Goal: Task Accomplishment & Management: Use online tool/utility

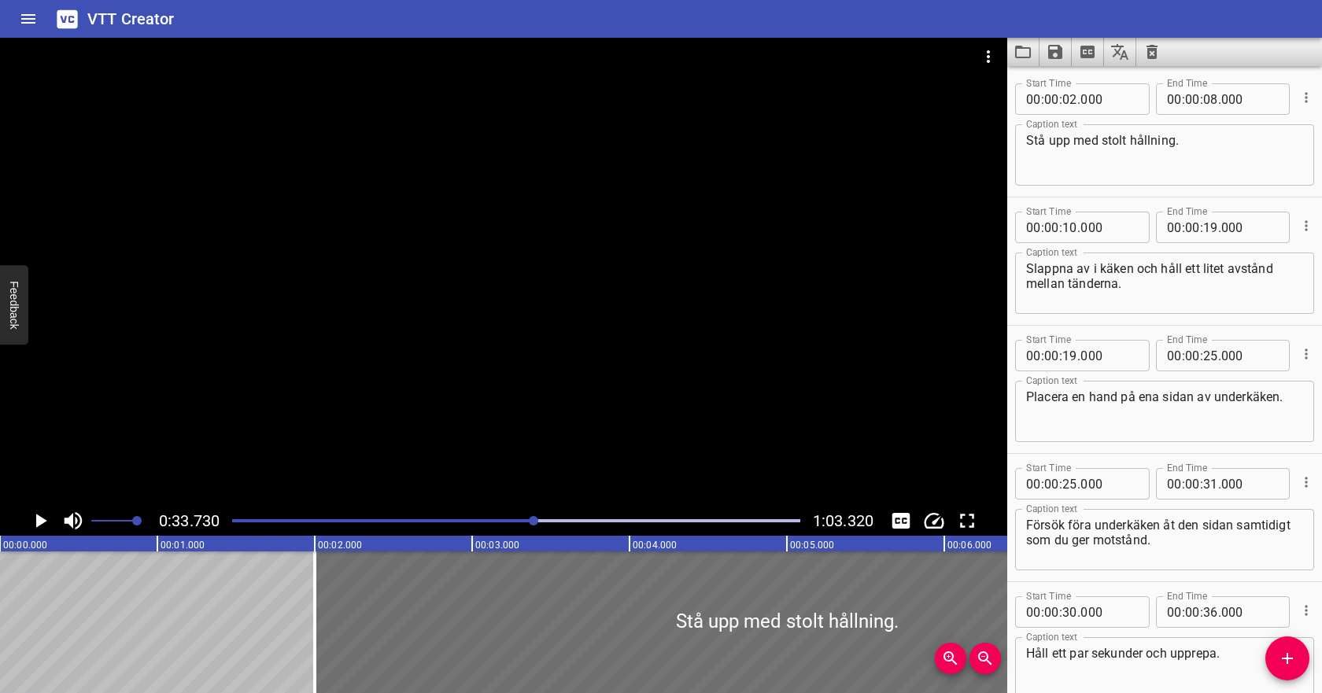
scroll to position [319, 0]
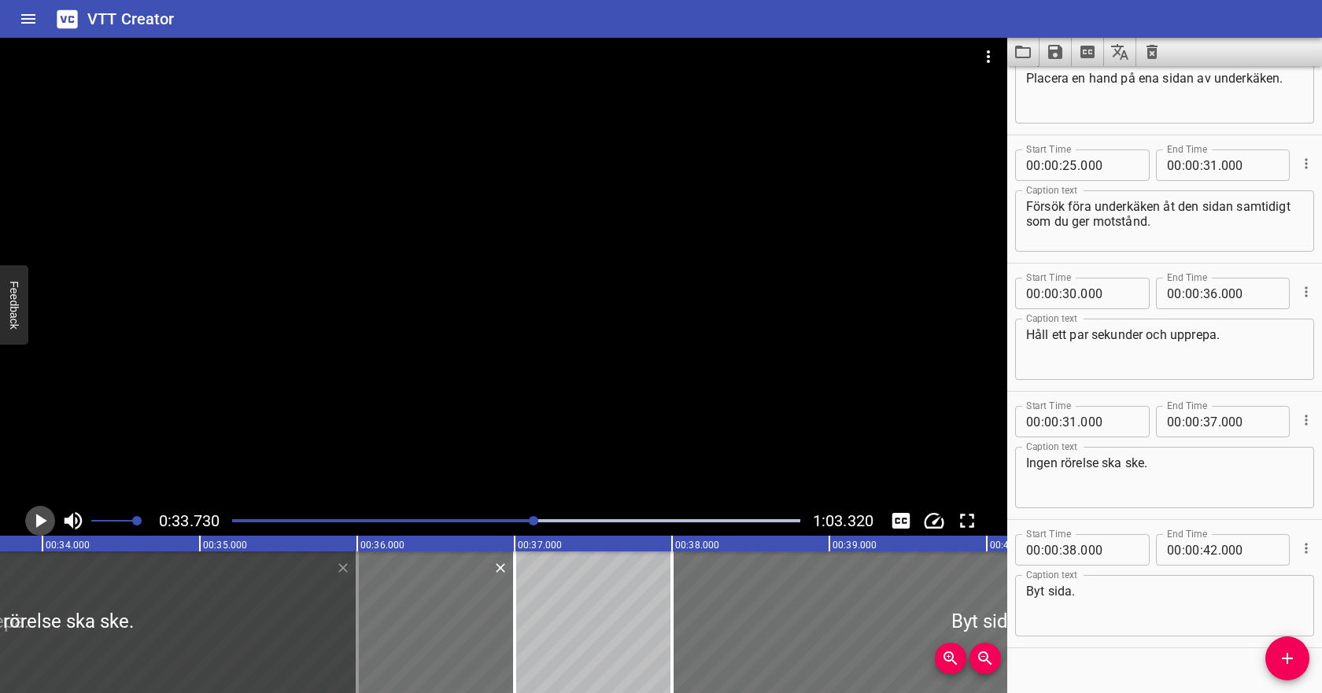
click at [45, 518] on icon "Play/Pause" at bounding box center [40, 521] width 24 height 24
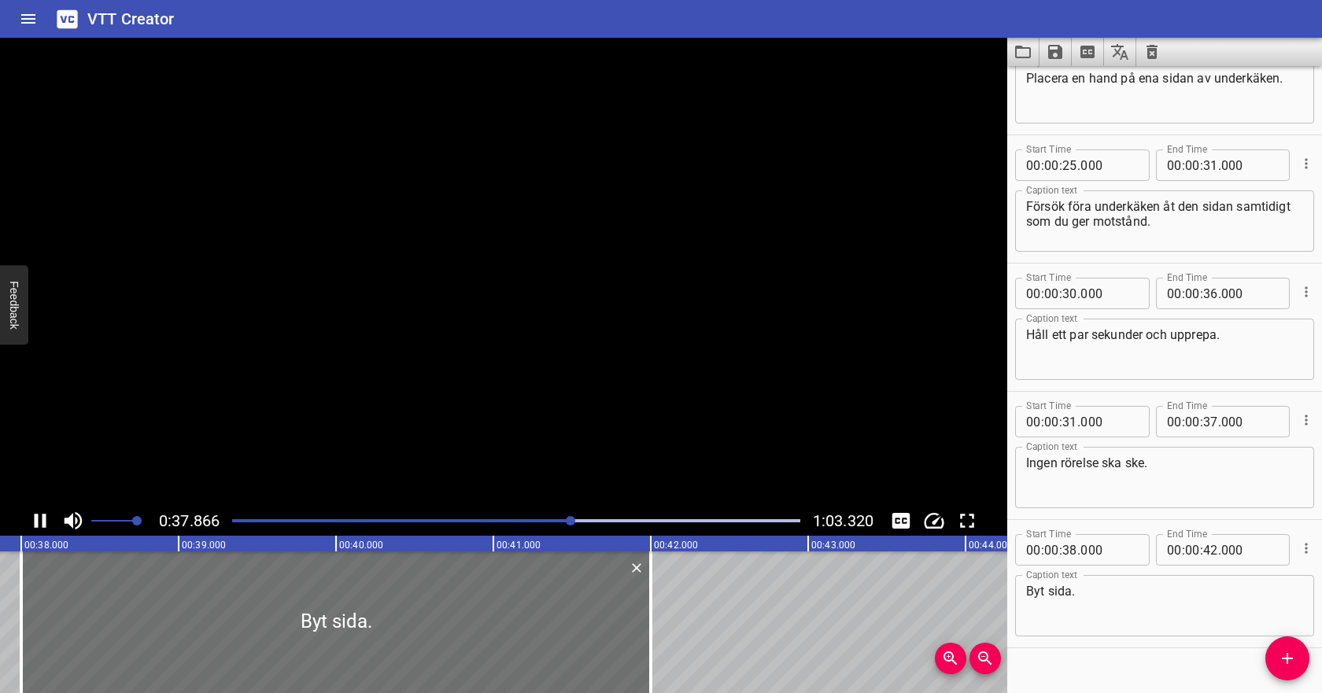
scroll to position [345, 0]
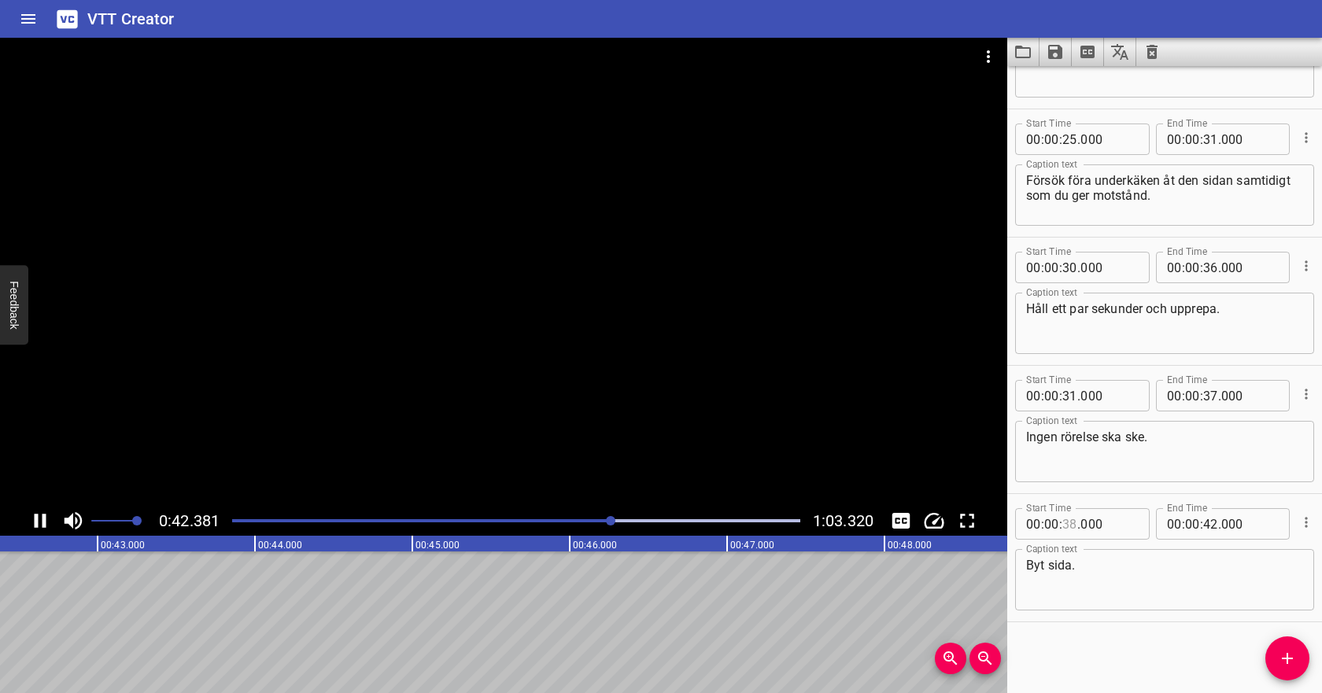
click at [1070, 522] on input "number" at bounding box center [1070, 523] width 15 height 31
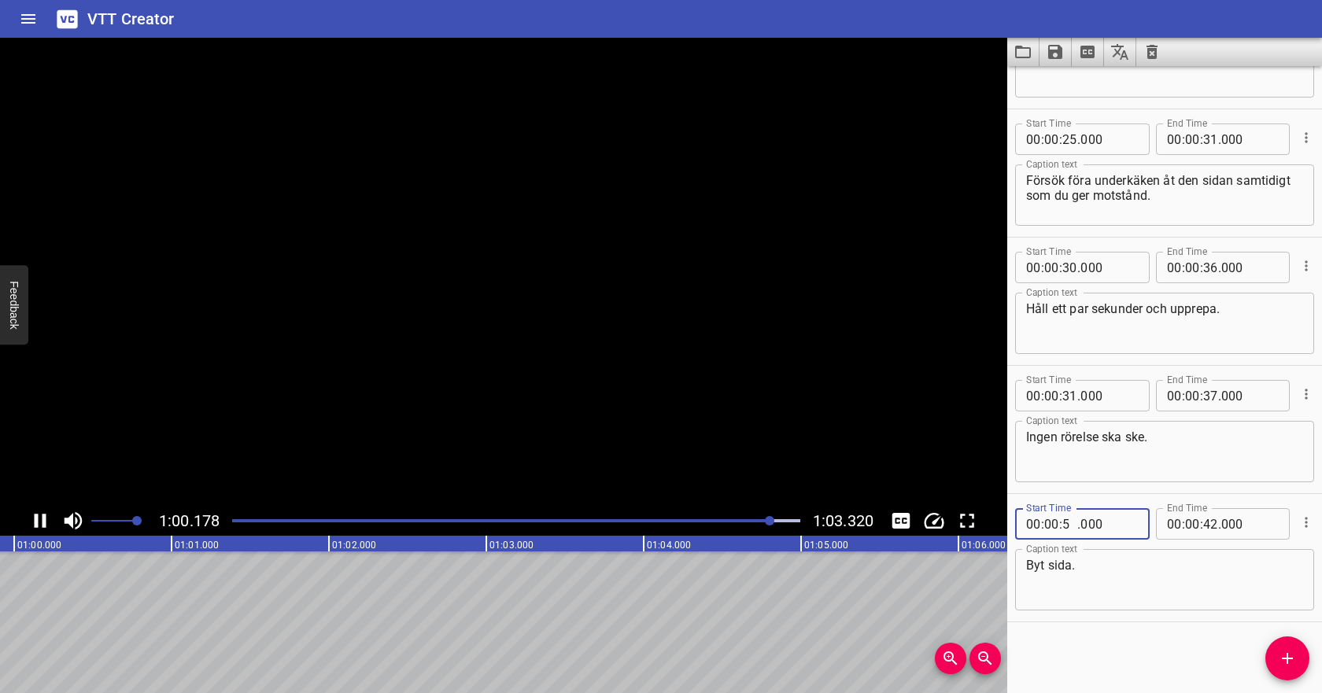
type input "57"
type input "000"
click at [1192, 527] on input "number" at bounding box center [1192, 523] width 15 height 31
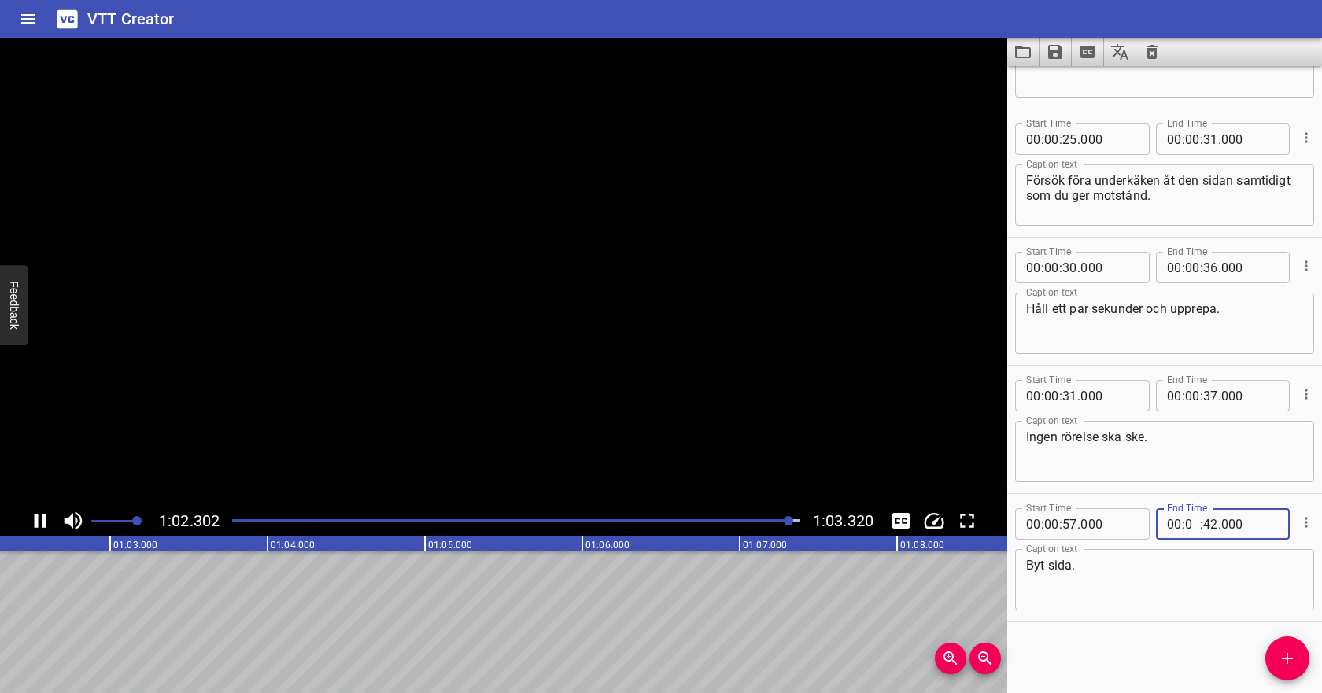
type input "01"
type input "02"
type input "000"
click at [1212, 580] on textarea "Byt sida." at bounding box center [1164, 580] width 277 height 45
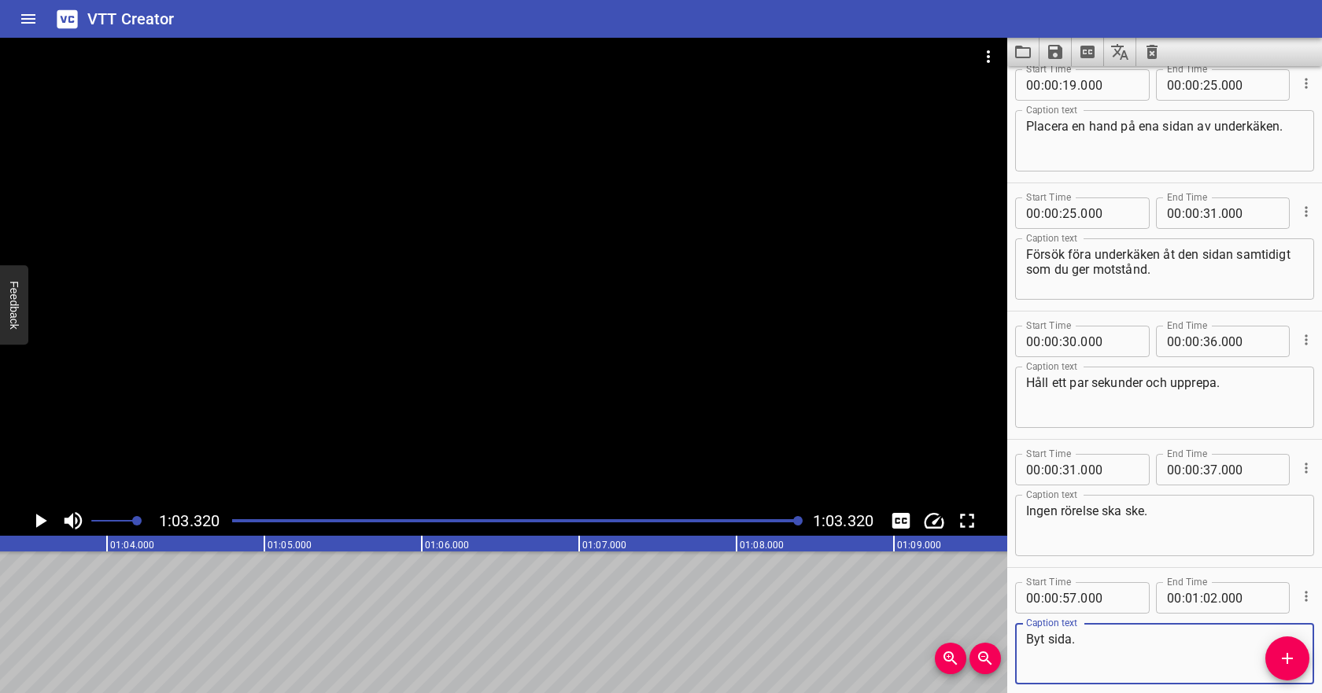
scroll to position [281, 0]
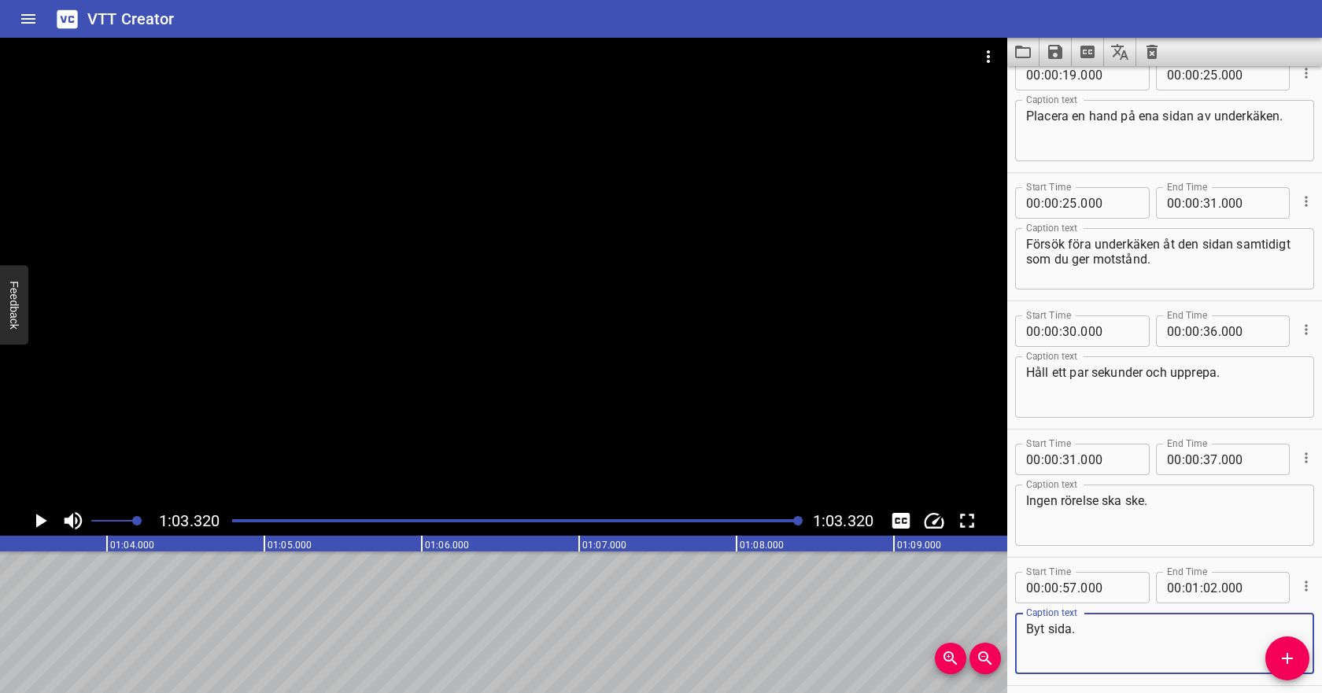
click at [246, 513] on div at bounding box center [516, 521] width 587 height 22
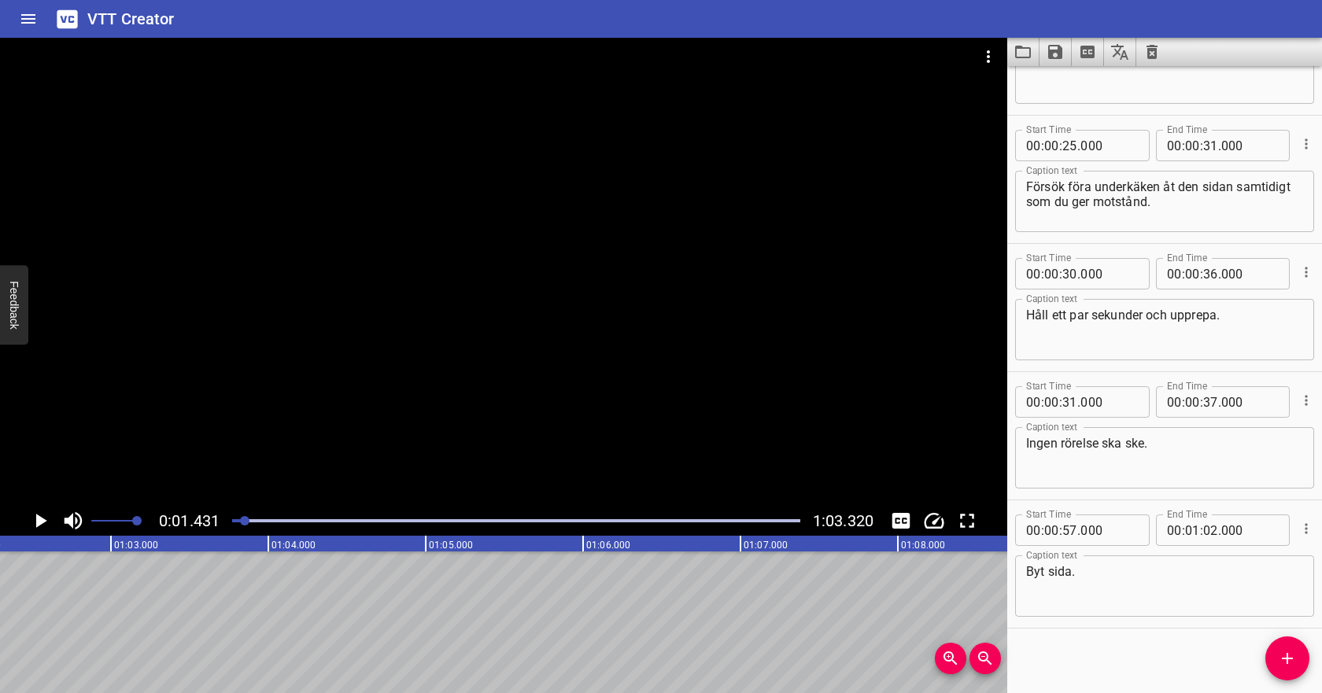
scroll to position [345, 0]
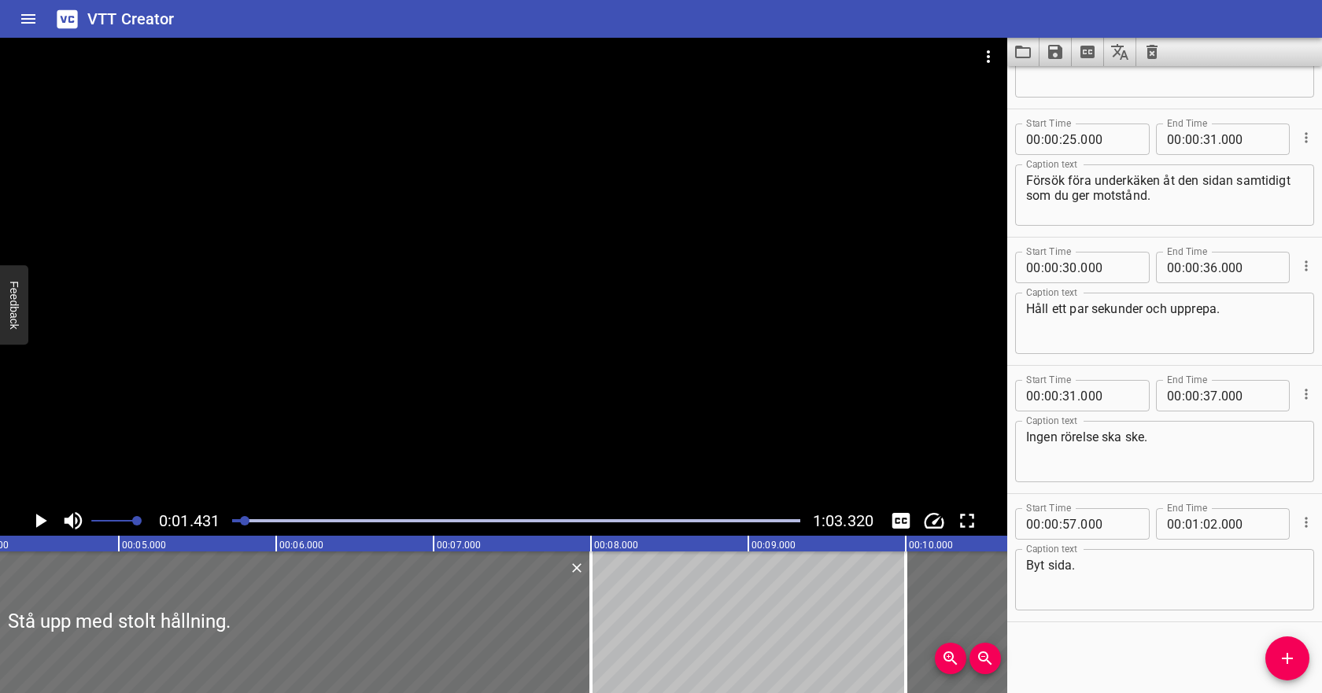
click at [45, 516] on icon "Play/Pause" at bounding box center [40, 521] width 24 height 24
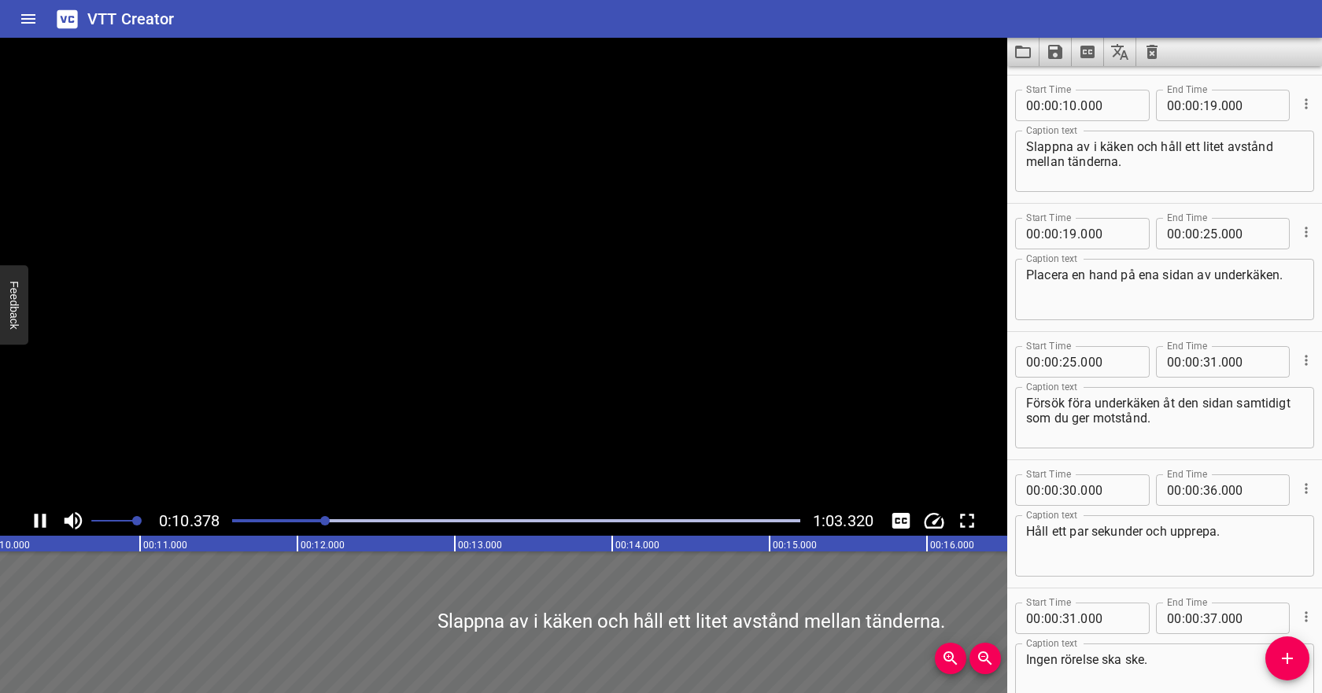
scroll to position [128, 0]
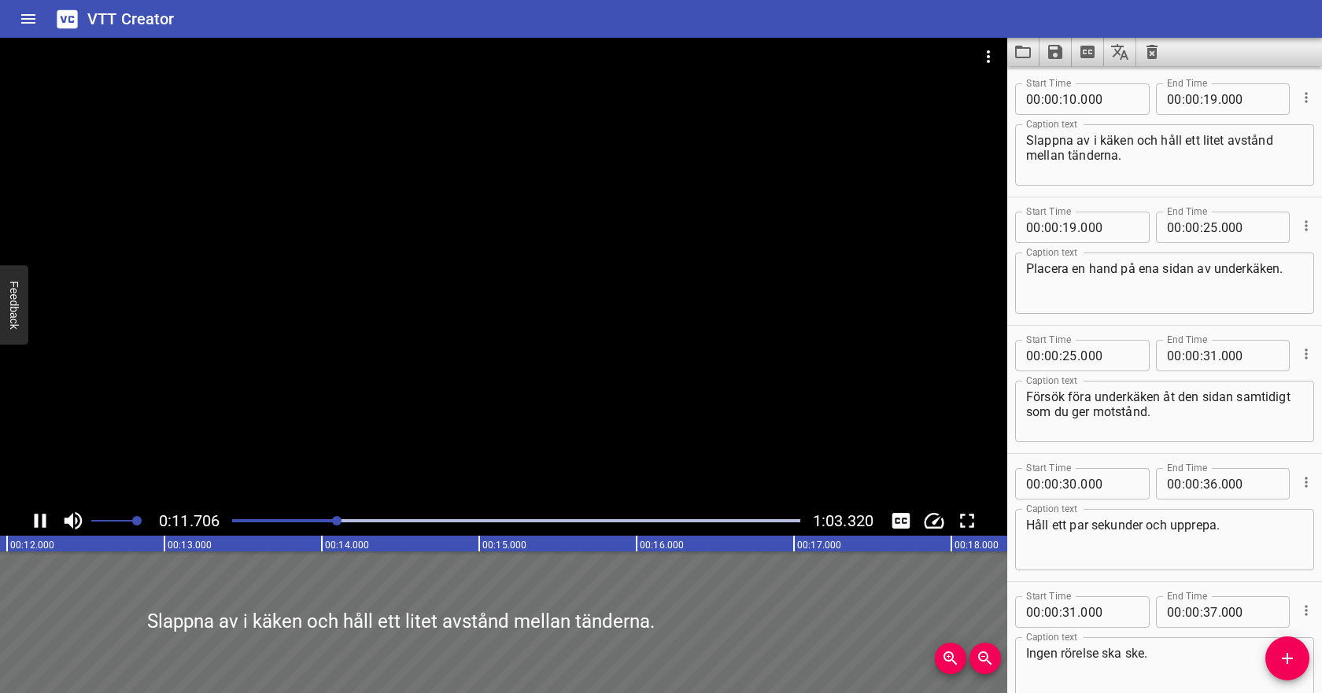
click at [31, 518] on icon "Play/Pause" at bounding box center [40, 521] width 24 height 24
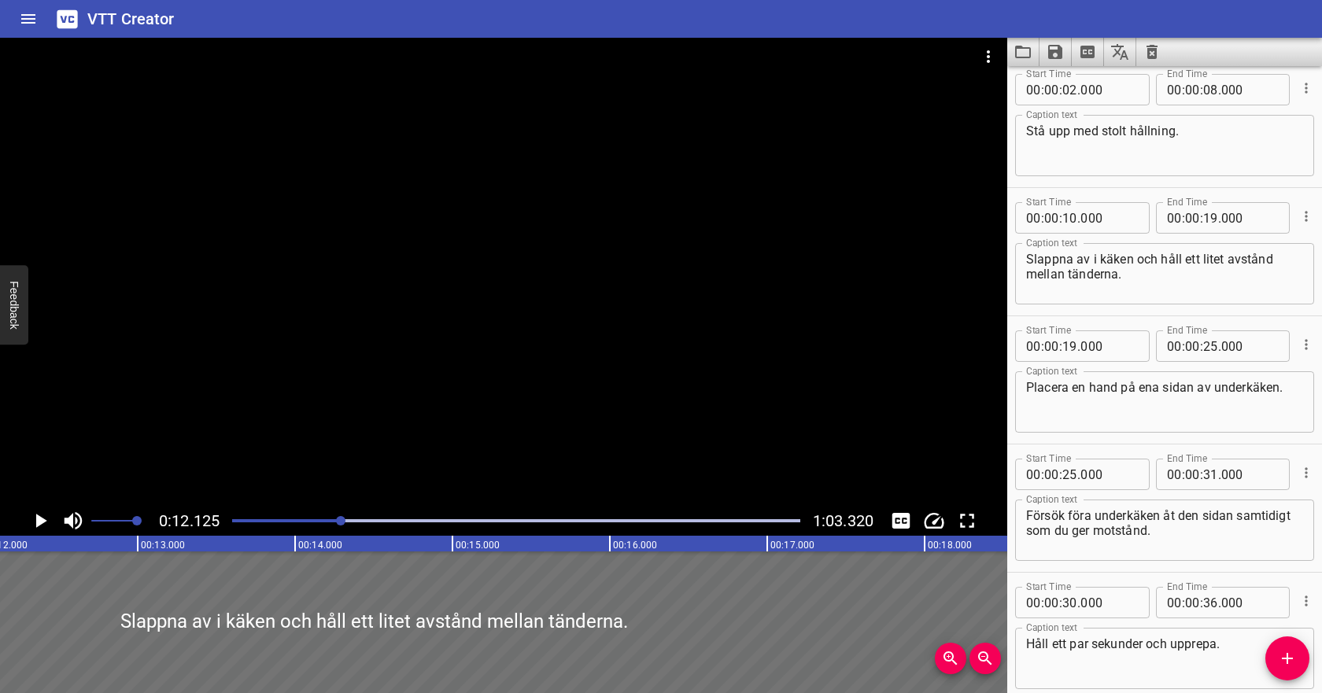
scroll to position [0, 0]
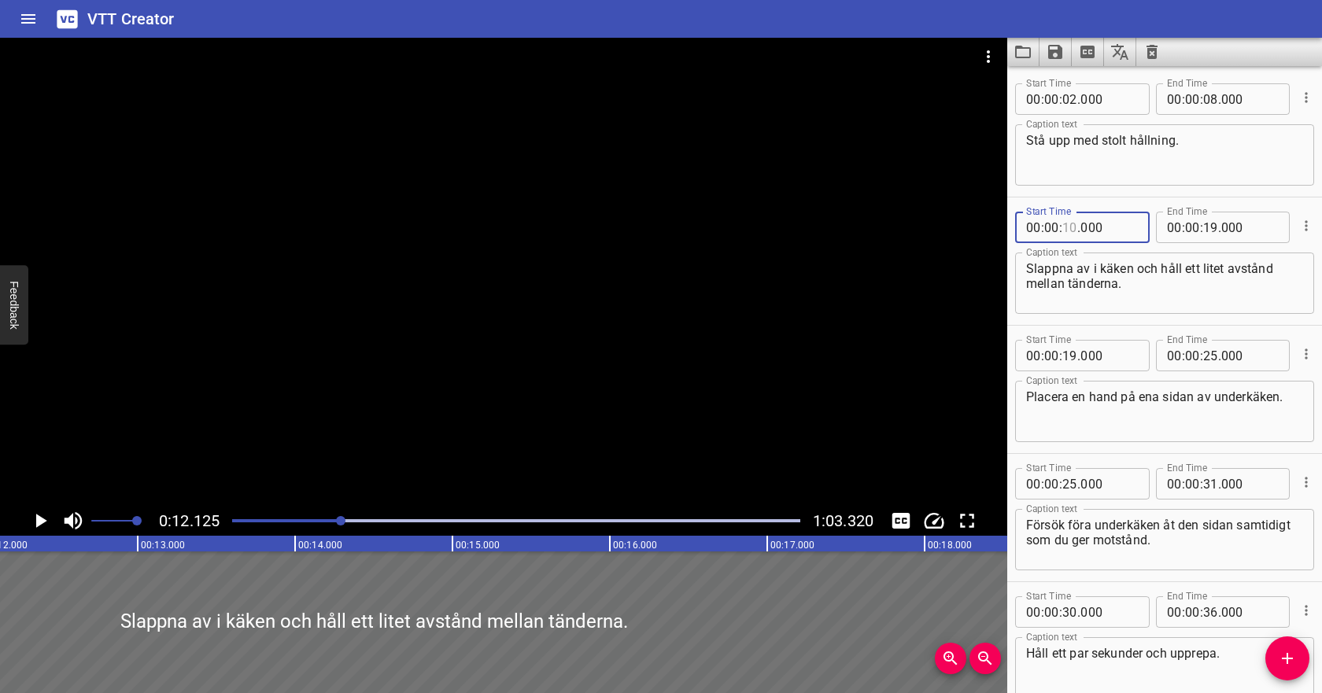
click at [1070, 228] on input "number" at bounding box center [1070, 227] width 15 height 31
type input "09"
type input "000"
click at [1164, 272] on textarea "Slappna av i käken och håll ett litet avstånd mellan tänderna." at bounding box center [1164, 283] width 277 height 45
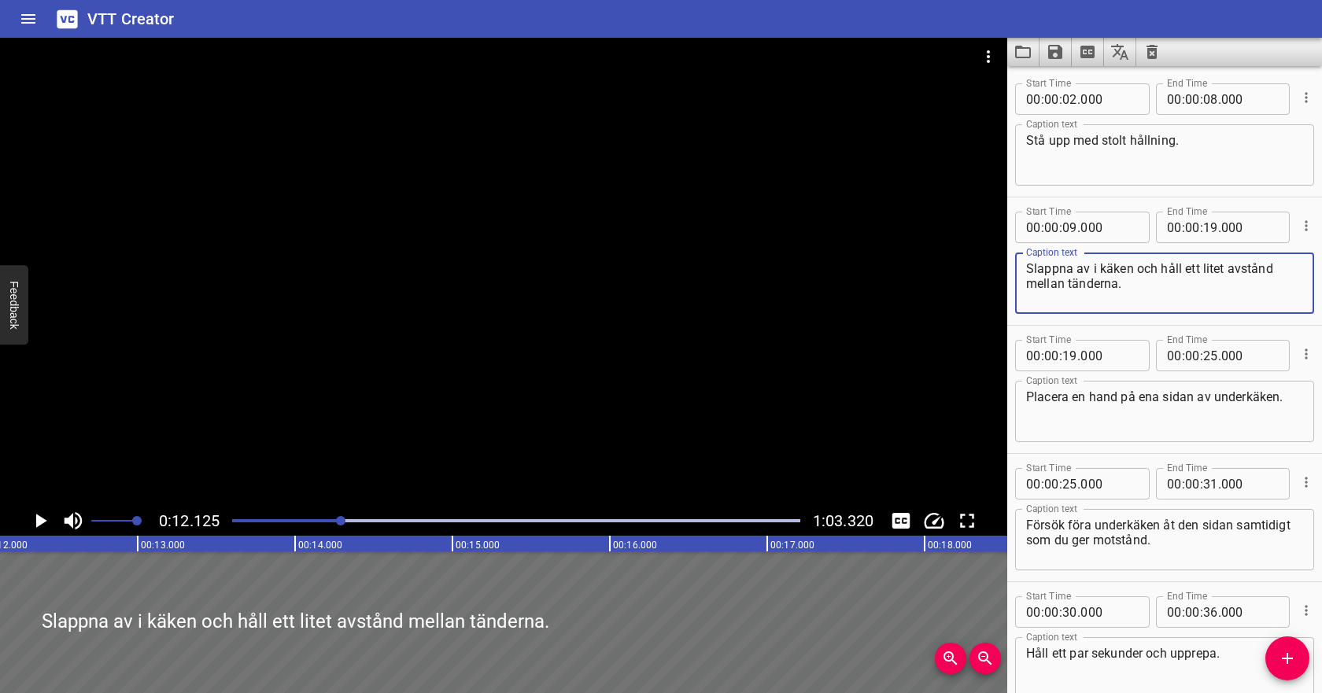
click at [51, 519] on icon "Play/Pause" at bounding box center [40, 521] width 24 height 24
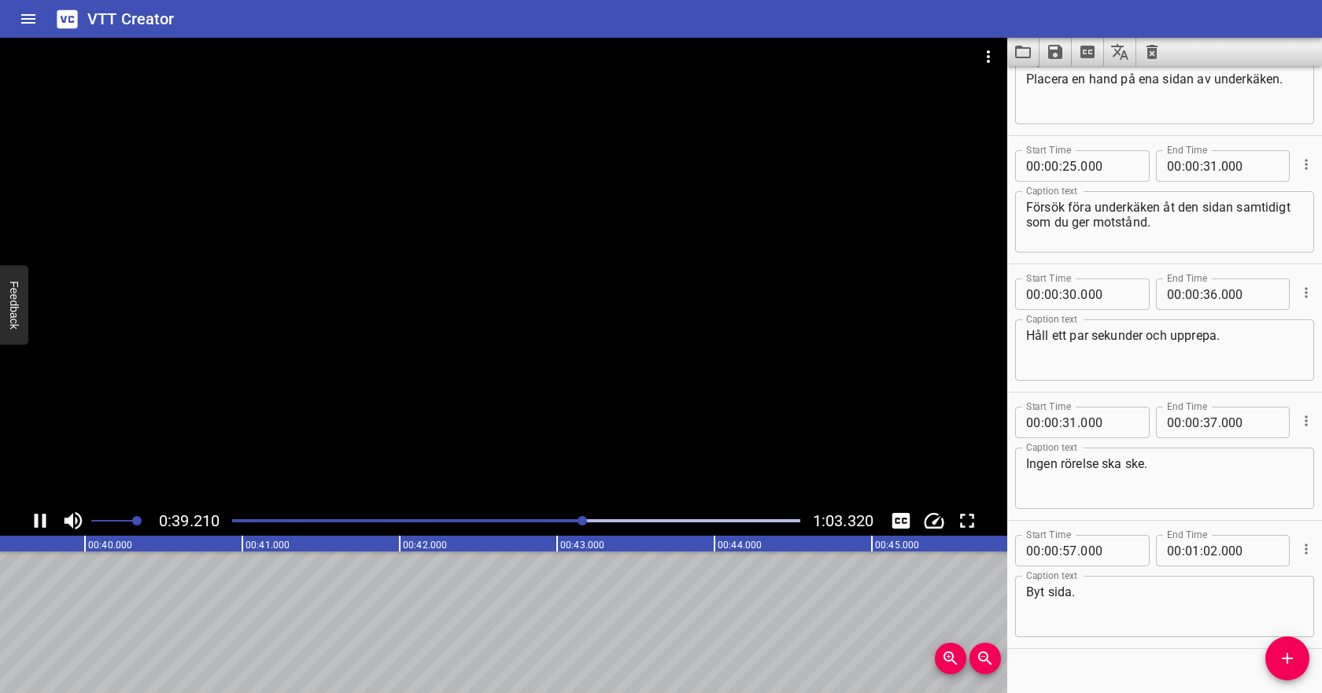
click at [46, 516] on icon "Play/Pause" at bounding box center [40, 521] width 24 height 24
click at [438, 525] on div at bounding box center [516, 521] width 587 height 22
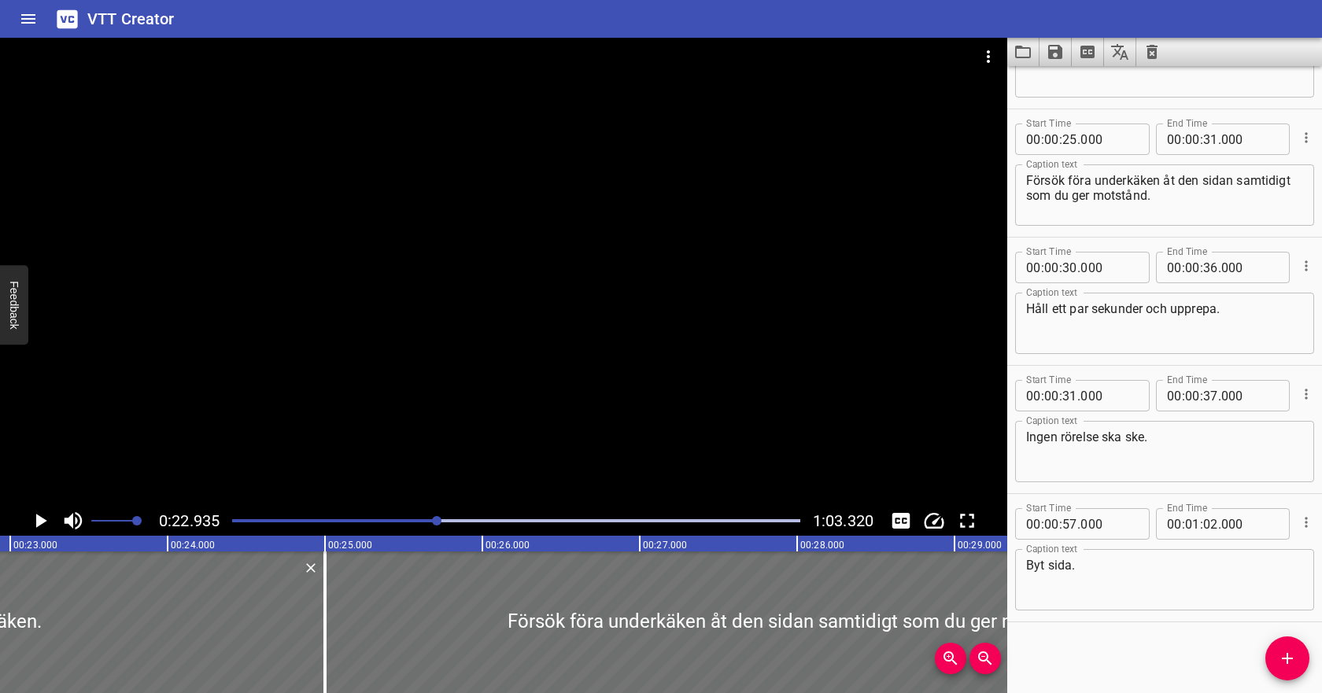
click at [43, 521] on icon "Play/Pause" at bounding box center [41, 521] width 11 height 14
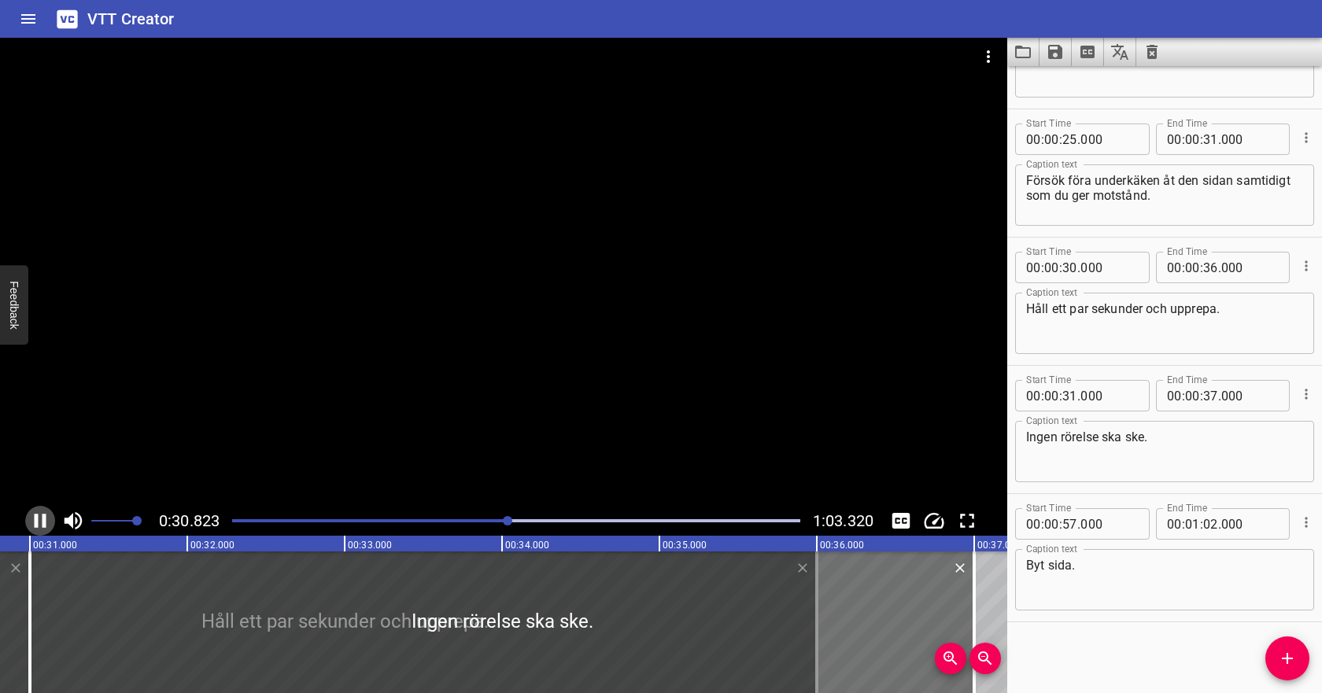
click at [43, 522] on icon "Play/Pause" at bounding box center [41, 521] width 12 height 14
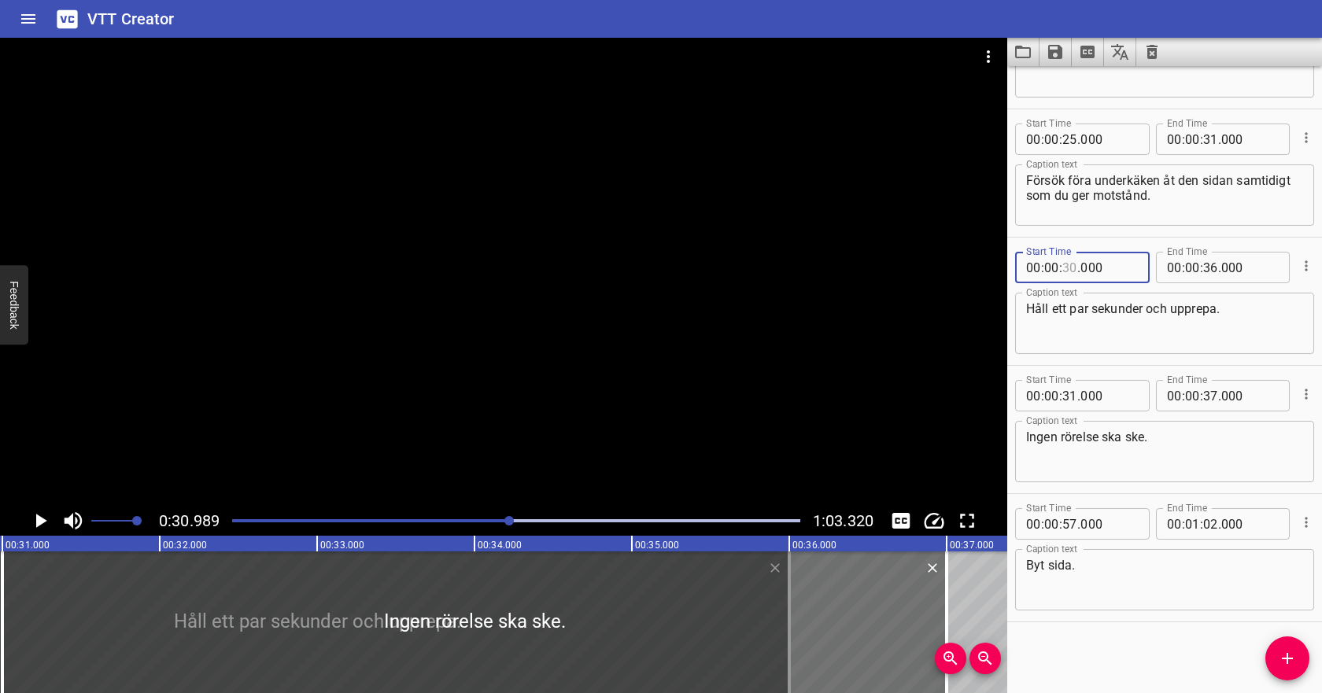
click at [1070, 271] on input "number" at bounding box center [1070, 267] width 15 height 31
type input "31"
type input "000"
click at [38, 515] on icon "Play/Pause" at bounding box center [40, 521] width 24 height 24
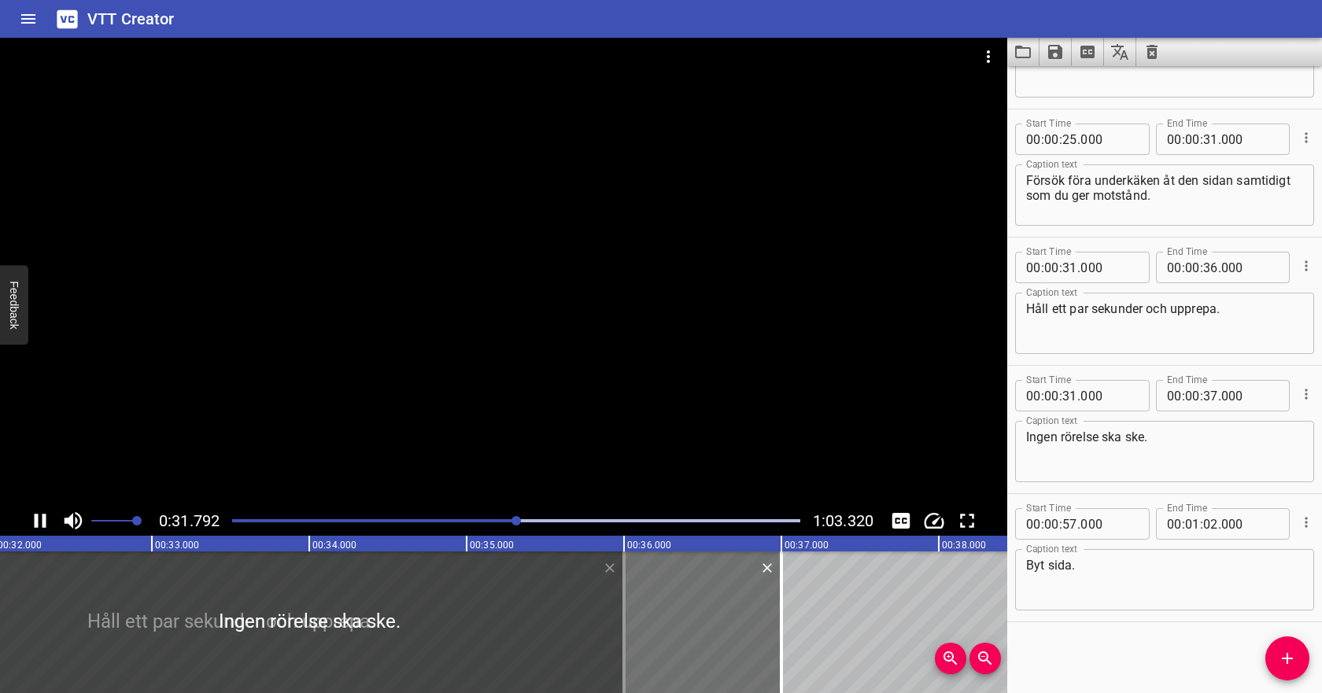
click at [439, 517] on div at bounding box center [516, 521] width 587 height 22
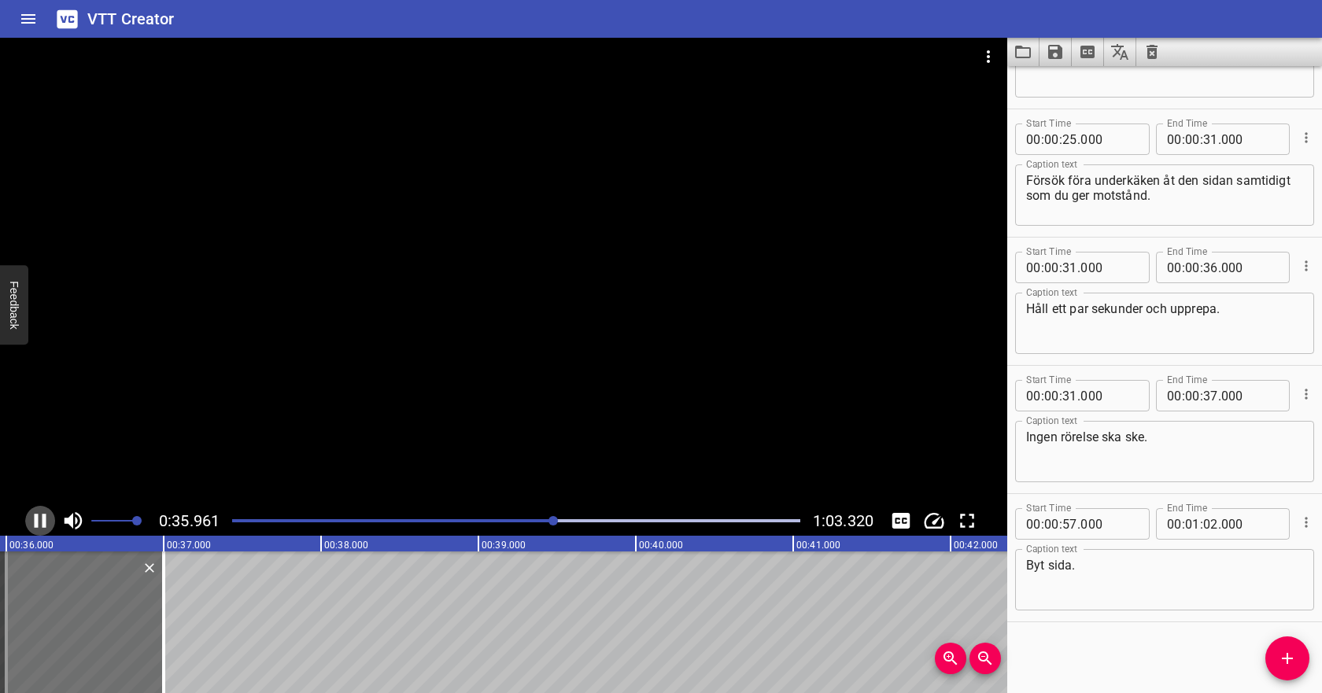
click at [48, 519] on icon "Play/Pause" at bounding box center [40, 521] width 24 height 24
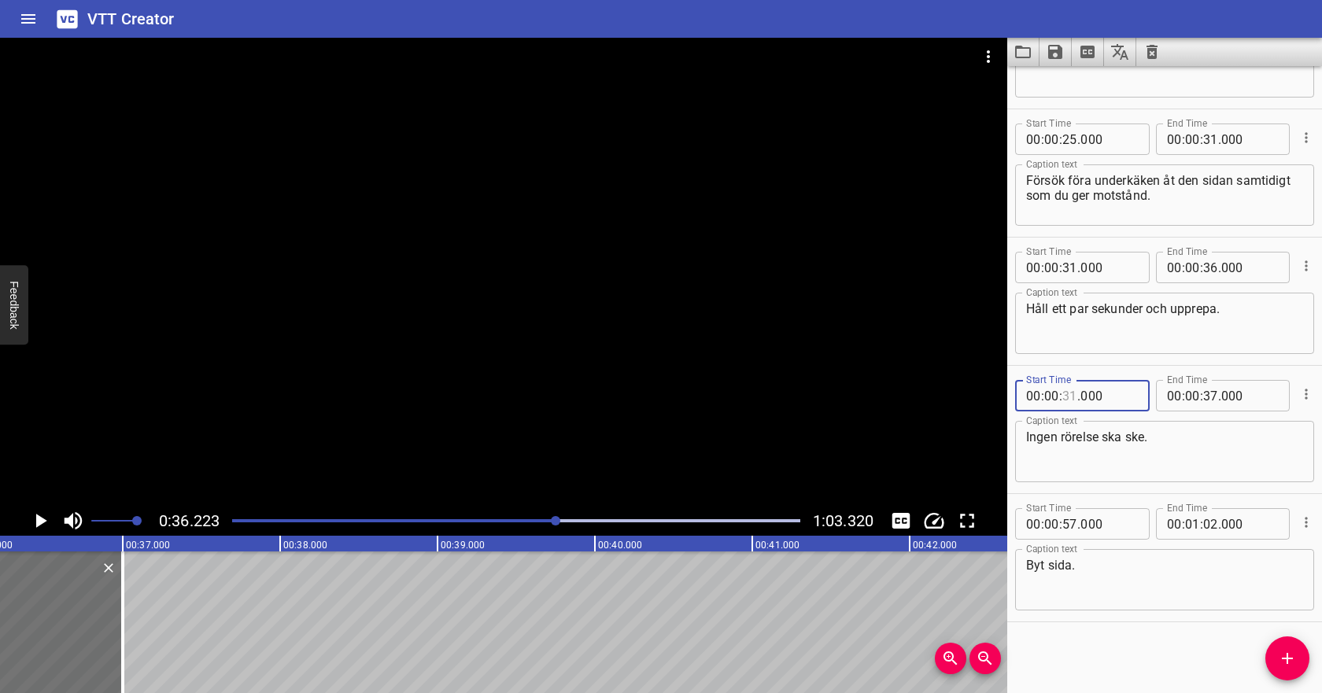
click at [1070, 395] on input "number" at bounding box center [1070, 395] width 15 height 31
type input "36"
type input "000"
click at [1207, 396] on input "number" at bounding box center [1210, 395] width 15 height 31
type input "46"
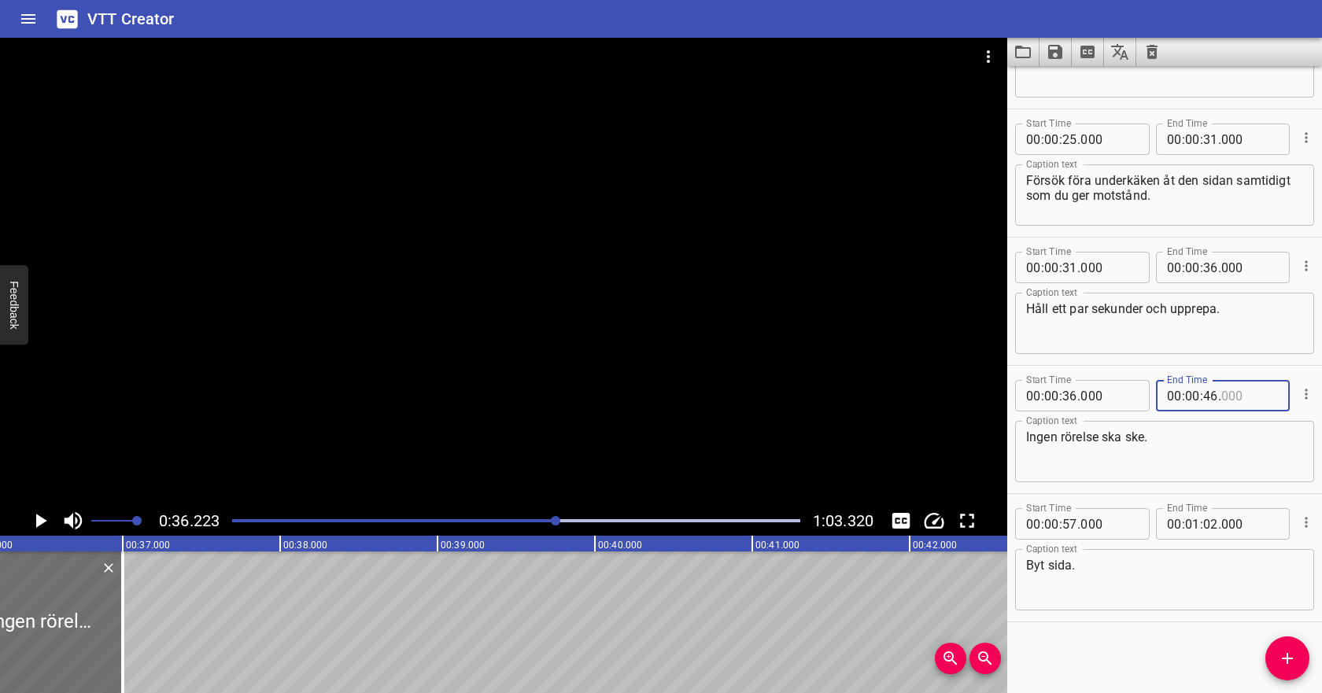
type input "000"
click at [1188, 445] on textarea "Ingen rörelse ska ske." at bounding box center [1164, 452] width 277 height 45
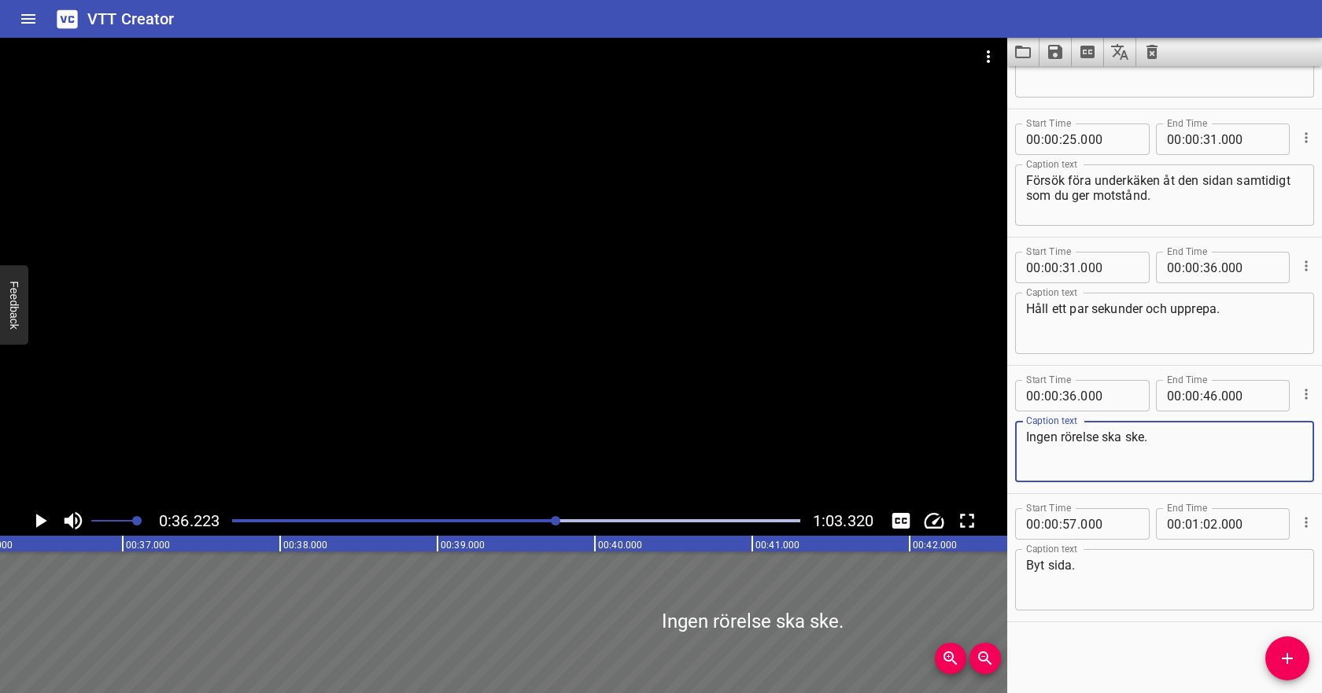
click at [475, 515] on div at bounding box center [516, 521] width 587 height 22
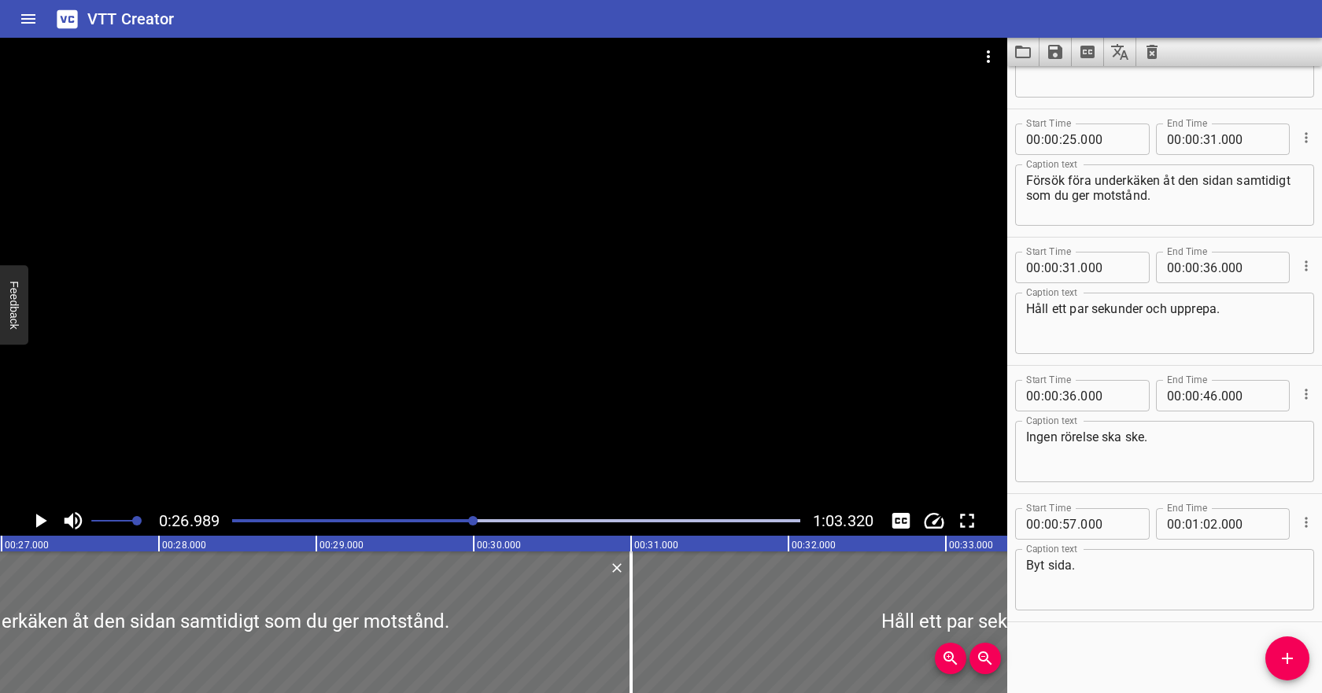
click at [31, 520] on icon "Play/Pause" at bounding box center [40, 521] width 24 height 24
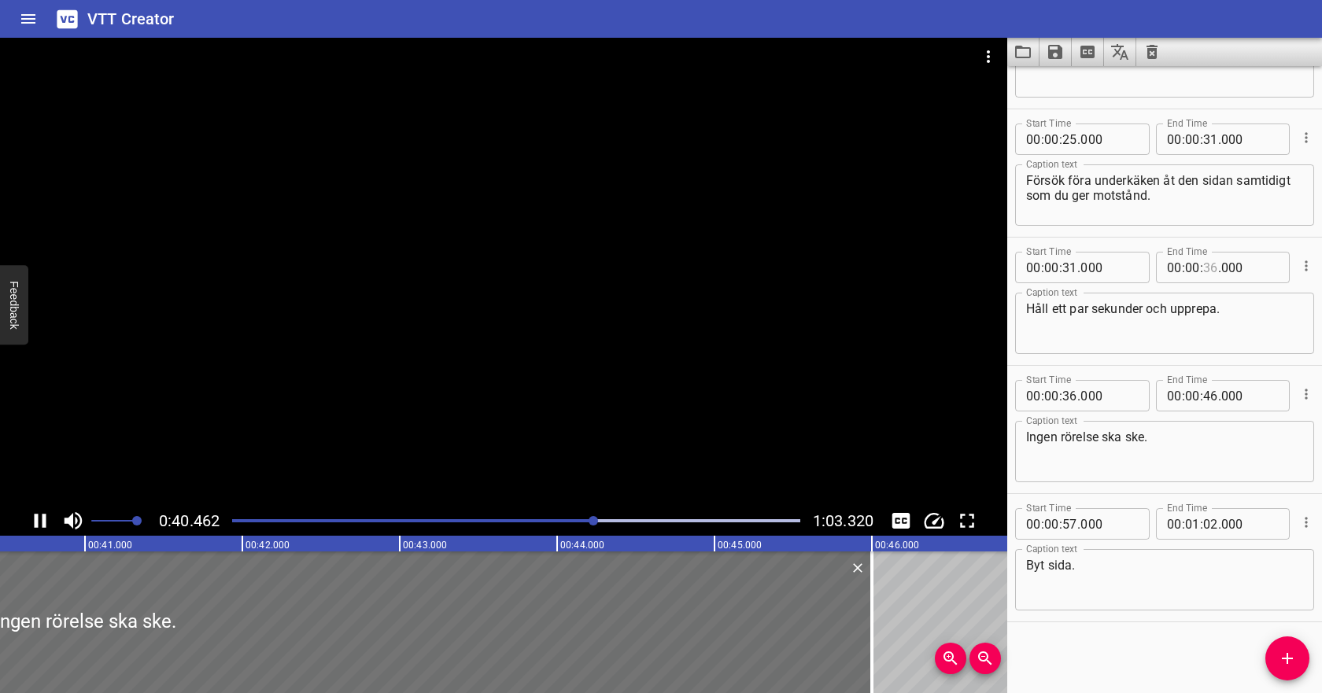
click at [1216, 270] on input "number" at bounding box center [1210, 267] width 15 height 31
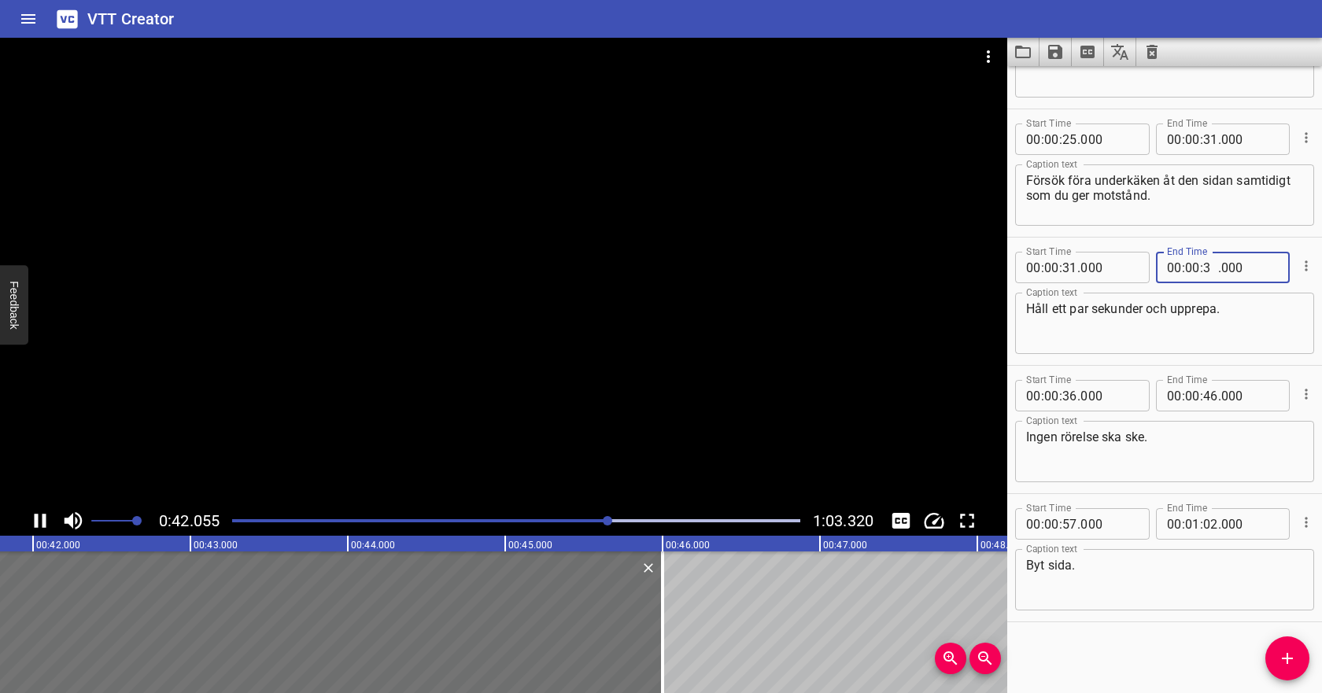
type input "39"
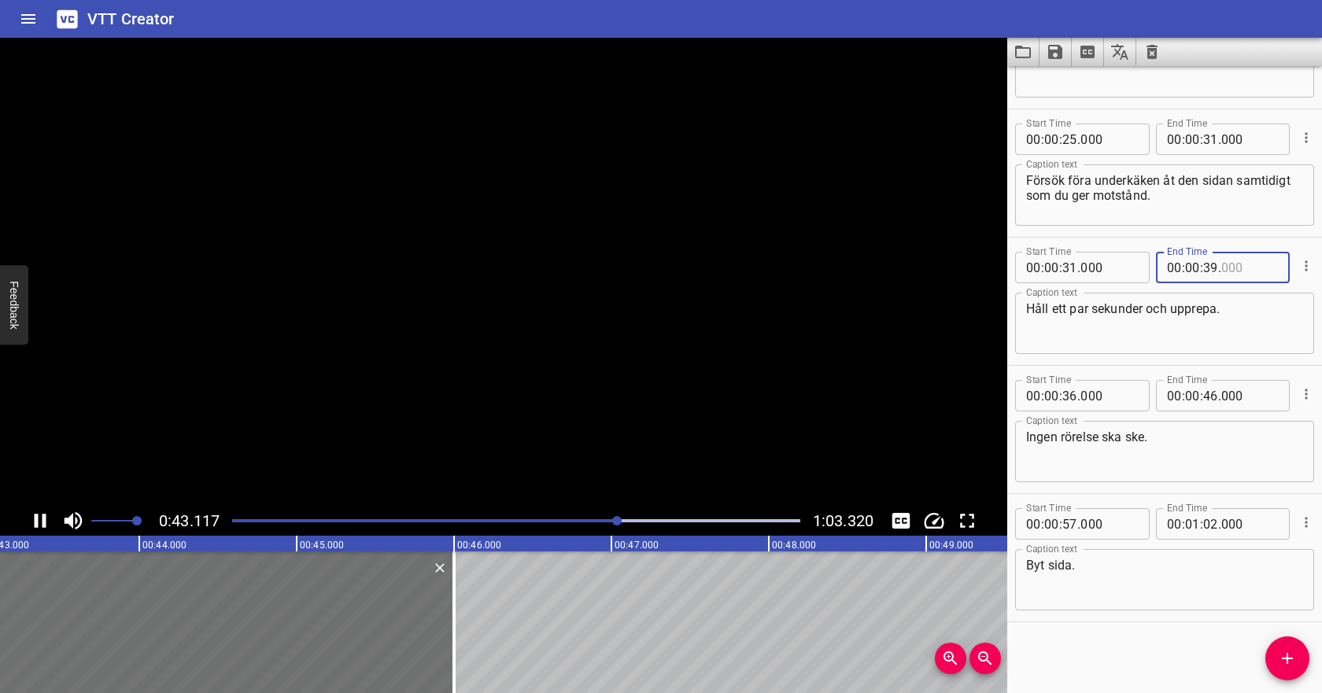
type input "000"
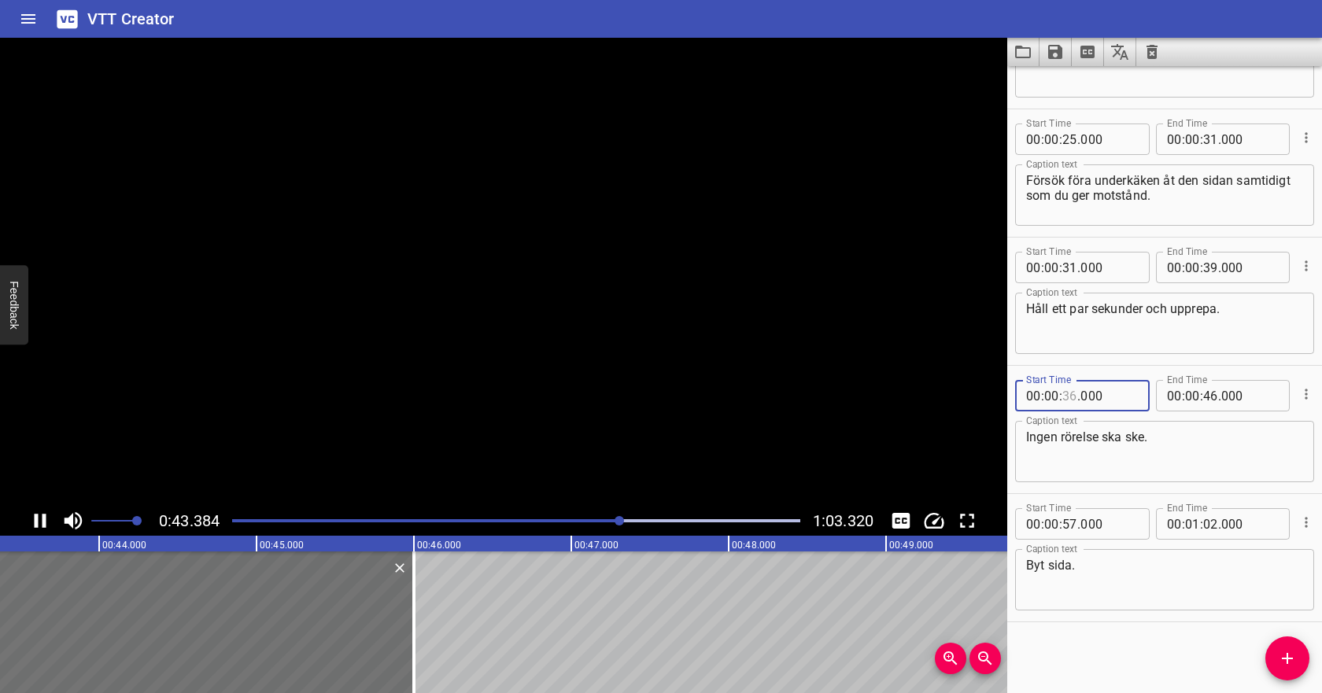
click at [1073, 393] on input "number" at bounding box center [1070, 395] width 15 height 31
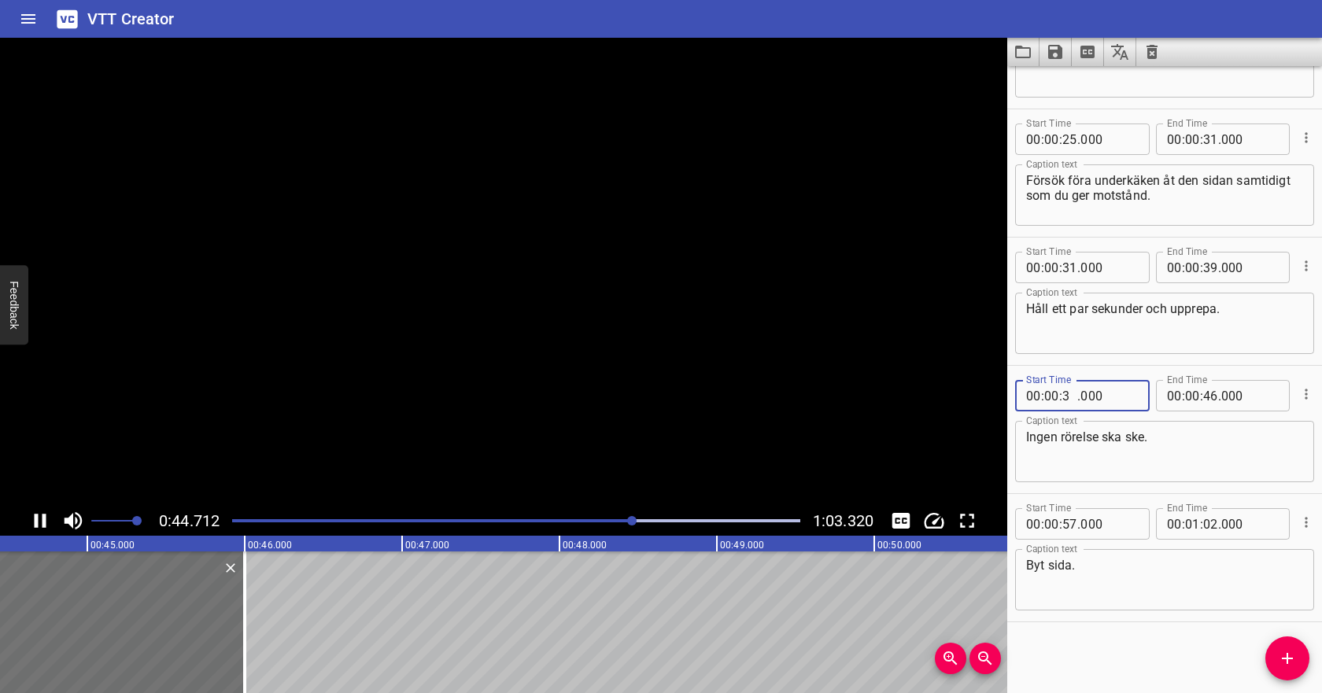
type input "39"
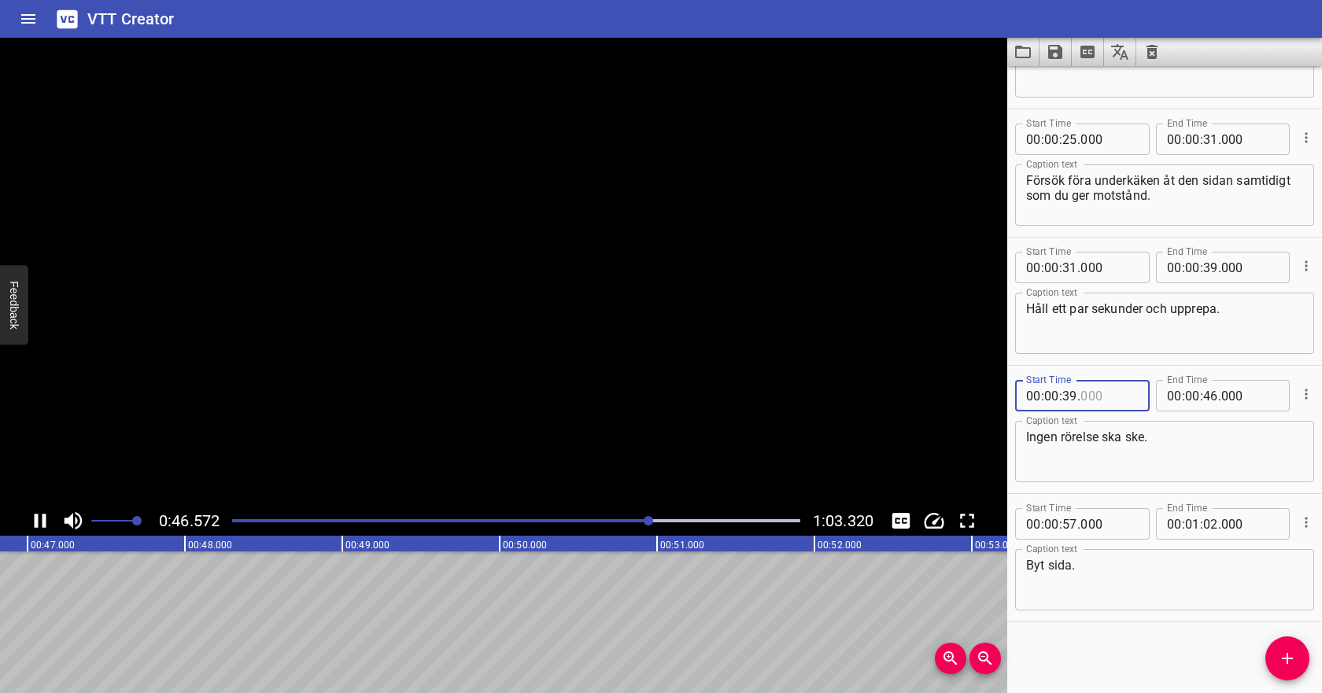
type input "000"
click at [1207, 394] on input "number" at bounding box center [1210, 395] width 15 height 31
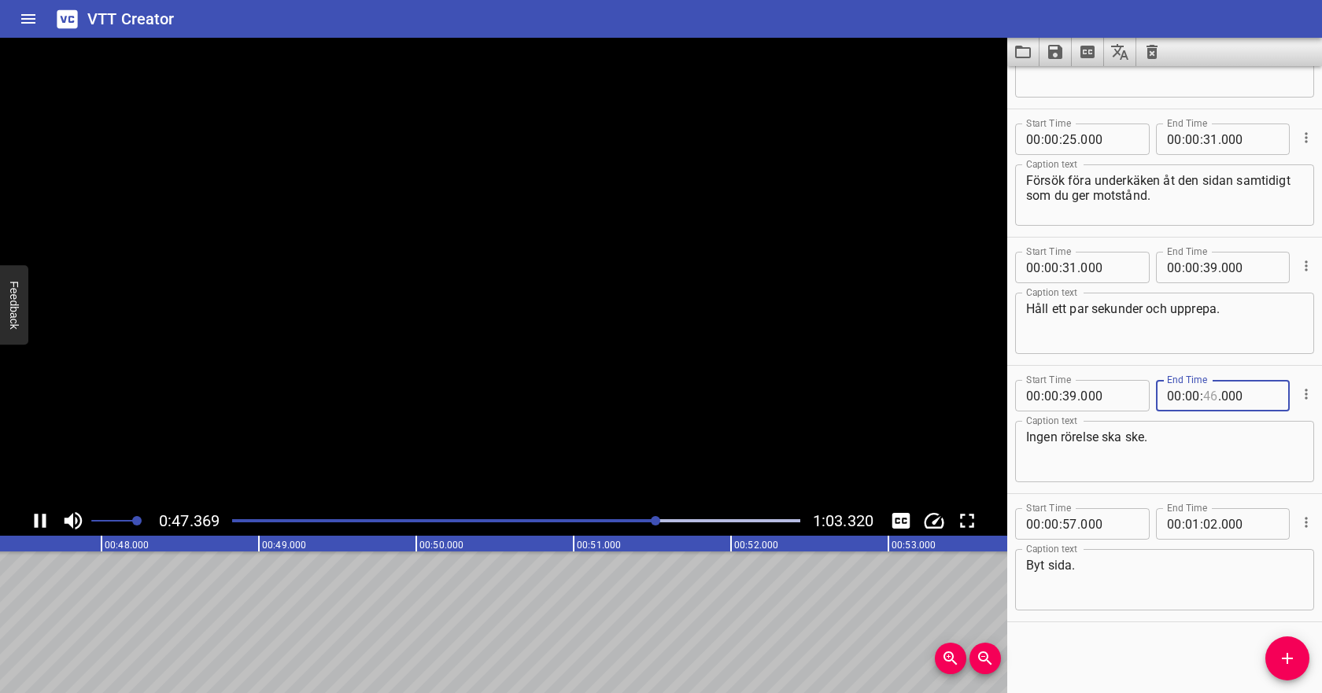
type input "46"
click at [1155, 445] on textarea "Ingen rörelse ska ske." at bounding box center [1164, 452] width 277 height 45
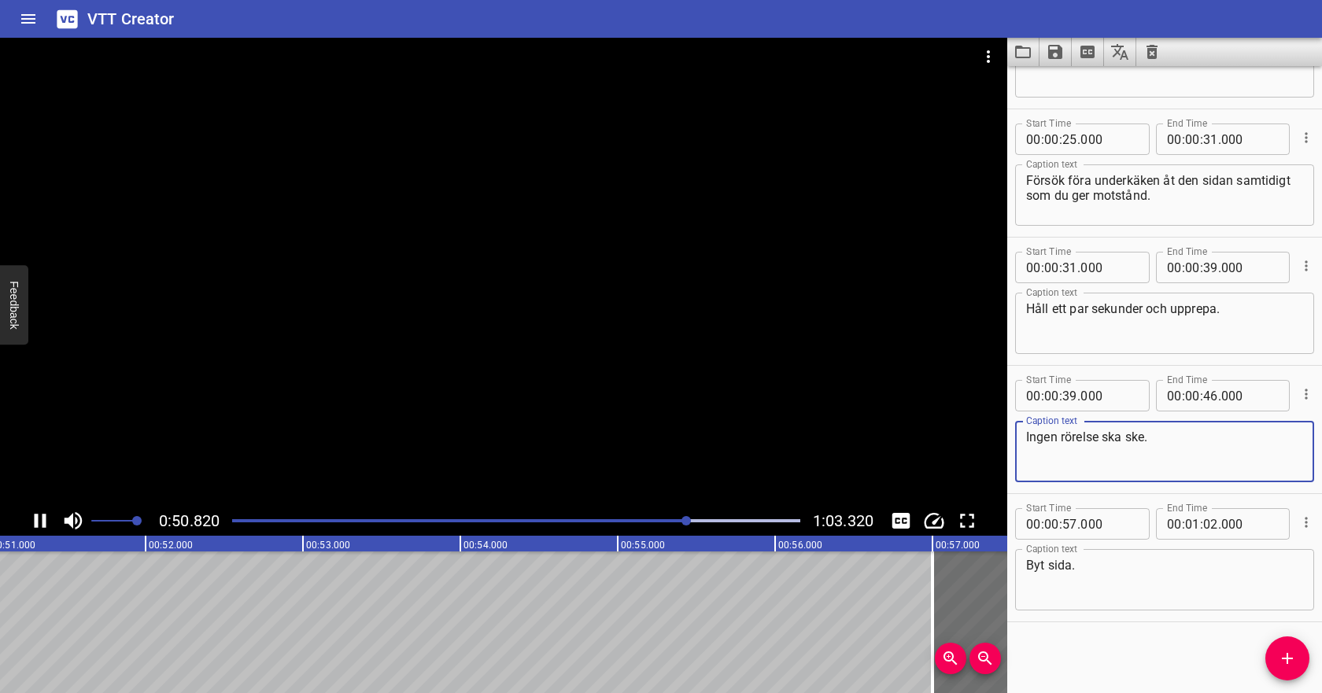
click at [1055, 51] on icon "Save captions to file" at bounding box center [1055, 52] width 14 height 14
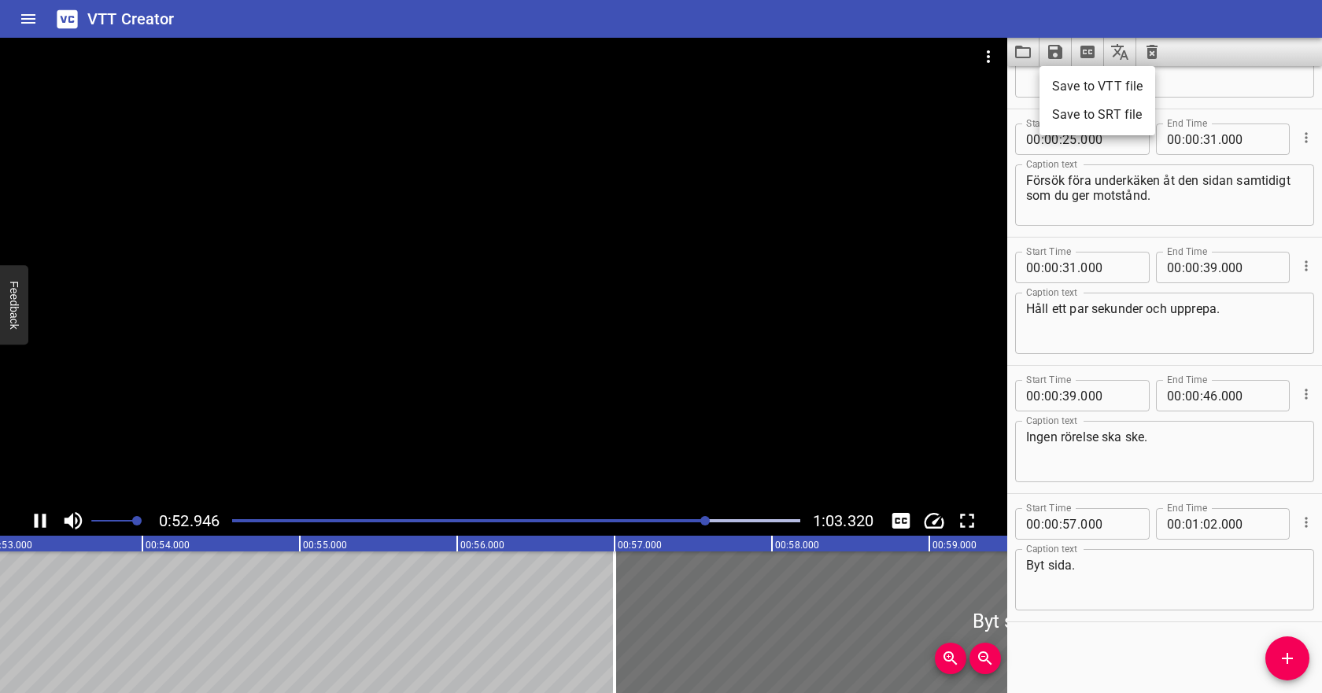
click at [39, 515] on div at bounding box center [661, 346] width 1322 height 693
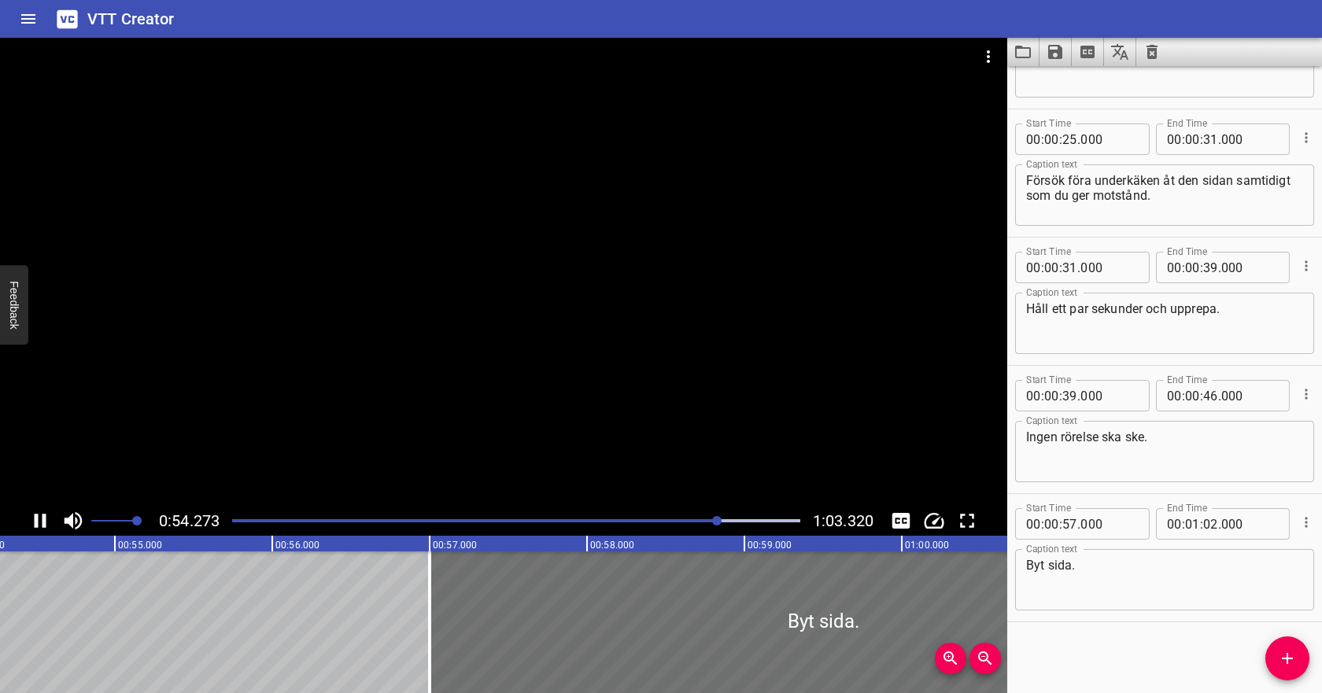
click at [1057, 53] on icon "Save captions to file" at bounding box center [1055, 52] width 14 height 14
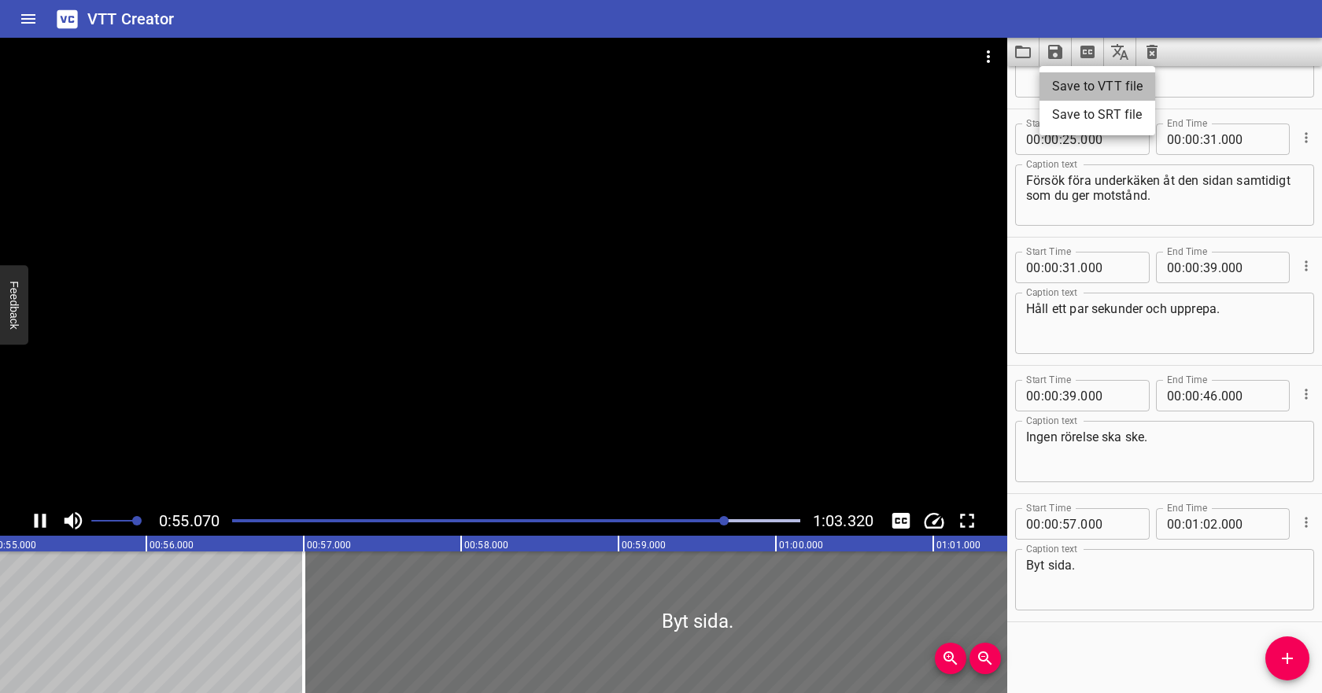
click at [1060, 81] on li "Save to VTT file" at bounding box center [1098, 86] width 116 height 28
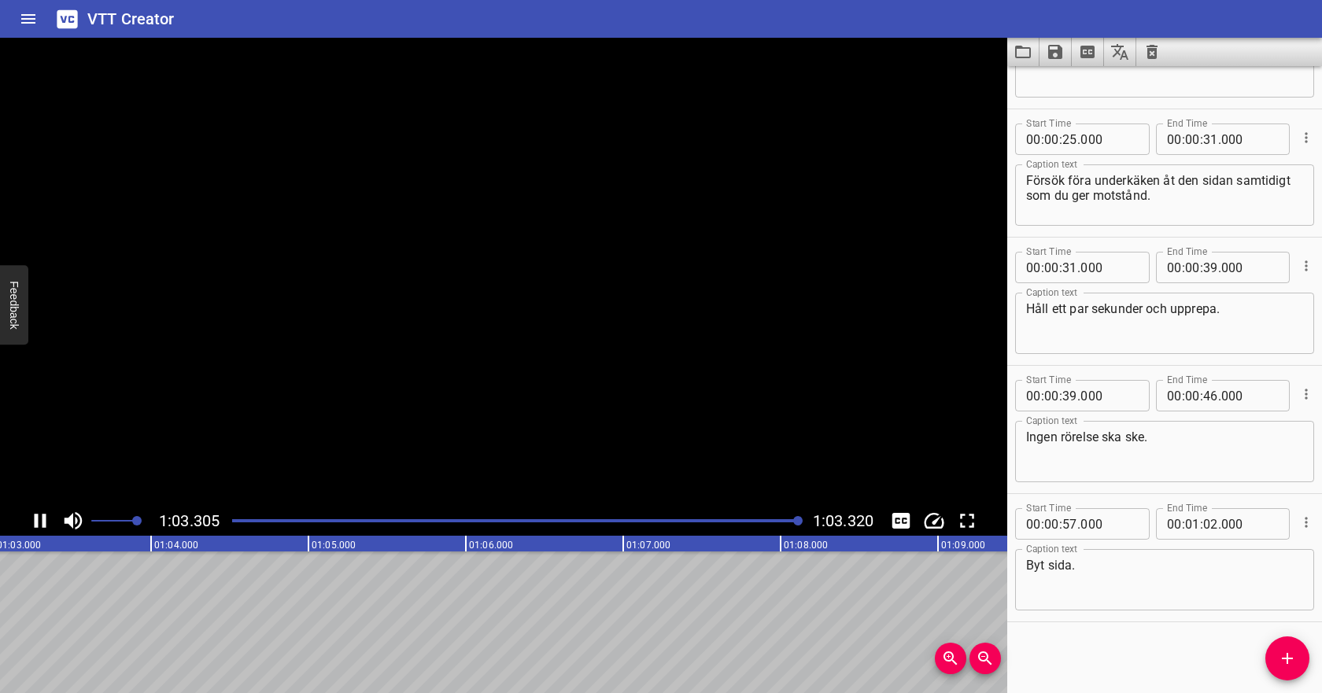
scroll to position [0, 9968]
click at [993, 51] on icon "Video Options" at bounding box center [988, 56] width 19 height 19
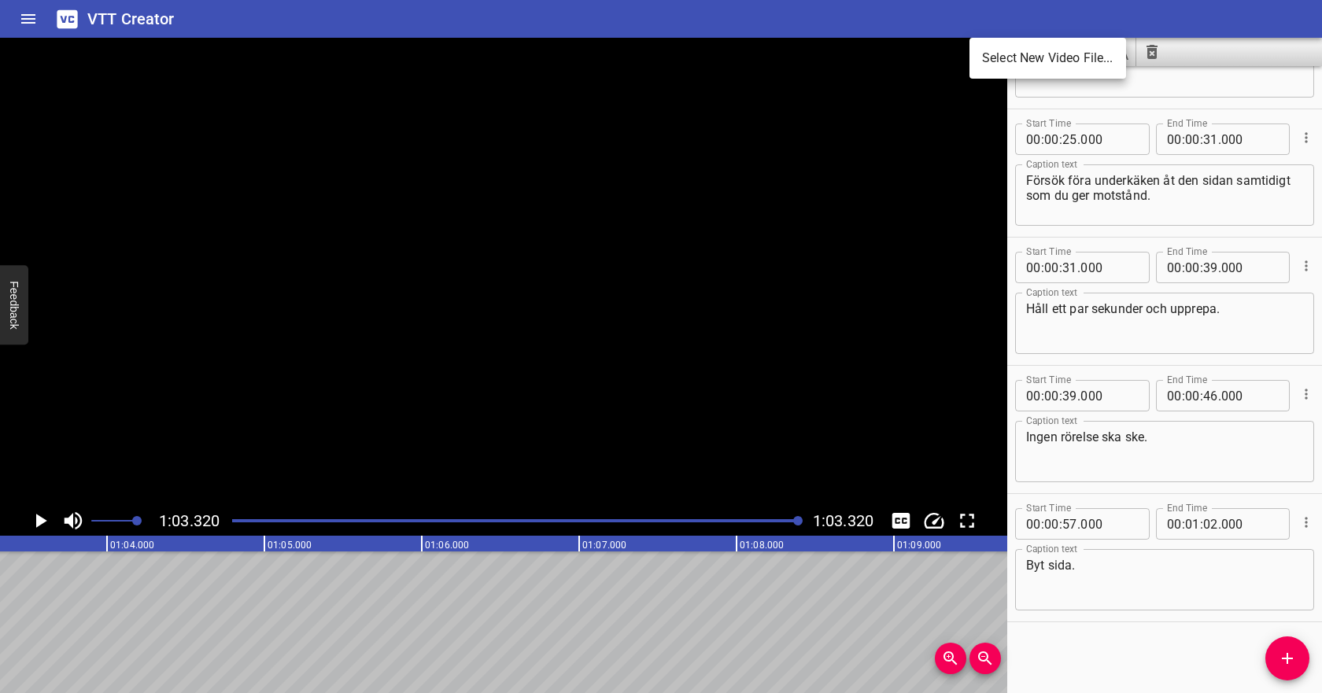
click at [995, 65] on li "Select New Video File..." at bounding box center [1048, 58] width 157 height 28
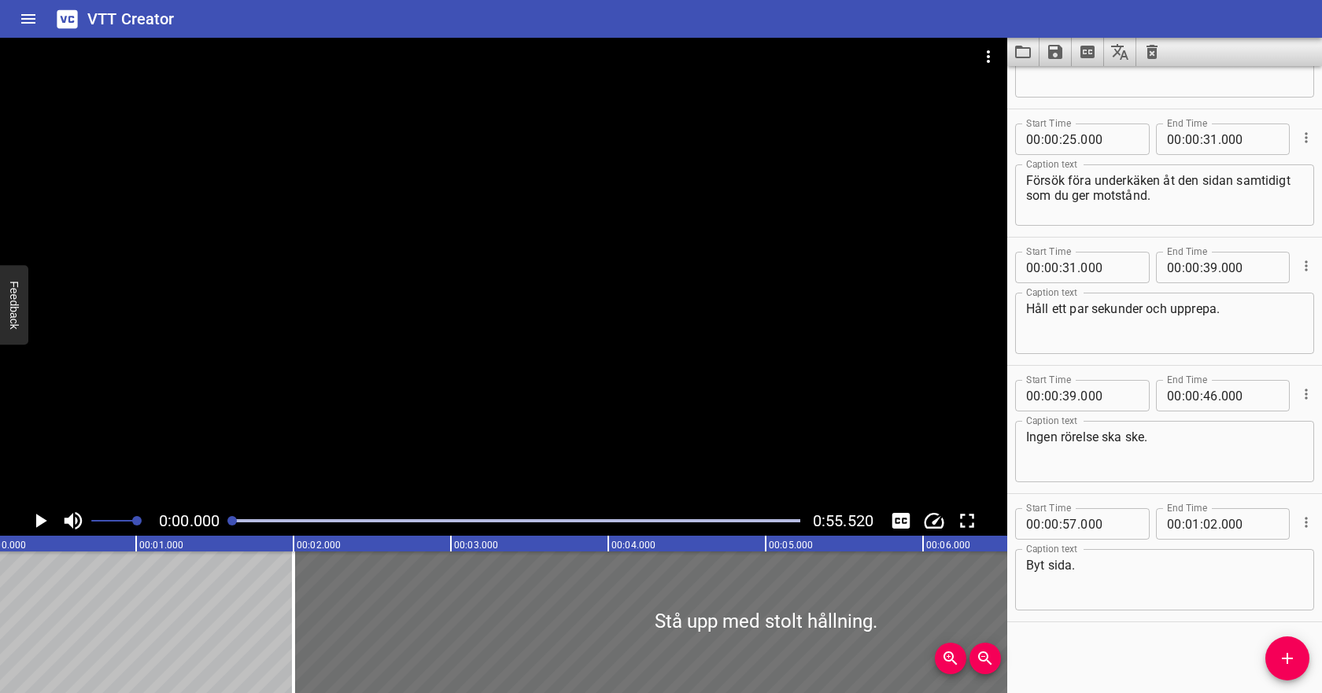
scroll to position [0, 0]
click at [1155, 50] on icon "Clear captions" at bounding box center [1152, 52] width 11 height 14
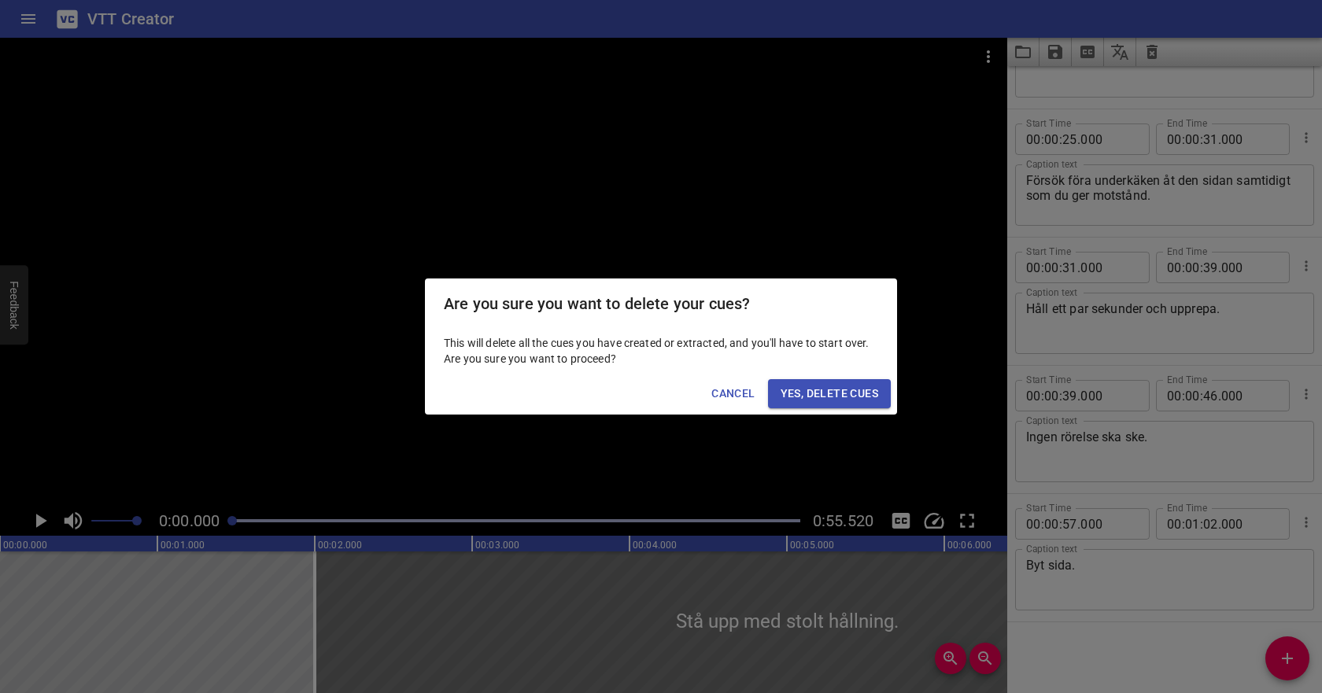
click at [790, 397] on span "Yes, Delete Cues" at bounding box center [830, 394] width 98 height 20
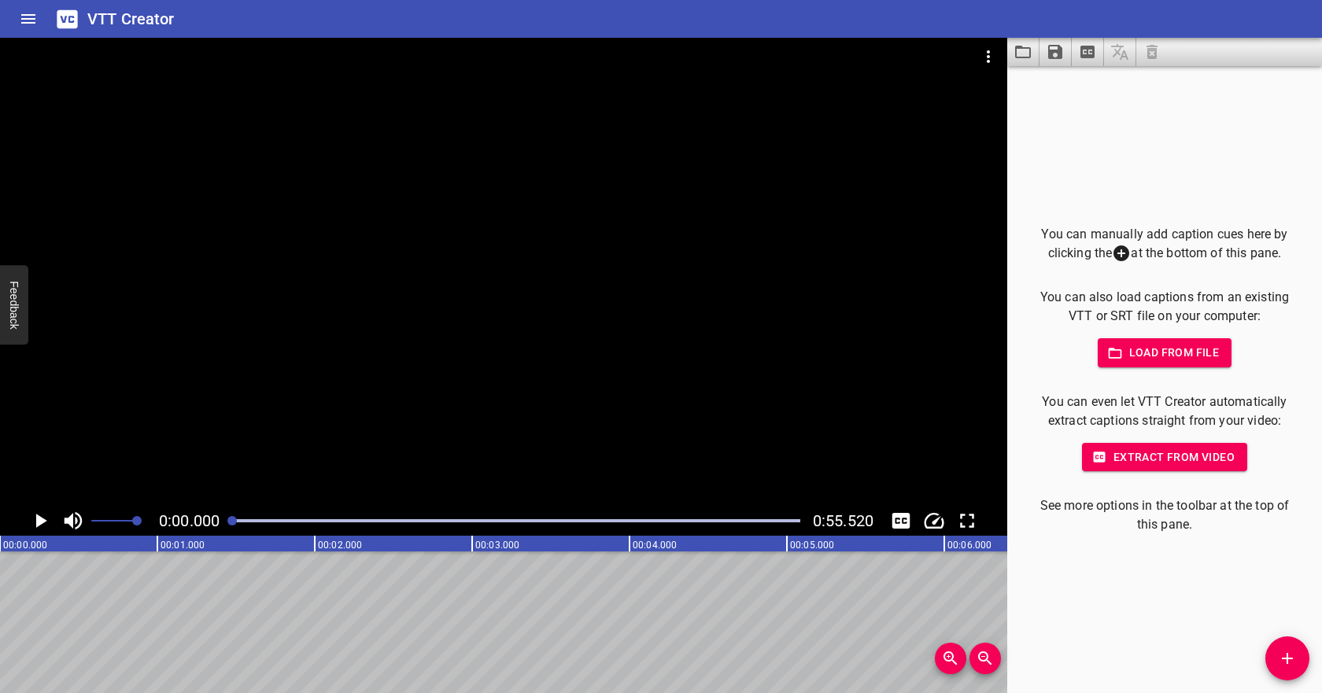
click at [1152, 349] on span "Load from file" at bounding box center [1165, 353] width 109 height 20
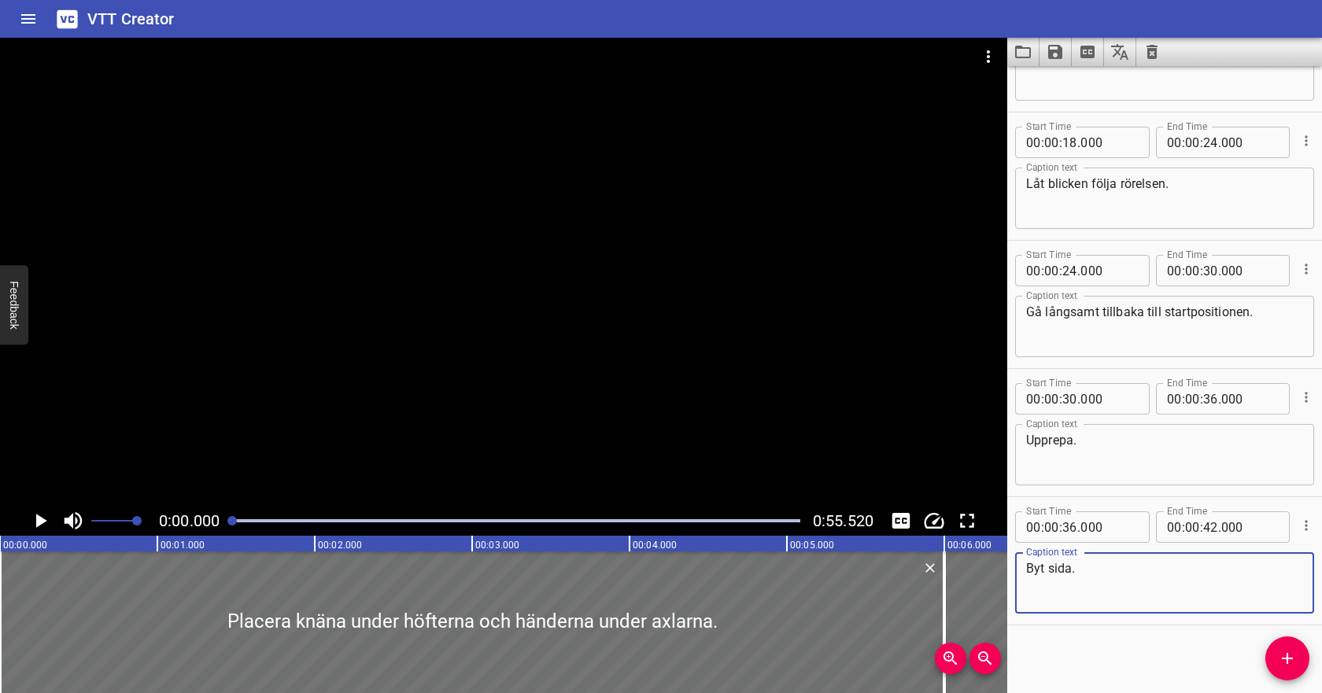
scroll to position [345, 0]
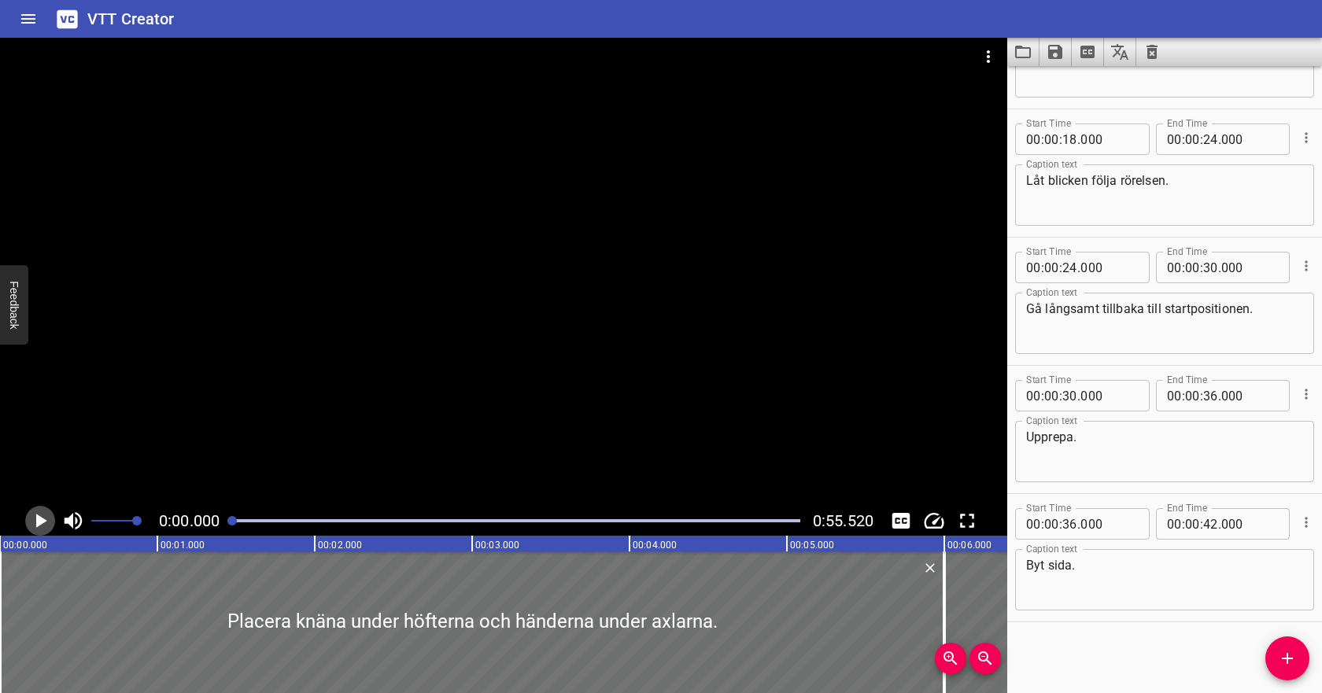
click at [39, 523] on icon "Play/Pause" at bounding box center [41, 521] width 11 height 14
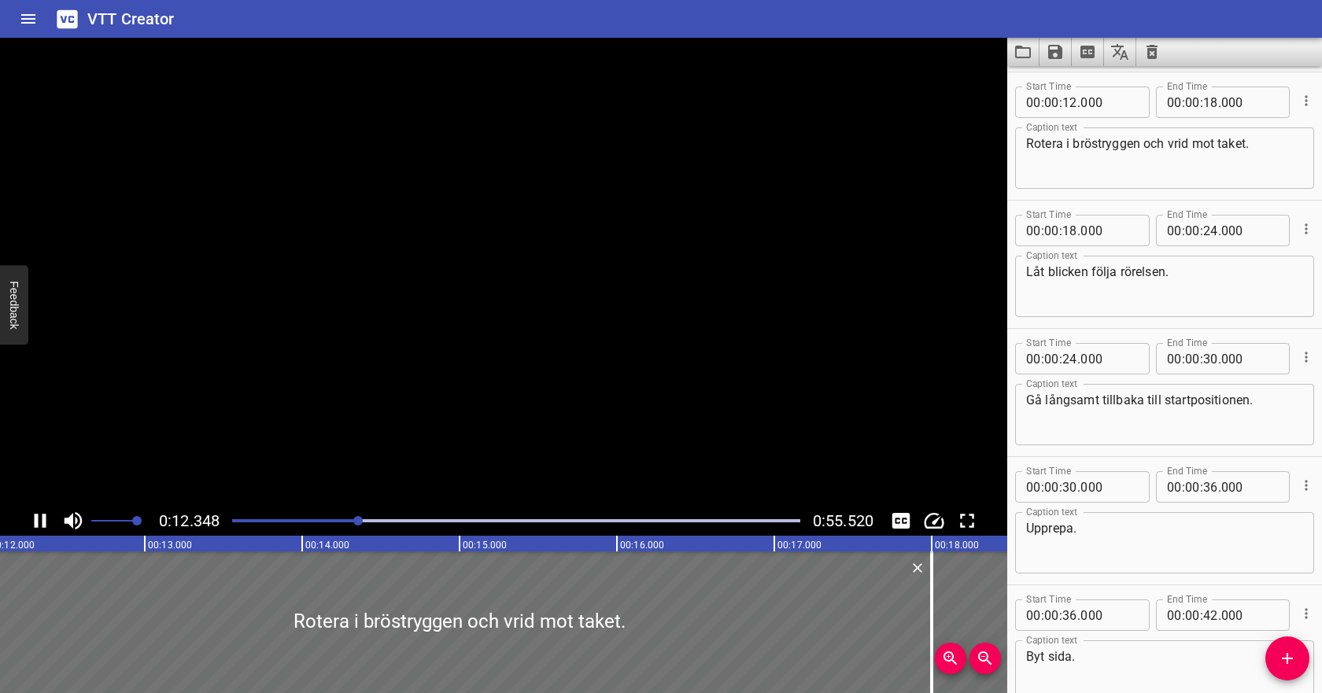
scroll to position [257, 0]
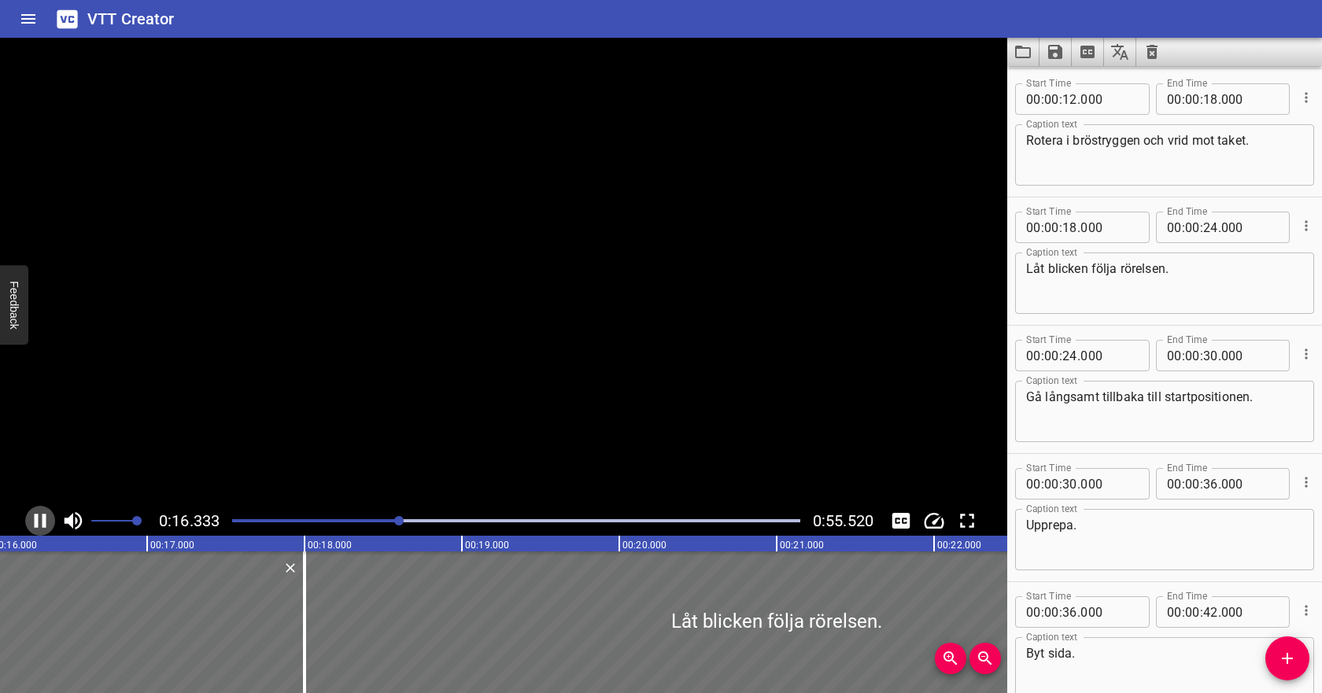
click at [39, 523] on icon "Play/Pause" at bounding box center [40, 521] width 24 height 24
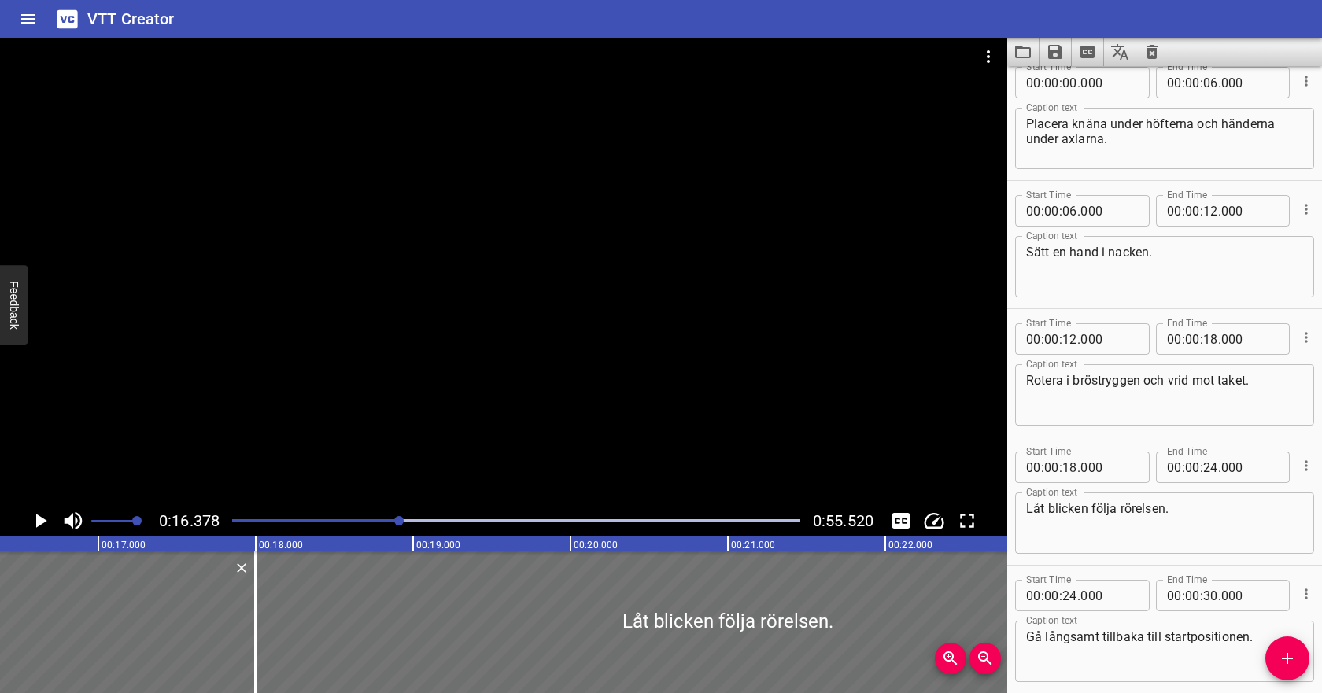
scroll to position [0, 0]
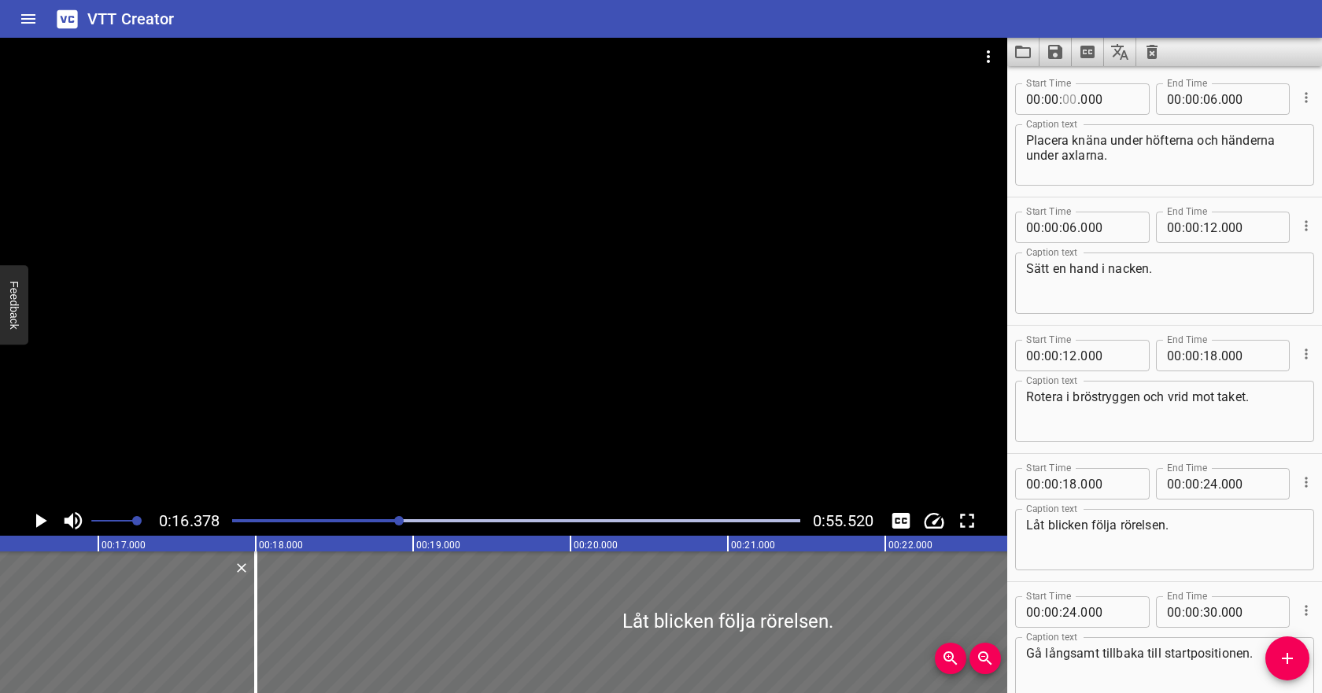
click at [1072, 102] on input "number" at bounding box center [1070, 98] width 15 height 31
type input "04"
type input "000"
click at [1211, 100] on input "number" at bounding box center [1210, 98] width 15 height 31
type input "10"
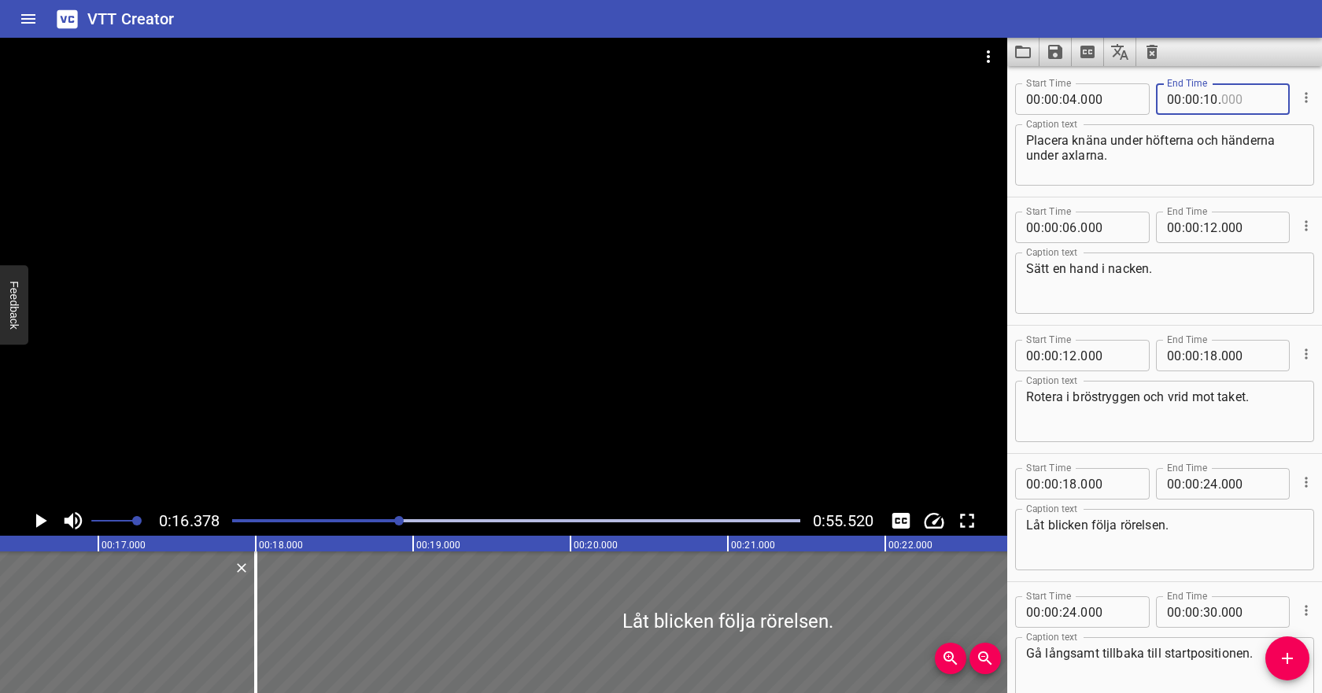
type input "000"
click at [1072, 225] on input "number" at bounding box center [1070, 227] width 15 height 31
type input "15"
type input "000"
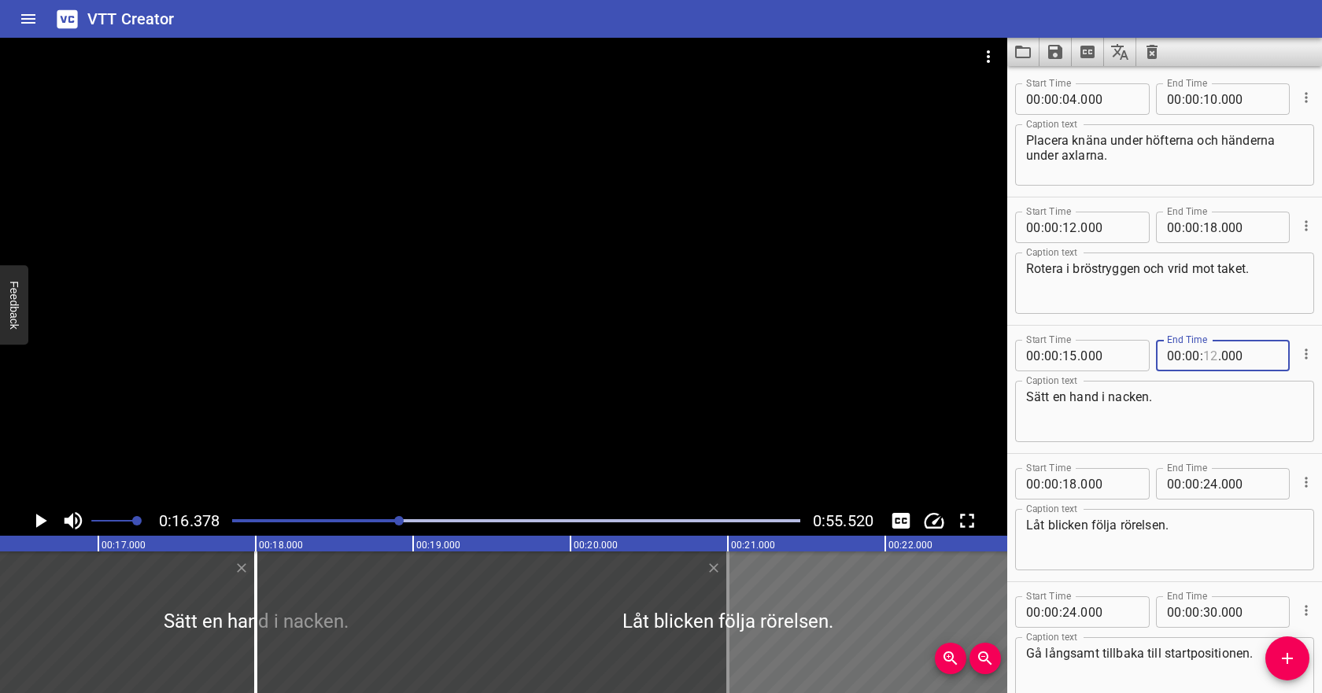
type input "12"
click at [41, 516] on icon "Play/Pause" at bounding box center [40, 521] width 24 height 24
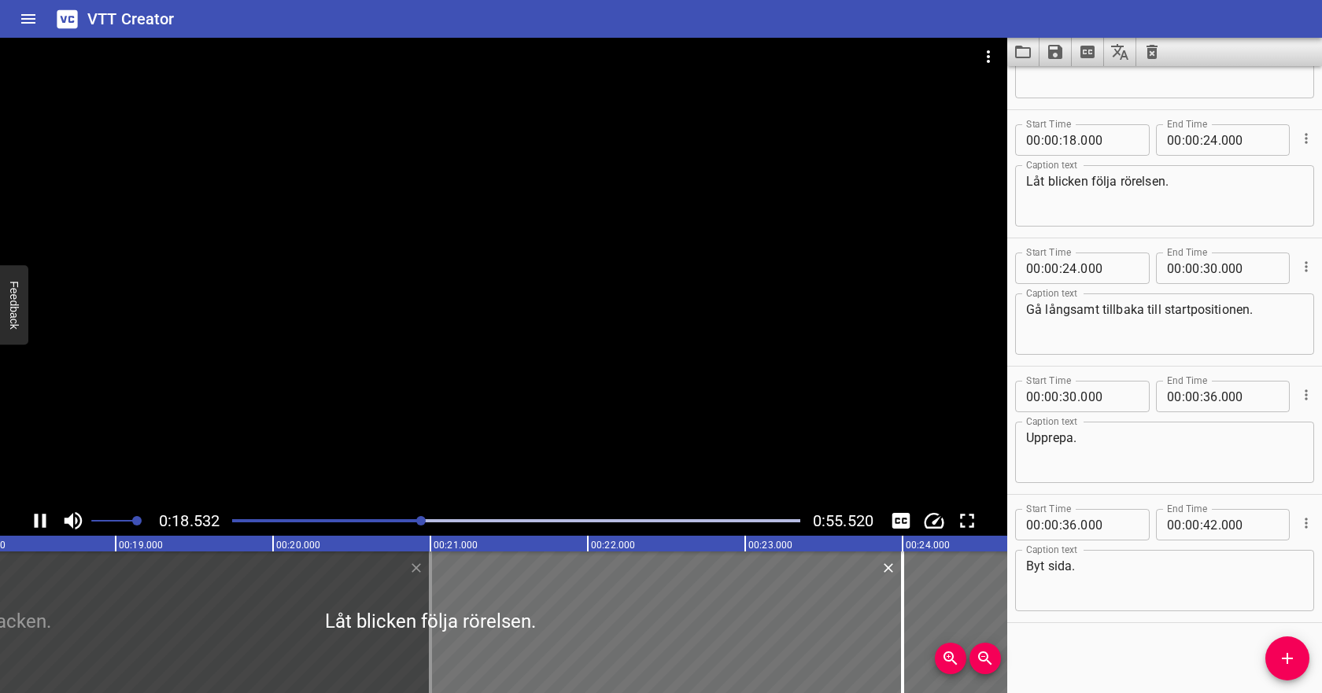
scroll to position [345, 0]
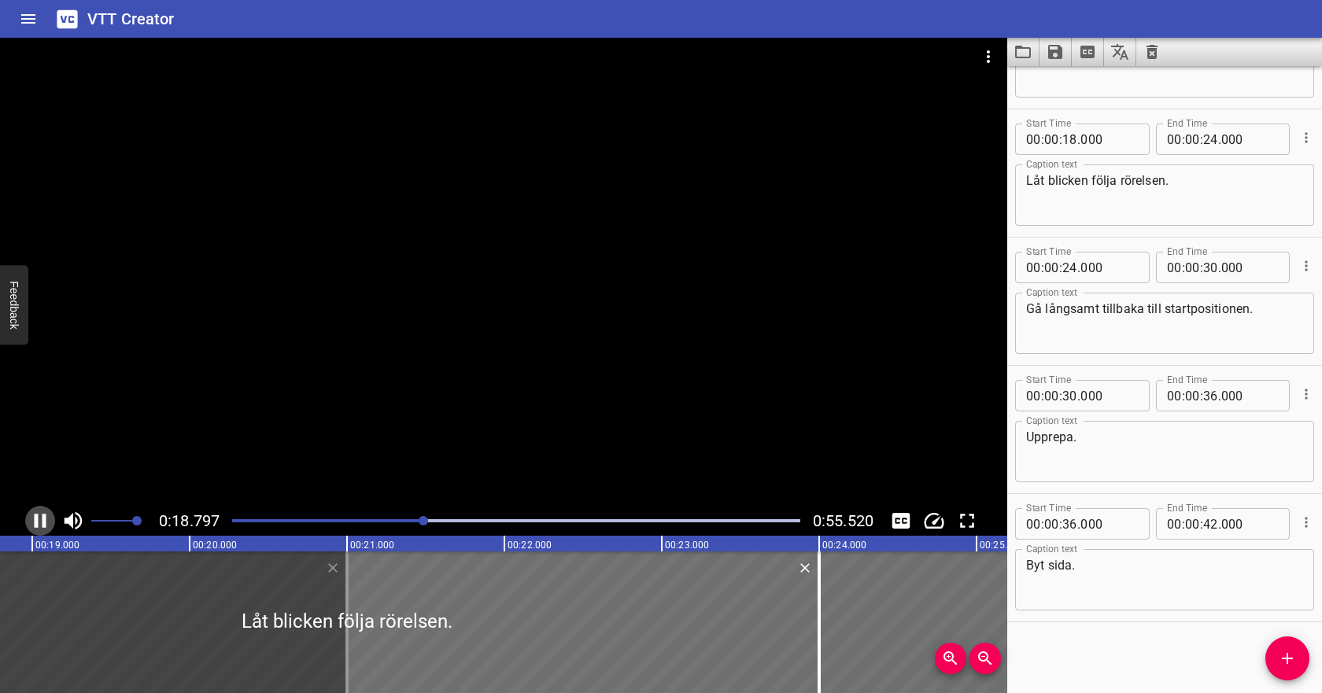
click at [41, 515] on icon "Play/Pause" at bounding box center [40, 521] width 24 height 24
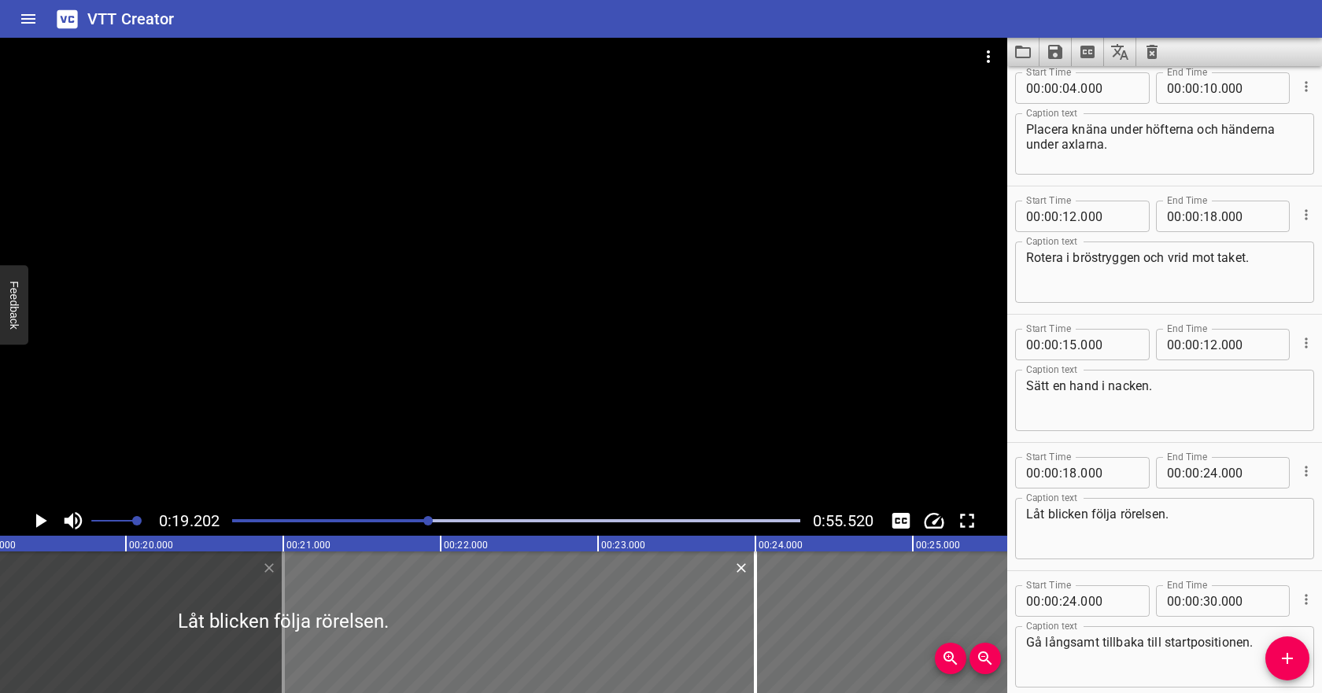
scroll to position [10, 0]
click at [1206, 344] on input "number" at bounding box center [1210, 345] width 15 height 31
type input "19"
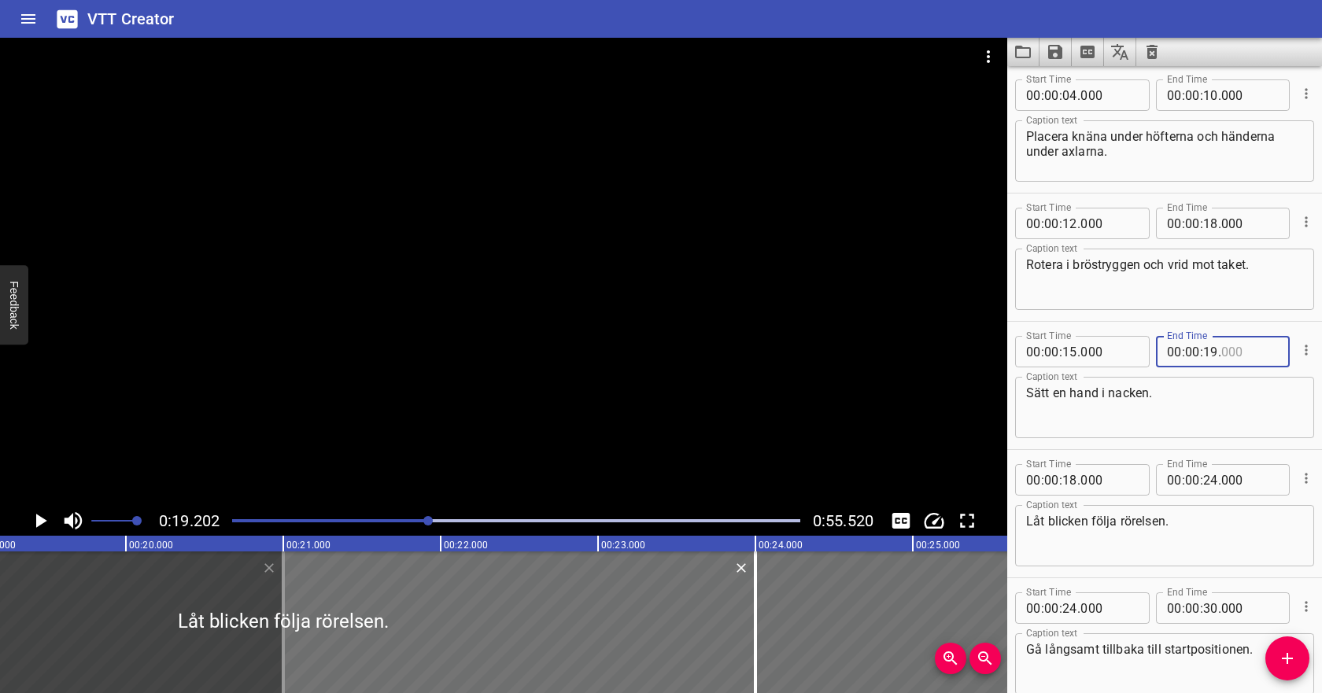
scroll to position [0, 0]
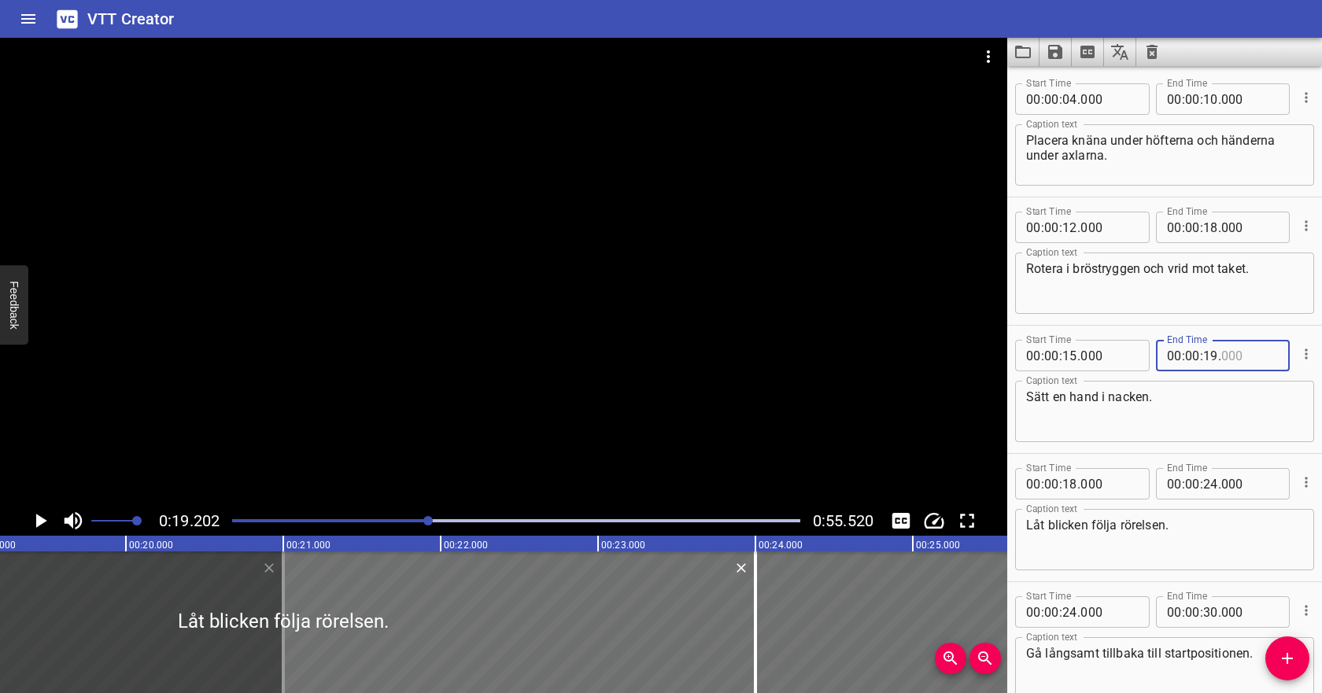
type input "000"
click at [1074, 228] on input "number" at bounding box center [1070, 227] width 15 height 31
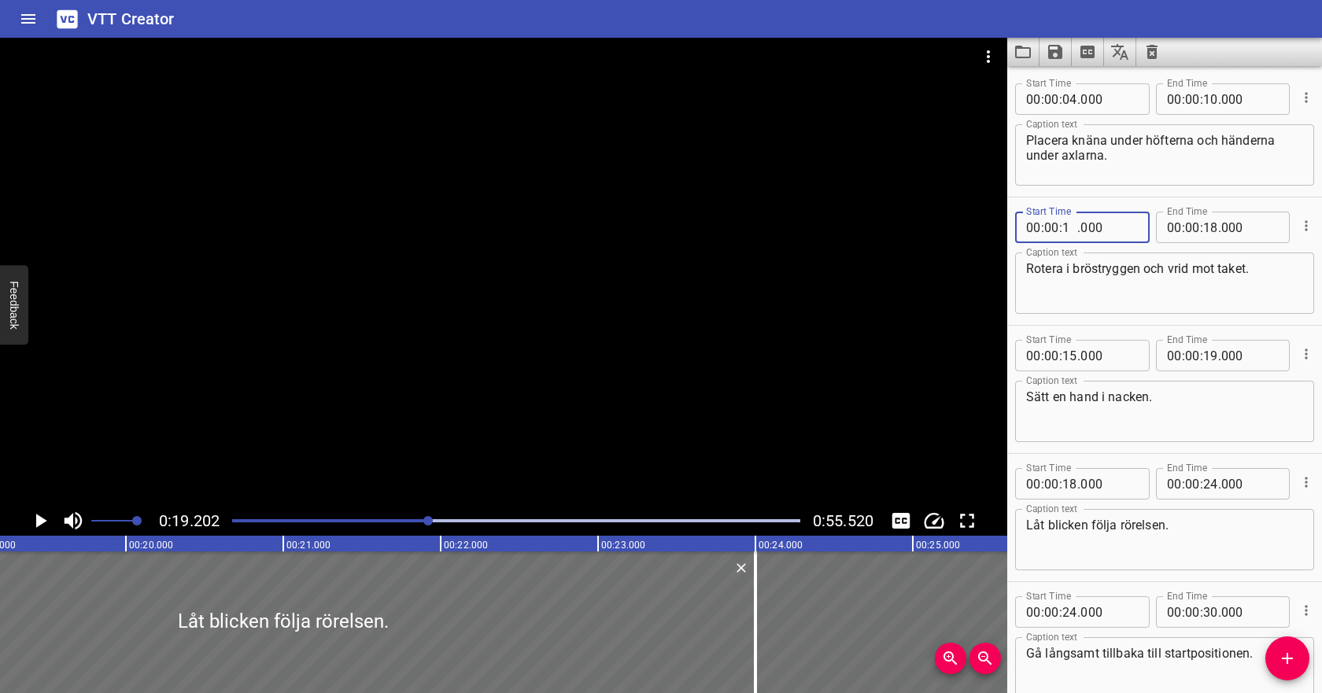
type input "19"
type input "000"
click at [46, 516] on icon "Play/Pause" at bounding box center [40, 521] width 24 height 24
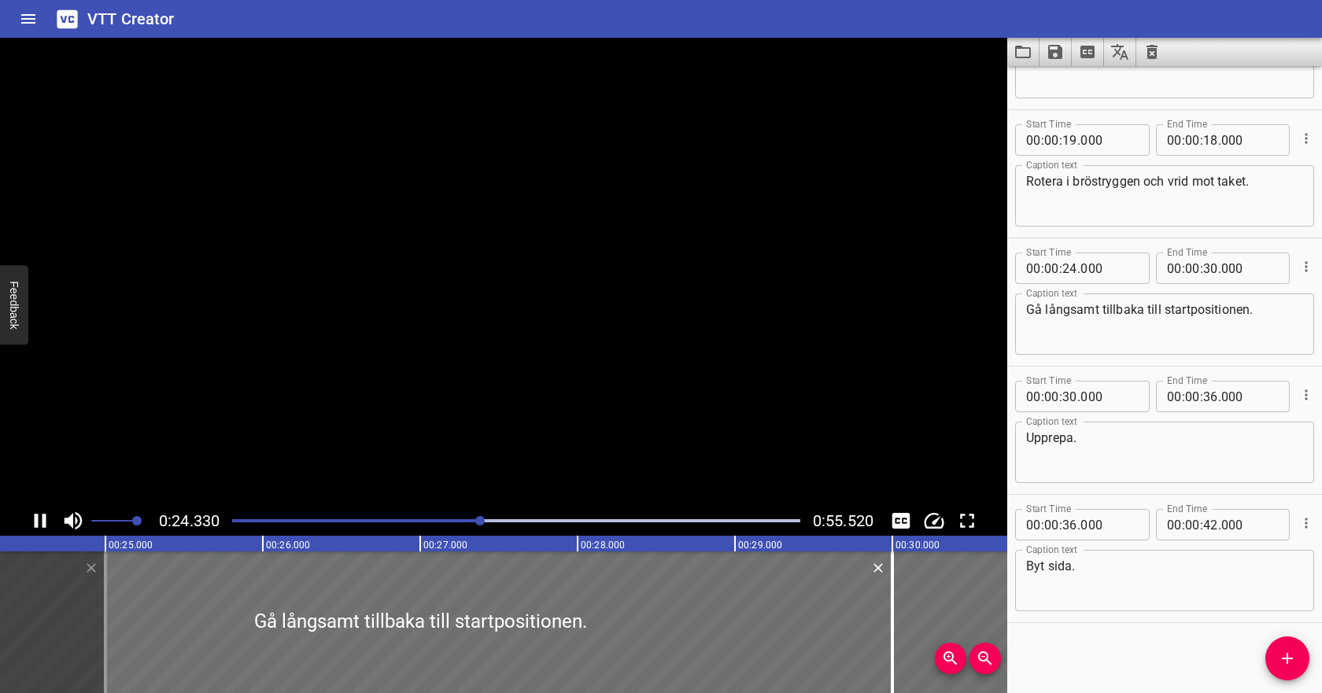
scroll to position [345, 0]
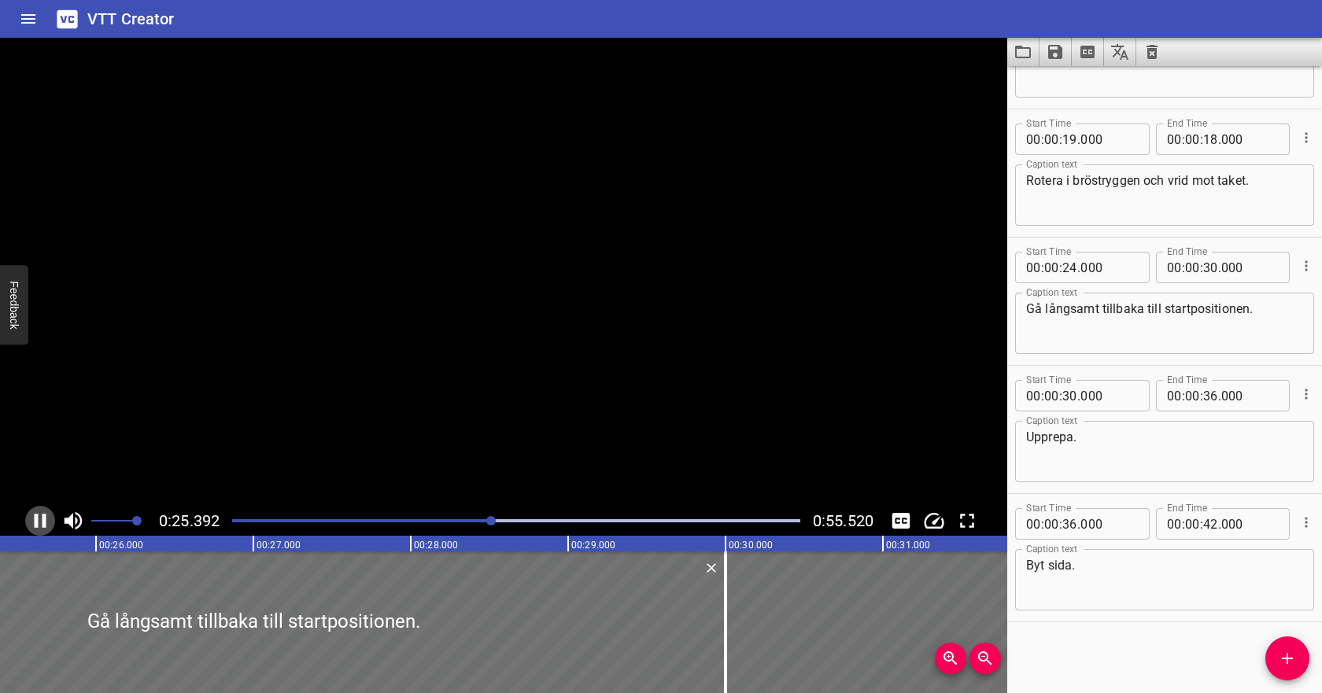
click at [46, 516] on icon "Play/Pause" at bounding box center [40, 521] width 24 height 24
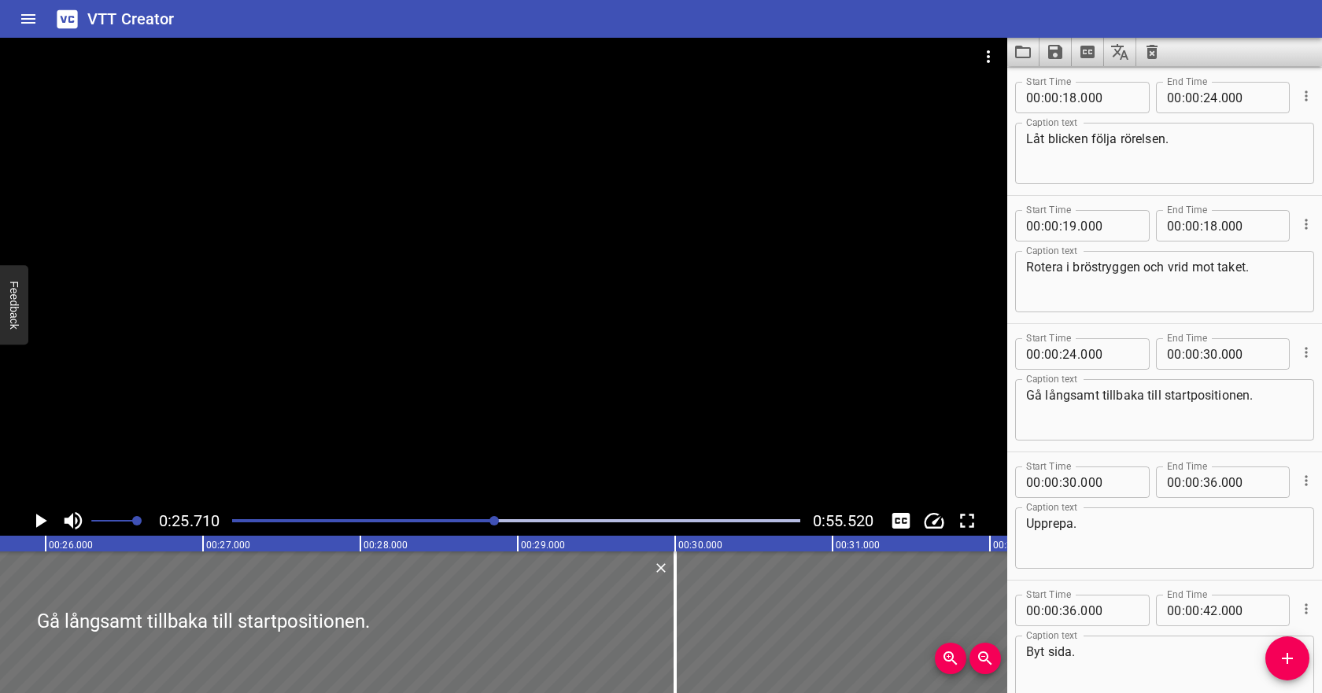
scroll to position [253, 0]
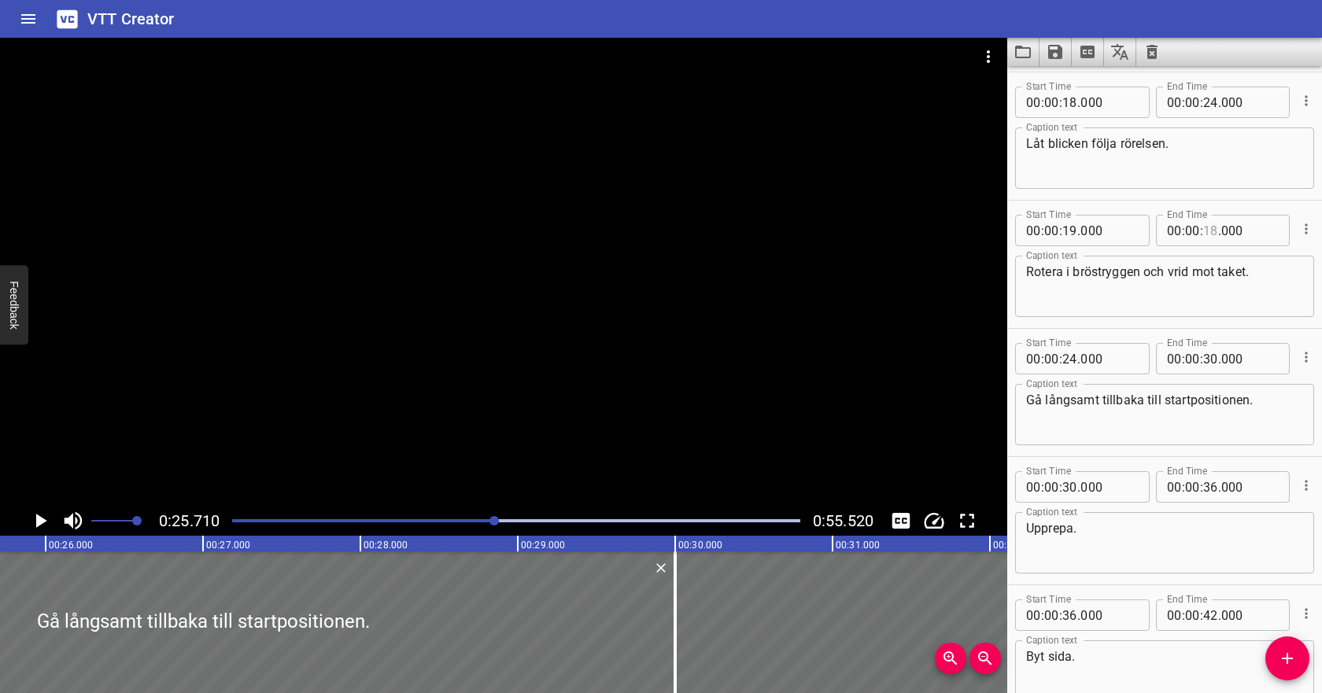
click at [1211, 238] on input "number" at bounding box center [1210, 230] width 15 height 31
type input "26"
type input "000"
click at [1205, 288] on textarea "Rotera i bröstryggen och vrid mot taket." at bounding box center [1164, 286] width 277 height 45
click at [46, 517] on icon "Play/Pause" at bounding box center [40, 521] width 24 height 24
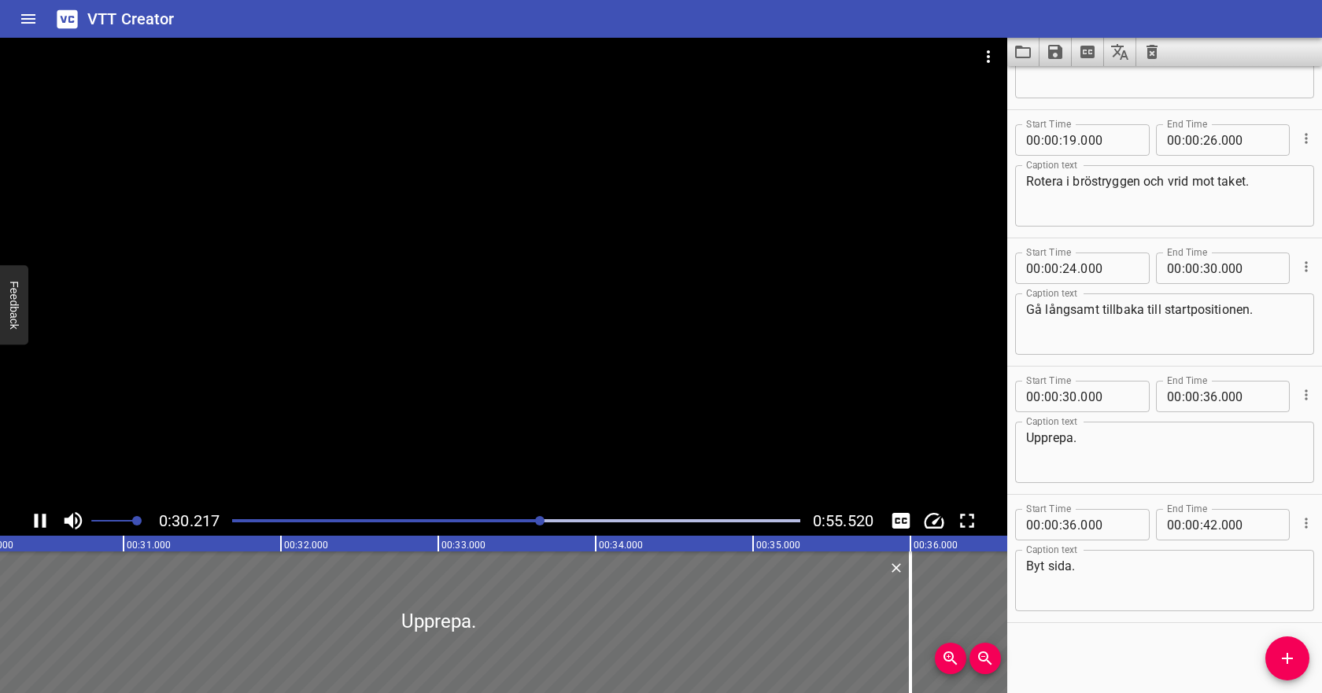
scroll to position [345, 0]
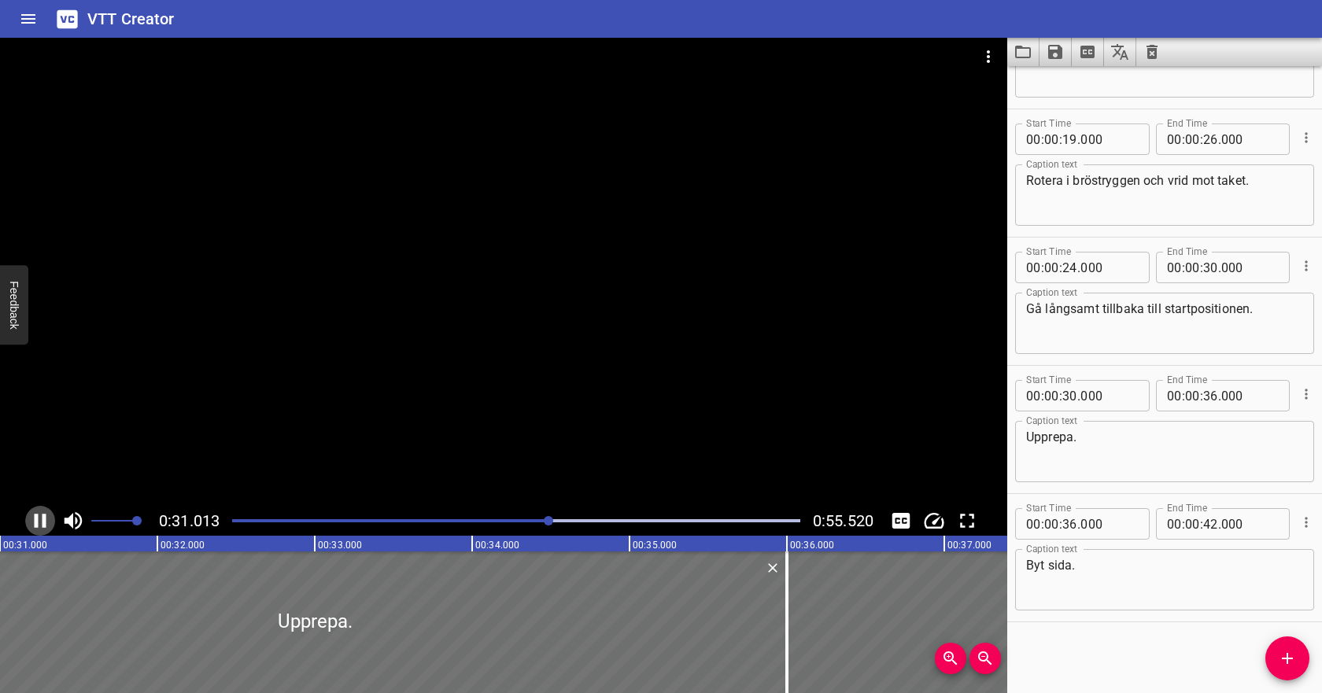
click at [46, 517] on icon "Play/Pause" at bounding box center [41, 521] width 12 height 14
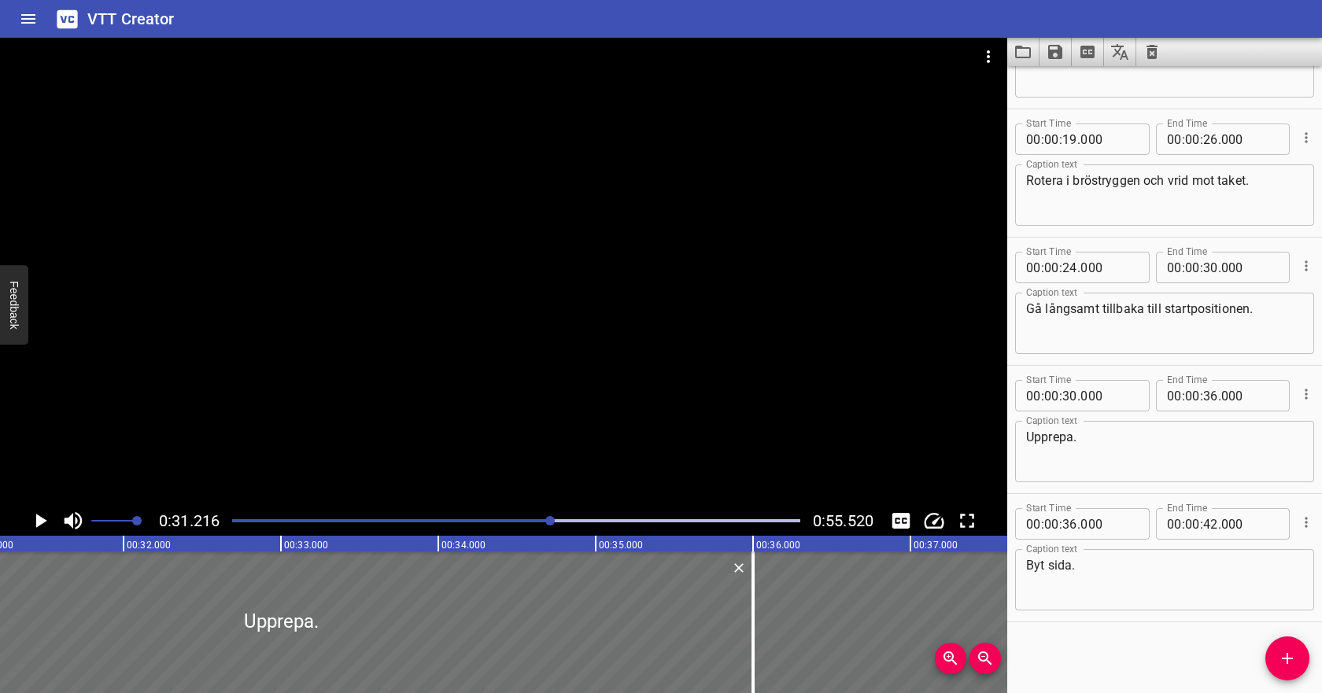
click at [46, 517] on icon "Play/Pause" at bounding box center [40, 521] width 24 height 24
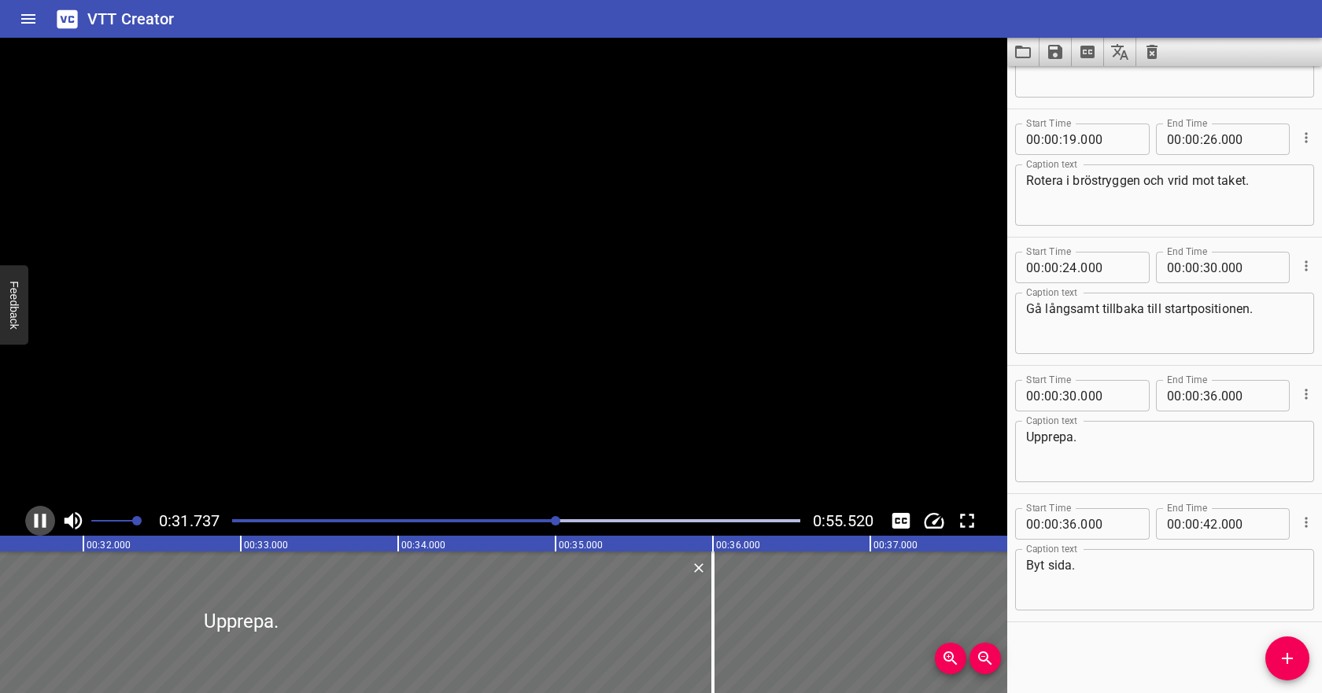
click at [46, 518] on icon "Play/Pause" at bounding box center [41, 521] width 12 height 14
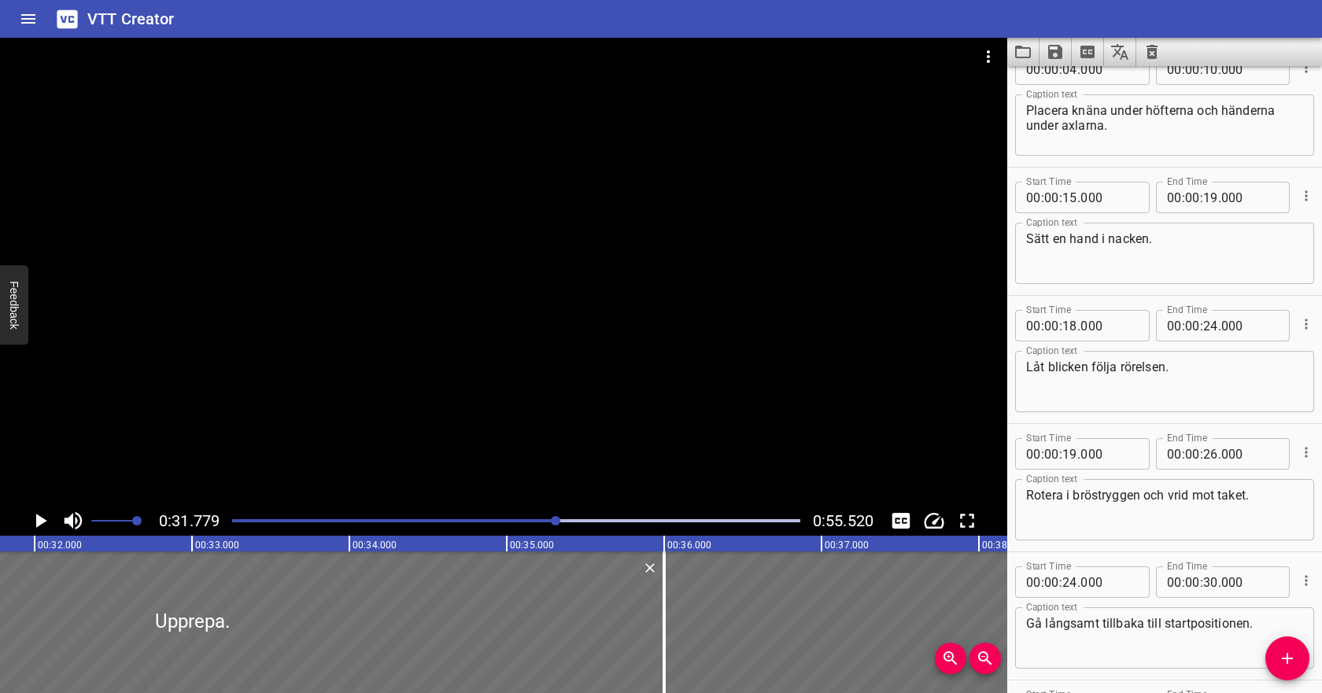
scroll to position [42, 0]
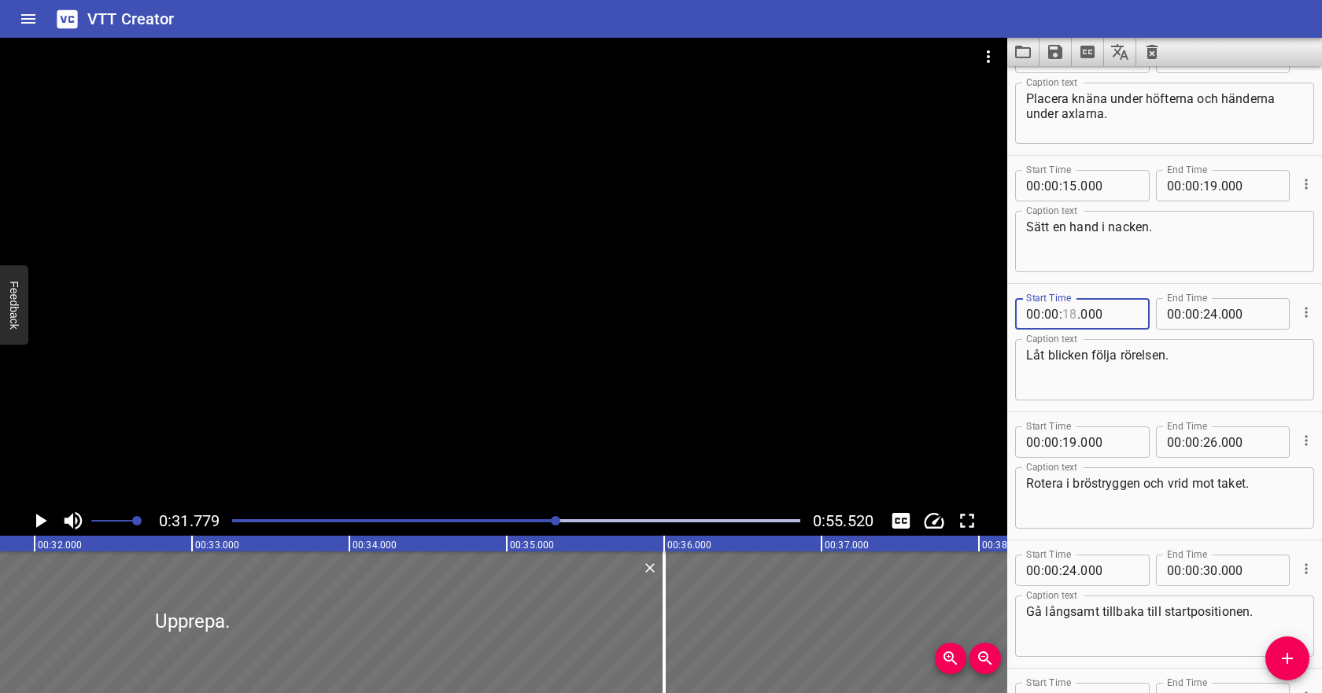
click at [1074, 318] on input "number" at bounding box center [1070, 313] width 15 height 31
type input "30"
type input "000"
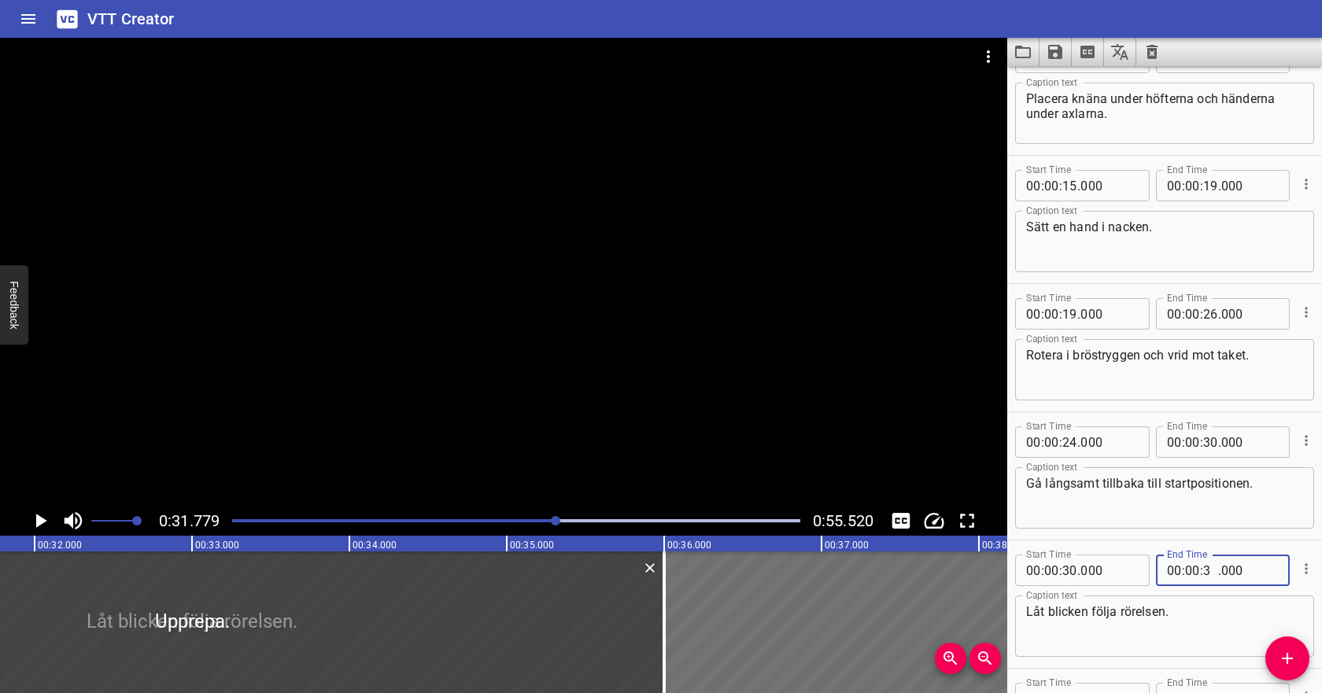
type input "36"
type input "000"
click at [1302, 442] on icon "Cue Options" at bounding box center [1307, 441] width 16 height 16
click at [1274, 464] on li "Delete Cue" at bounding box center [1240, 469] width 137 height 28
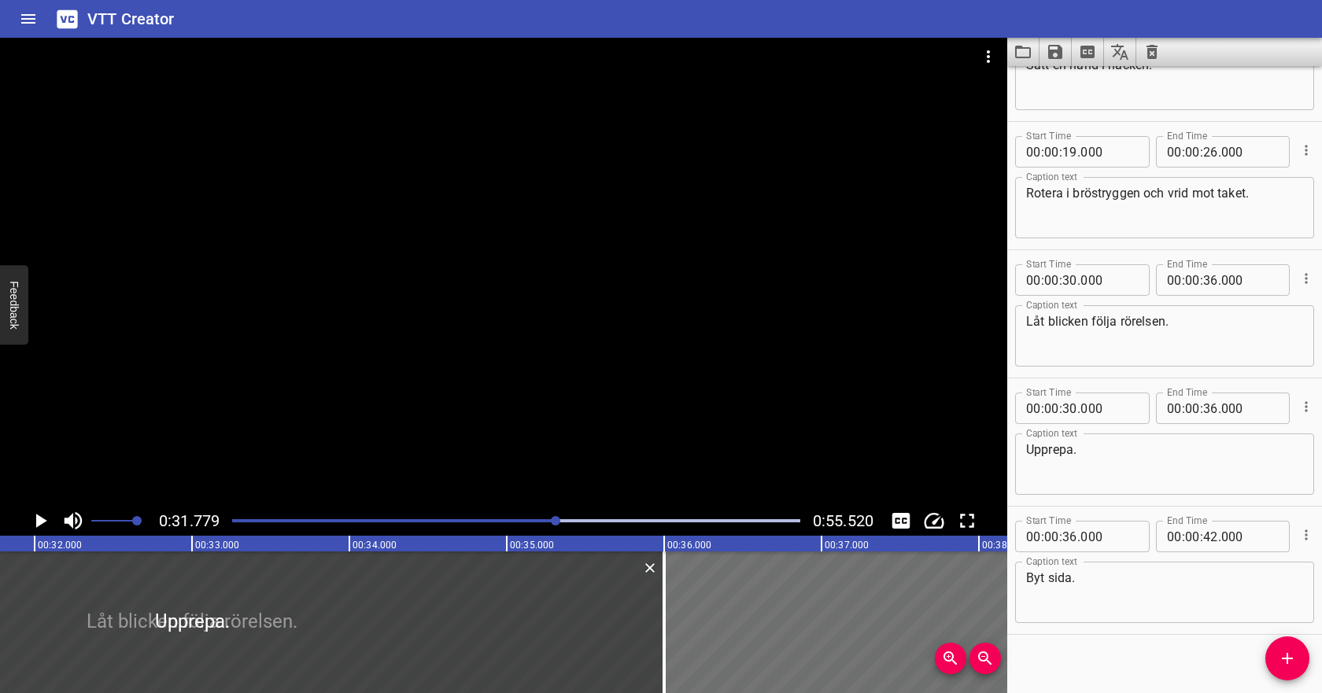
scroll to position [216, 0]
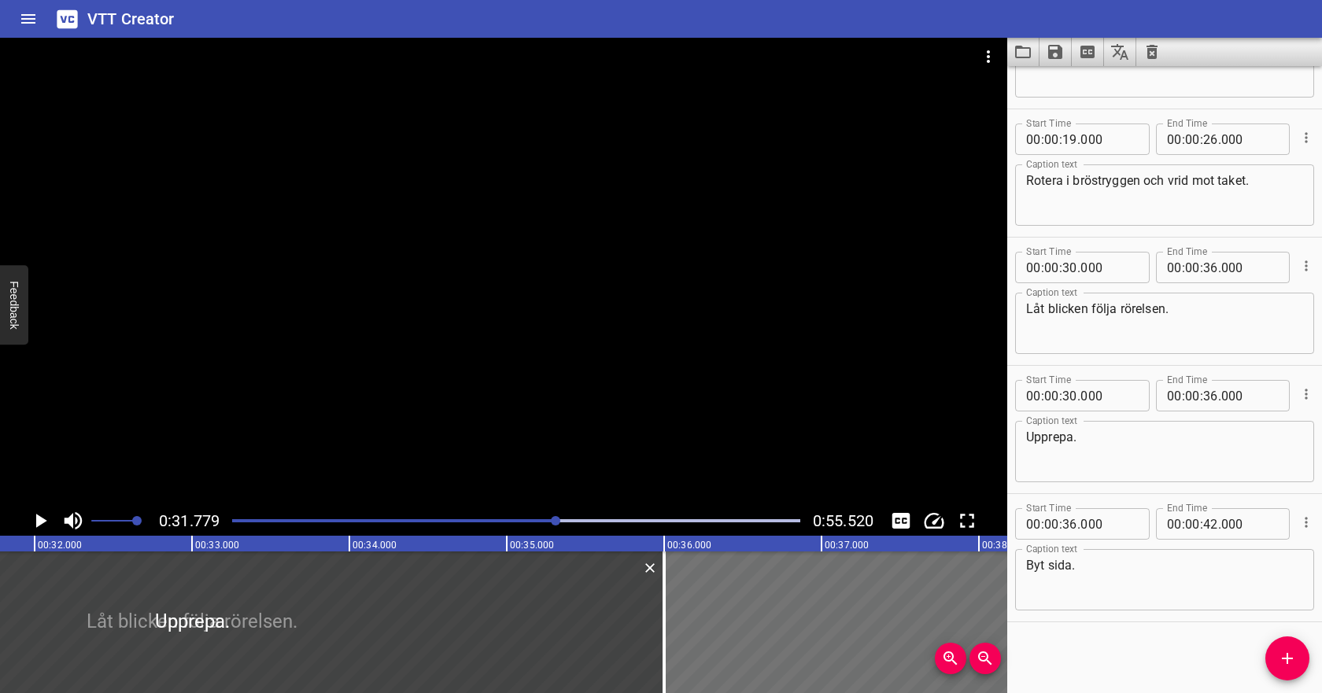
click at [42, 520] on icon "Play/Pause" at bounding box center [41, 521] width 11 height 14
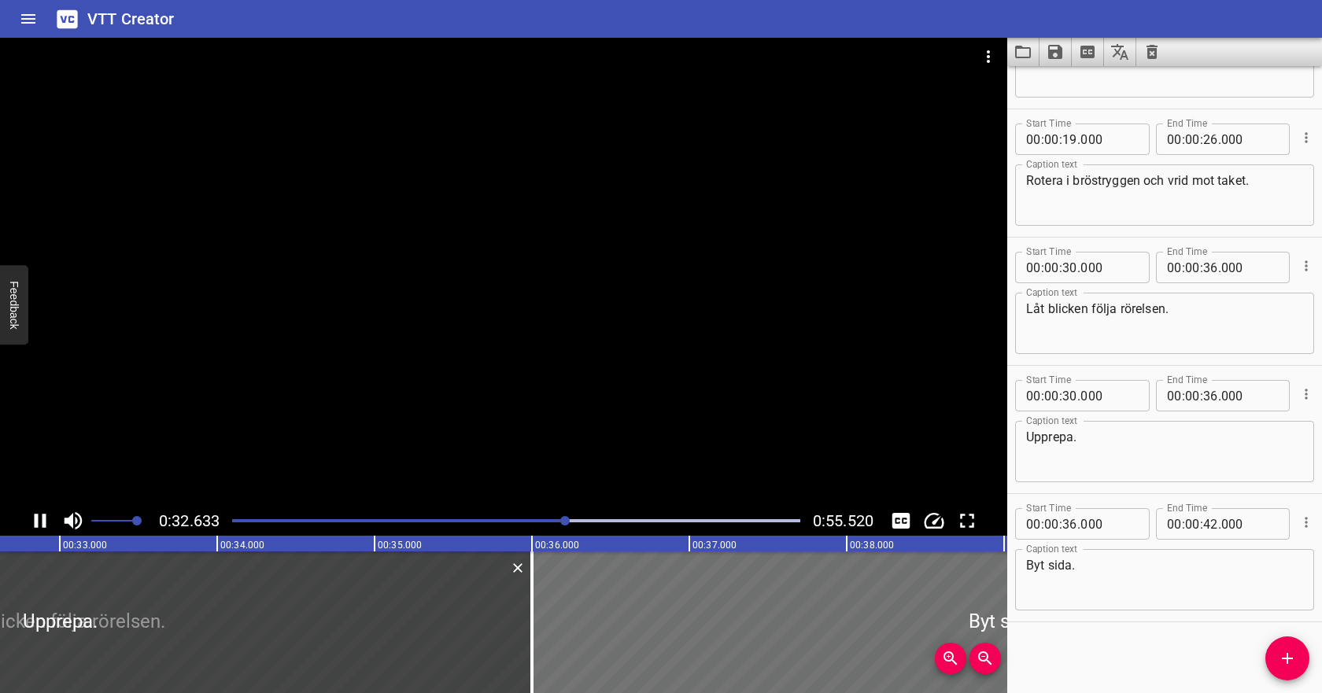
click at [590, 524] on div at bounding box center [516, 521] width 587 height 22
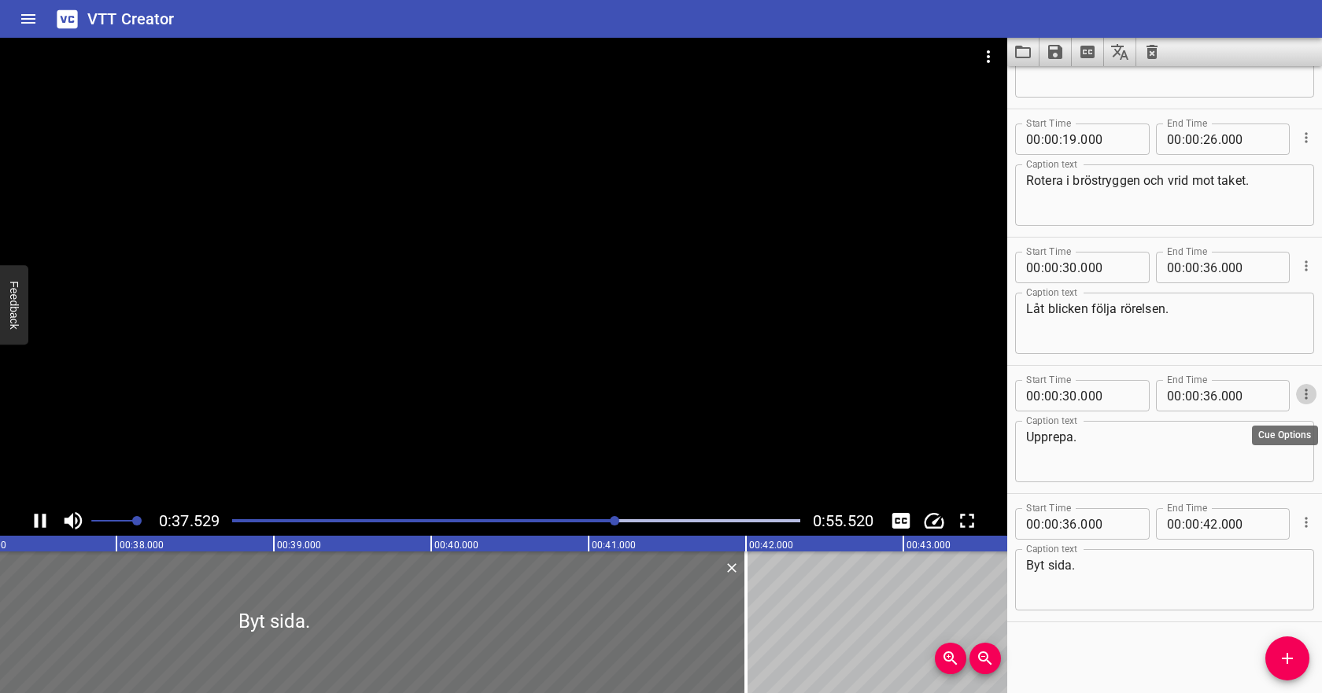
click at [1311, 394] on icon "Cue Options" at bounding box center [1307, 394] width 16 height 16
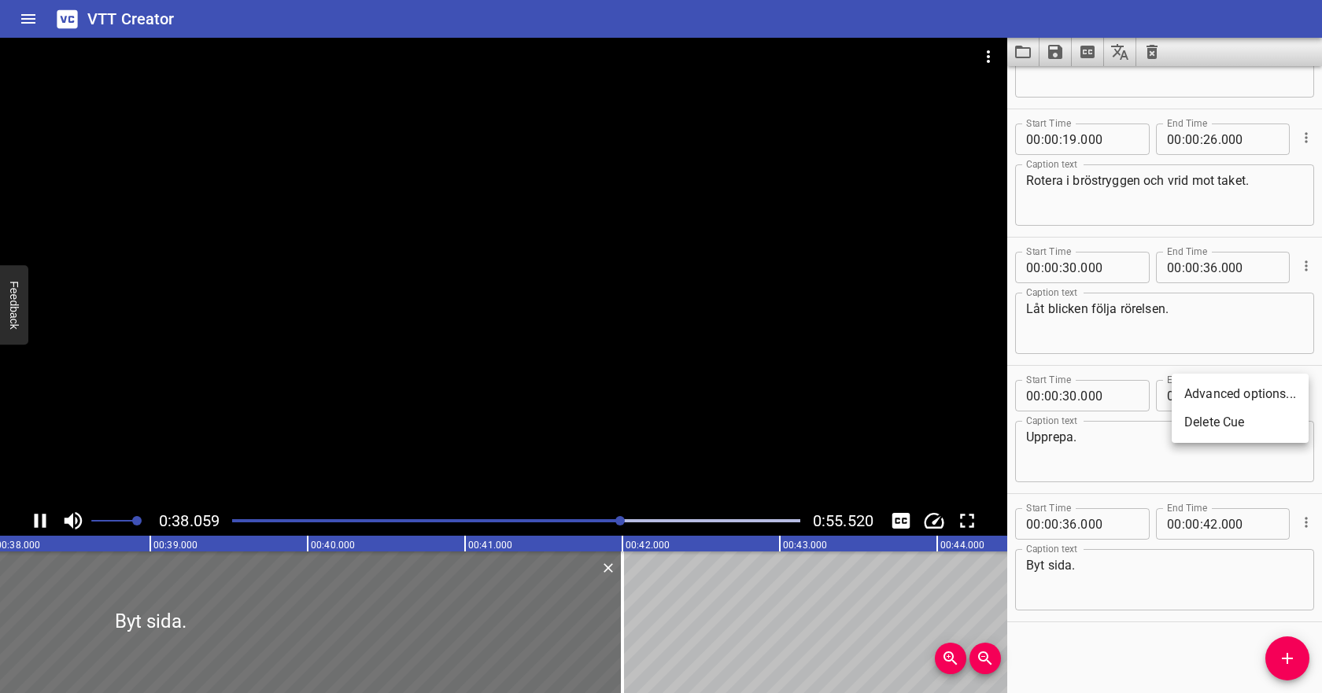
scroll to position [0, 5991]
click at [1260, 418] on li "Delete Cue" at bounding box center [1240, 422] width 137 height 28
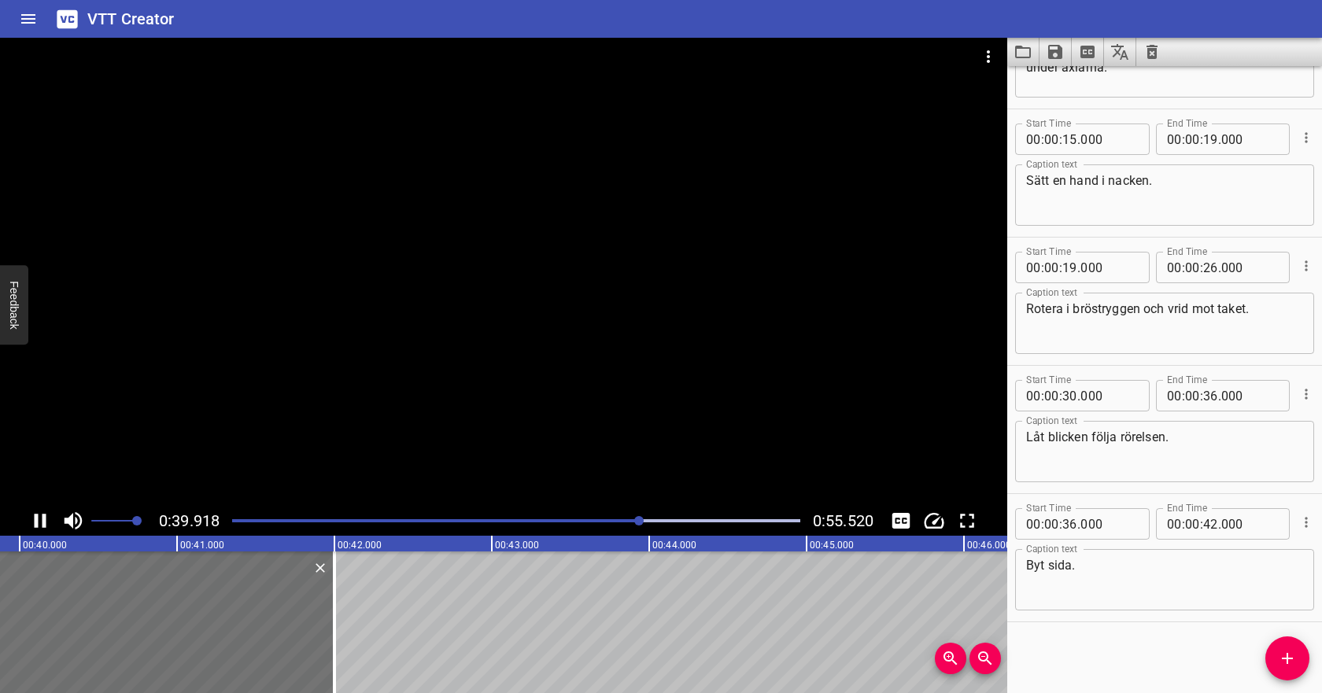
click at [677, 522] on div "Play progress" at bounding box center [516, 520] width 568 height 3
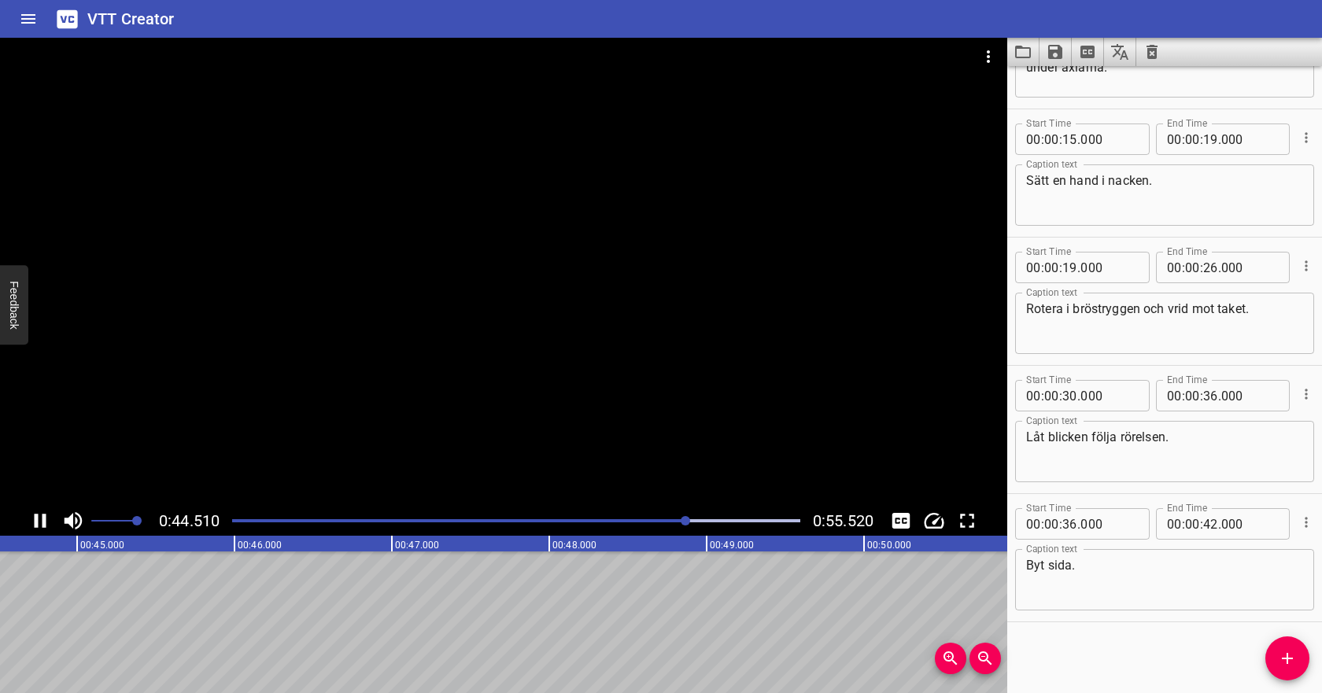
click at [704, 520] on div "Play progress" at bounding box center [516, 520] width 568 height 3
click at [715, 521] on div "Play progress" at bounding box center [516, 520] width 568 height 3
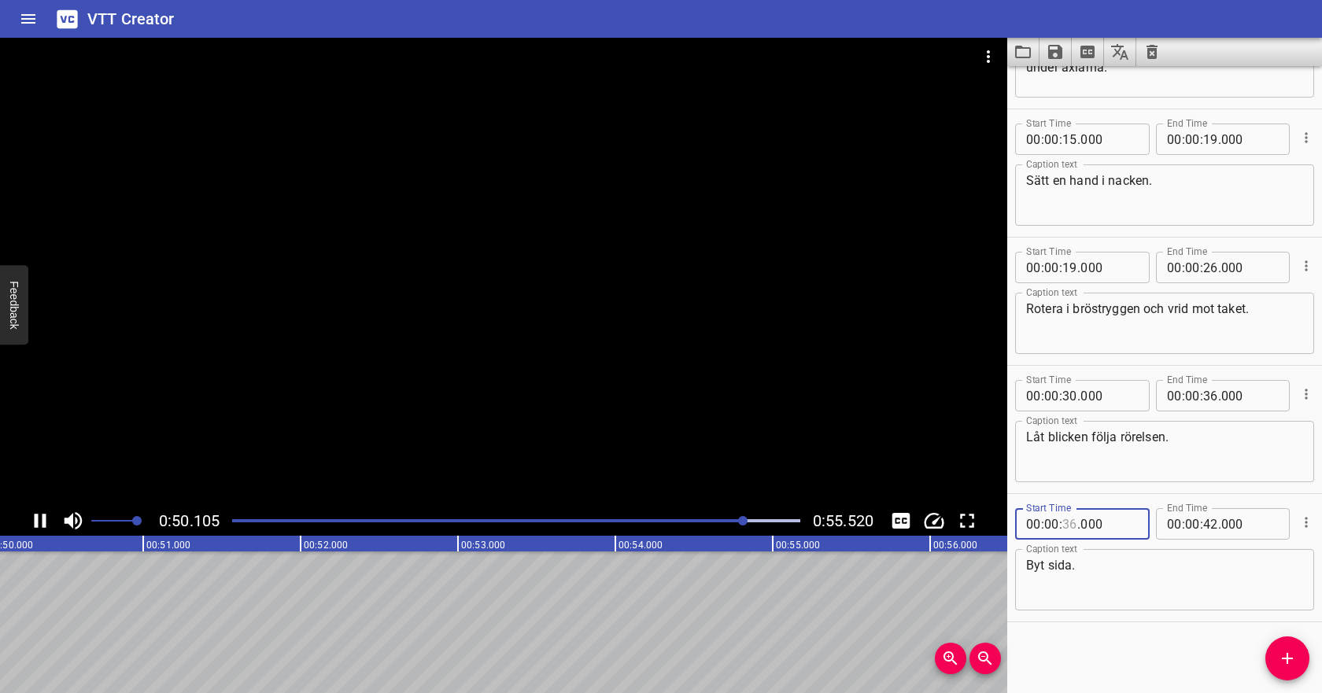
click at [1070, 520] on input "number" at bounding box center [1070, 523] width 15 height 31
type input "48"
type input "000"
click at [1214, 527] on input "number" at bounding box center [1210, 523] width 15 height 31
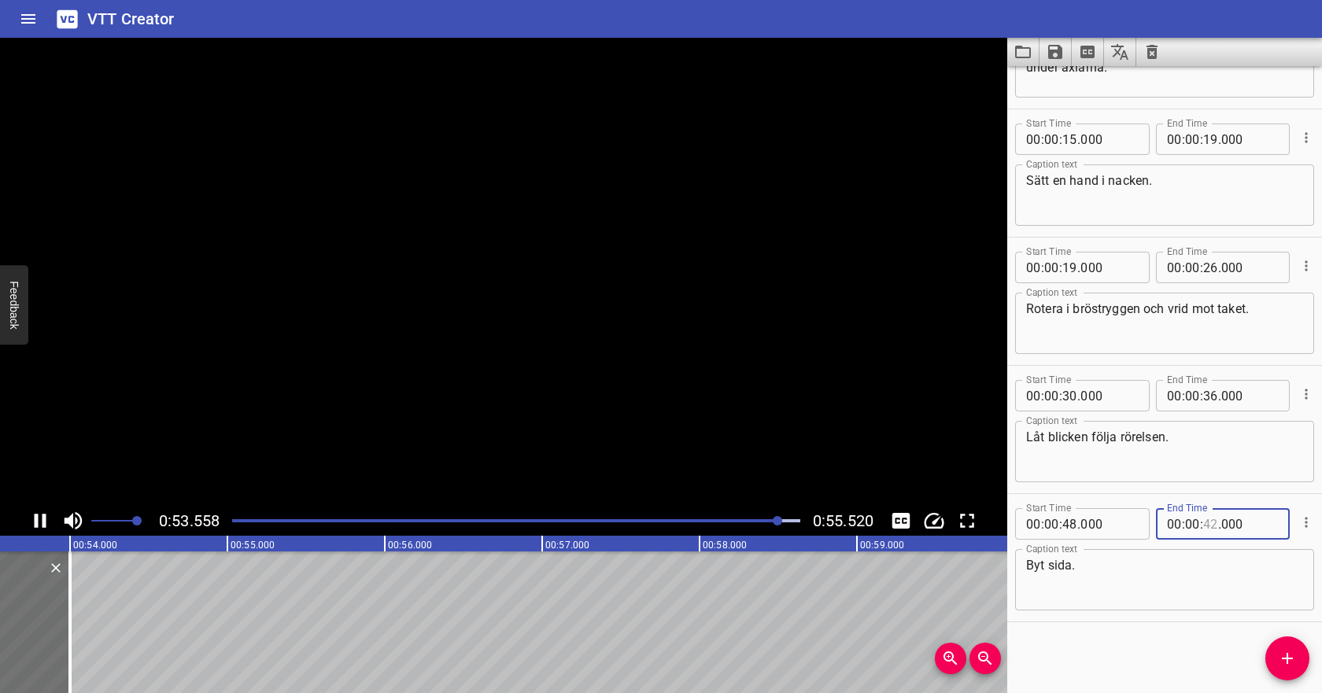
scroll to position [0, 8438]
type input "54"
type input "000"
click at [1209, 584] on textarea "Byt sida." at bounding box center [1164, 580] width 277 height 45
click at [41, 518] on icon "Play/Pause" at bounding box center [41, 521] width 11 height 14
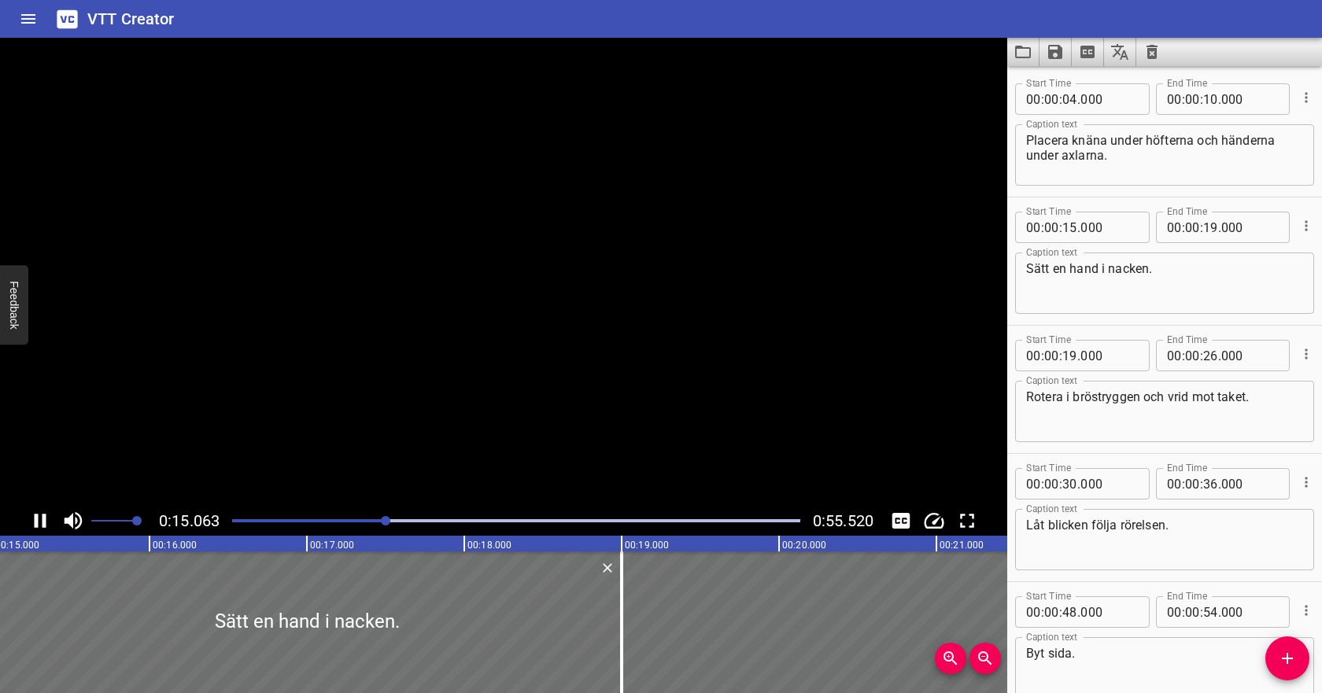
scroll to position [88, 0]
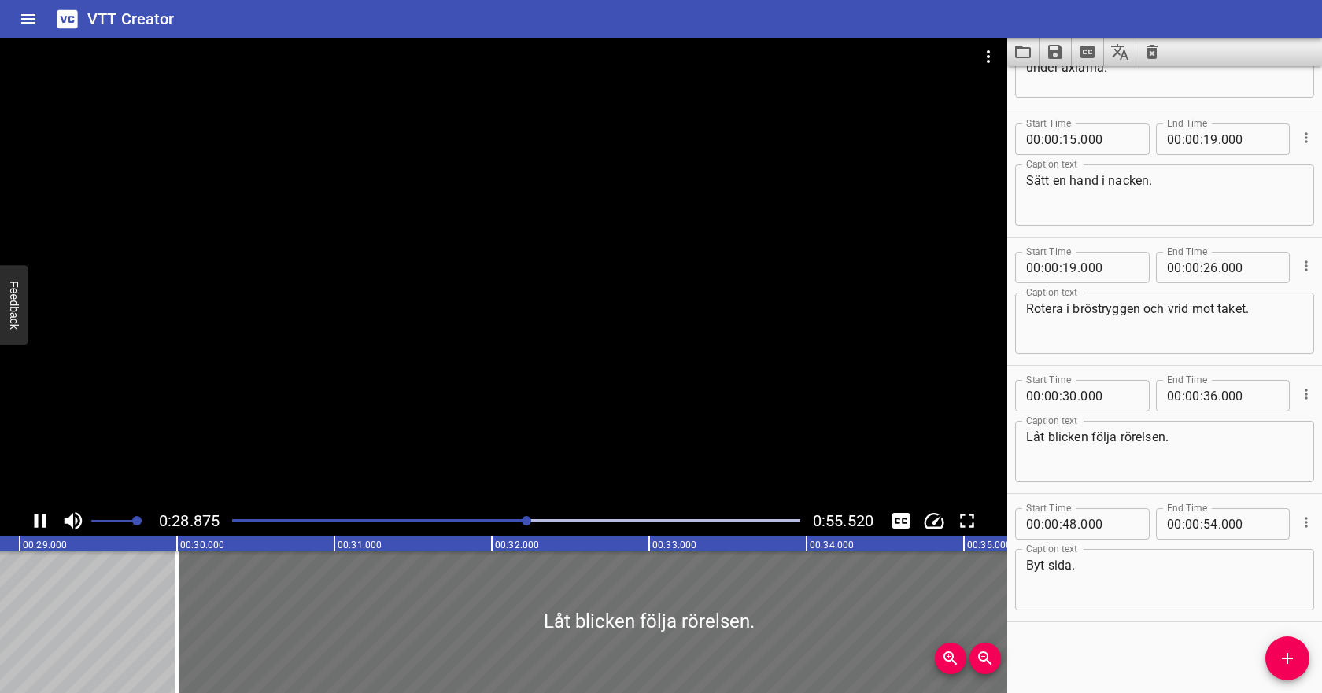
click at [41, 523] on icon "Play/Pause" at bounding box center [40, 521] width 24 height 24
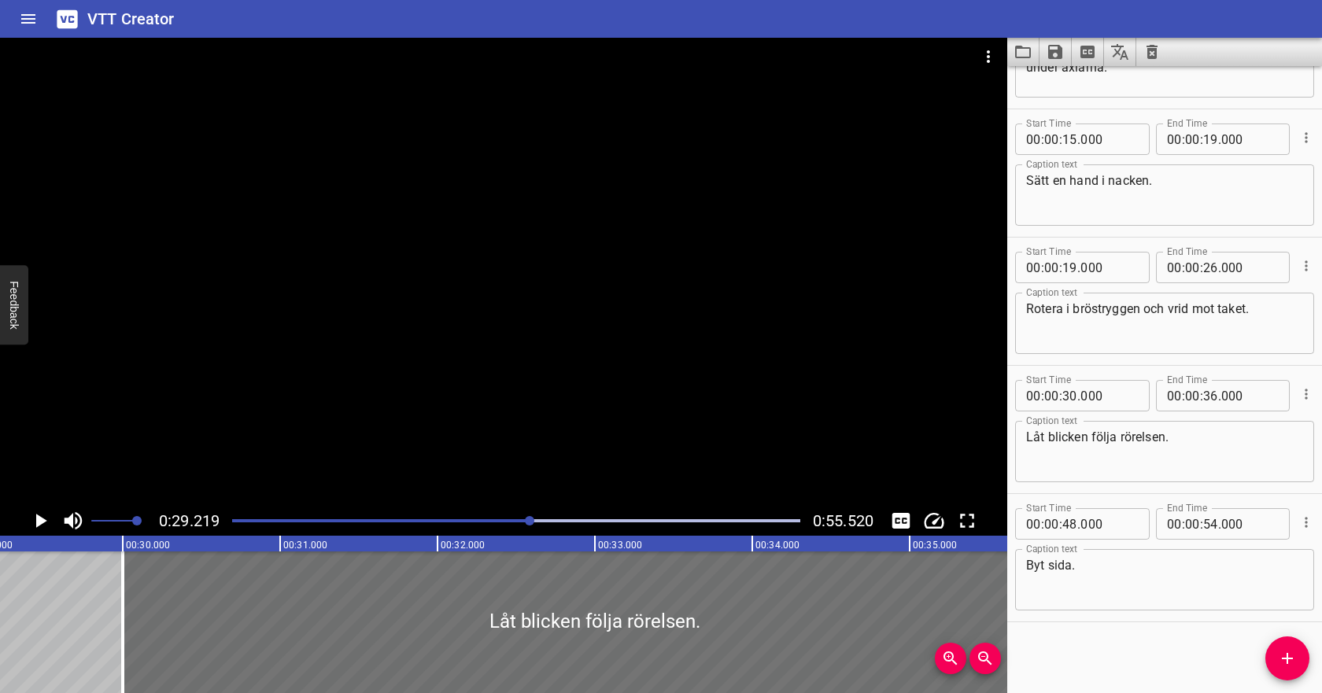
scroll to position [70, 0]
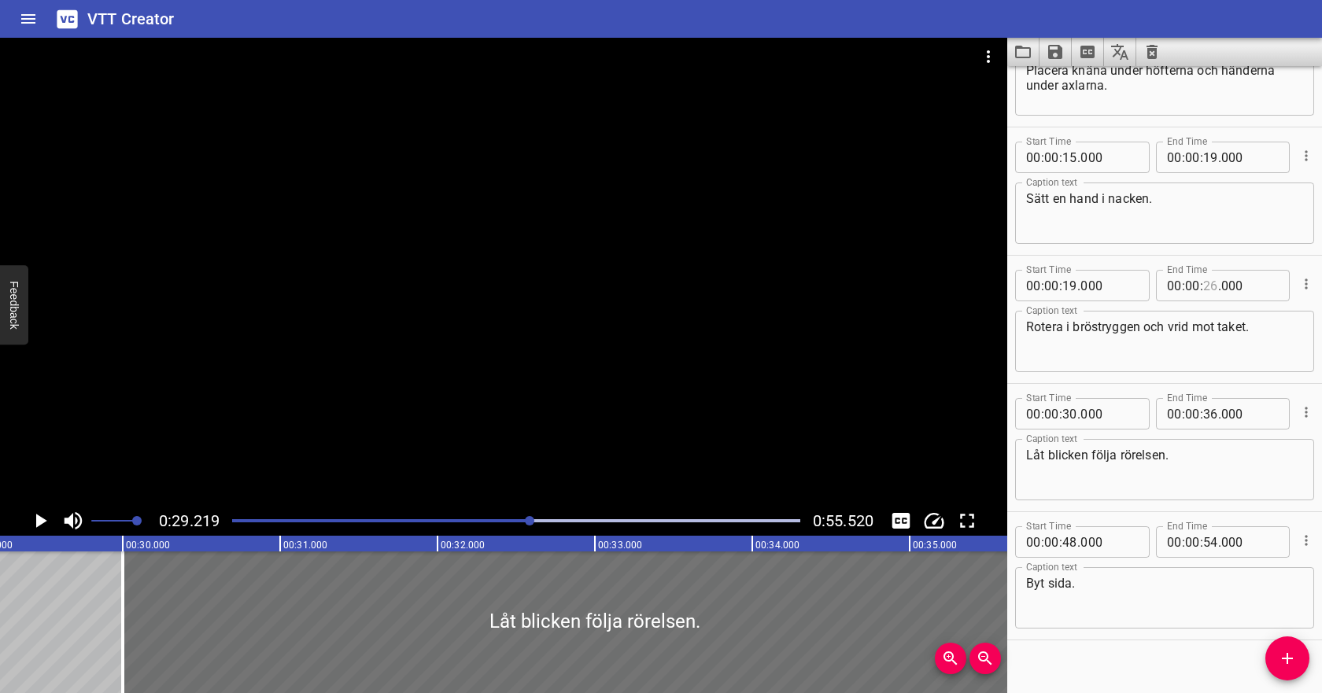
click at [1209, 290] on input "number" at bounding box center [1210, 285] width 15 height 31
type input "28"
type input "000"
click at [1211, 284] on input "number" at bounding box center [1210, 285] width 15 height 31
type input "29"
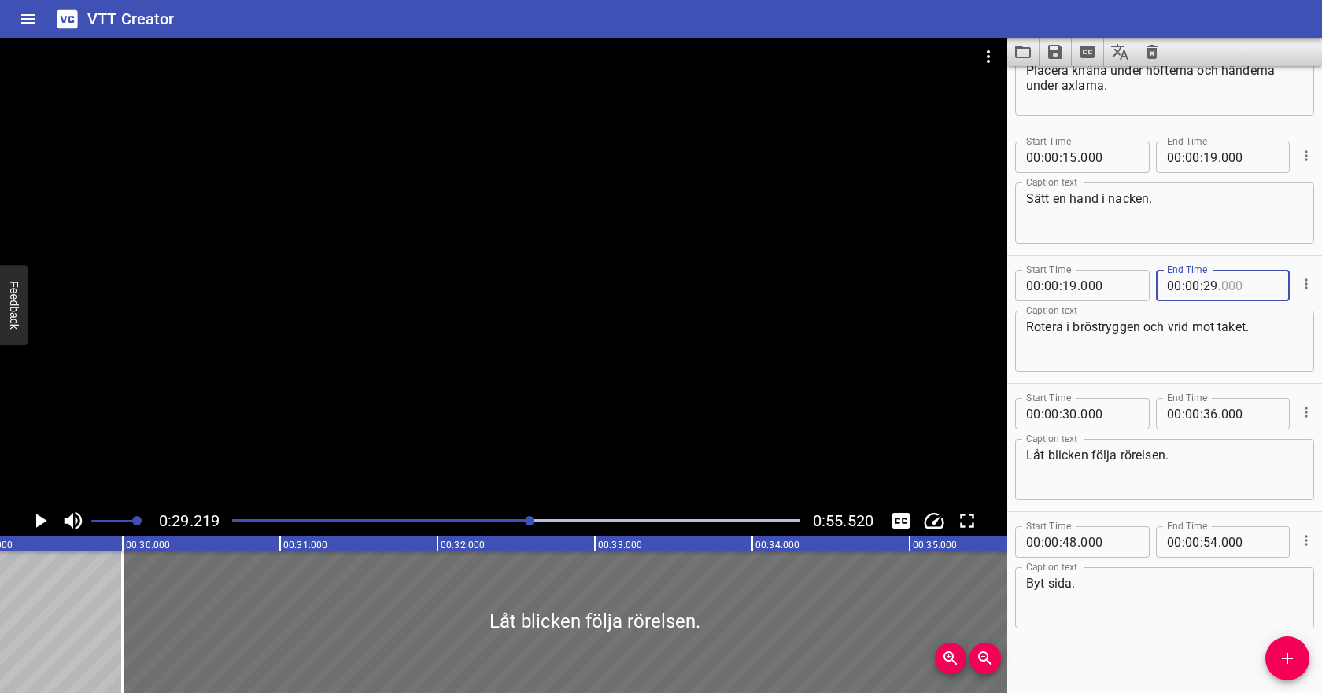
type input "000"
click at [1208, 284] on input "number" at bounding box center [1210, 285] width 15 height 31
type input "30"
type input "000"
click at [770, 410] on div at bounding box center [503, 272] width 1007 height 468
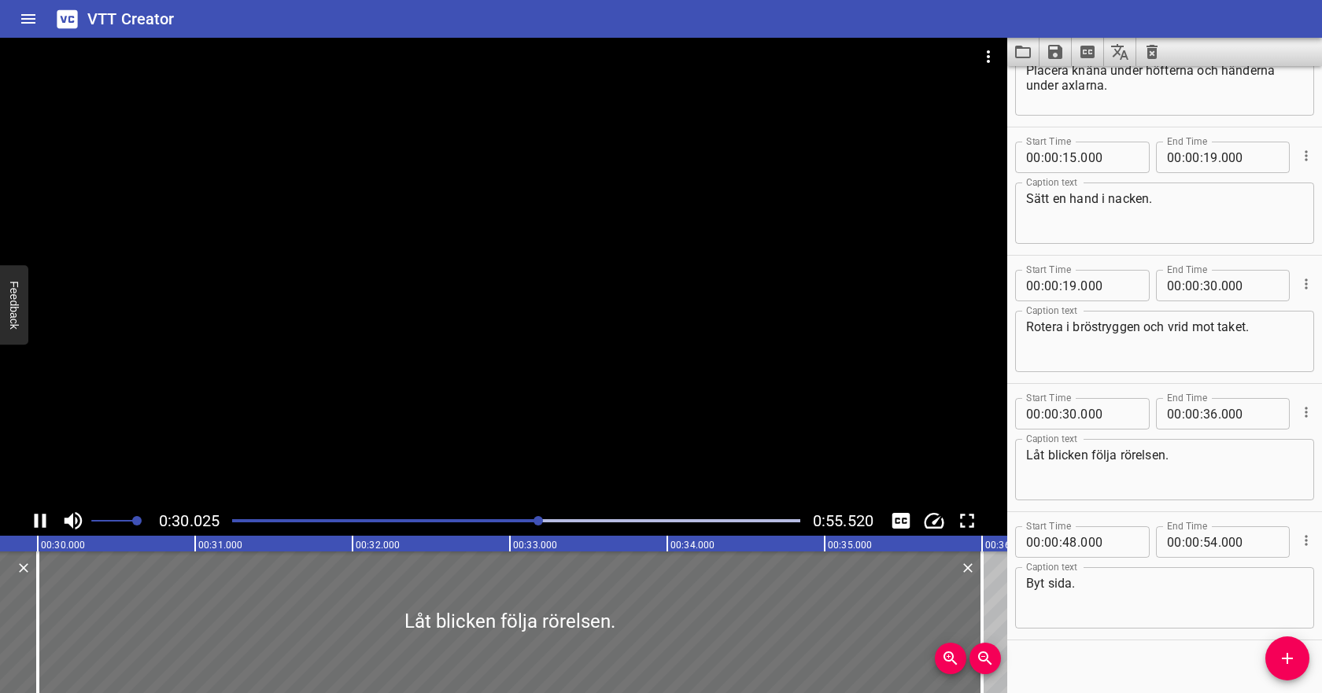
scroll to position [88, 0]
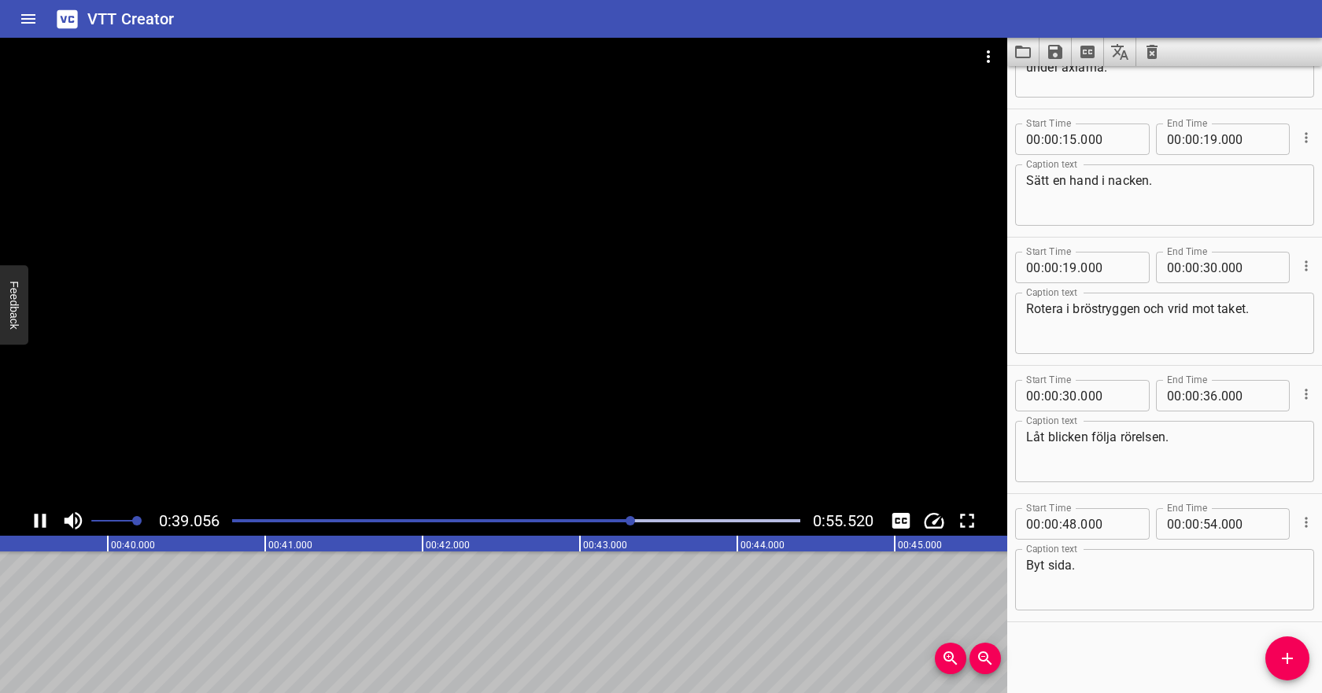
click at [47, 523] on icon "Play/Pause" at bounding box center [40, 521] width 24 height 24
click at [1217, 397] on input "number" at bounding box center [1210, 395] width 15 height 31
type input "38"
type input "000"
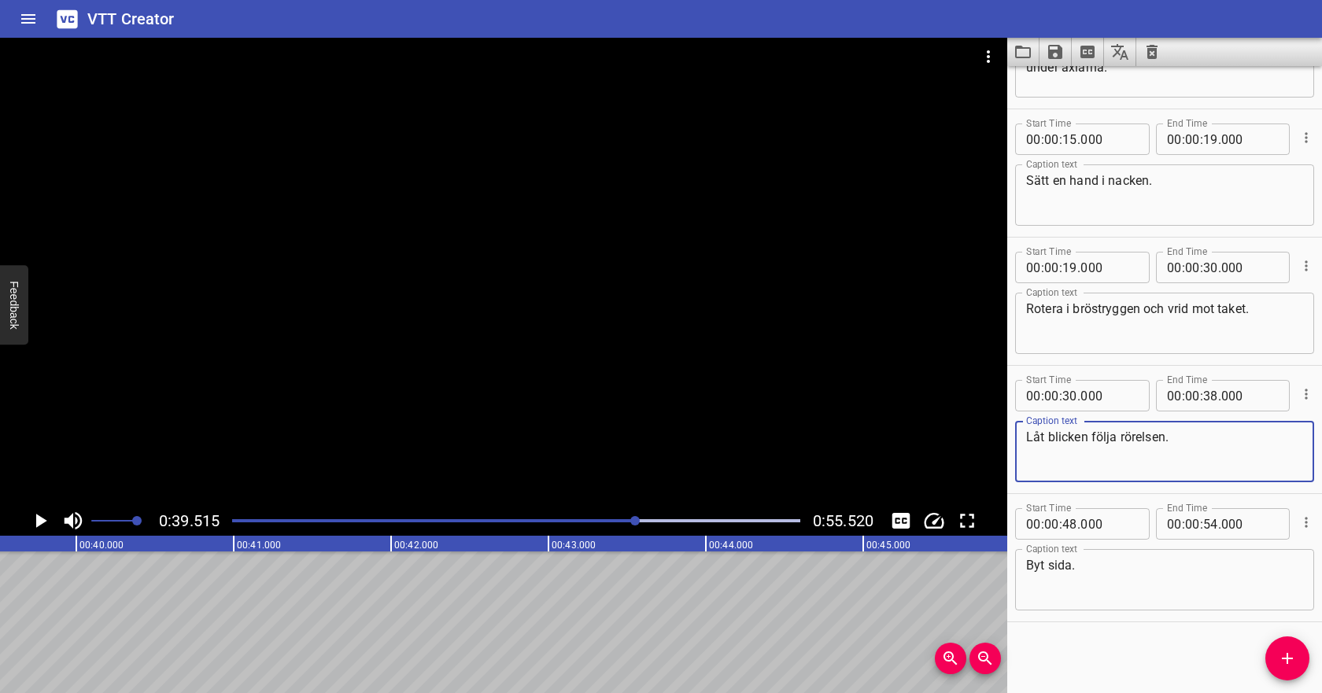
click at [1207, 451] on textarea "Låt blicken följa rörelsen." at bounding box center [1164, 452] width 277 height 45
click at [45, 517] on icon "Play/Pause" at bounding box center [40, 521] width 24 height 24
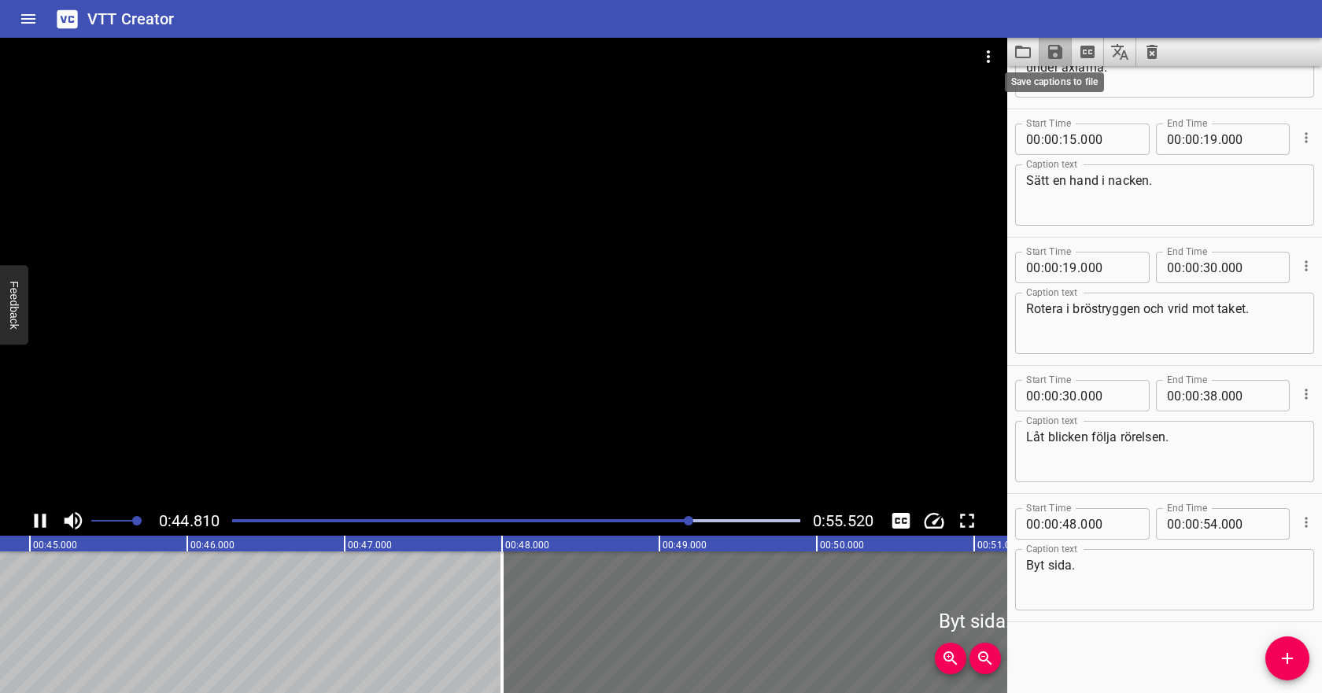
click at [1051, 54] on icon "Save captions to file" at bounding box center [1055, 52] width 14 height 14
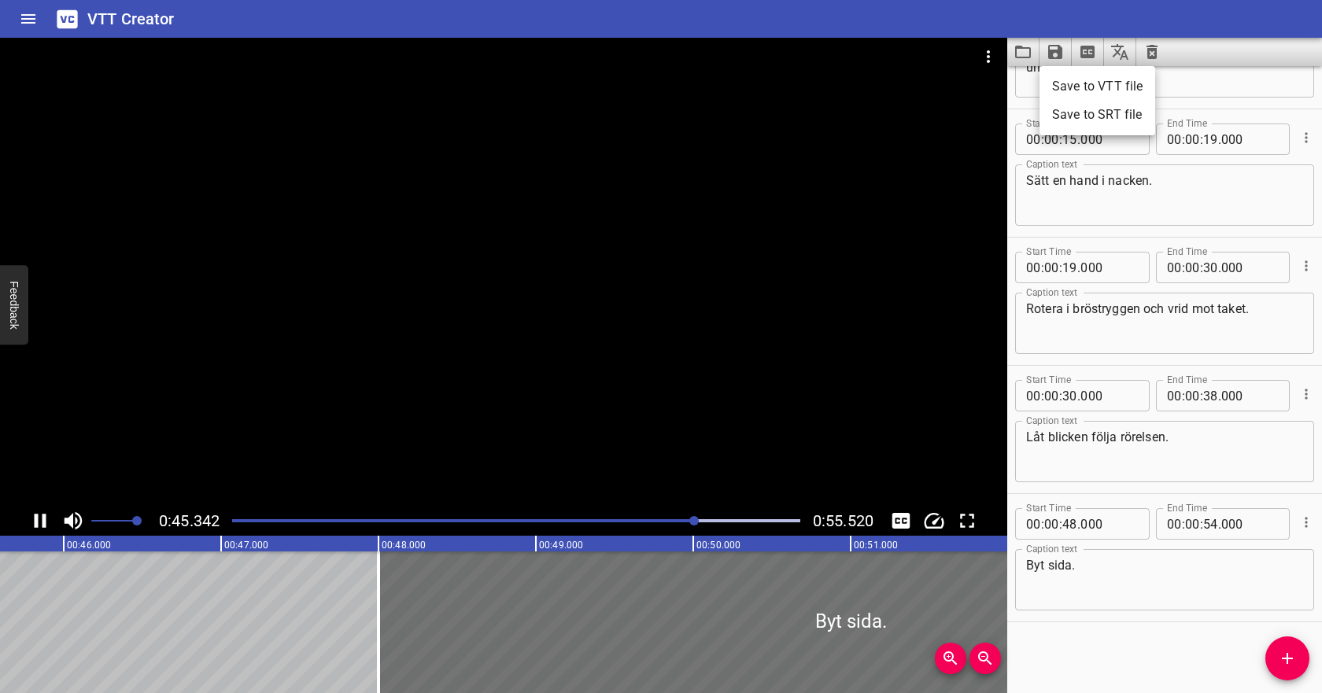
click at [1061, 79] on li "Save to VTT file" at bounding box center [1098, 86] width 116 height 28
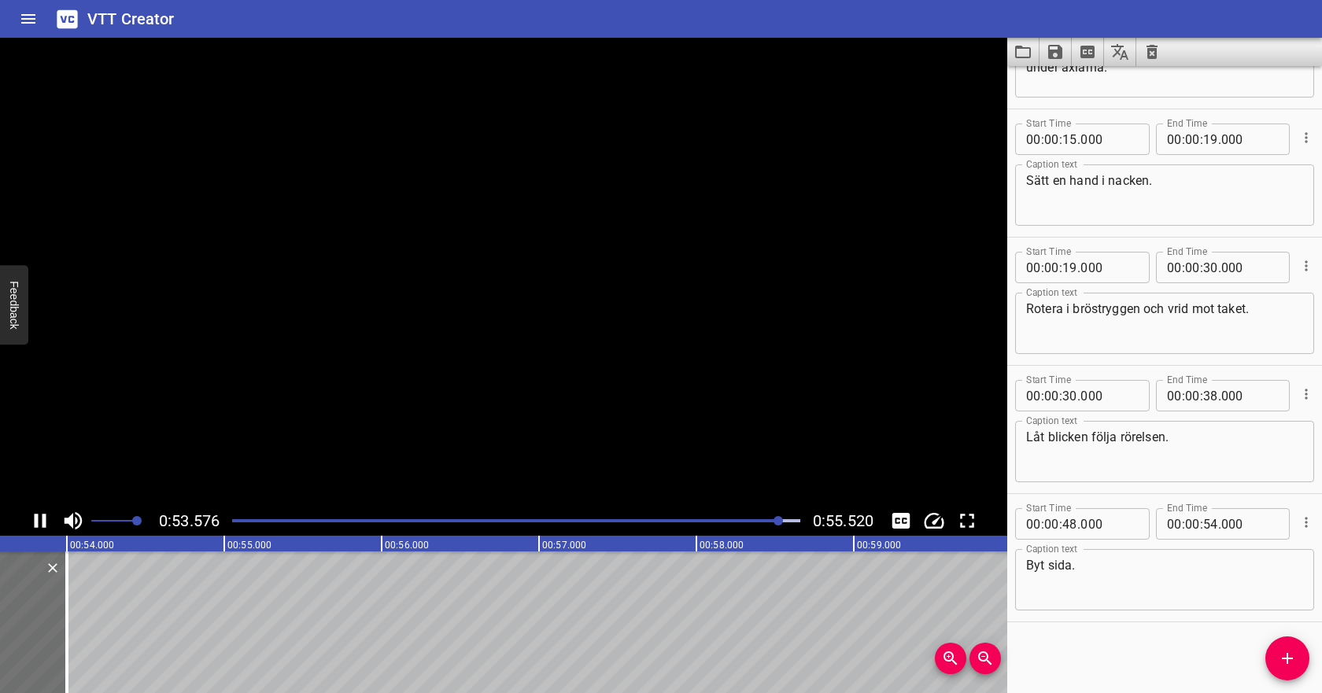
scroll to position [0, 8438]
click at [992, 52] on icon "Video Options" at bounding box center [988, 56] width 19 height 19
click at [992, 61] on li "Select New Video File..." at bounding box center [1048, 58] width 157 height 28
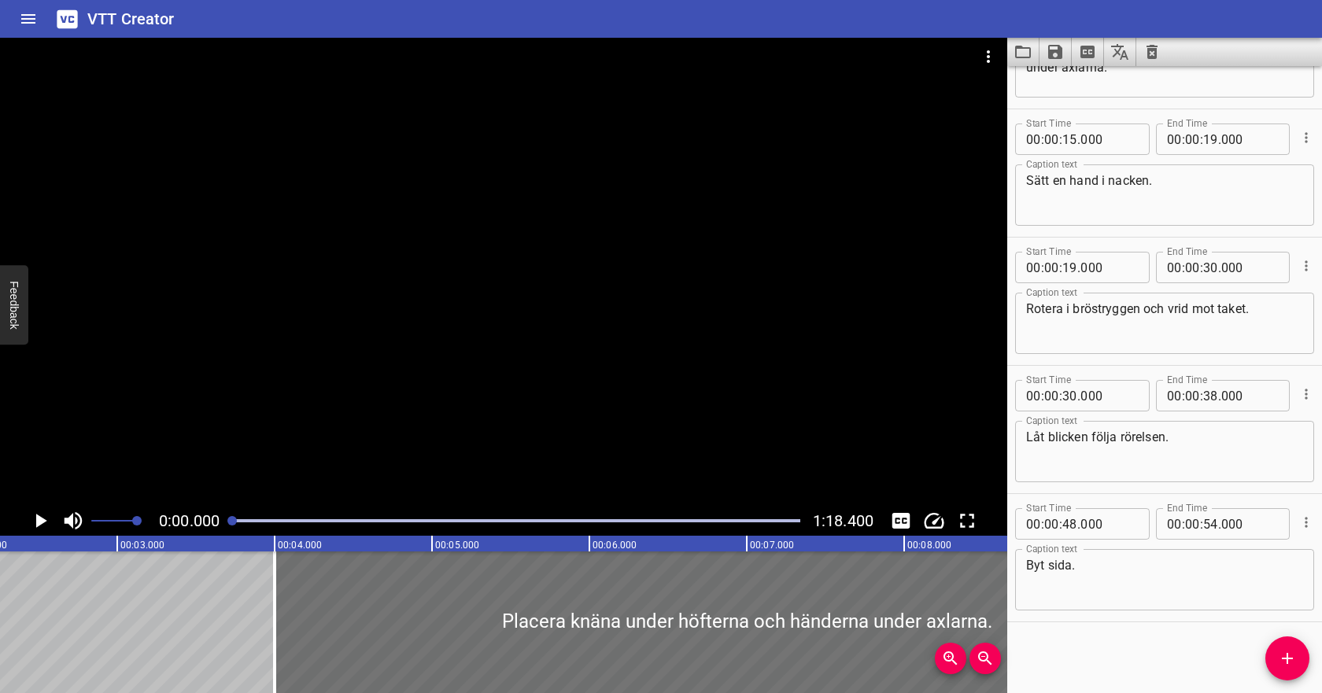
click at [1152, 57] on icon "Clear captions" at bounding box center [1152, 52] width 11 height 14
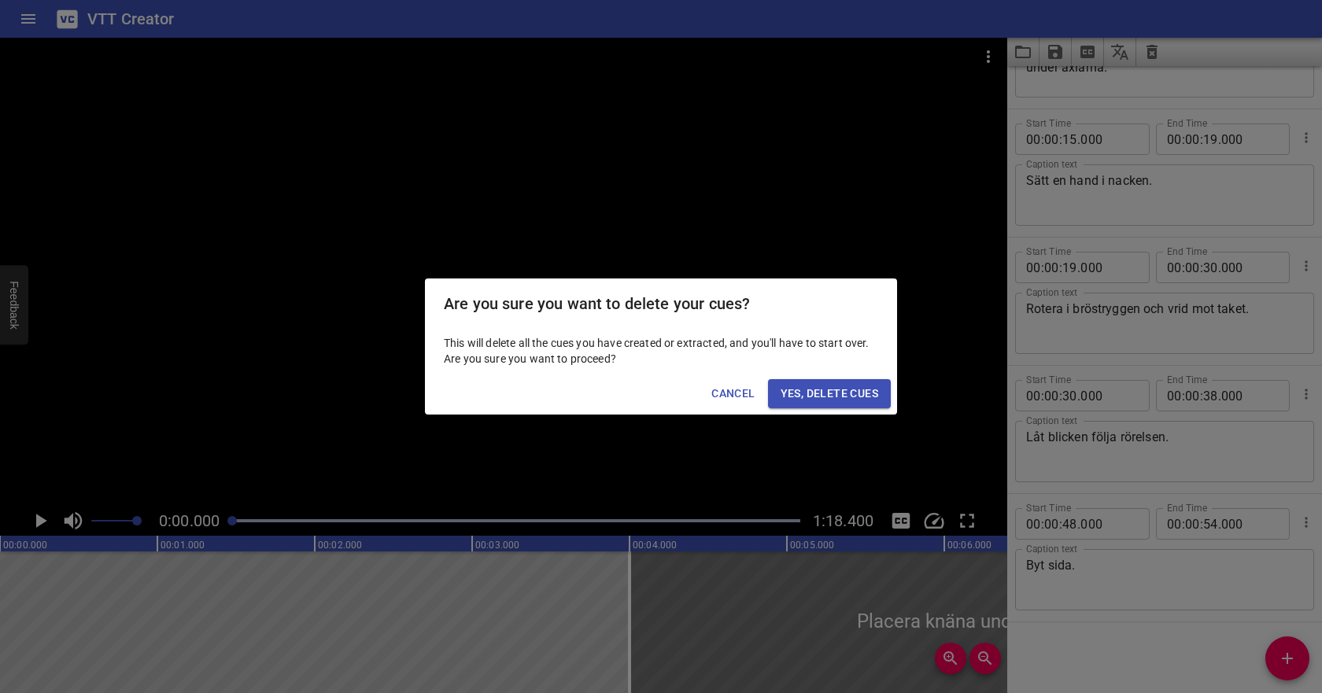
scroll to position [0, 0]
click at [866, 388] on span "Yes, Delete Cues" at bounding box center [830, 394] width 98 height 20
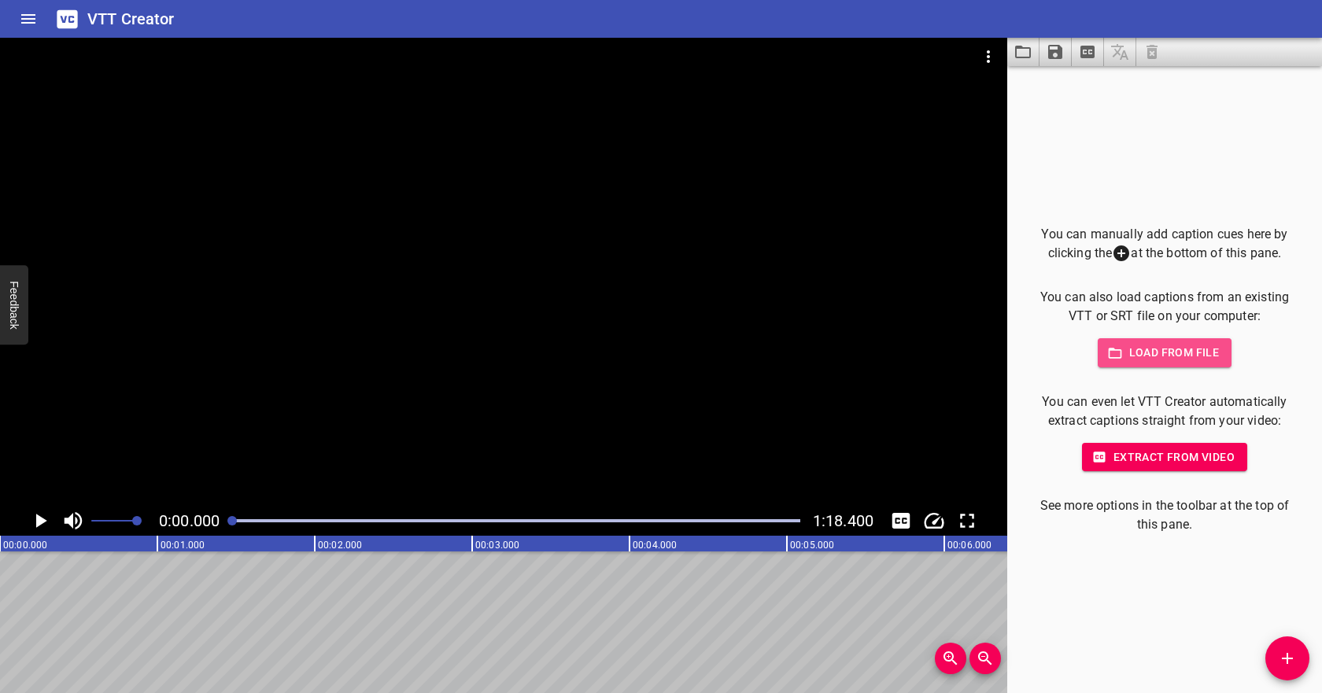
click at [1160, 350] on span "Load from file" at bounding box center [1165, 353] width 109 height 20
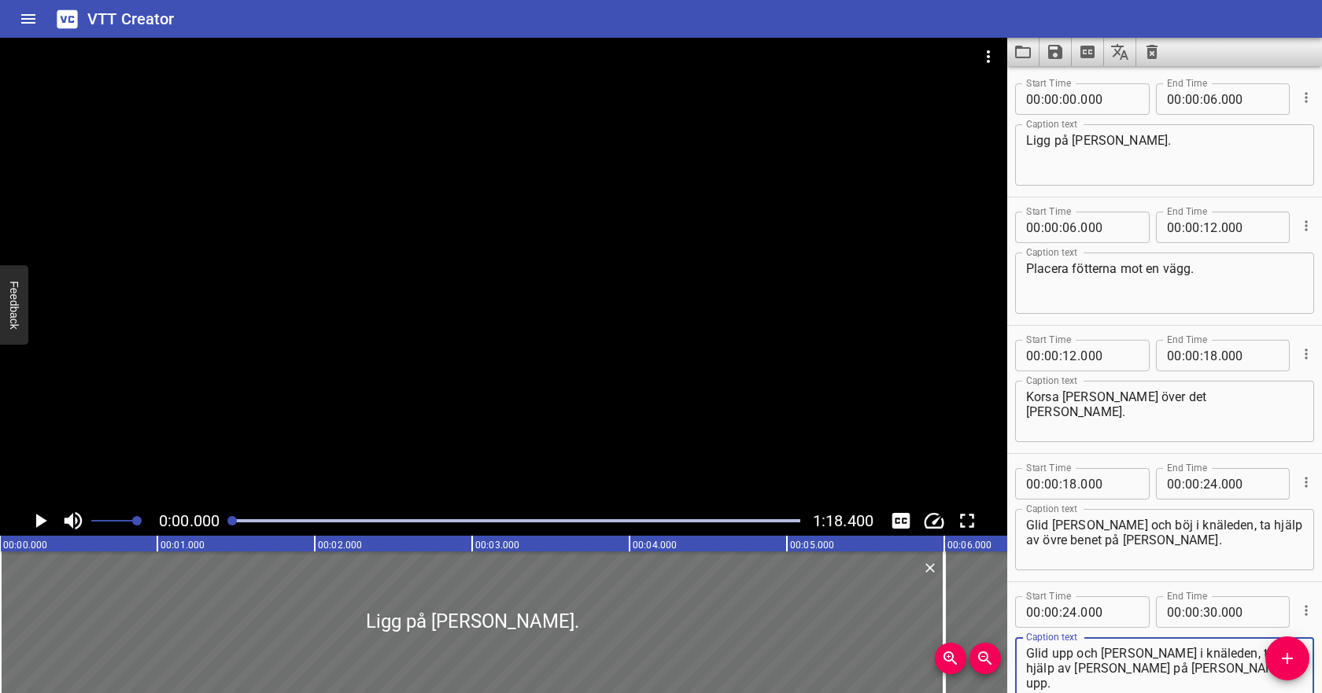
click at [39, 516] on icon "Play/Pause" at bounding box center [41, 521] width 11 height 14
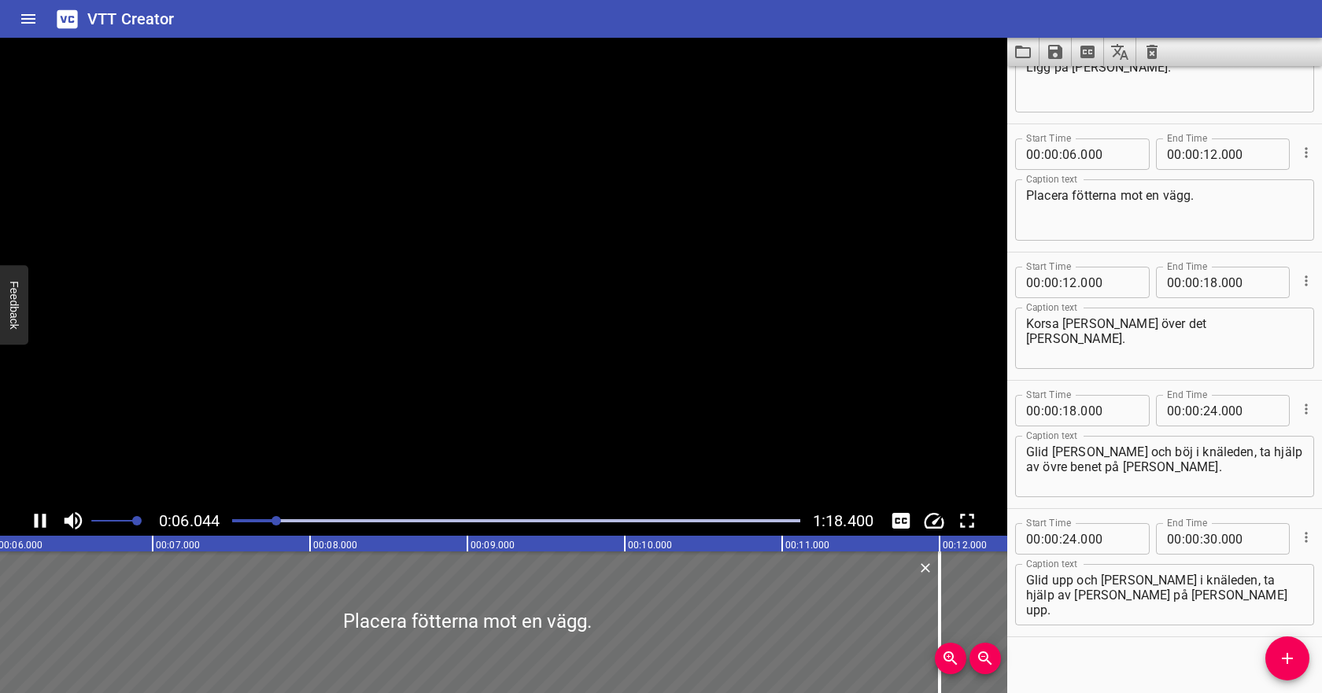
scroll to position [88, 0]
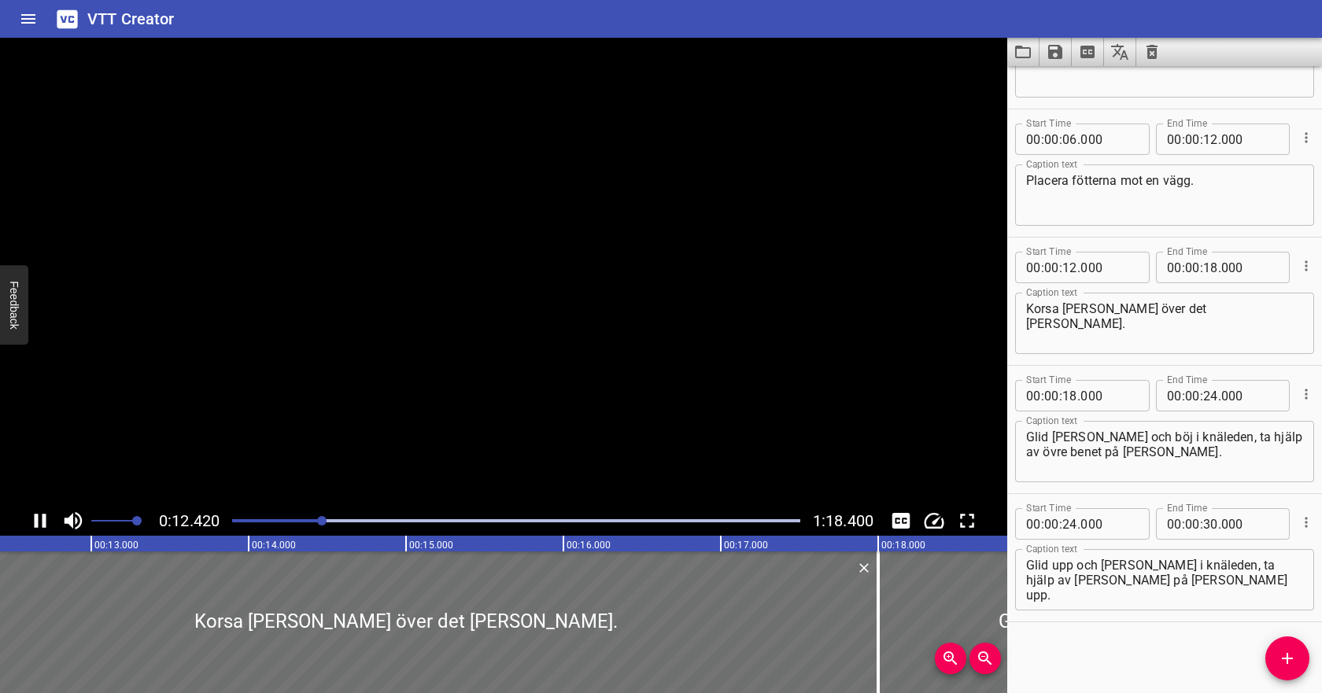
click at [37, 518] on icon "Play/Pause" at bounding box center [41, 521] width 12 height 14
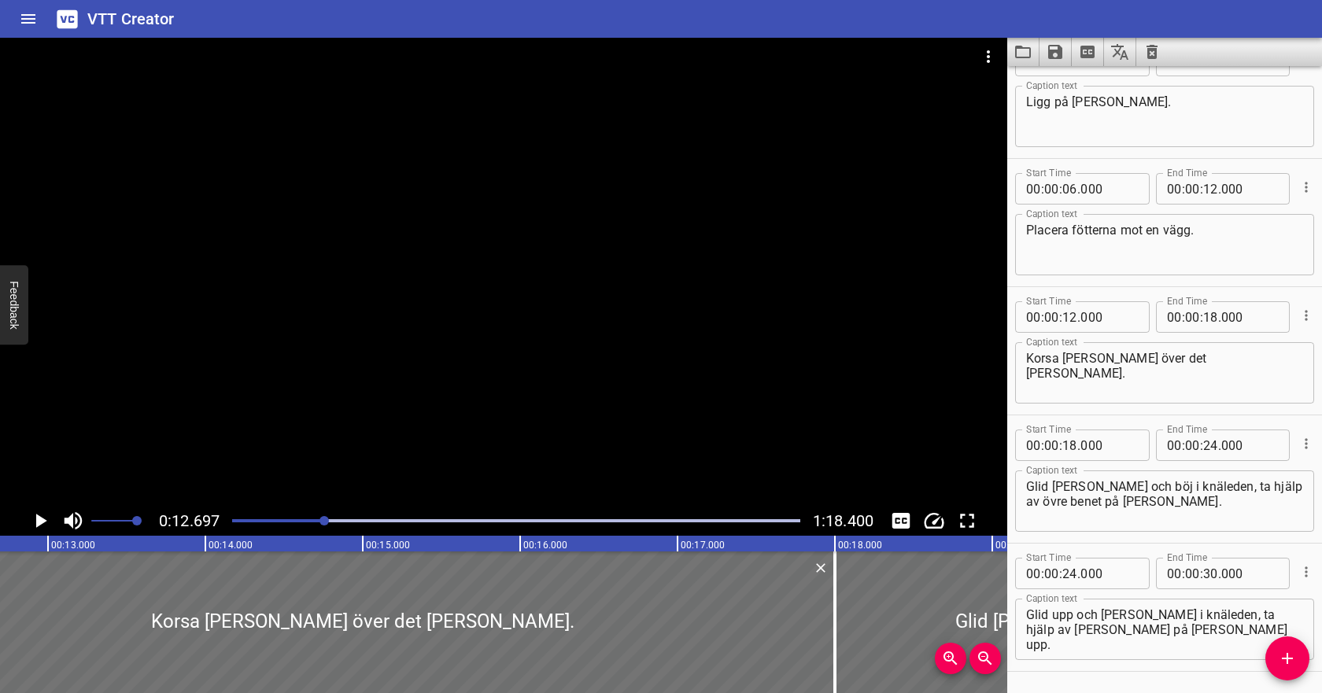
scroll to position [0, 0]
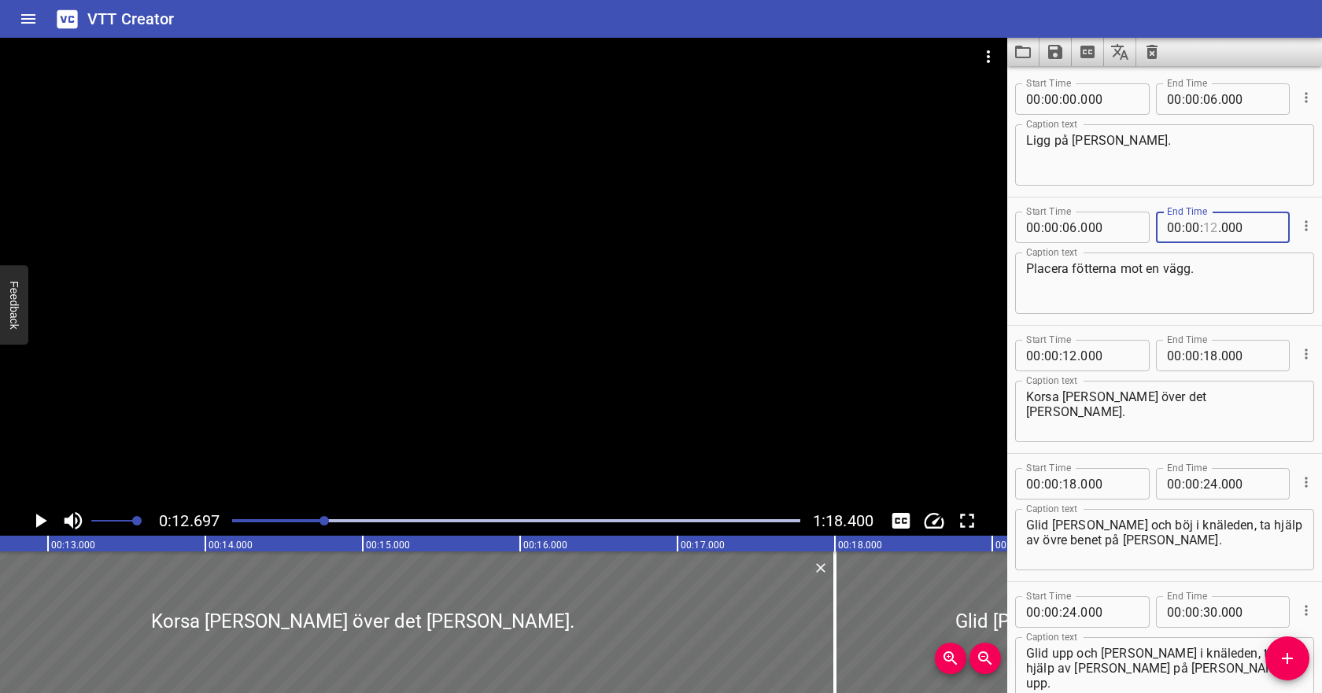
click at [1205, 228] on input "number" at bounding box center [1210, 227] width 15 height 31
type input "11"
type input "000"
click at [1071, 357] on input "number" at bounding box center [1070, 355] width 15 height 31
type input "11"
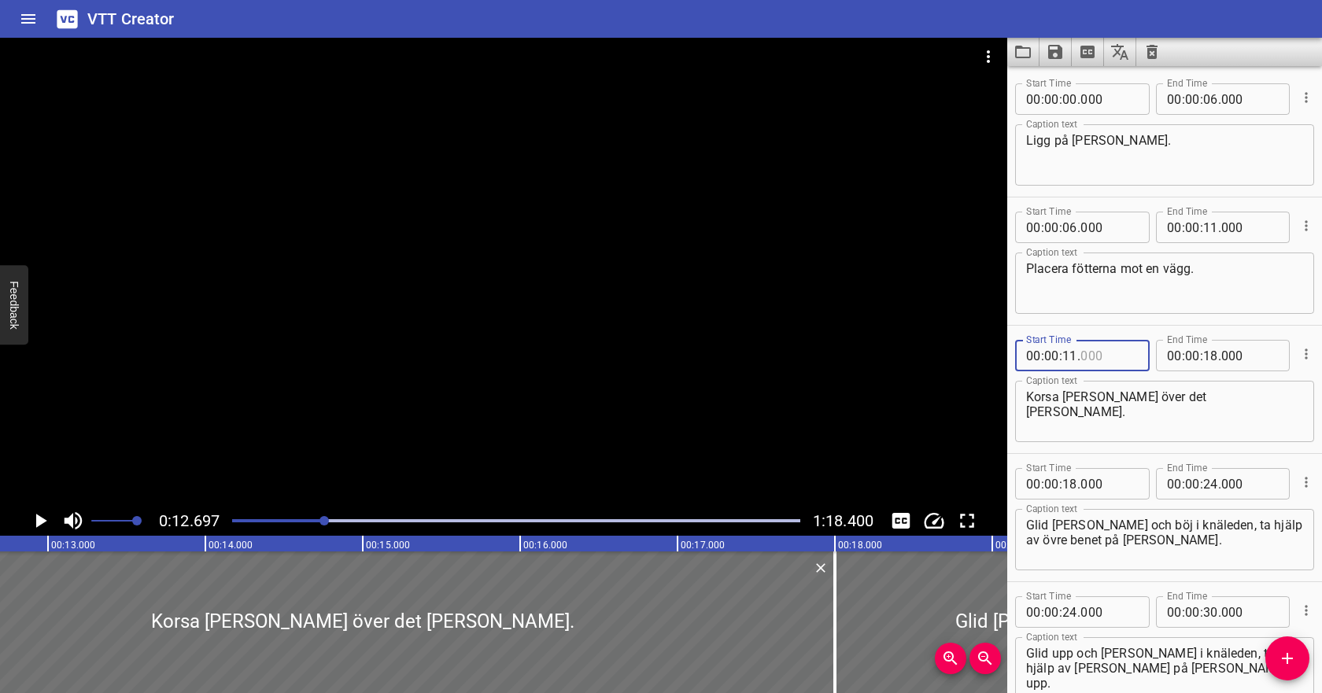
type input "000"
click at [301, 519] on div "Play progress" at bounding box center [40, 520] width 568 height 3
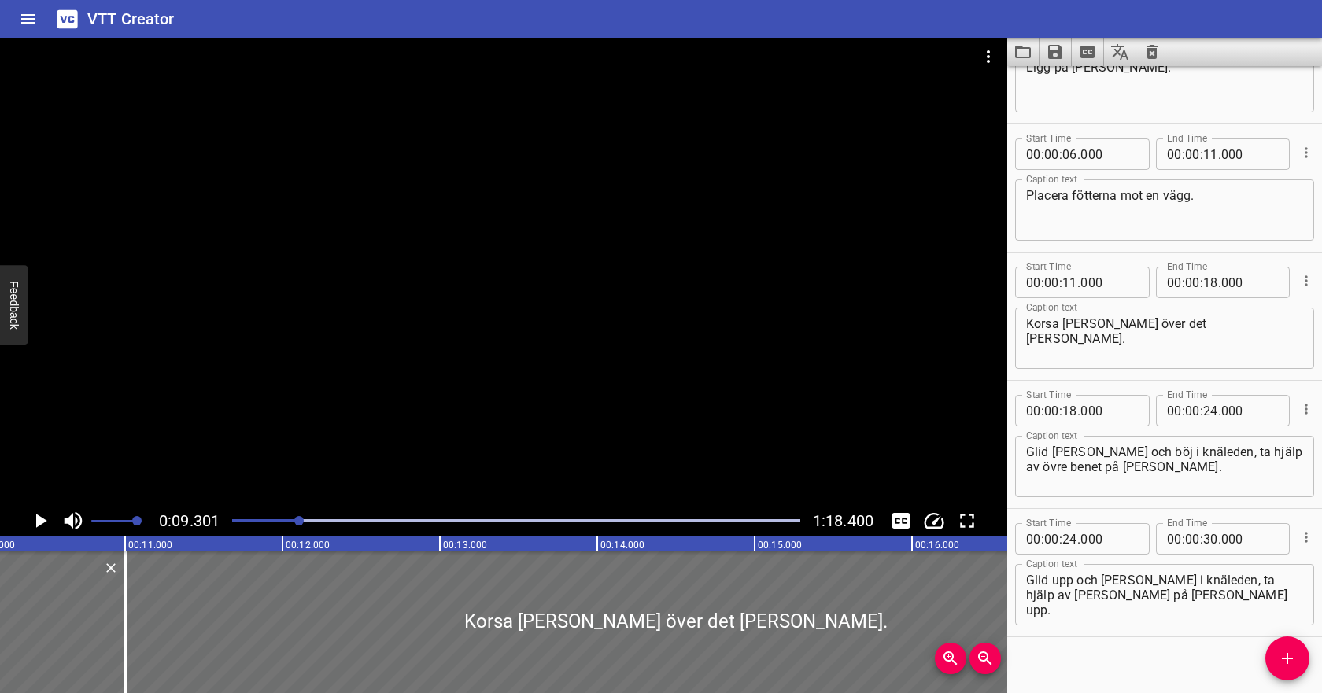
scroll to position [88, 0]
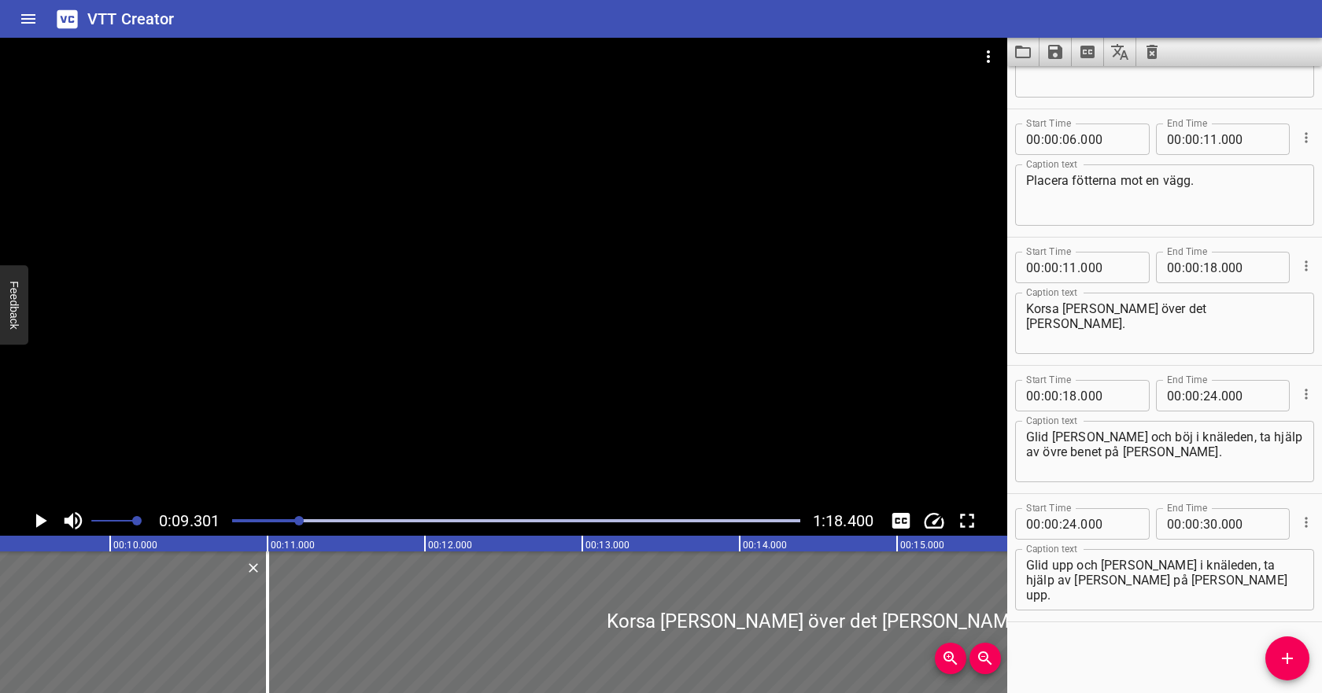
click at [45, 519] on icon "Play/Pause" at bounding box center [40, 521] width 24 height 24
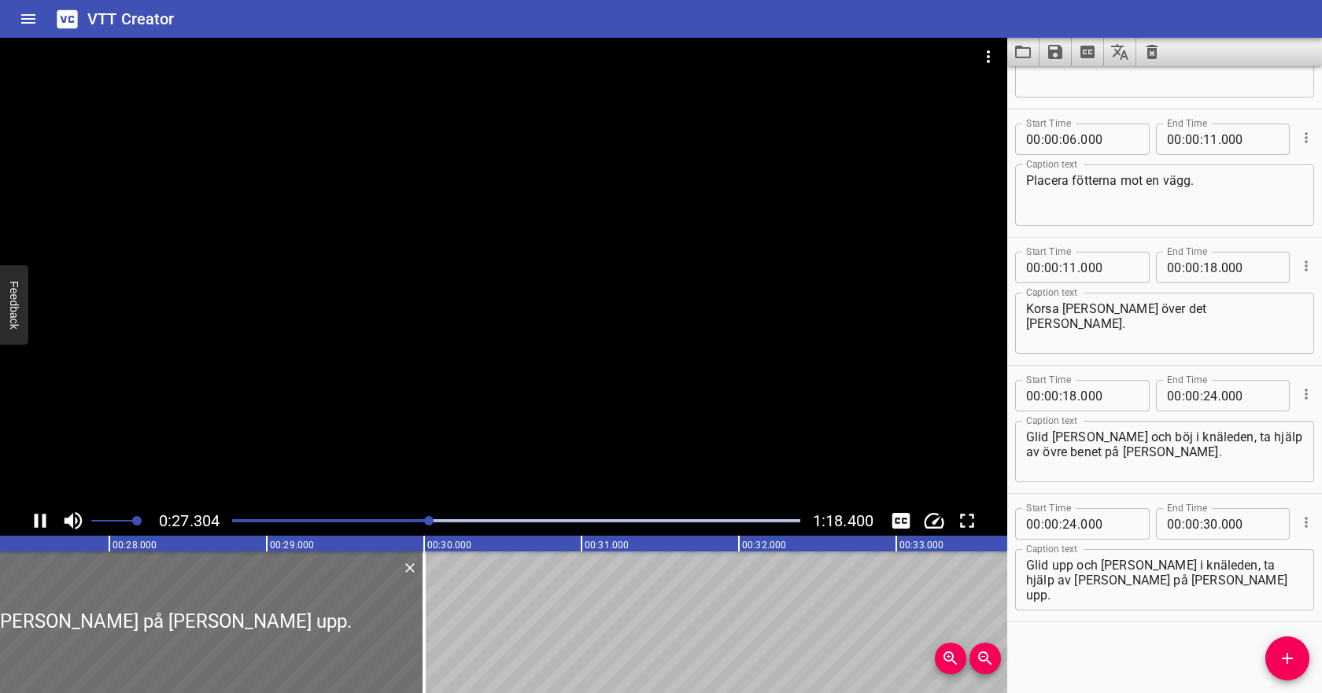
click at [43, 518] on icon "Play/Pause" at bounding box center [41, 521] width 12 height 14
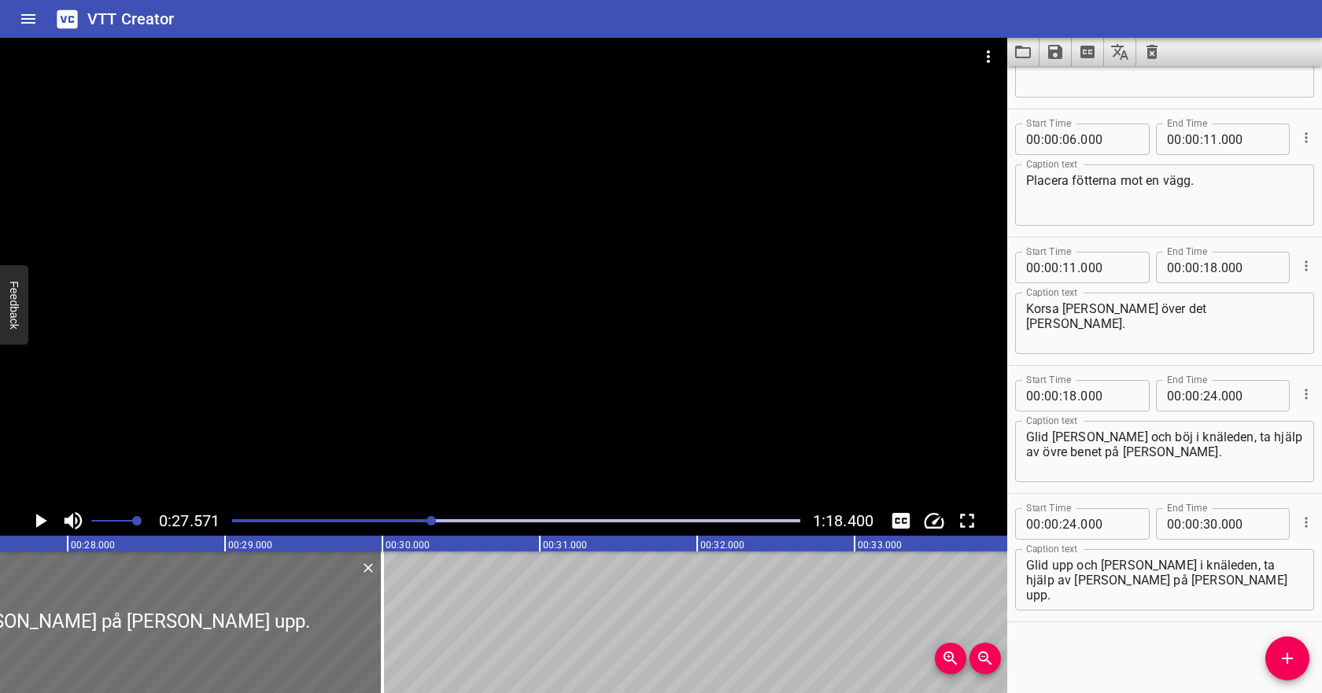
click at [372, 516] on div at bounding box center [516, 521] width 587 height 22
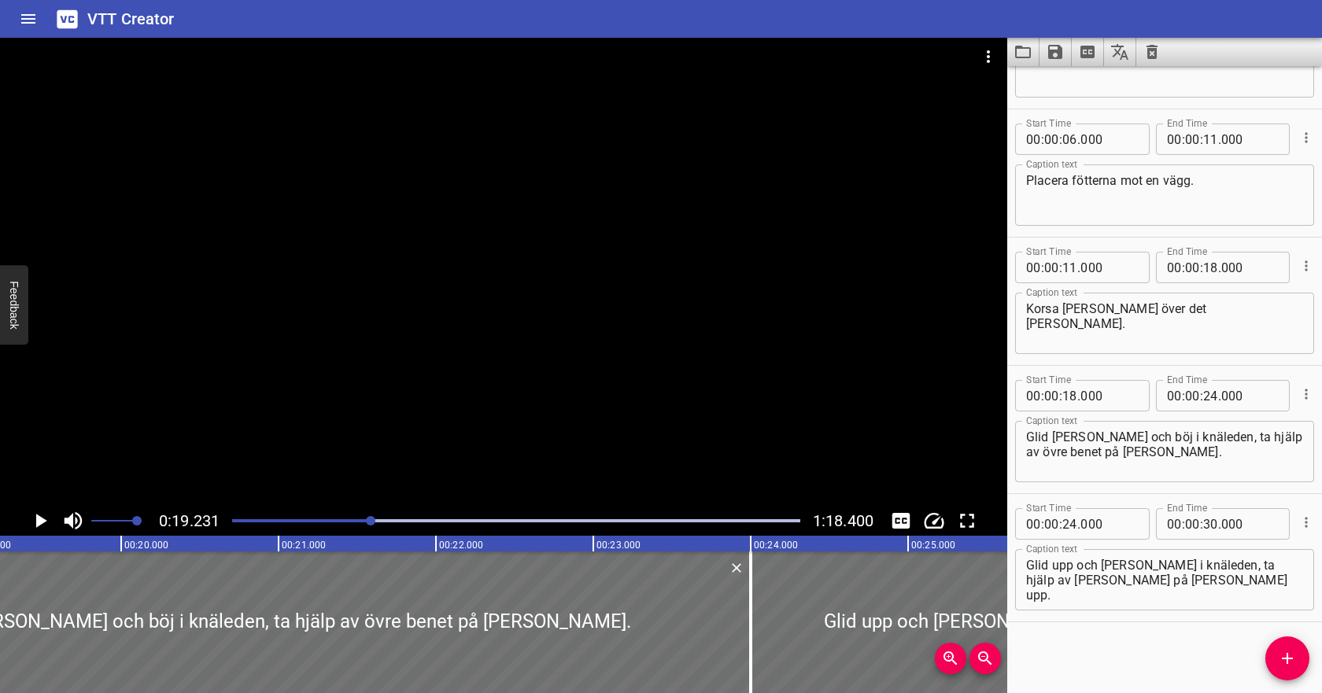
click at [363, 519] on div "Play progress" at bounding box center [88, 520] width 568 height 3
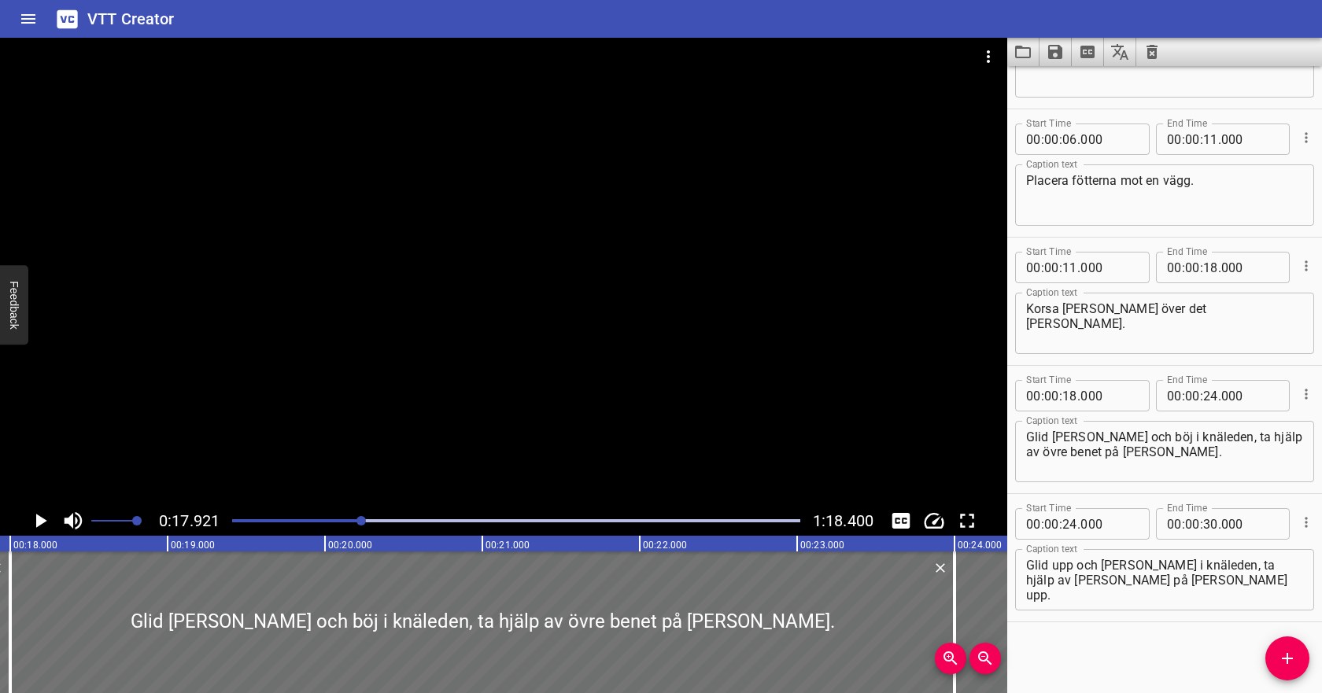
scroll to position [0, 2821]
click at [41, 523] on icon "Play/Pause" at bounding box center [41, 521] width 11 height 14
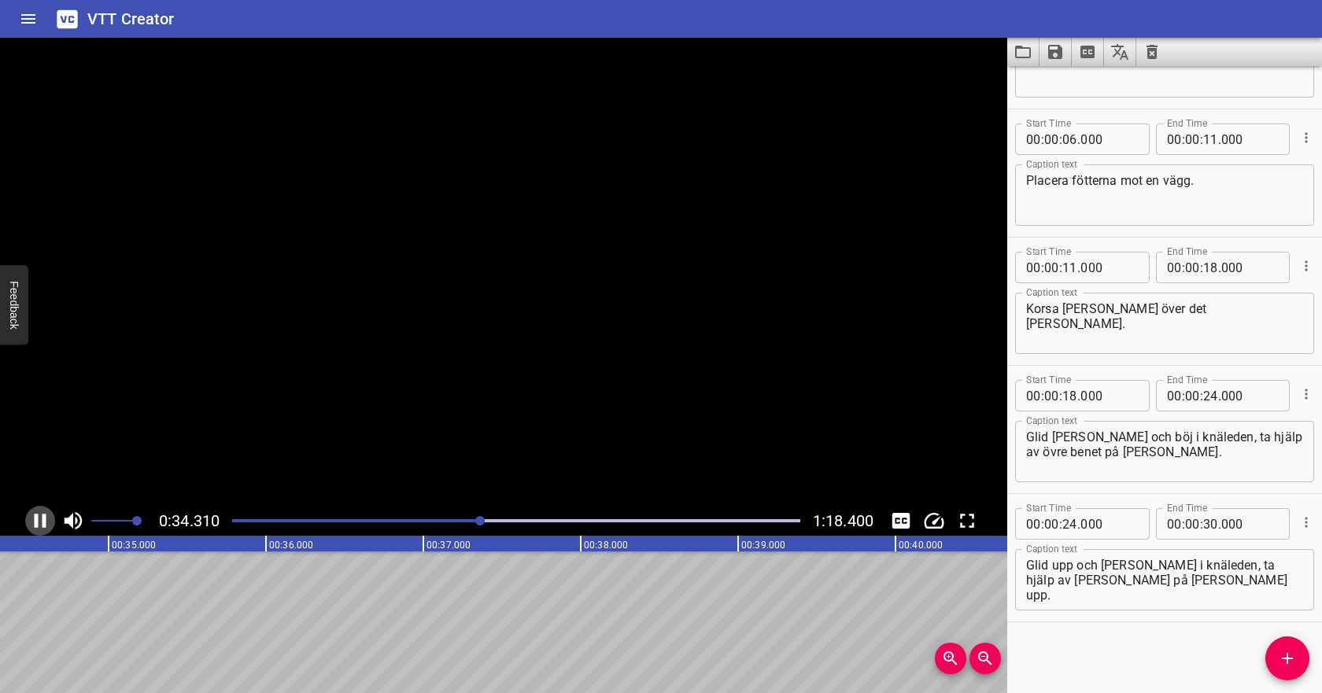
click at [41, 523] on icon "Play/Pause" at bounding box center [40, 521] width 24 height 24
click at [475, 519] on div "Play progress" at bounding box center [198, 520] width 568 height 3
click at [45, 519] on icon "Play/Pause" at bounding box center [40, 521] width 24 height 24
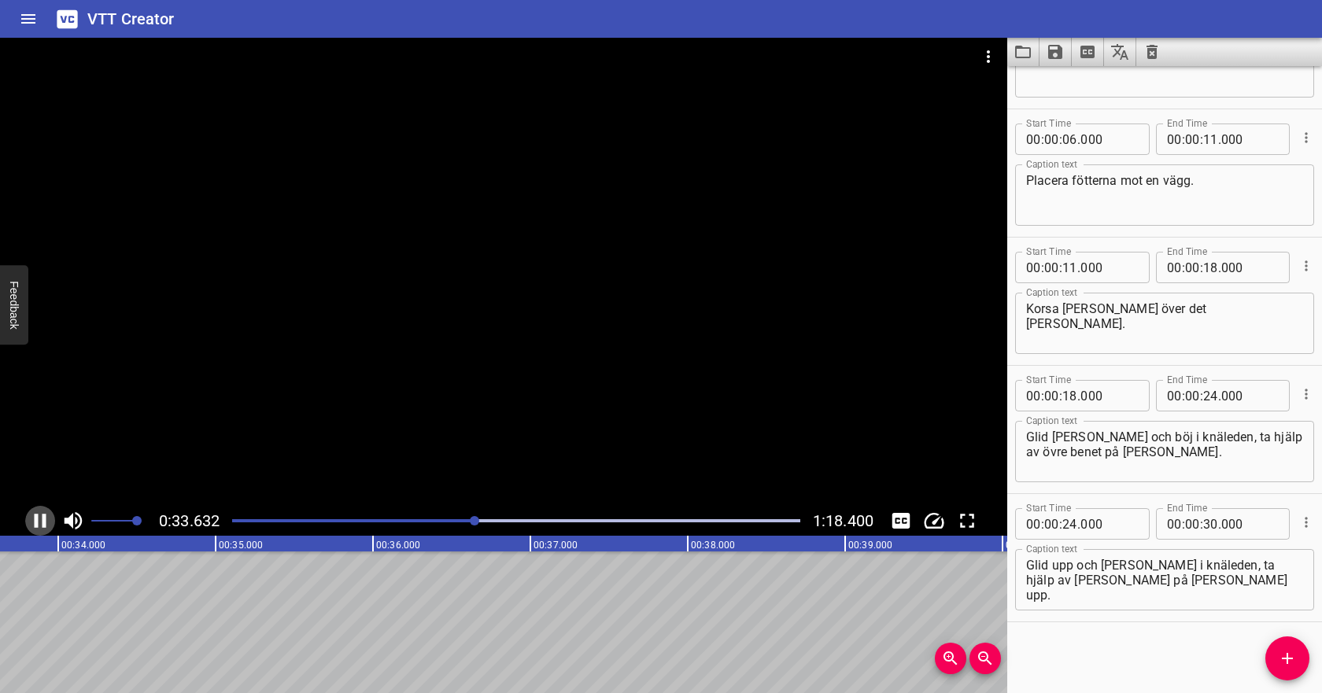
click at [45, 519] on icon "Play/Pause" at bounding box center [41, 521] width 12 height 14
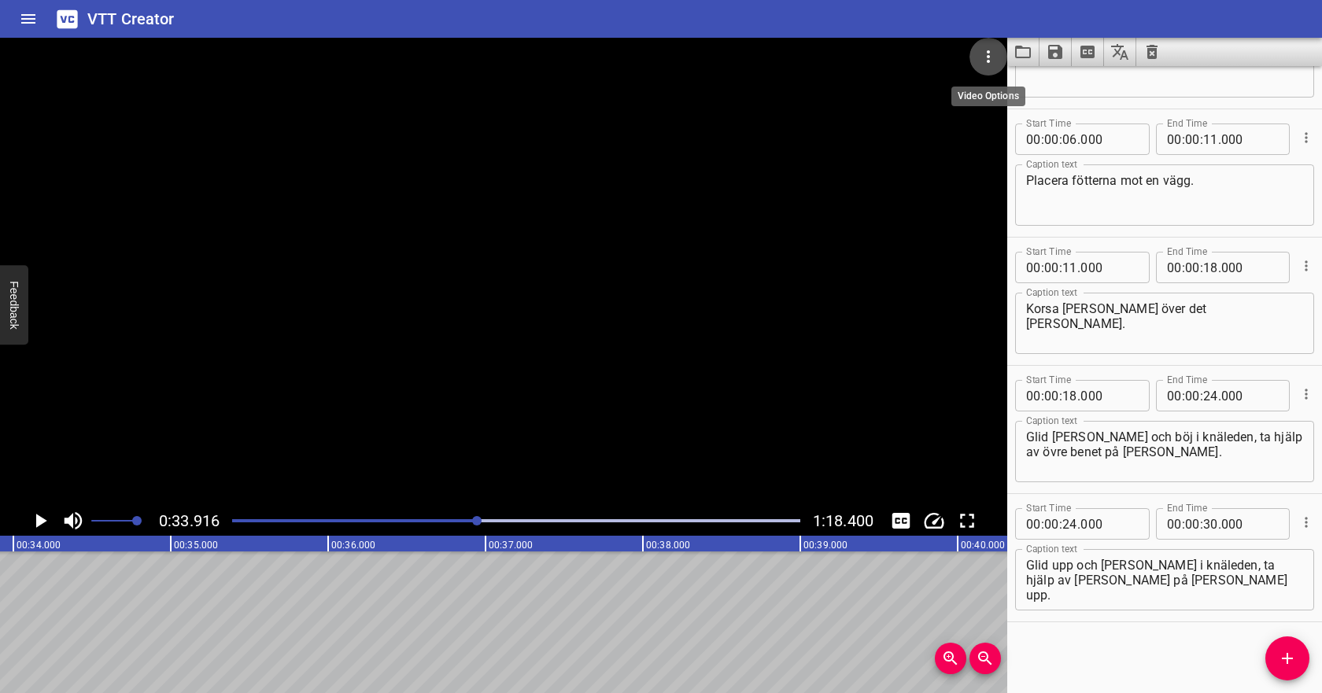
click at [995, 52] on icon "Video Options" at bounding box center [988, 56] width 19 height 19
click at [997, 67] on li "Select New Video File..." at bounding box center [1048, 58] width 157 height 28
click at [1026, 63] on li "Select New Video File..." at bounding box center [1048, 58] width 157 height 28
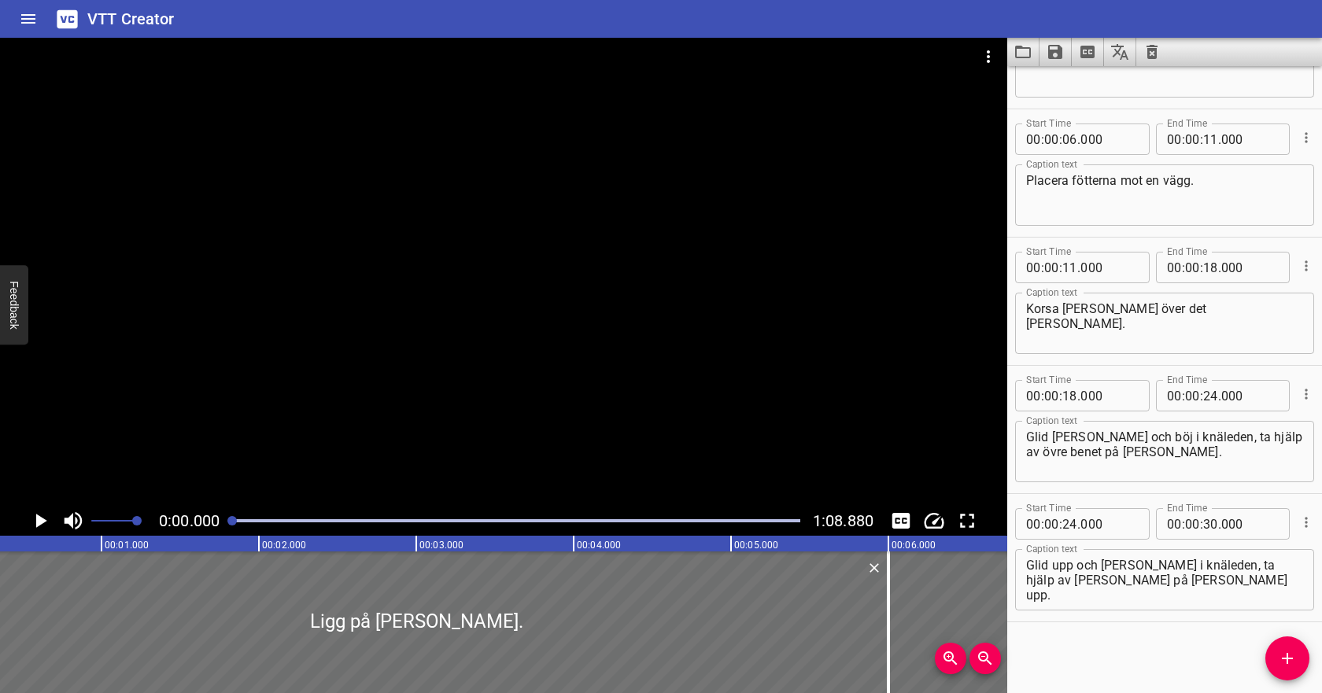
scroll to position [0, 0]
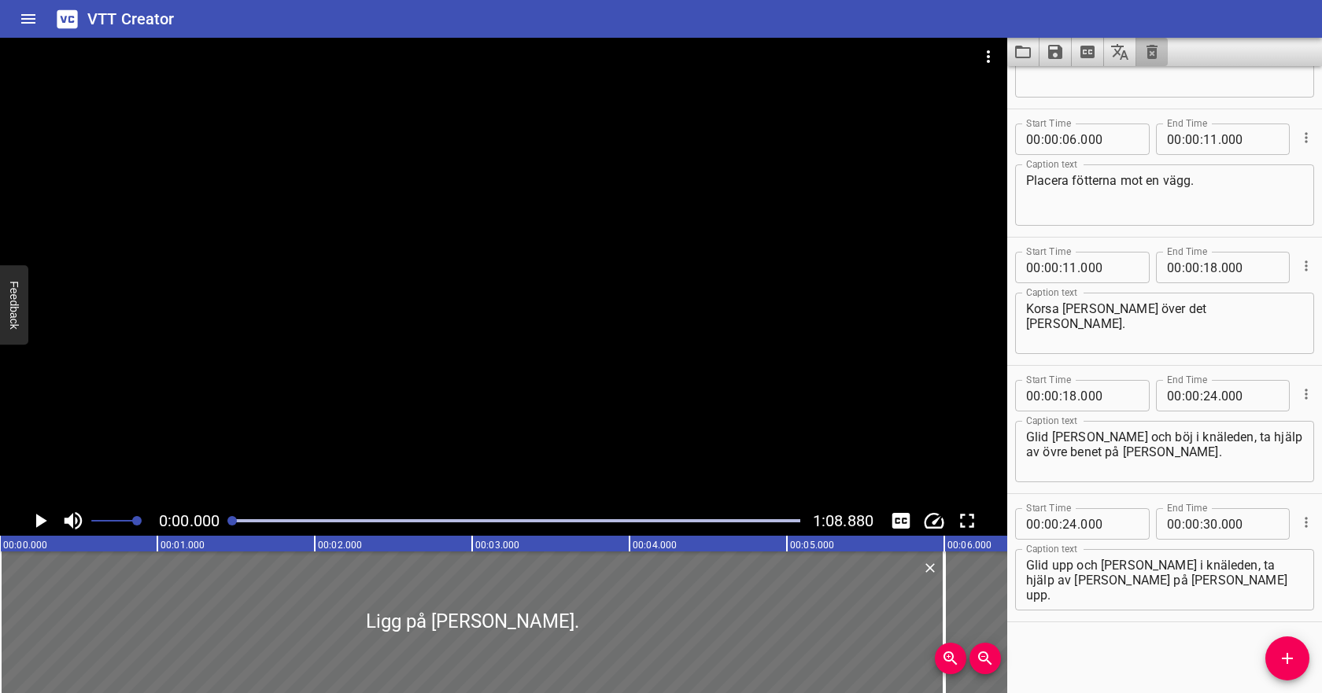
click at [1156, 54] on icon "Clear captions" at bounding box center [1152, 52] width 11 height 14
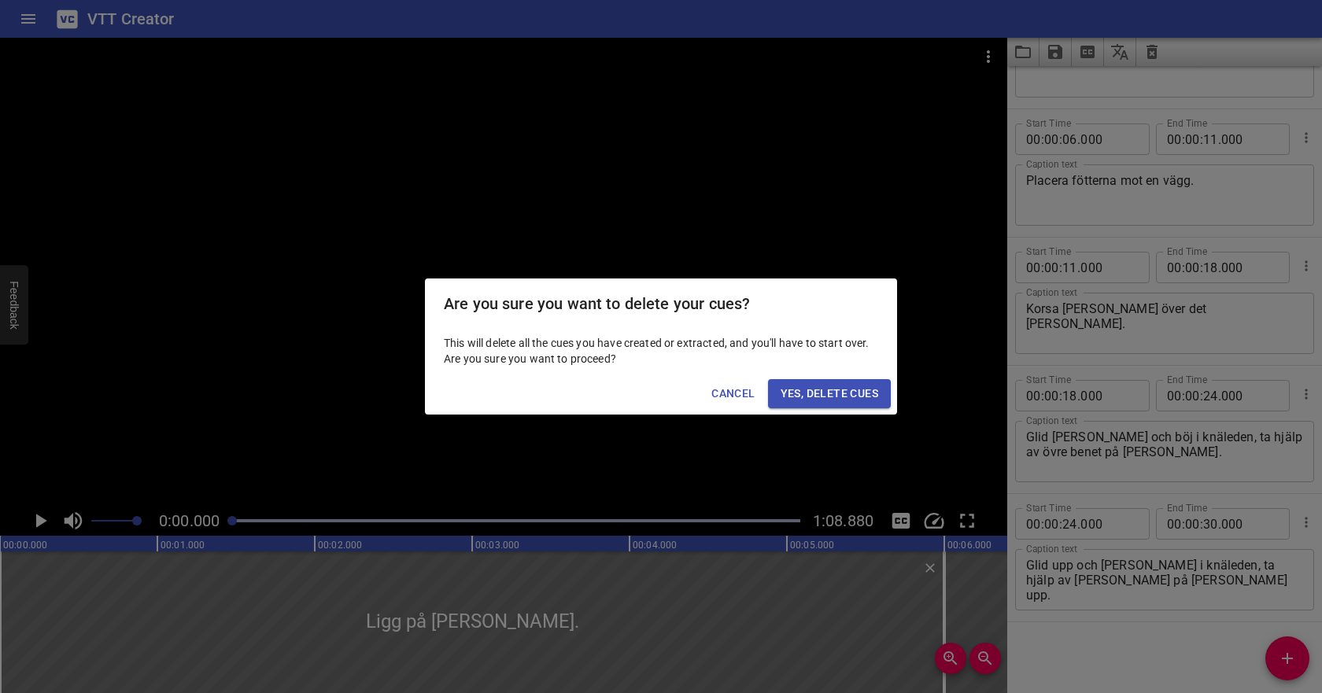
click at [810, 391] on span "Yes, Delete Cues" at bounding box center [830, 394] width 98 height 20
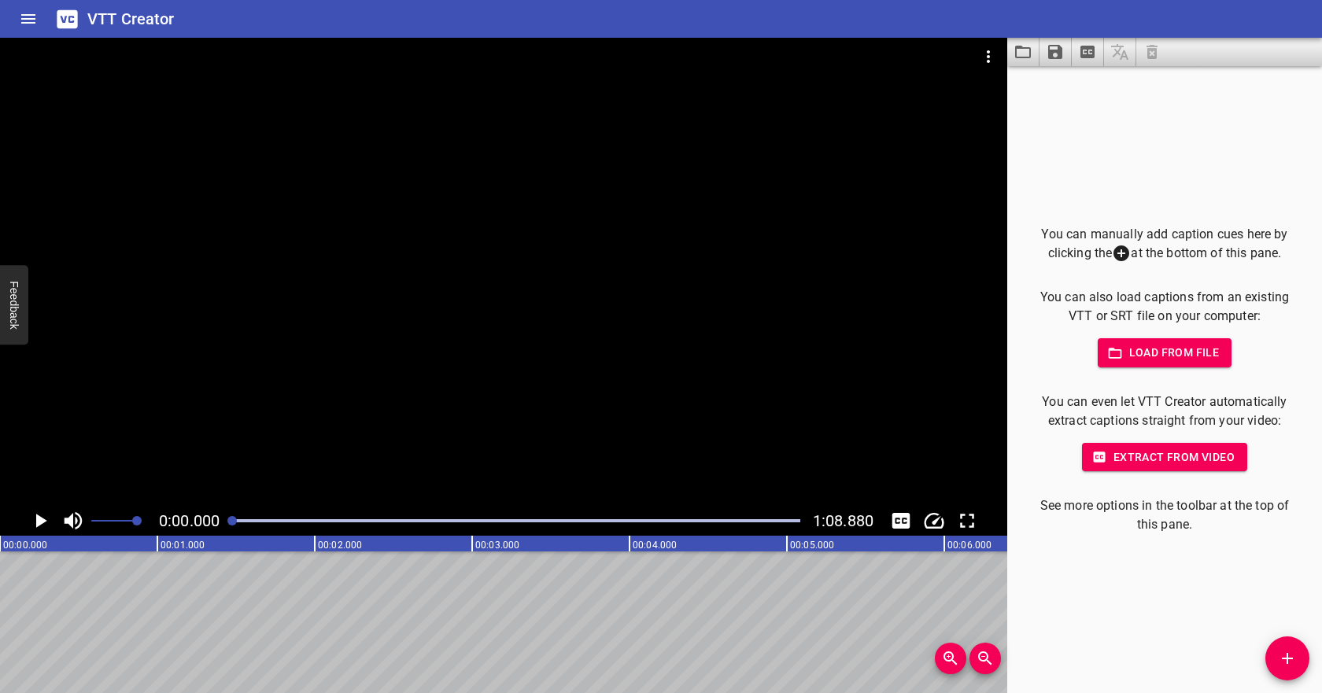
click at [1190, 353] on span "Load from file" at bounding box center [1165, 353] width 109 height 20
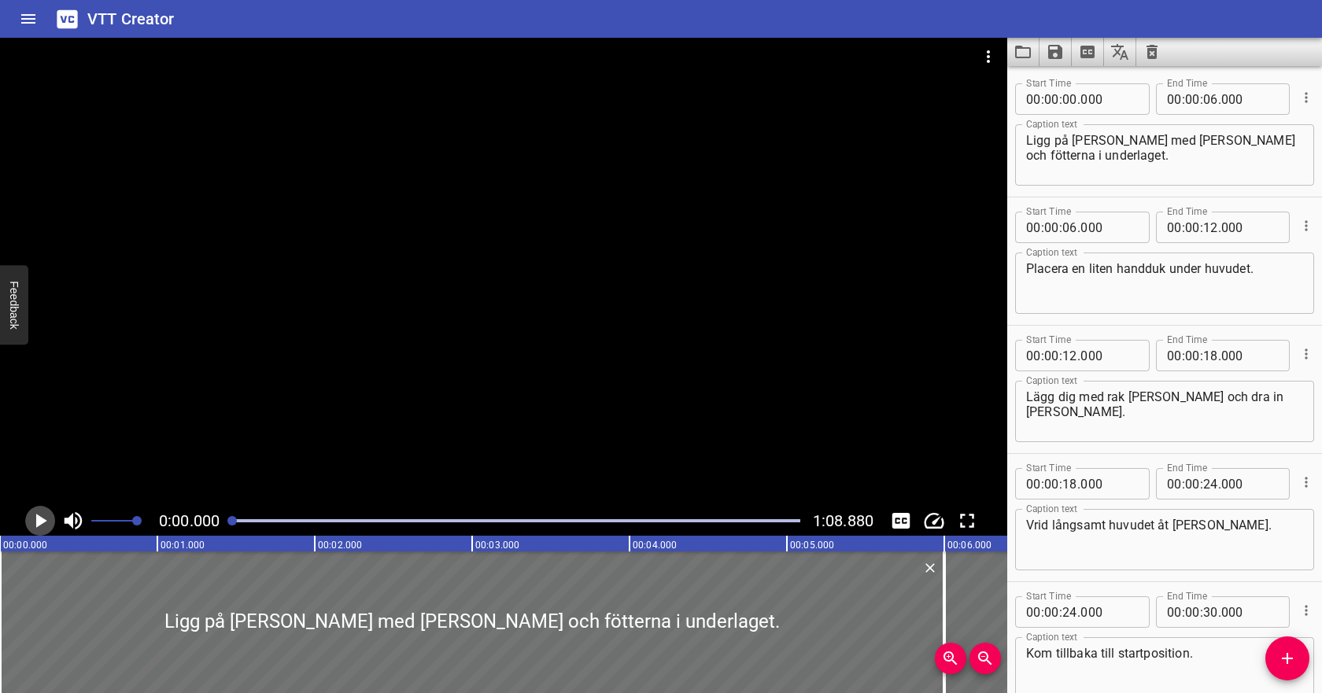
click at [38, 518] on icon "Play/Pause" at bounding box center [41, 521] width 11 height 14
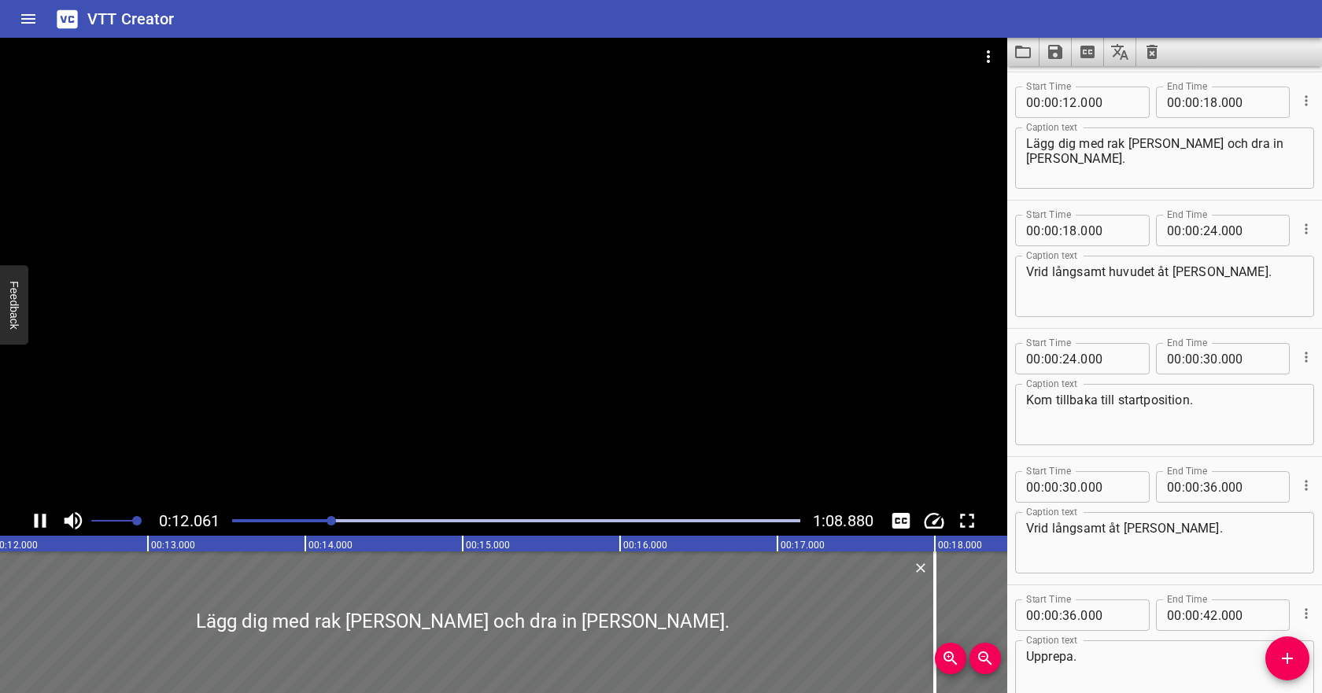
scroll to position [257, 0]
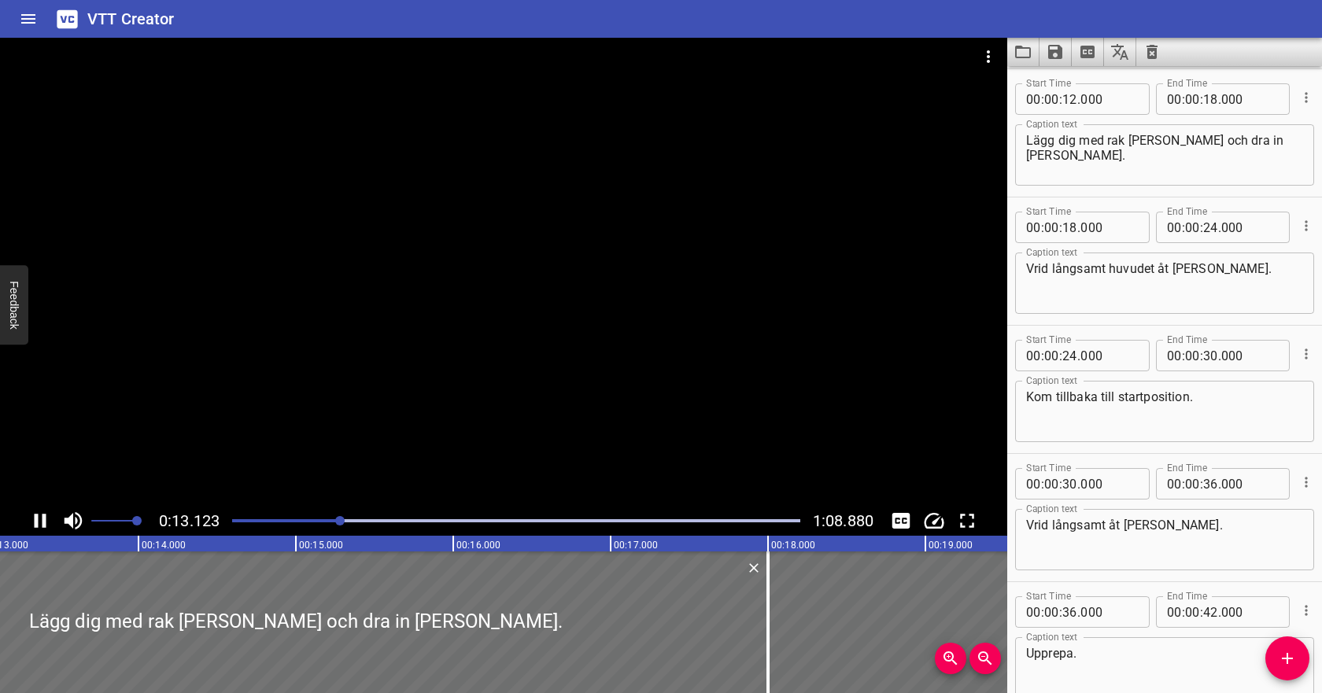
click at [37, 512] on icon "Play/Pause" at bounding box center [40, 521] width 24 height 24
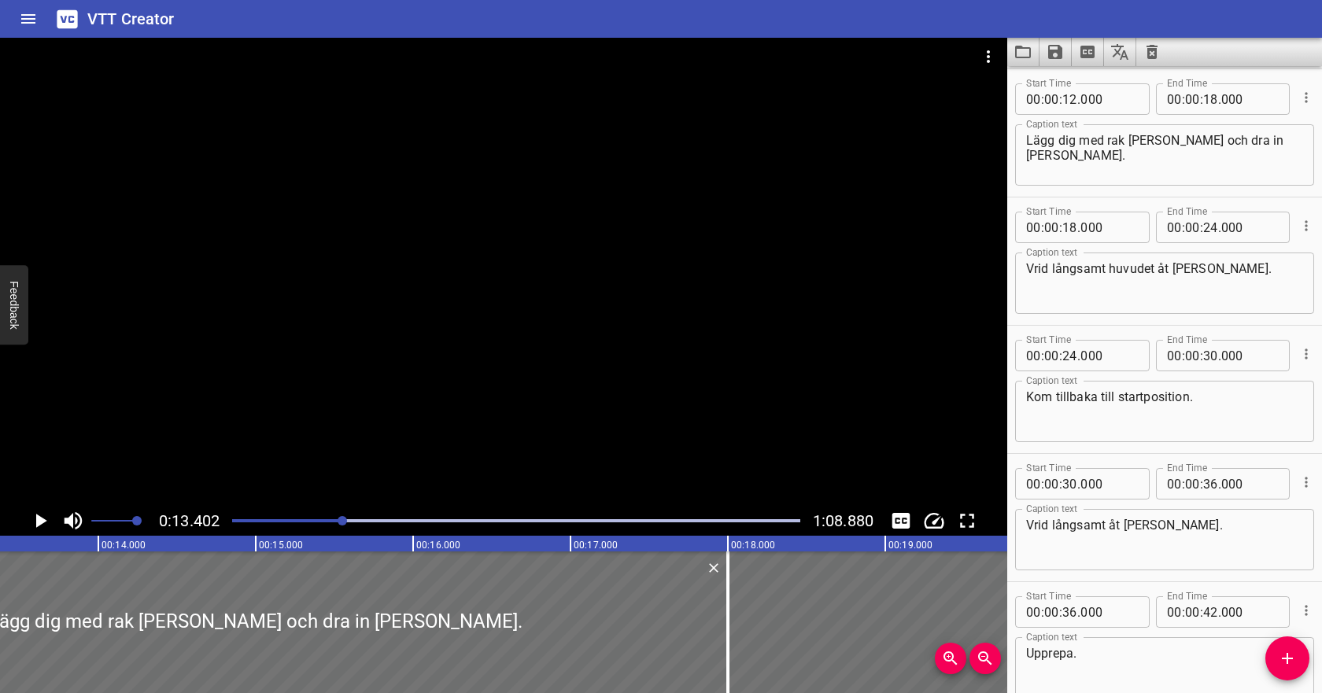
scroll to position [0, 2109]
click at [1041, 137] on textarea "Lägg dig med rak nacke och dra in hakan lätt." at bounding box center [1164, 155] width 277 height 45
click at [37, 522] on icon "Play/Pause" at bounding box center [41, 521] width 11 height 14
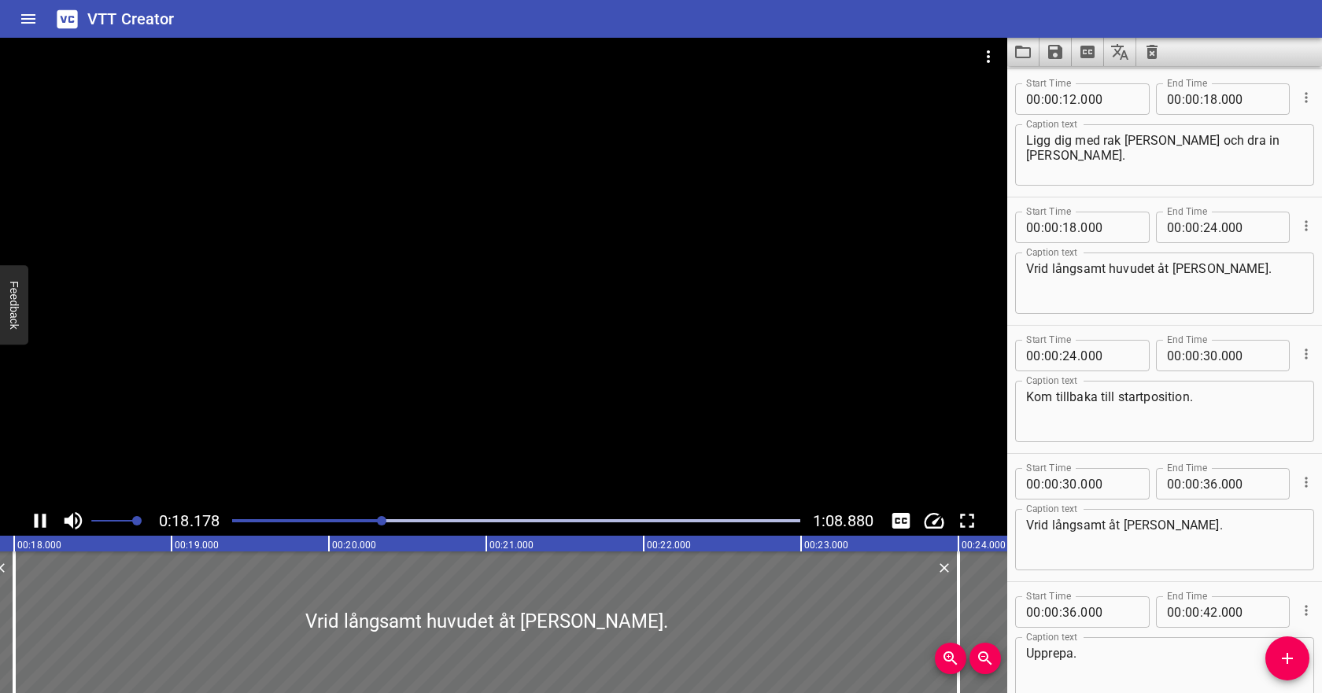
scroll to position [345, 0]
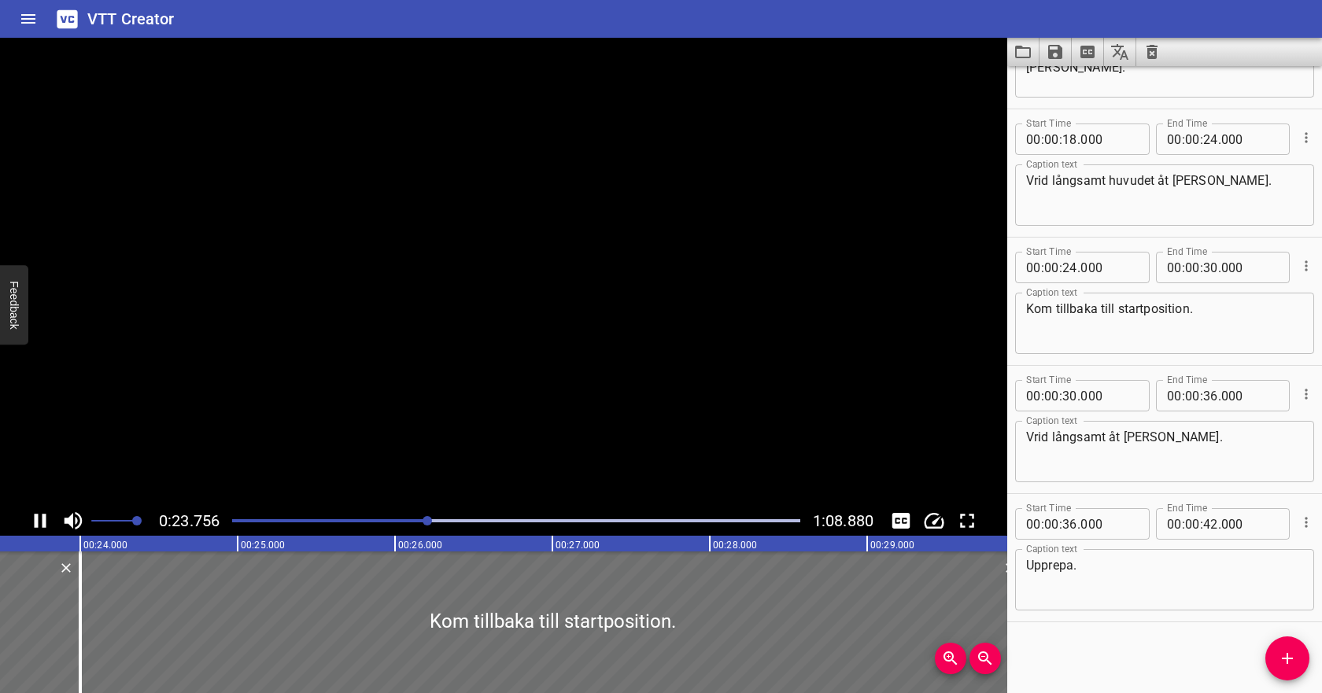
click at [43, 522] on icon "Play/Pause" at bounding box center [41, 521] width 12 height 14
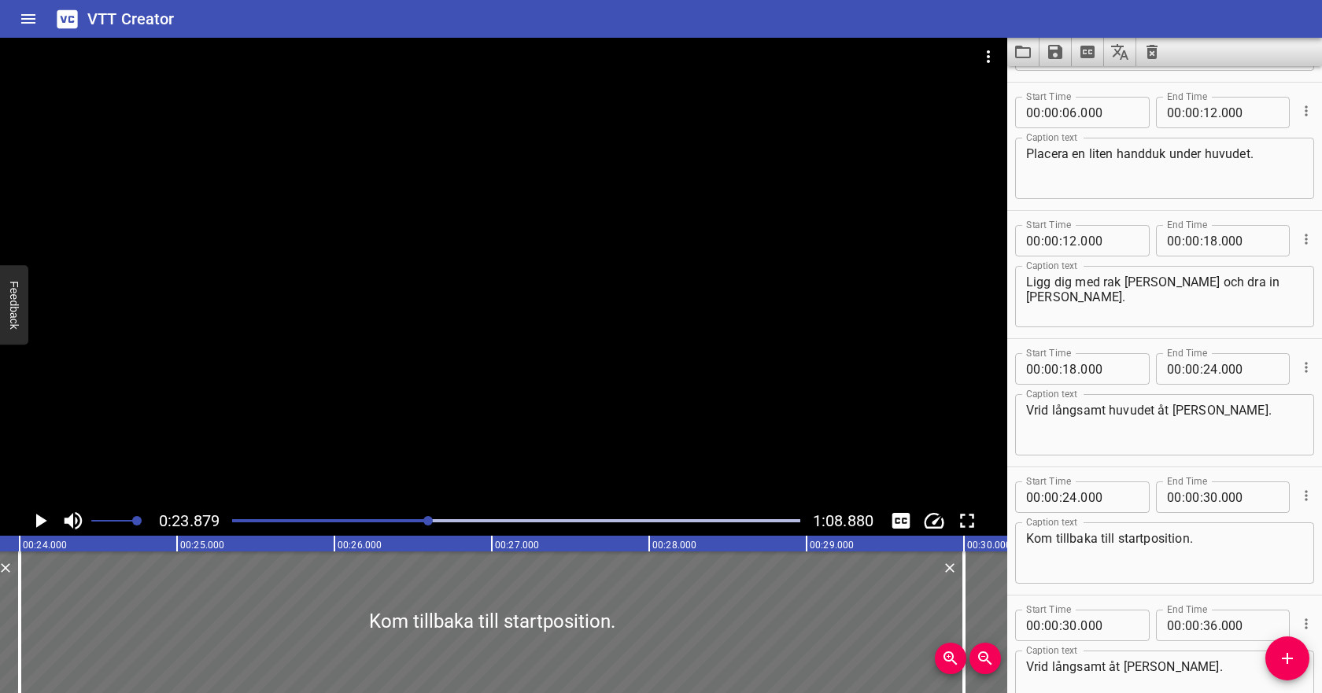
scroll to position [102, 0]
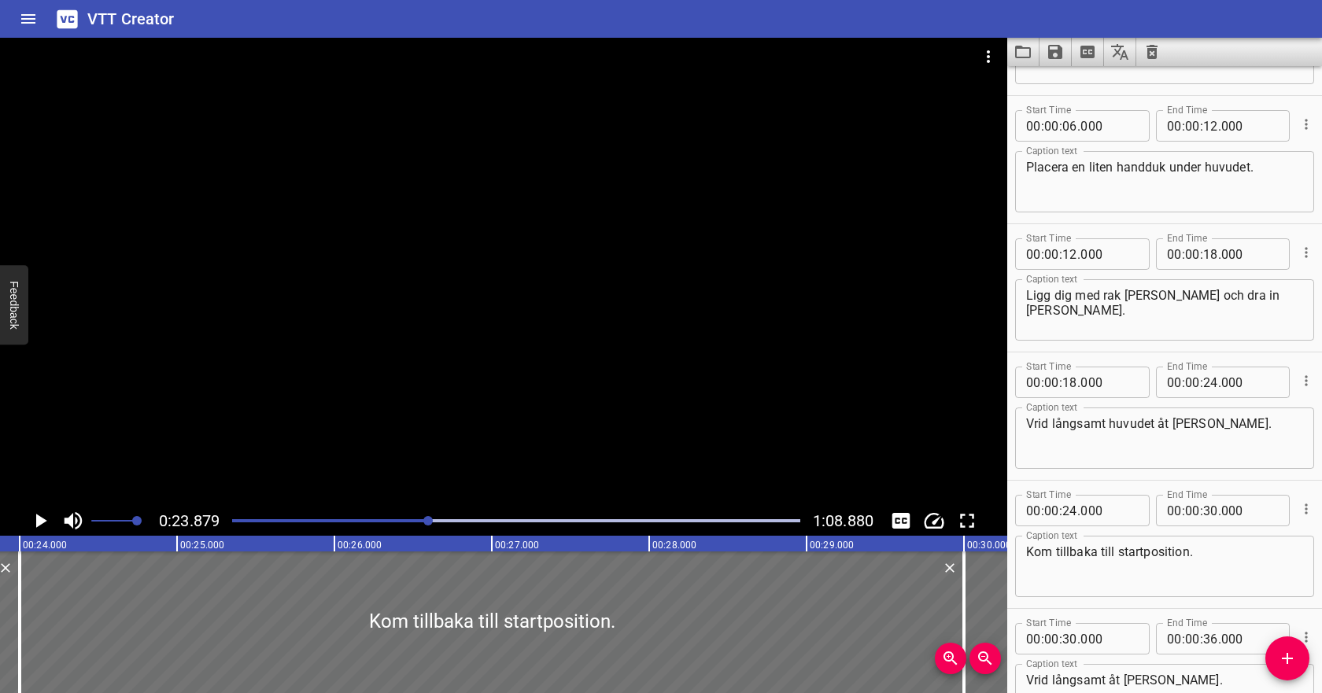
click at [1074, 295] on textarea "Ligg dig med rak nacke och dra in hakan lätt." at bounding box center [1164, 310] width 277 height 45
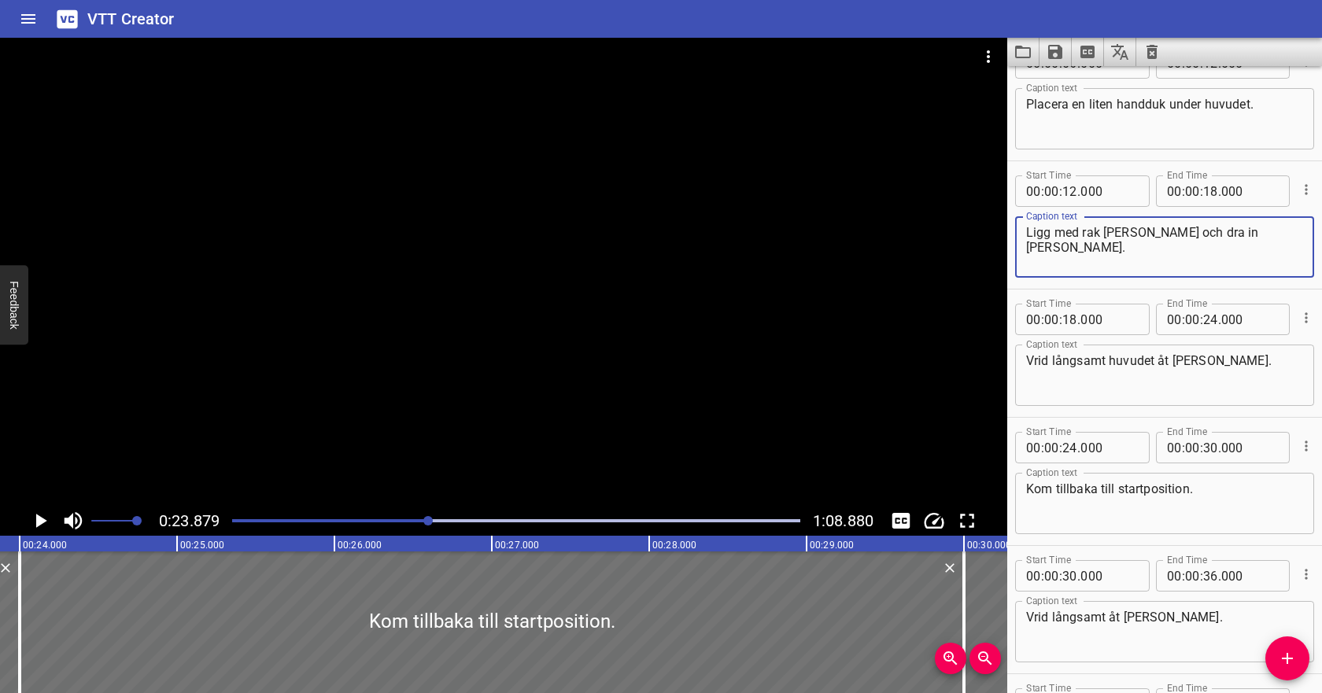
scroll to position [177, 0]
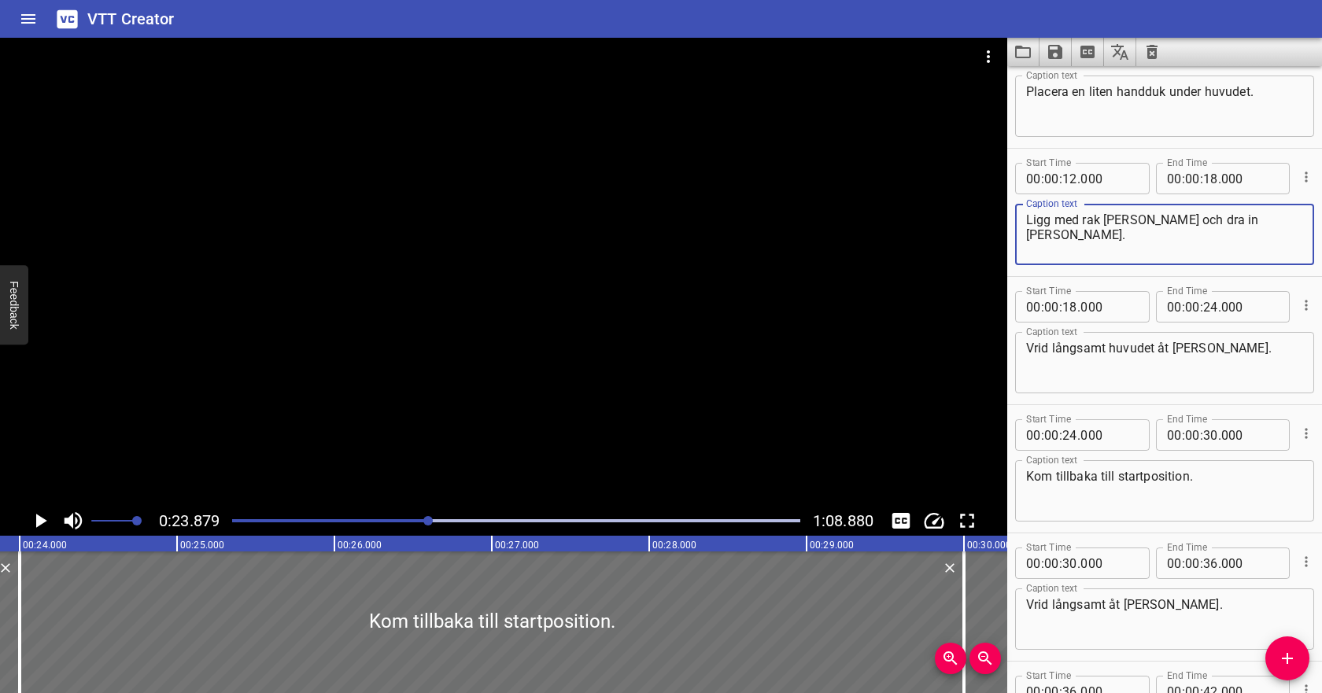
type textarea "Ligg med rak nacke och dra in hakan lätt."
click at [1288, 656] on icon "Add Cue" at bounding box center [1287, 658] width 11 height 11
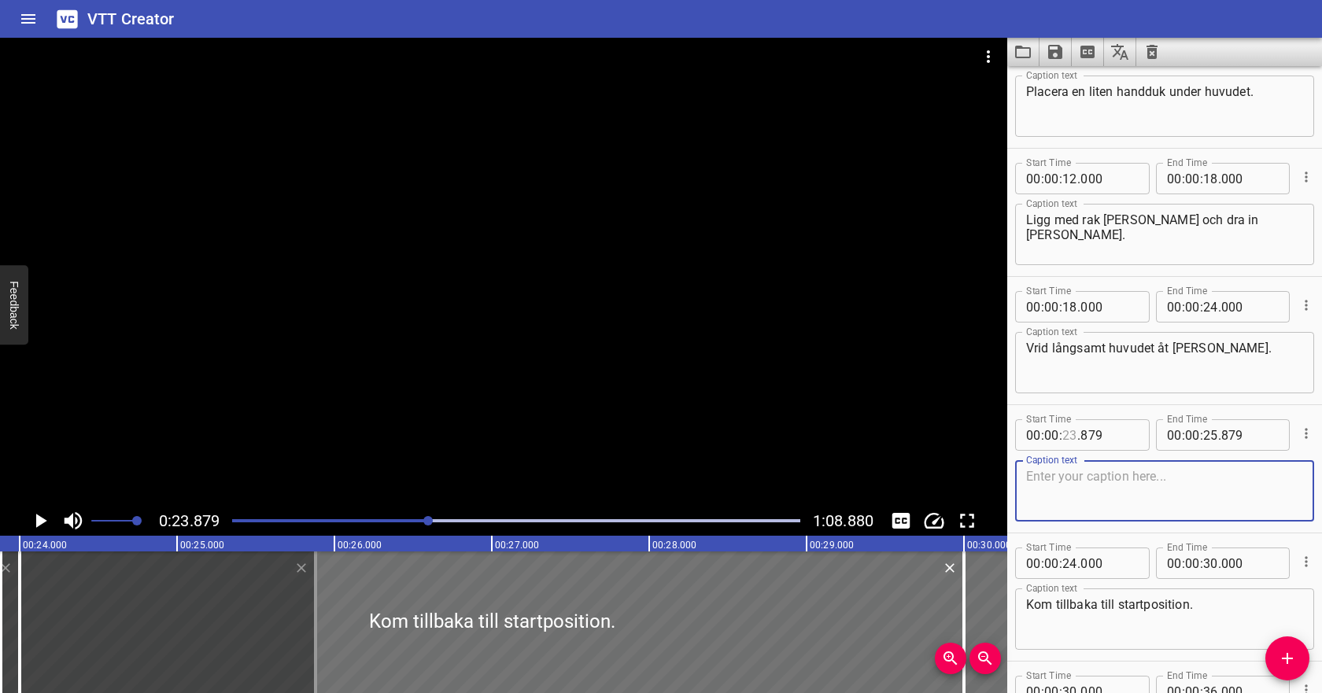
click at [1066, 432] on input "number" at bounding box center [1070, 435] width 15 height 31
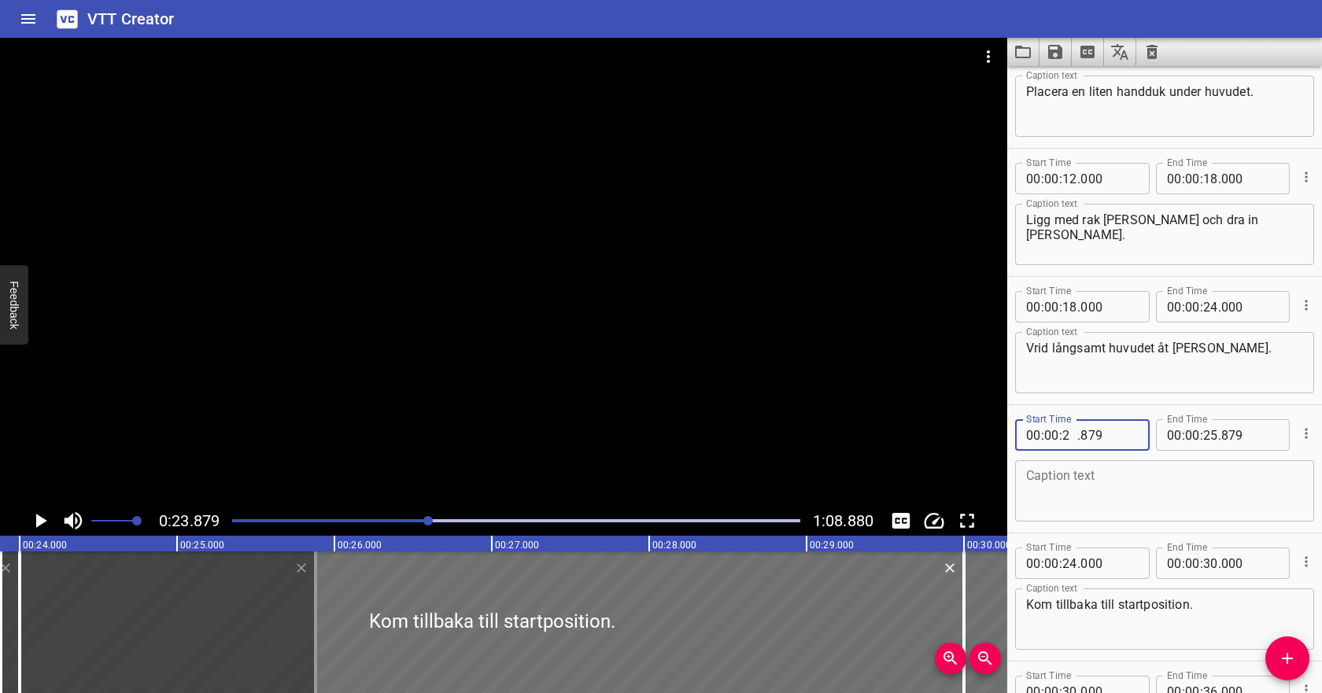
type input "22"
type input "000"
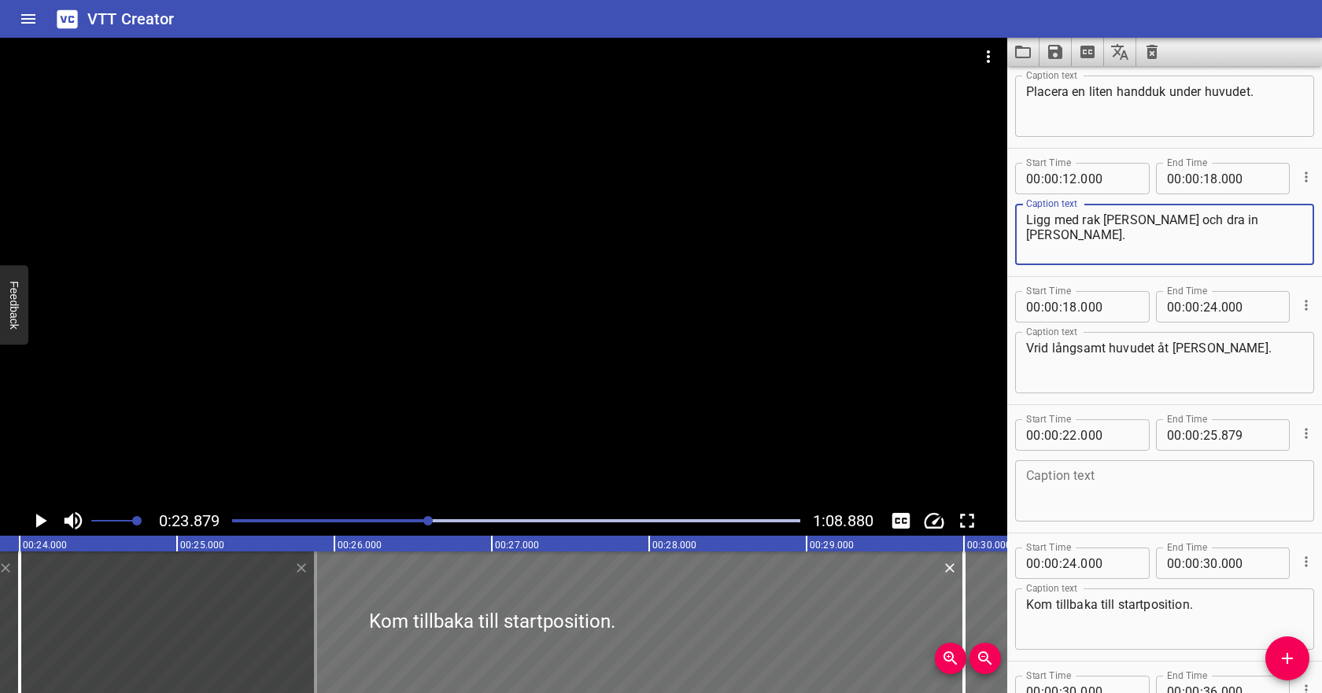
drag, startPoint x: 1140, startPoint y: 219, endPoint x: 1260, endPoint y: 220, distance: 119.6
click at [1260, 220] on textarea "Ligg med rak nacke och dra in hakan lätt." at bounding box center [1164, 235] width 277 height 45
type textarea "Ligg med rak nacke."
click at [1064, 501] on textarea at bounding box center [1164, 491] width 277 height 45
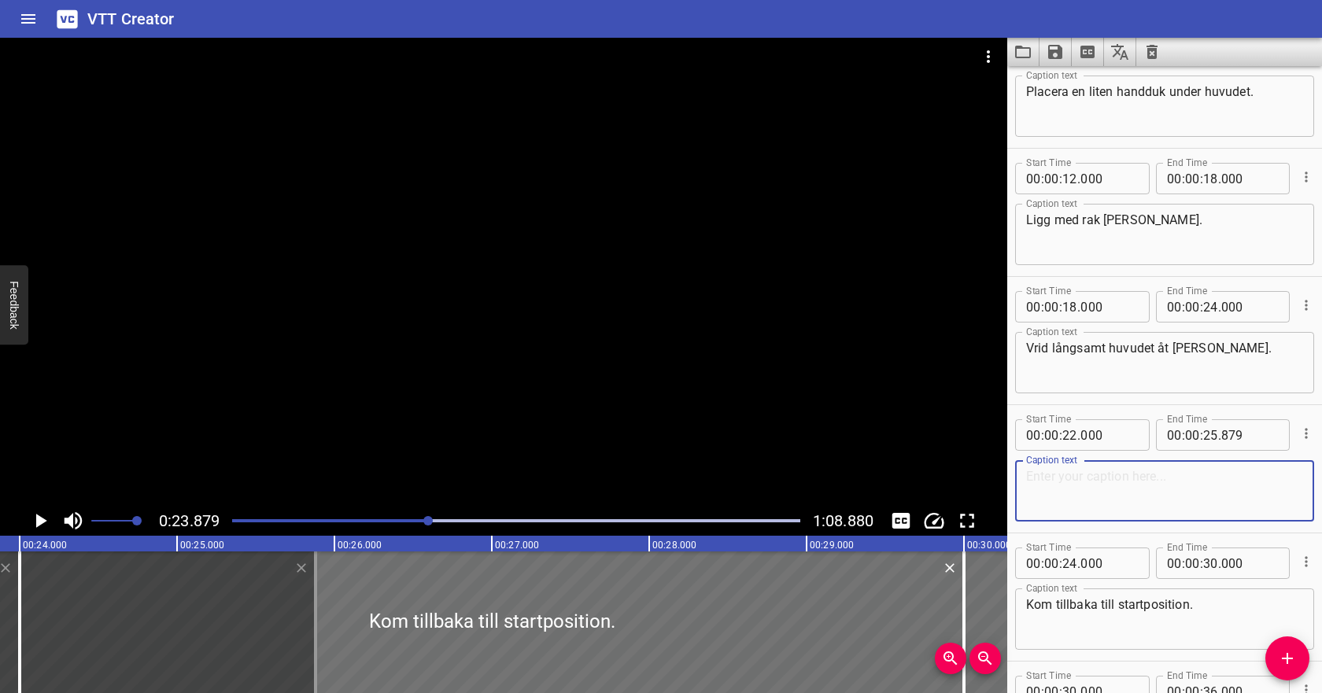
paste textarea "och dra in hakan lätt."
drag, startPoint x: 1055, startPoint y: 479, endPoint x: 1021, endPoint y: 482, distance: 34.9
click at [1021, 482] on div "och dra in hakan lätt. Caption text" at bounding box center [1164, 490] width 299 height 61
type textarea "Dra in hakan lätt."
click at [1207, 437] on input "number" at bounding box center [1210, 435] width 15 height 31
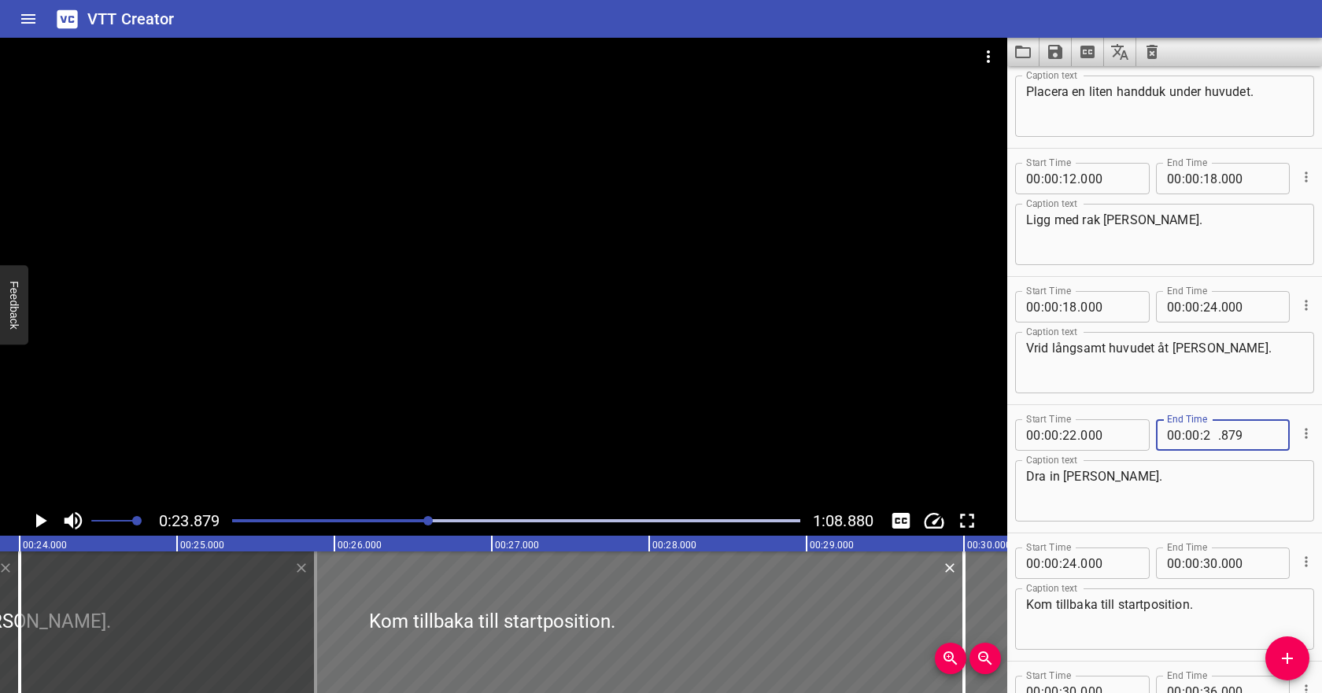
type input "28"
type input "879"
click at [1074, 311] on input "number" at bounding box center [1070, 306] width 15 height 31
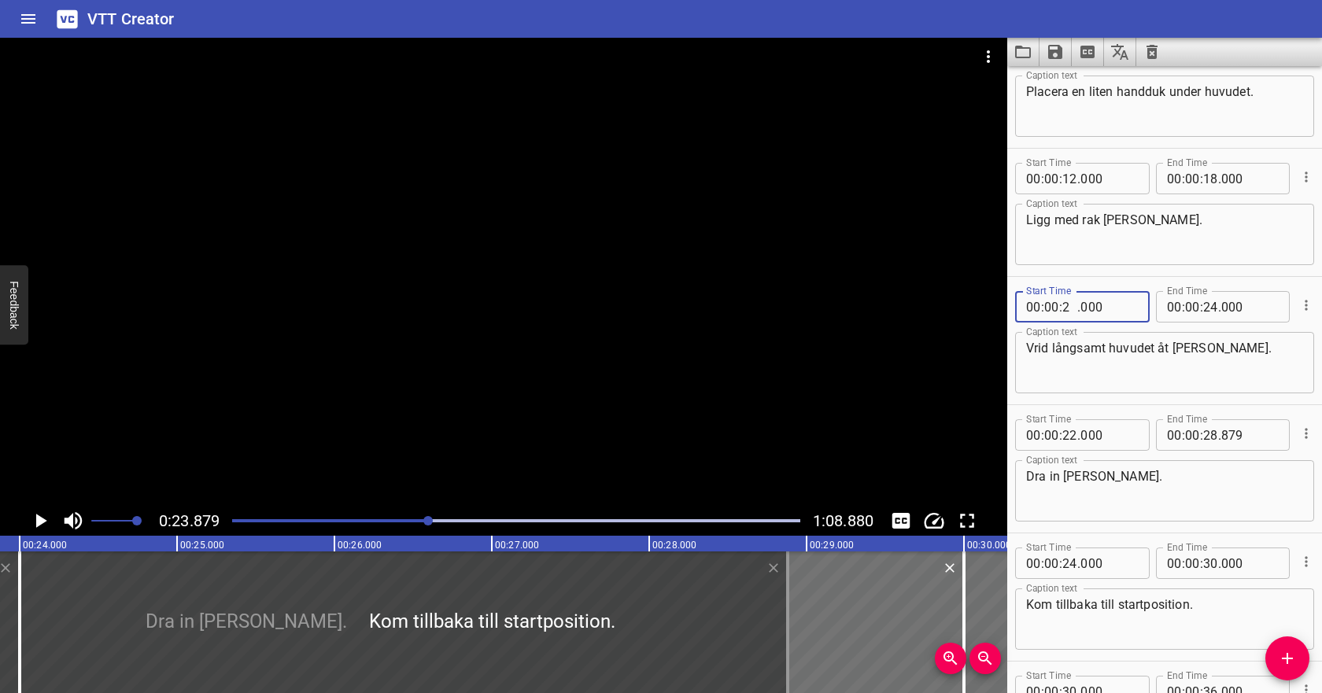
type input "28"
type input "000"
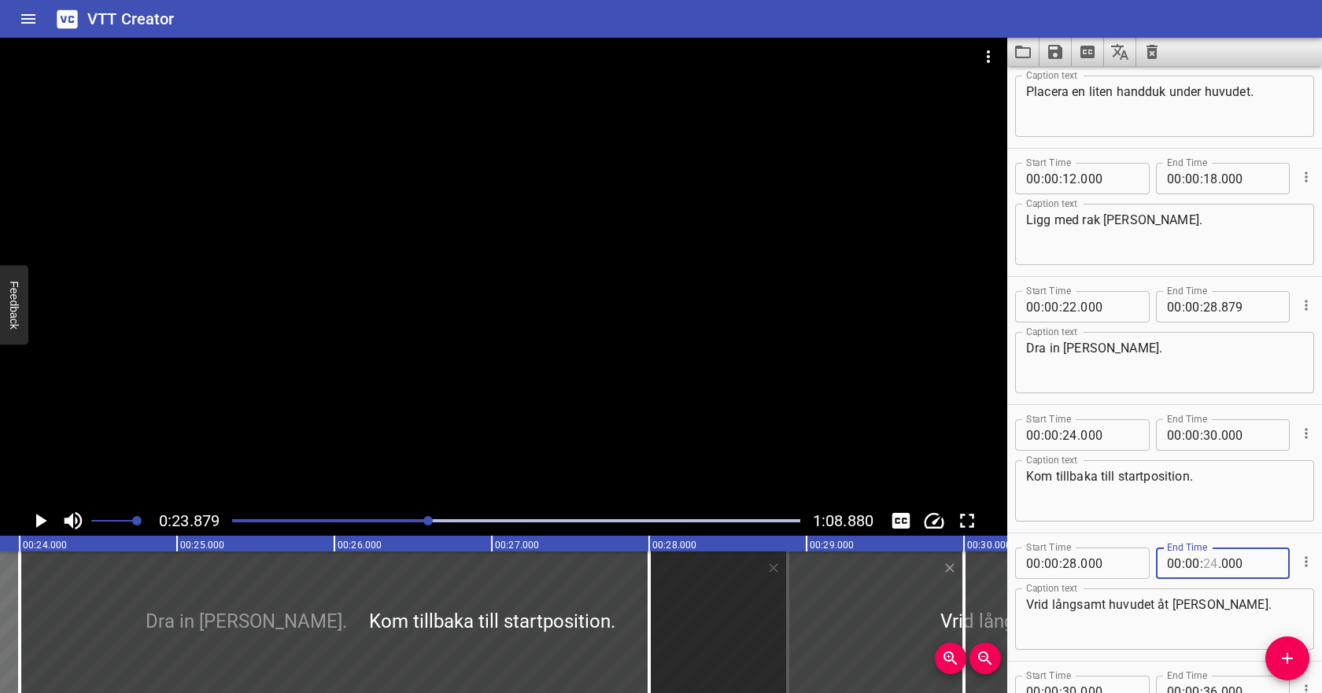
type input "24"
click at [32, 516] on icon "Play/Pause" at bounding box center [40, 521] width 24 height 24
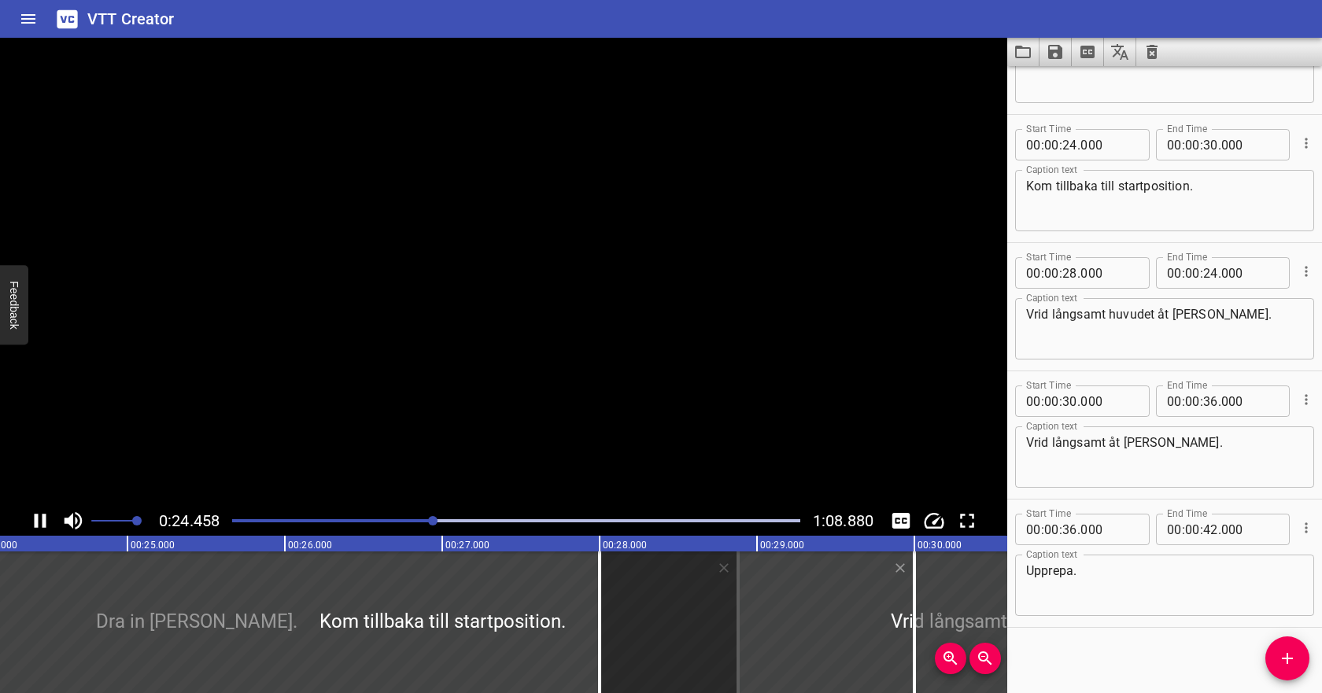
scroll to position [473, 0]
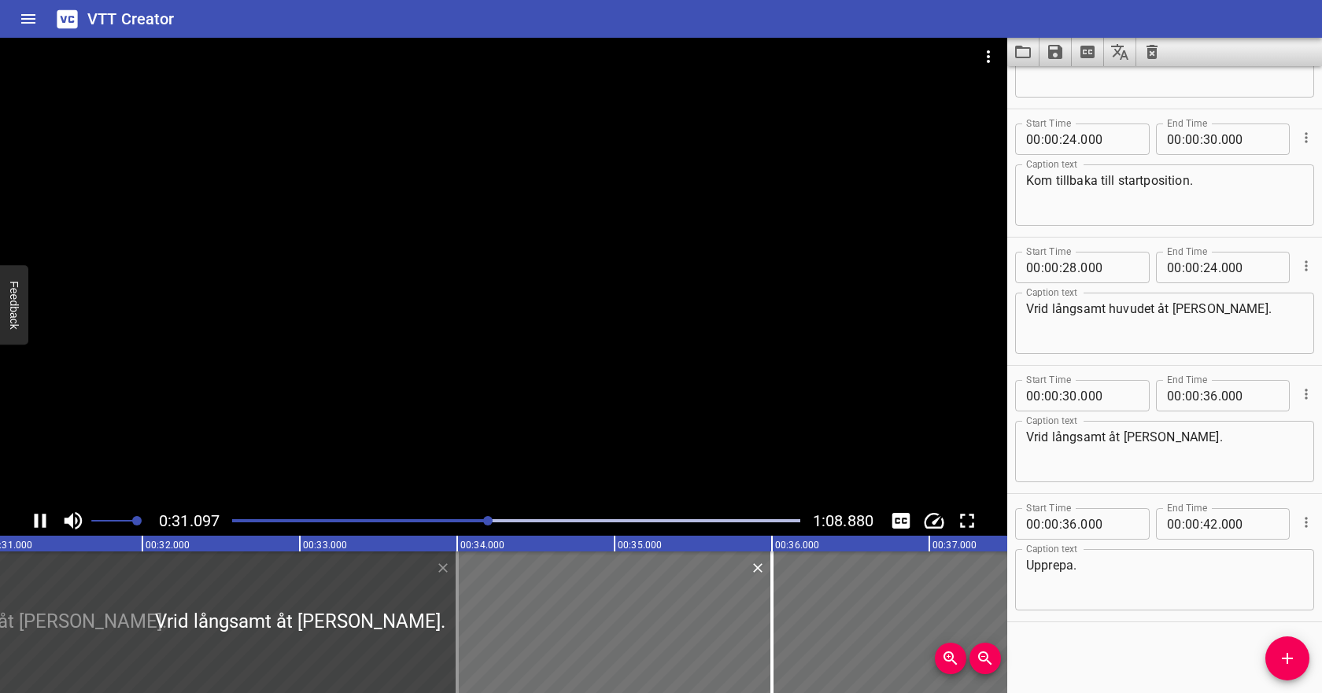
click at [33, 516] on icon "Play/Pause" at bounding box center [40, 521] width 24 height 24
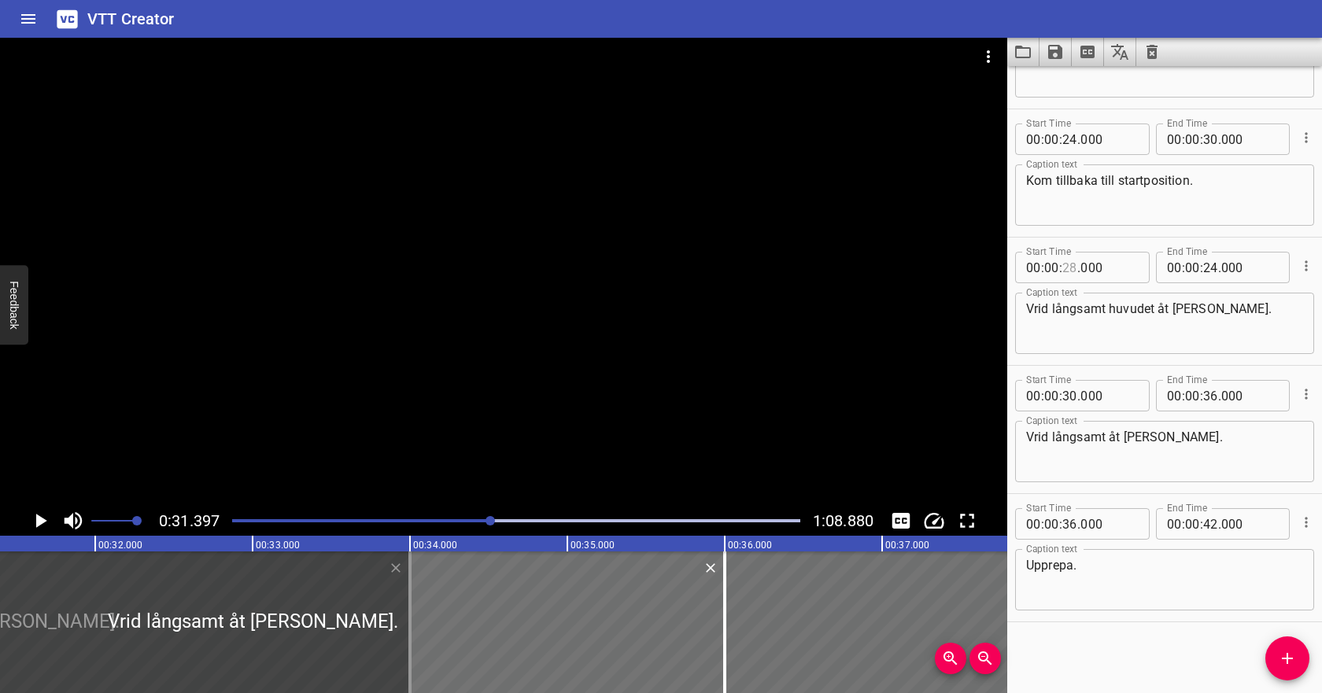
click at [1070, 271] on input "number" at bounding box center [1070, 267] width 15 height 31
type input "30"
type input "000"
click at [1212, 268] on input "number" at bounding box center [1210, 267] width 15 height 31
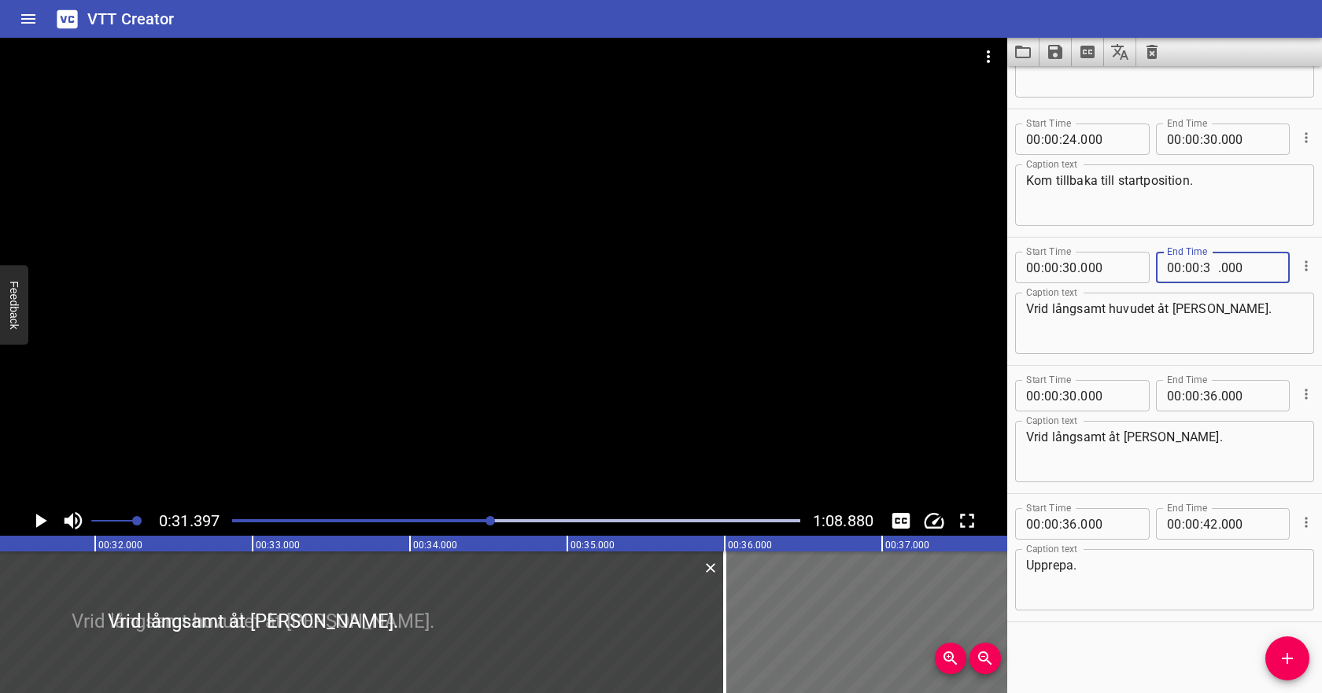
type input "36"
type input "000"
click at [1115, 438] on textarea "Vrid långsamt åt andra hållet." at bounding box center [1164, 452] width 277 height 45
click at [39, 516] on icon "Play/Pause" at bounding box center [41, 521] width 11 height 14
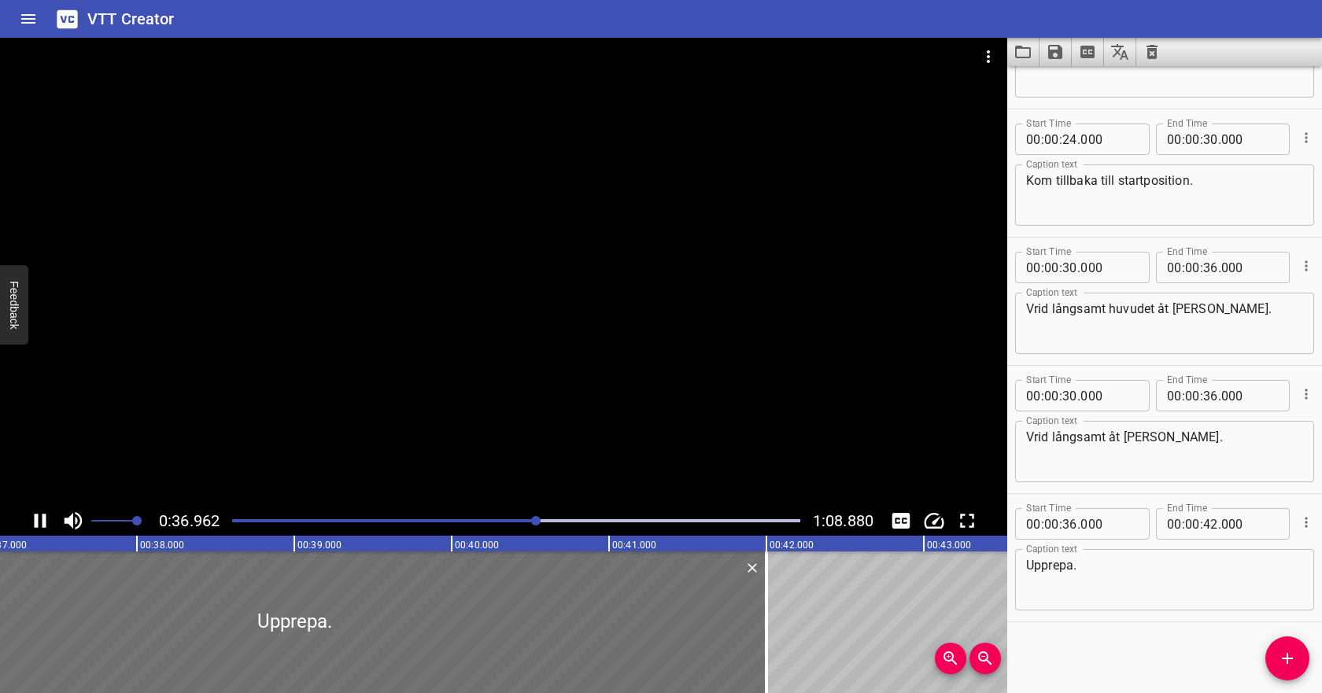
click at [40, 518] on icon "Play/Pause" at bounding box center [40, 521] width 24 height 24
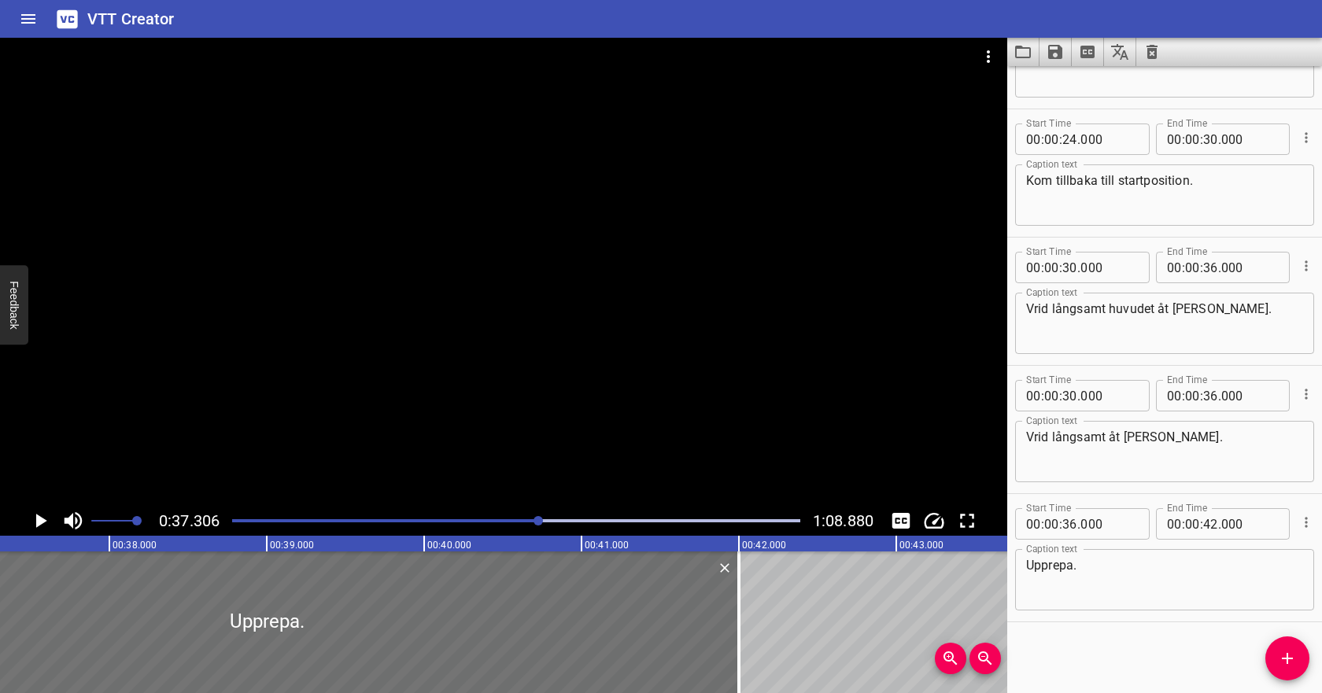
click at [1078, 394] on span "." at bounding box center [1079, 395] width 3 height 31
click at [1070, 394] on input "number" at bounding box center [1070, 395] width 15 height 31
type input "36"
type input "000"
click at [1205, 394] on input "number" at bounding box center [1210, 395] width 15 height 31
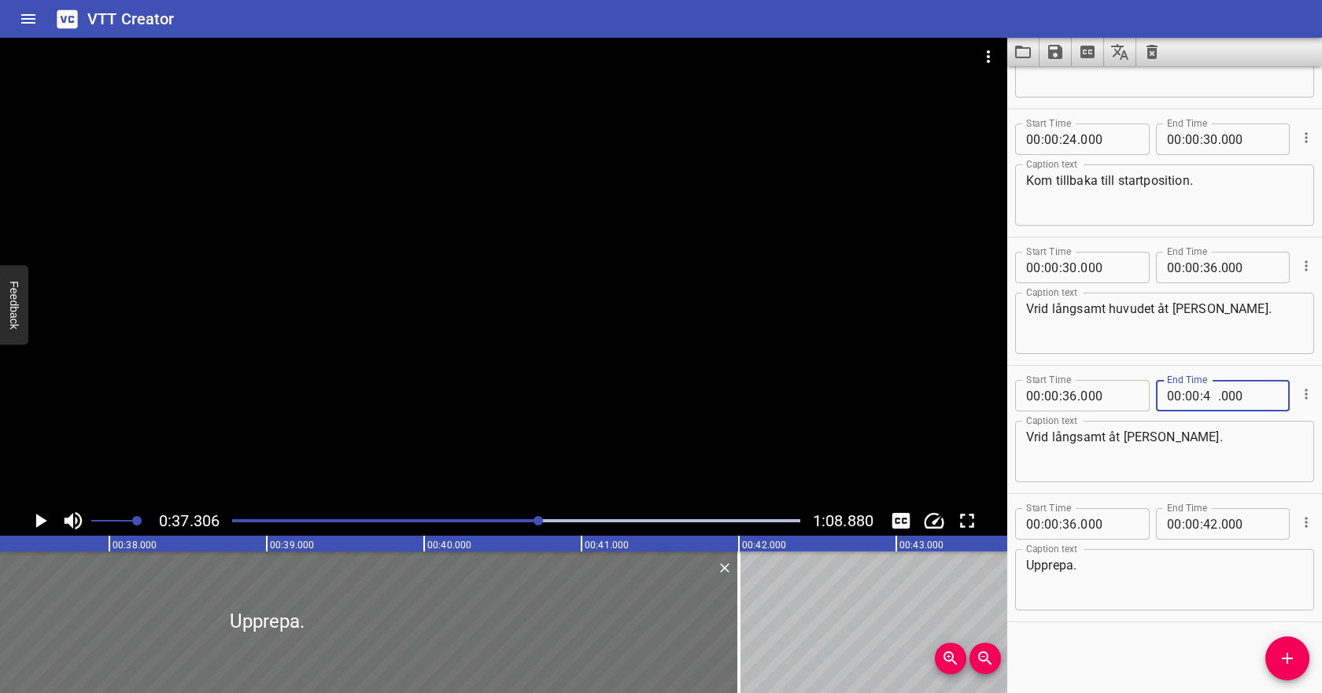
type input "42"
type input "000"
click at [1122, 562] on textarea "Upprepa." at bounding box center [1164, 580] width 277 height 45
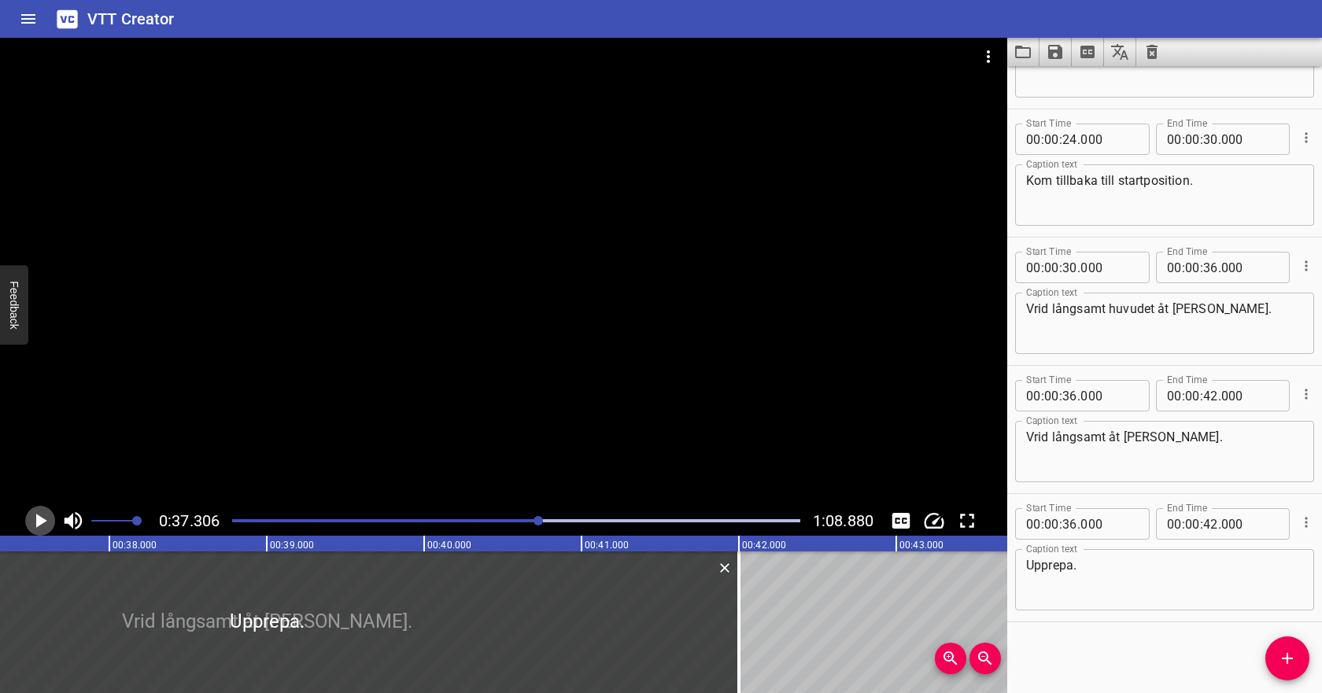
click at [43, 516] on icon "Play/Pause" at bounding box center [40, 521] width 24 height 24
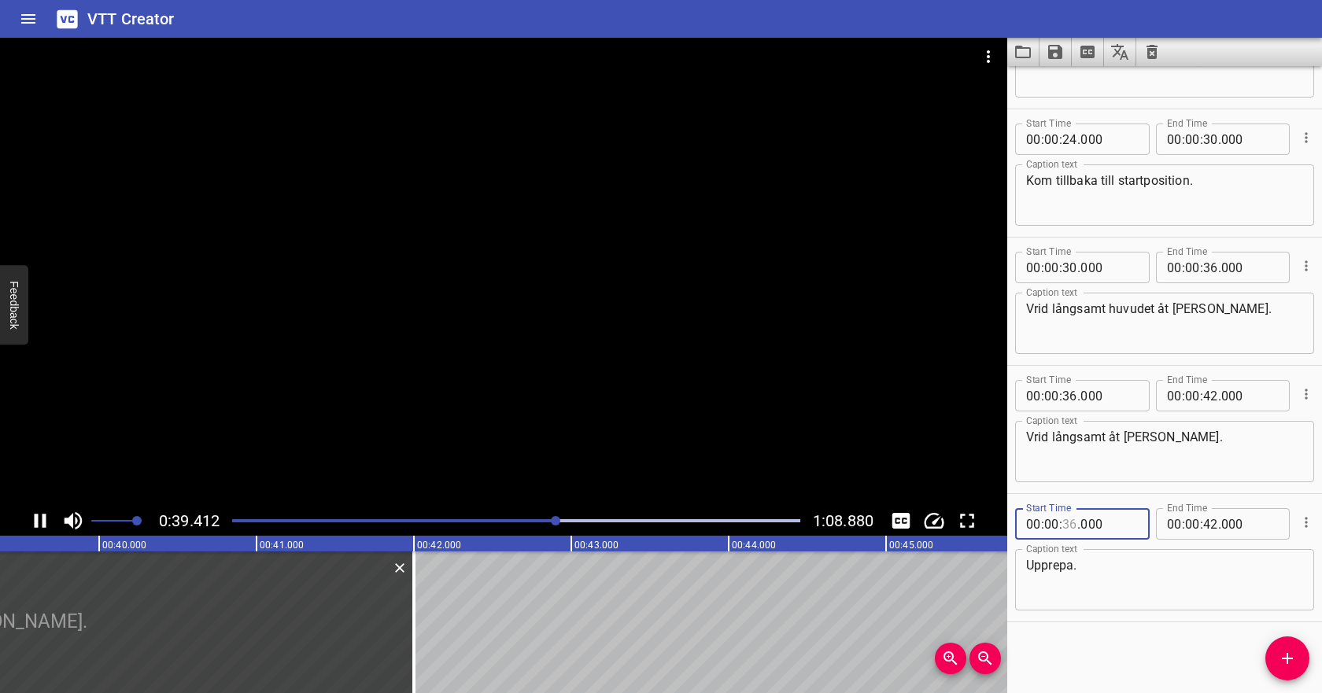
click at [1073, 523] on input "number" at bounding box center [1070, 523] width 15 height 31
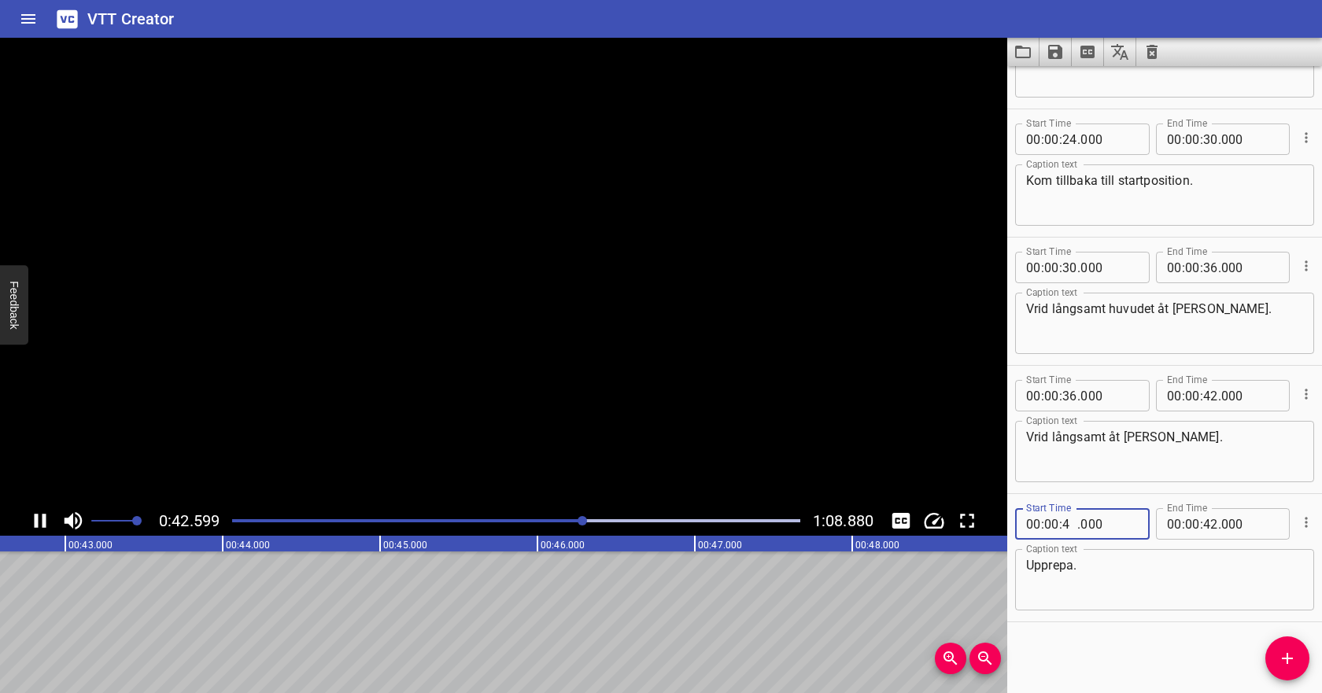
type input "42"
type input "000"
click at [1214, 529] on input "number" at bounding box center [1210, 523] width 15 height 31
type input "48"
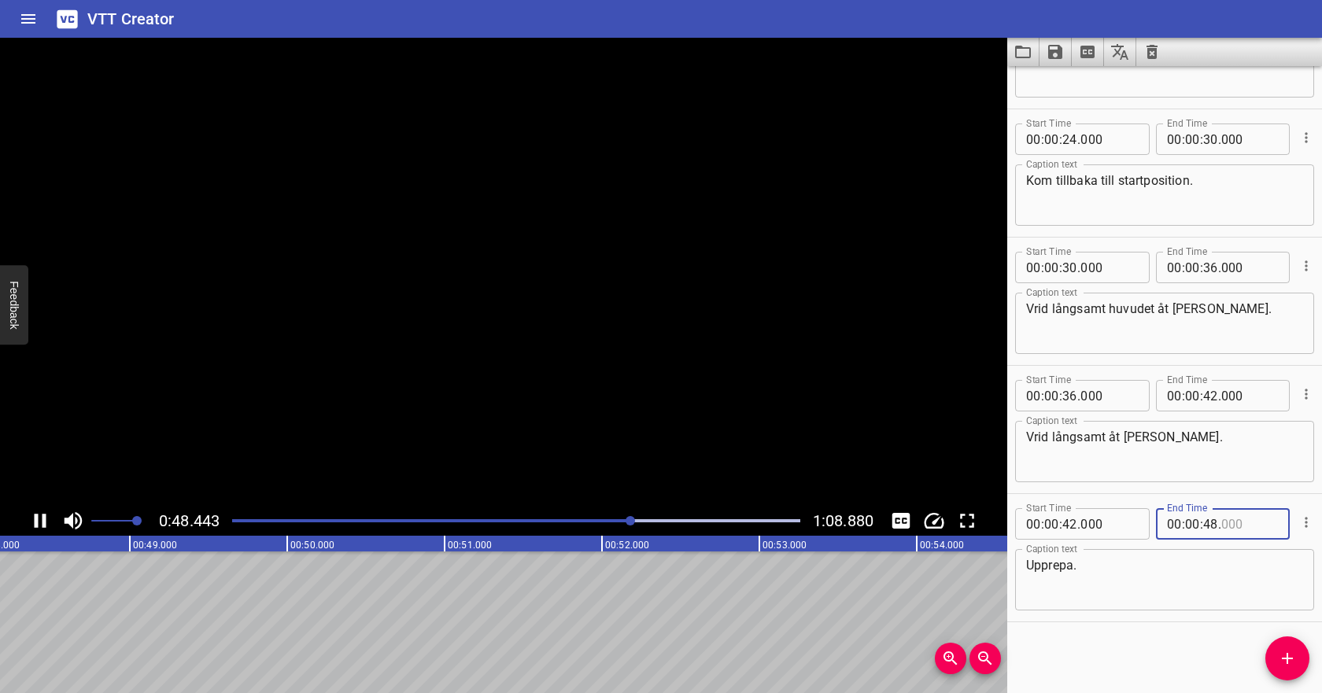
type input "000"
click at [1211, 575] on textarea "Upprepa." at bounding box center [1164, 580] width 277 height 45
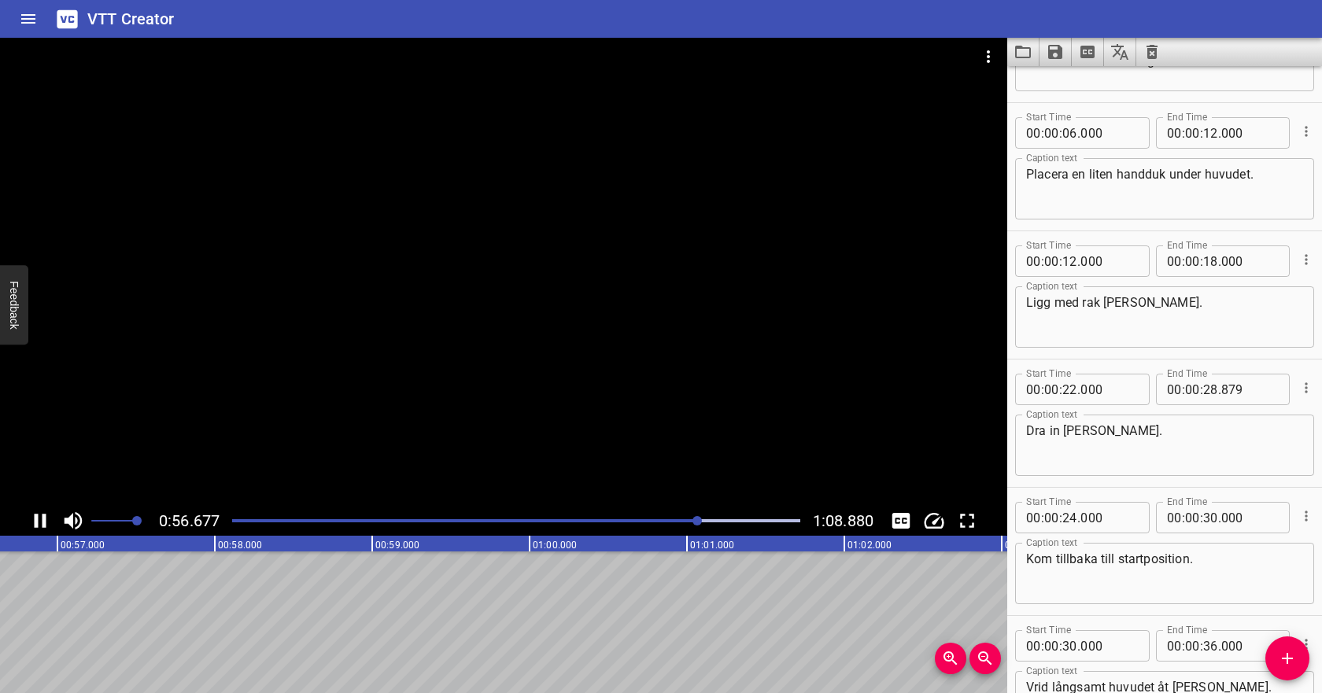
scroll to position [91, 0]
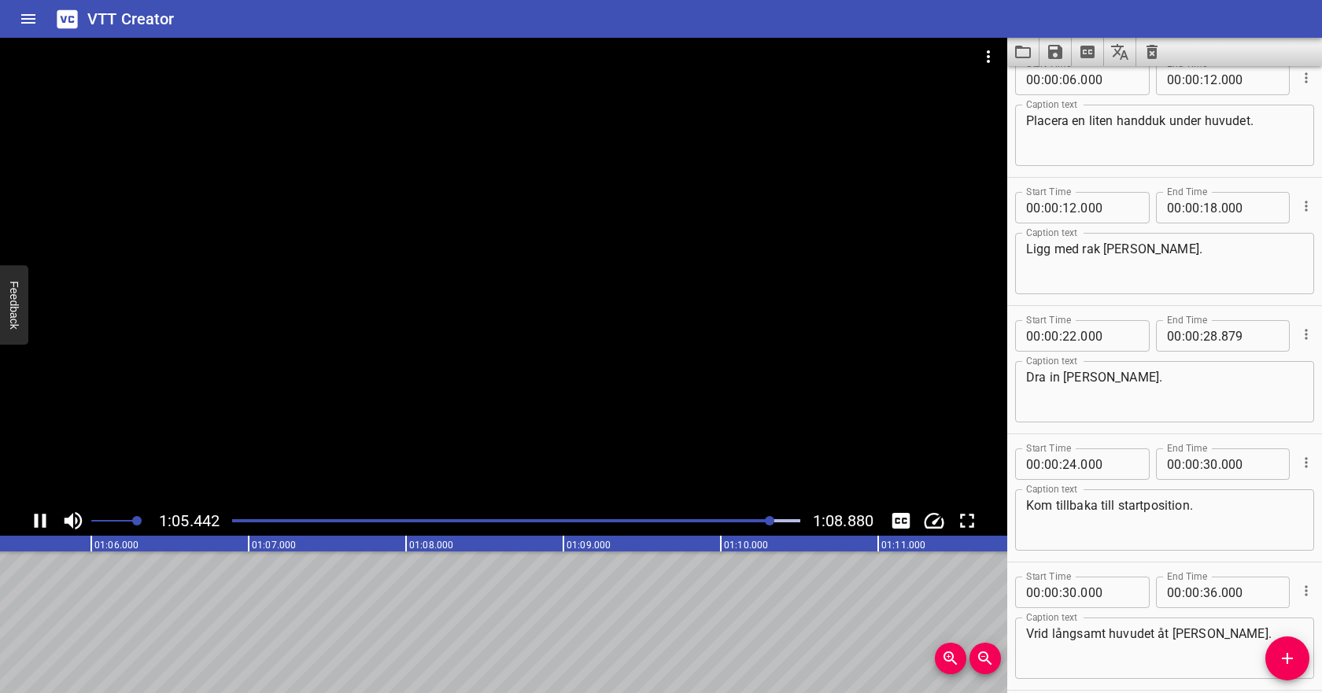
click at [379, 521] on div "Play progress" at bounding box center [488, 520] width 568 height 3
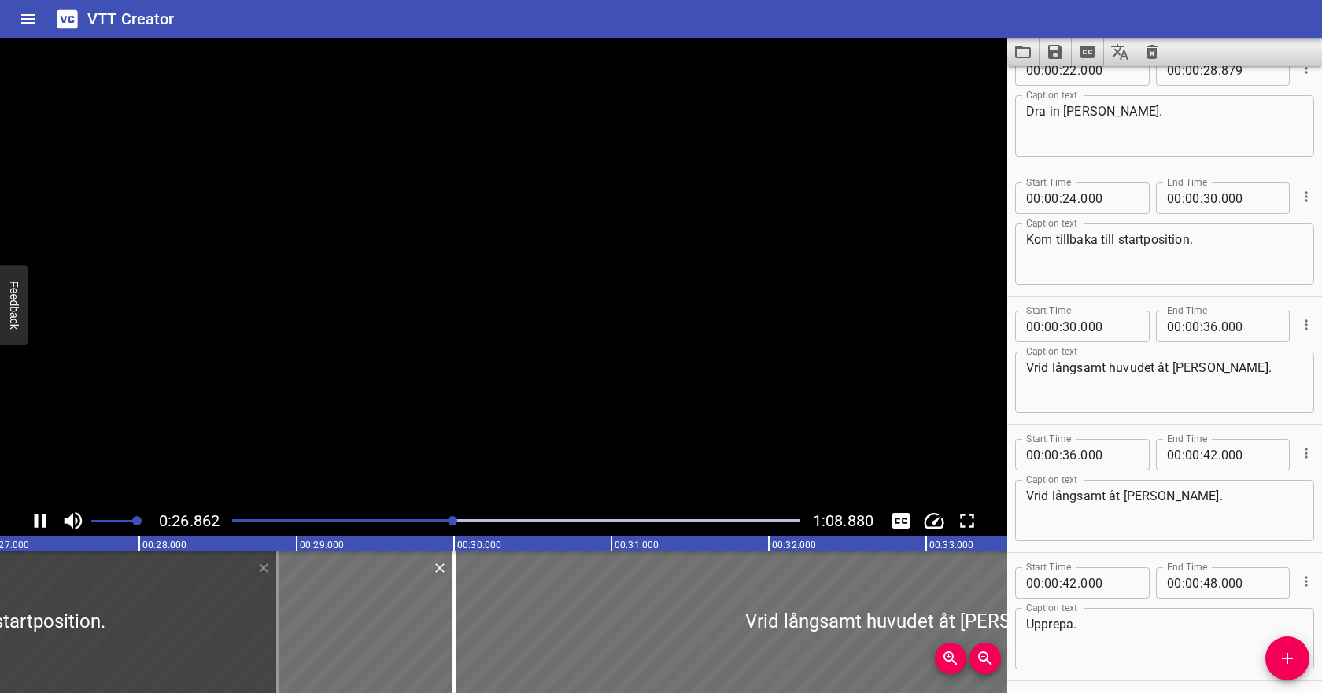
click at [1308, 195] on icon "Cue Options" at bounding box center [1307, 197] width 16 height 16
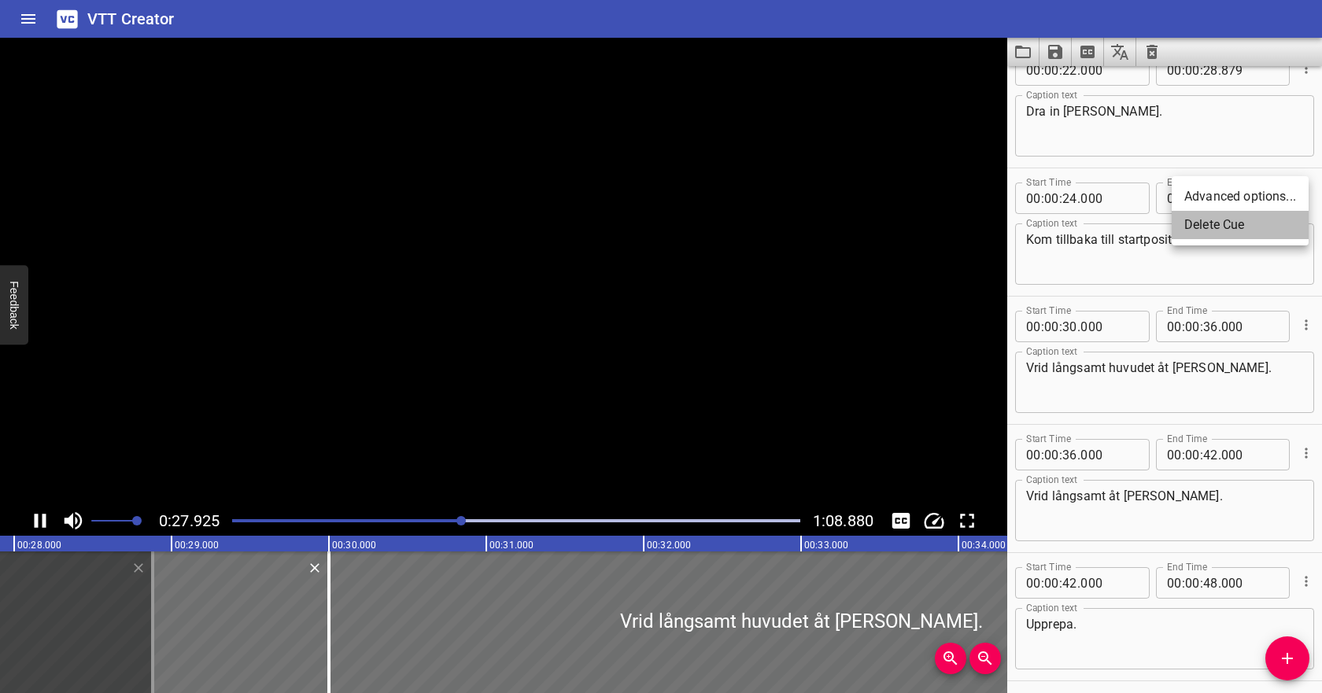
click at [1272, 225] on li "Delete Cue" at bounding box center [1240, 225] width 137 height 28
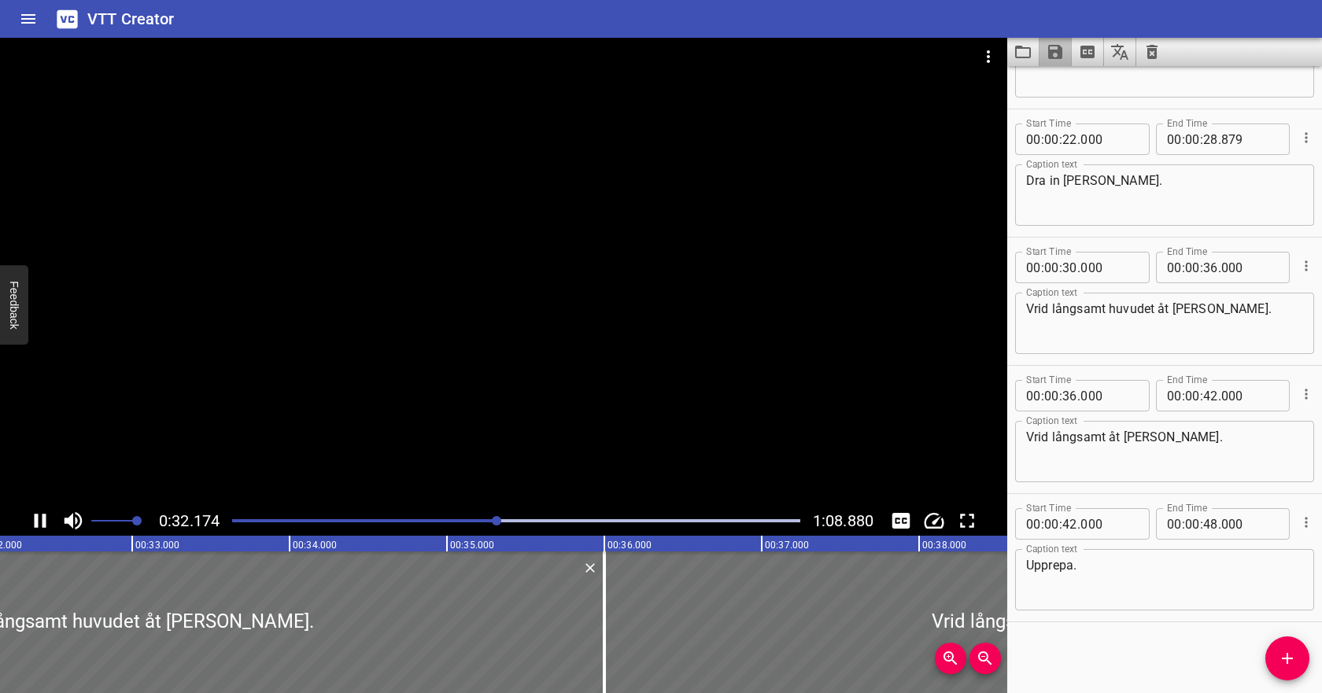
click at [1064, 49] on icon "Save captions to file" at bounding box center [1055, 52] width 19 height 19
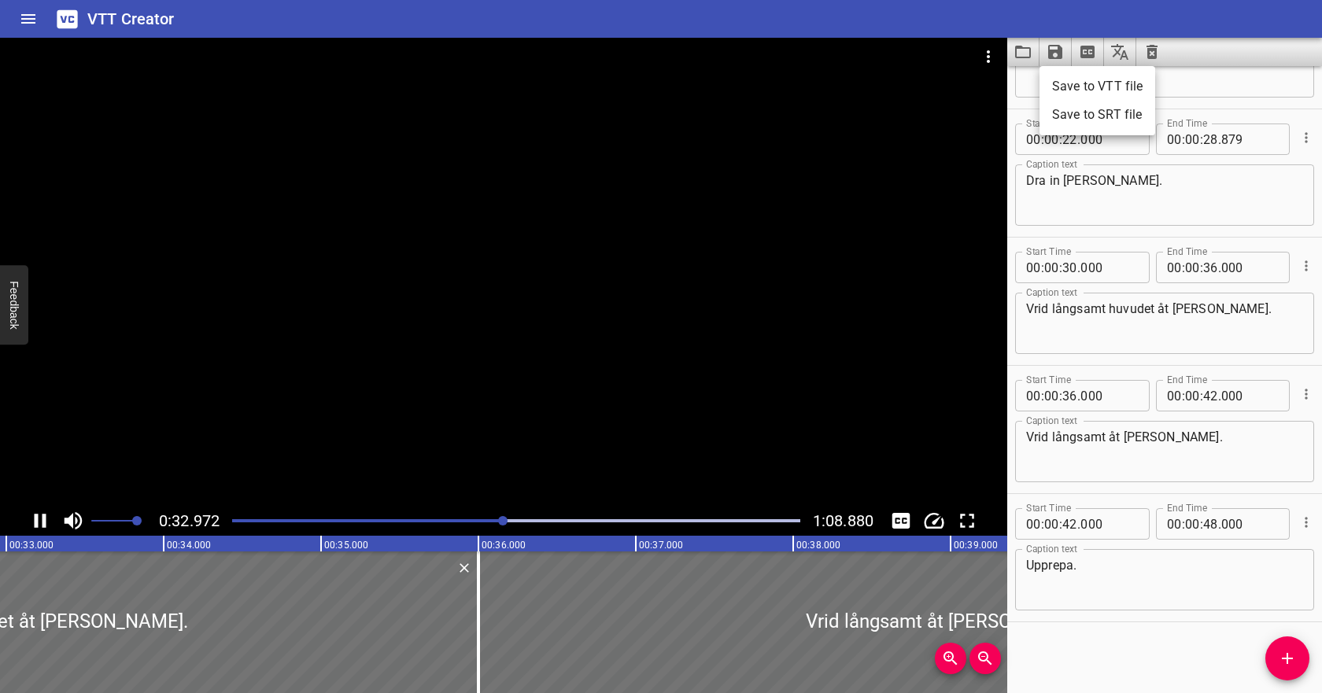
click at [1063, 77] on li "Save to VTT file" at bounding box center [1098, 86] width 116 height 28
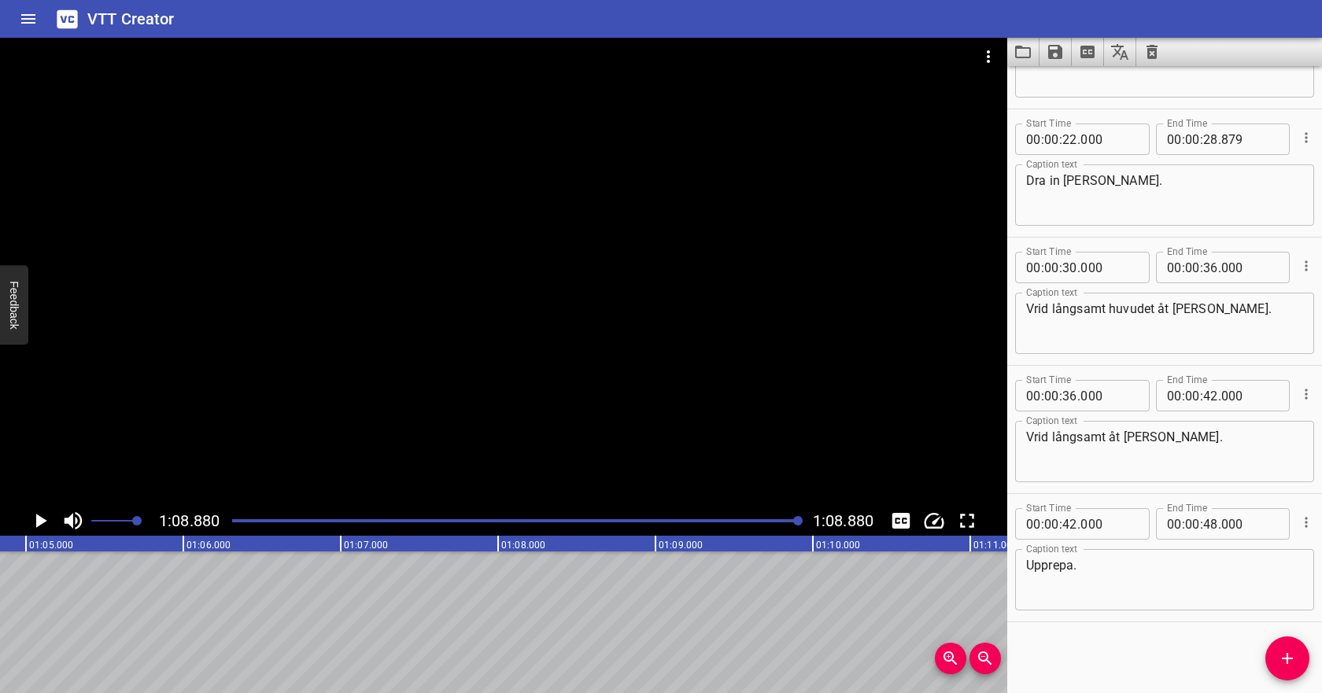
click at [993, 55] on icon "Video Options" at bounding box center [988, 56] width 19 height 19
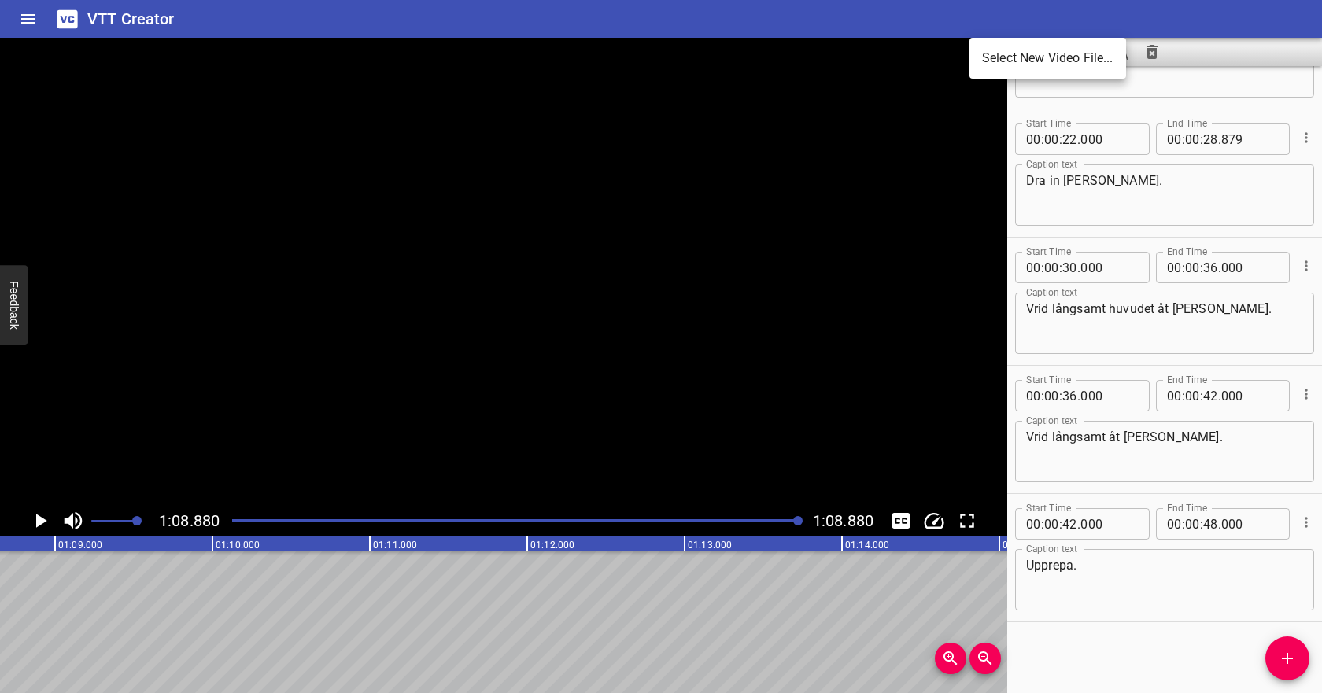
click at [993, 61] on li "Select New Video File..." at bounding box center [1048, 58] width 157 height 28
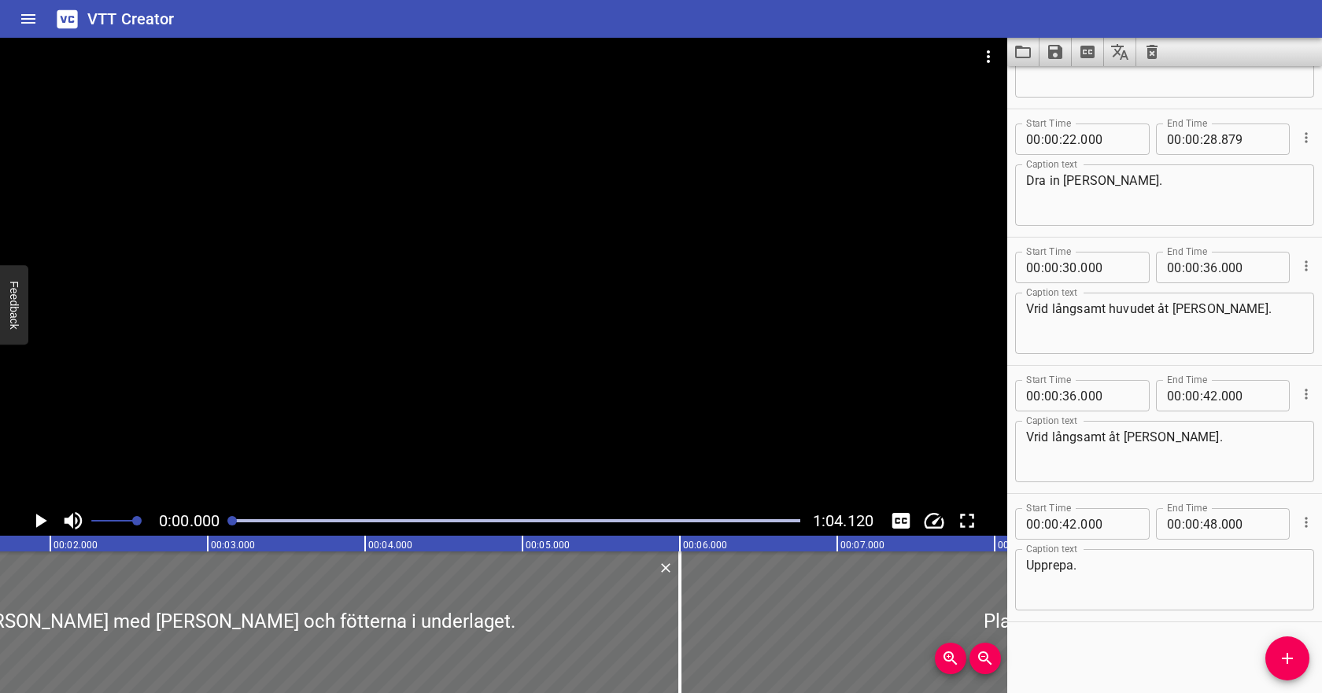
click at [1159, 49] on icon "Clear captions" at bounding box center [1152, 52] width 19 height 19
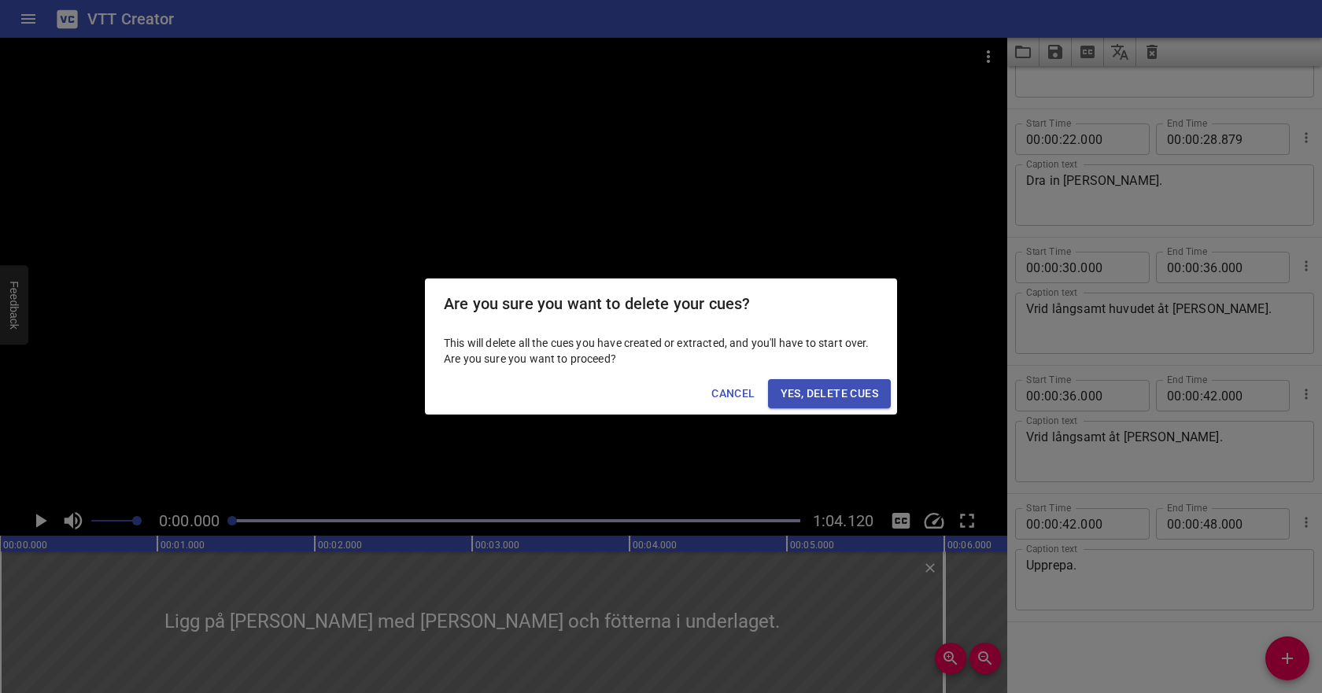
click at [786, 396] on span "Yes, Delete Cues" at bounding box center [830, 394] width 98 height 20
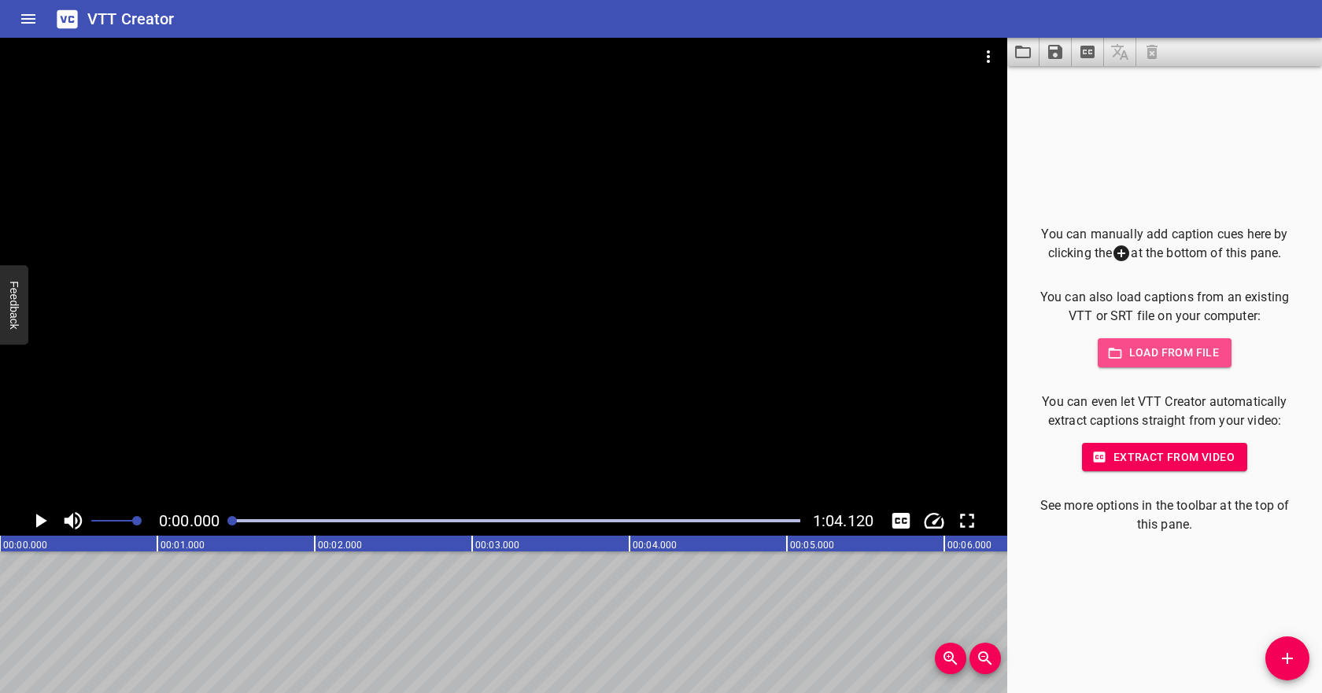
click at [1143, 355] on span "Load from file" at bounding box center [1165, 353] width 109 height 20
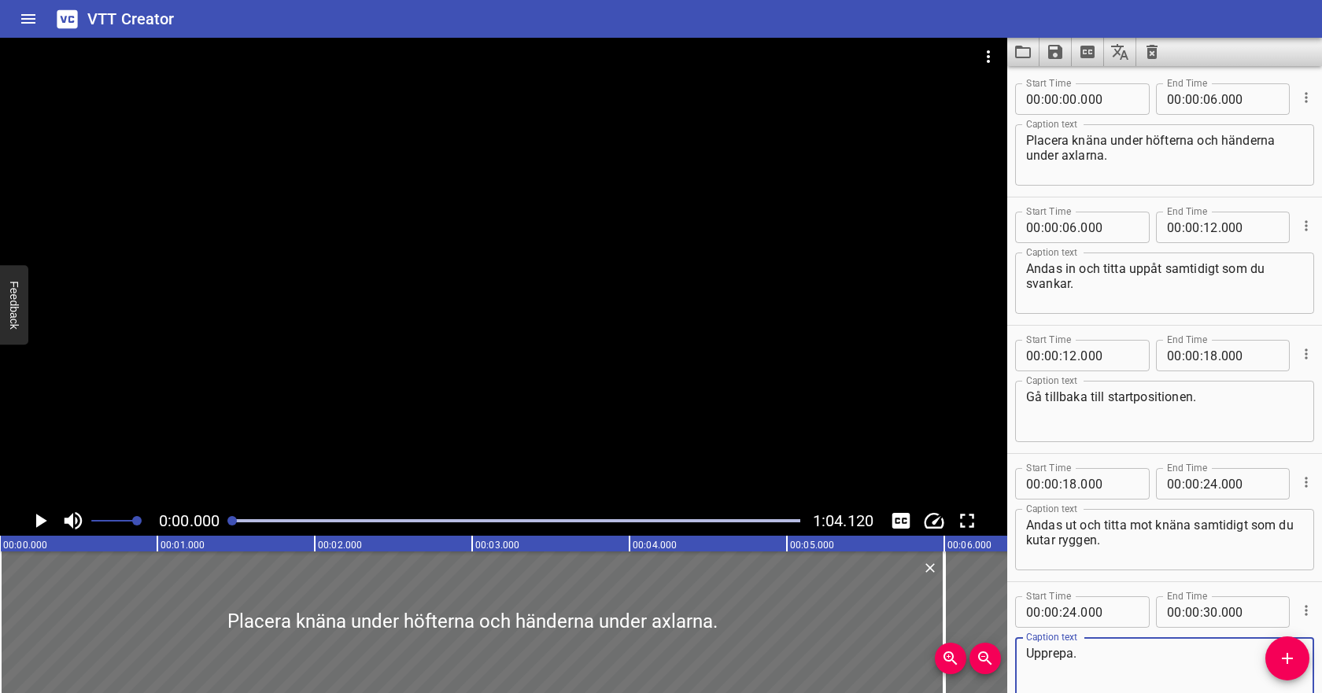
click at [50, 523] on icon "Play/Pause" at bounding box center [40, 521] width 24 height 24
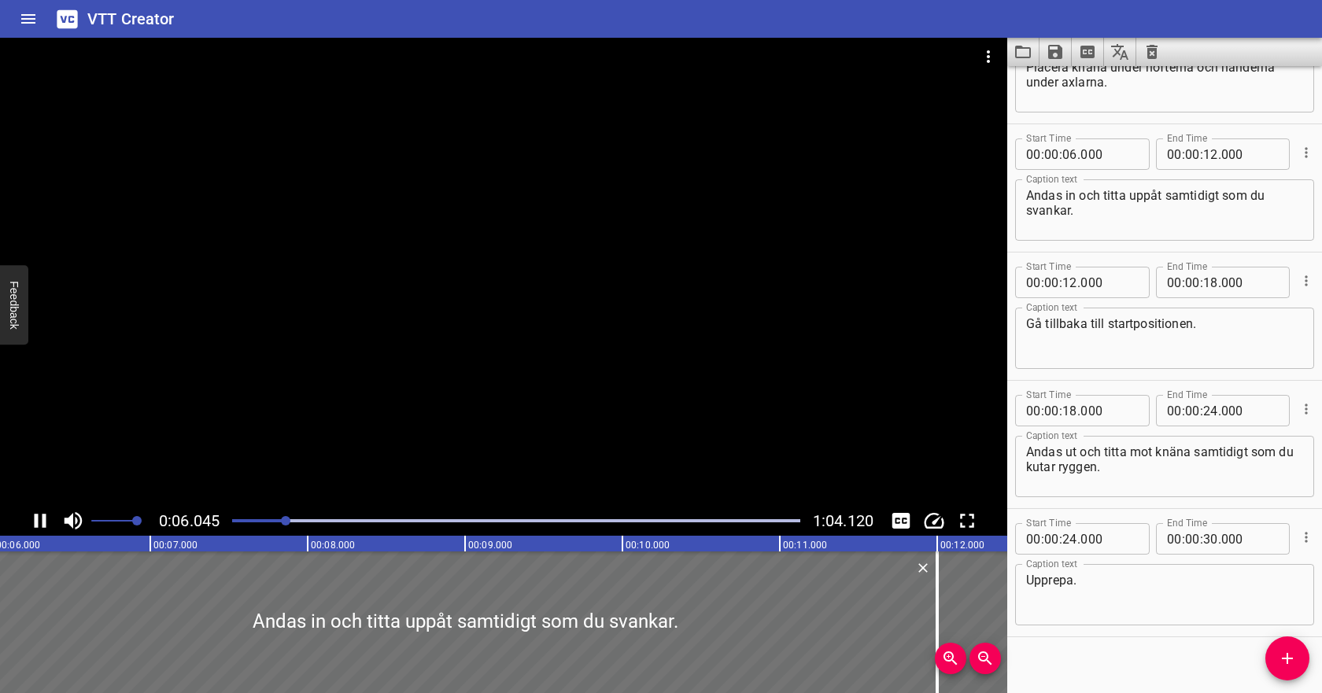
scroll to position [88, 0]
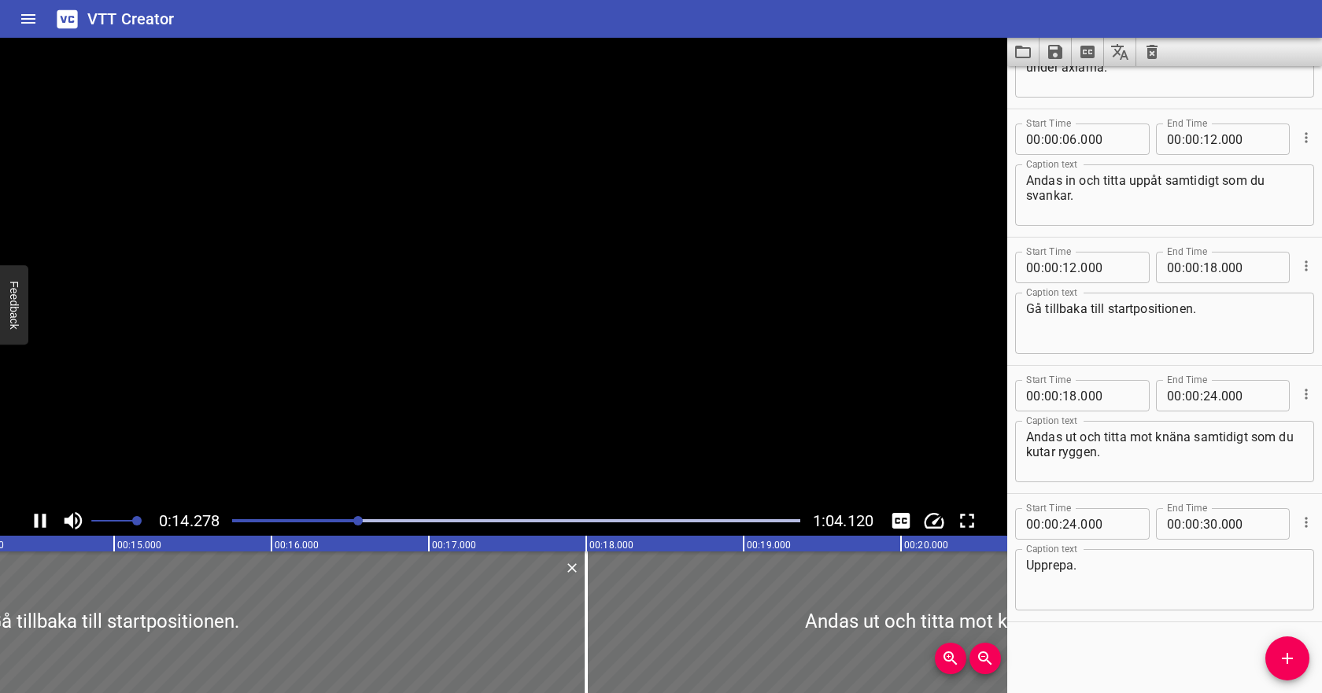
click at [35, 521] on icon "Play/Pause" at bounding box center [41, 521] width 12 height 14
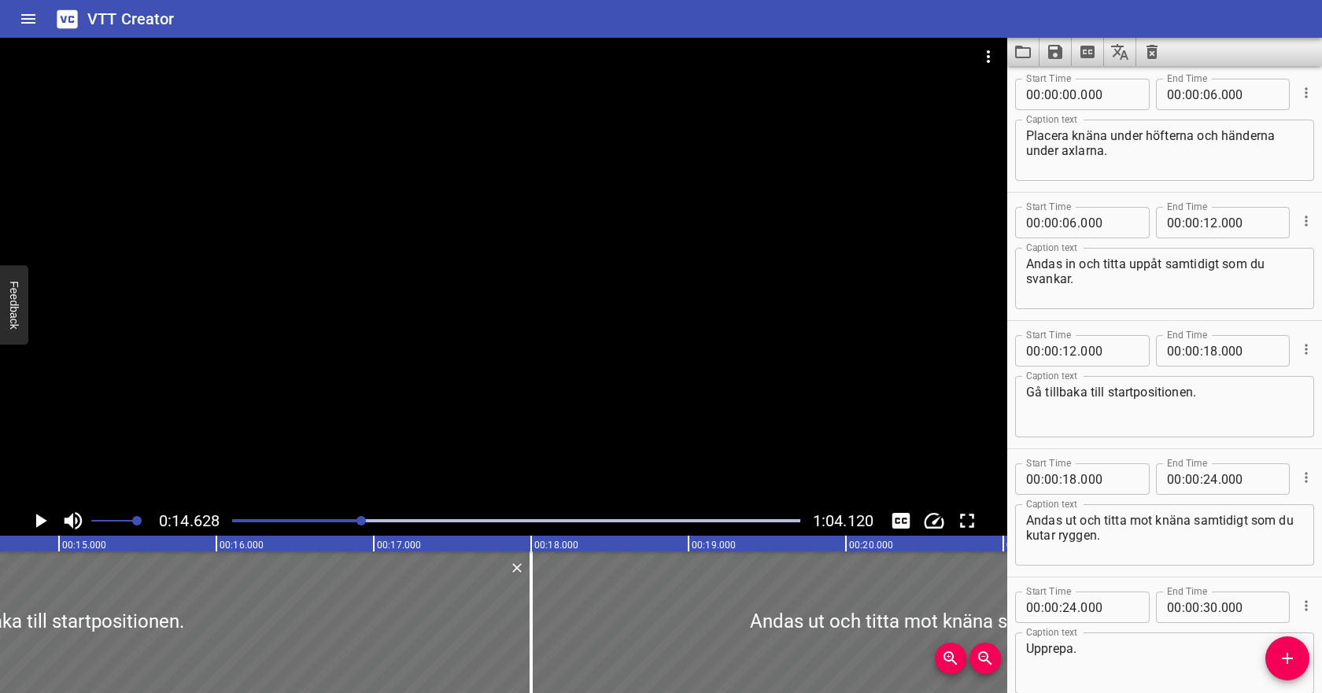
scroll to position [0, 0]
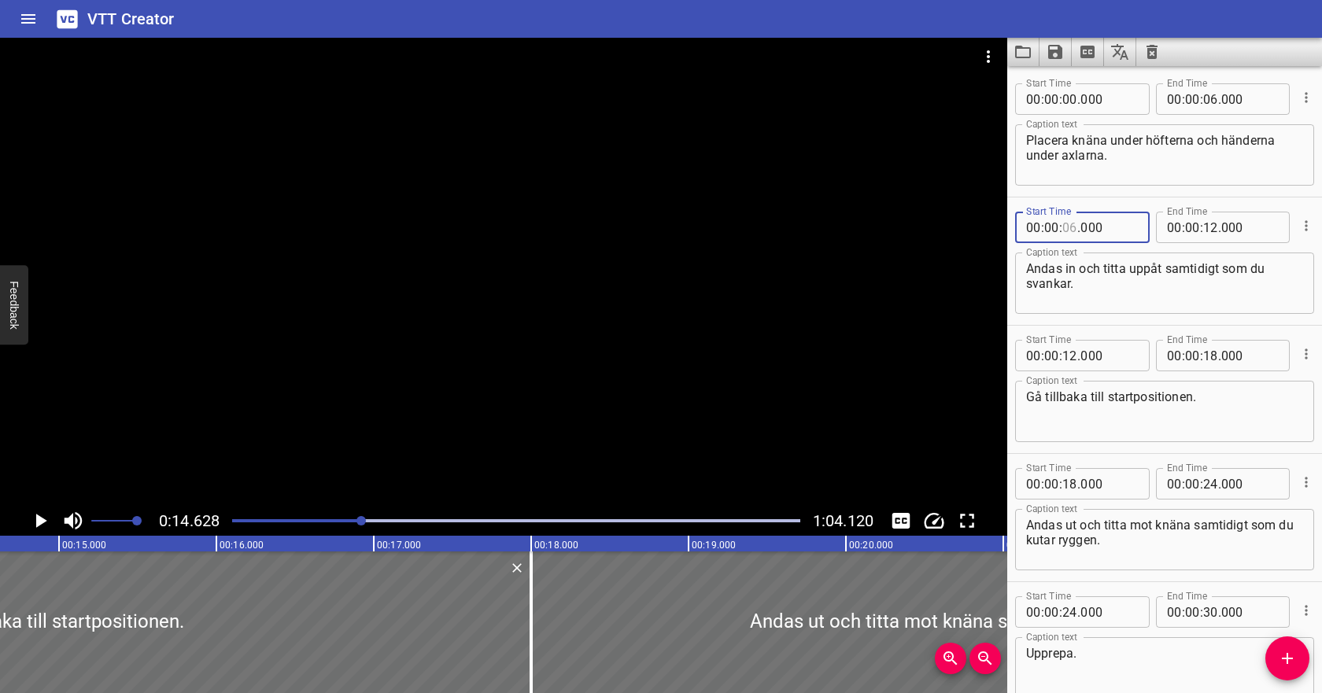
click at [1069, 231] on input "number" at bounding box center [1070, 227] width 15 height 31
type input "13"
type input "000"
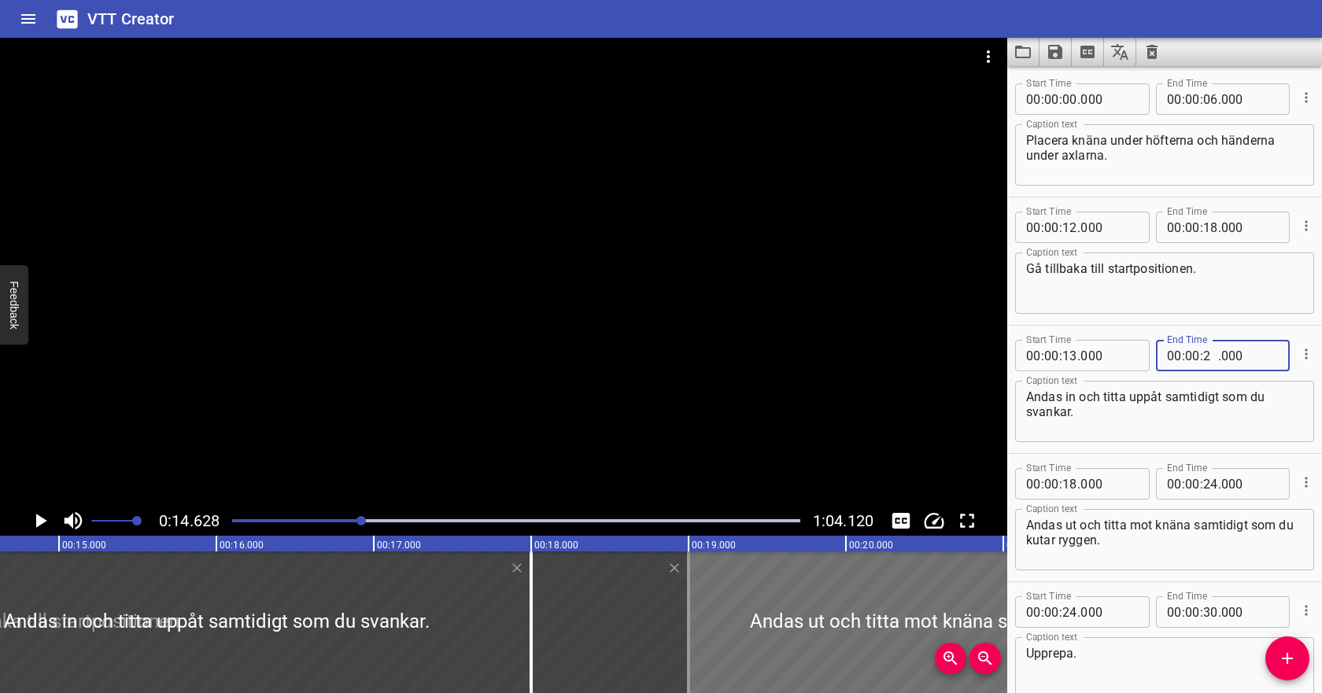
type input "20"
type input "000"
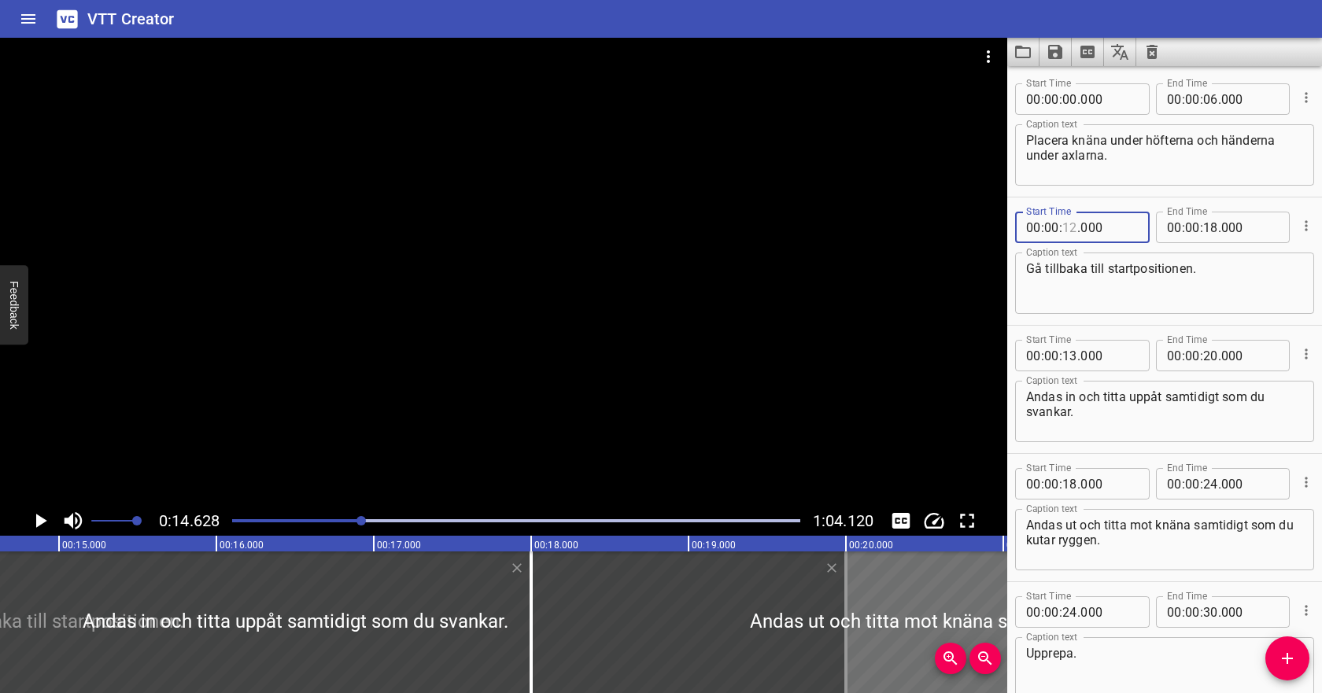
click at [1071, 233] on input "number" at bounding box center [1070, 227] width 15 height 31
type input "20"
type input "000"
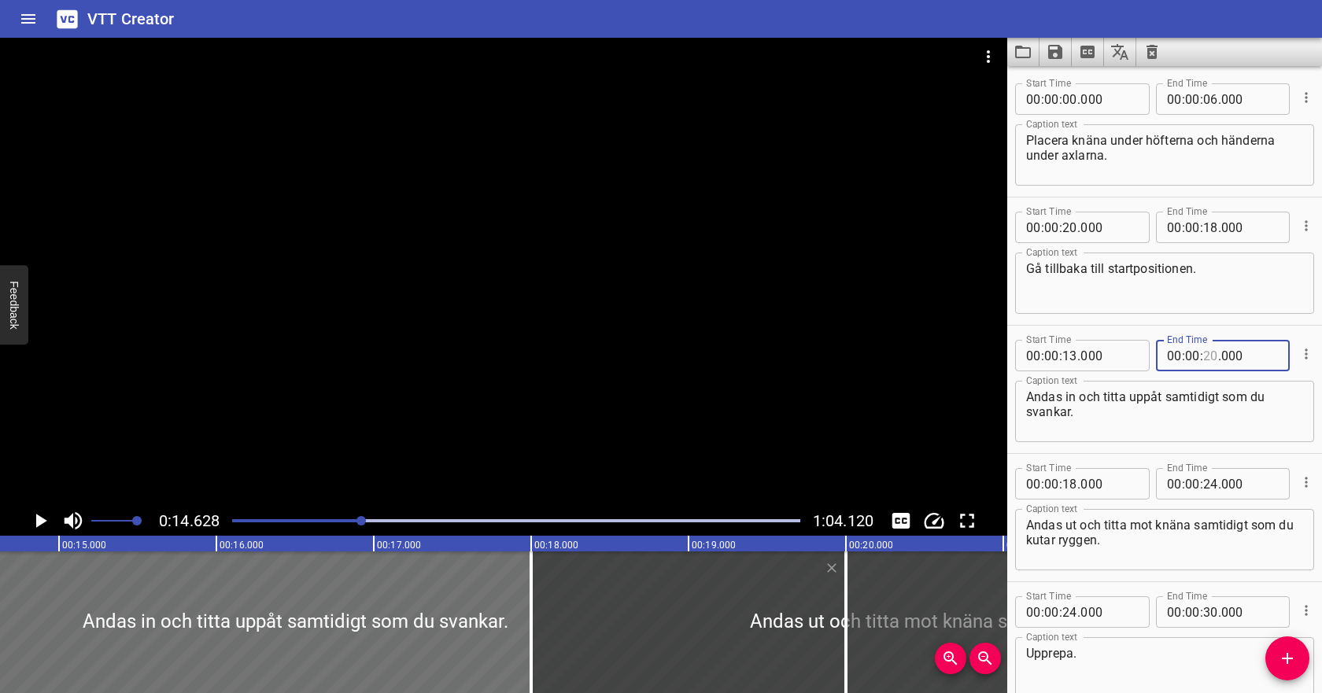
click at [1214, 346] on input "number" at bounding box center [1210, 355] width 15 height 31
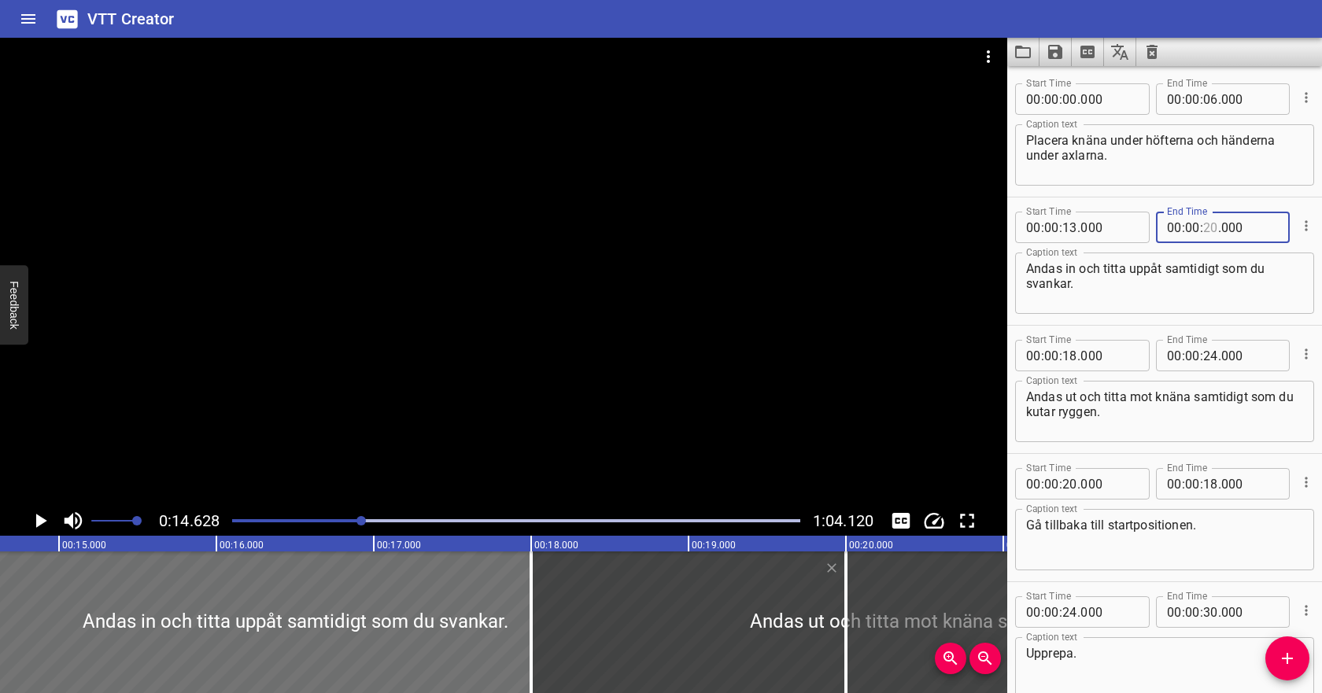
type input "20"
click at [38, 524] on icon "Play/Pause" at bounding box center [41, 521] width 11 height 14
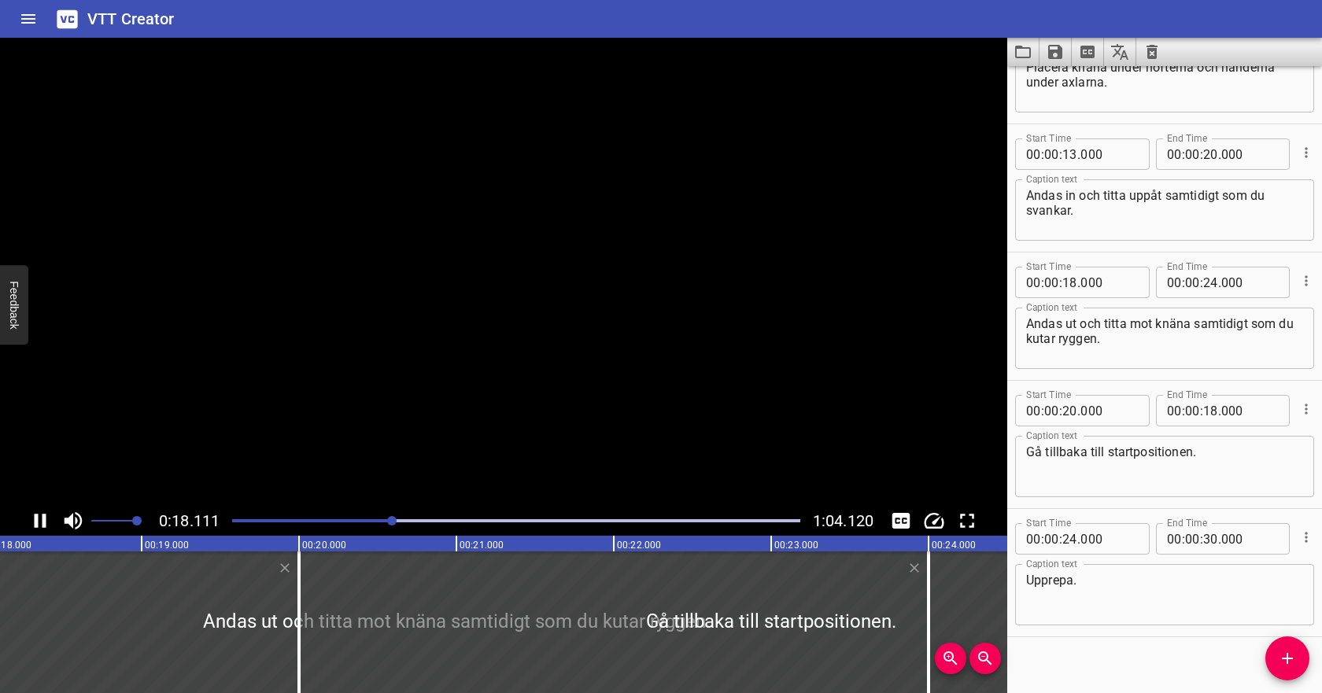
scroll to position [88, 0]
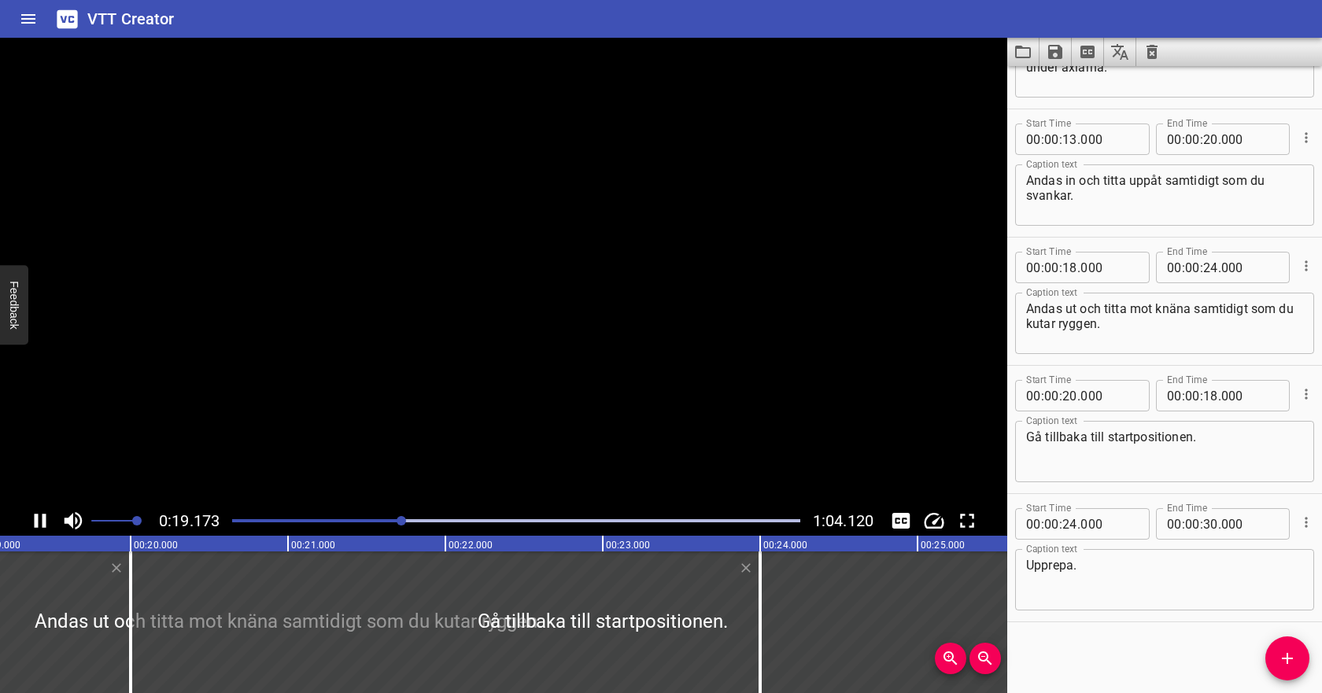
click at [38, 524] on icon "Play/Pause" at bounding box center [40, 521] width 24 height 24
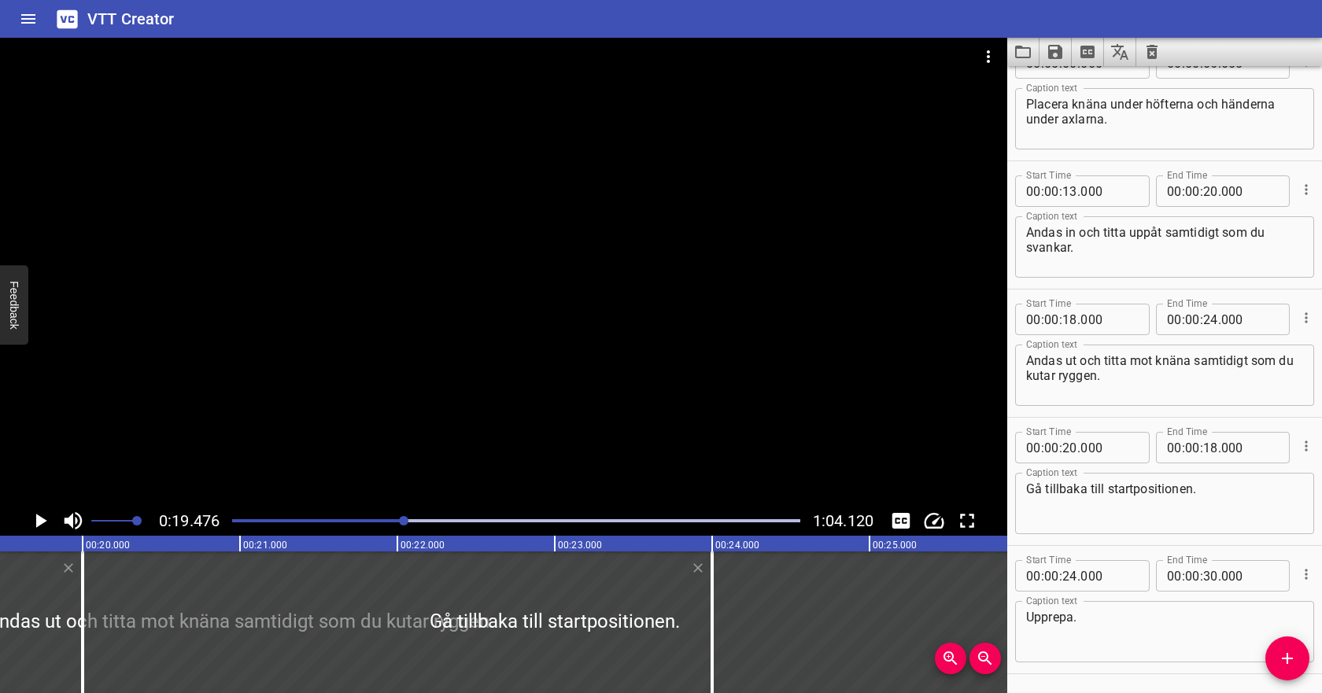
scroll to position [35, 0]
click at [1074, 319] on input "number" at bounding box center [1070, 320] width 15 height 31
type input "19"
type input "000"
click at [1205, 190] on input "number" at bounding box center [1210, 192] width 15 height 31
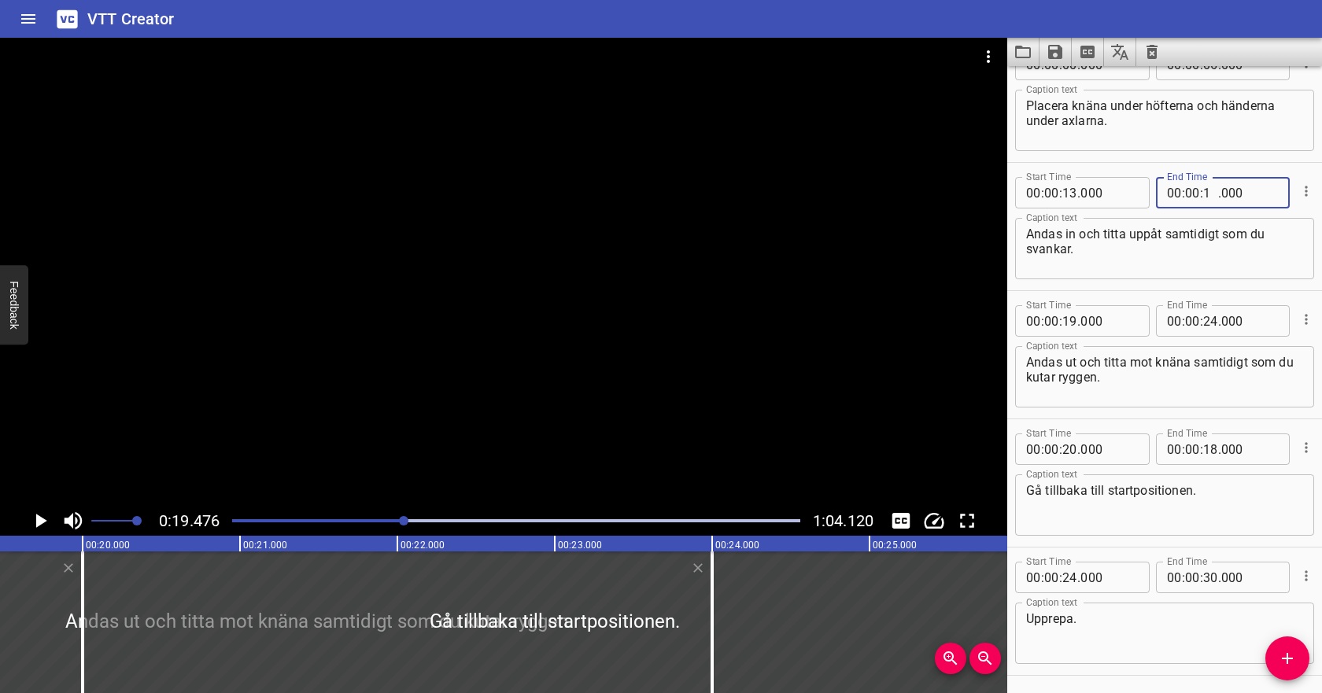
type input "19"
type input "000"
click at [1140, 395] on textarea "Andas ut och titta mot knäna samtidigt som du kutar ryggen." at bounding box center [1164, 377] width 277 height 45
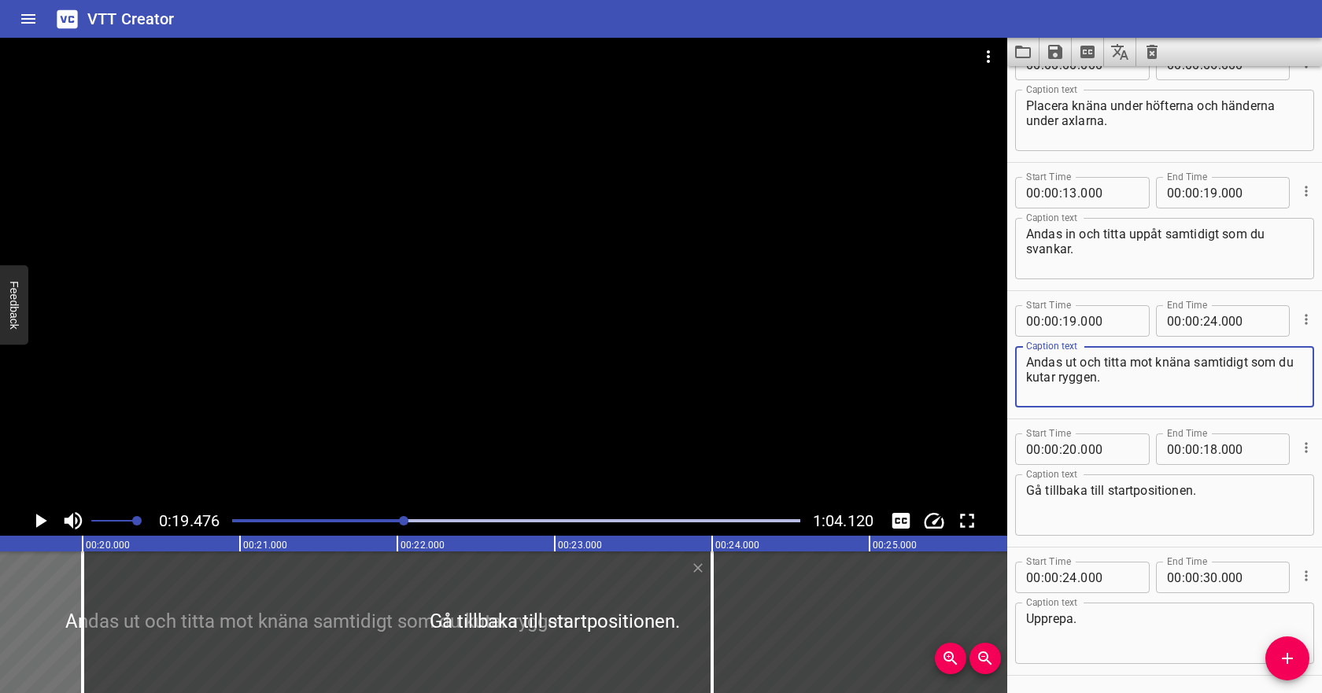
click at [50, 519] on icon "Play/Pause" at bounding box center [40, 521] width 24 height 24
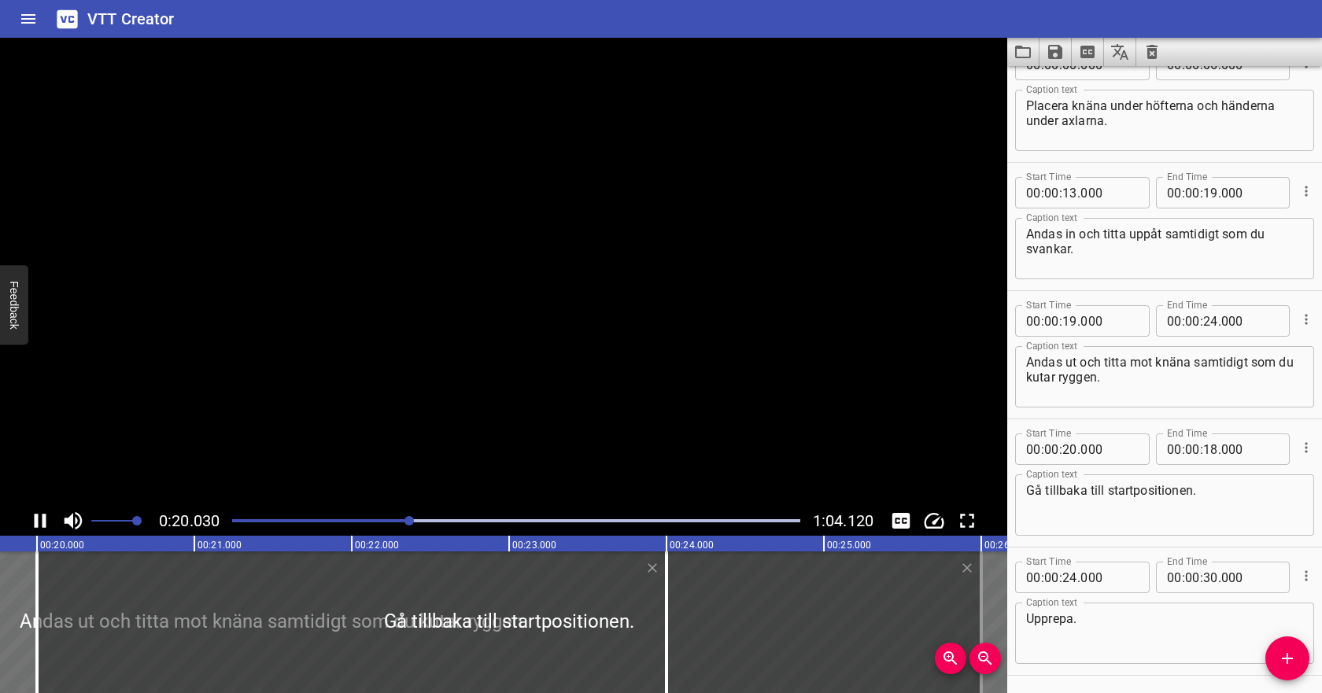
scroll to position [88, 0]
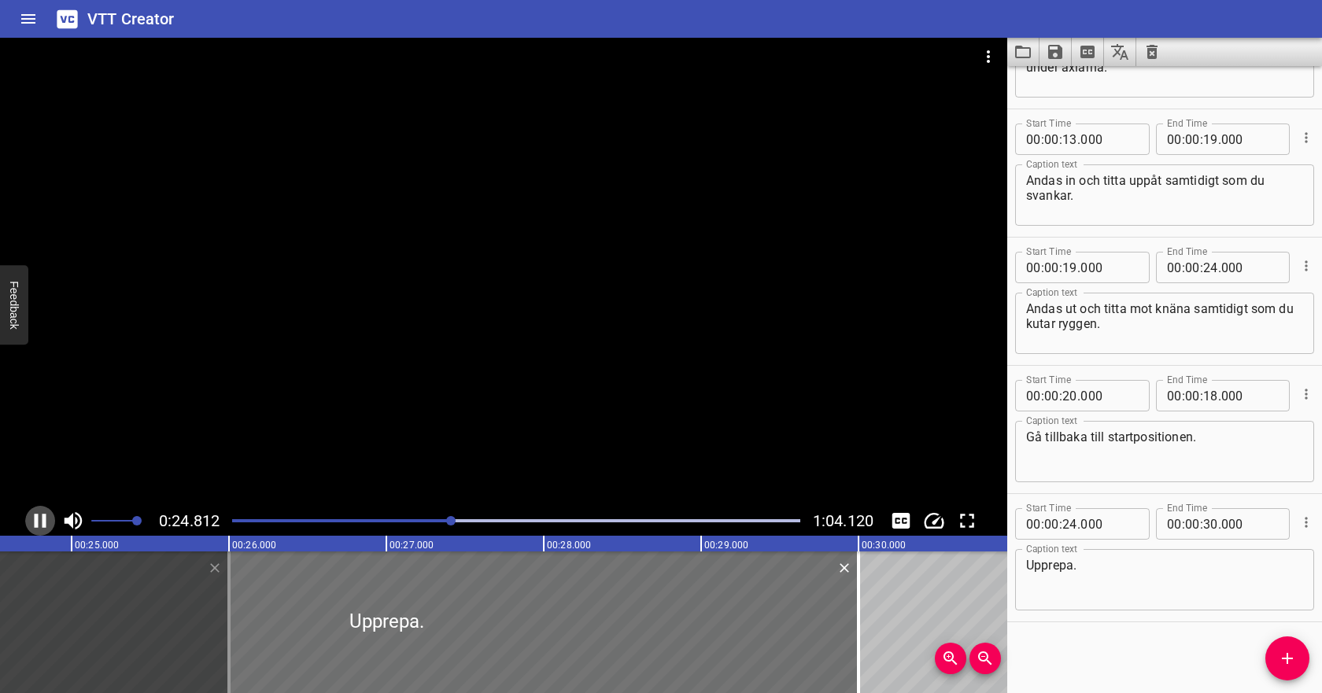
click at [44, 520] on icon "Play/Pause" at bounding box center [41, 521] width 12 height 14
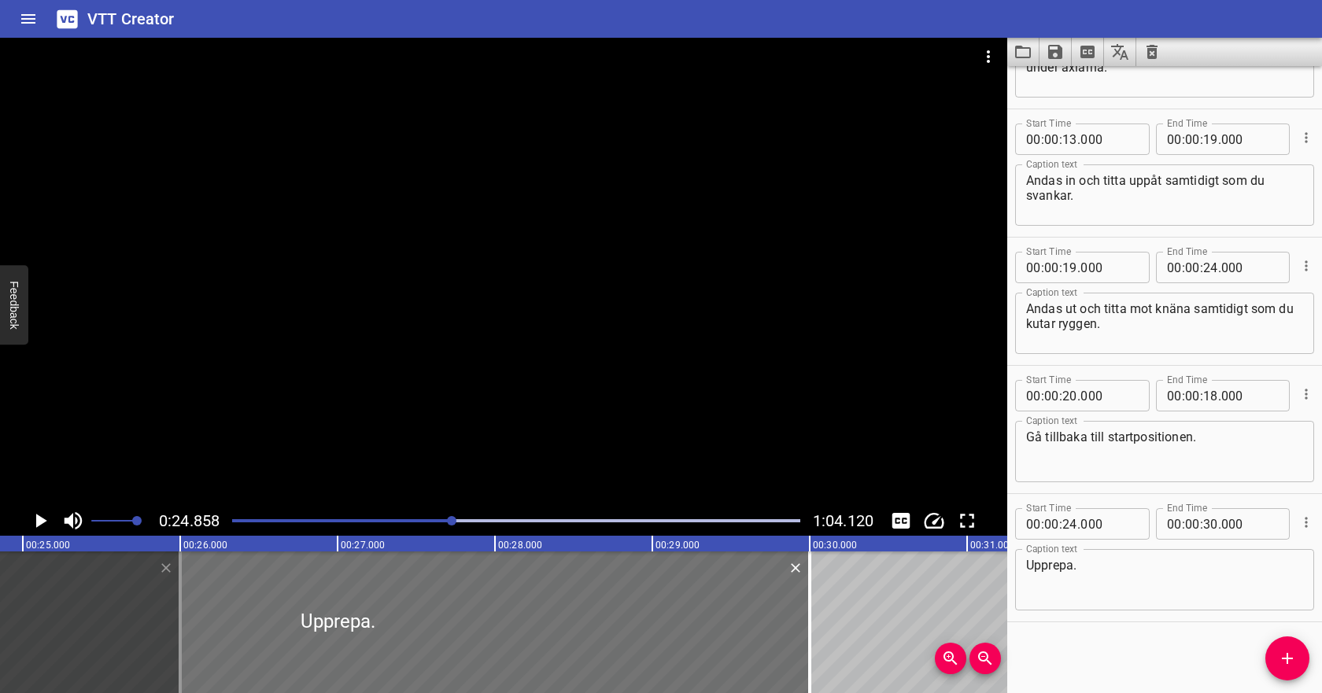
click at [44, 520] on icon "Play/Pause" at bounding box center [41, 521] width 11 height 14
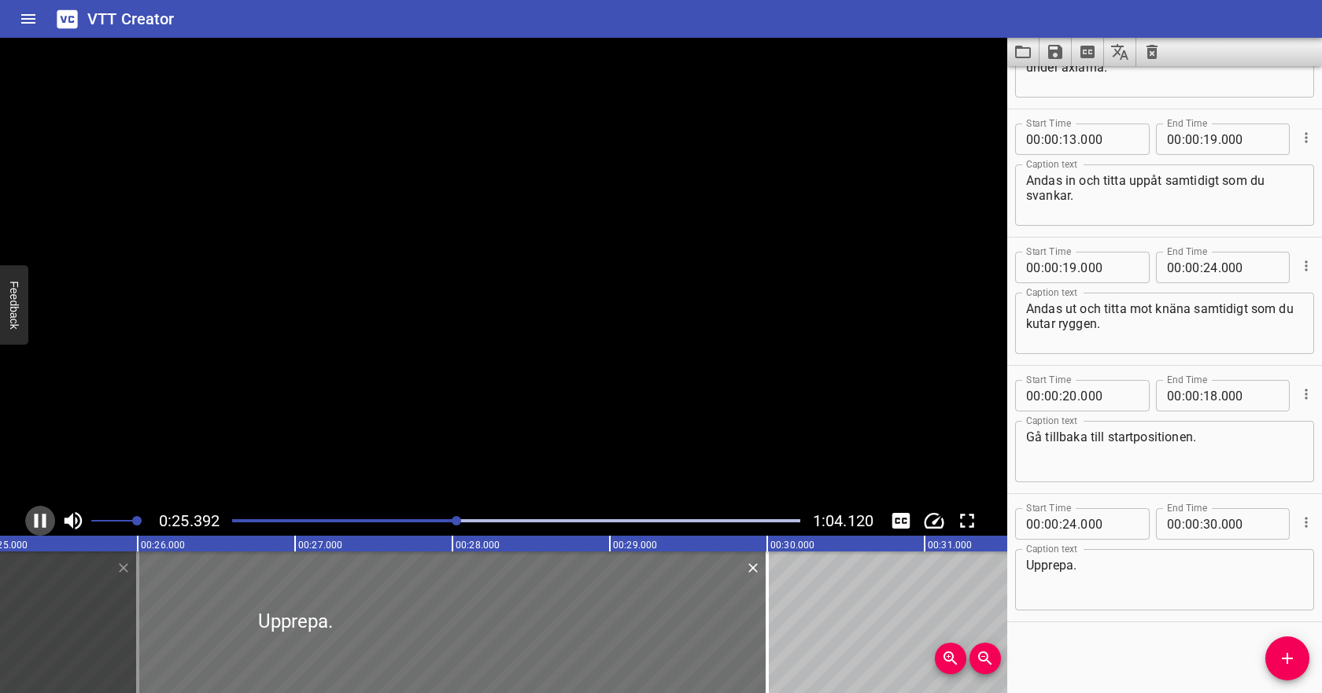
click at [44, 522] on icon "Play/Pause" at bounding box center [41, 521] width 12 height 14
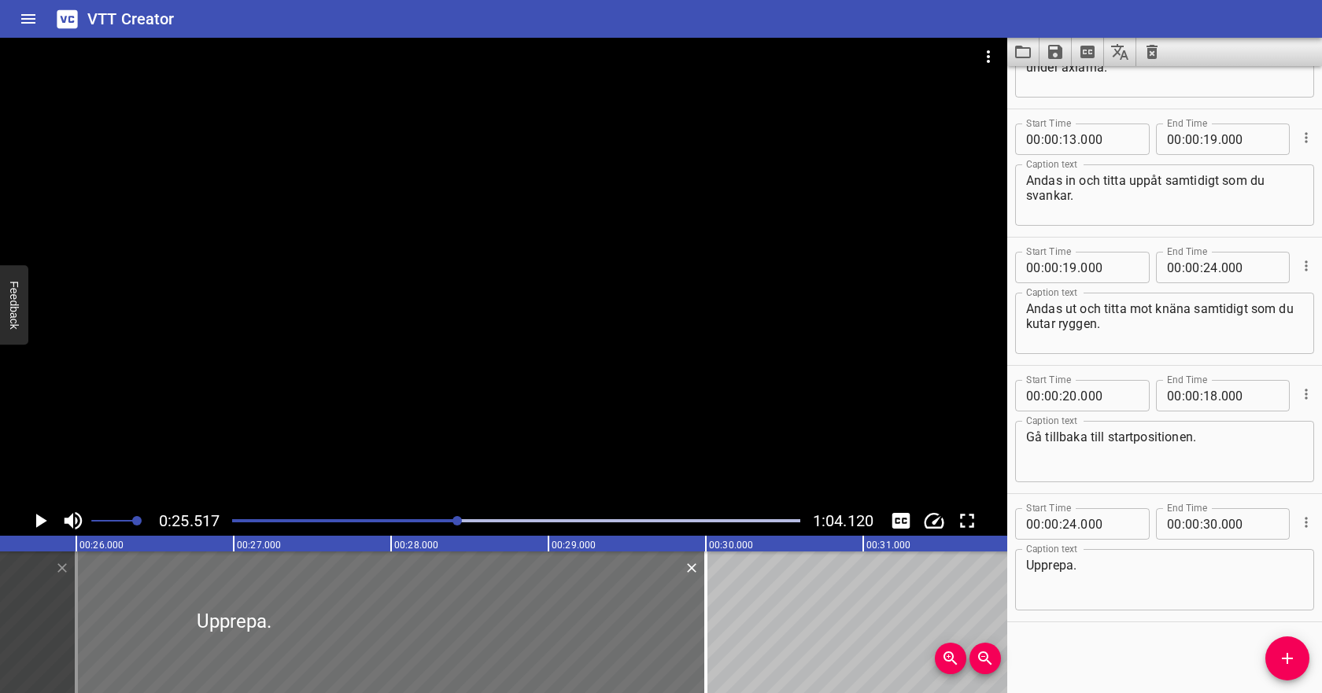
scroll to position [0, 4016]
click at [1067, 394] on input "number" at bounding box center [1070, 395] width 15 height 31
type input "23"
type input "000"
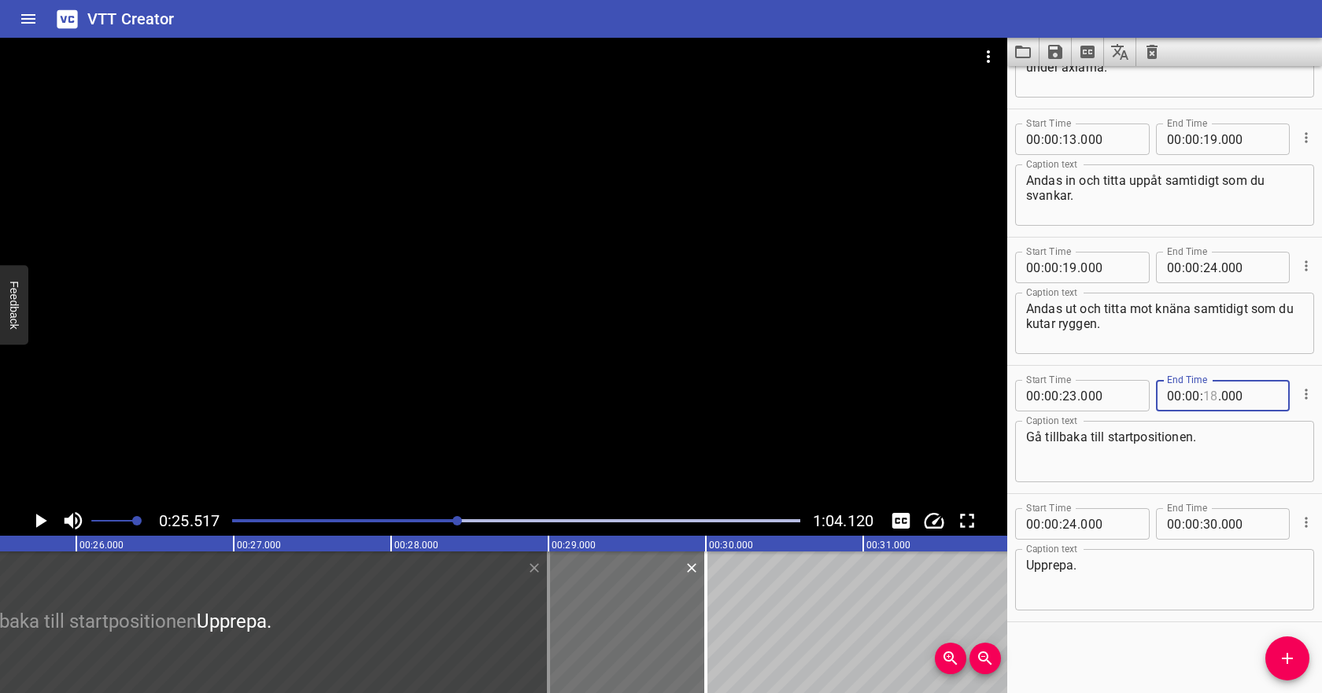
click at [1204, 395] on input "number" at bounding box center [1210, 395] width 15 height 31
type input "18"
click at [36, 515] on icon "Play/Pause" at bounding box center [41, 521] width 11 height 14
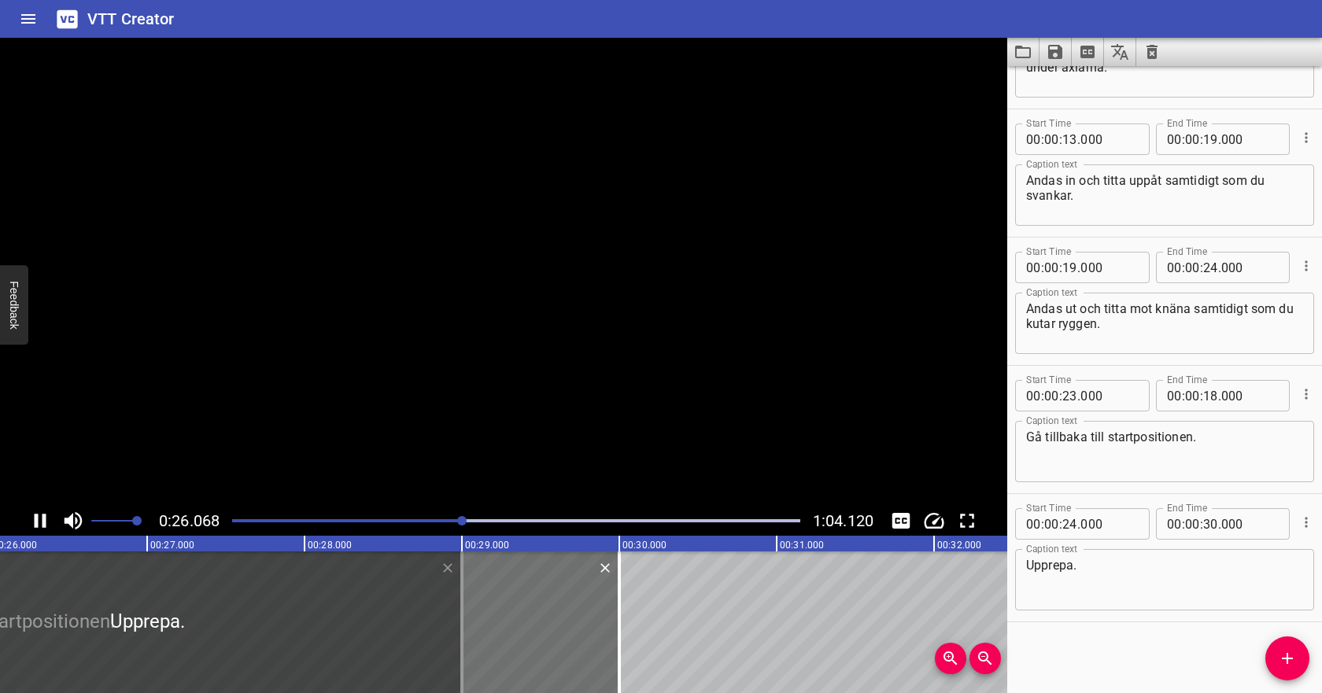
click at [36, 515] on icon "Play/Pause" at bounding box center [41, 521] width 12 height 14
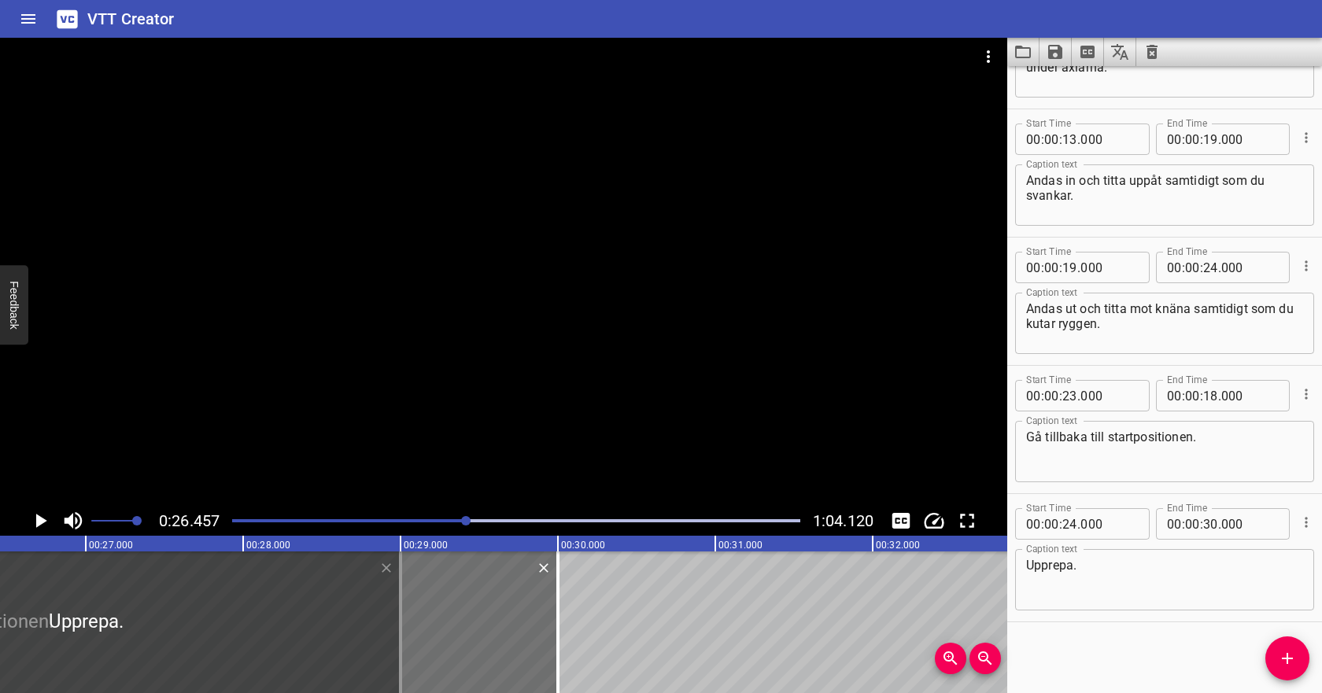
scroll to position [0, 4164]
click at [1305, 390] on icon "Cue Options" at bounding box center [1307, 394] width 16 height 16
click at [1269, 416] on li "Delete Cue" at bounding box center [1240, 422] width 137 height 28
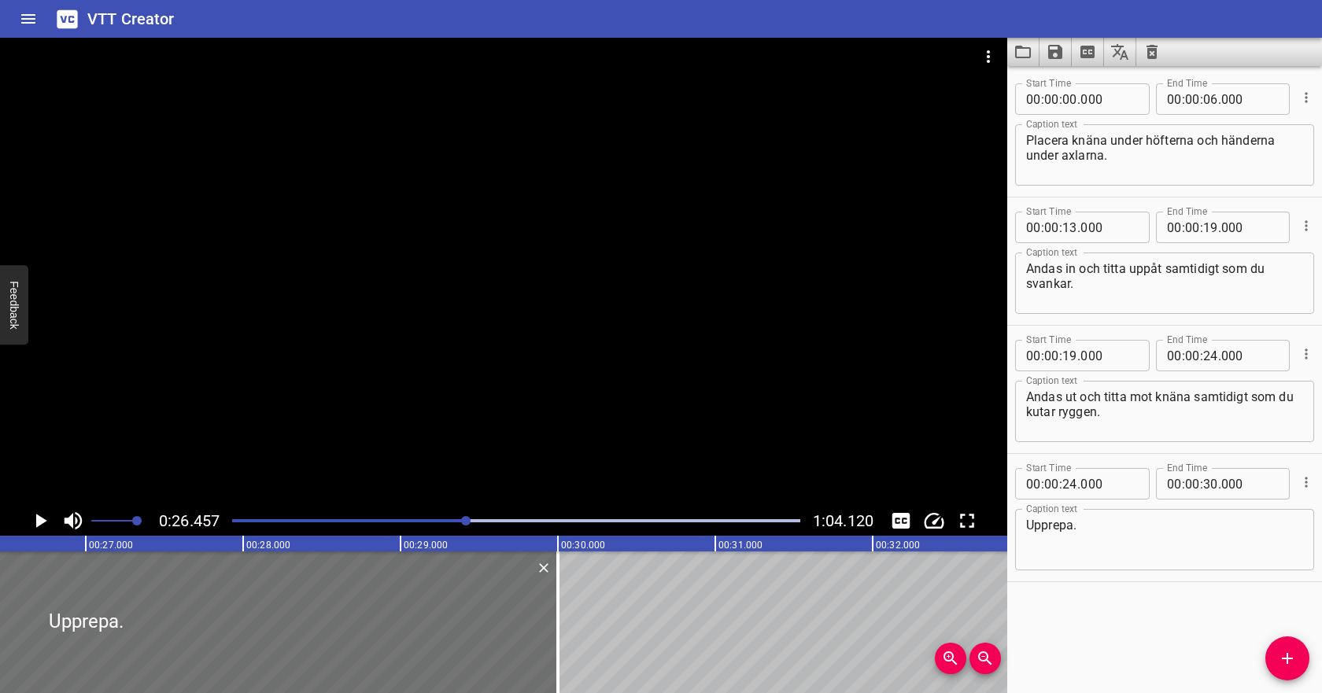
click at [270, 514] on div at bounding box center [516, 521] width 587 height 22
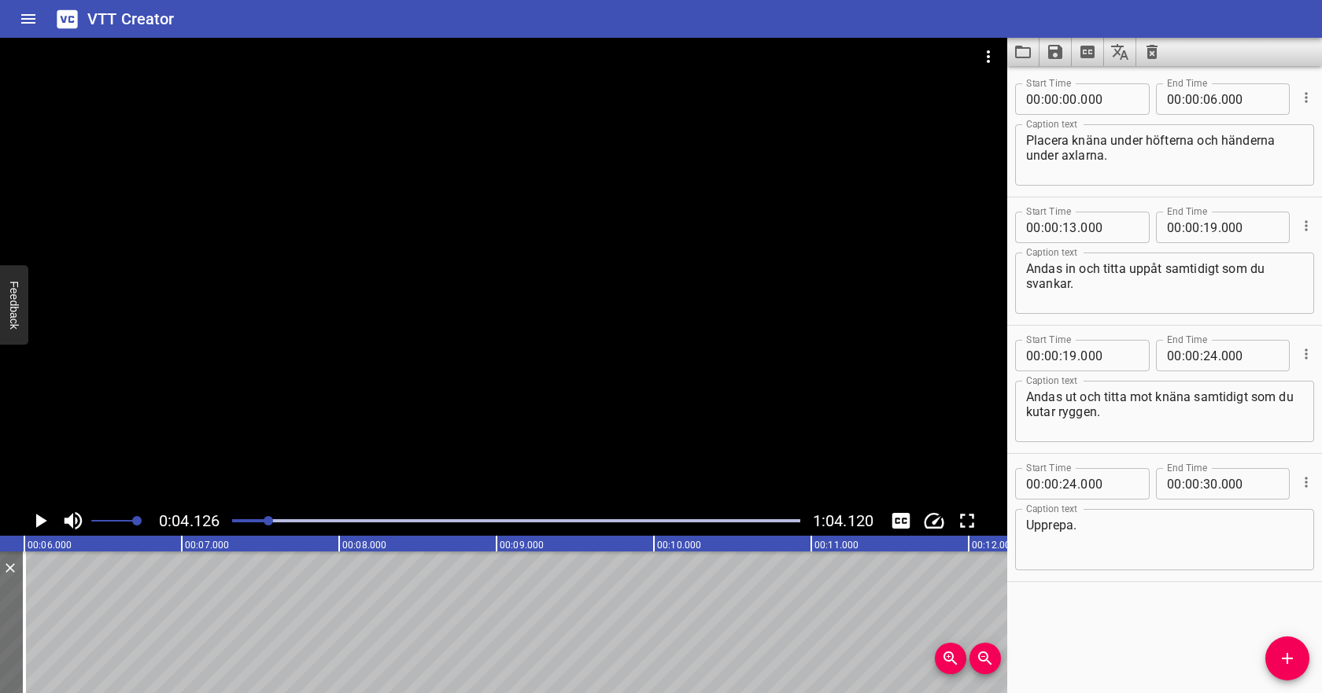
click at [34, 522] on icon "Play/Pause" at bounding box center [40, 521] width 24 height 24
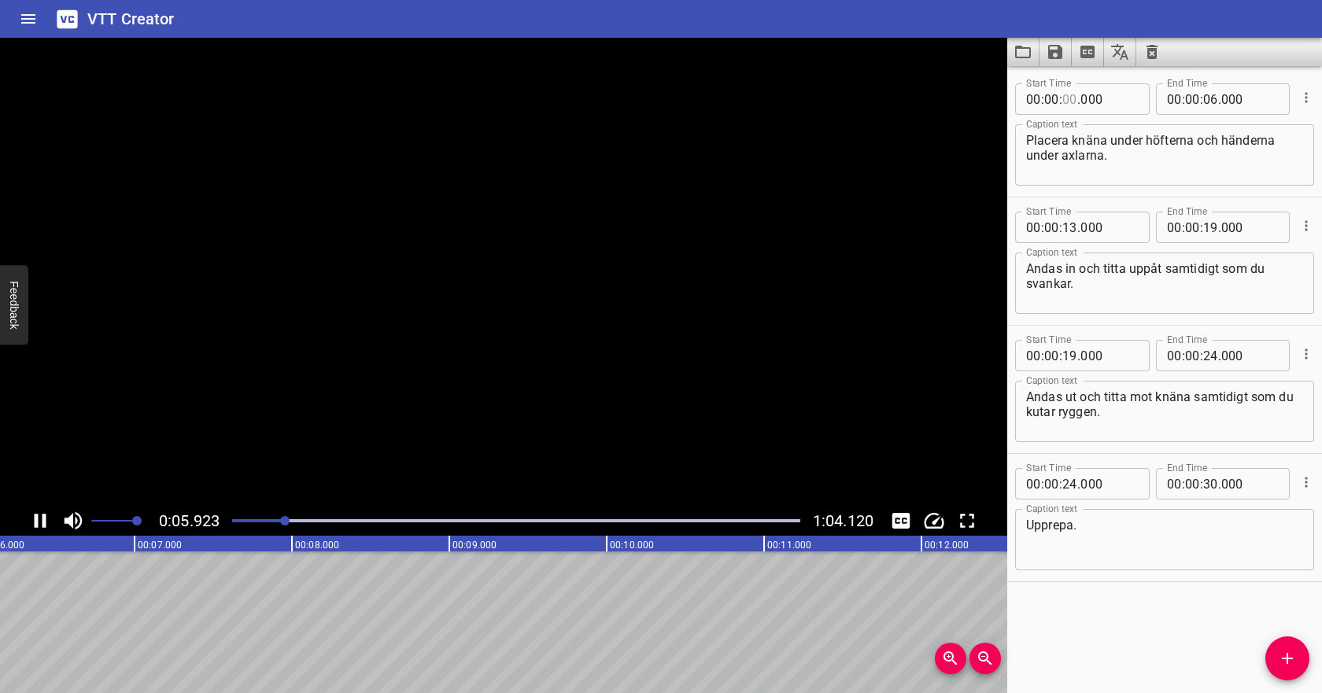
click at [1070, 105] on input "number" at bounding box center [1070, 98] width 15 height 31
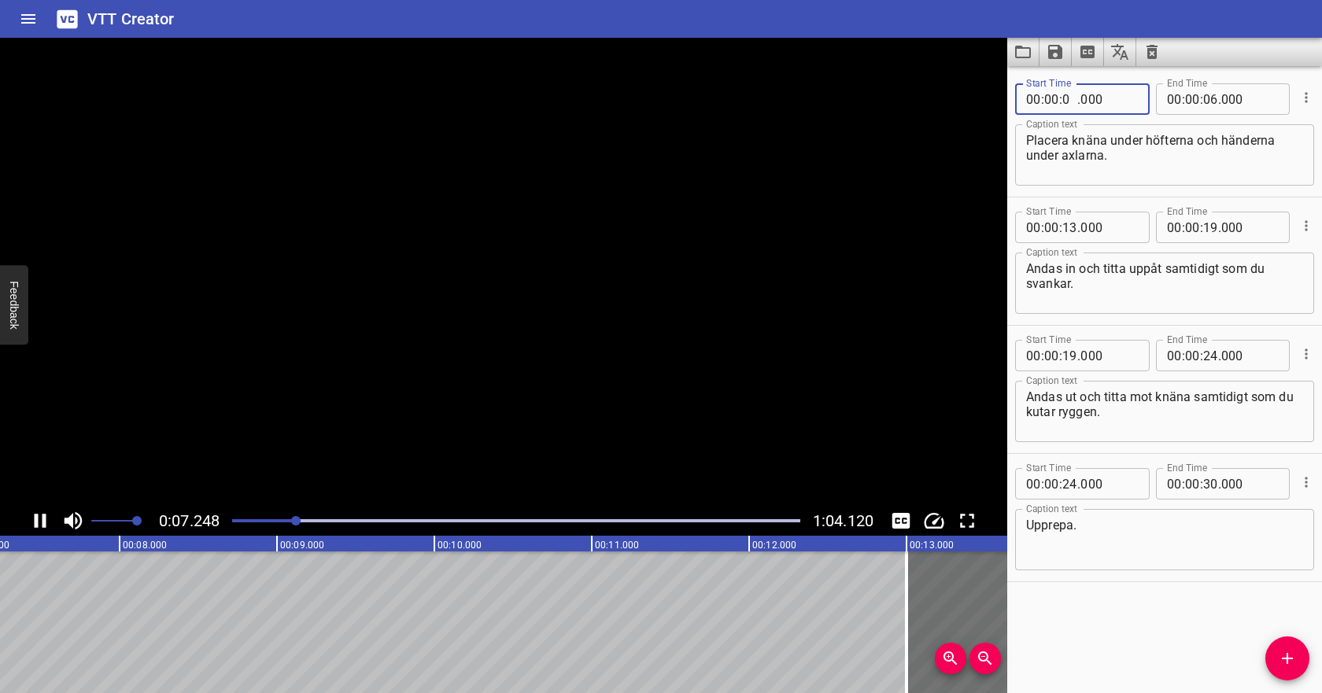
type input "04"
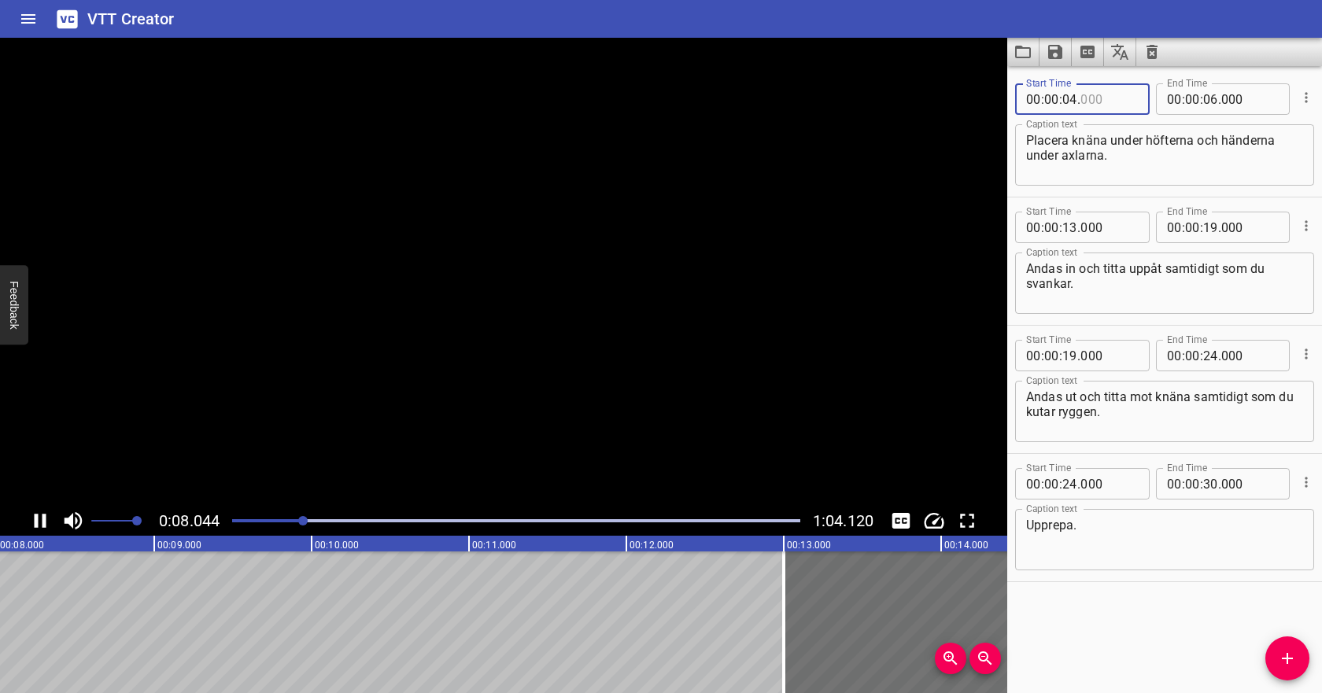
type input "000"
click at [1210, 98] on input "number" at bounding box center [1210, 98] width 15 height 31
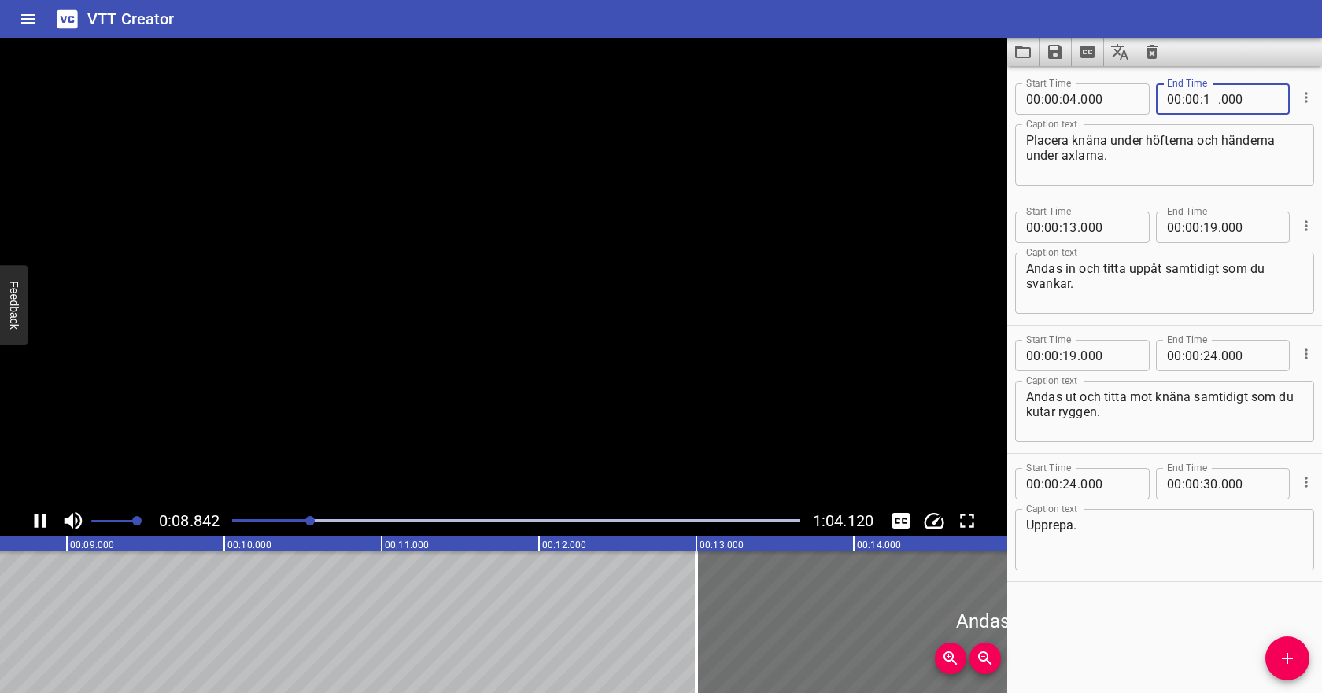
type input "10"
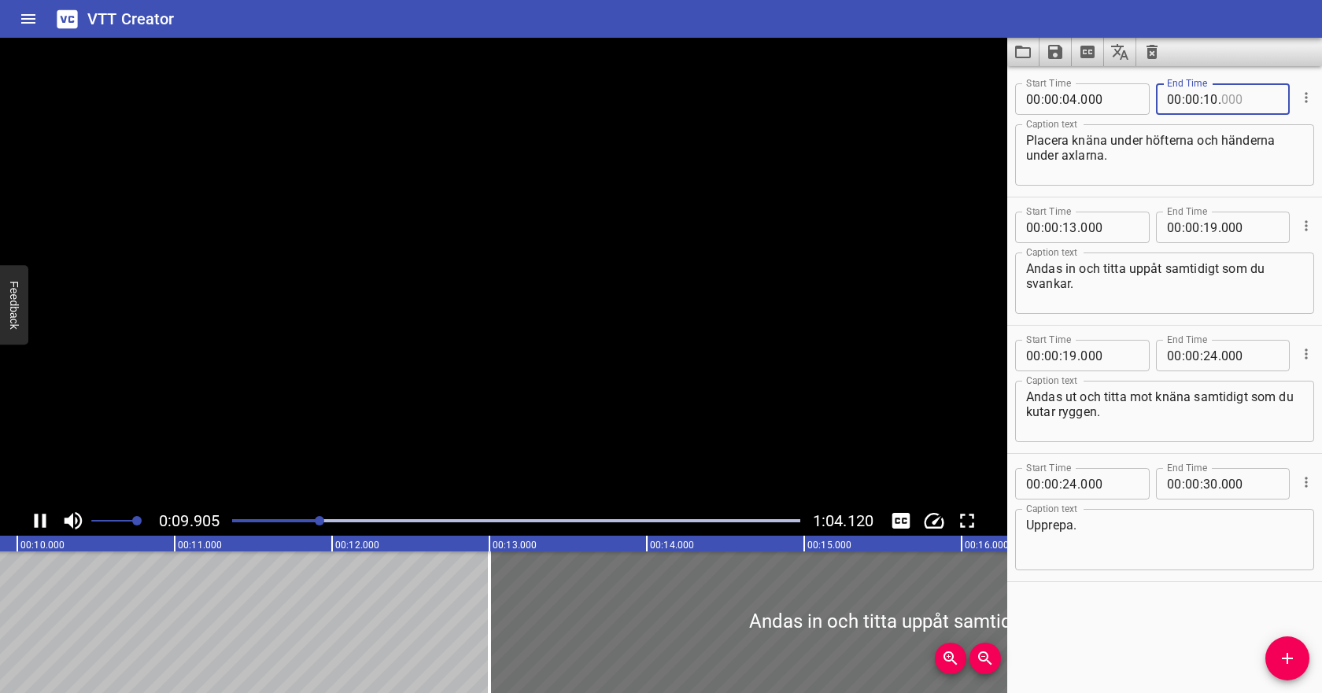
type input "000"
click at [1081, 226] on input "number" at bounding box center [1109, 227] width 57 height 31
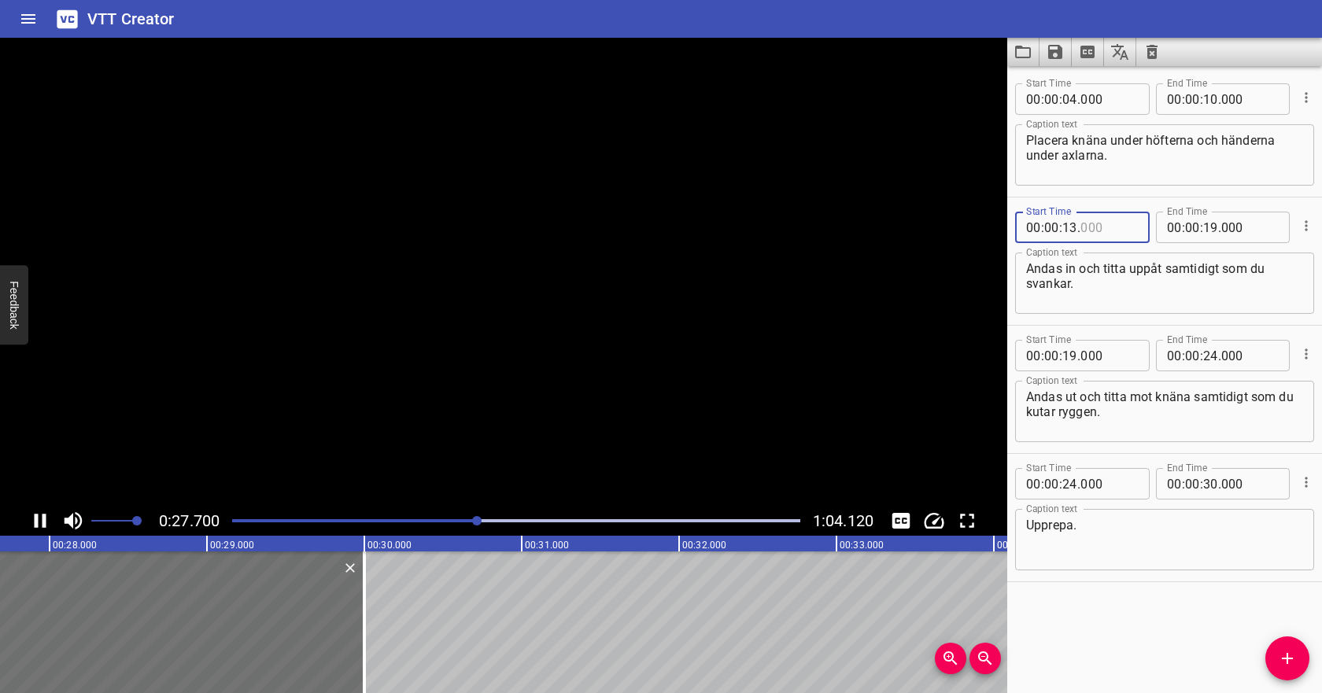
type input "000"
click at [1062, 51] on icon "Save captions to file" at bounding box center [1055, 52] width 14 height 14
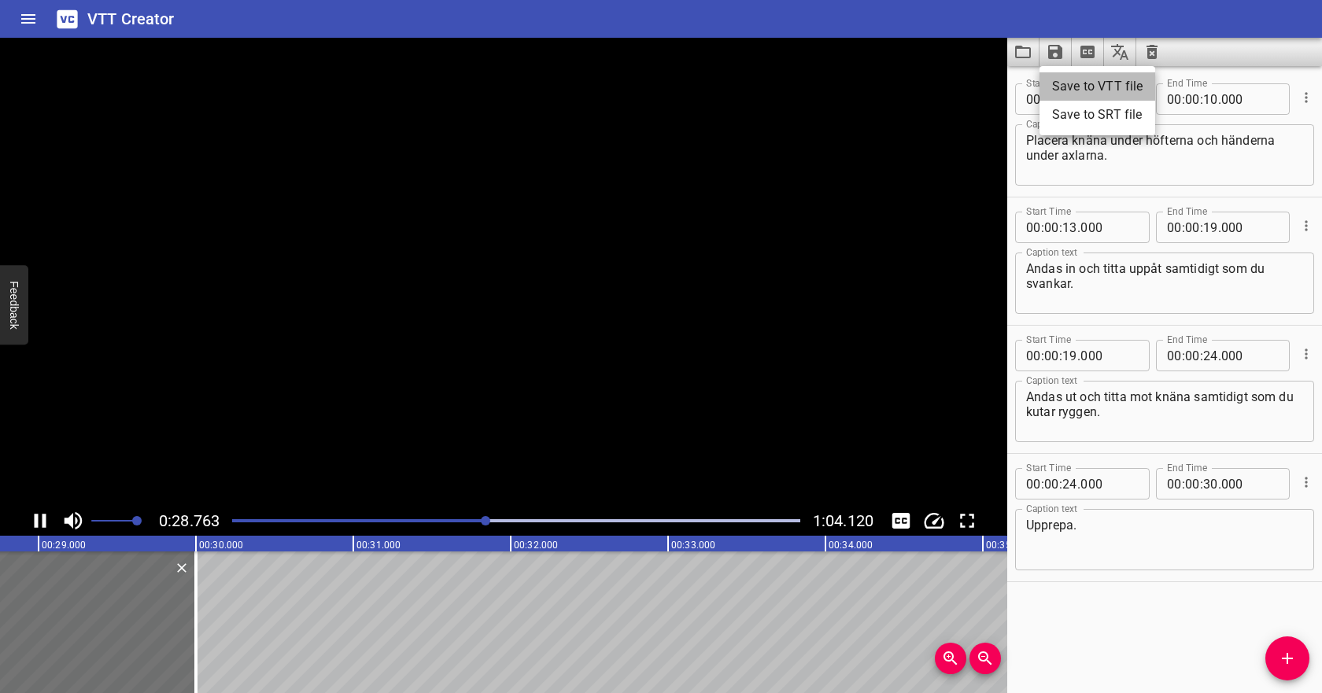
click at [1070, 87] on li "Save to VTT file" at bounding box center [1098, 86] width 116 height 28
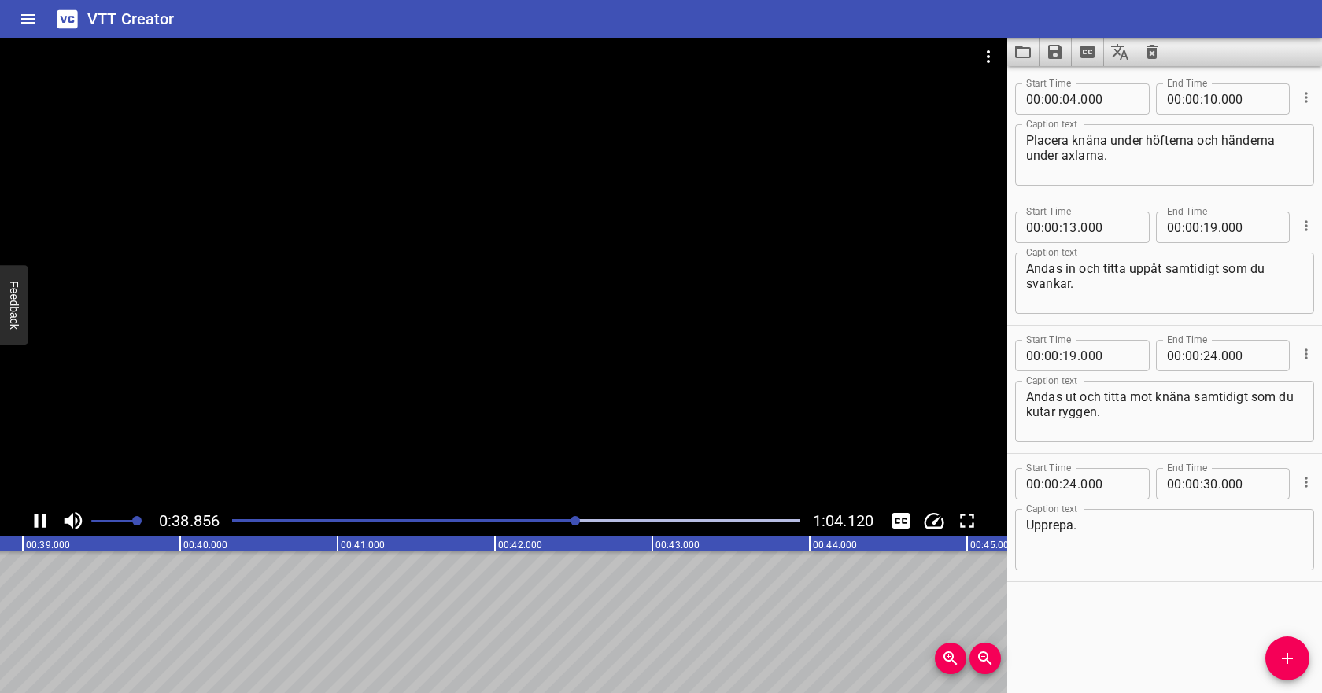
scroll to position [0, 6157]
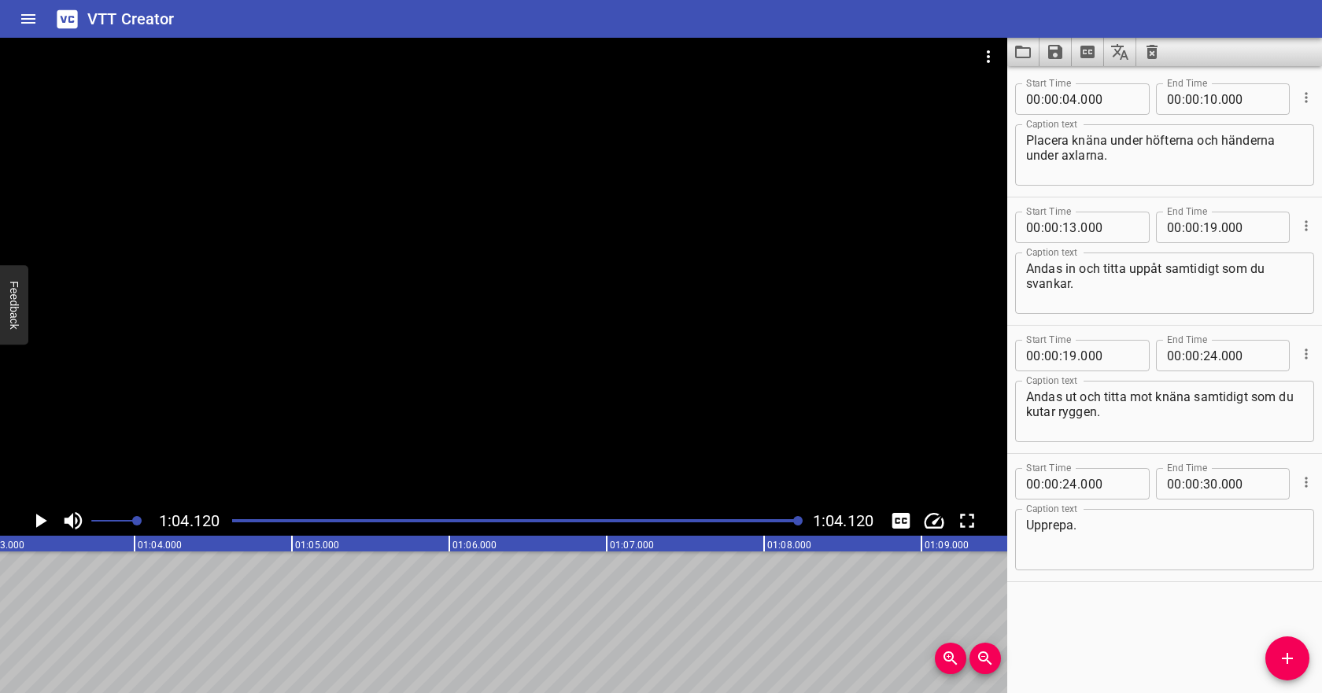
click at [984, 49] on icon "Video Options" at bounding box center [988, 56] width 19 height 19
click at [981, 64] on li "Select New Video File..." at bounding box center [1048, 58] width 157 height 28
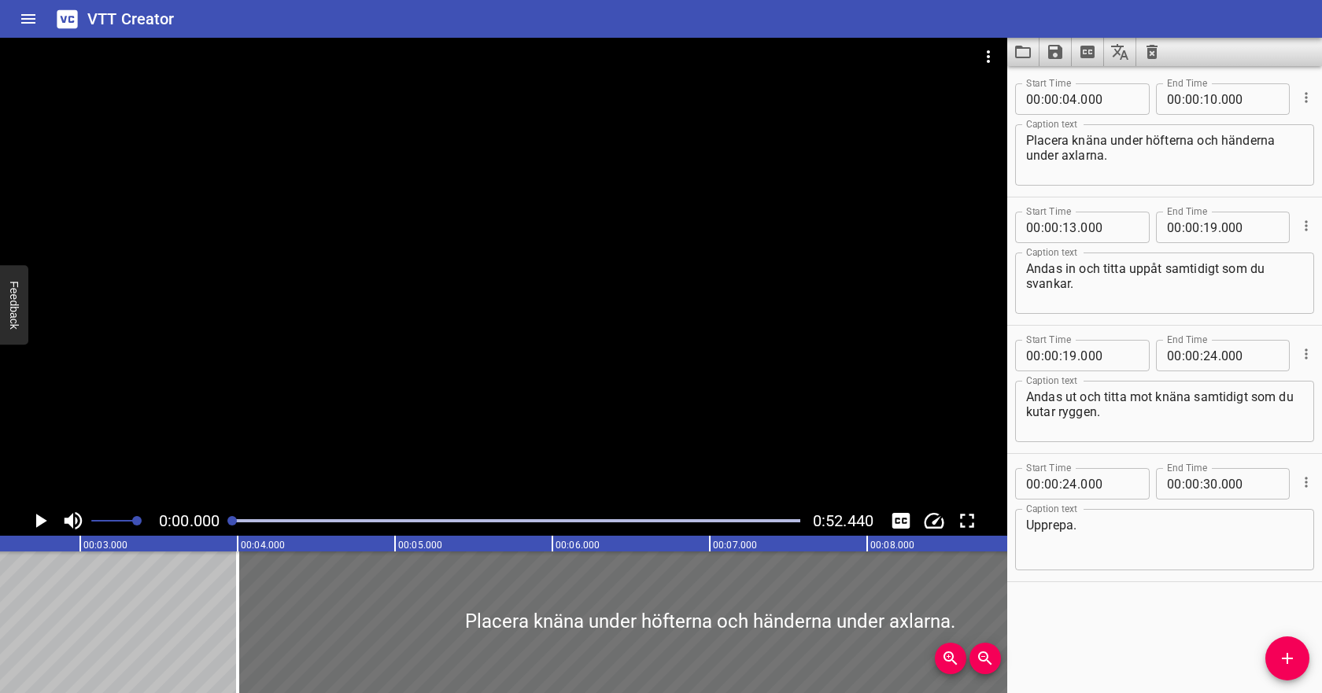
click at [1156, 54] on icon "Clear captions" at bounding box center [1152, 52] width 11 height 14
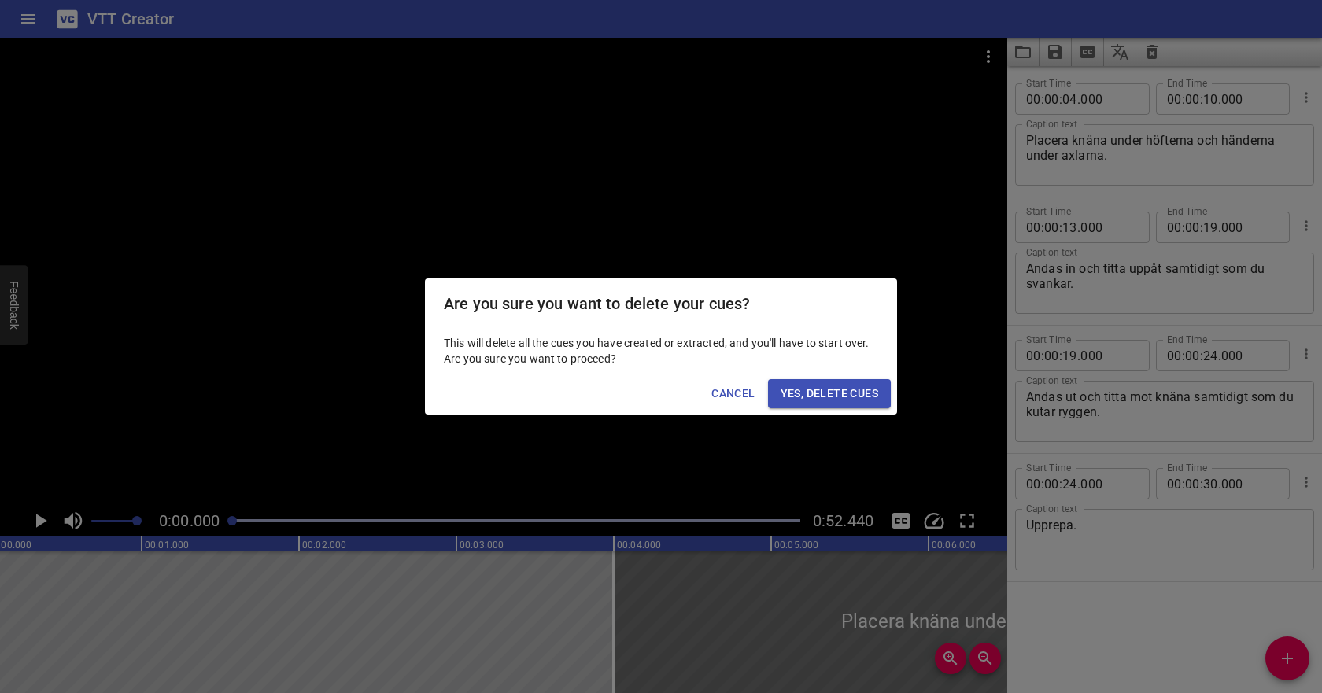
scroll to position [0, 0]
click at [848, 394] on span "Yes, Delete Cues" at bounding box center [830, 394] width 98 height 20
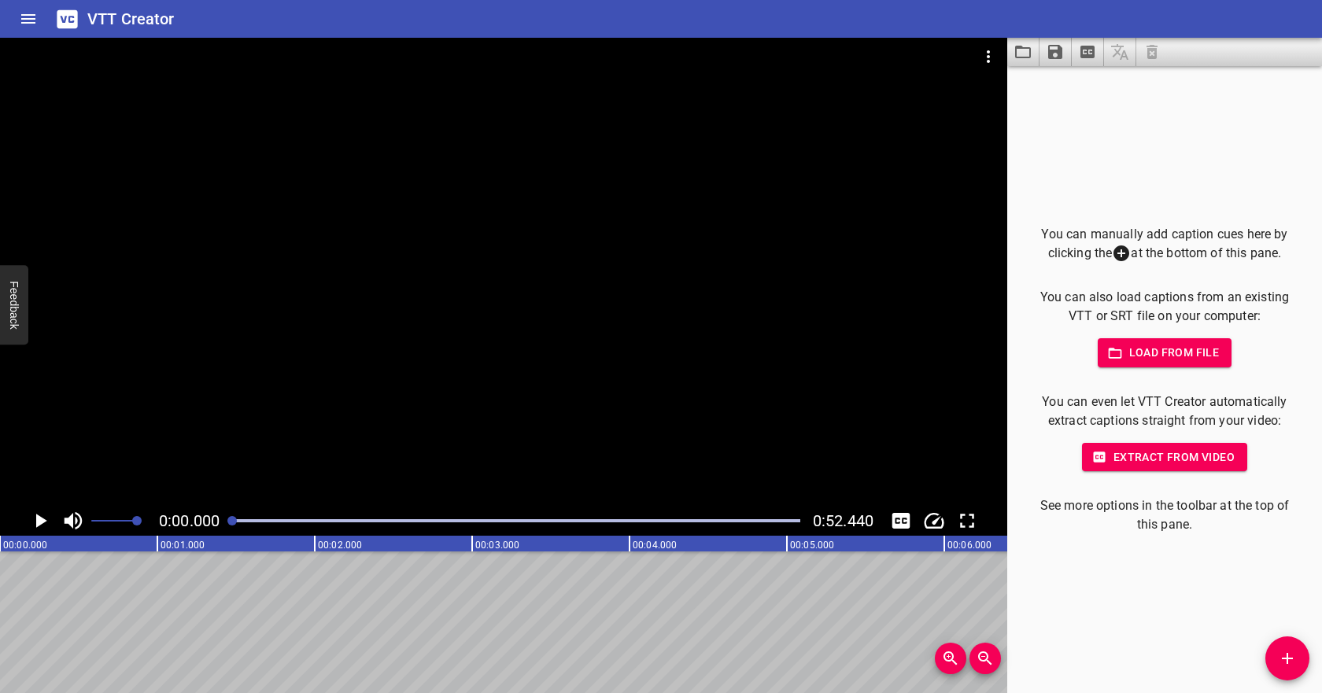
click at [1177, 348] on span "Load from file" at bounding box center [1165, 353] width 109 height 20
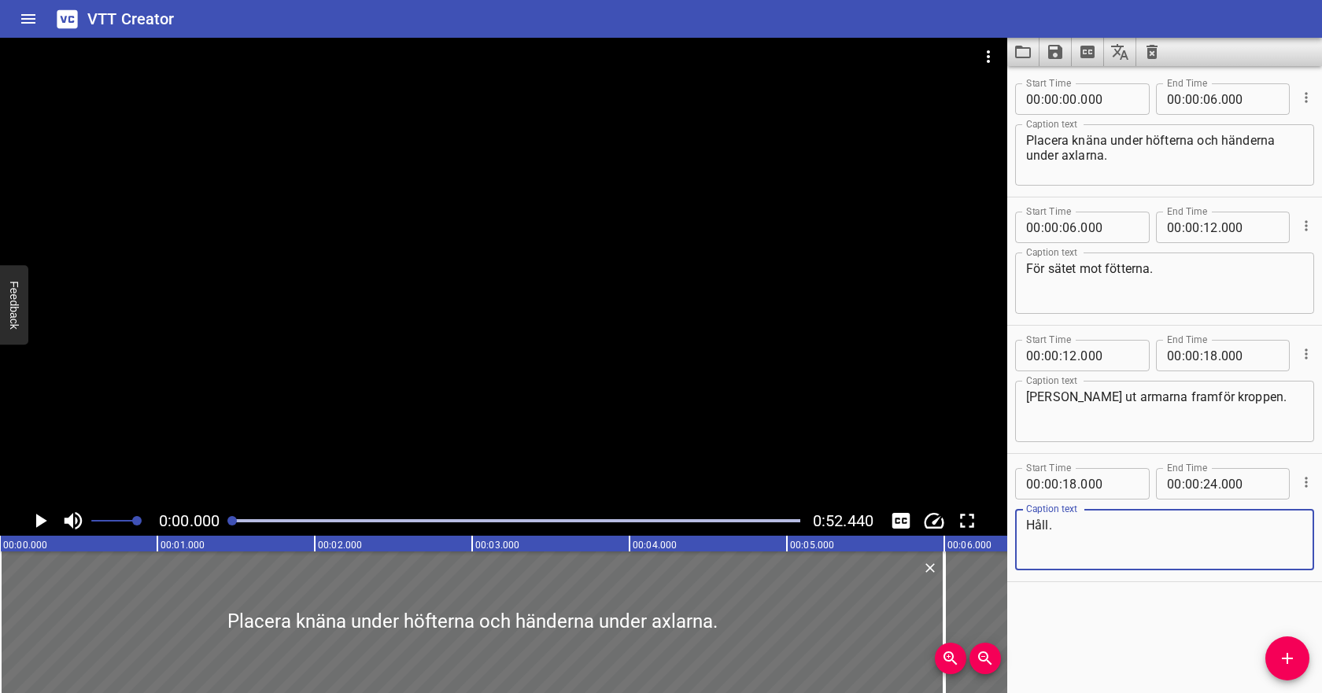
click at [41, 521] on icon "Play/Pause" at bounding box center [41, 521] width 11 height 14
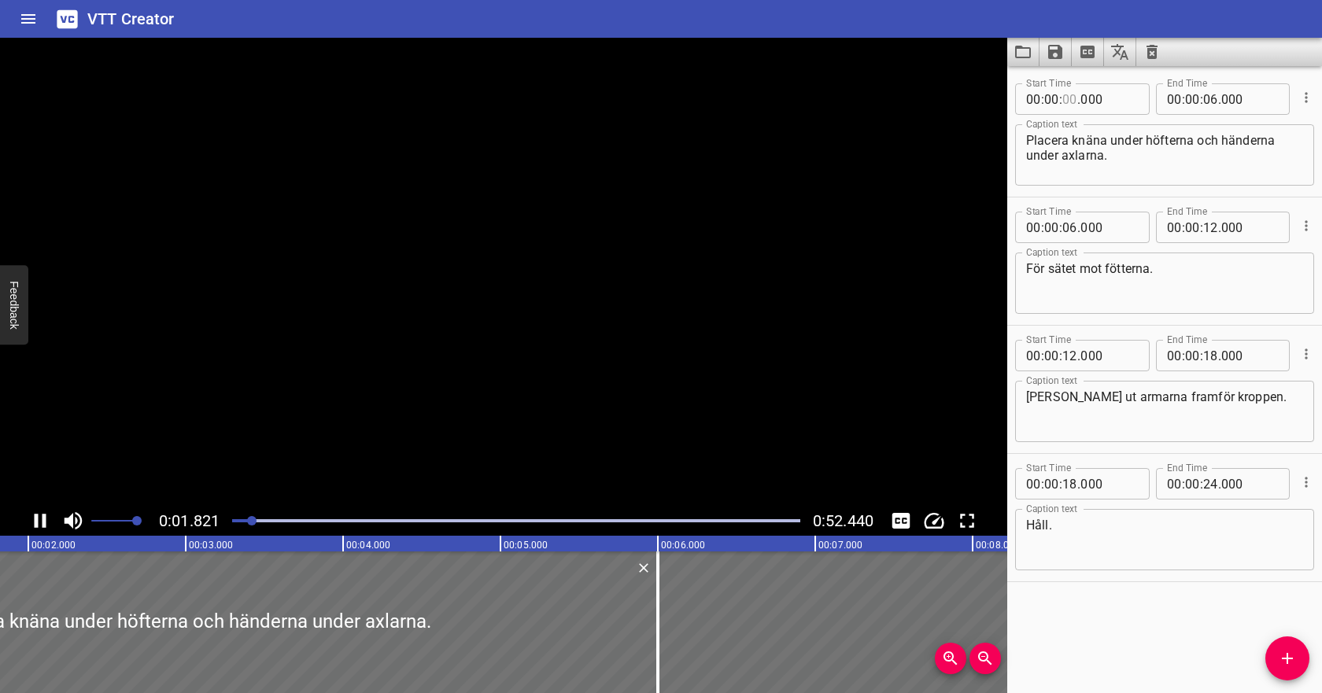
click at [1076, 104] on input "number" at bounding box center [1070, 98] width 15 height 31
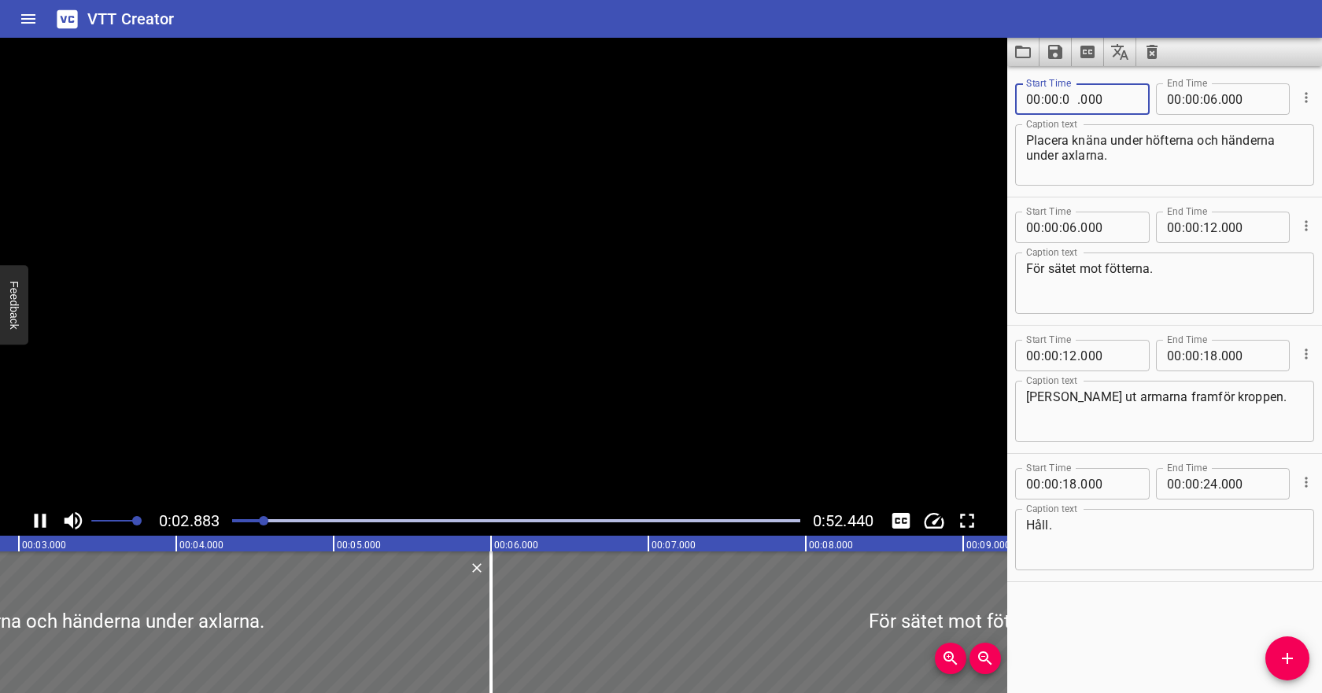
type input "04"
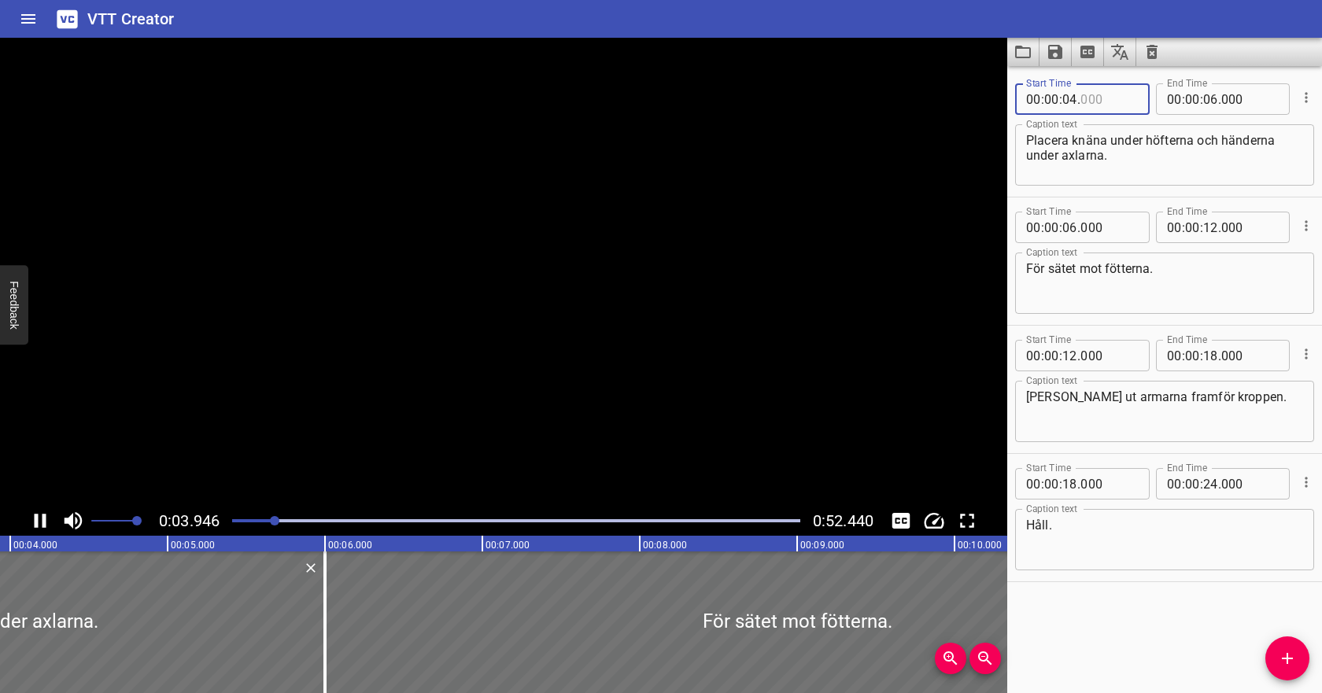
type input "000"
click at [1211, 102] on input "number" at bounding box center [1210, 98] width 15 height 31
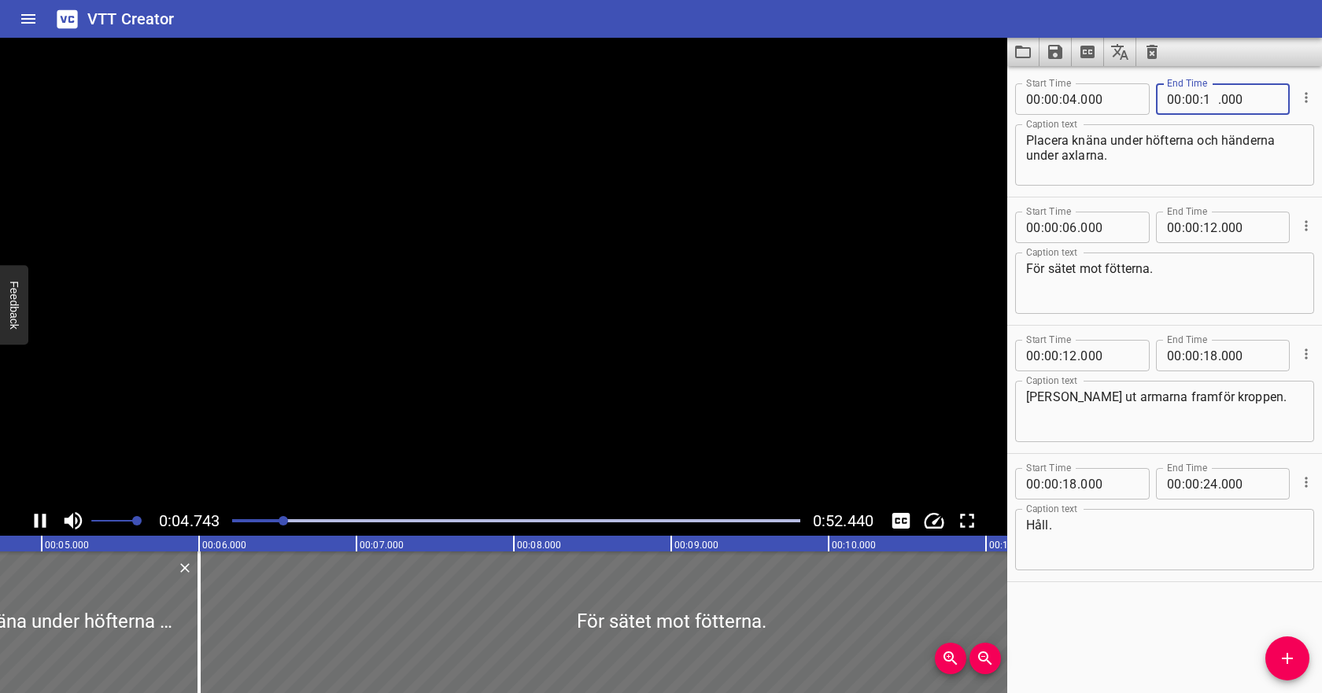
type input "10"
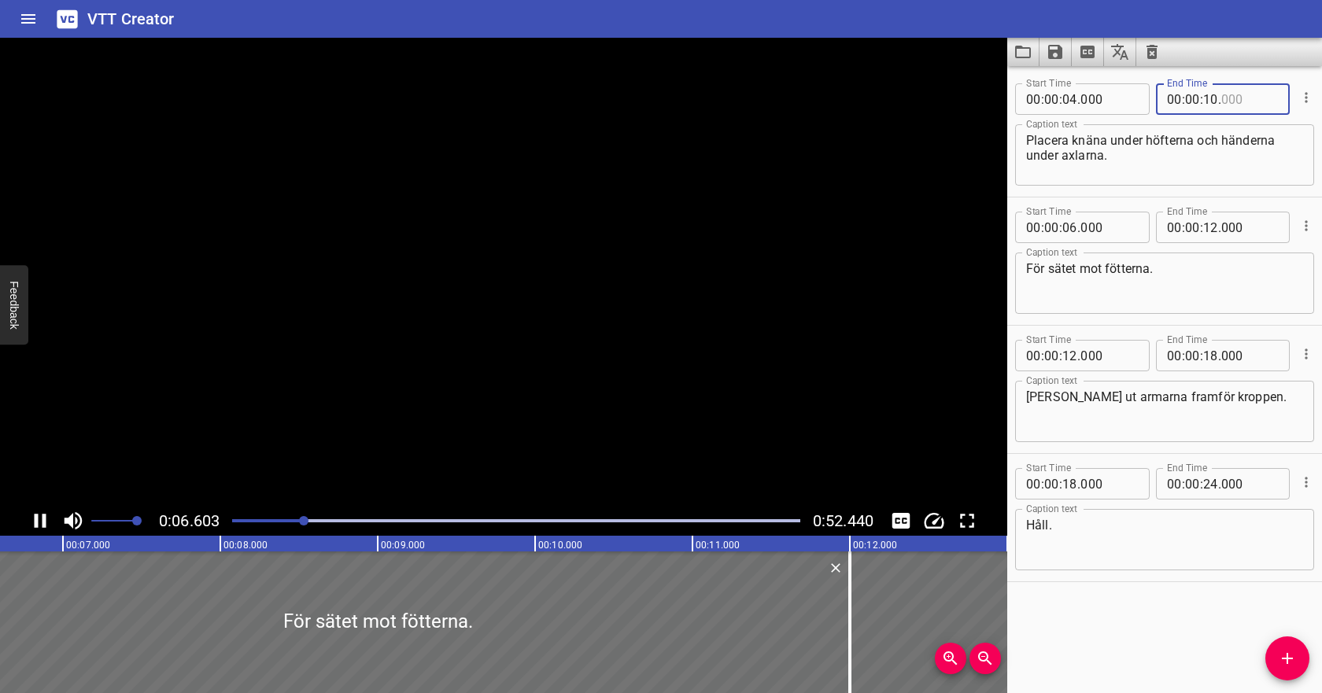
type input "000"
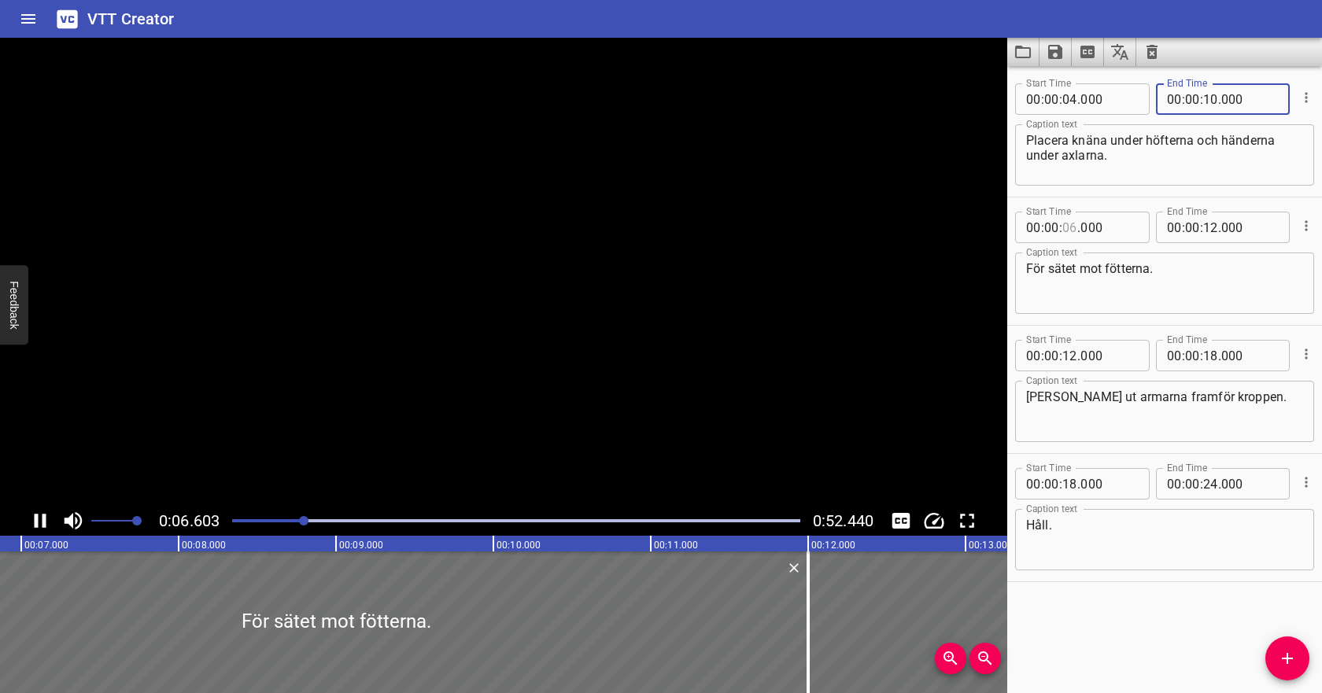
click at [1072, 225] on input "number" at bounding box center [1070, 227] width 15 height 31
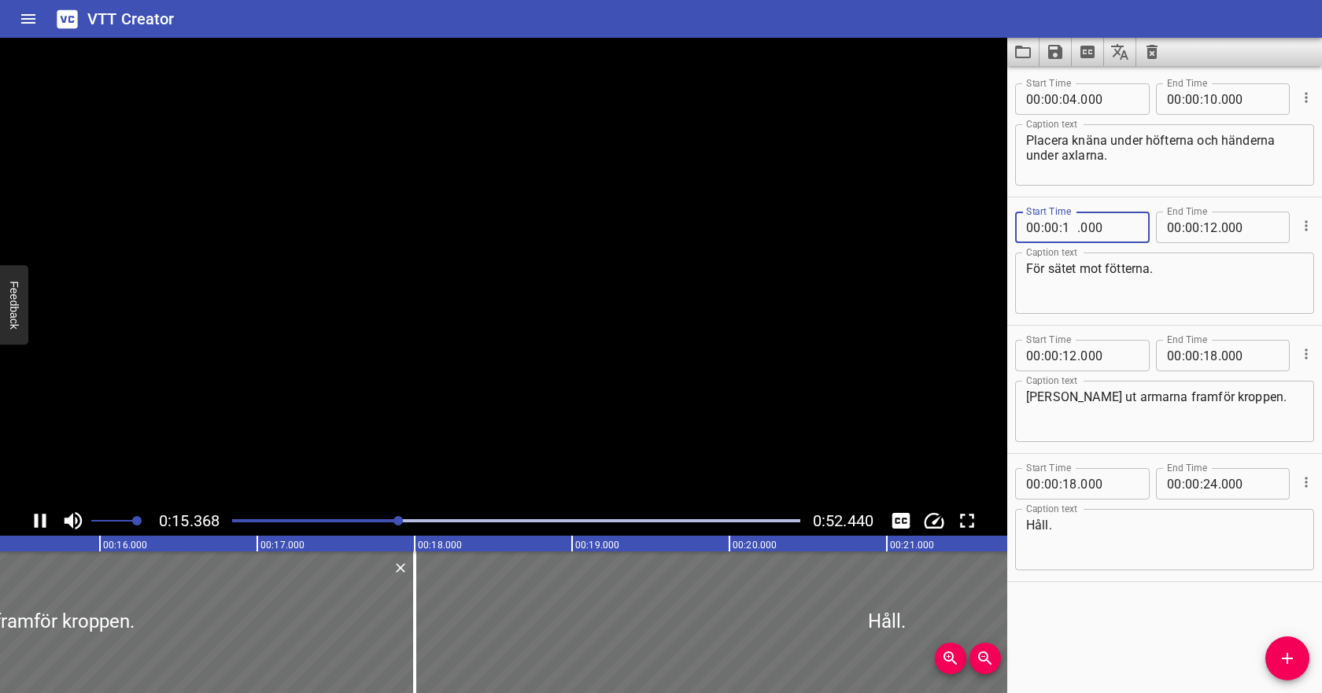
type input "13"
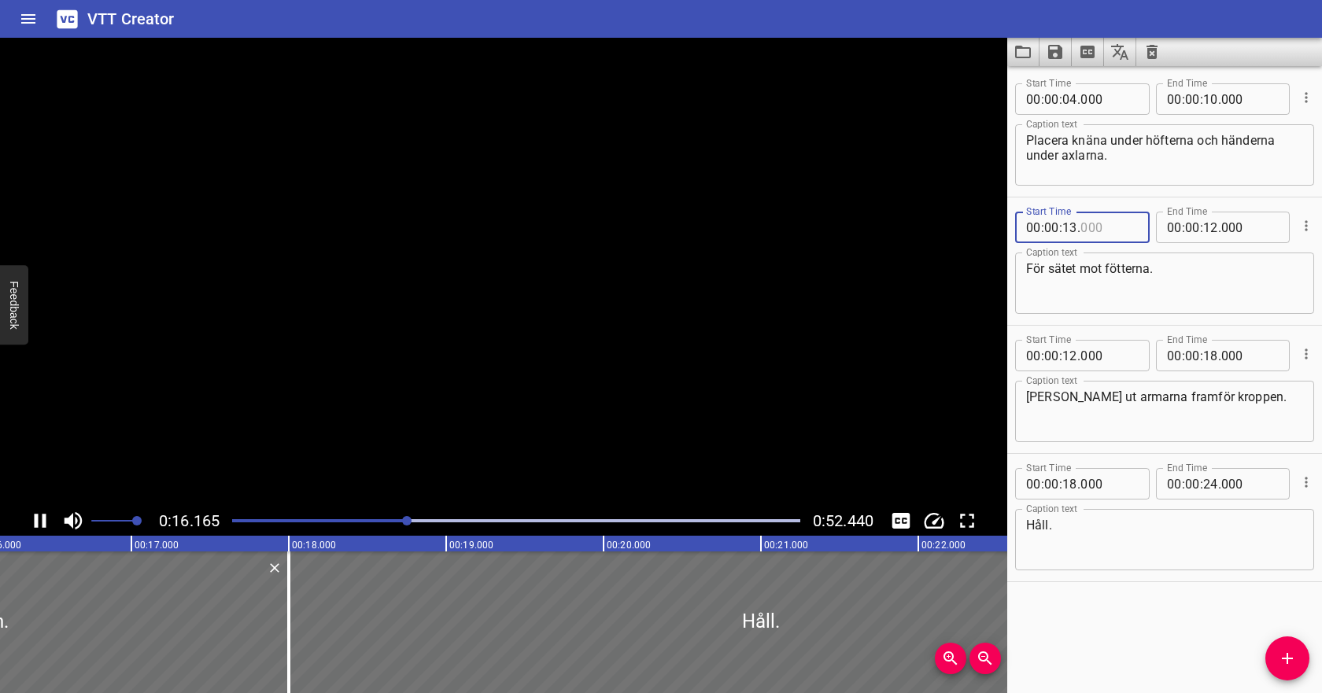
type input "000"
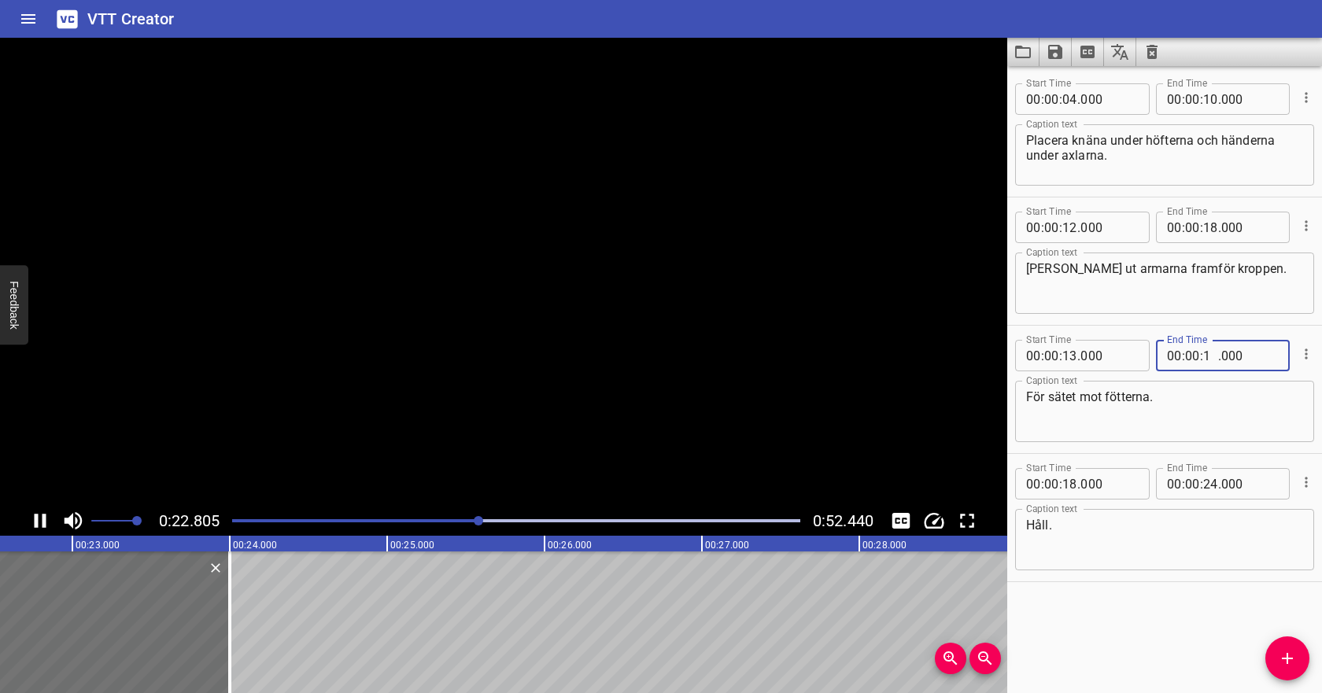
type input "19"
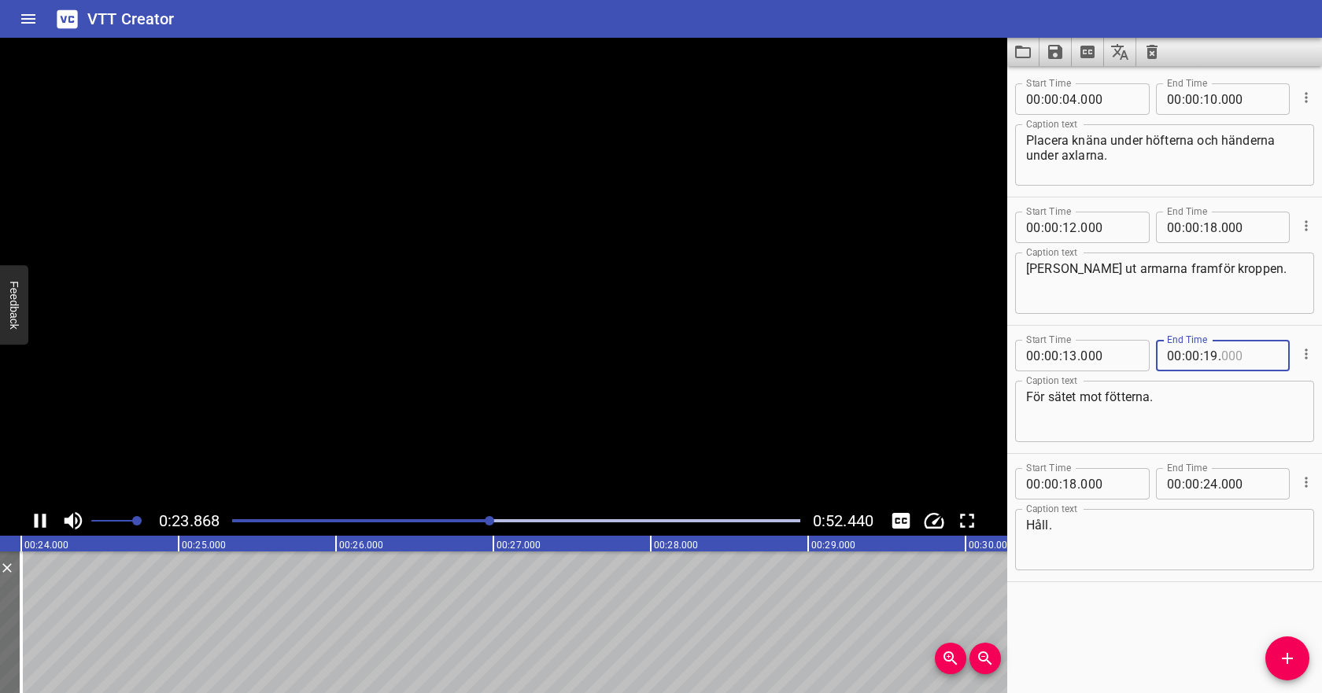
type input "000"
click at [1072, 228] on input "number" at bounding box center [1070, 227] width 15 height 31
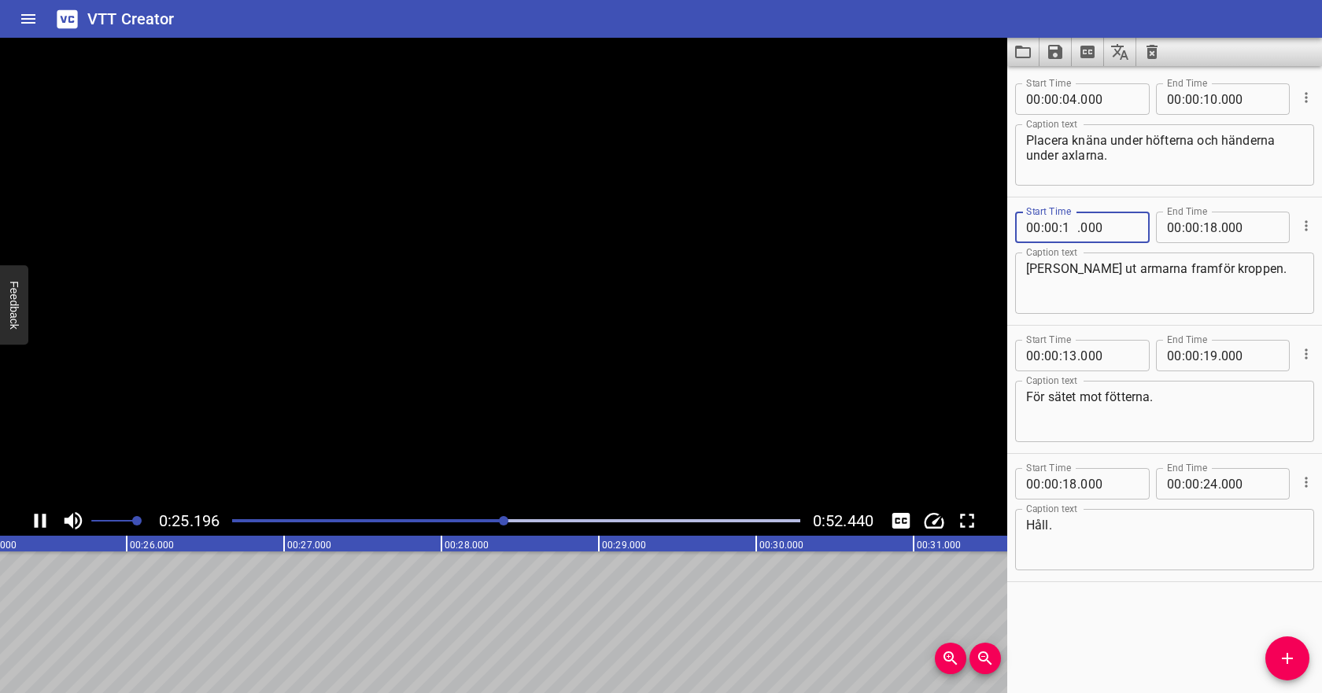
type input "19"
type input "000"
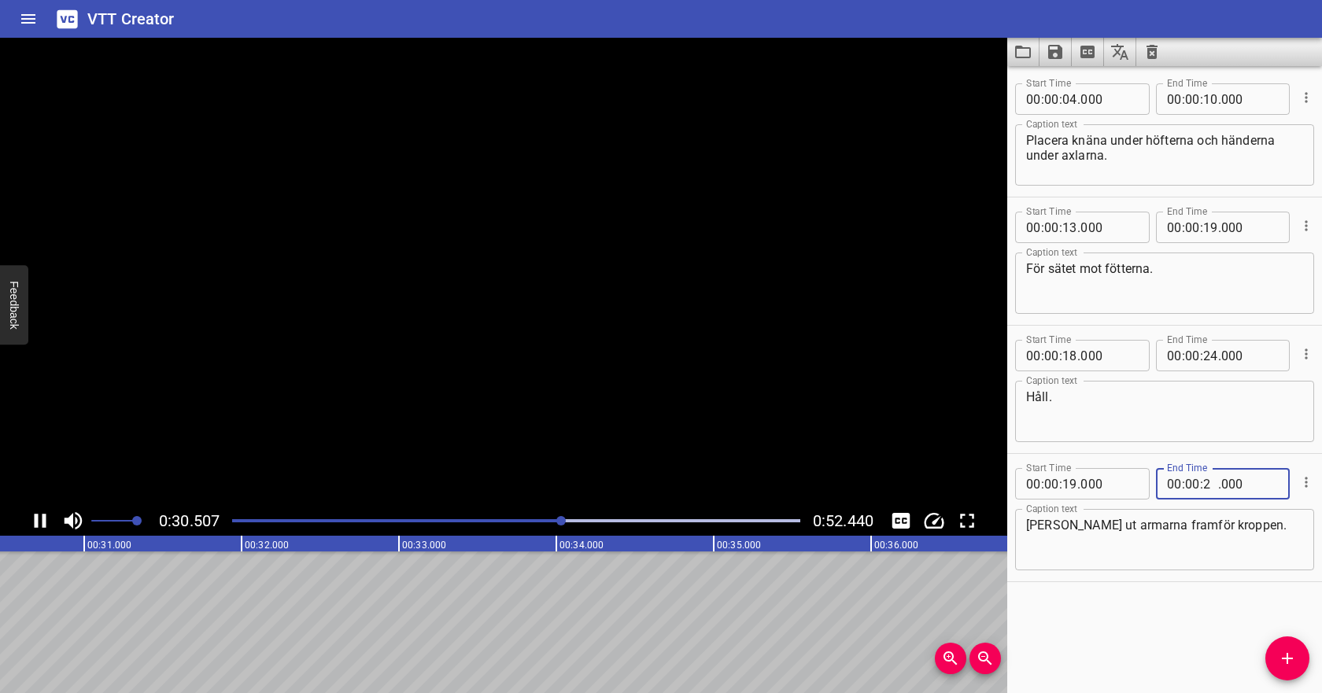
type input "25"
type input "000"
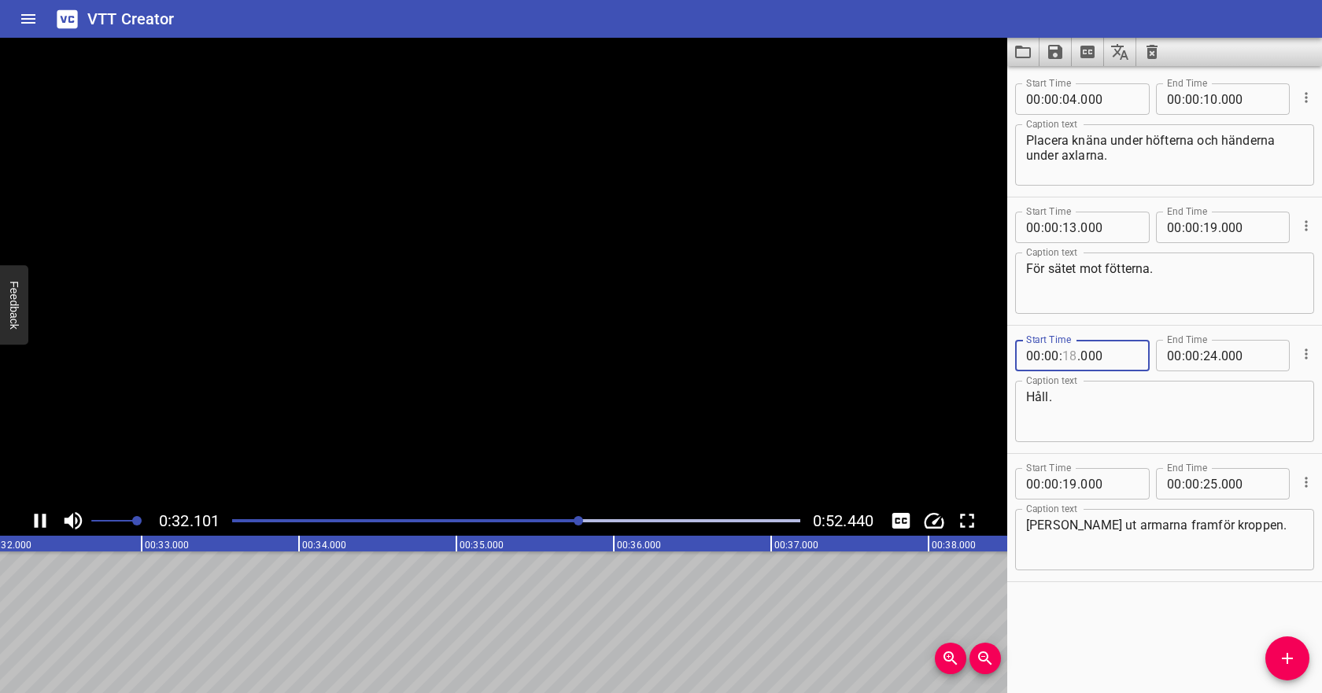
click at [1071, 353] on input "number" at bounding box center [1070, 355] width 15 height 31
type input "25"
type input "000"
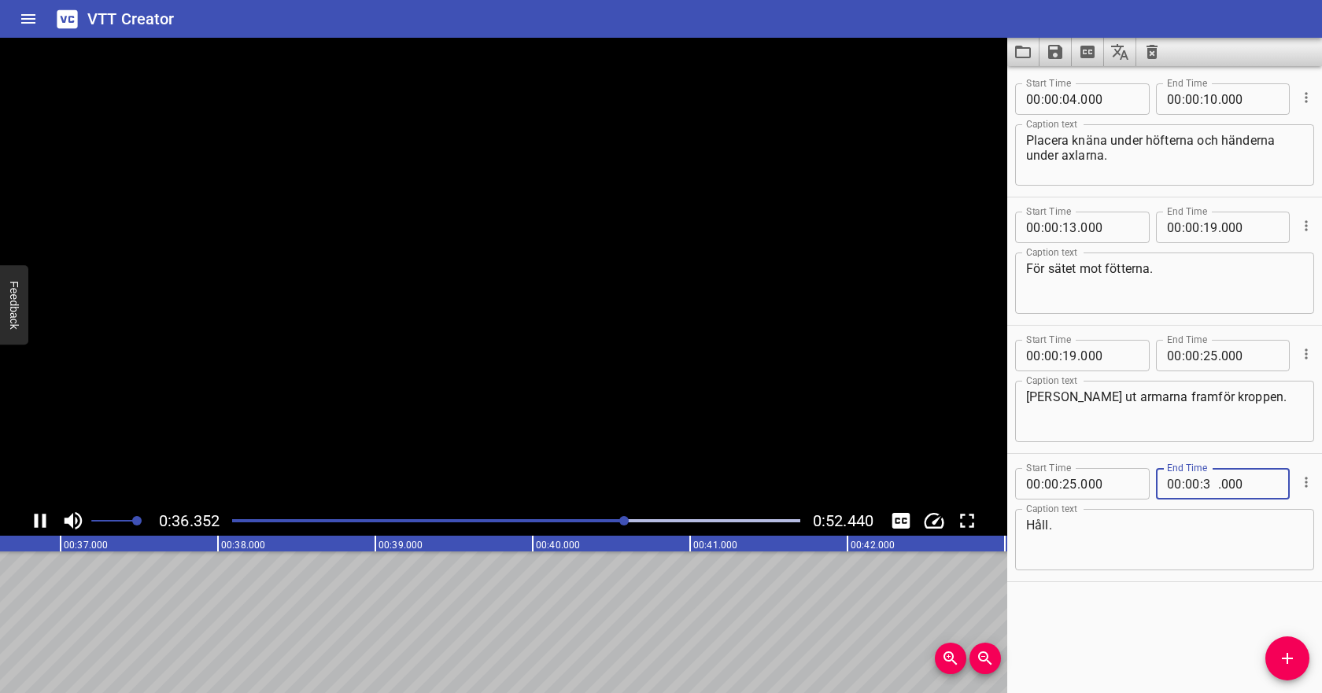
type input "32"
type input "000"
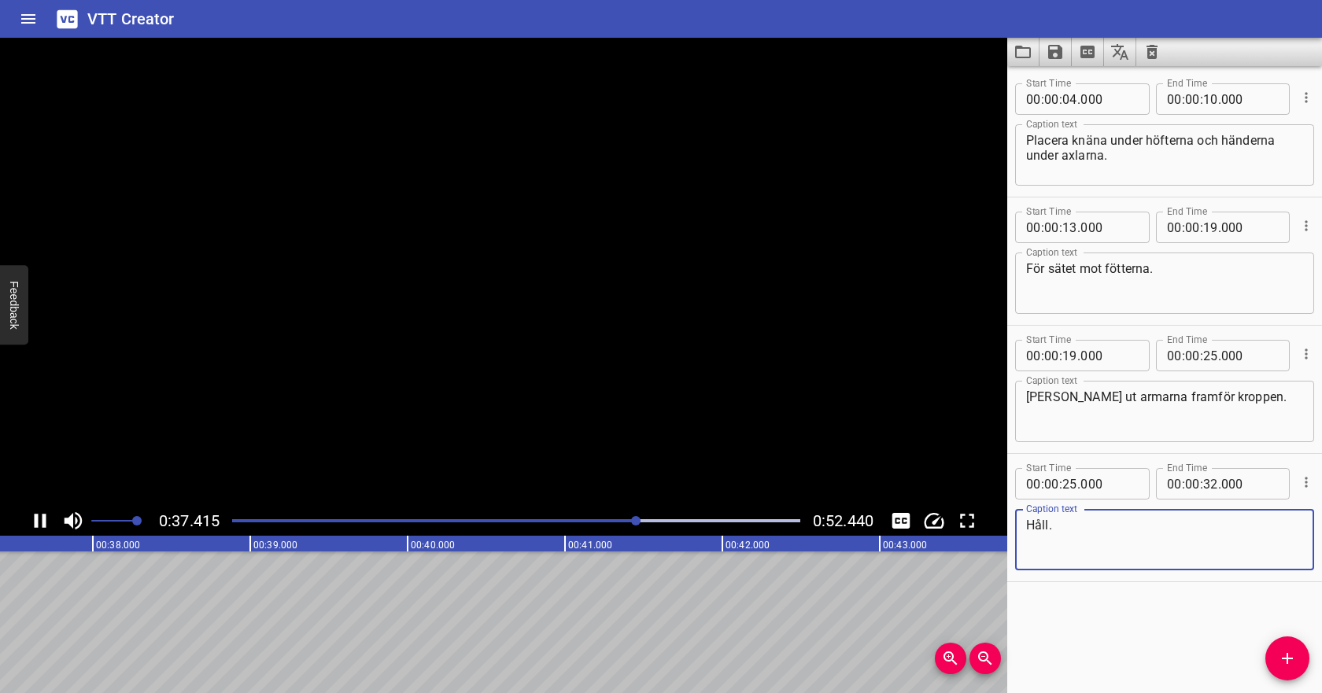
click at [1143, 523] on textarea "Håll." at bounding box center [1164, 540] width 277 height 45
click at [261, 519] on div at bounding box center [516, 521] width 587 height 22
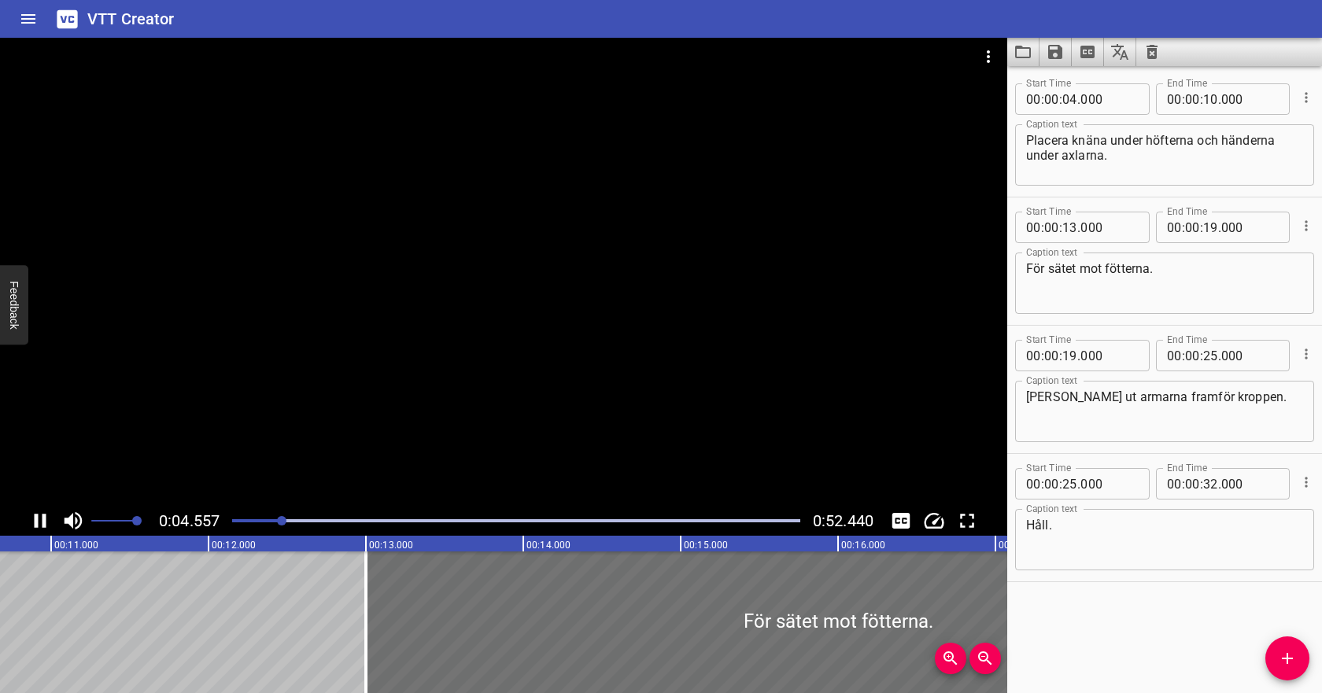
click at [306, 521] on div "Play progress" at bounding box center [516, 520] width 568 height 3
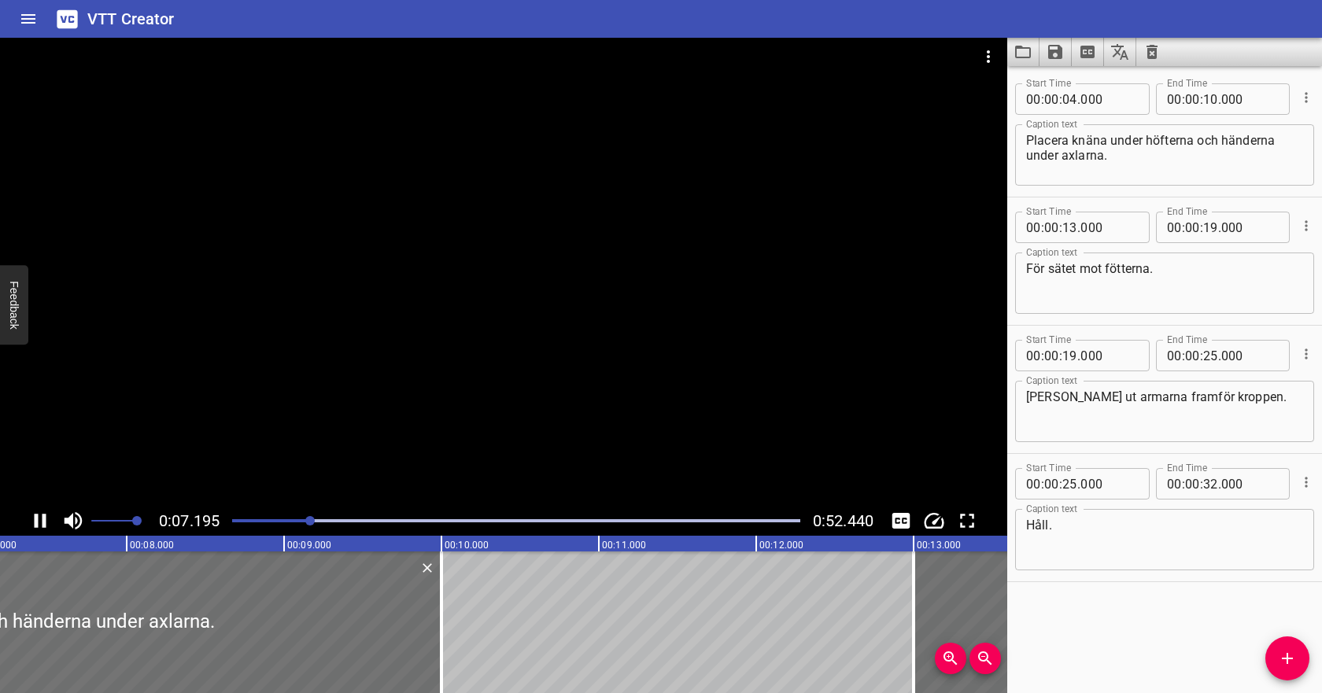
click at [340, 523] on div at bounding box center [516, 521] width 587 height 22
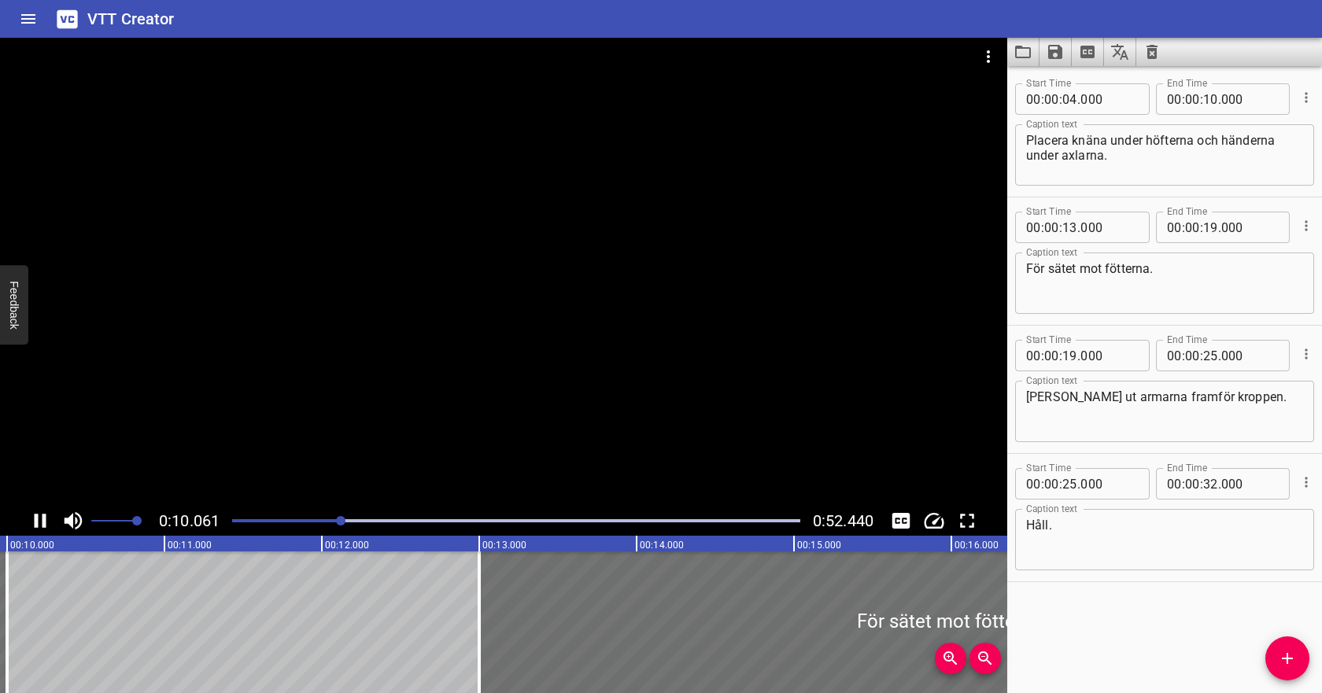
click at [391, 523] on div at bounding box center [516, 521] width 587 height 22
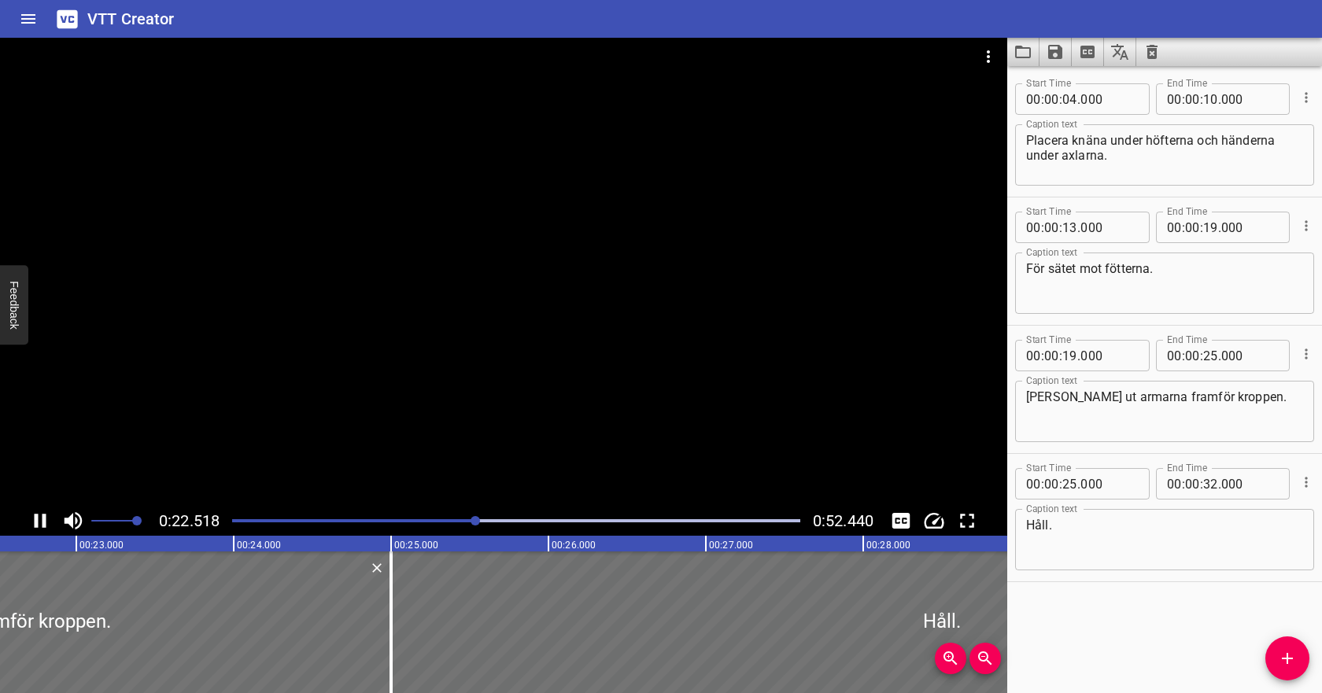
click at [1063, 52] on icon "Save captions to file" at bounding box center [1055, 52] width 19 height 19
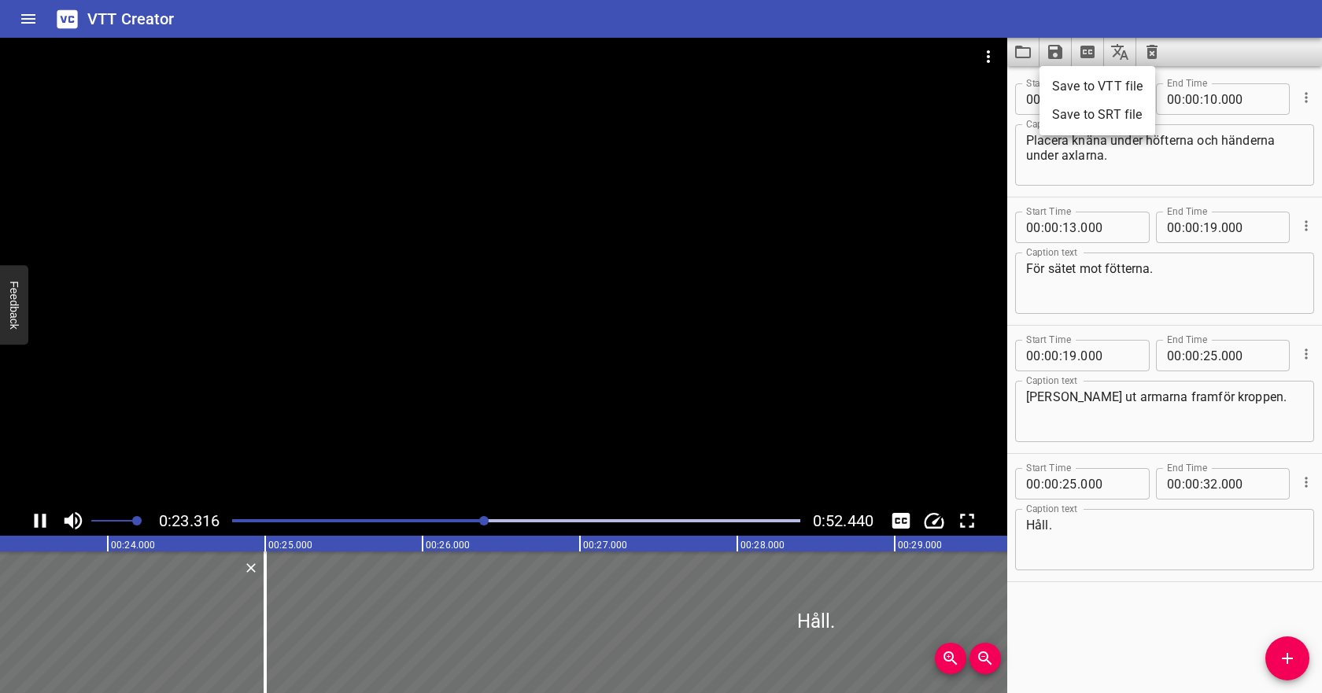
click at [1072, 78] on li "Save to VTT file" at bounding box center [1098, 86] width 116 height 28
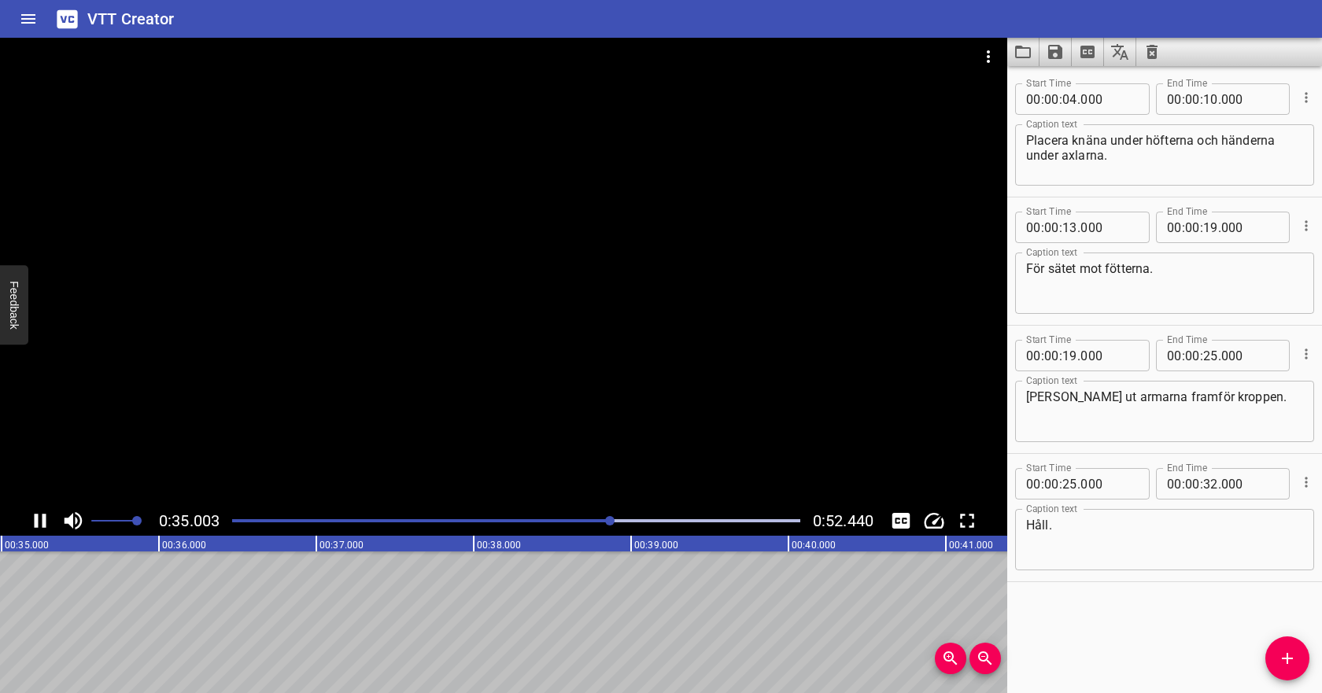
scroll to position [0, 5510]
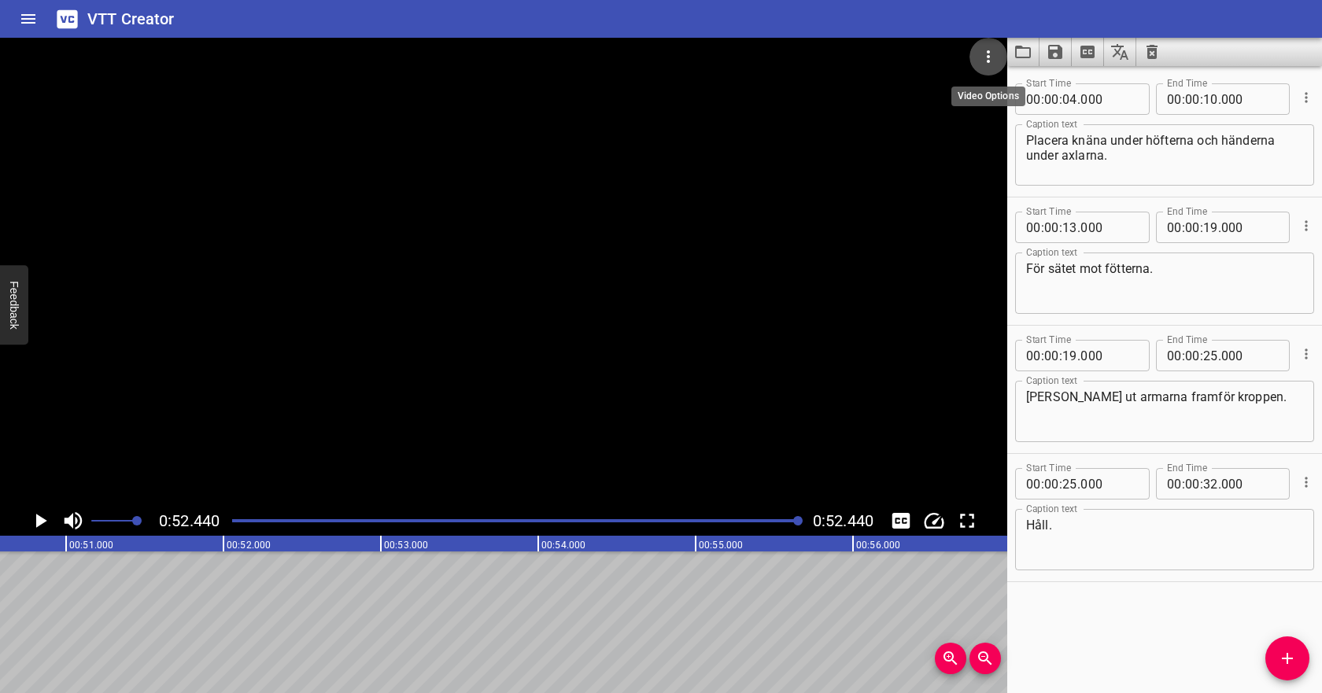
click at [983, 57] on icon "Video Options" at bounding box center [988, 56] width 19 height 19
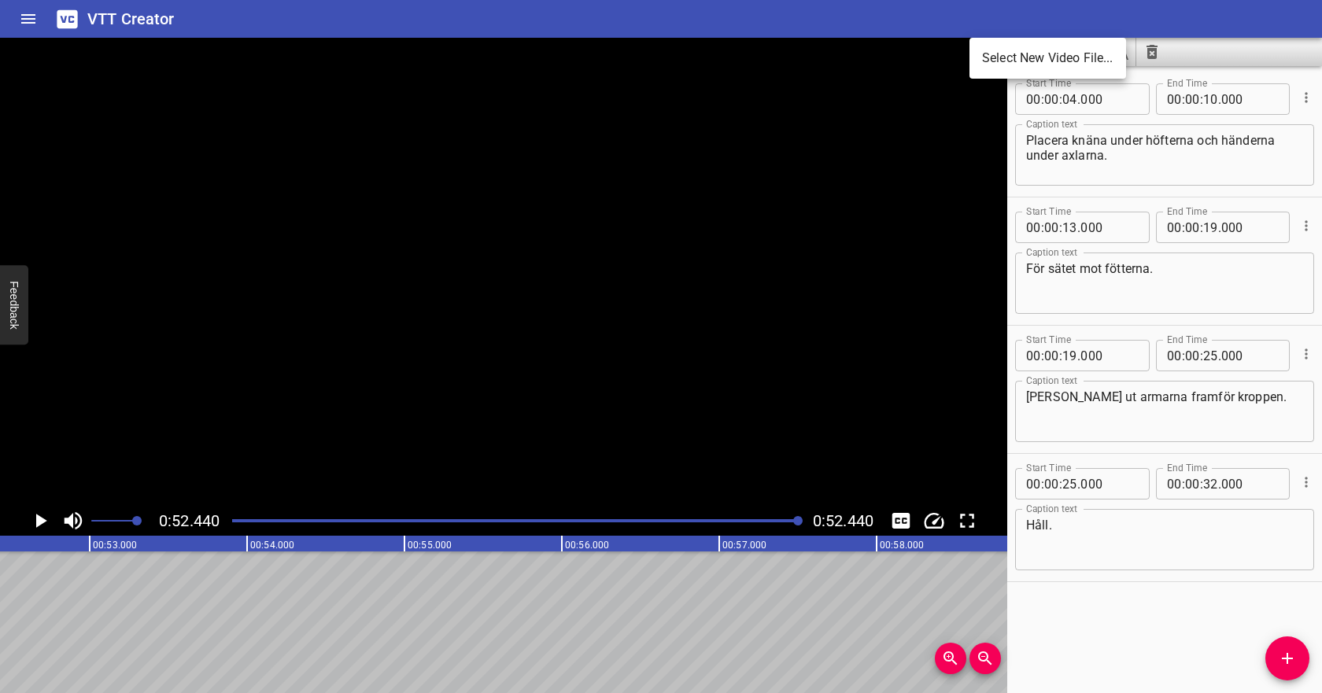
scroll to position [0, 8255]
click at [986, 61] on li "Select New Video File..." at bounding box center [1048, 58] width 157 height 28
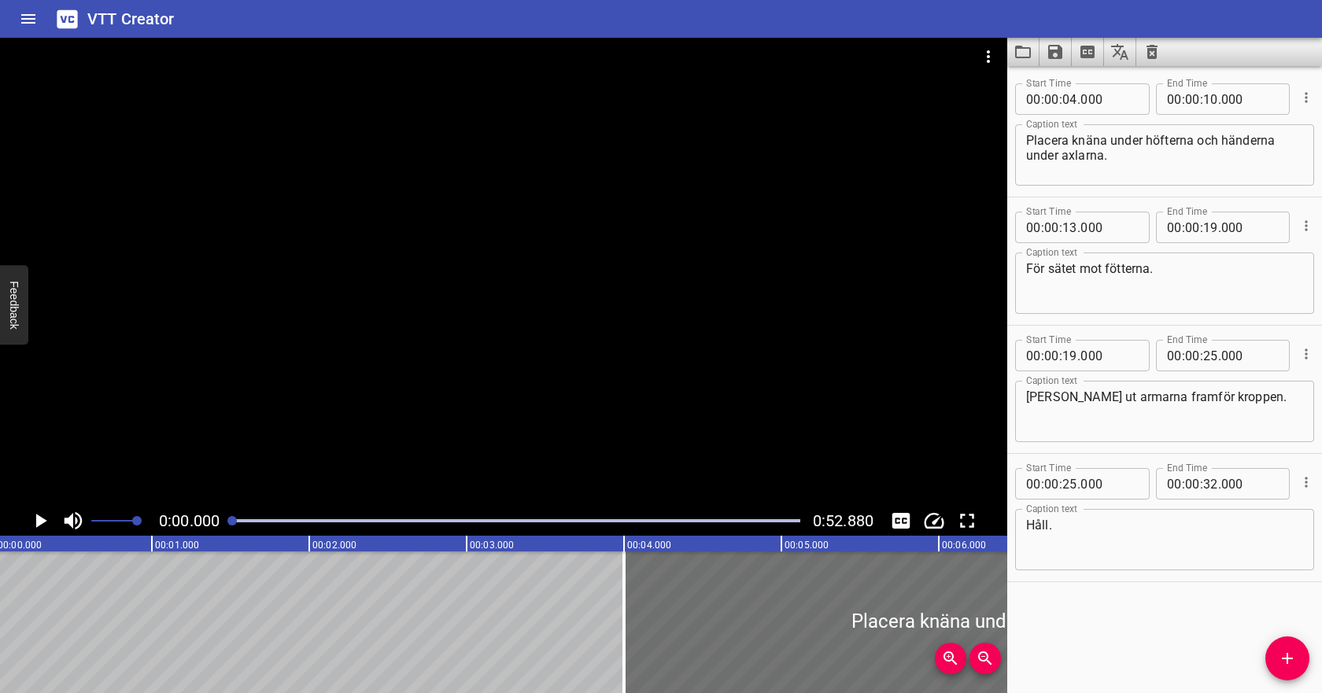
scroll to position [0, 0]
click at [1157, 54] on icon "Clear captions" at bounding box center [1152, 52] width 19 height 19
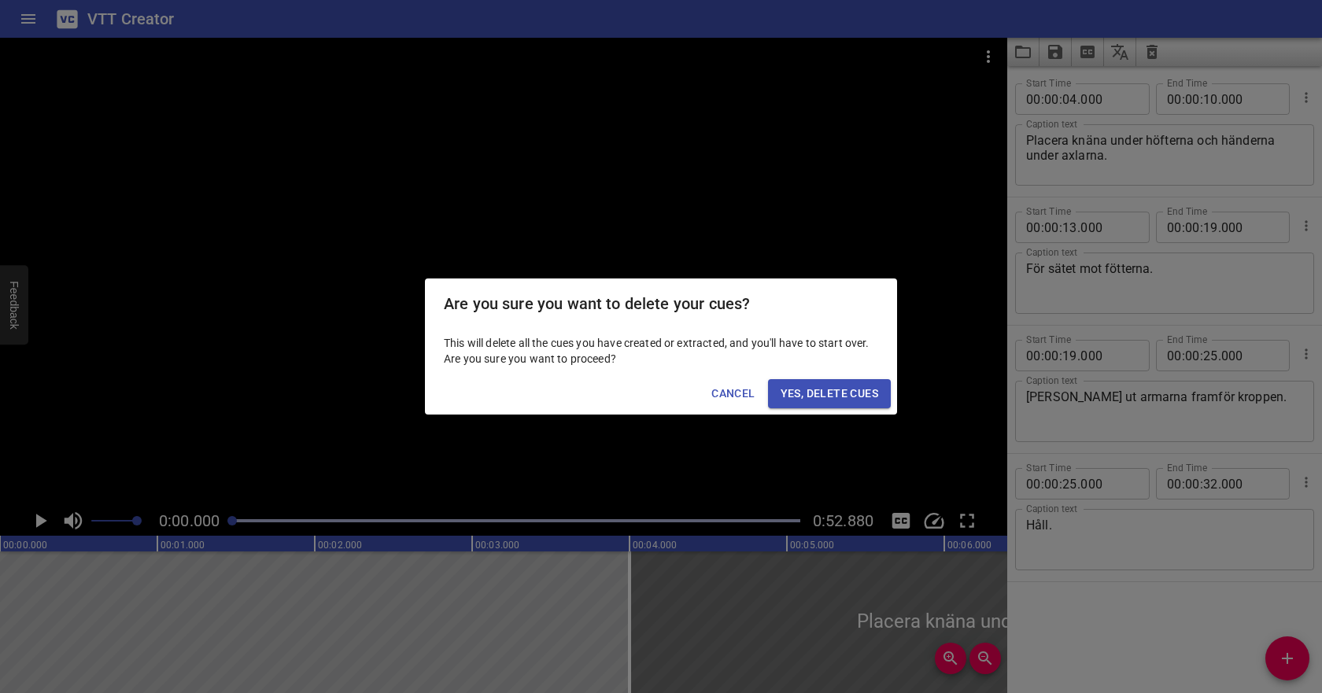
click at [852, 386] on span "Yes, Delete Cues" at bounding box center [830, 394] width 98 height 20
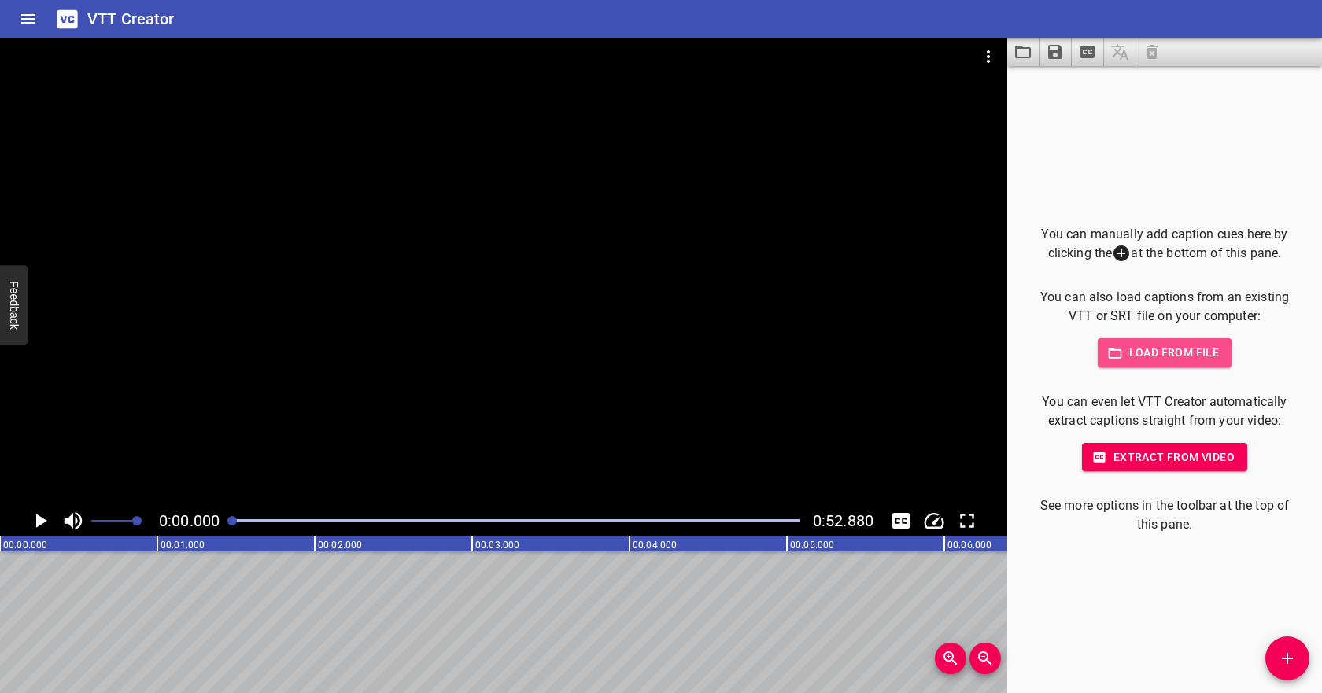
click at [1114, 346] on icon "button" at bounding box center [1115, 354] width 16 height 16
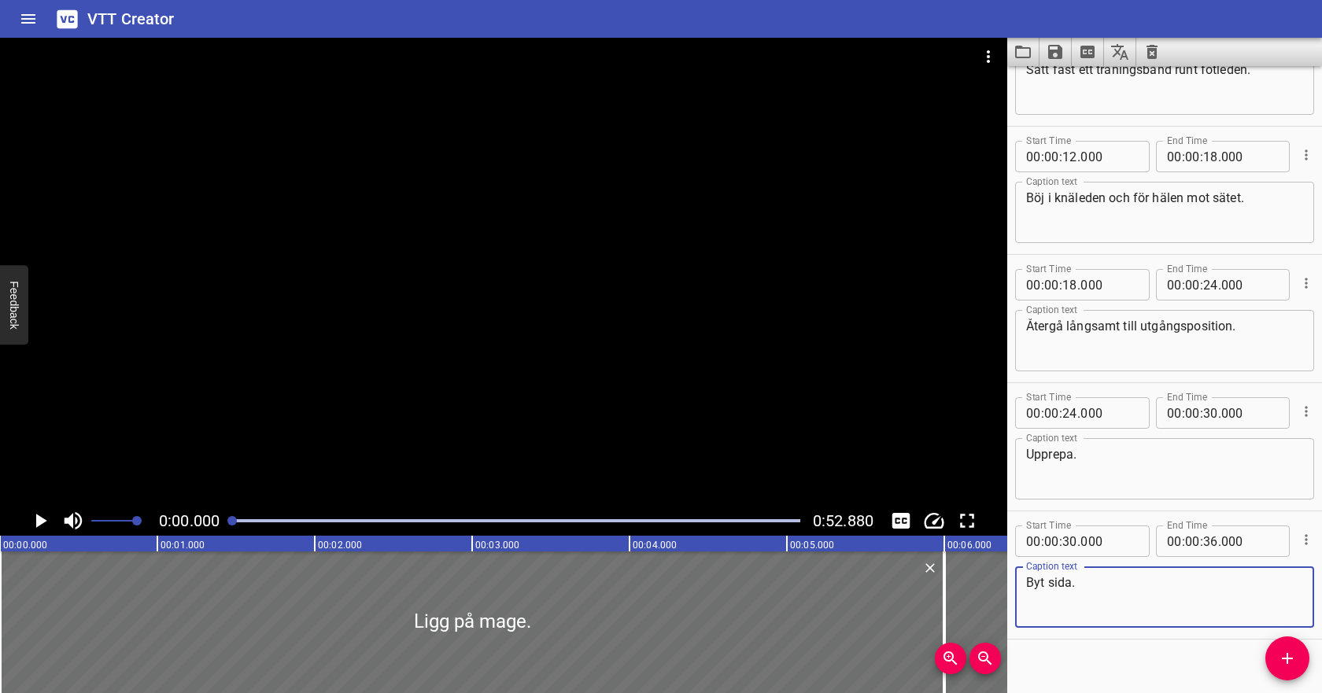
scroll to position [216, 0]
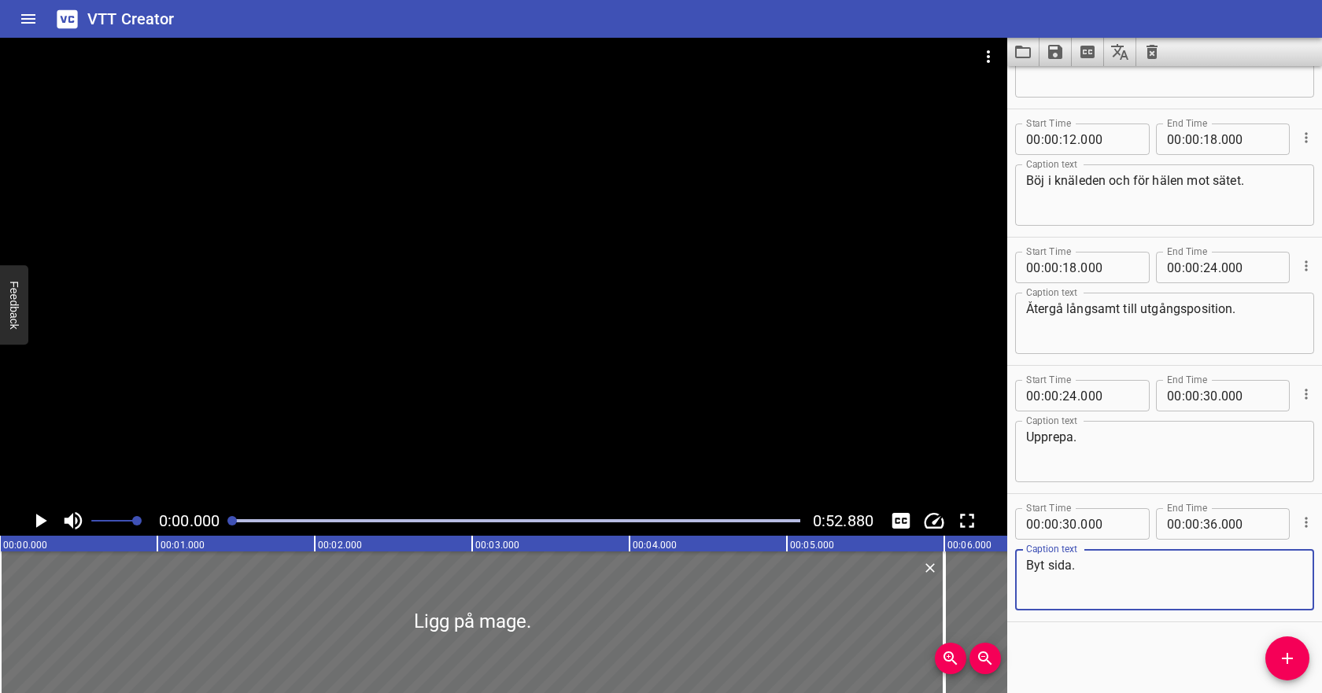
click at [44, 519] on icon "Play/Pause" at bounding box center [41, 521] width 11 height 14
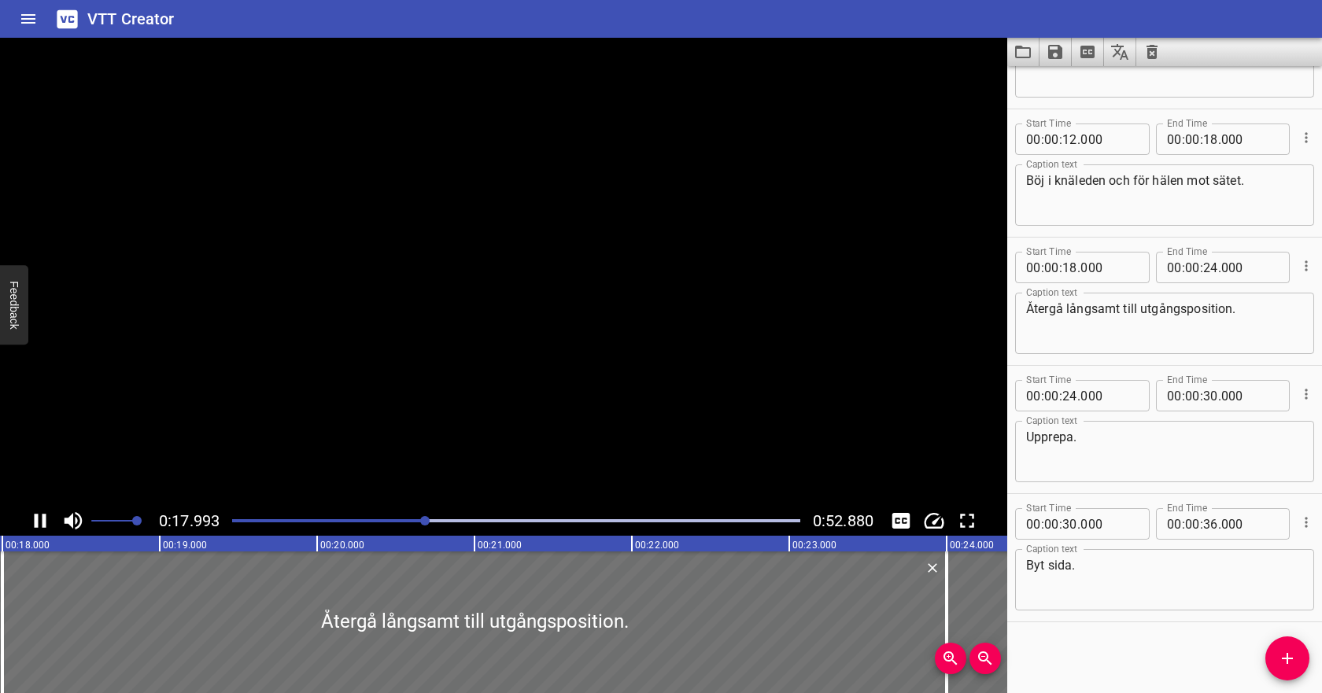
click at [45, 521] on icon "Play/Pause" at bounding box center [41, 521] width 12 height 14
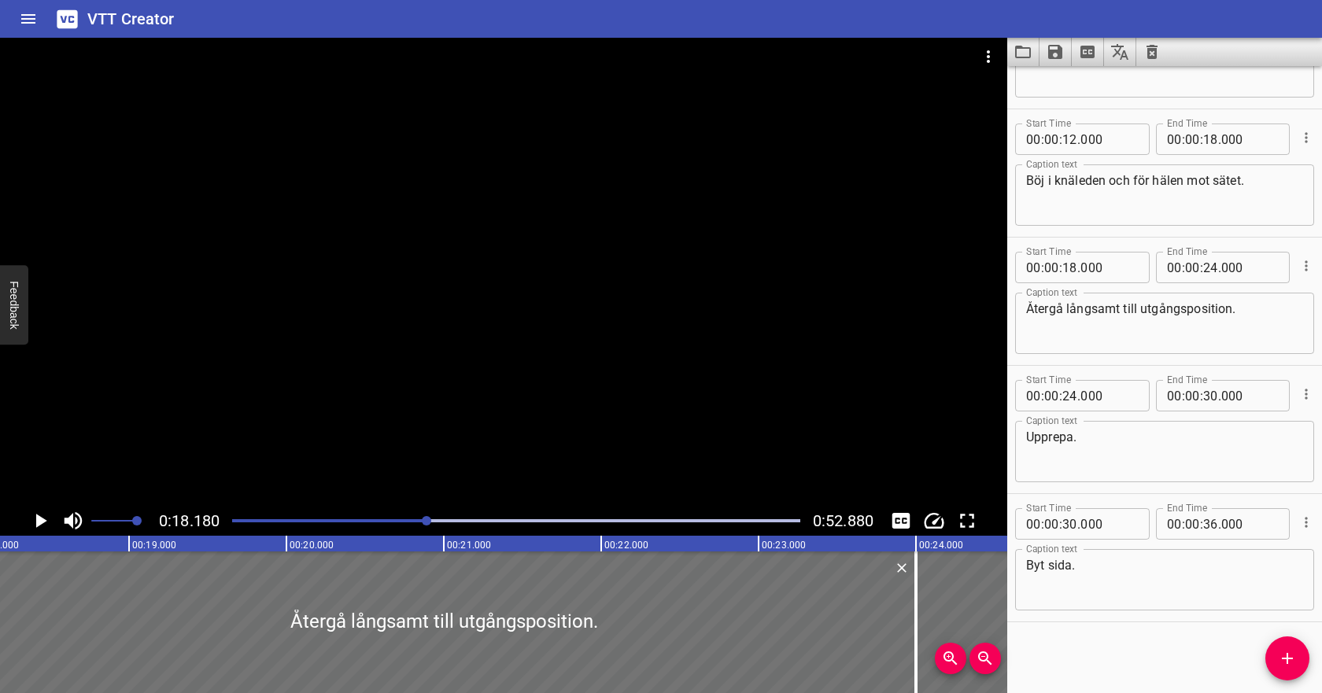
scroll to position [199, 0]
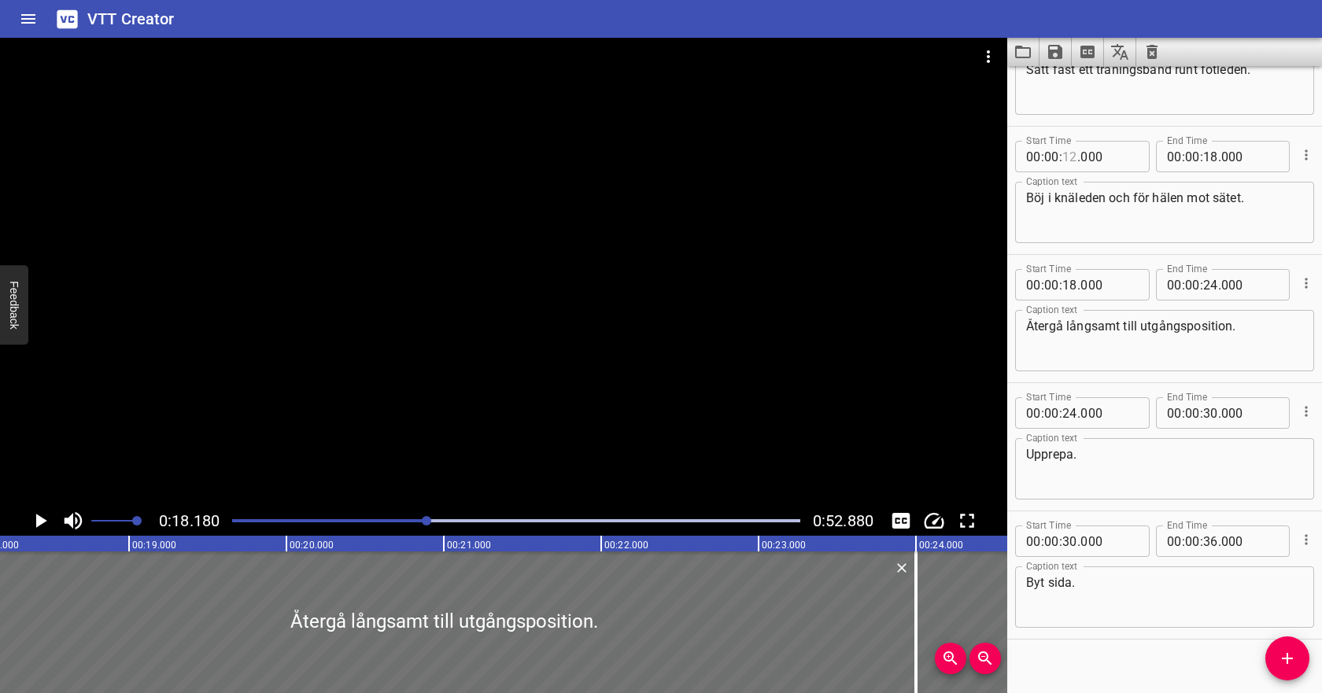
click at [1070, 168] on input "number" at bounding box center [1070, 156] width 15 height 31
type input "17"
type input "000"
click at [1209, 156] on input "number" at bounding box center [1210, 156] width 15 height 31
type input "23"
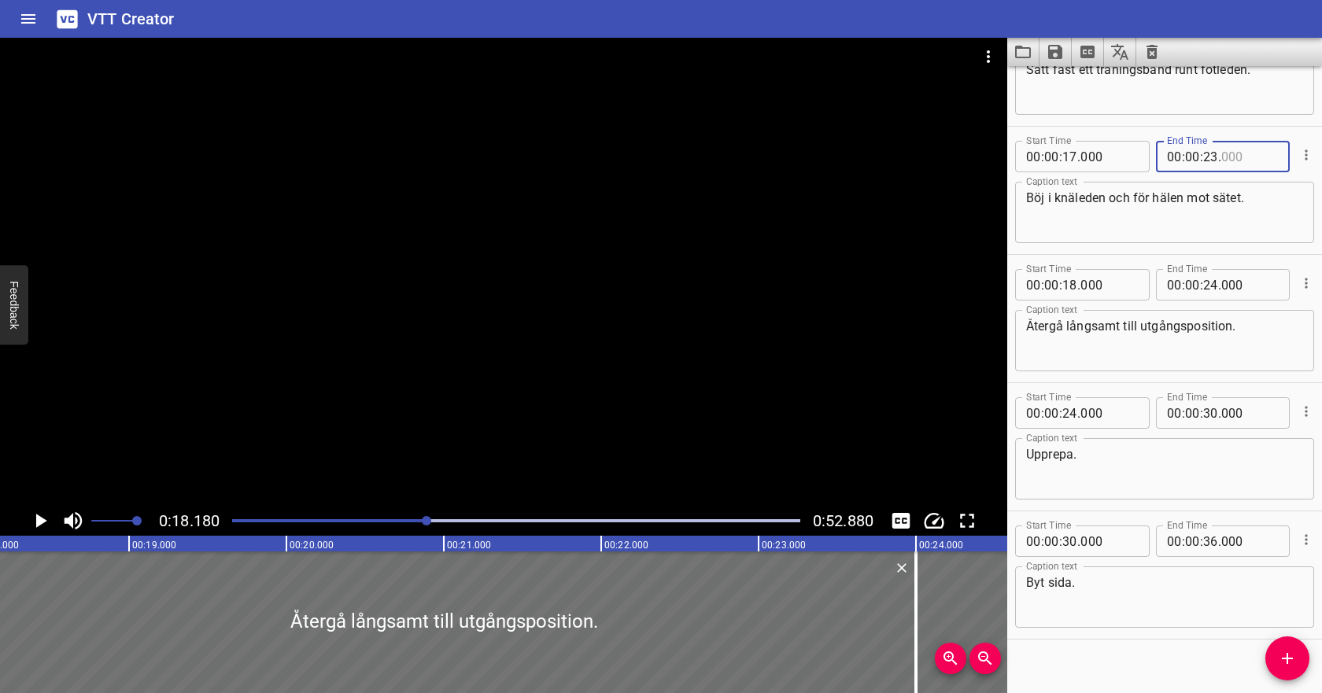
type input "000"
click at [41, 531] on icon "Play/Pause" at bounding box center [40, 521] width 24 height 24
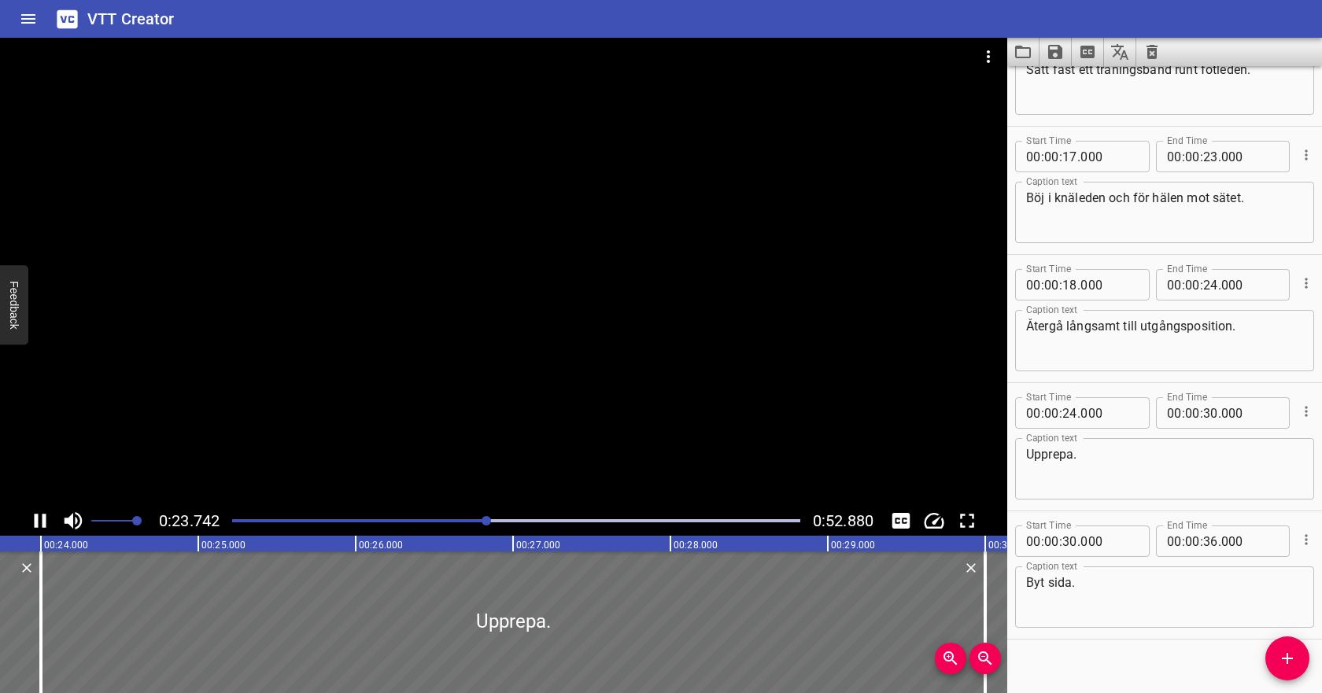
scroll to position [216, 0]
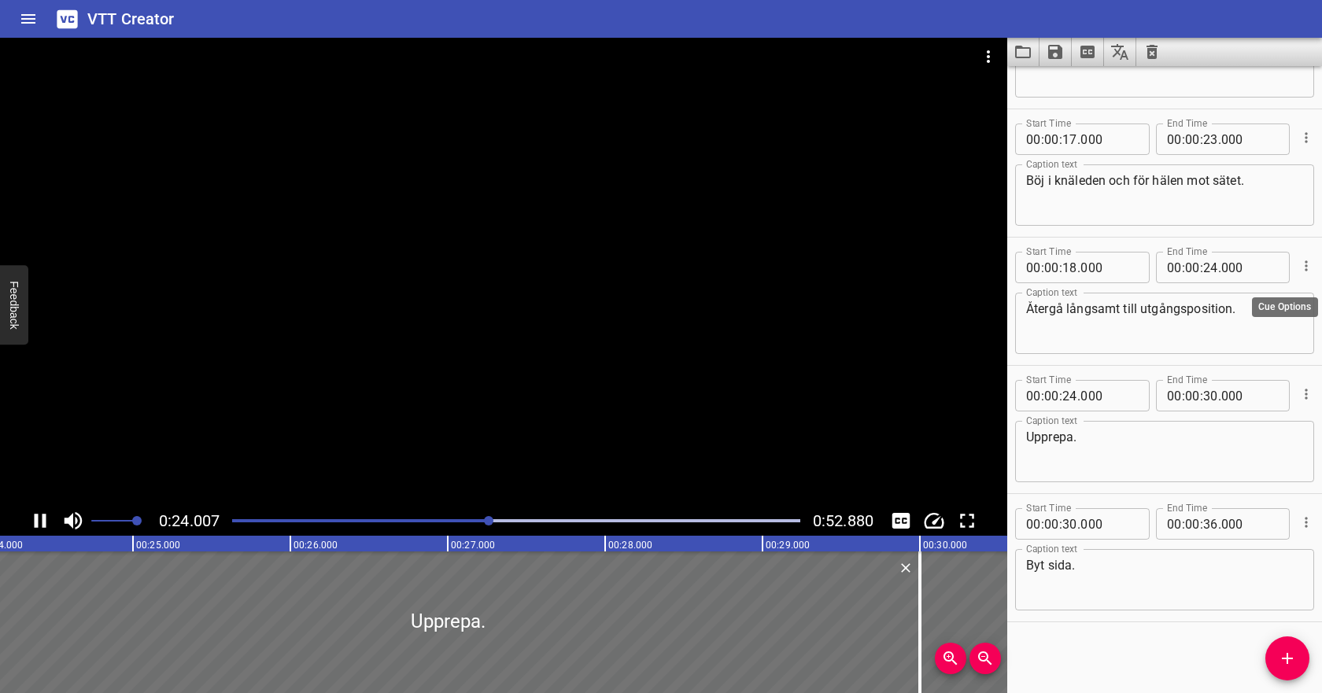
click at [1307, 283] on div at bounding box center [1305, 266] width 18 height 41
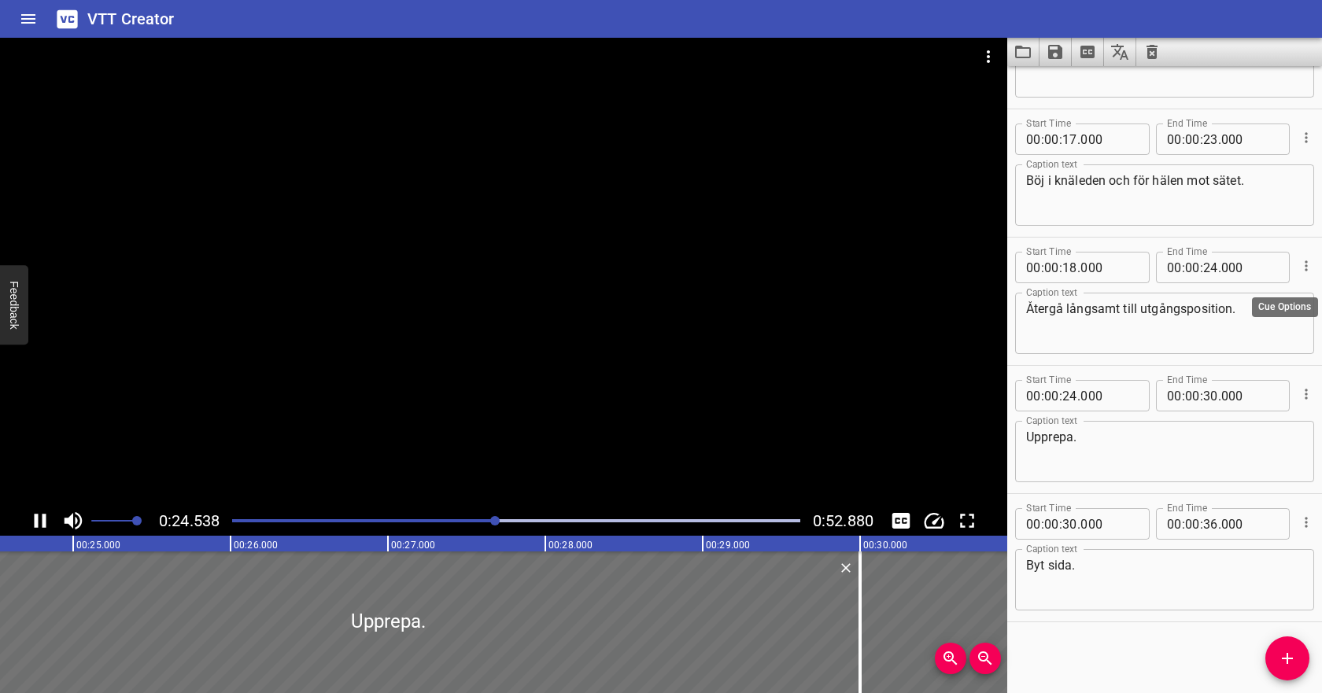
click at [1307, 272] on icon "Cue Options" at bounding box center [1307, 266] width 16 height 16
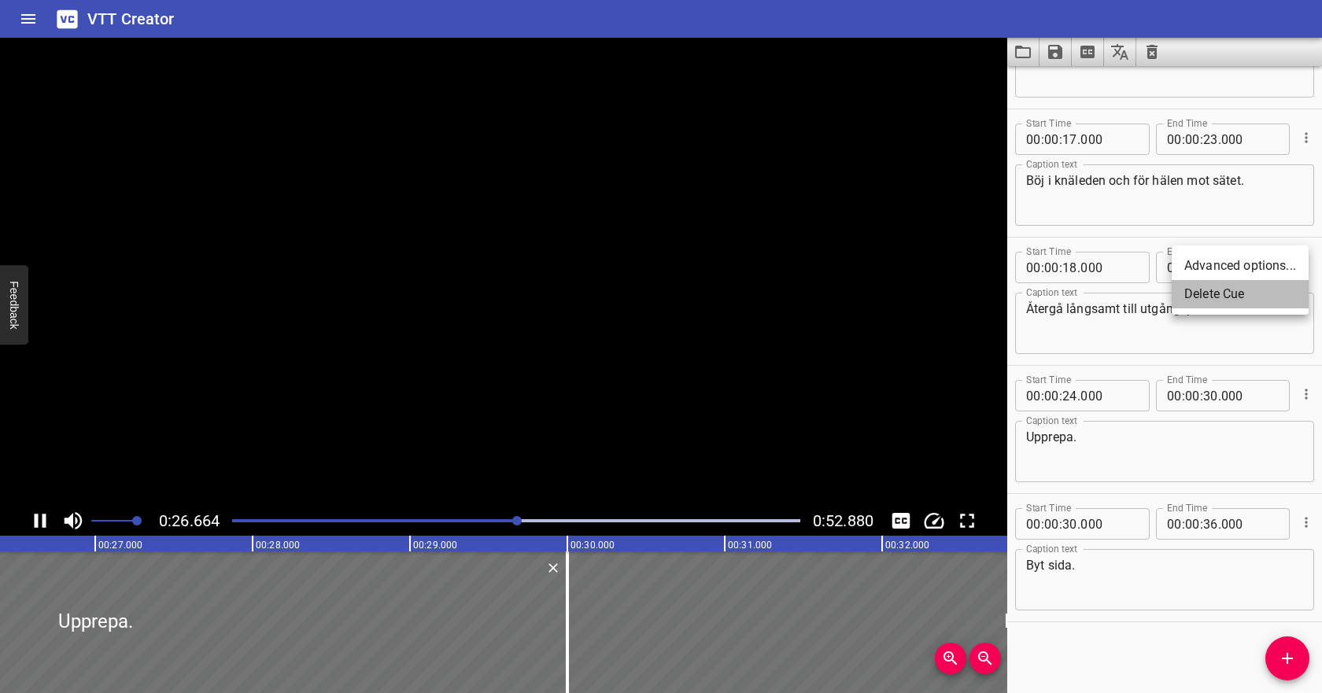
scroll to position [0, 4197]
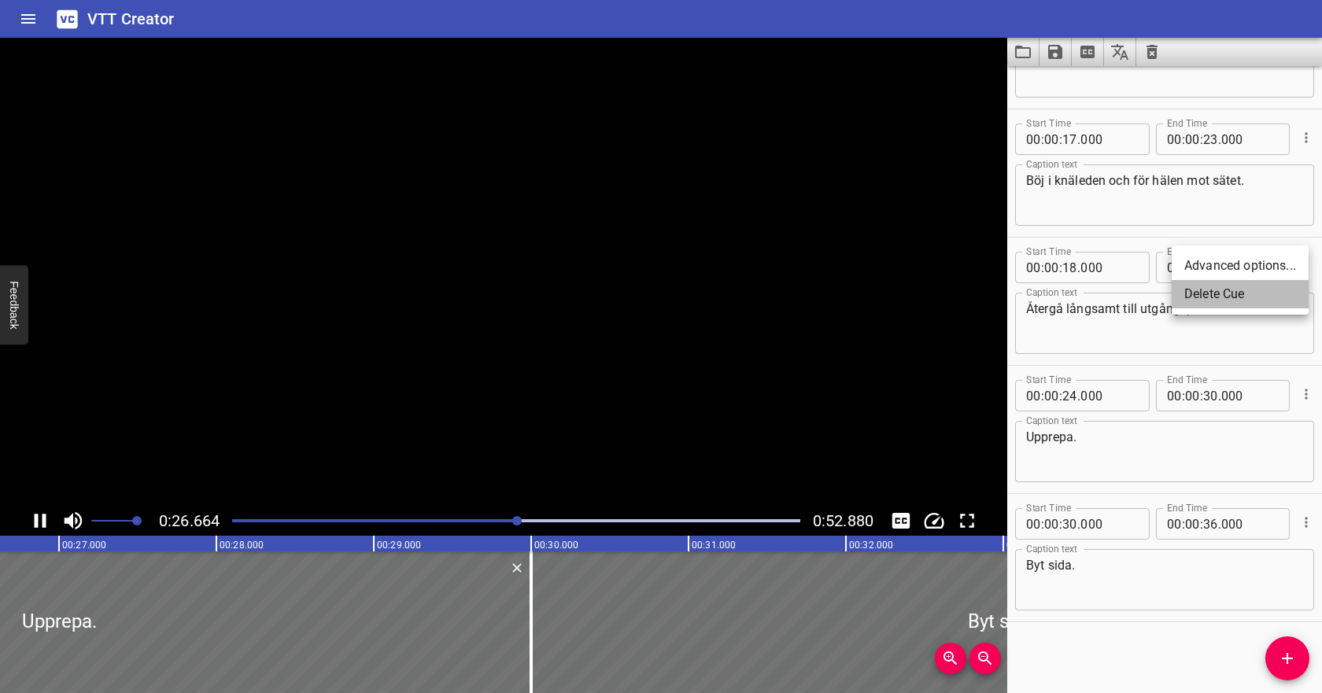
click at [1254, 298] on li "Delete Cue" at bounding box center [1240, 294] width 137 height 28
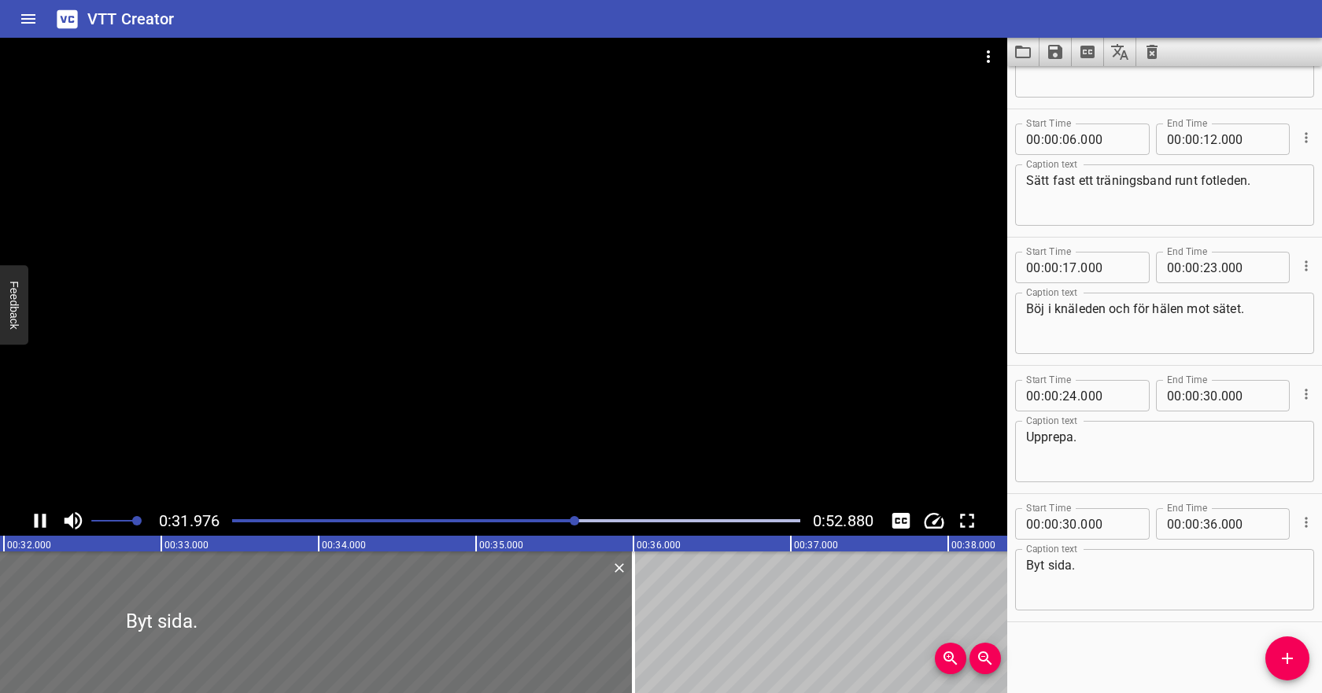
click at [605, 523] on div at bounding box center [516, 521] width 587 height 22
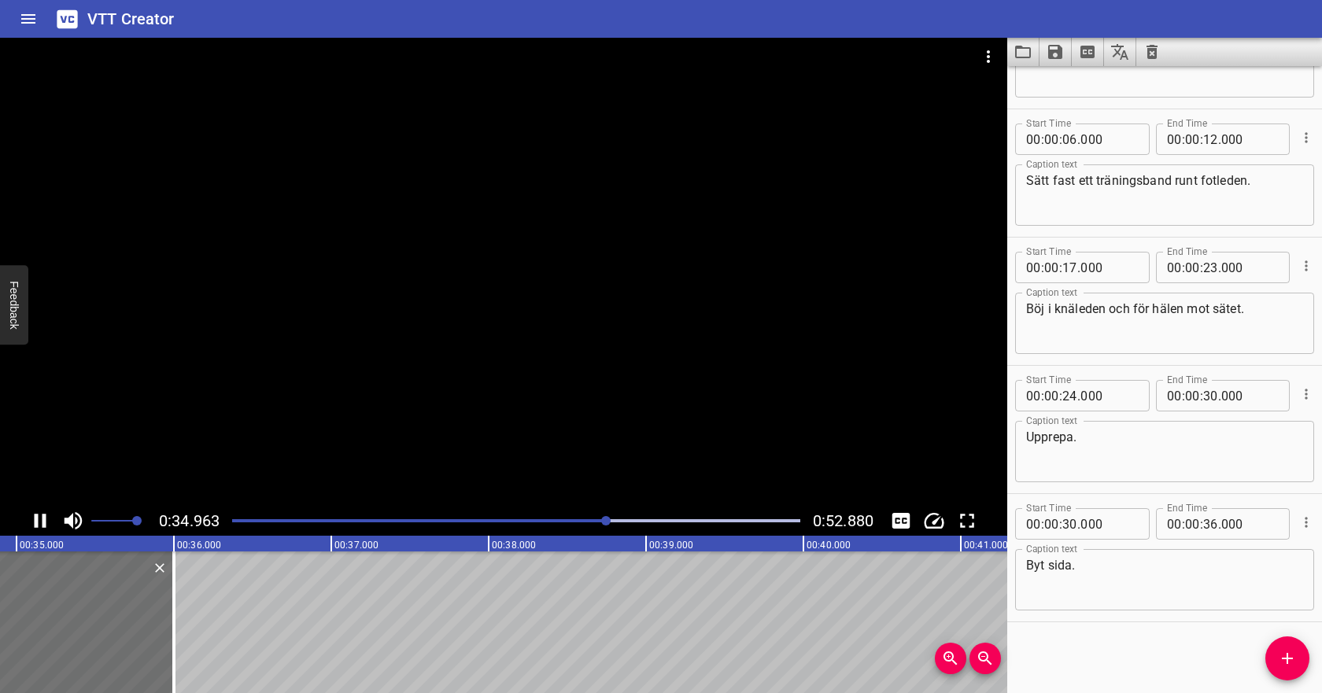
click at [631, 519] on div at bounding box center [516, 521] width 587 height 22
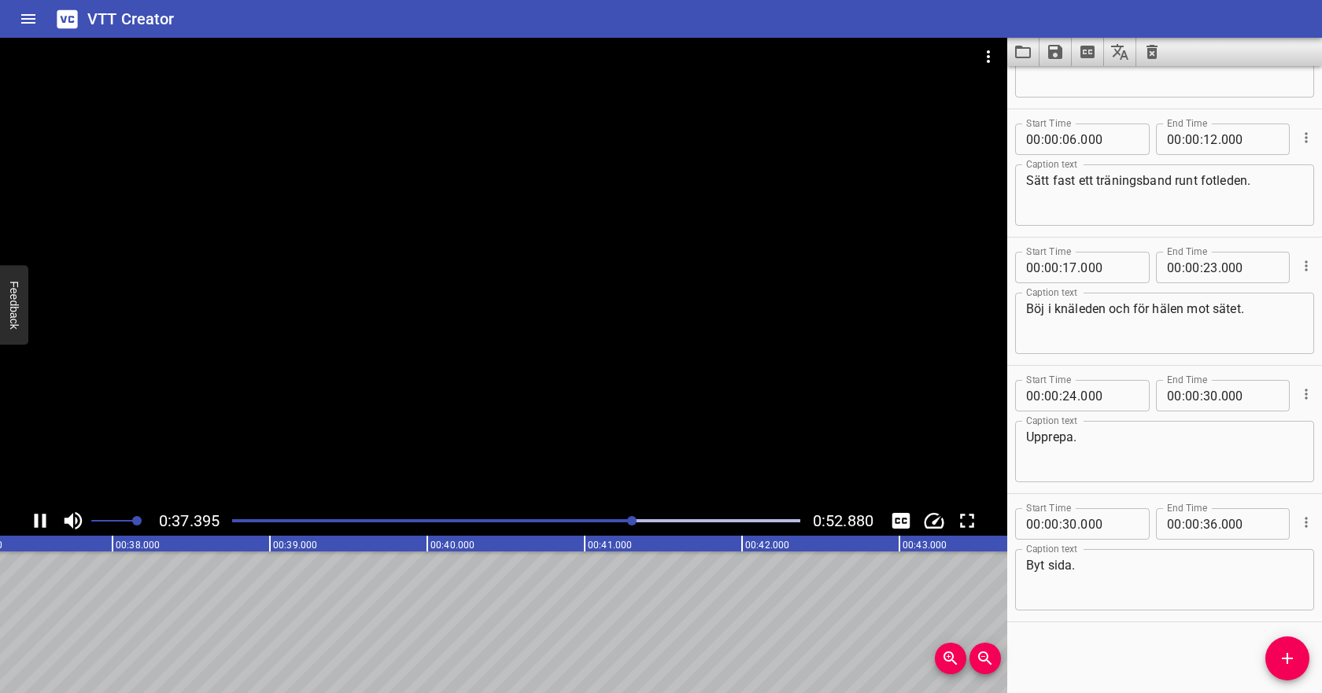
click at [655, 517] on div at bounding box center [516, 521] width 587 height 22
click at [677, 519] on div at bounding box center [516, 521] width 587 height 22
click at [708, 518] on div at bounding box center [516, 521] width 587 height 22
click at [738, 516] on div at bounding box center [516, 521] width 587 height 22
click at [28, 522] on icon "Play/Pause" at bounding box center [40, 521] width 24 height 24
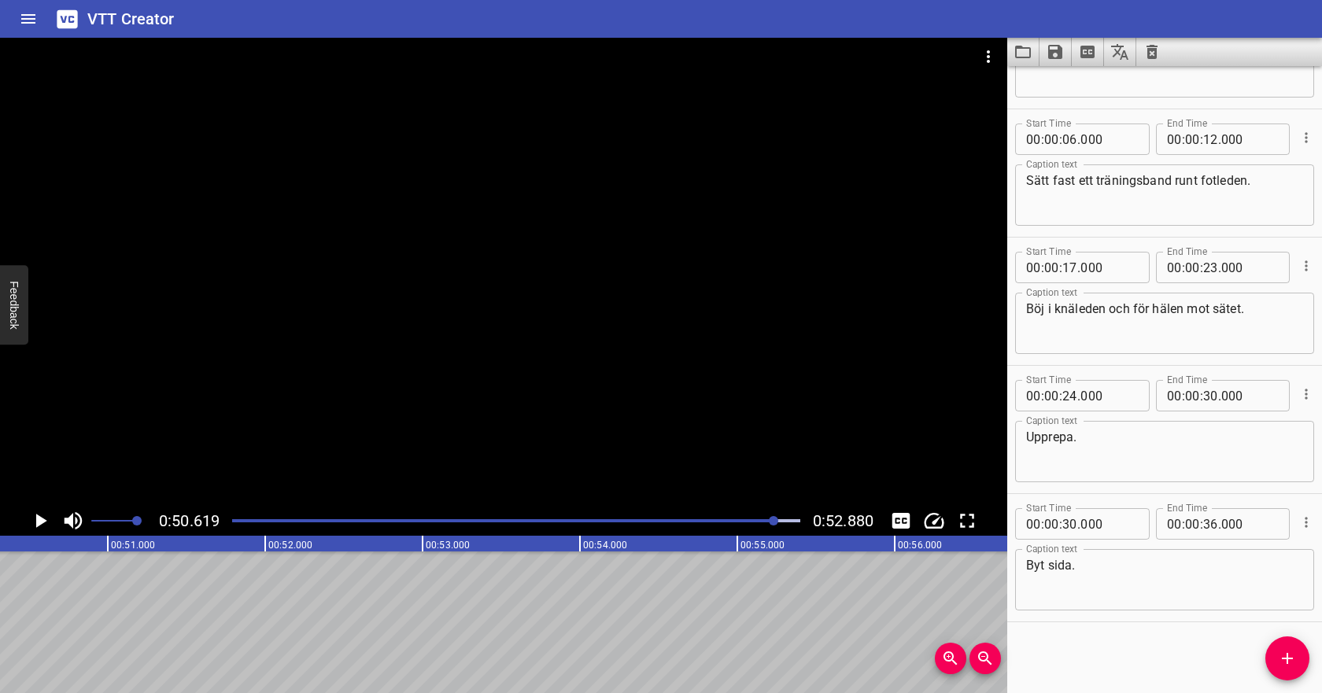
scroll to position [0, 7968]
click at [1071, 525] on input "number" at bounding box center [1070, 523] width 15 height 31
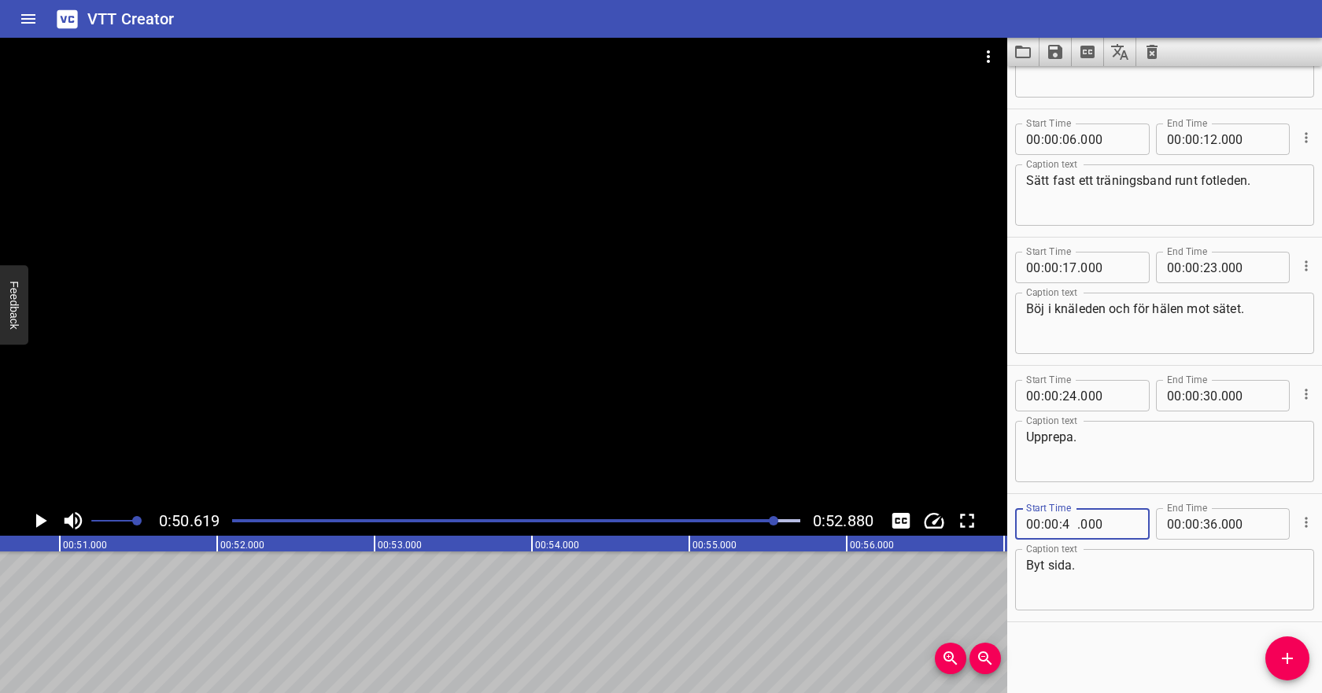
type input "48"
type input "000"
click at [1211, 527] on input "number" at bounding box center [1210, 523] width 15 height 31
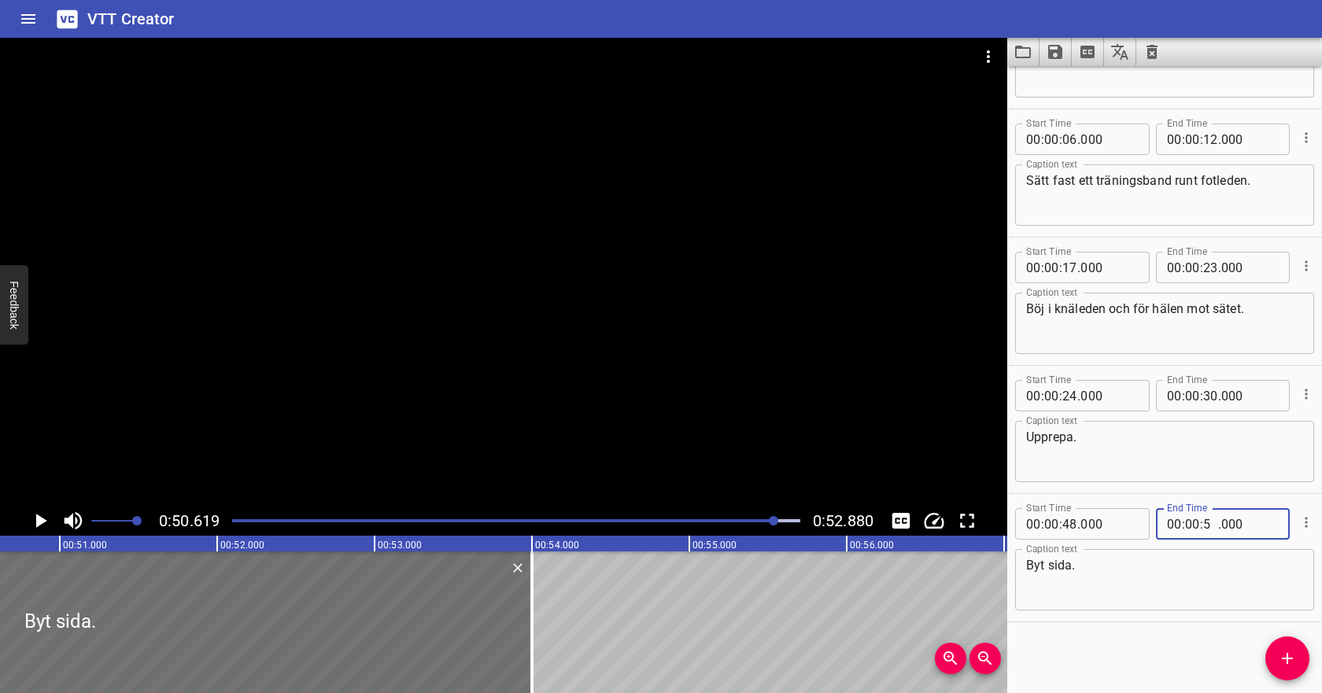
type input "52"
type input "000"
click at [1214, 555] on div "Byt sida. Caption text" at bounding box center [1164, 579] width 299 height 61
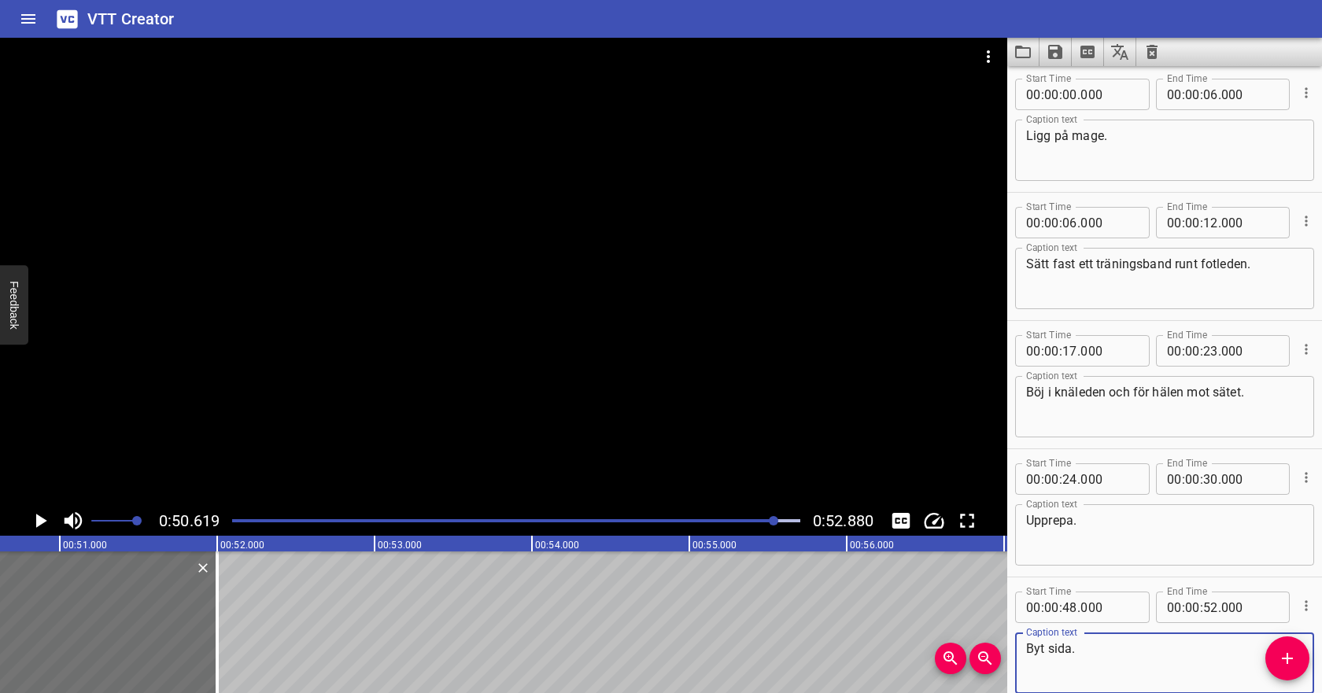
scroll to position [0, 0]
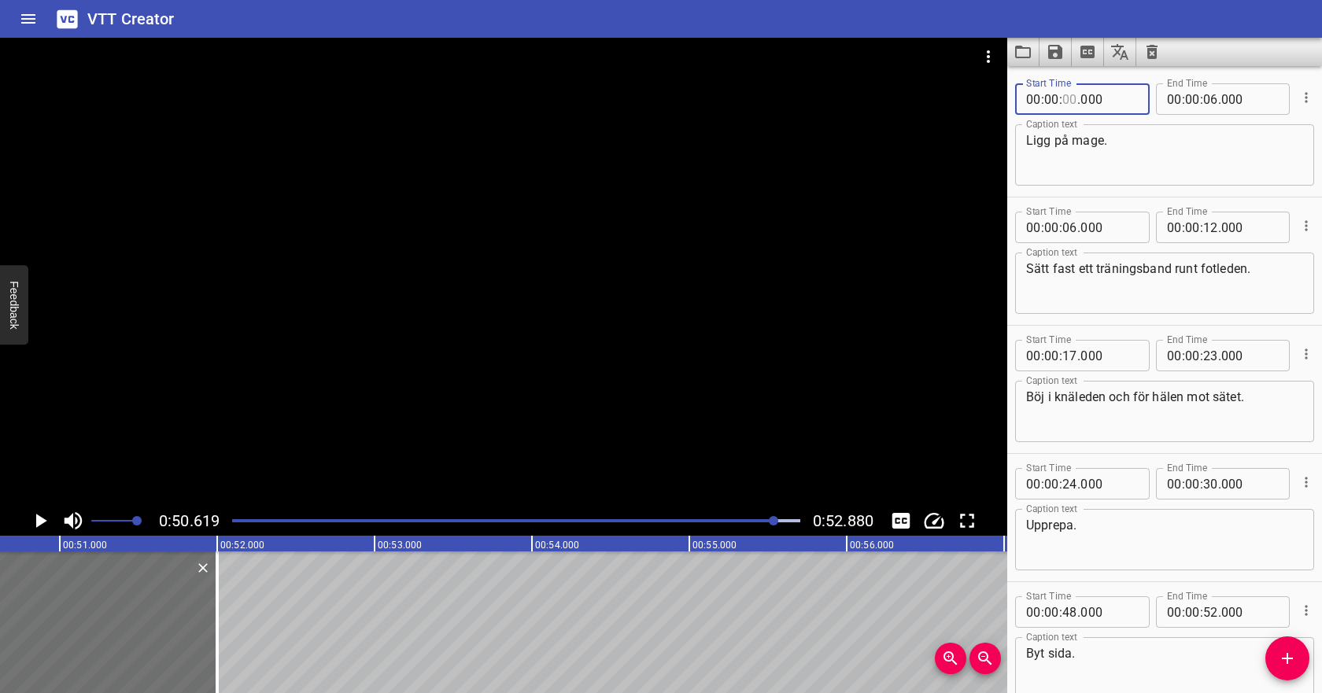
click at [1069, 97] on input "number" at bounding box center [1070, 98] width 15 height 31
type input "04"
type input "000"
click at [1209, 105] on input "number" at bounding box center [1210, 98] width 15 height 31
type input "10"
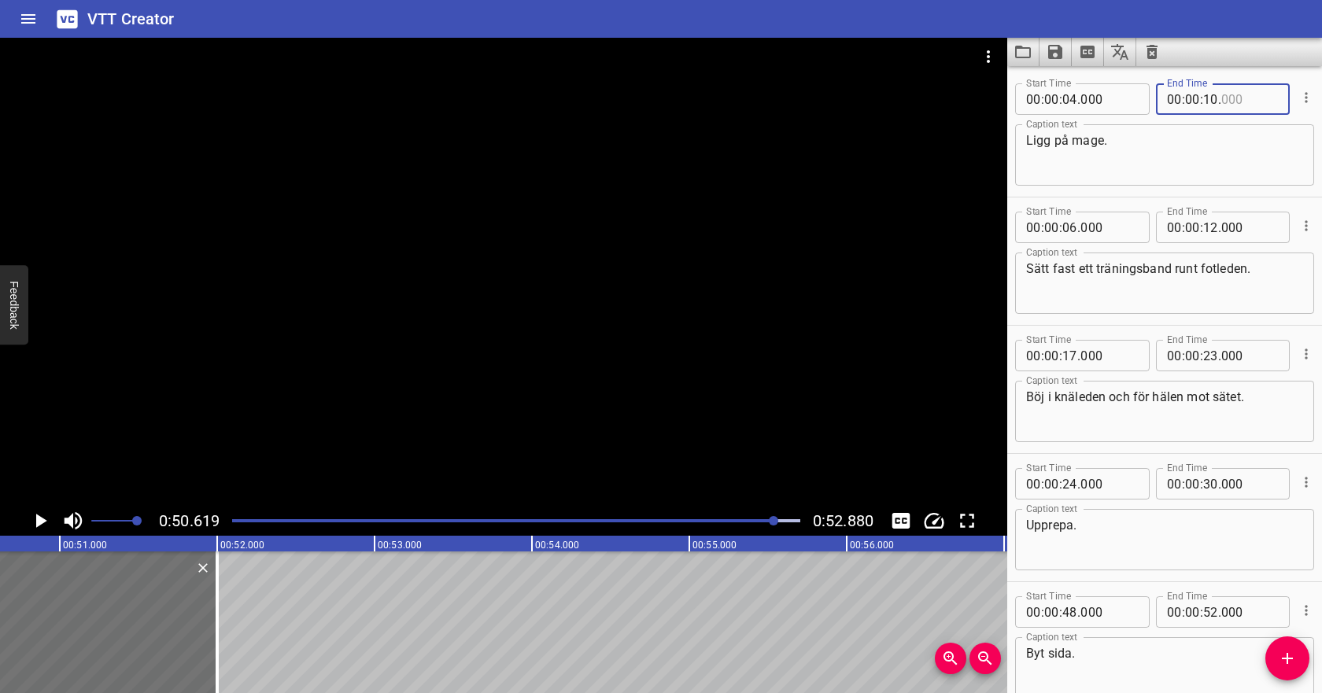
type input "000"
click at [1072, 221] on input "number" at bounding box center [1070, 227] width 15 height 31
type input "10"
type input "000"
click at [1212, 232] on input "number" at bounding box center [1210, 227] width 15 height 31
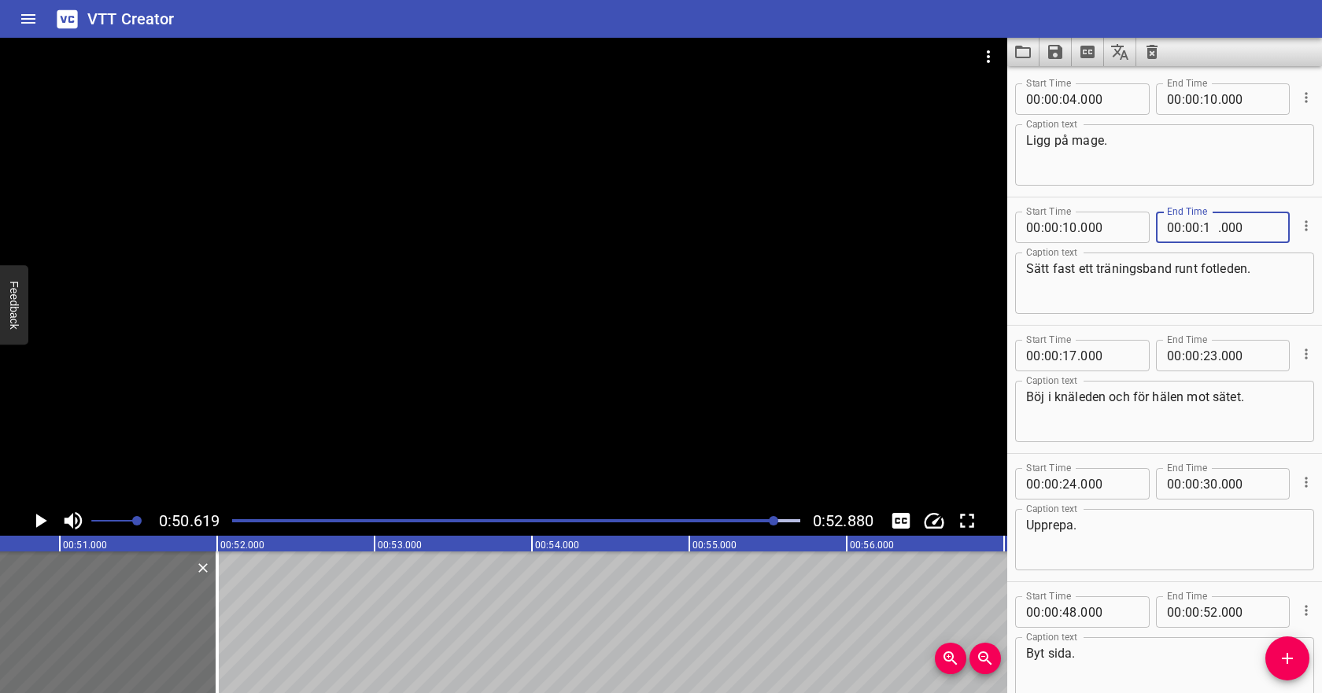
type input "17"
type input "000"
click at [1105, 353] on input "number" at bounding box center [1109, 355] width 57 height 31
type input "000"
click at [338, 520] on div "Play progress" at bounding box center [492, 520] width 568 height 3
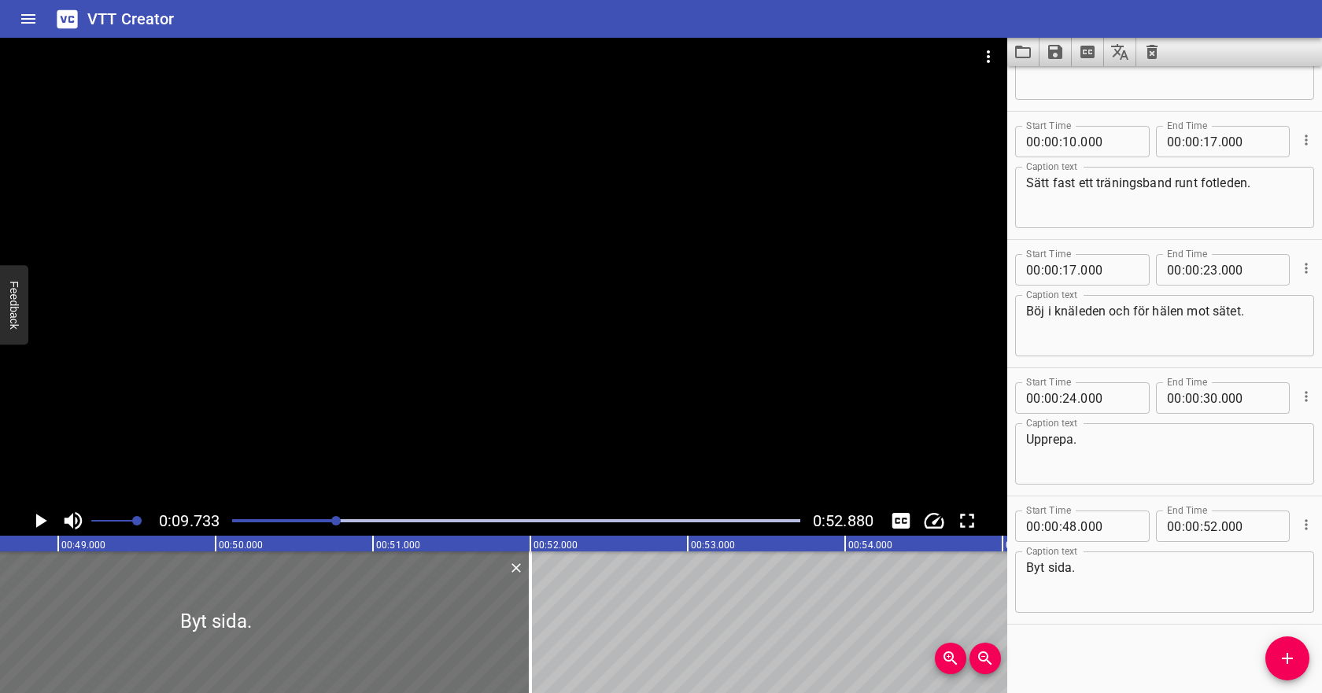
scroll to position [88, 0]
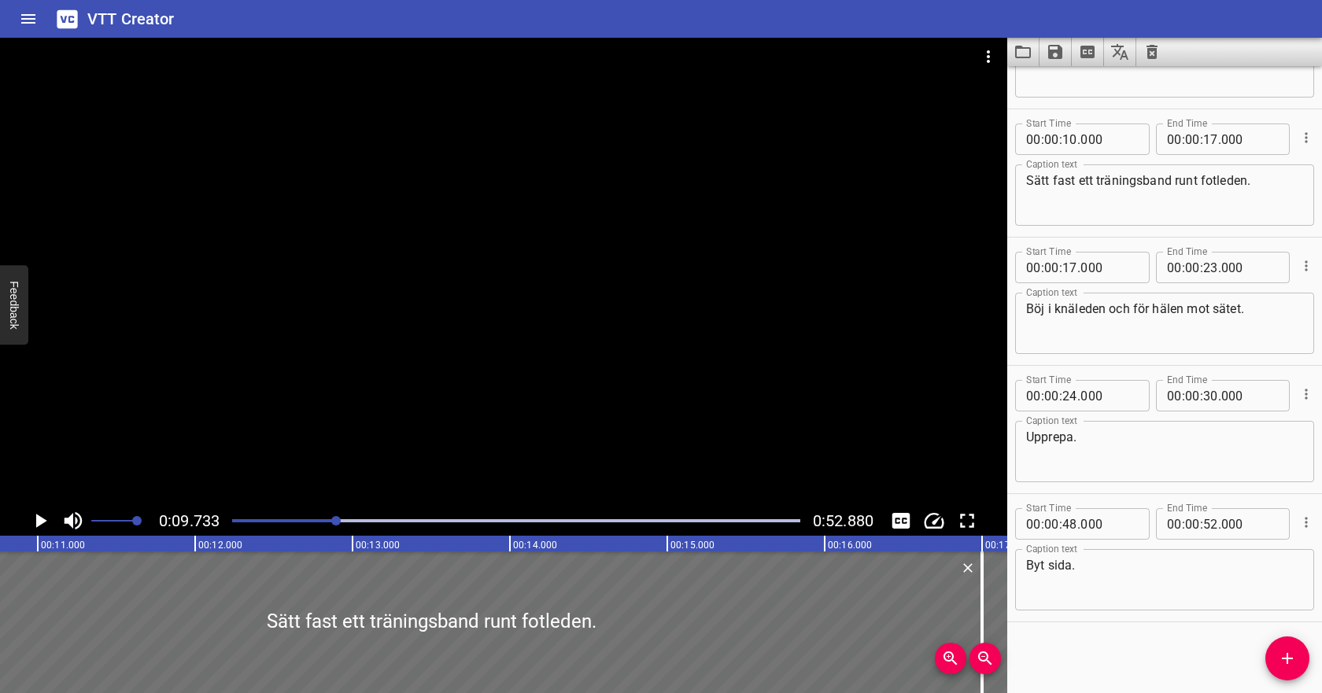
click at [360, 520] on div "Play progress" at bounding box center [516, 520] width 568 height 3
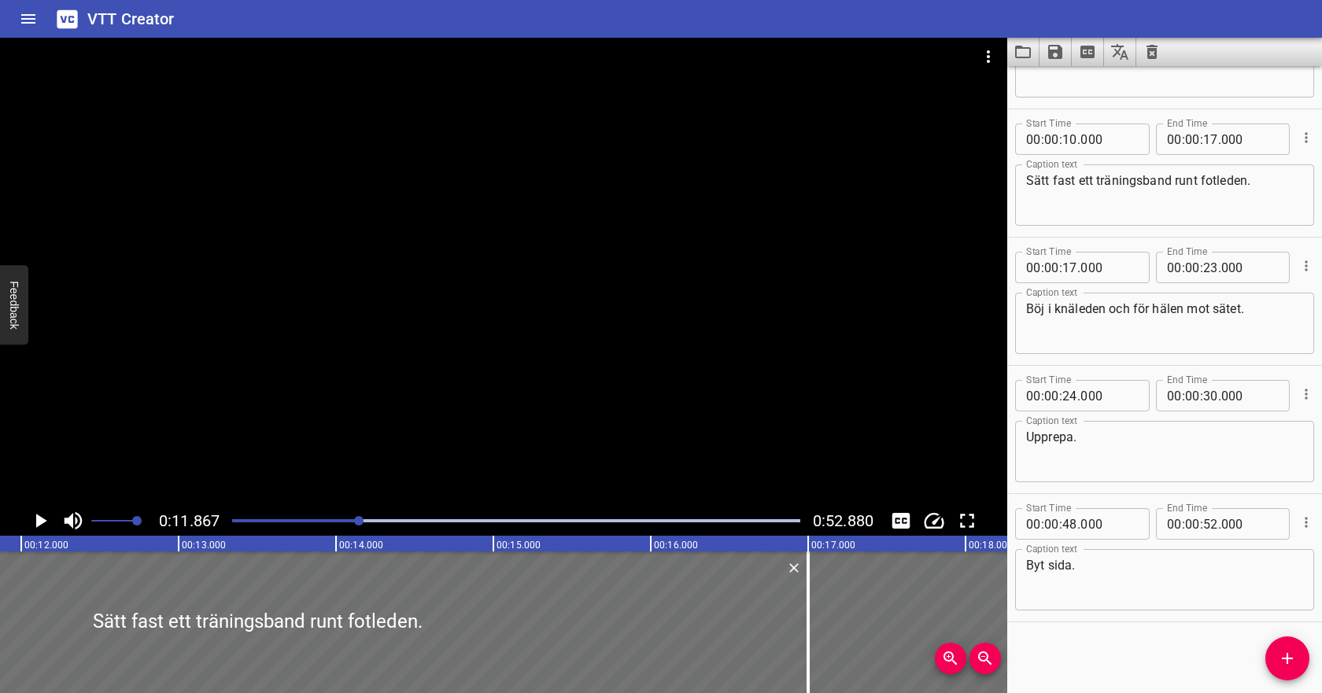
click at [397, 516] on div at bounding box center [516, 521] width 587 height 22
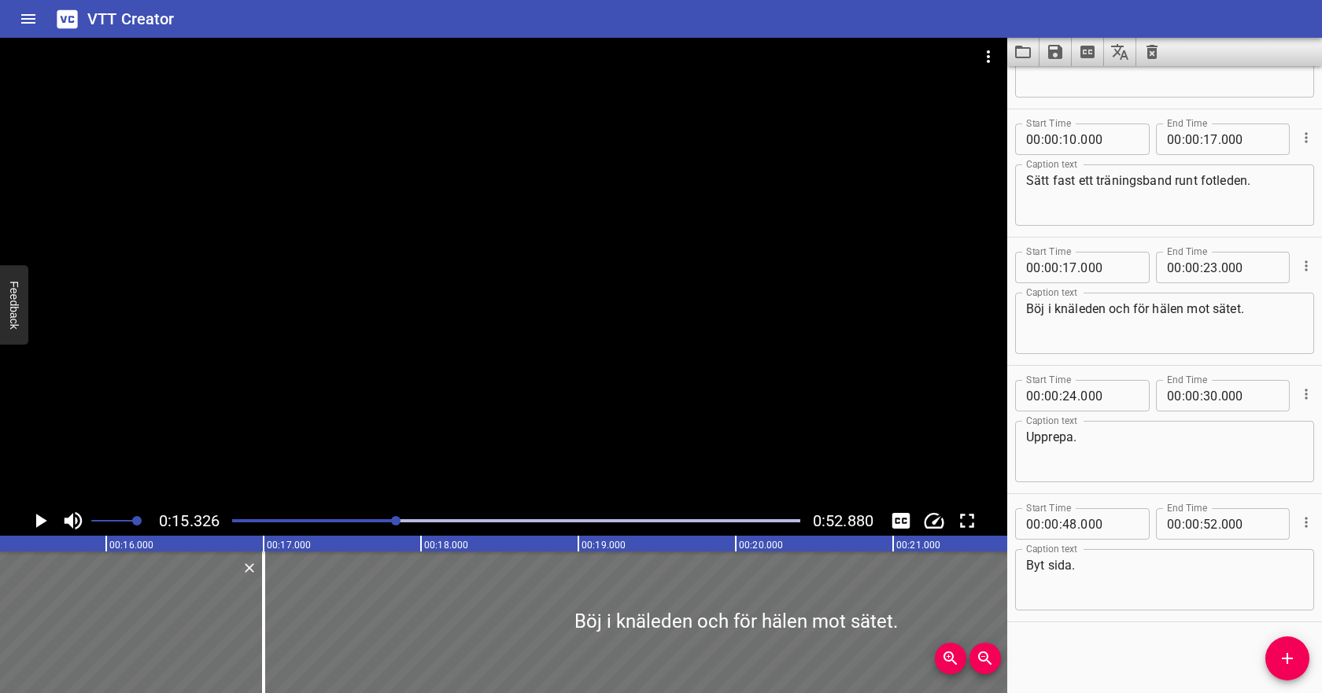
click at [429, 513] on div at bounding box center [516, 521] width 587 height 22
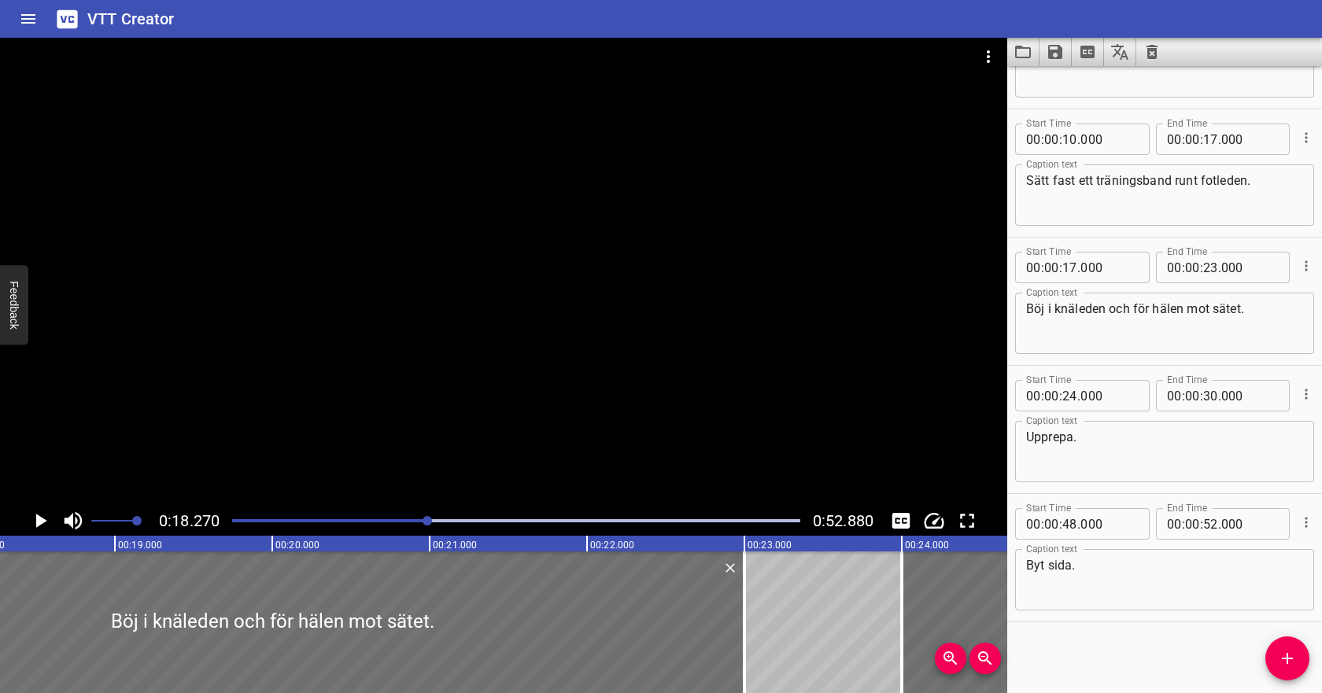
click at [453, 519] on div "Play progress" at bounding box center [516, 520] width 568 height 3
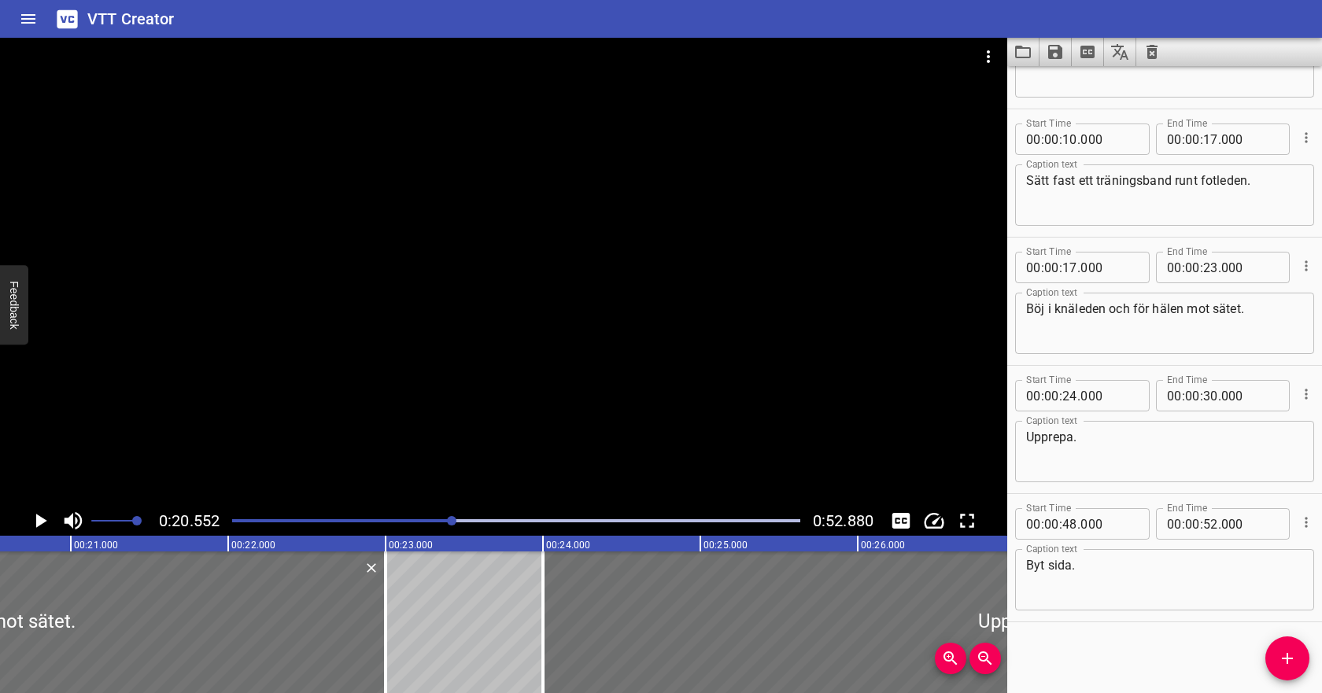
click at [490, 519] on div "Play progress" at bounding box center [516, 520] width 568 height 3
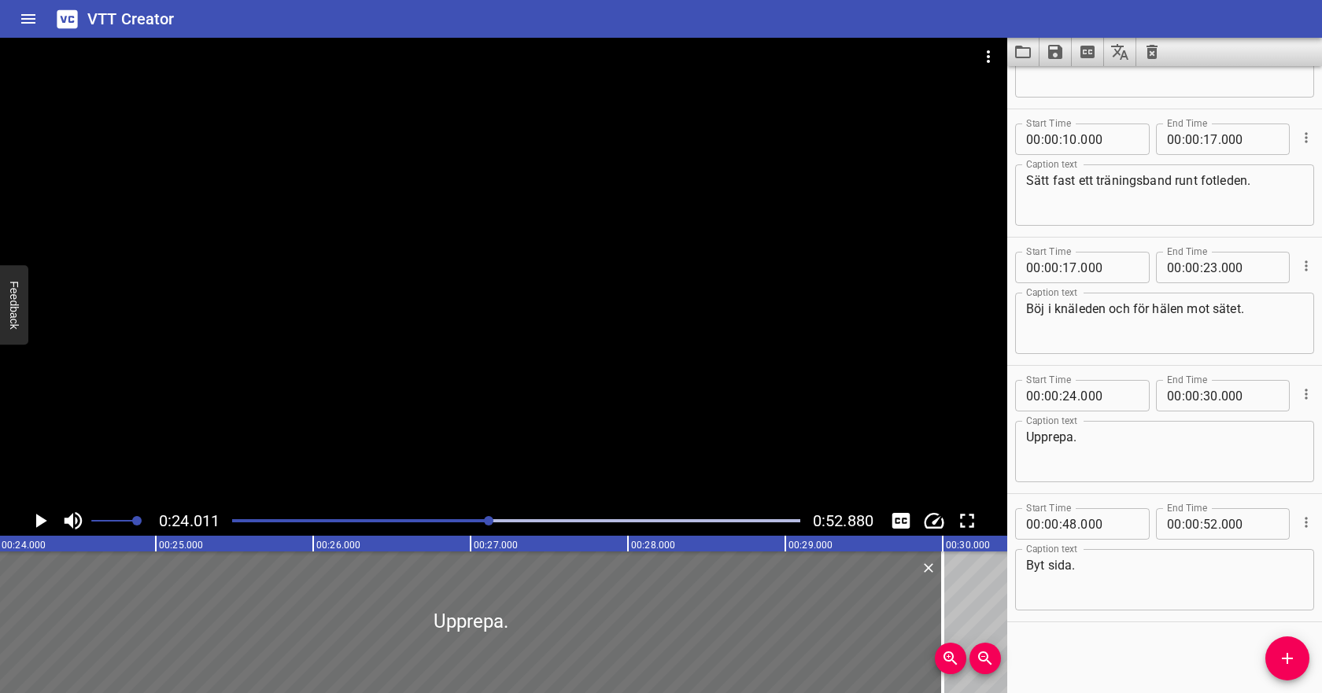
click at [520, 519] on div "Play progress" at bounding box center [516, 520] width 568 height 3
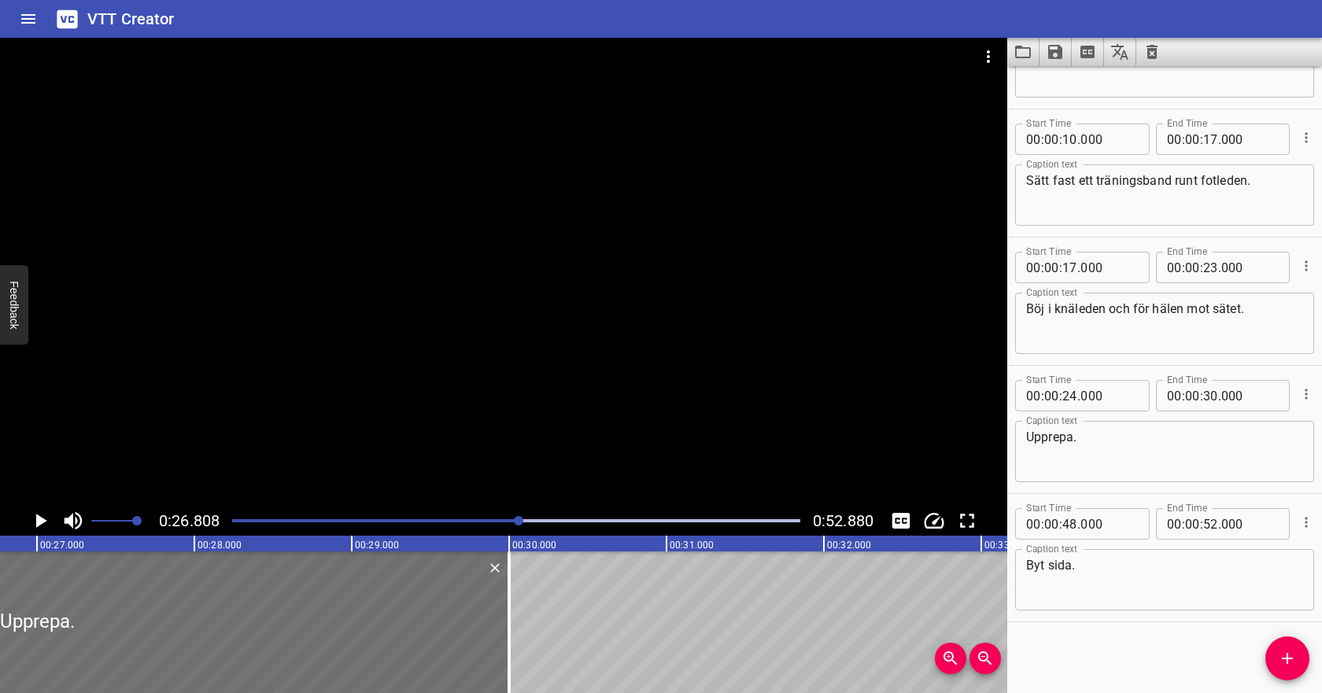
scroll to position [0, 4220]
click at [1207, 271] on input "number" at bounding box center [1210, 267] width 15 height 31
type input "25"
type input "000"
click at [1077, 394] on input "number" at bounding box center [1070, 395] width 15 height 31
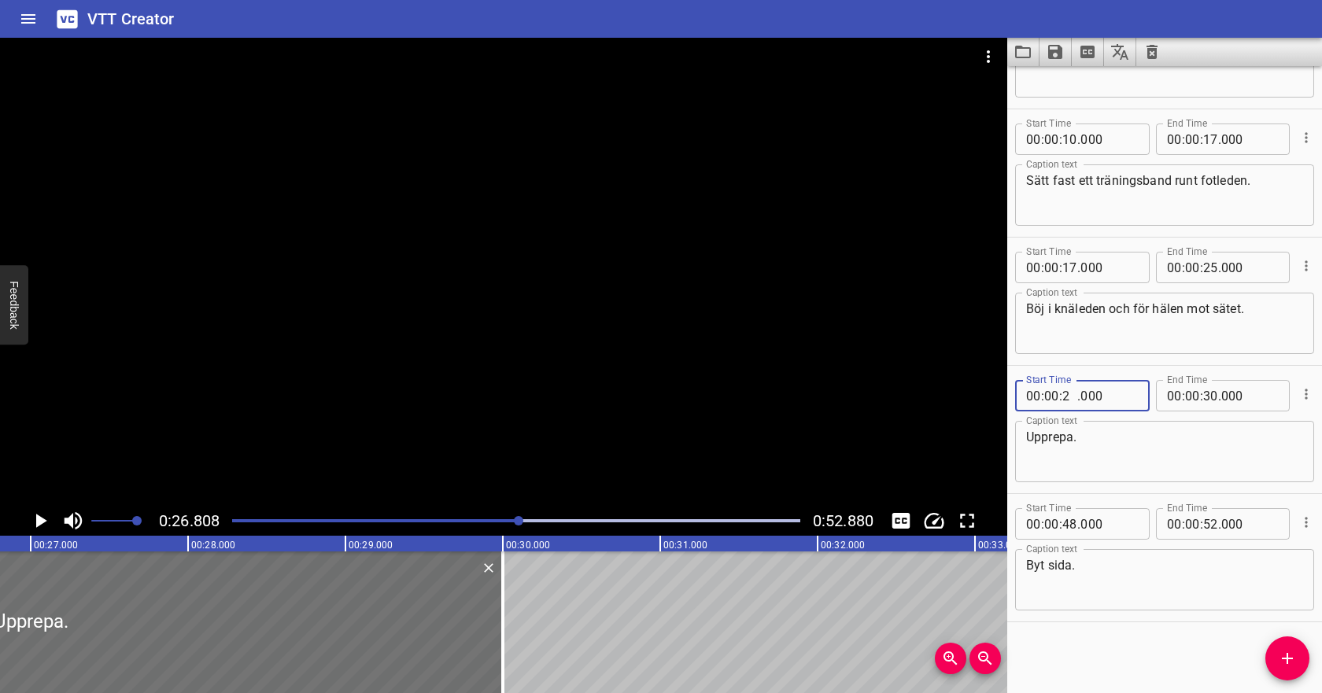
type input "25"
type input "000"
click at [1209, 395] on input "number" at bounding box center [1210, 395] width 15 height 31
type input "32"
type input "000"
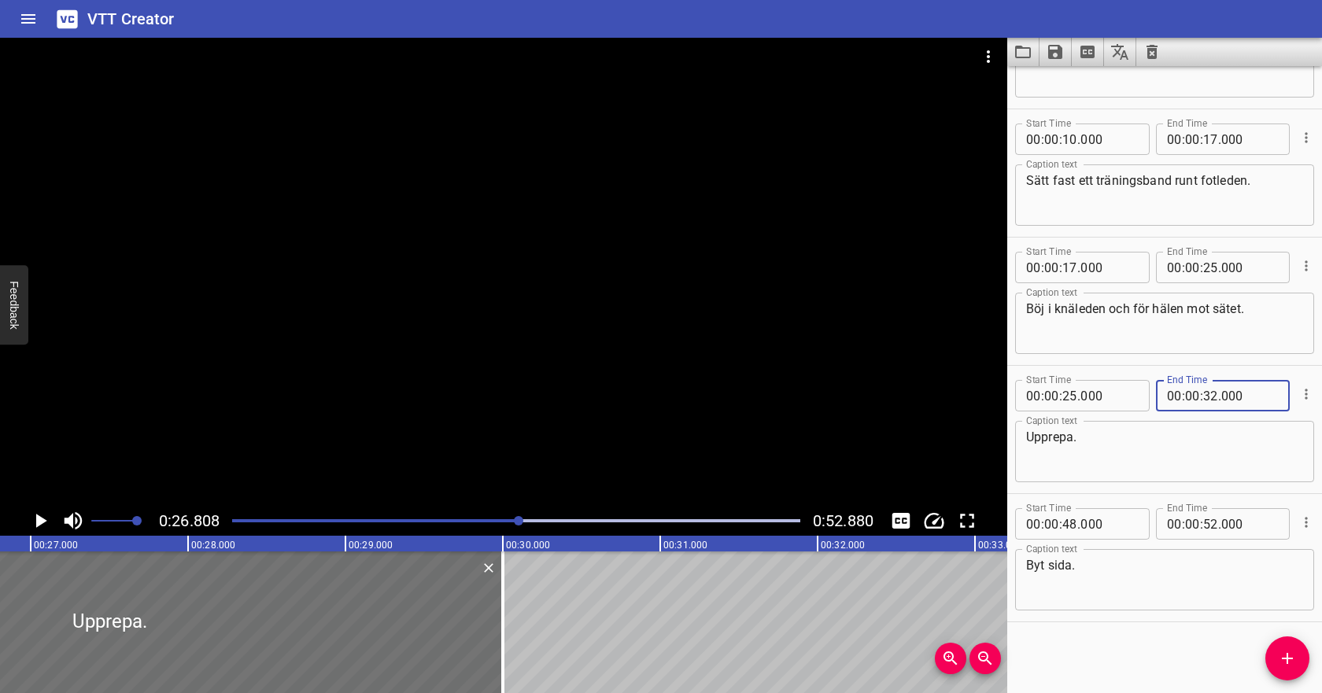
click at [1167, 443] on textarea "Upprepa." at bounding box center [1164, 452] width 277 height 45
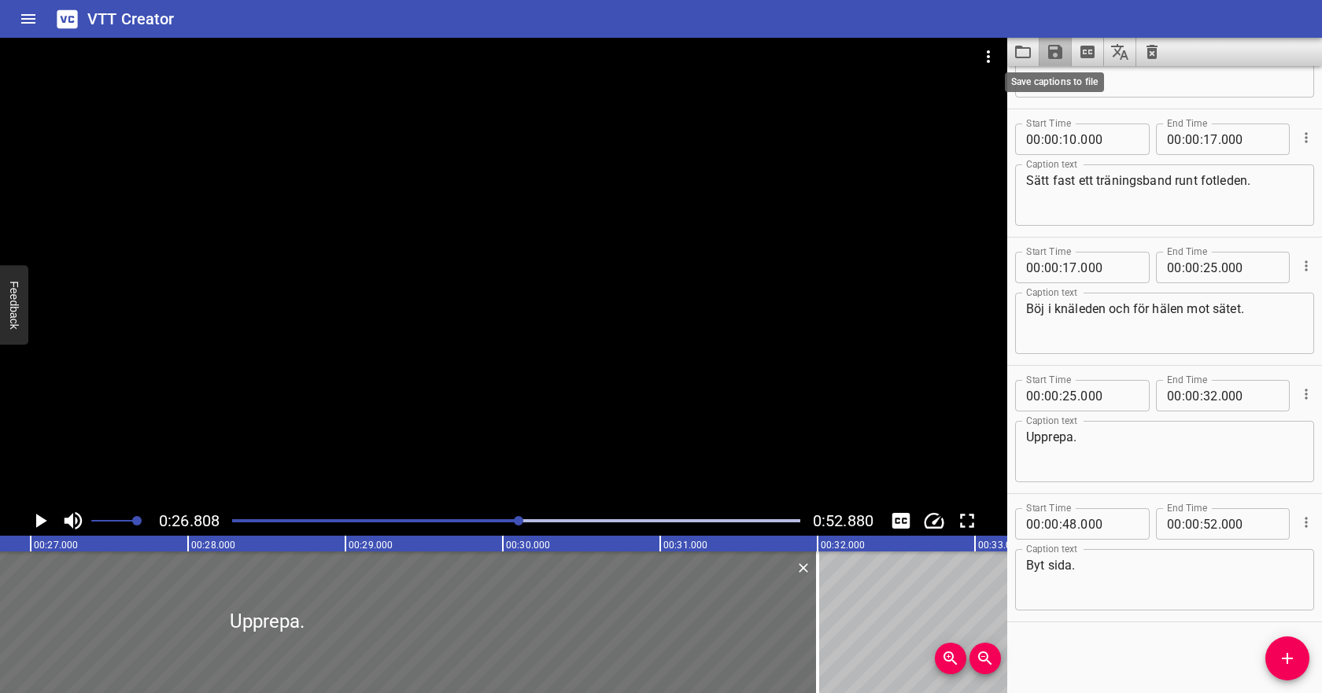
click at [1059, 60] on icon "Save captions to file" at bounding box center [1055, 52] width 19 height 19
click at [1067, 79] on li "Save to VTT file" at bounding box center [1098, 86] width 116 height 28
click at [996, 52] on icon "Video Options" at bounding box center [988, 56] width 19 height 19
click at [995, 66] on li "Select New Video File..." at bounding box center [1048, 58] width 157 height 28
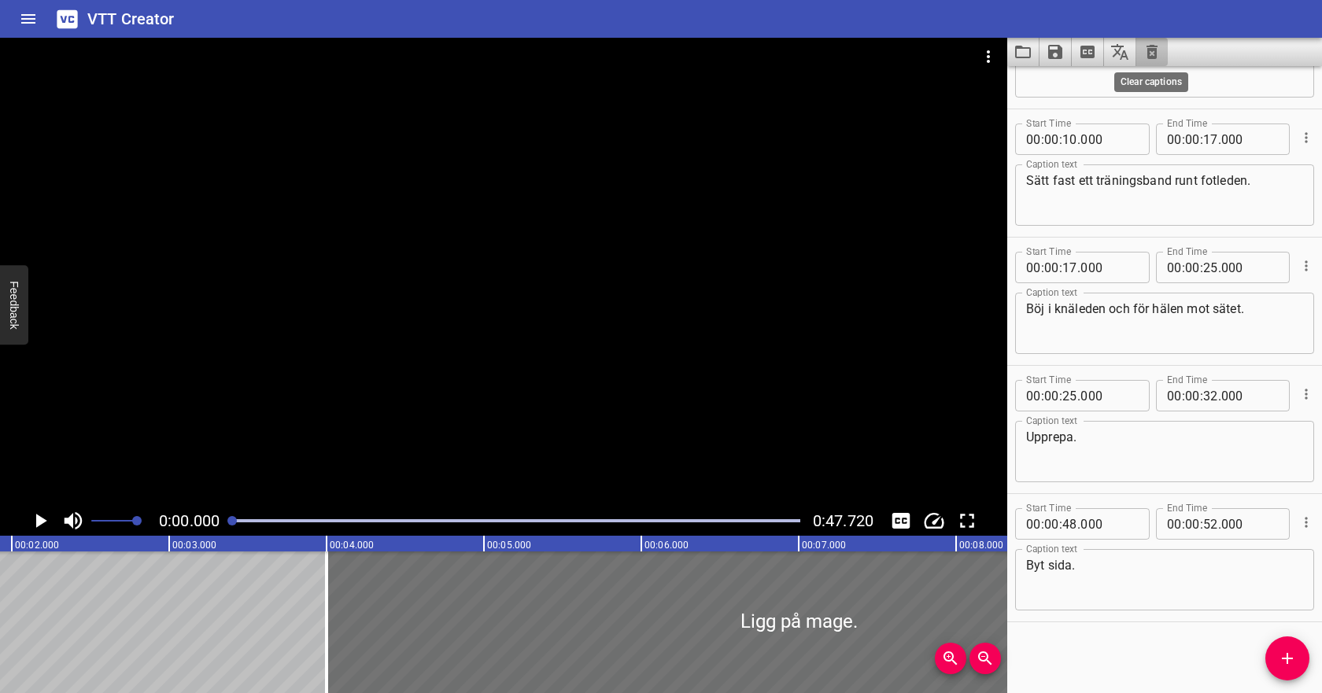
click at [1154, 46] on icon "Clear captions" at bounding box center [1152, 52] width 11 height 14
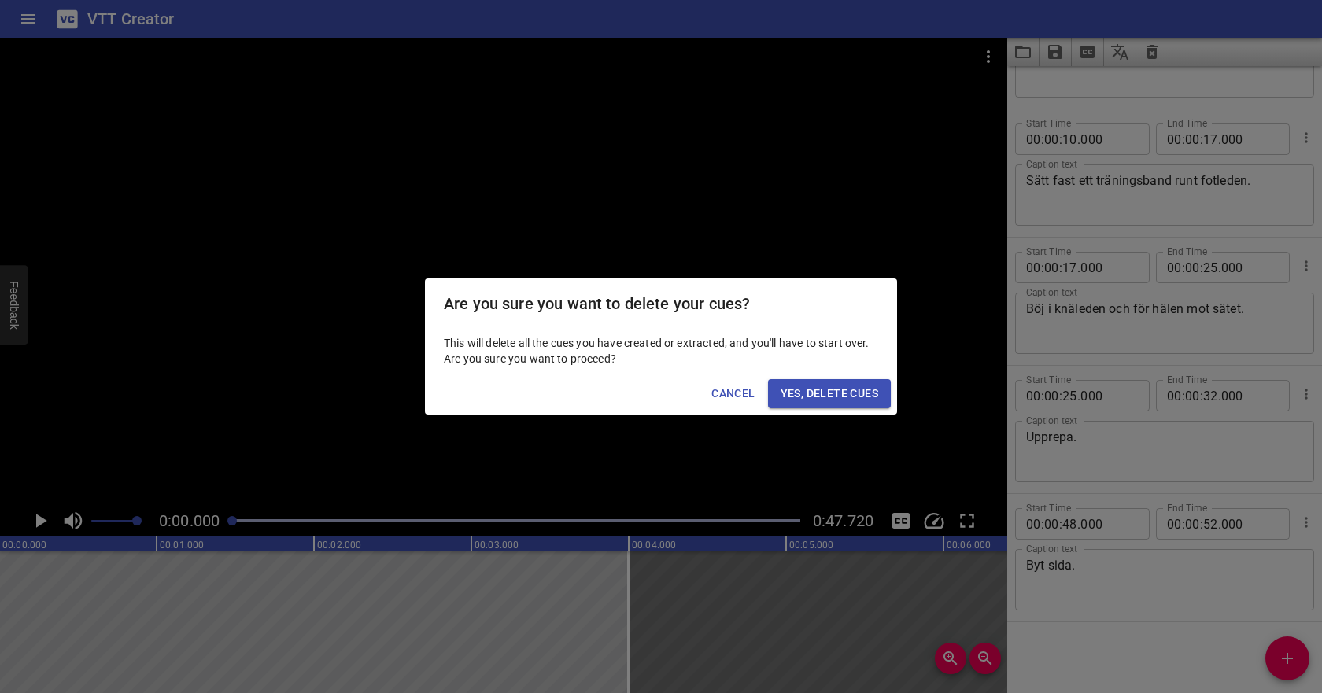
scroll to position [0, 0]
click at [845, 386] on span "Yes, Delete Cues" at bounding box center [830, 394] width 98 height 20
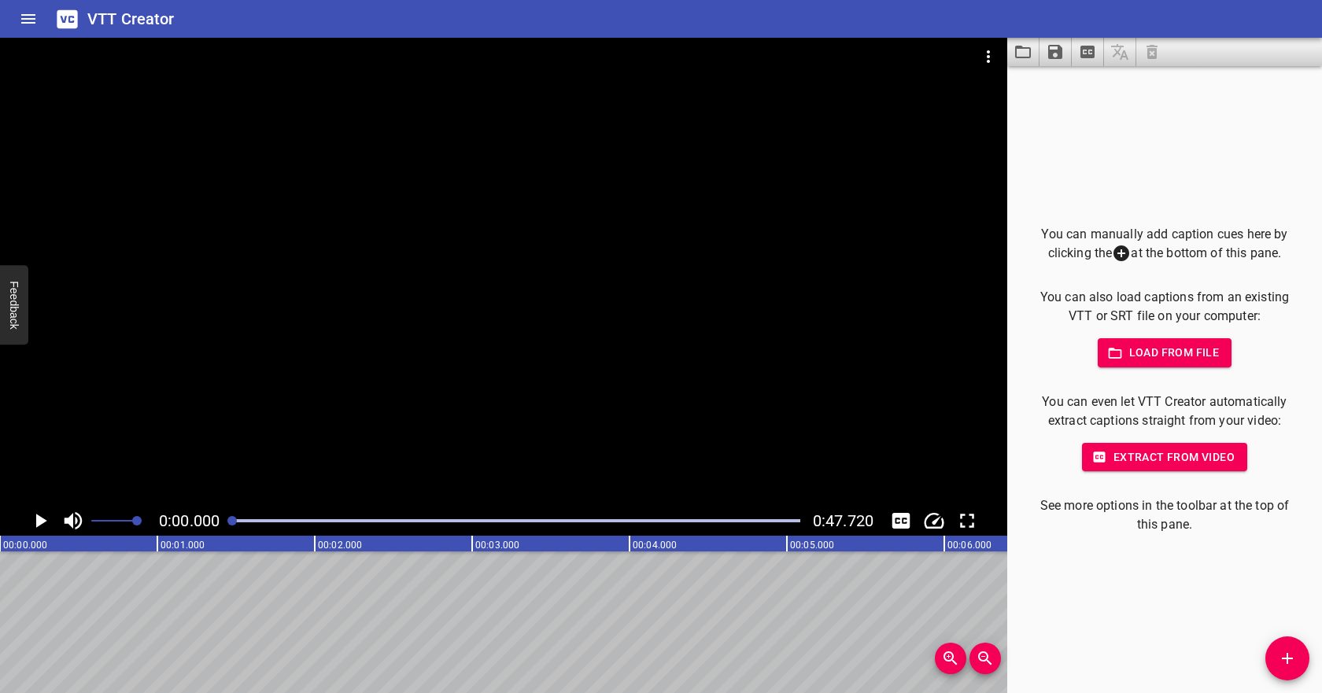
click at [1148, 349] on span "Load from file" at bounding box center [1165, 353] width 109 height 20
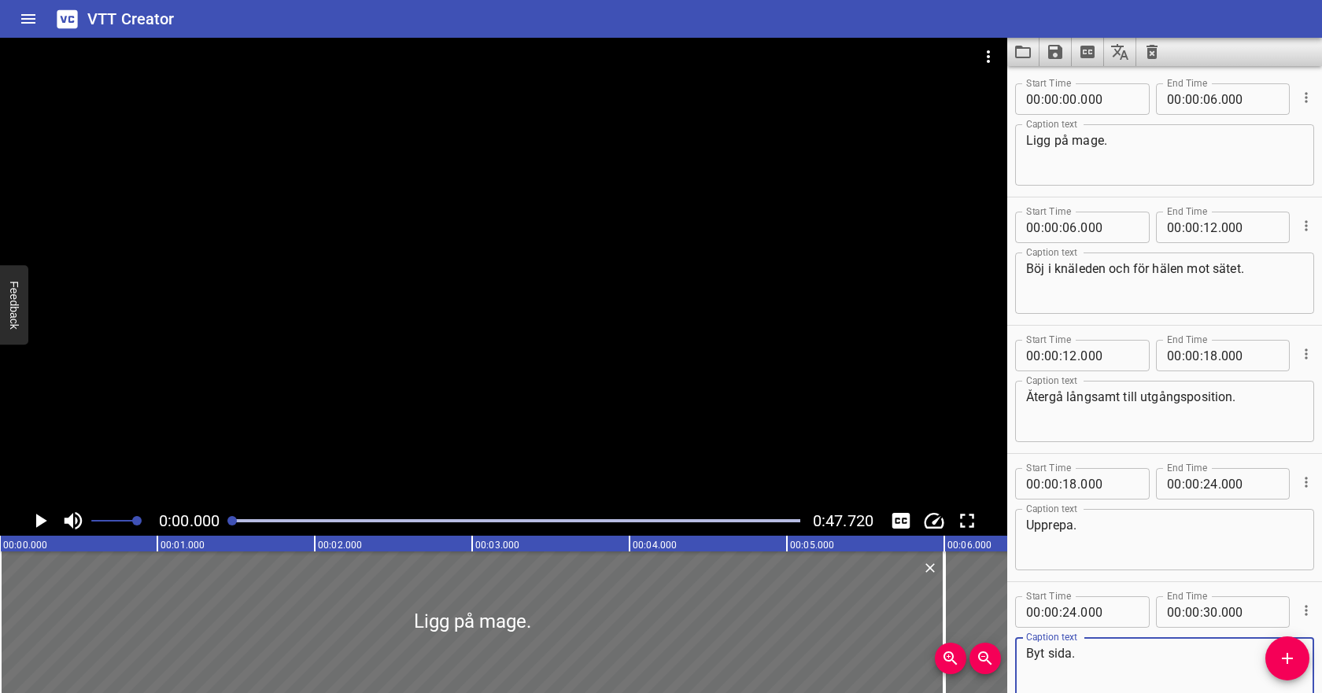
click at [44, 519] on icon "Play/Pause" at bounding box center [40, 521] width 24 height 24
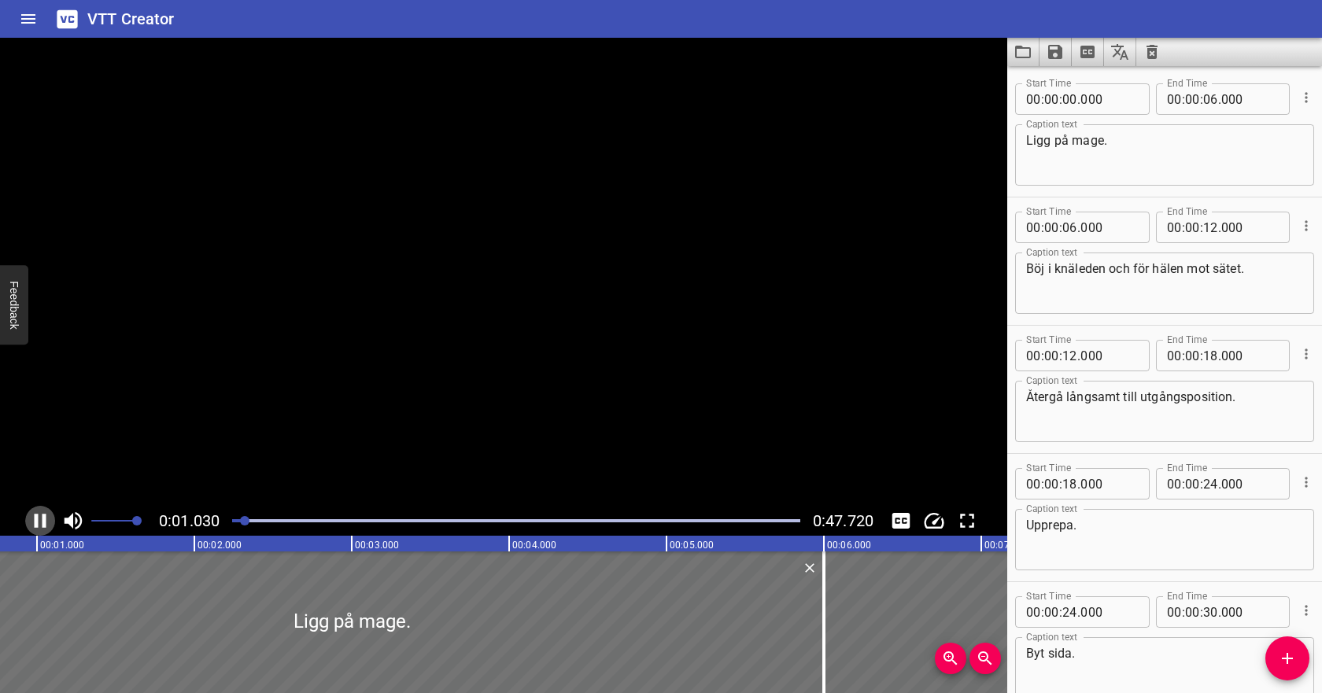
click at [44, 519] on icon "Play/Pause" at bounding box center [41, 521] width 12 height 14
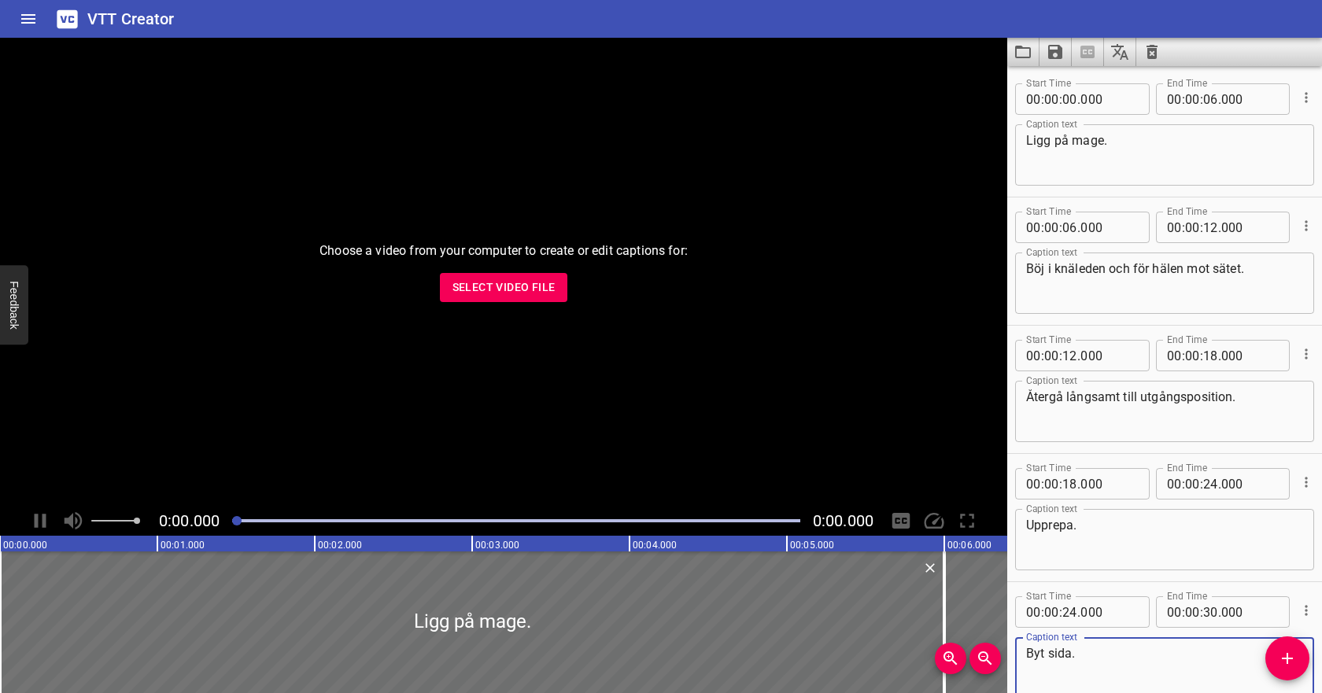
click at [534, 301] on button "Select Video File" at bounding box center [504, 287] width 128 height 29
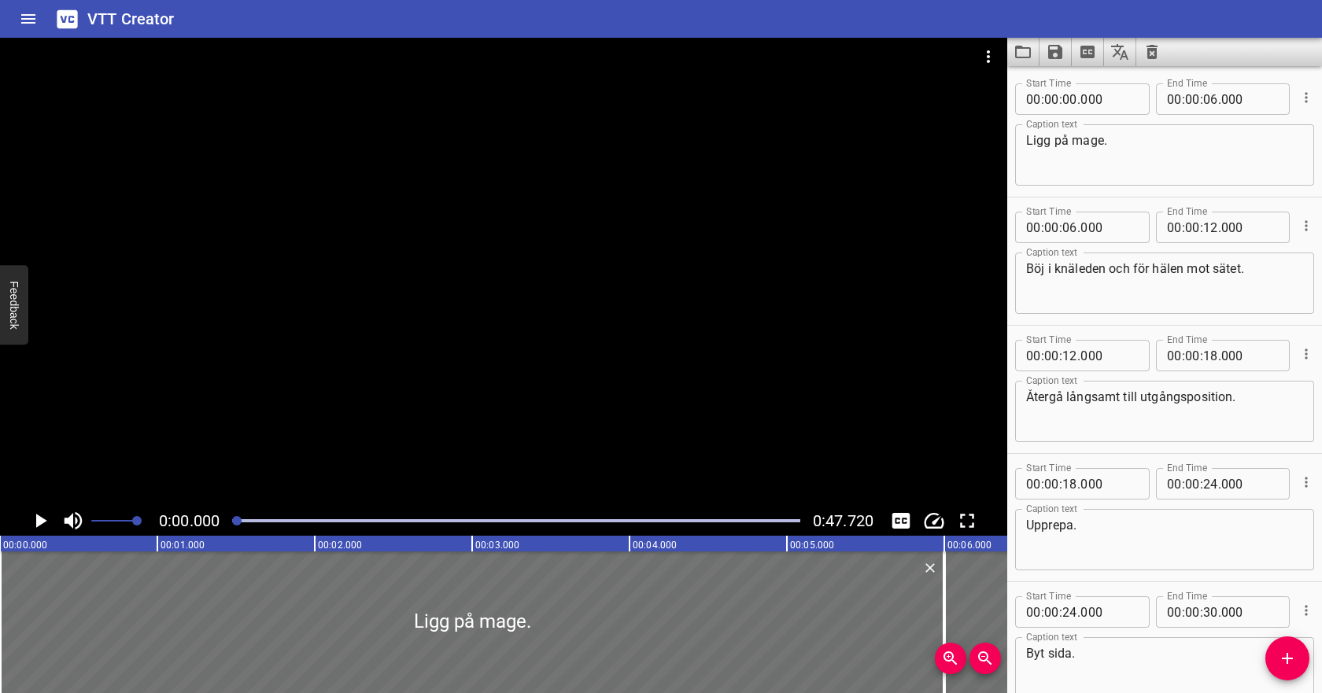
click at [39, 526] on icon "Play/Pause" at bounding box center [40, 521] width 24 height 24
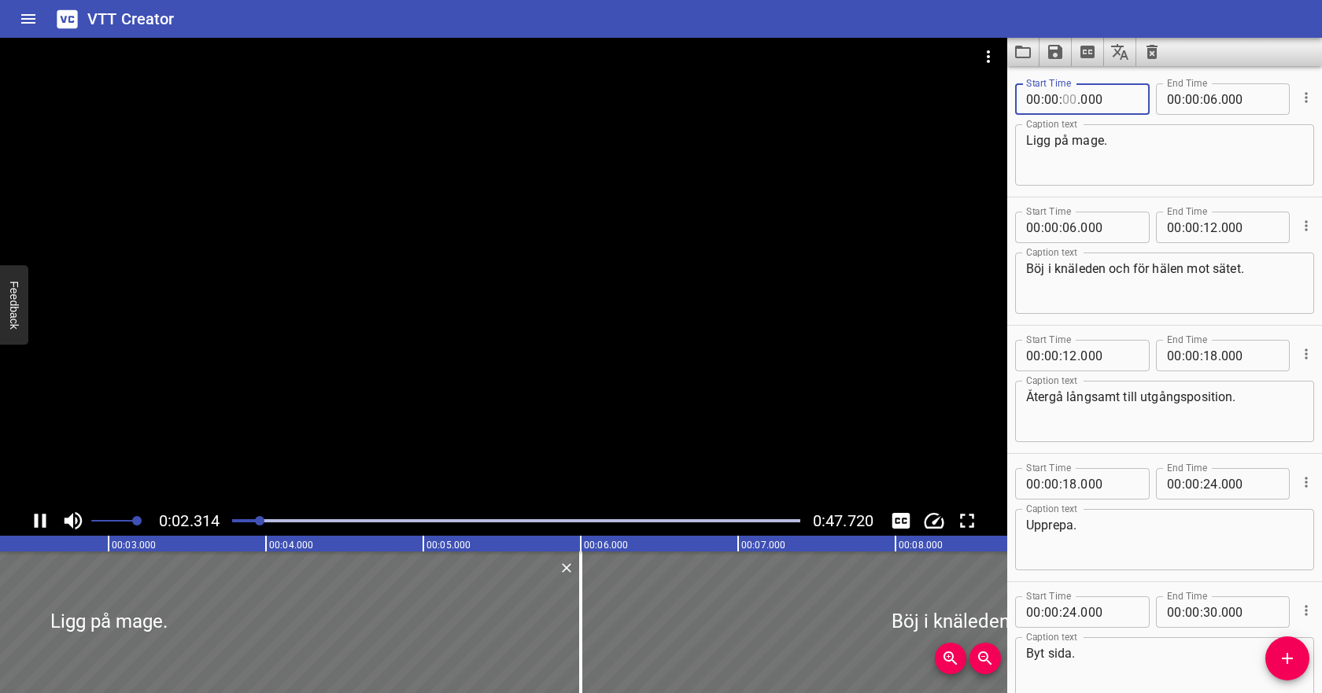
click at [1075, 96] on input "number" at bounding box center [1070, 98] width 15 height 31
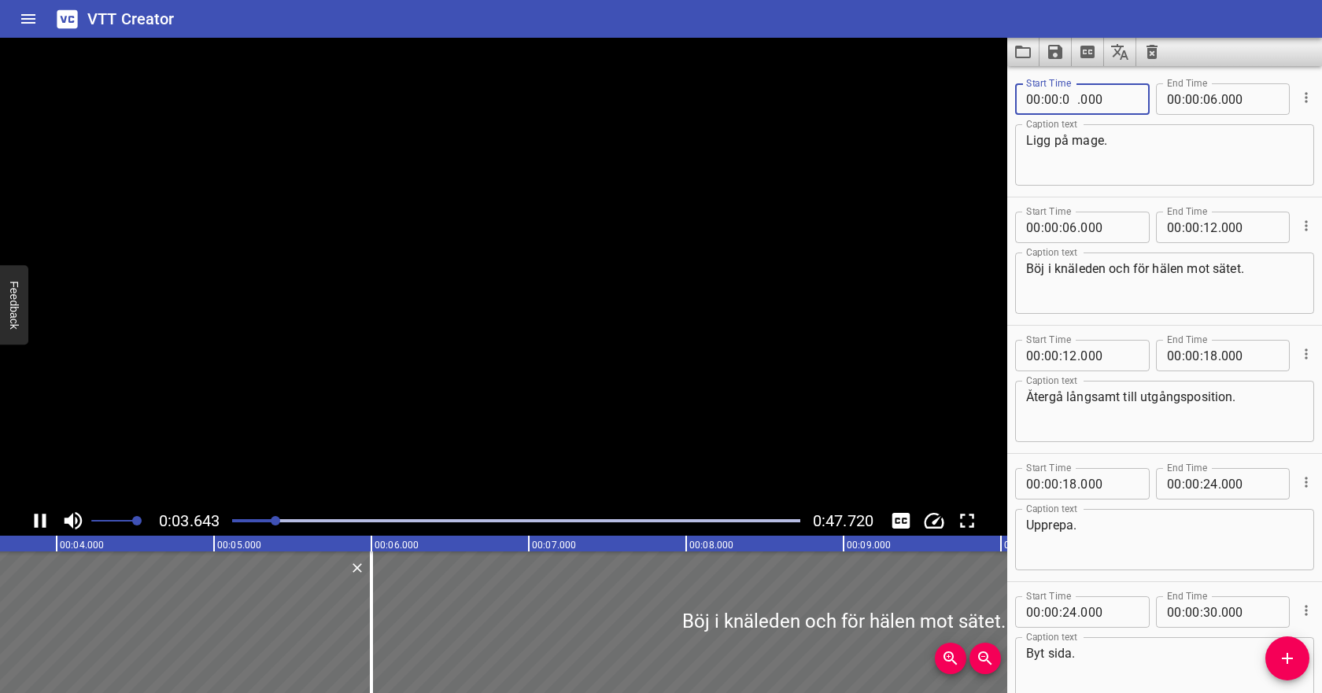
type input "04"
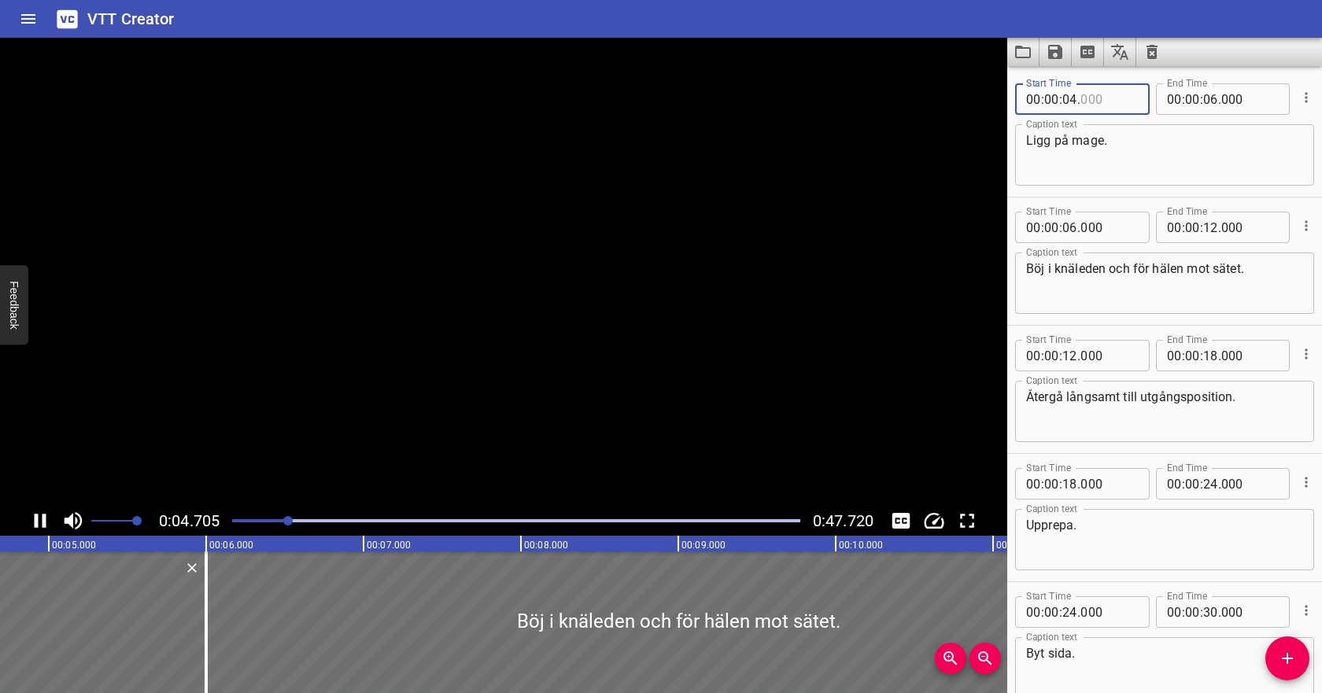
type input "000"
click at [1208, 102] on input "number" at bounding box center [1210, 98] width 15 height 31
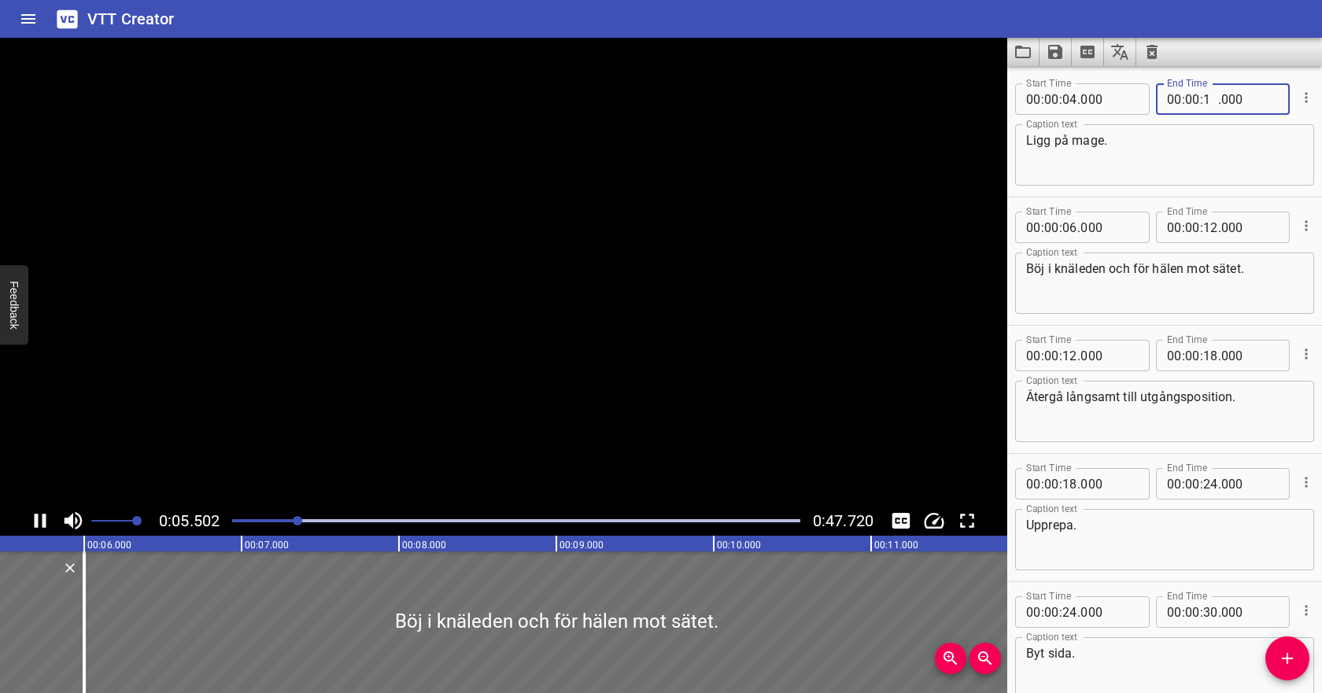
type input "10"
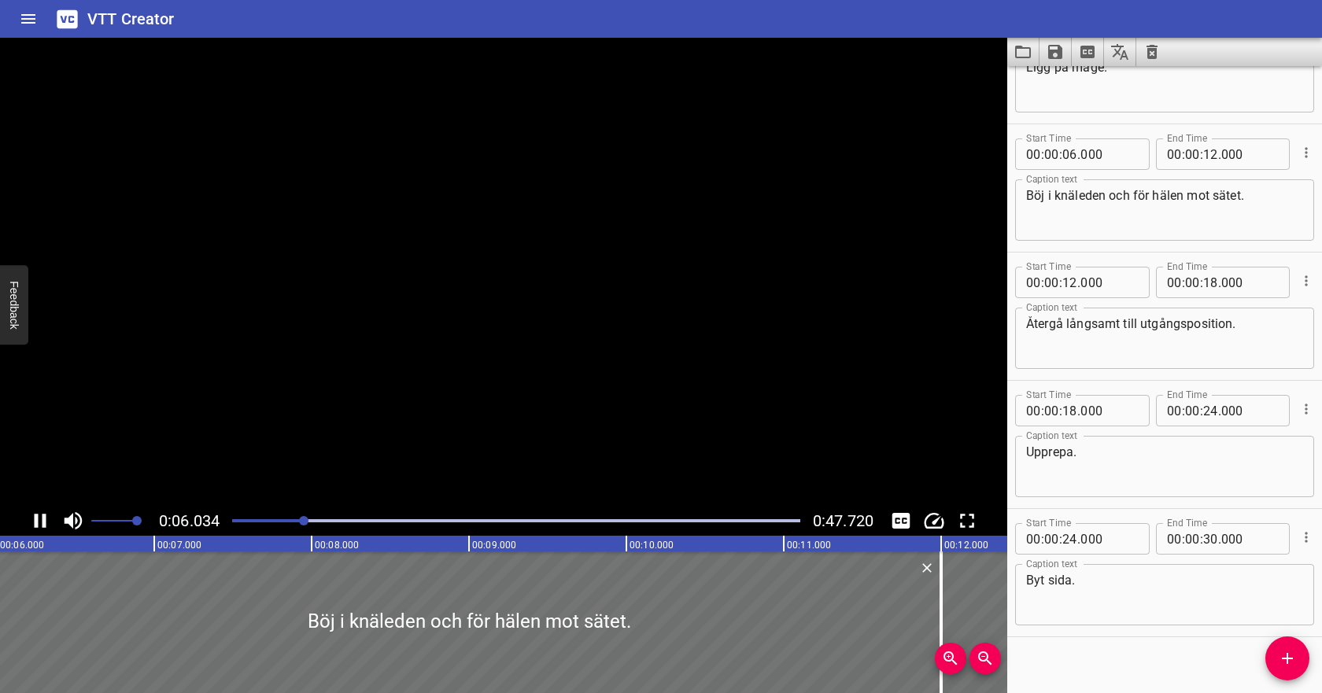
scroll to position [88, 0]
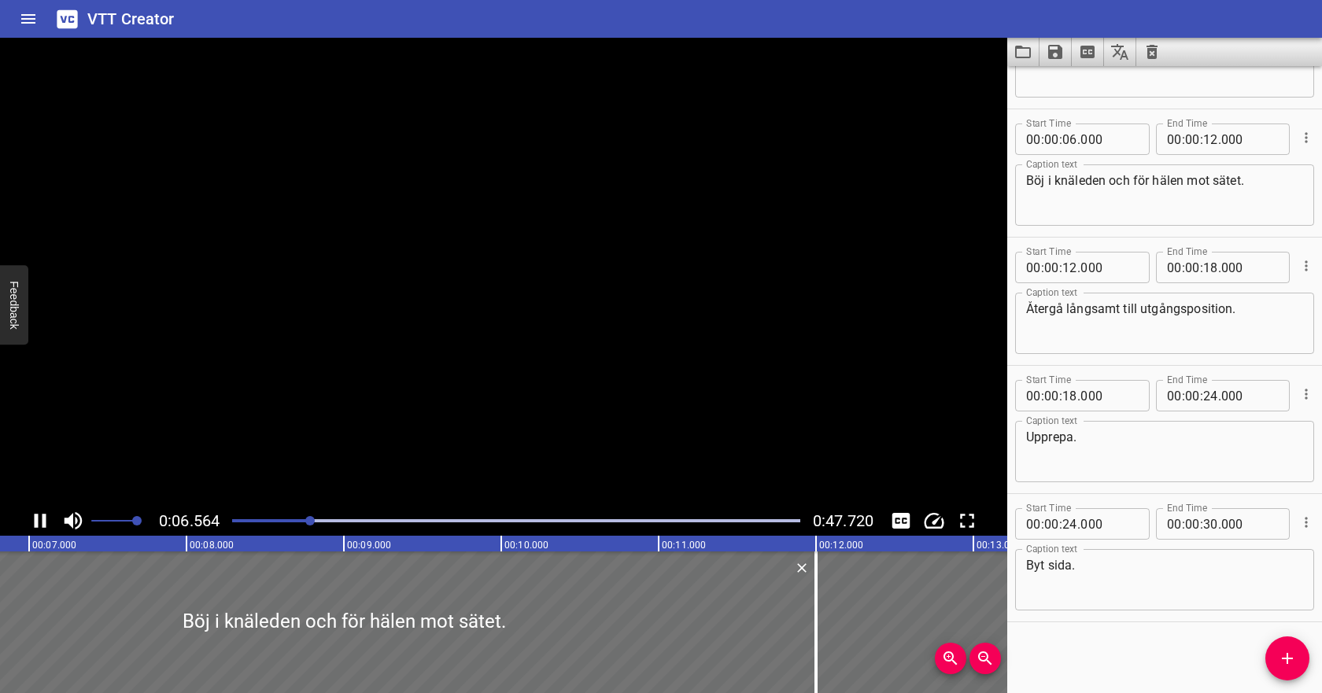
type input "000"
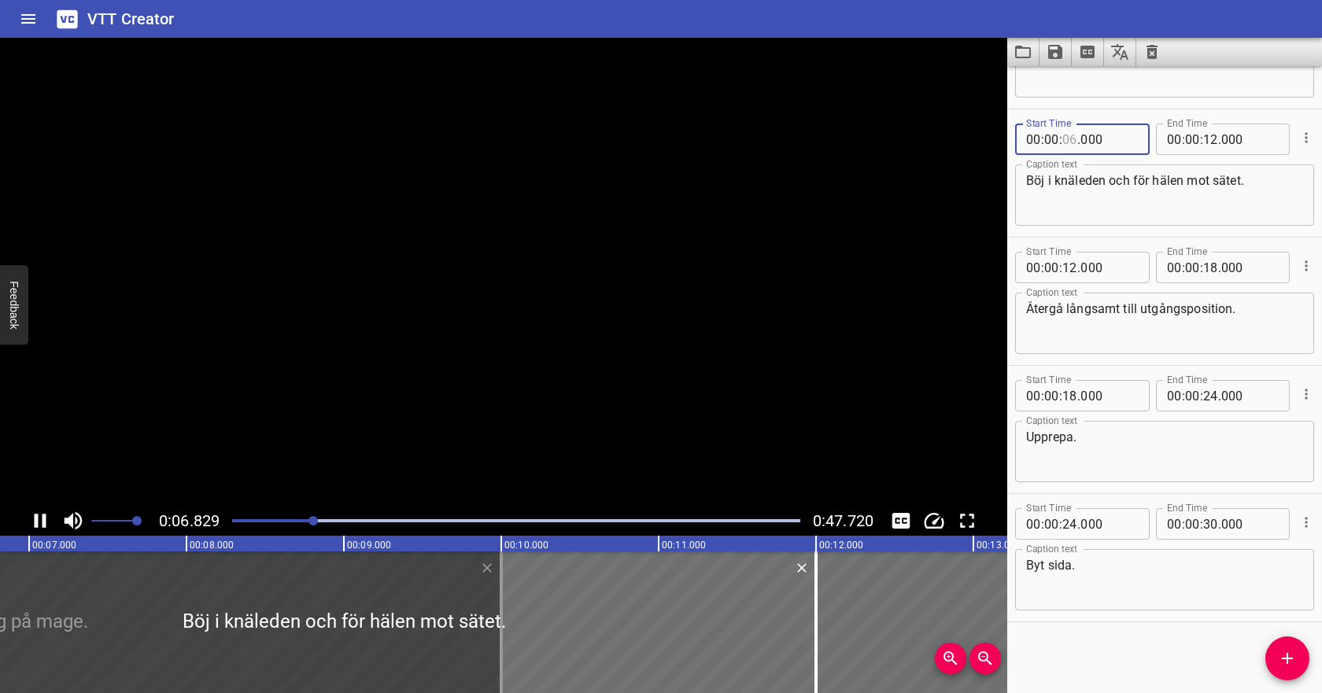
click at [1074, 145] on input "number" at bounding box center [1070, 139] width 15 height 31
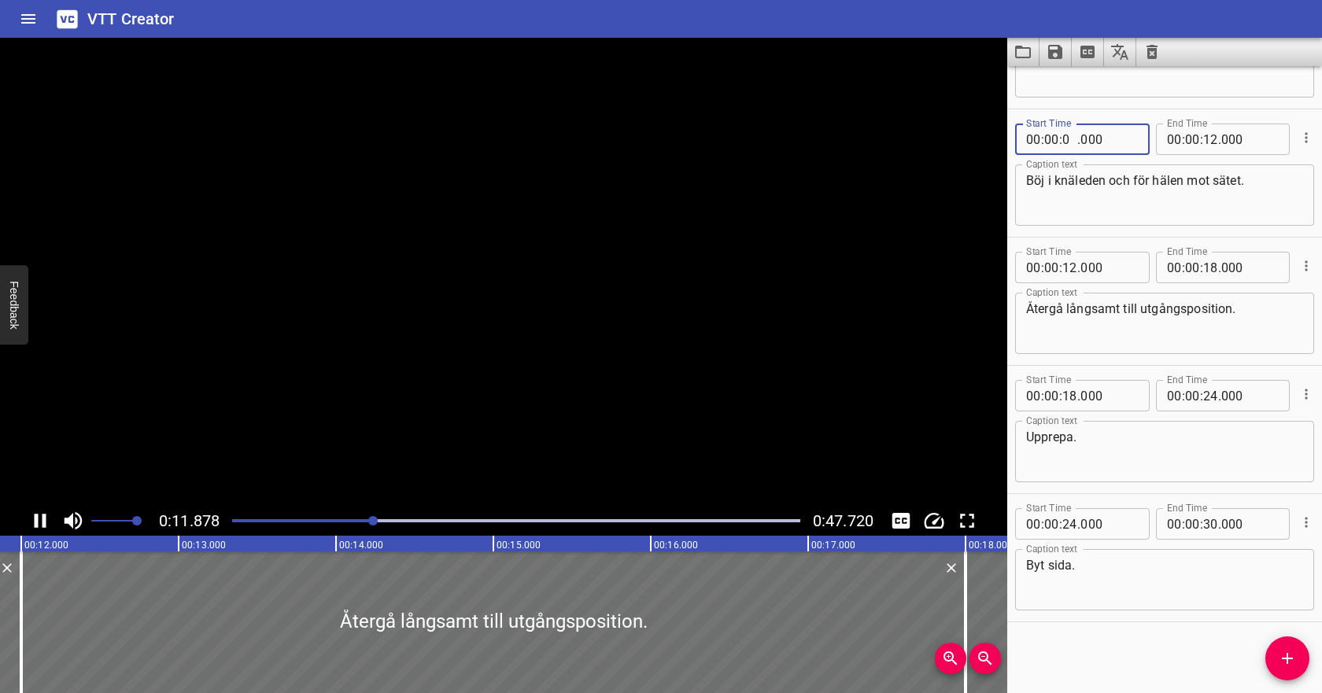
type input "09"
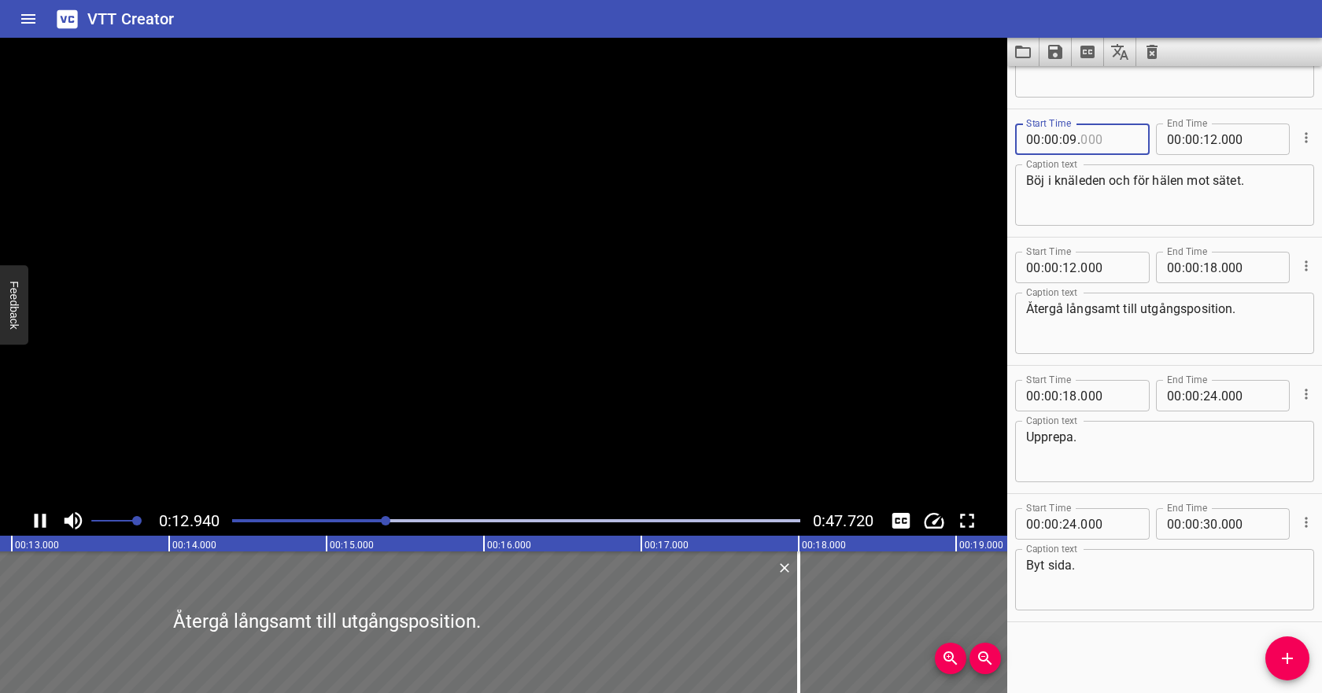
type input "000"
click at [1148, 198] on textarea "Böj i knäleden och för hälen mot sätet." at bounding box center [1164, 195] width 277 height 45
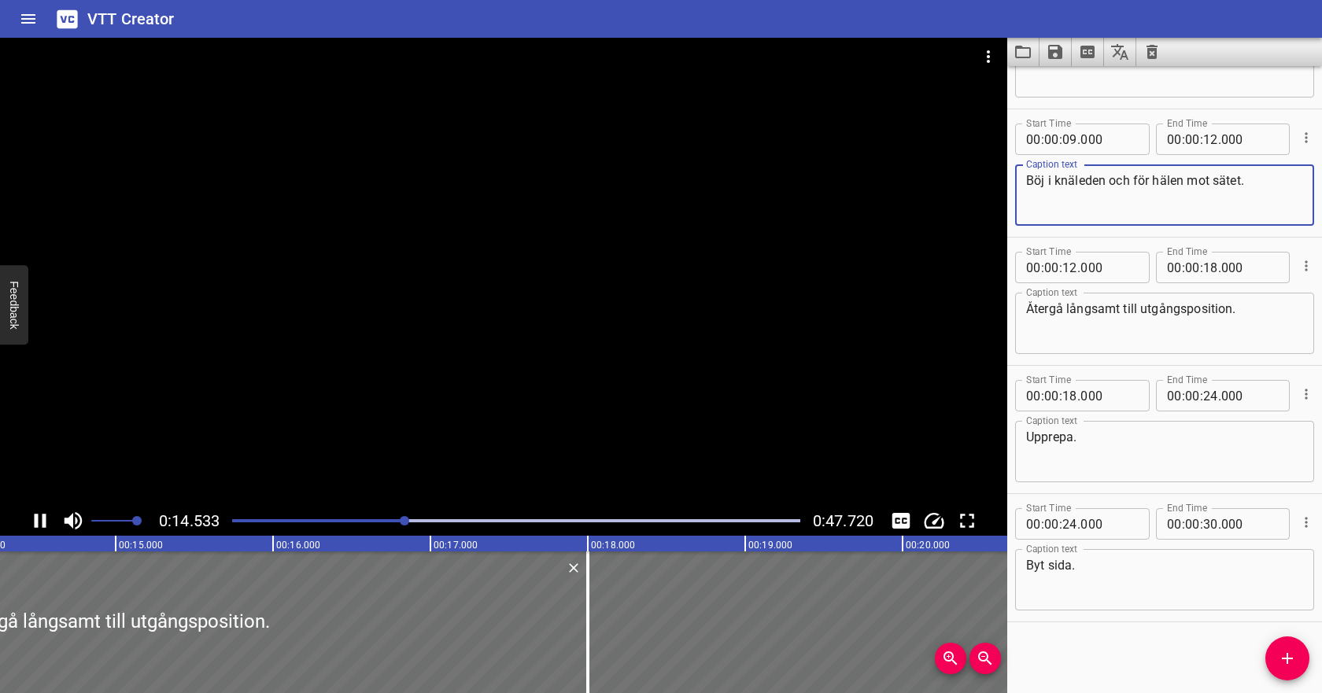
click at [41, 516] on icon "Play/Pause" at bounding box center [40, 521] width 24 height 24
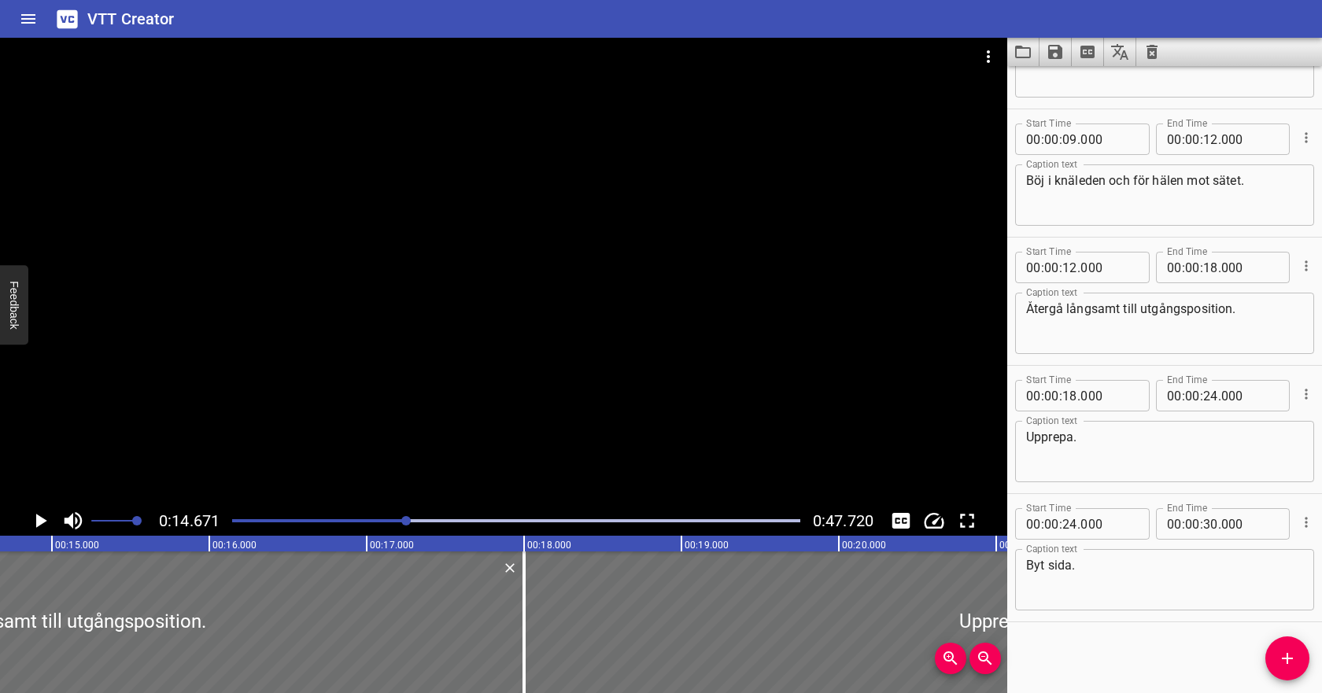
scroll to position [0, 0]
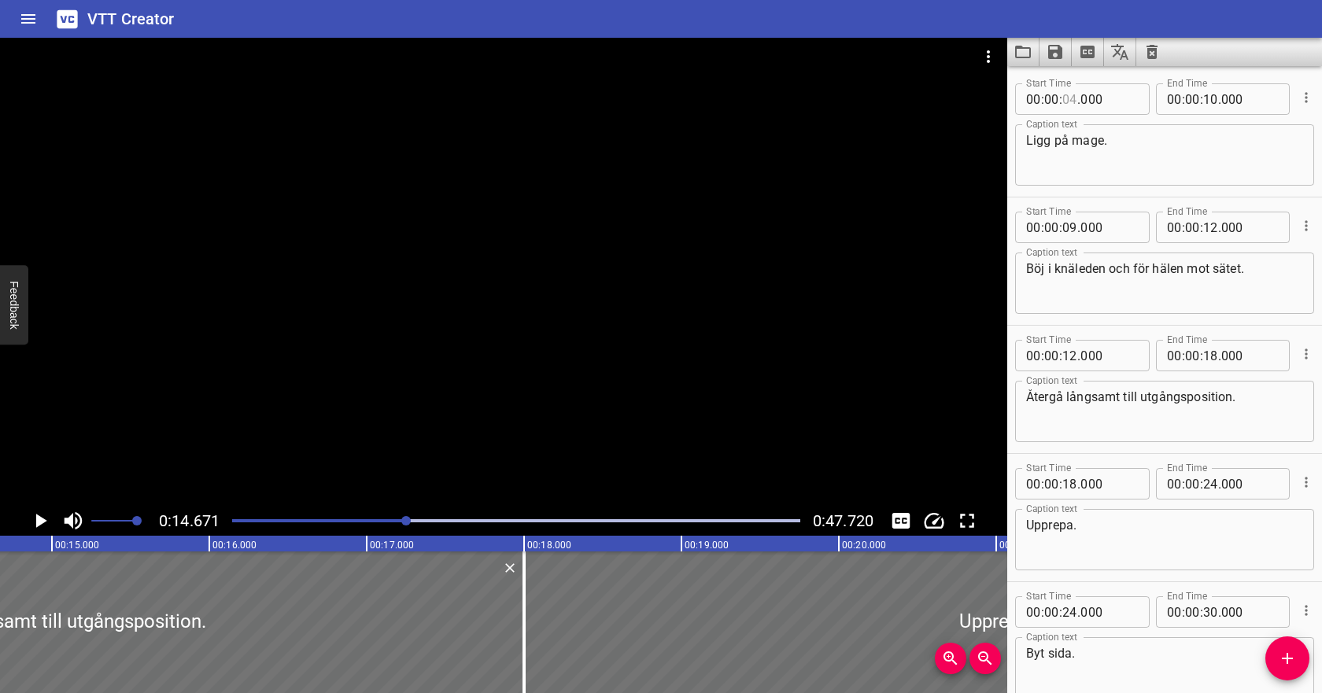
click at [1074, 95] on input "number" at bounding box center [1070, 98] width 15 height 31
type input "03"
type input "000"
click at [1211, 98] on input "number" at bounding box center [1210, 98] width 15 height 31
type input "09"
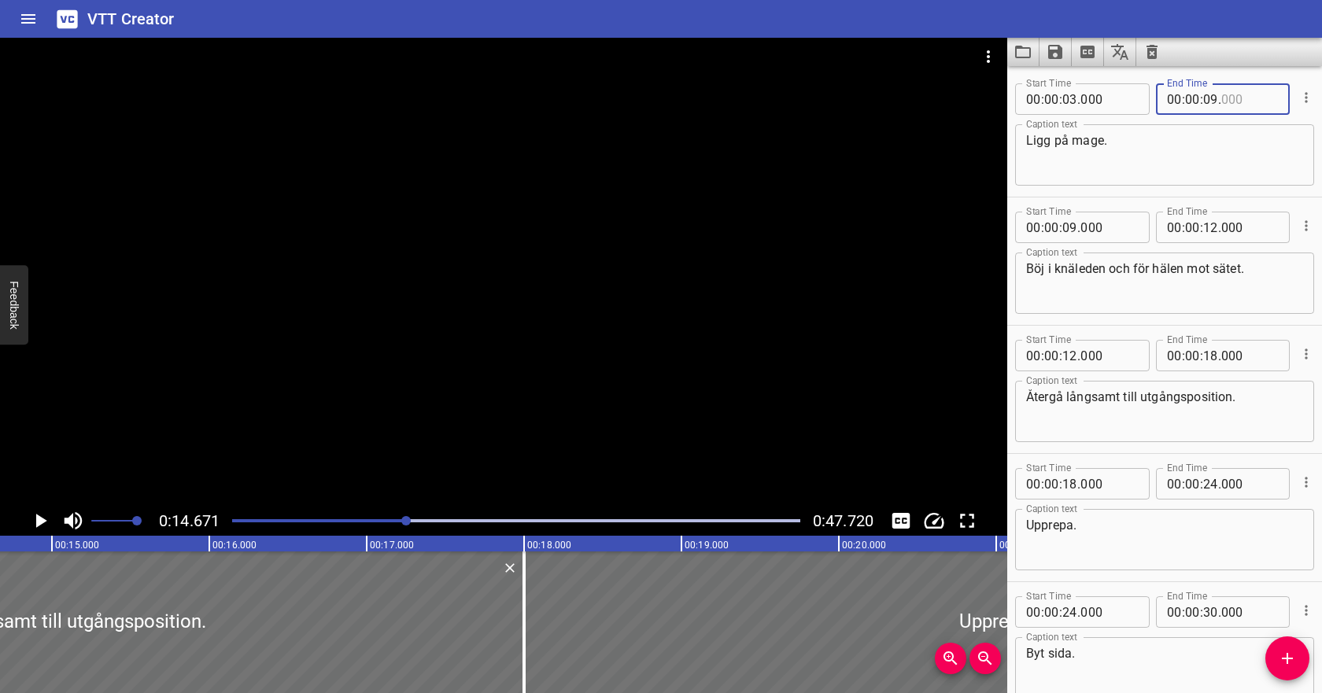
type input "000"
click at [1105, 227] on input "number" at bounding box center [1109, 227] width 57 height 31
type input "000"
click at [330, 521] on div "Play progress" at bounding box center [123, 520] width 568 height 3
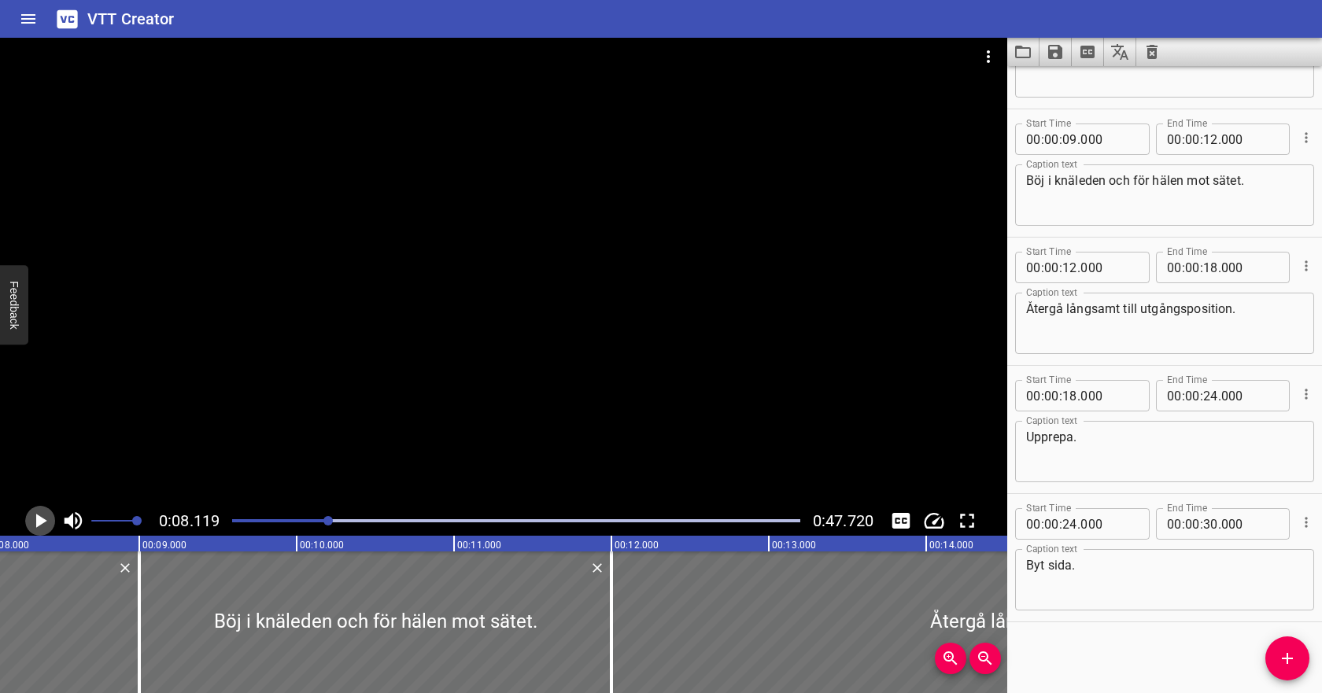
click at [46, 523] on icon "Play/Pause" at bounding box center [40, 521] width 24 height 24
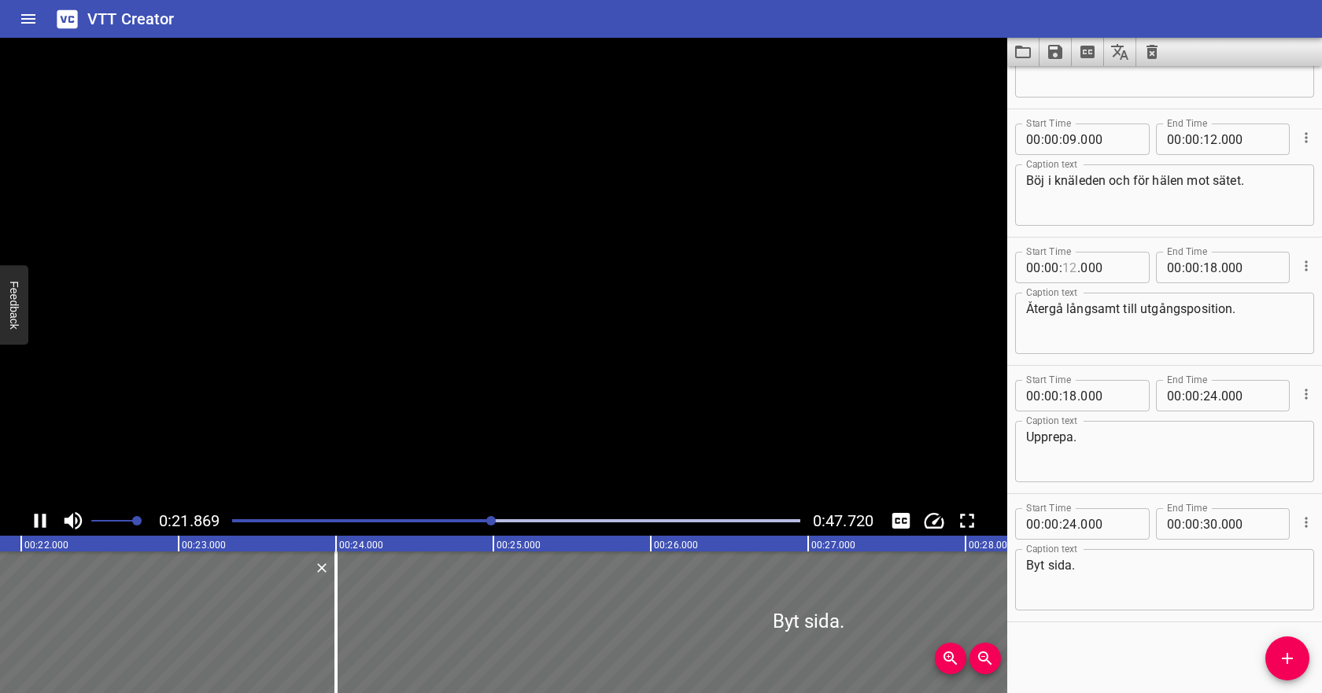
click at [1071, 270] on input "number" at bounding box center [1070, 267] width 15 height 31
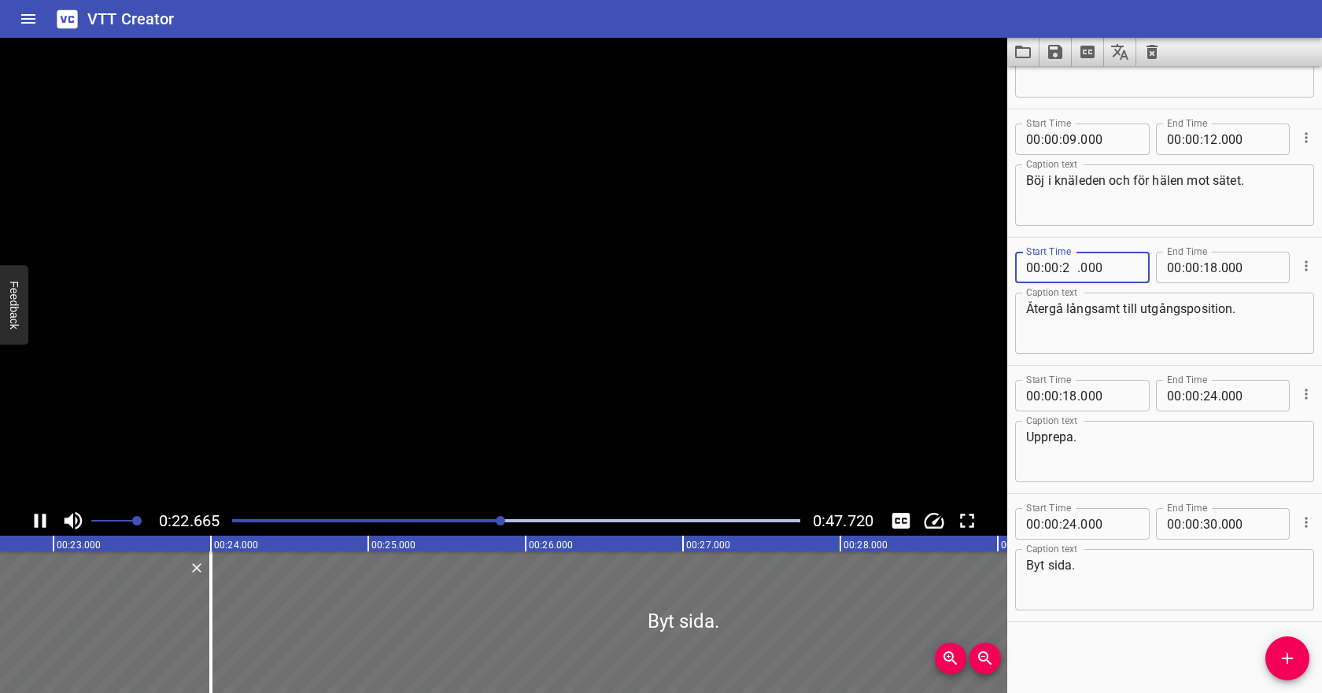
type input "20"
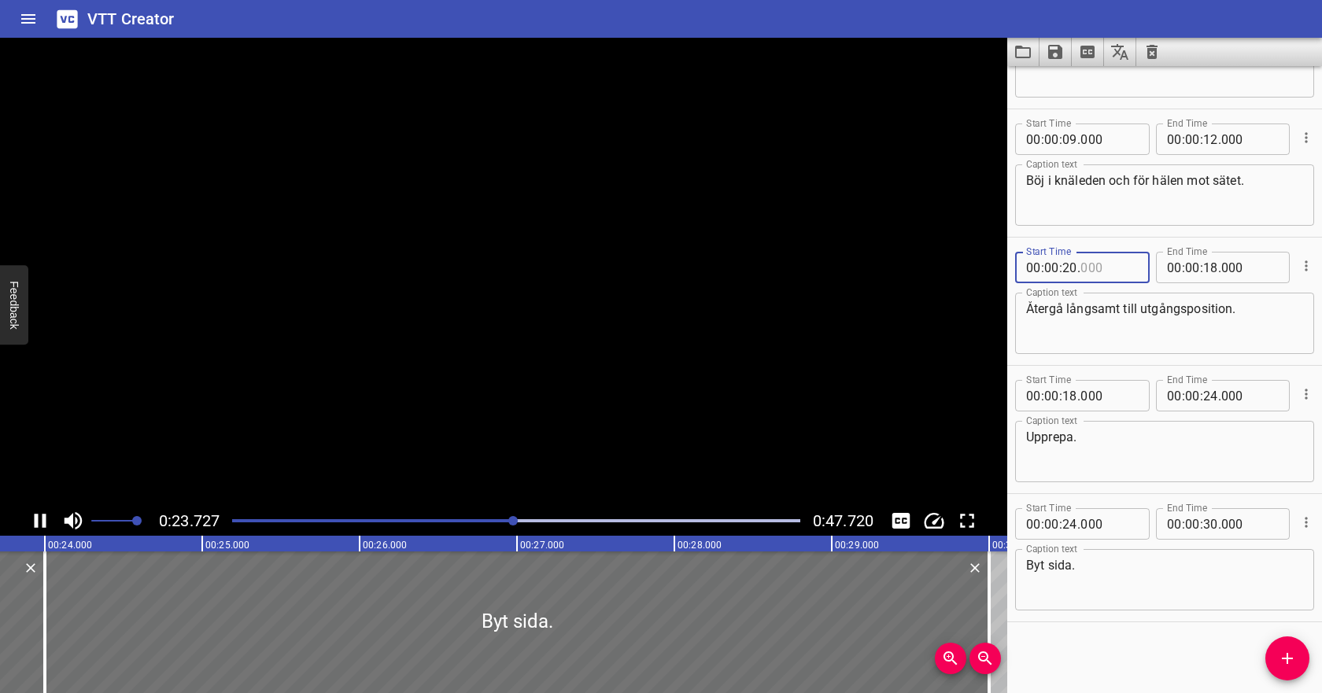
type input "000"
click at [1210, 134] on input "number" at bounding box center [1210, 139] width 15 height 31
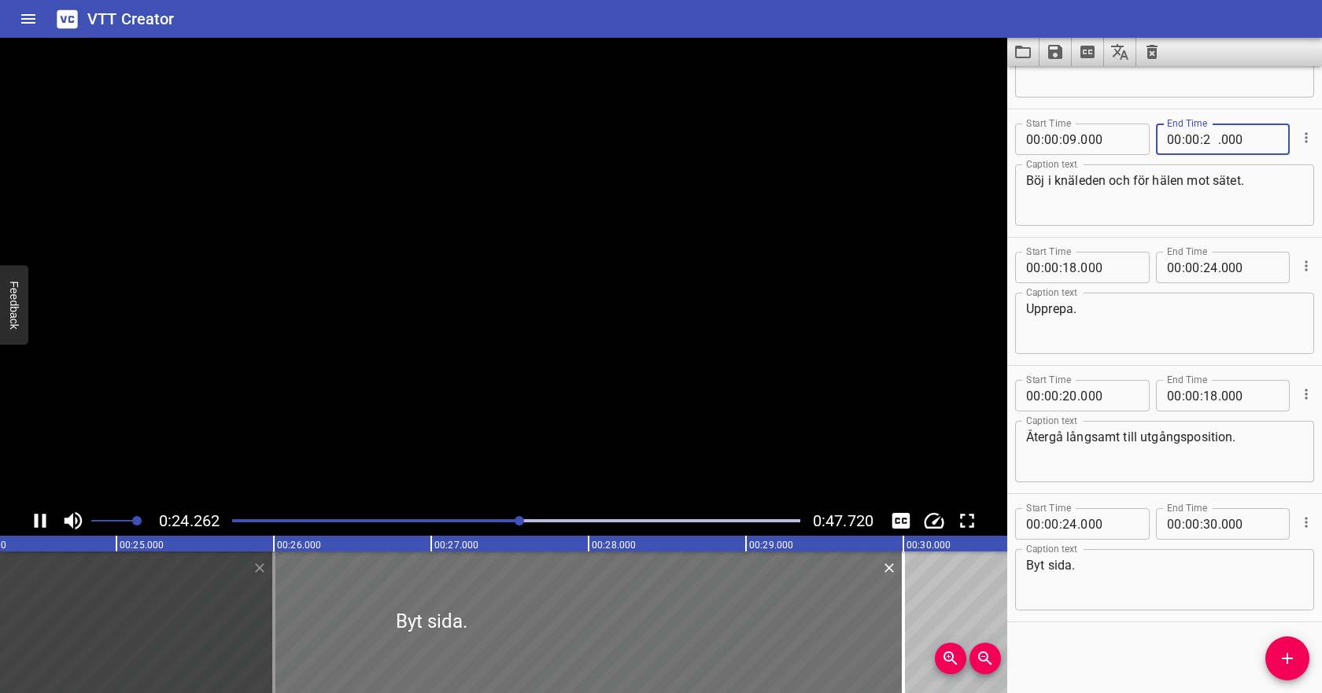
type input "20"
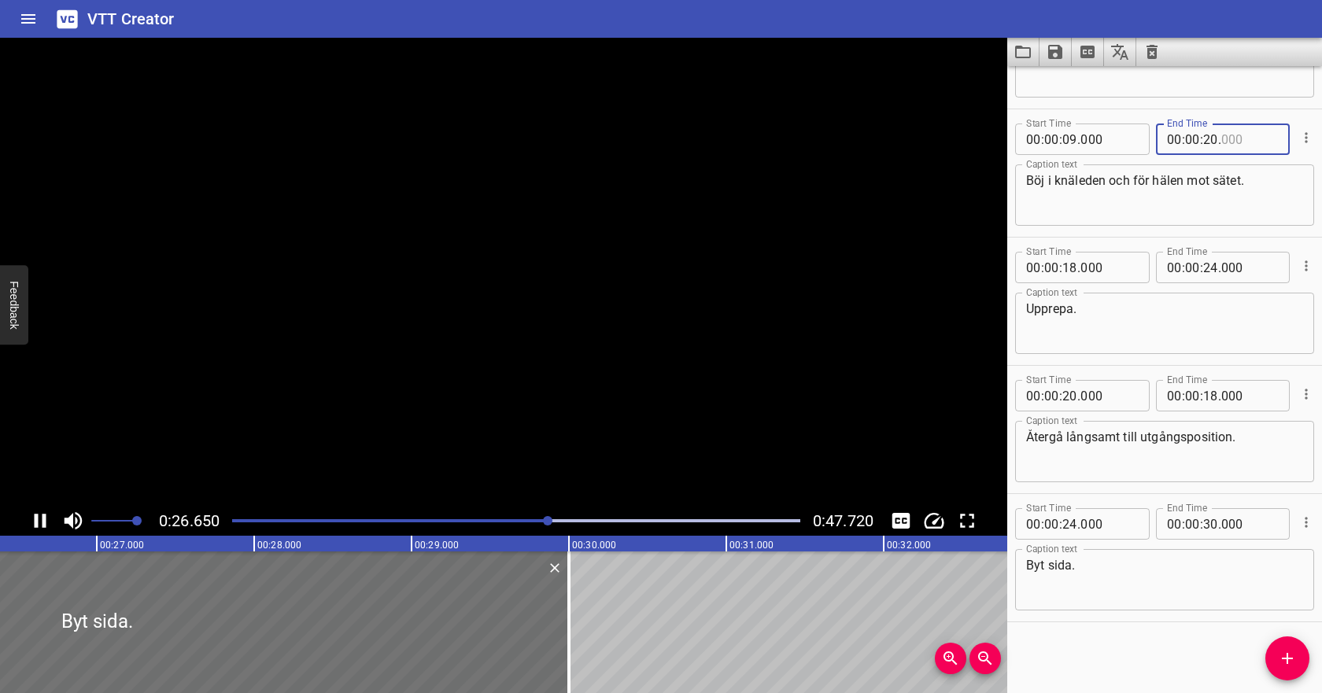
type input "000"
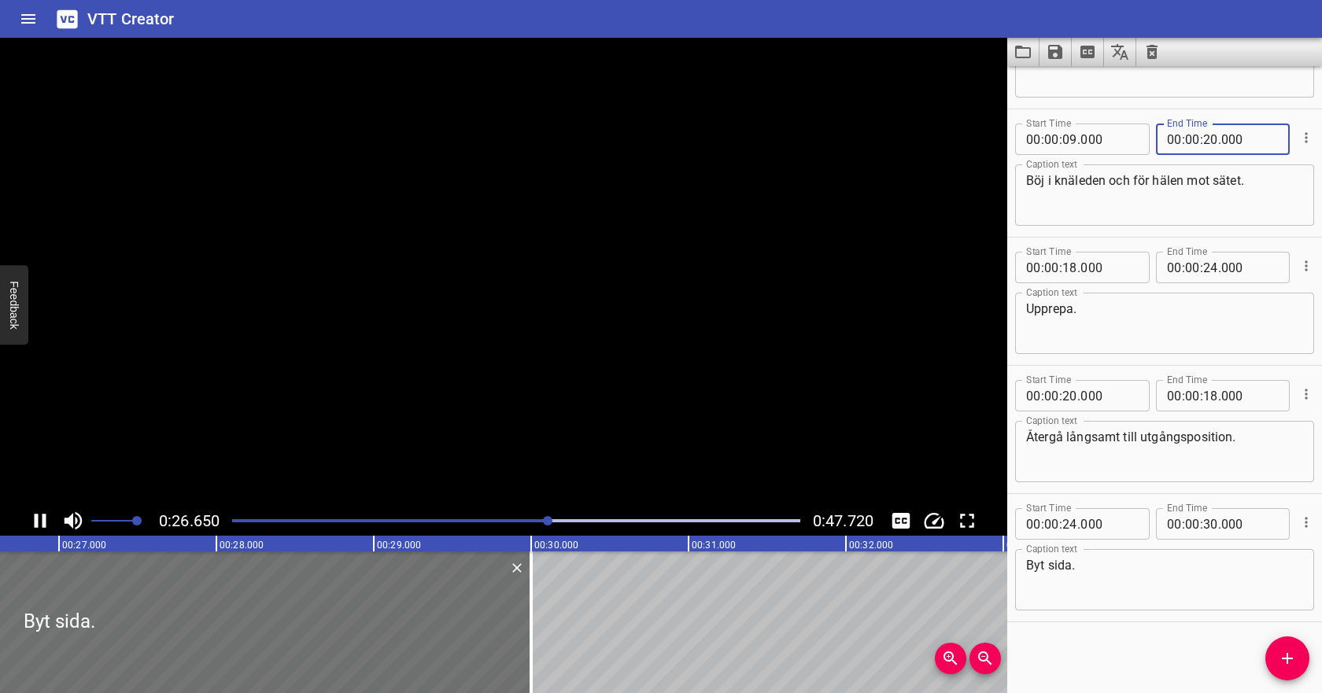
click at [1307, 268] on icon "Cue Options" at bounding box center [1307, 266] width 16 height 16
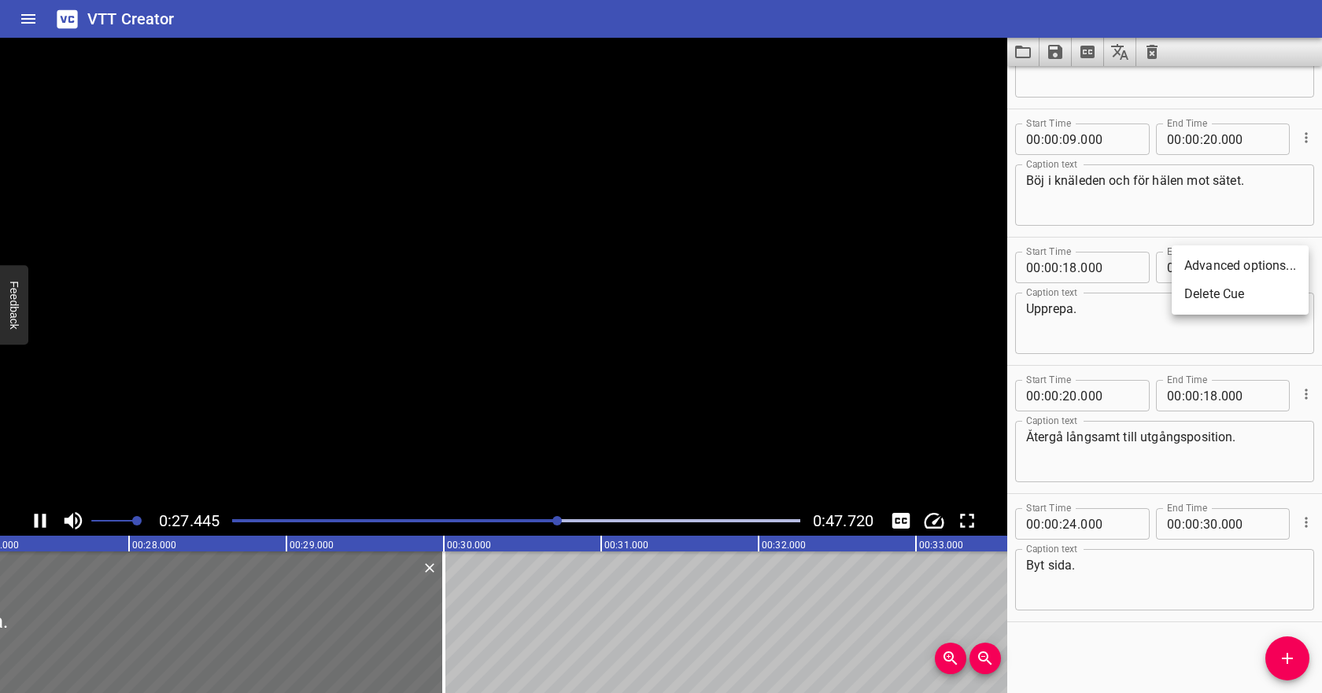
scroll to position [0, 4320]
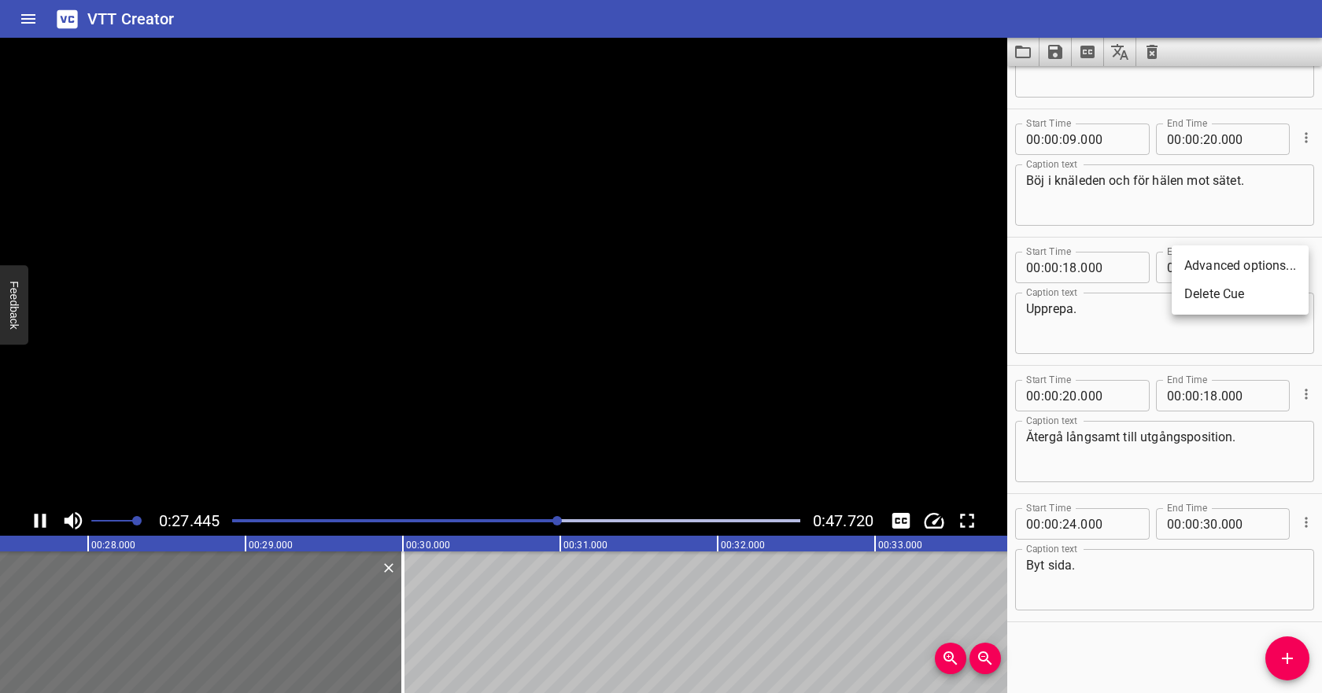
click at [1267, 294] on li "Delete Cue" at bounding box center [1240, 294] width 137 height 28
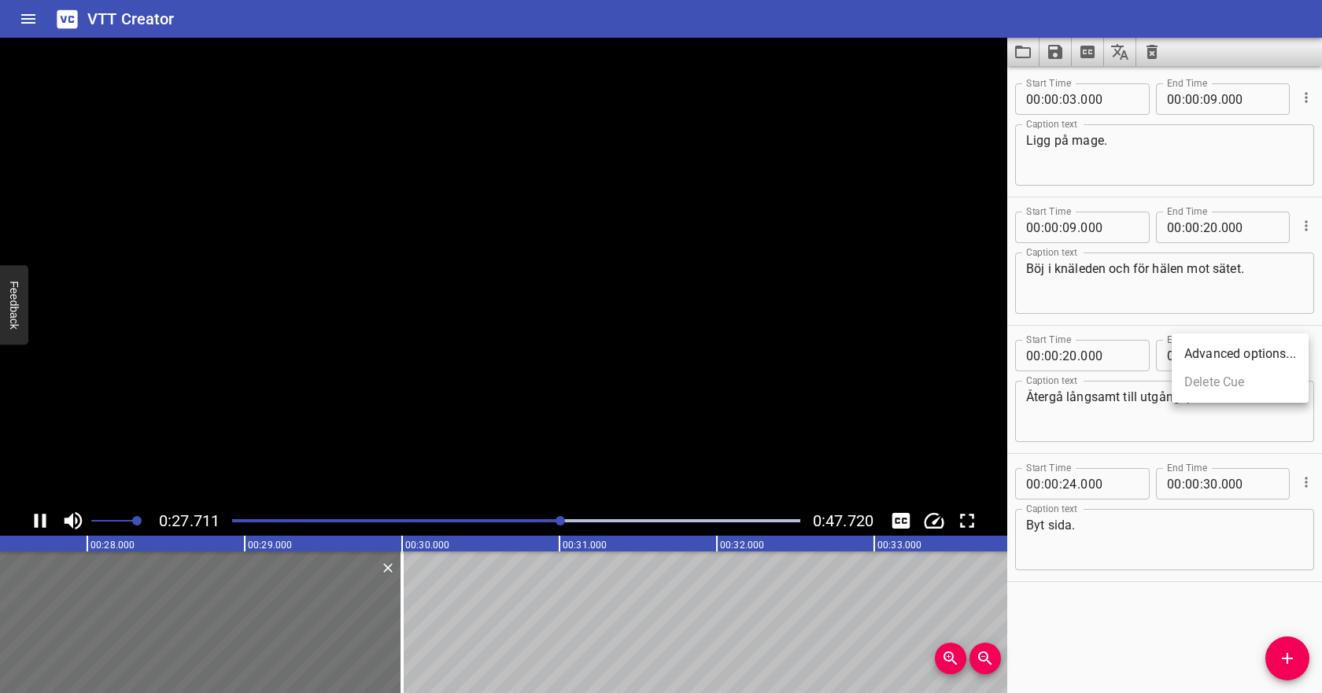
scroll to position [0, 0]
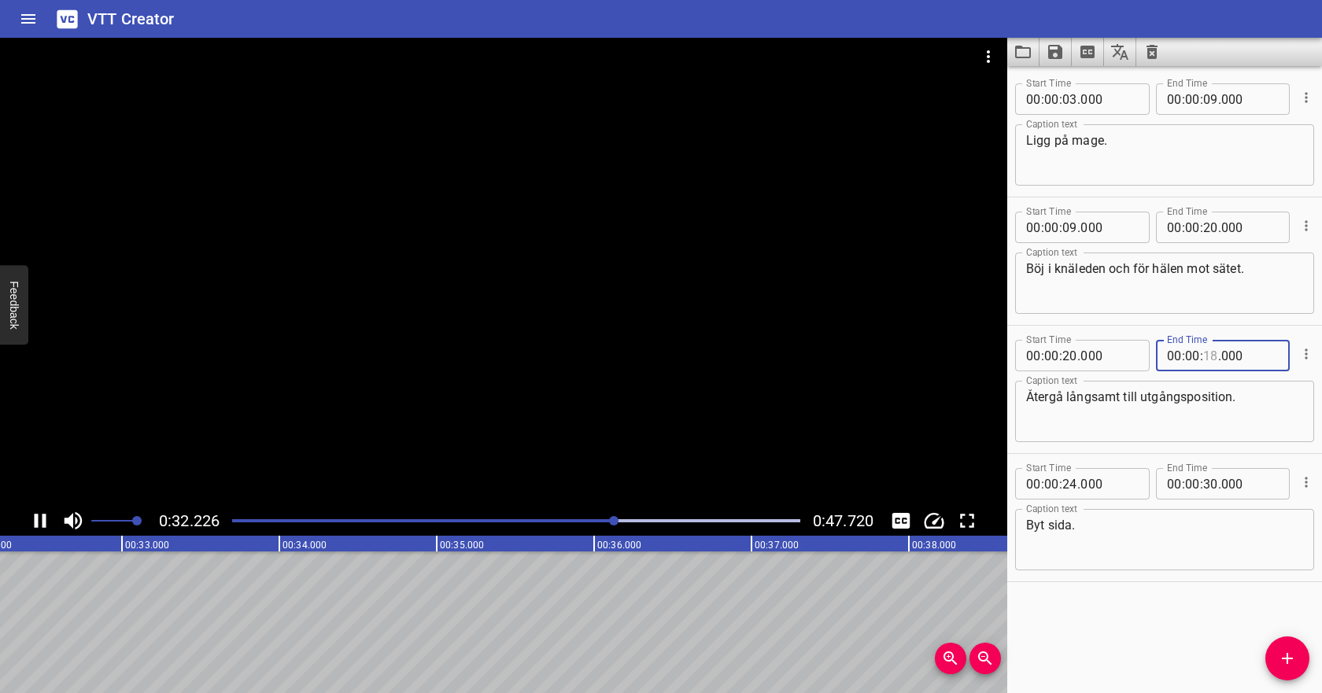
click at [1214, 358] on input "number" at bounding box center [1210, 355] width 15 height 31
type input "26"
type input "000"
click at [1071, 487] on input "number" at bounding box center [1070, 483] width 15 height 31
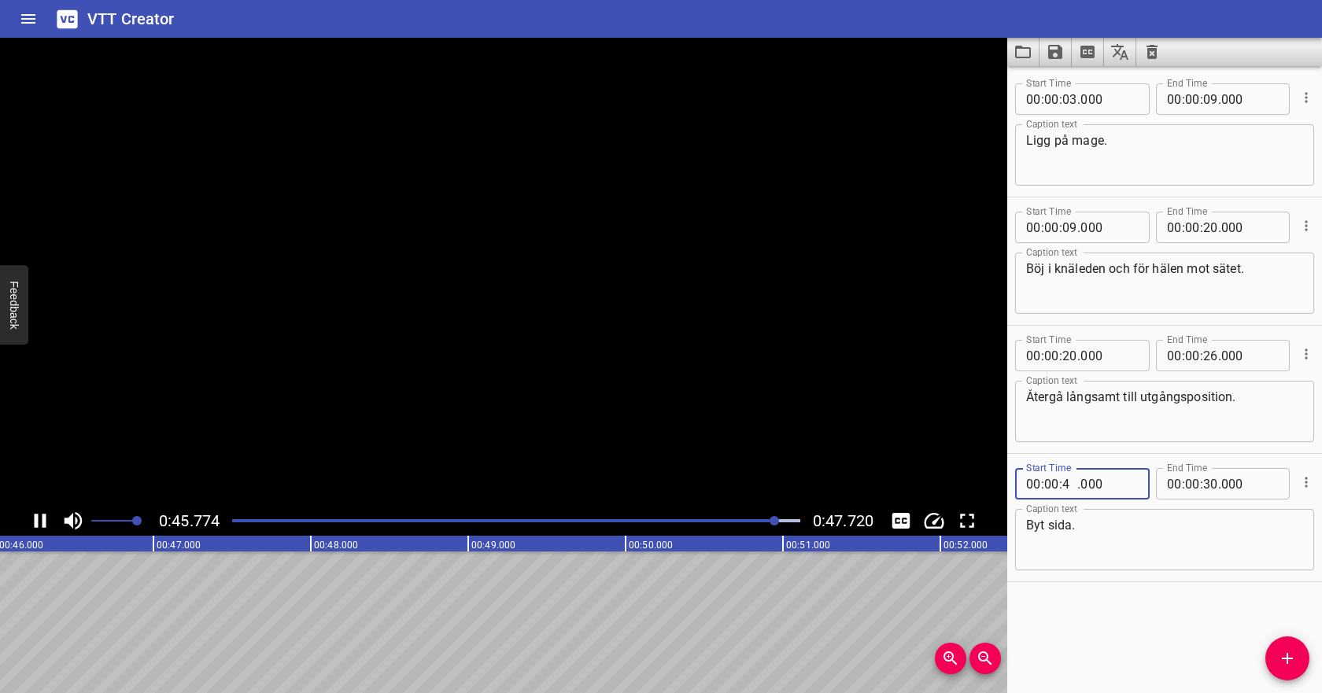
type input "43"
type input "000"
click at [1210, 486] on input "number" at bounding box center [1210, 483] width 15 height 31
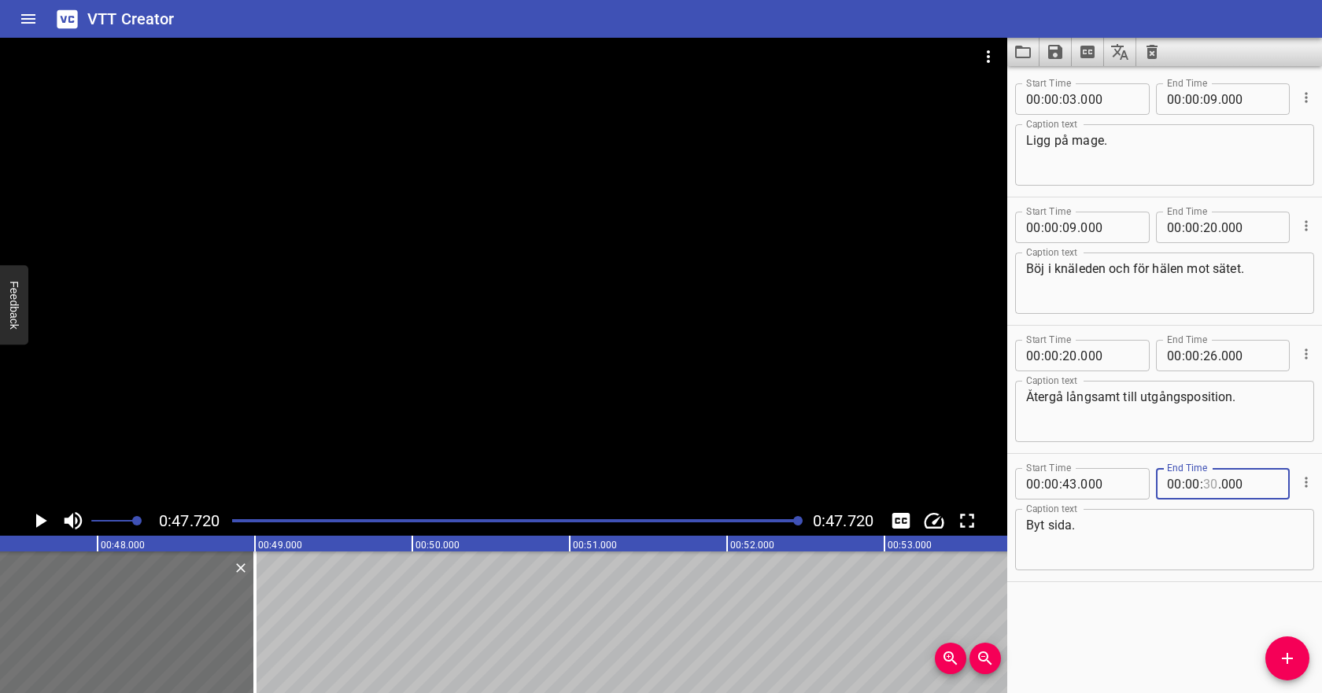
scroll to position [0, 7512]
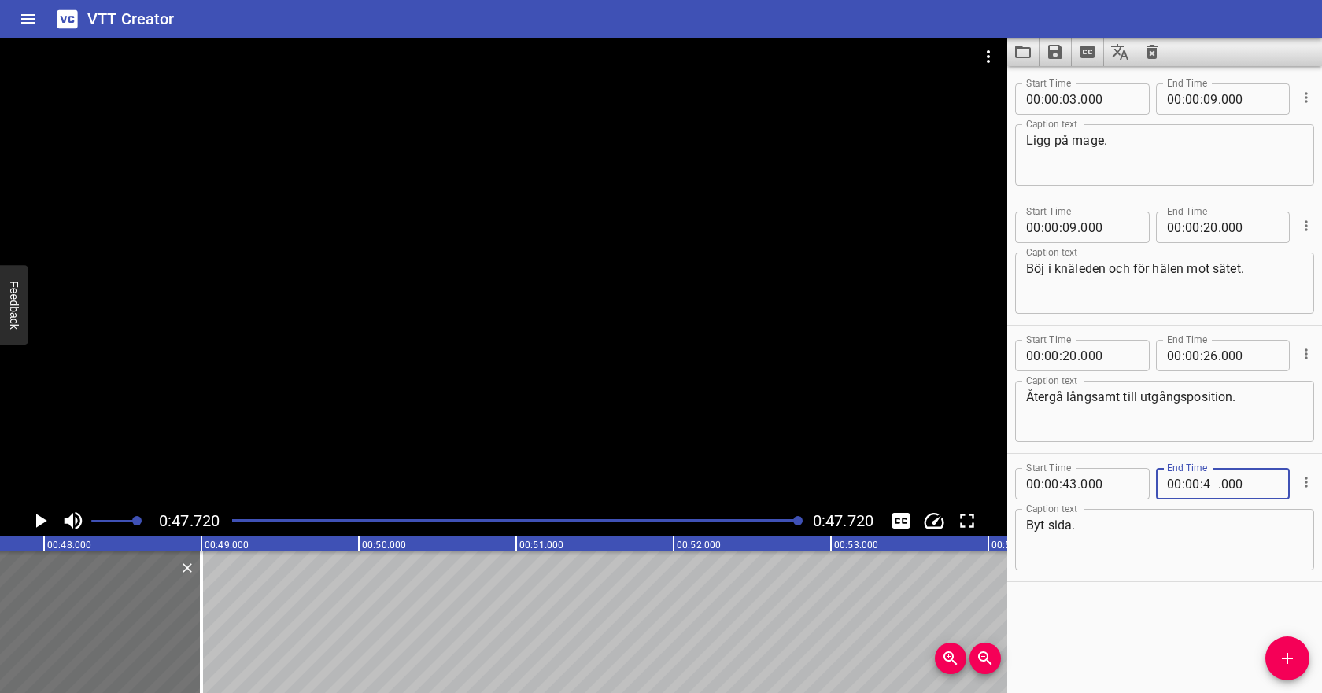
type input "46"
type input "000"
click at [1185, 525] on textarea "Byt sida." at bounding box center [1164, 540] width 277 height 45
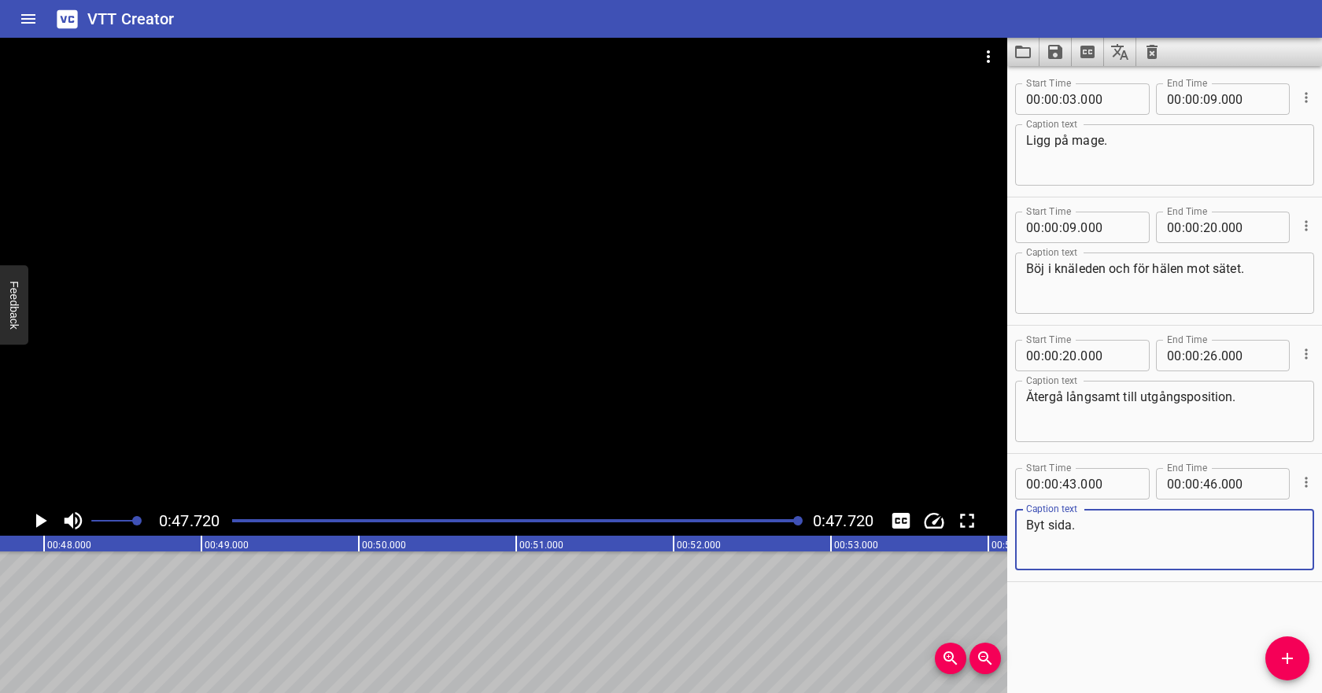
click at [330, 519] on div "Play progress" at bounding box center [516, 520] width 568 height 3
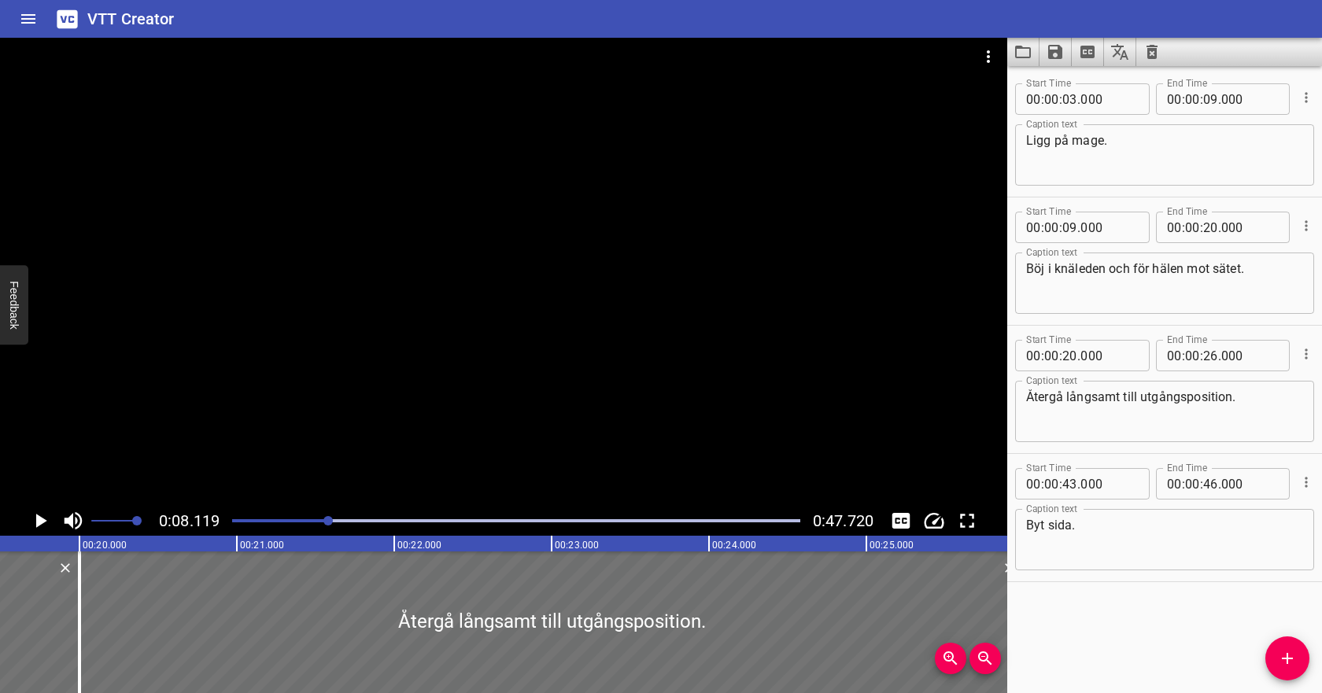
click at [358, 517] on div at bounding box center [516, 521] width 587 height 22
click at [379, 518] on div at bounding box center [516, 521] width 587 height 22
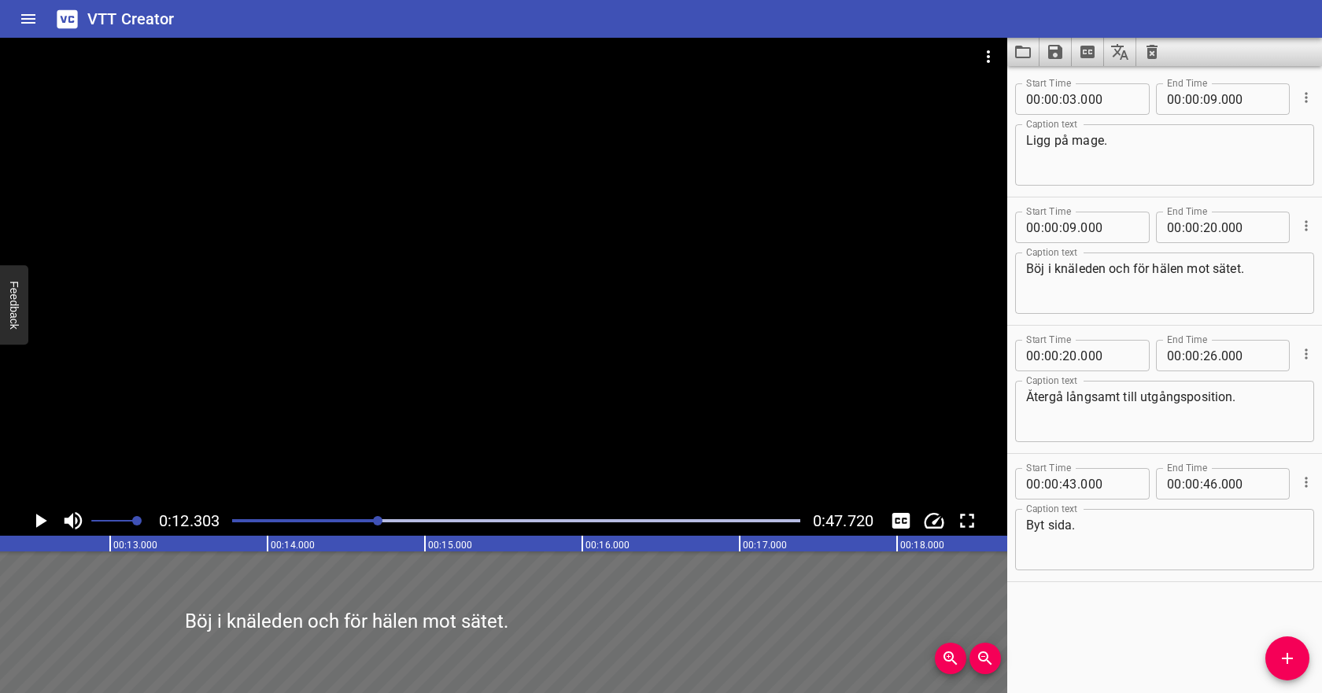
click at [401, 518] on div at bounding box center [516, 521] width 587 height 22
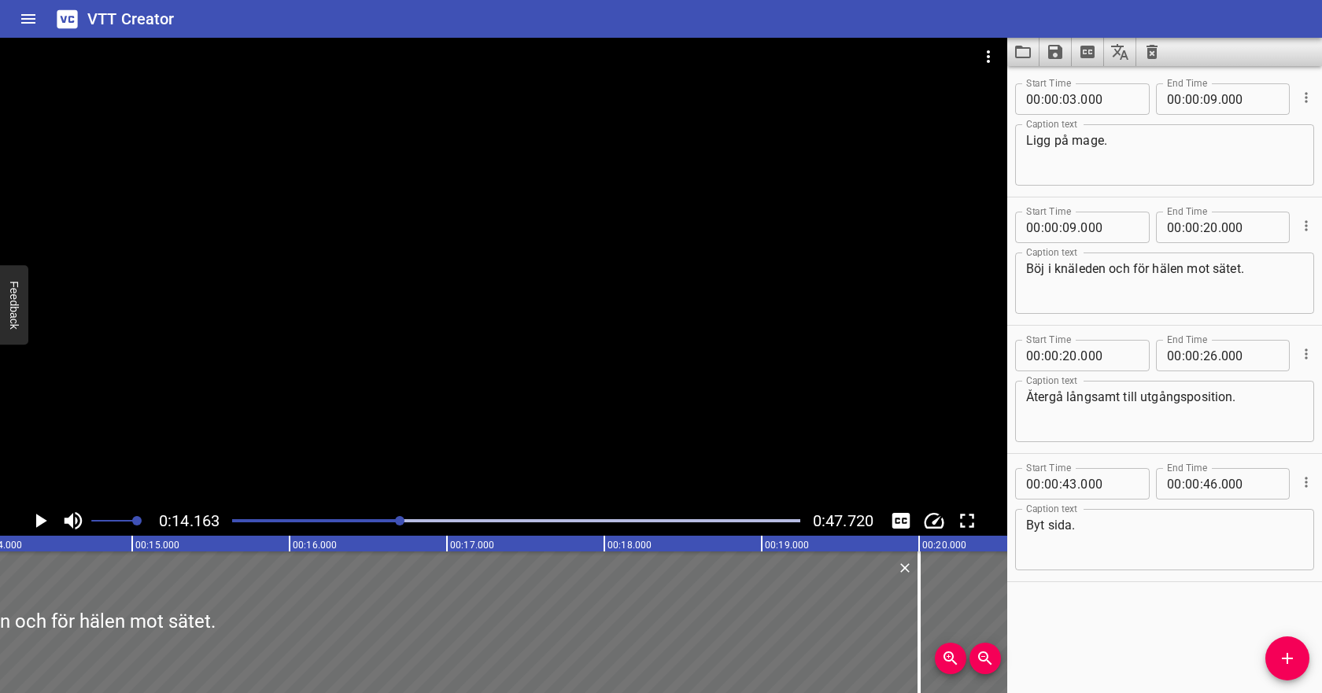
click at [420, 517] on div at bounding box center [516, 521] width 587 height 22
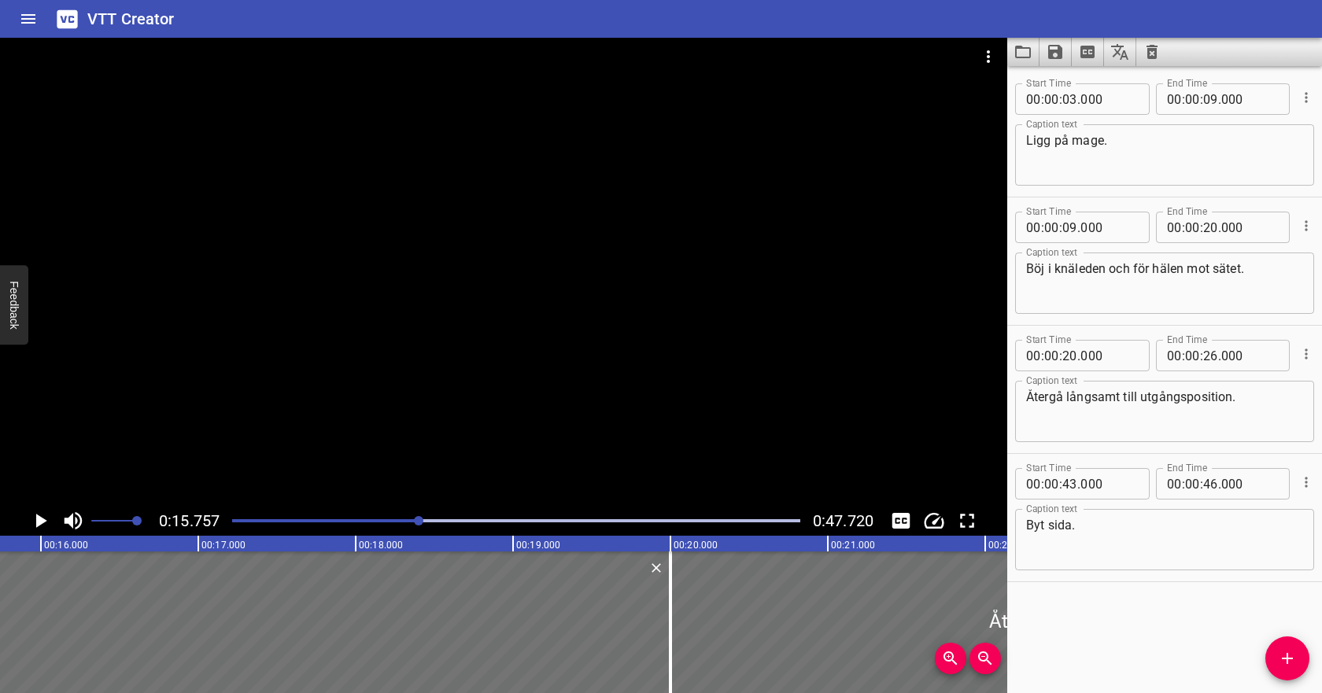
click at [445, 518] on div at bounding box center [516, 521] width 587 height 22
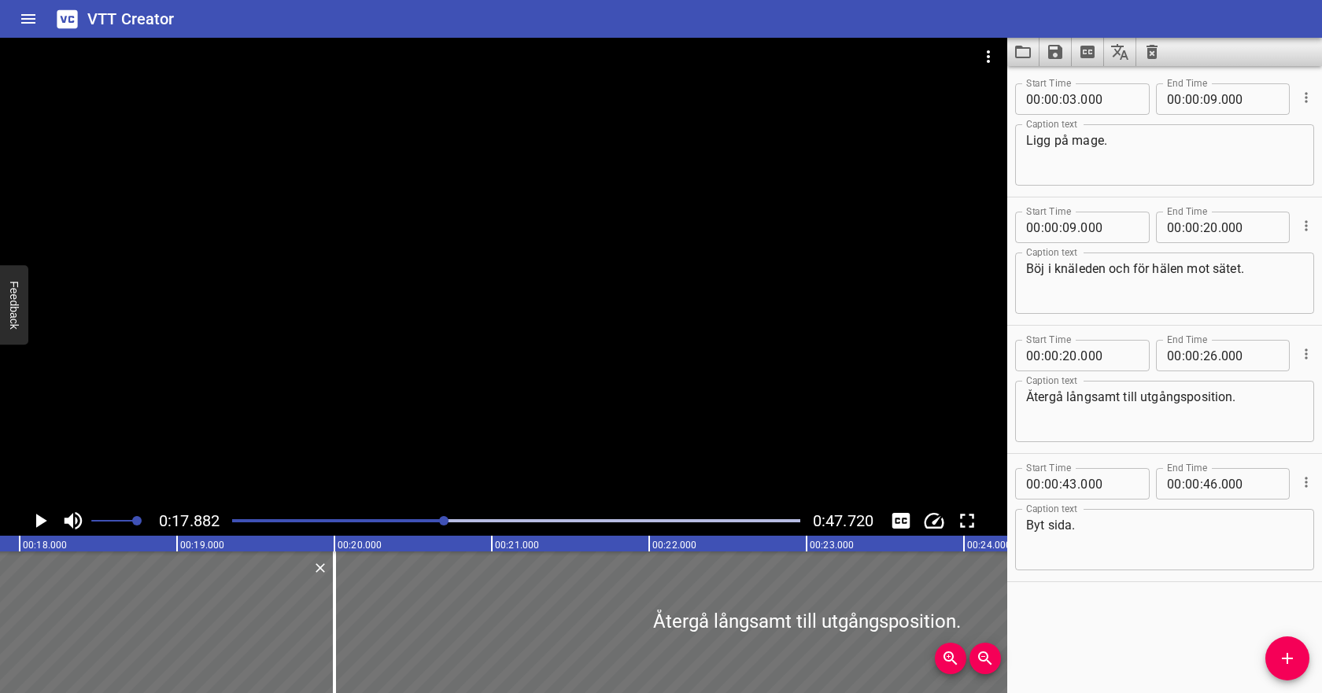
click at [467, 518] on div at bounding box center [516, 521] width 587 height 22
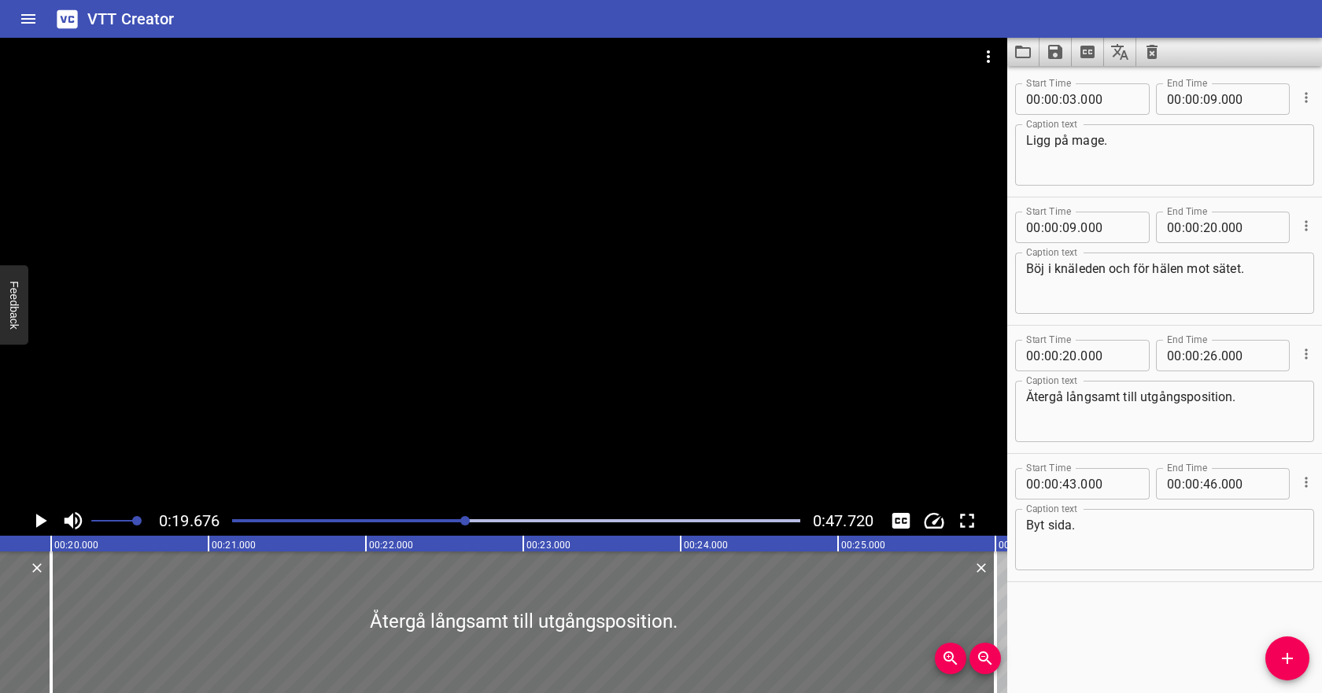
click at [490, 519] on div at bounding box center [516, 521] width 587 height 22
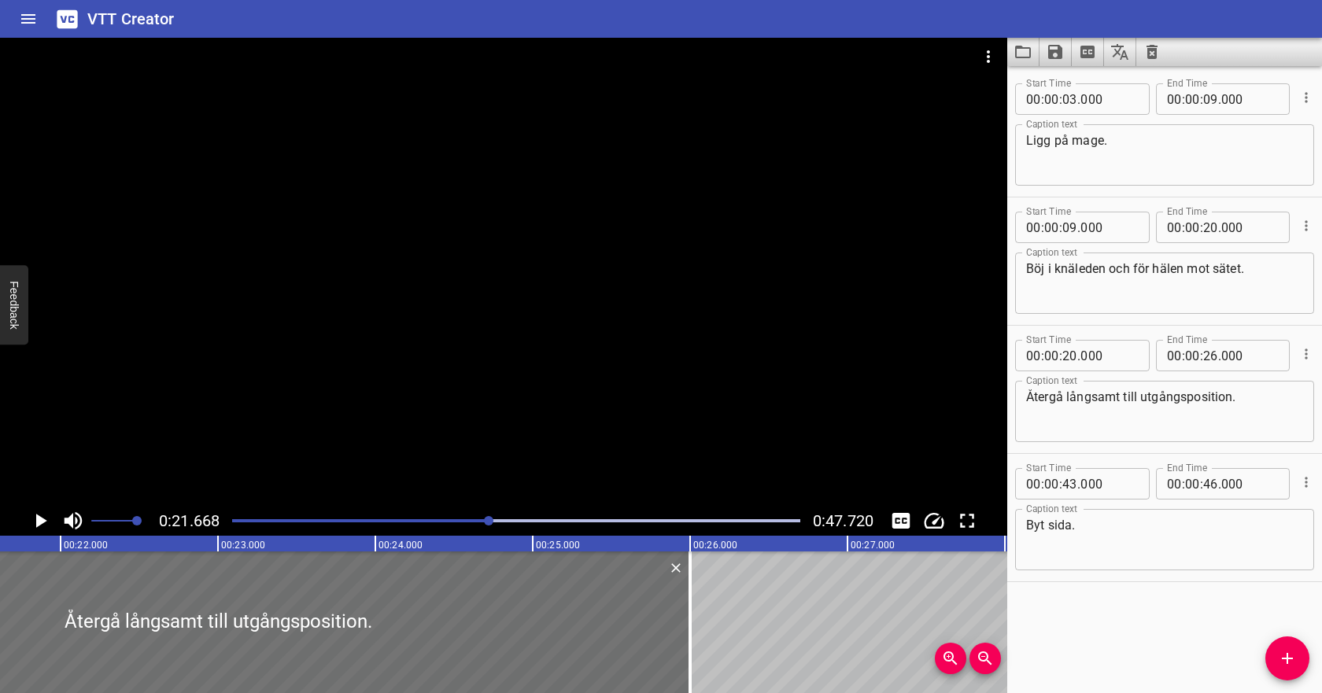
scroll to position [0, 3410]
click at [528, 516] on div at bounding box center [516, 521] width 587 height 22
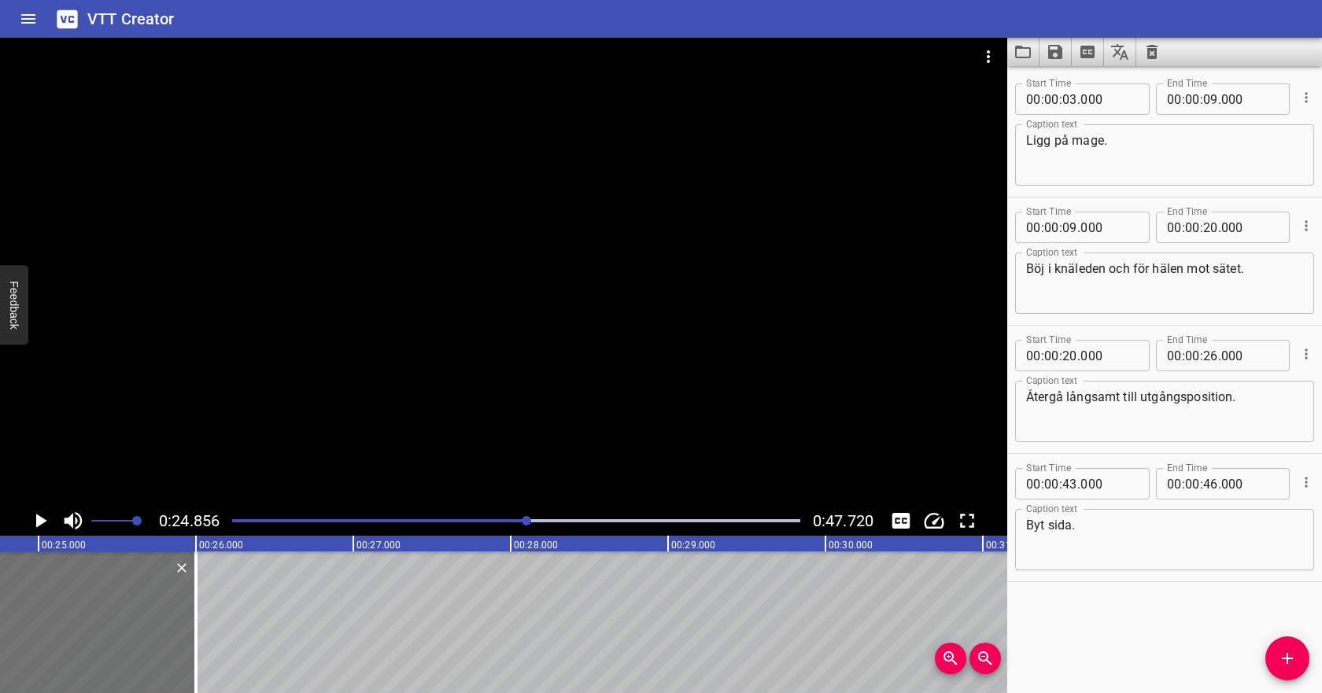
click at [536, 519] on div at bounding box center [516, 521] width 587 height 22
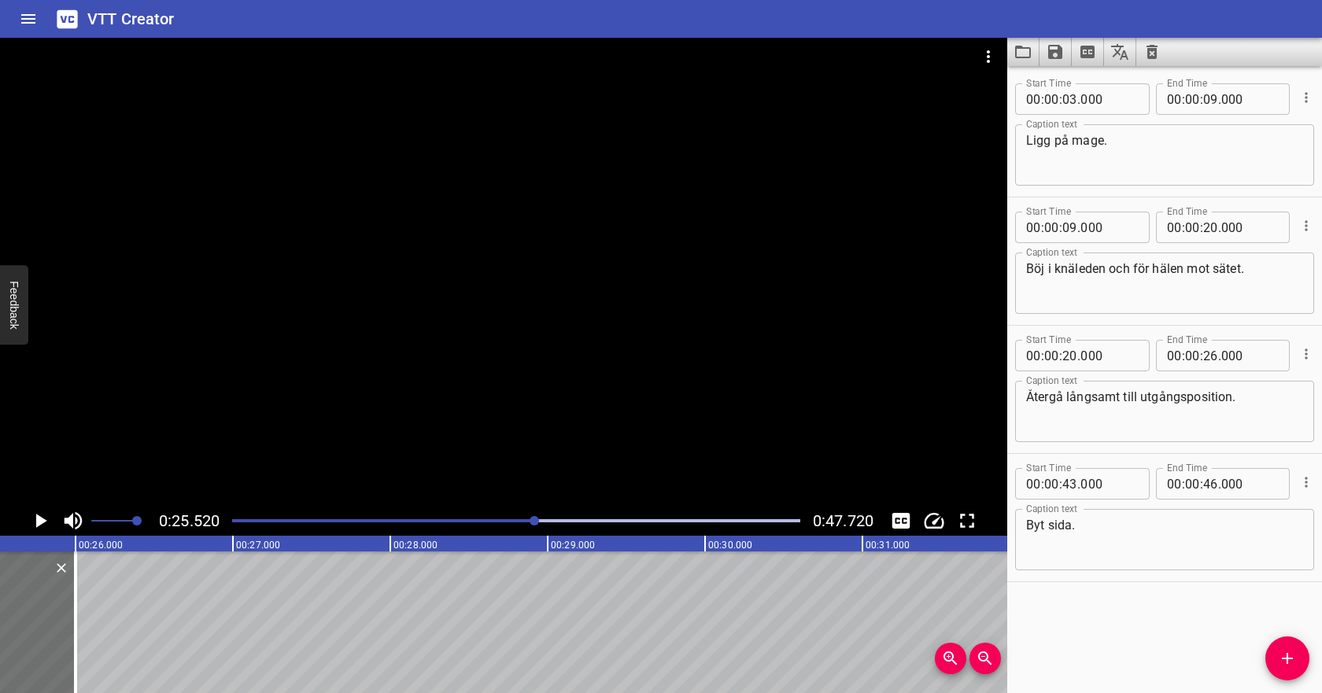
click at [549, 523] on div at bounding box center [516, 521] width 587 height 22
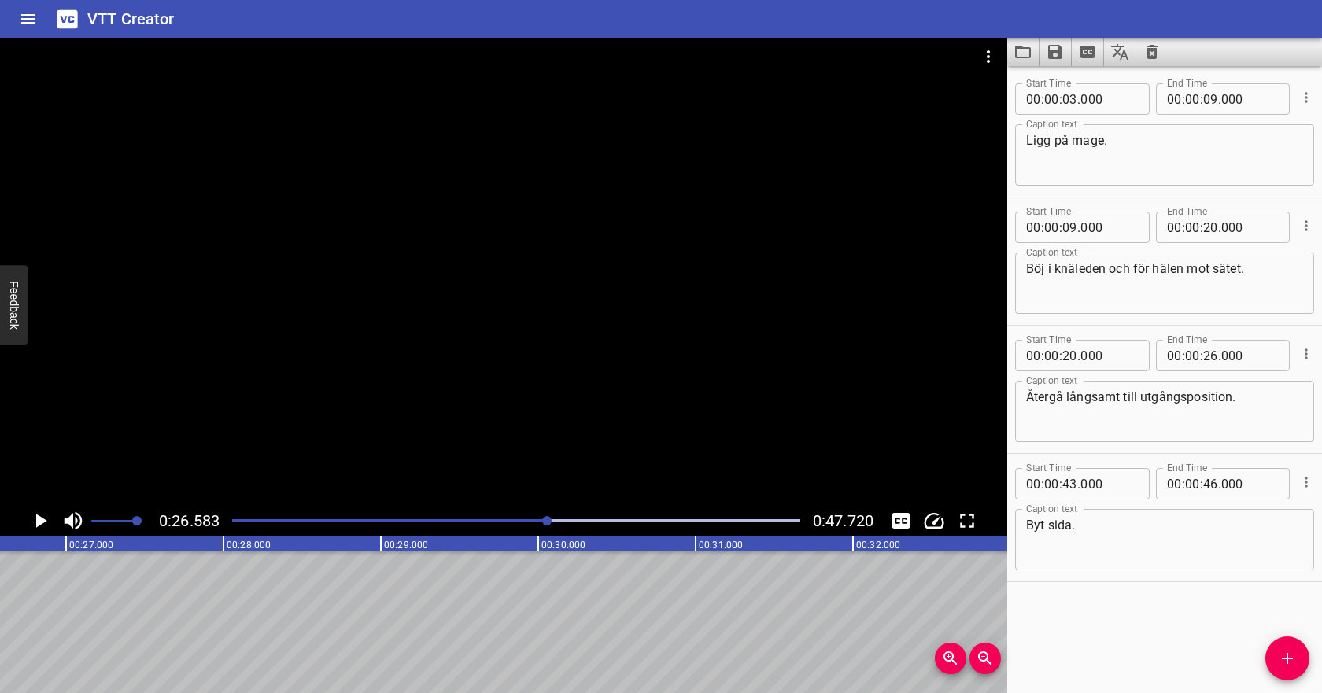
click at [563, 523] on div at bounding box center [516, 521] width 587 height 22
click at [580, 522] on div "Play progress" at bounding box center [516, 520] width 568 height 3
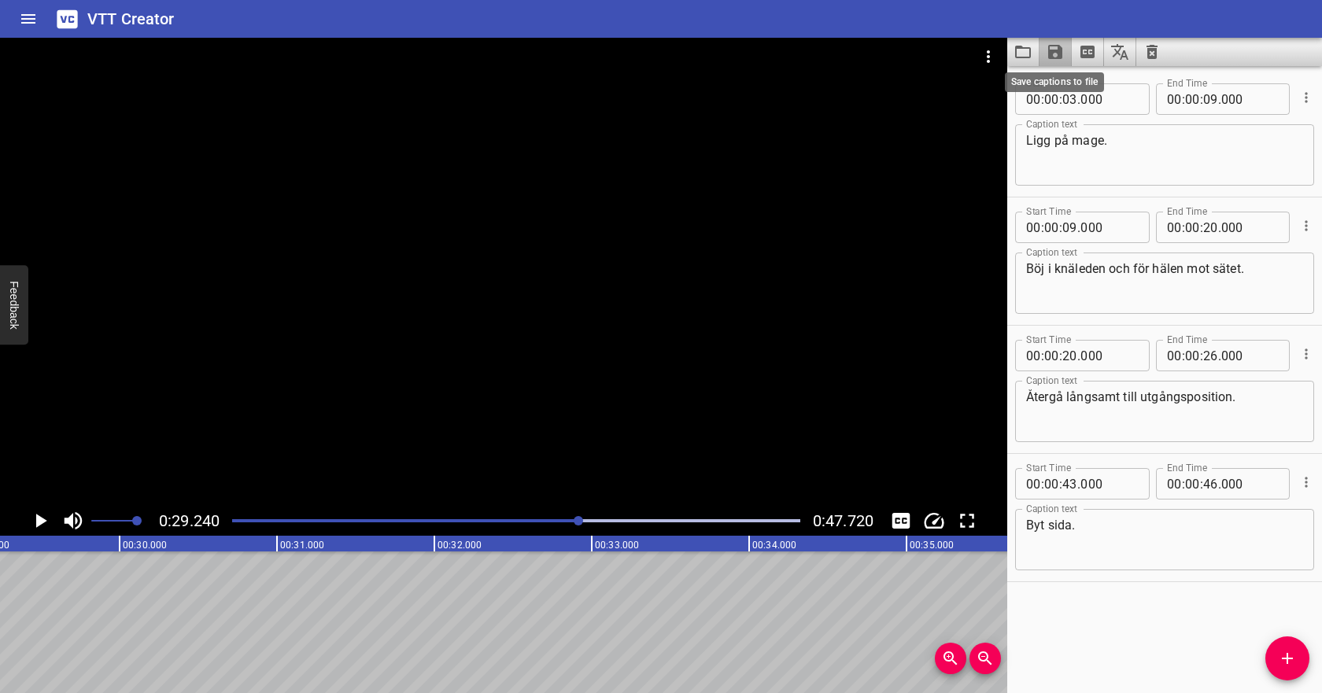
click at [1056, 58] on icon "Save captions to file" at bounding box center [1055, 52] width 14 height 14
click at [1060, 88] on li "Save to VTT file" at bounding box center [1098, 86] width 116 height 28
click at [982, 52] on icon "Video Options" at bounding box center [988, 56] width 19 height 19
click at [980, 65] on li "Select New Video File..." at bounding box center [1048, 58] width 157 height 28
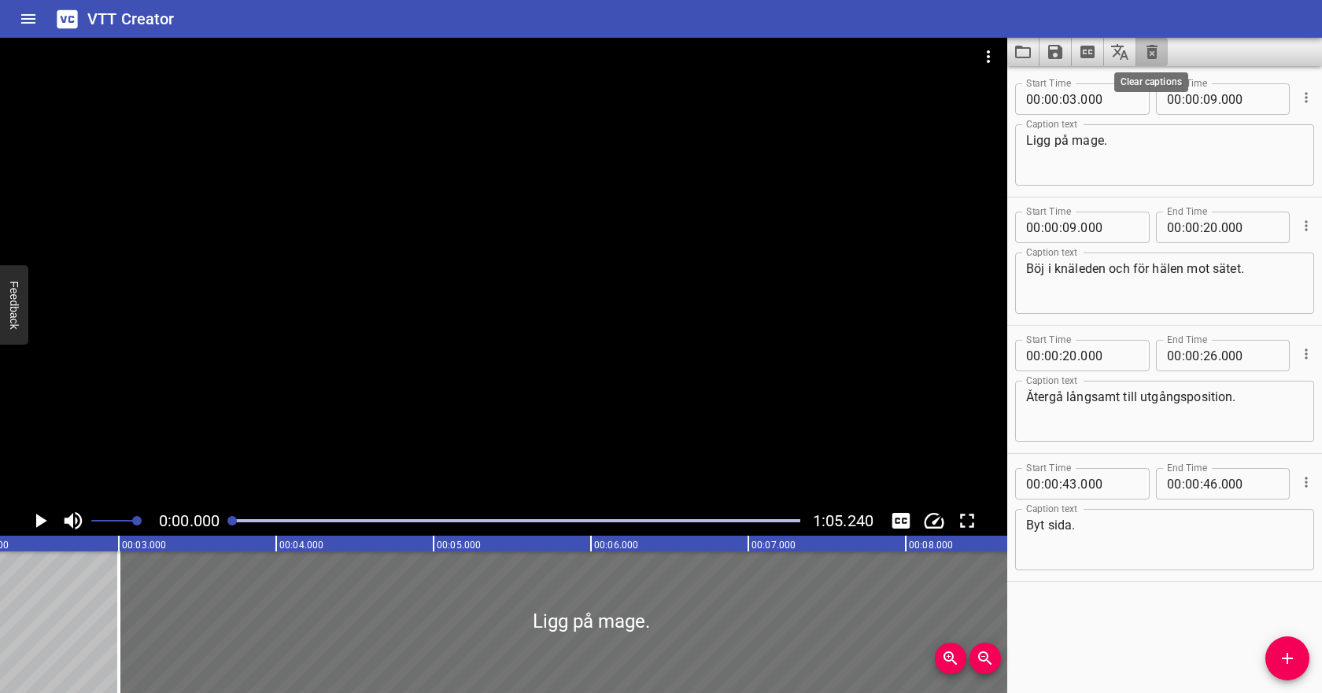
click at [1147, 55] on icon "Clear captions" at bounding box center [1152, 52] width 19 height 19
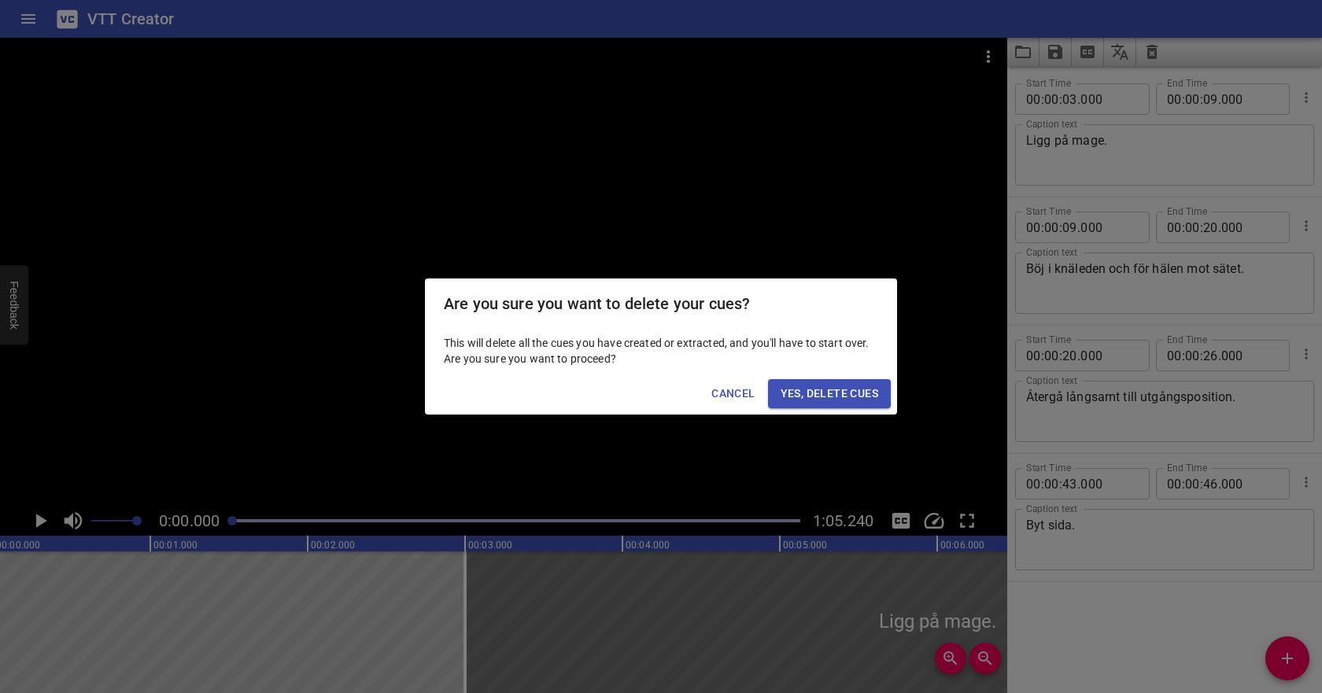
scroll to position [0, 0]
click at [854, 395] on span "Yes, Delete Cues" at bounding box center [830, 394] width 98 height 20
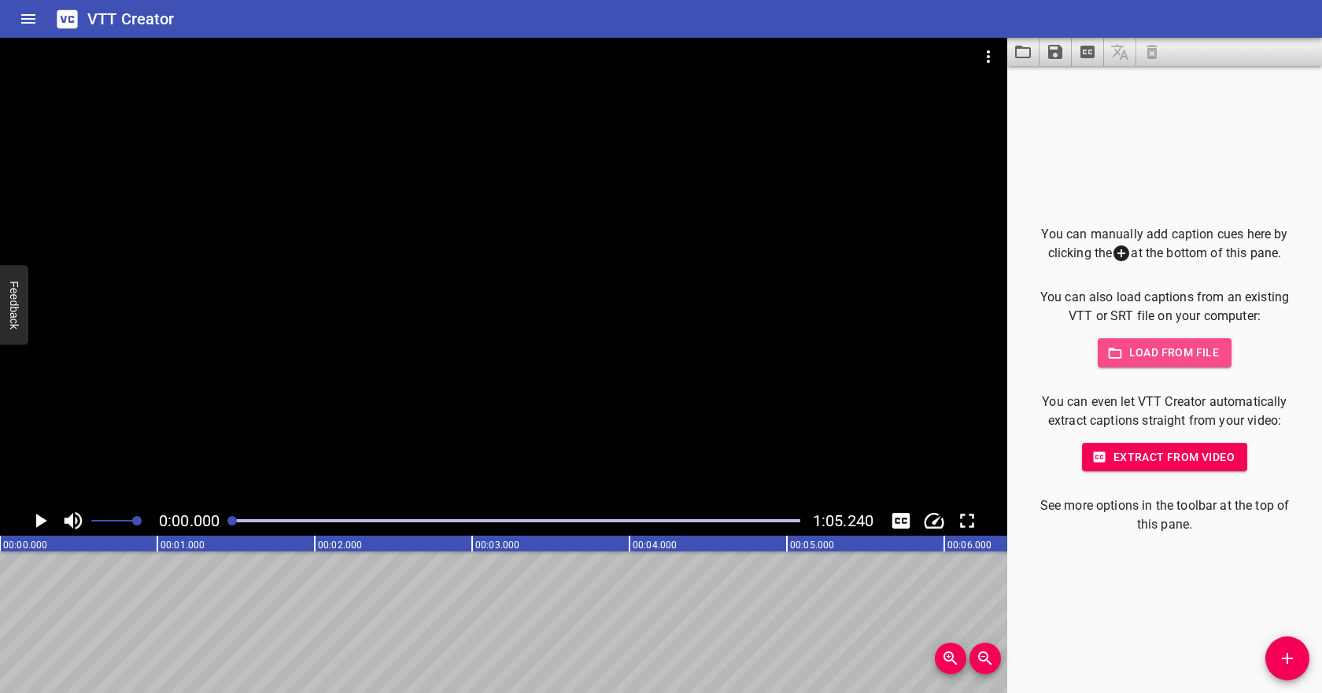
click at [1154, 353] on span "Load from file" at bounding box center [1165, 353] width 109 height 20
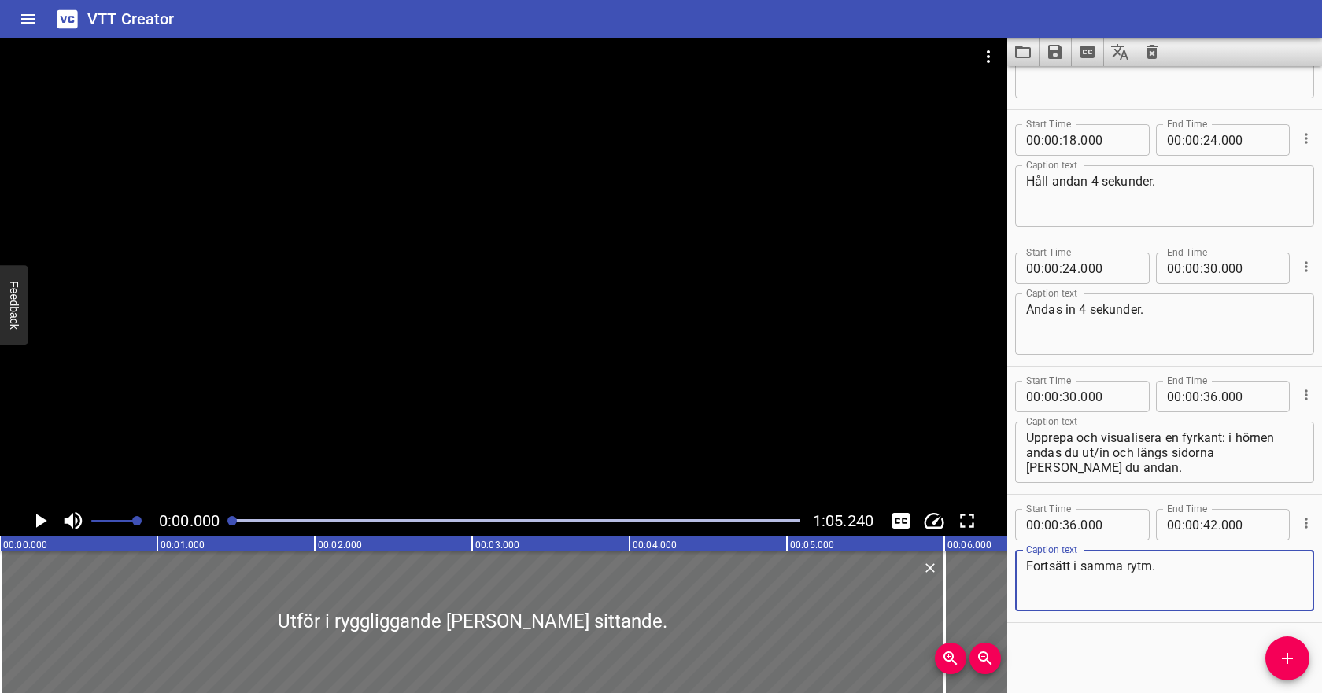
scroll to position [345, 0]
click at [45, 521] on icon "Play/Pause" at bounding box center [41, 521] width 11 height 14
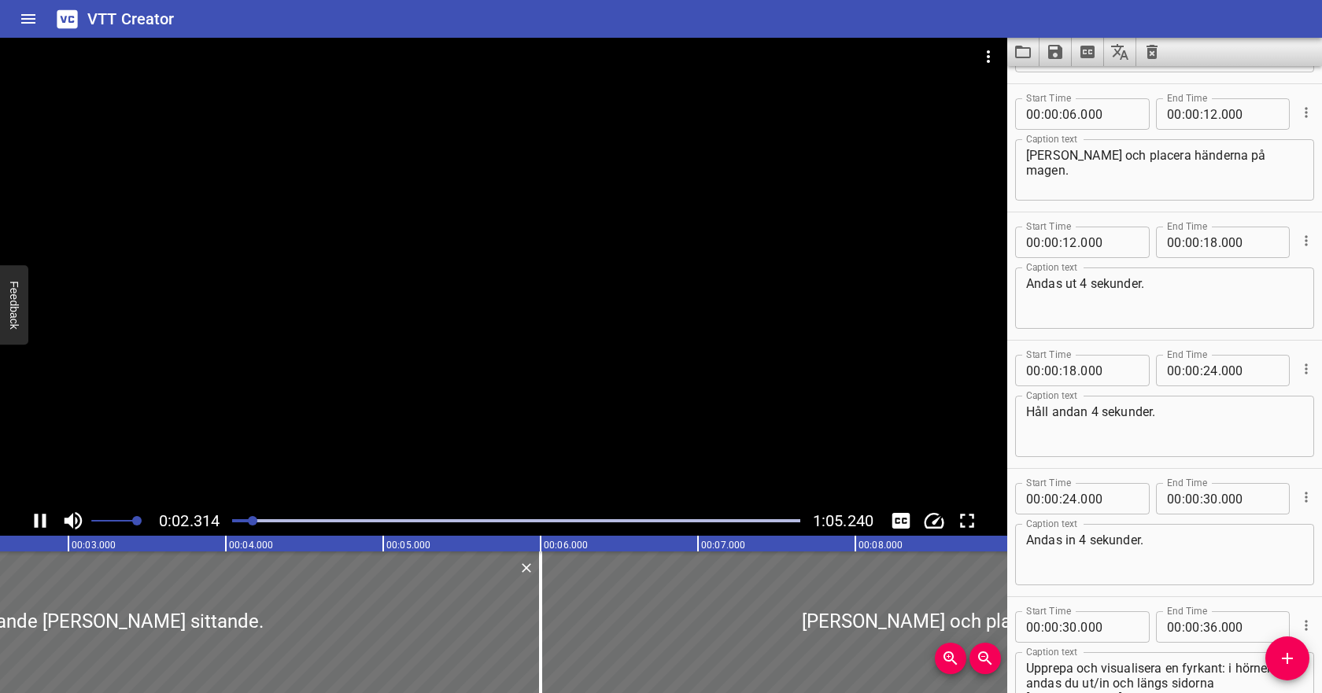
scroll to position [0, 0]
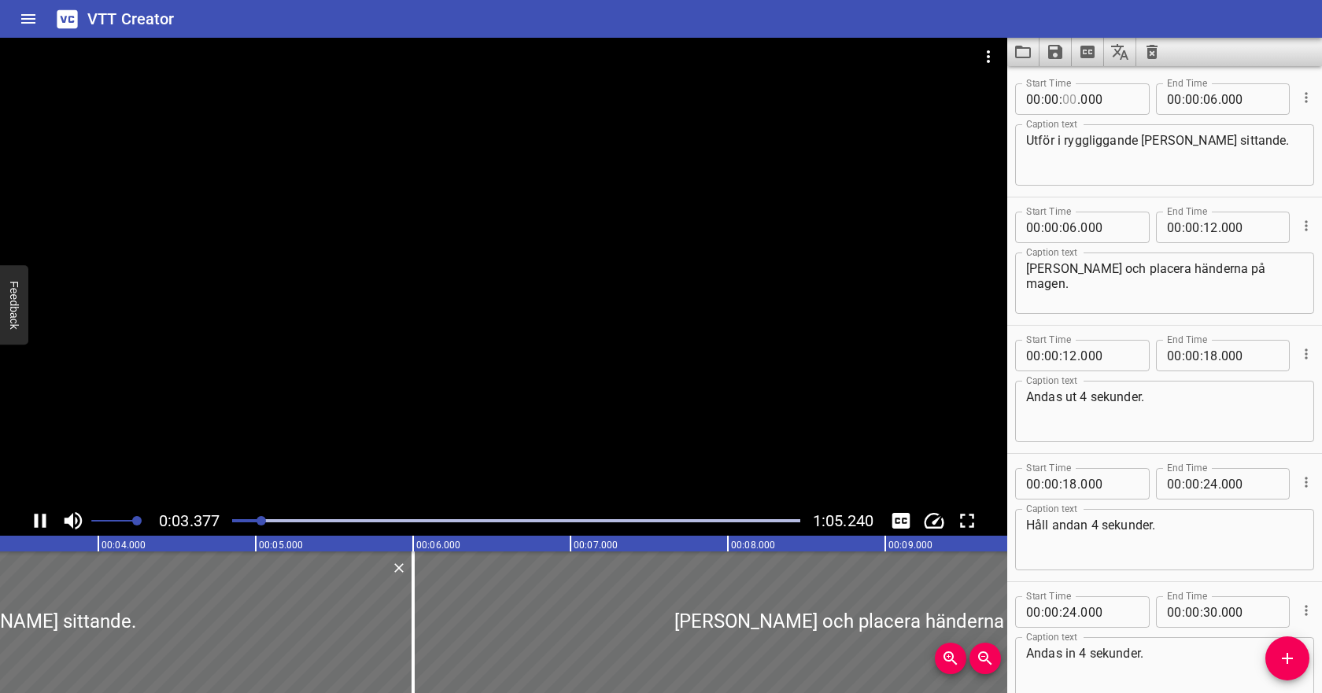
click at [1070, 100] on input "number" at bounding box center [1070, 98] width 15 height 31
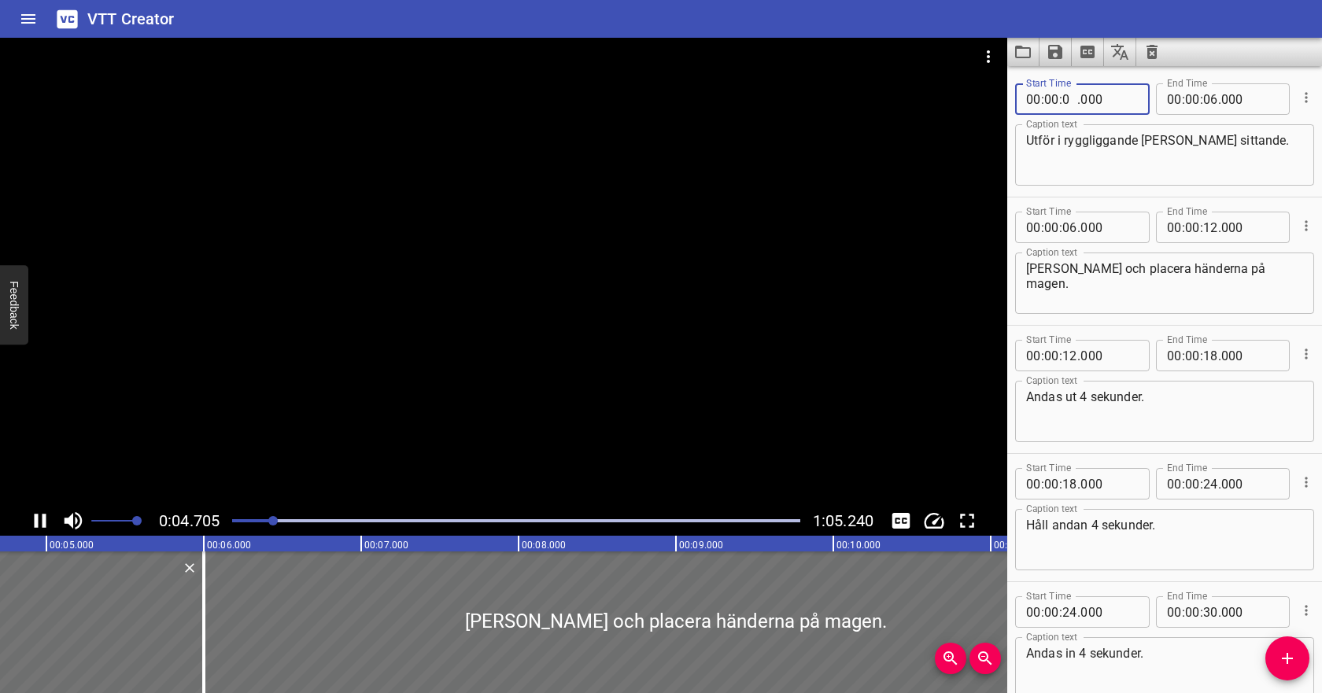
type input "04"
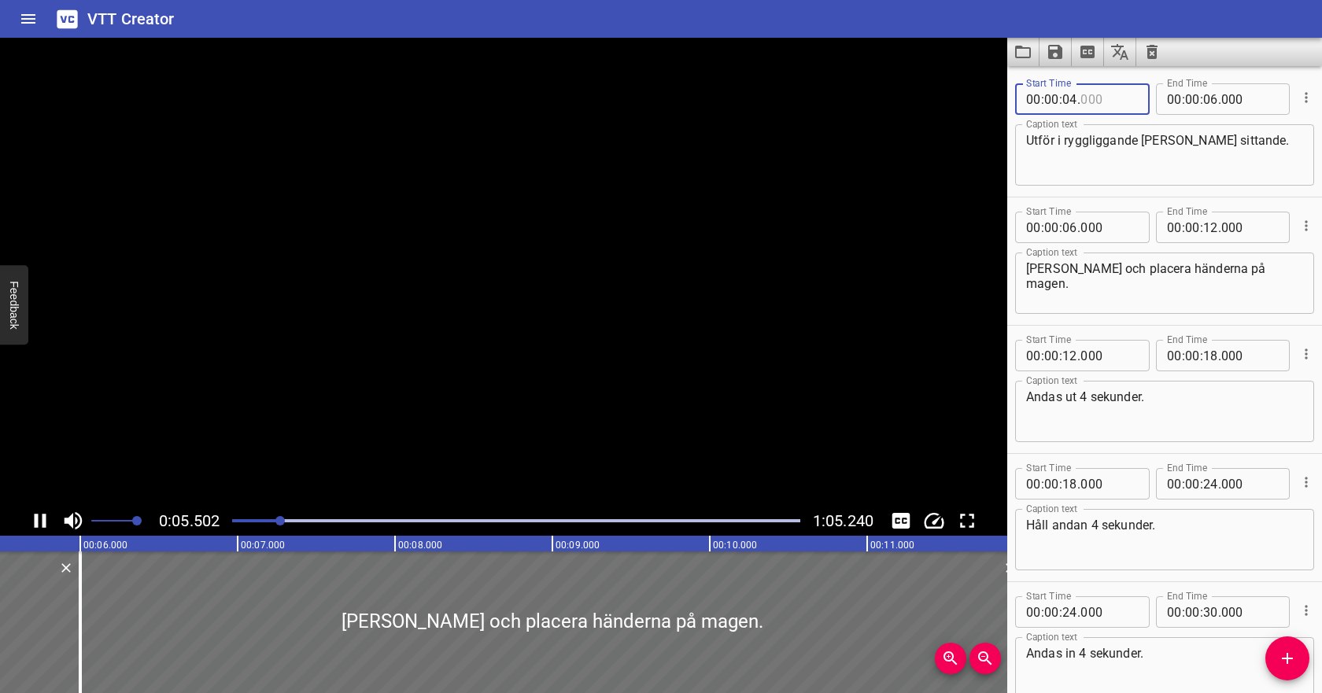
type input "000"
click at [1214, 97] on input "number" at bounding box center [1210, 98] width 15 height 31
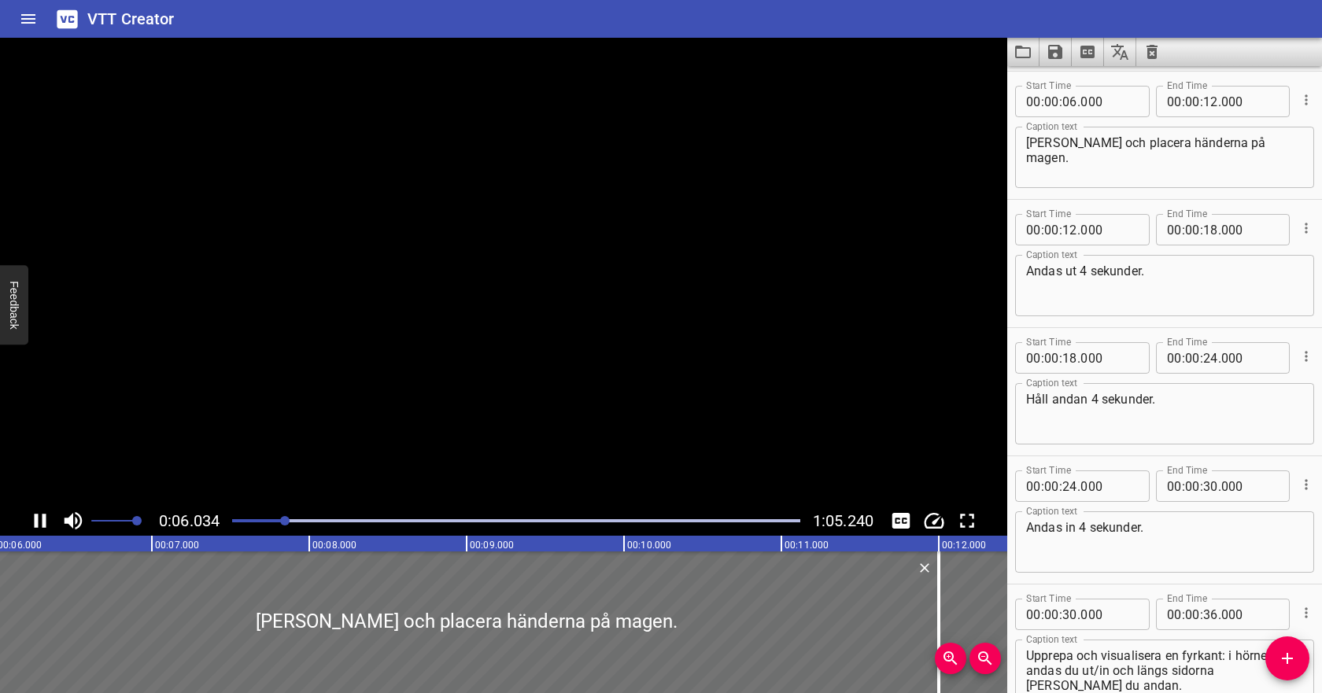
scroll to position [0, 992]
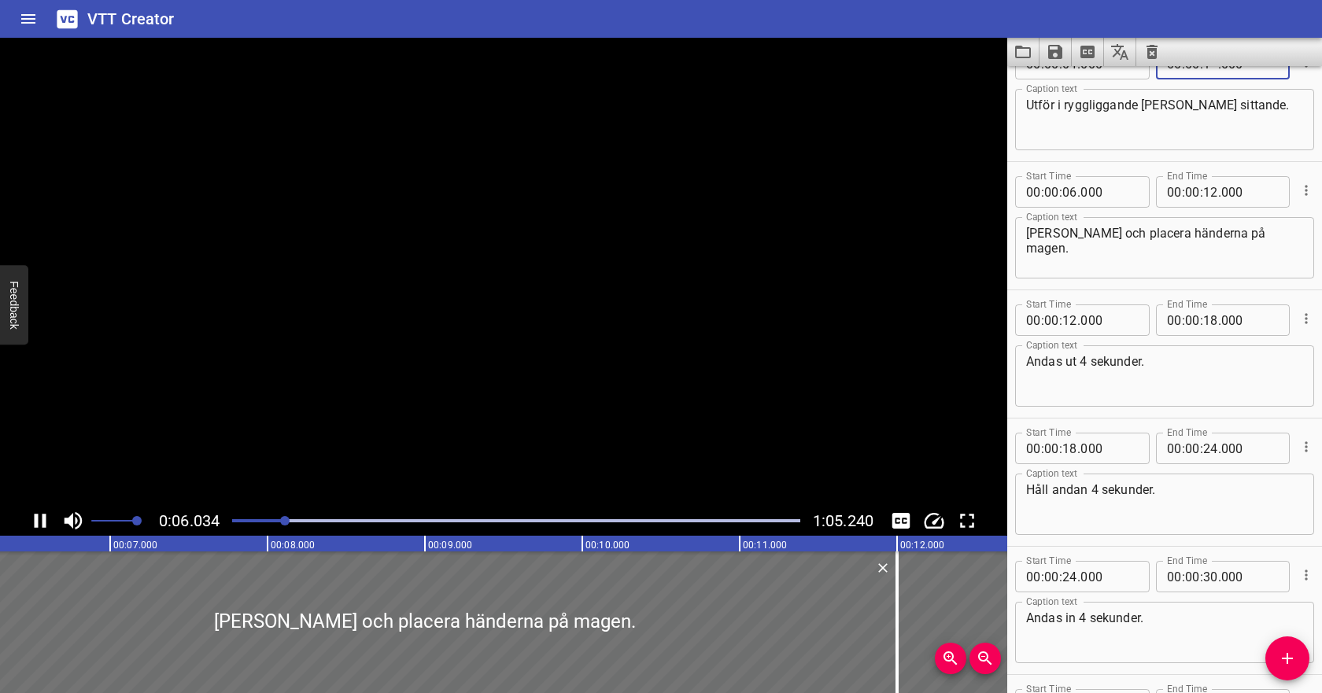
type input "10"
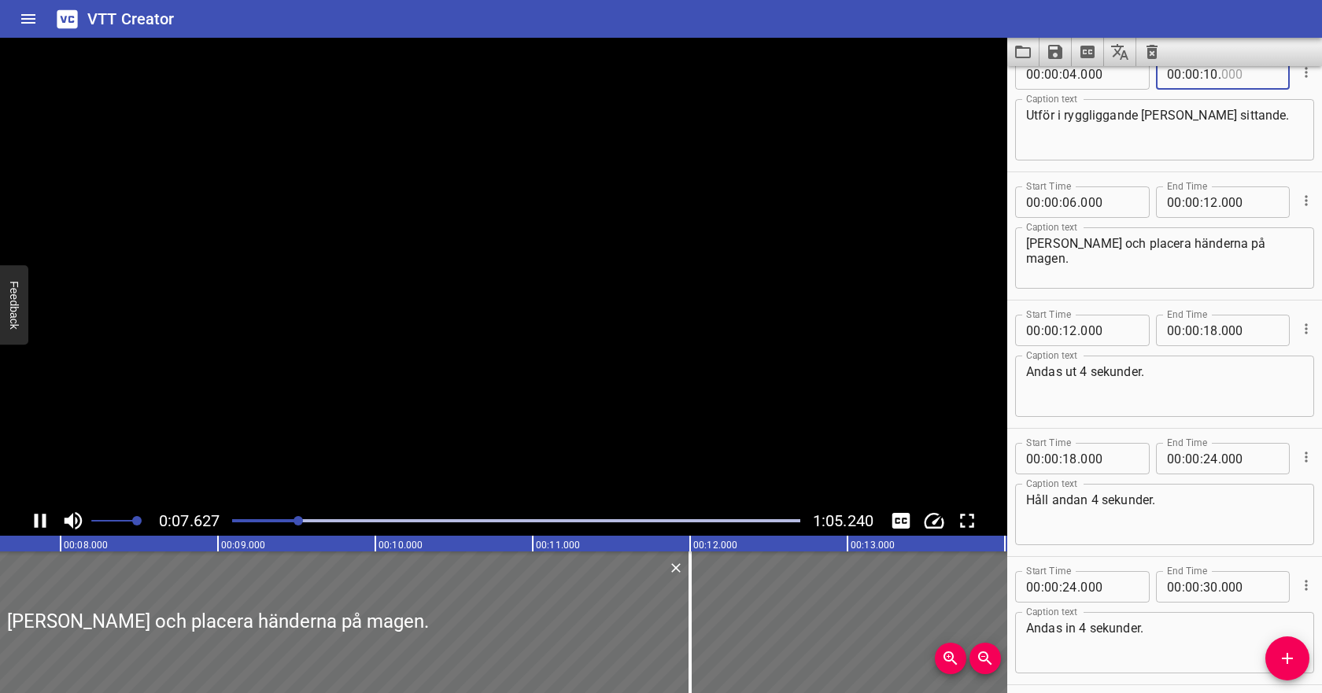
type input "000"
click at [1070, 203] on input "number" at bounding box center [1070, 202] width 15 height 31
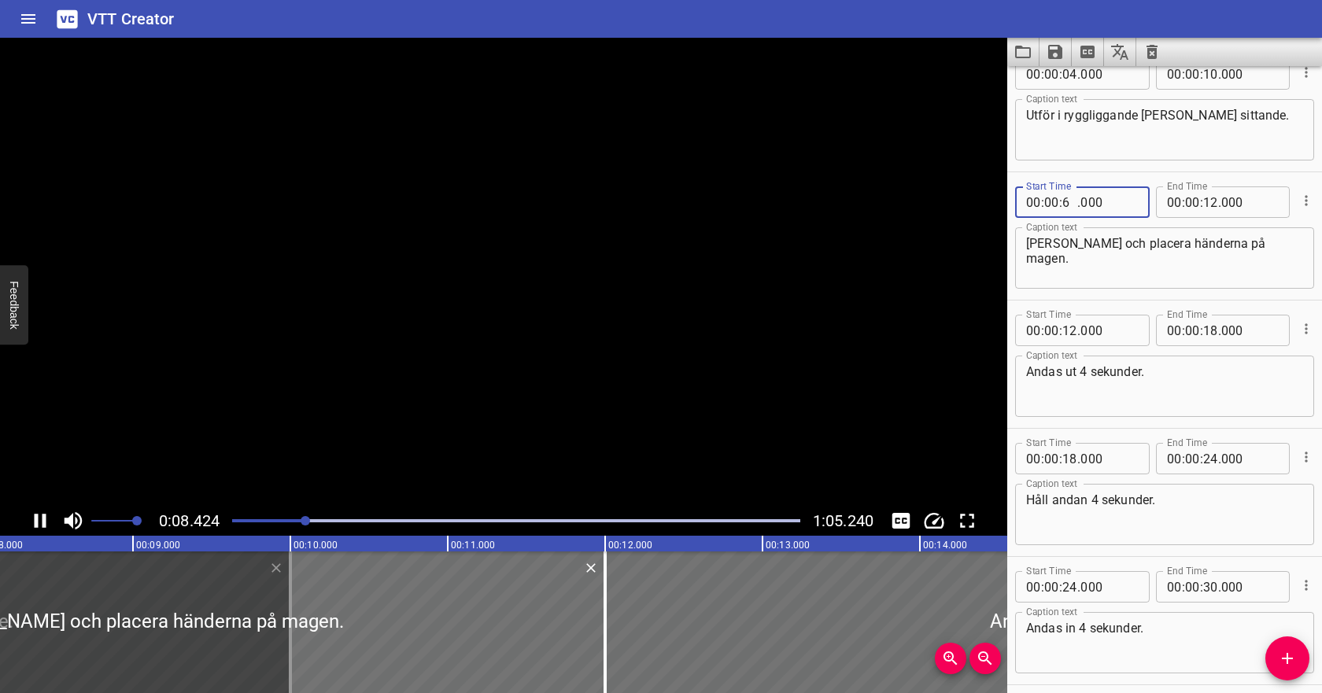
scroll to position [0, 0]
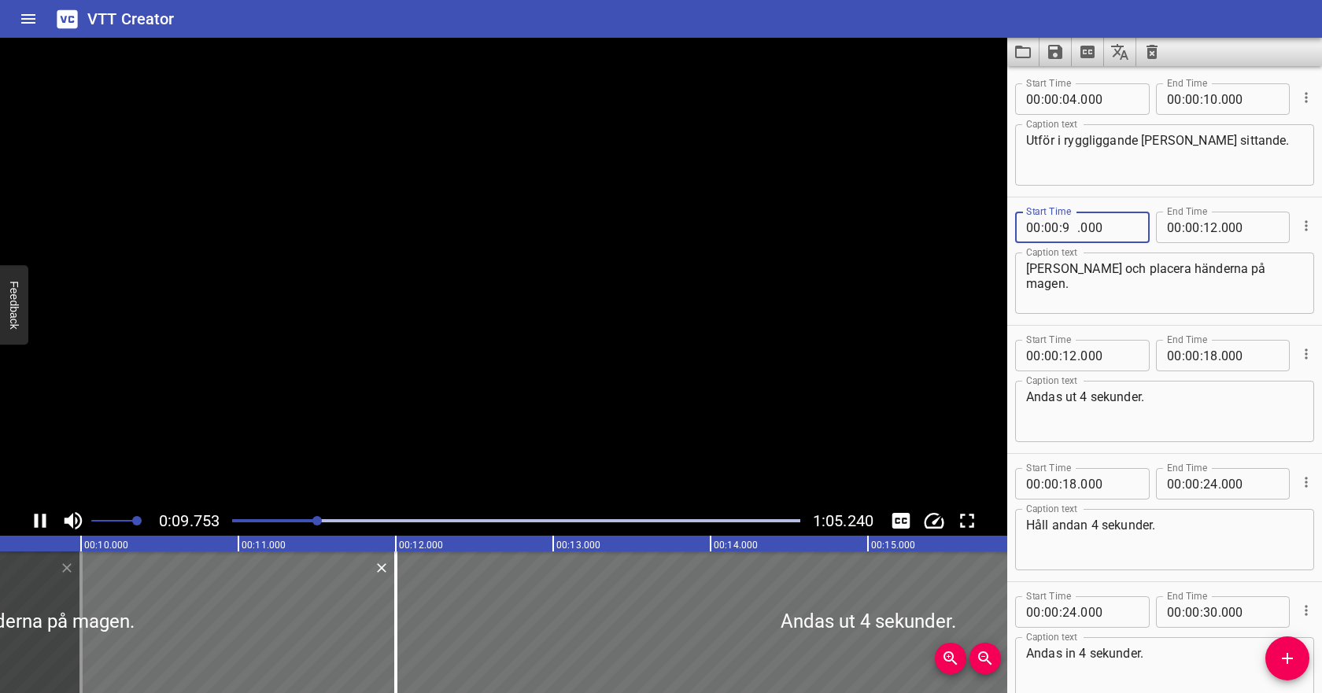
click at [1064, 231] on input "9" at bounding box center [1070, 227] width 15 height 31
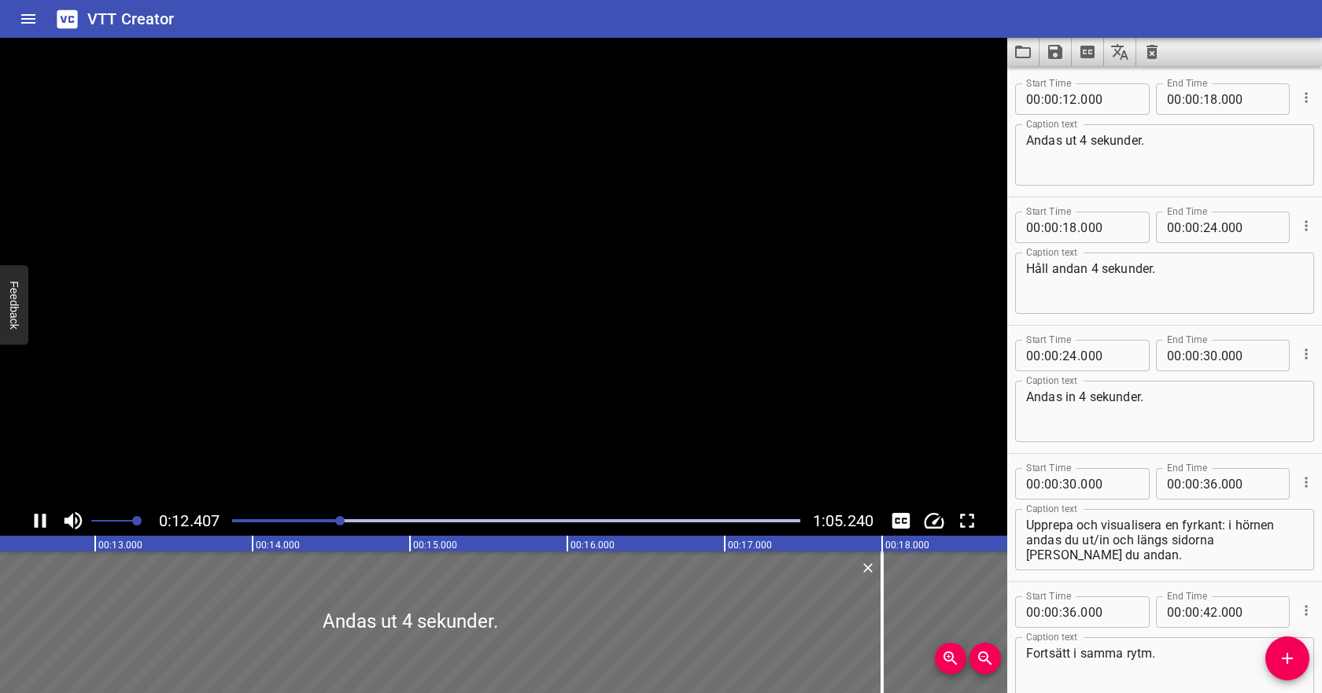
scroll to position [0, 1988]
type input "19"
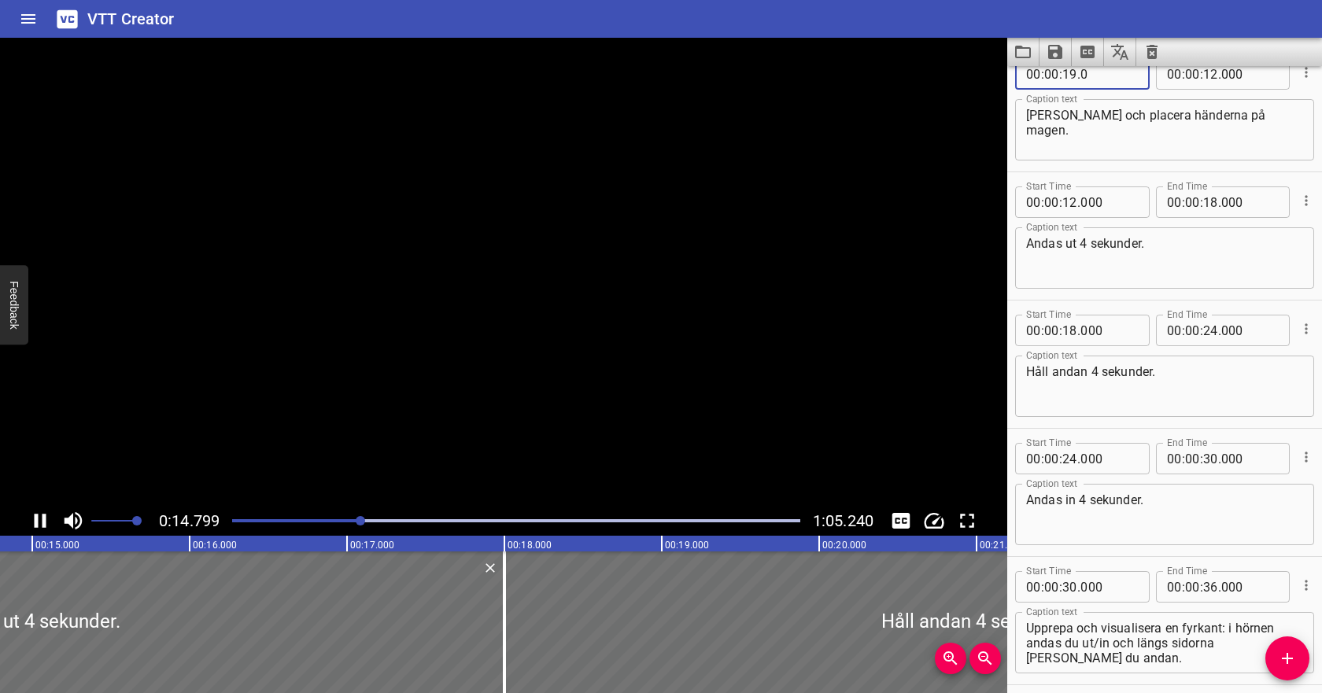
scroll to position [0, 2371]
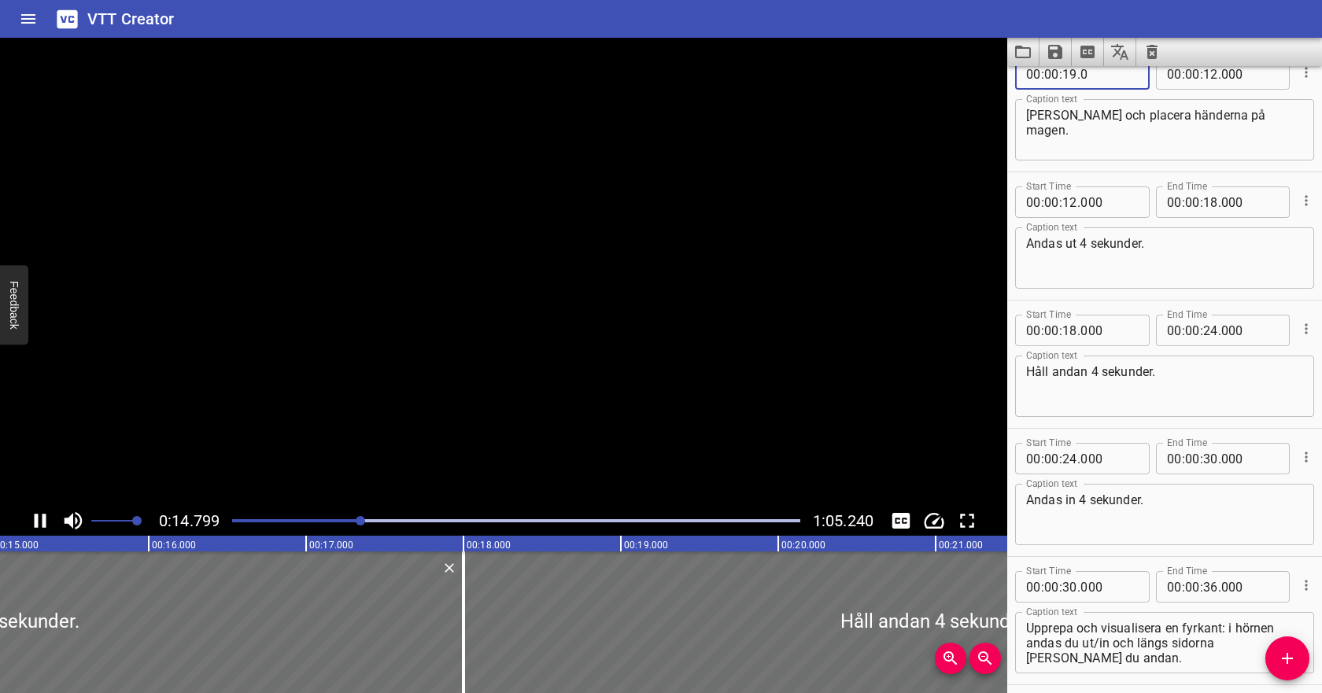
type input "000"
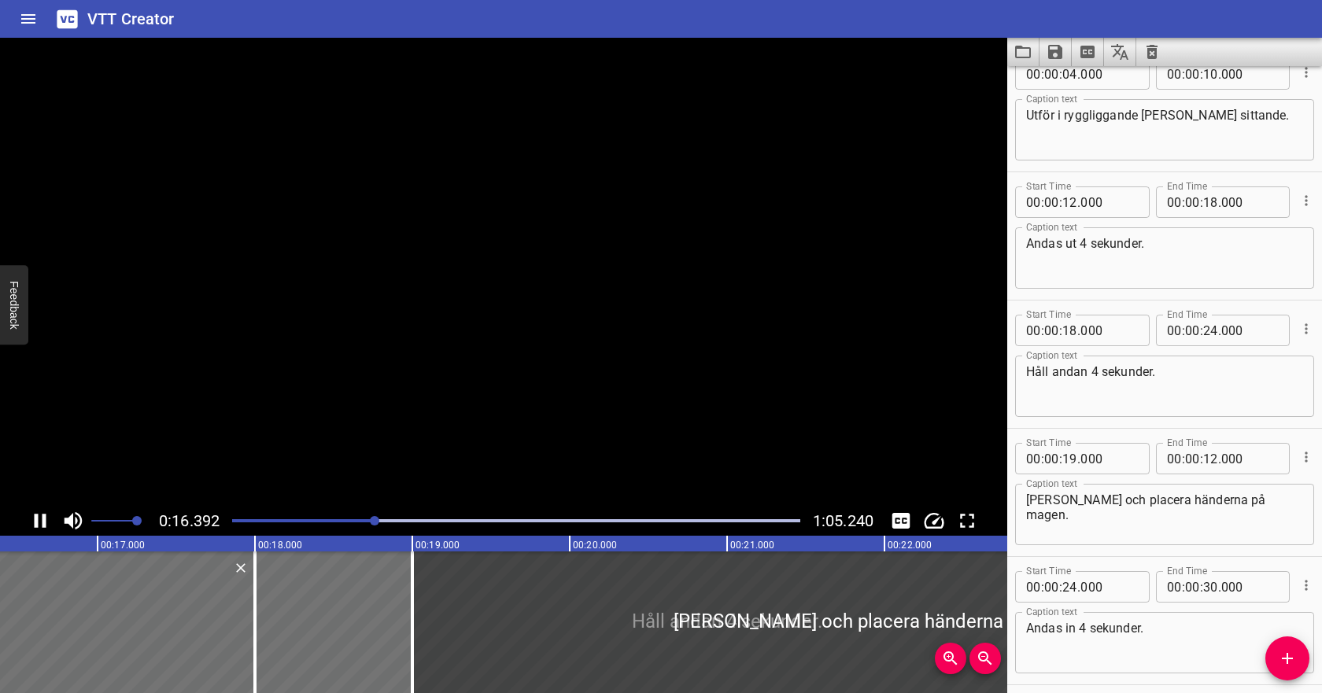
scroll to position [0, 0]
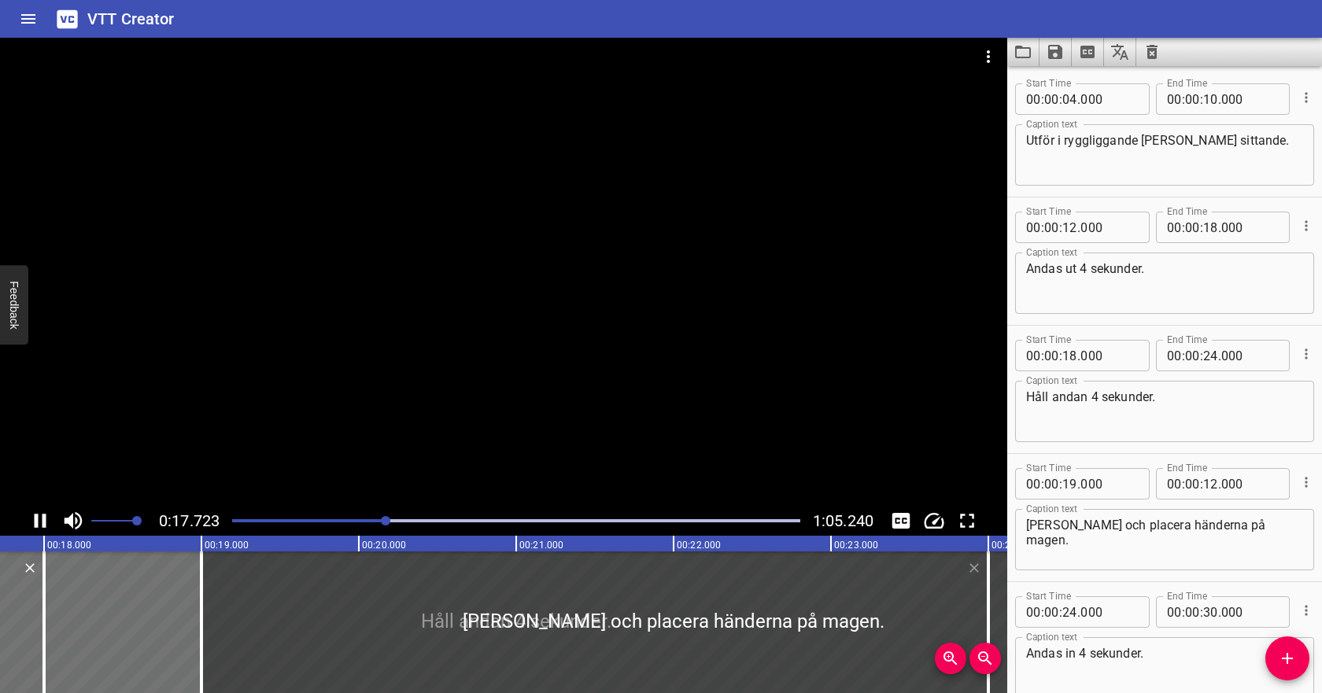
click at [43, 513] on icon "Play/Pause" at bounding box center [40, 521] width 24 height 24
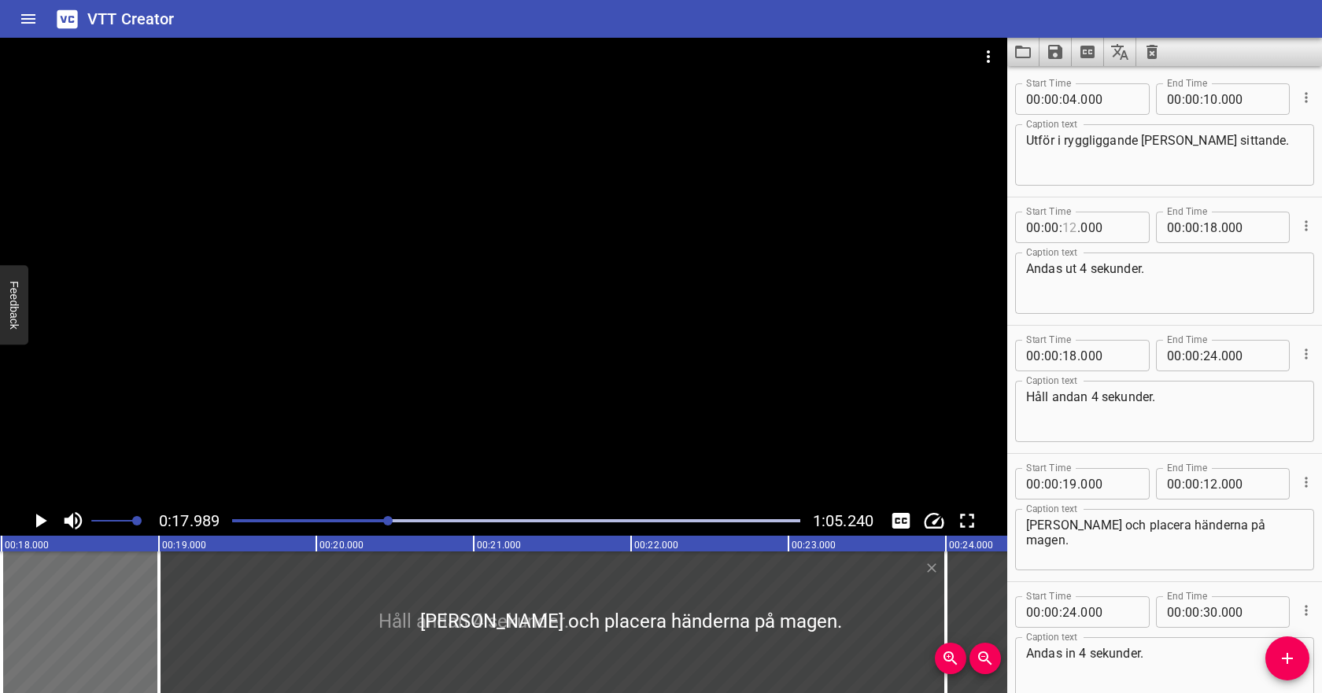
click at [1070, 232] on input "number" at bounding box center [1070, 227] width 15 height 31
type input "12"
click at [1065, 480] on input "number" at bounding box center [1070, 483] width 15 height 31
type input "10"
type input "000"
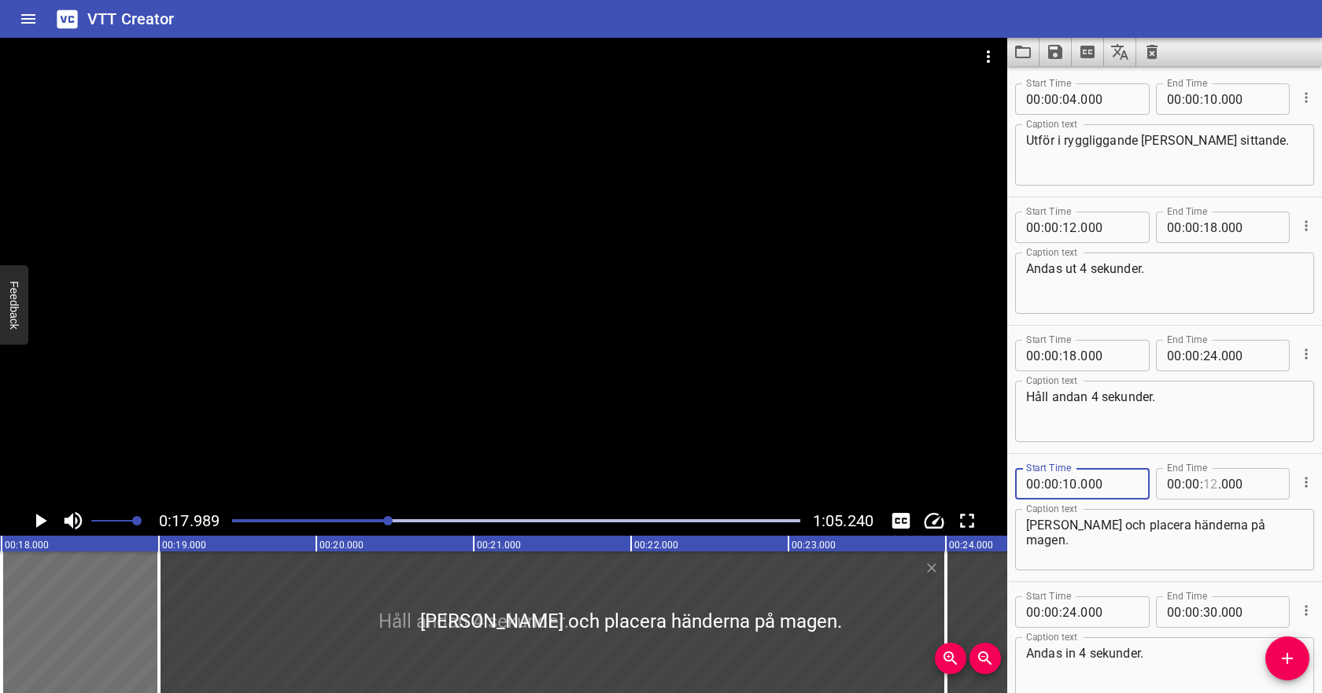
click at [1213, 483] on div "Start Time 00 : 00 : 10 . 000 Start Time End Time 00 : 00 : . 000 End Time Capt…" at bounding box center [1164, 518] width 299 height 112
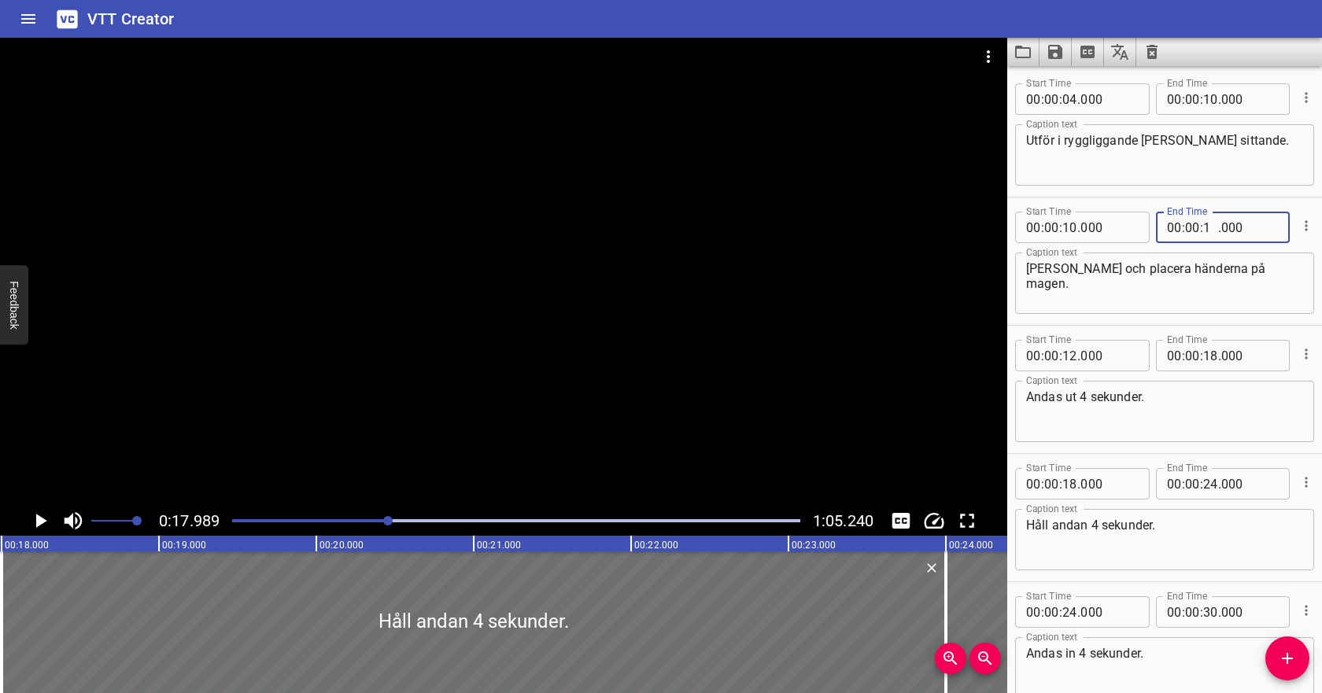
type input "18"
type input "000"
click at [1070, 356] on input "number" at bounding box center [1070, 355] width 15 height 31
type input "18"
type input "000"
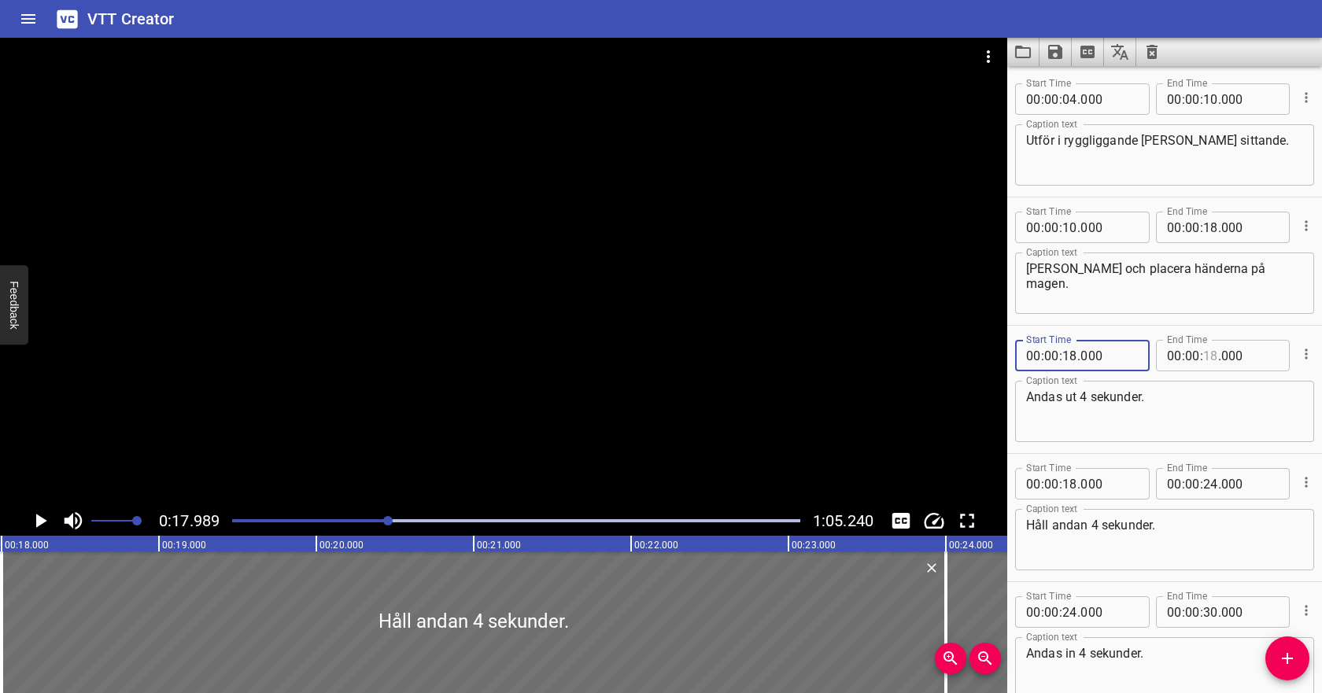
click at [1211, 360] on input "number" at bounding box center [1210, 355] width 15 height 31
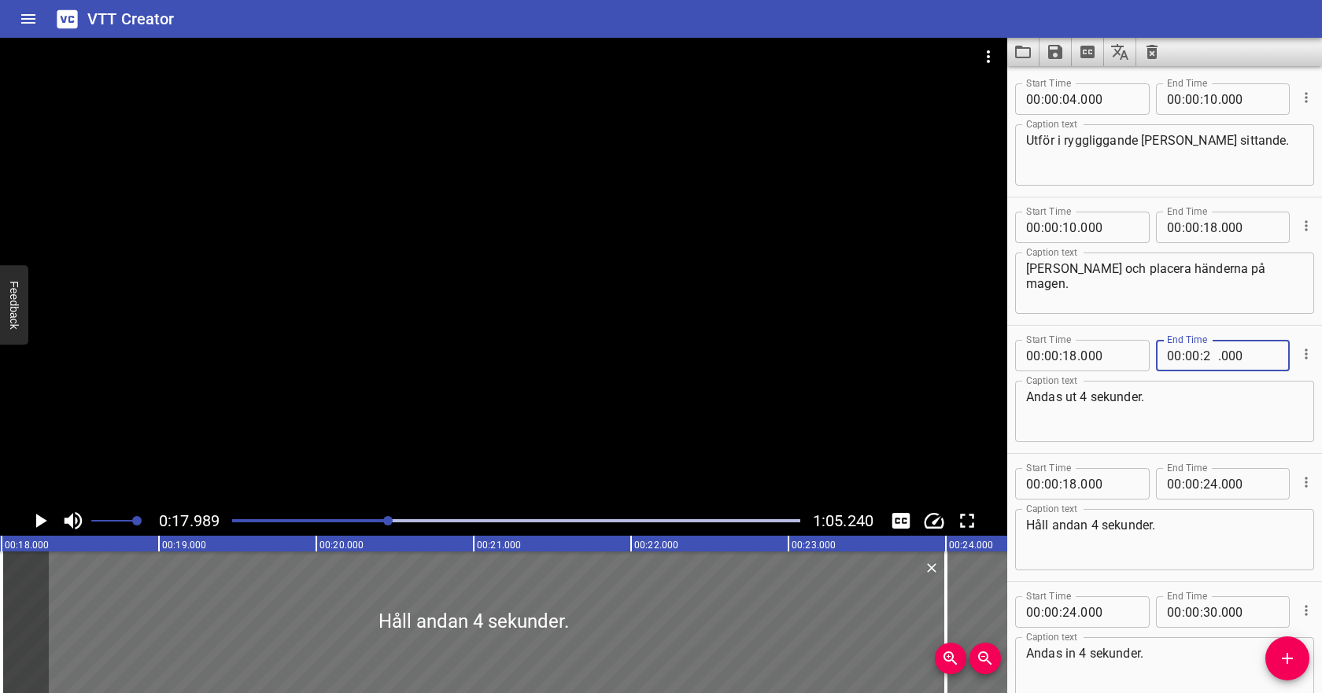
type input "26"
type input "000"
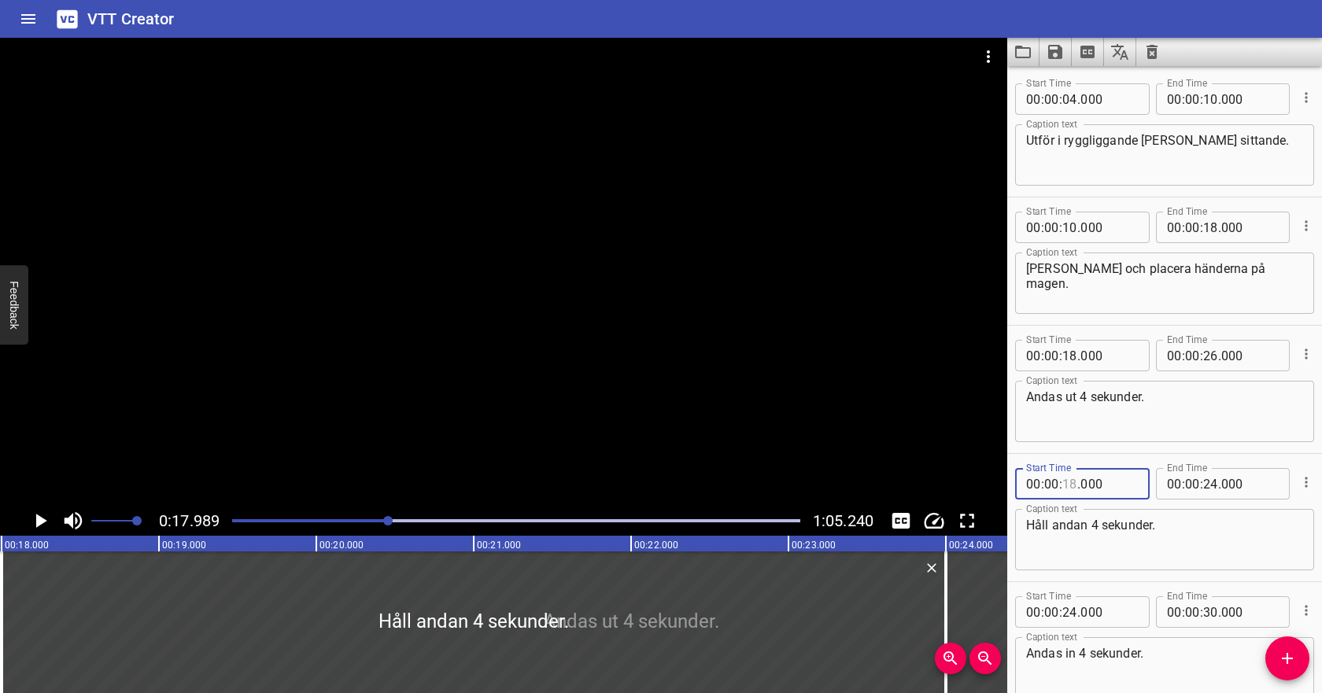
click at [1073, 486] on input "number" at bounding box center [1070, 483] width 15 height 31
type input "26"
type input "000"
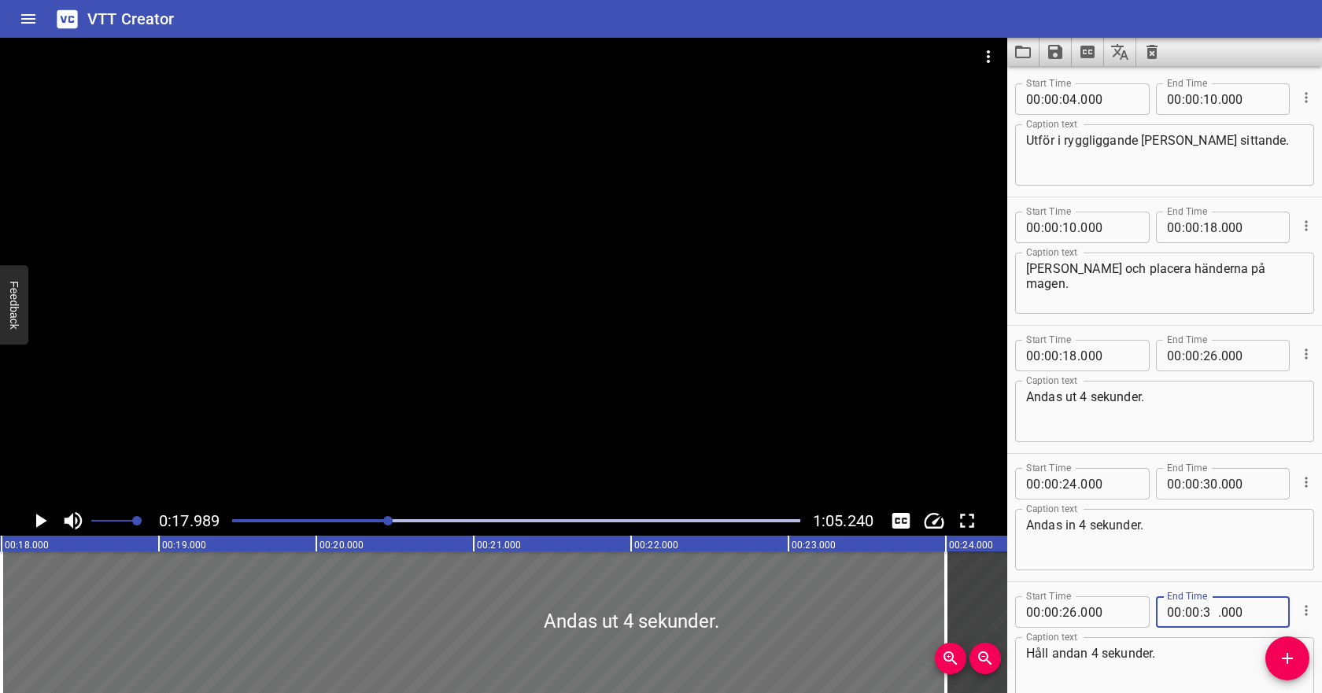
type input "30"
type input "000"
click at [1072, 480] on input "number" at bounding box center [1070, 483] width 15 height 31
type input "30"
type input "000"
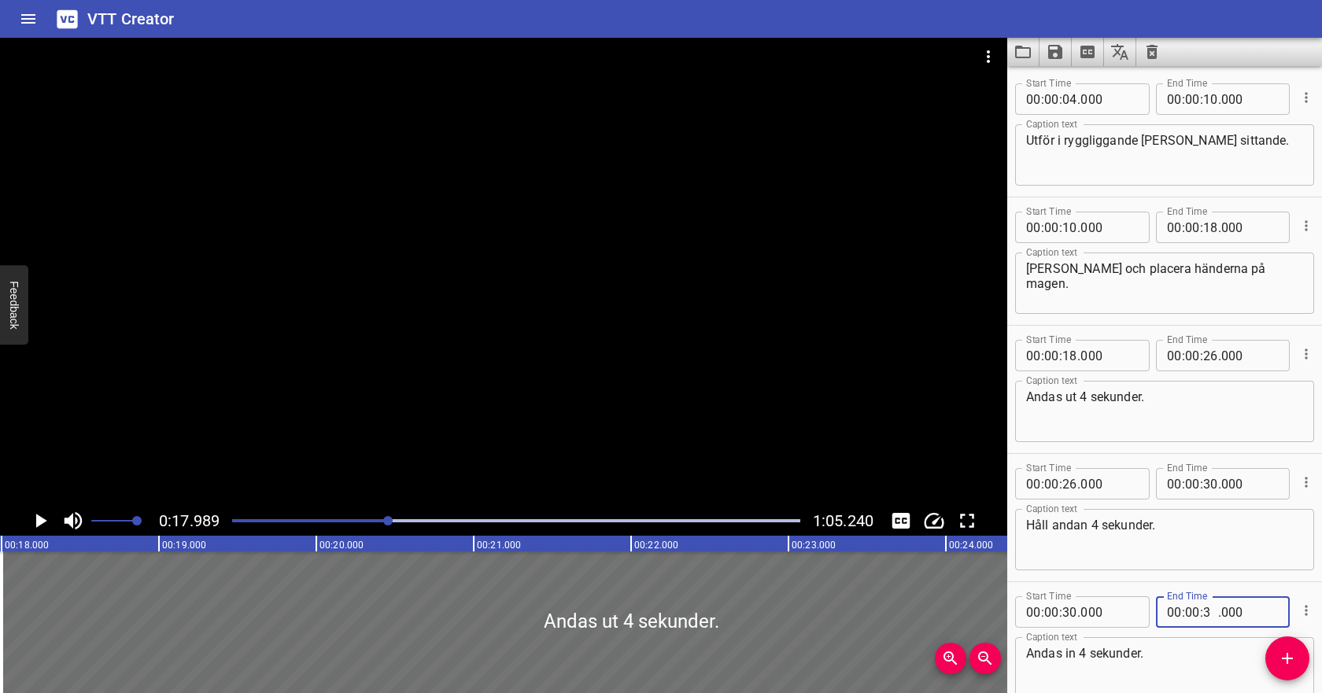
type input "34"
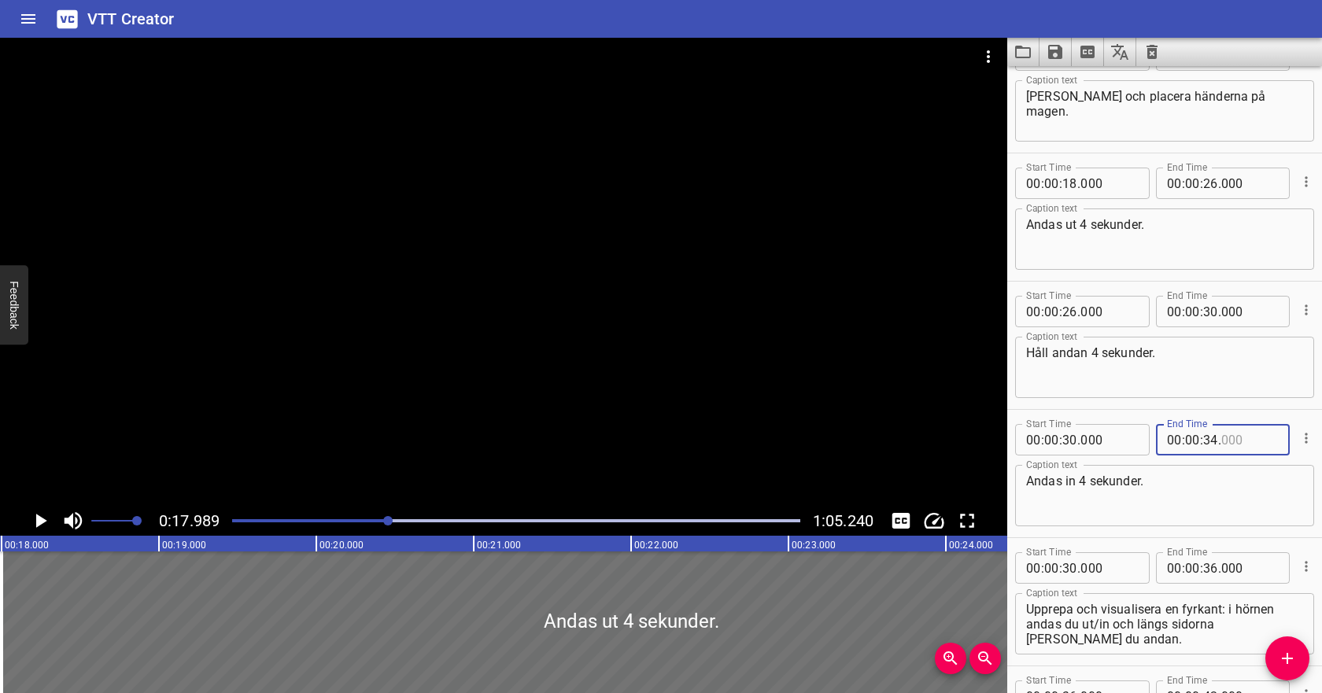
scroll to position [193, 0]
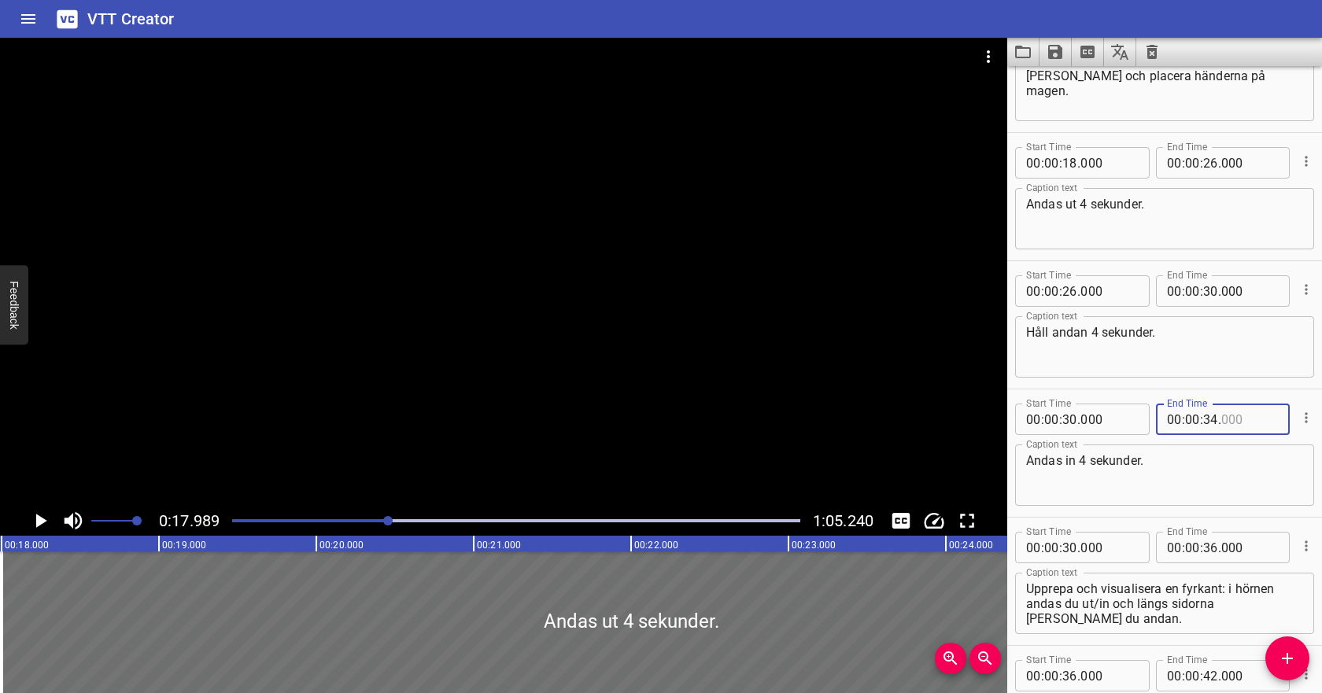
type input "000"
click at [1073, 545] on input "number" at bounding box center [1070, 547] width 15 height 31
type input "34"
type input "000"
click at [1216, 549] on input "number" at bounding box center [1210, 547] width 15 height 31
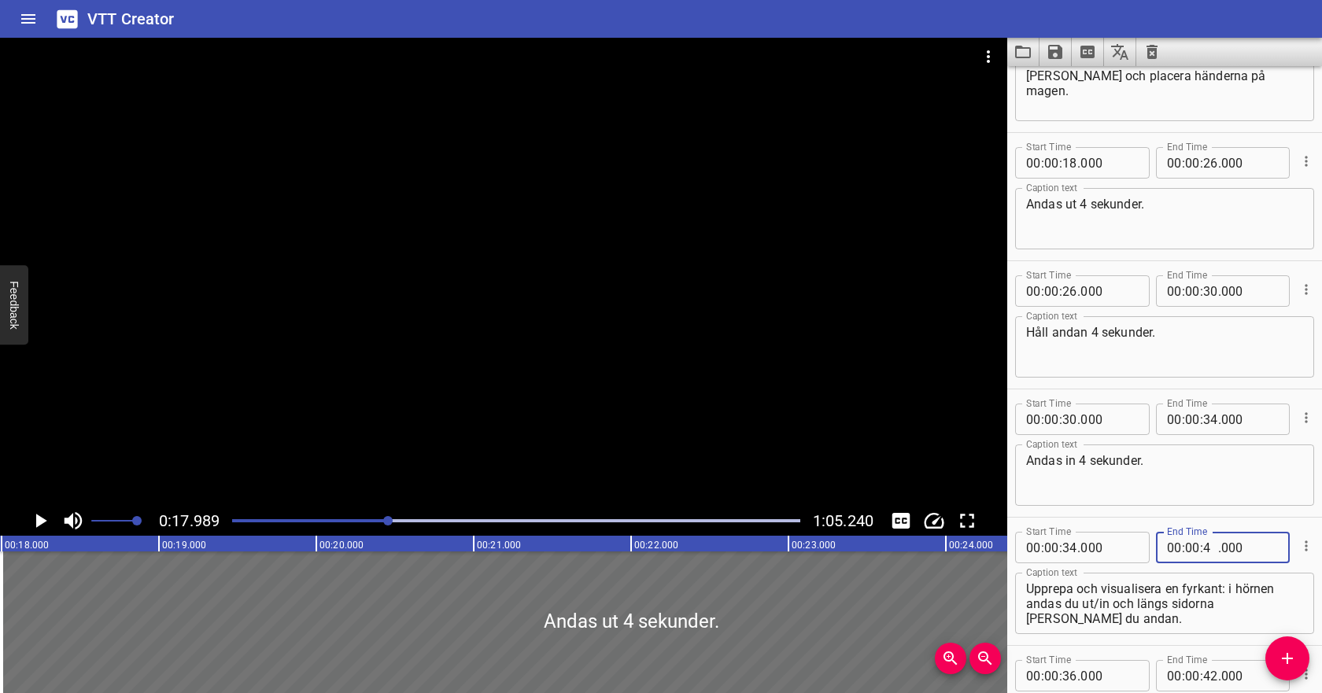
type input "40"
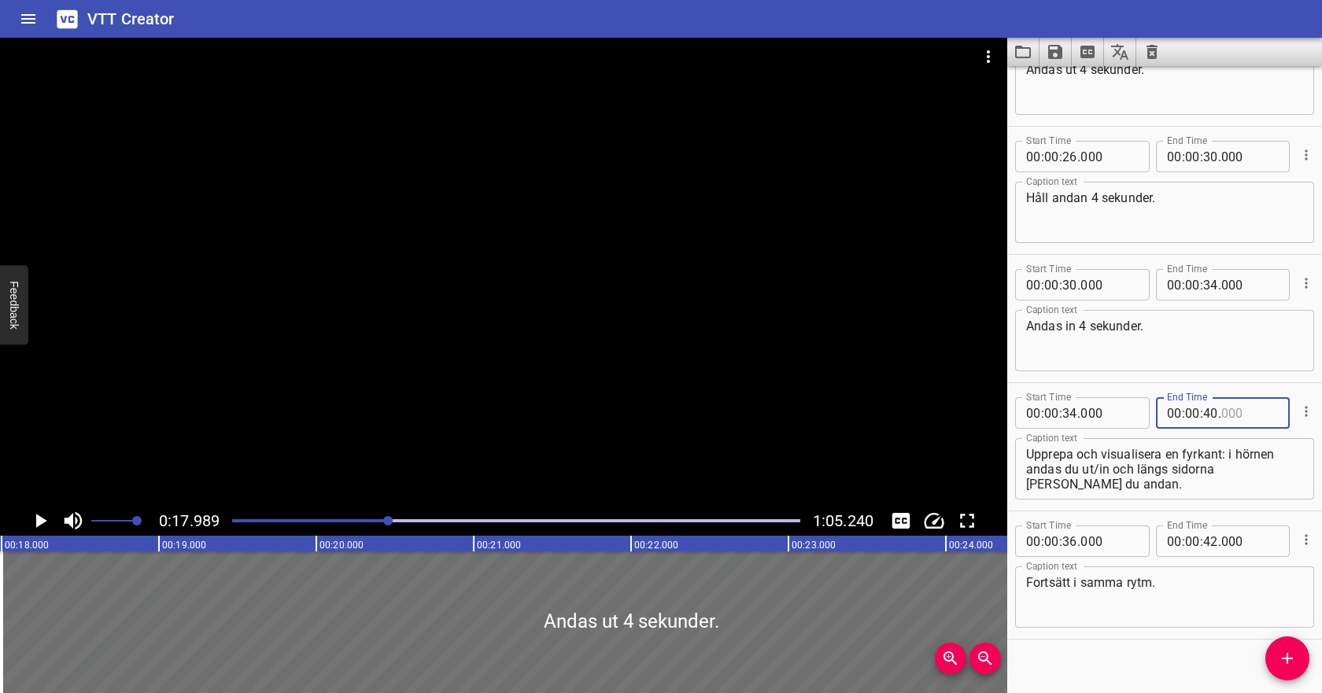
scroll to position [345, 0]
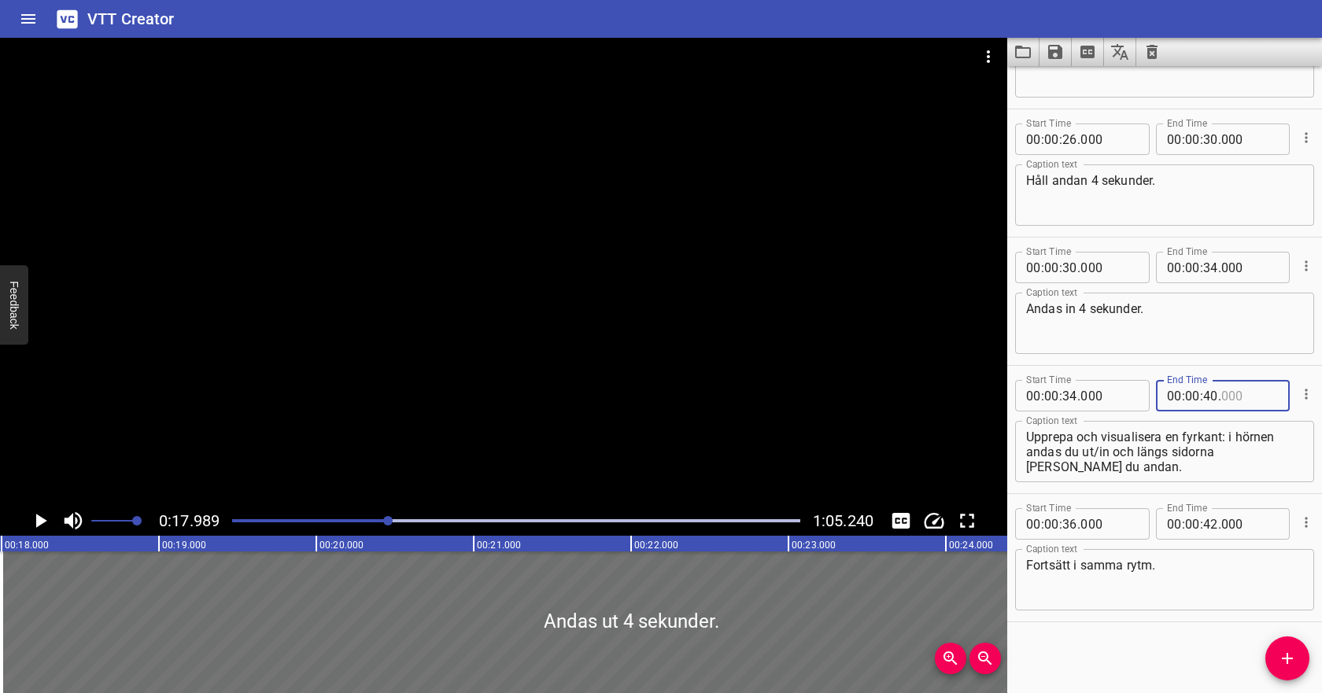
type input "000"
click at [1078, 522] on span "." at bounding box center [1079, 523] width 3 height 31
click at [1070, 522] on input "number" at bounding box center [1070, 523] width 15 height 31
type input "40"
type input "000"
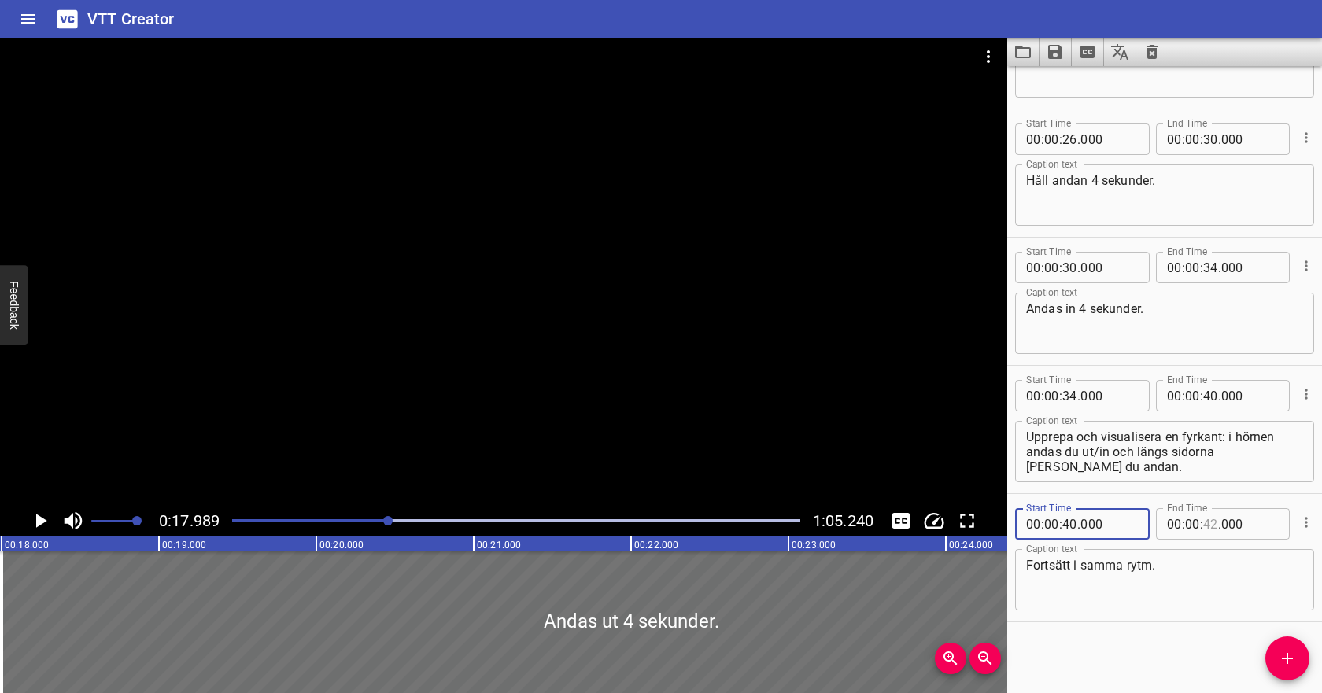
click at [1209, 518] on input "number" at bounding box center [1210, 523] width 15 height 31
type input "44"
type input "000"
click at [1166, 577] on textarea "Fortsätt i samma rytm." at bounding box center [1164, 580] width 277 height 45
click at [347, 521] on div "Play progress" at bounding box center [105, 520] width 568 height 3
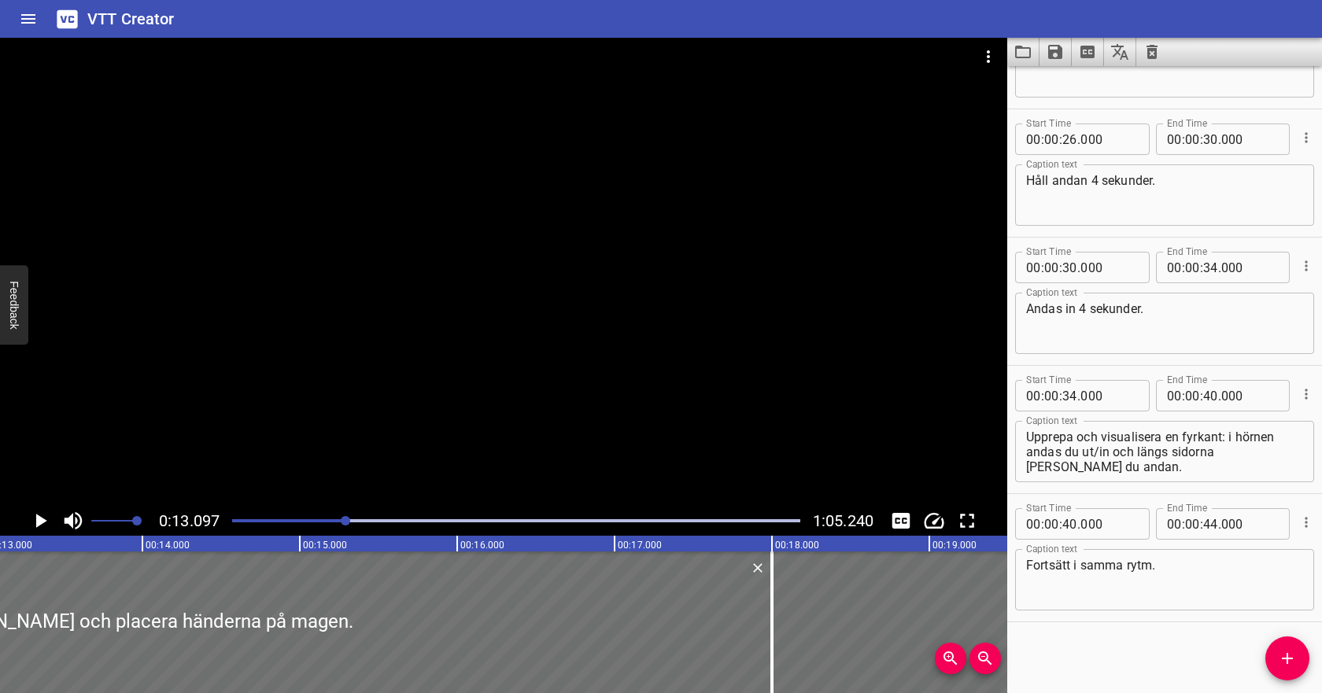
click at [43, 518] on icon "Play/Pause" at bounding box center [41, 521] width 11 height 14
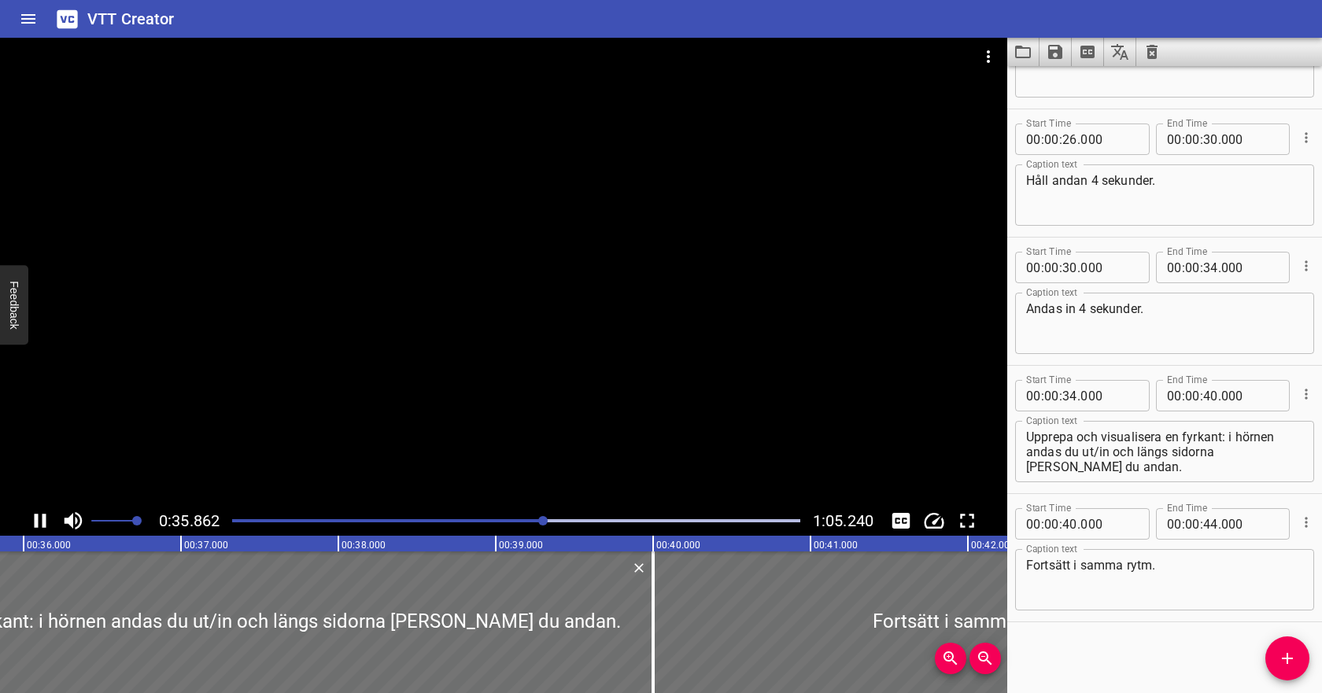
click at [38, 517] on icon "Play/Pause" at bounding box center [41, 521] width 12 height 14
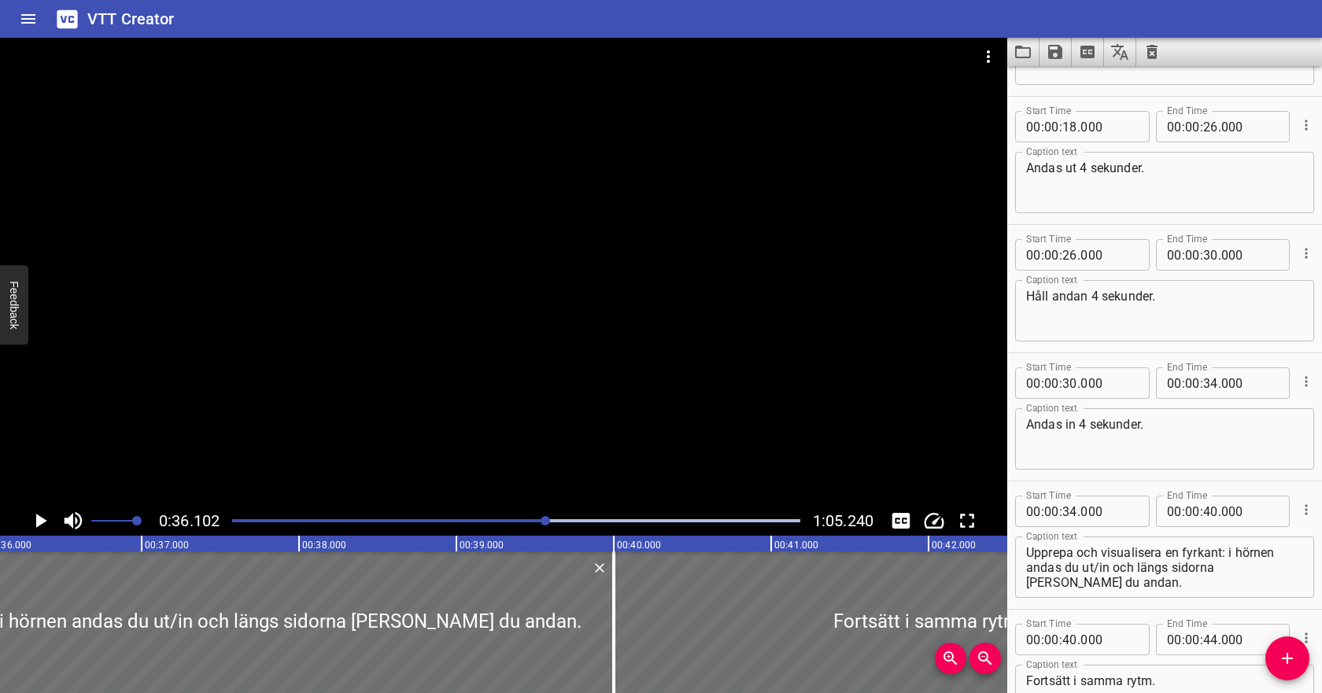
scroll to position [238, 0]
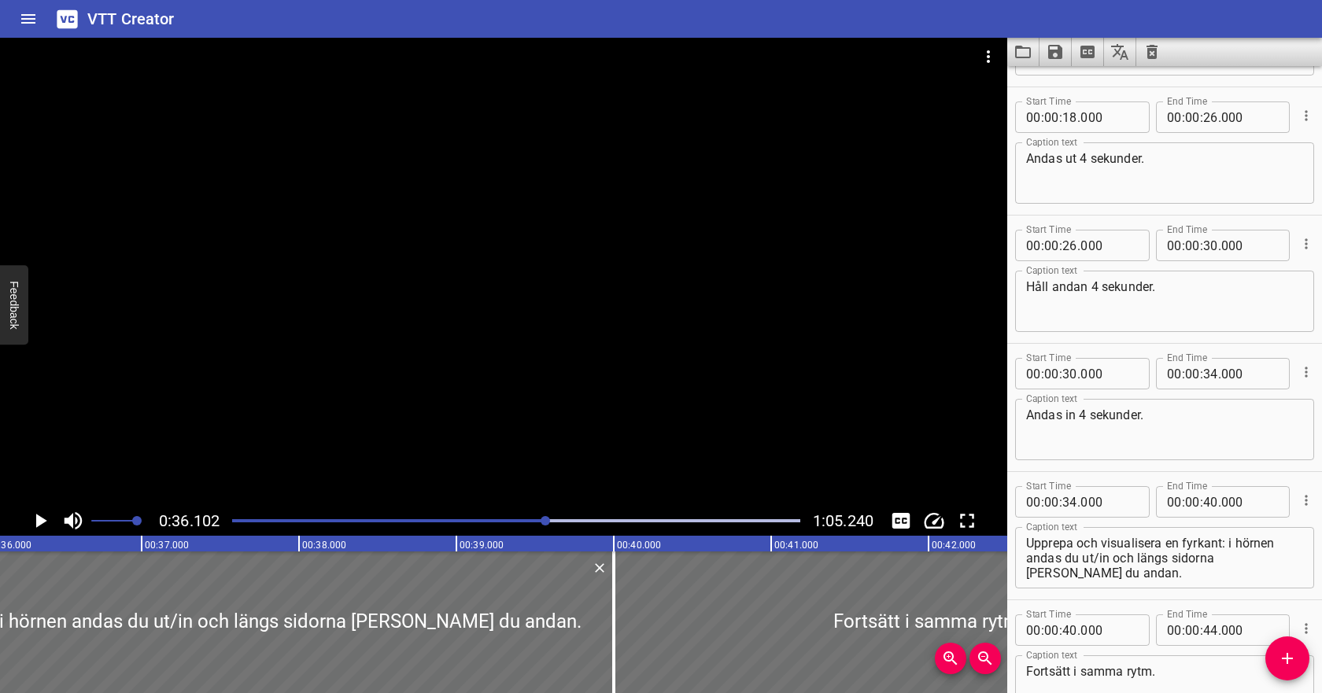
click at [1281, 662] on icon "Add Cue" at bounding box center [1287, 658] width 19 height 19
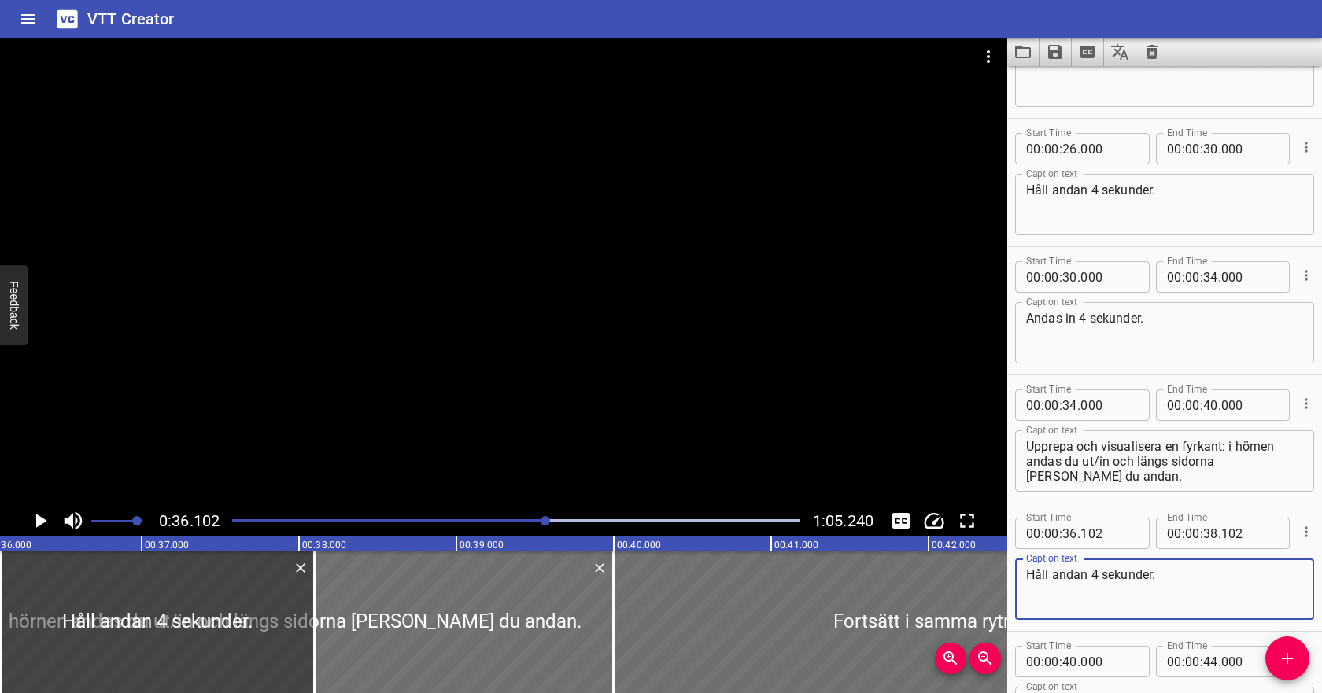
scroll to position [436, 0]
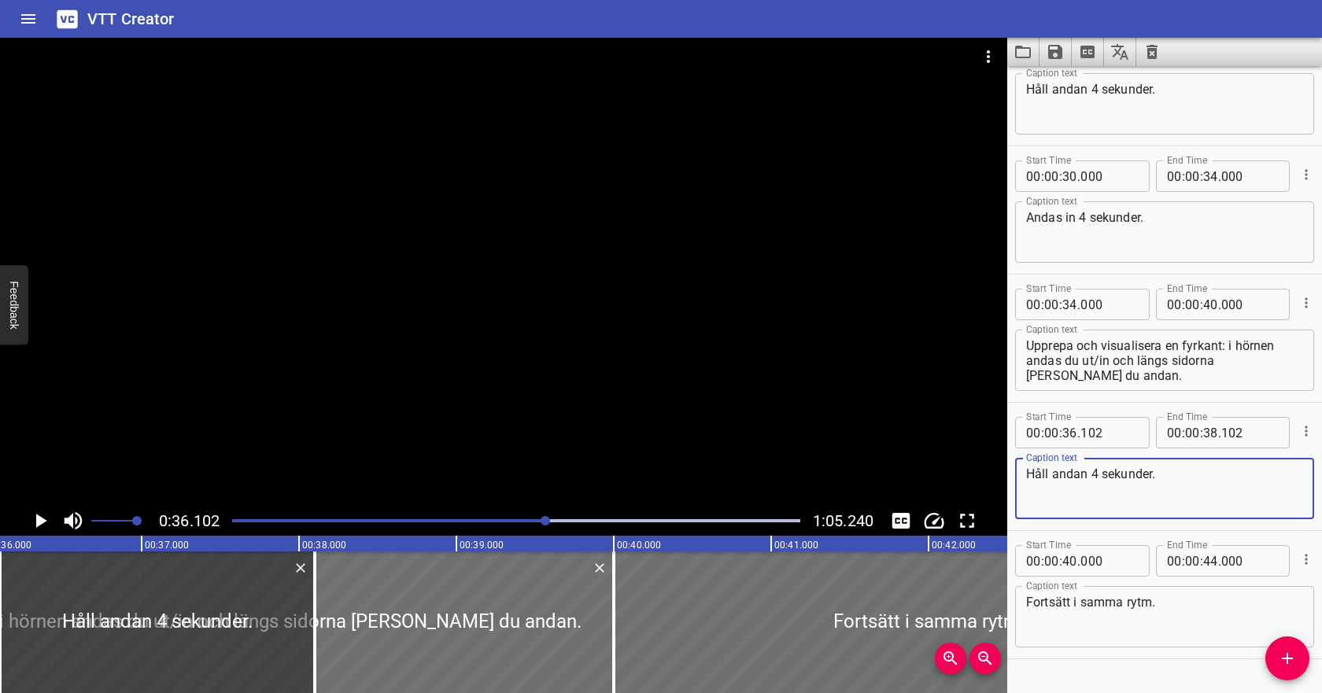
type textarea "Håll andan 4 sekunder."
click at [1074, 441] on input "number" at bounding box center [1070, 432] width 15 height 31
type input "34"
type input "102"
click at [1204, 429] on input "number" at bounding box center [1210, 432] width 15 height 31
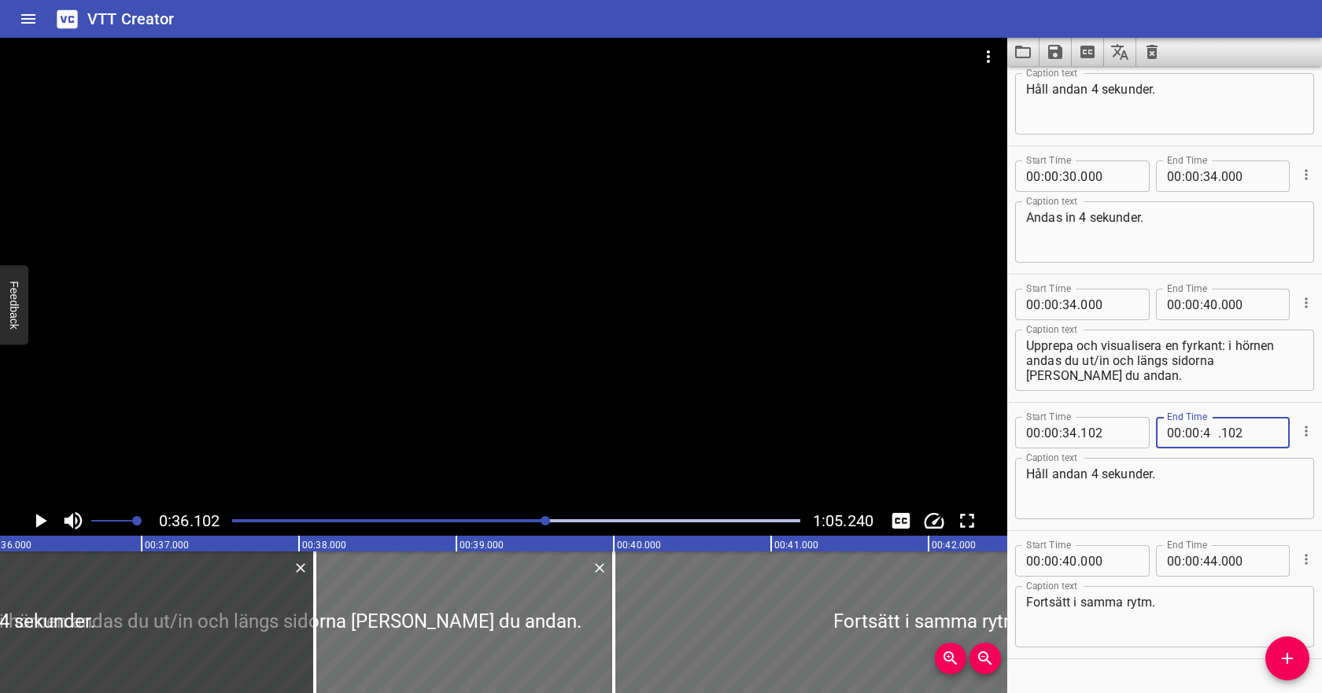
type input "40"
type input "102"
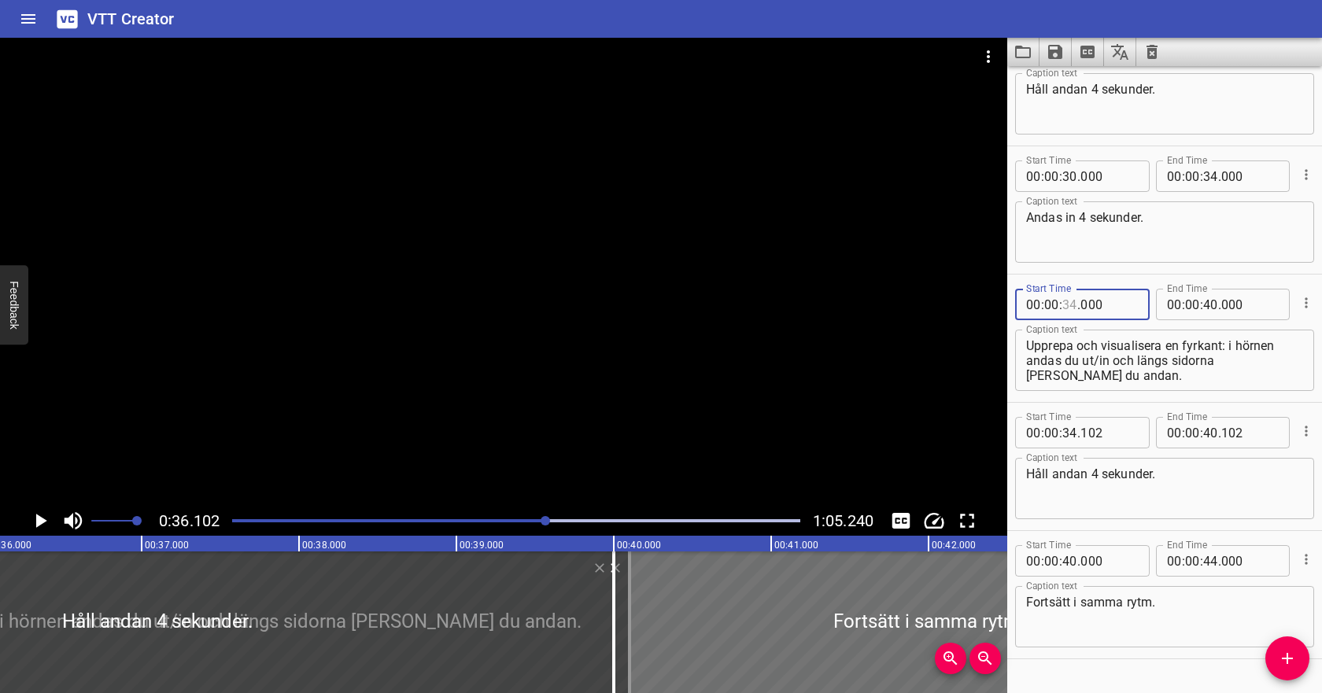
click at [1075, 309] on input "number" at bounding box center [1070, 304] width 15 height 31
type input "40"
type input "000"
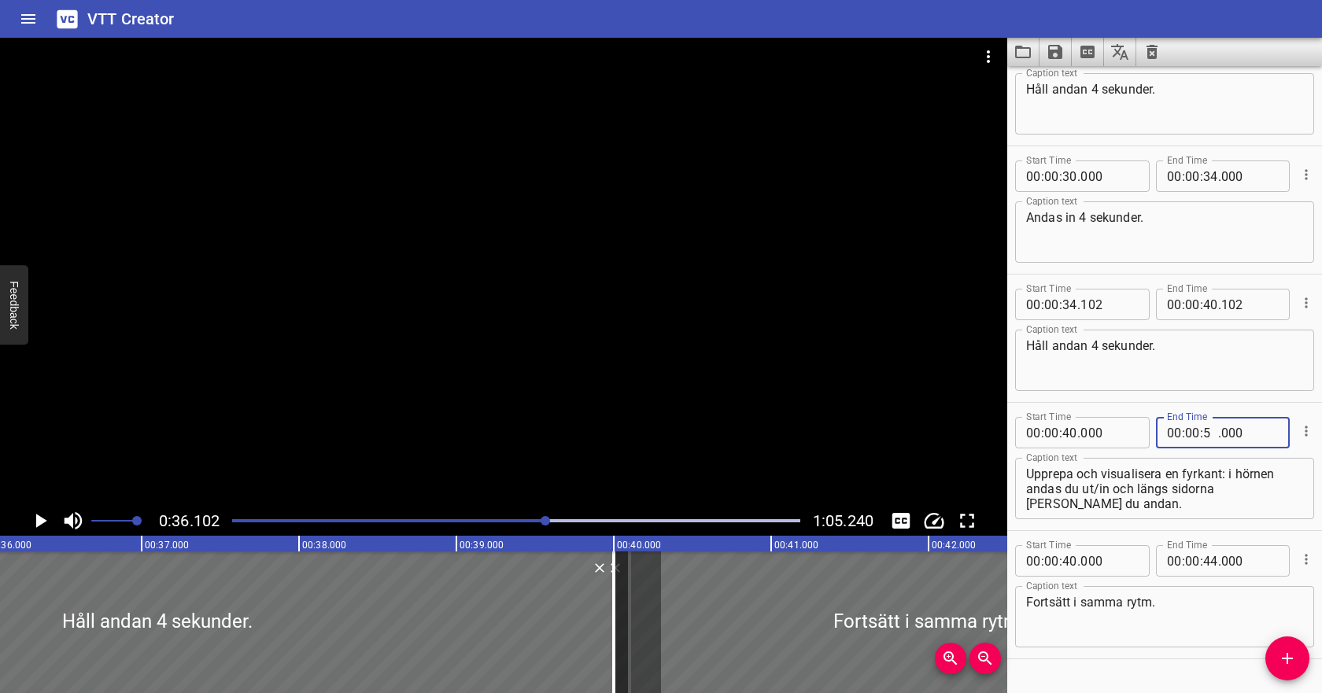
type input "50"
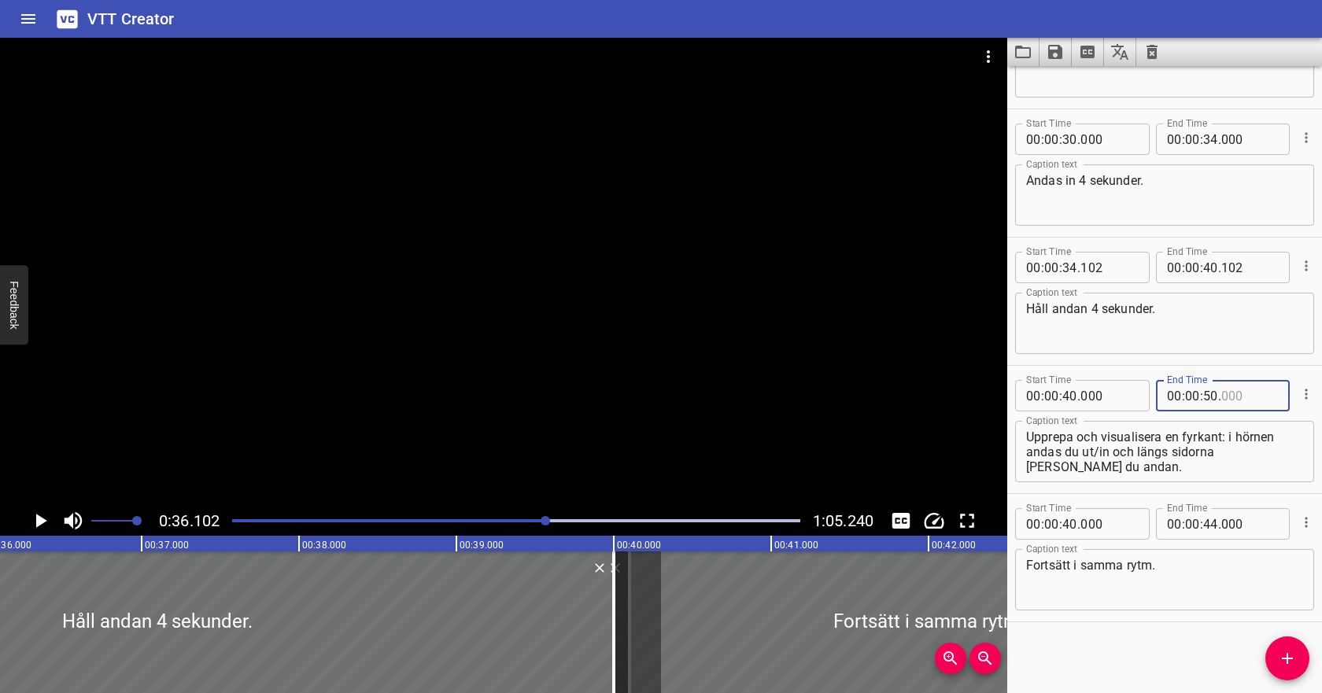
type input "000"
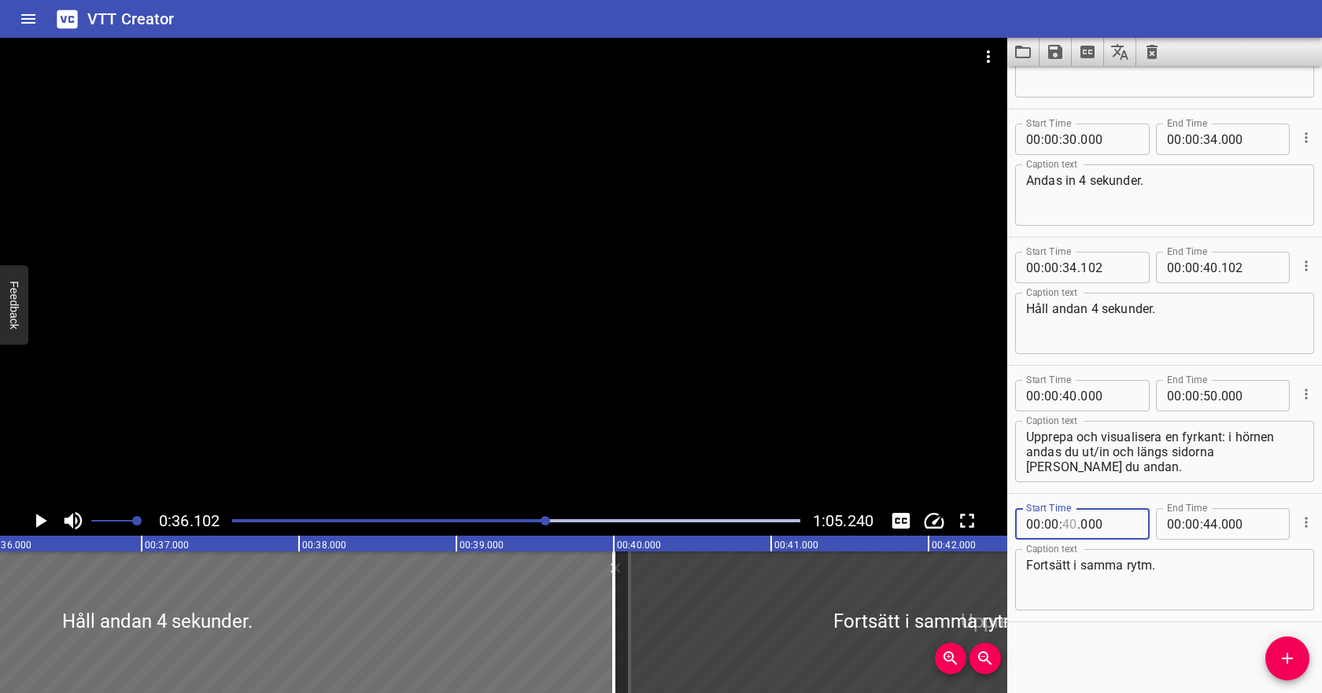
click at [1072, 523] on input "number" at bounding box center [1070, 523] width 15 height 31
type input "50"
type input "000"
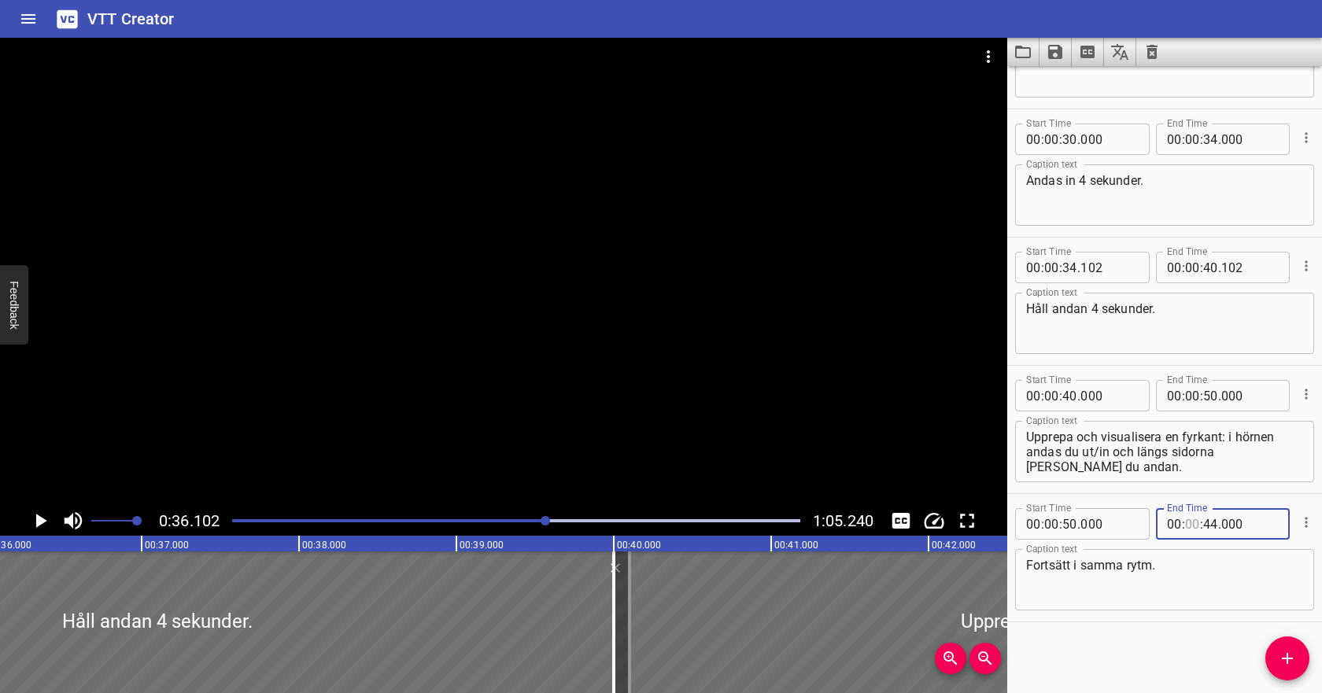
click at [1192, 527] on input "number" at bounding box center [1192, 523] width 15 height 31
type input "01"
type input "05"
type input "000"
click at [1184, 587] on textarea "Fortsätt i samma rytm." at bounding box center [1164, 580] width 277 height 45
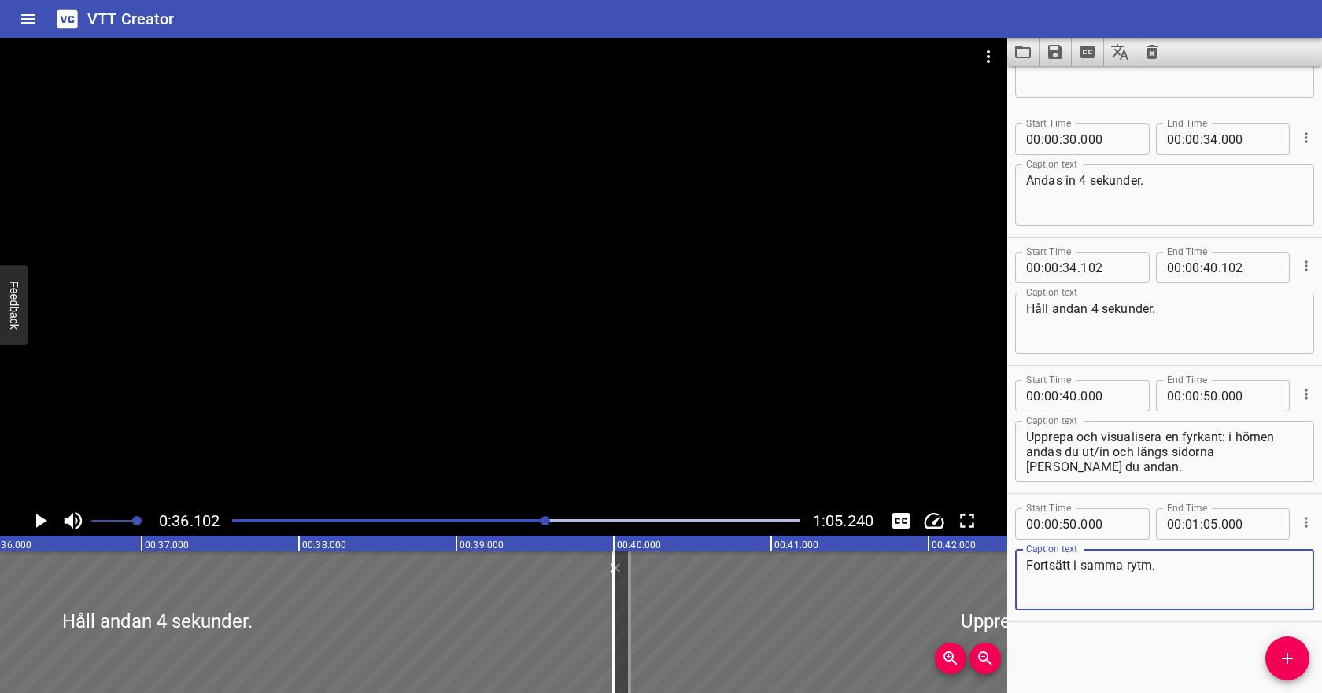
click at [295, 522] on div "Play progress" at bounding box center [263, 520] width 568 height 3
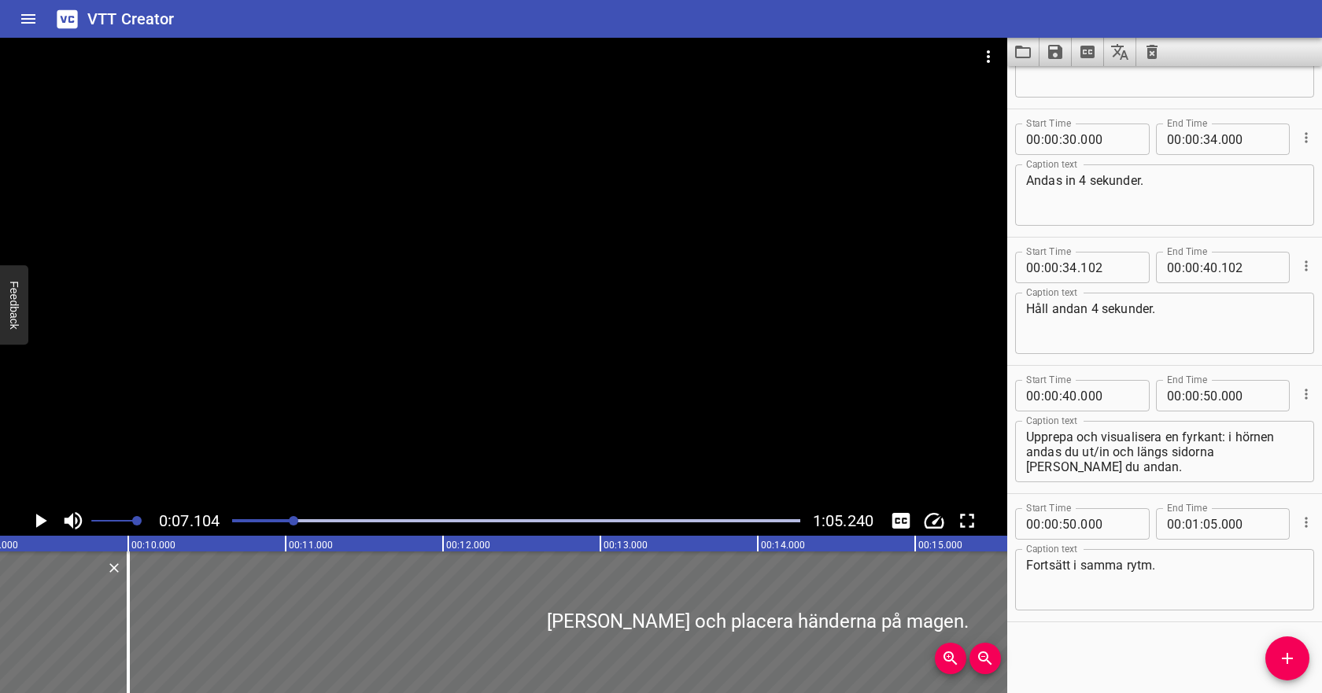
click at [44, 522] on icon "Play/Pause" at bounding box center [41, 521] width 11 height 14
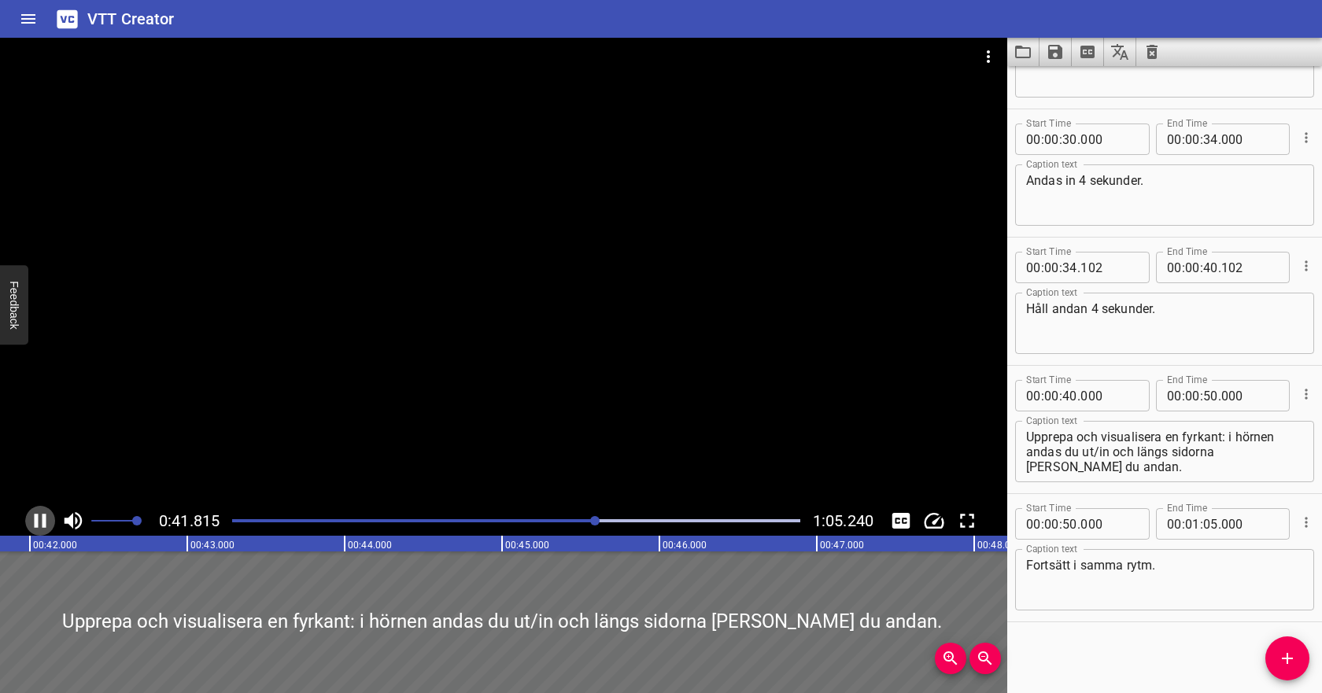
click at [39, 523] on icon "Play/Pause" at bounding box center [40, 521] width 24 height 24
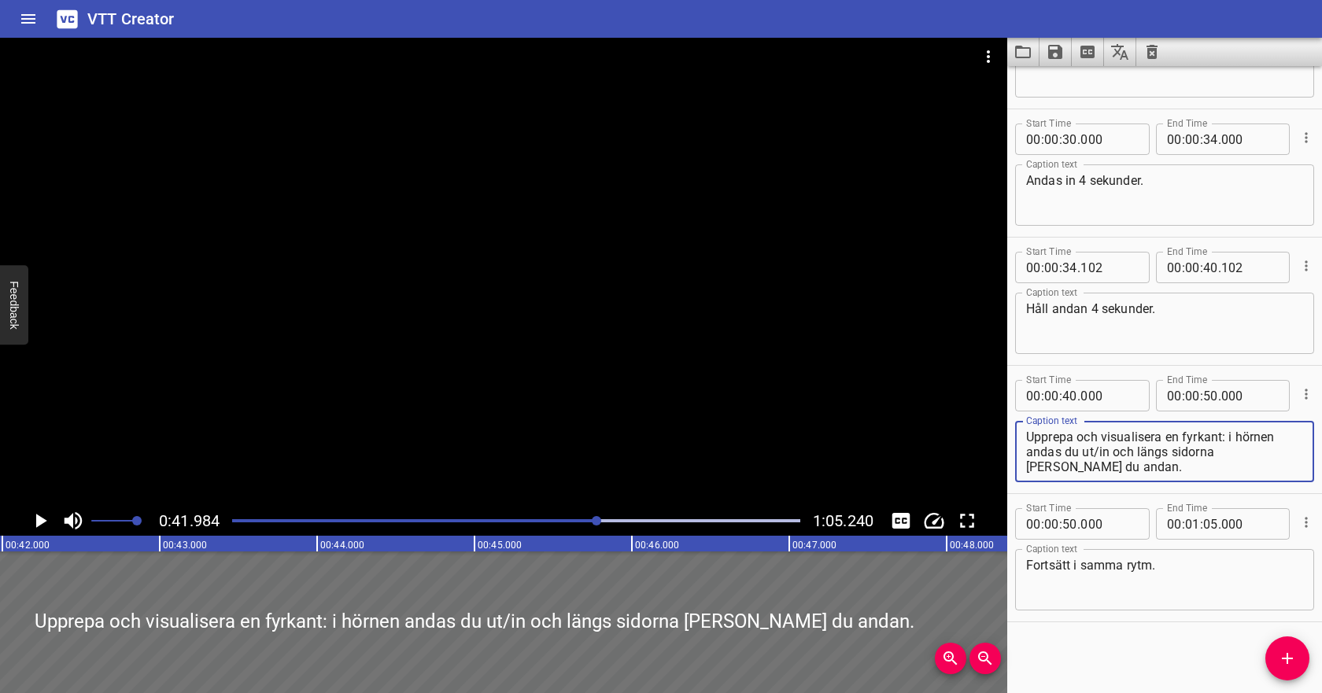
drag, startPoint x: 1106, startPoint y: 433, endPoint x: 1010, endPoint y: 434, distance: 96.0
click at [1010, 434] on div "Start Time 00 : 00 : 40 . 000 Start Time End Time 00 : 00 : 50 . 000 End Time C…" at bounding box center [1164, 430] width 315 height 128
type textarea "Visualisera en fyrkant: i hörnen andas du ut/in och längs sidorna [PERSON_NAME]…"
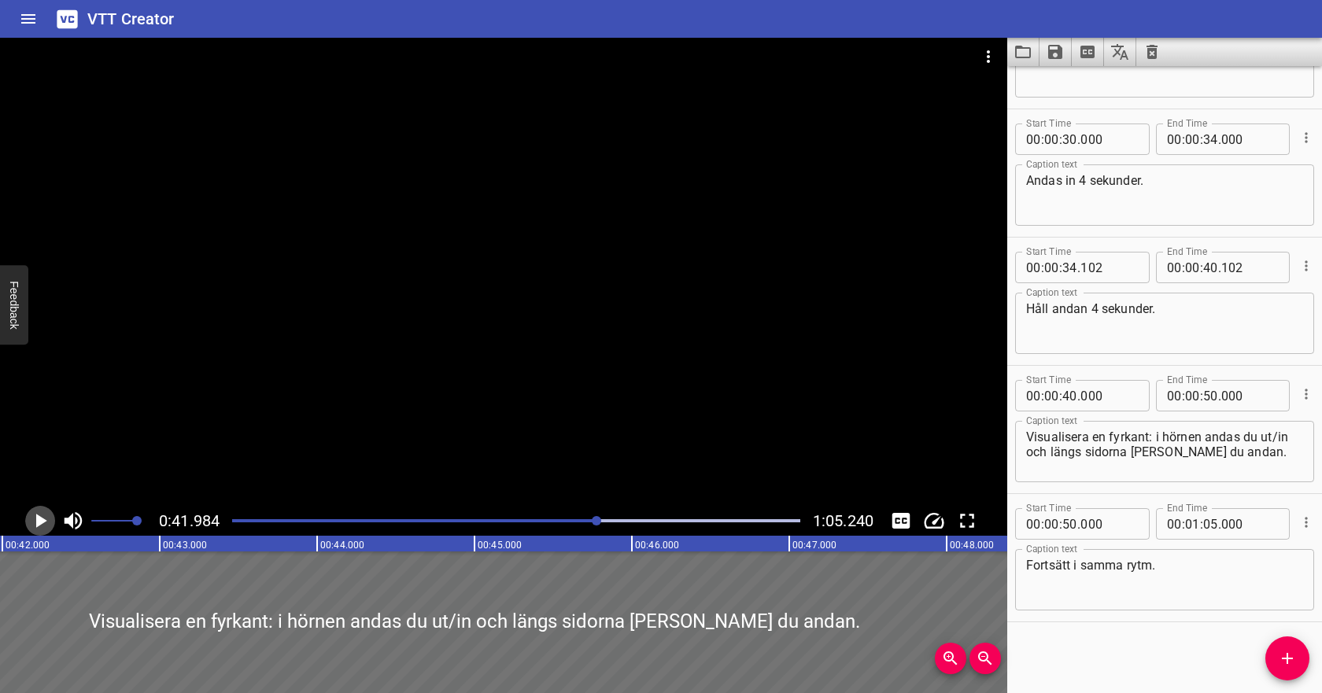
click at [37, 512] on icon "Play/Pause" at bounding box center [40, 521] width 24 height 24
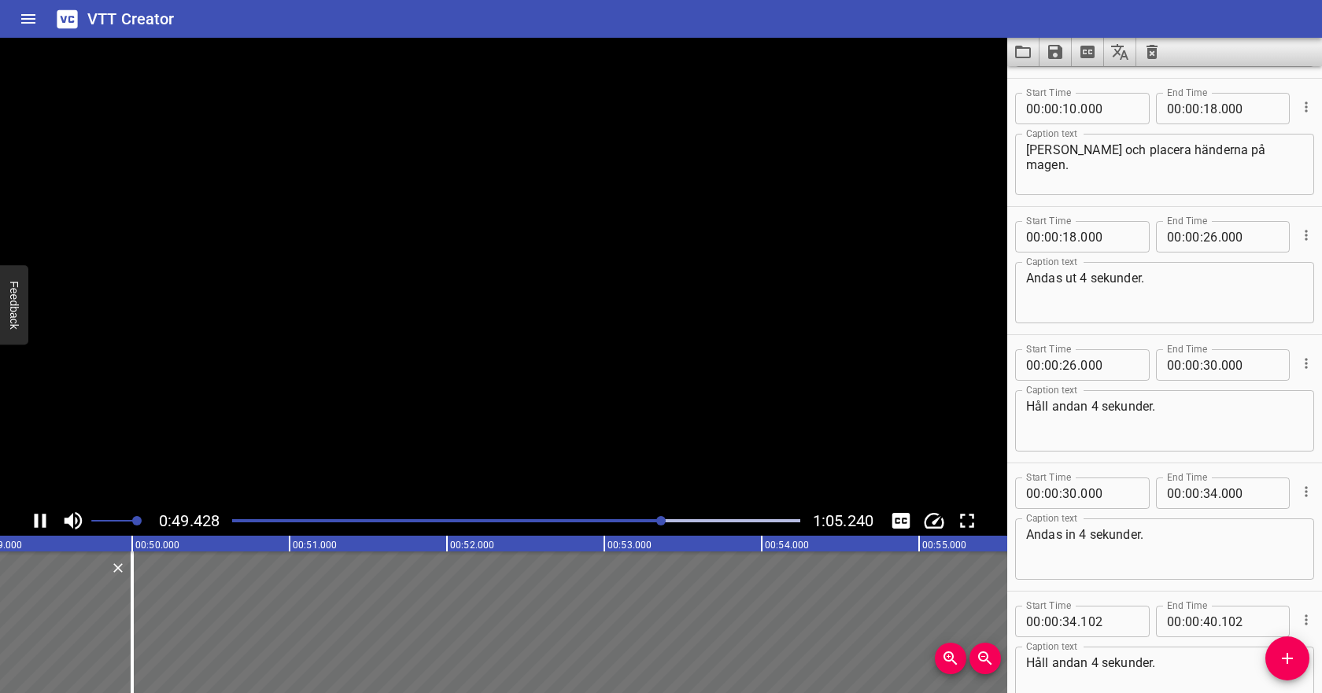
scroll to position [0, 0]
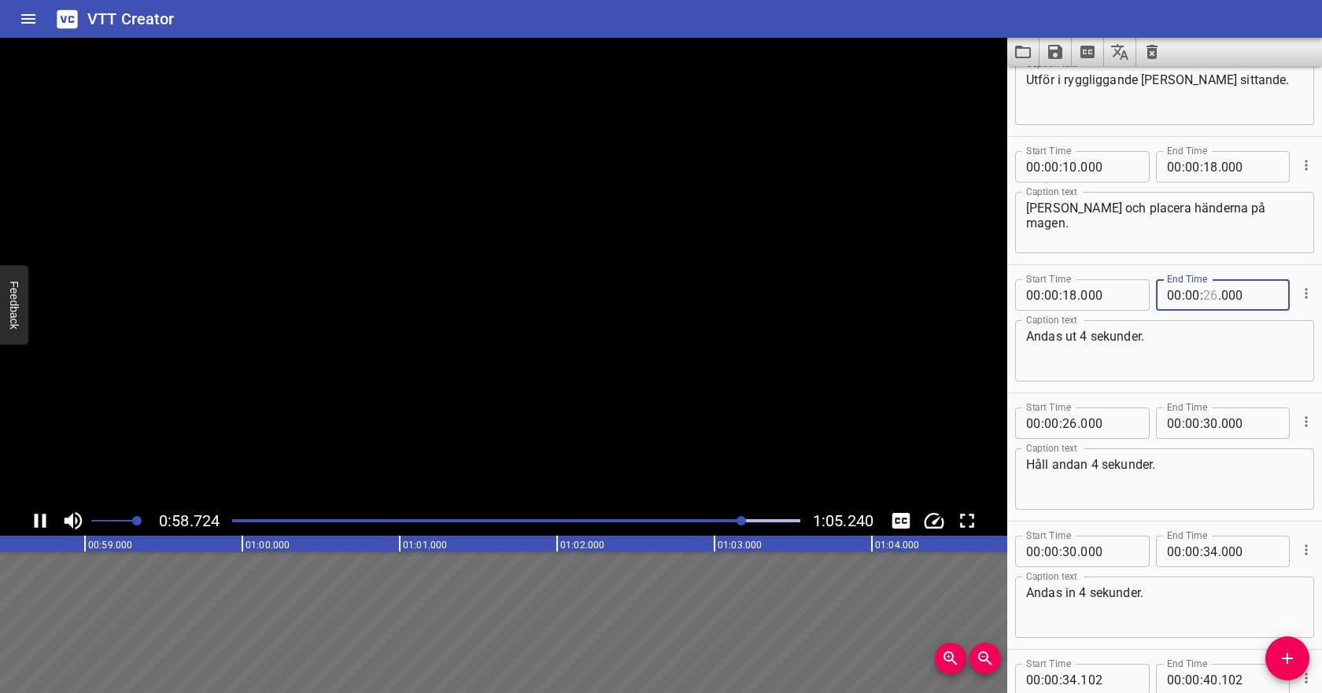
click at [1207, 299] on input "number" at bounding box center [1210, 294] width 15 height 31
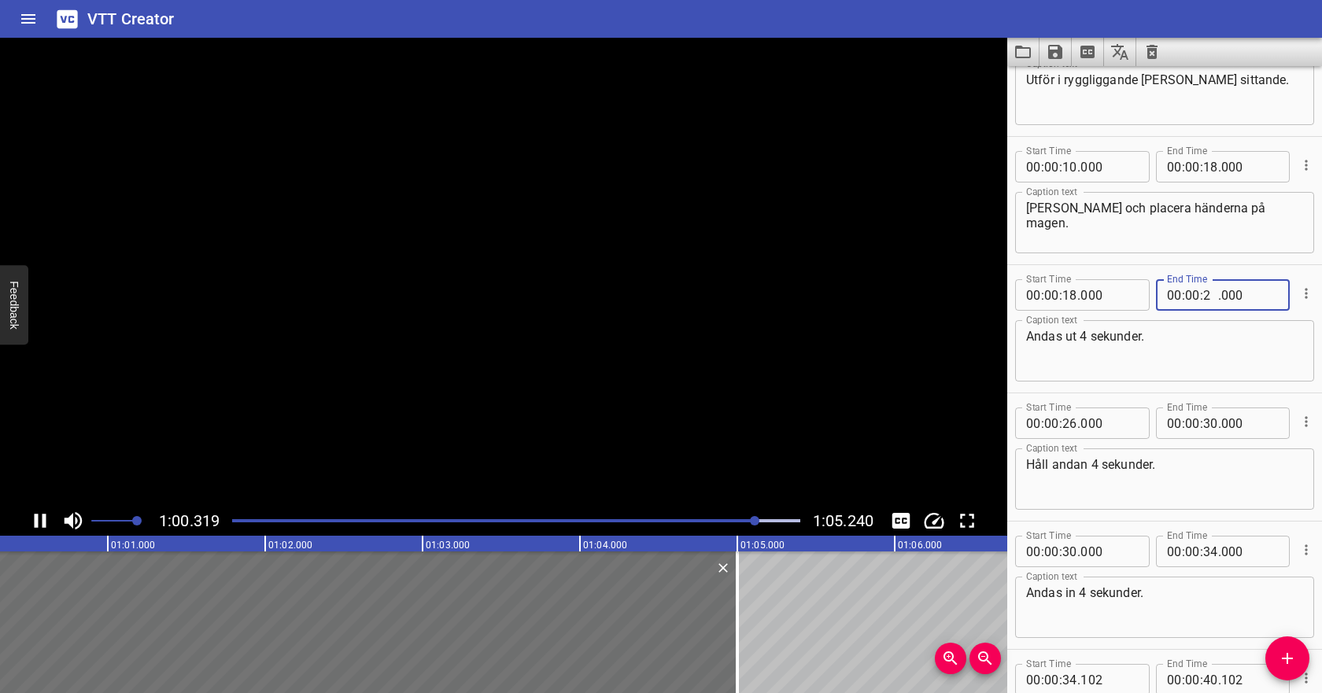
type input "24"
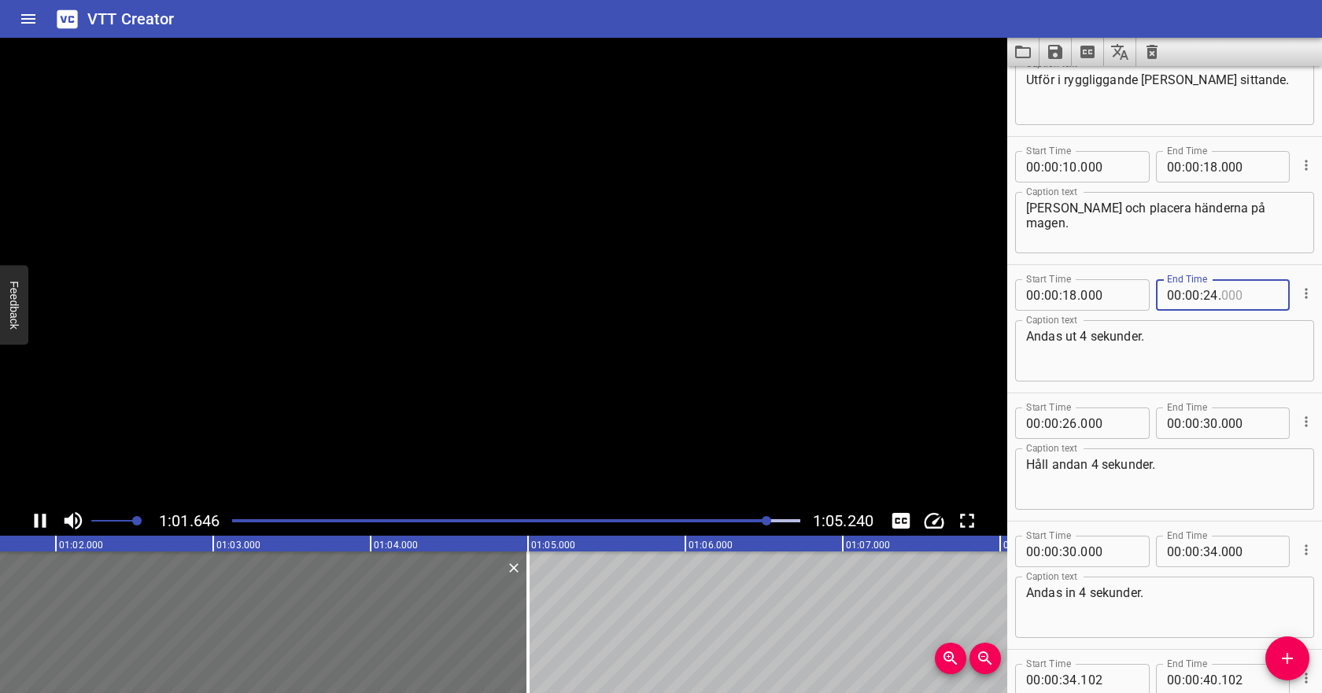
type input "000"
click at [1073, 426] on input "number" at bounding box center [1070, 423] width 15 height 31
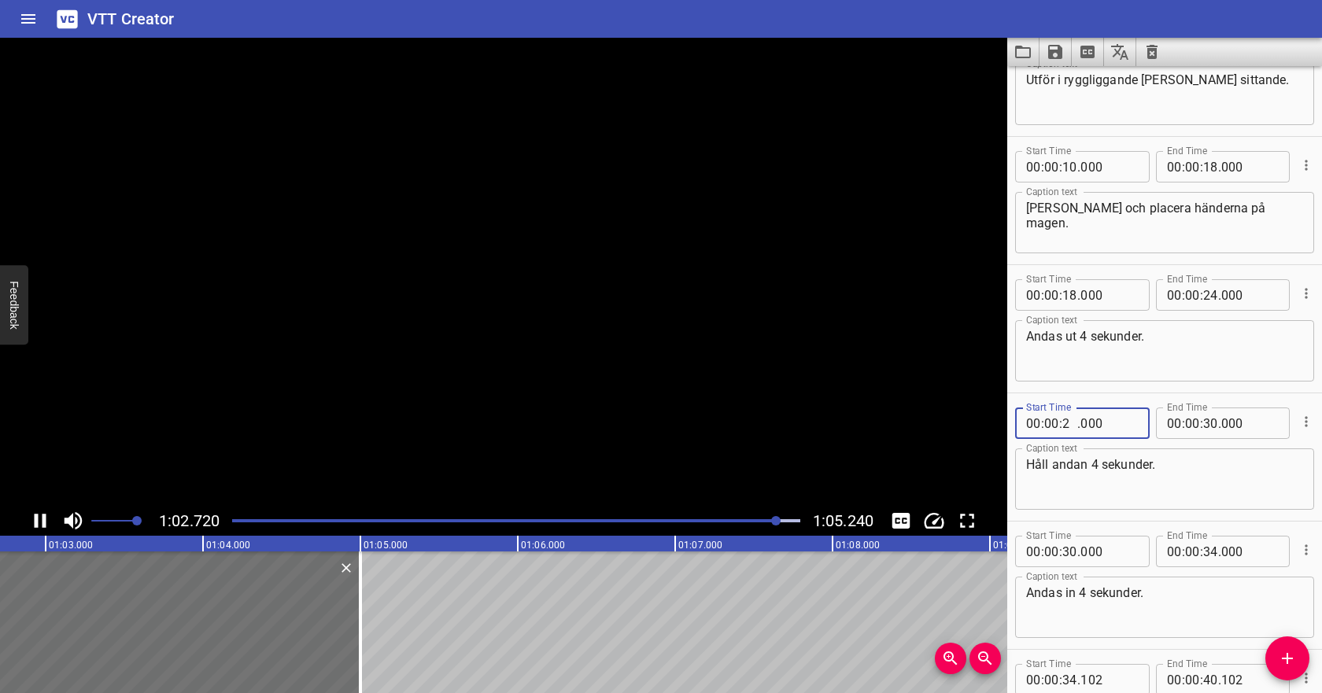
type input "24"
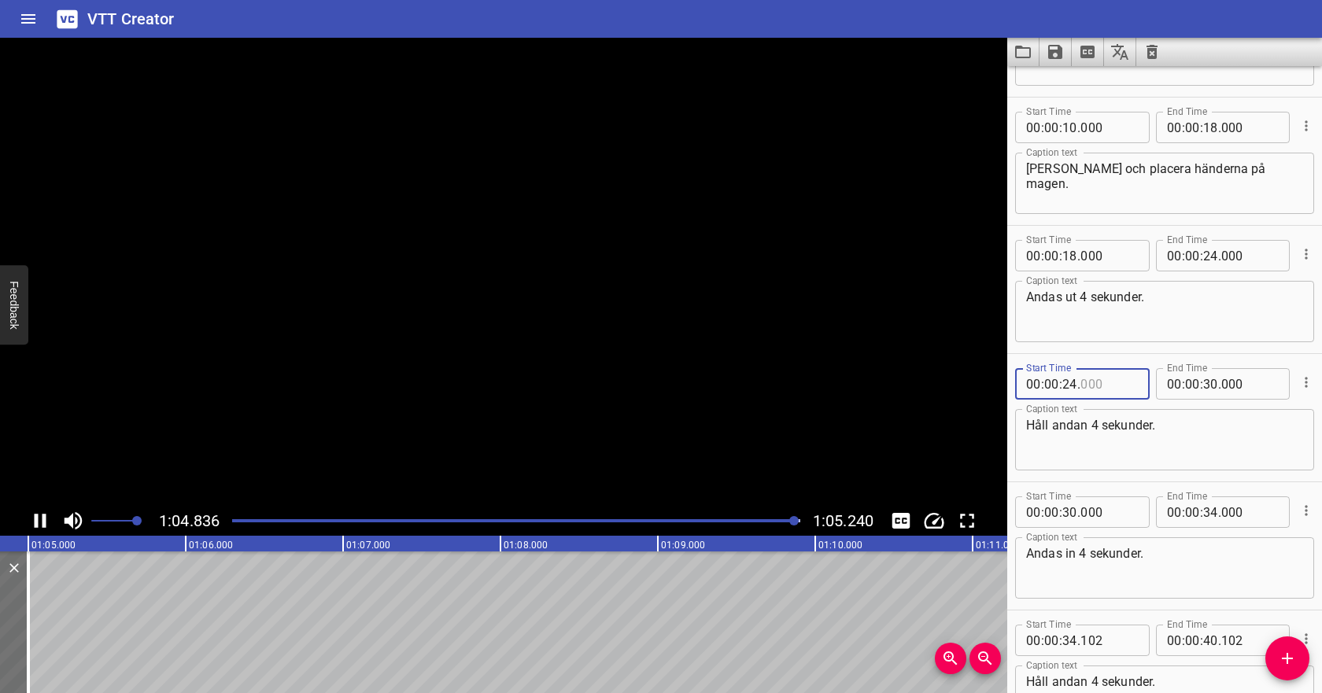
type input "000"
click at [1209, 512] on input "number" at bounding box center [1210, 512] width 15 height 31
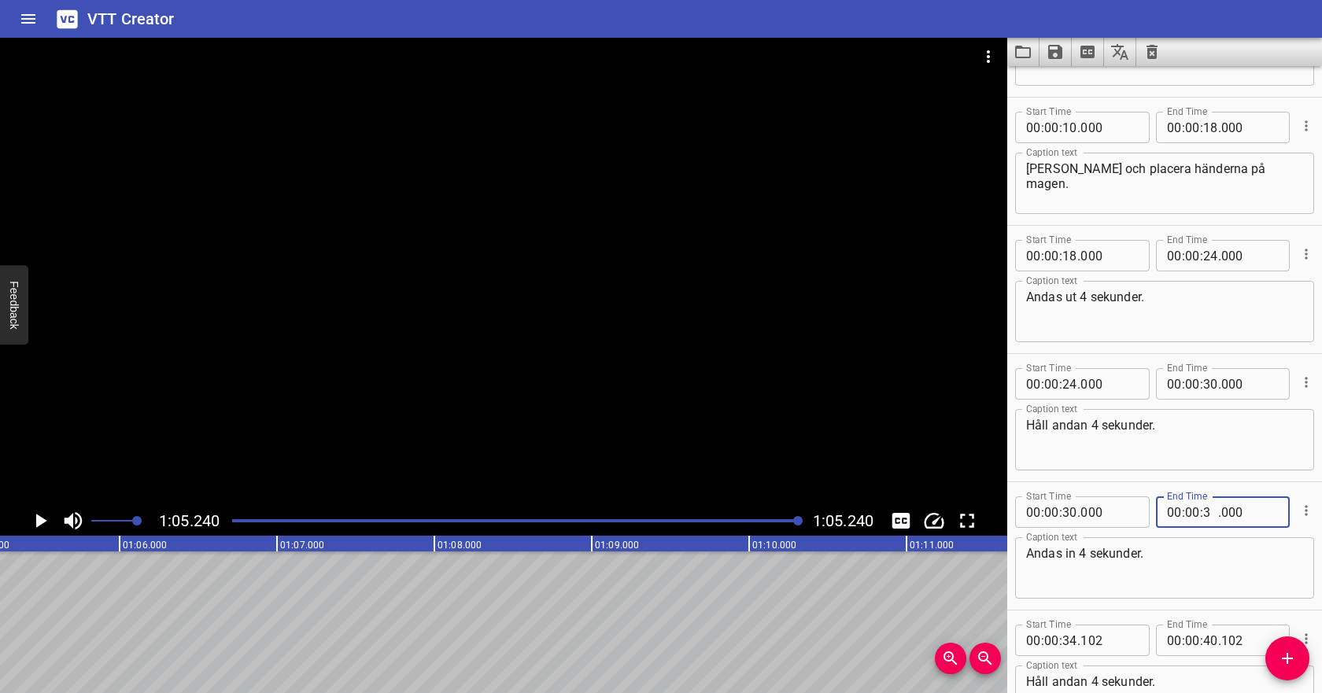
type input "36"
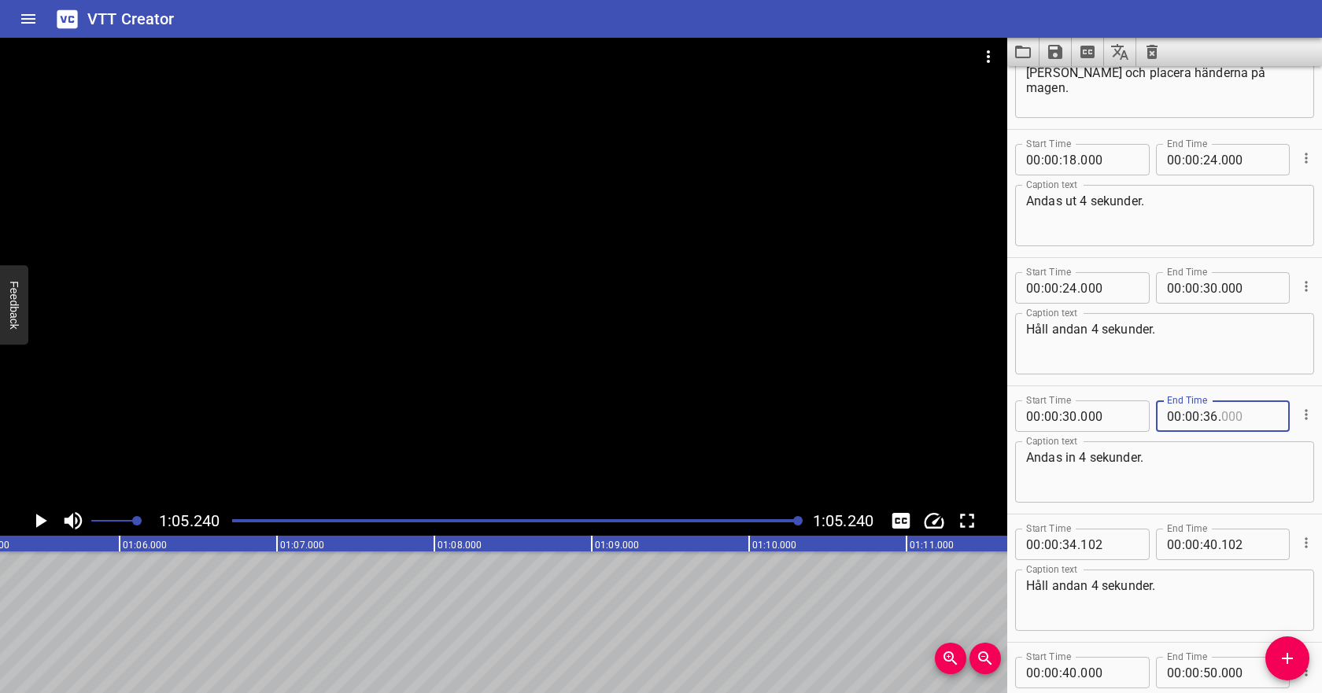
type input "000"
click at [1072, 542] on input "number" at bounding box center [1070, 544] width 15 height 31
type input "36"
type input "102"
click at [1203, 545] on input "number" at bounding box center [1210, 544] width 15 height 31
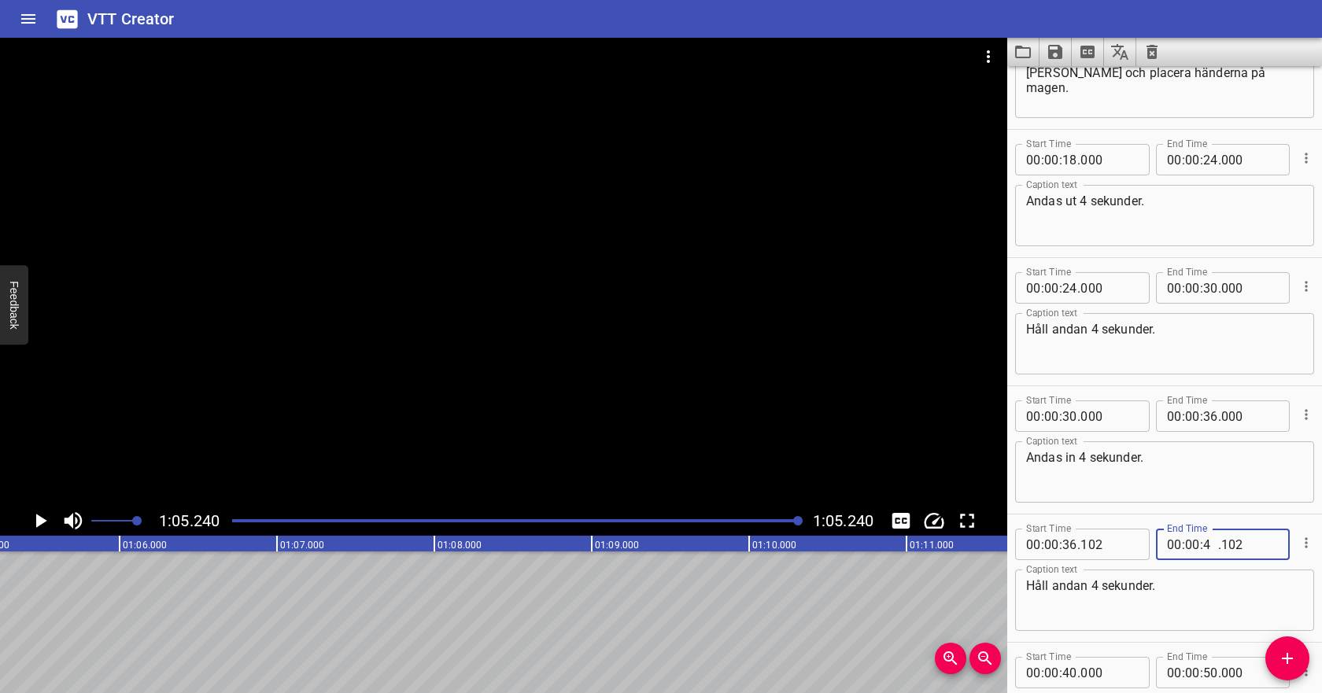
type input "42"
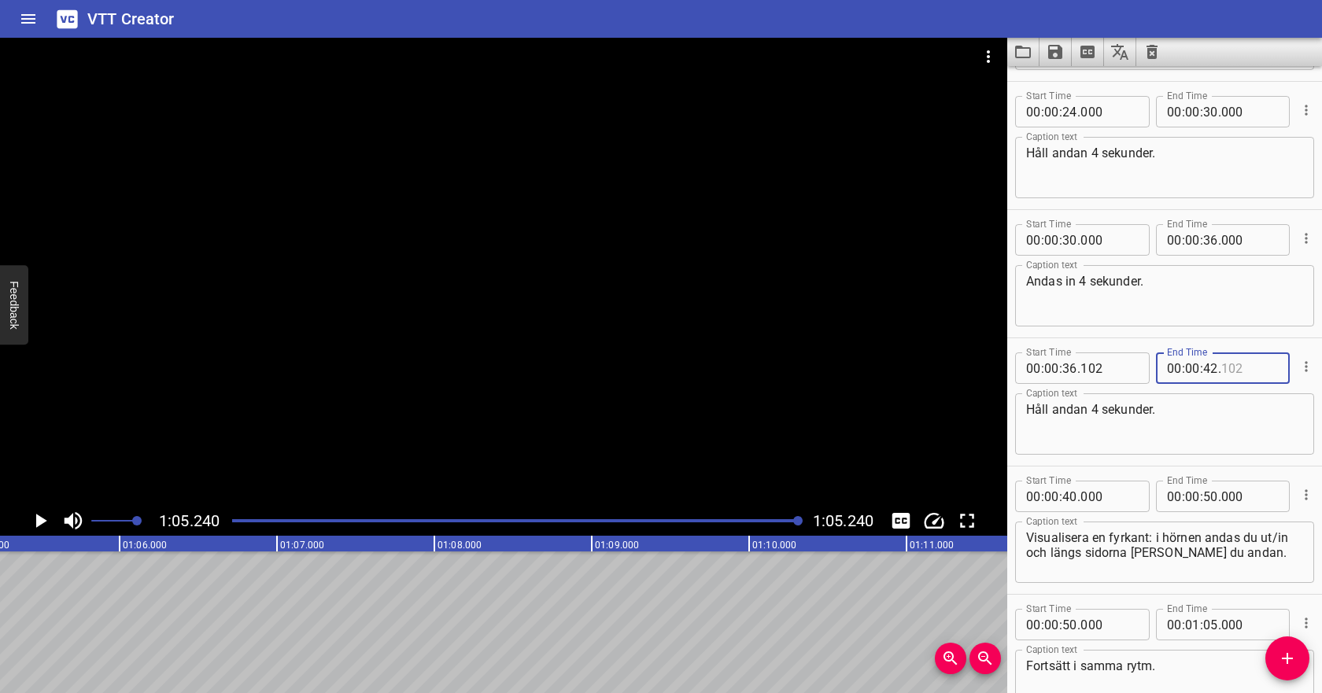
type input "102"
click at [1071, 504] on input "number" at bounding box center [1070, 496] width 15 height 31
type input "42"
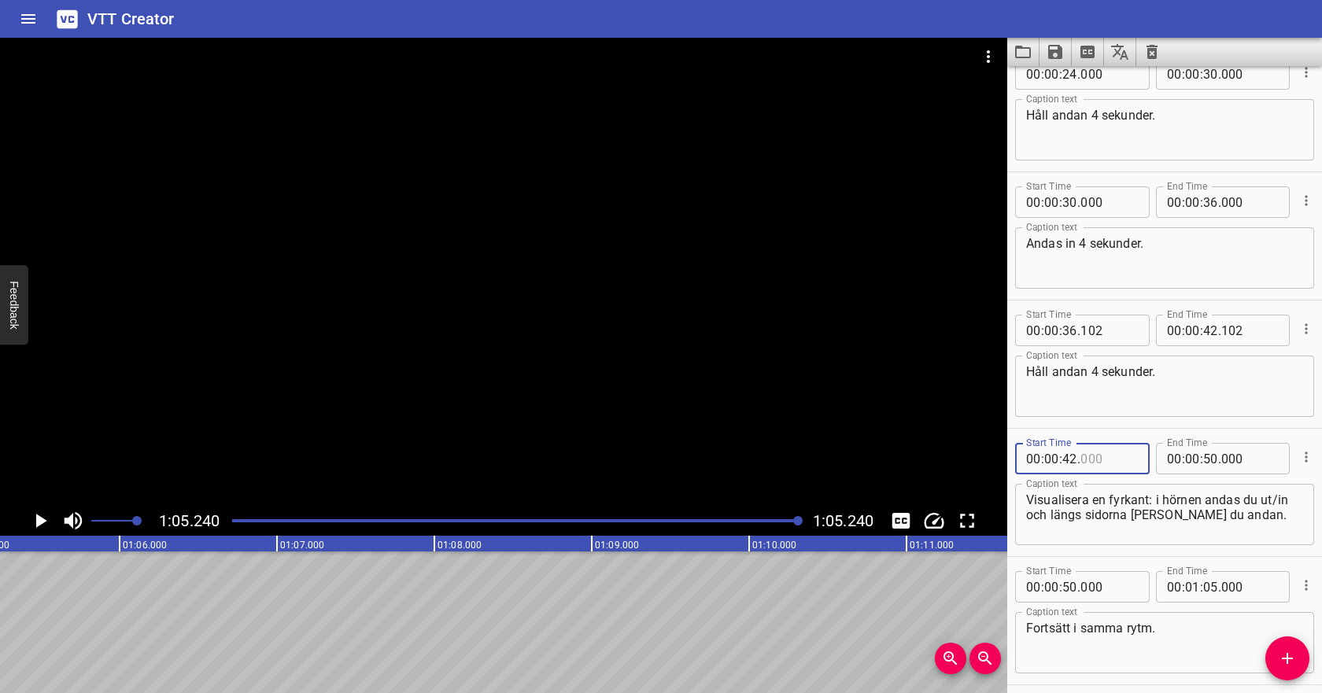
type input "000"
click at [1211, 458] on input "number" at bounding box center [1210, 458] width 15 height 31
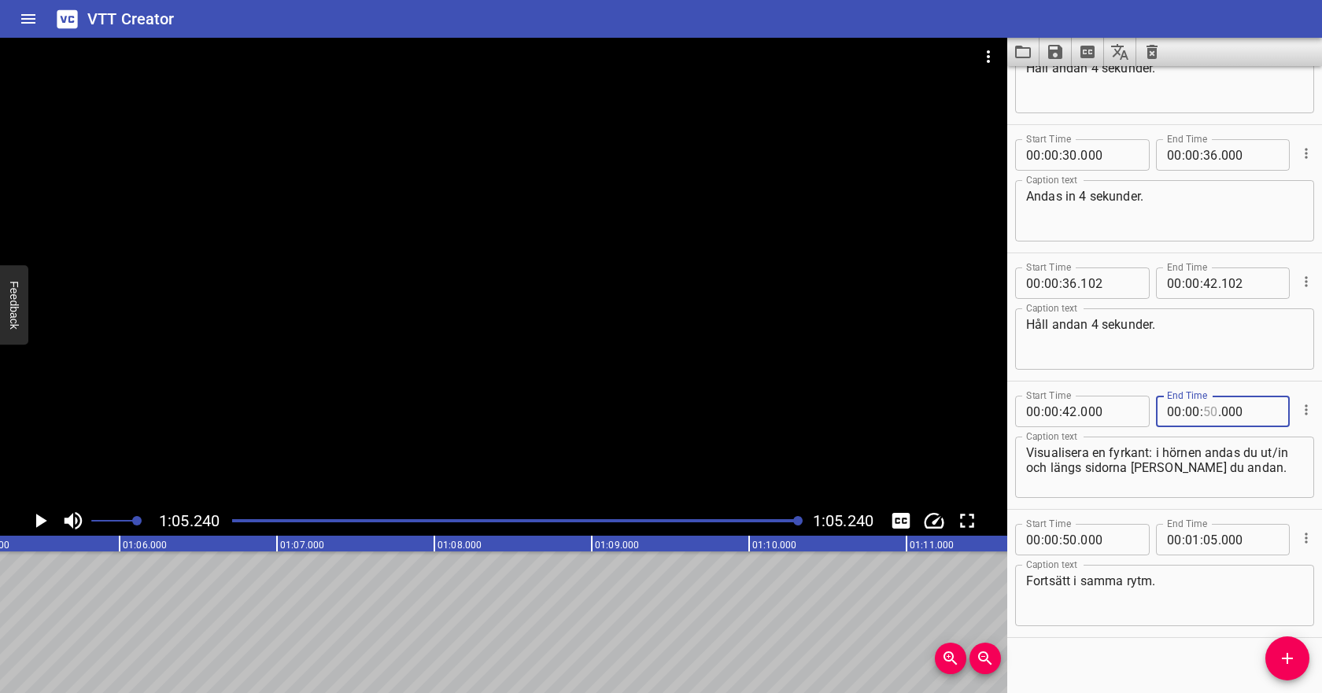
type input "50"
click at [1166, 575] on textarea "Fortsätt i samma rytm." at bounding box center [1164, 596] width 277 height 45
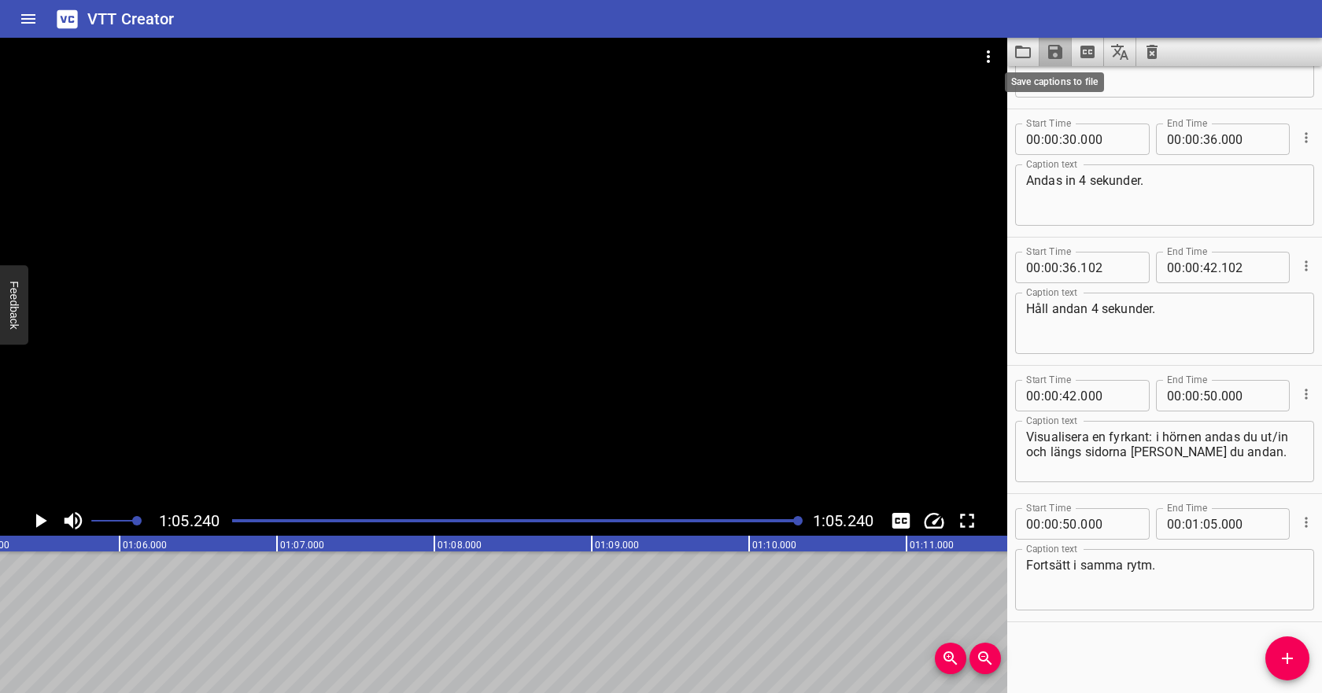
click at [1059, 50] on icon "Save captions to file" at bounding box center [1055, 52] width 14 height 14
click at [1071, 88] on li "Save to VTT file" at bounding box center [1098, 86] width 116 height 28
click at [987, 57] on icon "Video Options" at bounding box center [988, 56] width 3 height 13
click at [999, 57] on li "Select New Video File..." at bounding box center [1048, 58] width 157 height 28
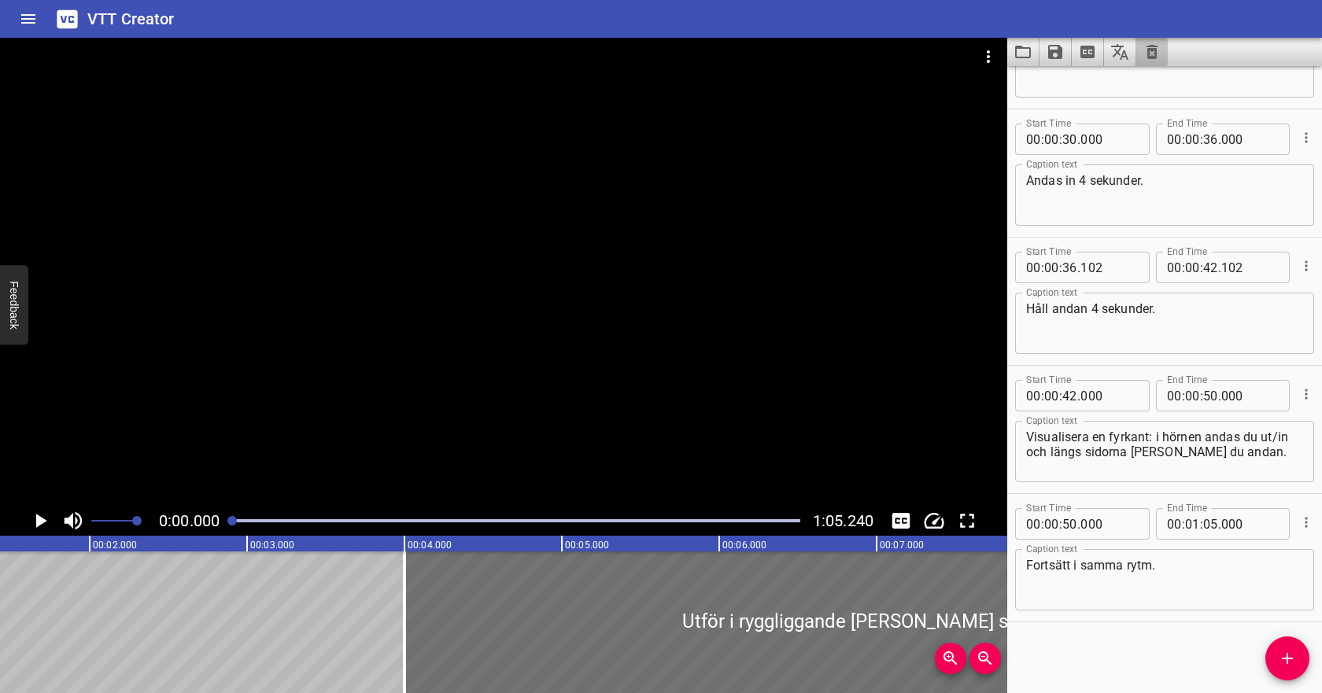
scroll to position [0, 28]
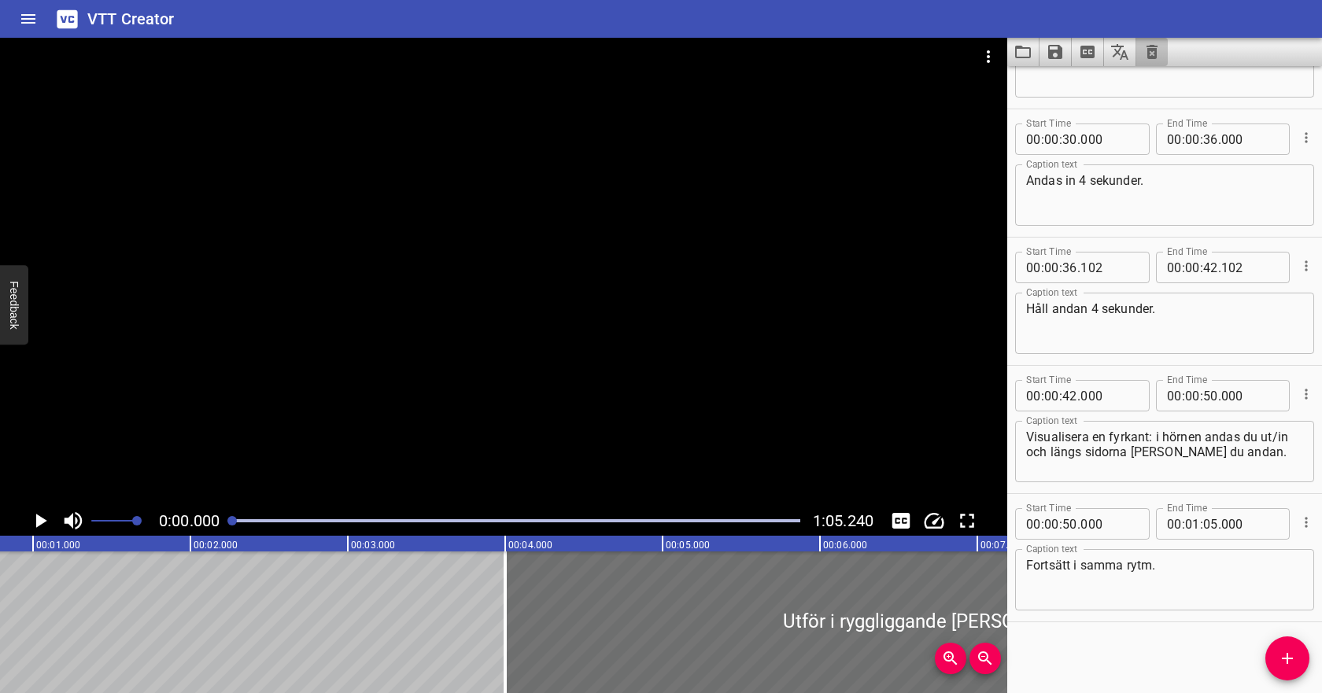
click at [1150, 50] on icon "Clear captions" at bounding box center [1152, 52] width 11 height 14
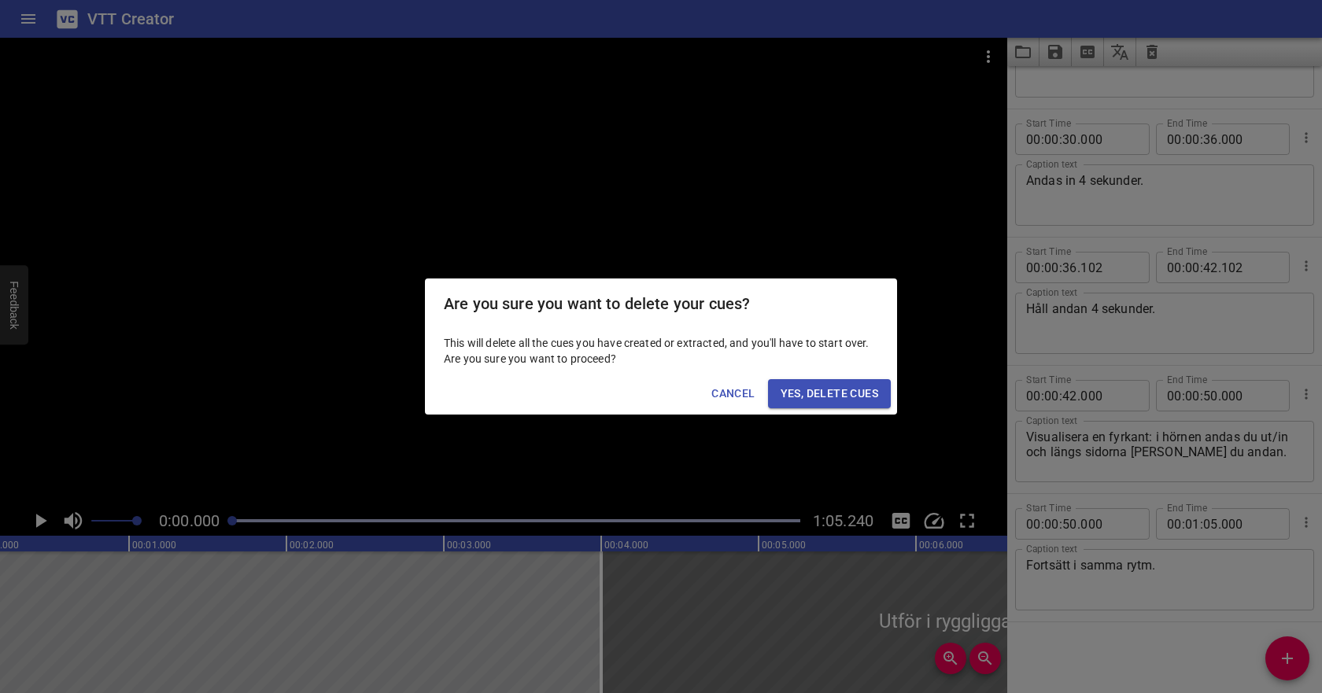
scroll to position [0, 0]
click at [833, 392] on span "Yes, Delete Cues" at bounding box center [830, 394] width 98 height 20
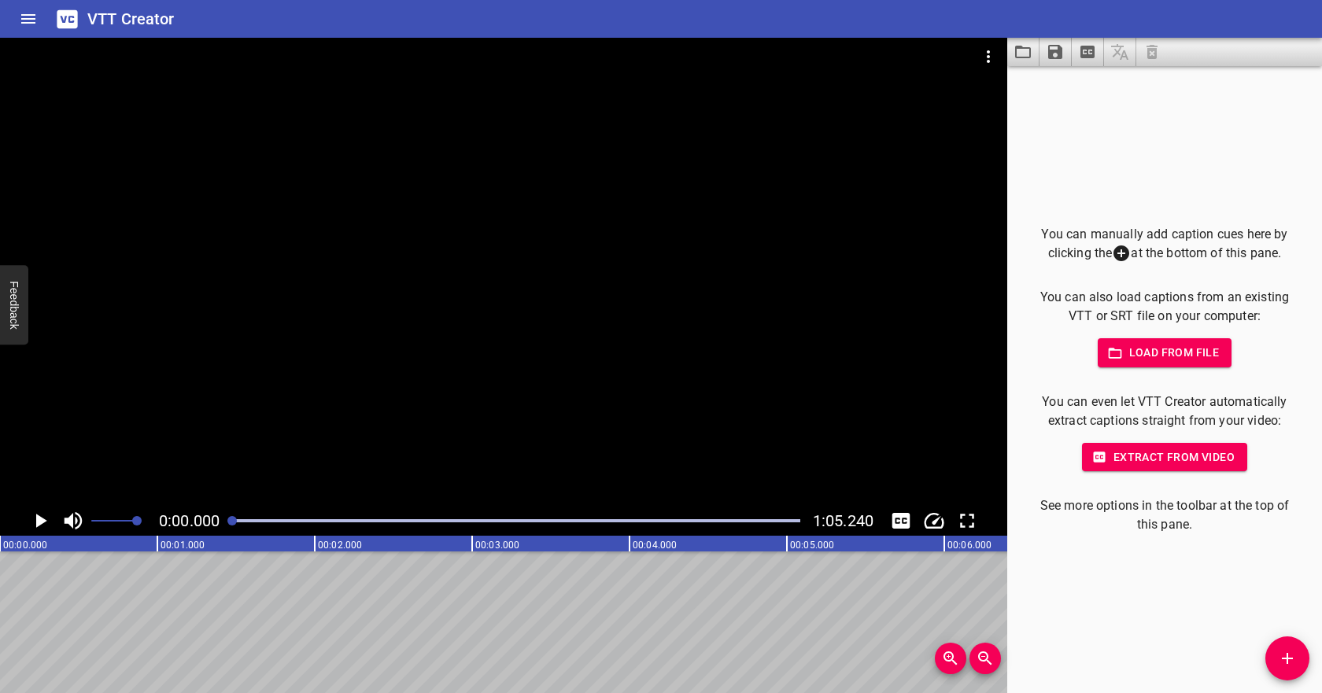
click at [1159, 352] on span "Load from file" at bounding box center [1165, 353] width 109 height 20
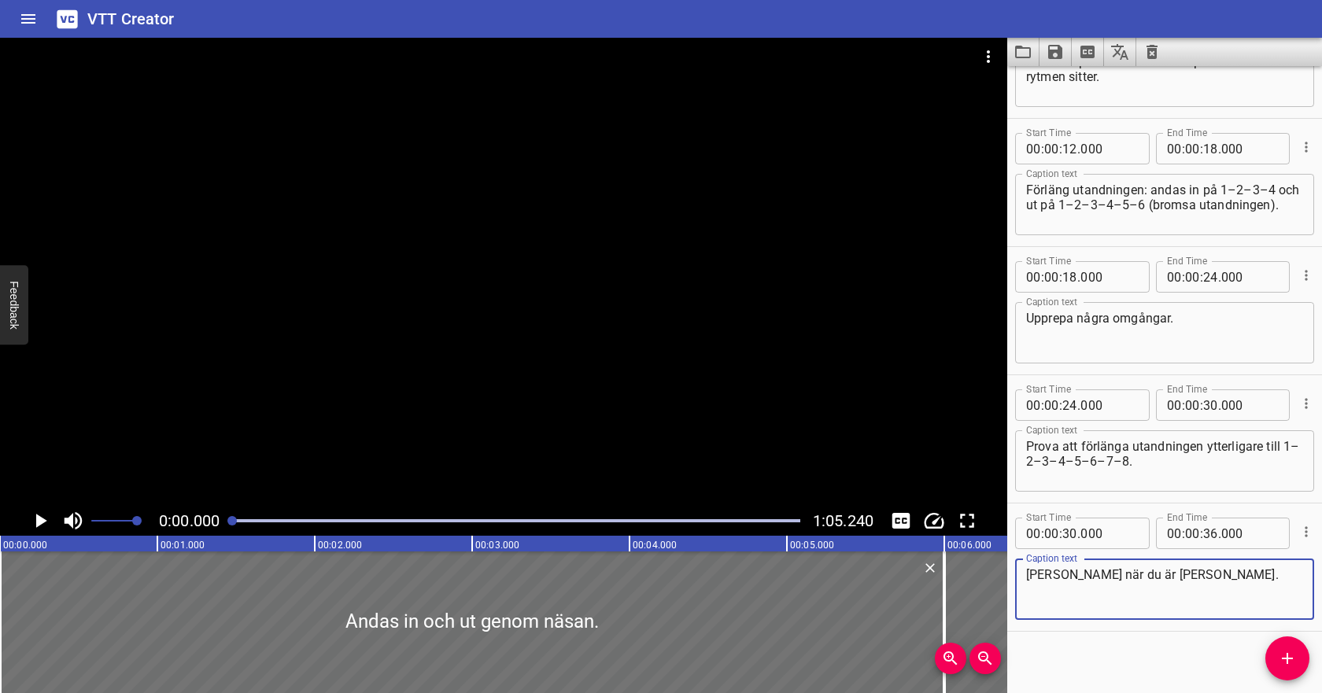
scroll to position [216, 0]
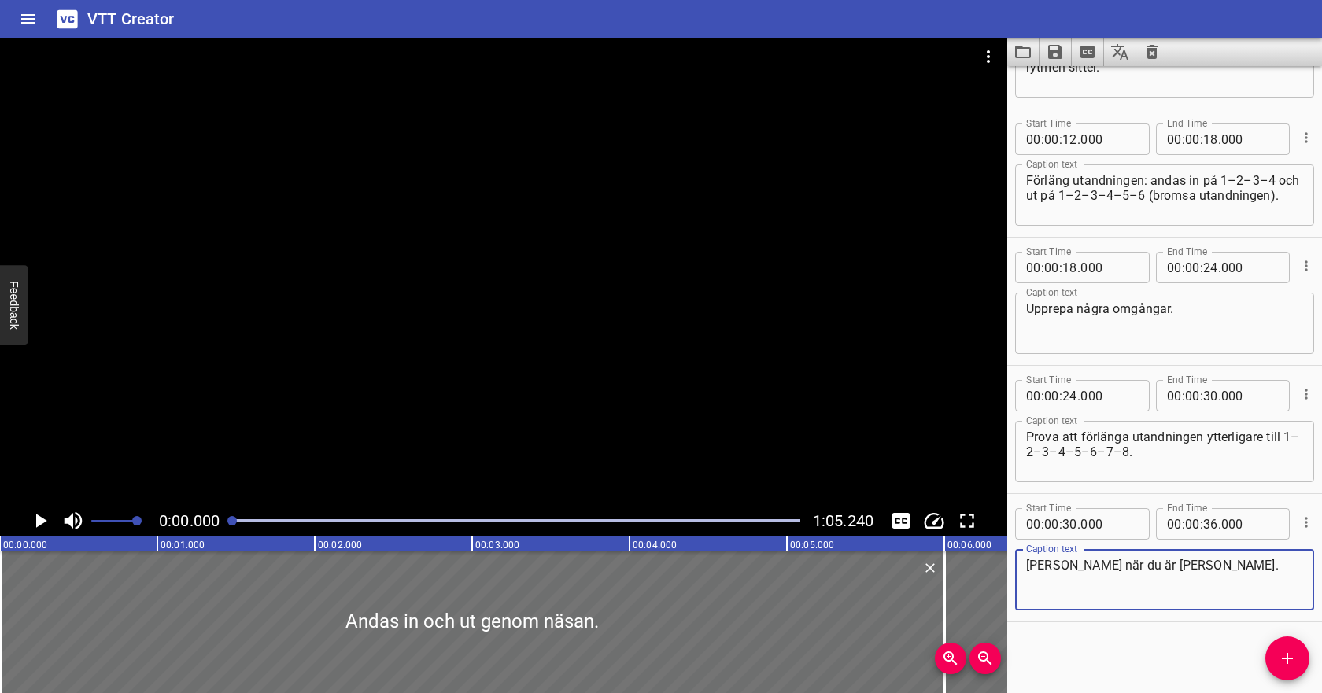
click at [41, 522] on icon "Play/Pause" at bounding box center [41, 521] width 11 height 14
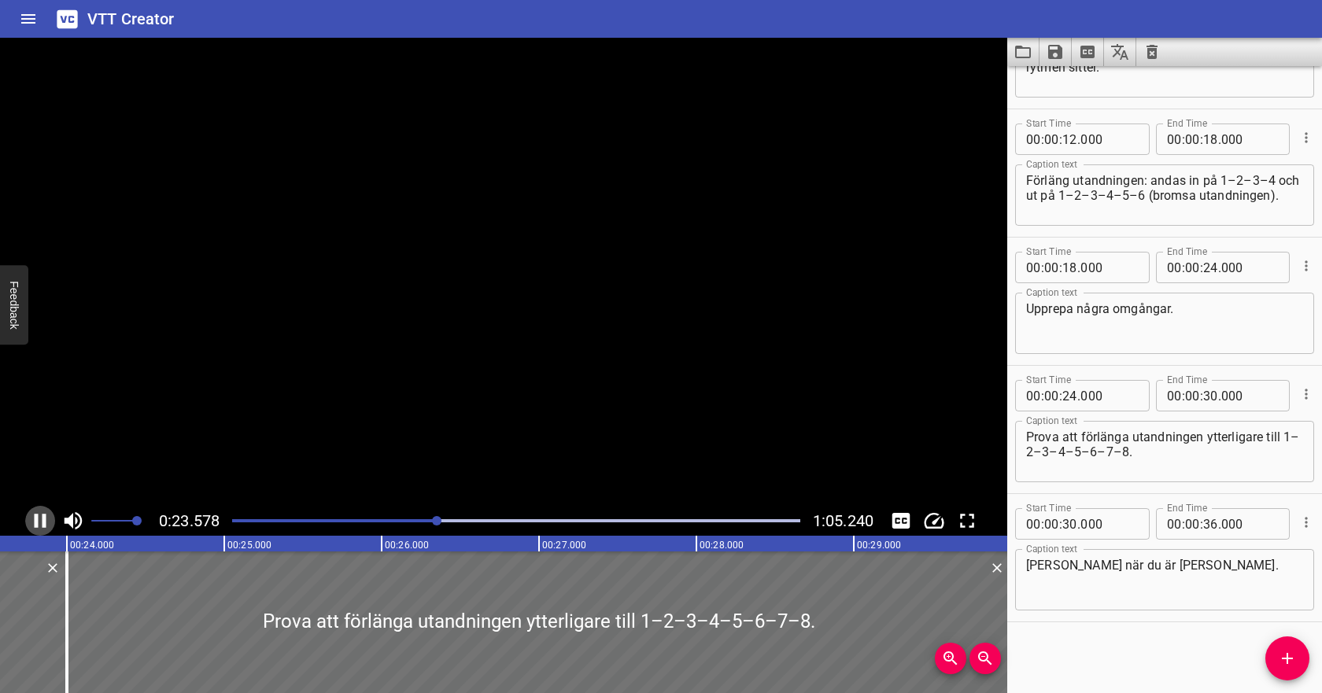
click at [46, 516] on icon "Play/Pause" at bounding box center [41, 521] width 12 height 14
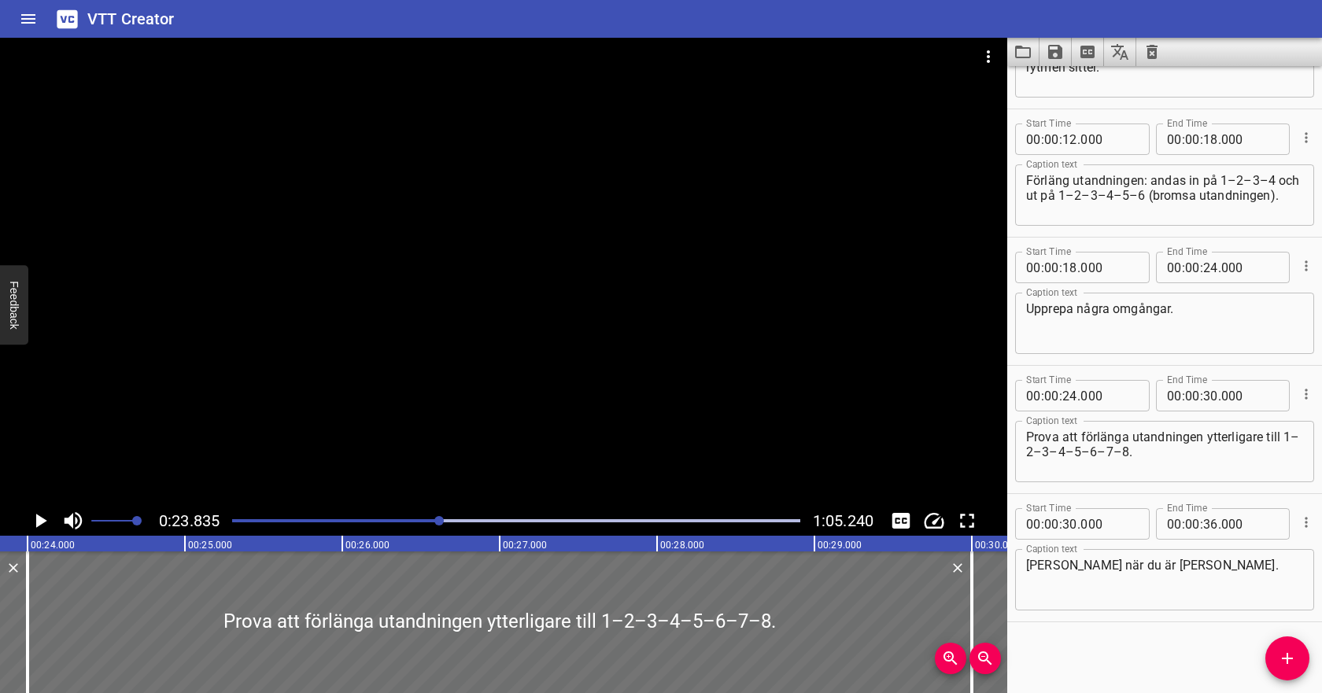
scroll to position [0, 3752]
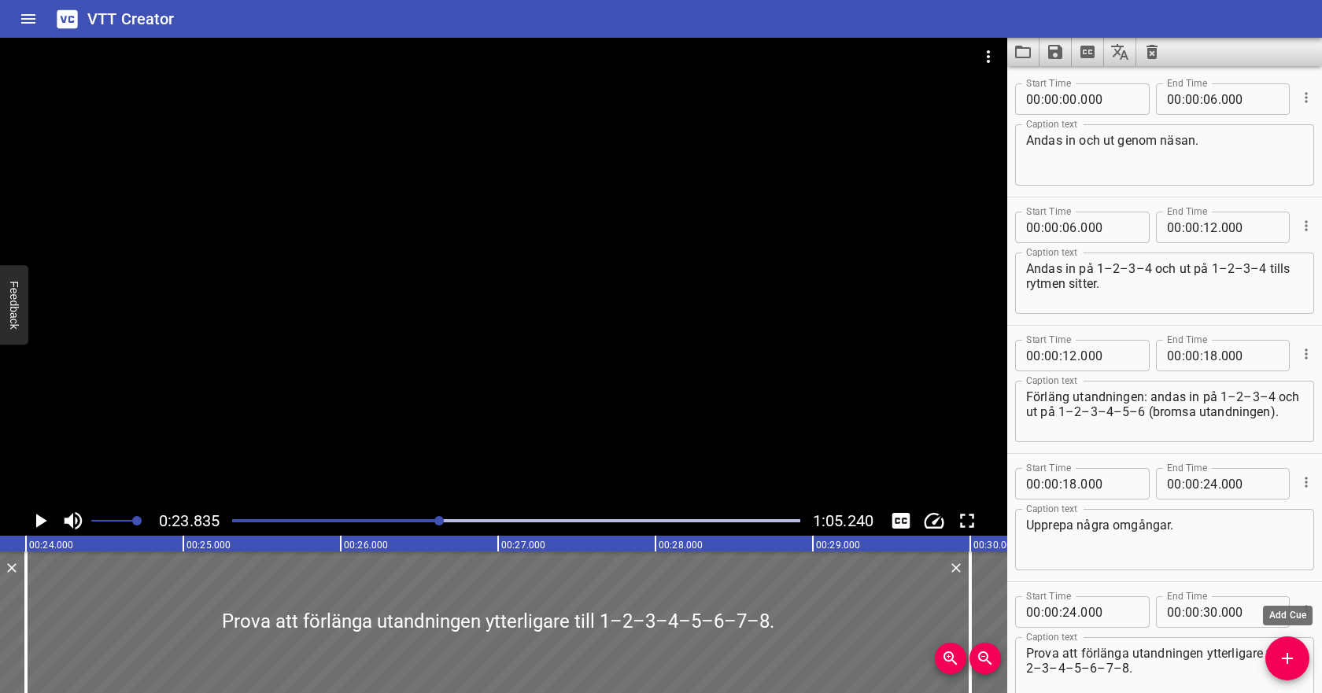
click at [1288, 670] on button "Add Cue" at bounding box center [1288, 659] width 44 height 44
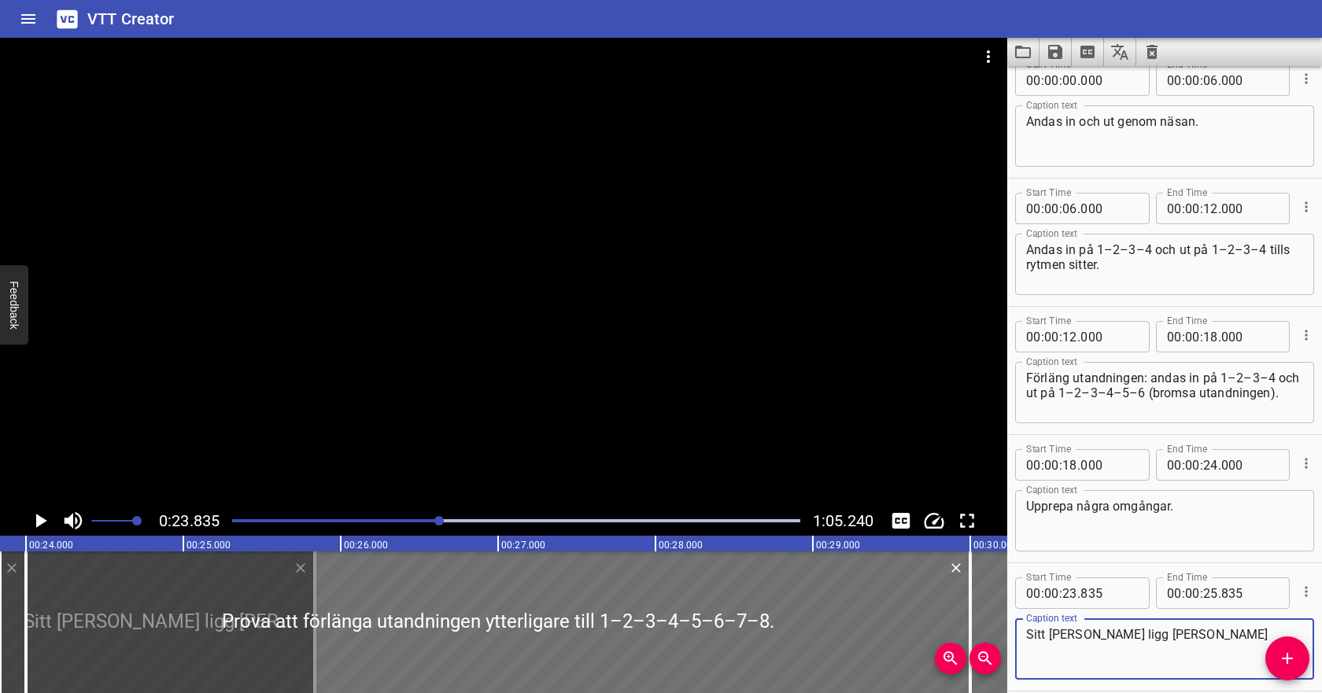
type textarea "Sitt [PERSON_NAME] ligg [PERSON_NAME]"
click at [1068, 595] on input "number" at bounding box center [1070, 593] width 15 height 31
type input "00"
type input "835"
click at [1215, 596] on div "Start Time 00 : 00 : 00 . 835 Start Time End Time 00 : 00 : . 835 End Time Capt…" at bounding box center [1164, 627] width 299 height 112
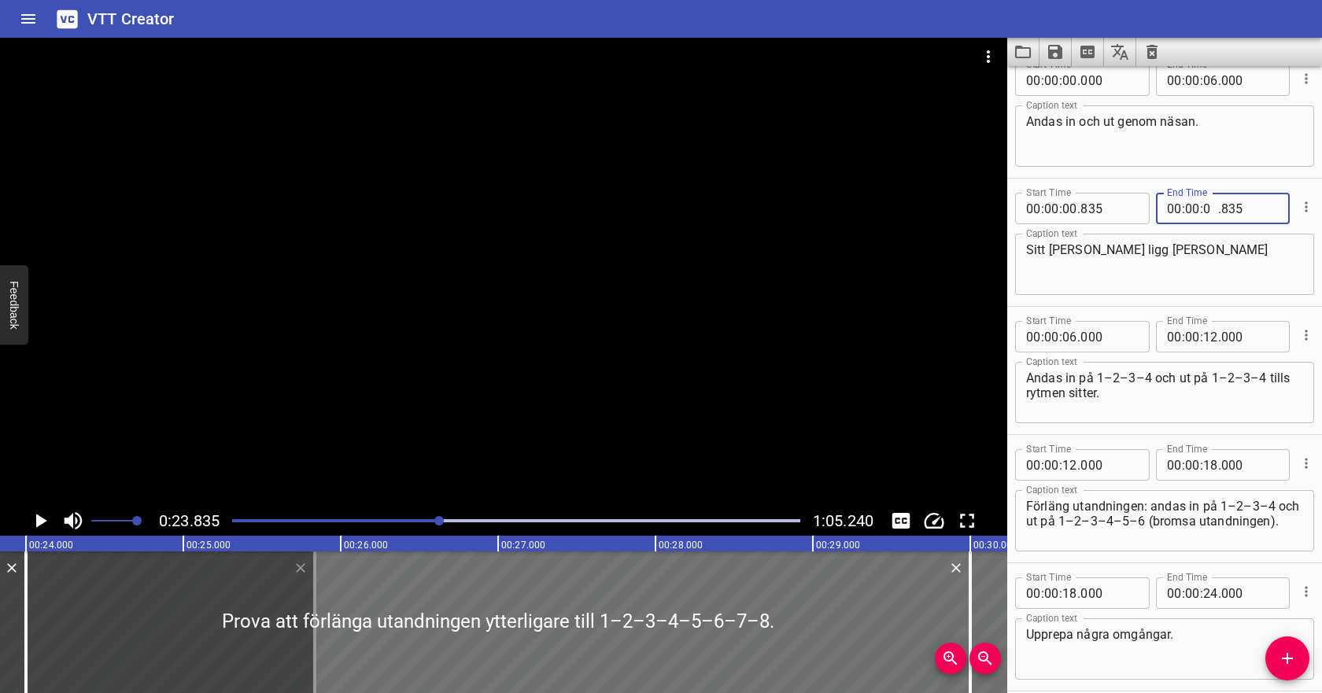
type input "06"
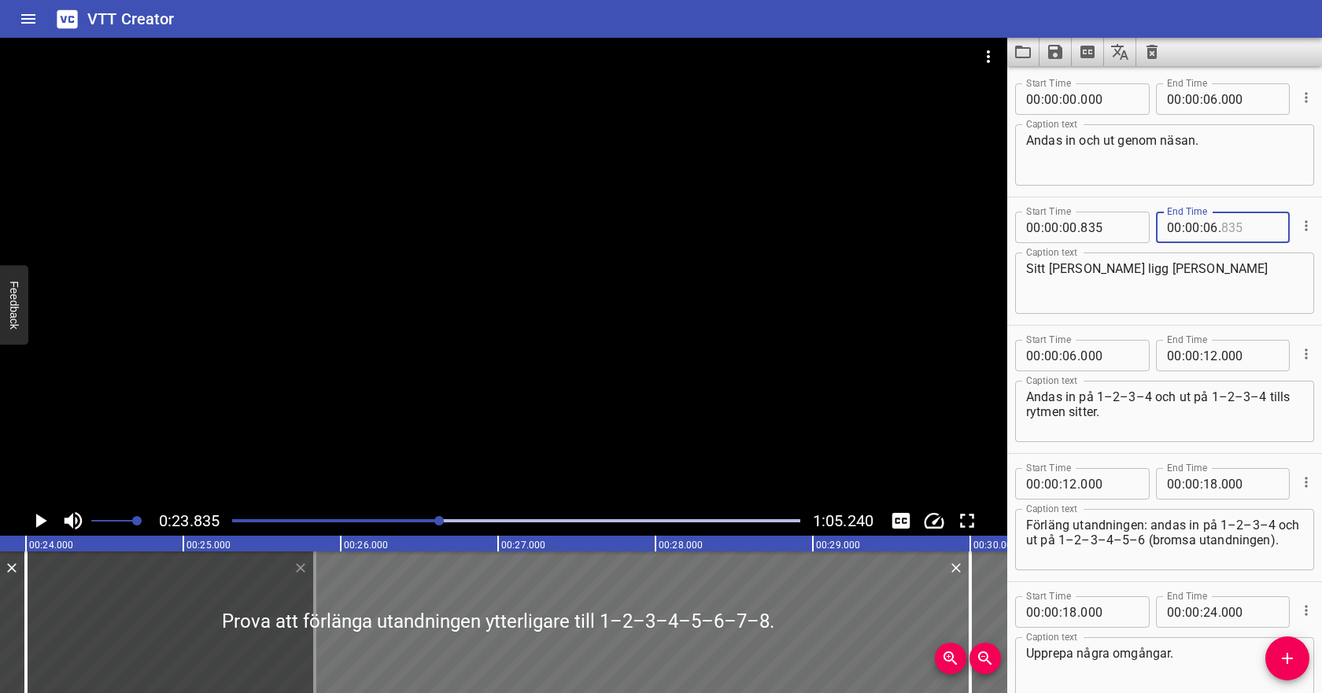
type input "835"
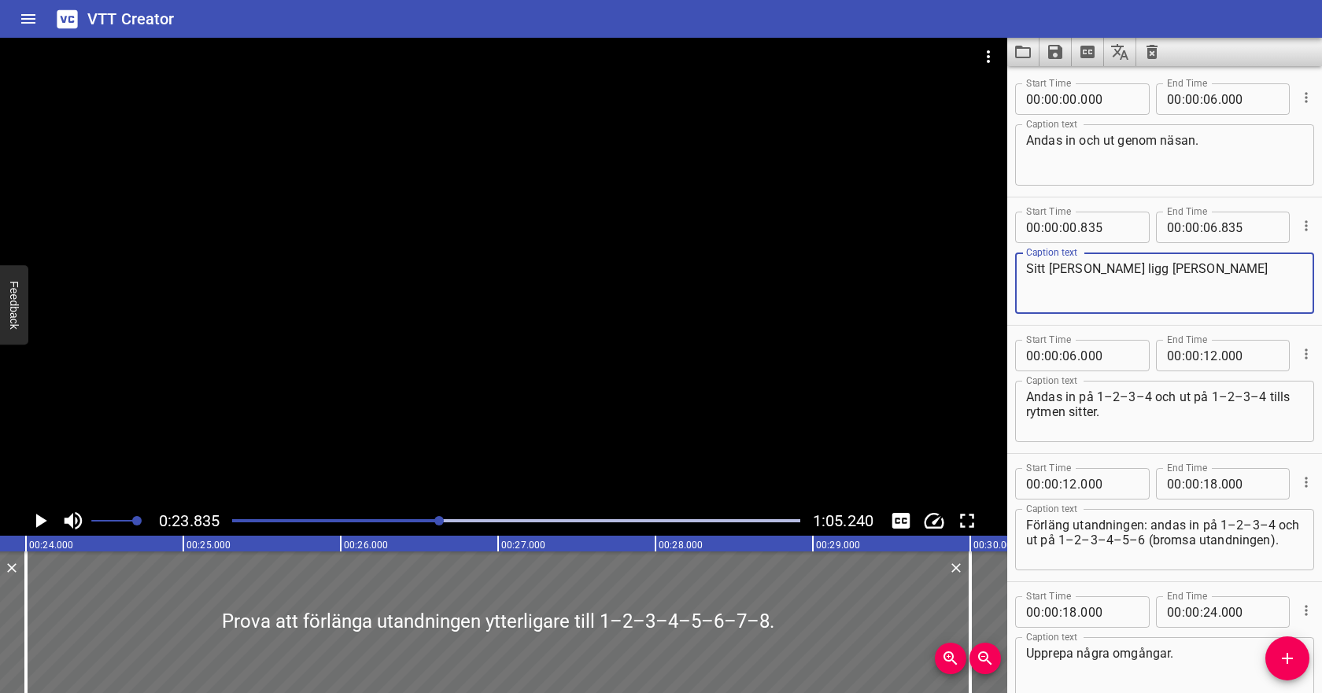
click at [1147, 267] on textarea "Sitt [PERSON_NAME] ligg [PERSON_NAME]" at bounding box center [1164, 283] width 277 height 45
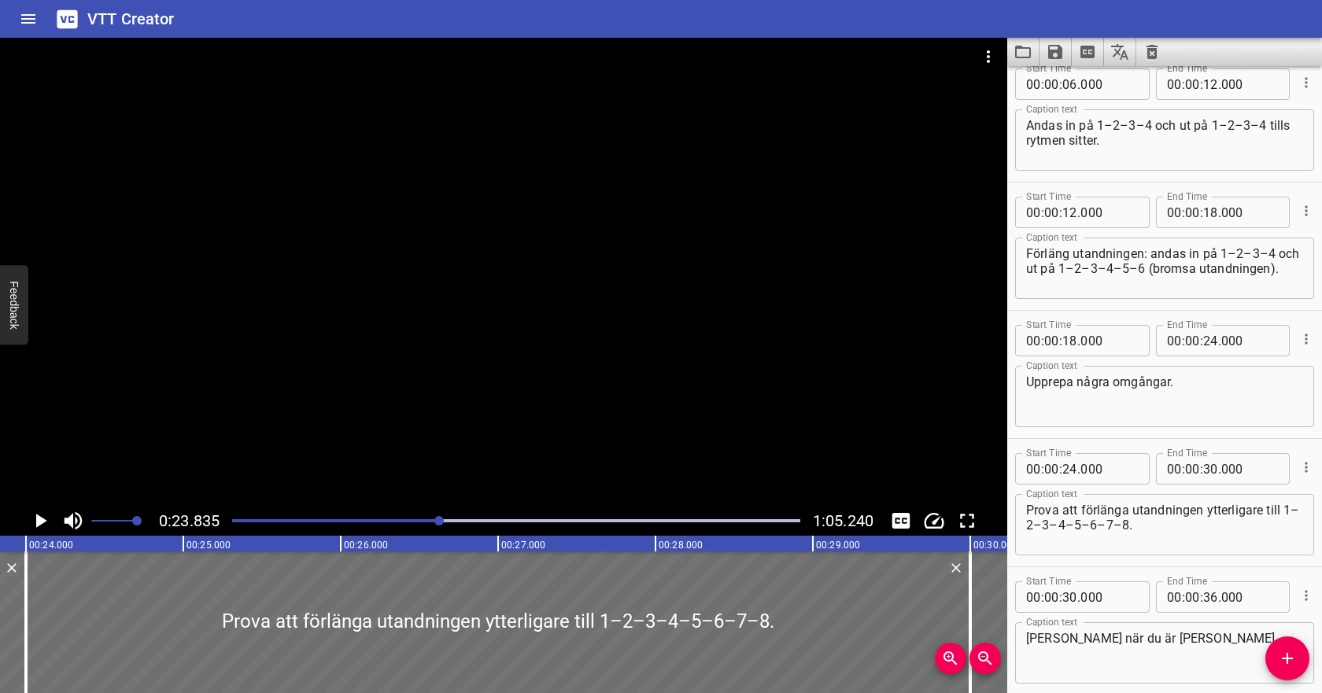
scroll to position [345, 0]
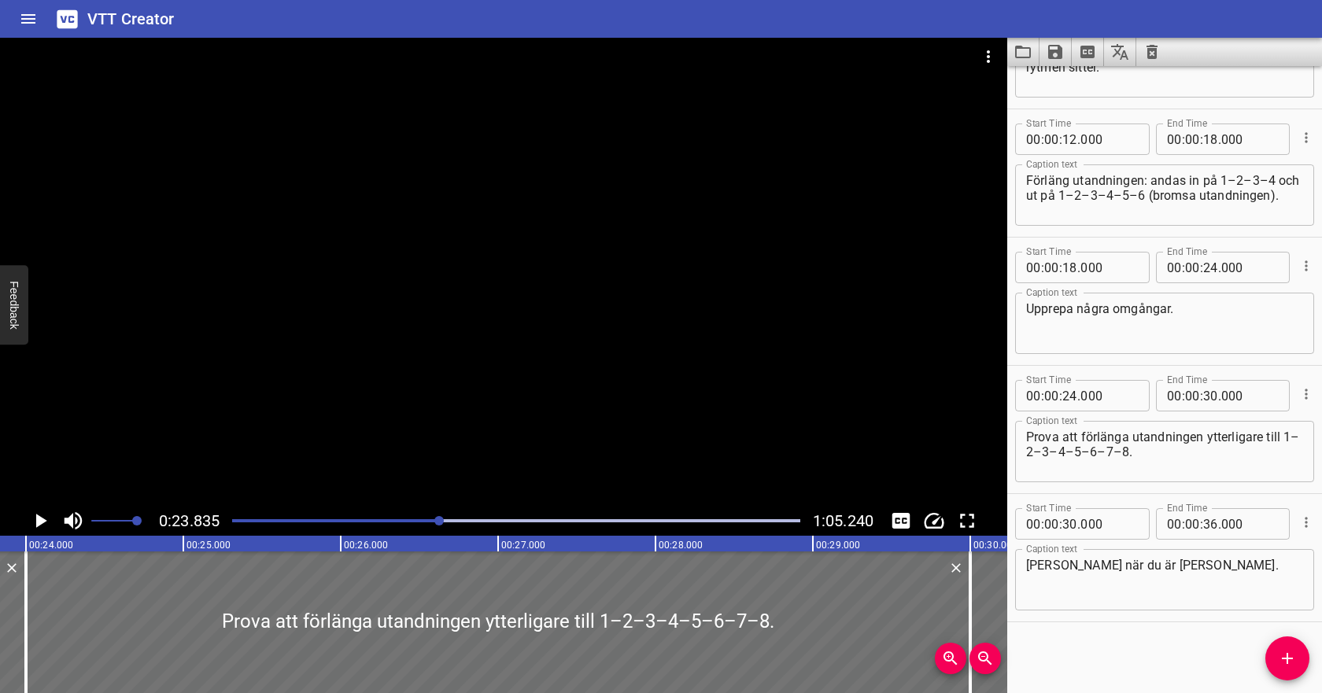
type textarea "Sitt [PERSON_NAME] ligg [PERSON_NAME]."
click at [1300, 667] on span "Add Cue" at bounding box center [1288, 658] width 44 height 19
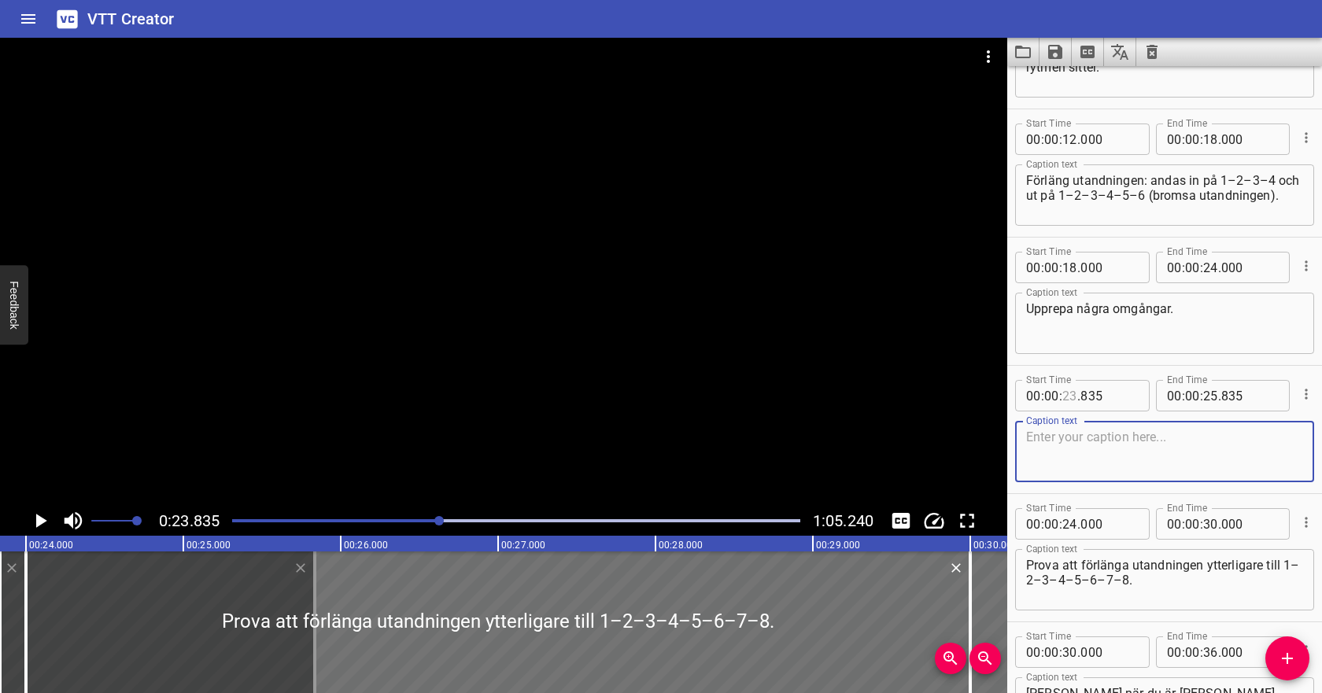
click at [1075, 399] on input "number" at bounding box center [1070, 395] width 15 height 31
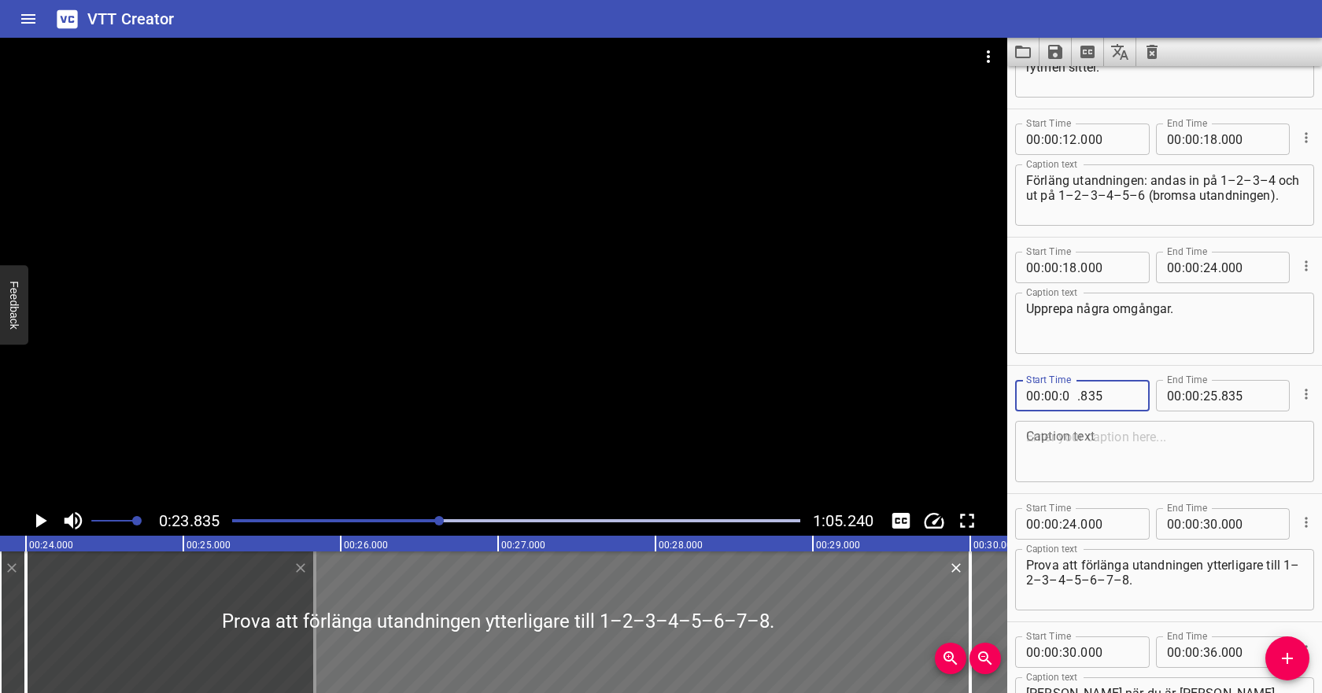
type input "06"
type input "835"
click at [1209, 397] on div "Start Time 00 : 00 : 06 . 835 Start Time End Time 00 : 00 : . 835 End Time Capt…" at bounding box center [1164, 430] width 299 height 112
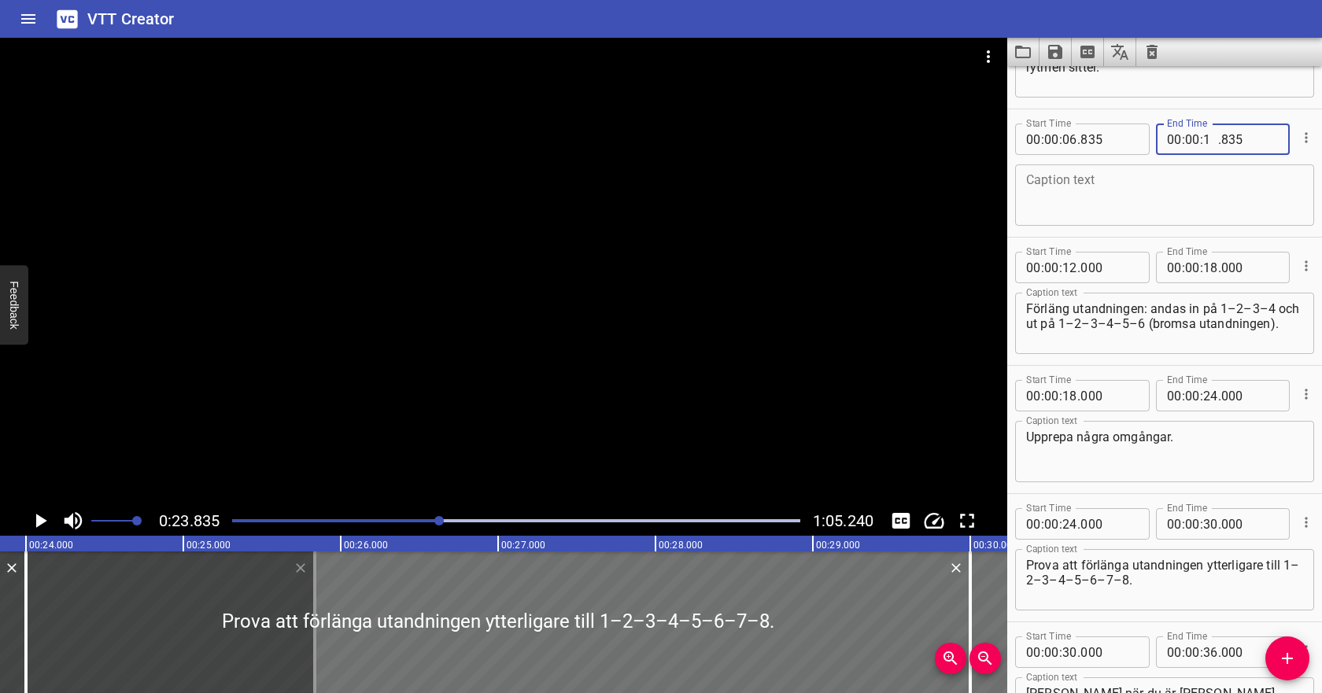
type input "12"
type input "835"
click at [1167, 198] on textarea at bounding box center [1164, 195] width 277 height 45
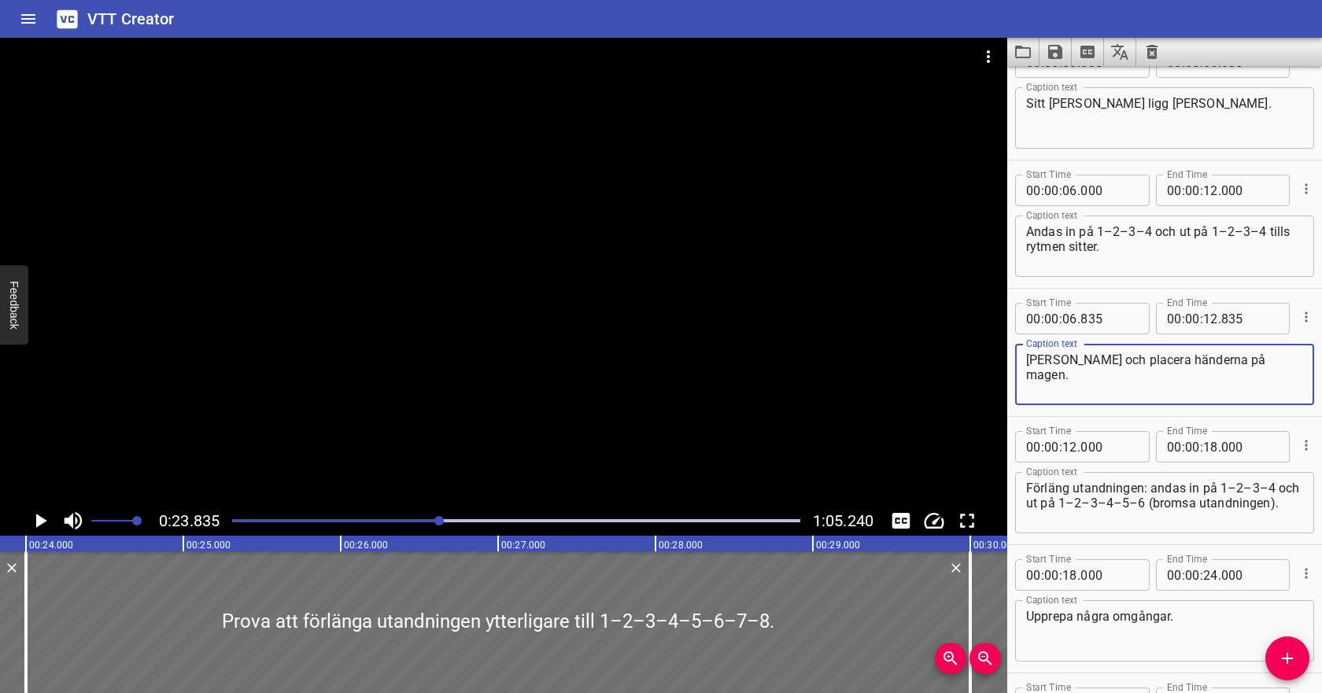
scroll to position [0, 0]
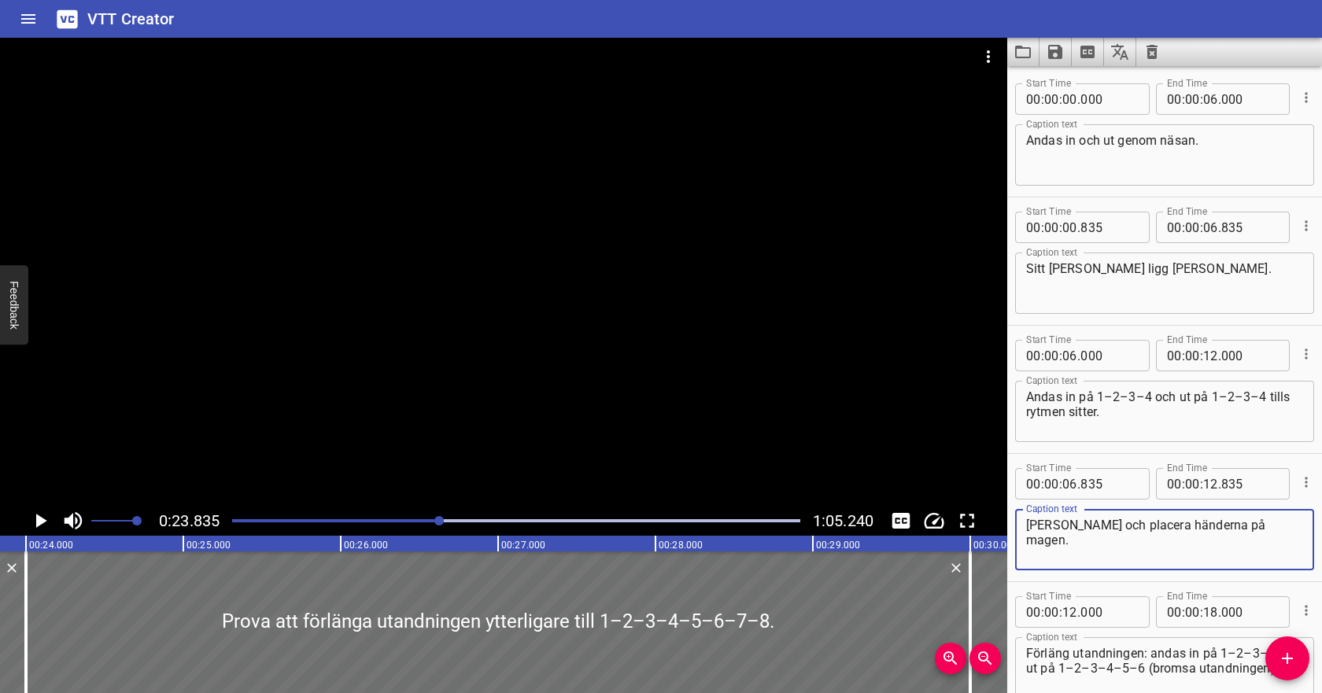
type textarea "[PERSON_NAME] och placera händerna på magen."
click at [1071, 105] on input "number" at bounding box center [1070, 98] width 15 height 31
type input "12"
type input "000"
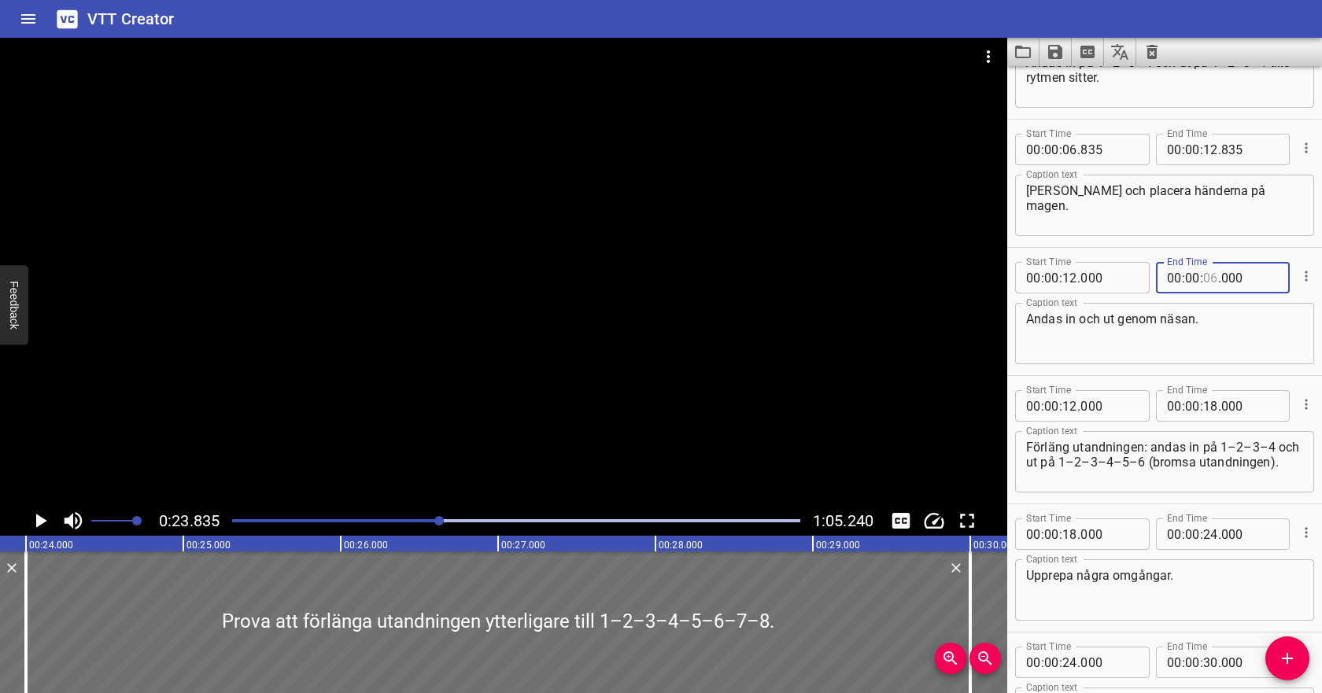
scroll to position [473, 0]
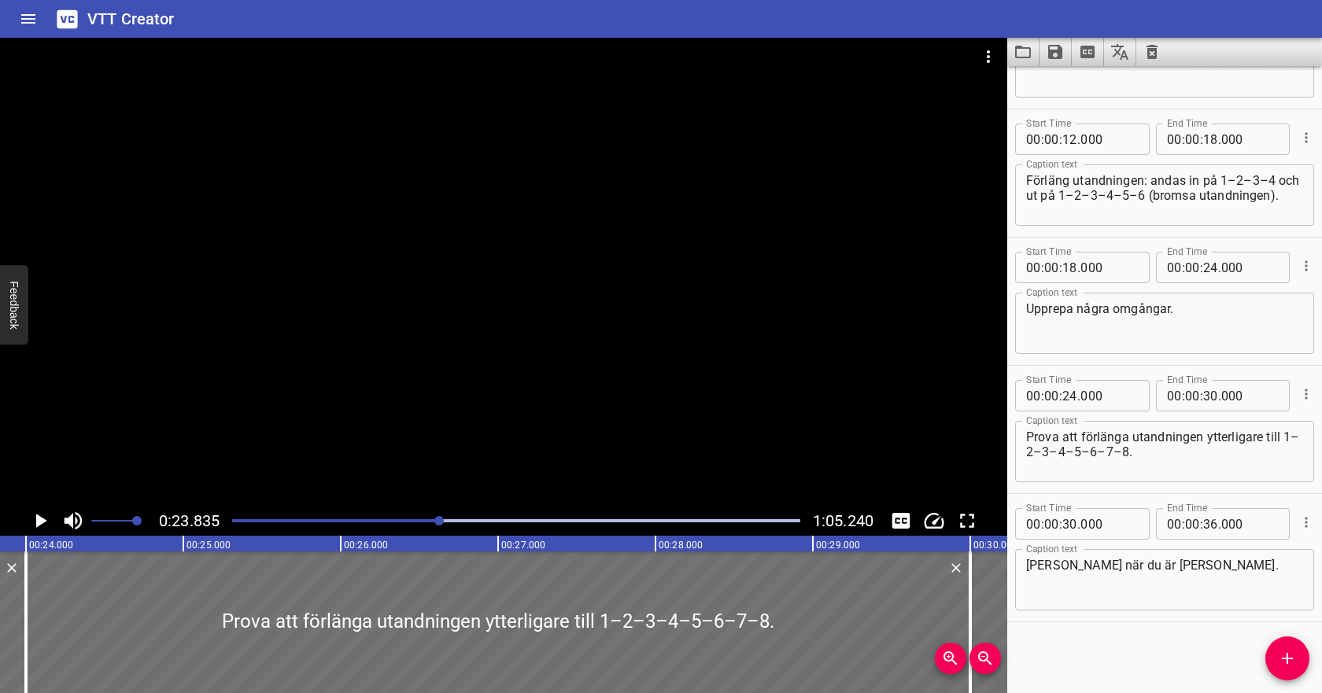
type input "06"
click at [1211, 530] on input "number" at bounding box center [1210, 523] width 15 height 31
type input "36"
click at [1191, 524] on input "number" at bounding box center [1192, 523] width 15 height 31
type input "01"
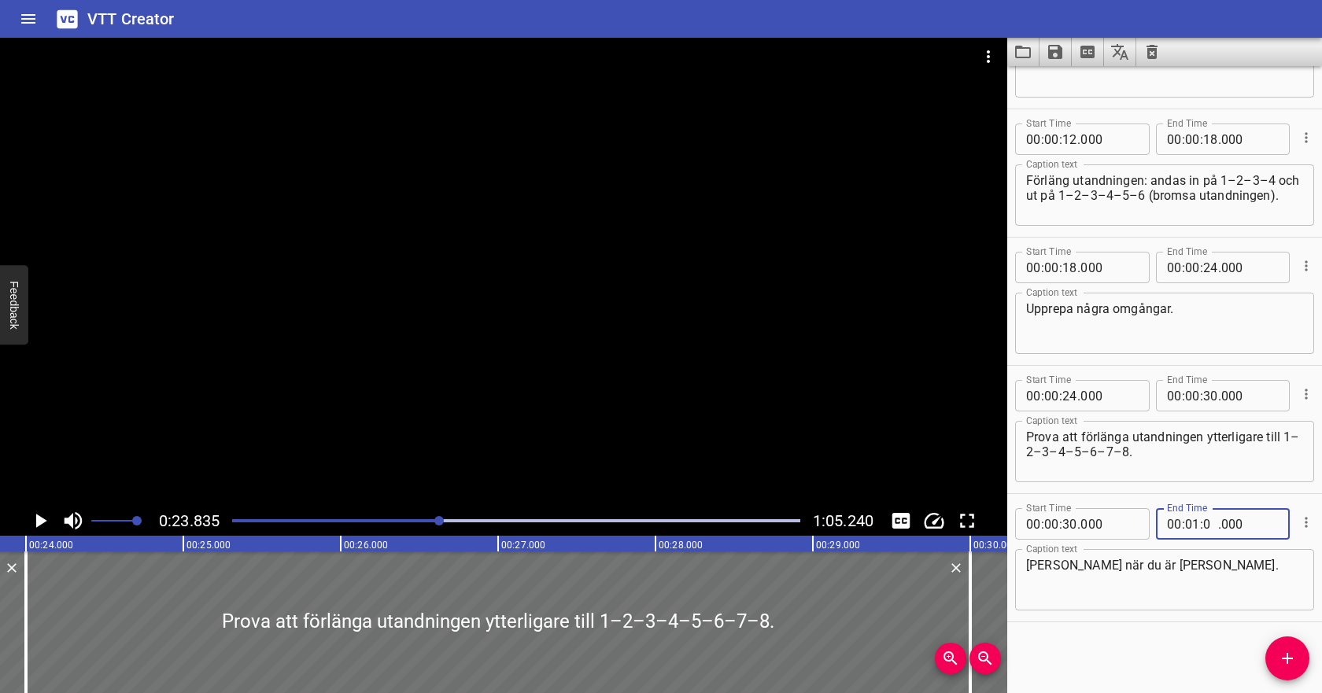
type input "03"
type input "000"
click at [1070, 523] on input "number" at bounding box center [1070, 523] width 15 height 31
type input "56"
type input "000"
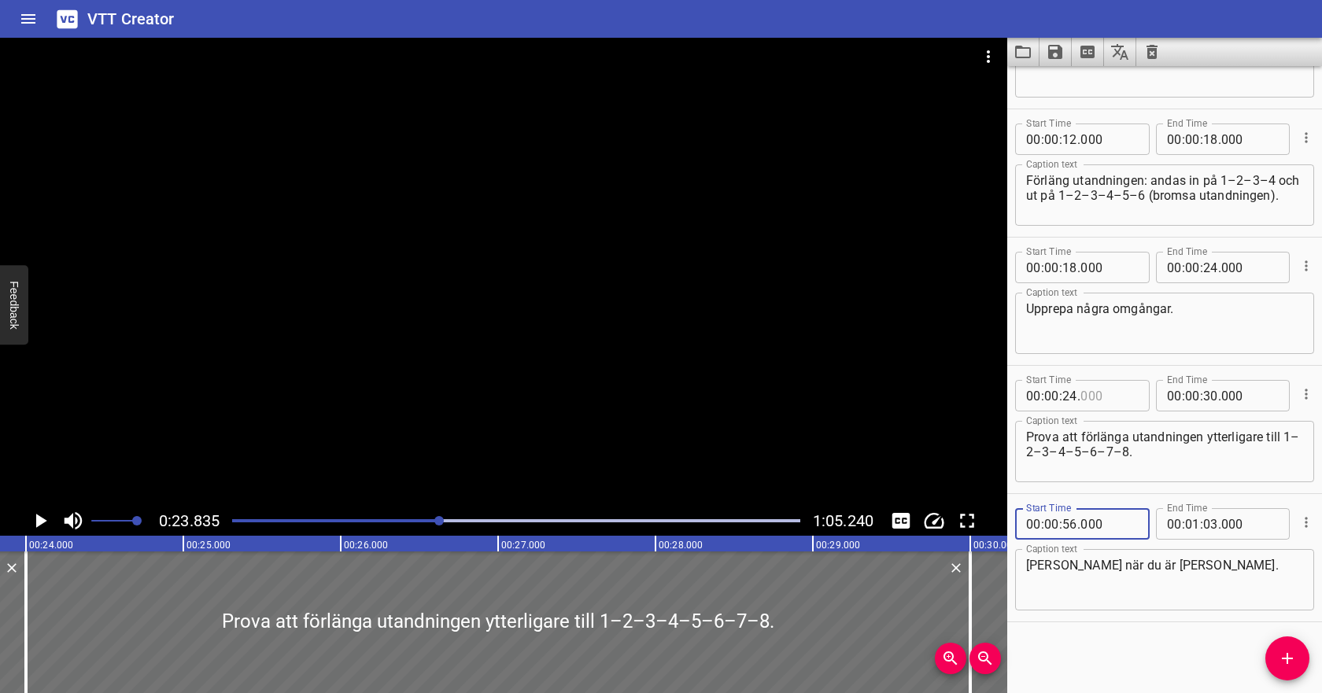
click at [1094, 401] on input "number" at bounding box center [1109, 395] width 57 height 31
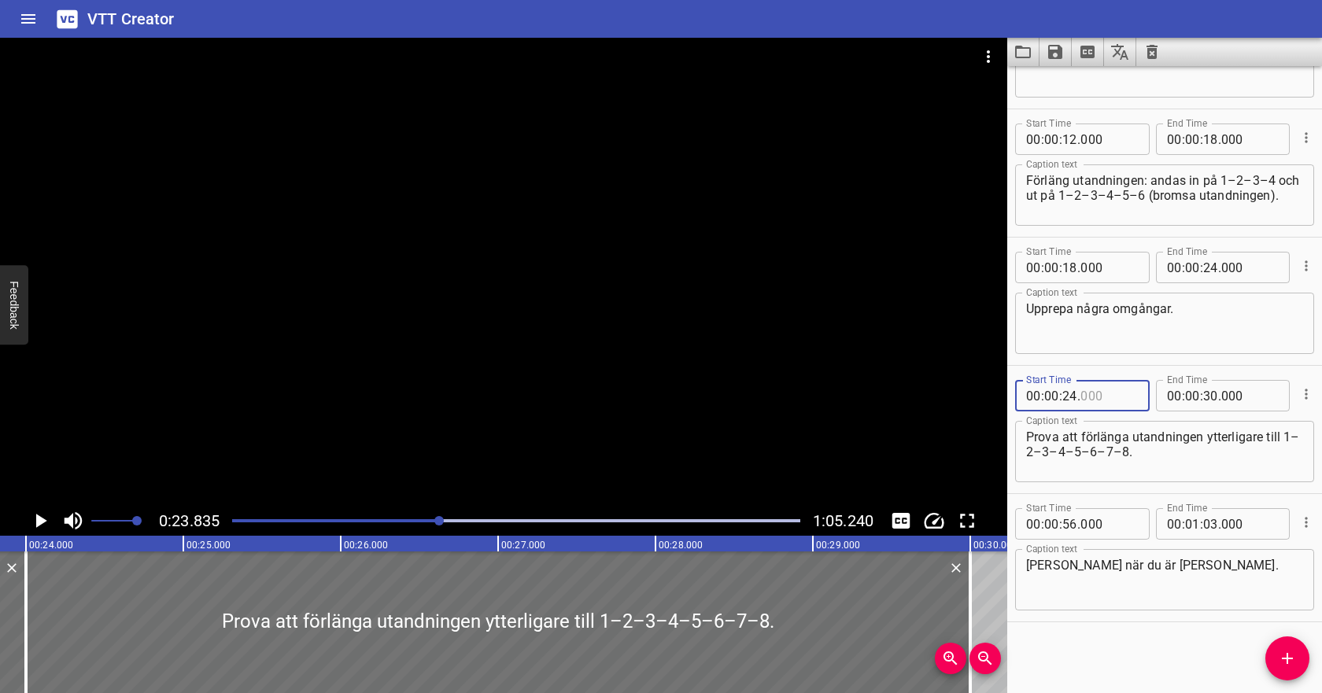
type input "000"
click at [1214, 394] on input "number" at bounding box center [1210, 395] width 15 height 31
type input "30"
click at [1074, 397] on input "number" at bounding box center [1070, 395] width 15 height 31
type input "42"
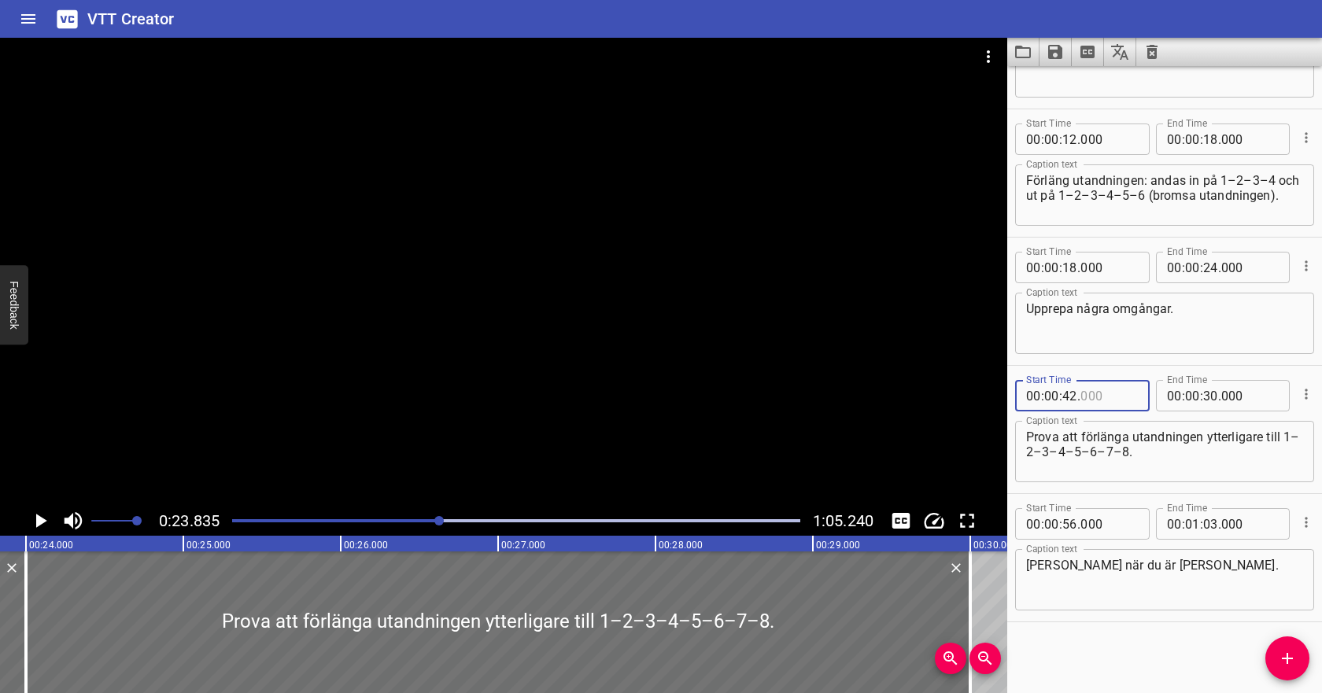
type input "000"
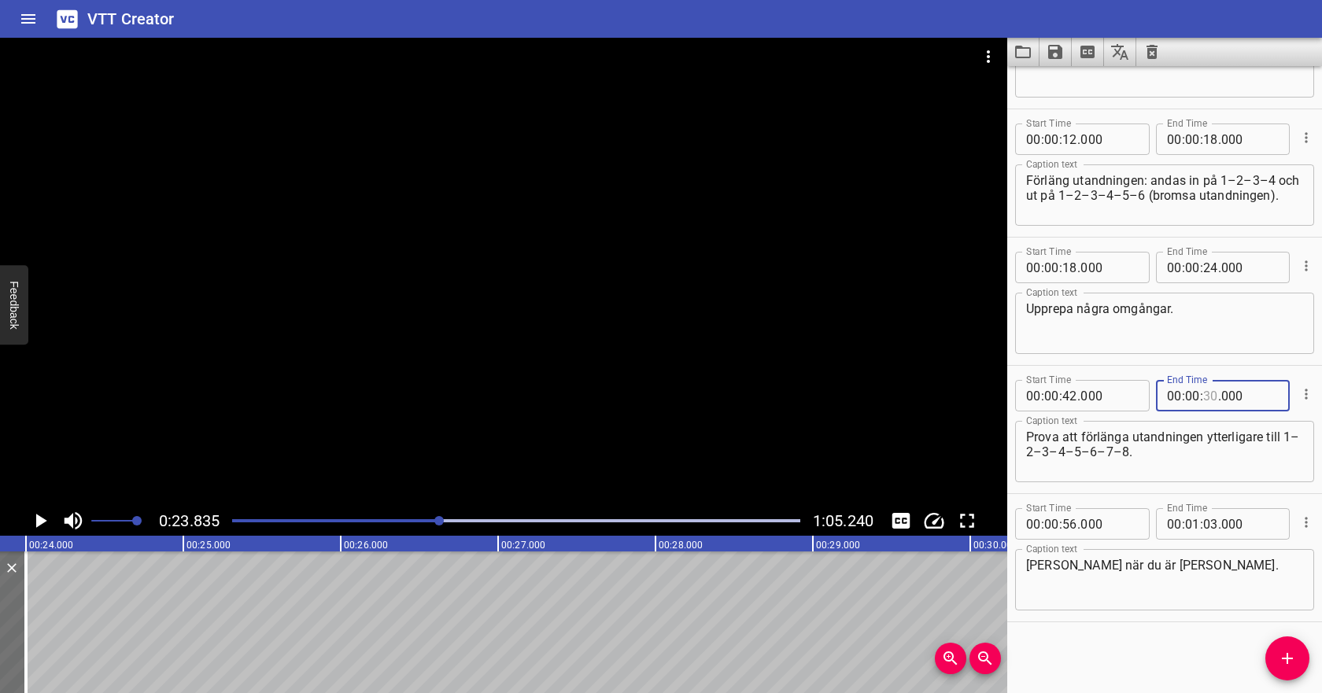
click at [1214, 397] on input "number" at bounding box center [1210, 395] width 15 height 31
type input "52"
type input "000"
click at [1213, 445] on textarea "Prova att förlänga utandningen ytterligare till 1–2–3–4–5–6–7–8." at bounding box center [1164, 452] width 277 height 45
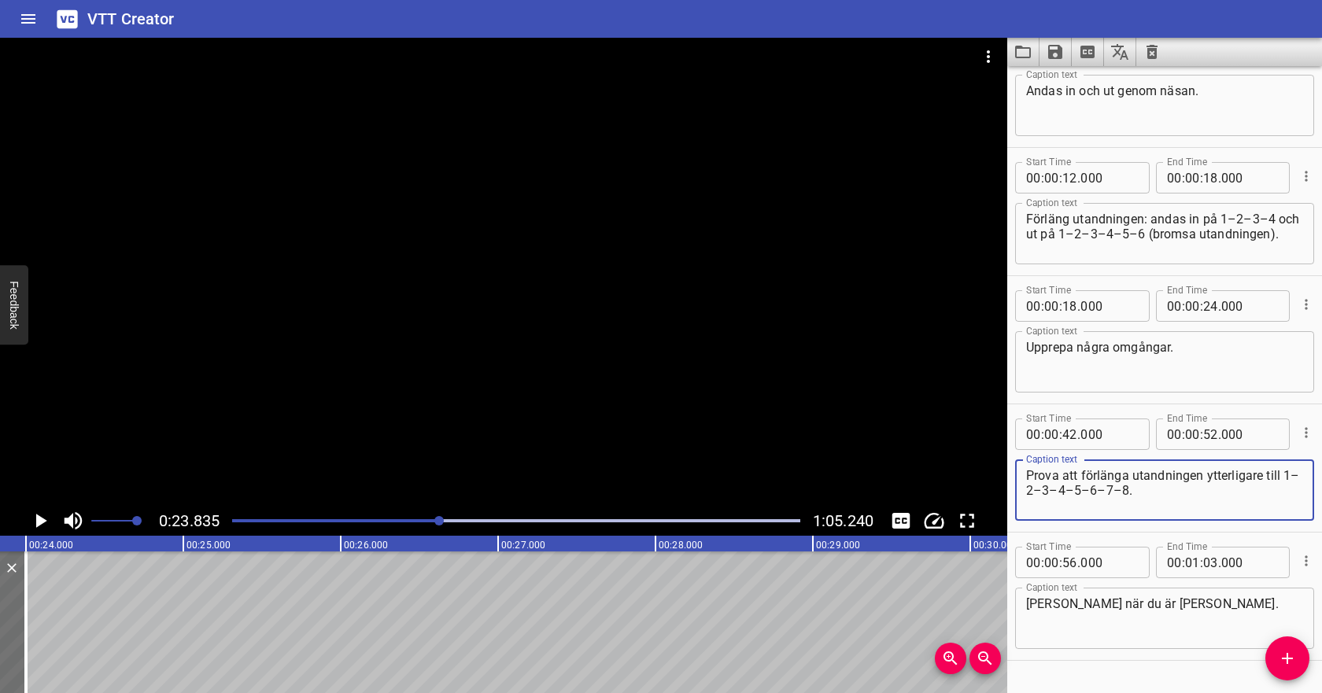
scroll to position [432, 0]
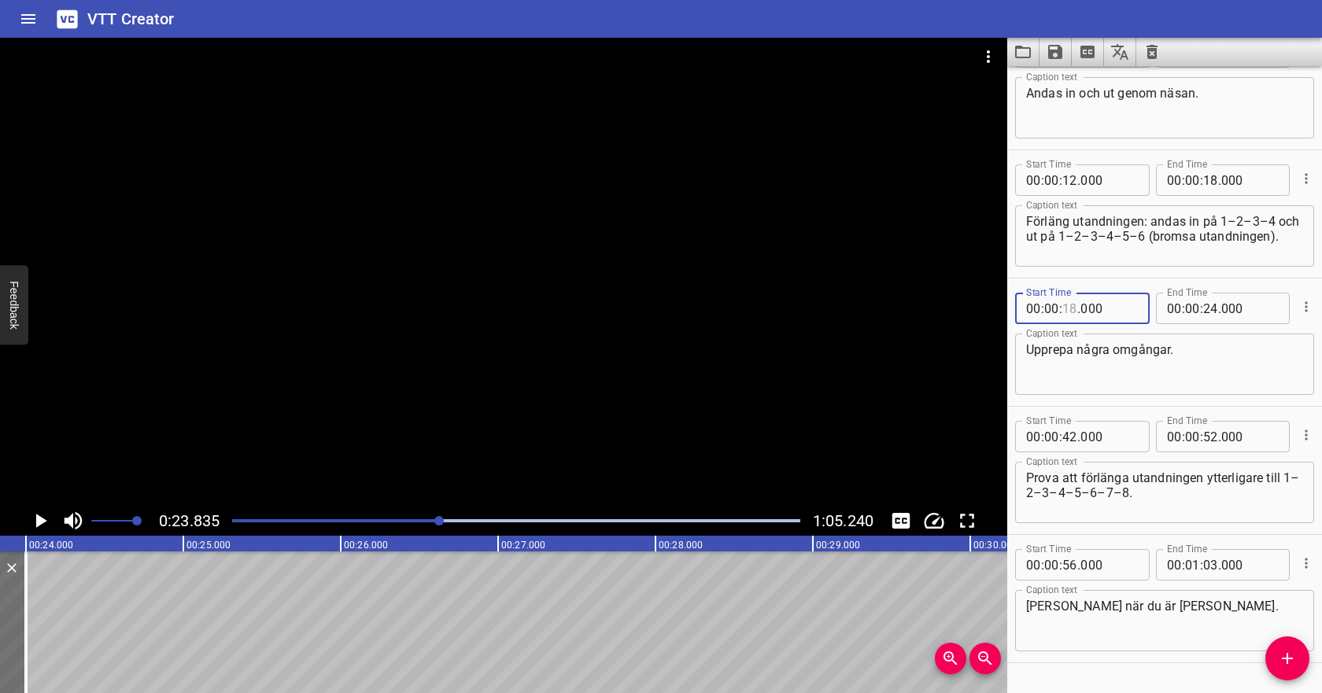
click at [1074, 312] on input "number" at bounding box center [1070, 308] width 15 height 31
type input "18"
click at [1211, 314] on input "number" at bounding box center [1210, 308] width 15 height 31
type input "42"
type input "000"
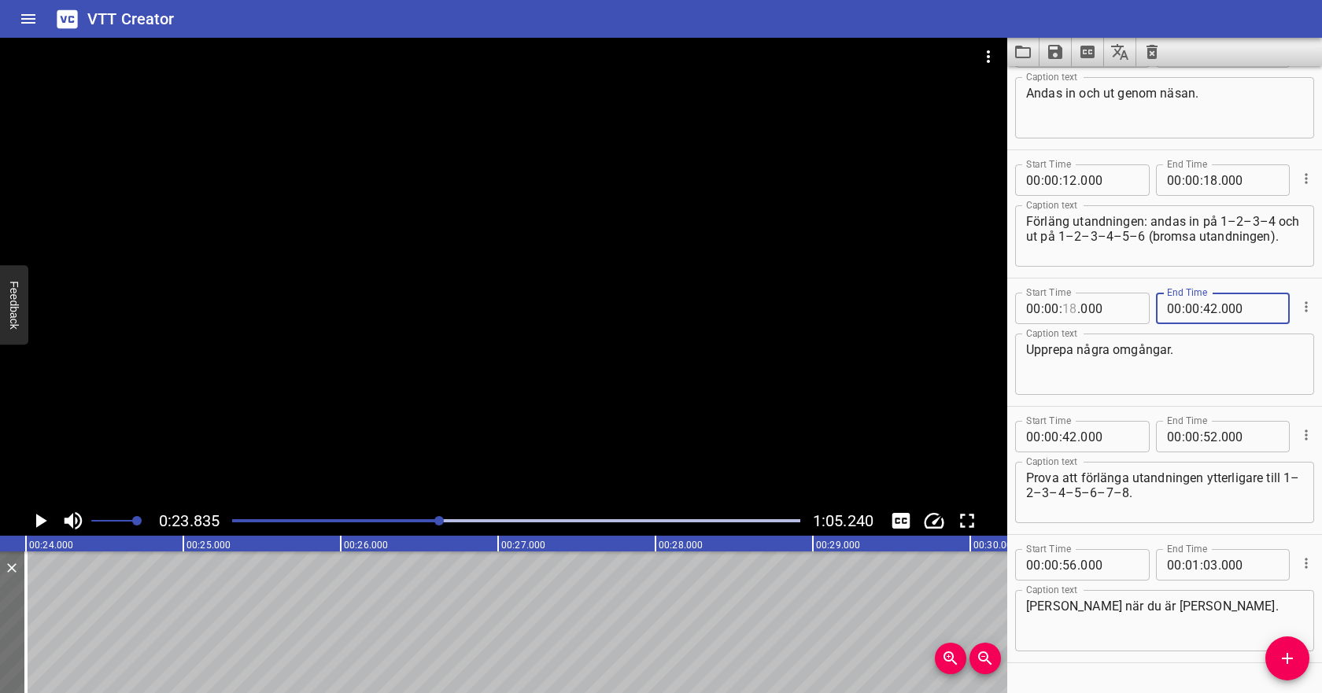
click at [1073, 310] on input "number" at bounding box center [1070, 308] width 15 height 31
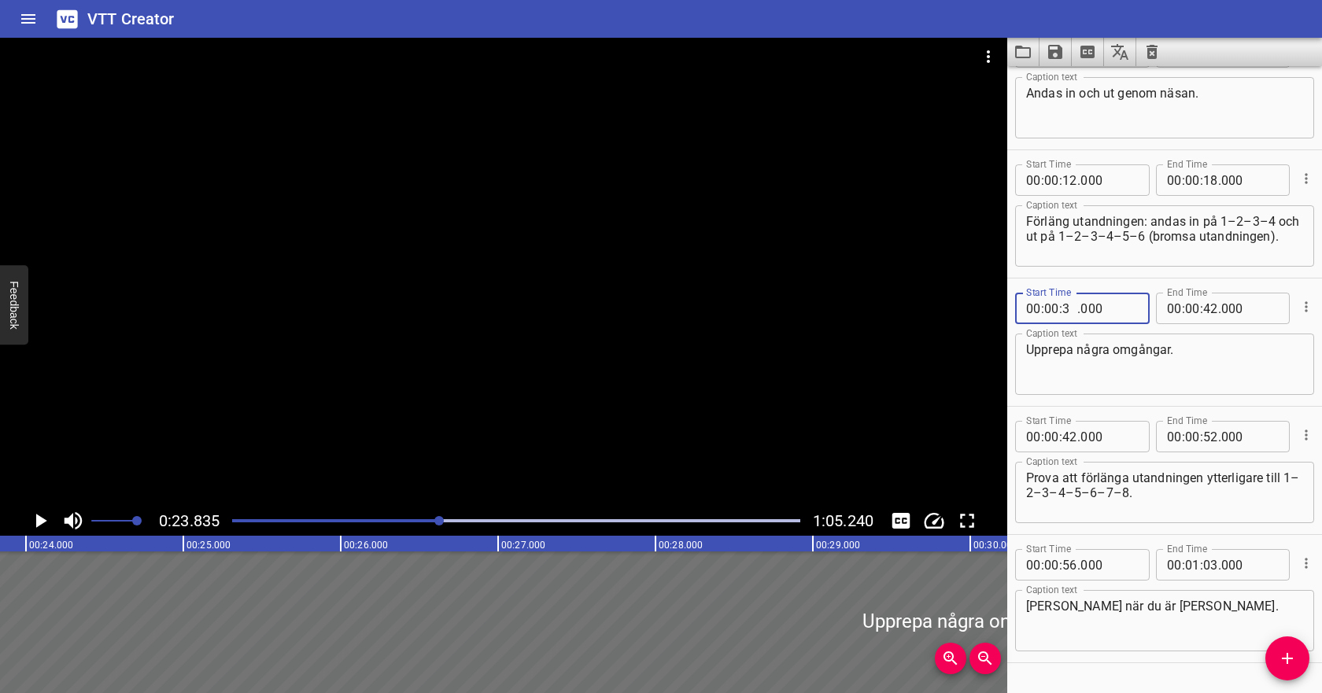
type input "36"
type input "000"
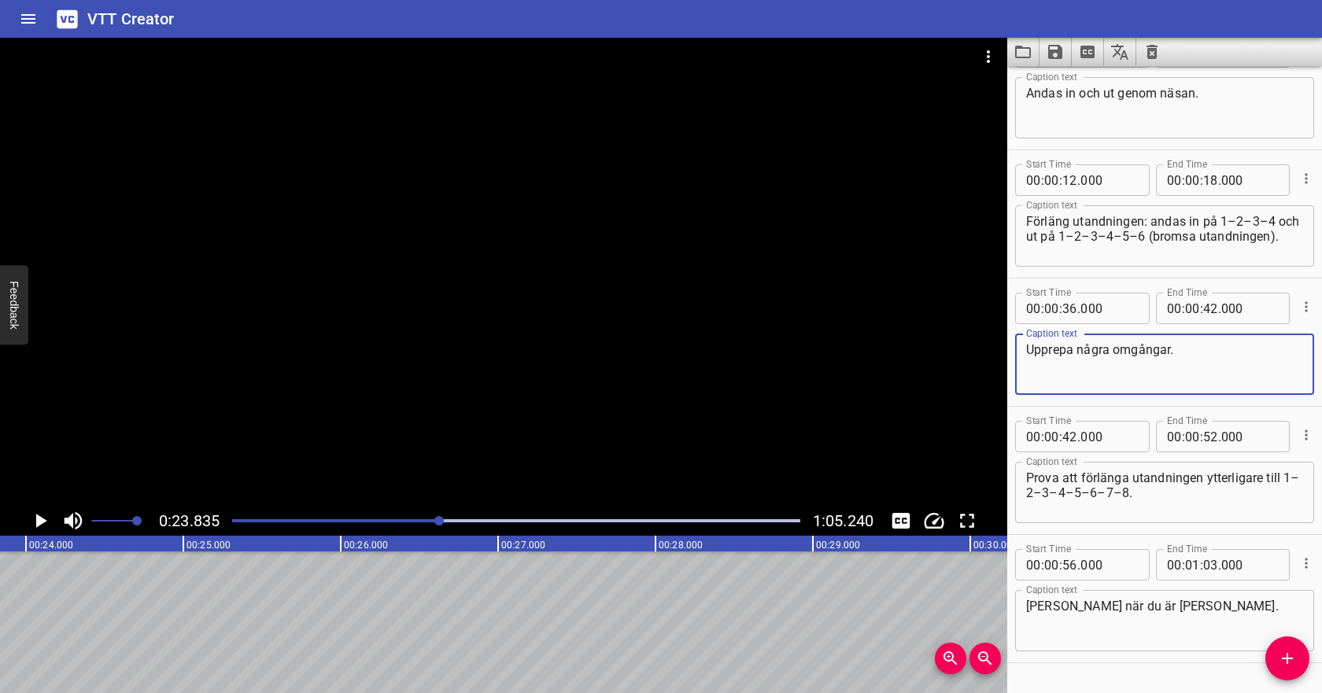
click at [1082, 356] on textarea "Upprepa några omgångar." at bounding box center [1164, 364] width 277 height 45
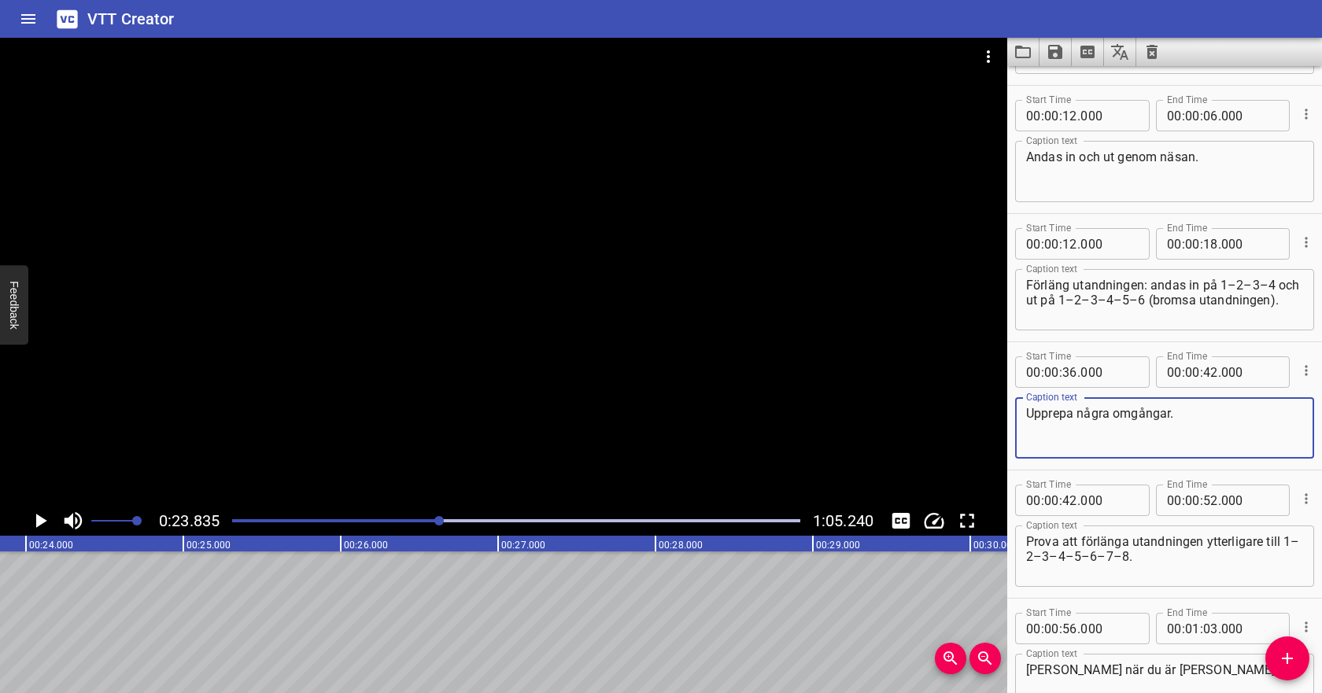
scroll to position [351, 0]
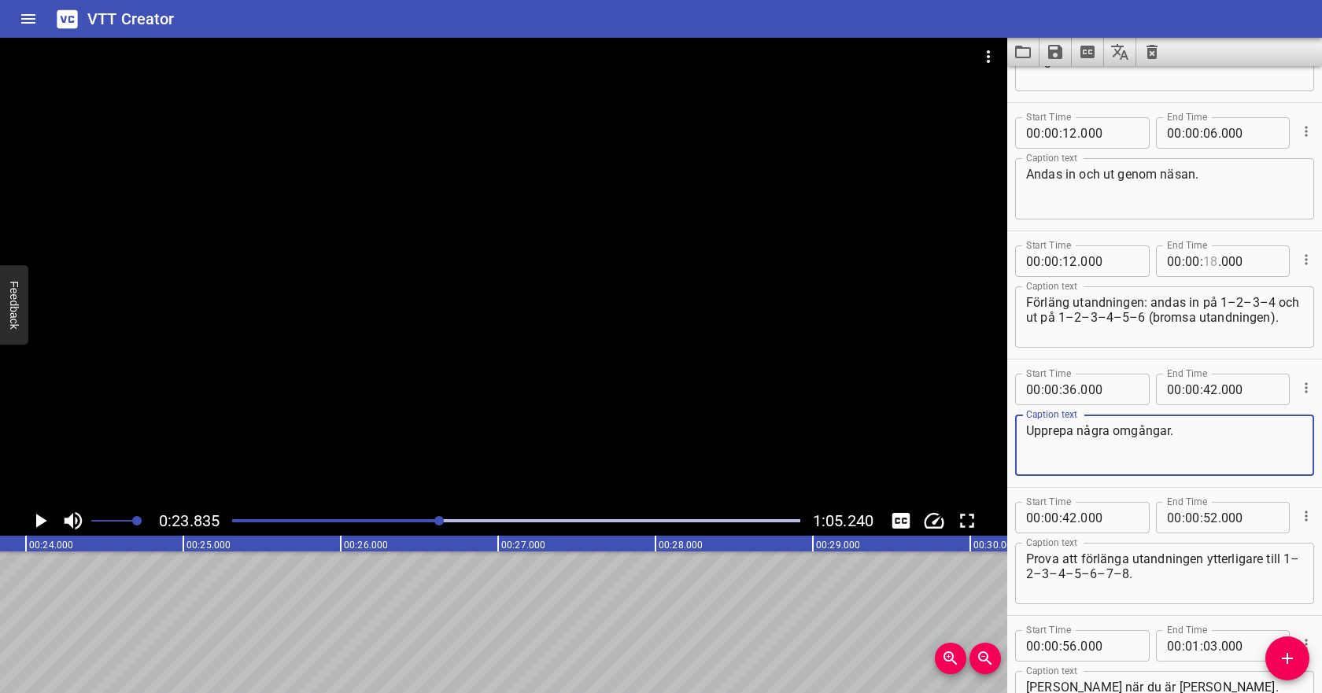
click at [1211, 264] on input "number" at bounding box center [1210, 261] width 15 height 31
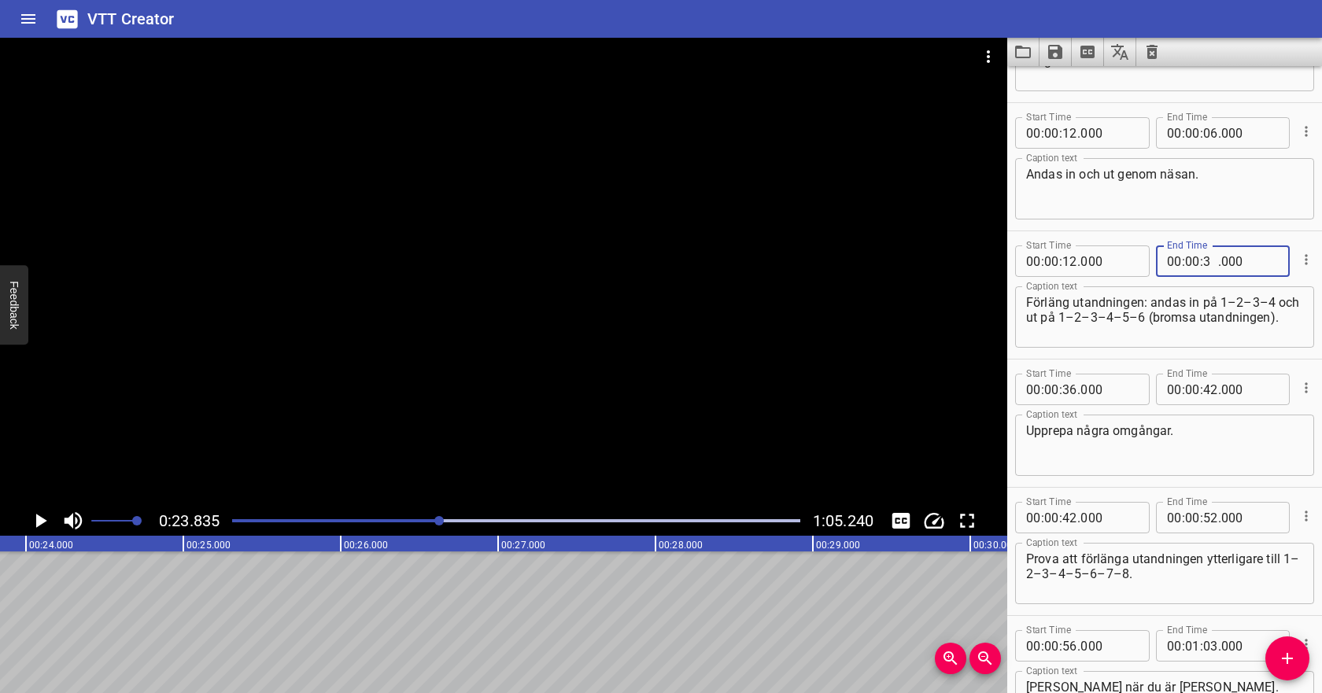
type input "36"
type input "000"
click at [1077, 259] on input "number" at bounding box center [1070, 261] width 15 height 31
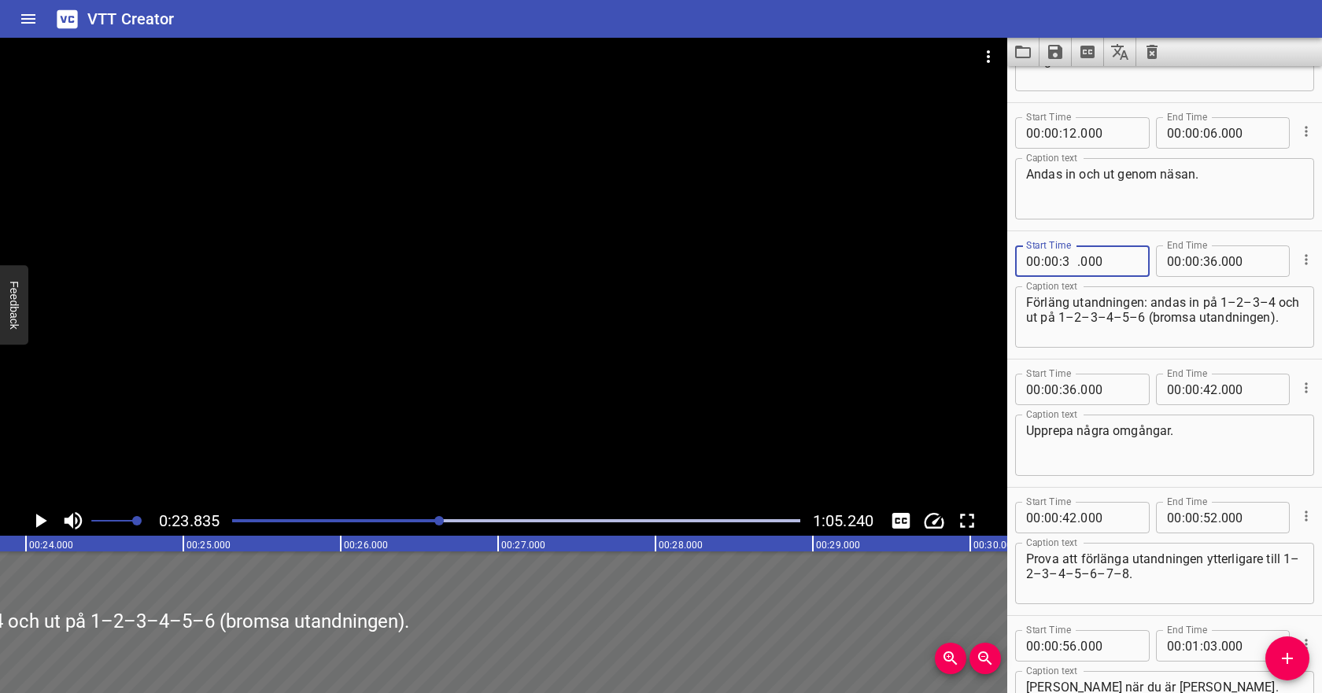
type input "30"
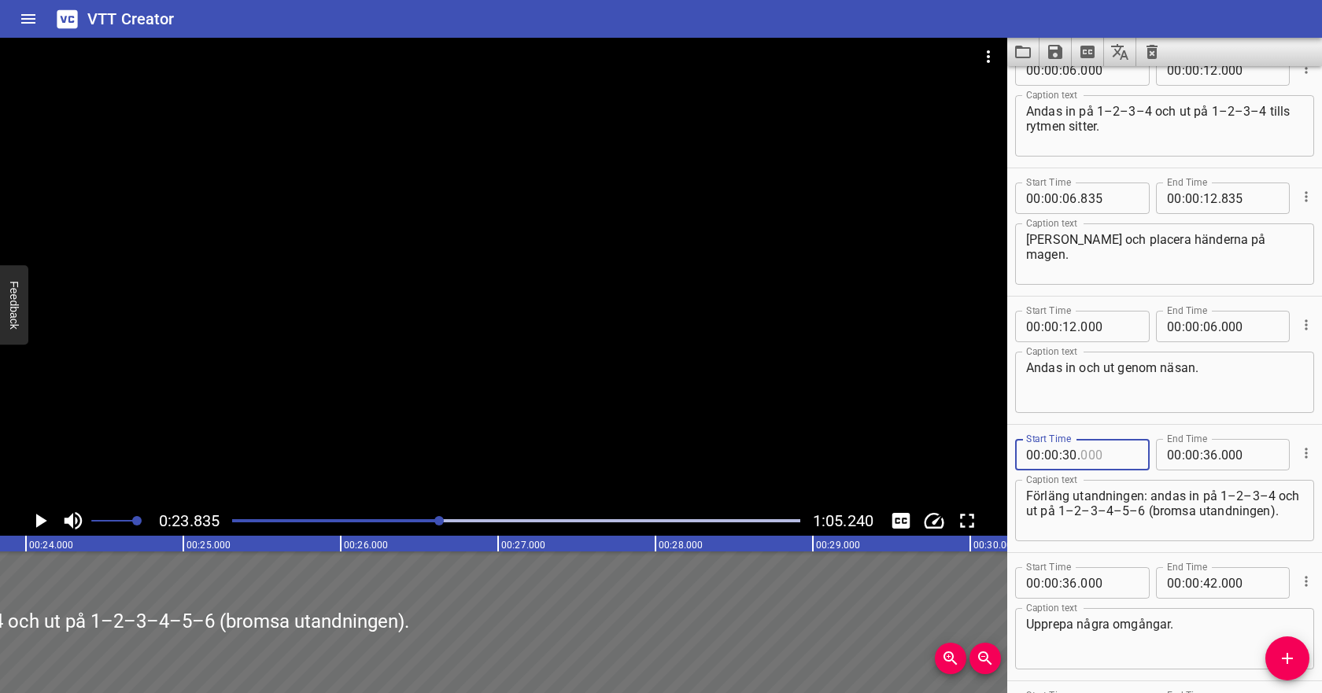
scroll to position [157, 0]
type input "000"
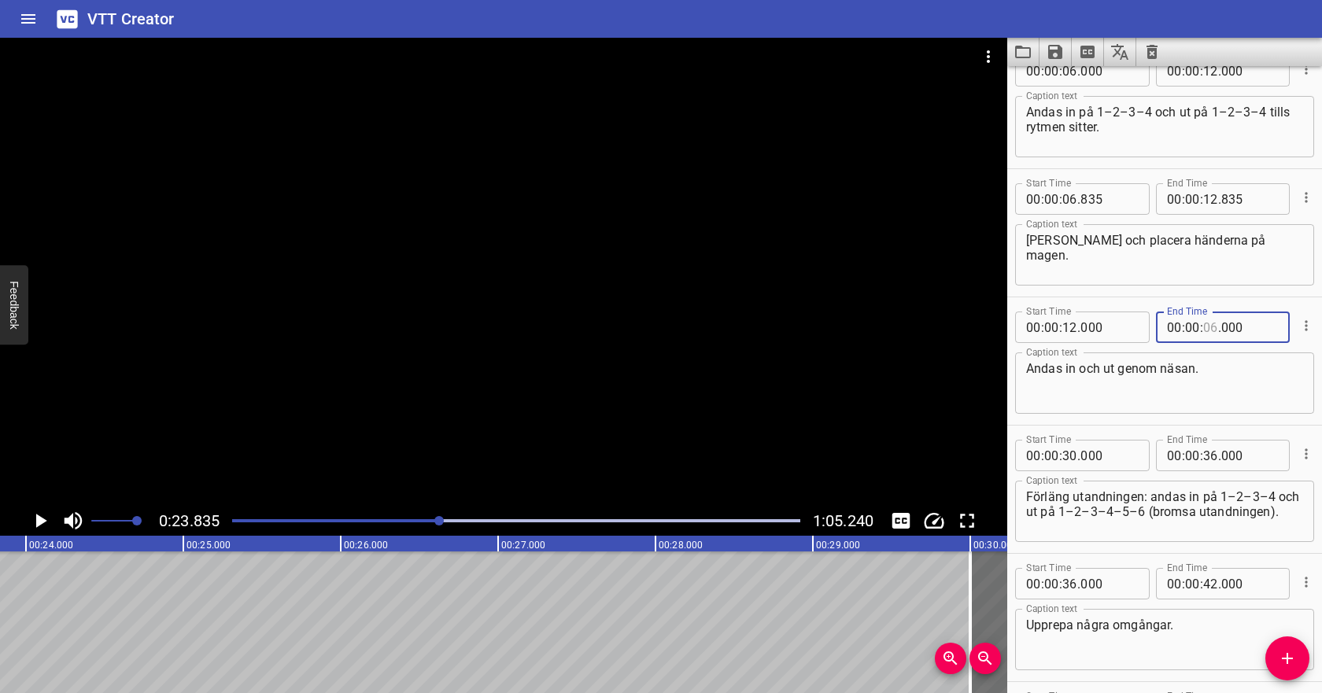
click at [1208, 331] on input "number" at bounding box center [1210, 327] width 15 height 31
type input "30"
type input "000"
click at [1073, 330] on input "number" at bounding box center [1070, 327] width 15 height 31
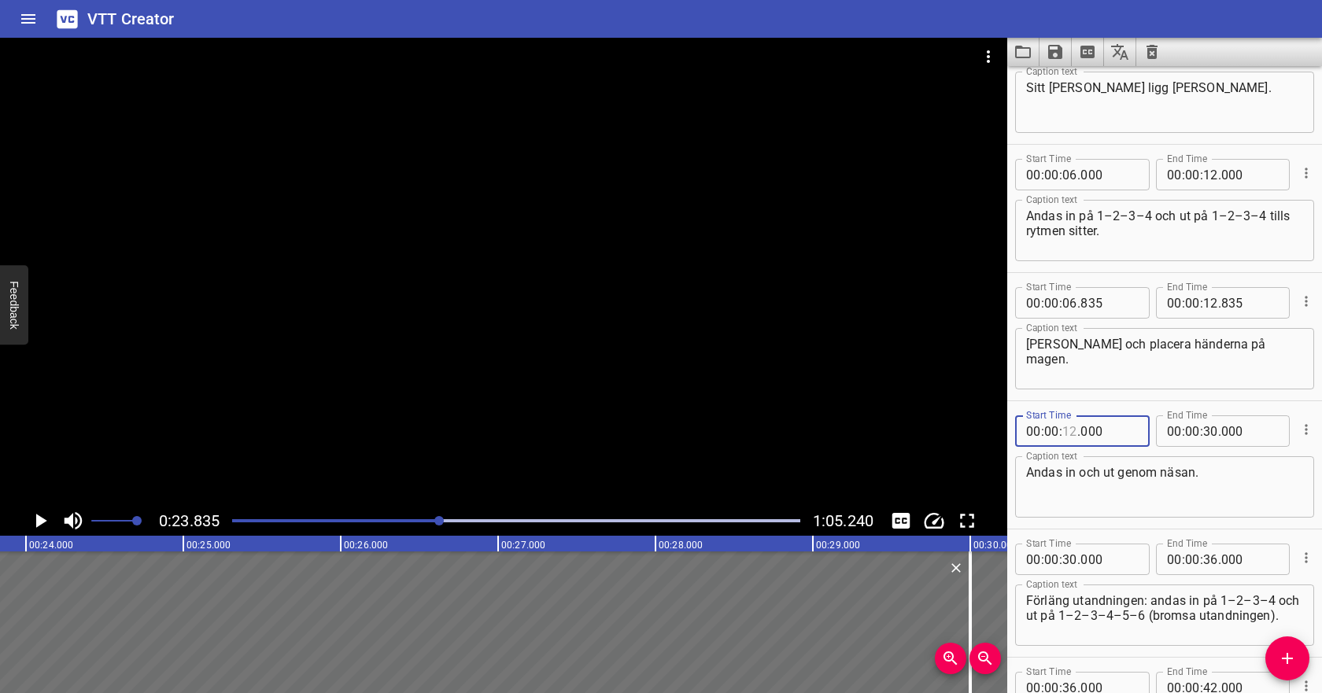
scroll to position [75, 0]
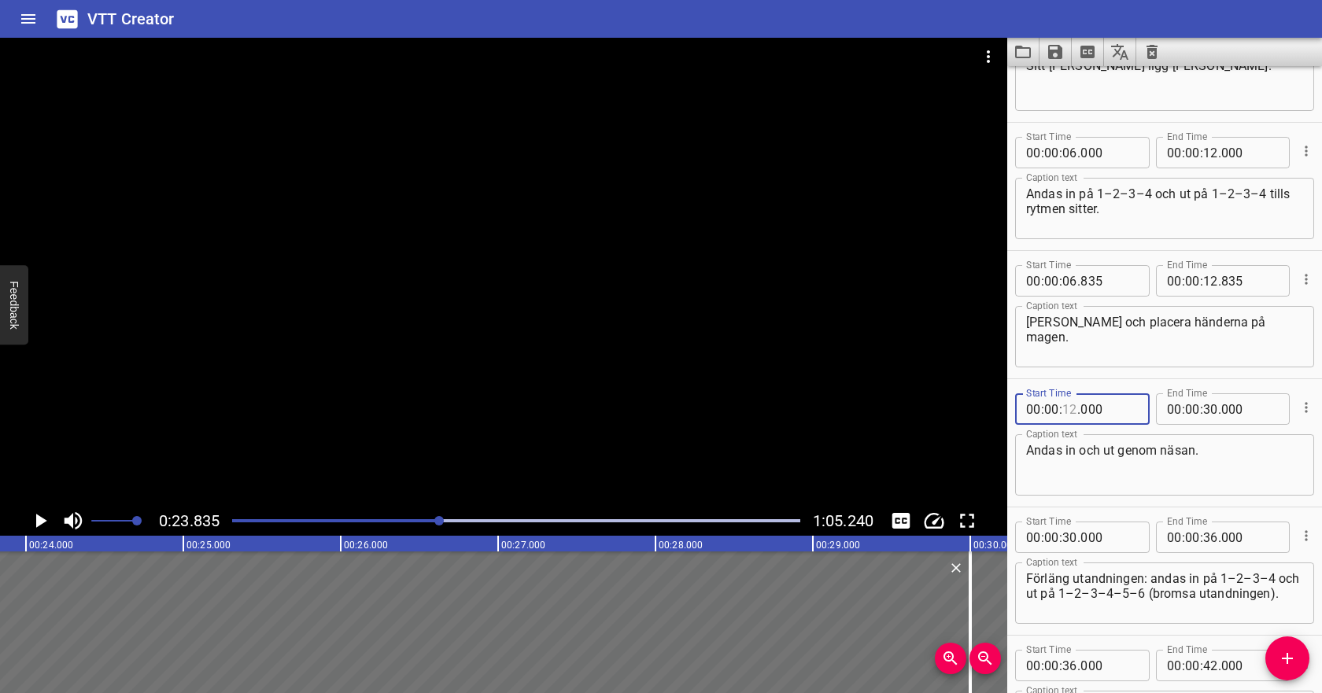
type input "12"
click at [1220, 157] on span "." at bounding box center [1219, 152] width 3 height 31
click at [1212, 154] on input "number" at bounding box center [1210, 152] width 15 height 31
type input "30"
type input "000"
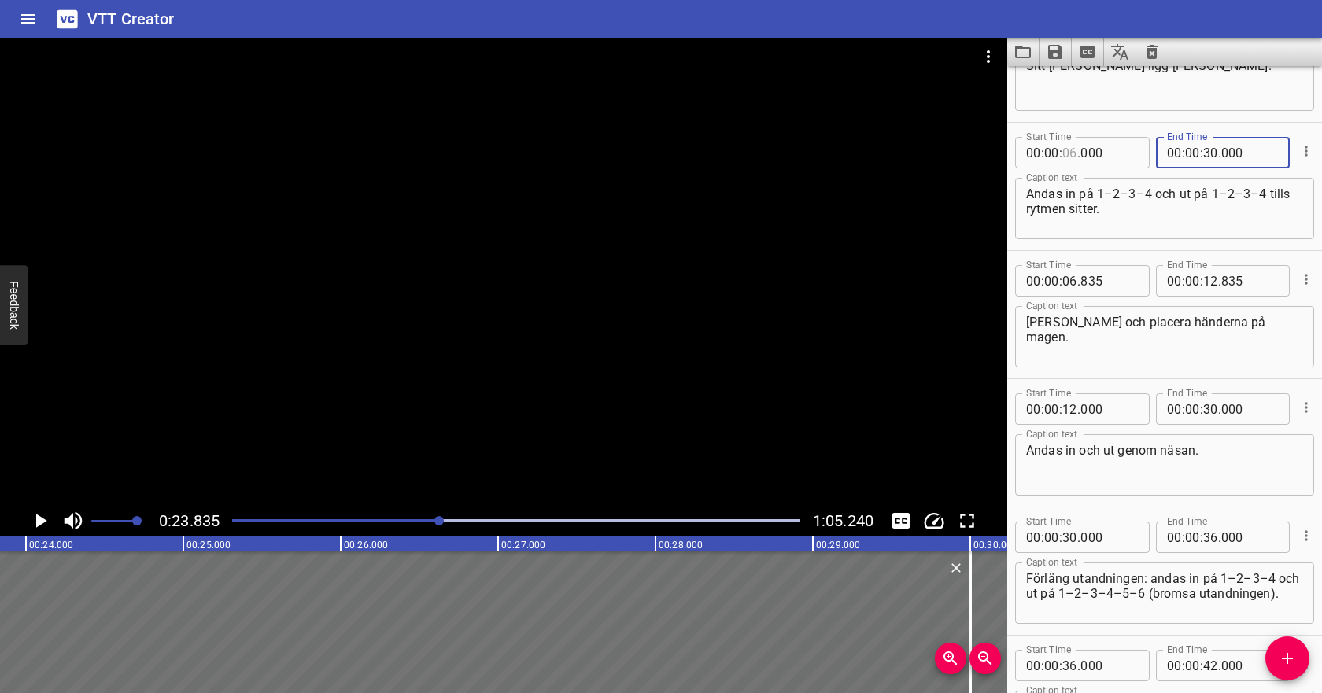
click at [1071, 146] on input "number" at bounding box center [1070, 152] width 15 height 31
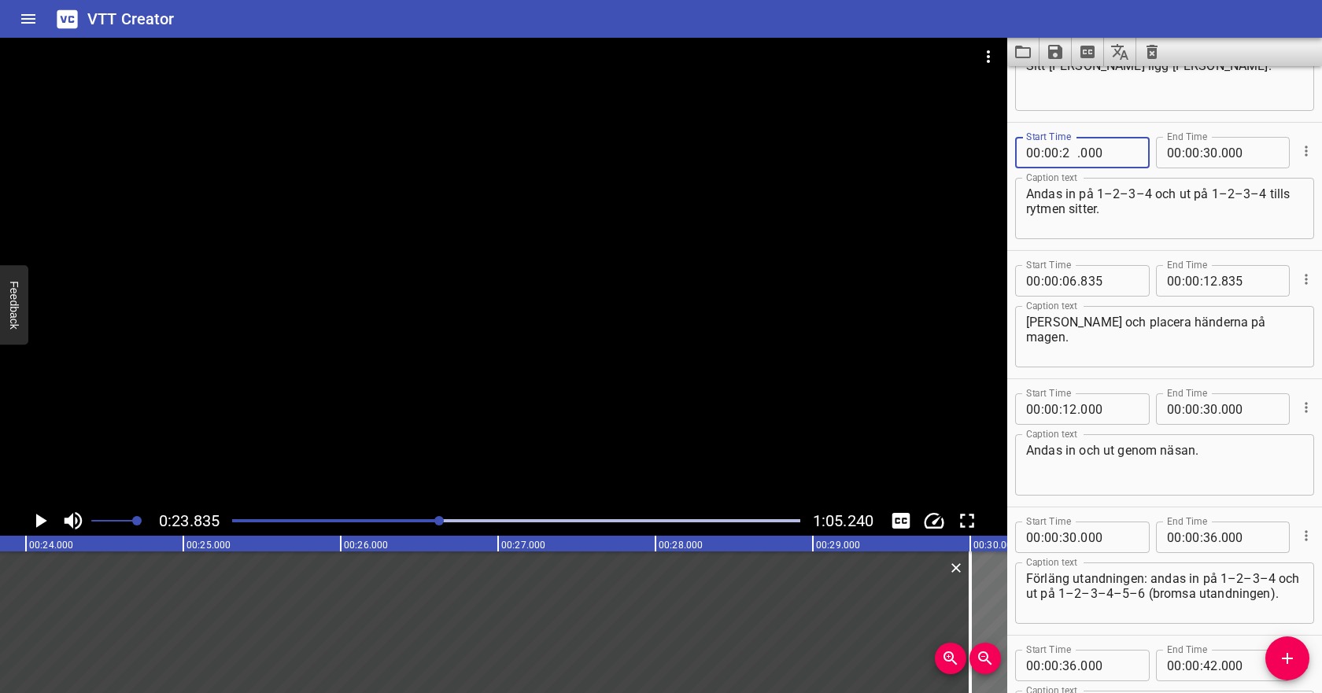
type input "26"
type input "000"
click at [1071, 340] on textarea "[PERSON_NAME] och placera händerna på magen." at bounding box center [1164, 337] width 277 height 45
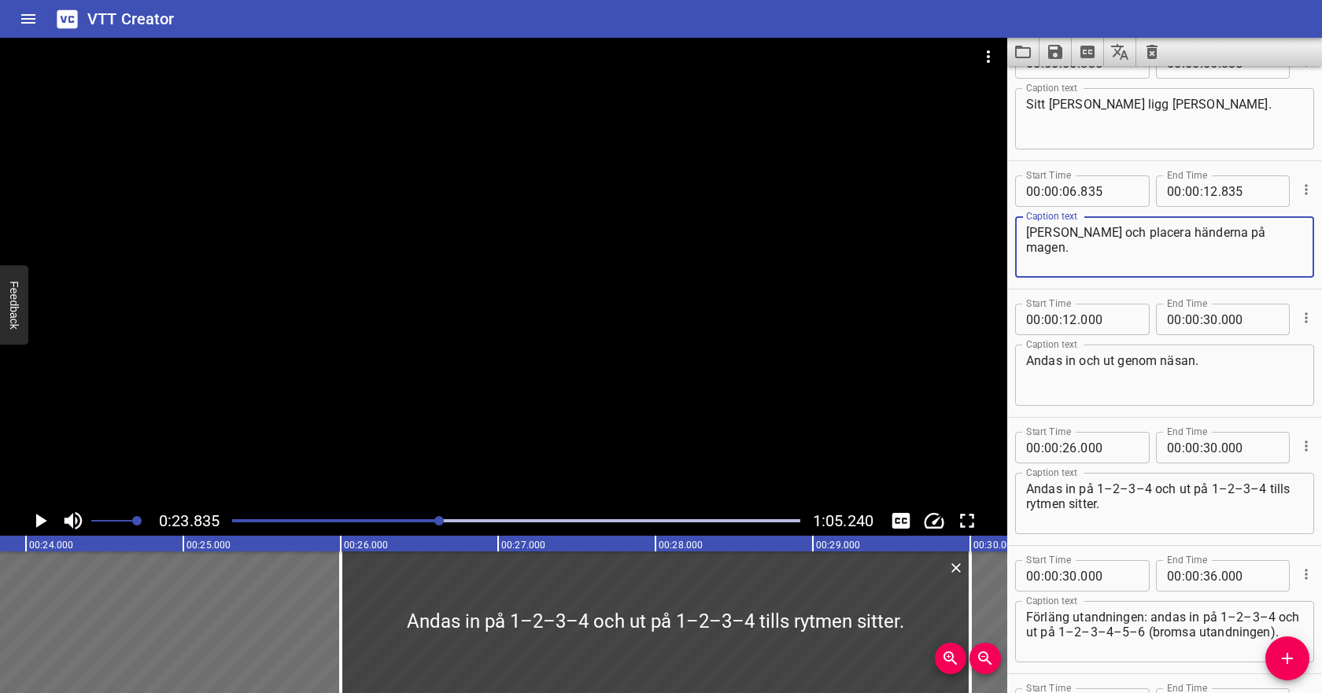
scroll to position [34, 0]
click at [1210, 323] on input "number" at bounding box center [1210, 321] width 15 height 31
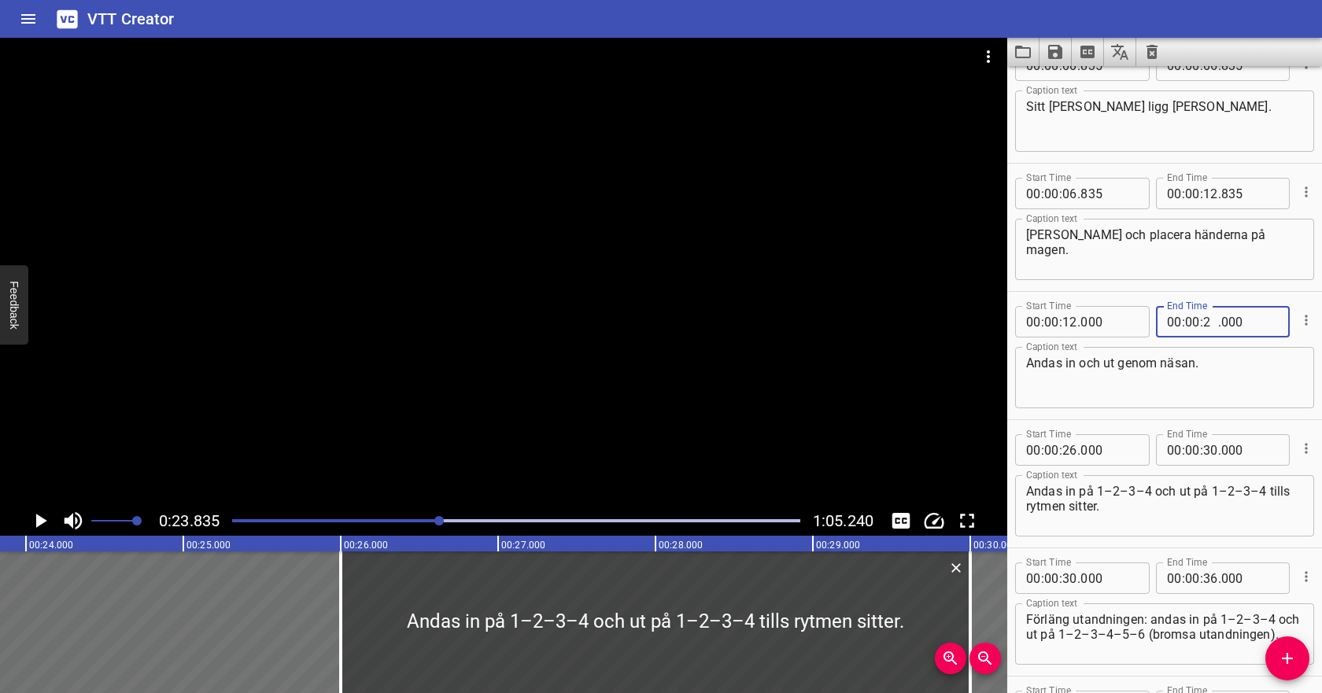
type input "20"
type input "000"
click at [1193, 379] on textarea "Andas in och ut genom näsan." at bounding box center [1164, 378] width 277 height 45
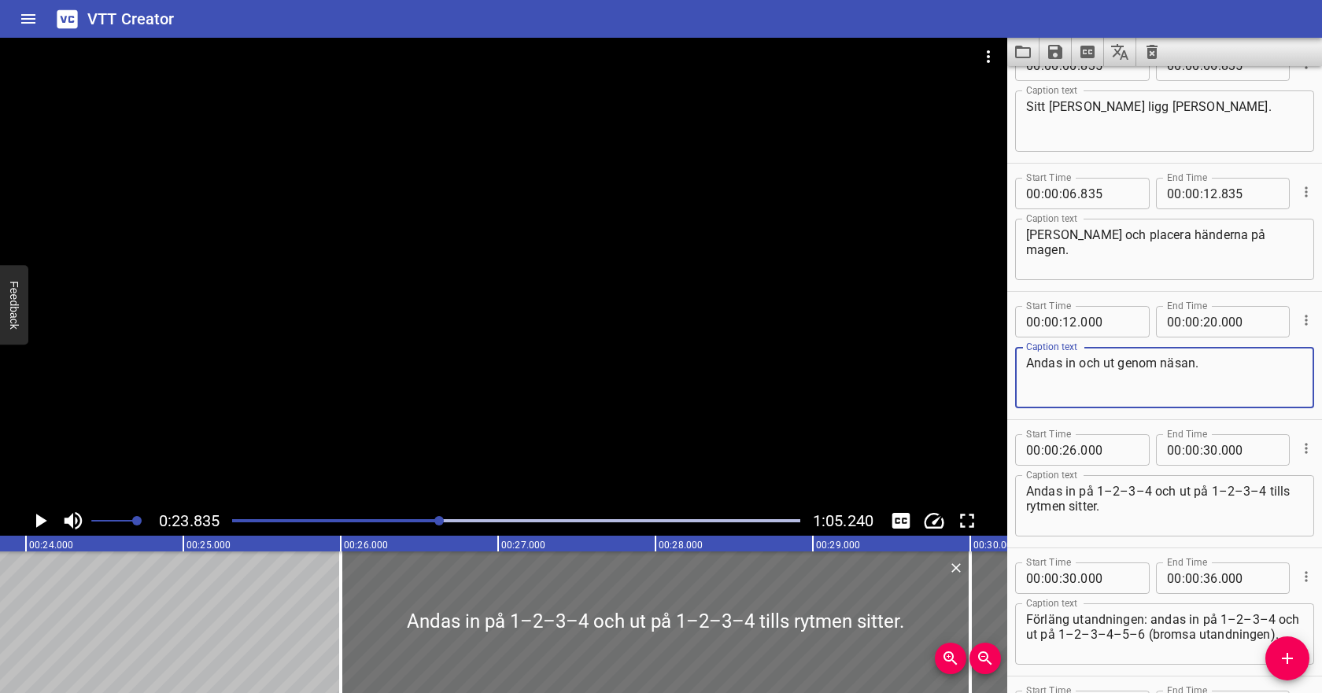
scroll to position [0, 0]
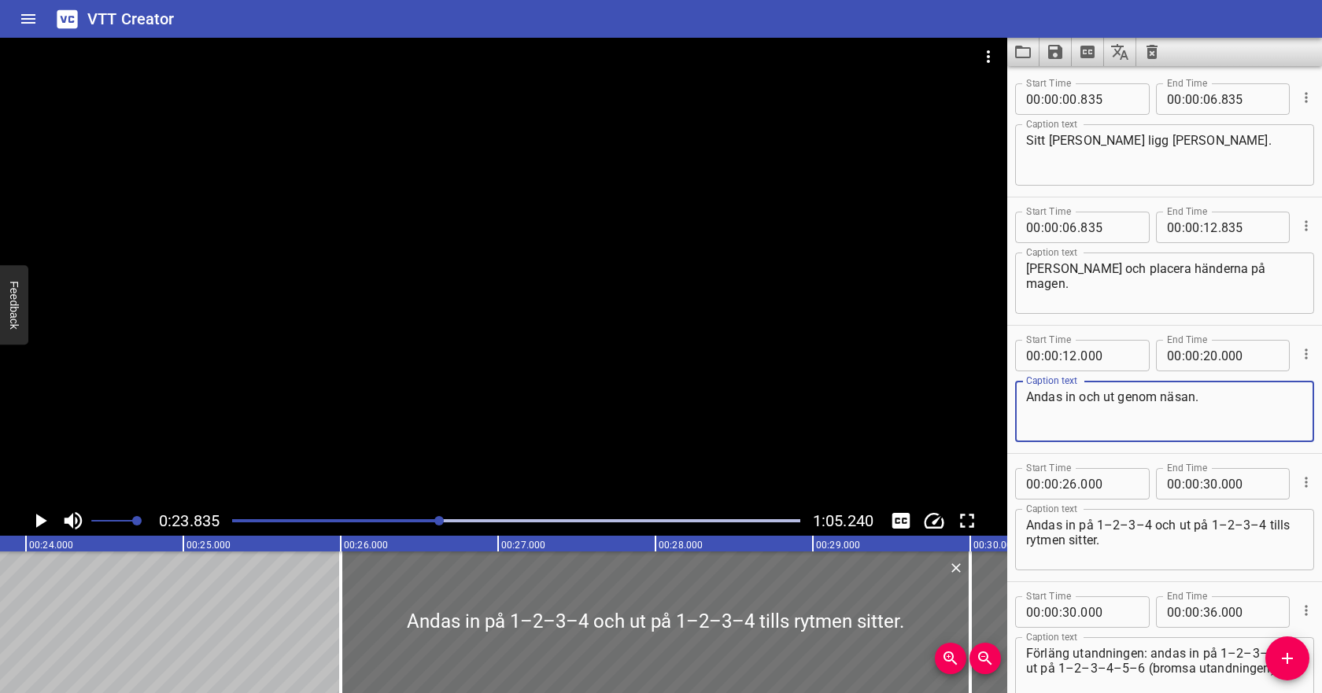
click at [272, 517] on div at bounding box center [516, 521] width 587 height 22
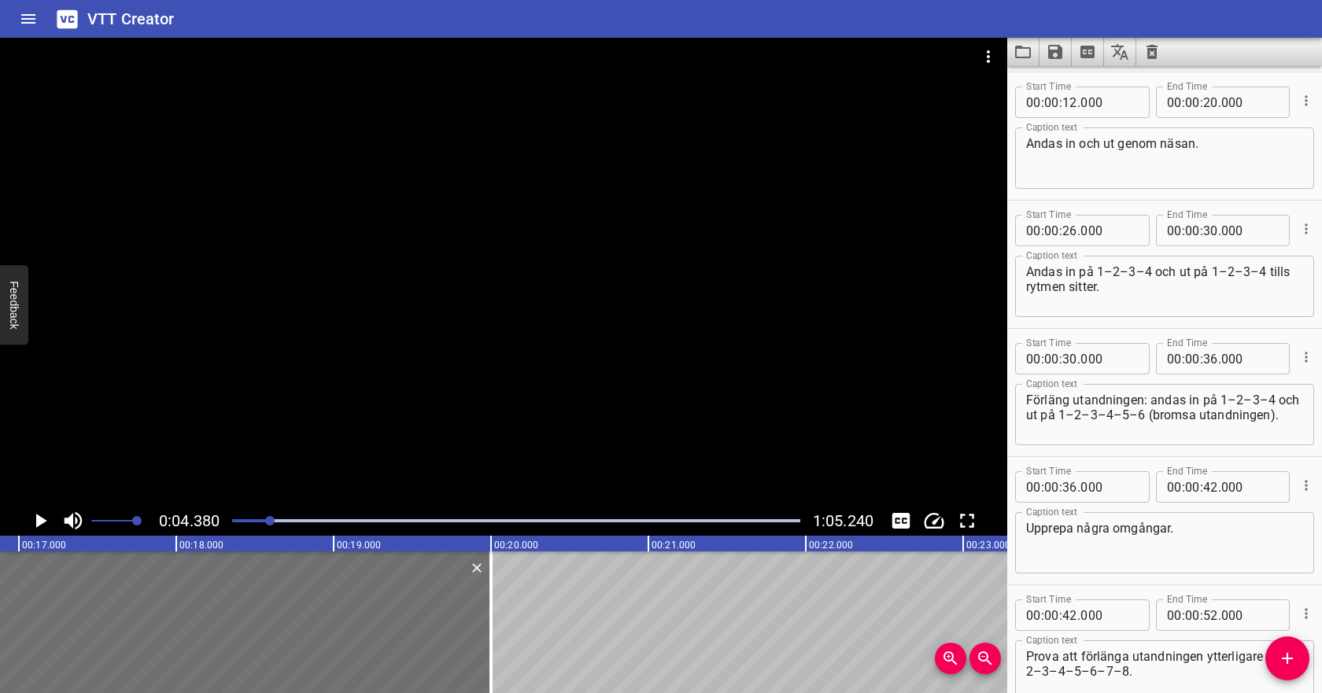
scroll to position [257, 0]
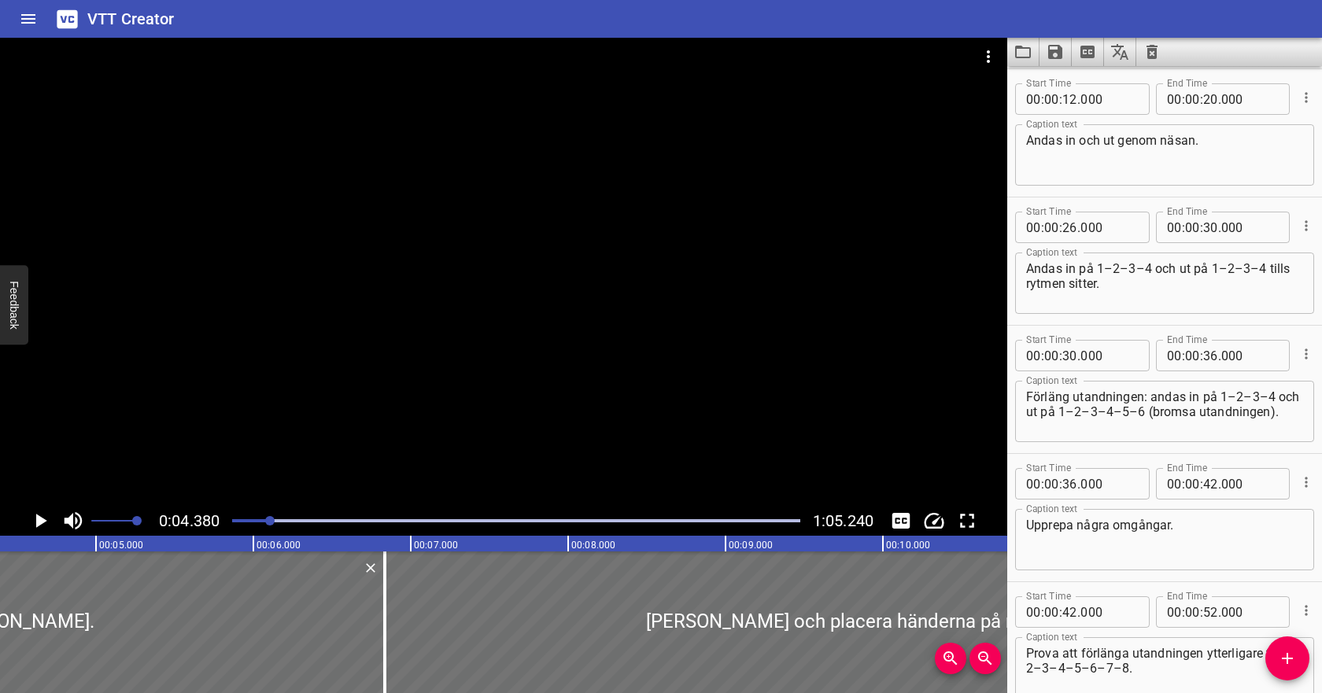
click at [45, 517] on icon "Play/Pause" at bounding box center [40, 521] width 24 height 24
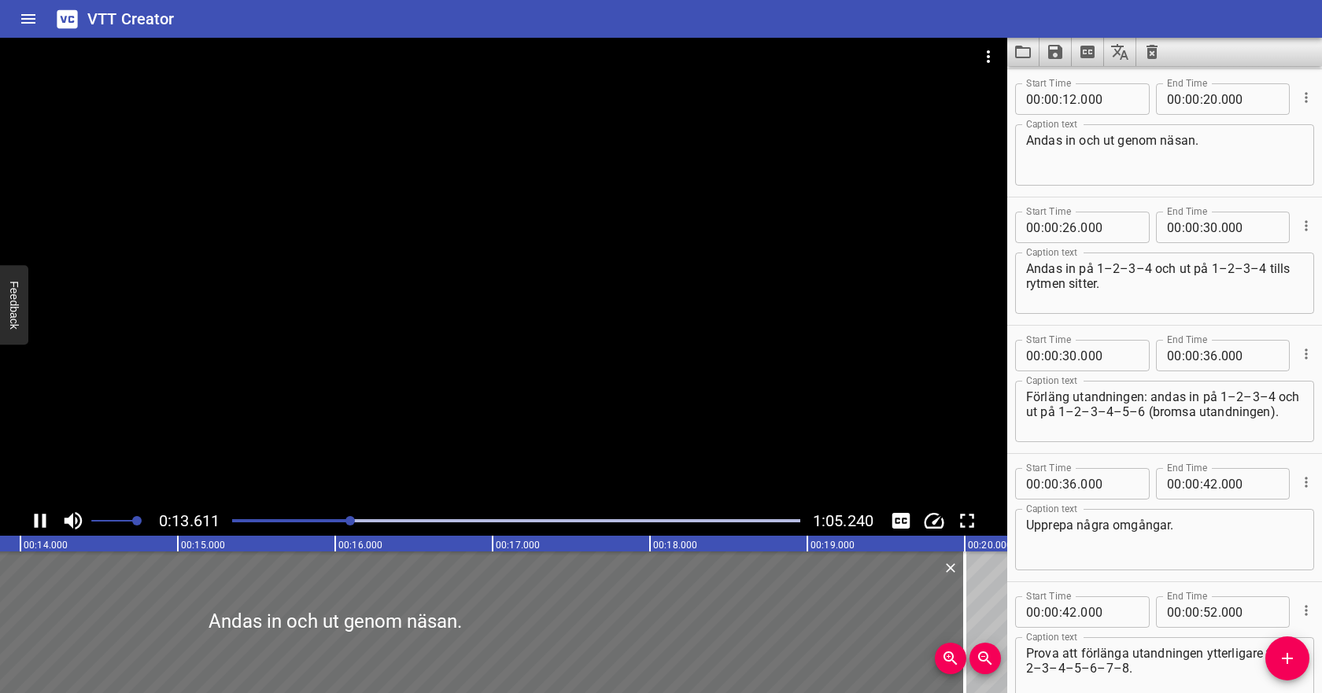
click at [36, 520] on icon "Play/Pause" at bounding box center [41, 521] width 12 height 14
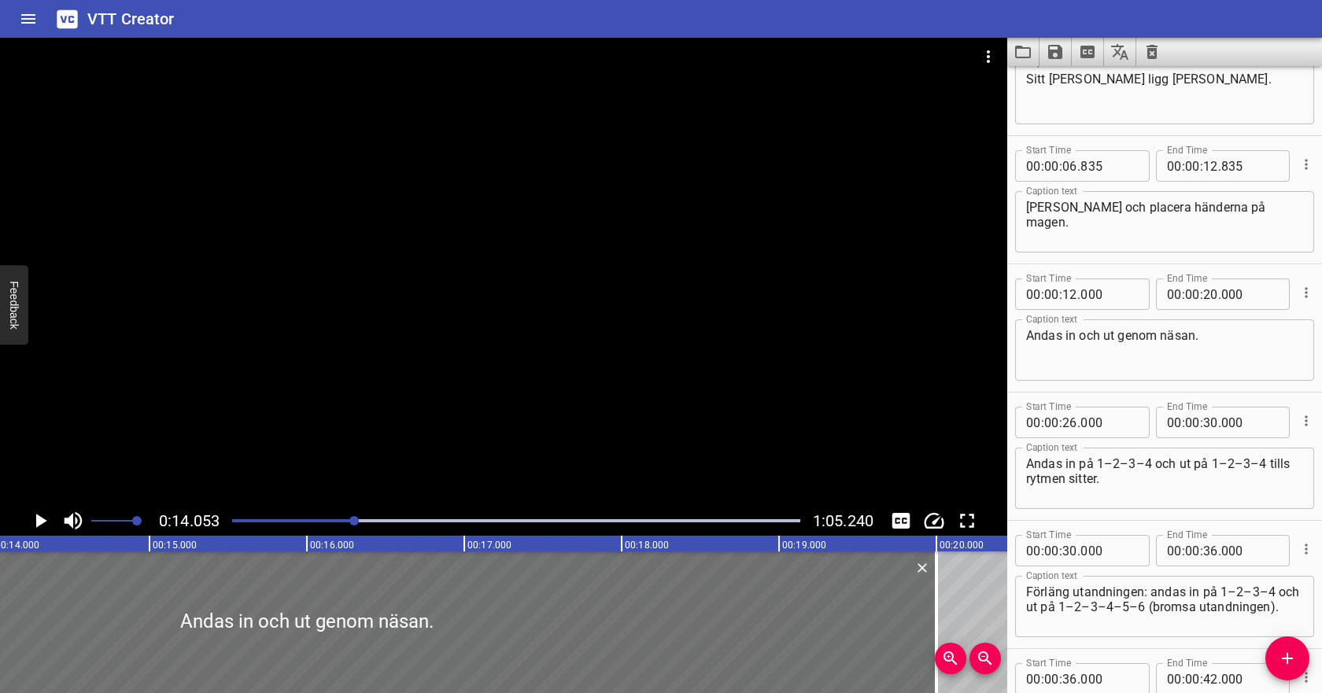
scroll to position [0, 0]
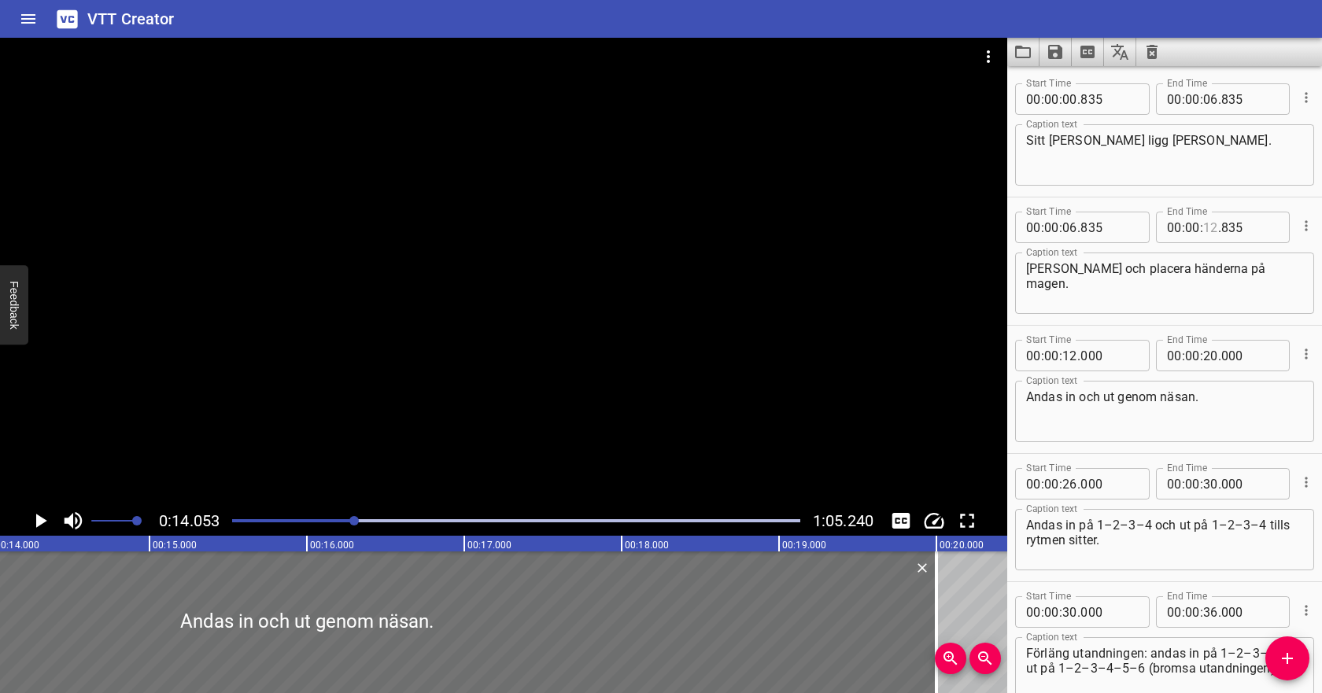
click at [1210, 231] on input "number" at bounding box center [1210, 227] width 15 height 31
type input "12"
type input "000"
click at [1172, 275] on textarea "[PERSON_NAME] och placera händerna på magen." at bounding box center [1164, 283] width 277 height 45
click at [298, 520] on div "Play progress" at bounding box center [71, 520] width 568 height 3
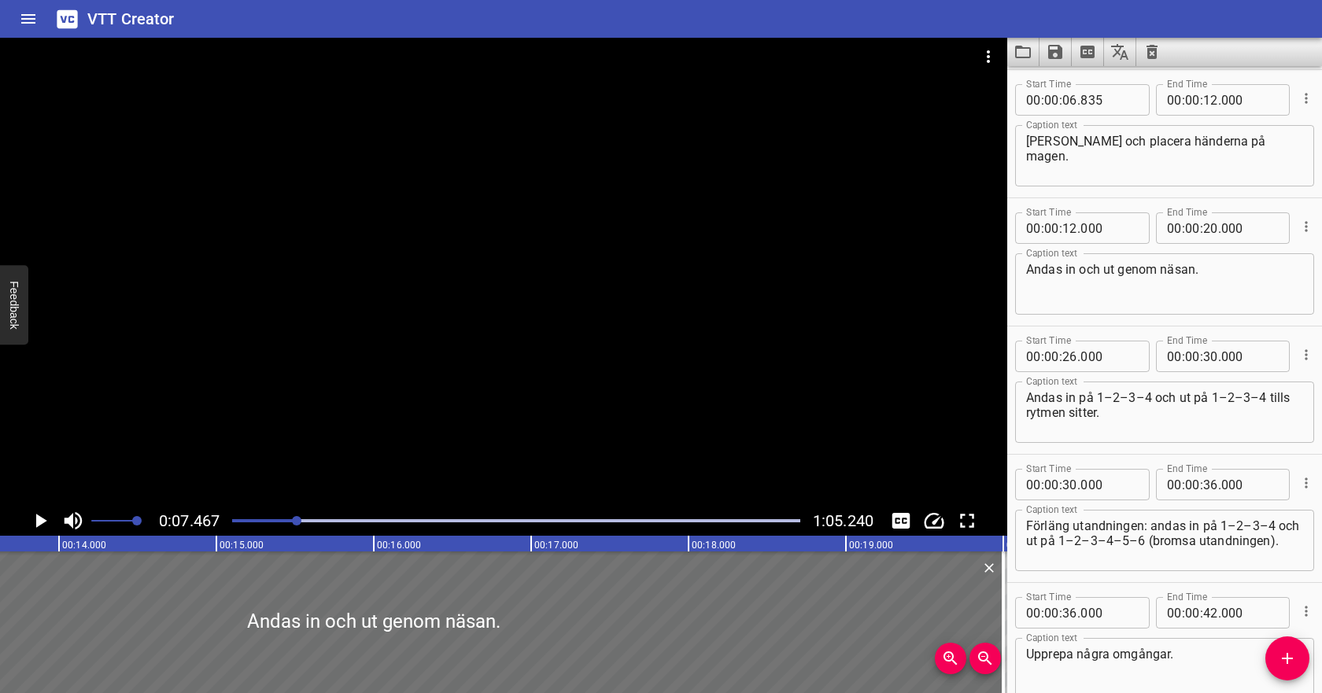
scroll to position [0, 1701]
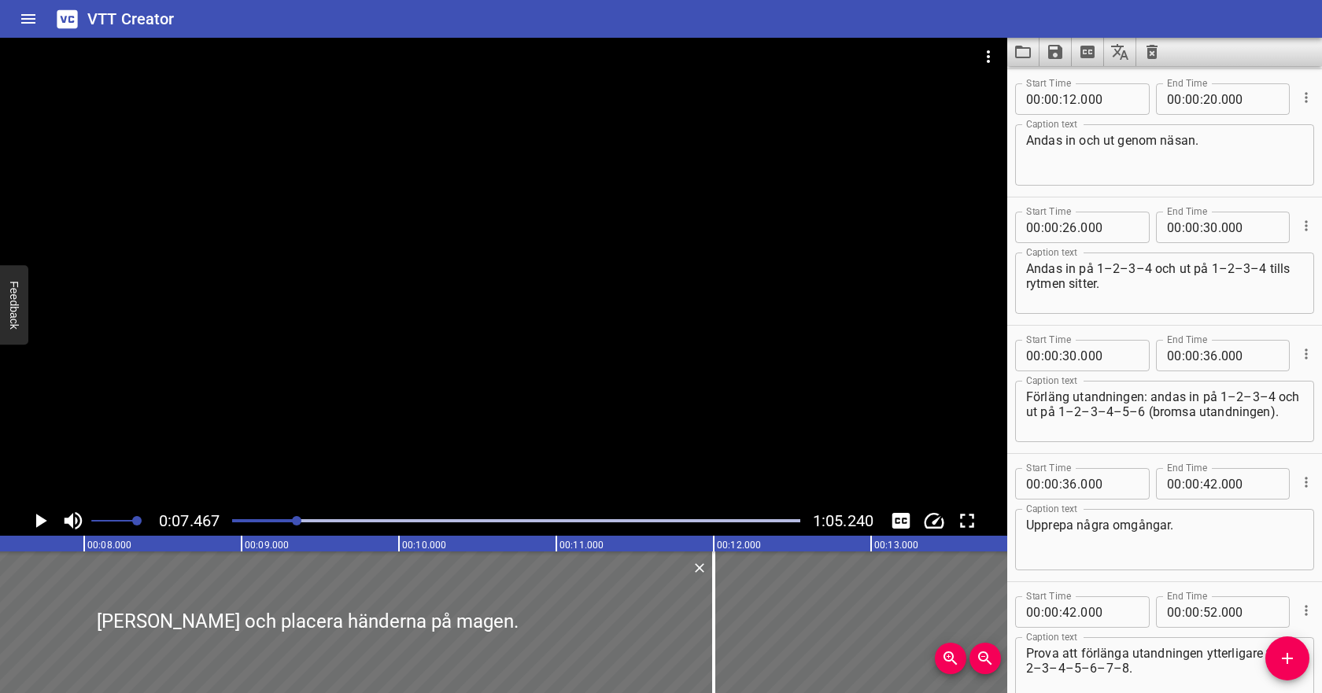
click at [44, 522] on icon "Play/Pause" at bounding box center [41, 521] width 11 height 14
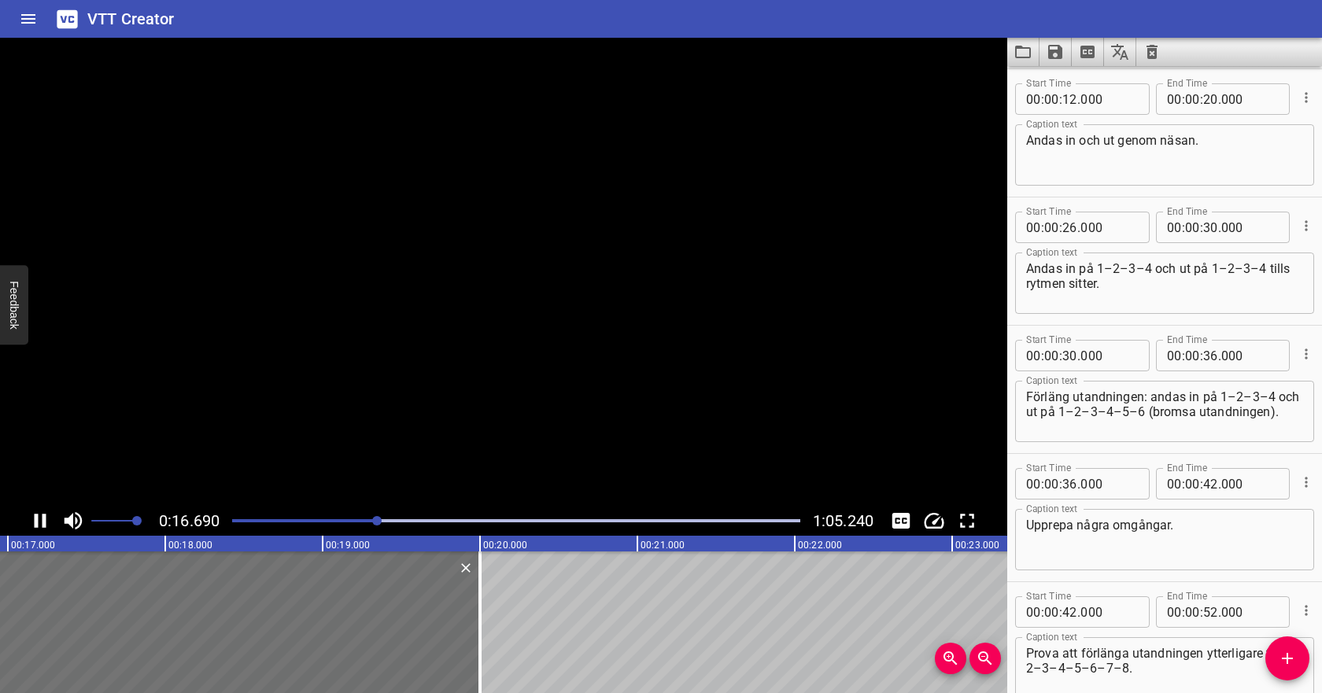
click at [44, 519] on icon "Play/Pause" at bounding box center [41, 521] width 12 height 14
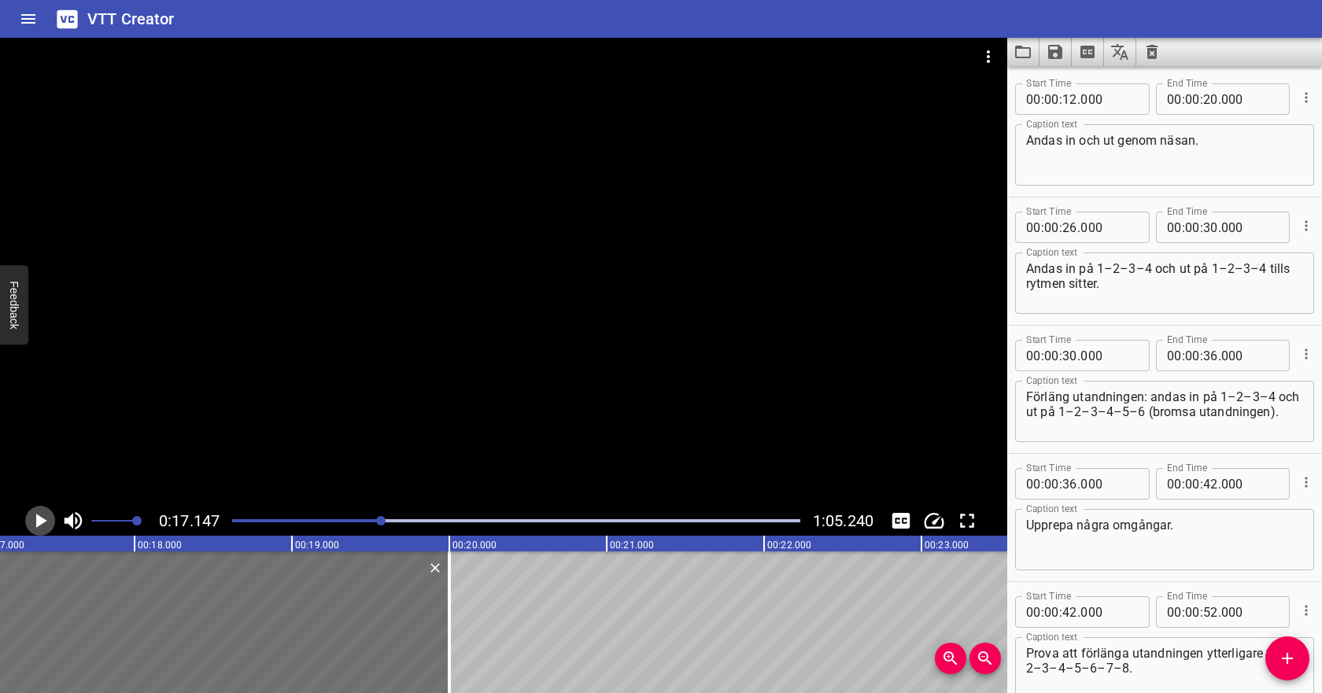
click at [44, 519] on icon "Play/Pause" at bounding box center [41, 521] width 11 height 14
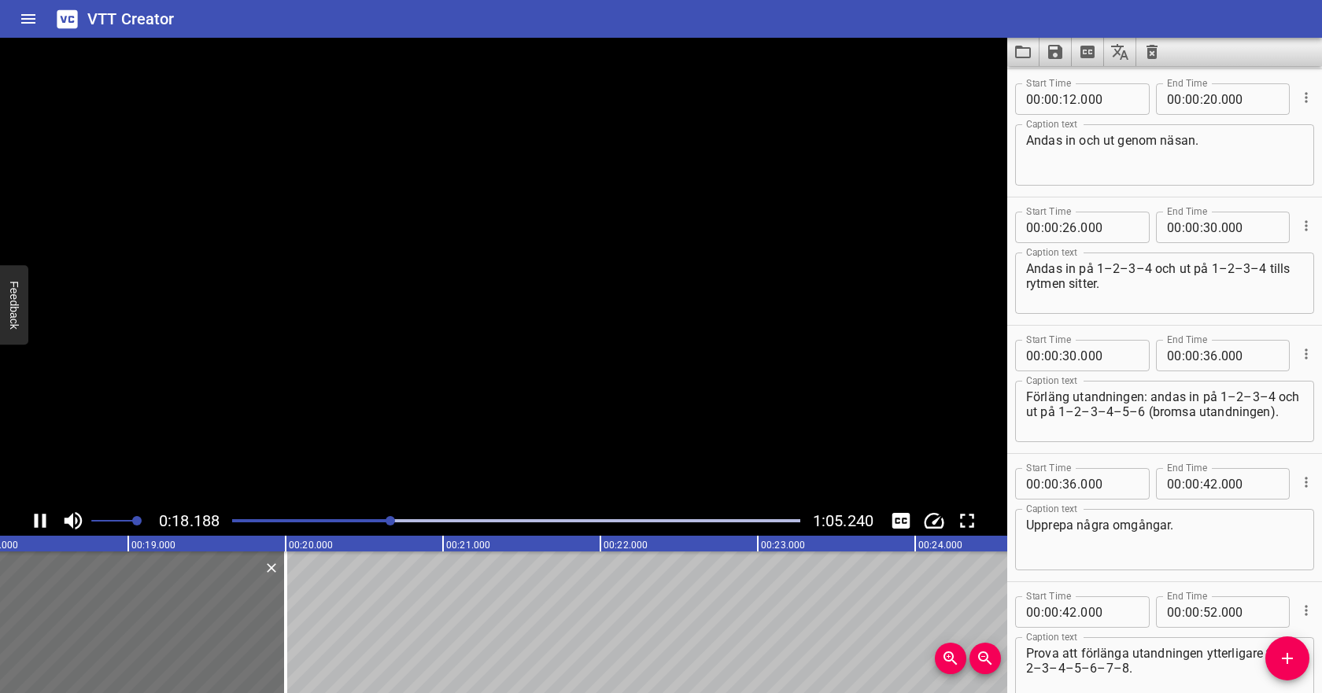
click at [44, 519] on icon "Play/Pause" at bounding box center [41, 521] width 12 height 14
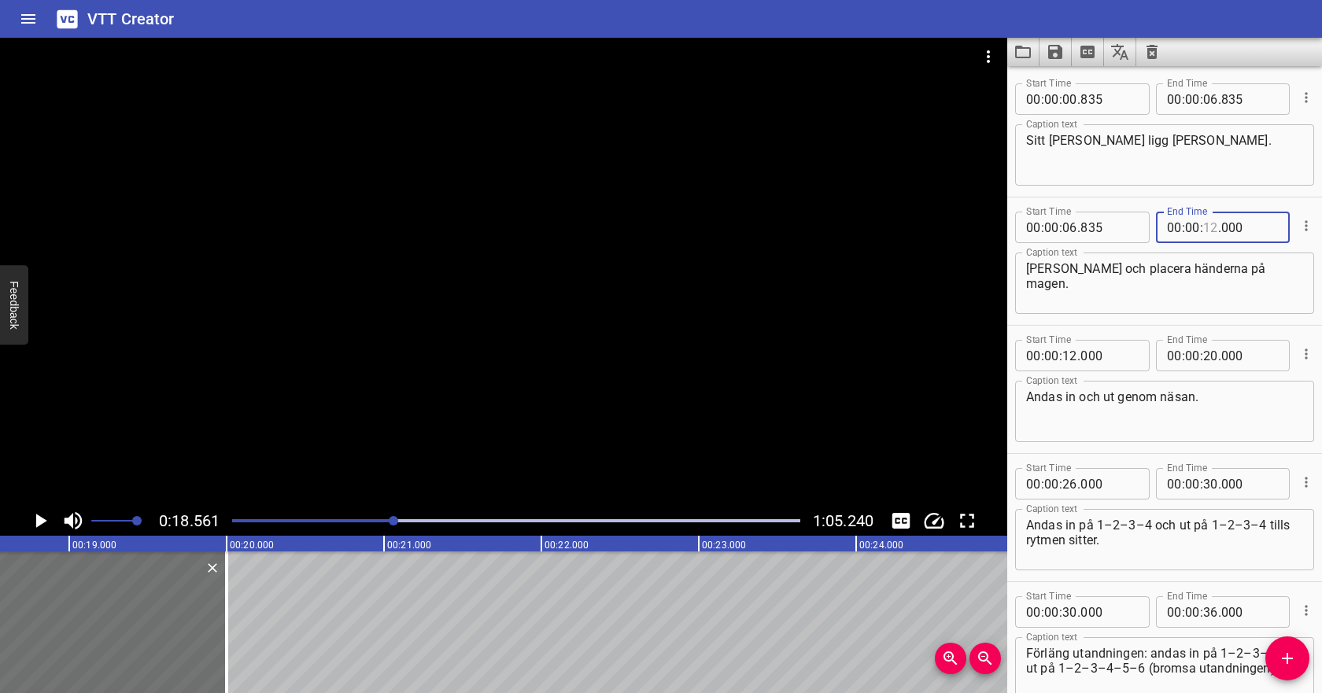
click at [1209, 234] on input "number" at bounding box center [1210, 227] width 15 height 31
type input "18"
type input "000"
click at [1075, 354] on input "number" at bounding box center [1070, 355] width 15 height 31
type input "18"
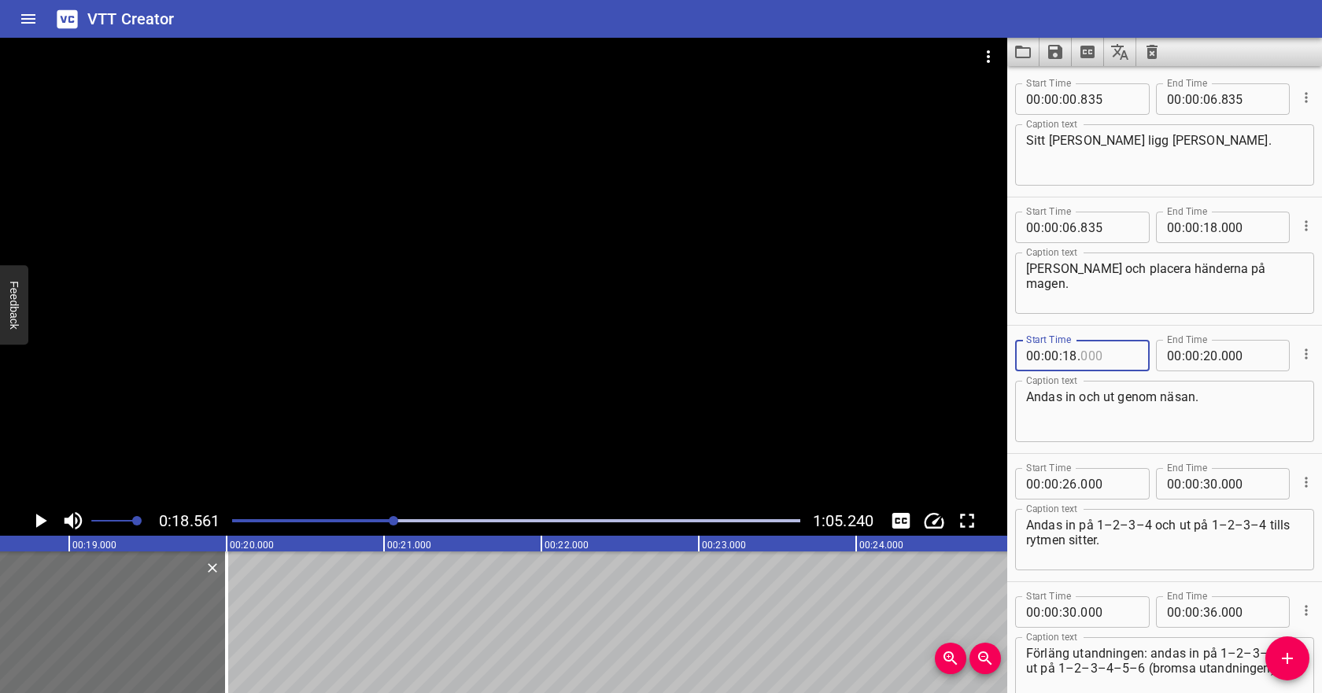
type input "000"
click at [1210, 357] on input "number" at bounding box center [1210, 355] width 15 height 31
type input "24"
type input "000"
click at [1128, 431] on textarea "Andas in och ut genom näsan." at bounding box center [1164, 412] width 277 height 45
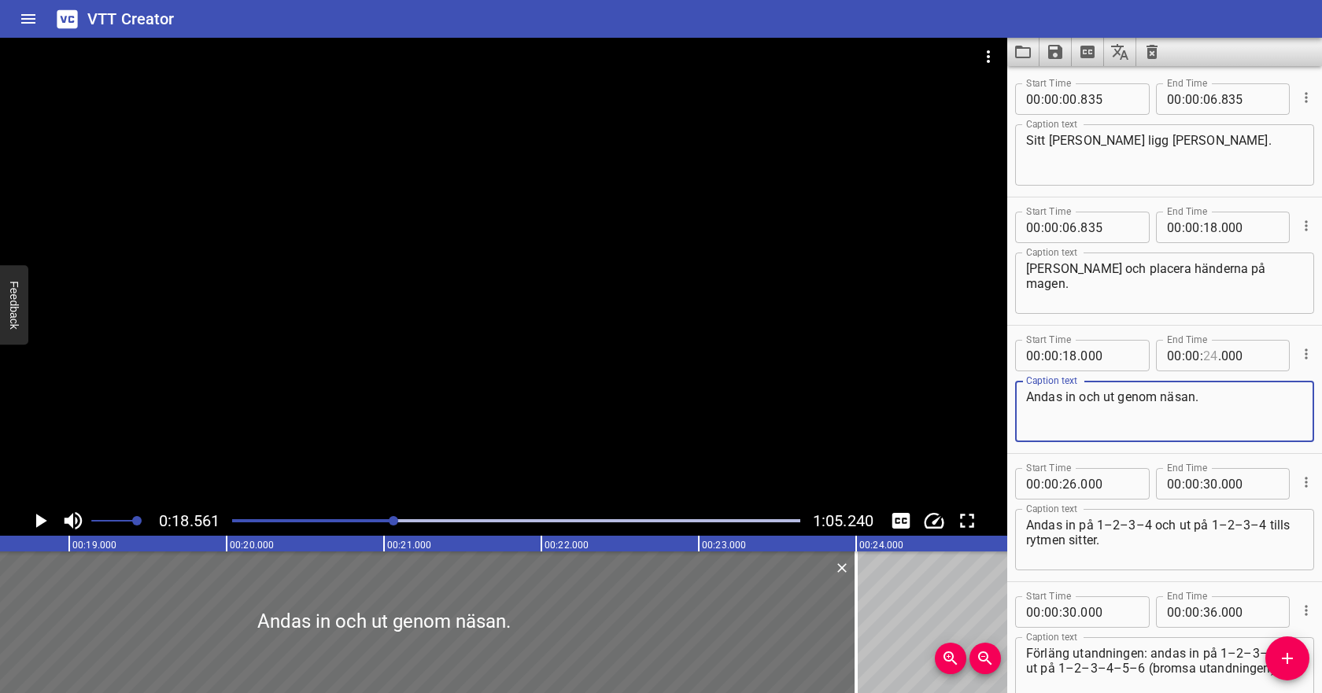
click at [1210, 357] on input "number" at bounding box center [1210, 355] width 15 height 31
type input "26"
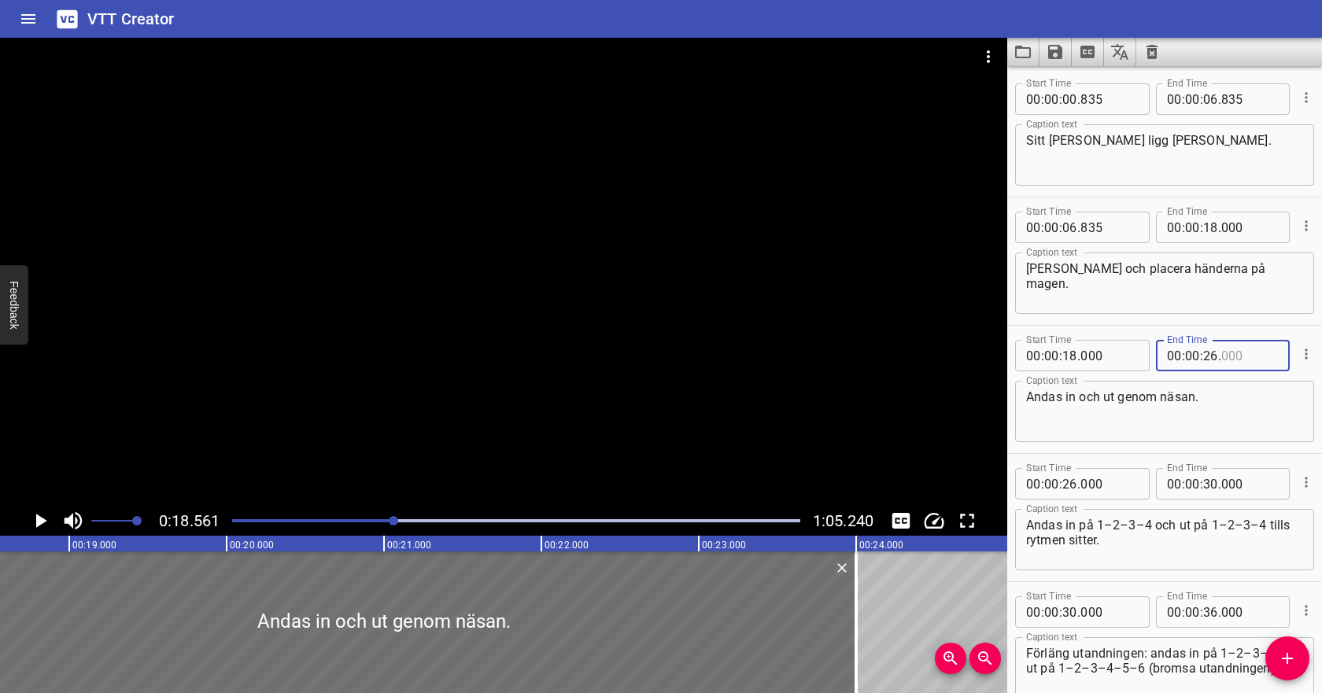
type input "000"
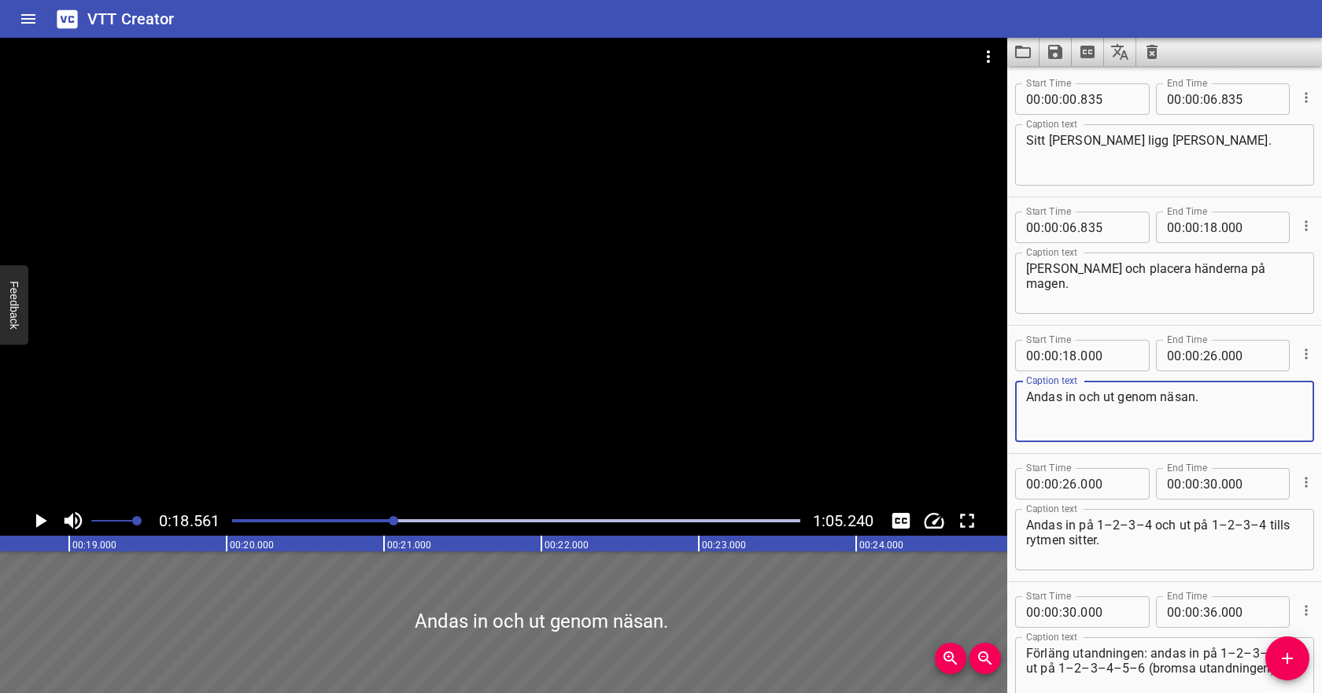
click at [1200, 395] on textarea "Andas in och ut genom näsan." at bounding box center [1164, 412] width 277 height 45
click at [354, 514] on div at bounding box center [516, 521] width 587 height 22
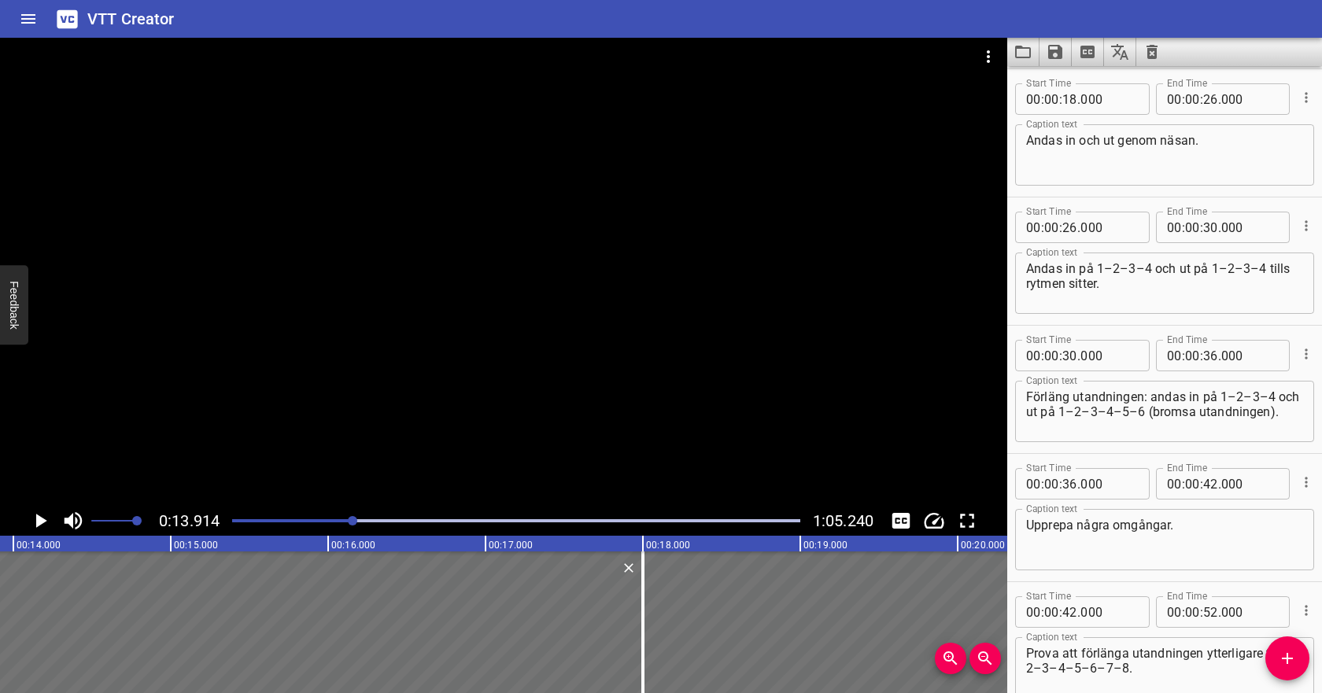
click at [37, 518] on icon "Play/Pause" at bounding box center [41, 521] width 11 height 14
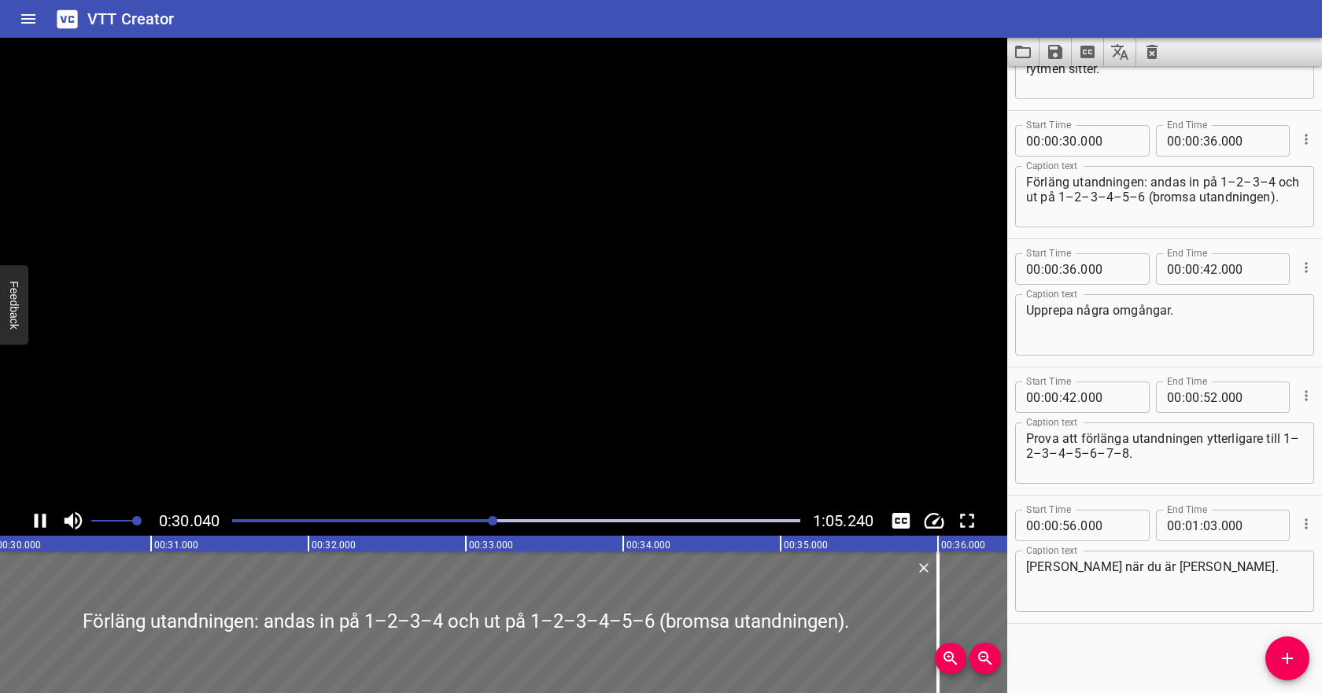
scroll to position [473, 0]
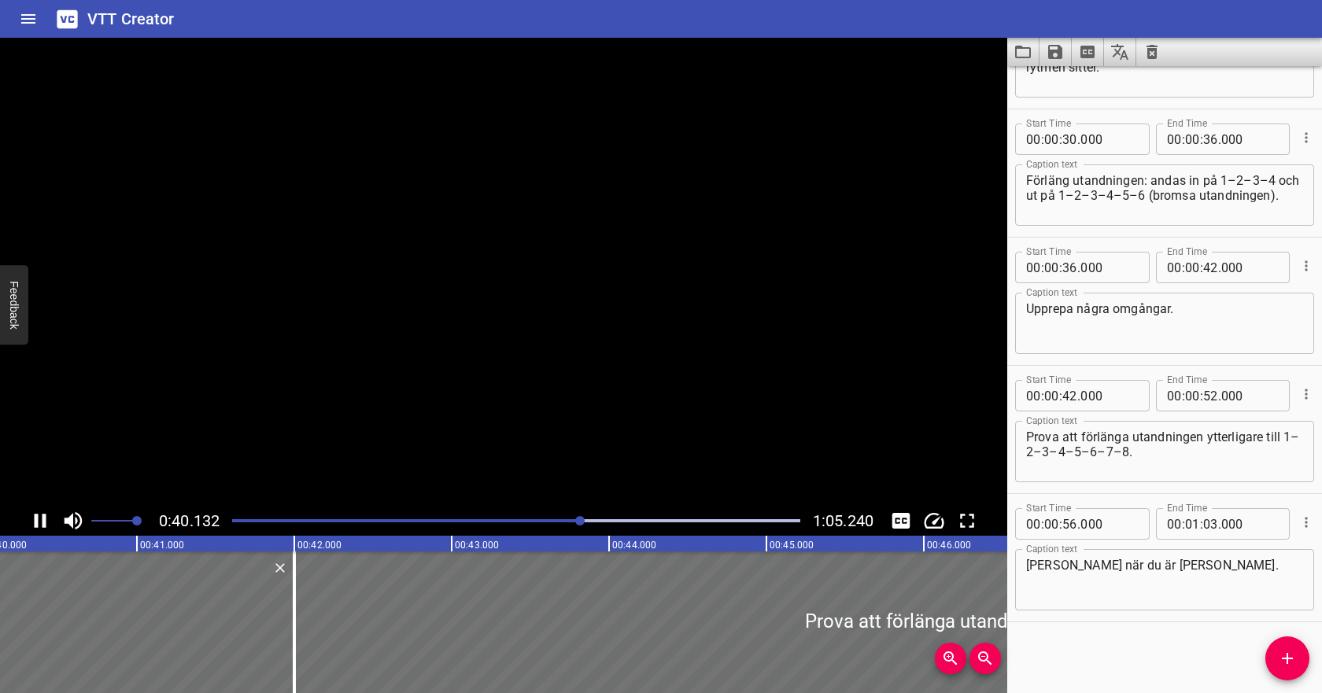
click at [37, 518] on icon "Play/Pause" at bounding box center [41, 521] width 12 height 14
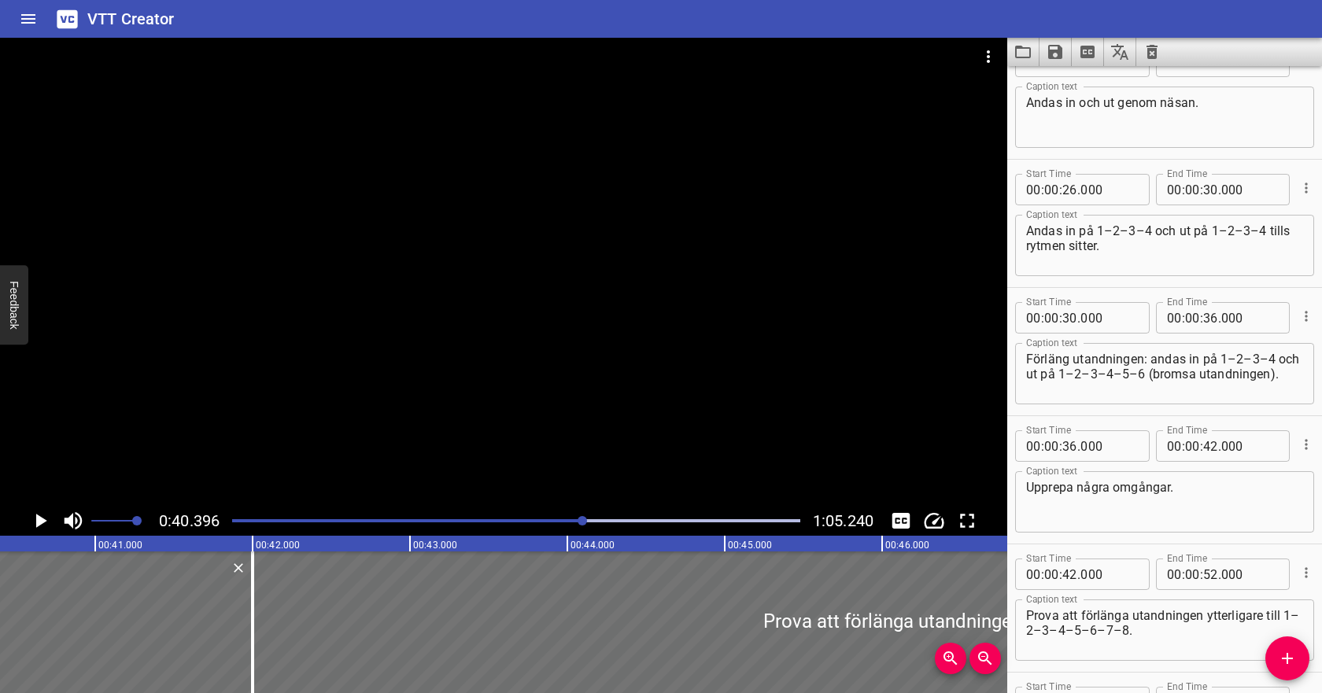
scroll to position [292, 0]
click at [35, 519] on icon "Play/Pause" at bounding box center [40, 521] width 24 height 24
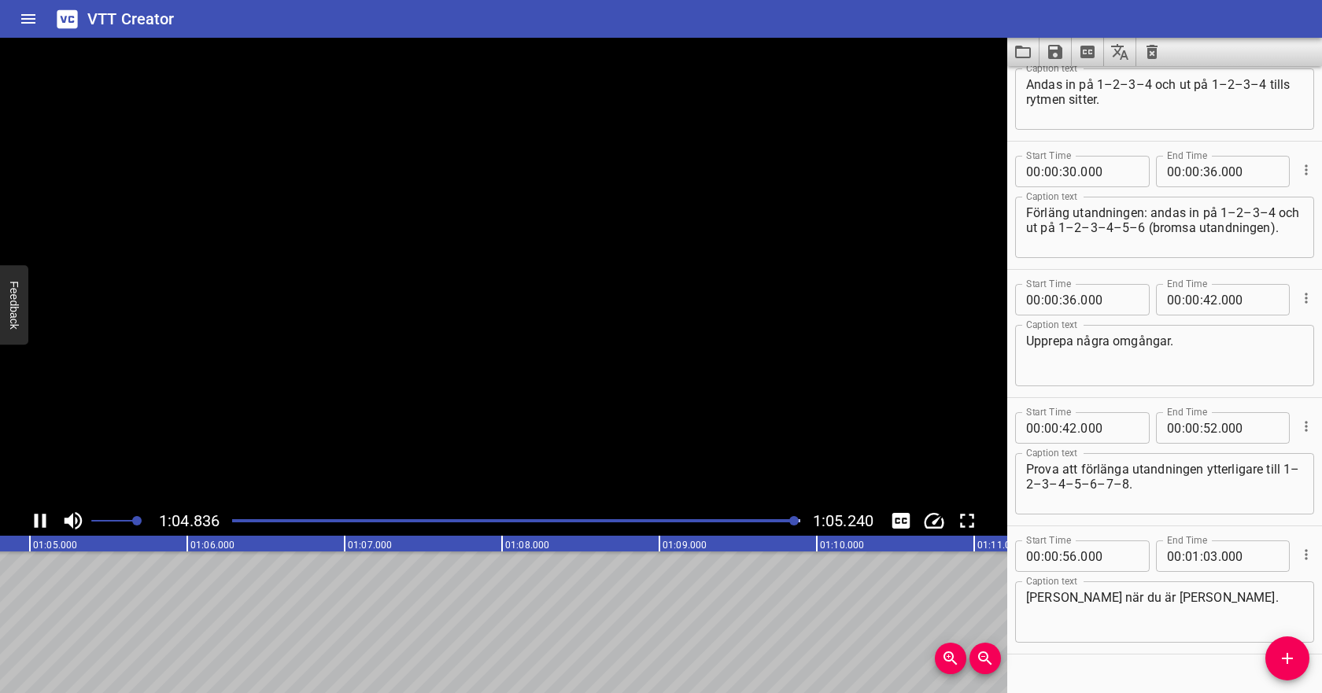
scroll to position [0, 10206]
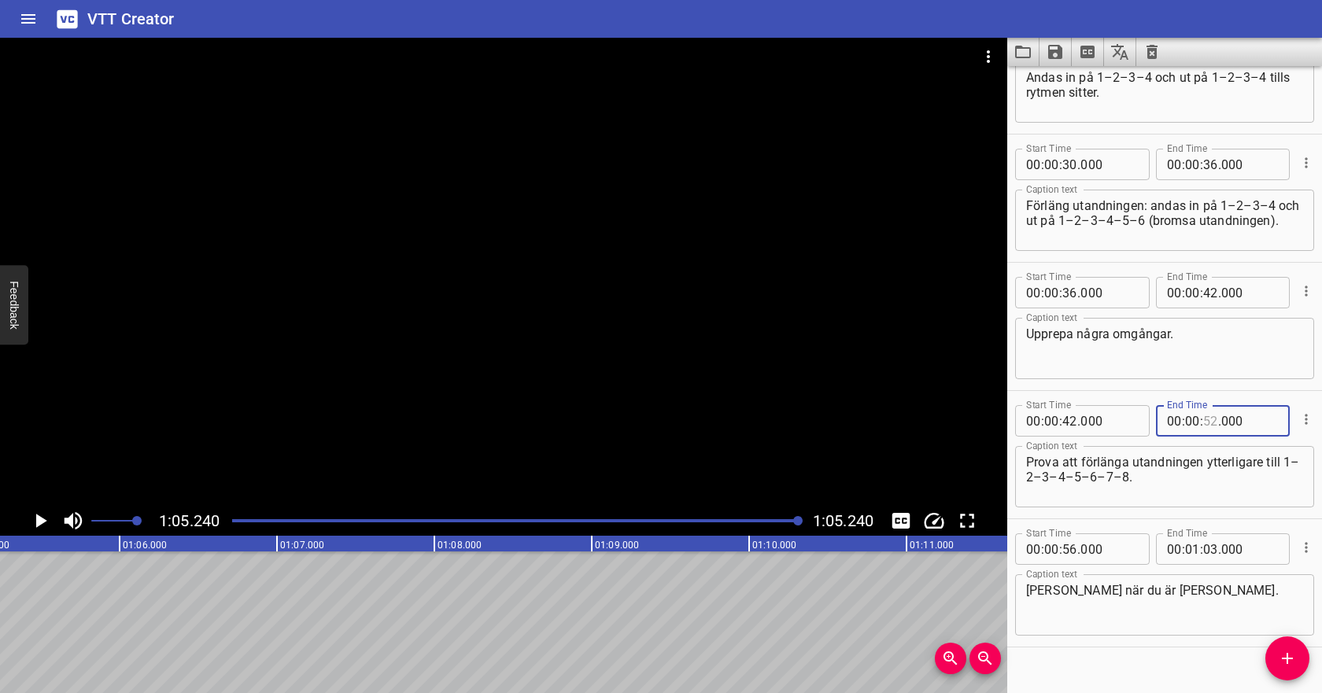
click at [1211, 423] on input "number" at bounding box center [1210, 420] width 15 height 31
type input "55"
type input "000"
click at [1071, 420] on input "number" at bounding box center [1070, 420] width 15 height 31
type input "48"
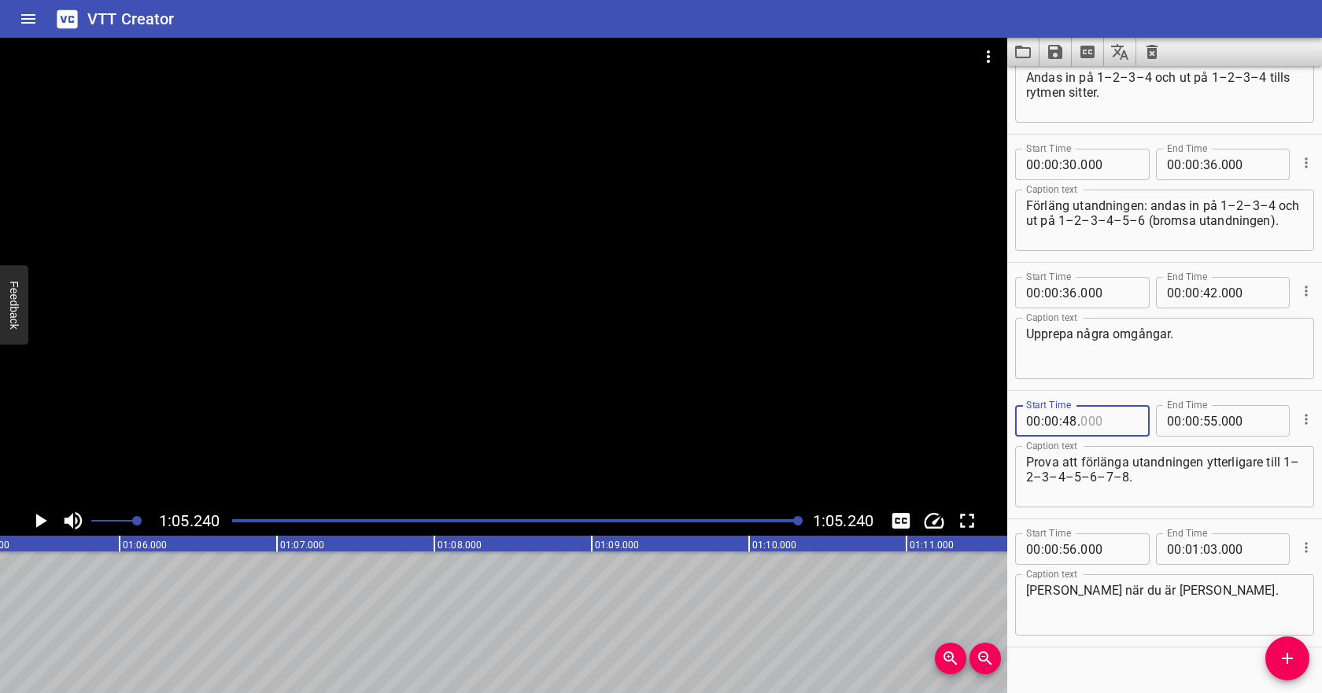
type input "000"
click at [1207, 294] on input "number" at bounding box center [1210, 292] width 15 height 31
type input "48"
type input "000"
click at [1074, 293] on input "number" at bounding box center [1070, 292] width 15 height 31
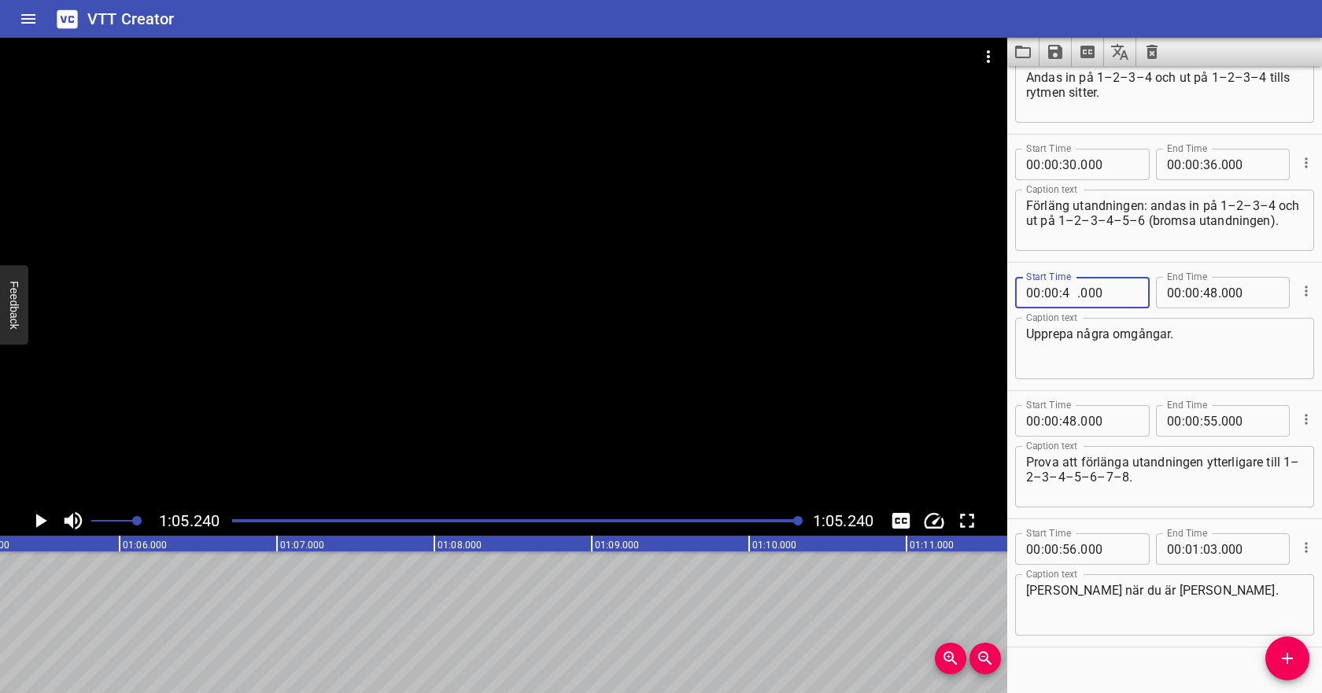
type input "40"
type input "000"
click at [1210, 165] on input "number" at bounding box center [1210, 164] width 15 height 31
type input "40"
type input "000"
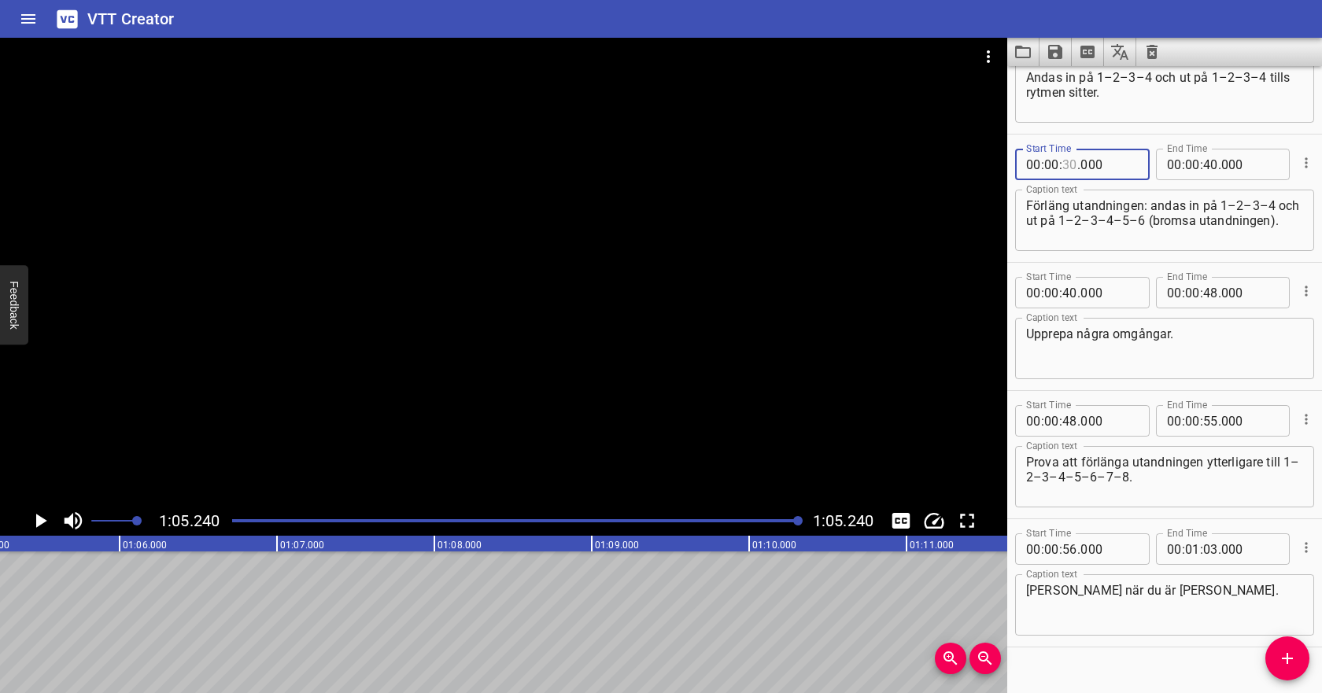
click at [1069, 167] on input "number" at bounding box center [1070, 164] width 15 height 31
type input "42"
type input "000"
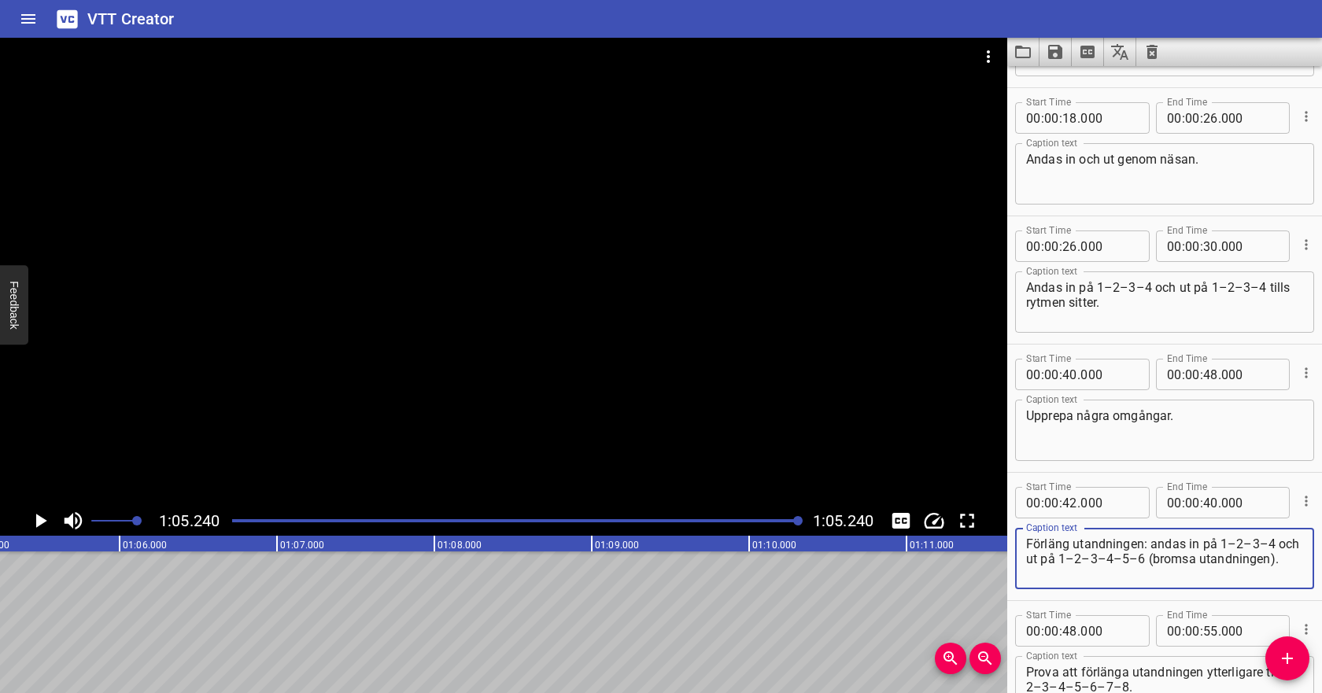
scroll to position [238, 0]
click at [1213, 244] on input "number" at bounding box center [1210, 245] width 15 height 31
type input "32"
type input "000"
click at [1073, 374] on input "number" at bounding box center [1070, 373] width 15 height 31
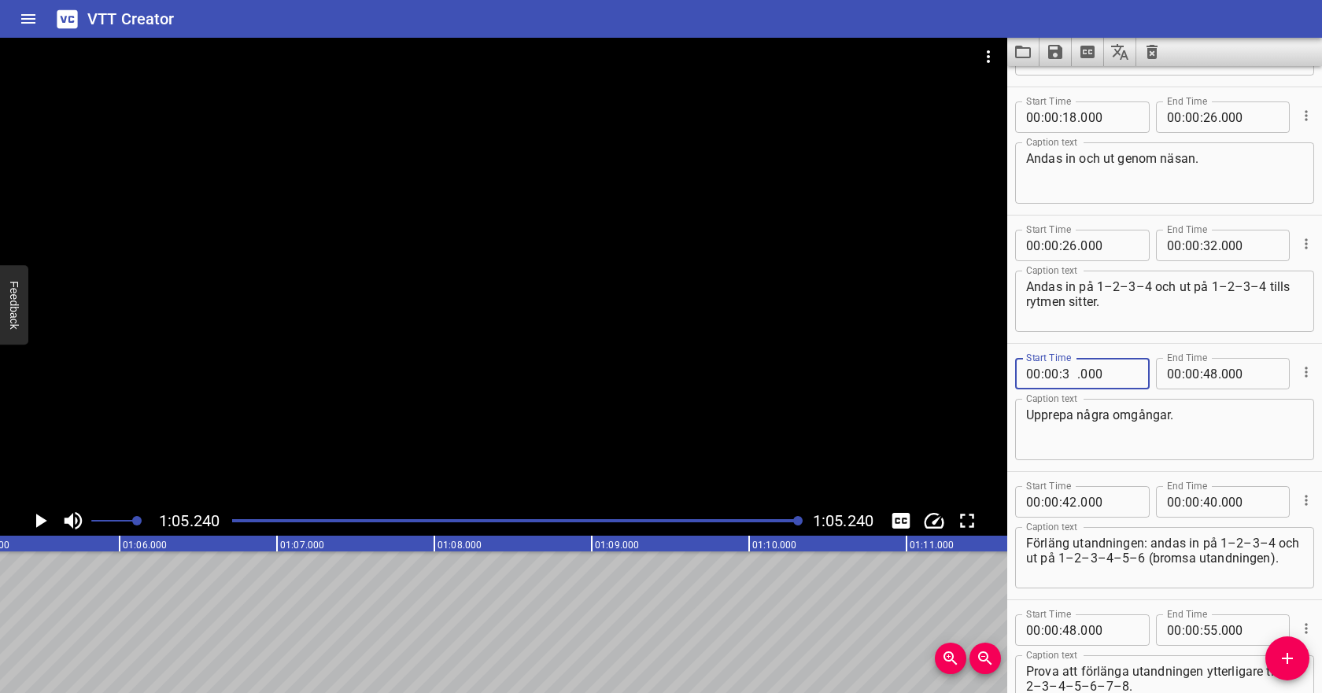
type input "32"
type input "000"
click at [1207, 376] on input "number" at bounding box center [1210, 373] width 15 height 31
type input "40"
type input "000"
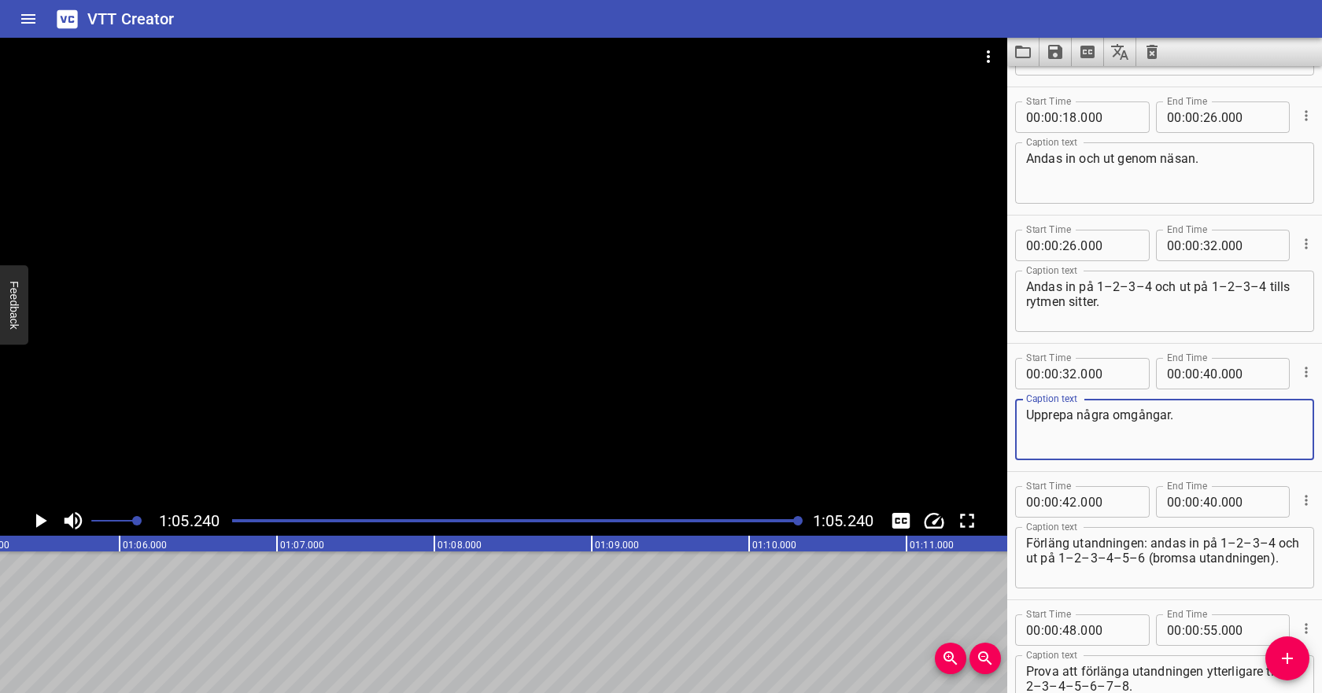
click at [1181, 425] on textarea "Upprepa några omgångar." at bounding box center [1164, 430] width 277 height 45
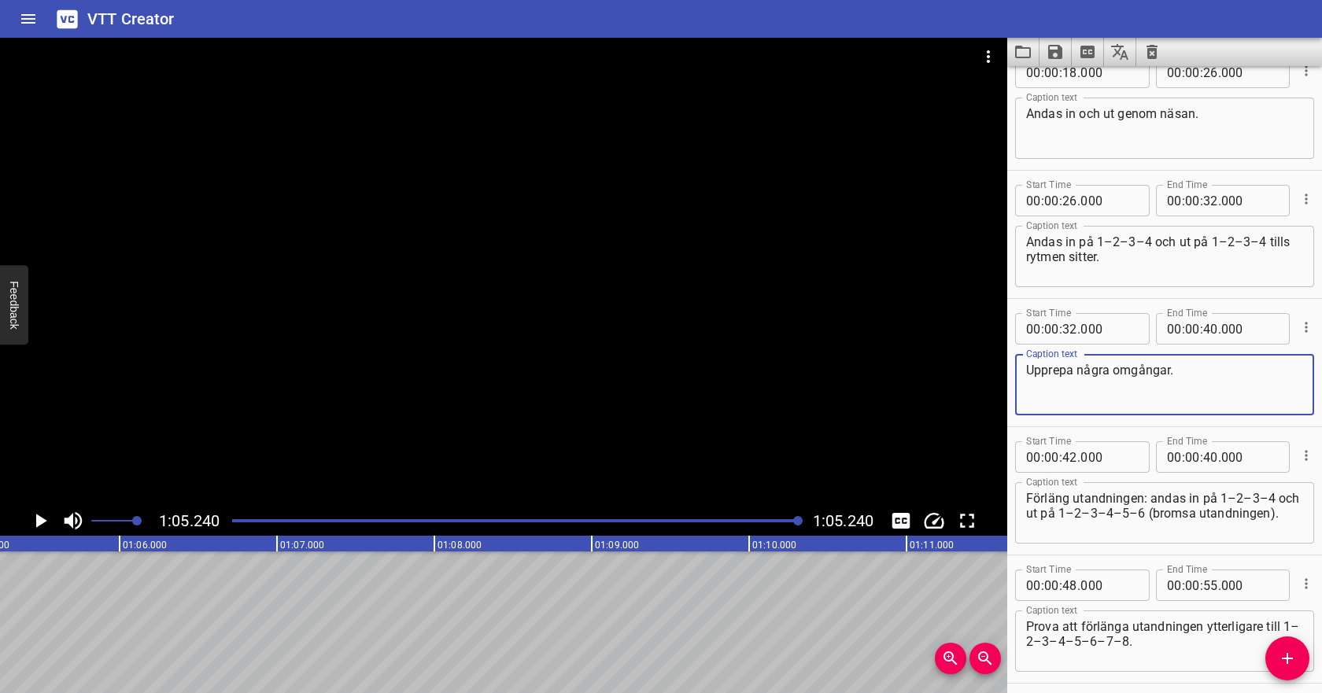
scroll to position [291, 0]
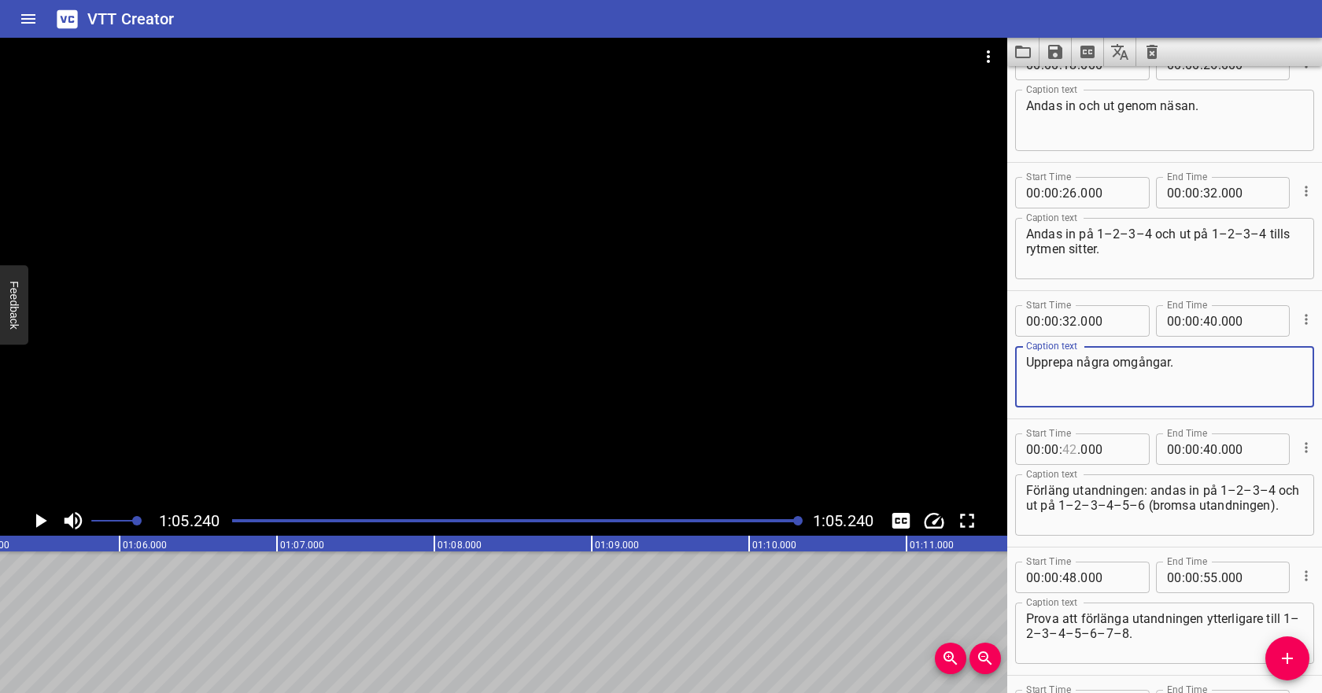
click at [1070, 453] on input "number" at bounding box center [1070, 449] width 15 height 31
type input "40"
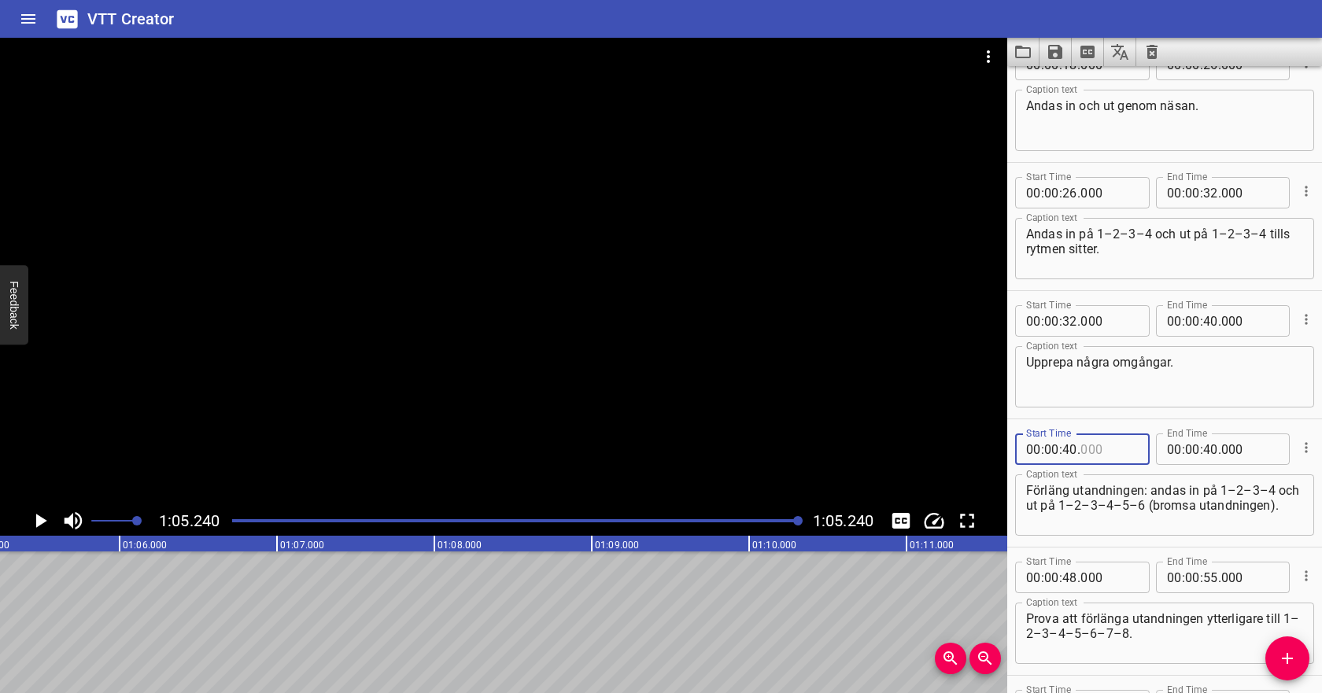
type input "000"
click at [1208, 447] on input "number" at bounding box center [1210, 449] width 15 height 31
type input "48"
type input "000"
click at [1225, 486] on textarea "Förläng utandningen: andas in på 1–2–3–4 och ut på 1–2–3–4–5–6 (bromsa utandnin…" at bounding box center [1164, 505] width 277 height 45
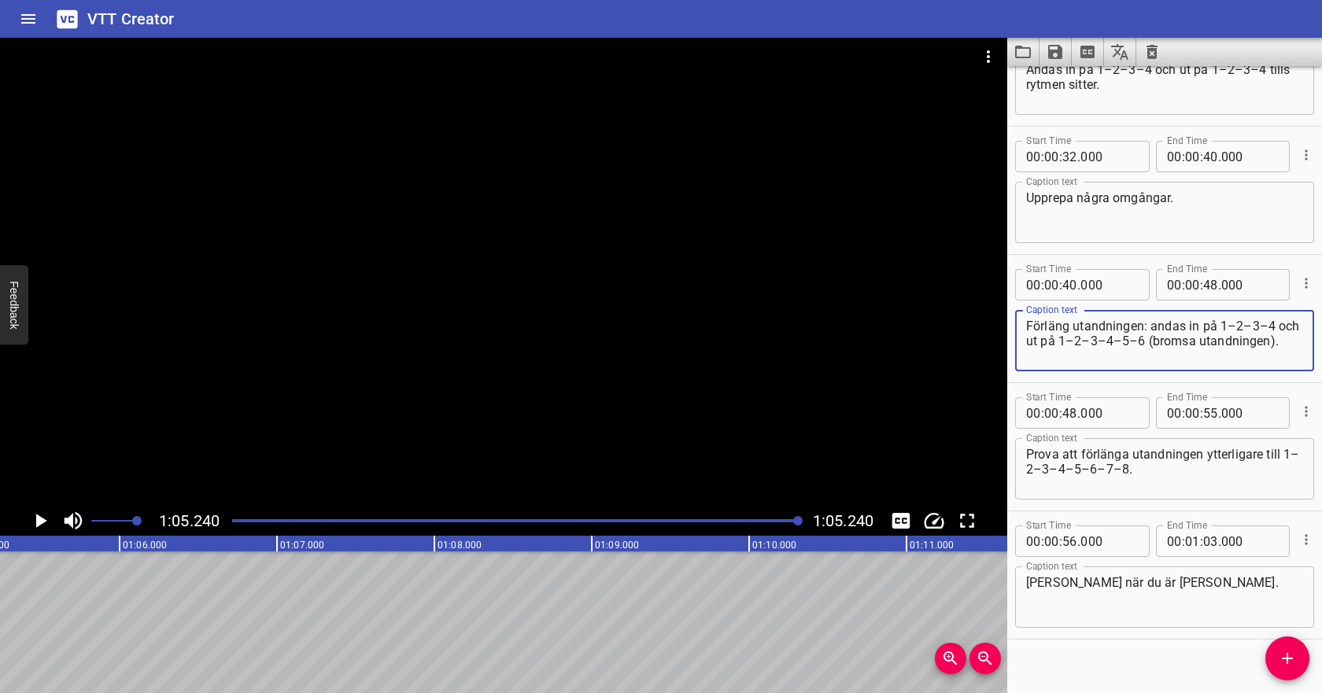
scroll to position [473, 0]
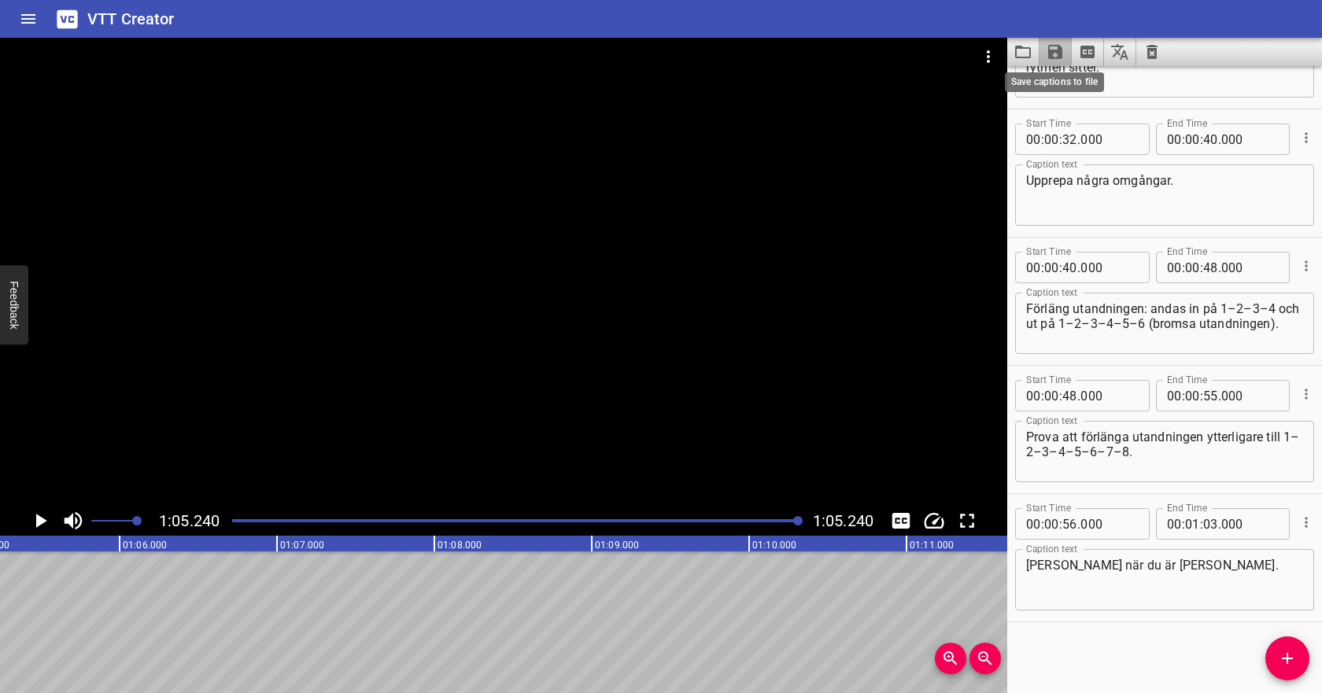
click at [1057, 50] on icon "Save captions to file" at bounding box center [1055, 52] width 14 height 14
click at [1074, 83] on li "Save to VTT file" at bounding box center [1098, 86] width 116 height 28
click at [989, 51] on icon "Video Options" at bounding box center [988, 56] width 3 height 13
click at [989, 65] on li "Select New Video File..." at bounding box center [1048, 58] width 157 height 28
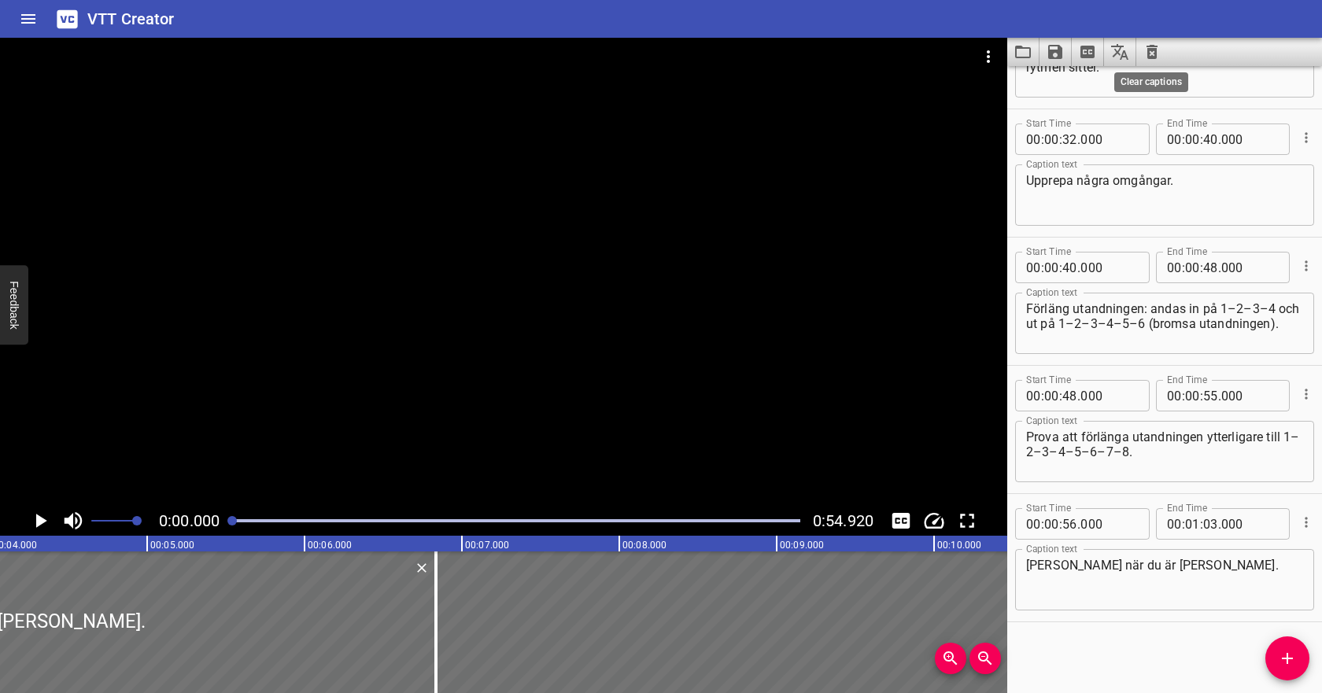
click at [1148, 55] on icon "Clear captions" at bounding box center [1152, 52] width 11 height 14
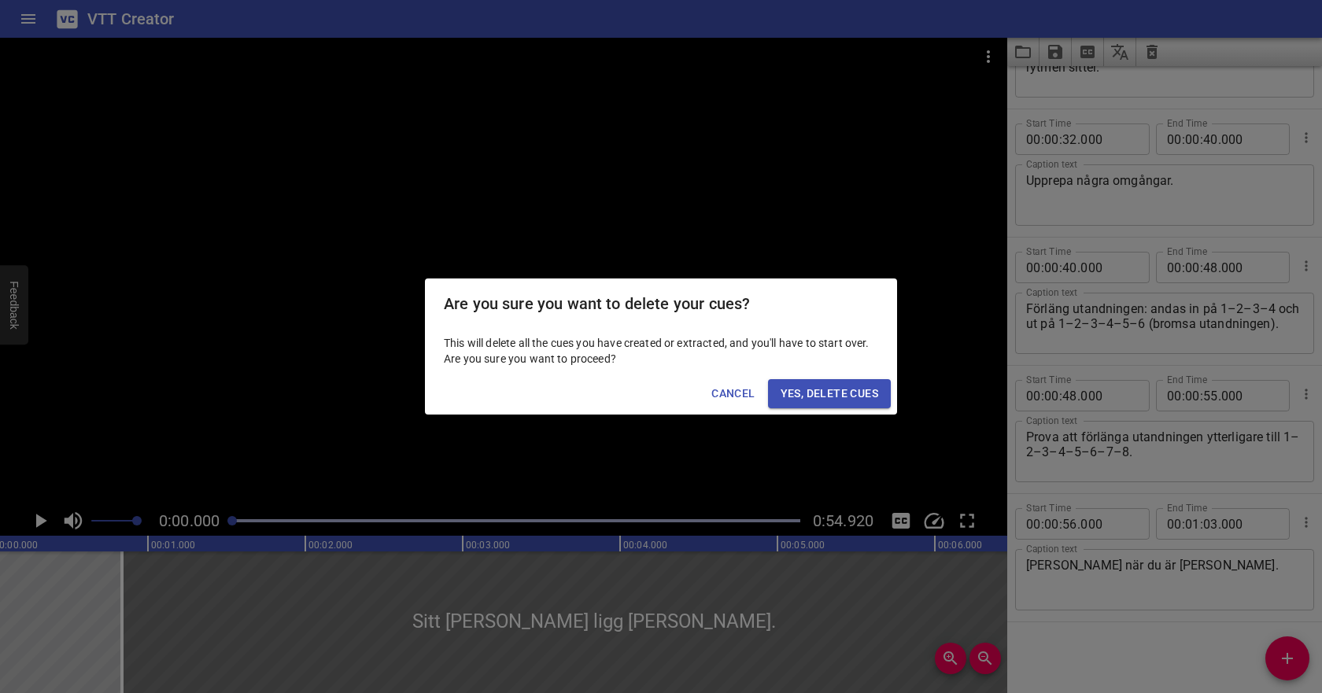
scroll to position [0, 0]
click at [830, 397] on span "Yes, Delete Cues" at bounding box center [830, 394] width 98 height 20
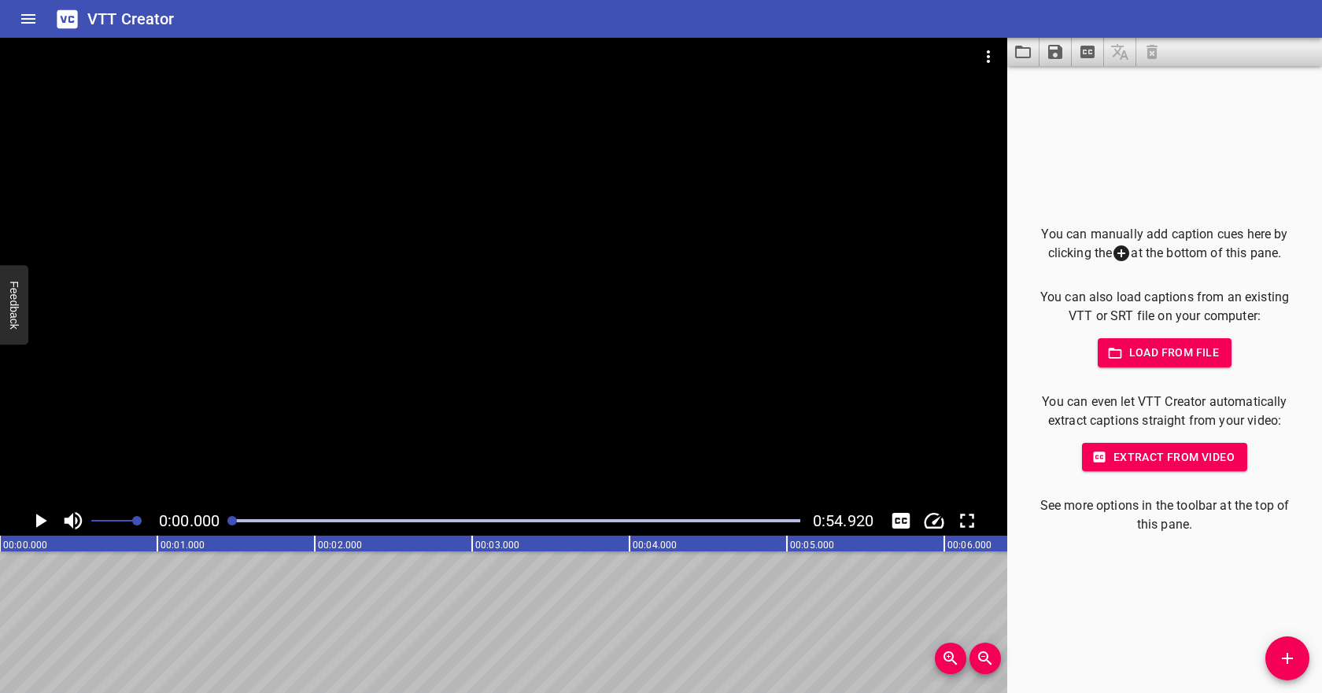
click at [1122, 349] on icon "button" at bounding box center [1115, 354] width 16 height 16
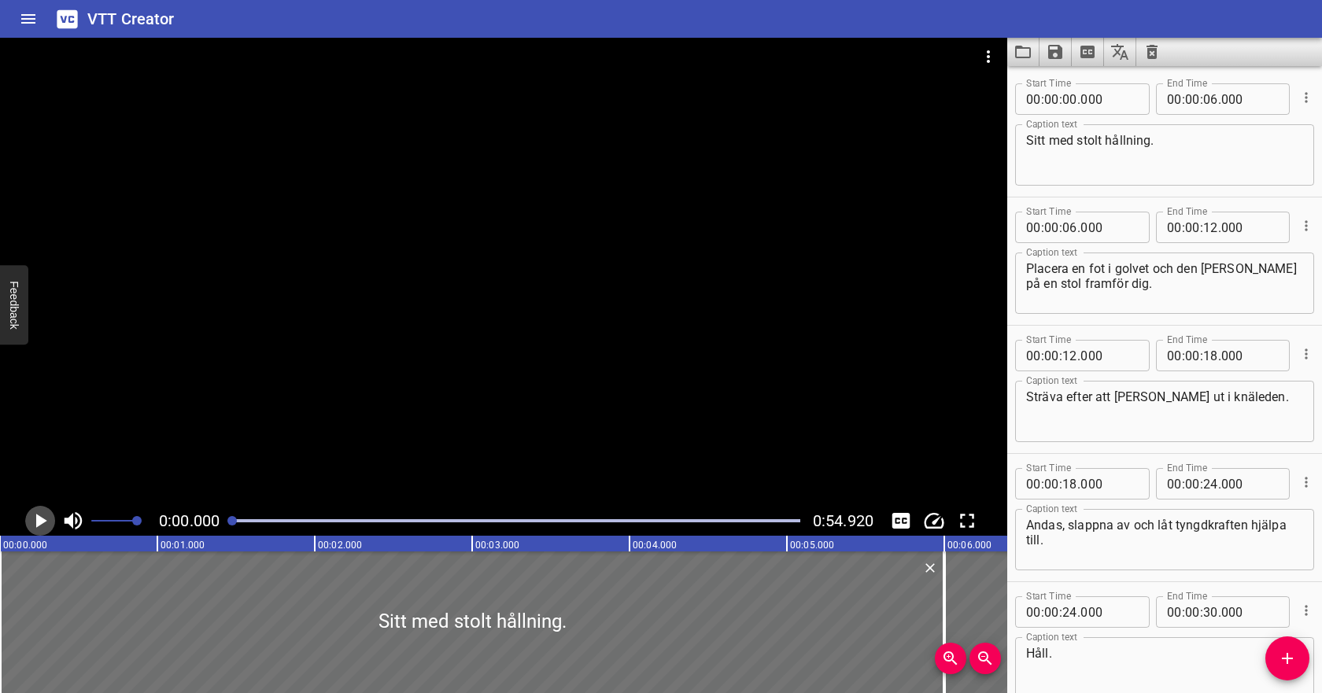
click at [37, 519] on icon "Play/Pause" at bounding box center [41, 521] width 11 height 14
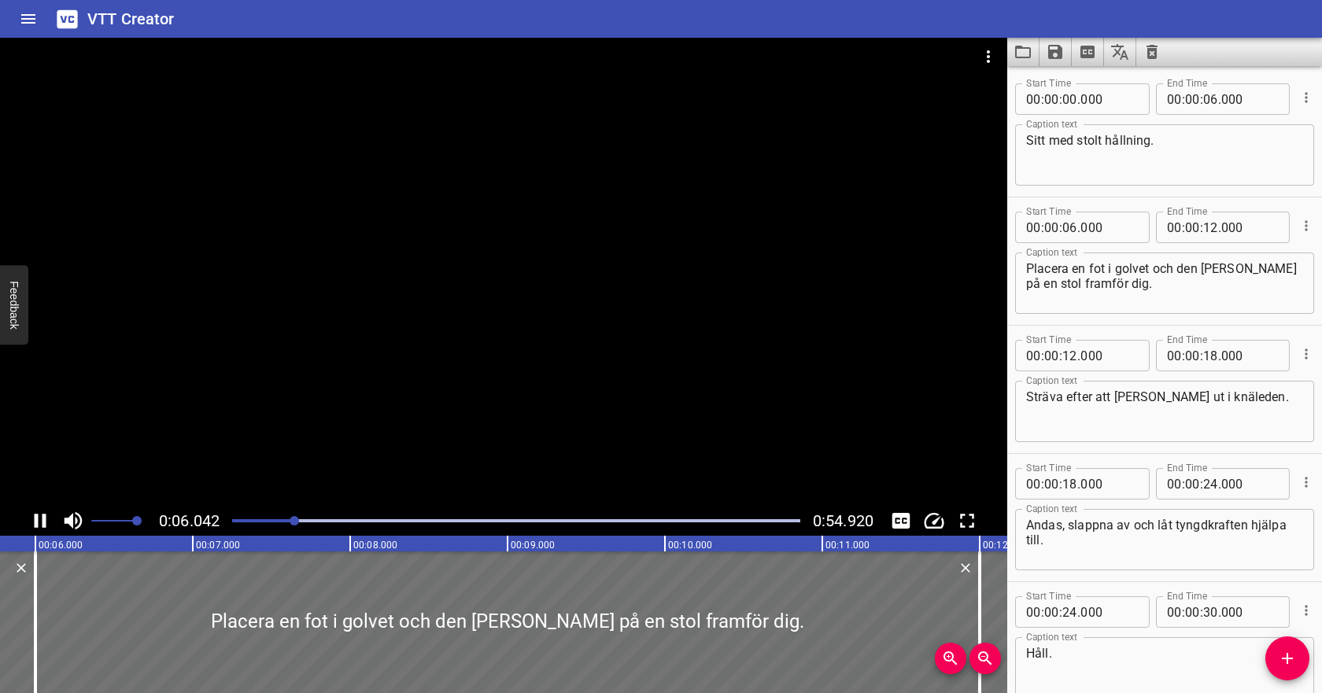
scroll to position [88, 0]
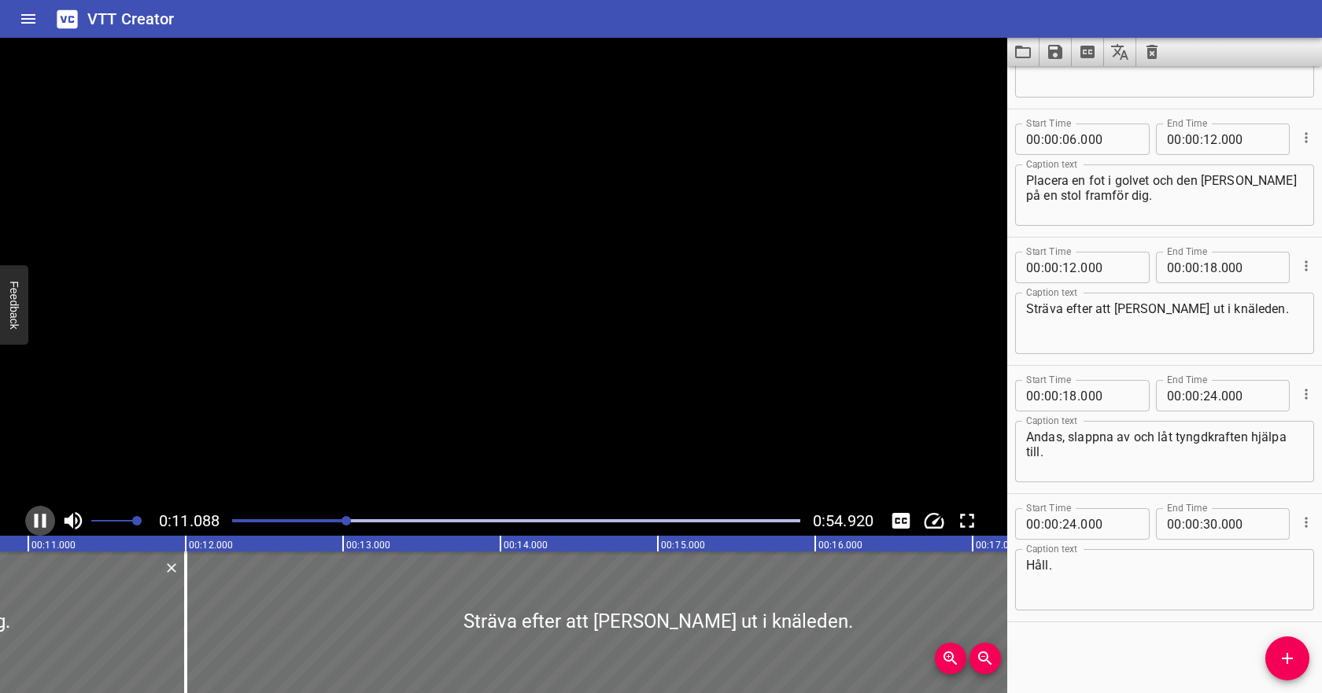
click at [46, 515] on icon "Play/Pause" at bounding box center [40, 521] width 24 height 24
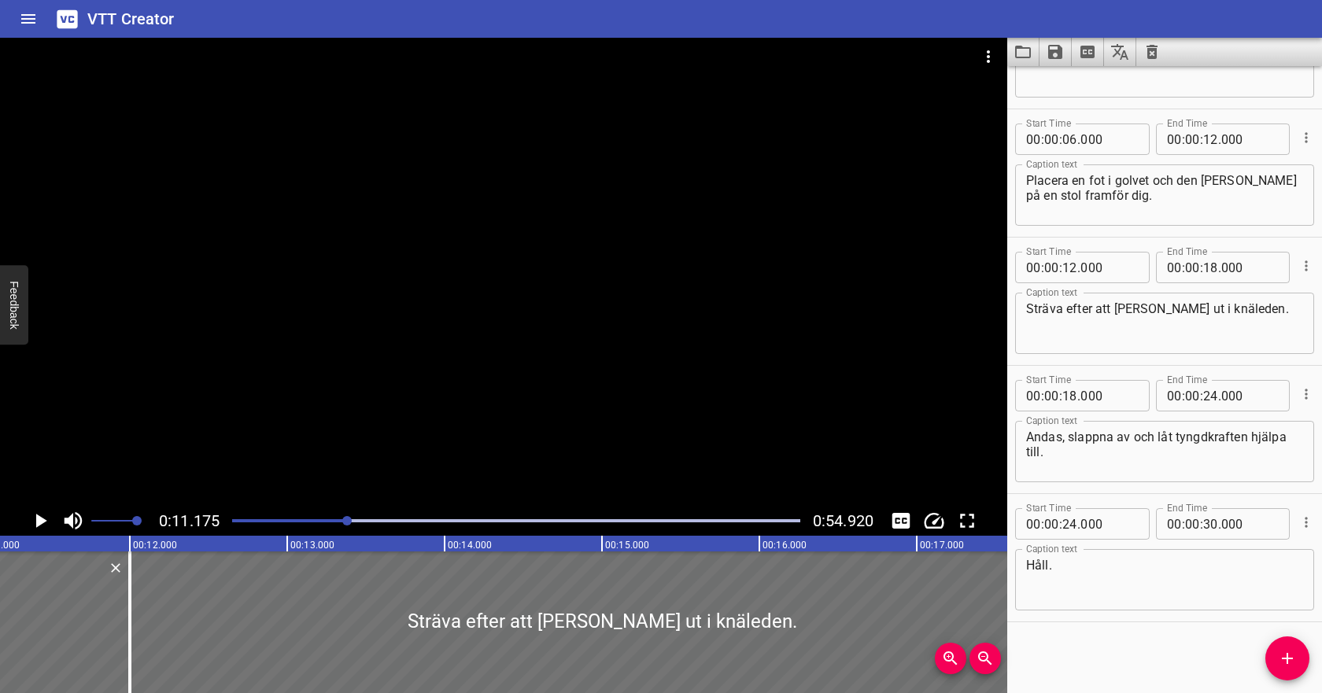
scroll to position [0, 0]
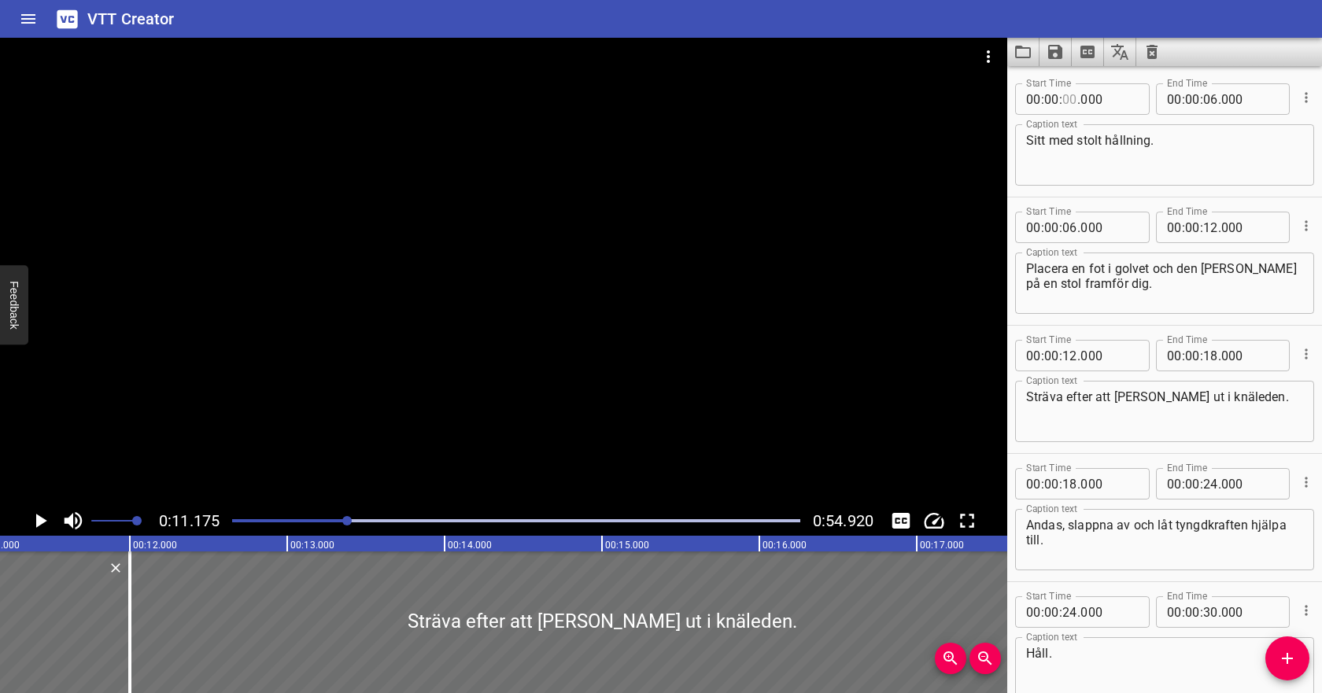
click at [1072, 103] on input "number" at bounding box center [1070, 98] width 15 height 31
type input "04"
type input "000"
click at [1211, 94] on input "number" at bounding box center [1210, 98] width 15 height 31
click at [1072, 228] on input "number" at bounding box center [1070, 227] width 15 height 31
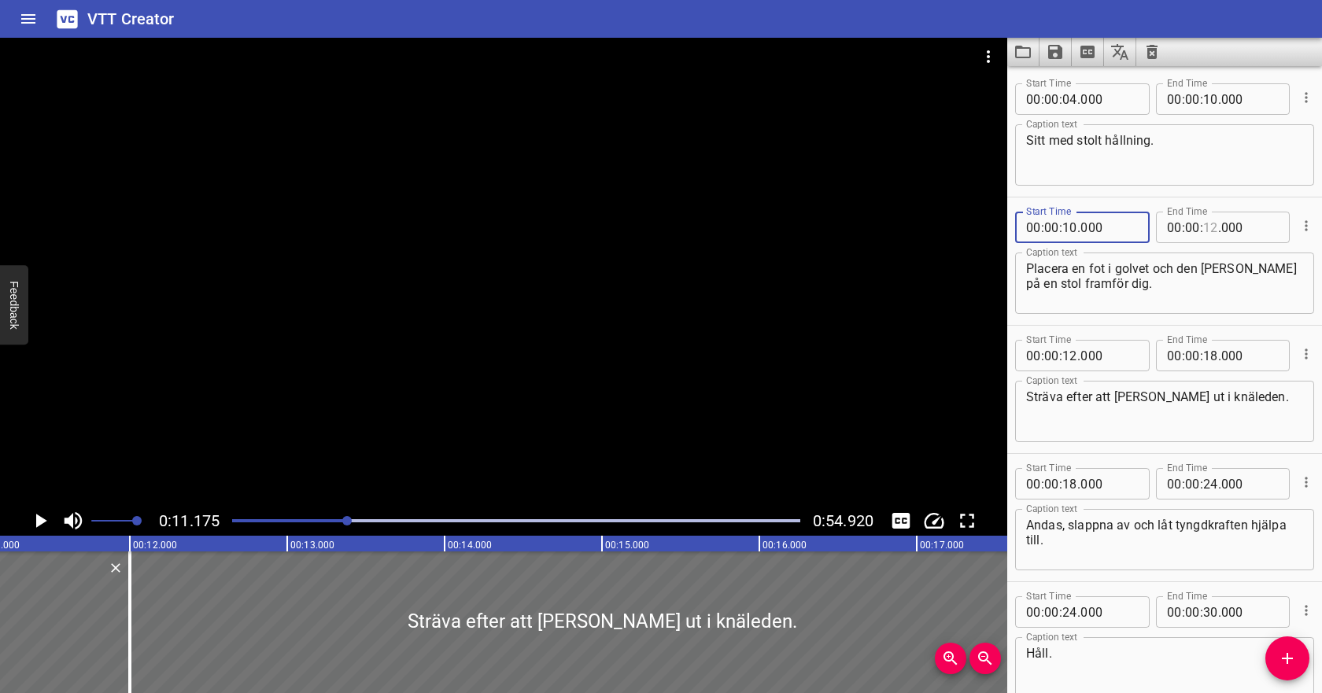
click at [1214, 235] on input "number" at bounding box center [1210, 227] width 15 height 31
click at [52, 513] on button "Play/Pause" at bounding box center [40, 521] width 30 height 30
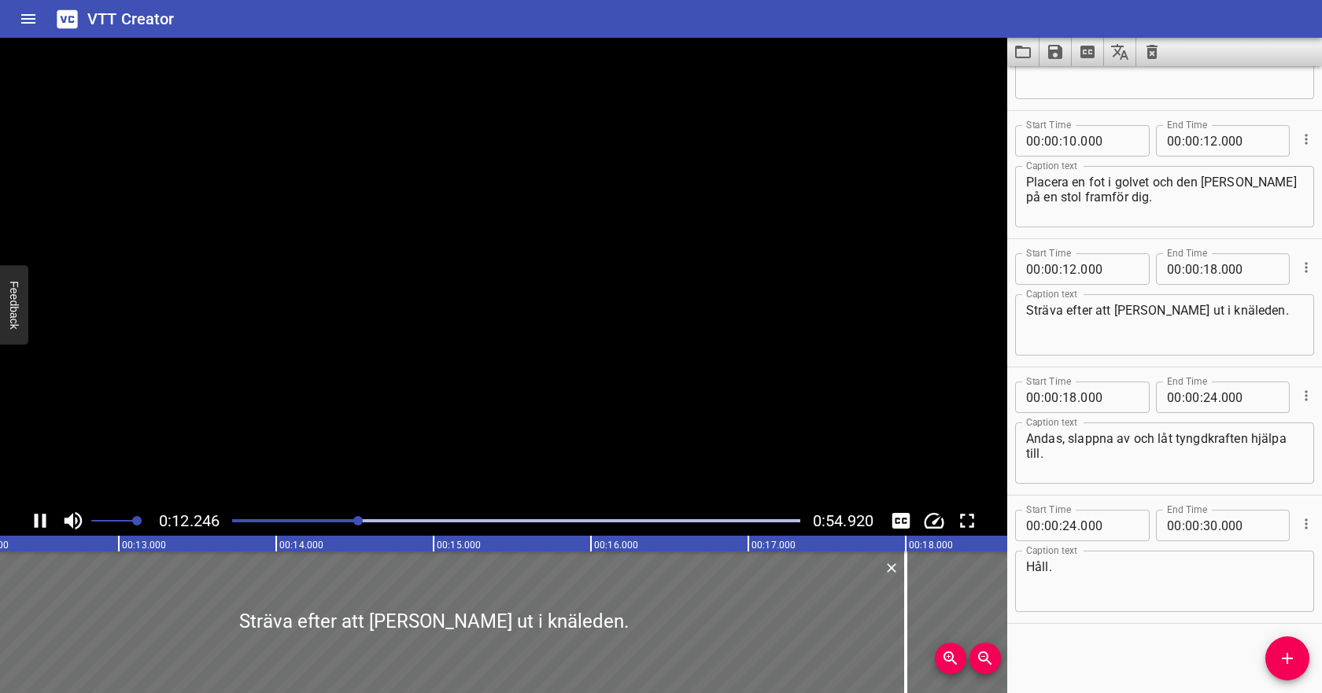
scroll to position [88, 0]
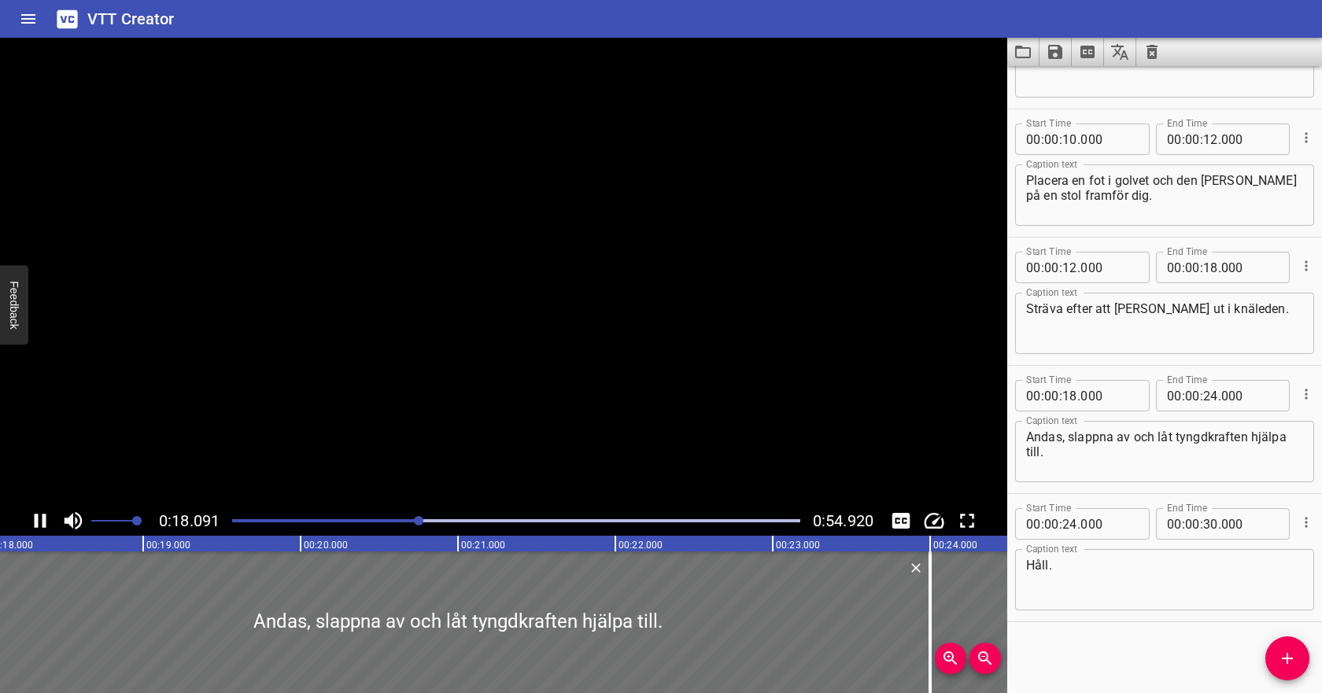
click at [40, 519] on icon "Play/Pause" at bounding box center [40, 521] width 24 height 24
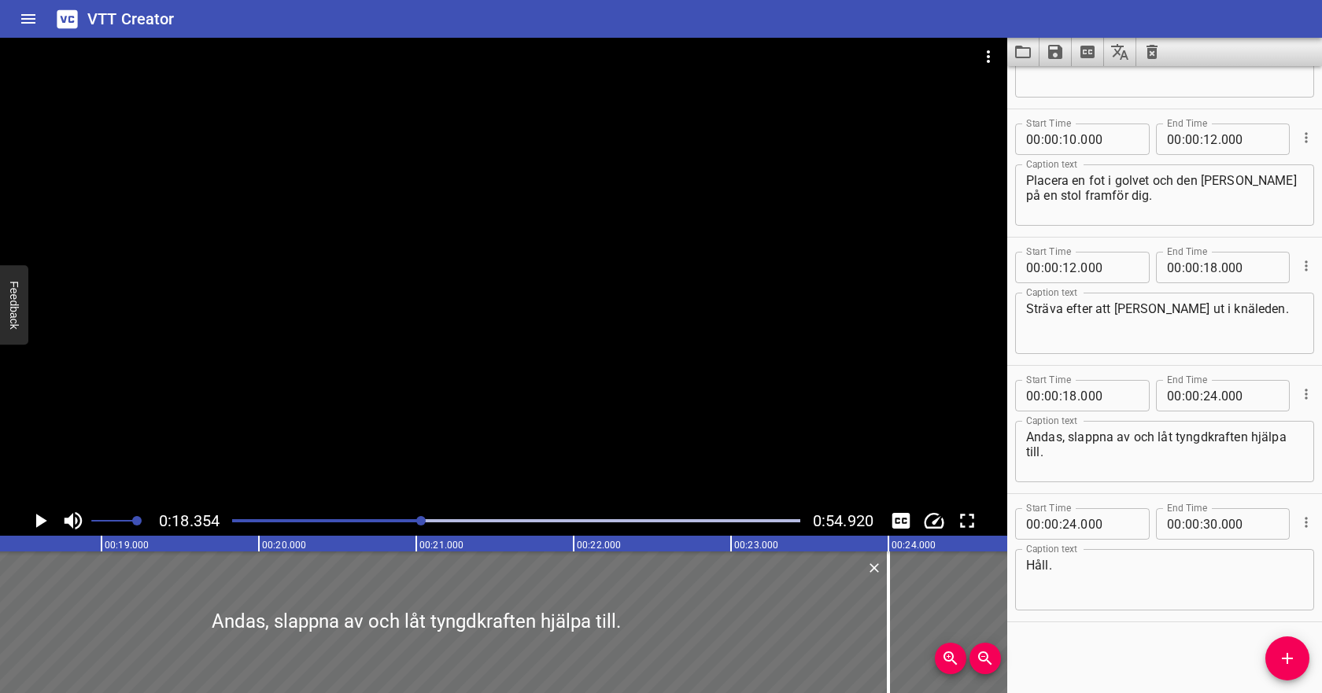
scroll to position [0, 0]
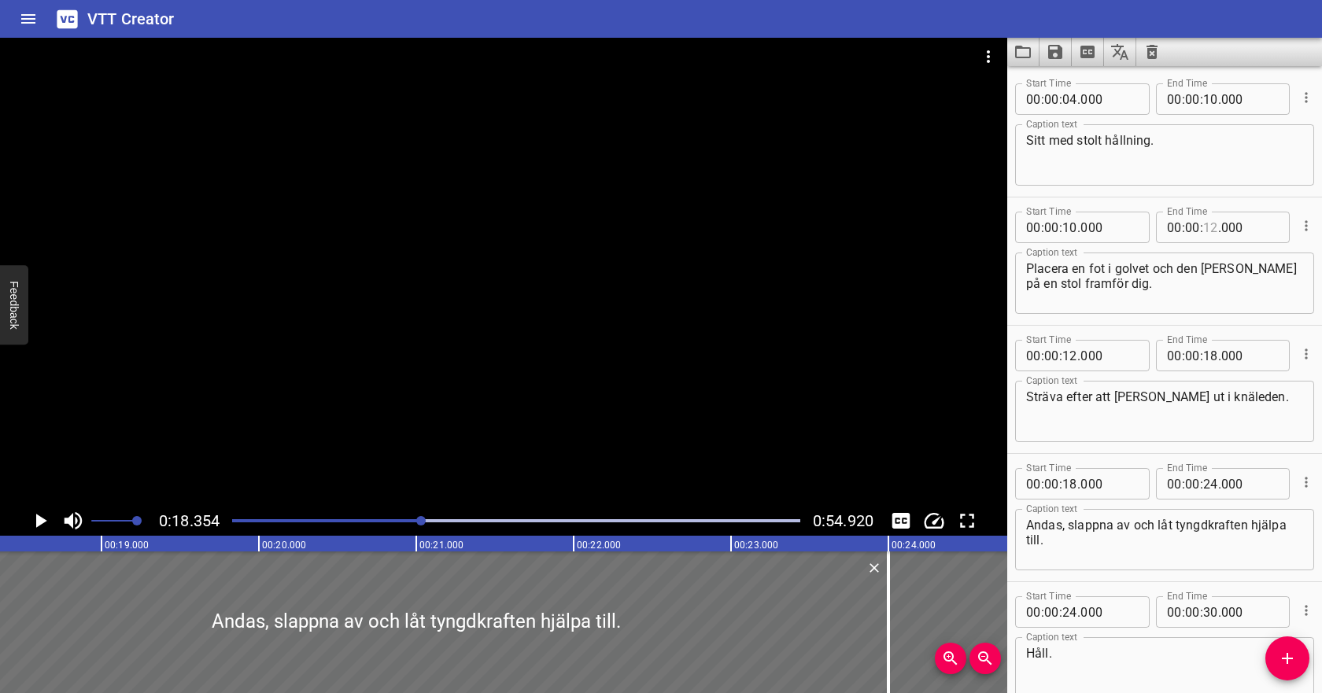
click at [1213, 229] on input "number" at bounding box center [1210, 227] width 15 height 31
click at [1074, 349] on input "number" at bounding box center [1070, 355] width 15 height 31
click at [1211, 357] on input "number" at bounding box center [1210, 355] width 15 height 31
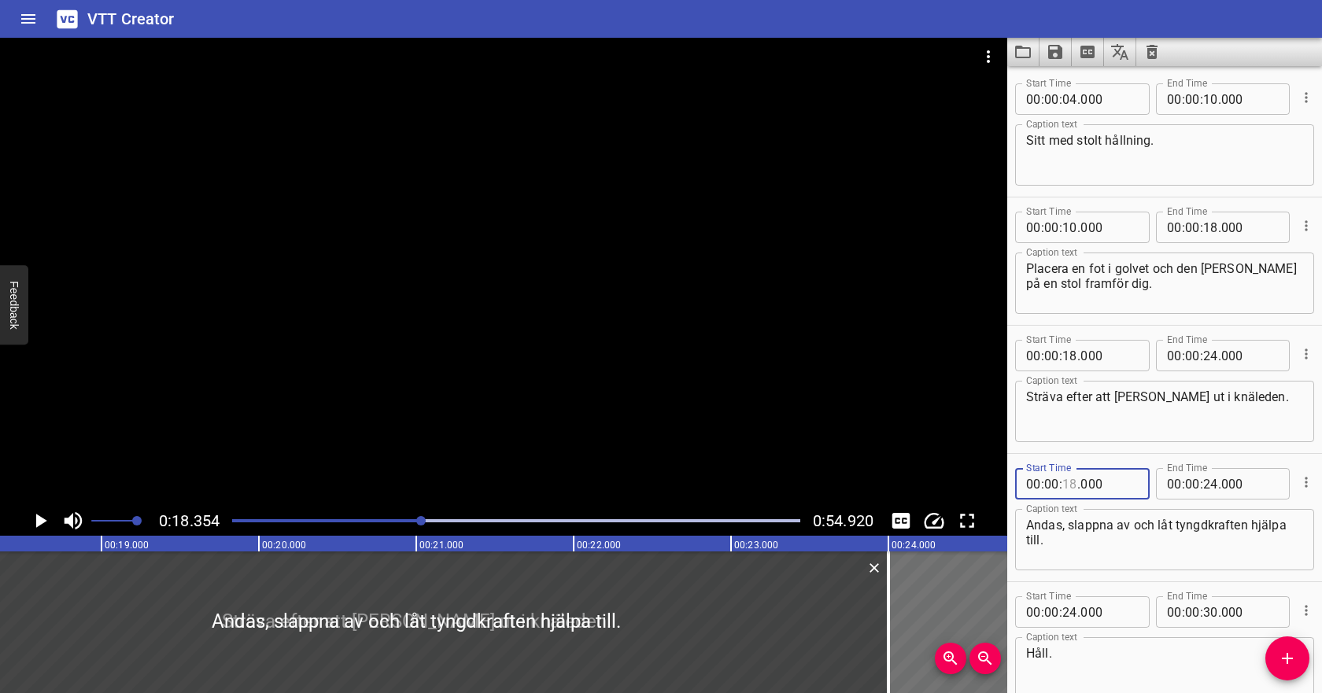
click at [1075, 486] on input "number" at bounding box center [1070, 483] width 15 height 31
click at [1219, 485] on span "." at bounding box center [1219, 483] width 3 height 31
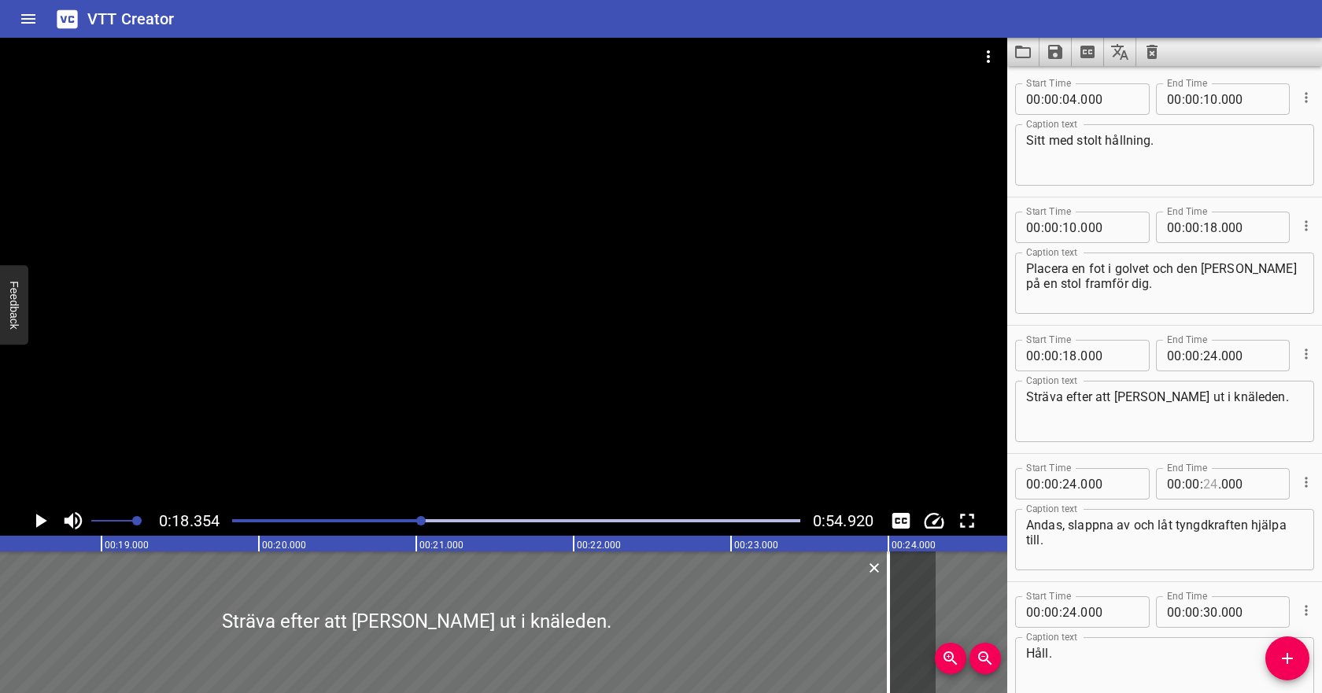
click at [1212, 483] on input "number" at bounding box center [1210, 483] width 15 height 31
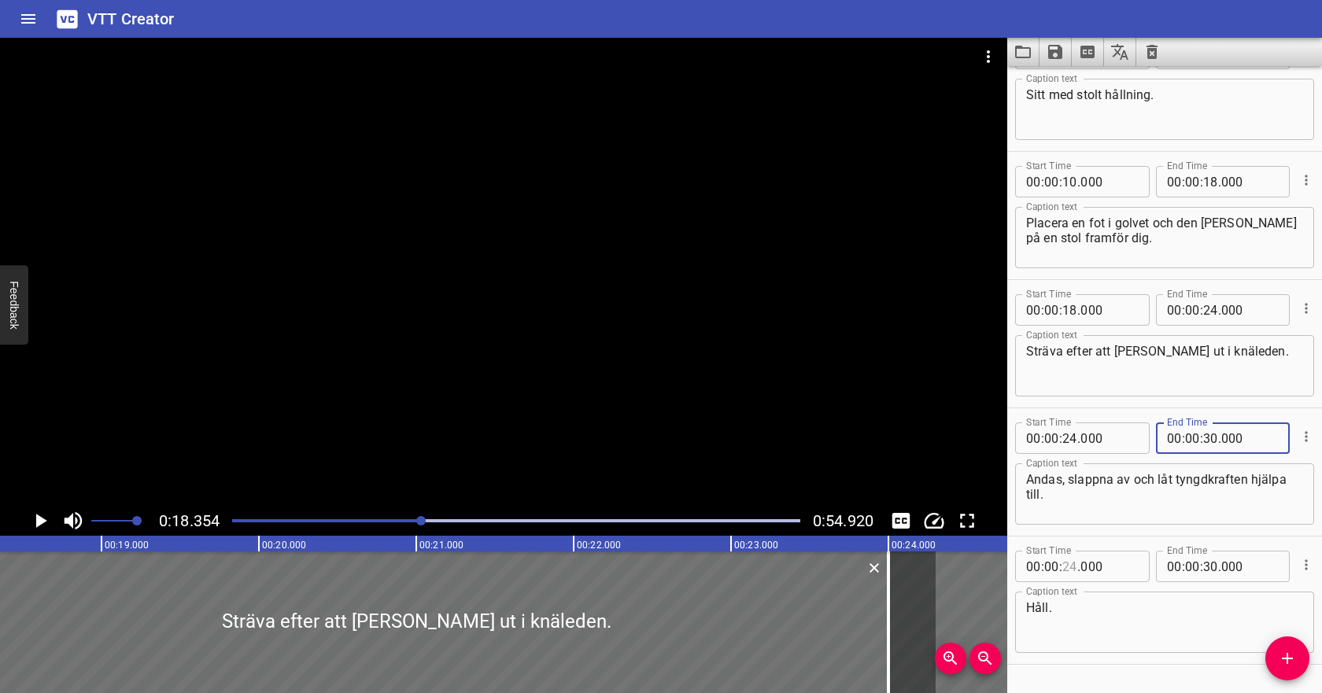
click at [1069, 567] on input "number" at bounding box center [1070, 566] width 15 height 31
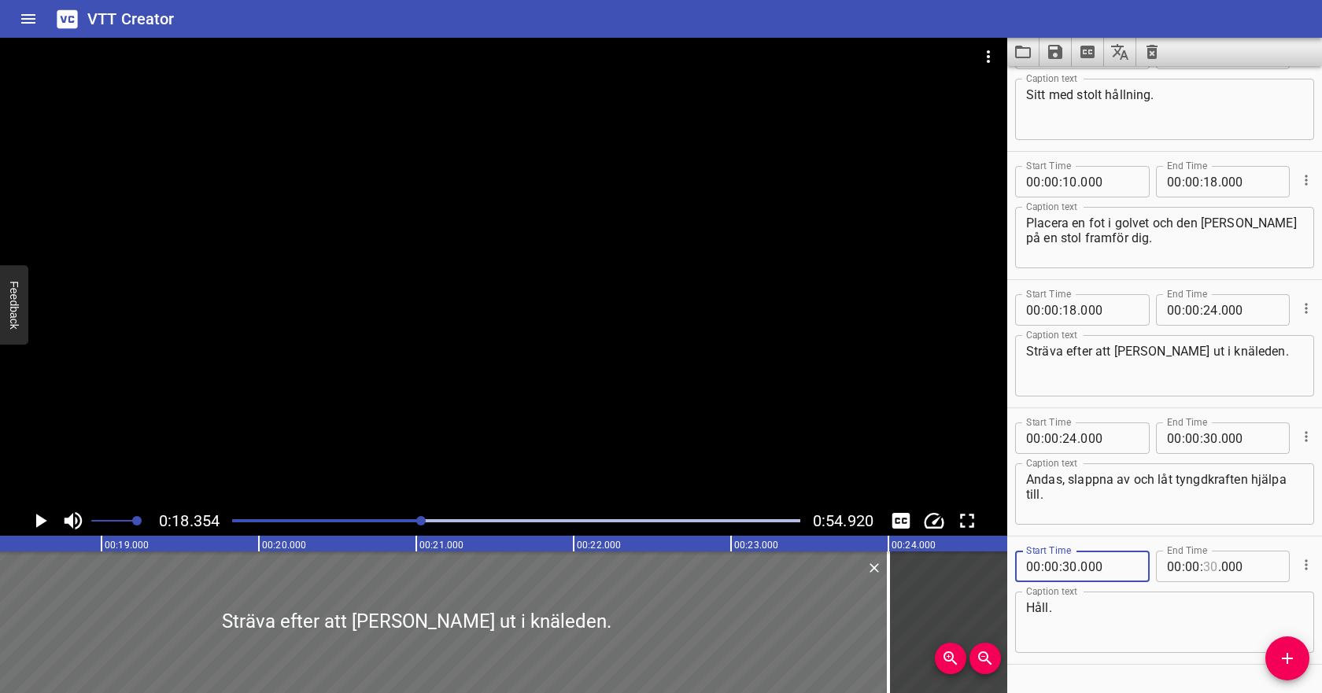
click at [1214, 567] on input "number" at bounding box center [1210, 566] width 15 height 31
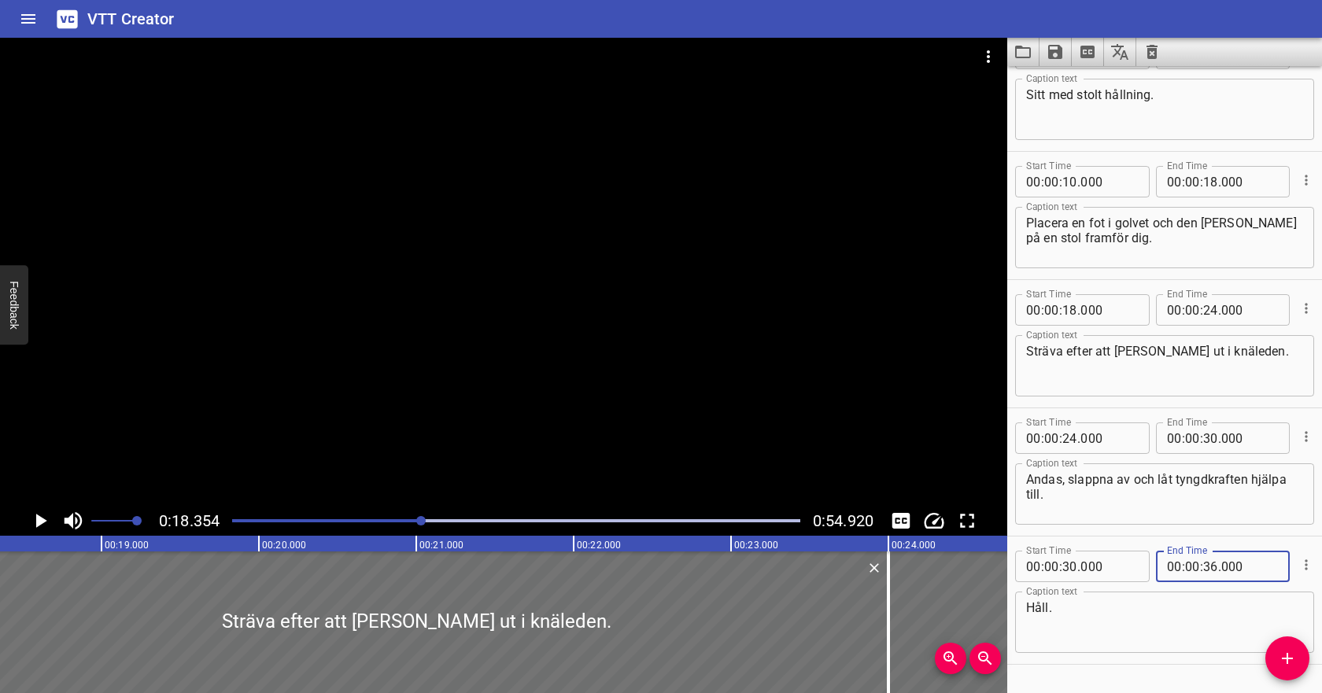
click at [1165, 606] on textarea "Håll." at bounding box center [1164, 623] width 277 height 45
click at [43, 516] on icon "Play/Pause" at bounding box center [40, 521] width 24 height 24
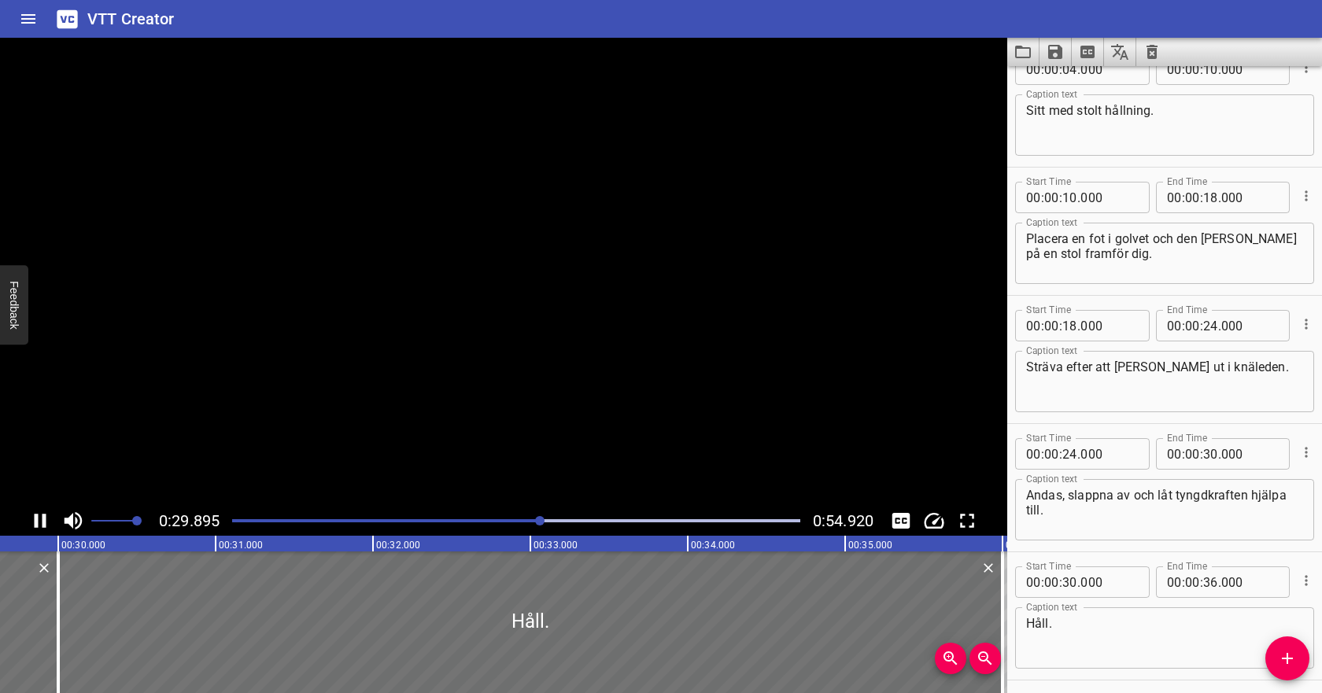
scroll to position [0, 4706]
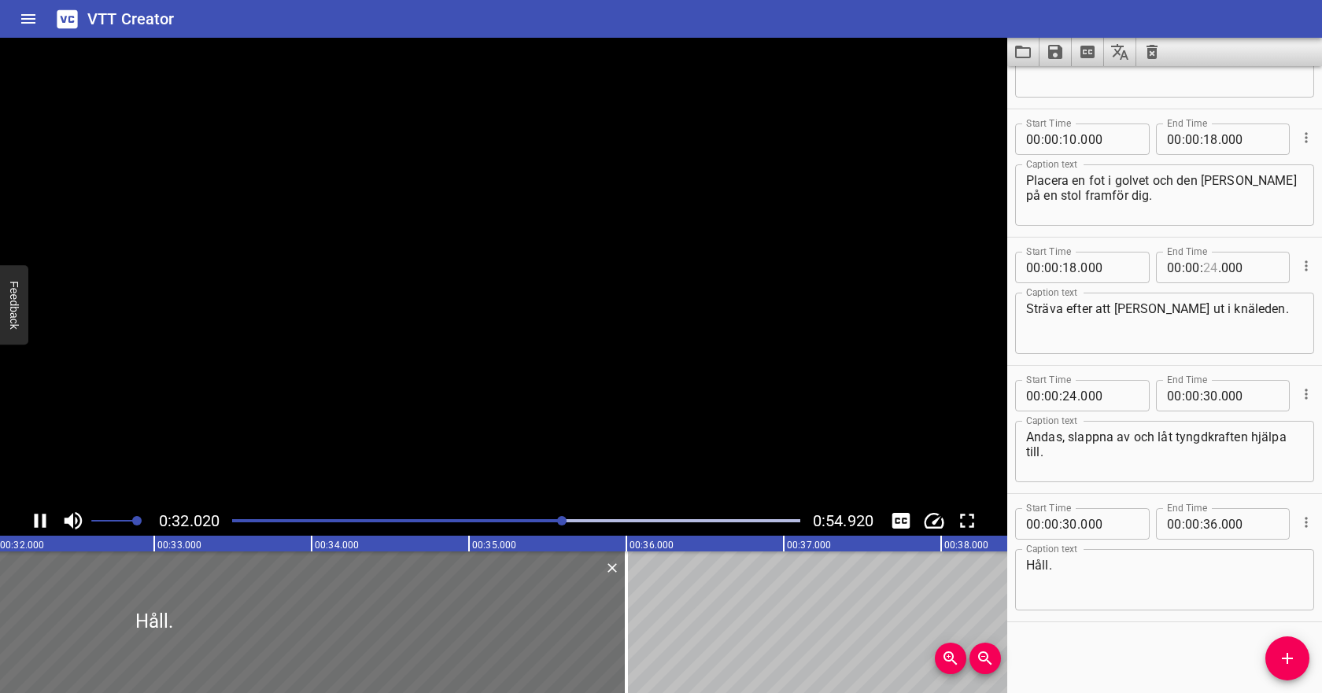
click at [1213, 270] on input "number" at bounding box center [1210, 267] width 15 height 31
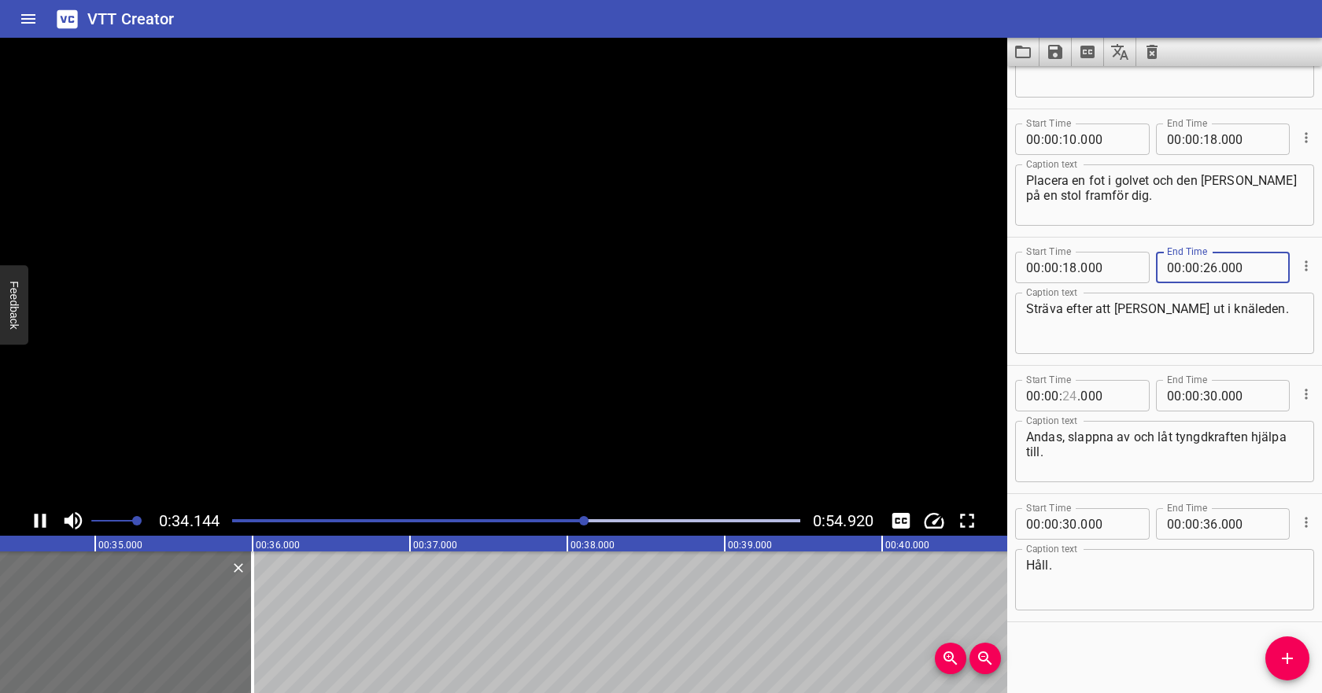
click at [1076, 394] on input "number" at bounding box center [1070, 395] width 15 height 31
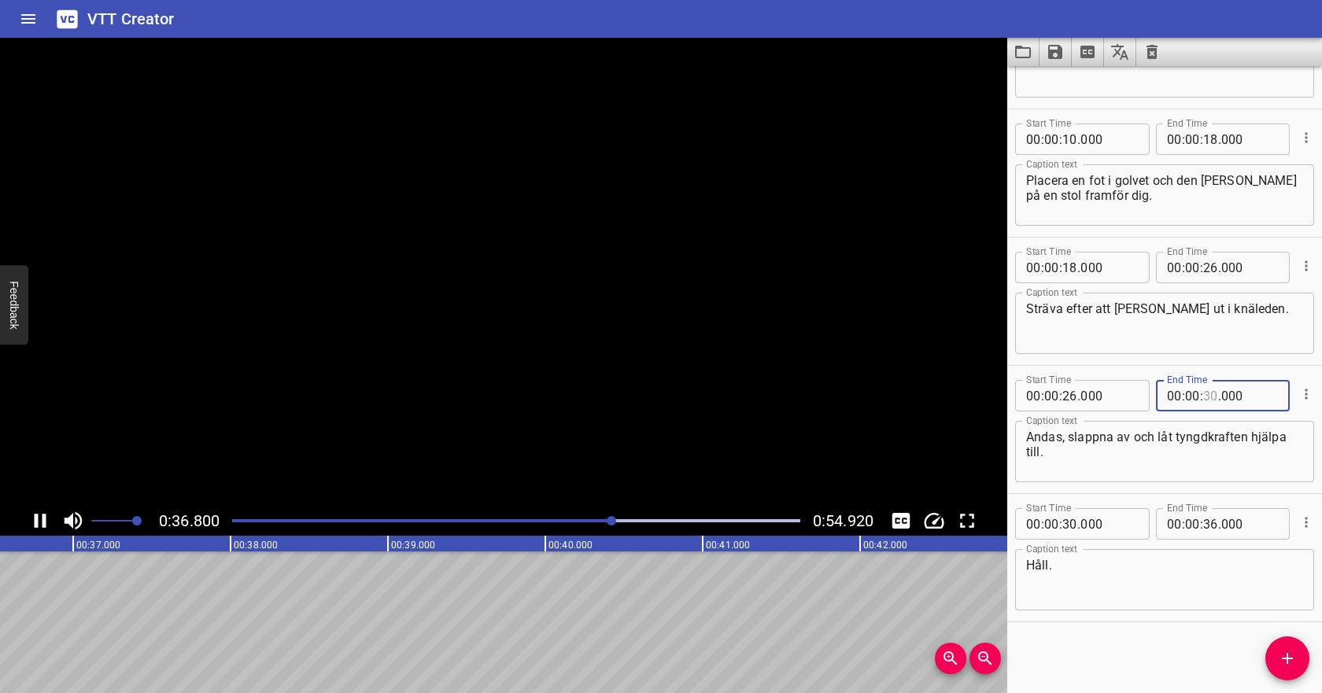
click at [1210, 399] on input "number" at bounding box center [1210, 395] width 15 height 31
click at [1068, 524] on input "number" at bounding box center [1070, 523] width 15 height 31
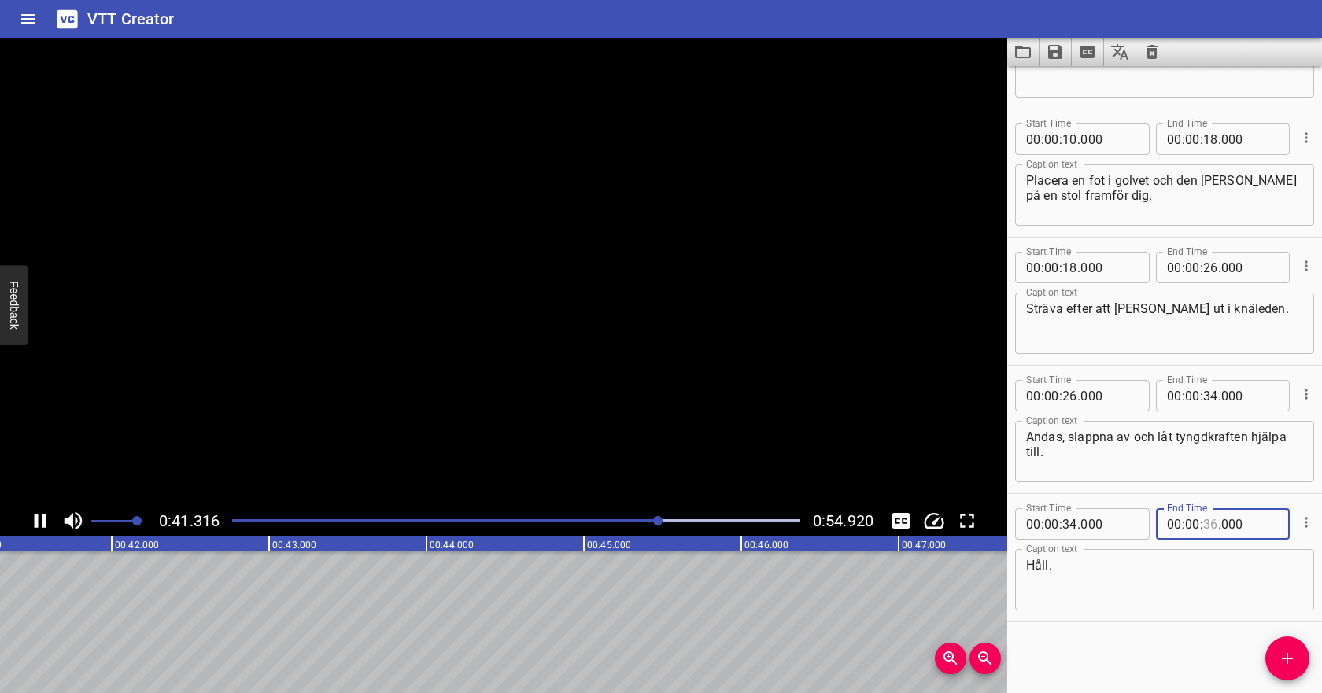
click at [1213, 523] on input "number" at bounding box center [1210, 523] width 15 height 31
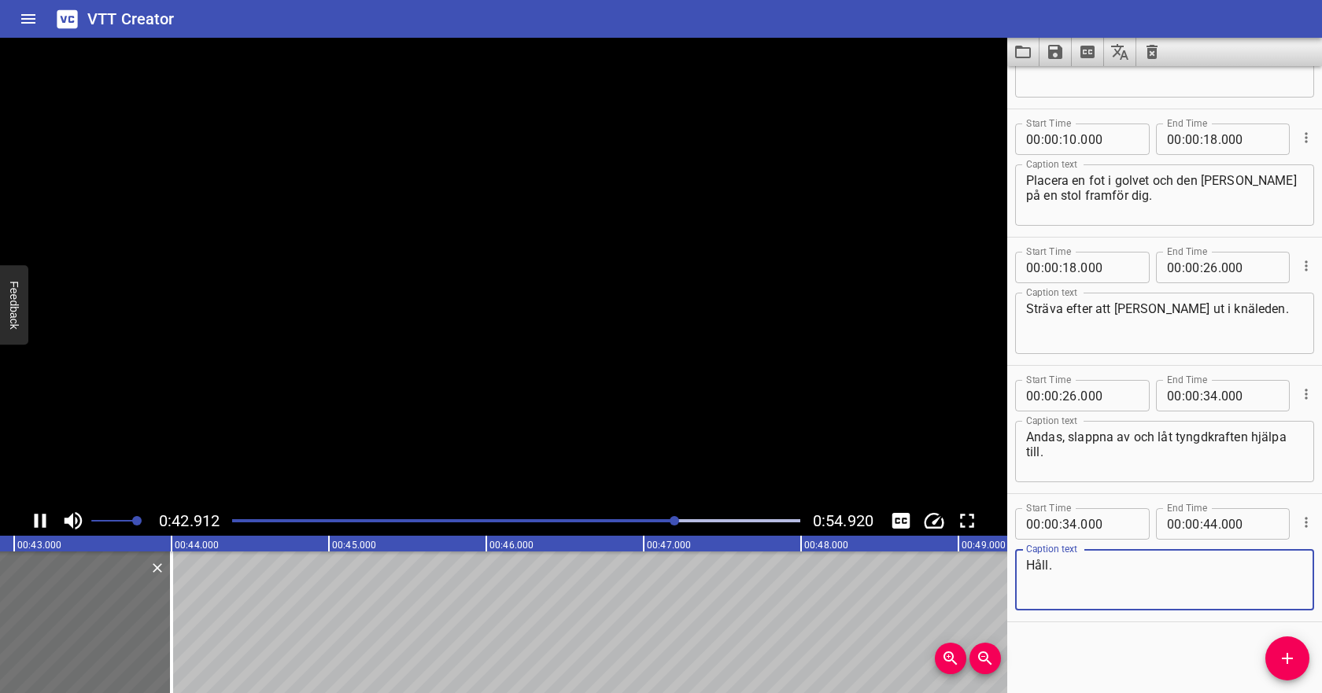
click at [1154, 576] on textarea "Håll." at bounding box center [1164, 580] width 277 height 45
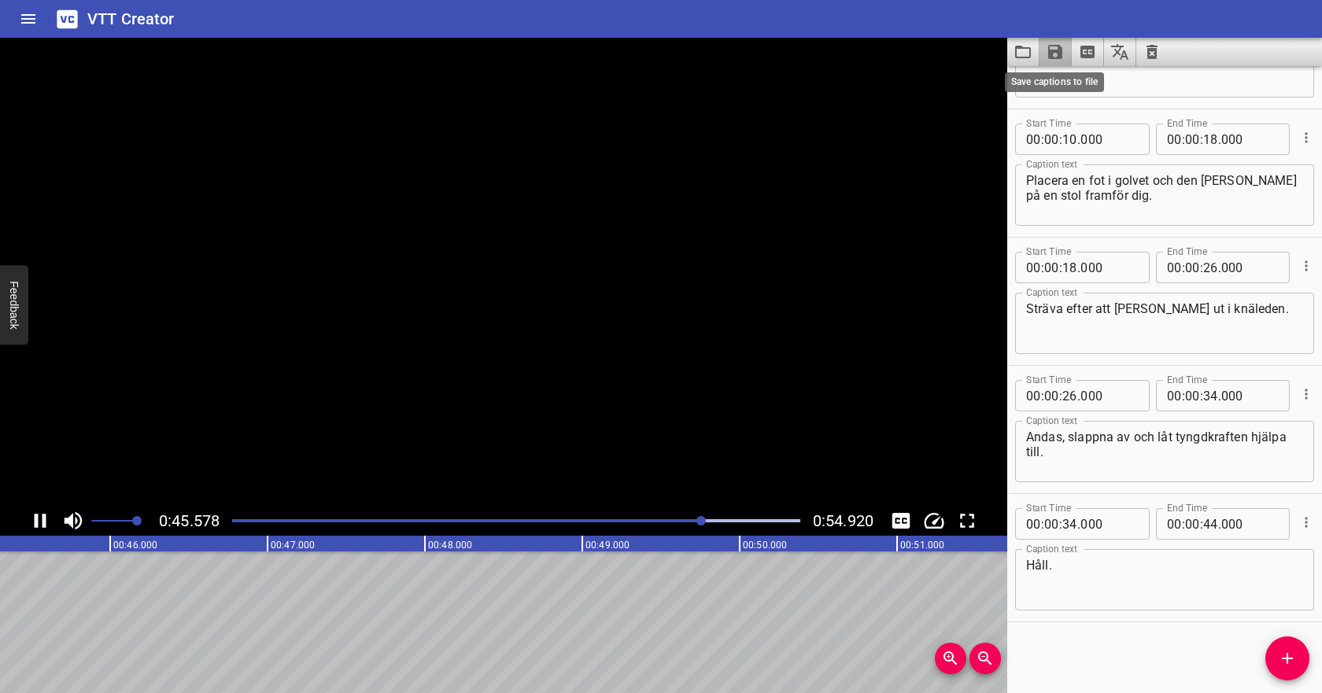
click at [1056, 54] on icon "Save captions to file" at bounding box center [1055, 52] width 19 height 19
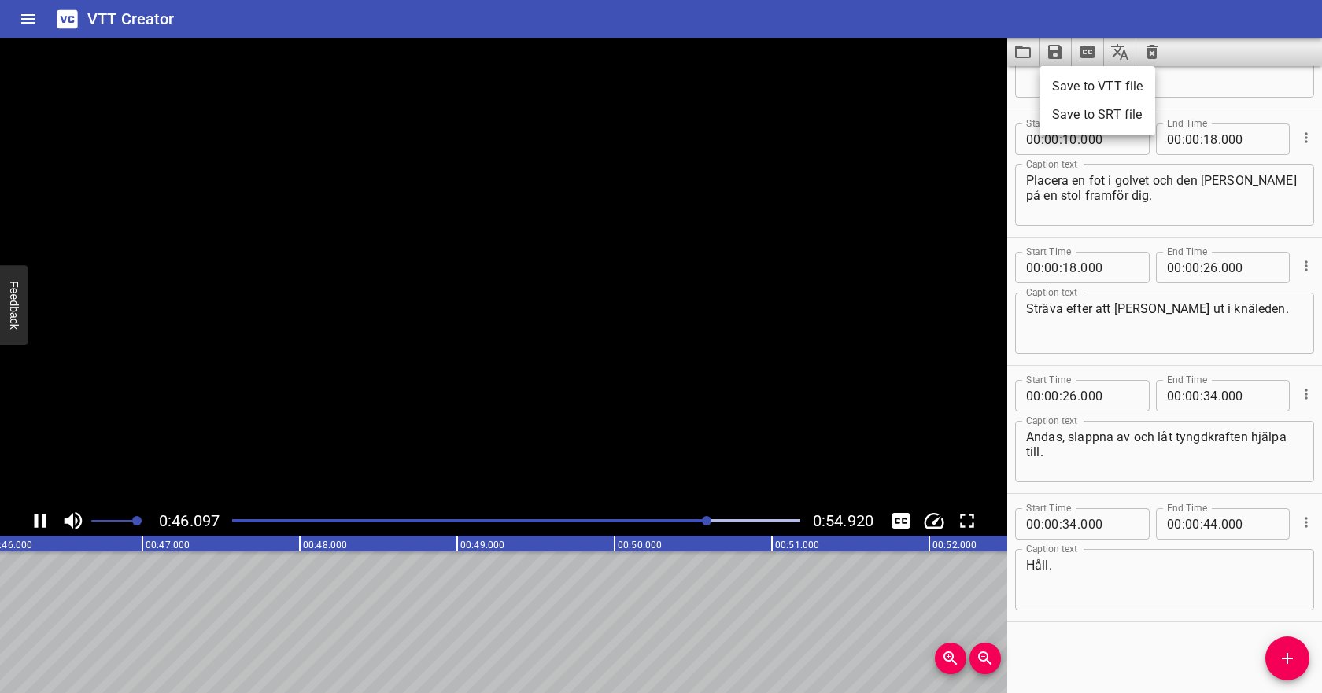
click at [1067, 86] on li "Save to VTT file" at bounding box center [1098, 86] width 116 height 28
click at [36, 516] on icon "Play/Pause" at bounding box center [41, 521] width 12 height 14
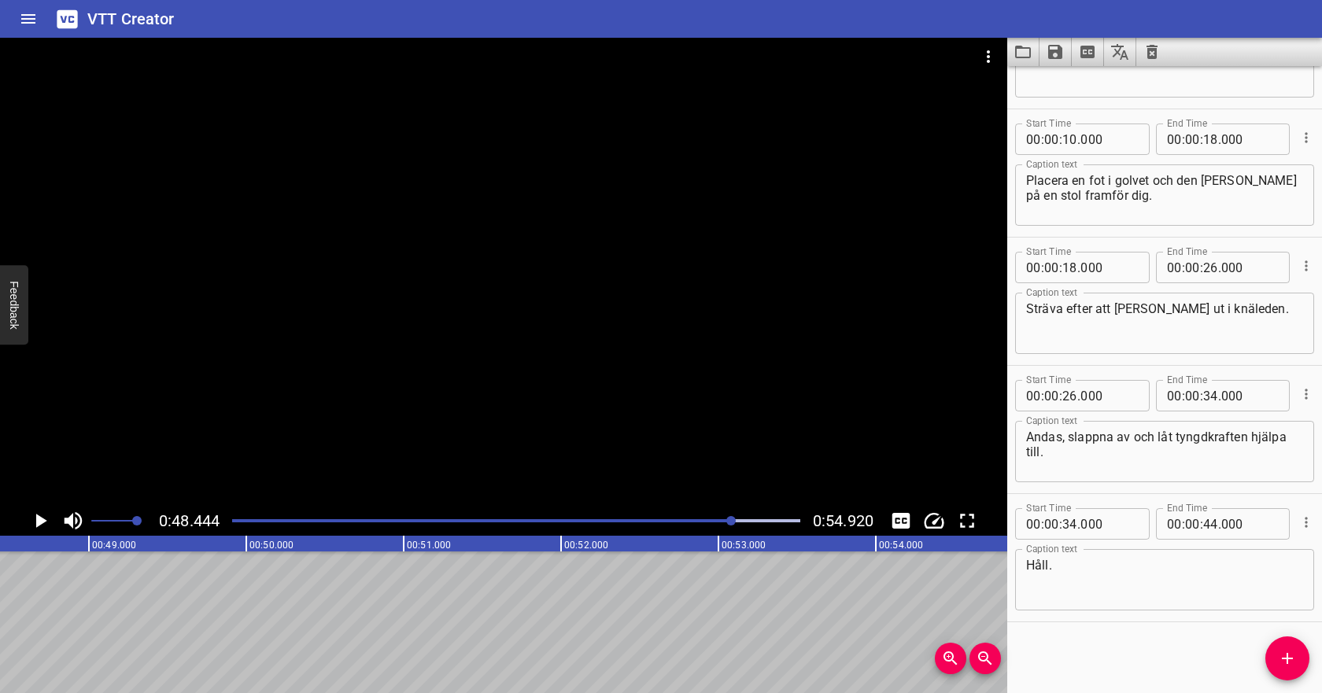
scroll to position [0, 7626]
click at [996, 53] on icon "Video Options" at bounding box center [988, 56] width 19 height 19
click at [1002, 64] on li "Select New Video File..." at bounding box center [1048, 58] width 157 height 28
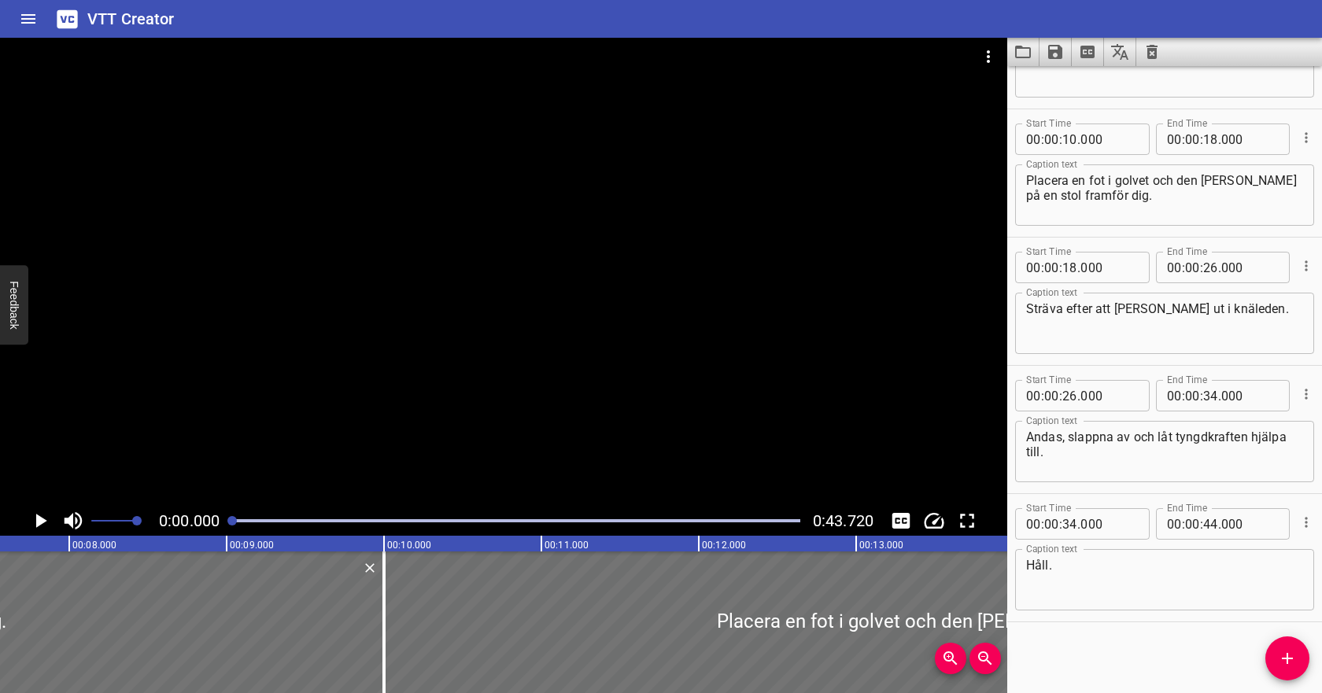
click at [1149, 52] on icon "Clear captions" at bounding box center [1152, 52] width 11 height 14
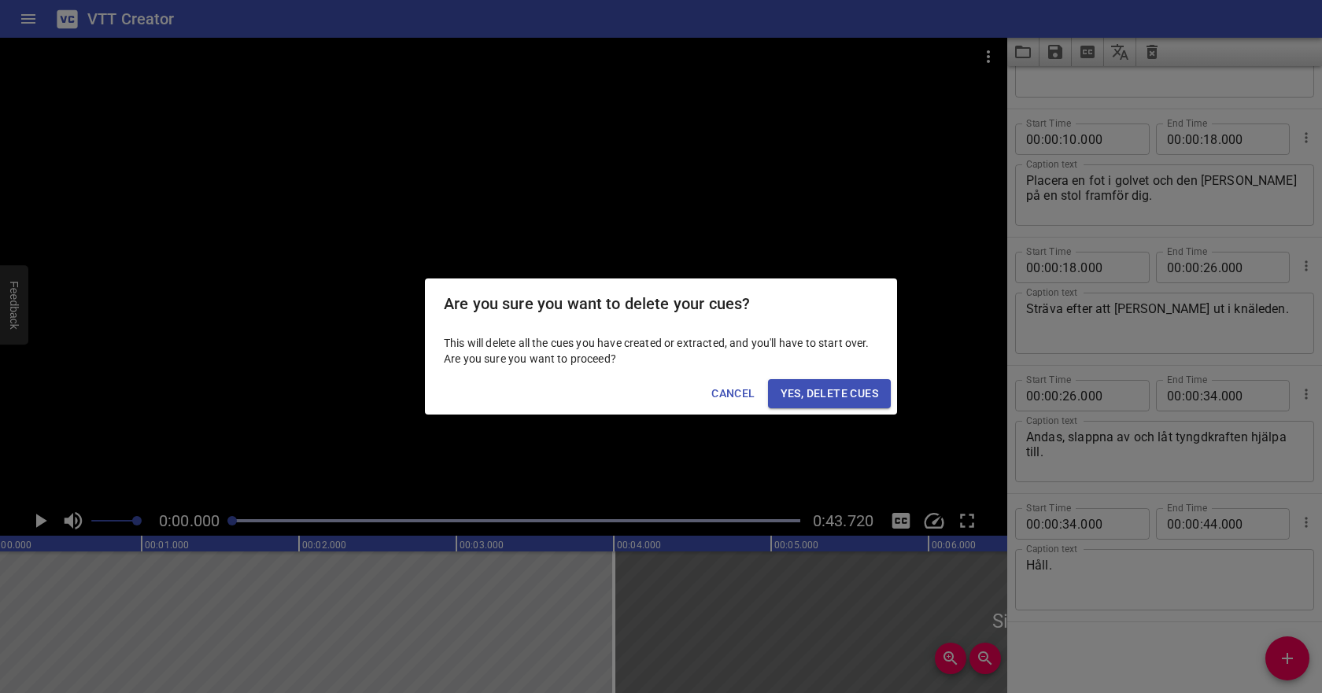
scroll to position [0, 0]
click at [837, 394] on span "Yes, Delete Cues" at bounding box center [830, 394] width 98 height 20
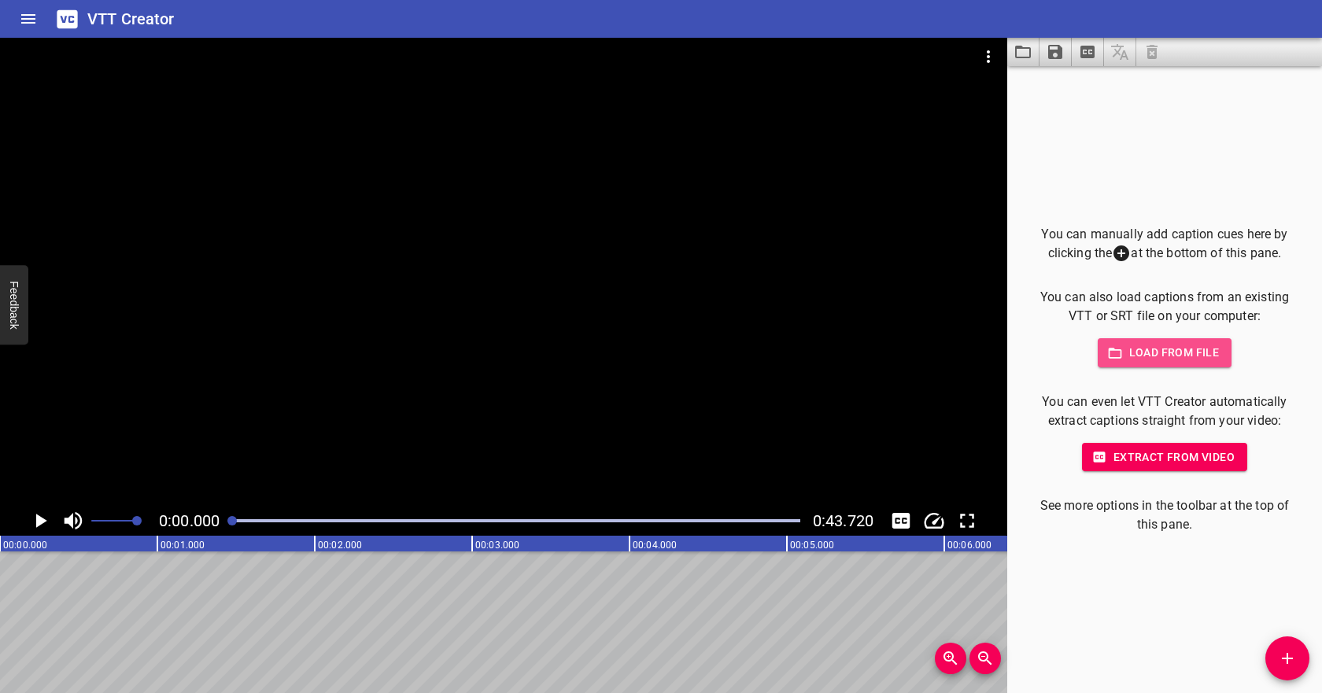
click at [1152, 360] on span "Load from file" at bounding box center [1165, 353] width 109 height 20
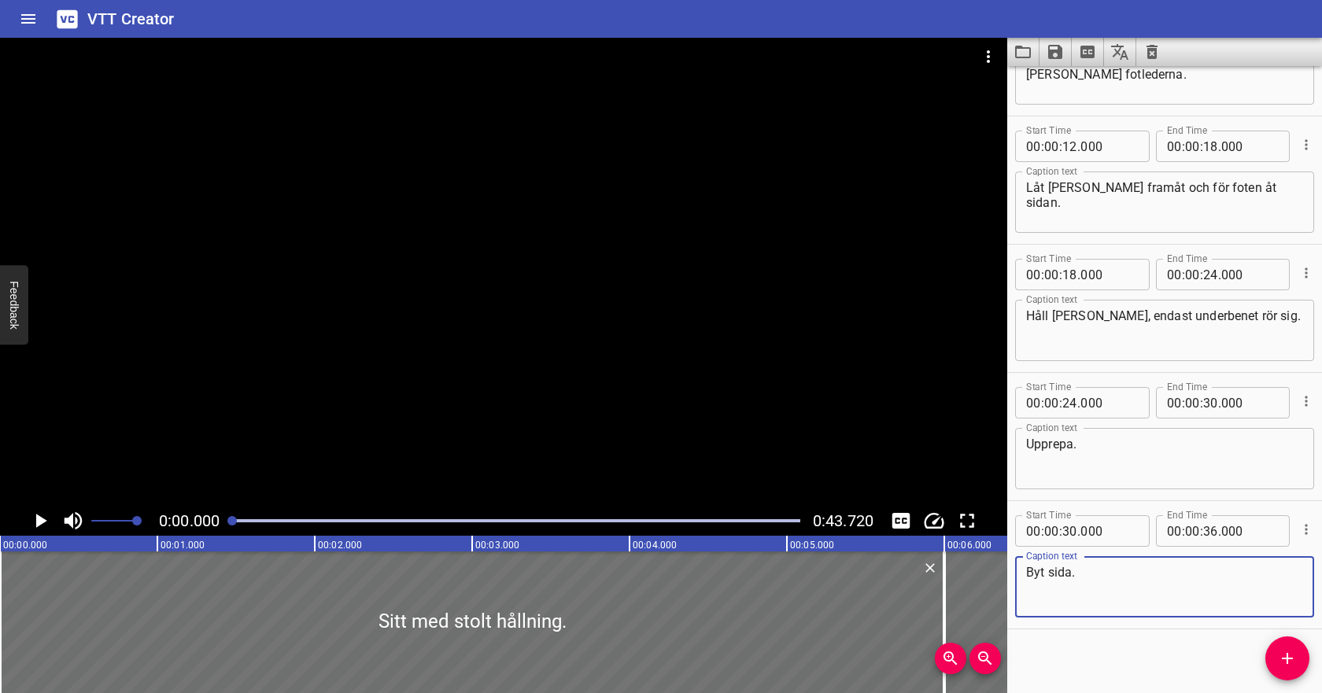
scroll to position [216, 0]
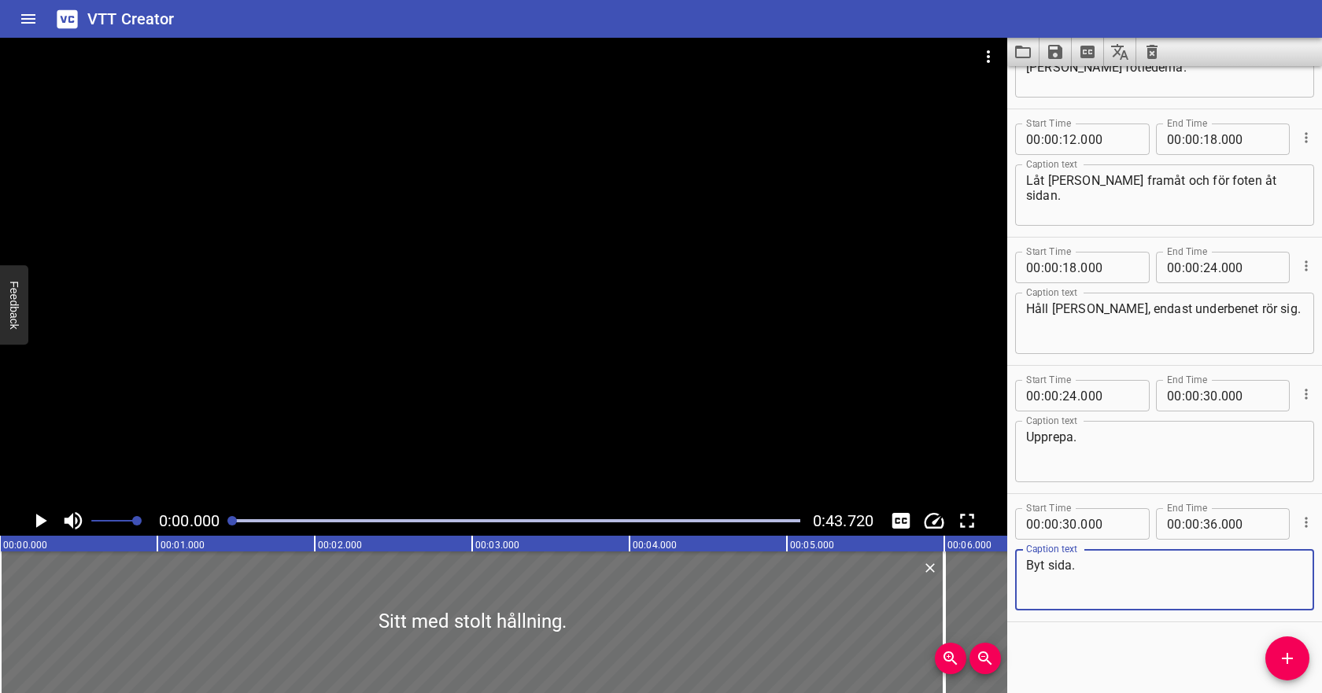
click at [40, 516] on icon "Play/Pause" at bounding box center [40, 521] width 24 height 24
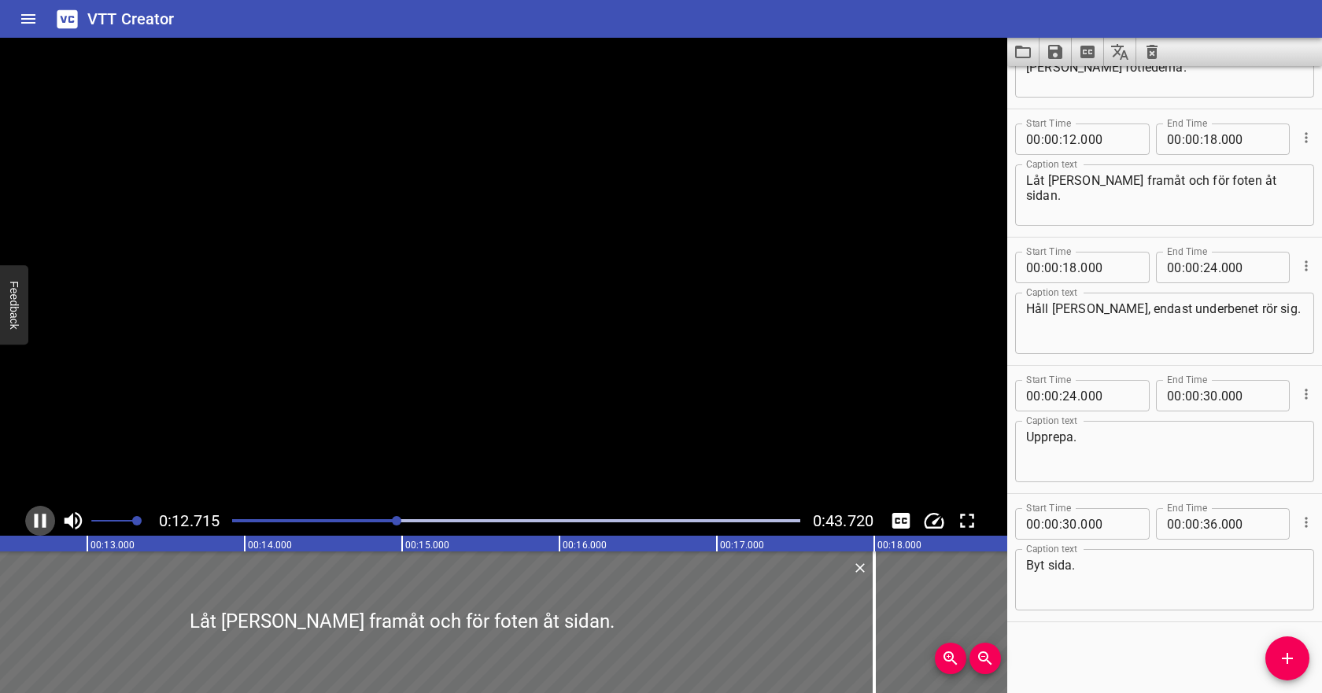
click at [43, 523] on icon "Play/Pause" at bounding box center [41, 521] width 12 height 14
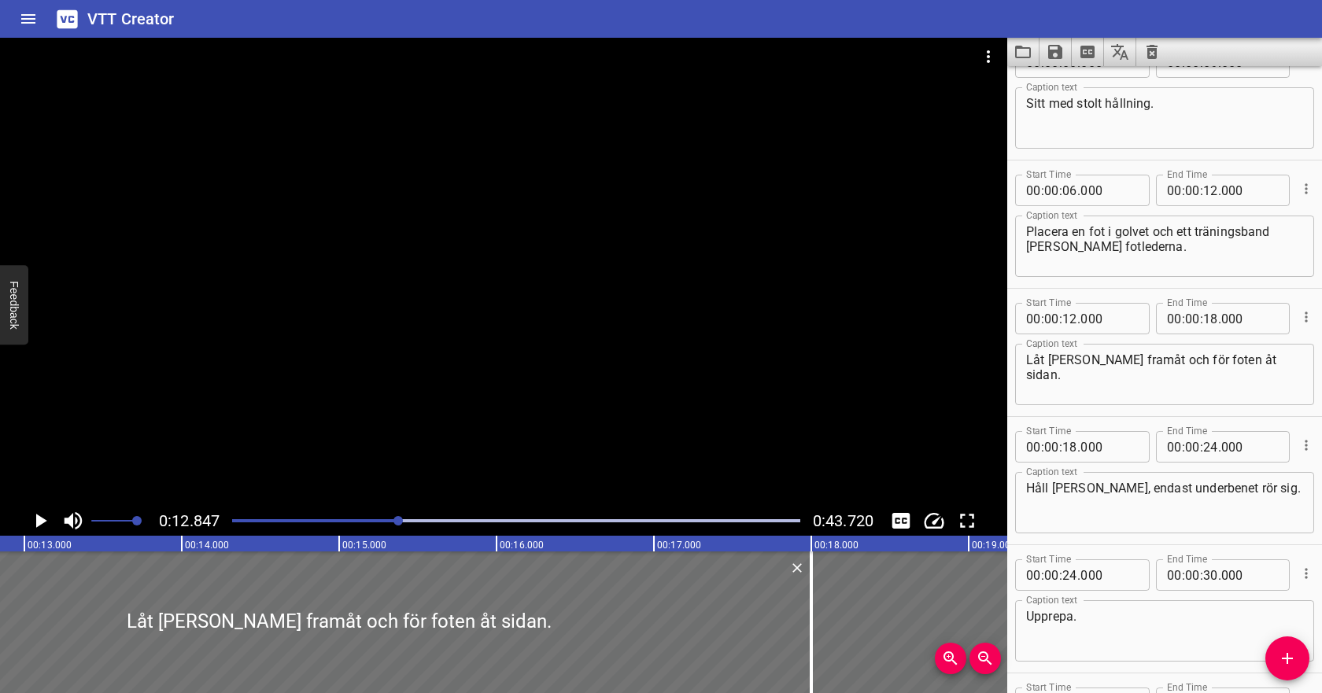
scroll to position [0, 0]
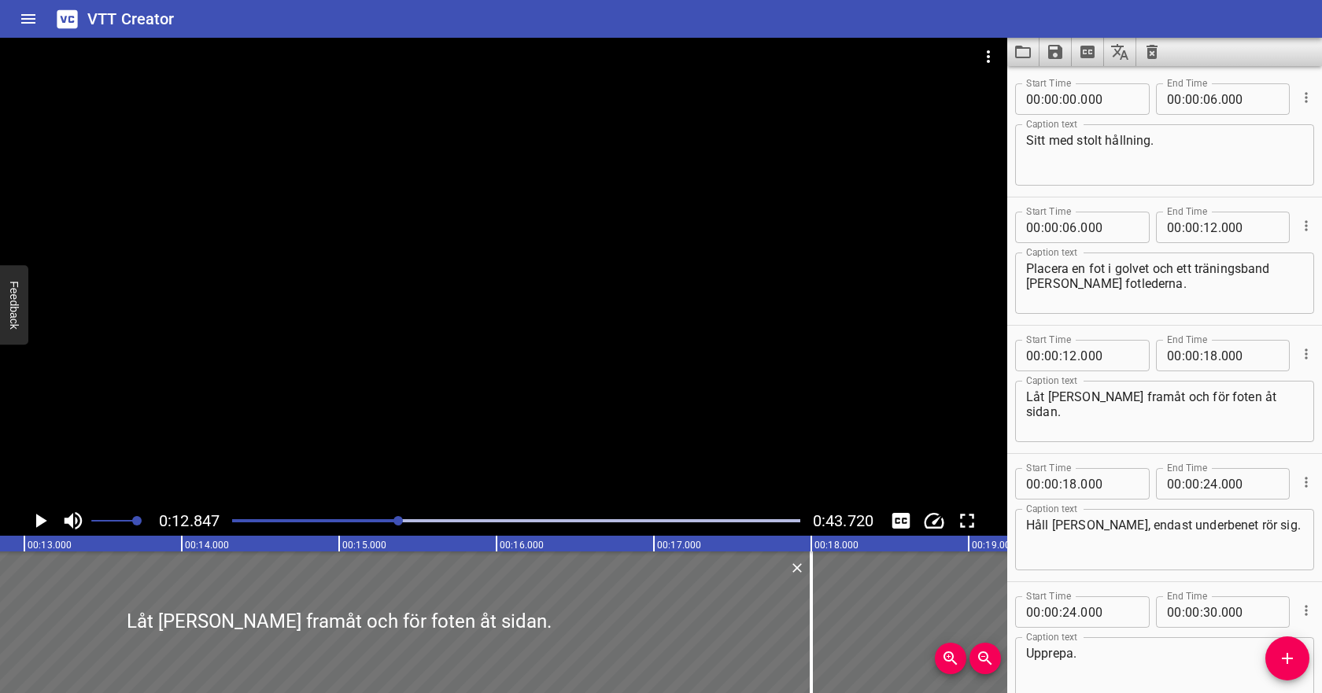
click at [1092, 268] on textarea "Placera en fot i golvet och ett träningsband [PERSON_NAME] fotlederna." at bounding box center [1164, 283] width 277 height 45
click at [1089, 292] on textarea "Placera fötterna i golvet och ett träningsband [PERSON_NAME] fotlederna." at bounding box center [1164, 283] width 277 height 45
click at [1074, 355] on input "number" at bounding box center [1070, 355] width 15 height 31
click at [45, 513] on icon "Play/Pause" at bounding box center [40, 521] width 24 height 24
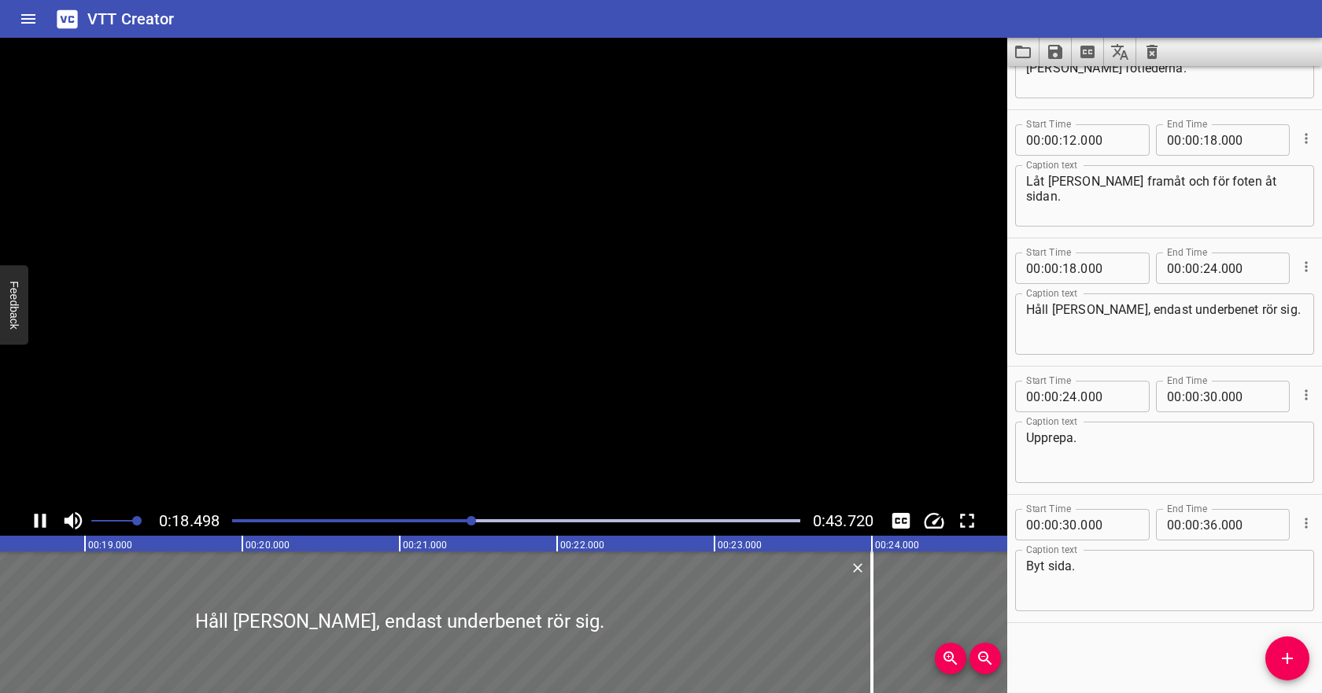
scroll to position [216, 0]
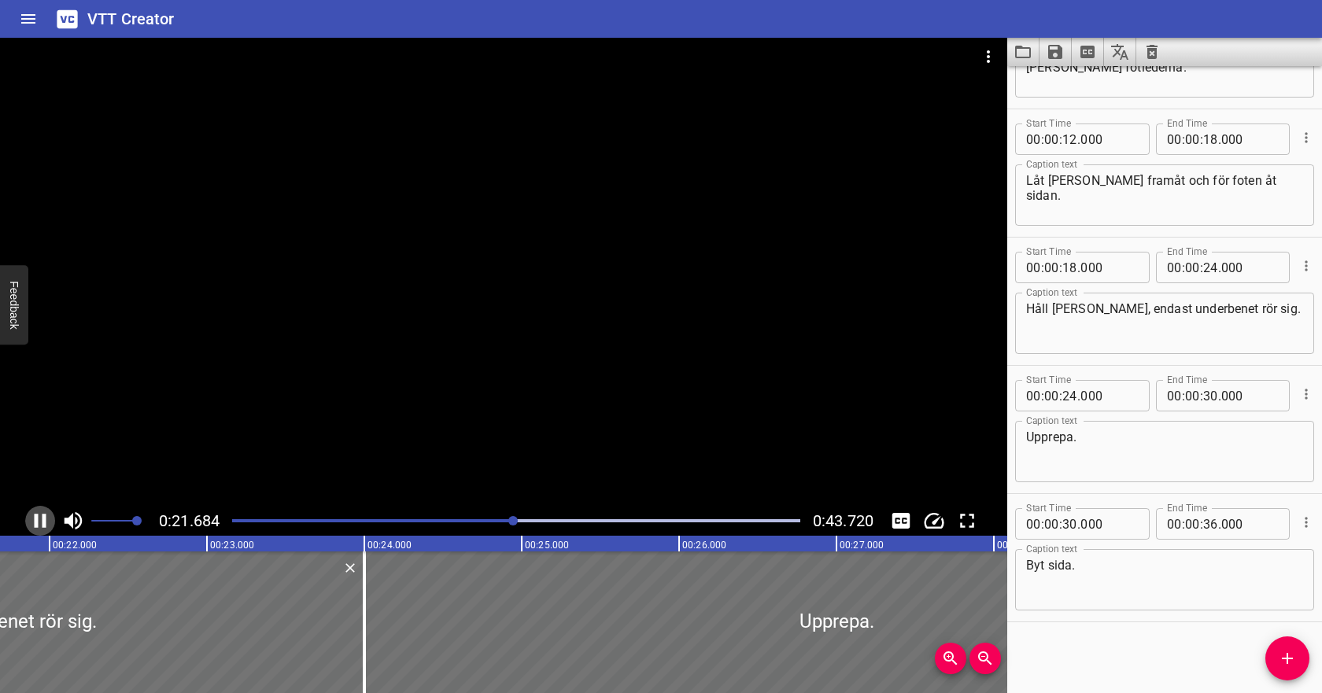
click at [45, 515] on icon "Play/Pause" at bounding box center [41, 521] width 12 height 14
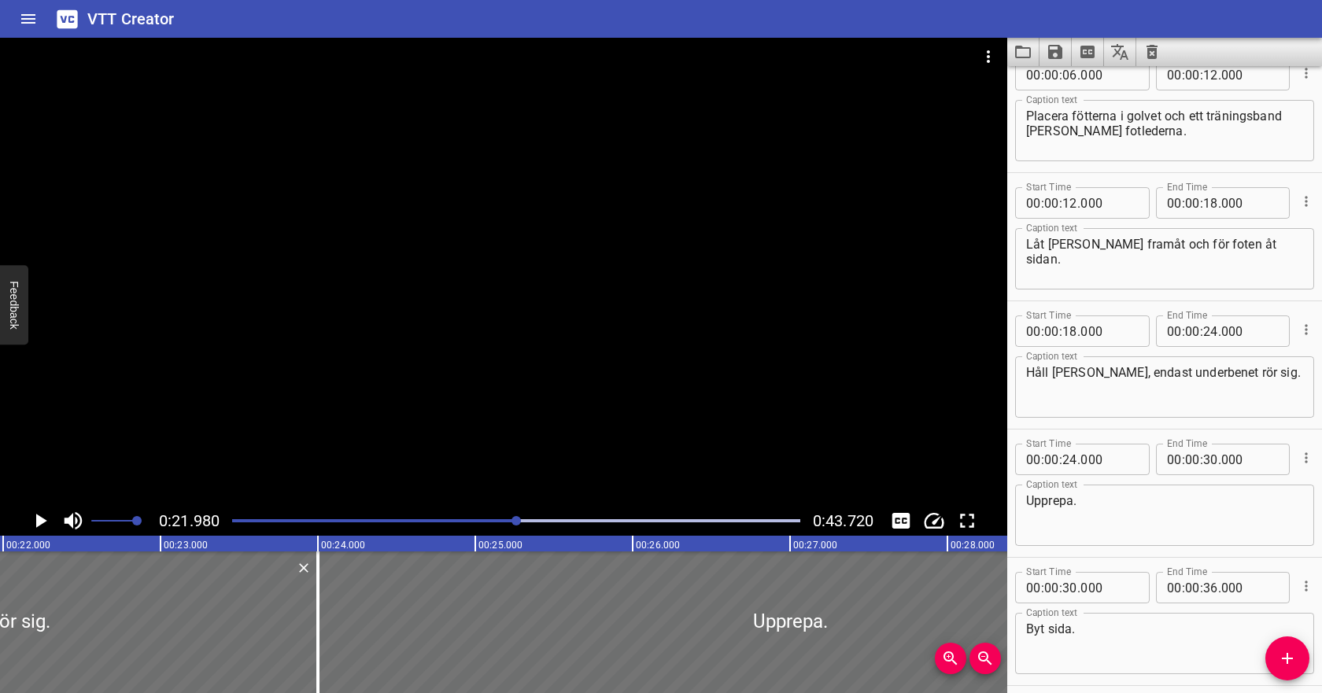
scroll to position [151, 0]
click at [1216, 201] on input "number" at bounding box center [1210, 204] width 15 height 31
click at [1066, 333] on input "number" at bounding box center [1070, 332] width 15 height 31
click at [1212, 336] on input "number" at bounding box center [1210, 332] width 15 height 31
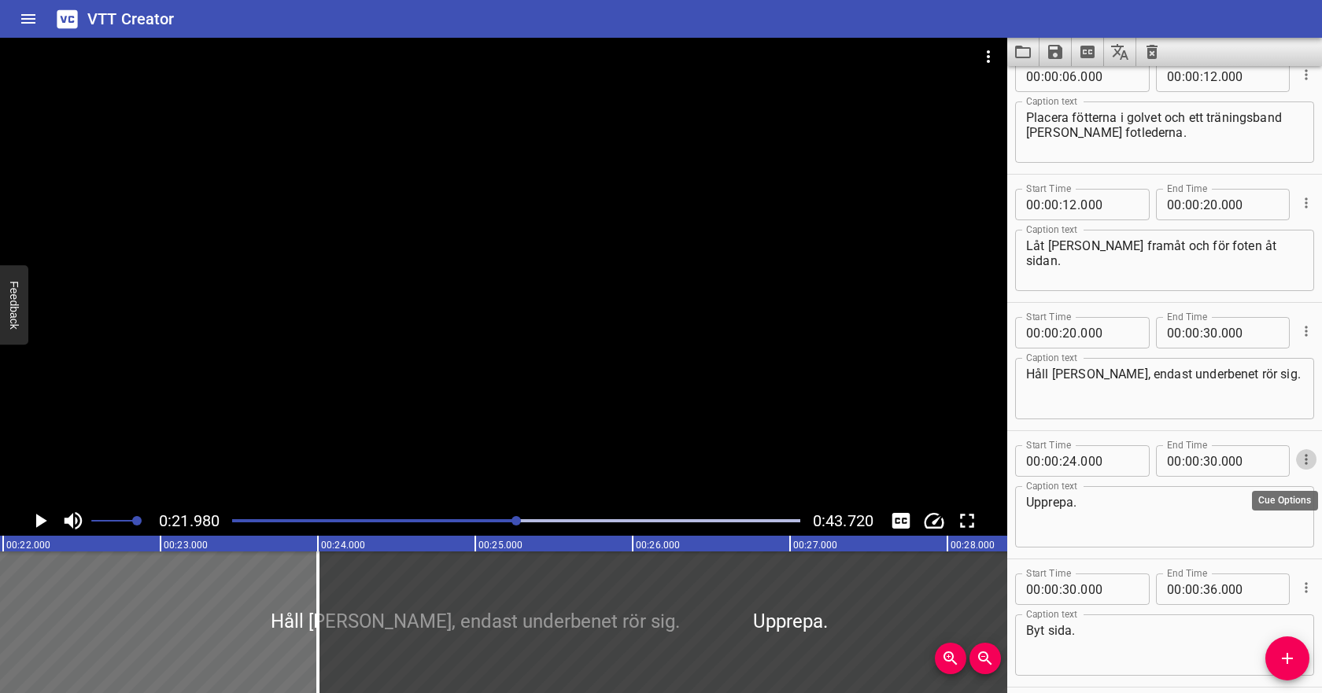
click at [1310, 460] on icon "Cue Options" at bounding box center [1307, 460] width 16 height 16
click at [1284, 484] on li "Delete Cue" at bounding box center [1240, 488] width 137 height 28
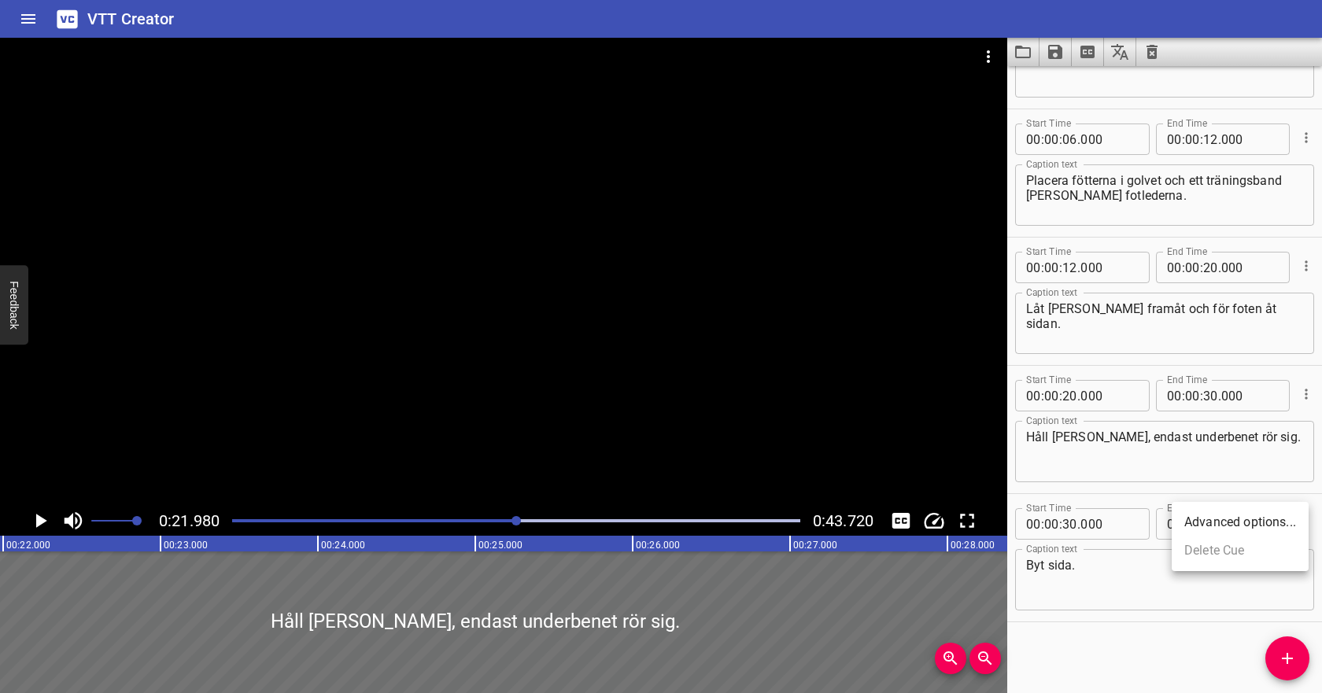
scroll to position [88, 0]
click at [33, 520] on icon "Play/Pause" at bounding box center [40, 521] width 24 height 24
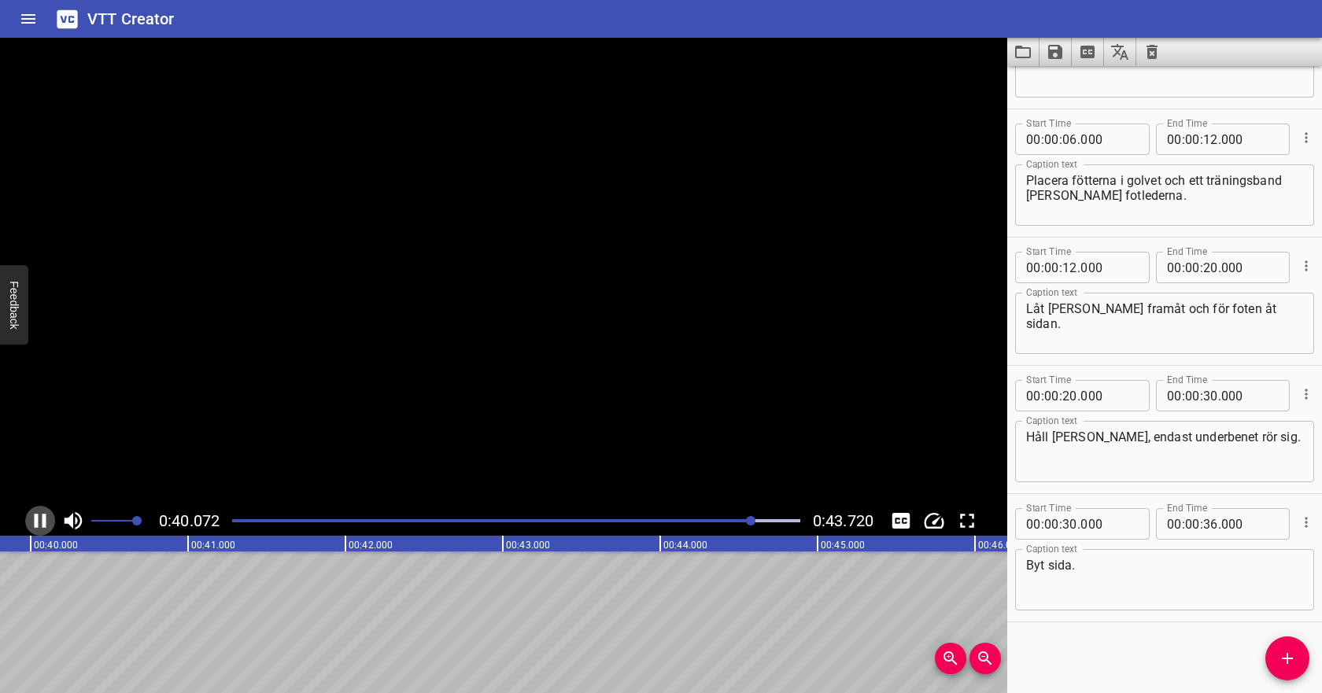
click at [43, 519] on icon "Play/Pause" at bounding box center [41, 521] width 12 height 14
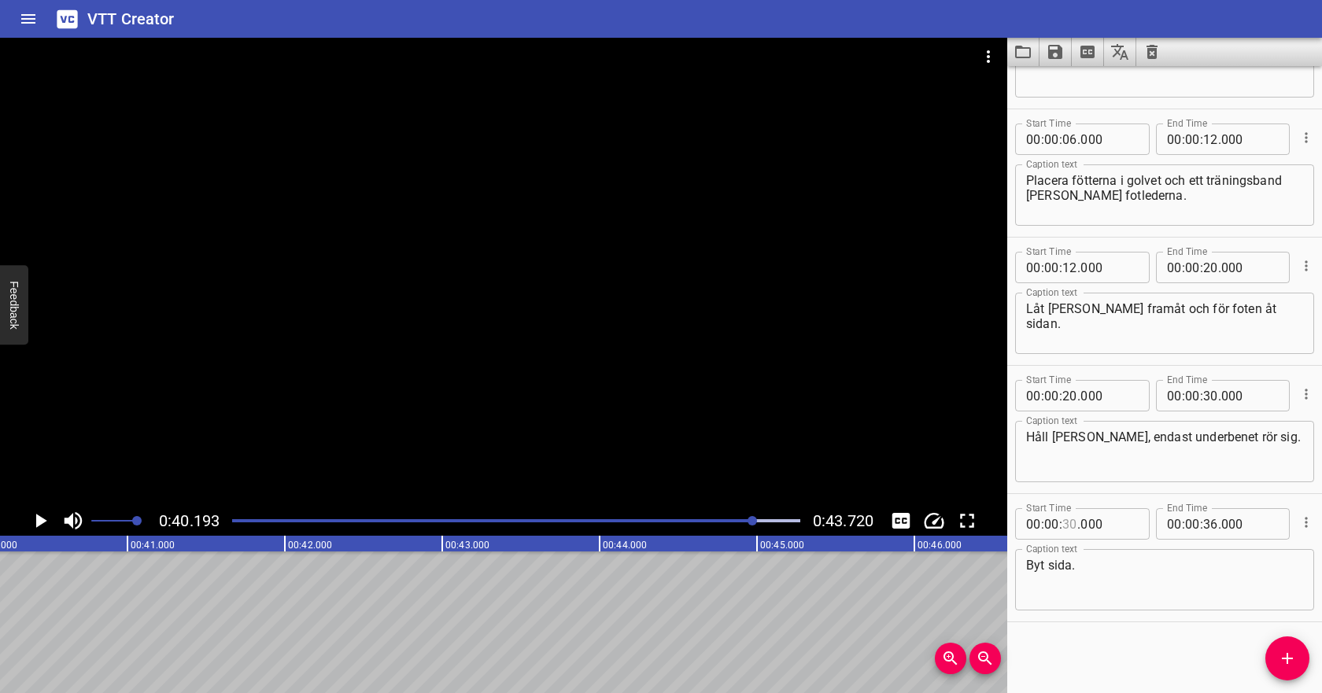
click at [1073, 523] on input "number" at bounding box center [1070, 523] width 15 height 31
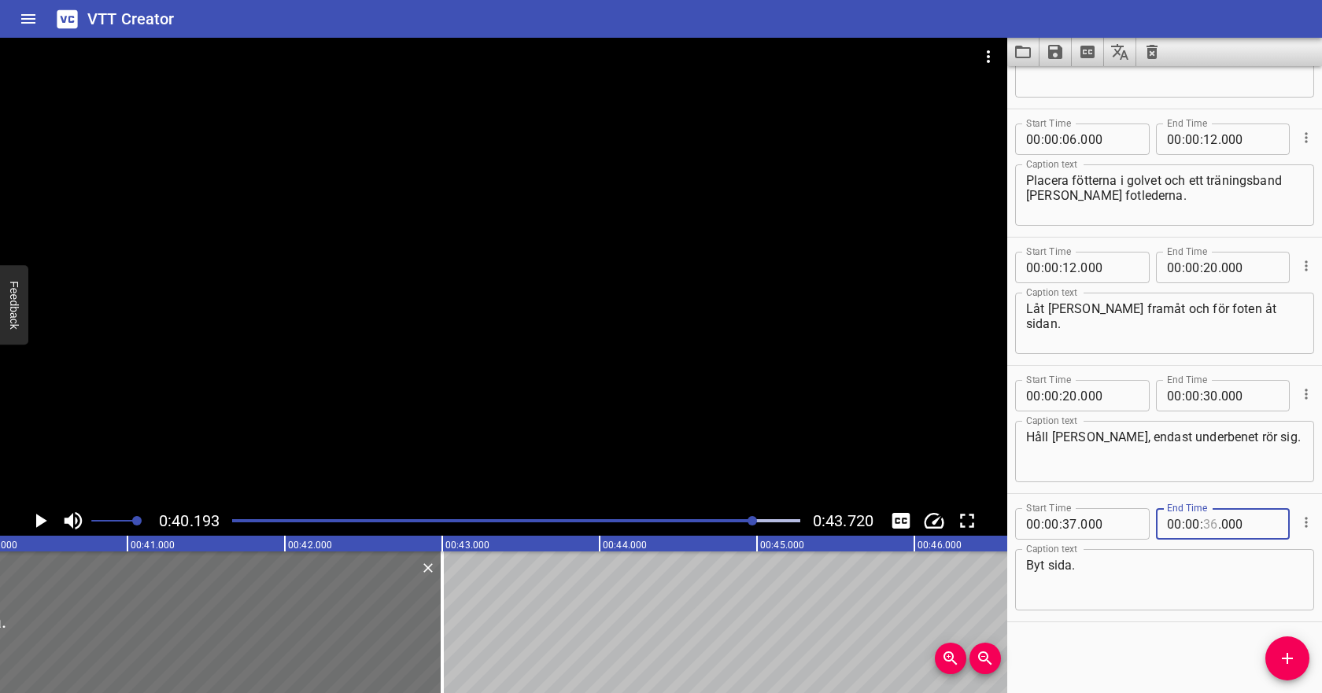
click at [1216, 528] on input "number" at bounding box center [1210, 523] width 15 height 31
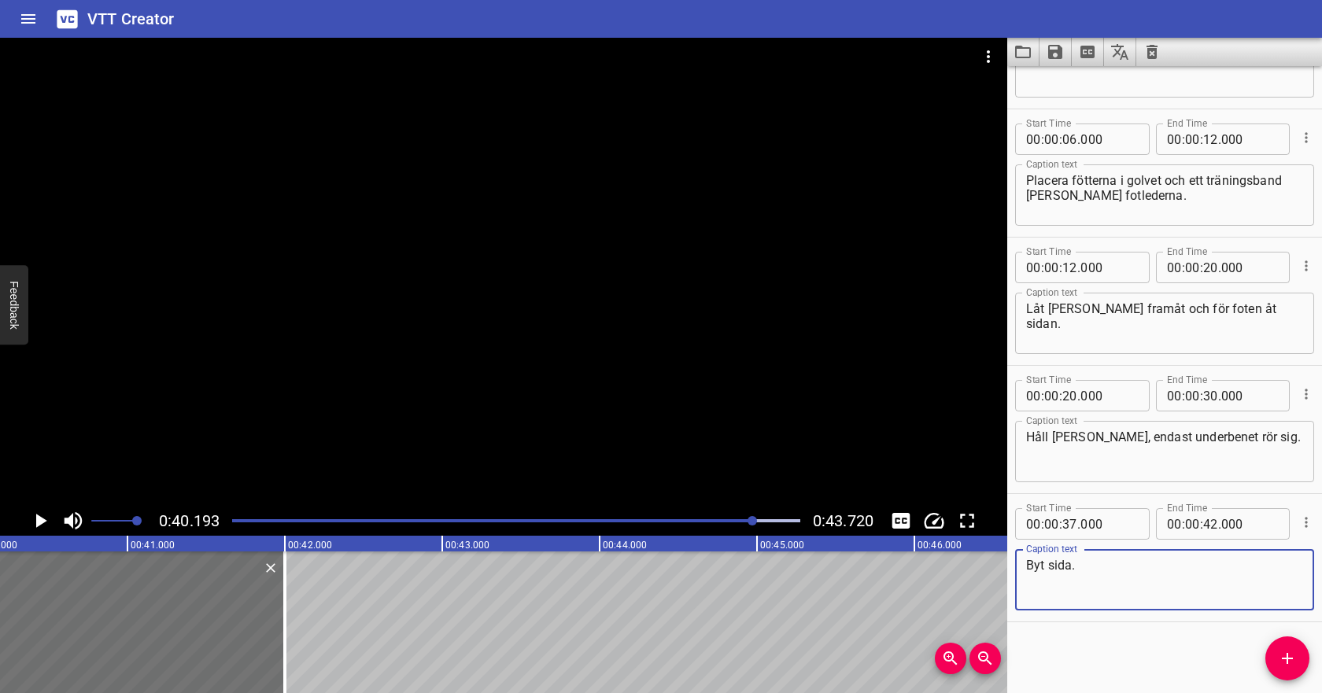
click at [1196, 568] on textarea "Byt sida." at bounding box center [1164, 580] width 277 height 45
click at [731, 524] on div at bounding box center [516, 521] width 587 height 22
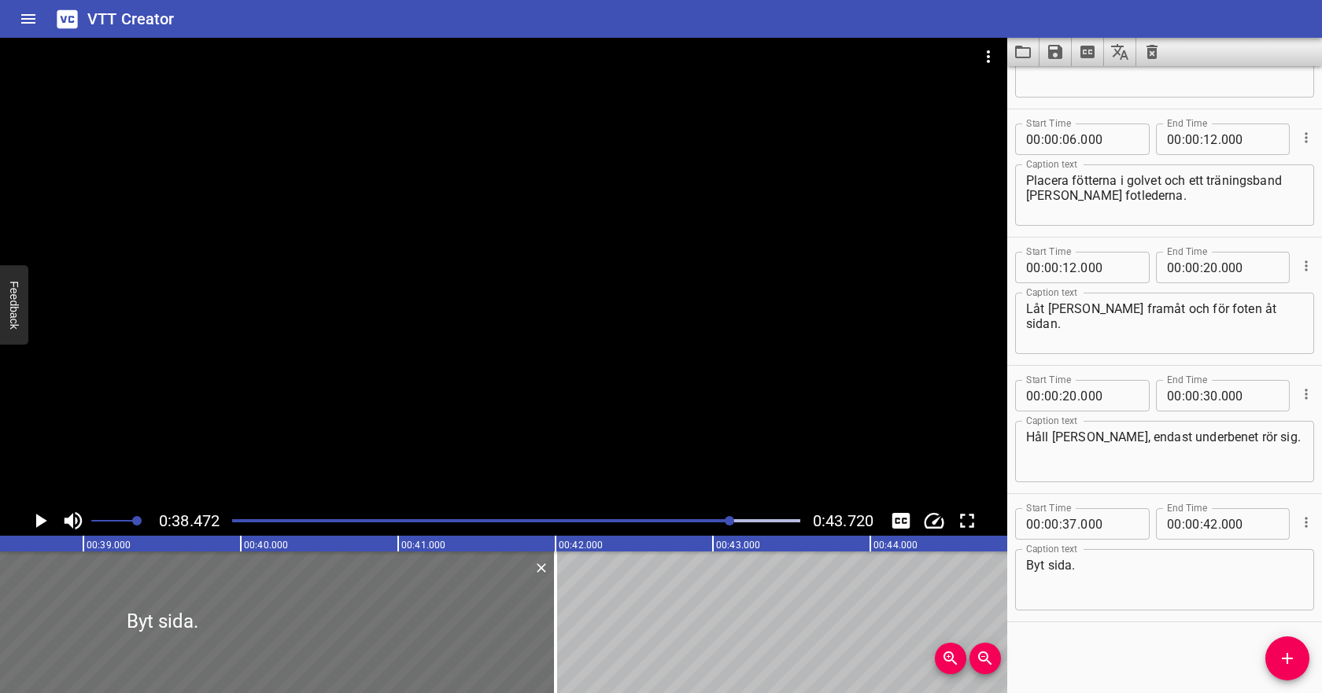
click at [711, 523] on div at bounding box center [516, 521] width 587 height 22
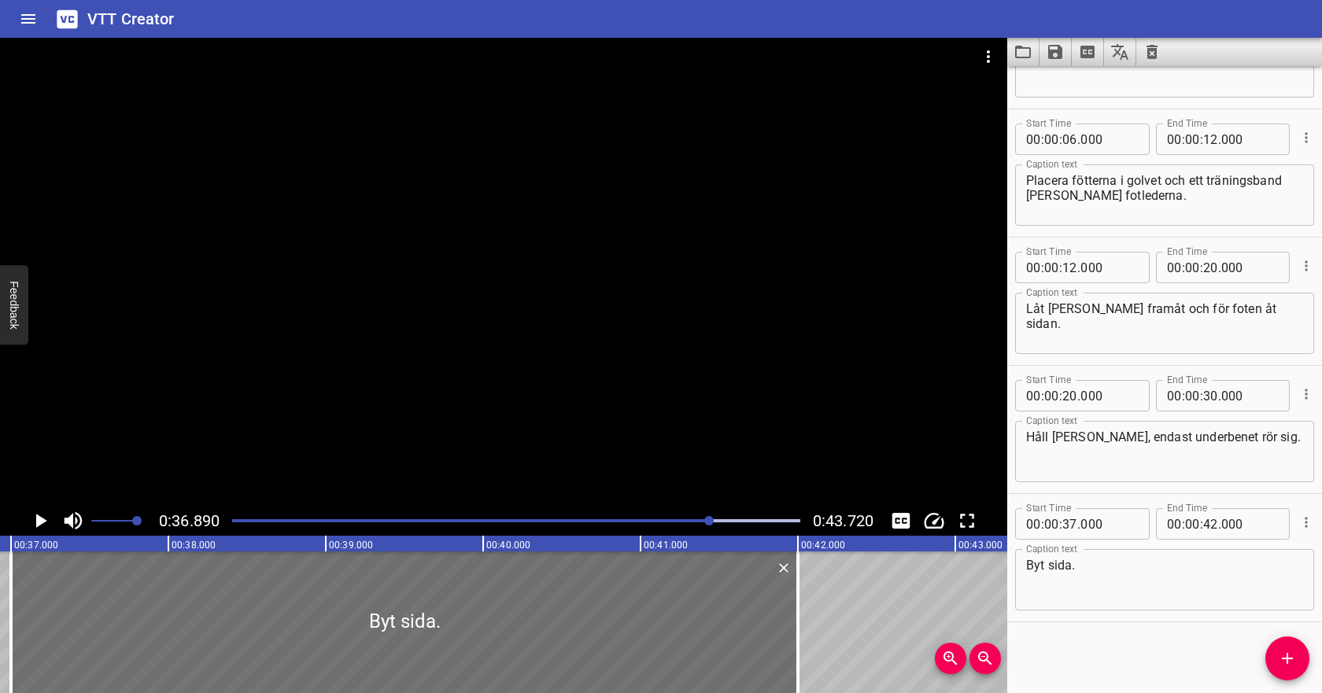
scroll to position [0, 5807]
click at [46, 519] on icon "Play/Pause" at bounding box center [40, 521] width 24 height 24
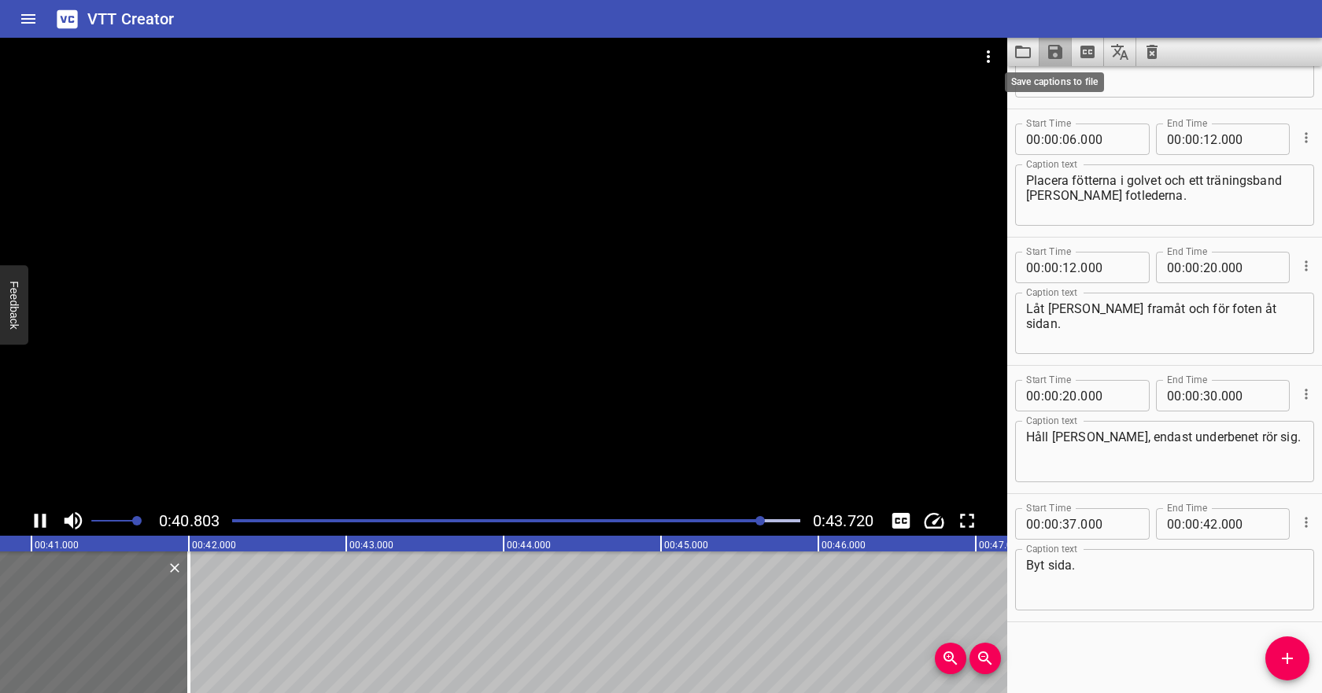
click at [1057, 50] on icon "Save captions to file" at bounding box center [1055, 52] width 14 height 14
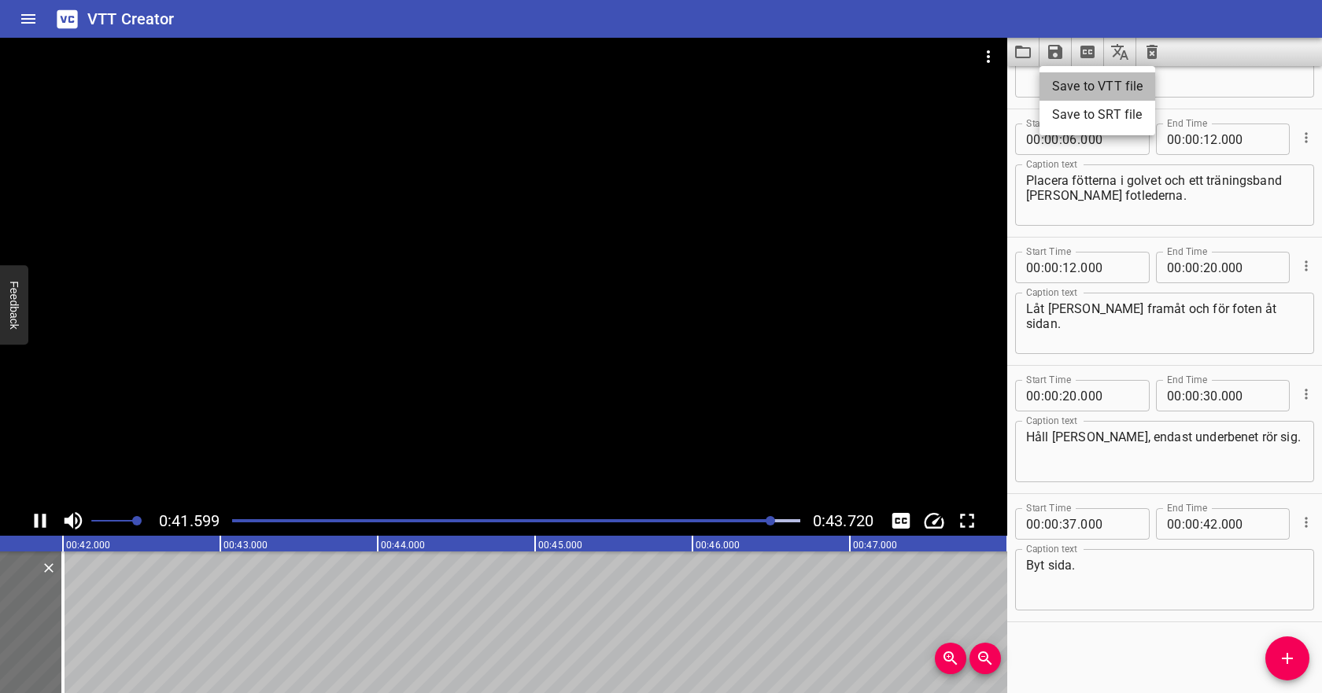
click at [1056, 84] on li "Save to VTT file" at bounding box center [1098, 86] width 116 height 28
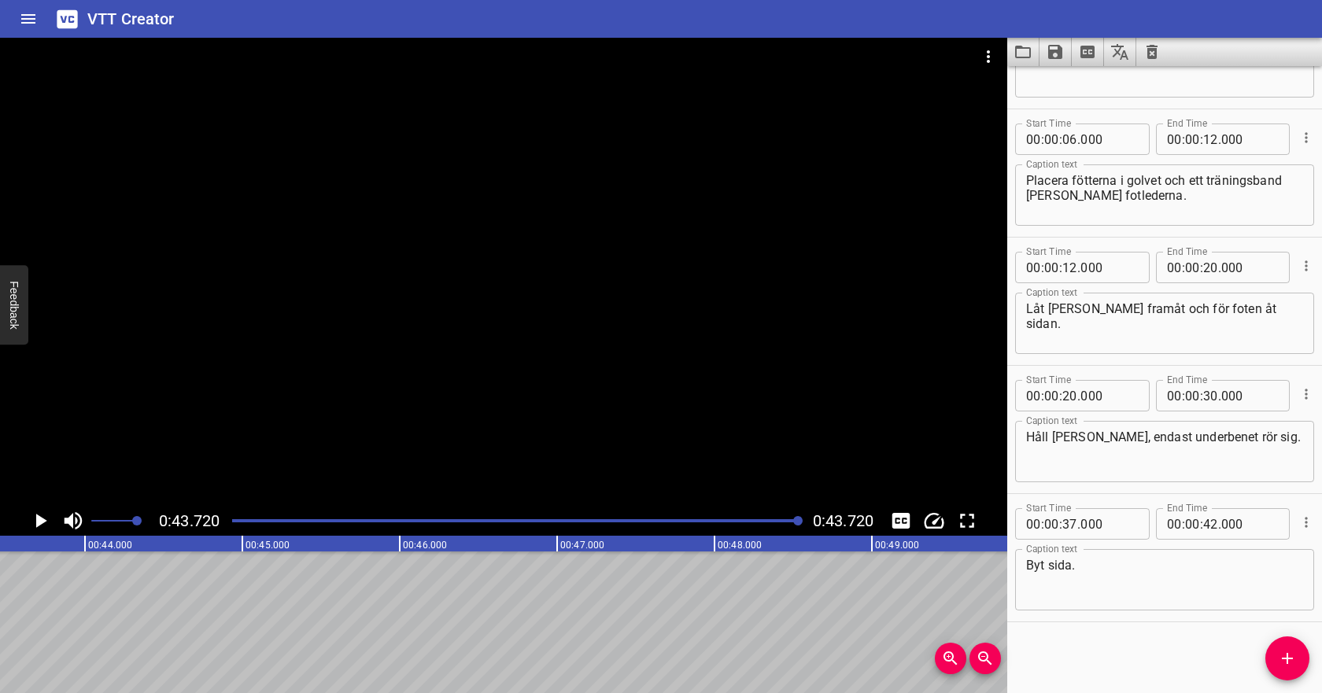
scroll to position [0, 6882]
click at [989, 54] on icon "Video Options" at bounding box center [988, 56] width 19 height 19
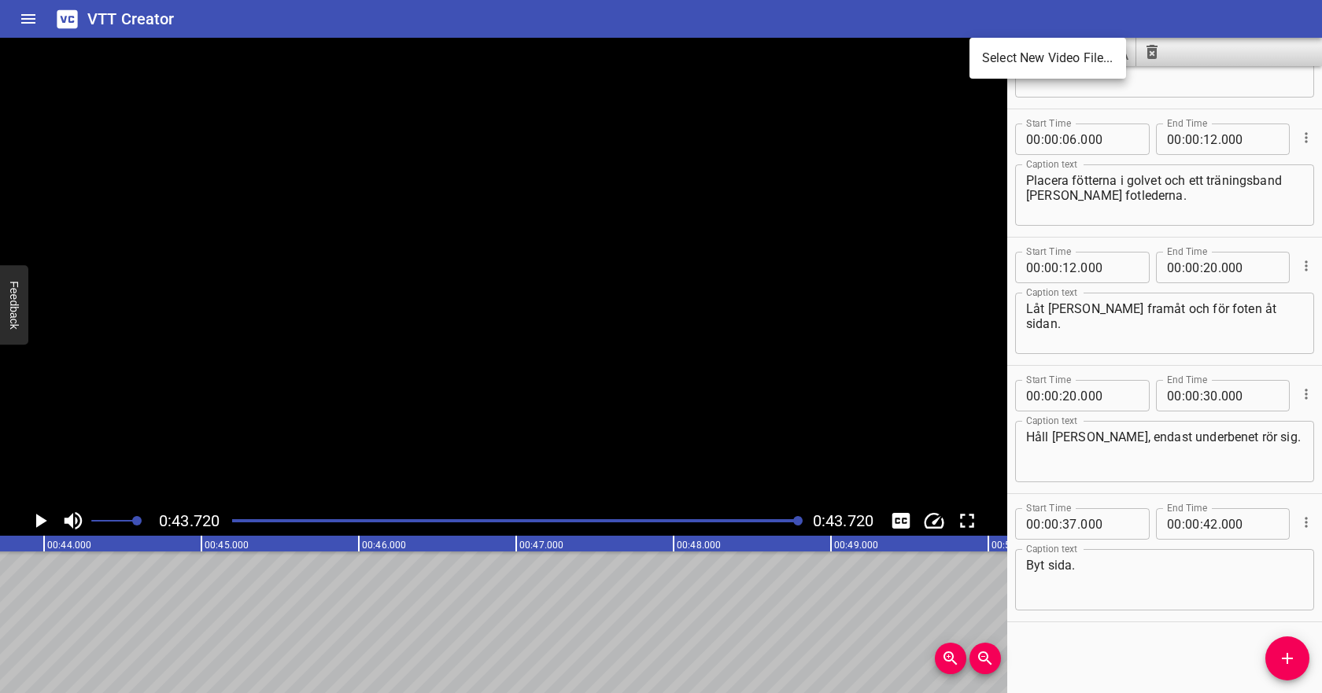
click at [990, 65] on li "Select New Video File..." at bounding box center [1048, 58] width 157 height 28
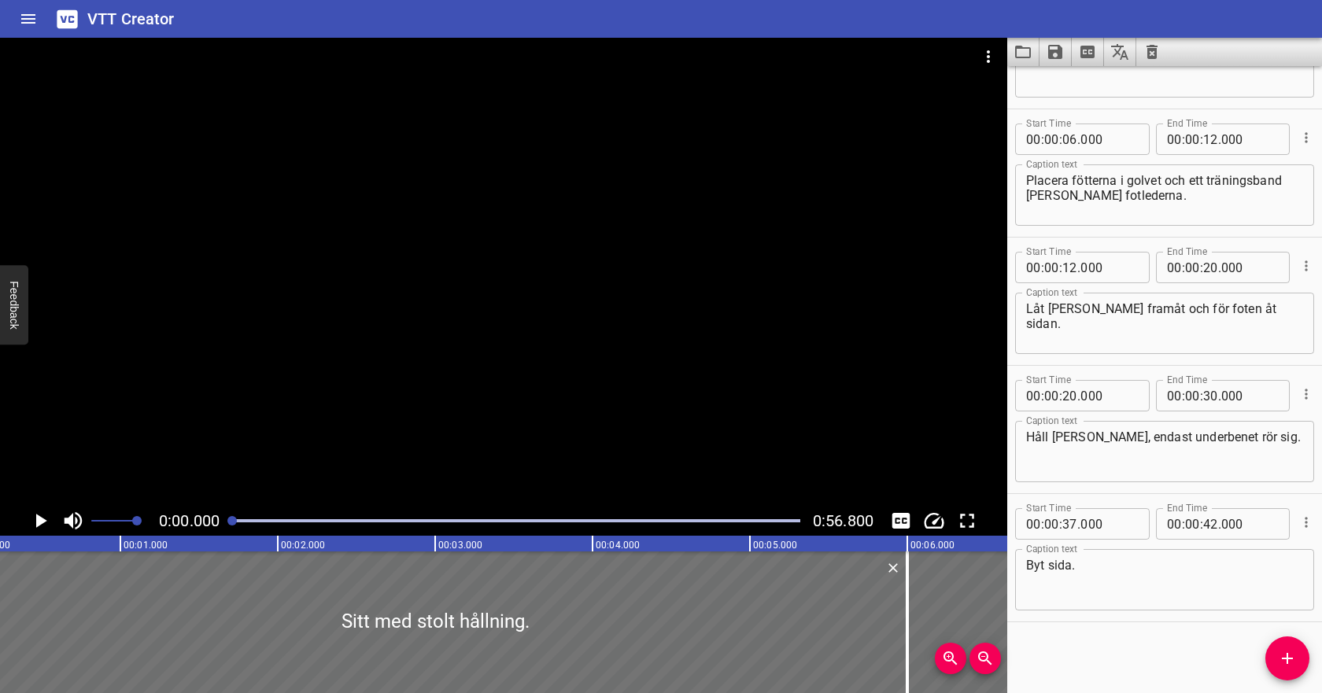
scroll to position [0, 0]
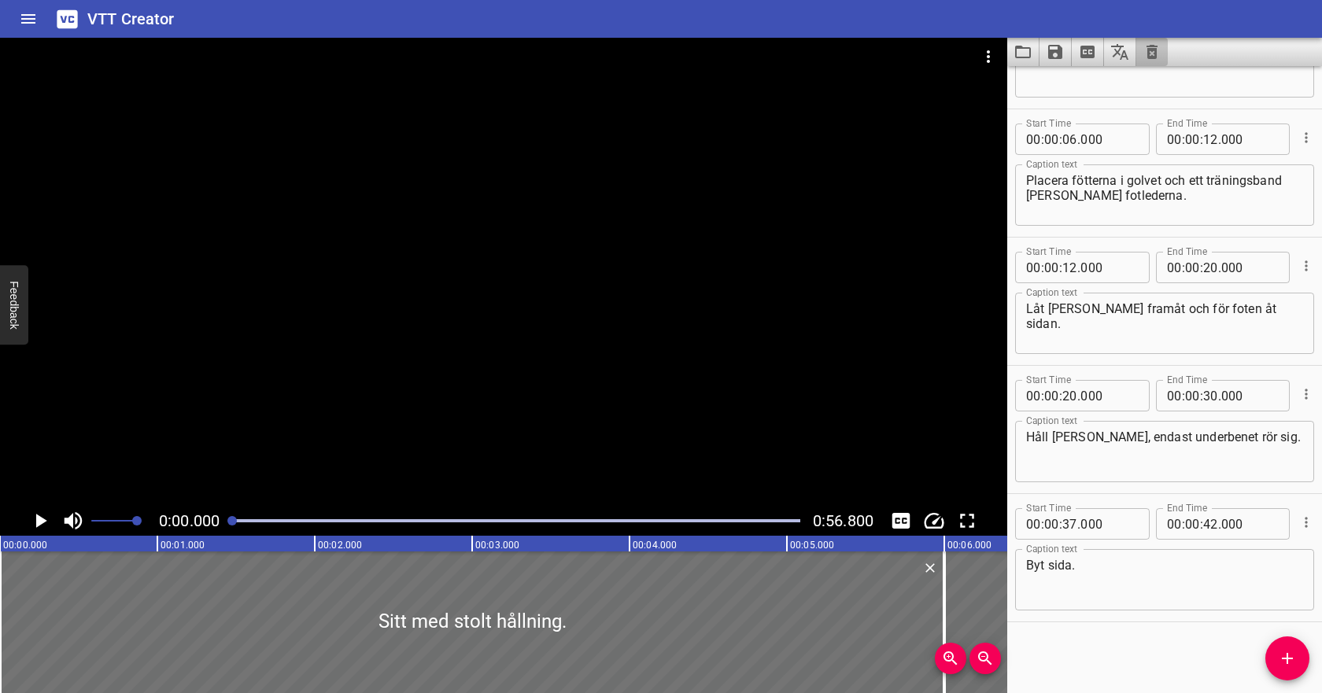
click at [1156, 51] on icon "Clear captions" at bounding box center [1152, 52] width 11 height 14
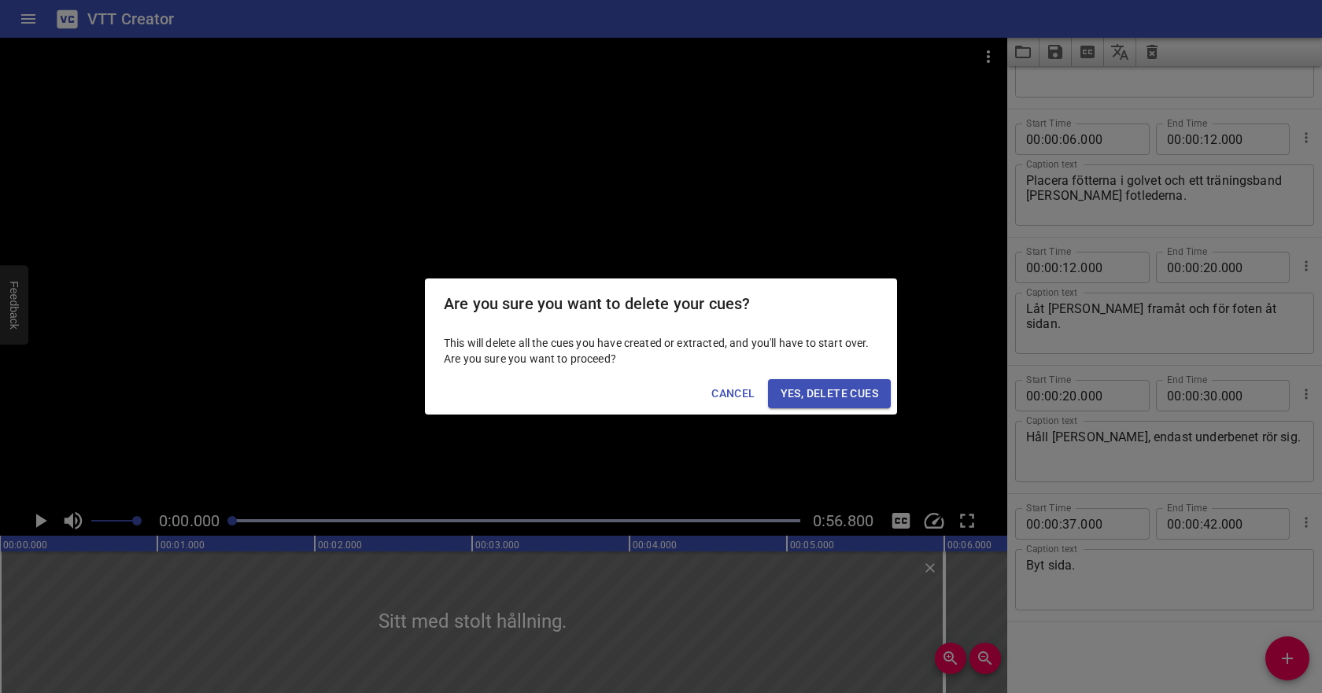
click at [806, 390] on span "Yes, Delete Cues" at bounding box center [830, 394] width 98 height 20
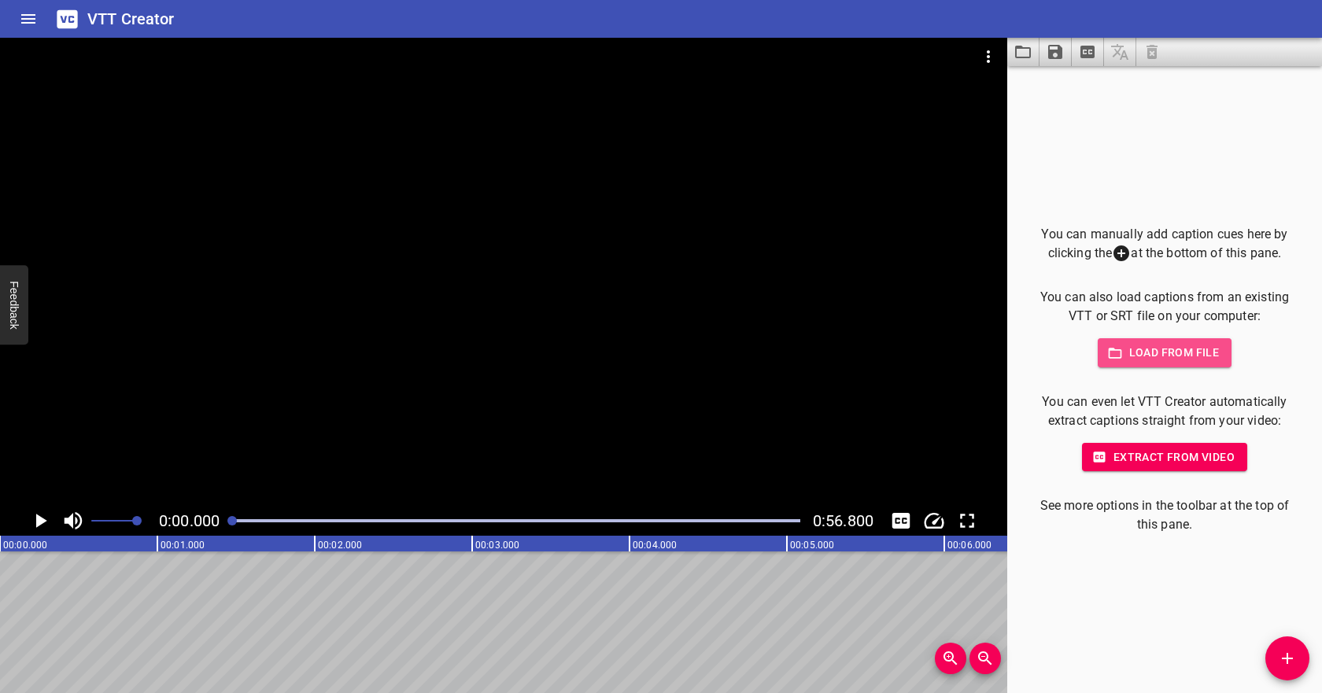
click at [1163, 358] on span "Load from file" at bounding box center [1165, 353] width 109 height 20
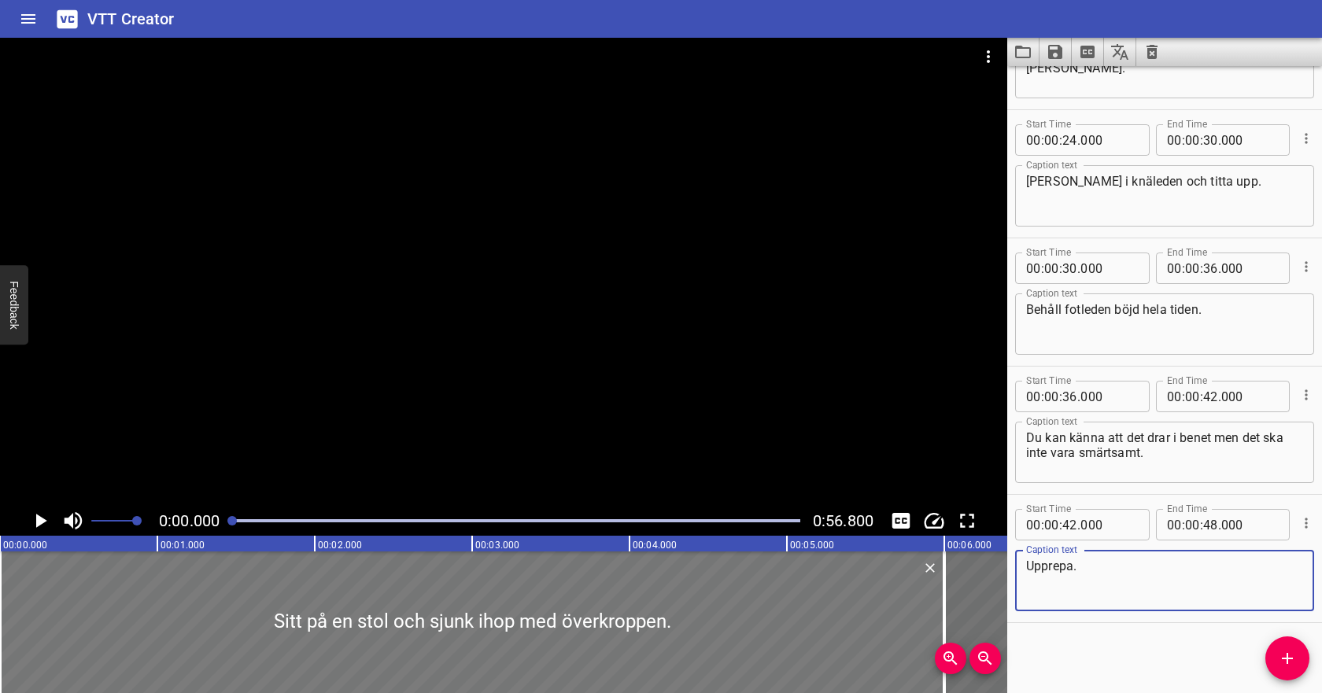
scroll to position [473, 0]
click at [46, 526] on icon "Play/Pause" at bounding box center [40, 521] width 24 height 24
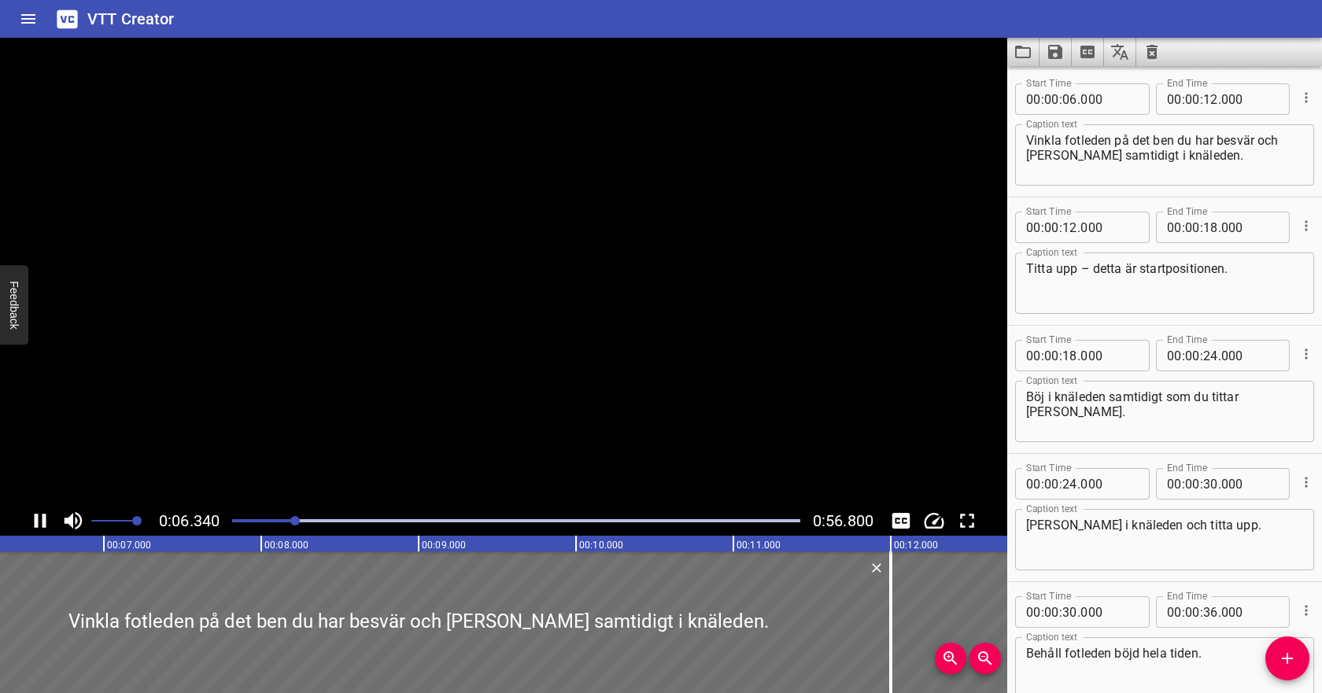
scroll to position [128, 0]
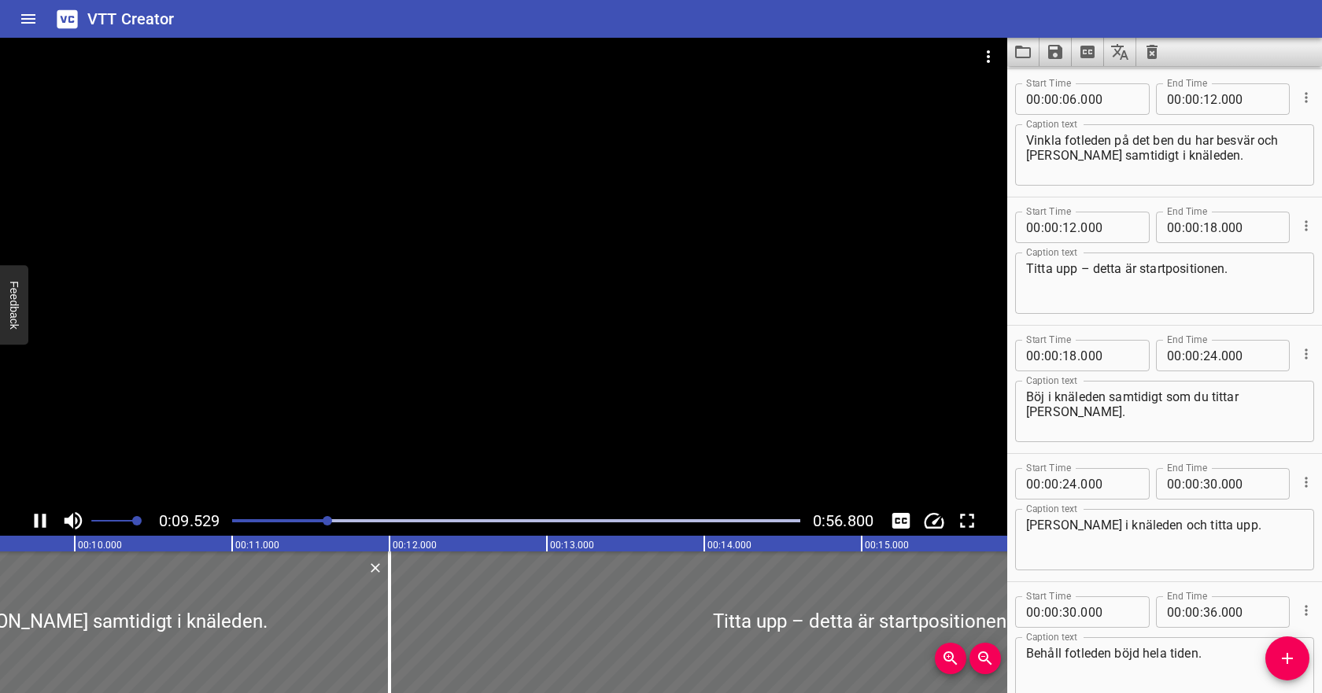
click at [43, 523] on icon "Play/Pause" at bounding box center [41, 521] width 12 height 14
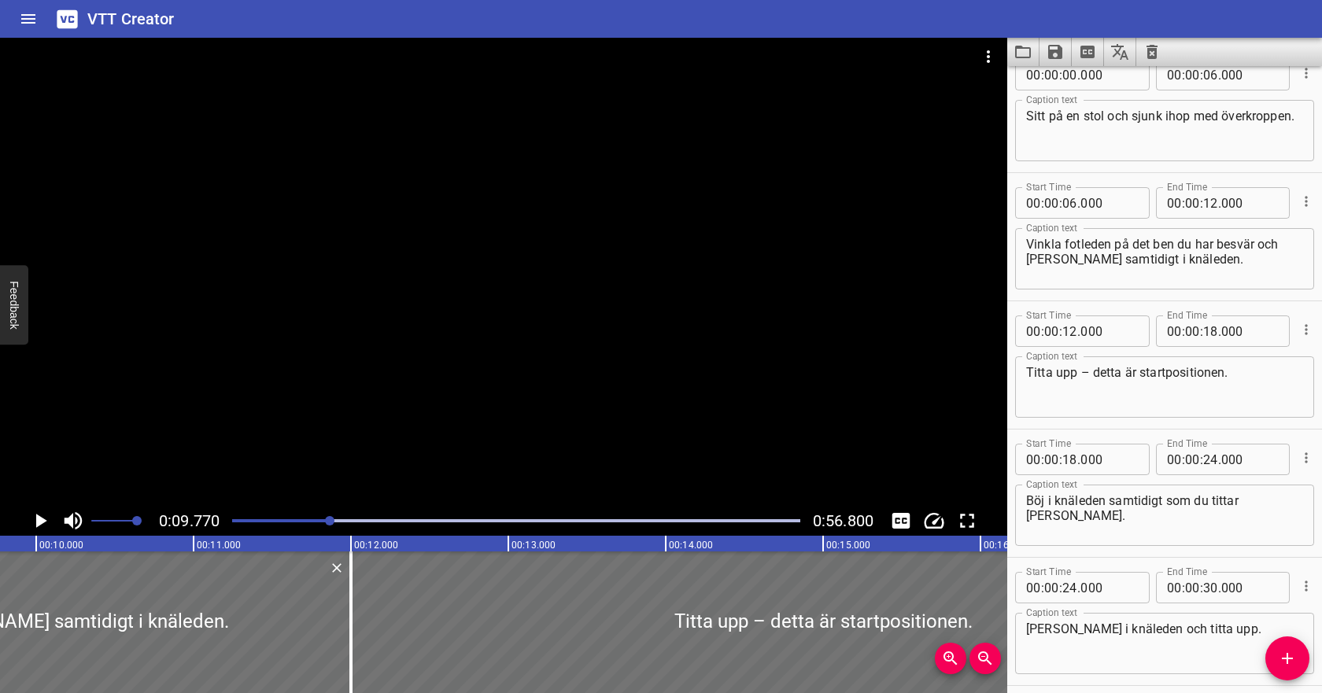
scroll to position [0, 0]
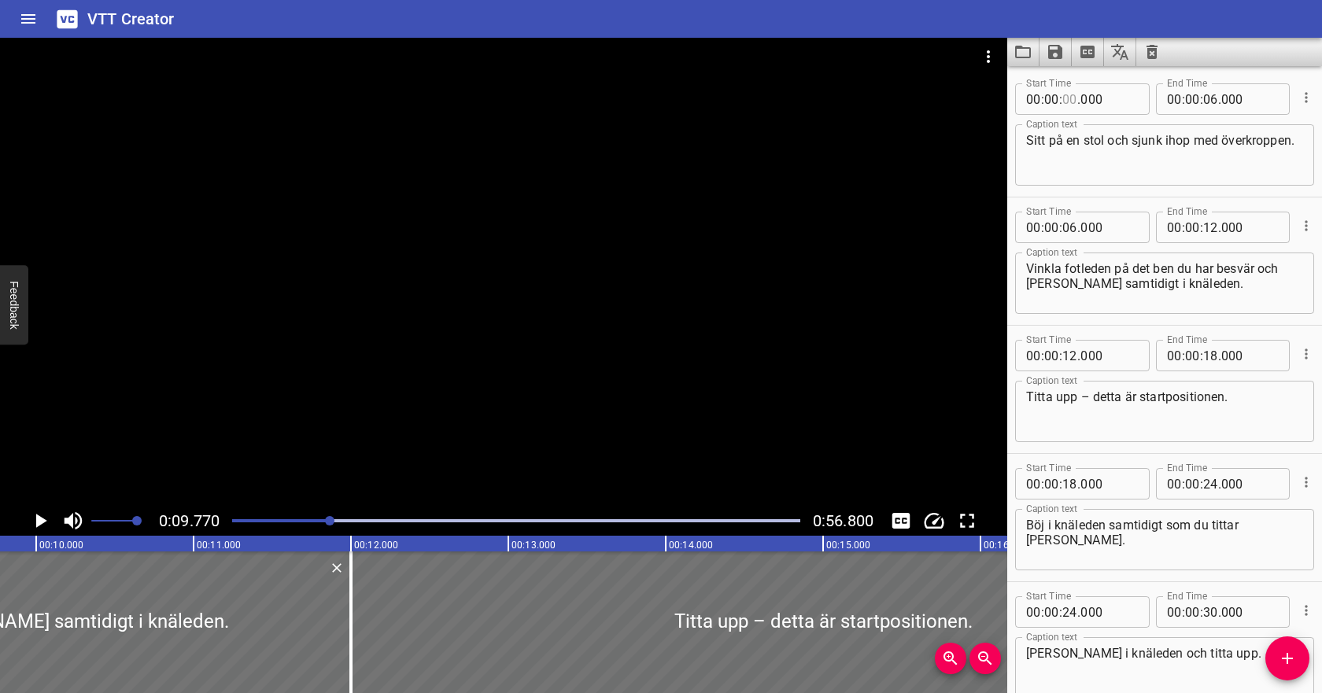
click at [1074, 100] on input "number" at bounding box center [1070, 98] width 15 height 31
click at [1207, 102] on input "number" at bounding box center [1210, 98] width 15 height 31
click at [51, 519] on icon "Play/Pause" at bounding box center [40, 521] width 24 height 24
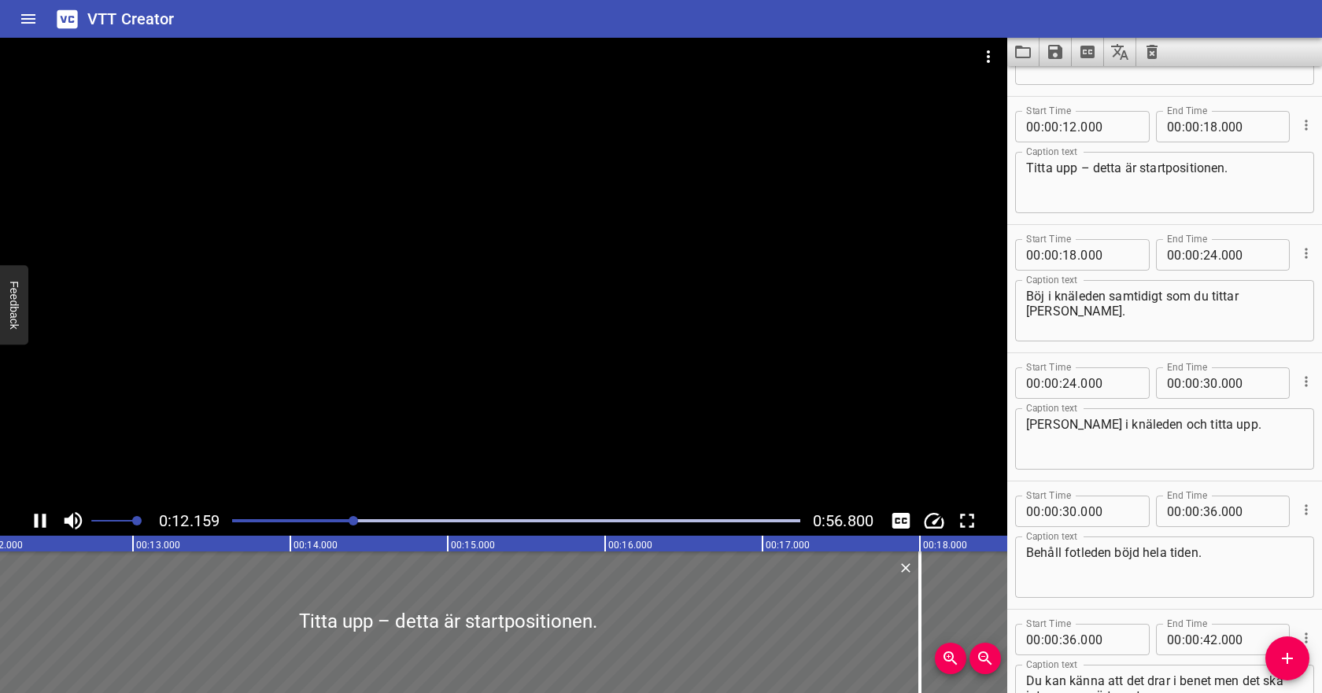
scroll to position [257, 0]
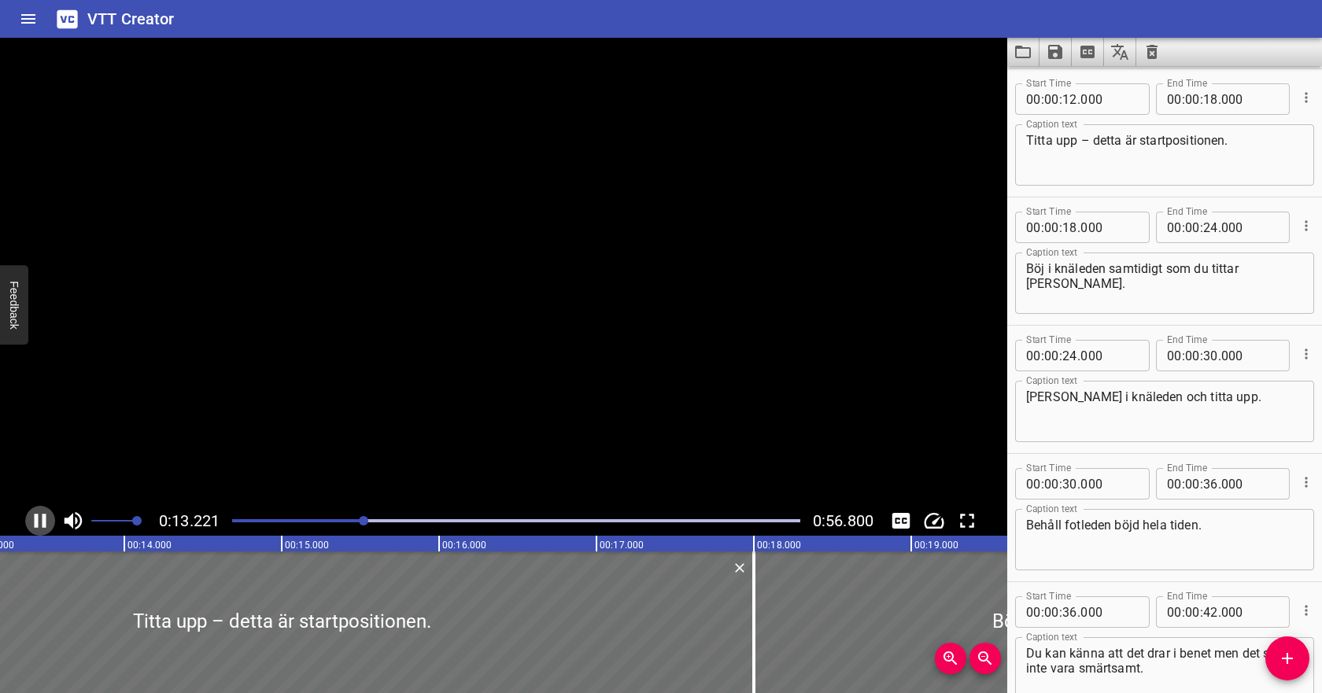
click at [51, 518] on icon "Play/Pause" at bounding box center [40, 521] width 24 height 24
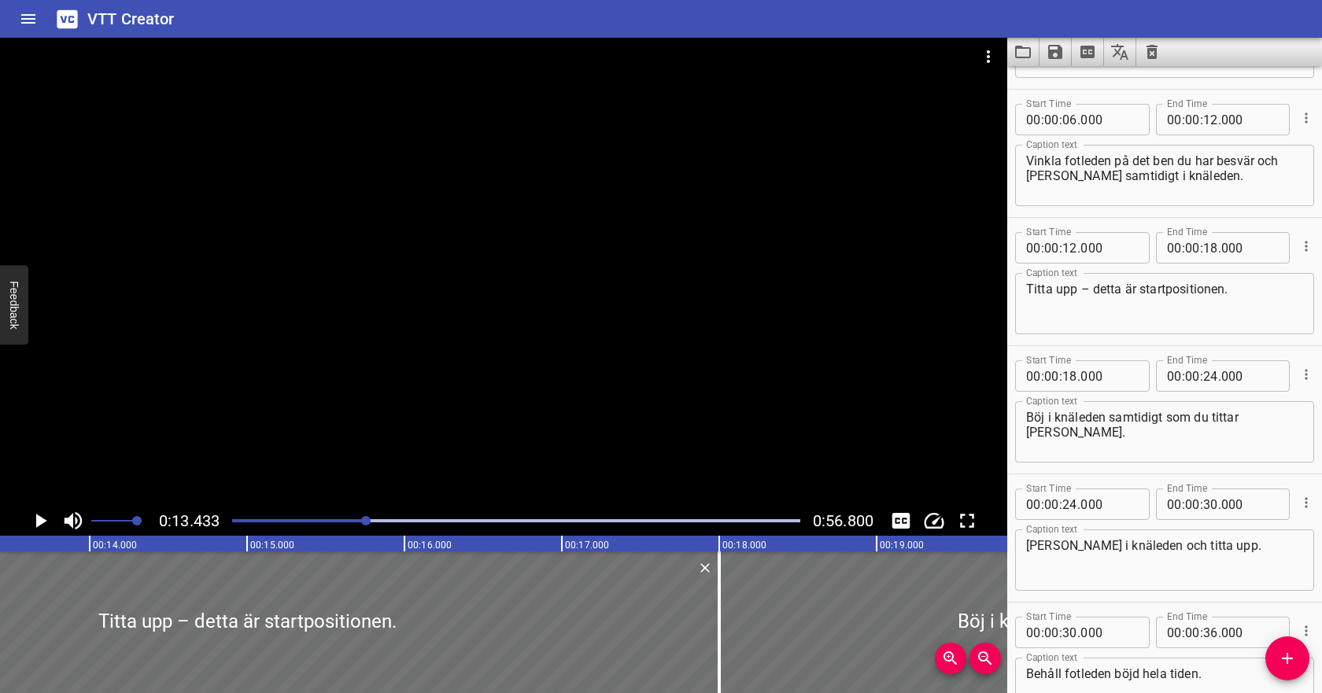
scroll to position [0, 0]
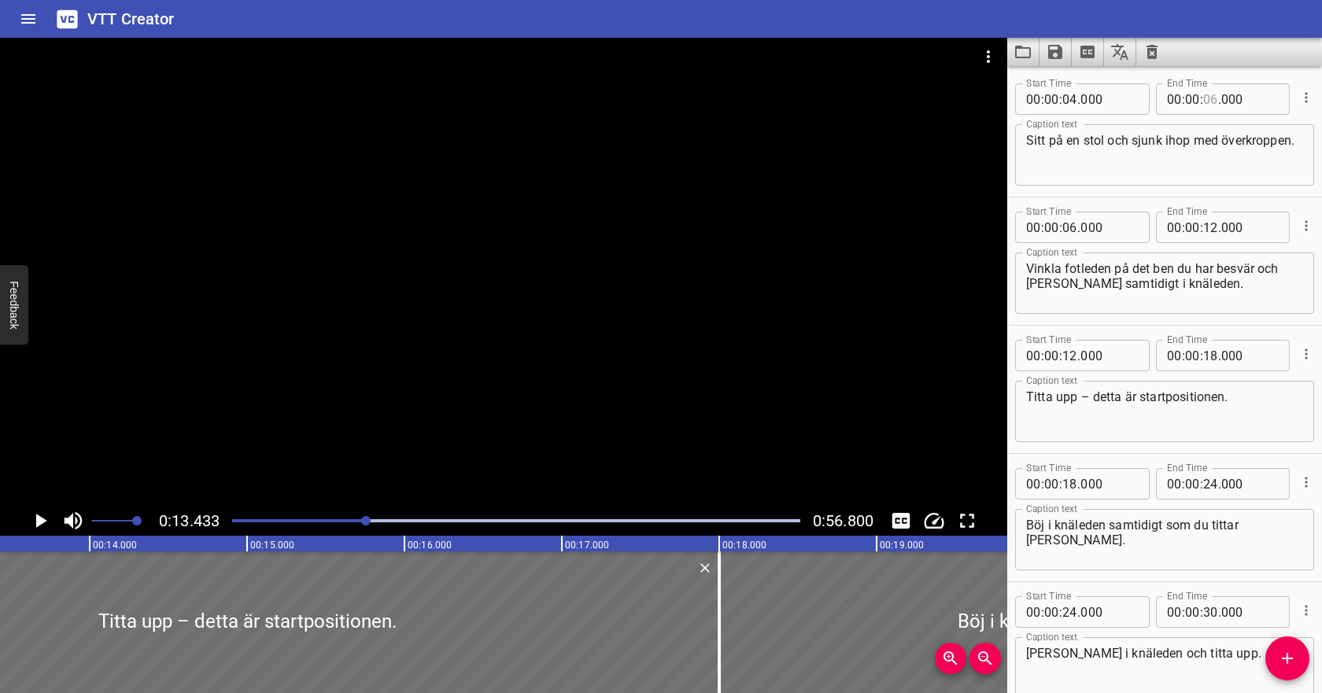
click at [1207, 98] on input "number" at bounding box center [1210, 98] width 15 height 31
click at [1073, 227] on input "number" at bounding box center [1070, 227] width 15 height 31
click at [1189, 268] on textarea "Vinkla fotleden på det ben du har besvär och [PERSON_NAME] samtidigt i knäleden." at bounding box center [1164, 283] width 277 height 45
click at [47, 522] on icon "Play/Pause" at bounding box center [40, 521] width 24 height 24
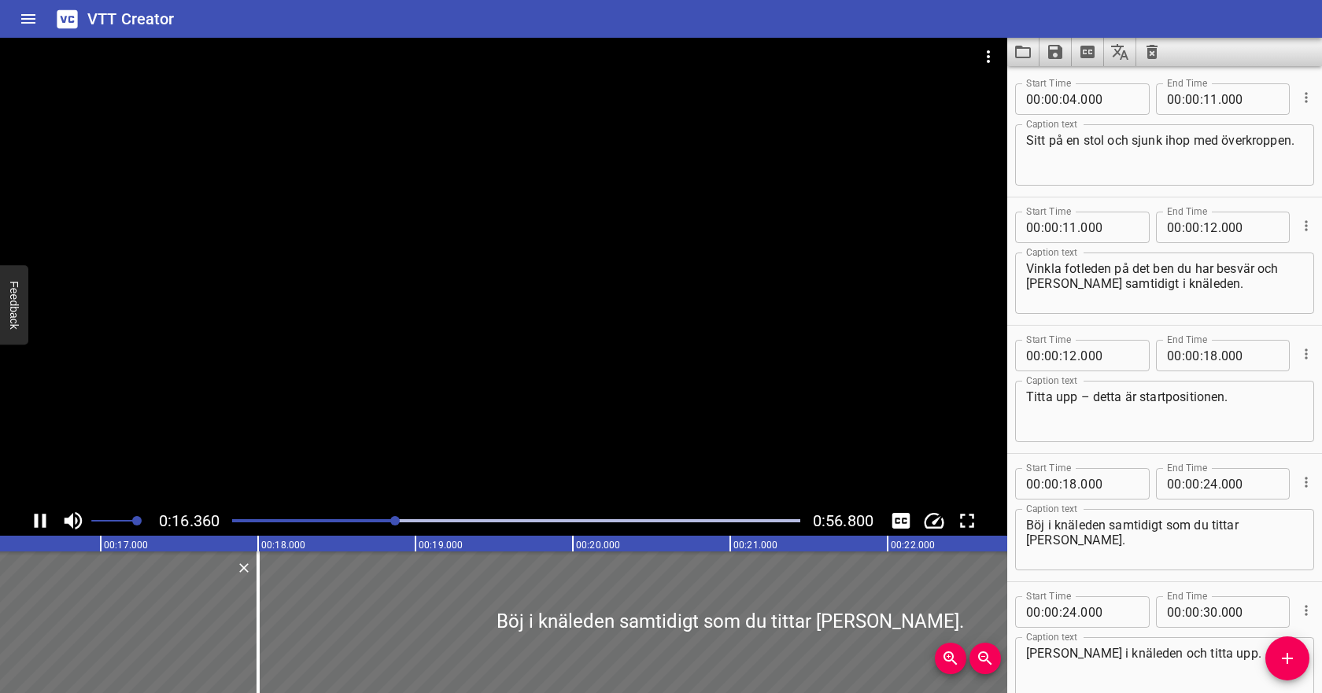
click at [47, 523] on icon "Play/Pause" at bounding box center [40, 521] width 24 height 24
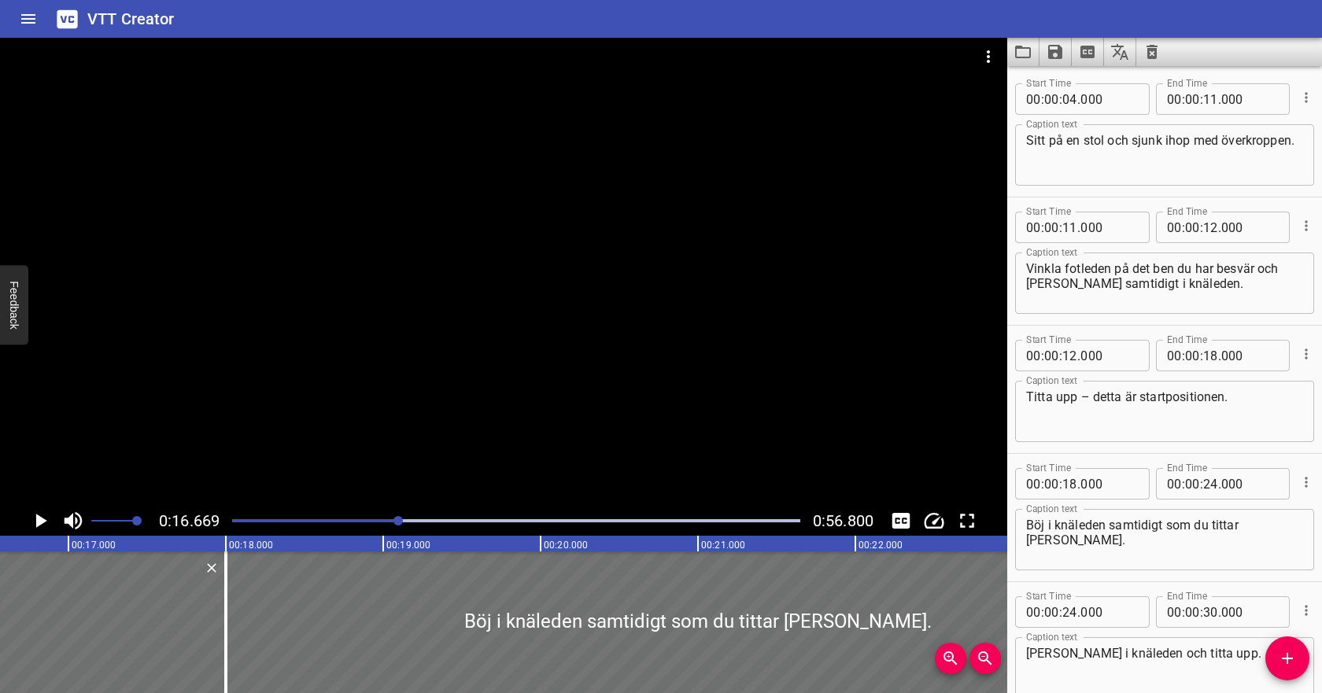
scroll to position [0, 2623]
click at [44, 521] on icon "Play/Pause" at bounding box center [41, 521] width 11 height 14
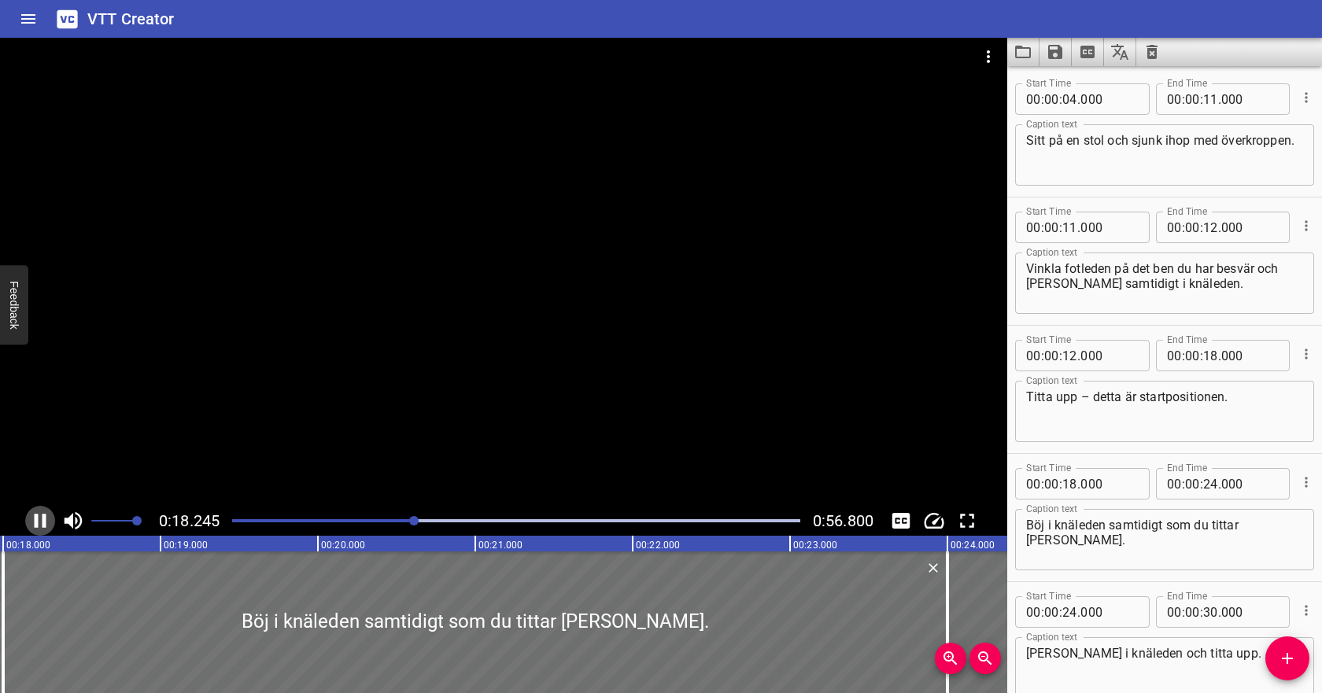
click at [44, 520] on icon "Play/Pause" at bounding box center [41, 521] width 12 height 14
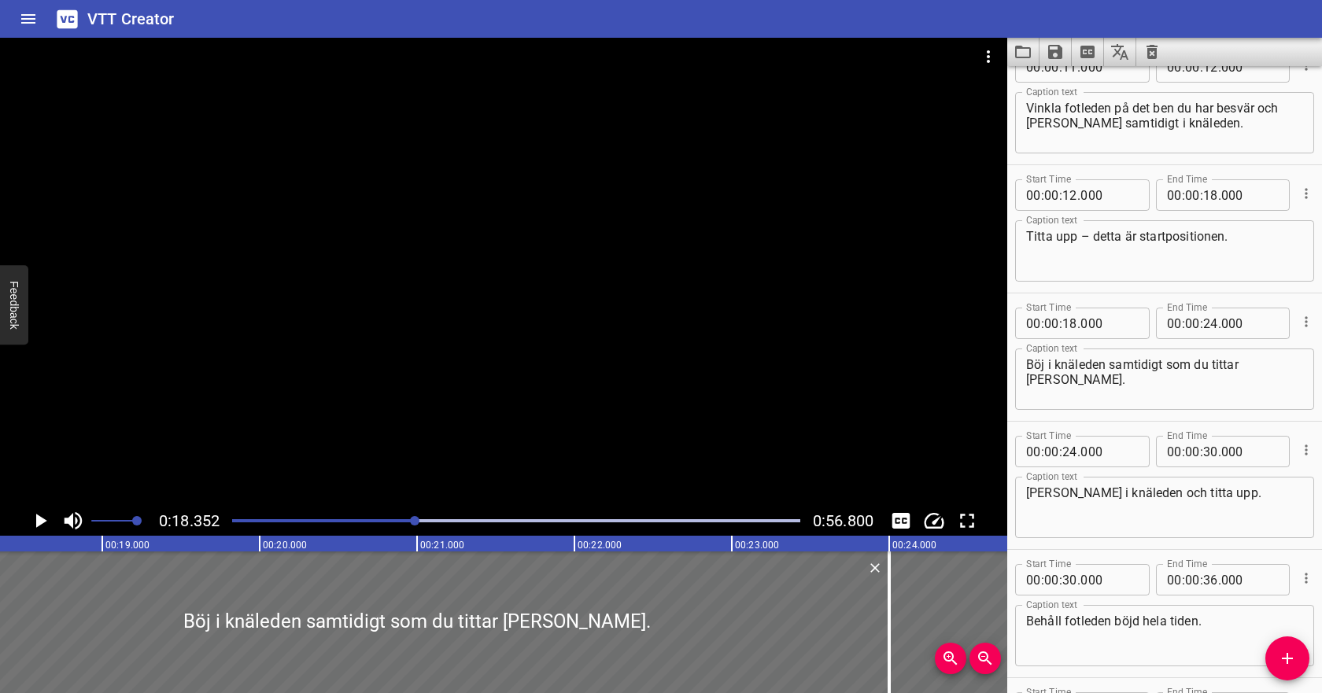
scroll to position [0, 0]
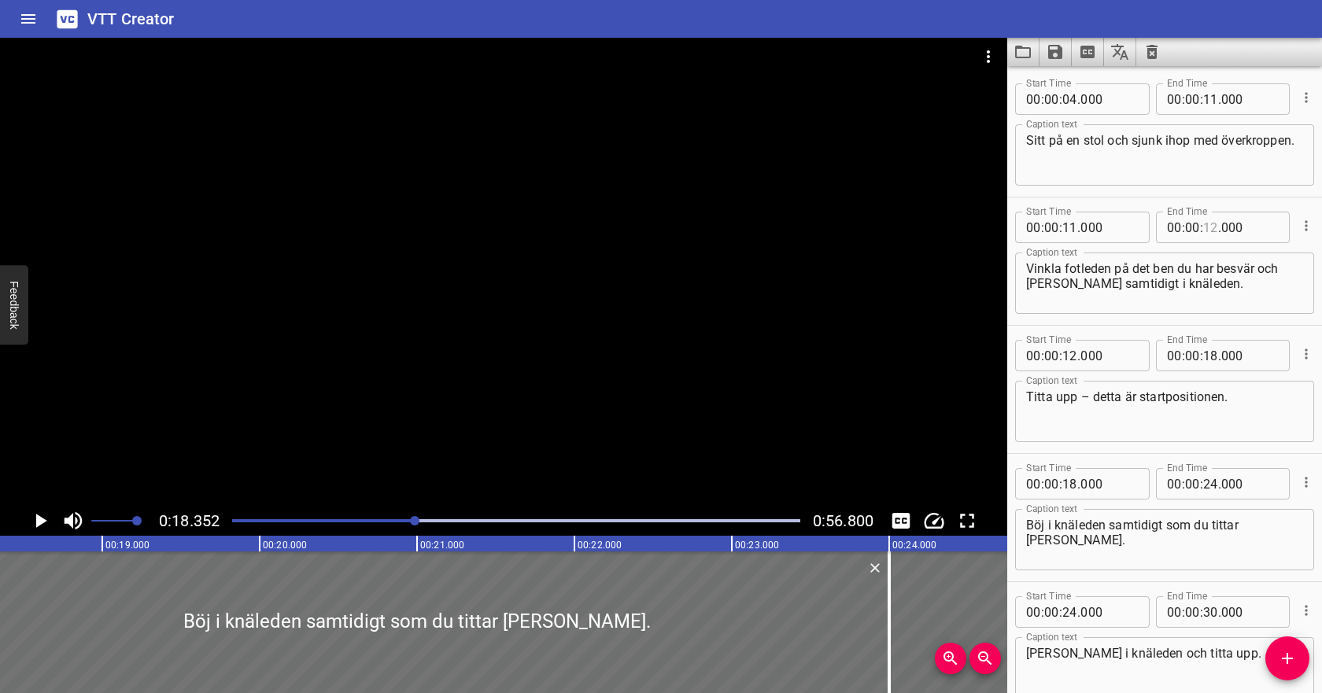
click at [1210, 232] on input "number" at bounding box center [1210, 227] width 15 height 31
click at [1079, 357] on span "." at bounding box center [1079, 355] width 3 height 31
click at [1074, 356] on input "number" at bounding box center [1070, 355] width 15 height 31
click at [1208, 354] on input "number" at bounding box center [1210, 355] width 15 height 31
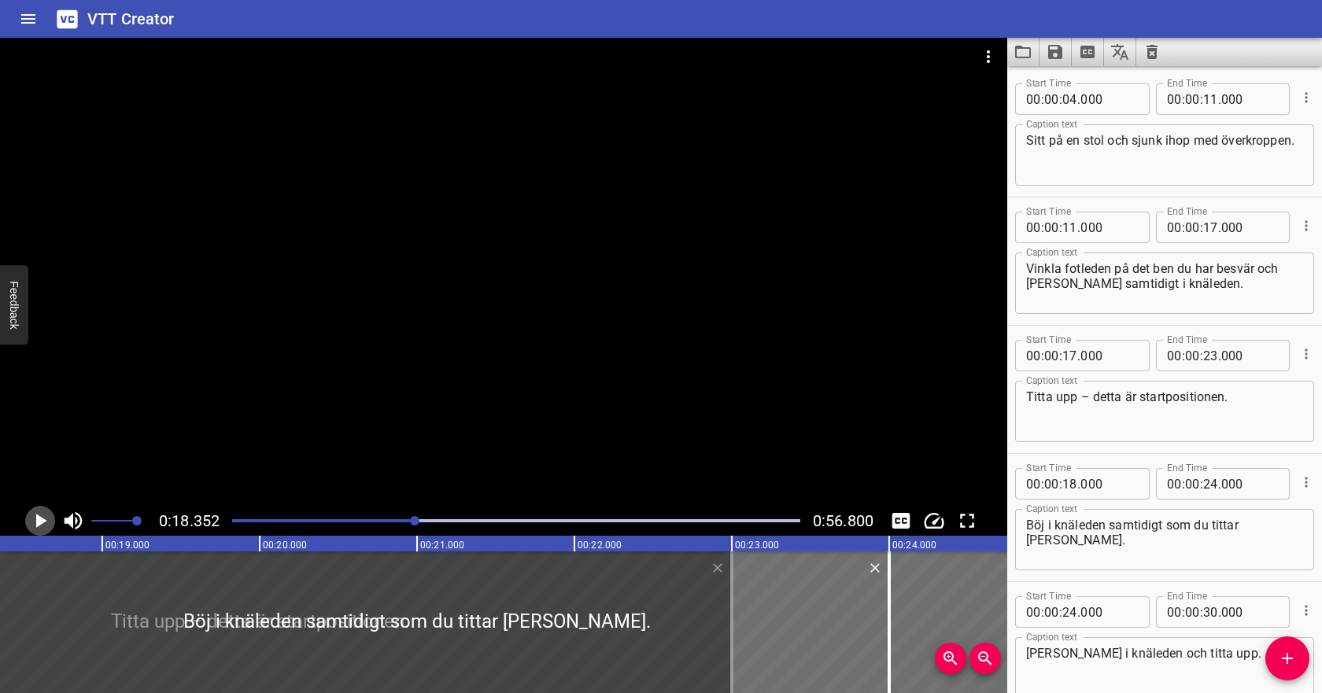
click at [48, 516] on icon "Play/Pause" at bounding box center [40, 521] width 24 height 24
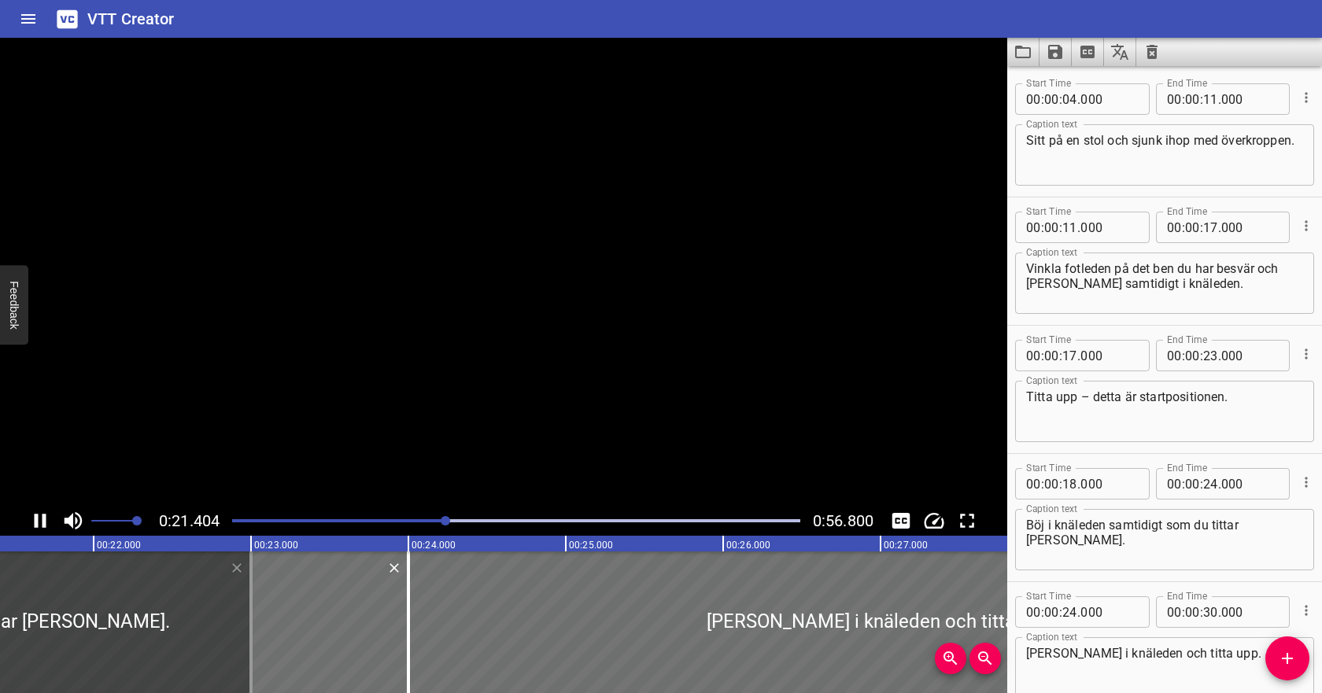
click at [48, 516] on icon "Play/Pause" at bounding box center [40, 521] width 24 height 24
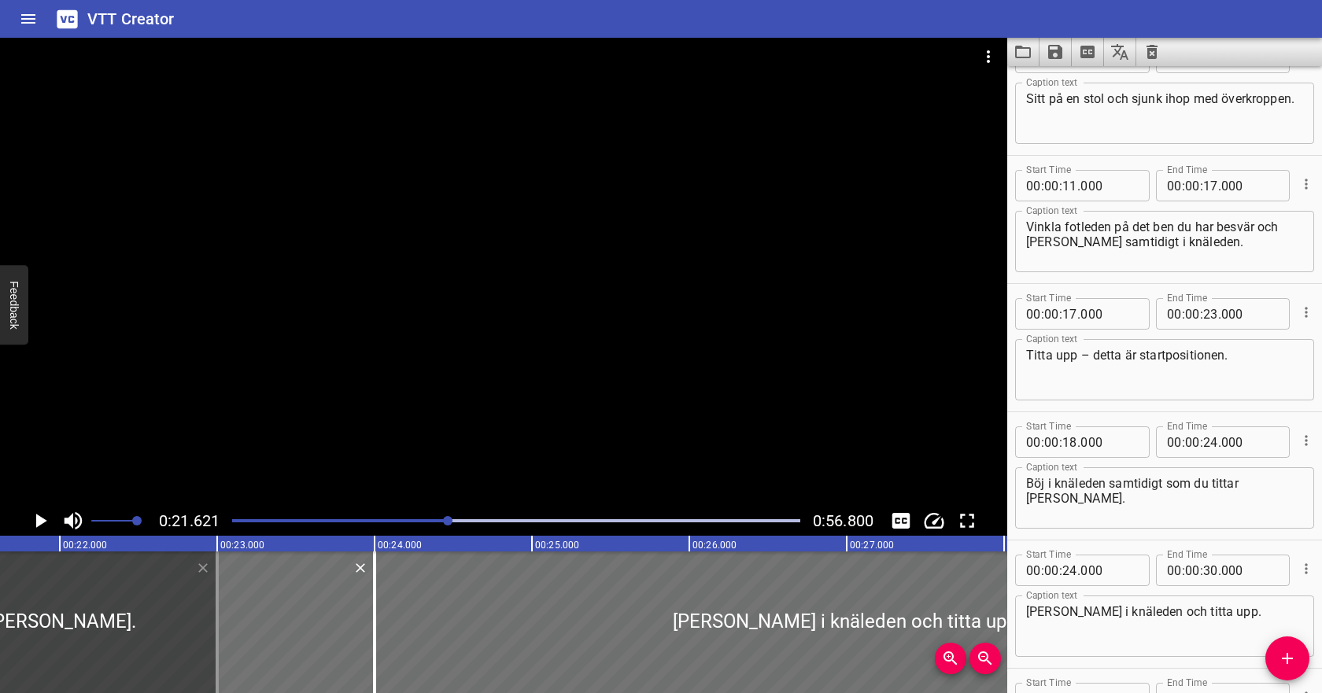
scroll to position [50, 0]
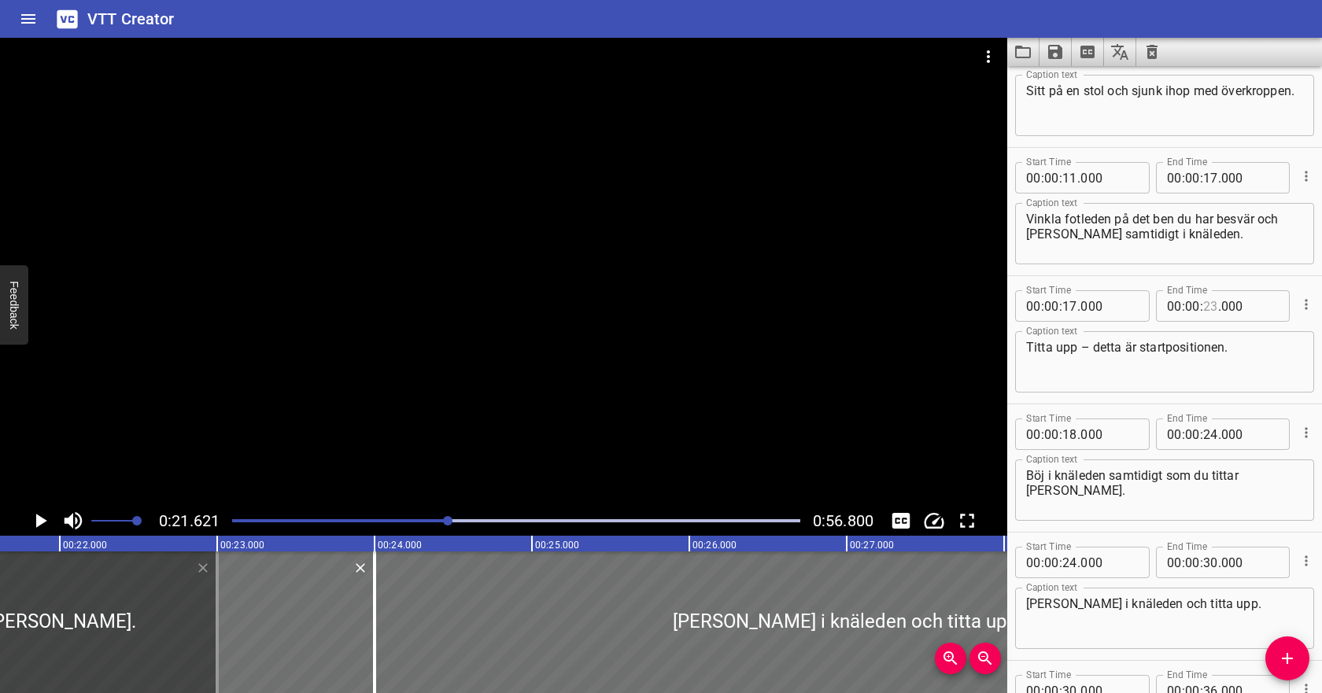
click at [1210, 305] on input "number" at bounding box center [1210, 305] width 15 height 31
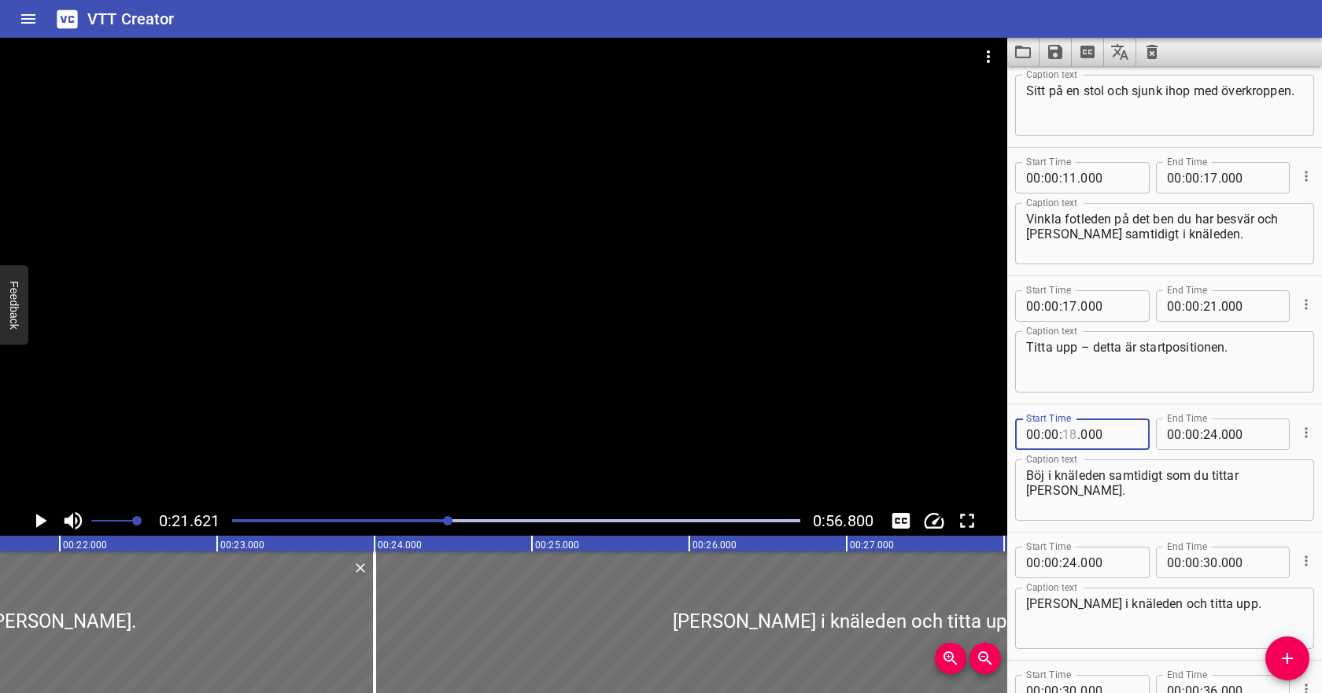
click at [1074, 436] on input "number" at bounding box center [1070, 434] width 15 height 31
click at [1168, 489] on textarea "Böj i knäleden samtidigt som du tittar [PERSON_NAME]." at bounding box center [1164, 490] width 277 height 45
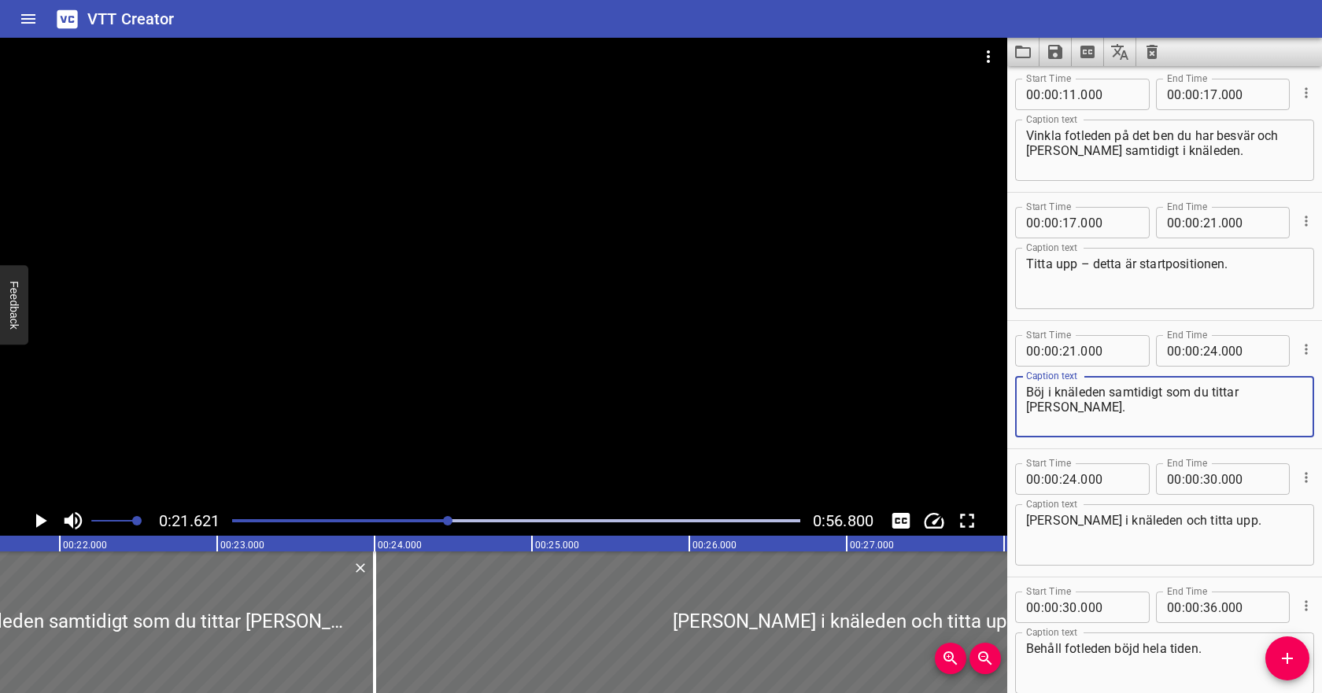
scroll to position [140, 0]
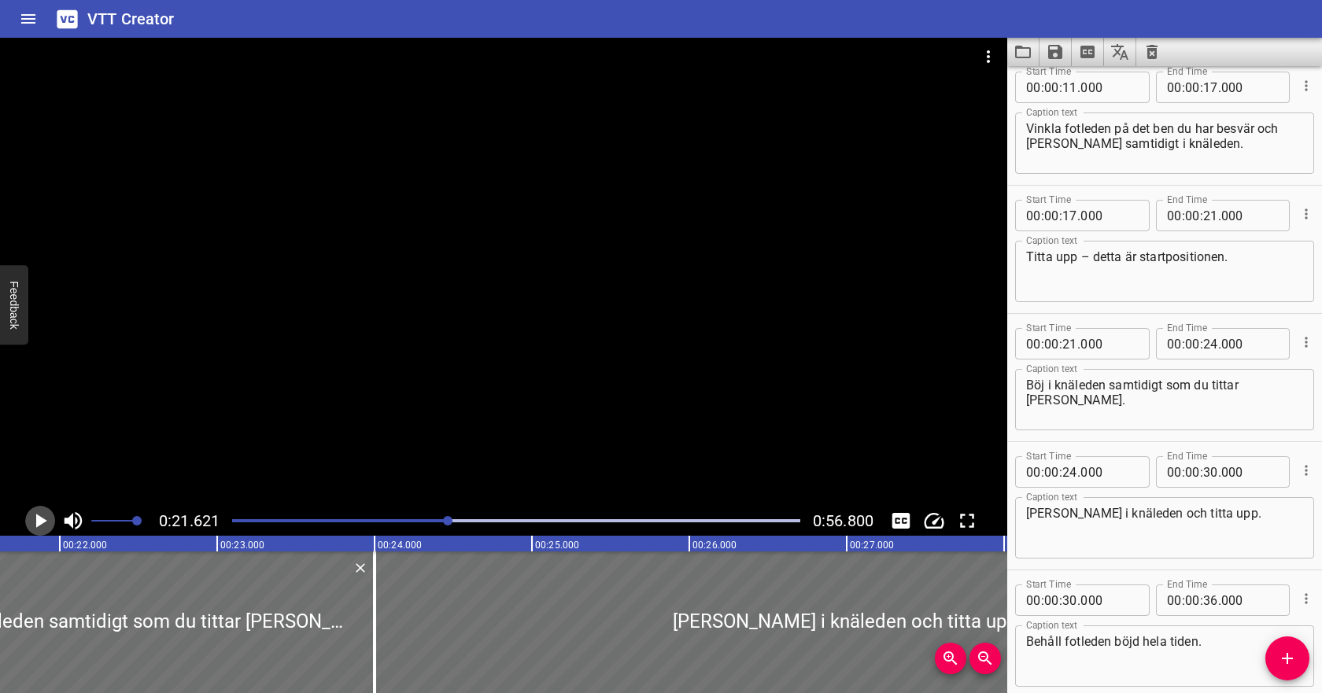
click at [50, 521] on icon "Play/Pause" at bounding box center [40, 521] width 24 height 24
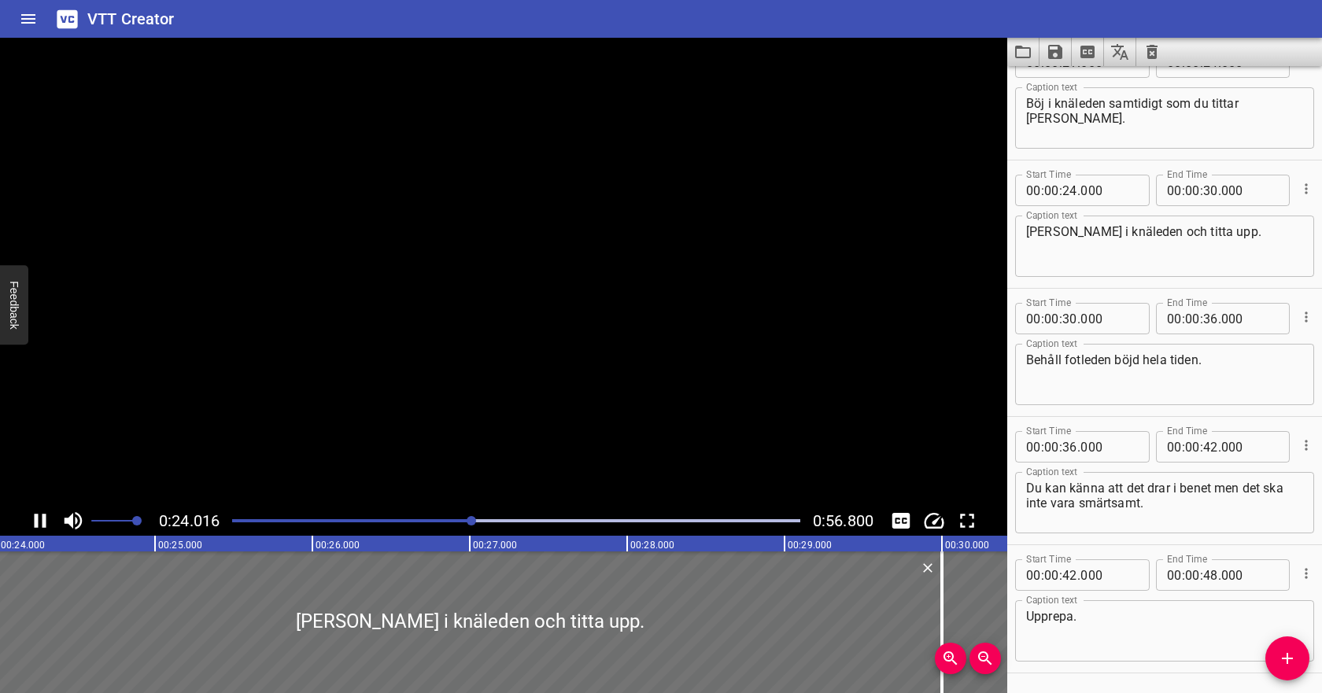
scroll to position [473, 0]
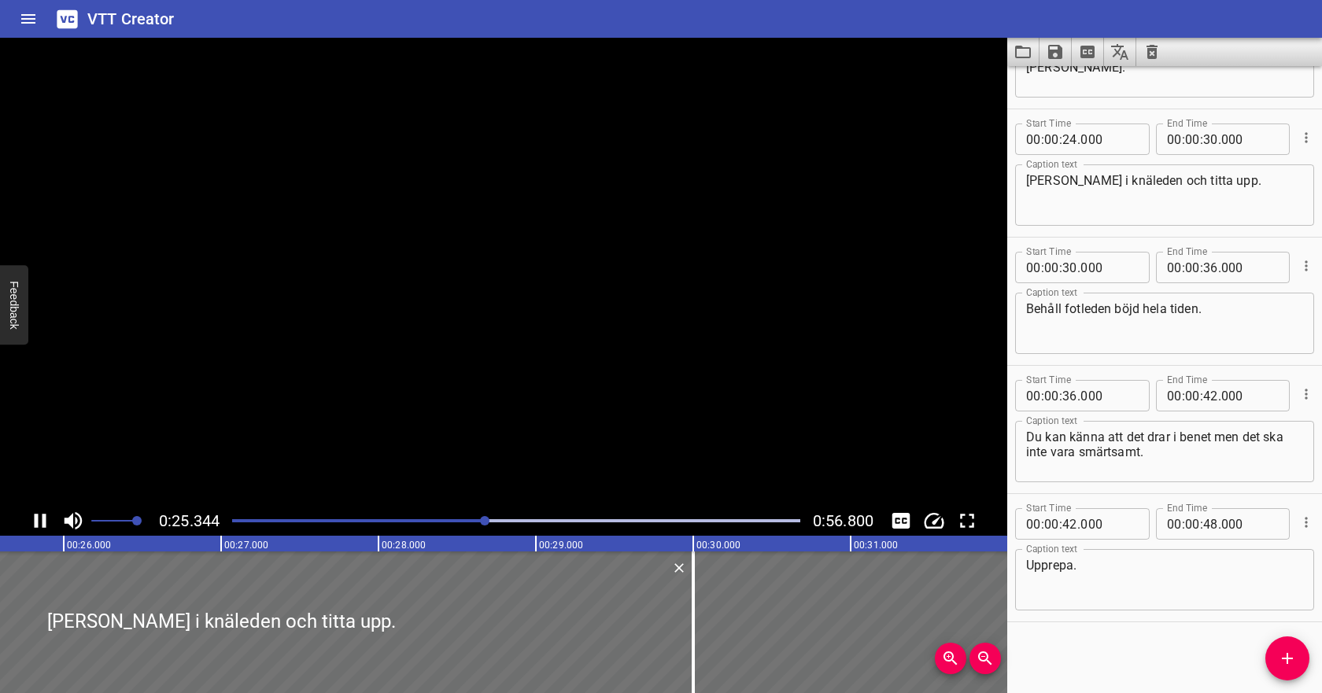
click at [50, 521] on icon "Play/Pause" at bounding box center [40, 521] width 24 height 24
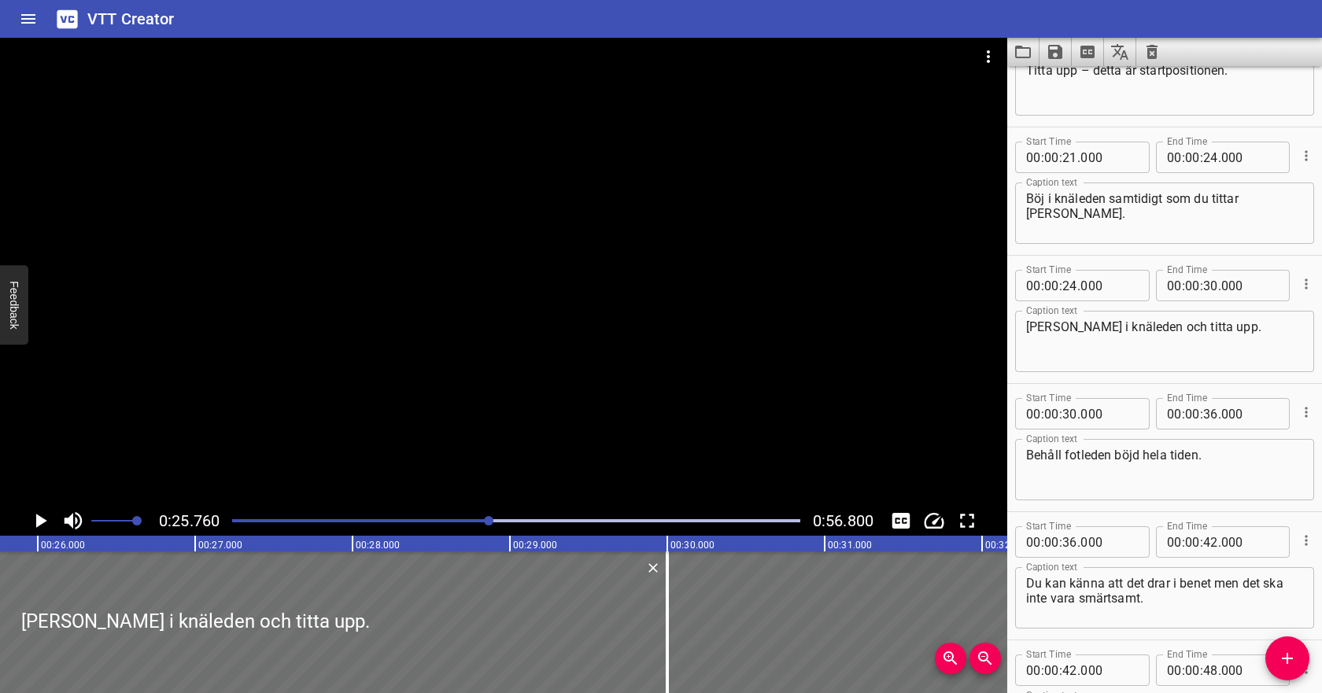
scroll to position [325, 0]
click at [1213, 161] on input "number" at bounding box center [1210, 158] width 15 height 31
click at [1074, 289] on input "number" at bounding box center [1070, 287] width 15 height 31
click at [42, 529] on icon "Play/Pause" at bounding box center [40, 521] width 24 height 24
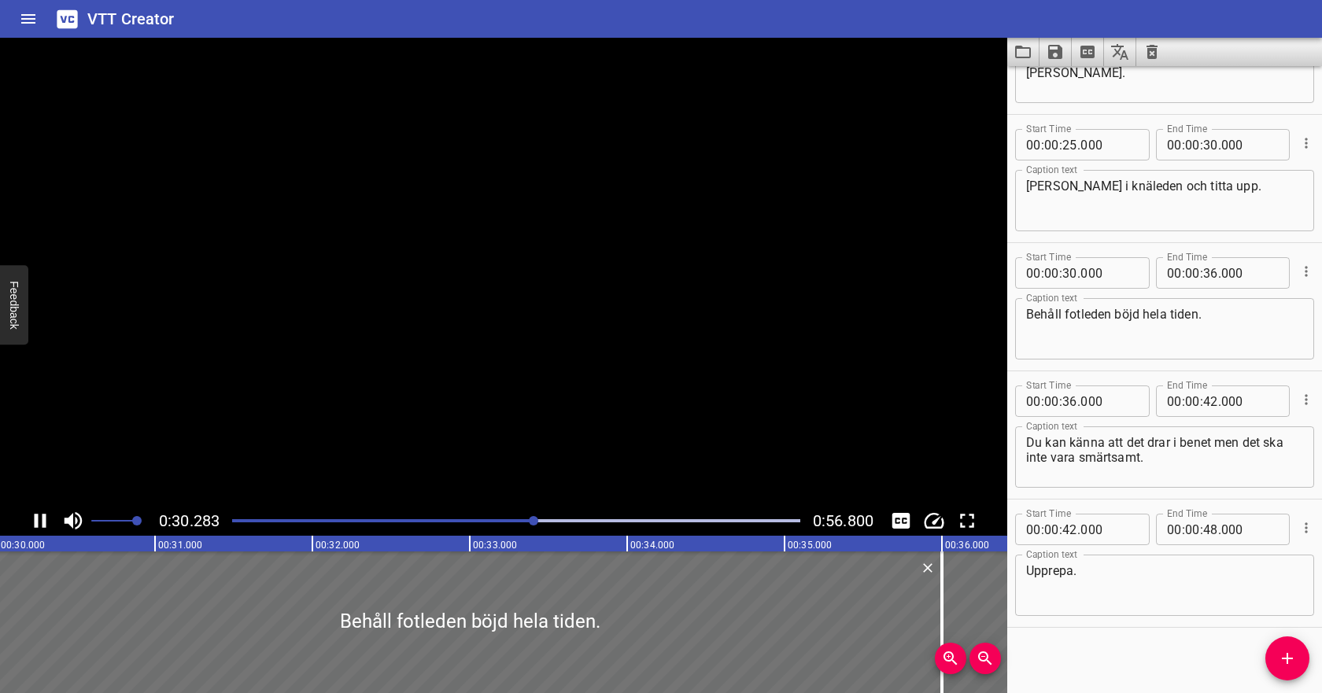
scroll to position [473, 0]
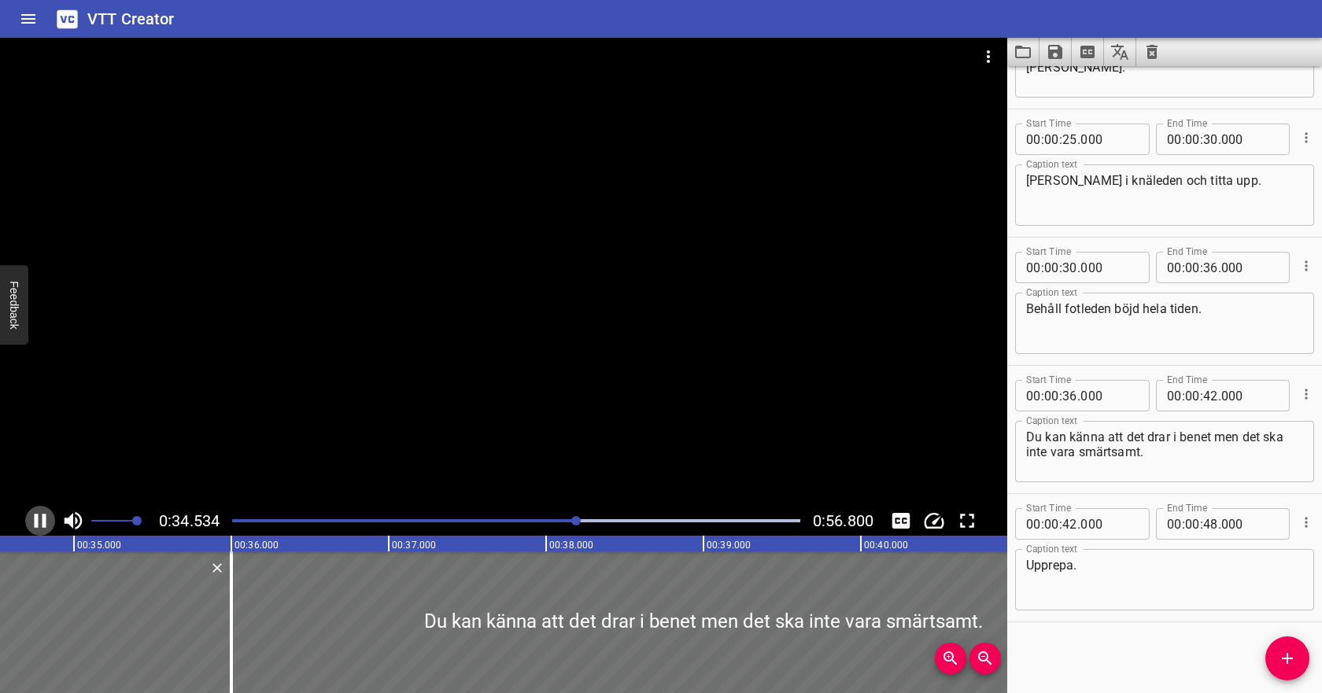
click at [42, 522] on icon "Play/Pause" at bounding box center [40, 521] width 24 height 24
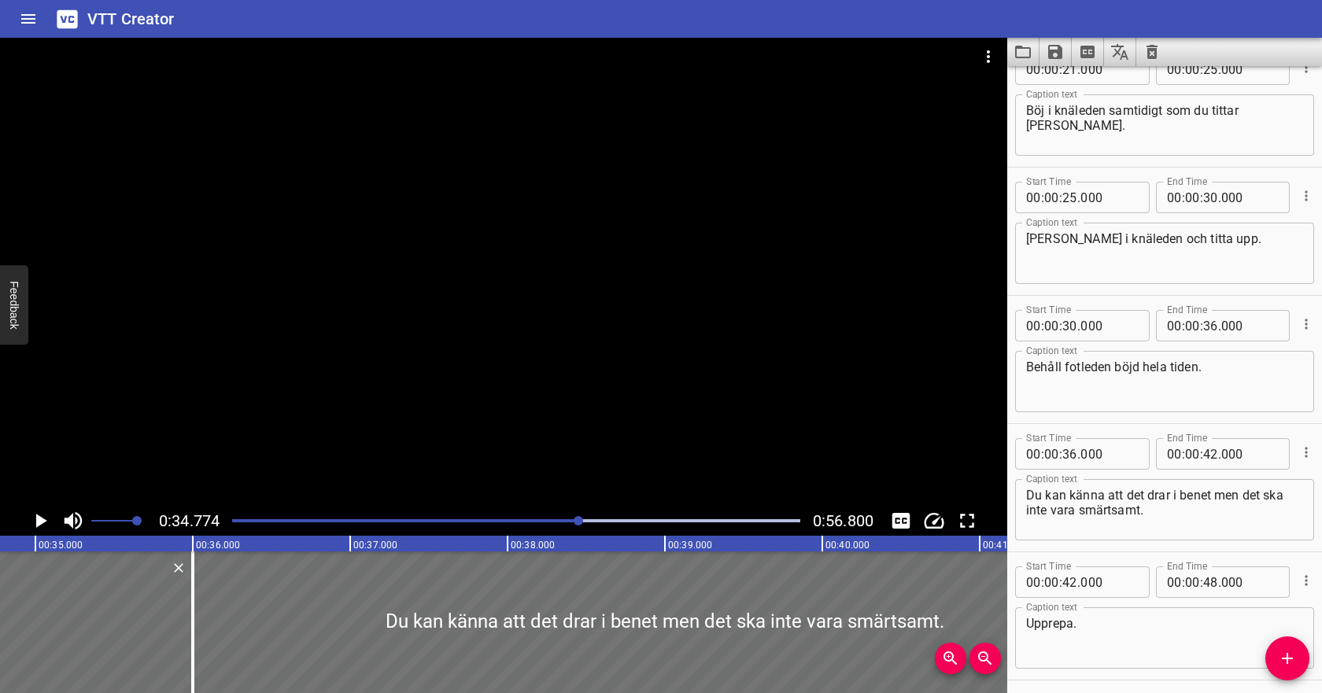
scroll to position [412, 0]
click at [1211, 202] on input "number" at bounding box center [1210, 200] width 15 height 31
click at [1070, 331] on input "number" at bounding box center [1070, 328] width 15 height 31
click at [38, 521] on icon "Play/Pause" at bounding box center [41, 521] width 11 height 14
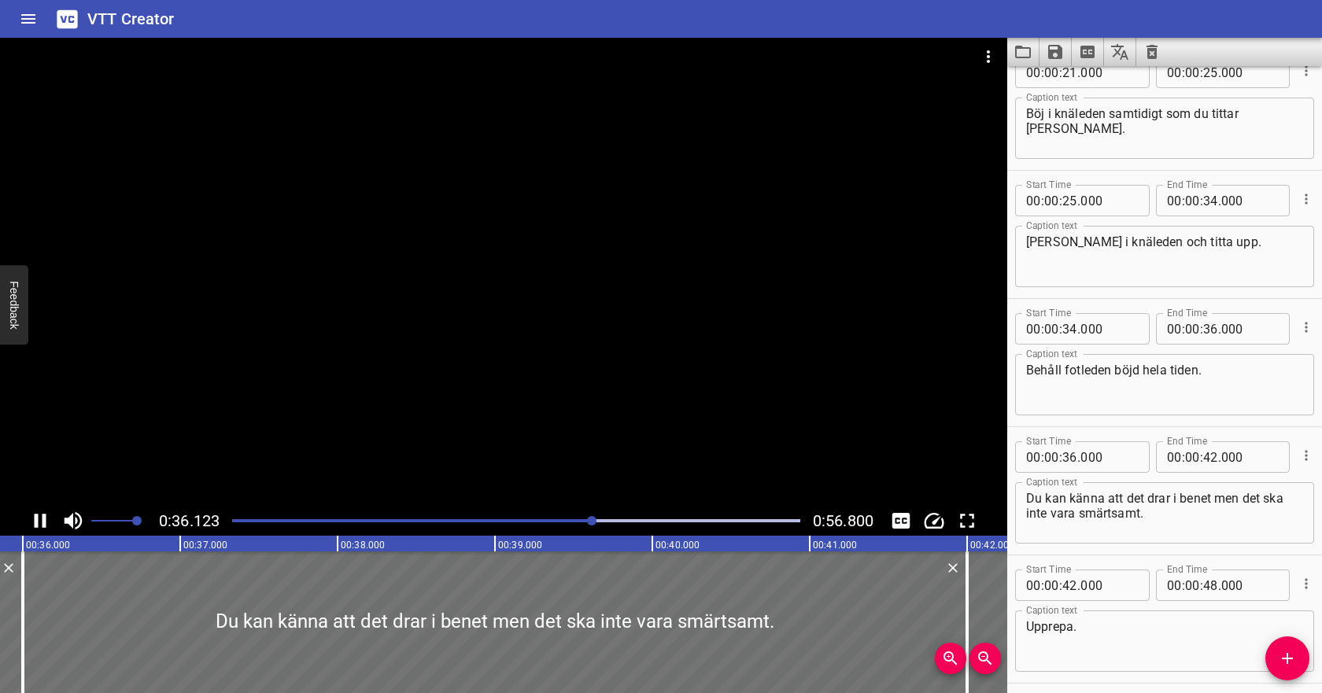
scroll to position [473, 0]
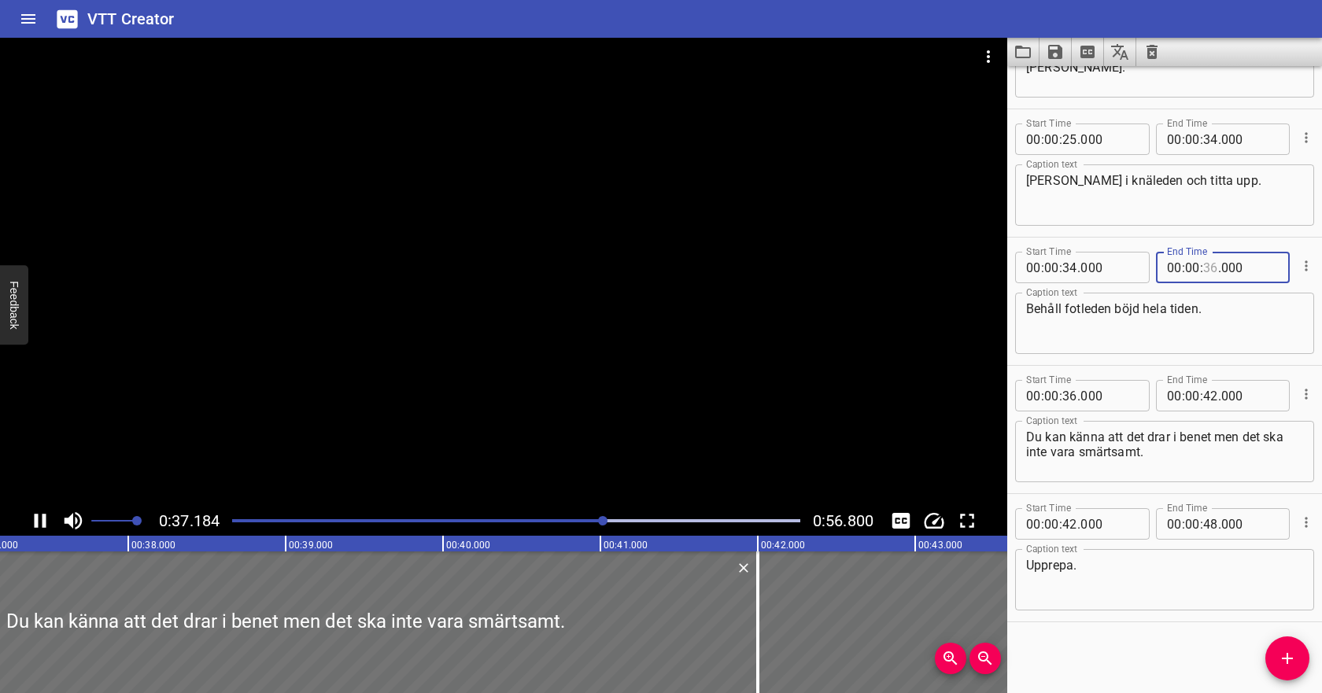
click at [1210, 265] on input "number" at bounding box center [1210, 267] width 15 height 31
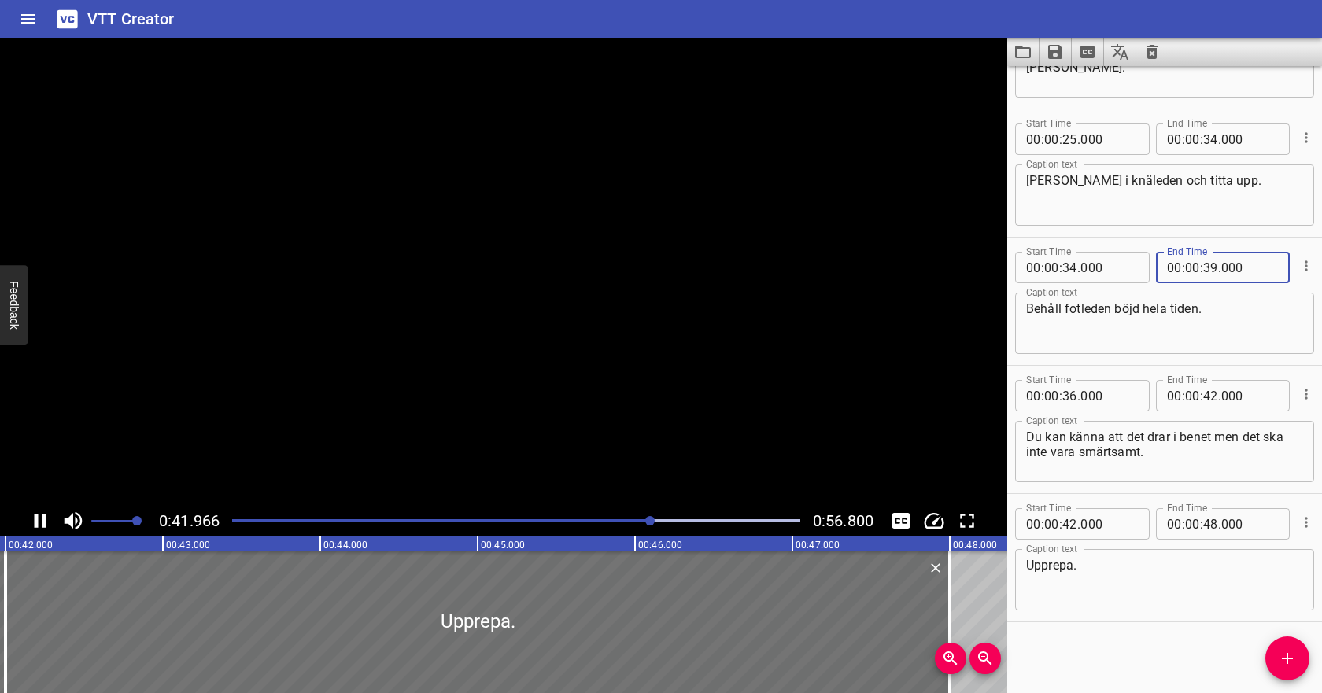
click at [1192, 324] on textarea "Behåll fotleden böjd hela tiden." at bounding box center [1164, 323] width 277 height 45
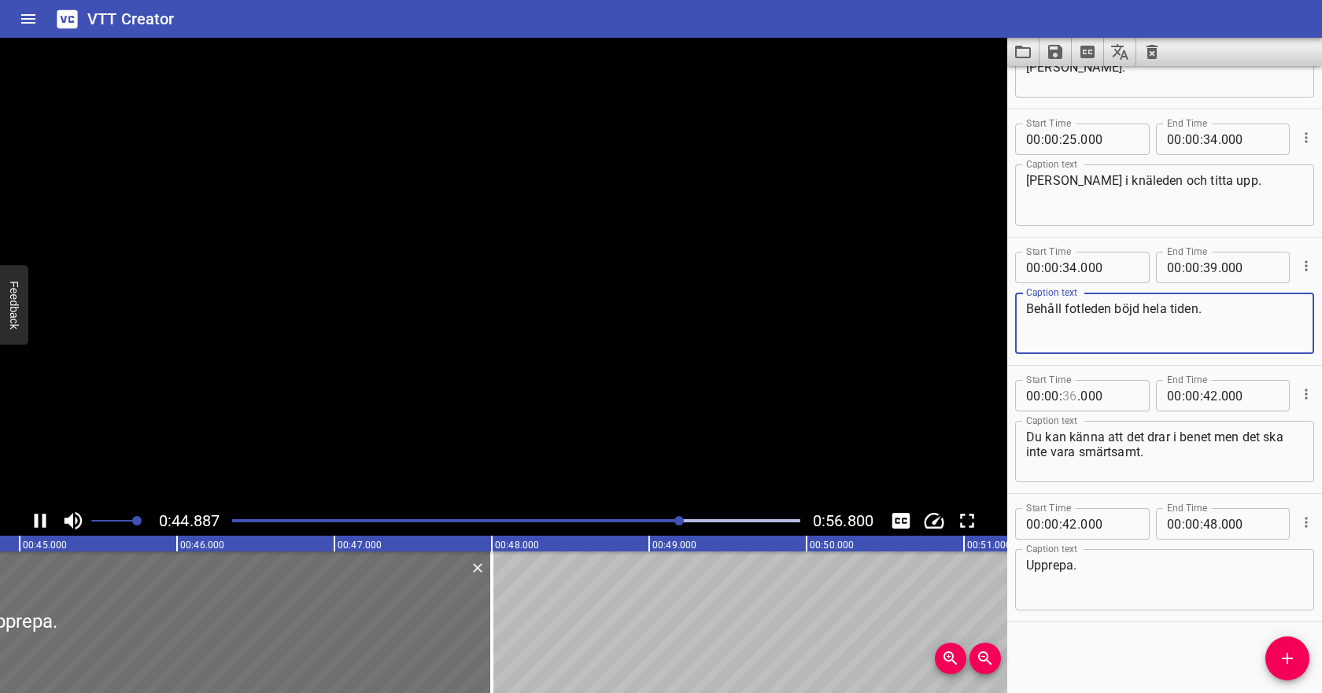
click at [1067, 397] on input "number" at bounding box center [1070, 395] width 15 height 31
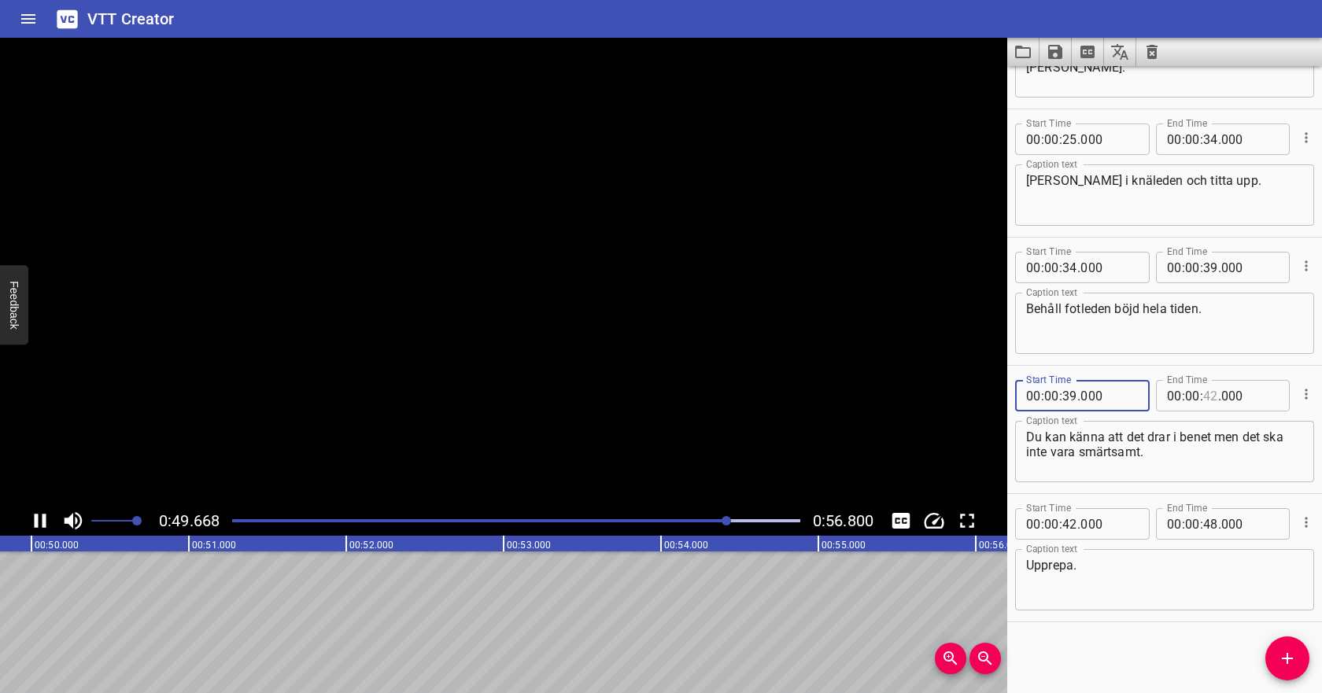
click at [1207, 399] on input "number" at bounding box center [1210, 395] width 15 height 31
click at [39, 516] on icon "Play/Pause" at bounding box center [40, 521] width 24 height 24
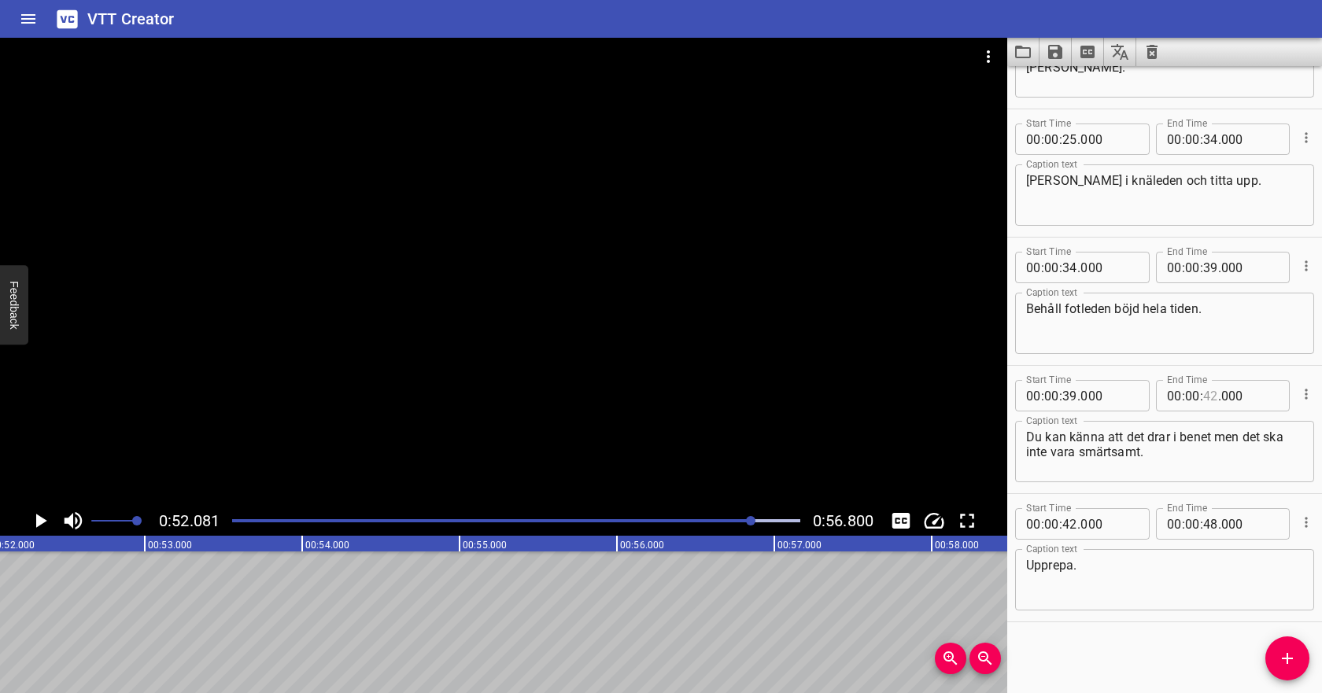
click at [1214, 394] on input "number" at bounding box center [1210, 395] width 15 height 31
click at [1311, 523] on icon "Cue Options" at bounding box center [1307, 523] width 16 height 16
click at [1266, 554] on li "Delete Cue" at bounding box center [1240, 551] width 137 height 28
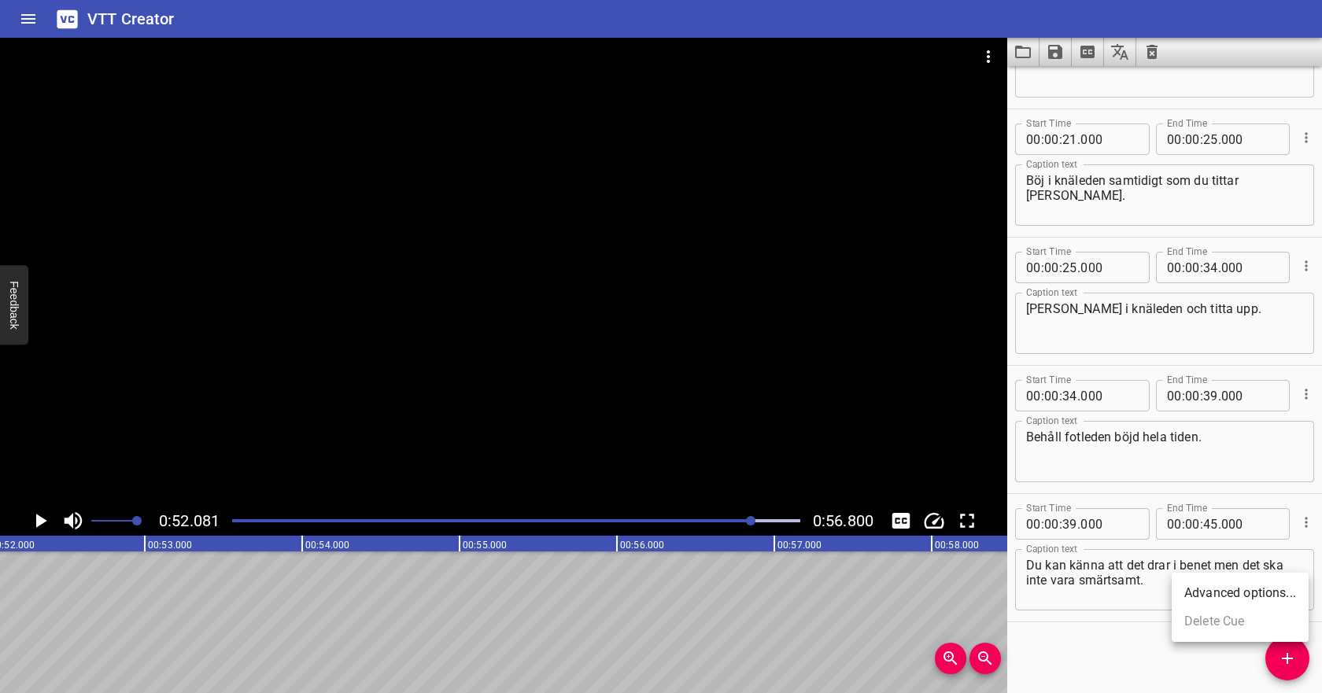
scroll to position [345, 0]
click at [252, 525] on div at bounding box center [516, 521] width 587 height 22
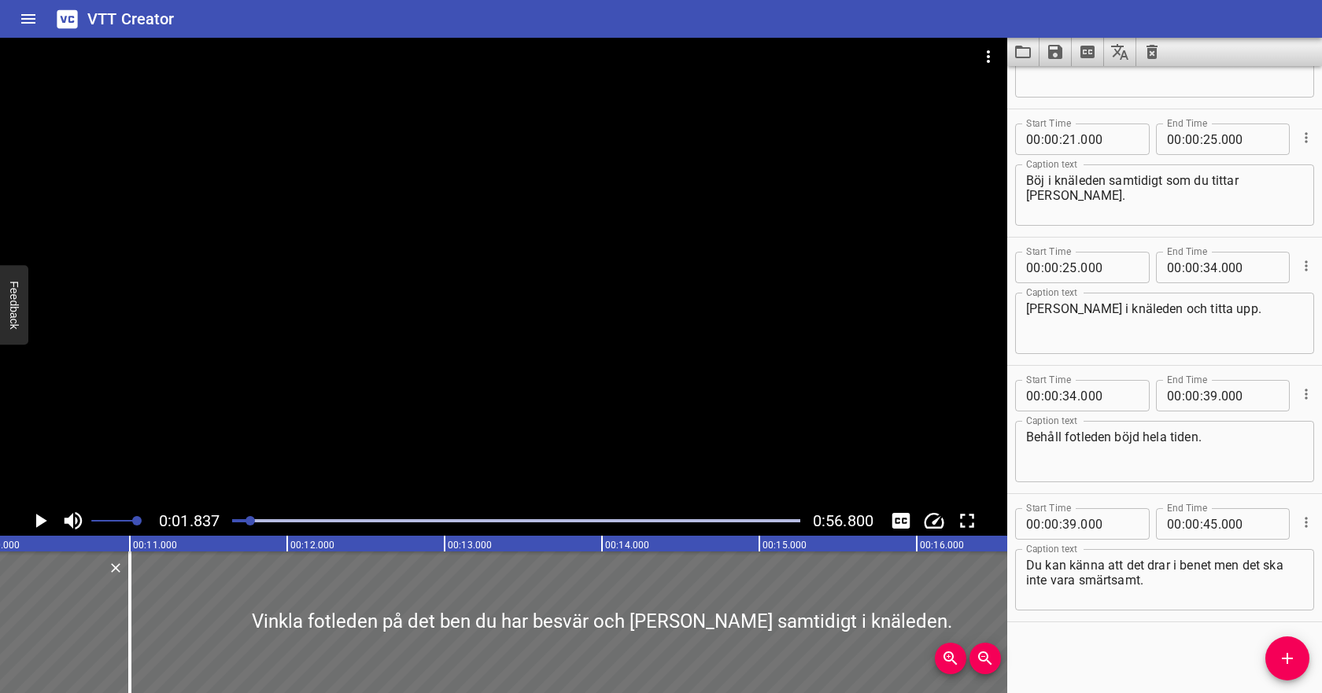
click at [45, 527] on icon "Play/Pause" at bounding box center [40, 521] width 24 height 24
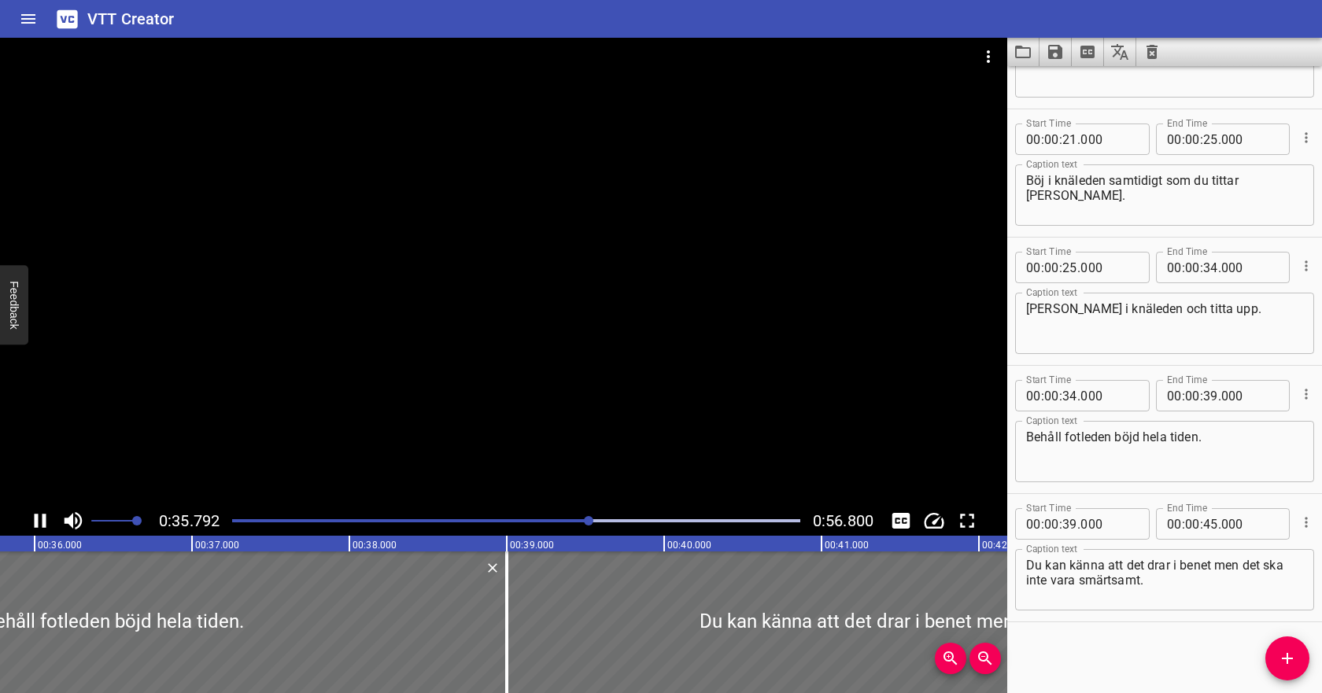
click at [516, 517] on div at bounding box center [516, 521] width 587 height 22
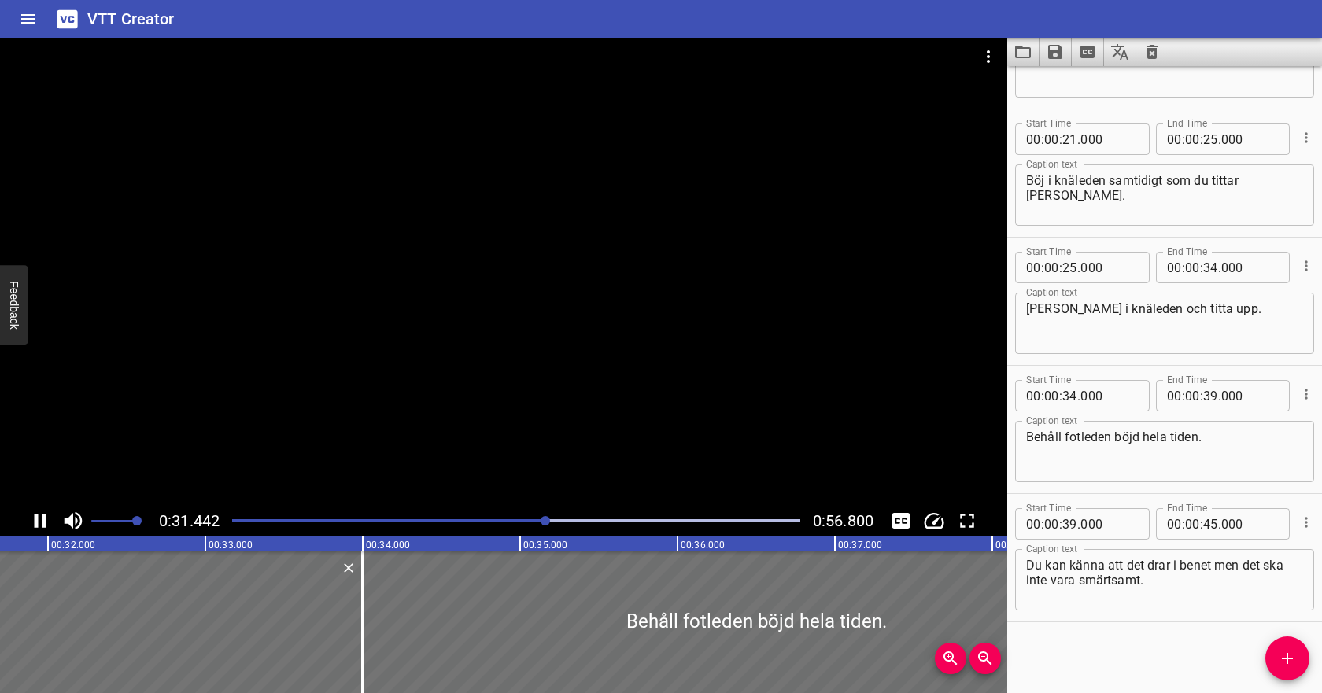
click at [42, 517] on icon "Play/Pause" at bounding box center [40, 521] width 24 height 24
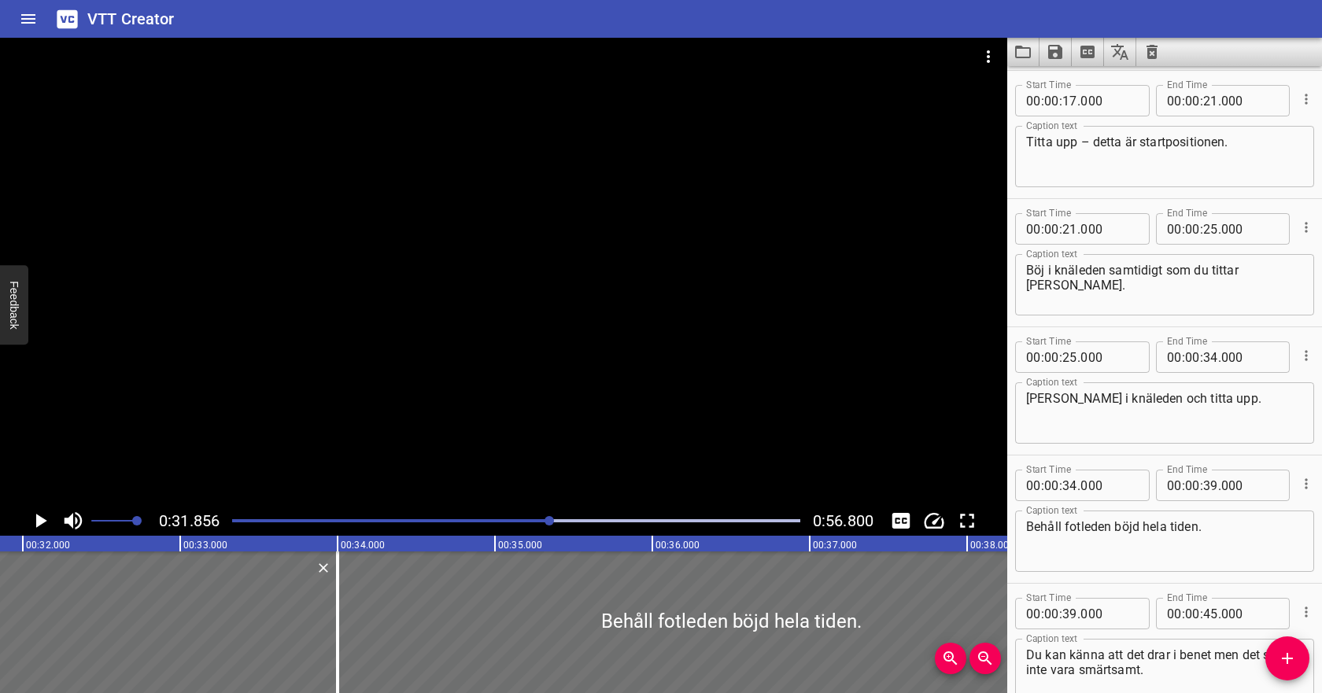
scroll to position [258, 0]
click at [1208, 359] on input "number" at bounding box center [1210, 353] width 15 height 31
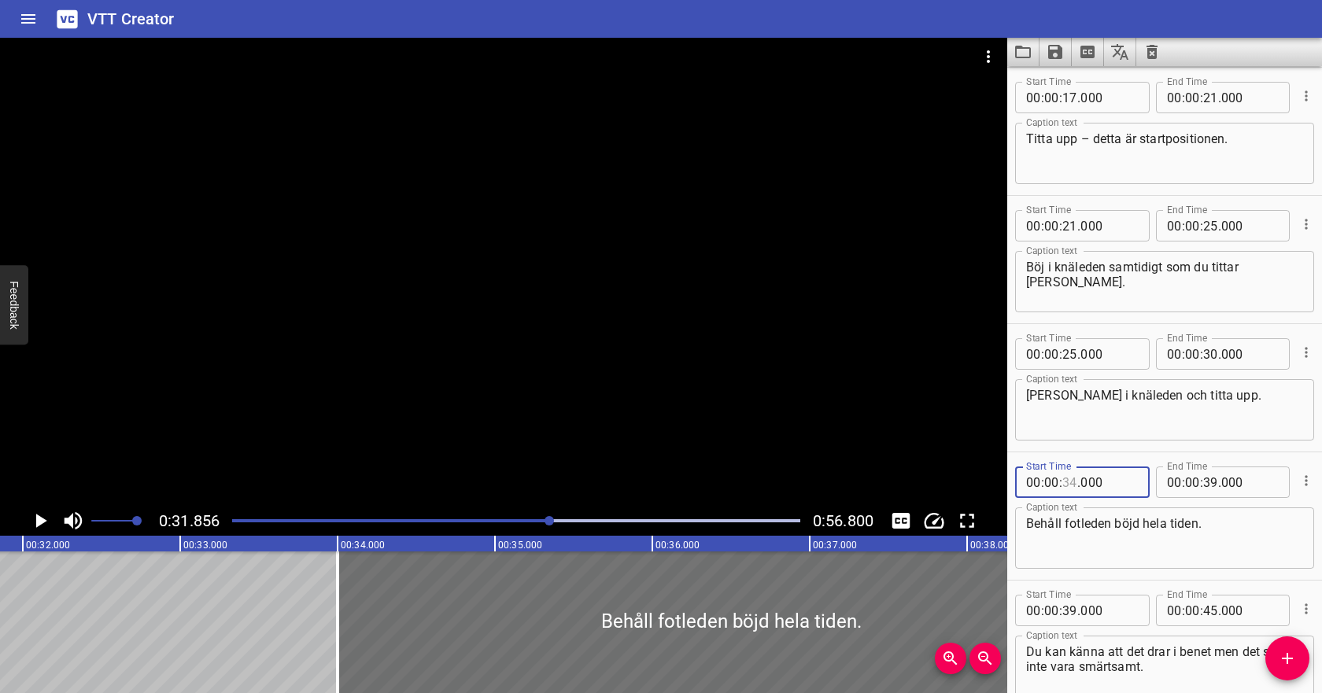
click at [1075, 479] on input "number" at bounding box center [1070, 482] width 15 height 31
click at [44, 524] on icon "Play/Pause" at bounding box center [40, 521] width 24 height 24
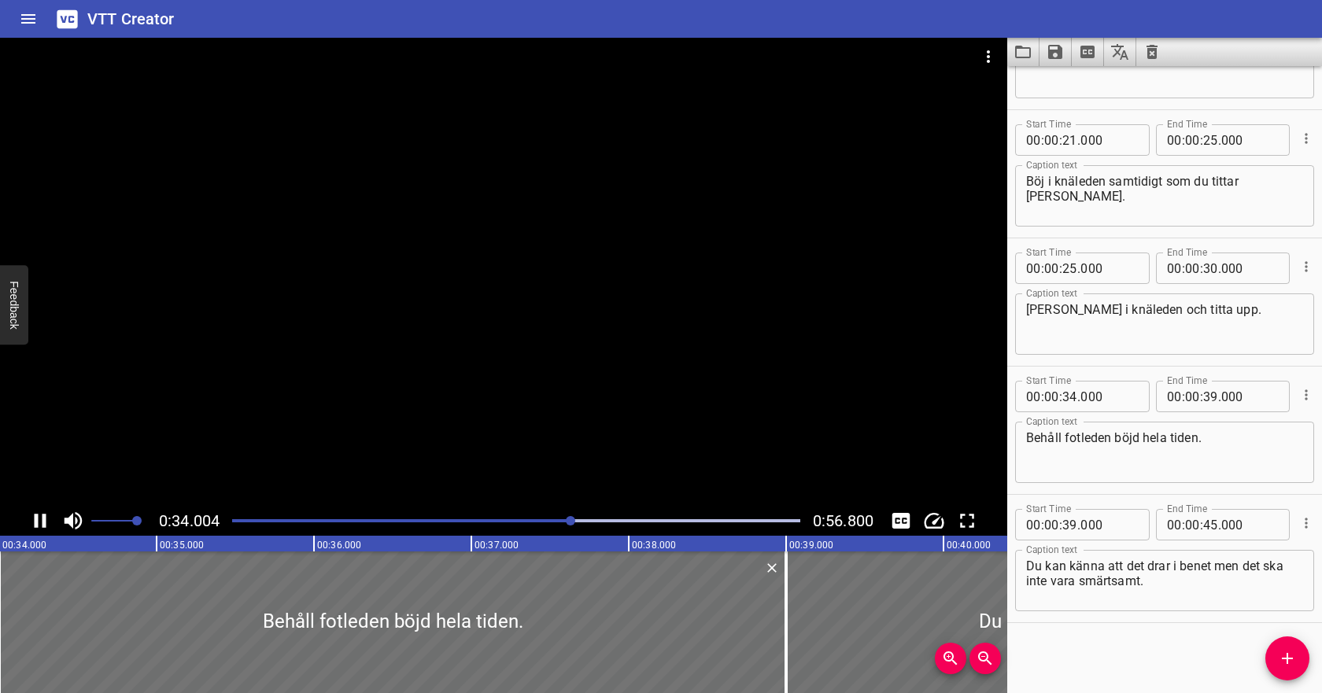
scroll to position [345, 0]
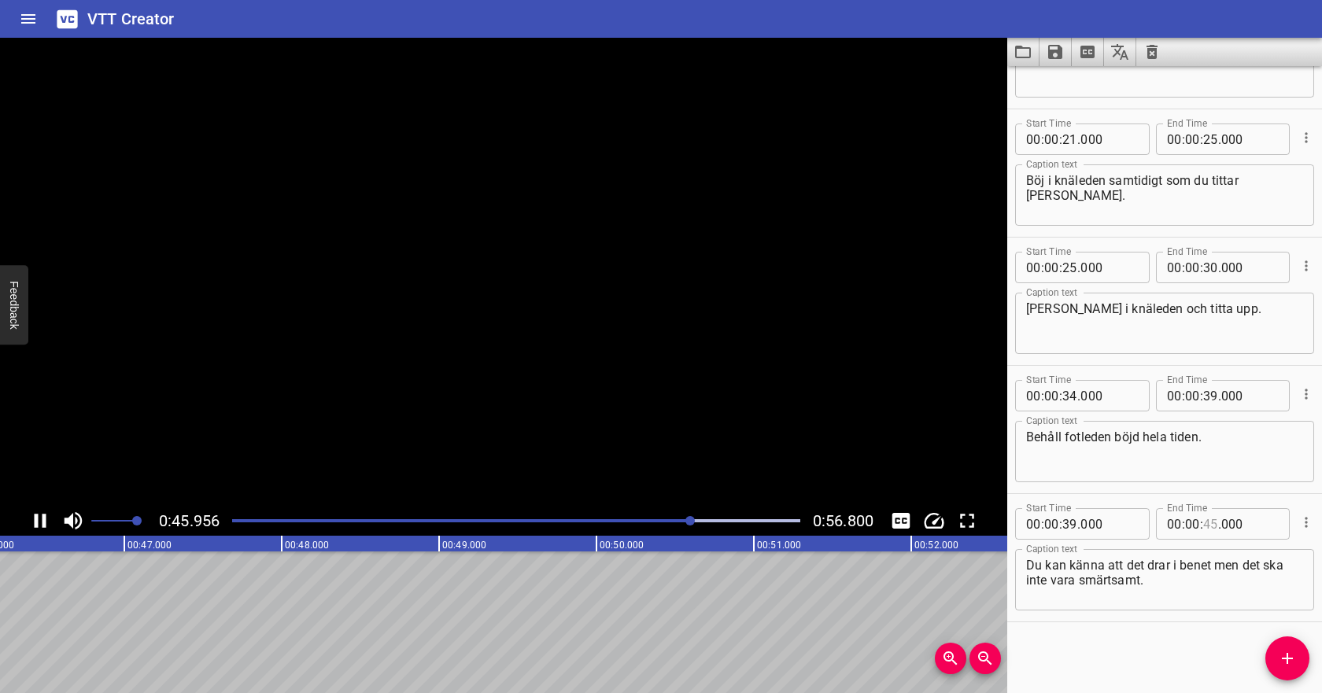
click at [1210, 527] on input "number" at bounding box center [1210, 523] width 15 height 31
click at [1204, 575] on textarea "Du kan känna att det drar i benet men det ska inte vara smärtsamt." at bounding box center [1164, 580] width 277 height 45
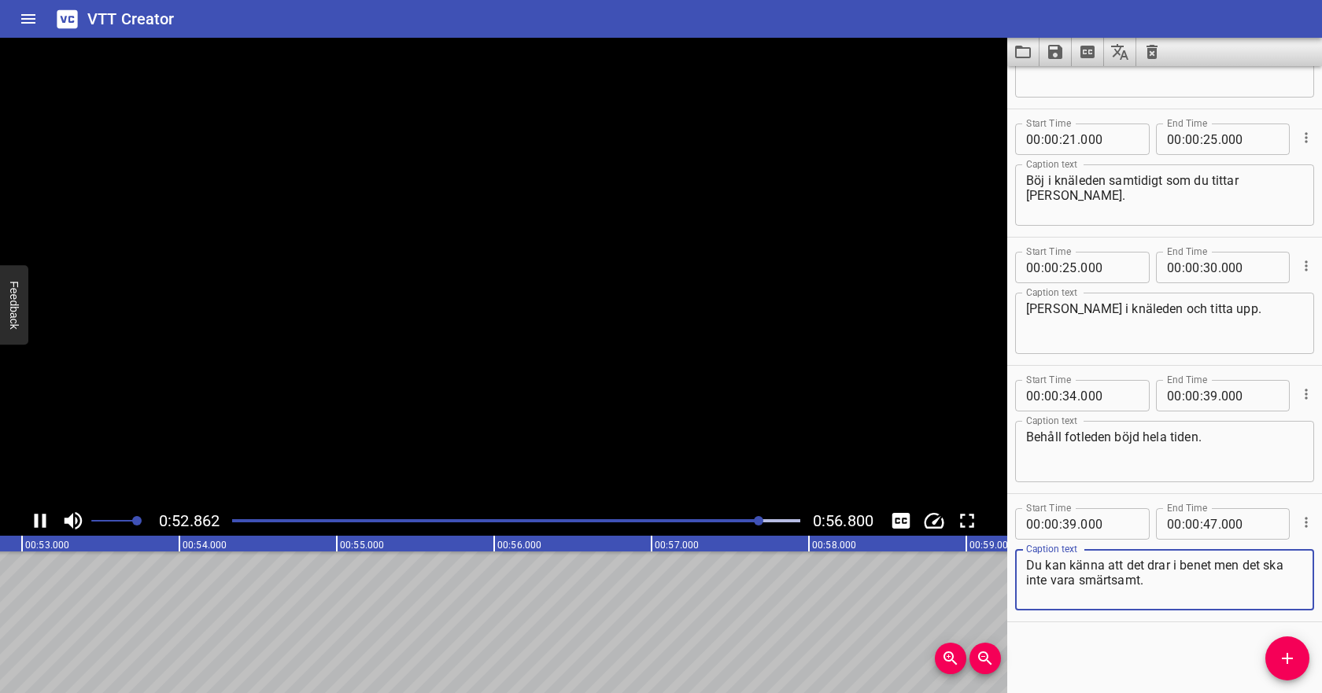
click at [1059, 50] on icon "Save captions to file" at bounding box center [1055, 52] width 14 height 14
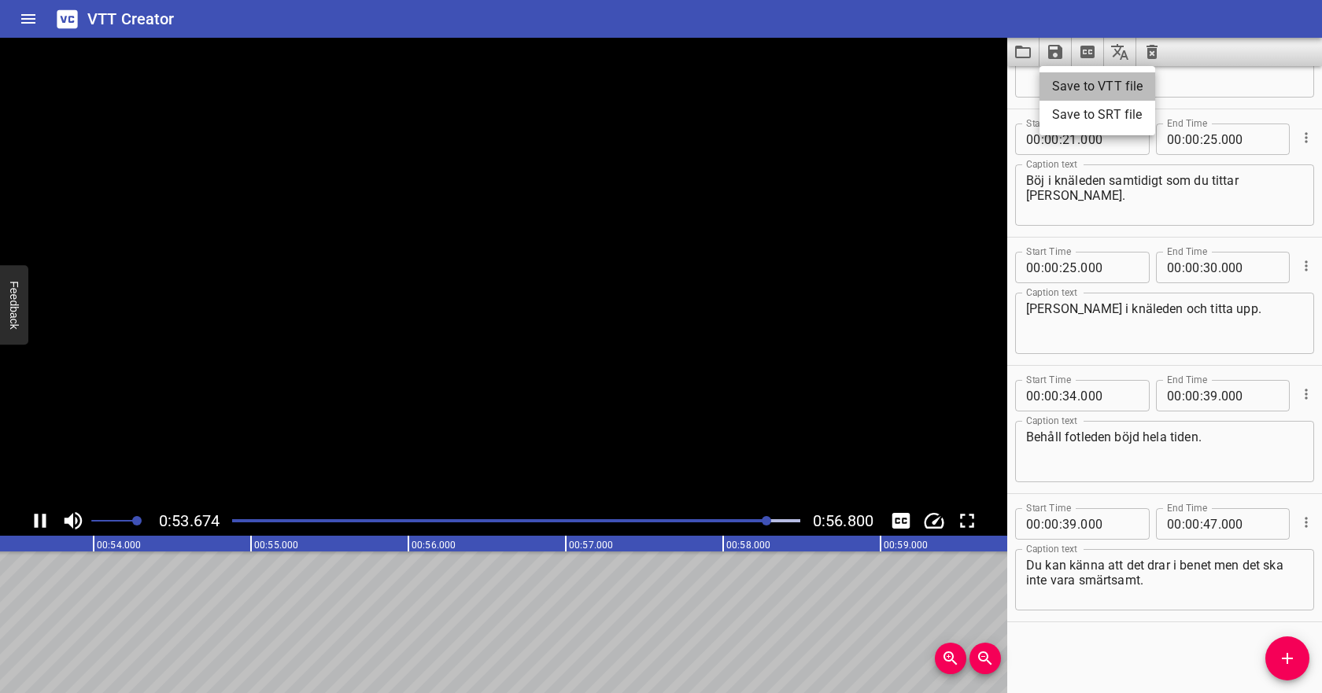
click at [1060, 87] on li "Save to VTT file" at bounding box center [1098, 86] width 116 height 28
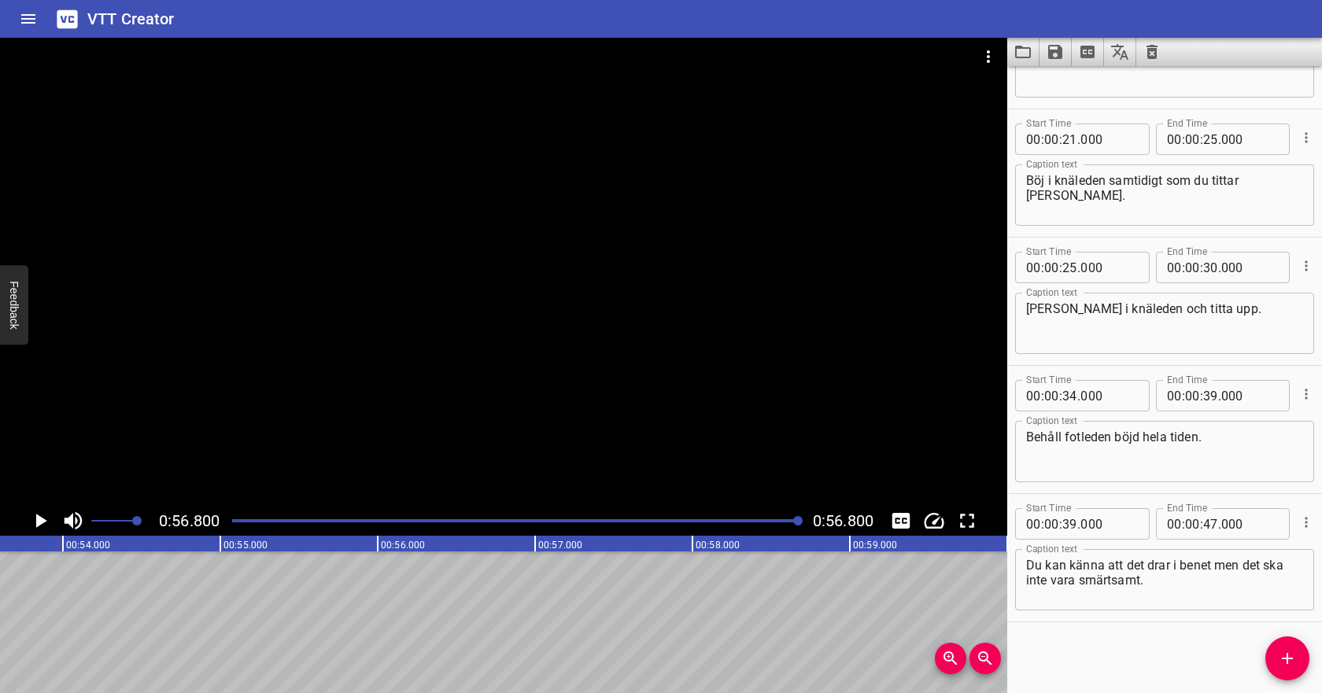
click at [995, 53] on icon "Video Options" at bounding box center [988, 56] width 19 height 19
click at [996, 65] on li "Select New Video File..." at bounding box center [1048, 58] width 157 height 28
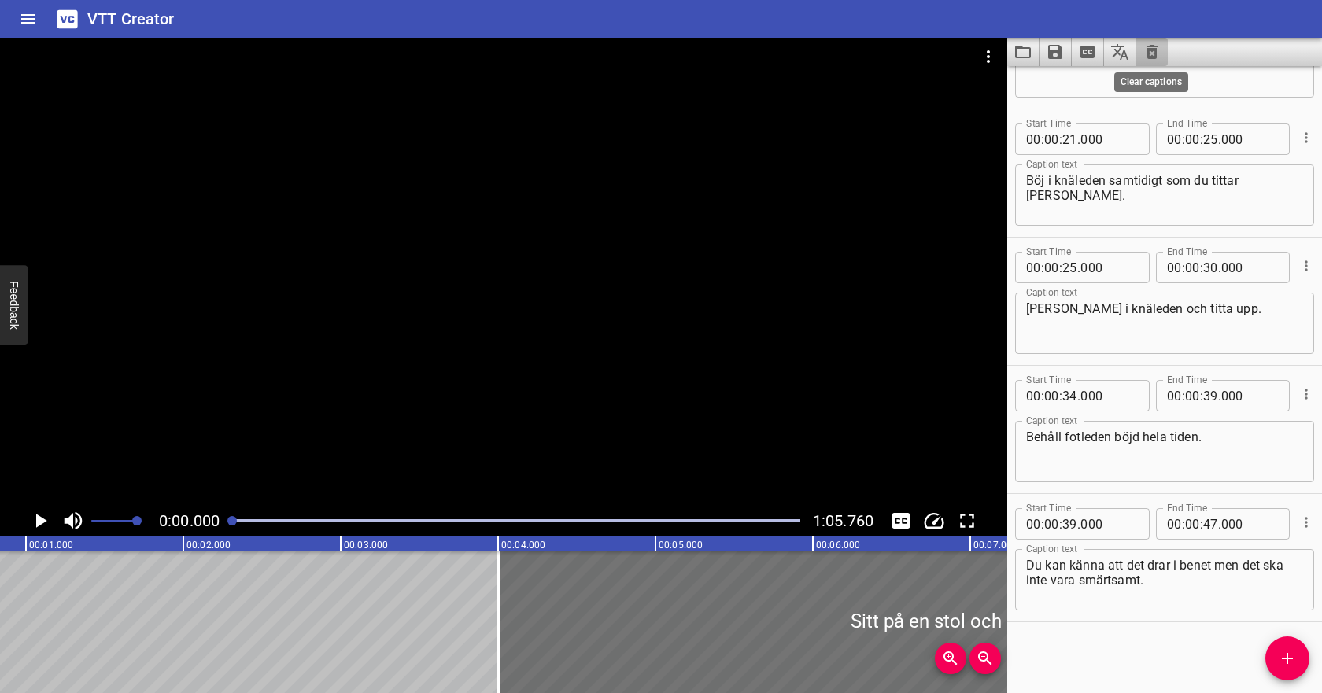
click at [1155, 56] on icon "Clear captions" at bounding box center [1152, 52] width 11 height 14
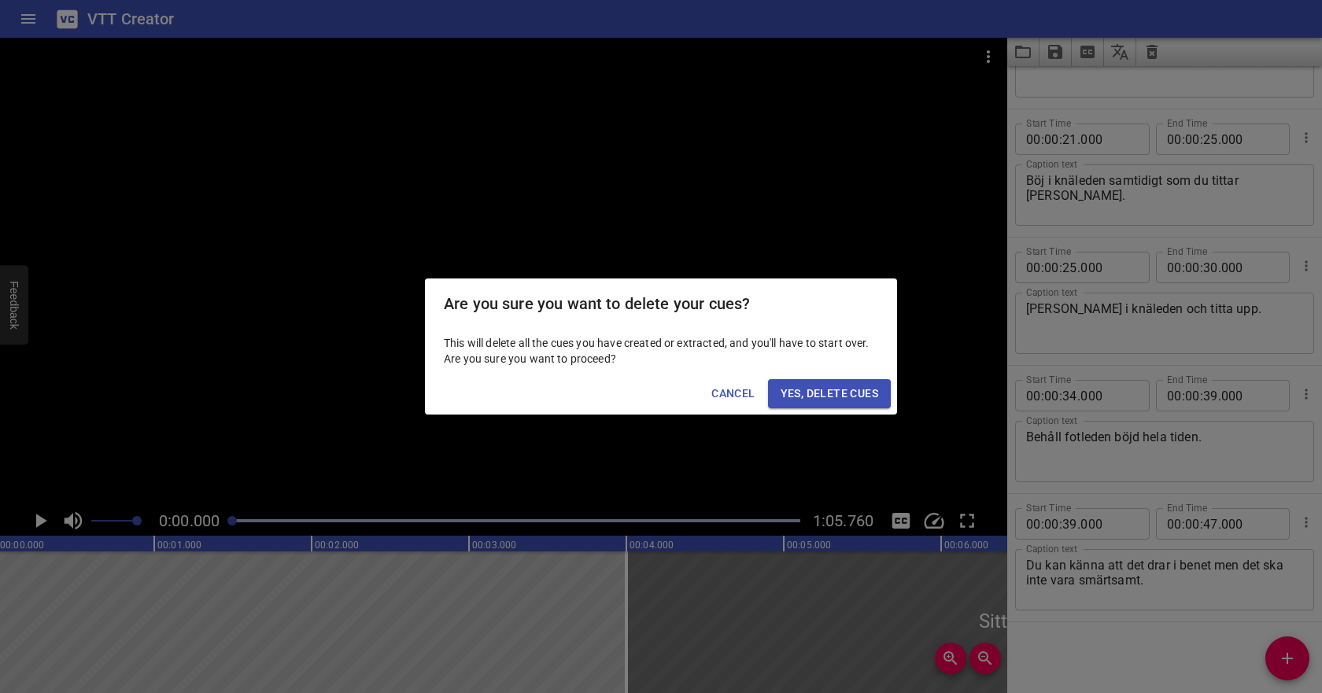
scroll to position [0, 0]
click at [842, 382] on button "Yes, Delete Cues" at bounding box center [829, 393] width 123 height 29
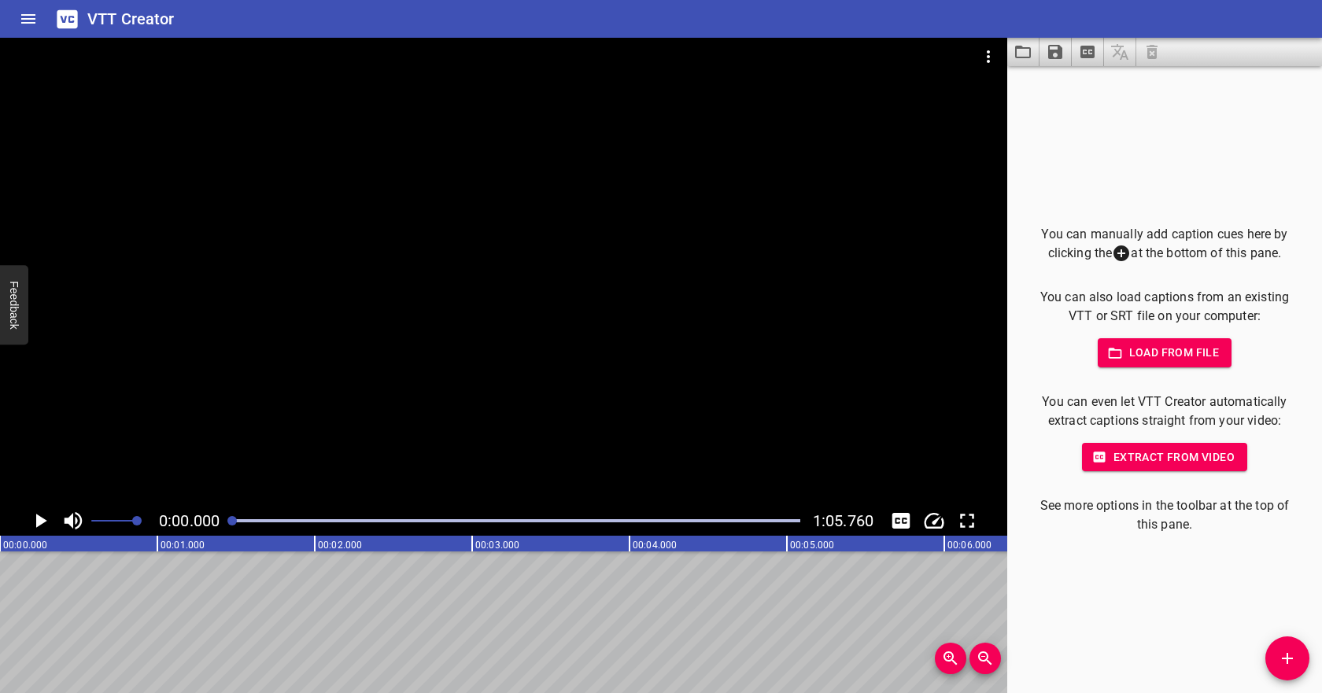
click at [1148, 357] on span "Load from file" at bounding box center [1165, 353] width 109 height 20
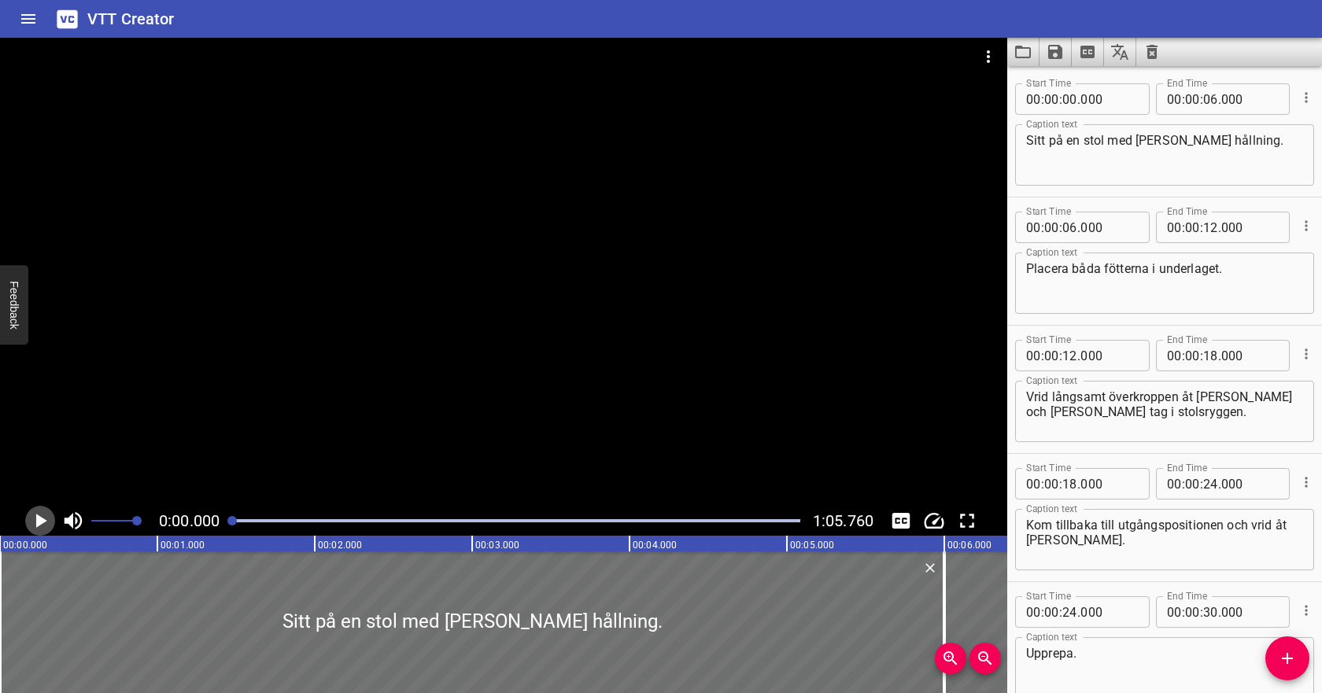
click at [44, 517] on icon "Play/Pause" at bounding box center [40, 521] width 24 height 24
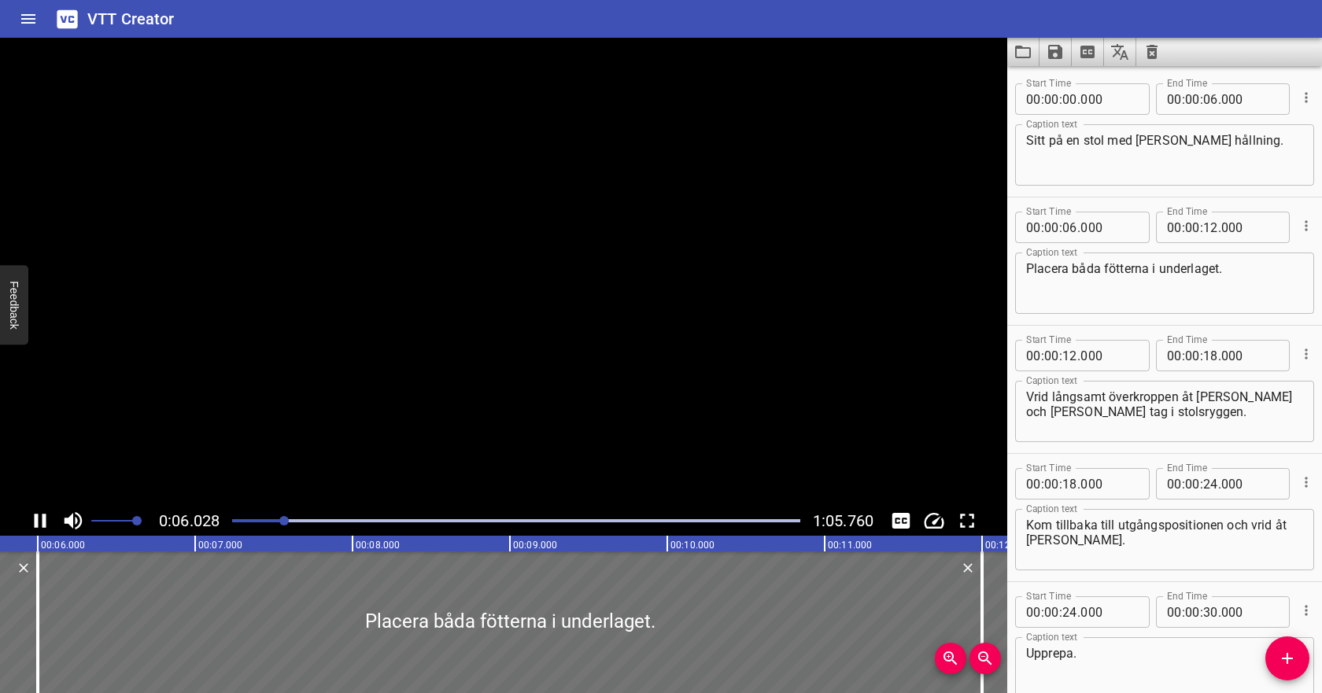
scroll to position [88, 0]
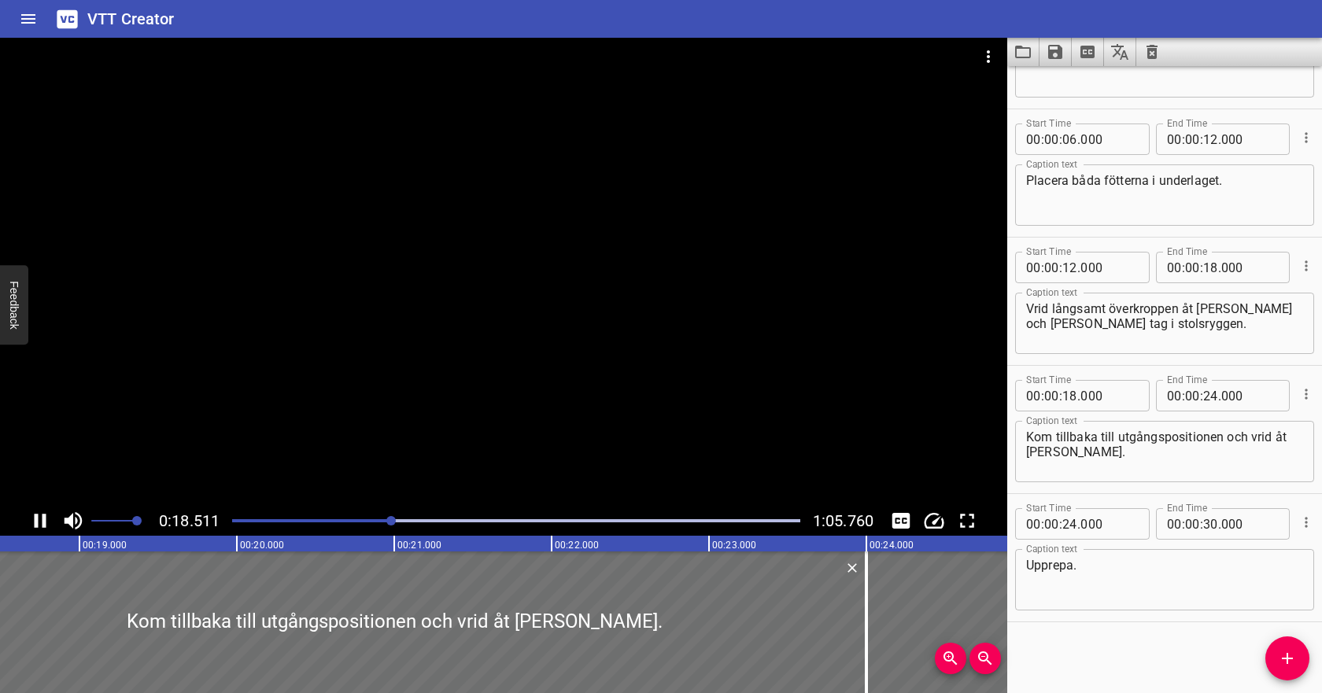
click at [40, 518] on icon "Play/Pause" at bounding box center [40, 521] width 24 height 24
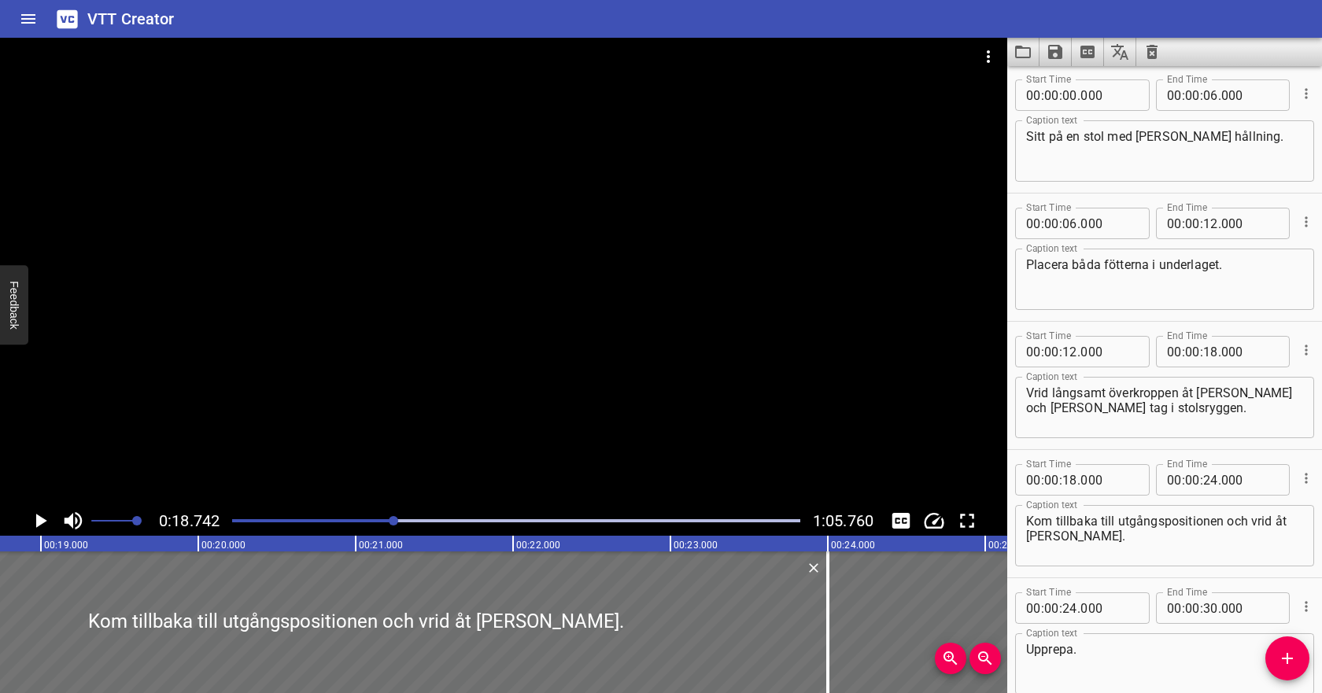
scroll to position [0, 0]
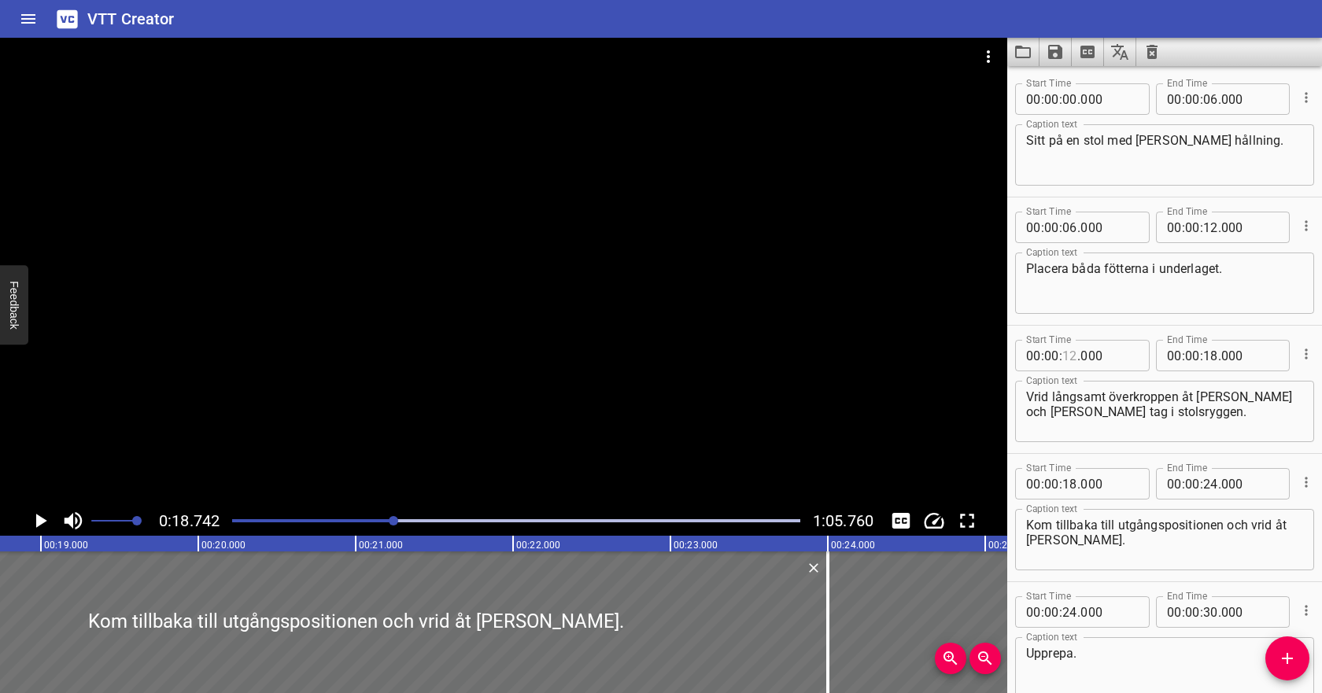
click at [1072, 353] on input "number" at bounding box center [1070, 355] width 15 height 31
click at [1214, 361] on input "number" at bounding box center [1210, 355] width 15 height 31
click at [1059, 494] on input "number" at bounding box center [1051, 483] width 15 height 31
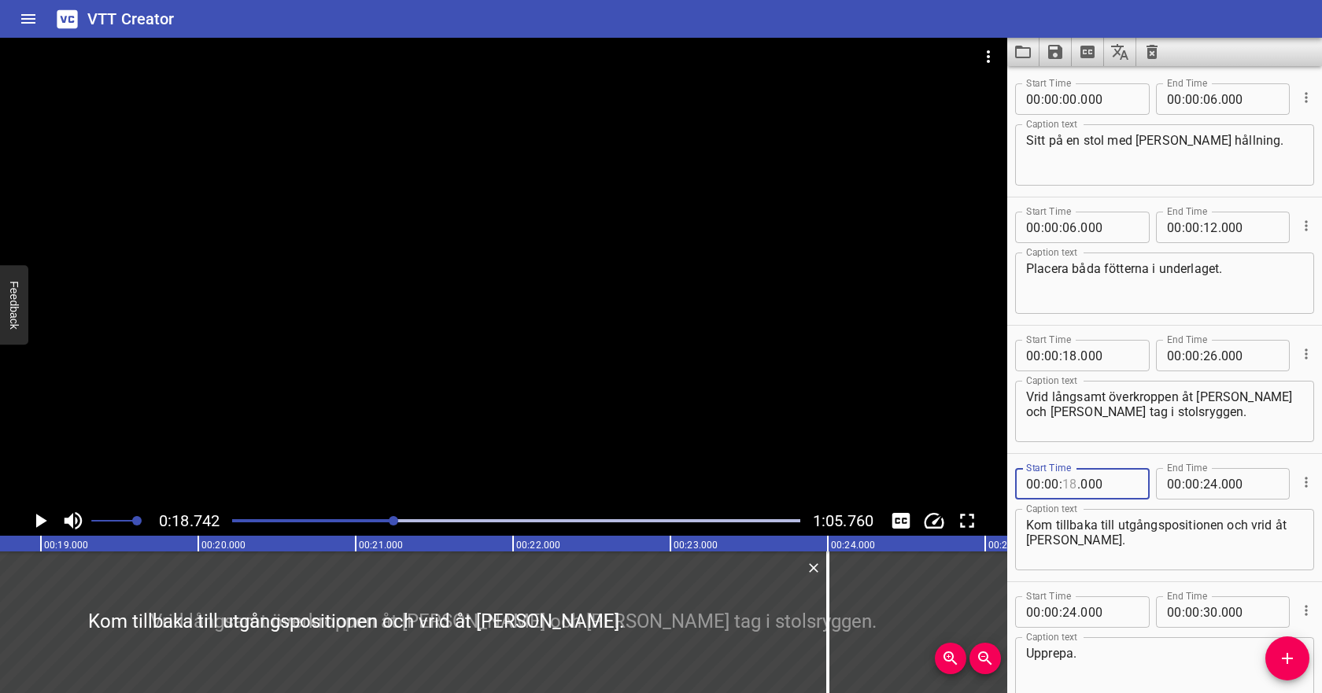
click at [1072, 485] on input "number" at bounding box center [1070, 483] width 15 height 31
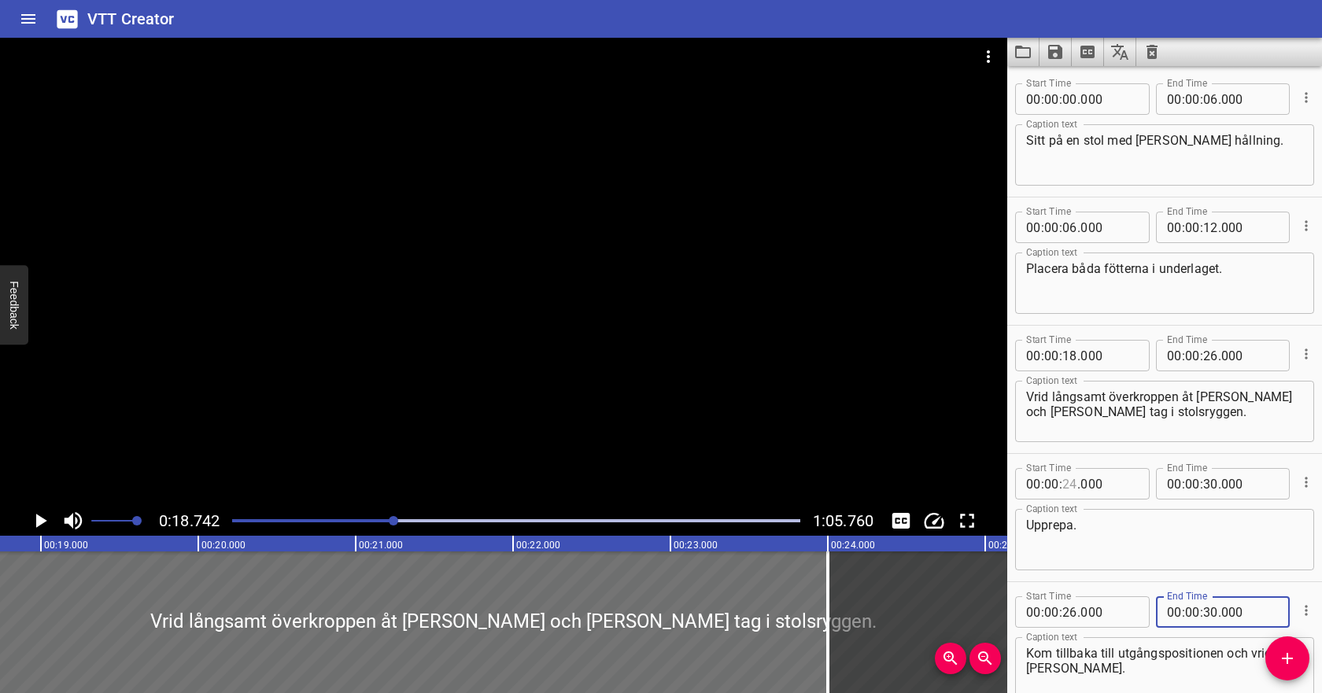
click at [1074, 490] on input "number" at bounding box center [1070, 483] width 15 height 31
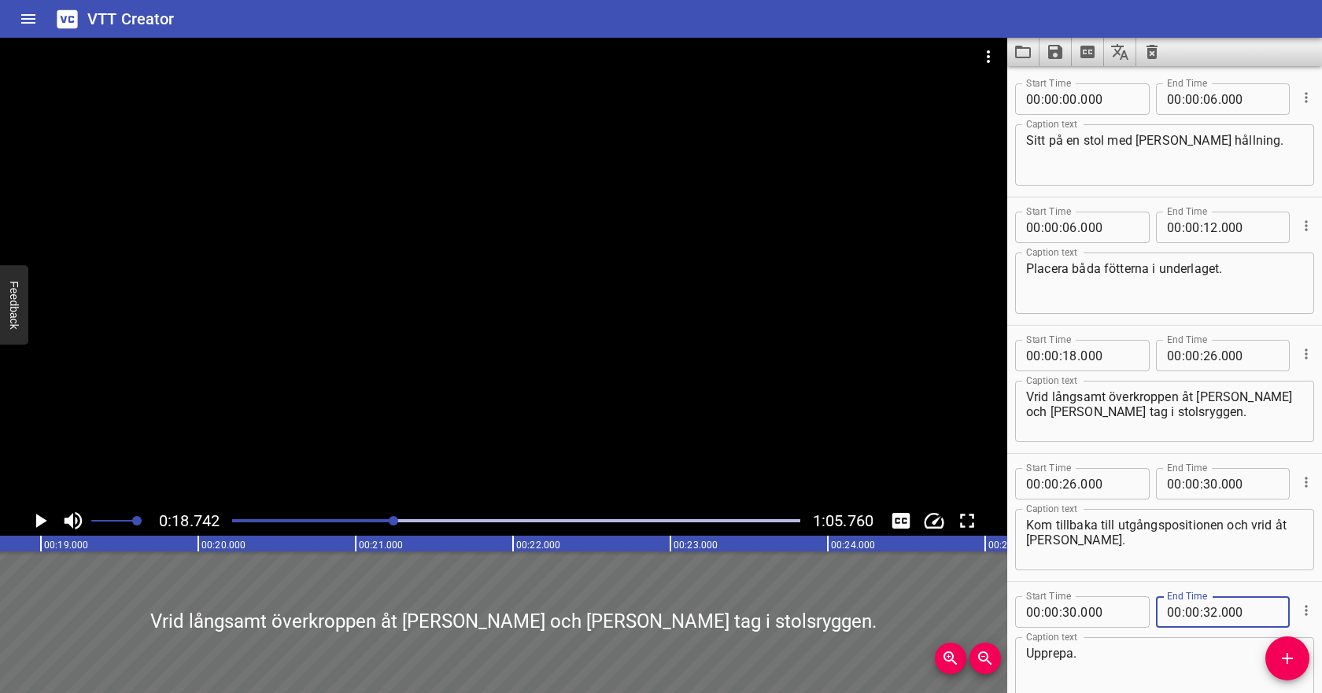
click at [1209, 556] on textarea "Kom tillbaka till utgångspositionen och vrid åt [PERSON_NAME]." at bounding box center [1164, 540] width 277 height 45
click at [1072, 105] on input "number" at bounding box center [1070, 98] width 15 height 31
click at [1210, 101] on input "number" at bounding box center [1210, 98] width 15 height 31
click at [1068, 222] on input "number" at bounding box center [1070, 227] width 15 height 31
click at [1214, 231] on input "number" at bounding box center [1210, 227] width 15 height 31
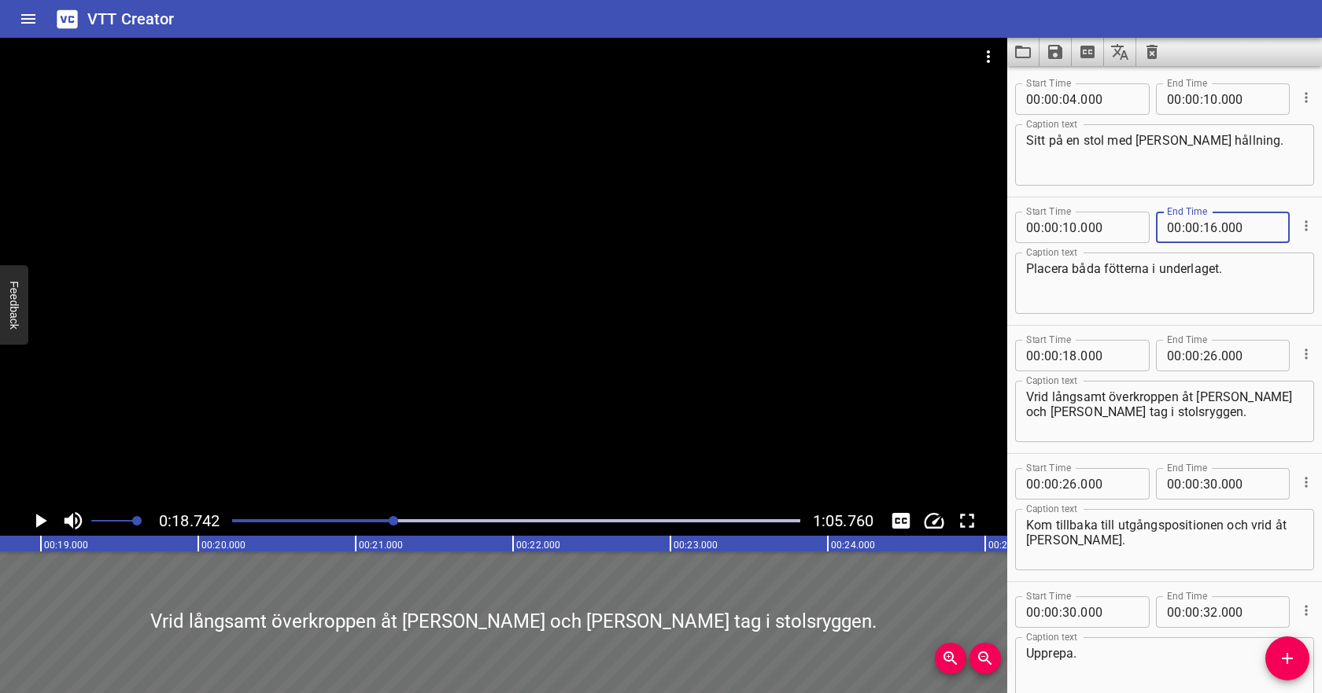
click at [1161, 279] on textarea "Placera båda fötterna i underlaget." at bounding box center [1164, 283] width 277 height 45
click at [42, 523] on icon "Play/Pause" at bounding box center [40, 521] width 24 height 24
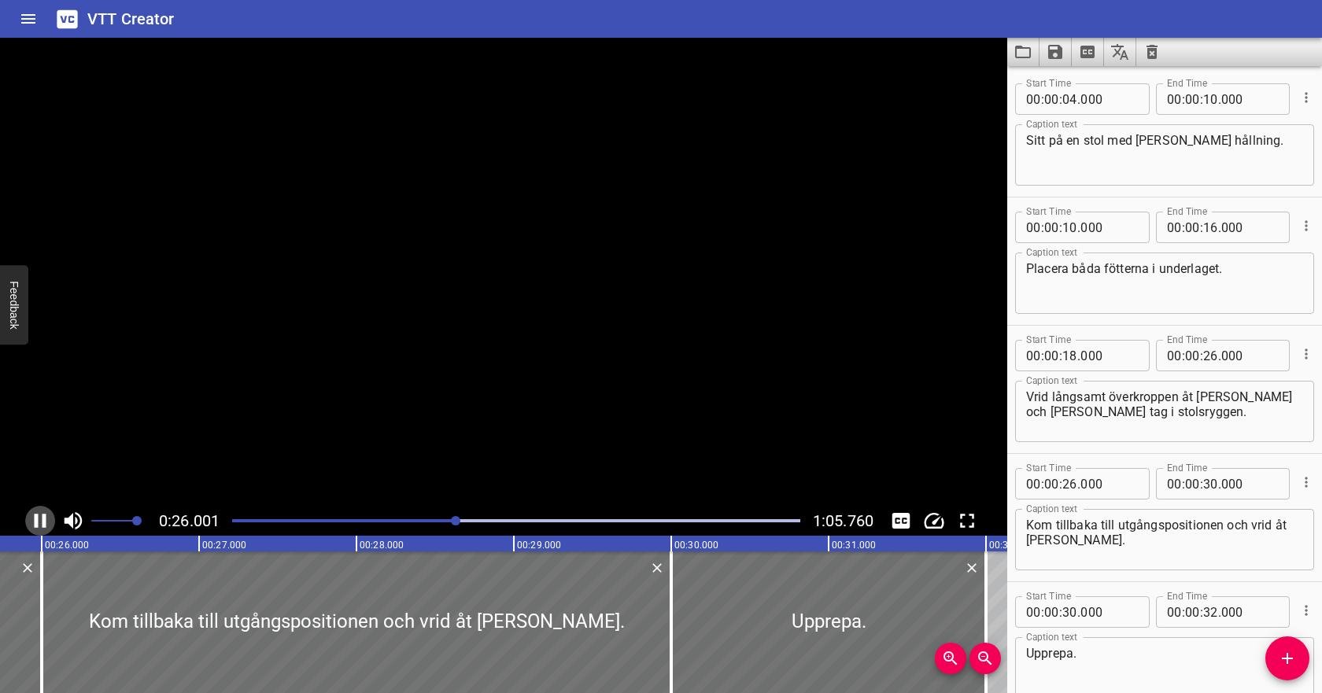
scroll to position [88, 0]
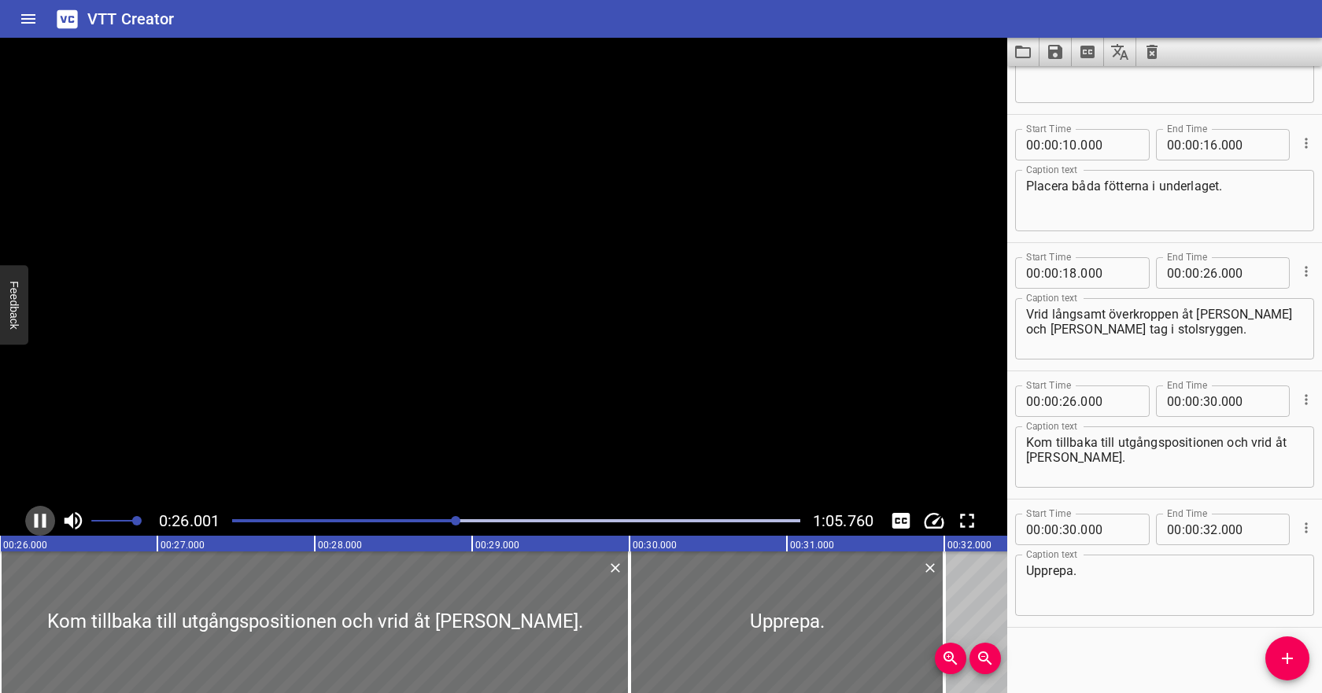
click at [42, 523] on icon "Play/Pause" at bounding box center [40, 521] width 24 height 24
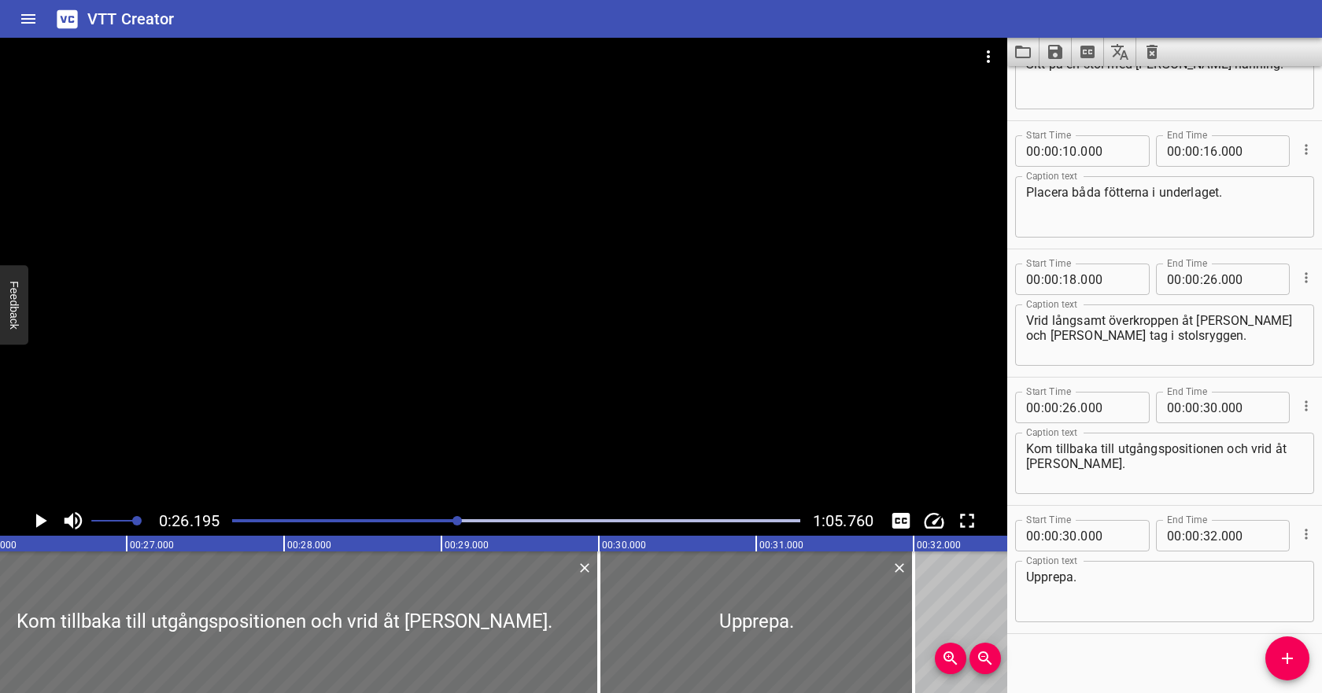
scroll to position [76, 0]
click at [1208, 285] on input "number" at bounding box center [1210, 279] width 15 height 31
click at [423, 512] on div at bounding box center [516, 521] width 587 height 22
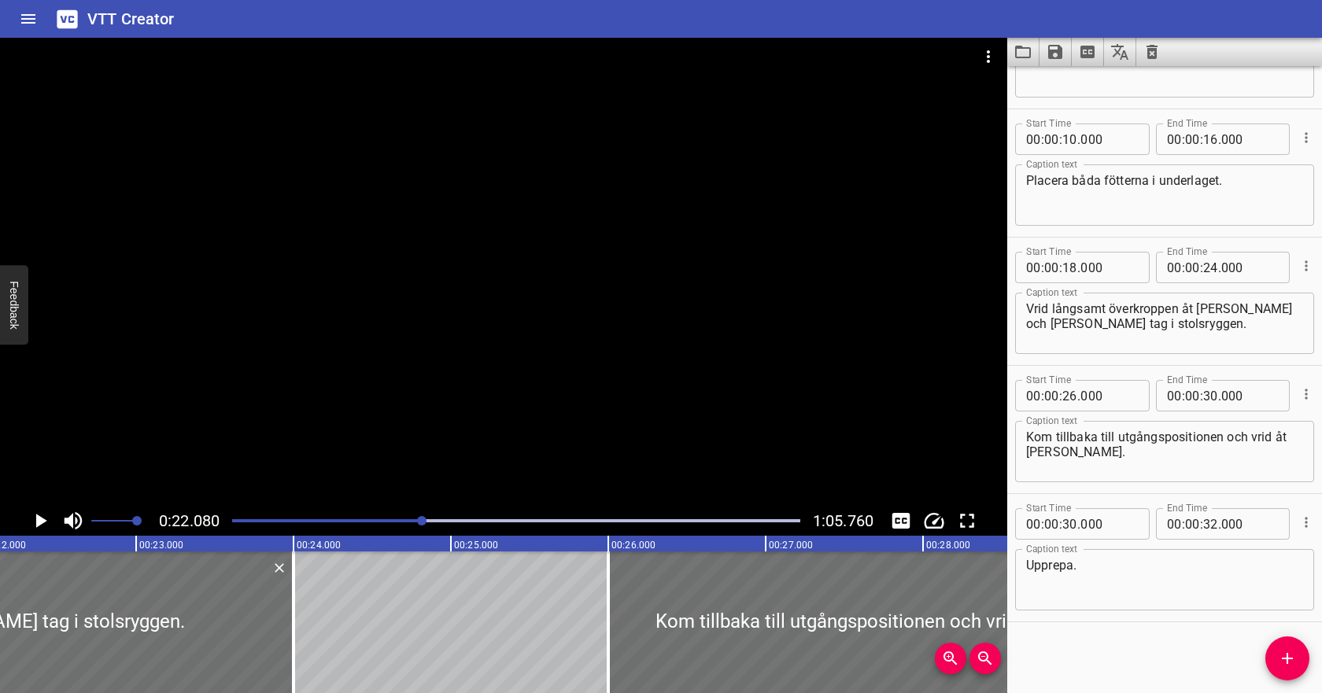
scroll to position [0, 3476]
click at [50, 516] on icon "Play/Pause" at bounding box center [40, 521] width 24 height 24
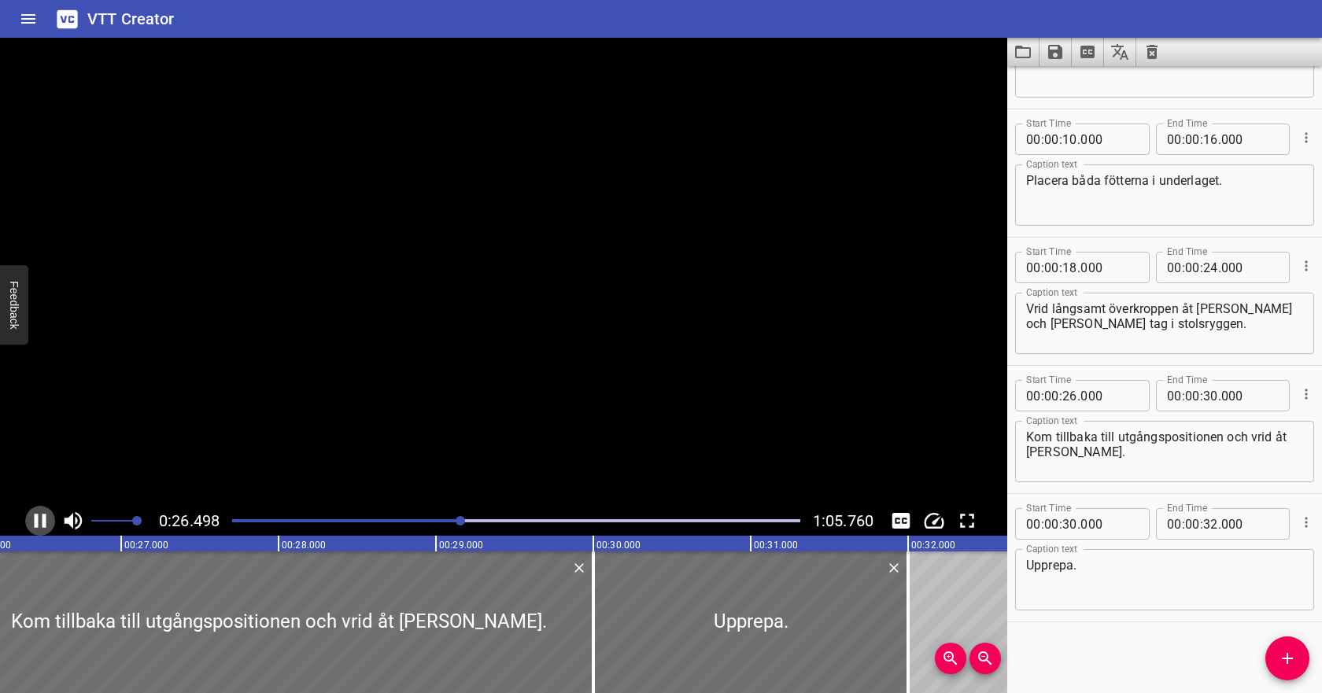
click at [50, 516] on icon "Play/Pause" at bounding box center [40, 521] width 24 height 24
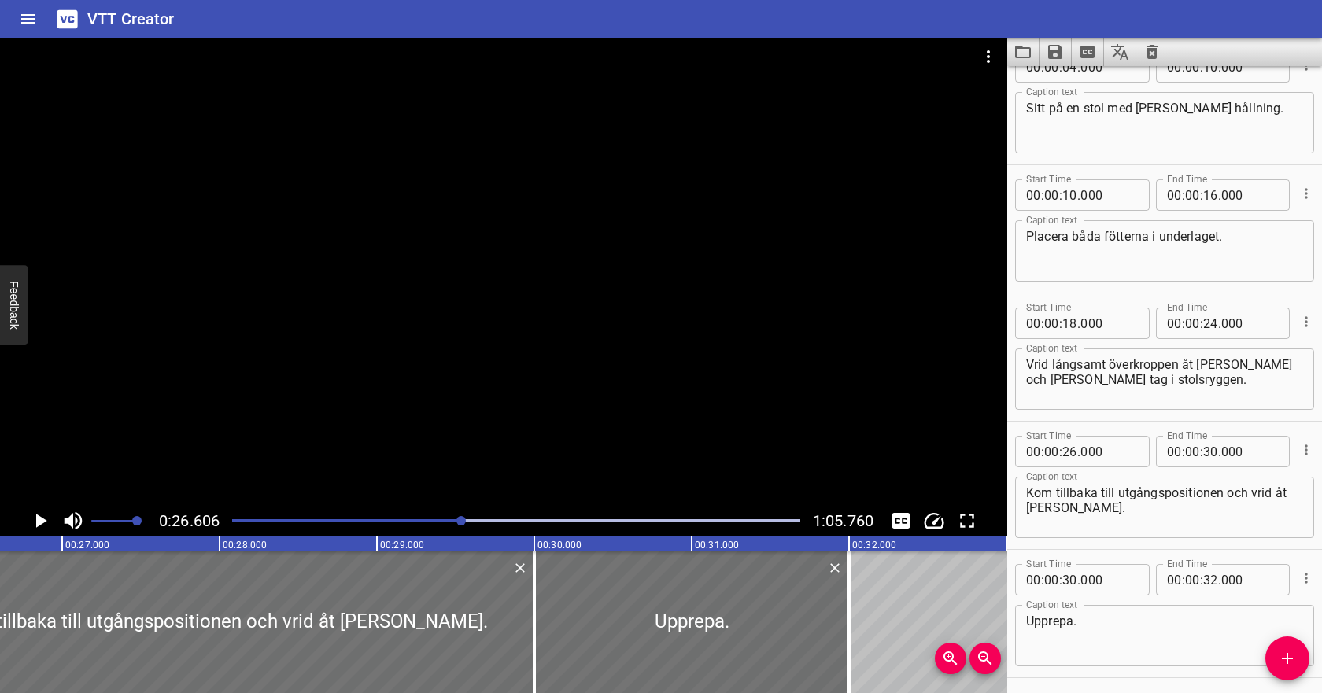
scroll to position [31, 0]
click at [1074, 325] on input "number" at bounding box center [1070, 324] width 15 height 31
click at [1213, 327] on input "number" at bounding box center [1210, 324] width 15 height 31
click at [1131, 369] on textarea "Vrid långsamt överkroppen åt [PERSON_NAME] och [PERSON_NAME] tag i stolsryggen." at bounding box center [1164, 380] width 277 height 45
click at [444, 516] on div at bounding box center [516, 521] width 587 height 22
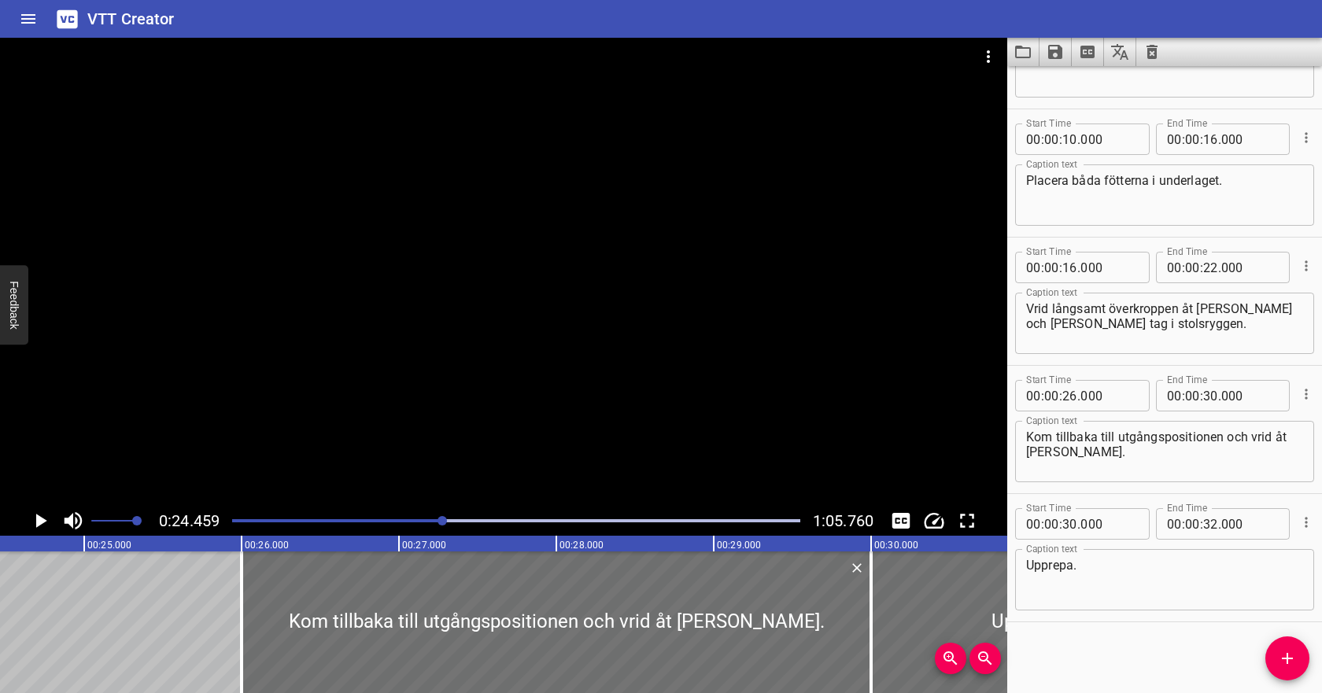
scroll to position [0, 3850]
click at [43, 520] on icon "Play/Pause" at bounding box center [41, 521] width 11 height 14
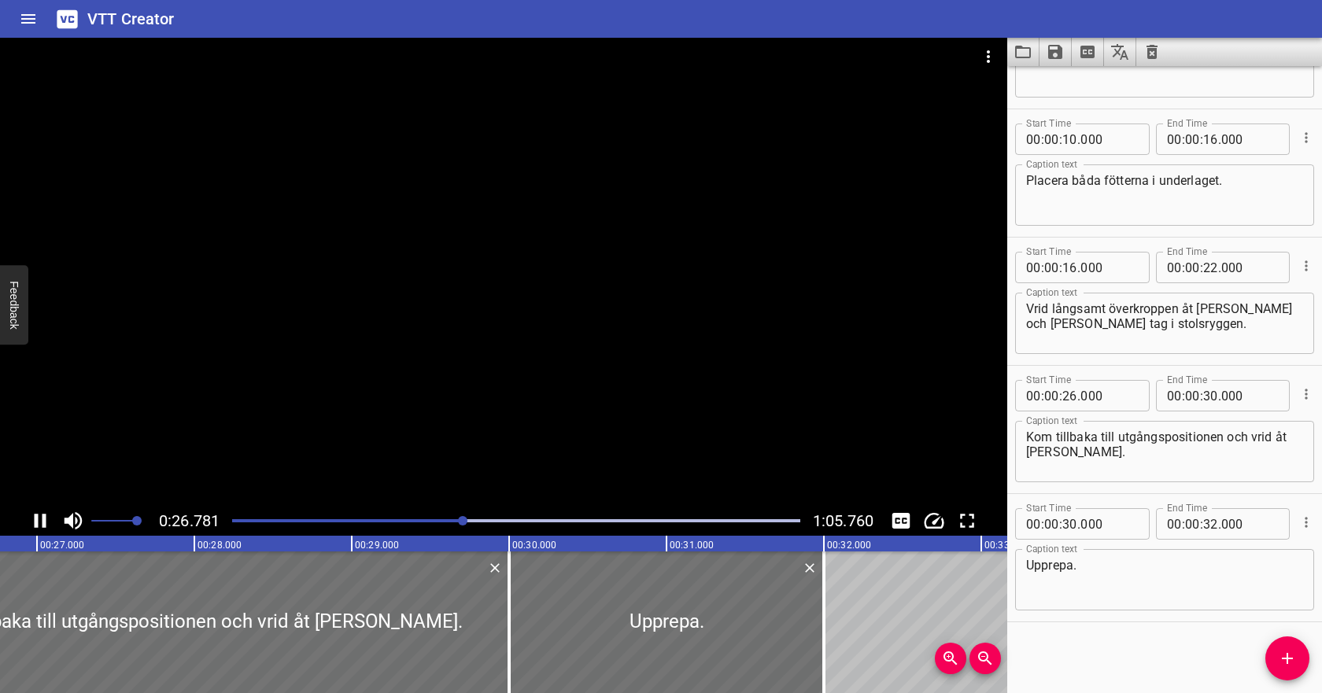
click at [350, 518] on div at bounding box center [516, 521] width 587 height 22
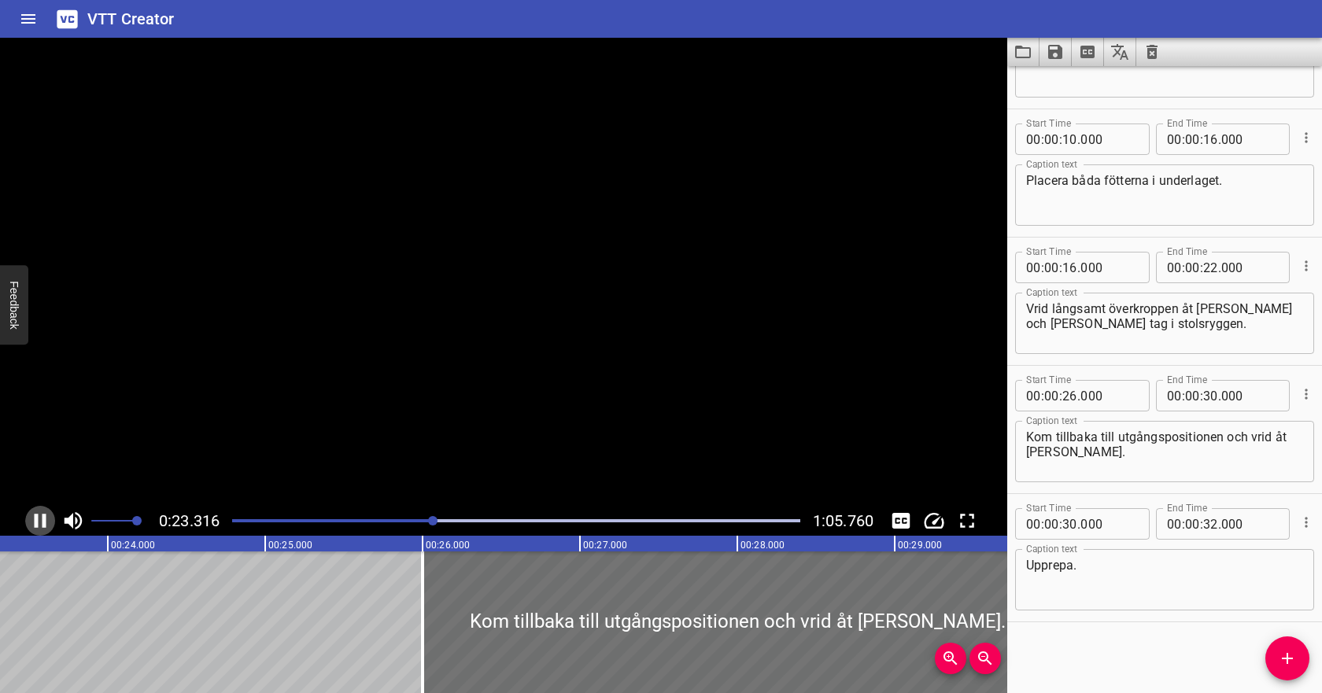
click at [37, 519] on icon "Play/Pause" at bounding box center [41, 521] width 12 height 14
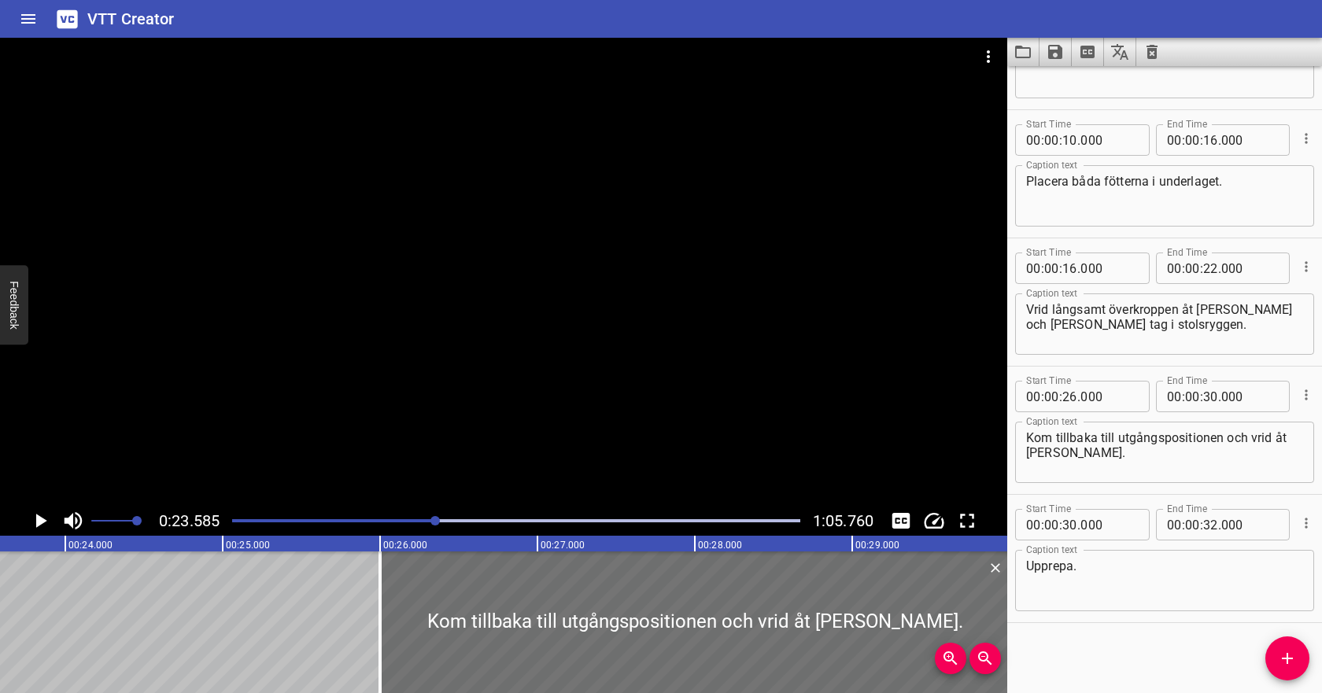
scroll to position [88, 0]
click at [1073, 395] on input "number" at bounding box center [1070, 395] width 15 height 31
click at [1209, 394] on input "number" at bounding box center [1210, 395] width 15 height 31
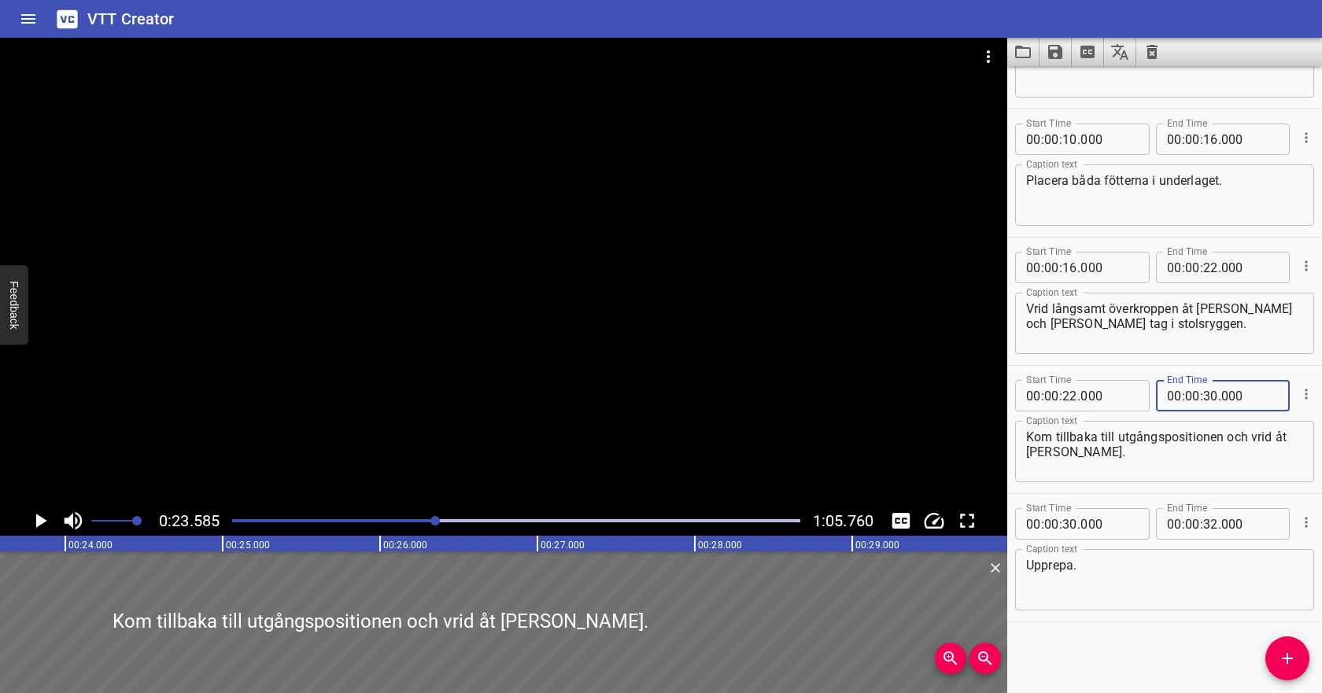
click at [41, 520] on icon "Play/Pause" at bounding box center [41, 521] width 11 height 14
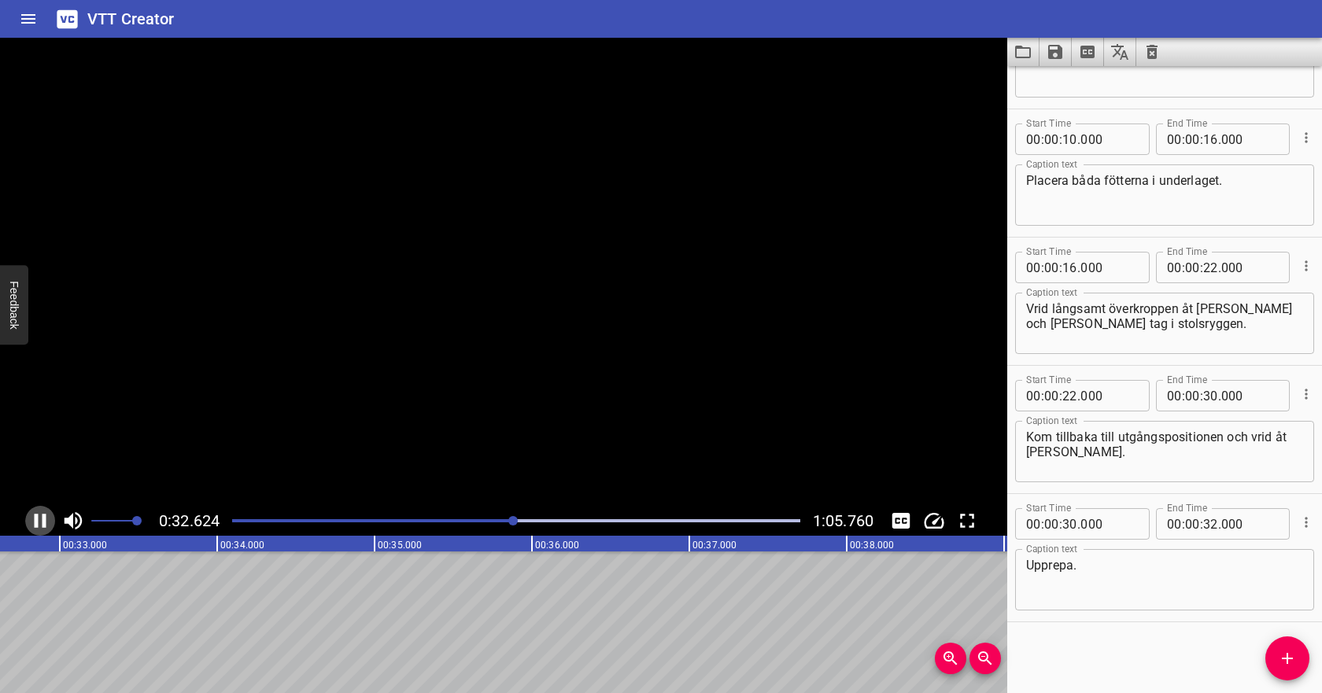
click at [40, 521] on icon "Play/Pause" at bounding box center [40, 521] width 24 height 24
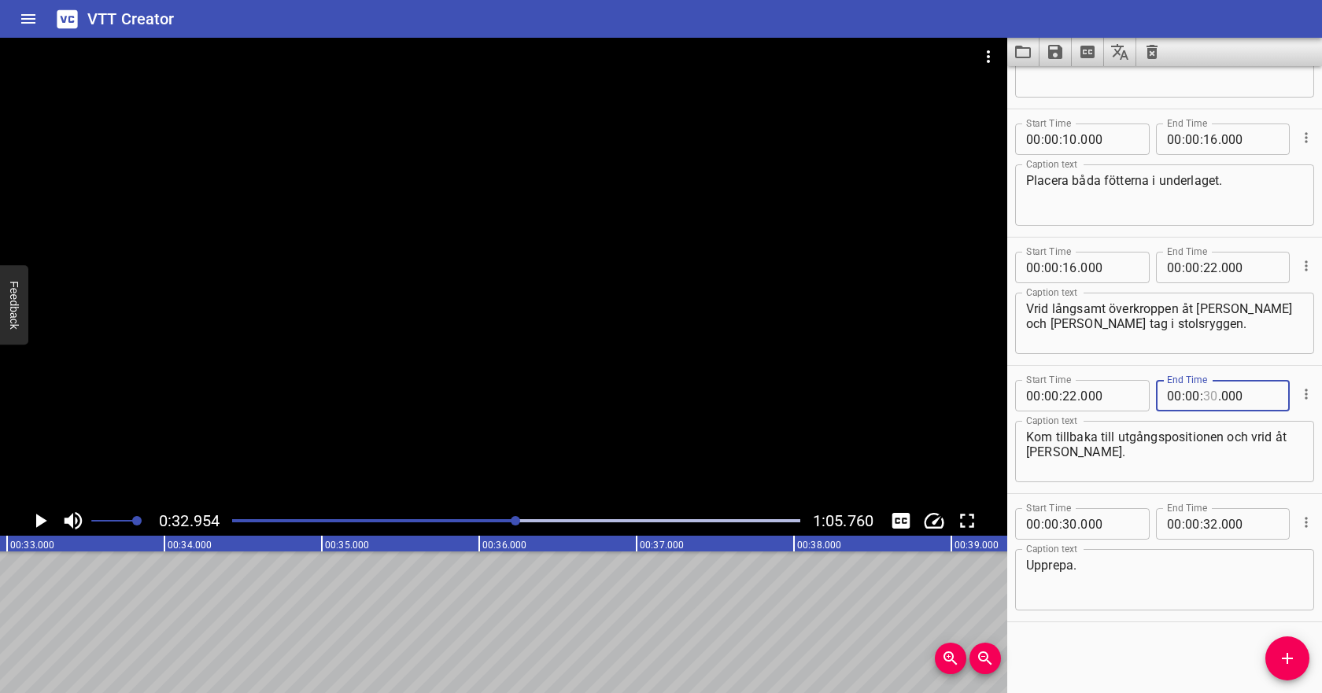
click at [1211, 399] on input "number" at bounding box center [1210, 395] width 15 height 31
click at [1077, 522] on input "number" at bounding box center [1070, 523] width 15 height 31
click at [1206, 524] on input "number" at bounding box center [1210, 523] width 15 height 31
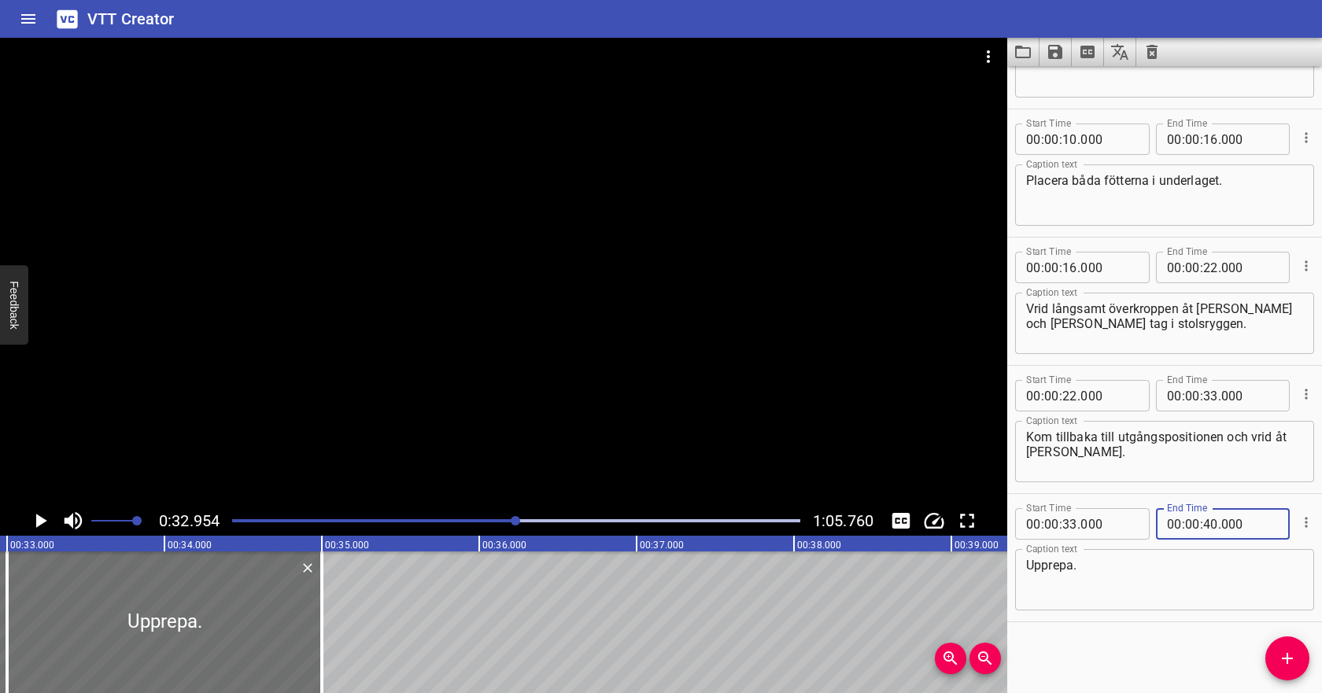
click at [1161, 568] on textarea "Upprepa." at bounding box center [1164, 580] width 277 height 45
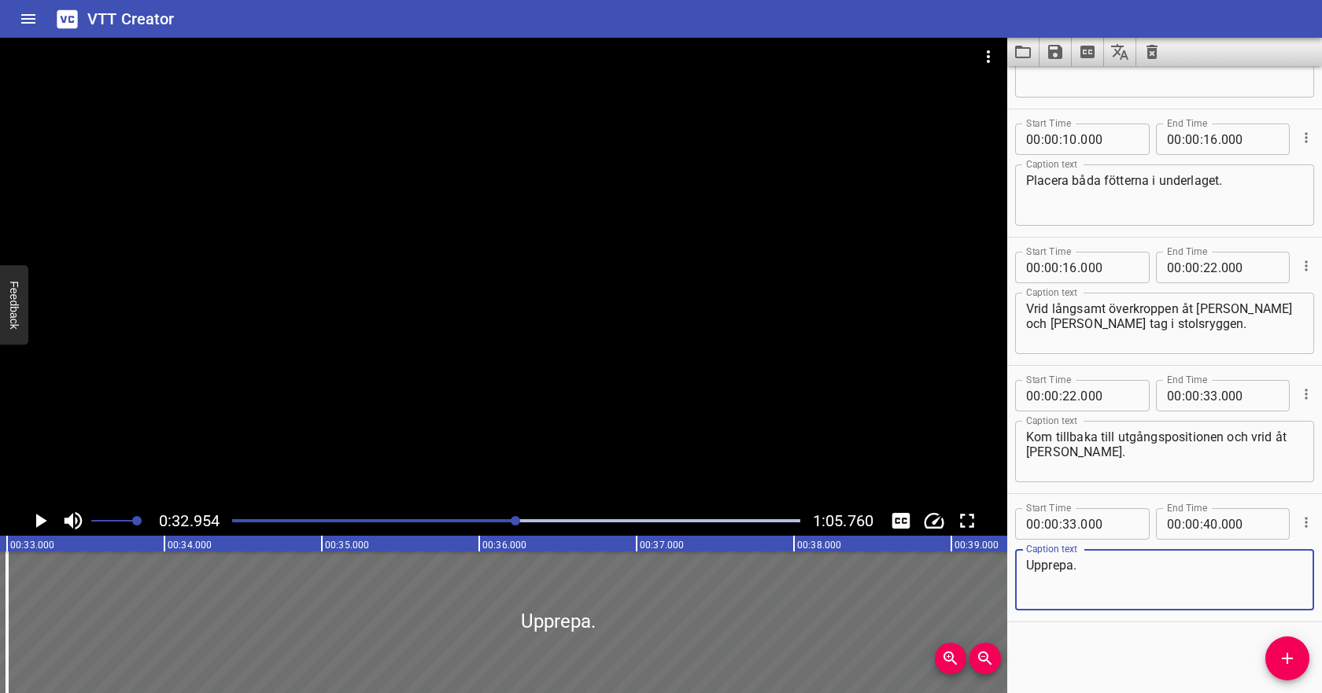
click at [609, 518] on div at bounding box center [516, 521] width 587 height 22
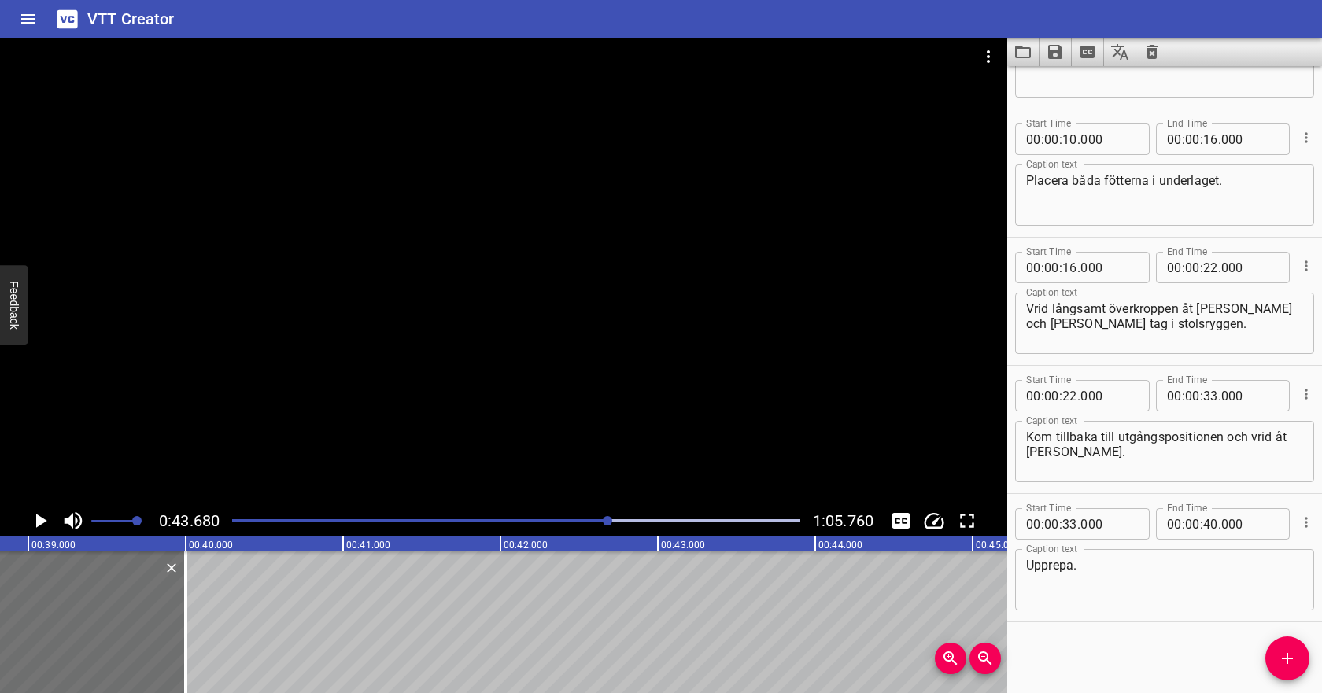
click at [665, 515] on div at bounding box center [516, 521] width 587 height 22
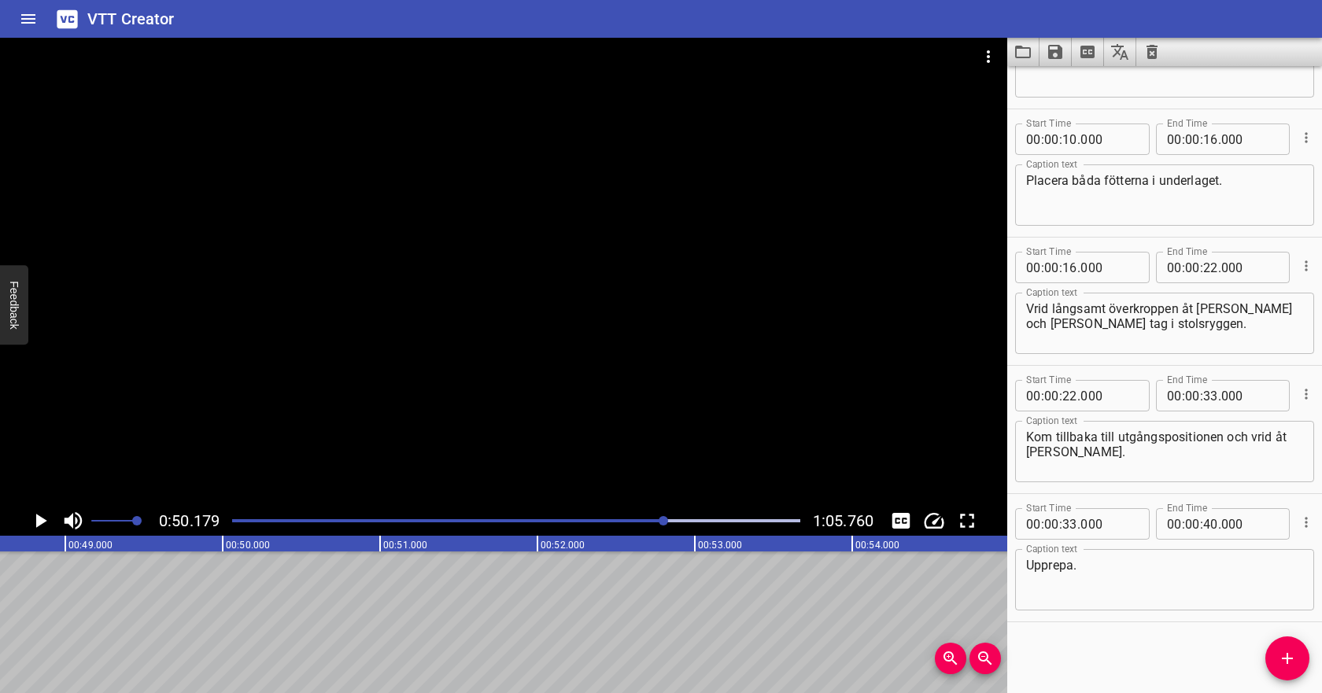
click at [680, 516] on div at bounding box center [516, 521] width 587 height 22
click at [708, 516] on div at bounding box center [516, 521] width 587 height 22
click at [734, 515] on div at bounding box center [516, 521] width 587 height 22
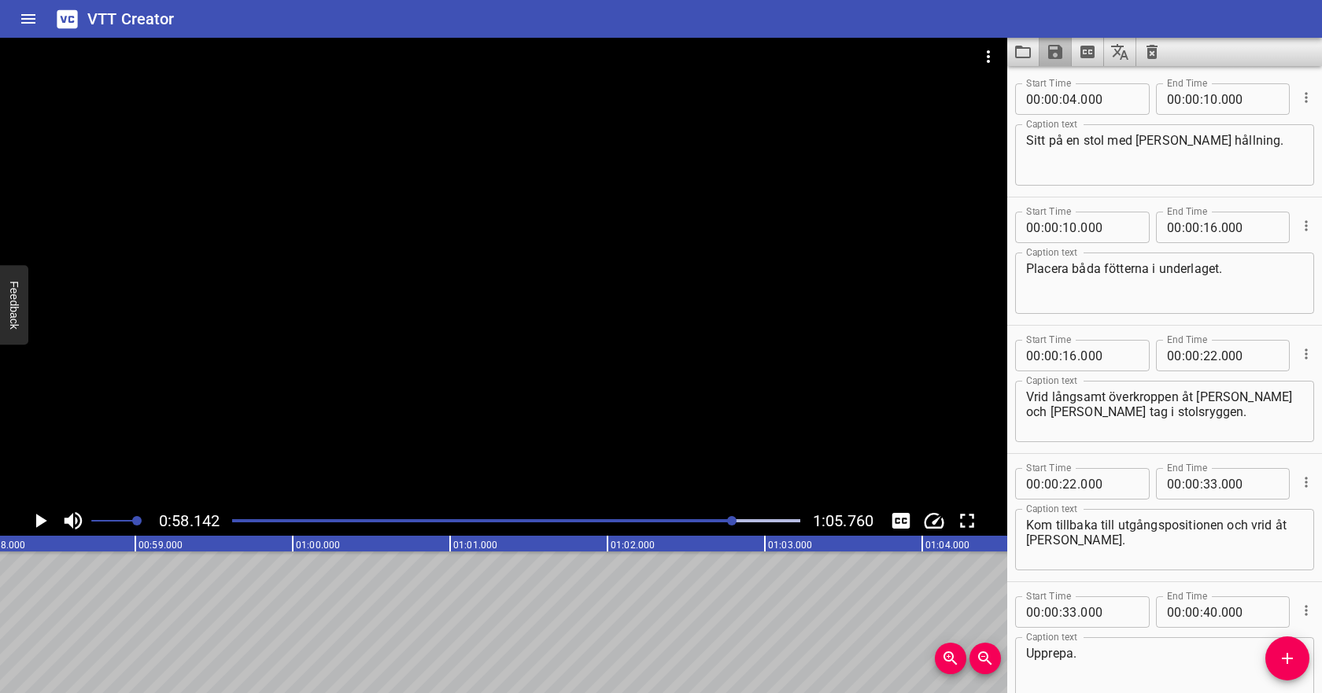
click at [1060, 55] on icon "Save captions to file" at bounding box center [1055, 52] width 14 height 14
click at [1068, 88] on li "Save to VTT file" at bounding box center [1098, 86] width 116 height 28
click at [985, 58] on icon "Video Options" at bounding box center [988, 56] width 19 height 19
click at [1004, 61] on li "Select New Video File..." at bounding box center [1048, 58] width 157 height 28
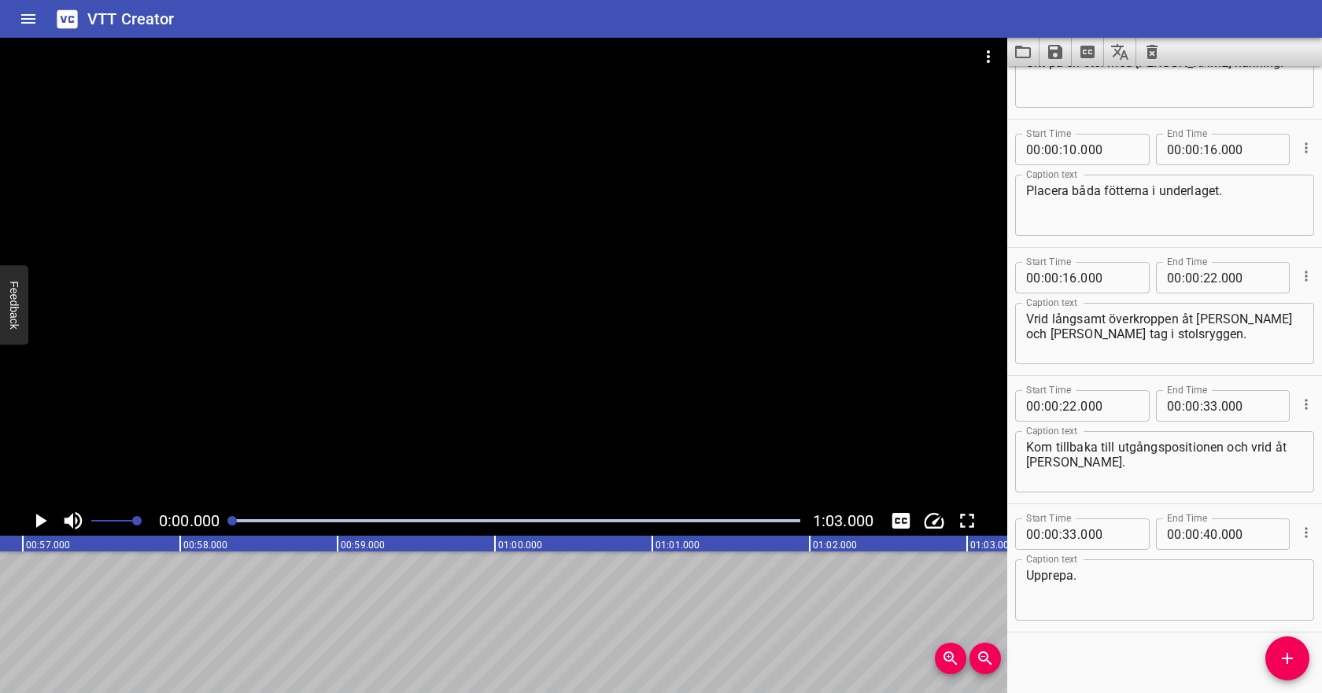
scroll to position [88, 0]
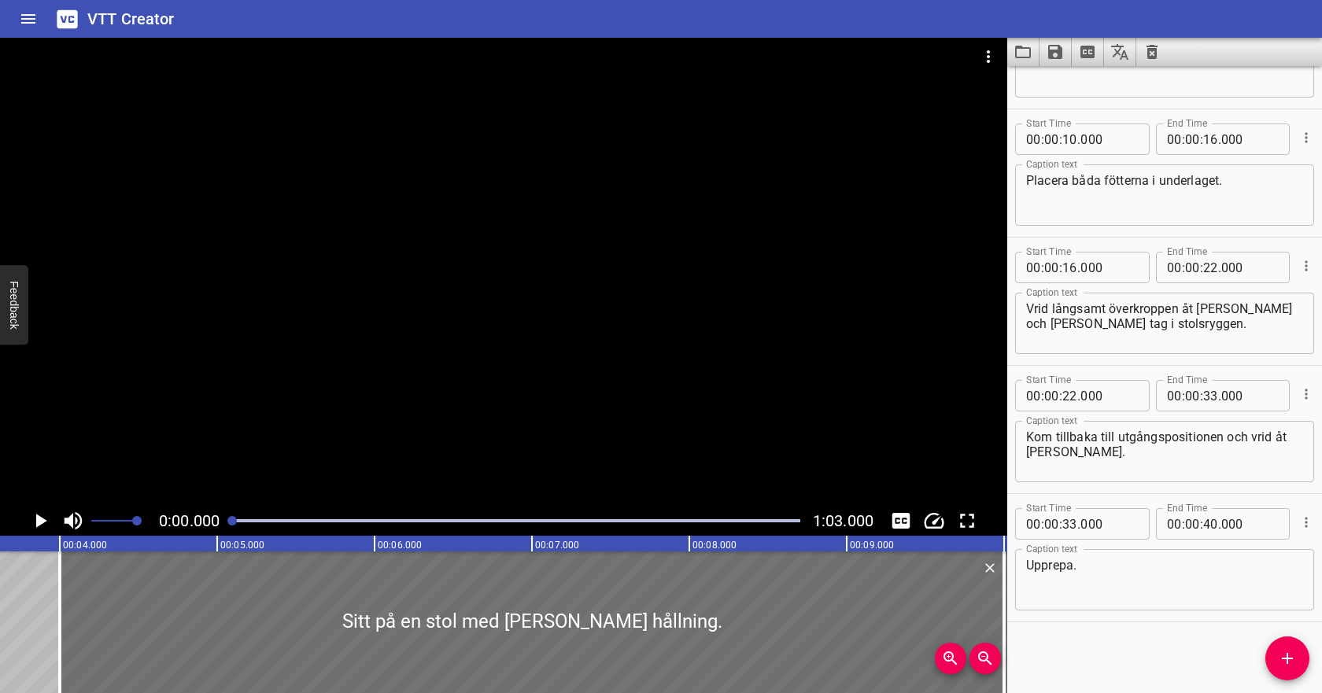
click at [1153, 54] on icon "Clear captions" at bounding box center [1152, 52] width 19 height 19
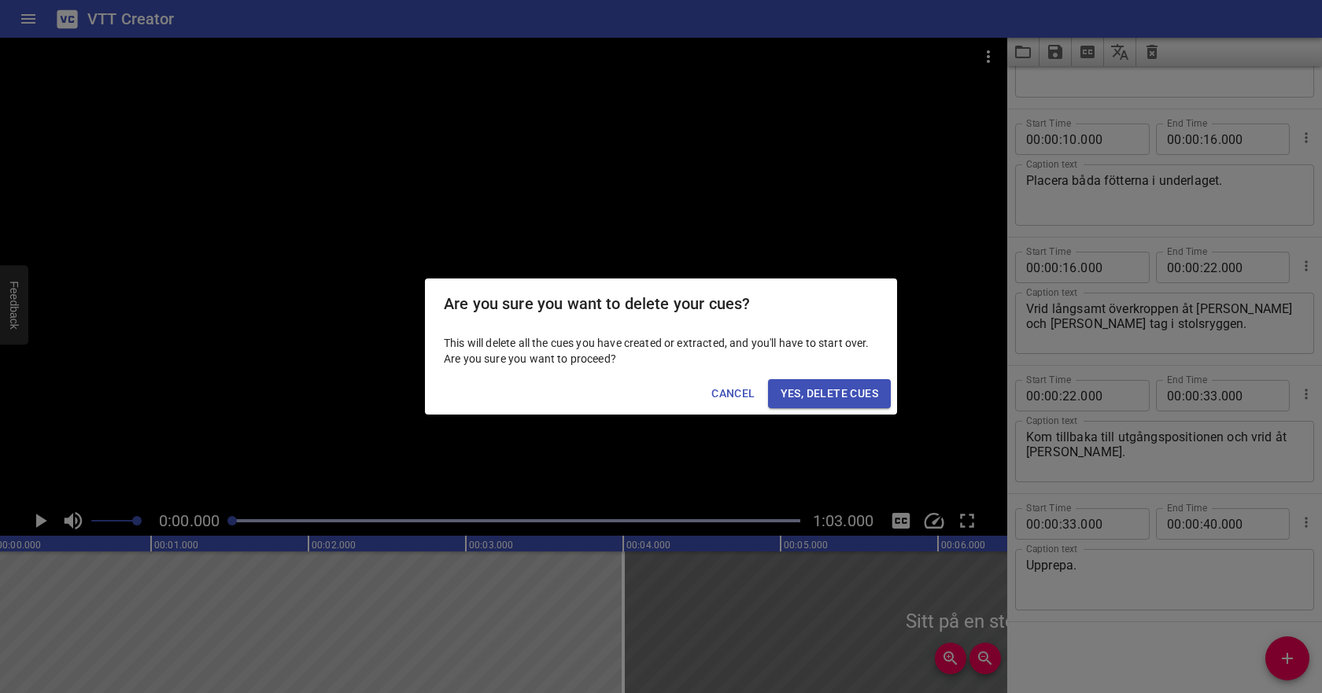
scroll to position [0, 0]
click at [830, 397] on span "Yes, Delete Cues" at bounding box center [830, 394] width 98 height 20
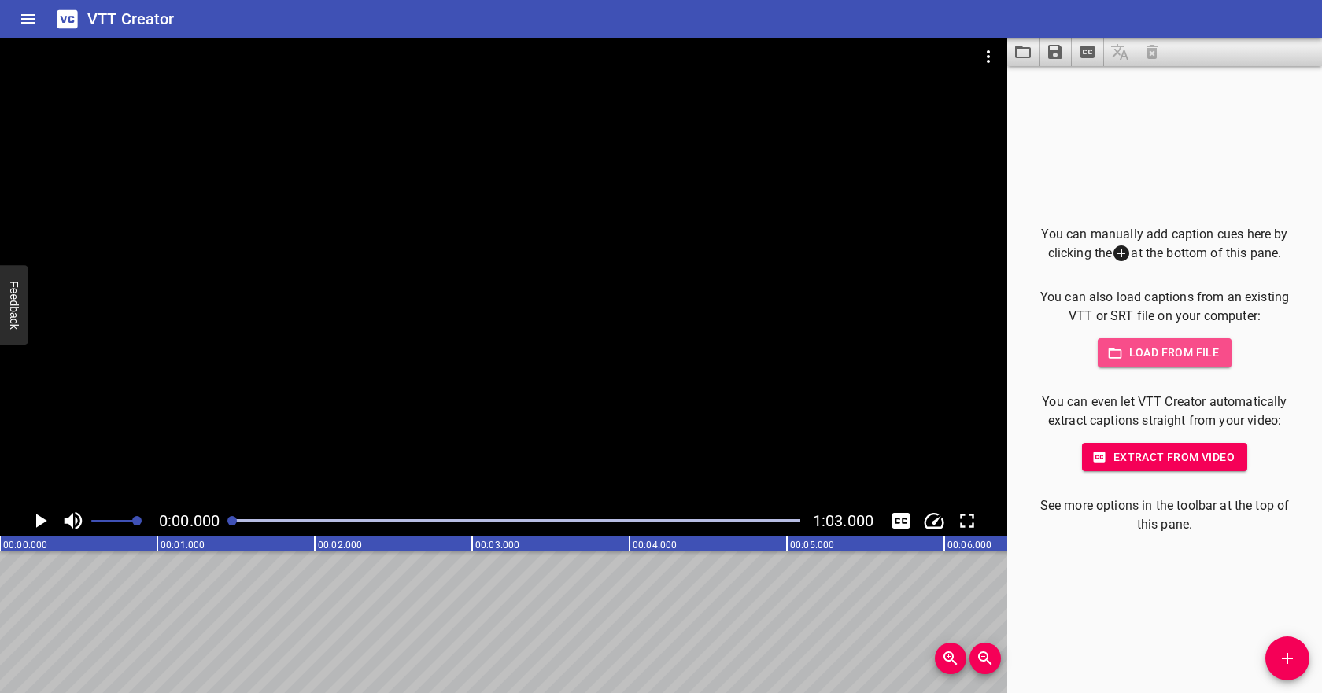
click at [1225, 349] on button "Load from file" at bounding box center [1165, 352] width 135 height 29
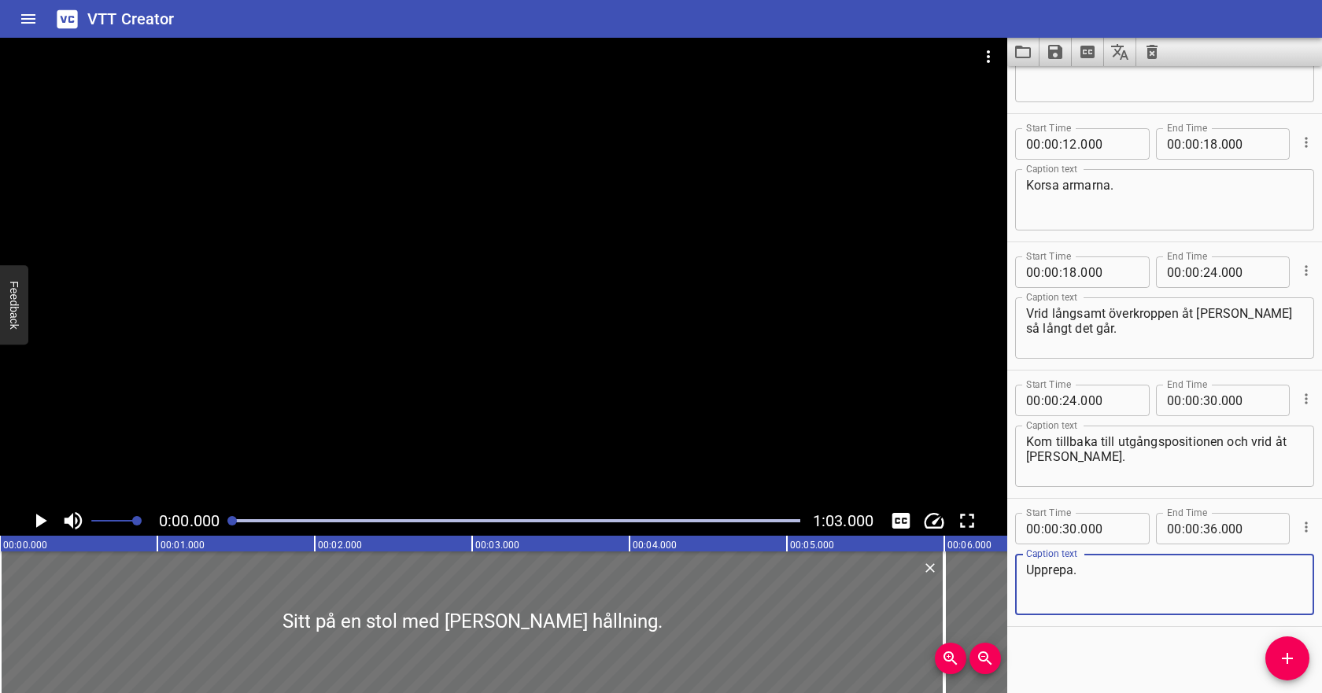
scroll to position [216, 0]
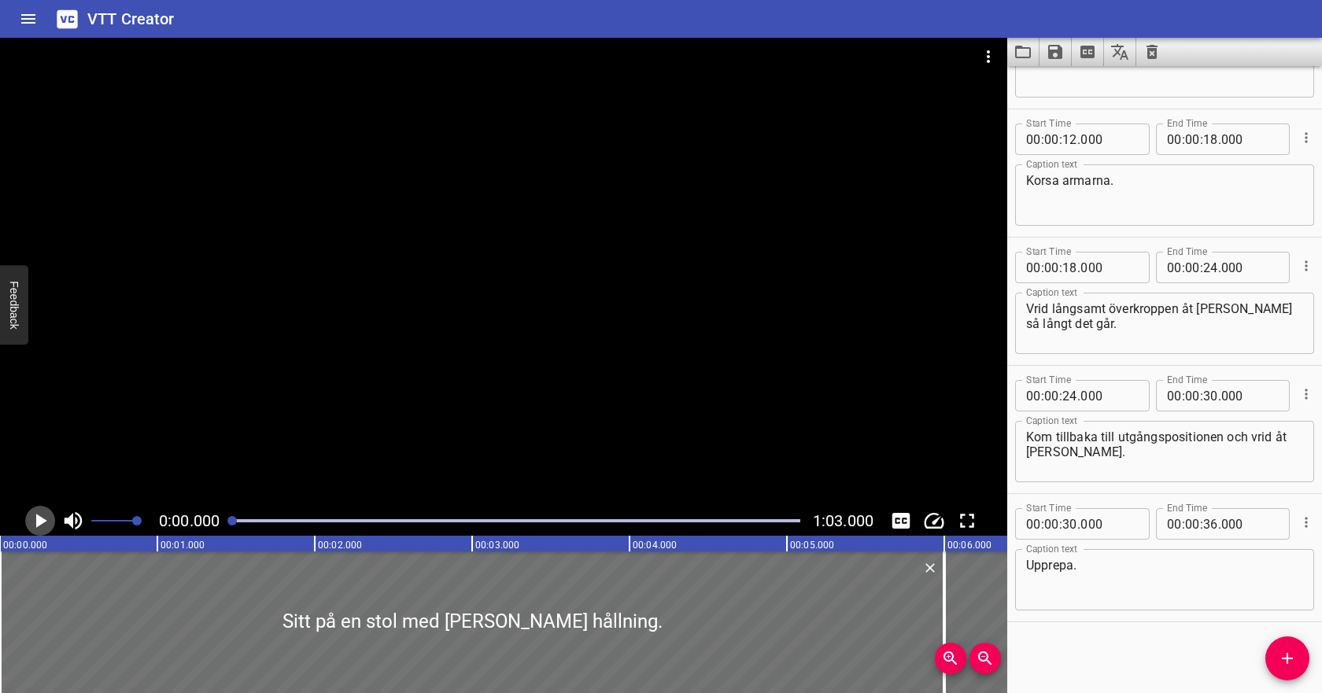
click at [37, 518] on icon "Play/Pause" at bounding box center [41, 521] width 11 height 14
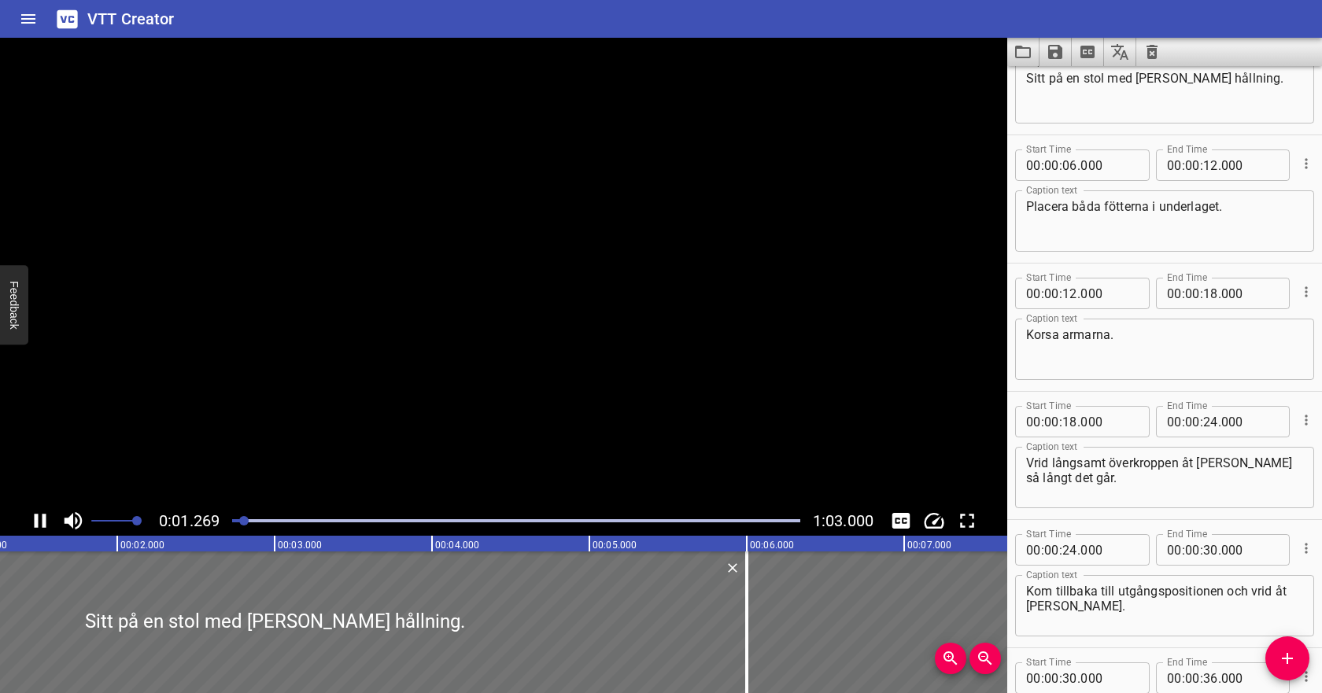
scroll to position [0, 0]
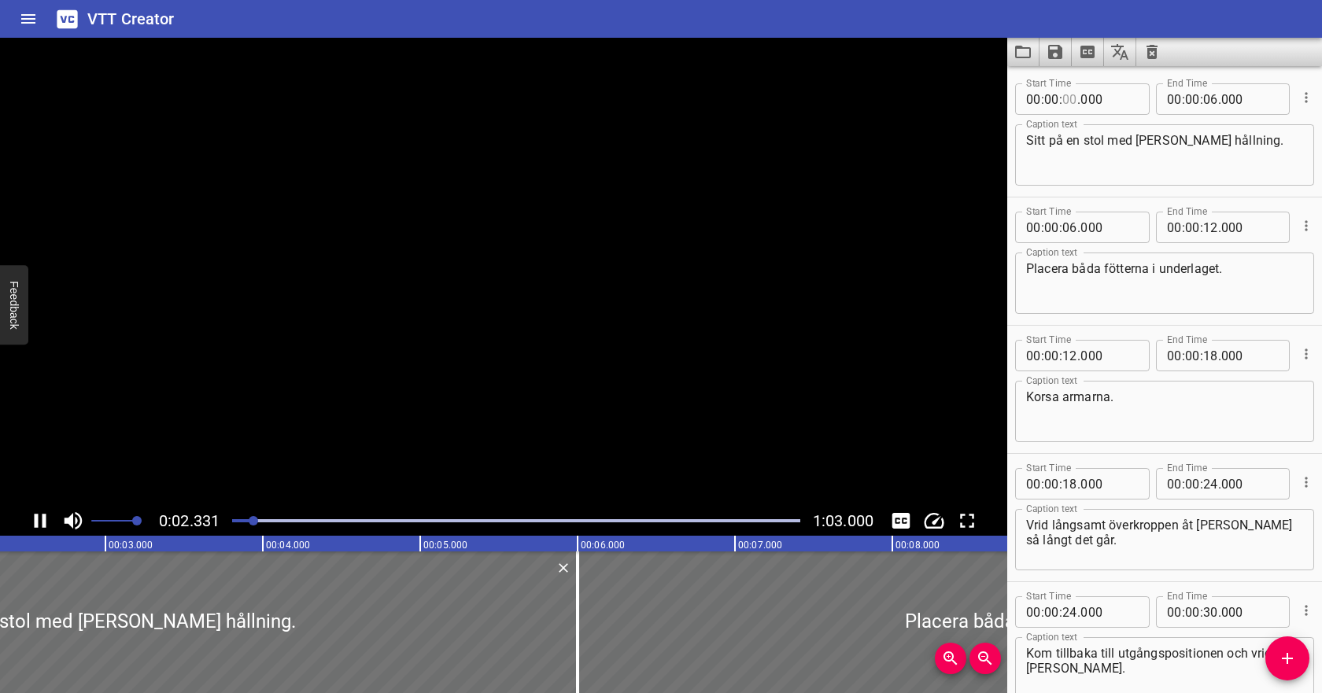
click at [1074, 102] on input "number" at bounding box center [1070, 98] width 15 height 31
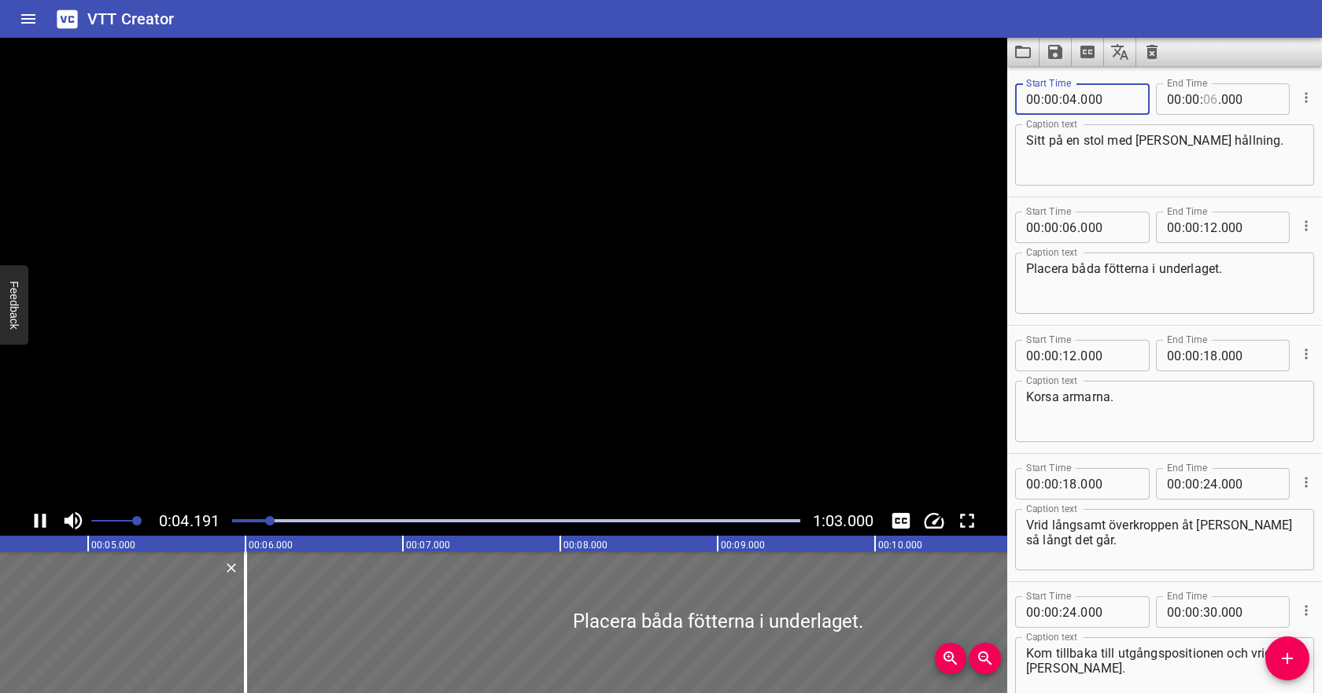
click at [1216, 100] on input "number" at bounding box center [1210, 98] width 15 height 31
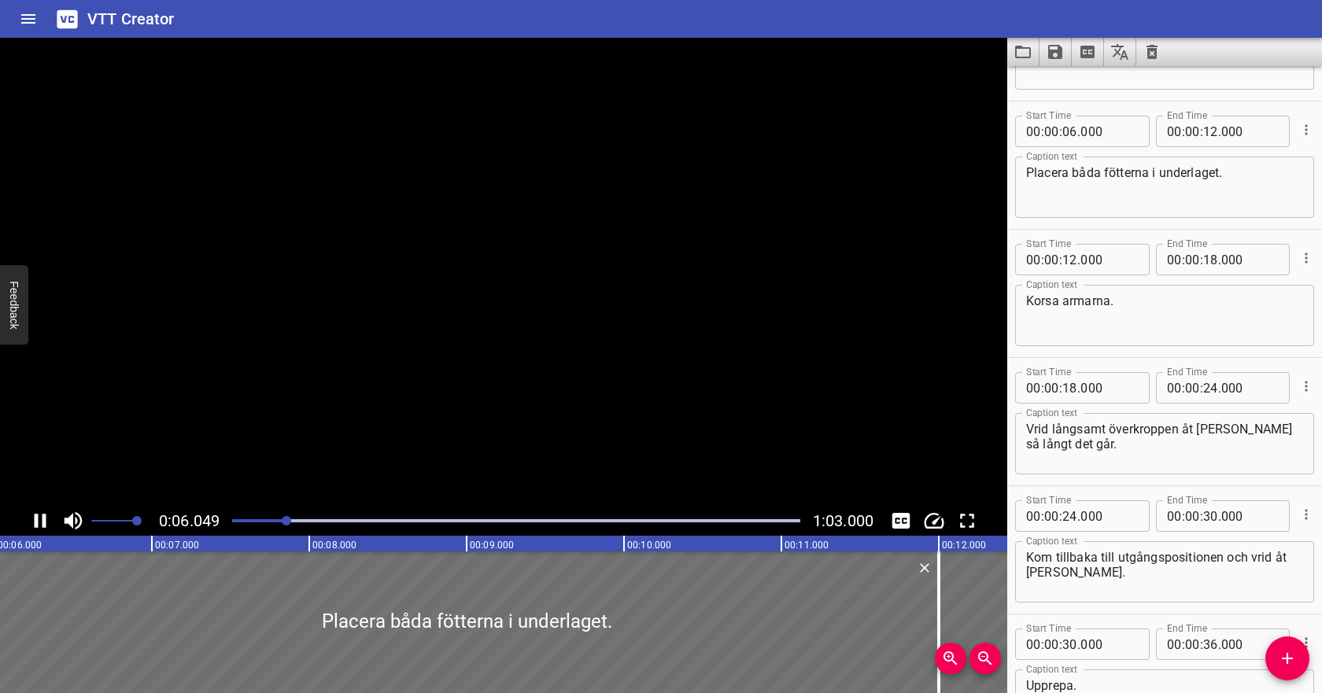
scroll to position [128, 0]
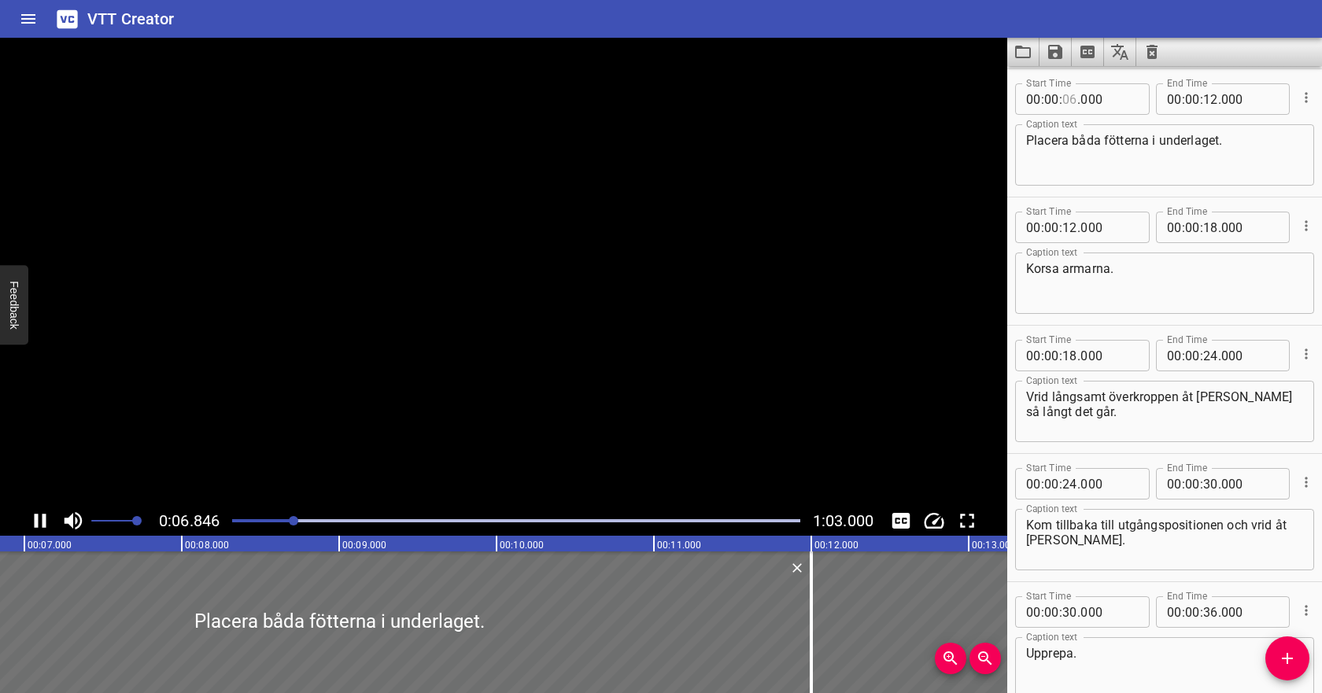
click at [1070, 101] on input "number" at bounding box center [1070, 98] width 15 height 31
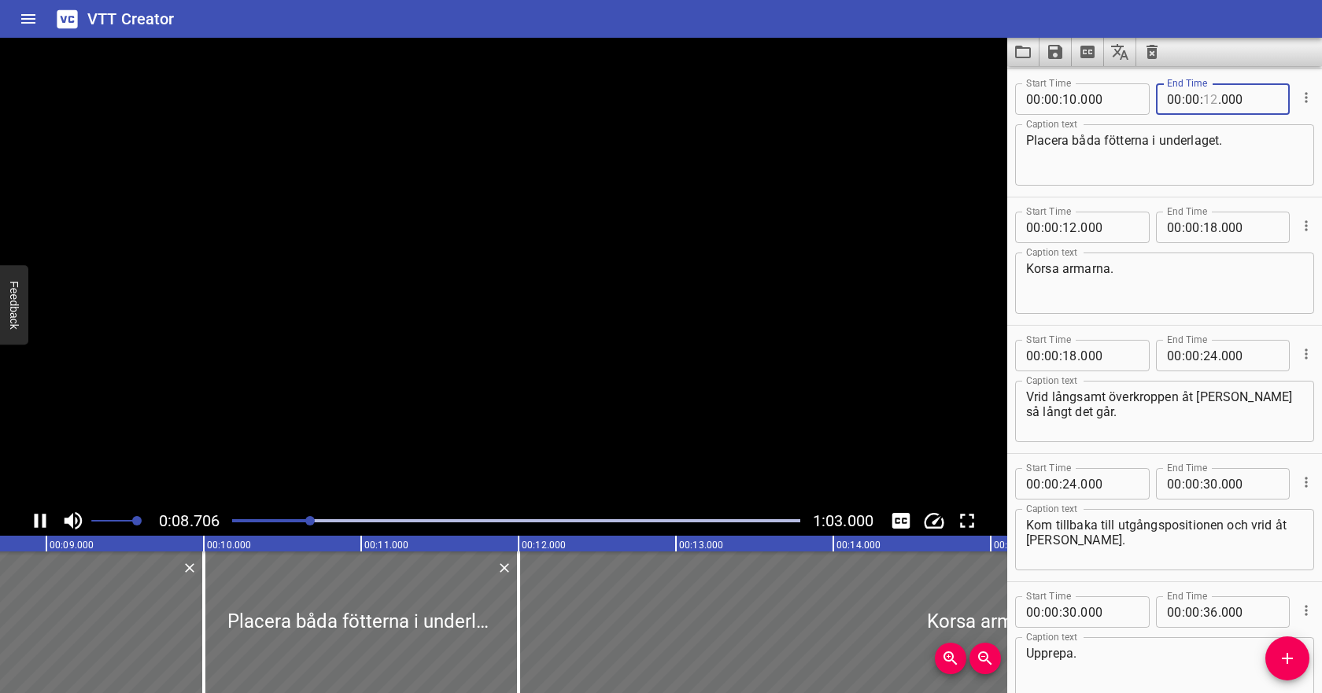
click at [1215, 98] on input "number" at bounding box center [1210, 98] width 15 height 31
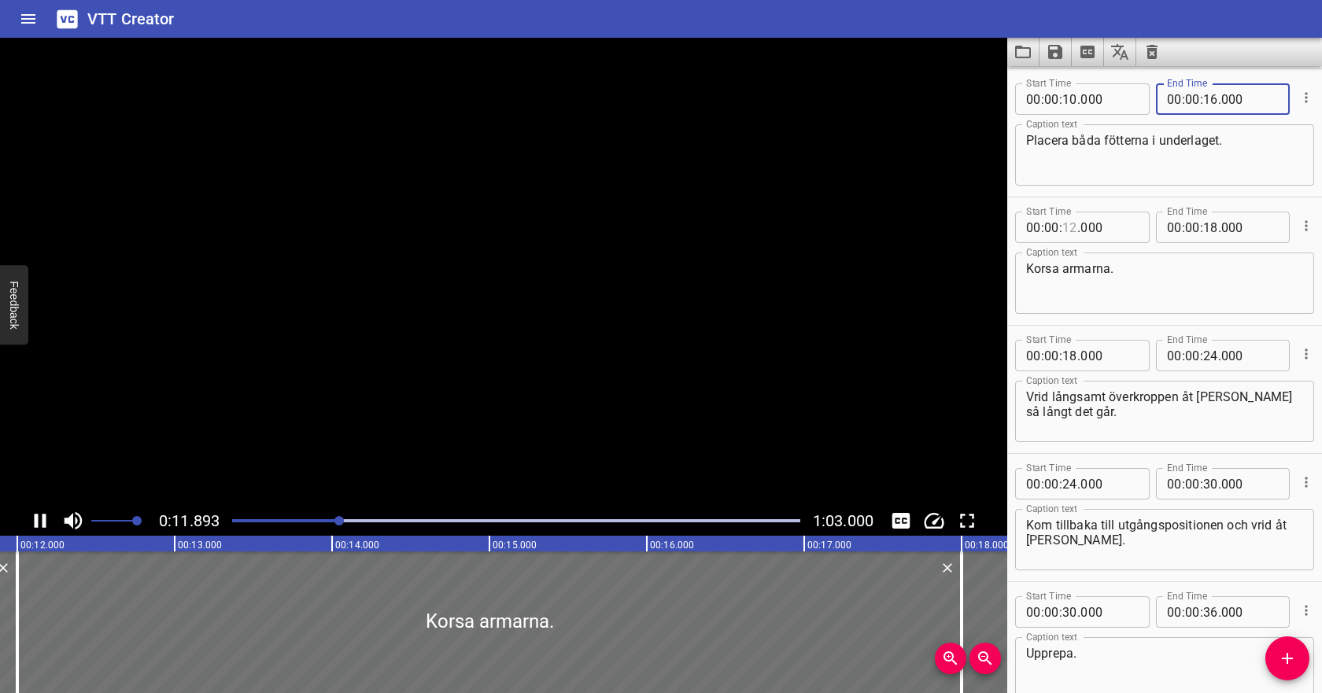
click at [1071, 224] on input "number" at bounding box center [1070, 227] width 15 height 31
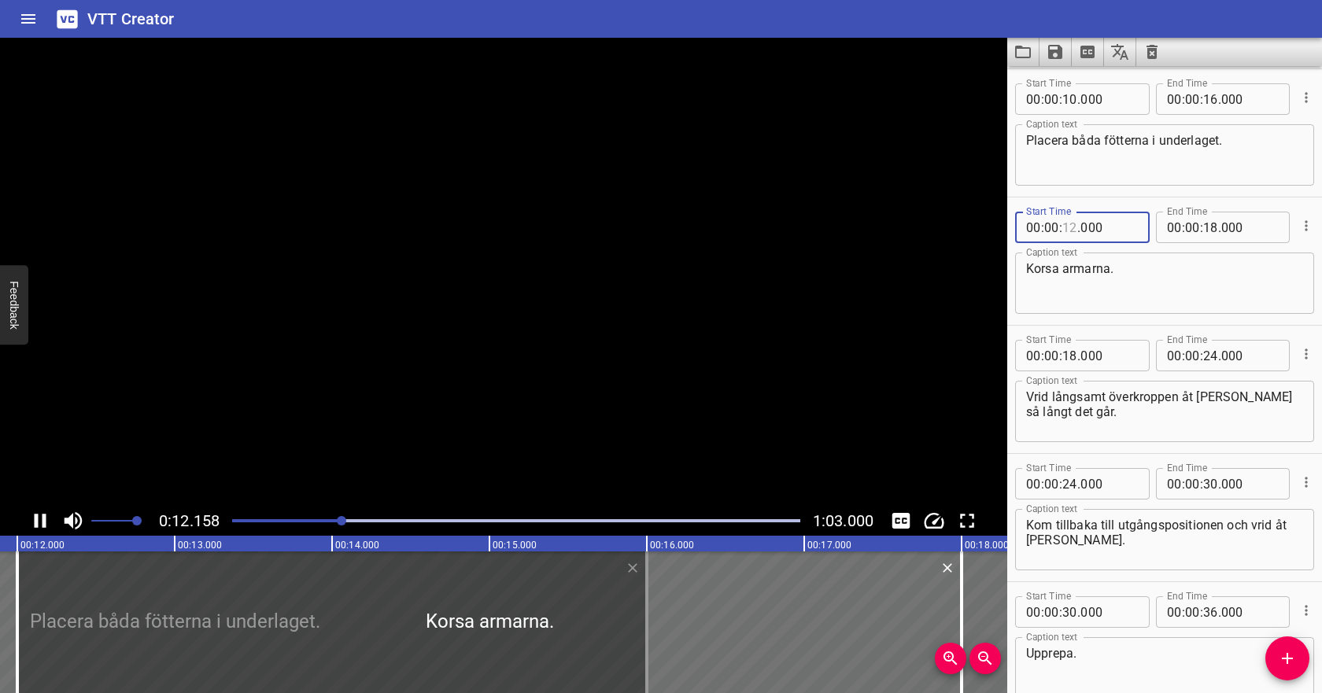
scroll to position [216, 0]
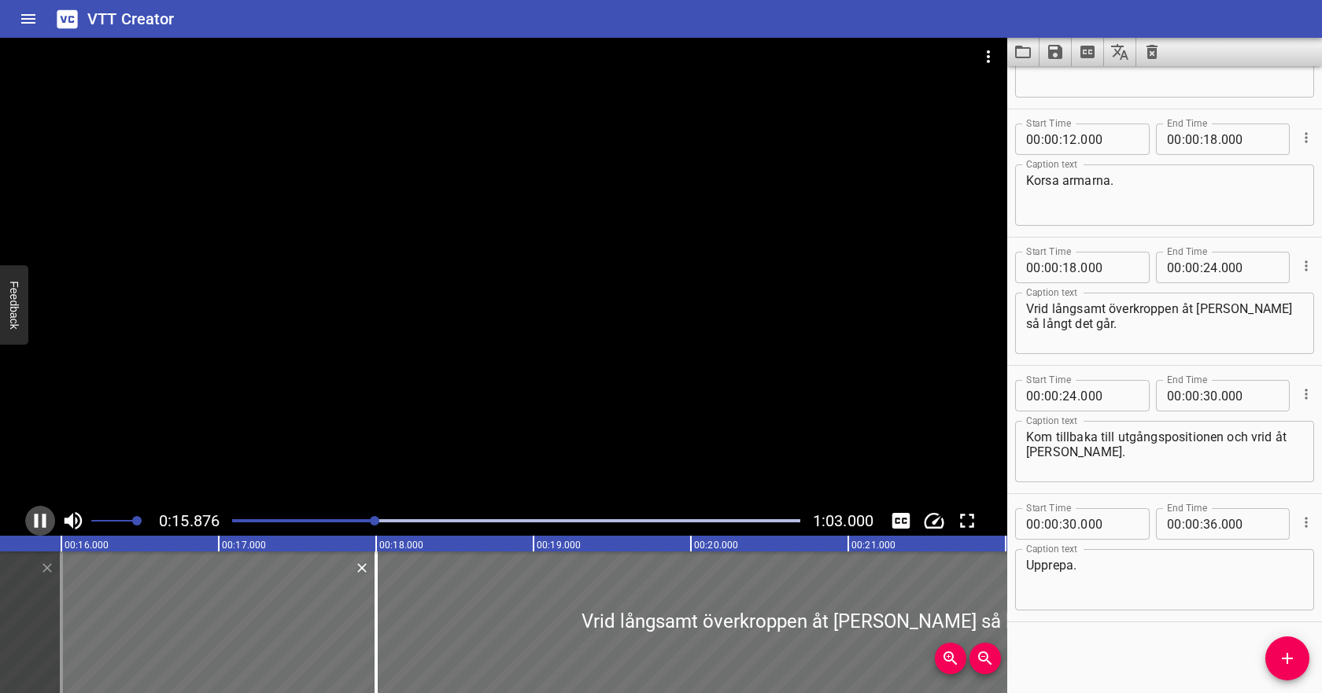
click at [41, 518] on icon "Play/Pause" at bounding box center [40, 521] width 24 height 24
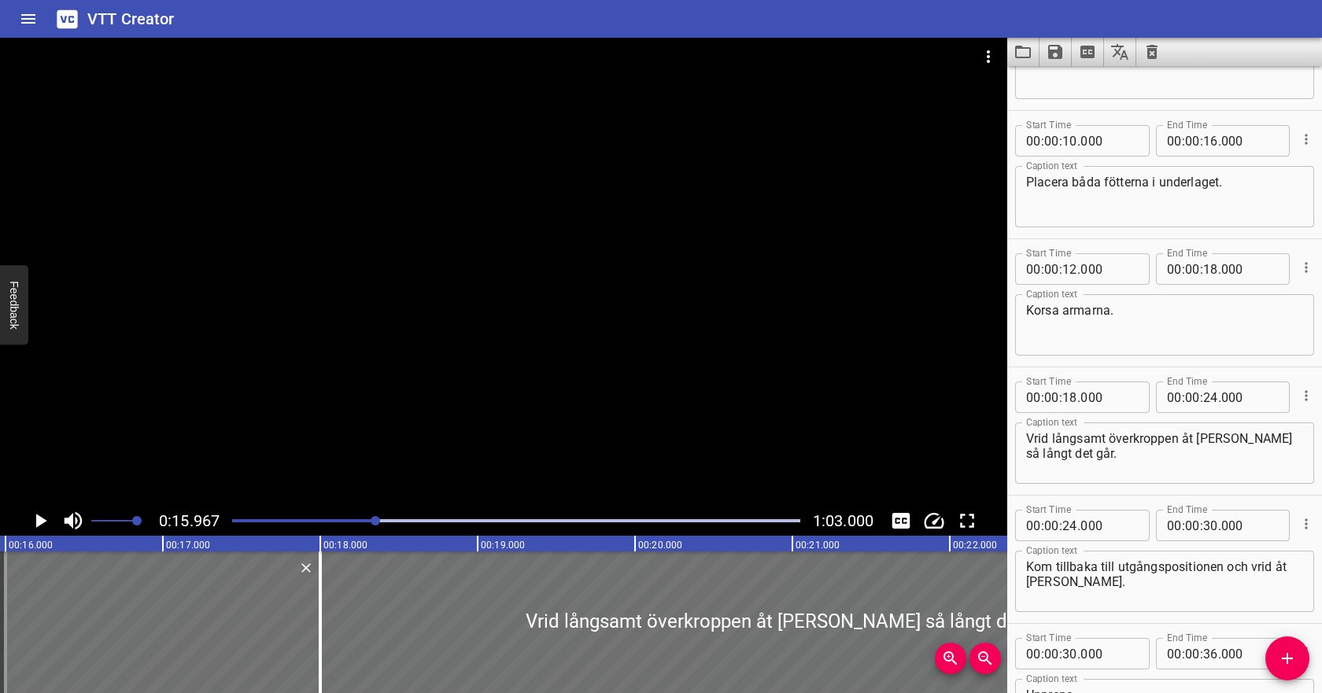
scroll to position [0, 0]
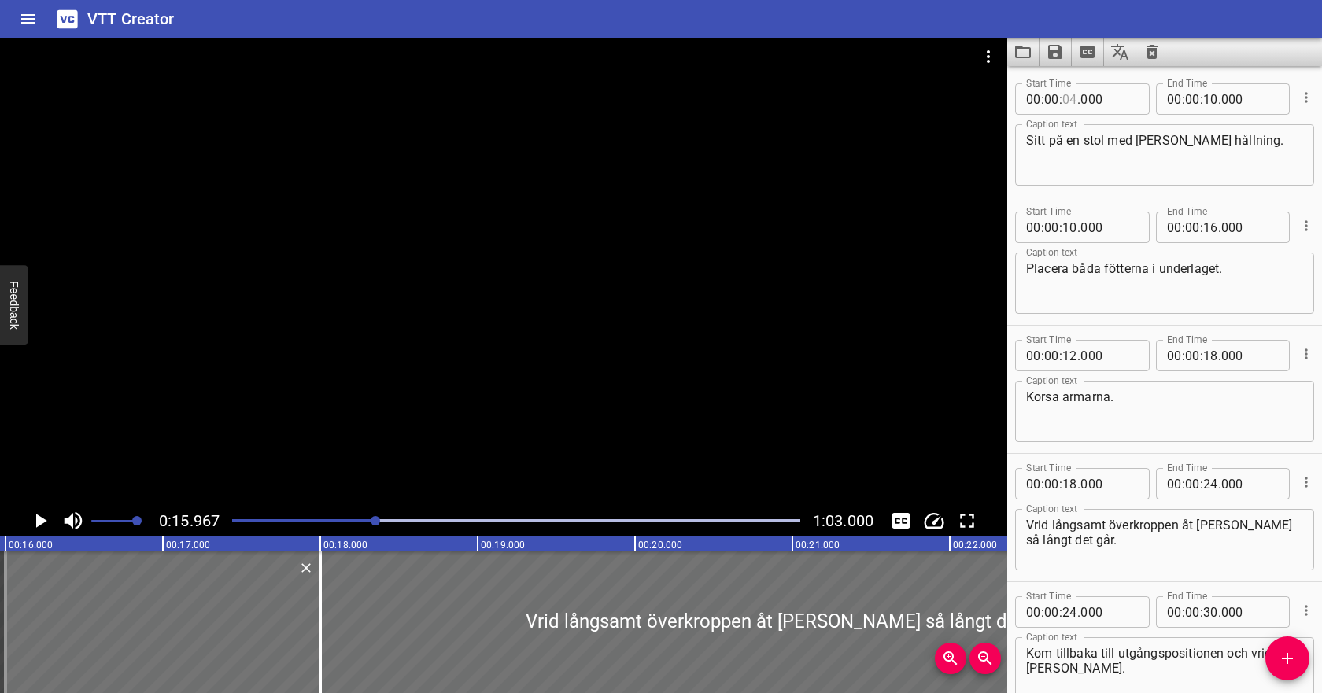
click at [1074, 102] on input "number" at bounding box center [1070, 98] width 15 height 31
click at [1209, 98] on input "number" at bounding box center [1210, 98] width 15 height 31
click at [1065, 237] on input "number" at bounding box center [1070, 227] width 15 height 31
click at [1212, 227] on input "number" at bounding box center [1210, 227] width 15 height 31
click at [1070, 358] on input "number" at bounding box center [1070, 355] width 15 height 31
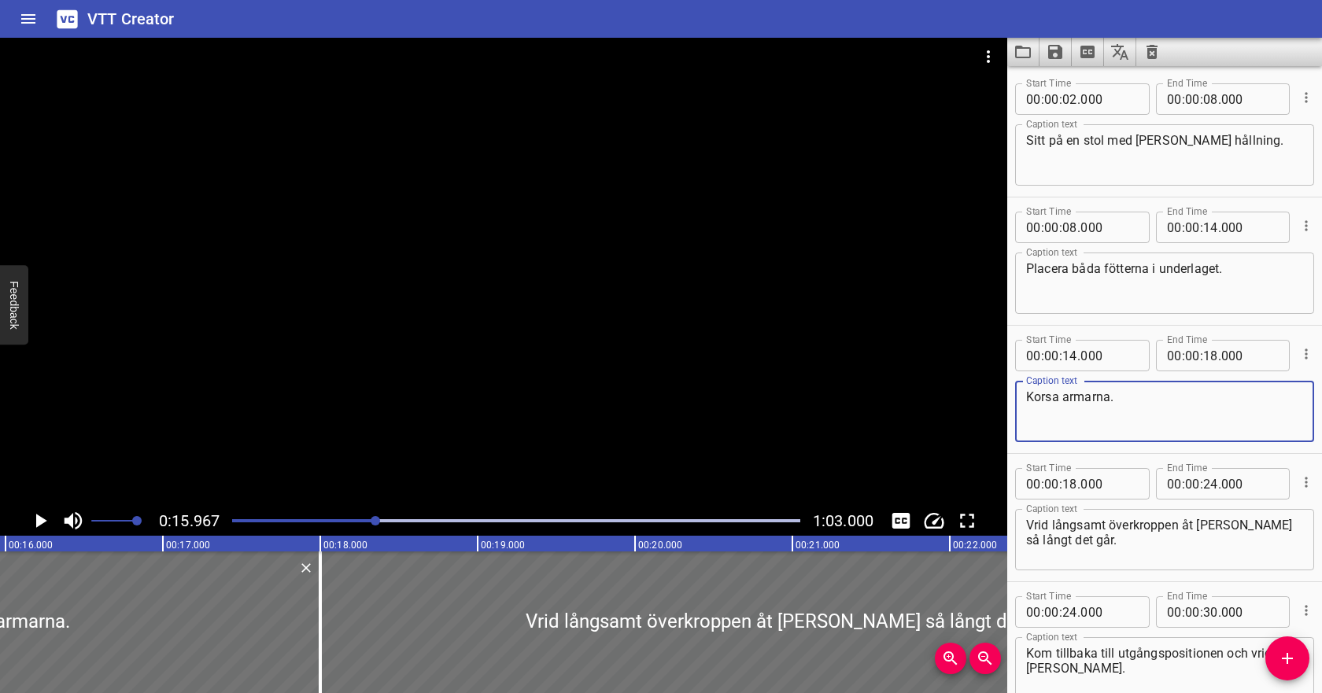
click at [1106, 398] on textarea "Korsa armarna." at bounding box center [1164, 412] width 277 height 45
click at [38, 523] on icon "Play/Pause" at bounding box center [41, 521] width 11 height 14
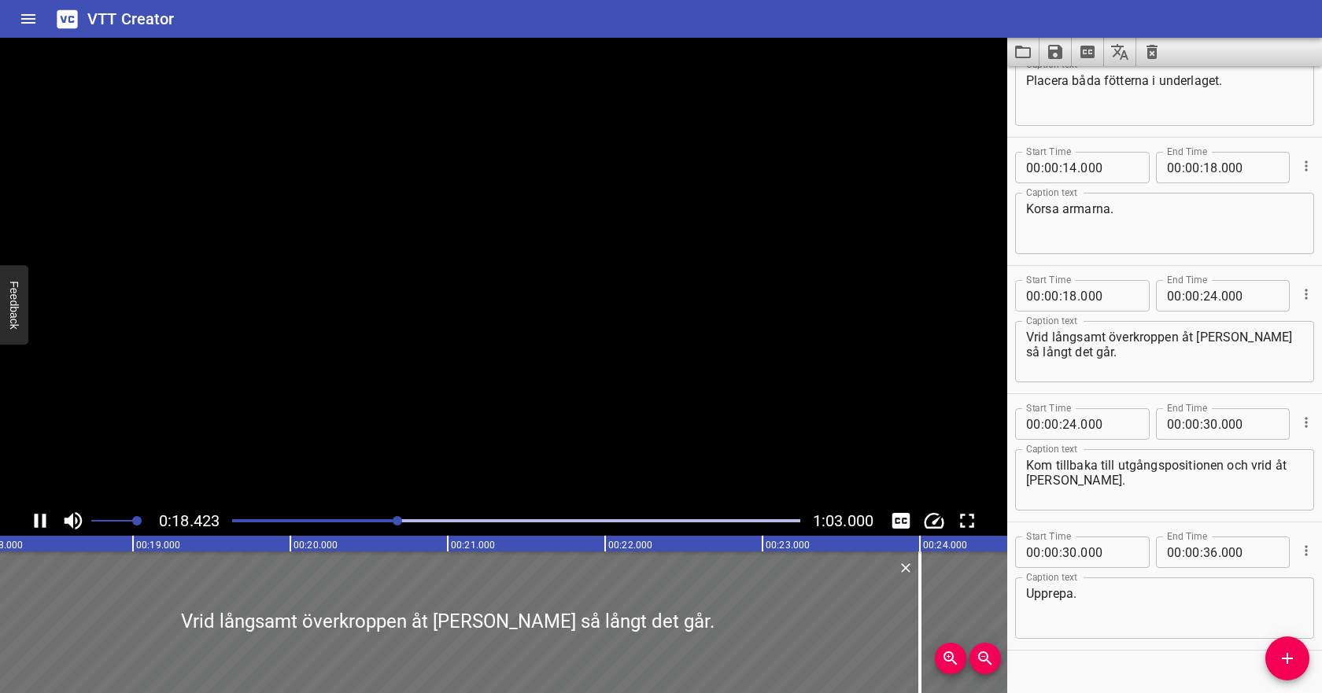
scroll to position [216, 0]
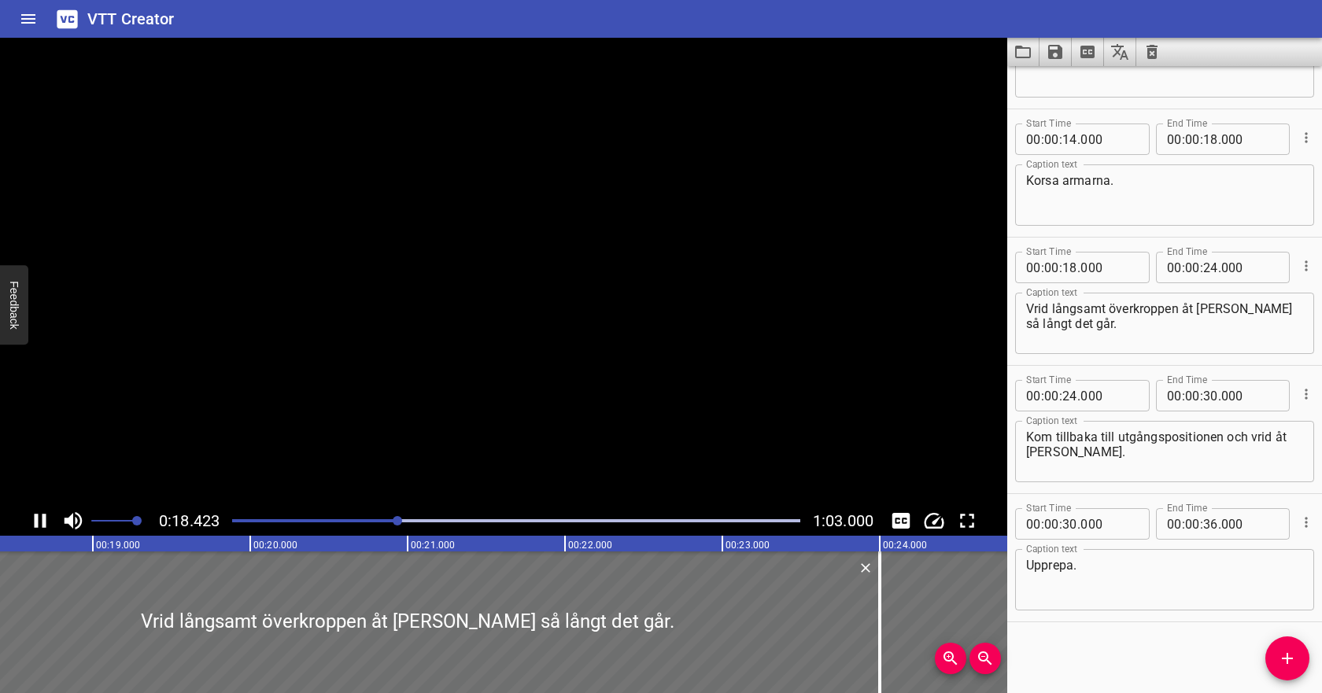
click at [38, 523] on icon "Play/Pause" at bounding box center [40, 521] width 24 height 24
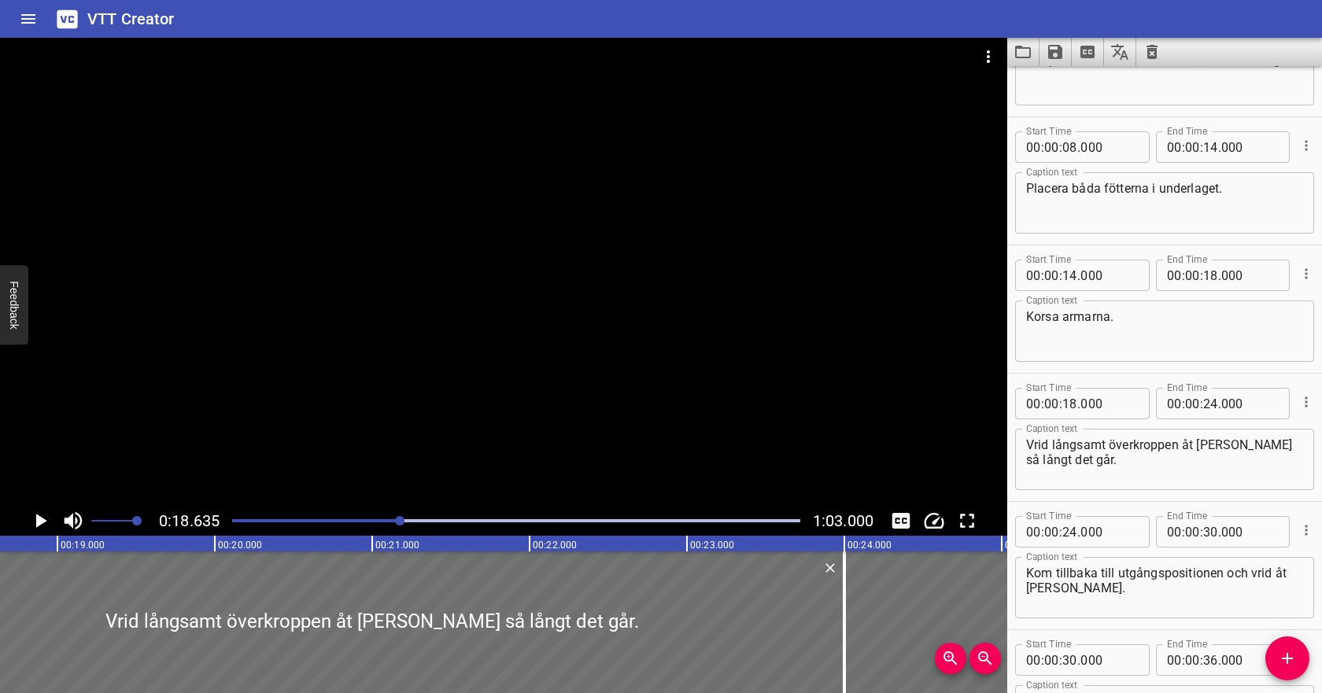
scroll to position [57, 0]
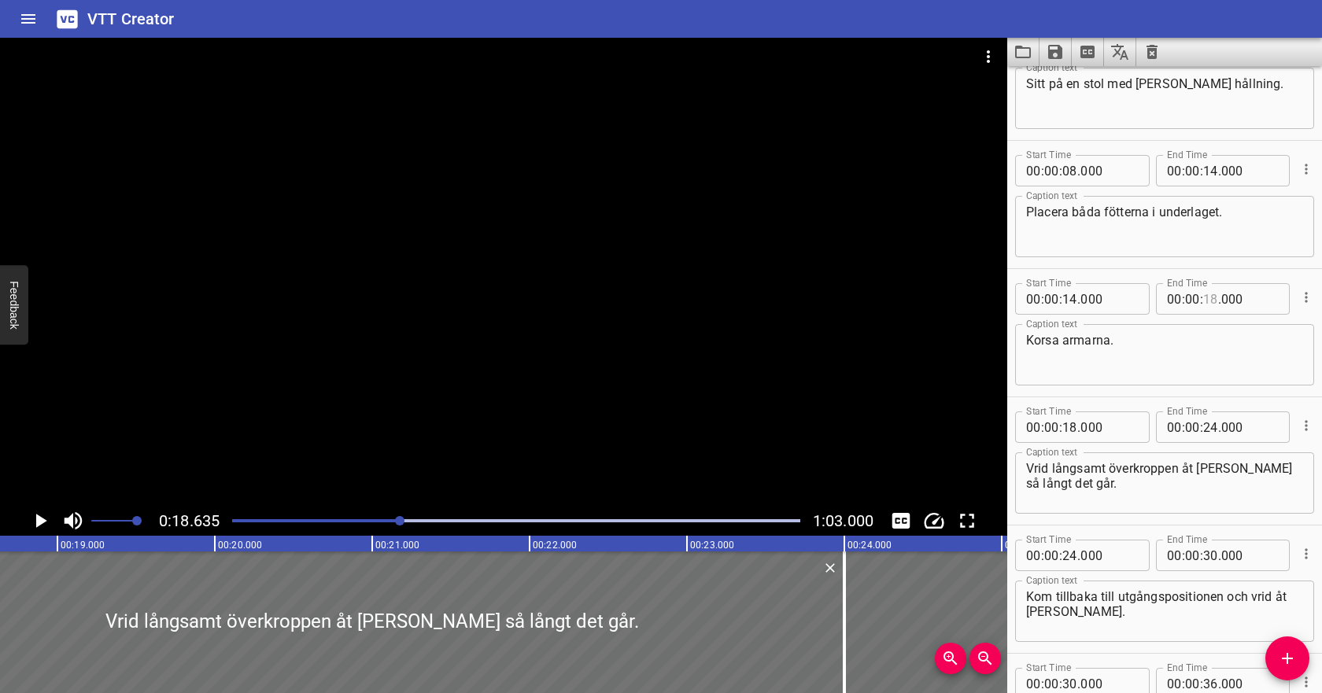
click at [1217, 302] on input "number" at bounding box center [1210, 298] width 15 height 31
click at [1070, 432] on input "number" at bounding box center [1070, 427] width 15 height 31
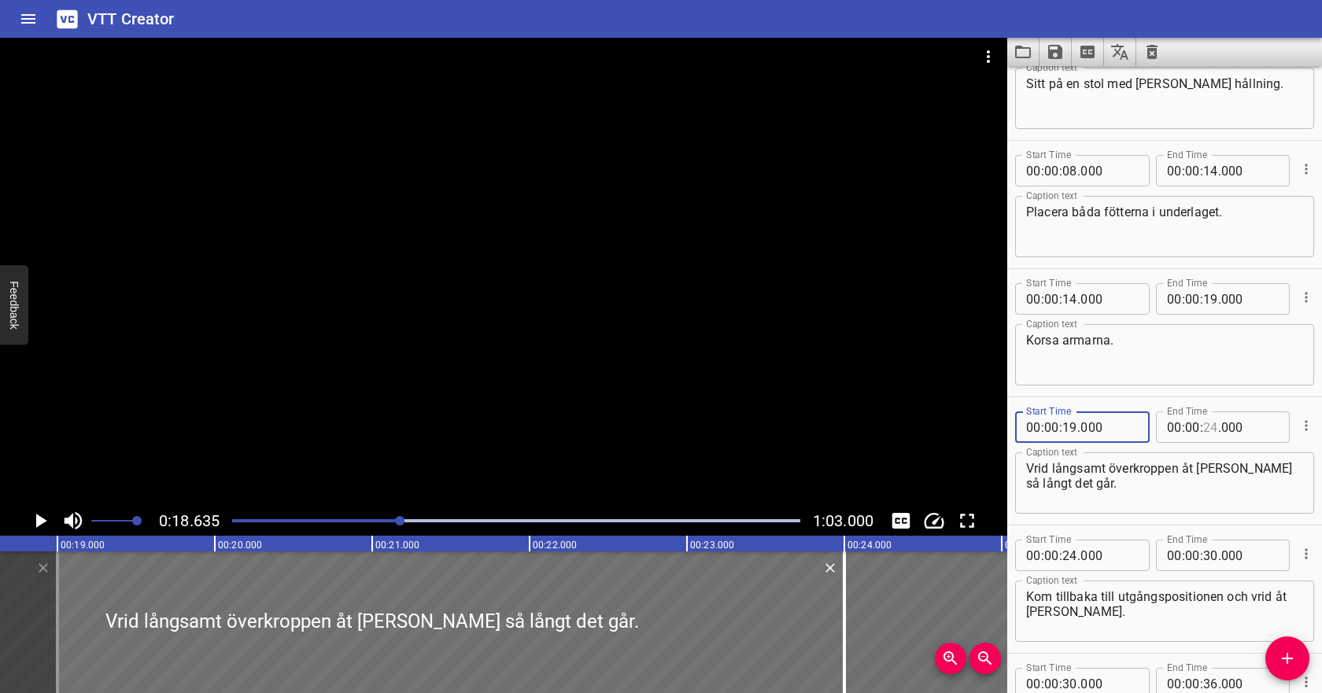
click at [1214, 428] on input "number" at bounding box center [1210, 427] width 15 height 31
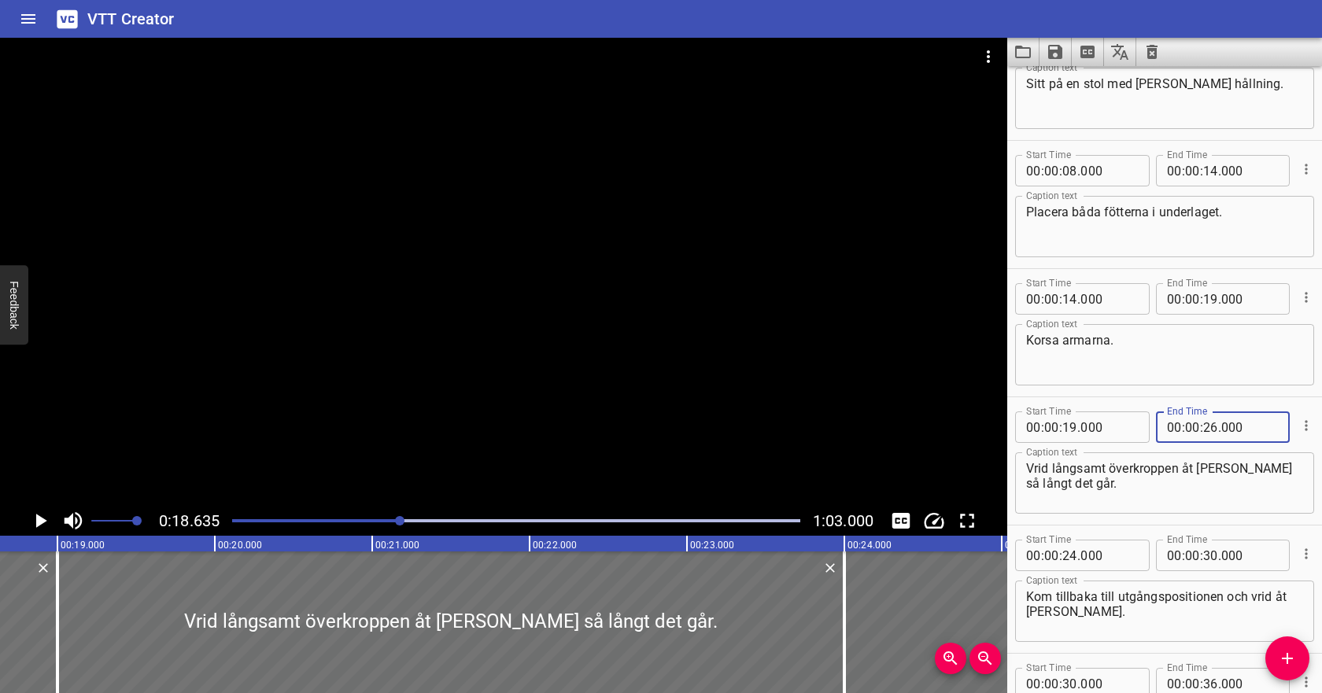
click at [1085, 503] on textarea "Vrid långsamt överkroppen åt [PERSON_NAME] så långt det går." at bounding box center [1164, 483] width 277 height 45
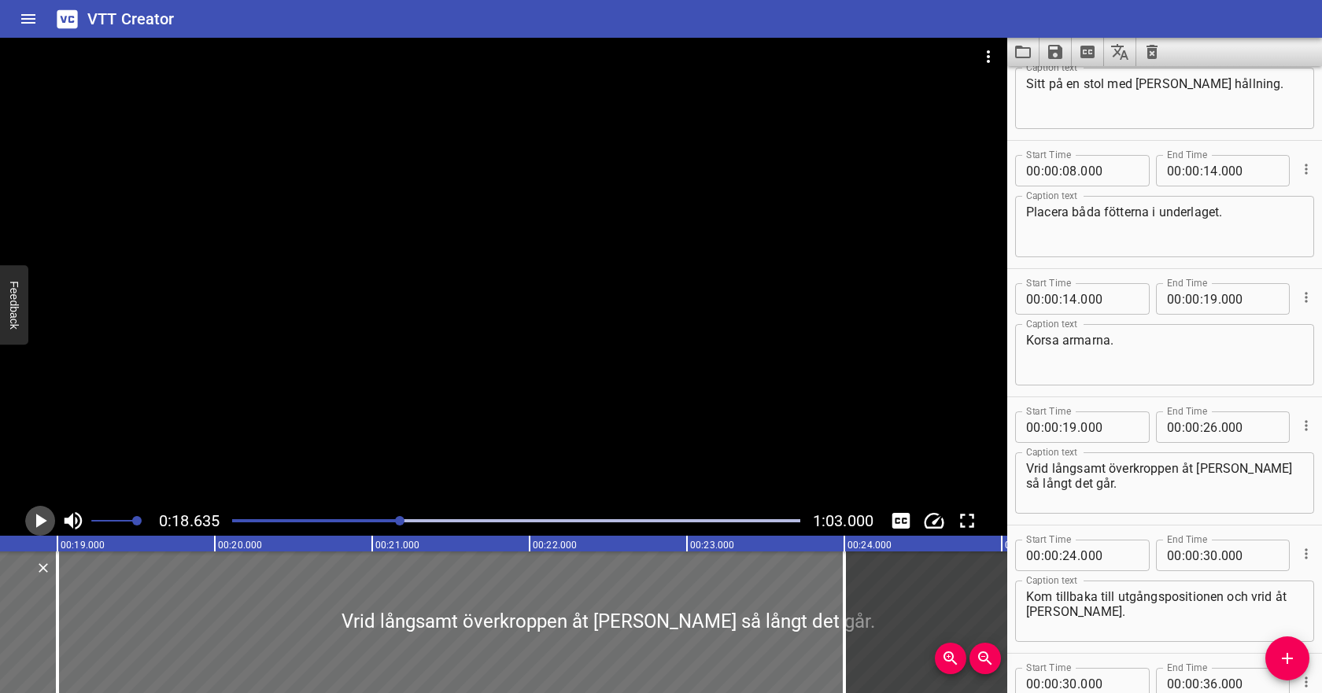
click at [35, 519] on icon "Play/Pause" at bounding box center [40, 521] width 24 height 24
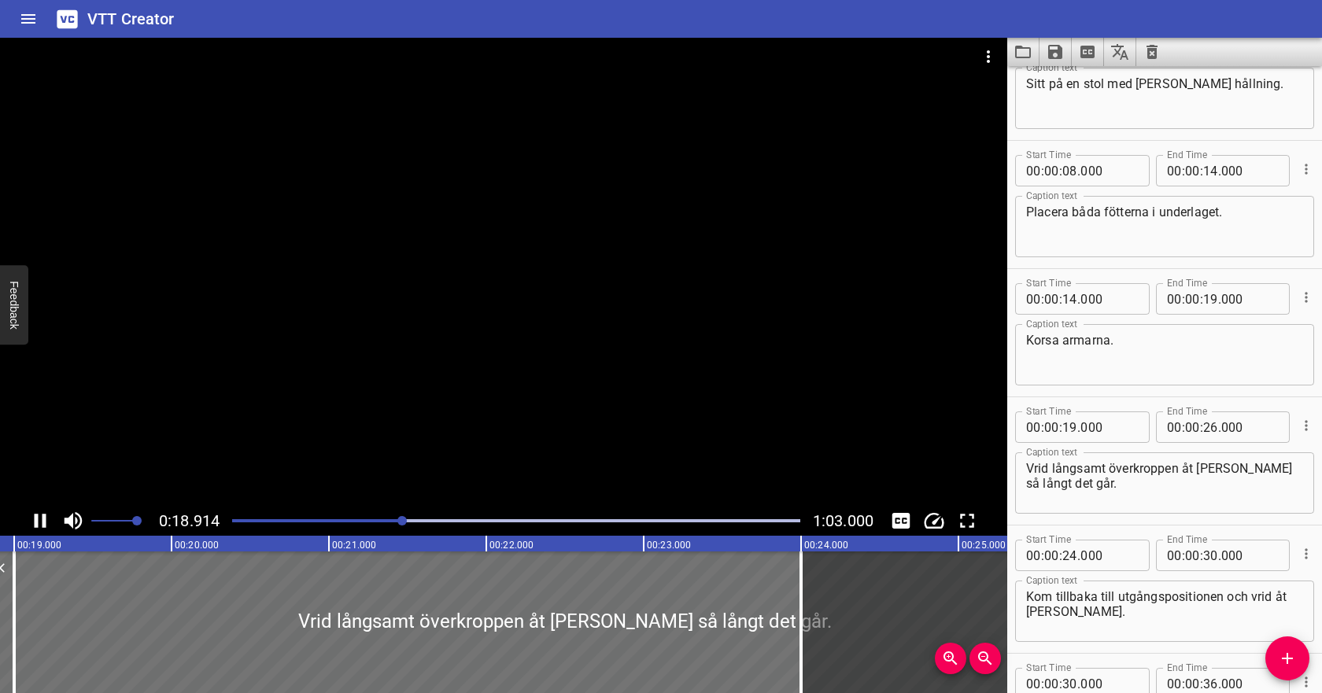
scroll to position [165, 0]
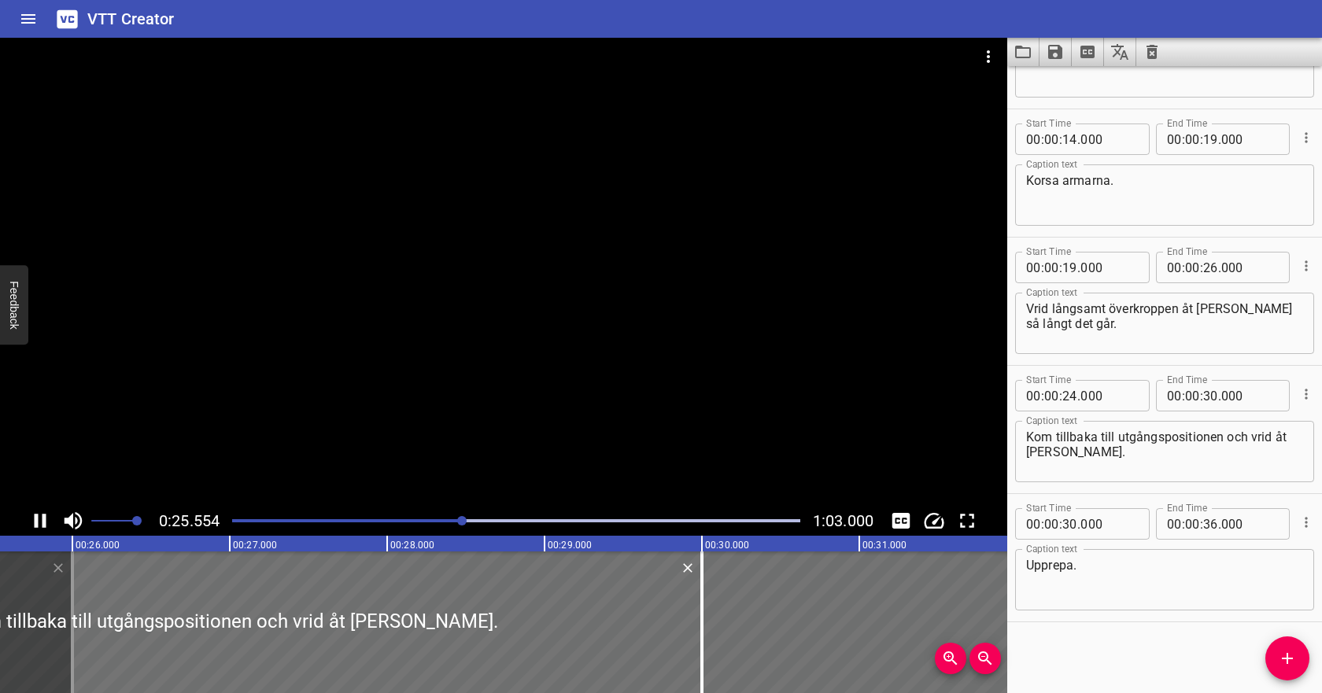
click at [35, 519] on icon "Play/Pause" at bounding box center [41, 521] width 12 height 14
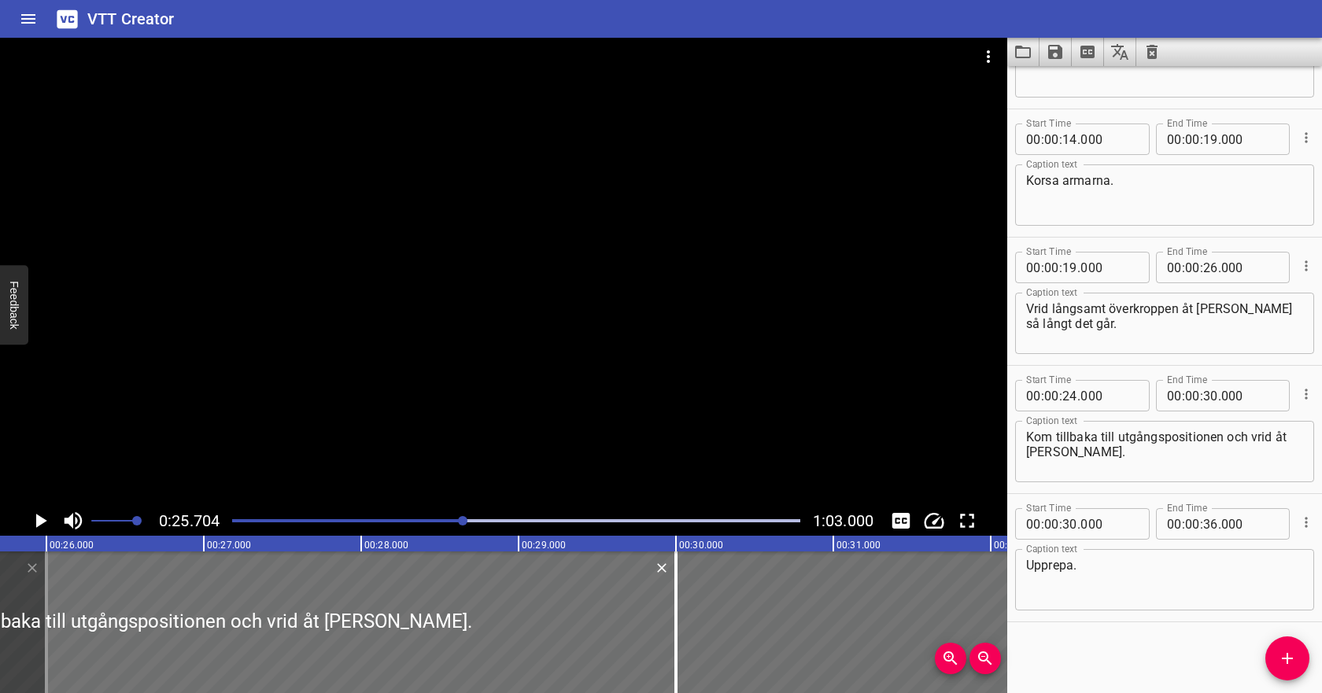
scroll to position [216, 0]
click at [1211, 268] on input "number" at bounding box center [1210, 268] width 15 height 31
click at [1071, 396] on input "number" at bounding box center [1070, 396] width 15 height 31
click at [41, 516] on icon "Play/Pause" at bounding box center [40, 521] width 24 height 24
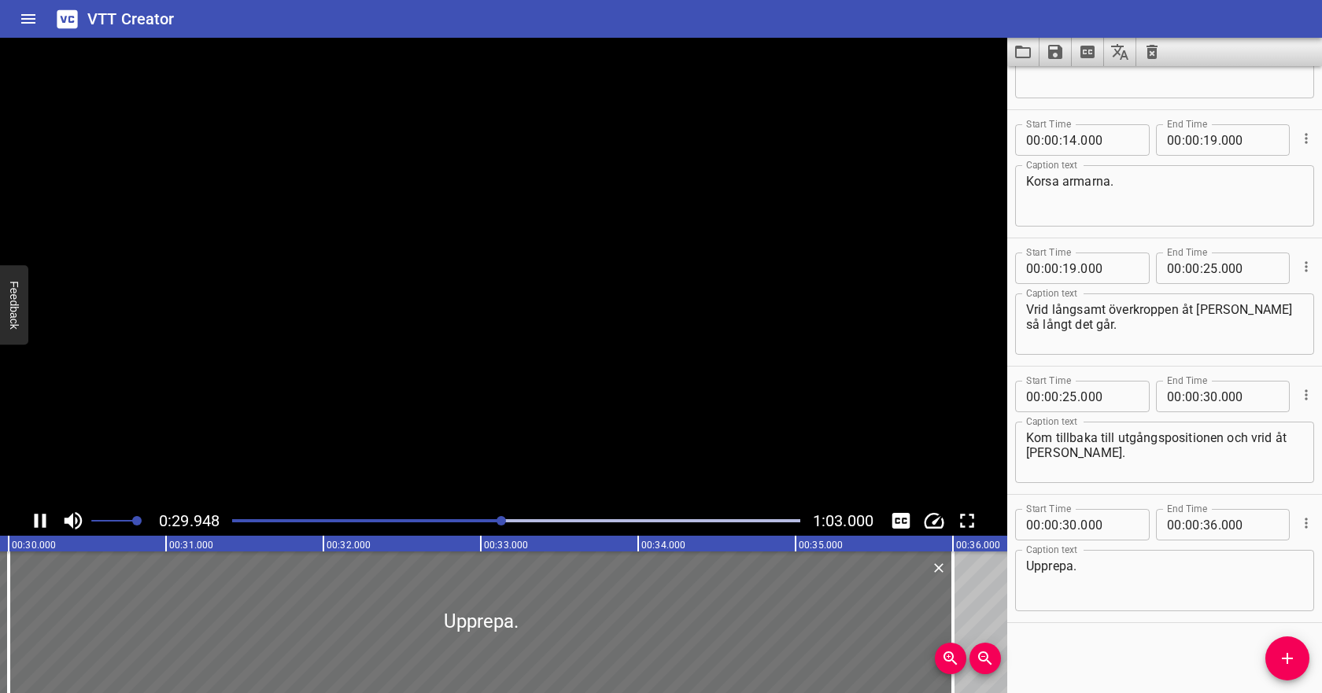
scroll to position [216, 0]
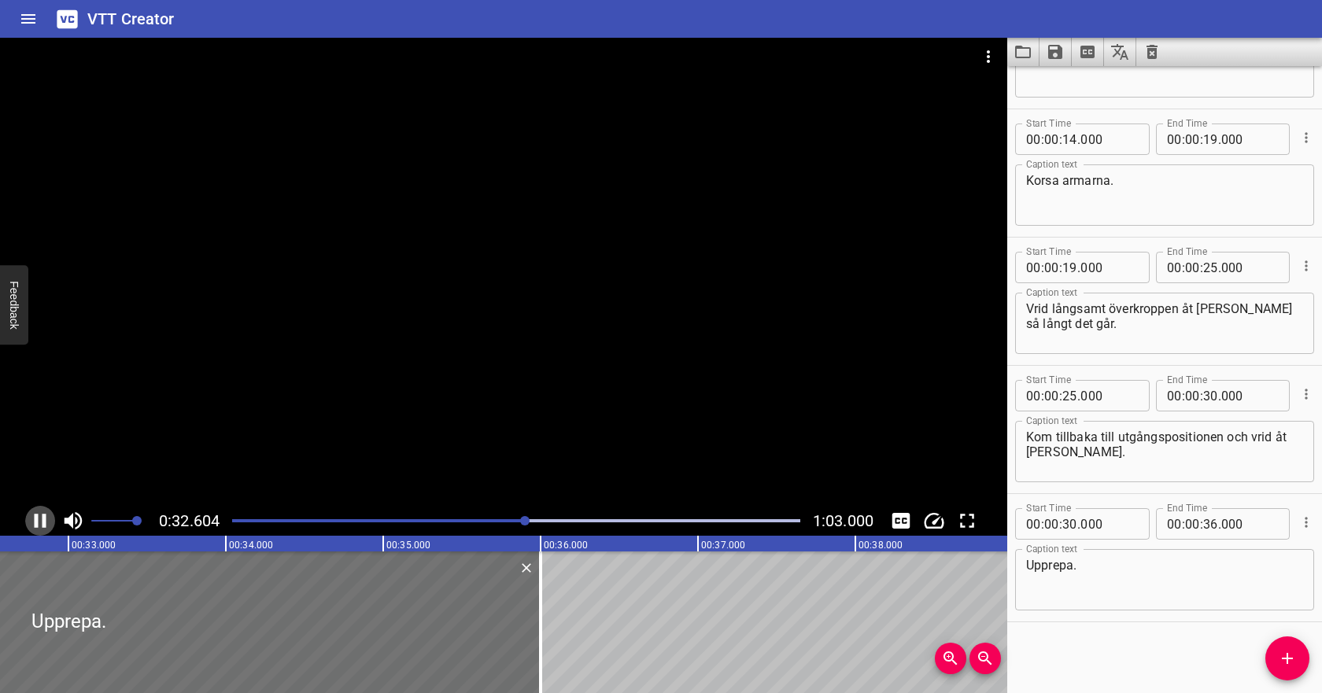
click at [41, 519] on icon "Play/Pause" at bounding box center [40, 521] width 24 height 24
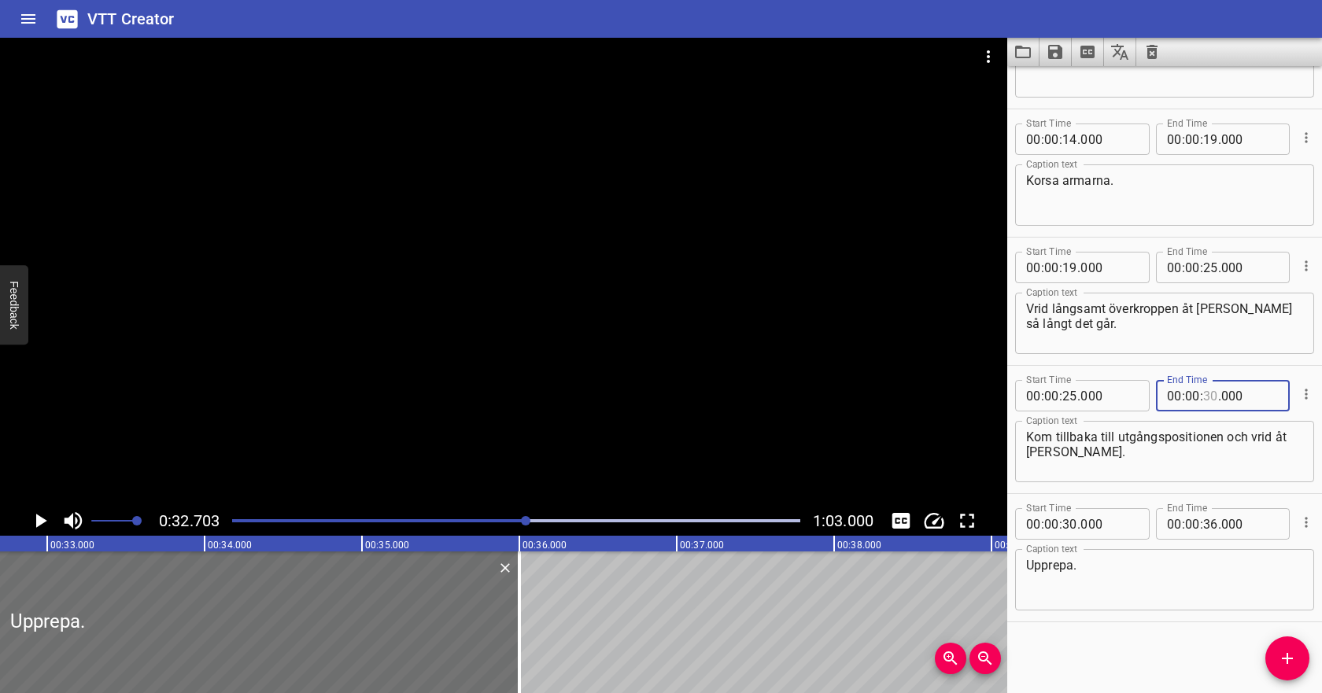
click at [1216, 392] on input "number" at bounding box center [1210, 395] width 15 height 31
click at [1071, 520] on input "number" at bounding box center [1070, 523] width 15 height 31
click at [1213, 525] on input "number" at bounding box center [1210, 523] width 15 height 31
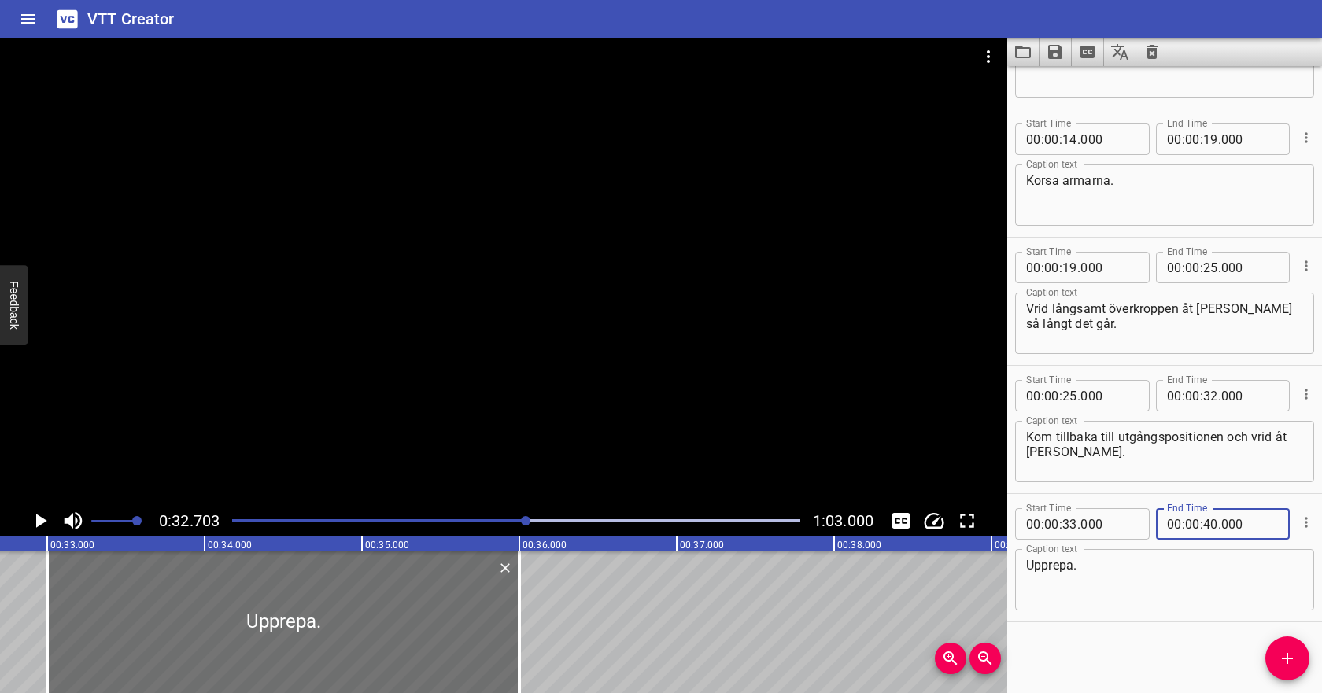
click at [1158, 575] on textarea "Upprepa." at bounding box center [1164, 580] width 277 height 45
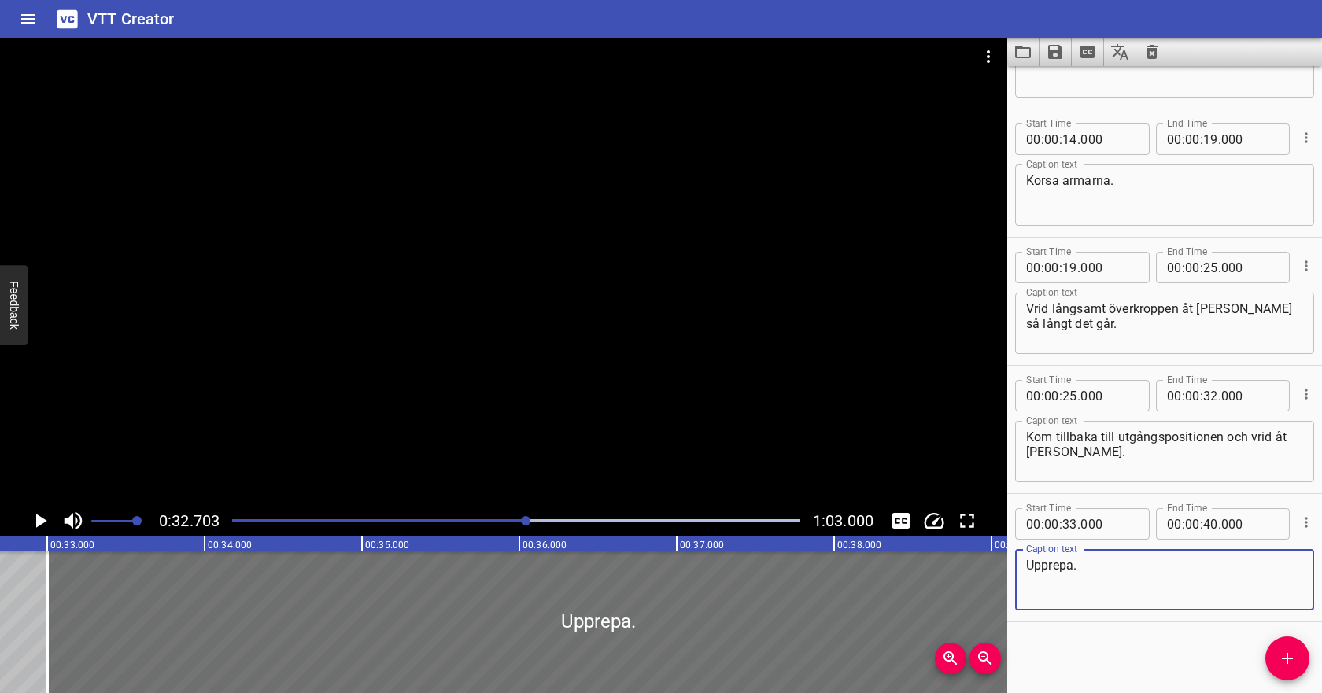
click at [36, 513] on icon "Play/Pause" at bounding box center [40, 521] width 24 height 24
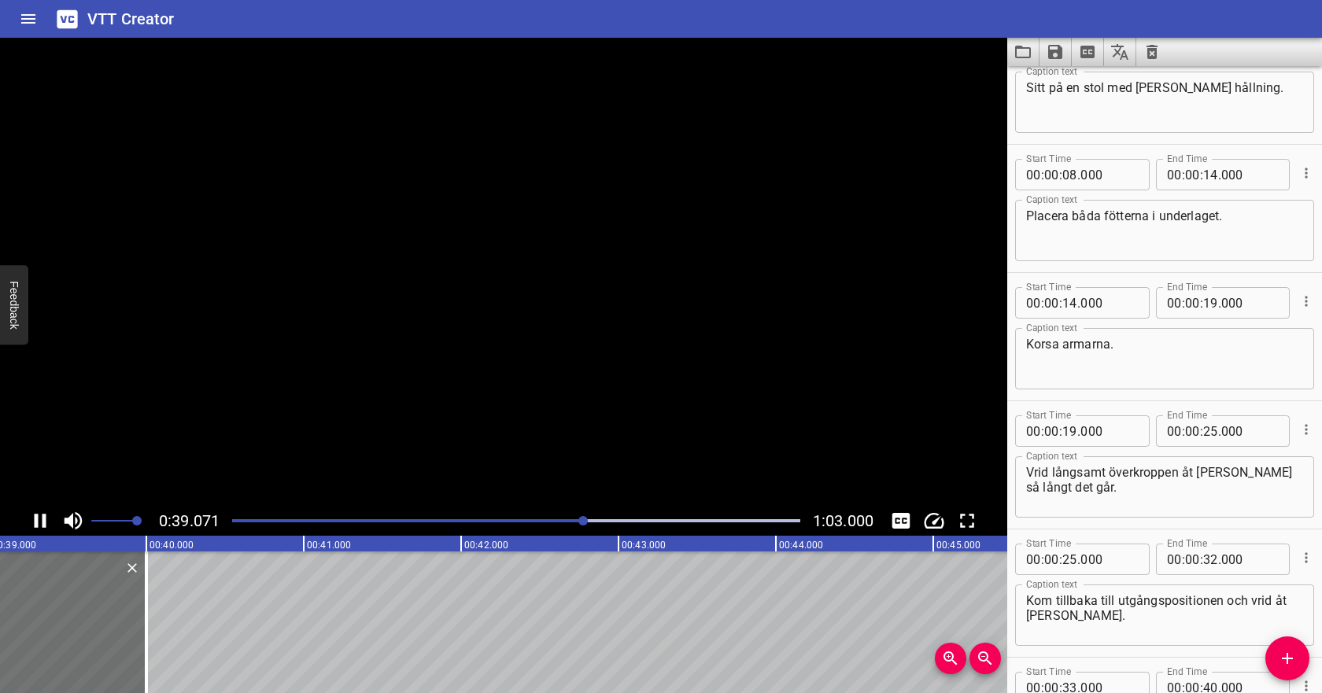
scroll to position [55, 0]
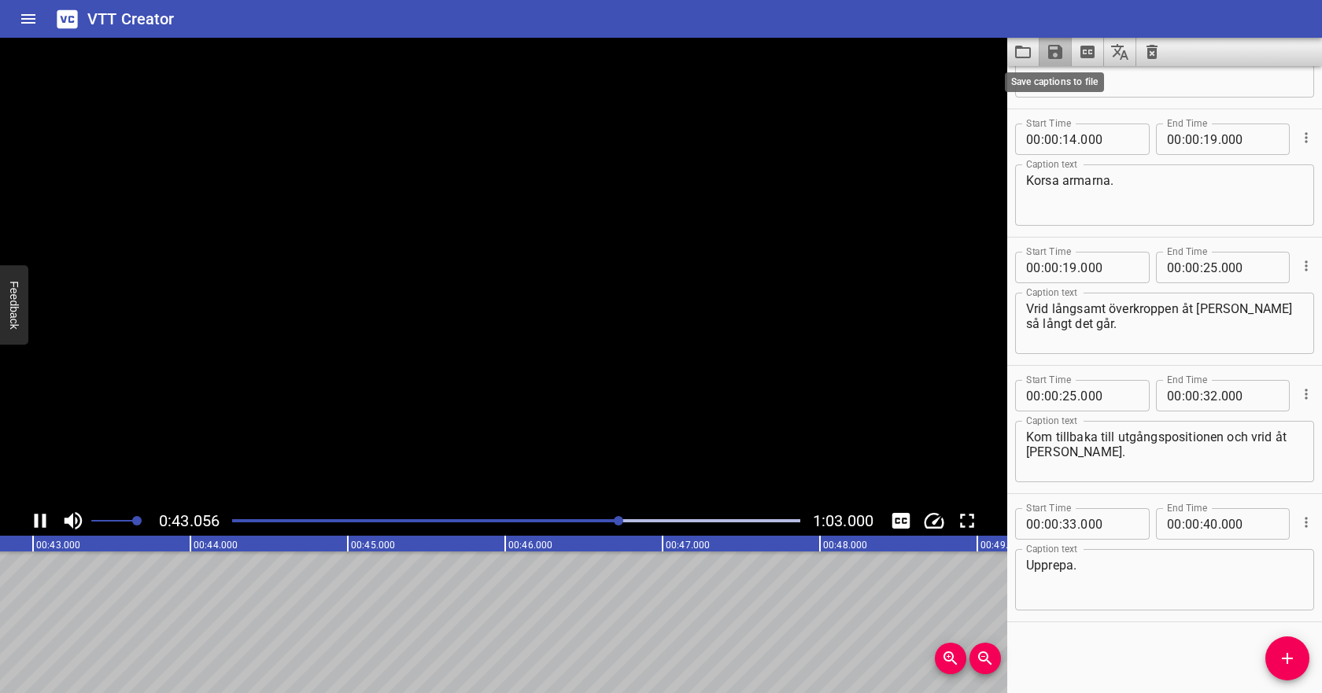
click at [1063, 49] on icon "Save captions to file" at bounding box center [1055, 52] width 19 height 19
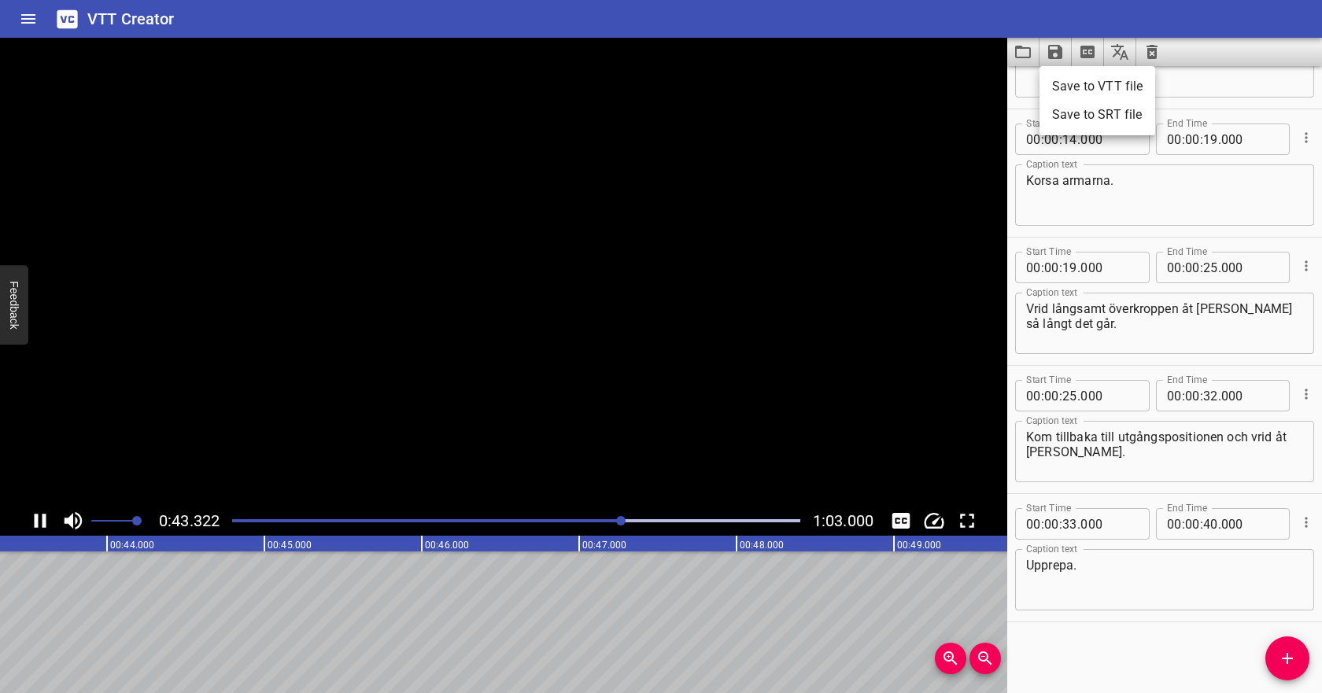
click at [1074, 80] on li "Save to VTT file" at bounding box center [1098, 86] width 116 height 28
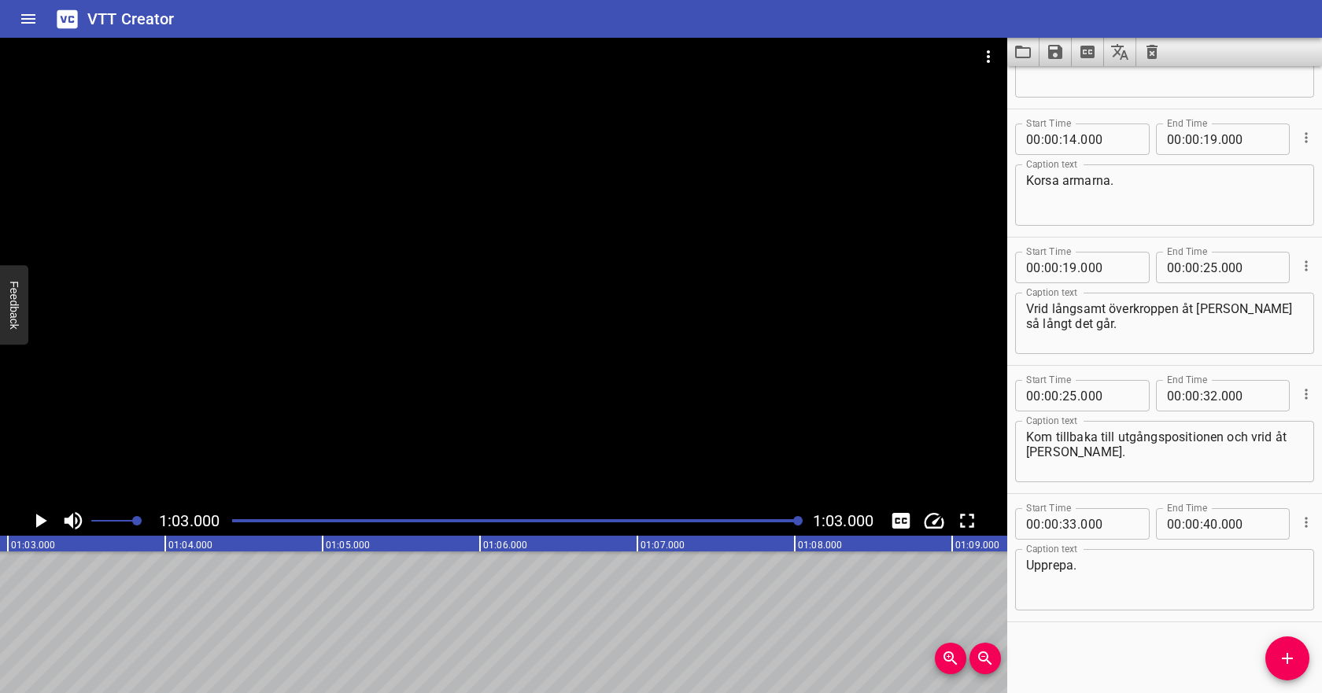
scroll to position [0, 9917]
click at [985, 55] on icon "Video Options" at bounding box center [988, 56] width 19 height 19
click at [994, 65] on li "Select New Video File..." at bounding box center [1048, 58] width 157 height 28
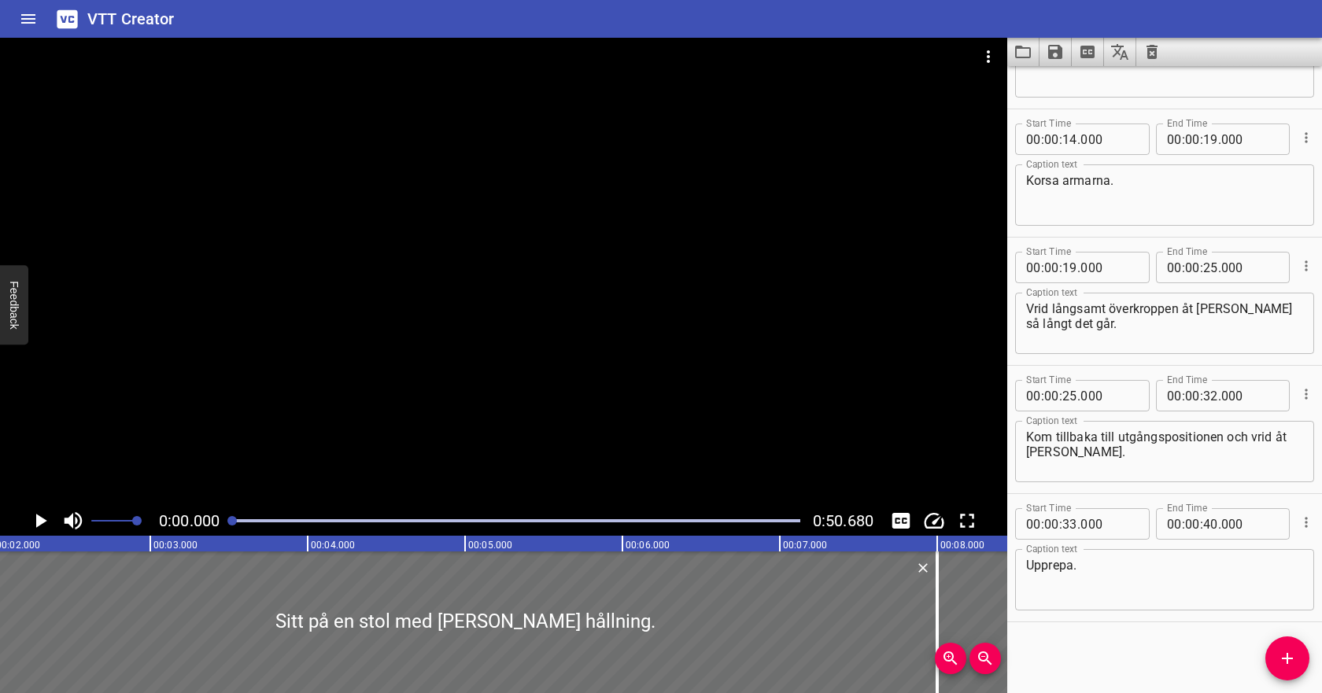
scroll to position [0, 137]
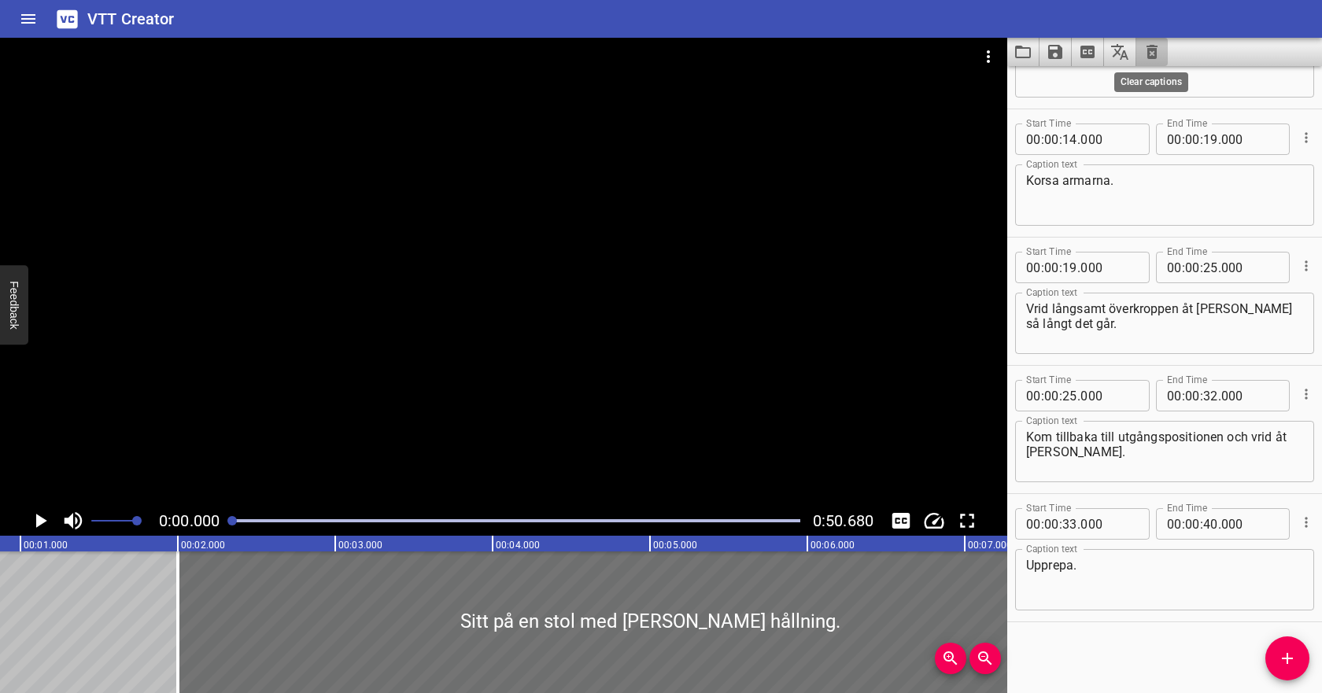
click at [1152, 52] on icon "Clear captions" at bounding box center [1152, 52] width 19 height 19
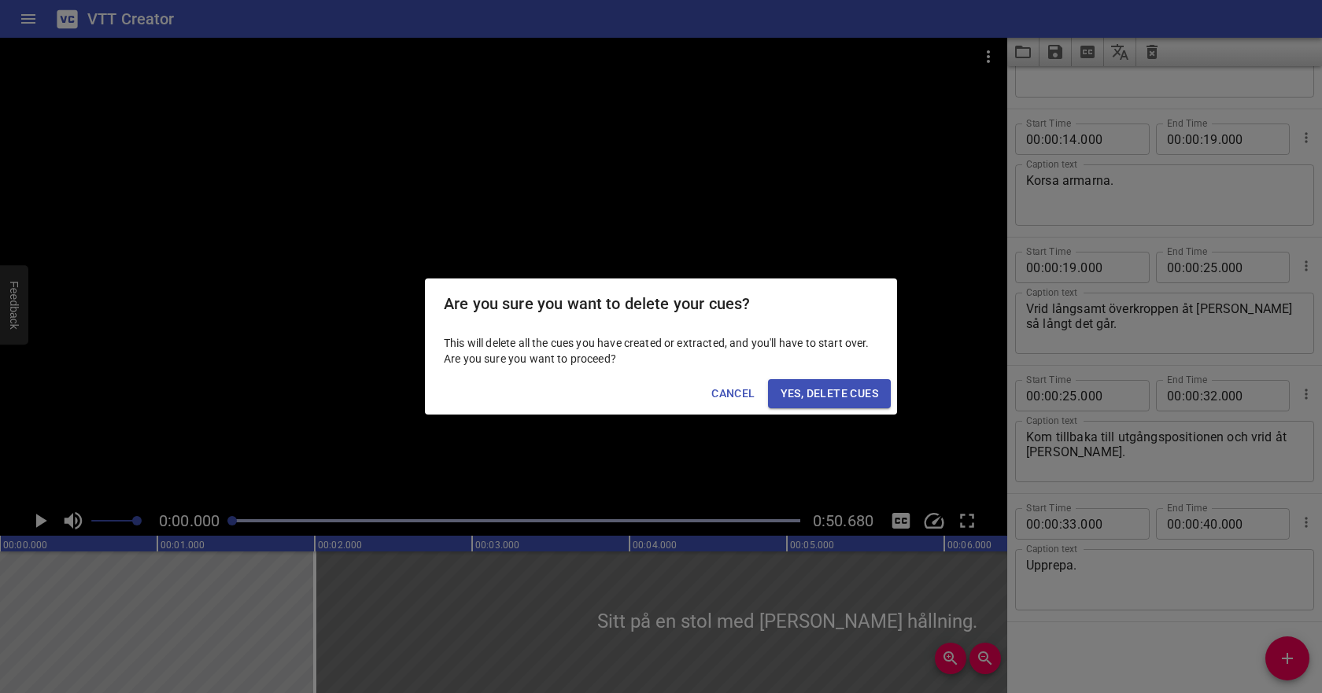
scroll to position [0, 0]
click at [835, 397] on span "Yes, Delete Cues" at bounding box center [830, 394] width 98 height 20
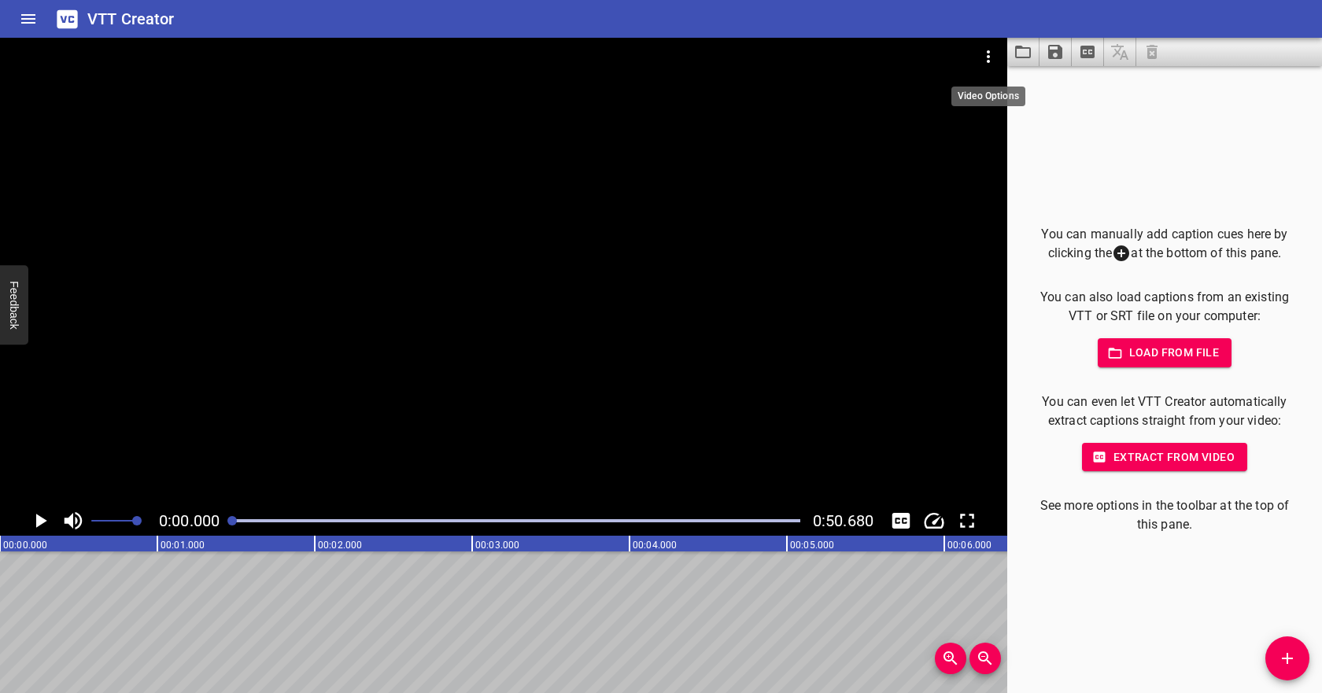
click at [993, 57] on icon "Video Options" at bounding box center [988, 56] width 19 height 19
click at [997, 58] on li "Select New Video File..." at bounding box center [1048, 58] width 157 height 28
click at [993, 52] on icon "Video Options" at bounding box center [988, 56] width 19 height 19
click at [1000, 63] on li "Select New Video File..." at bounding box center [1048, 58] width 157 height 28
click at [991, 54] on icon "Video Options" at bounding box center [988, 56] width 19 height 19
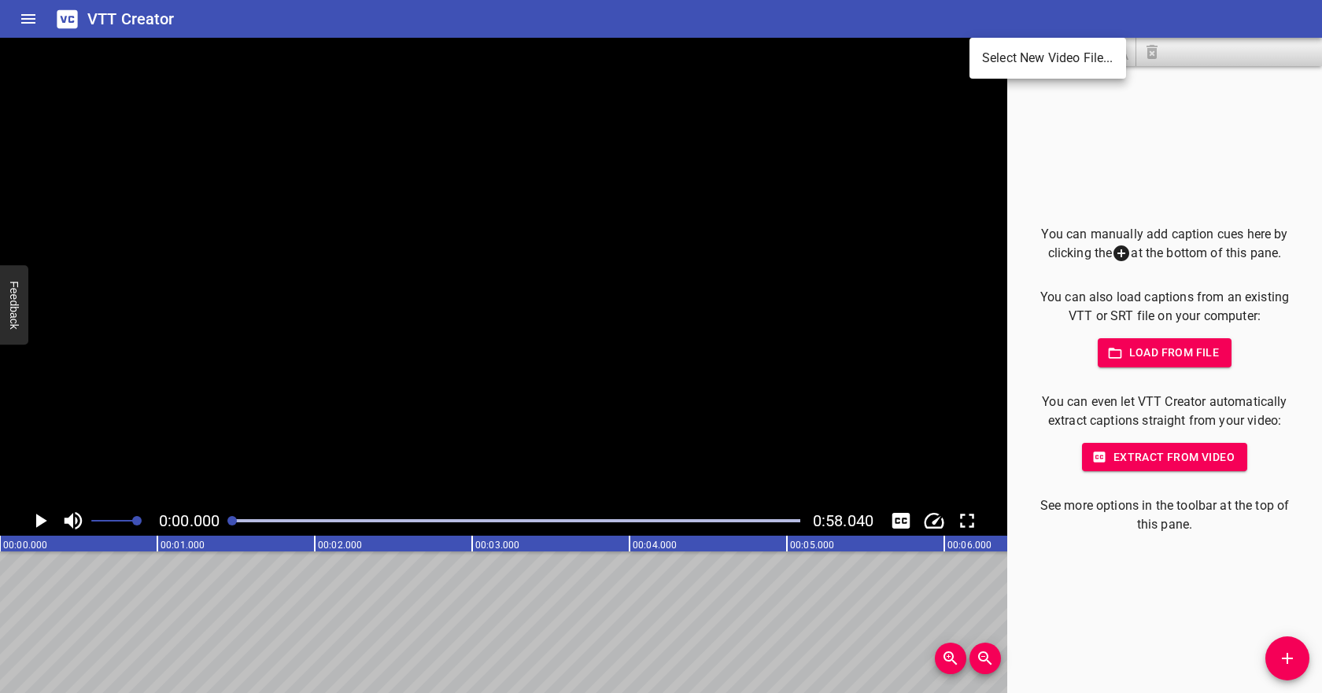
click at [1188, 73] on div at bounding box center [661, 346] width 1322 height 693
click at [1155, 338] on div "You can manually add caption cues here by clicking the at the bottom of this pa…" at bounding box center [1165, 380] width 264 height 310
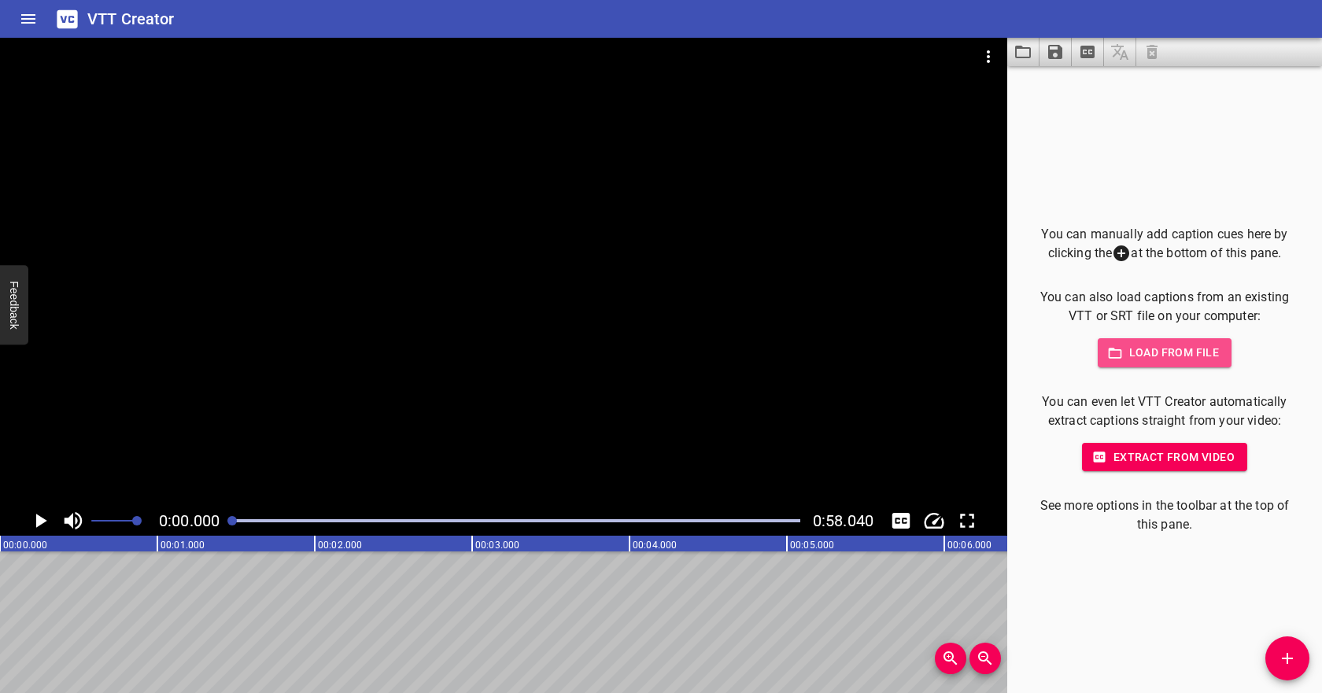
click at [1155, 342] on button "Load from file" at bounding box center [1165, 352] width 135 height 29
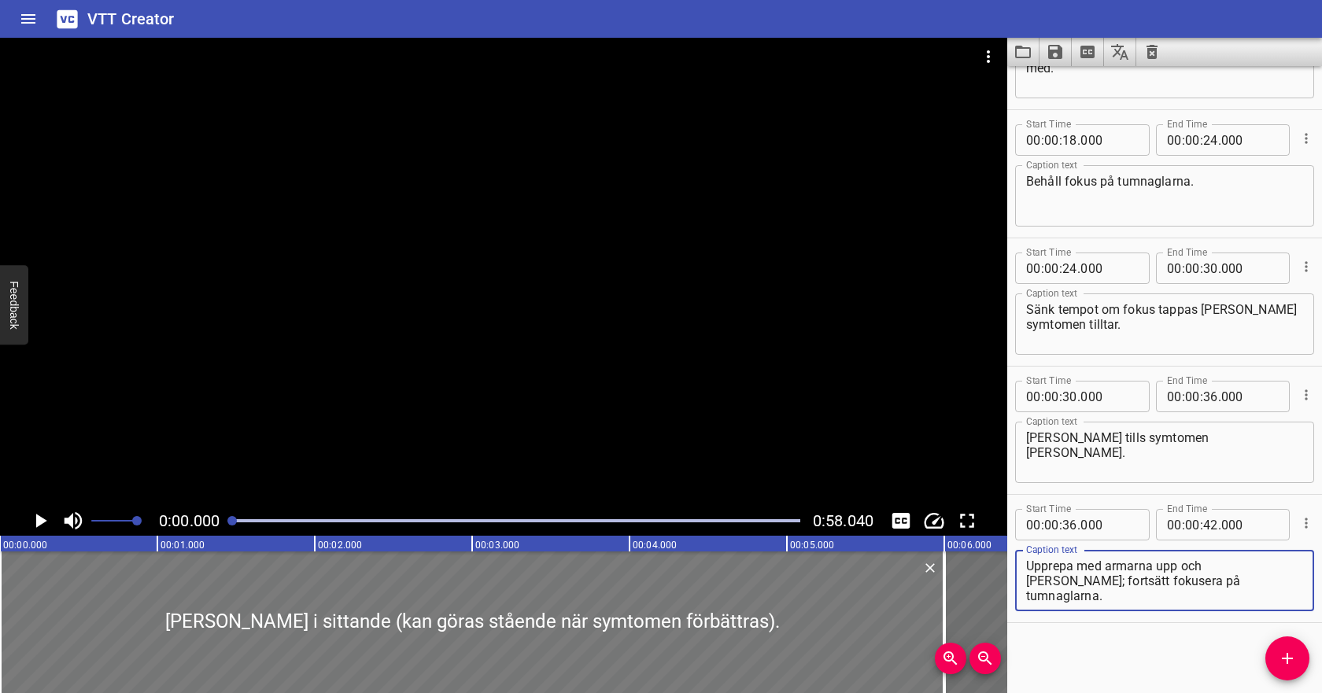
scroll to position [345, 0]
click at [37, 521] on icon "Play/Pause" at bounding box center [41, 521] width 11 height 14
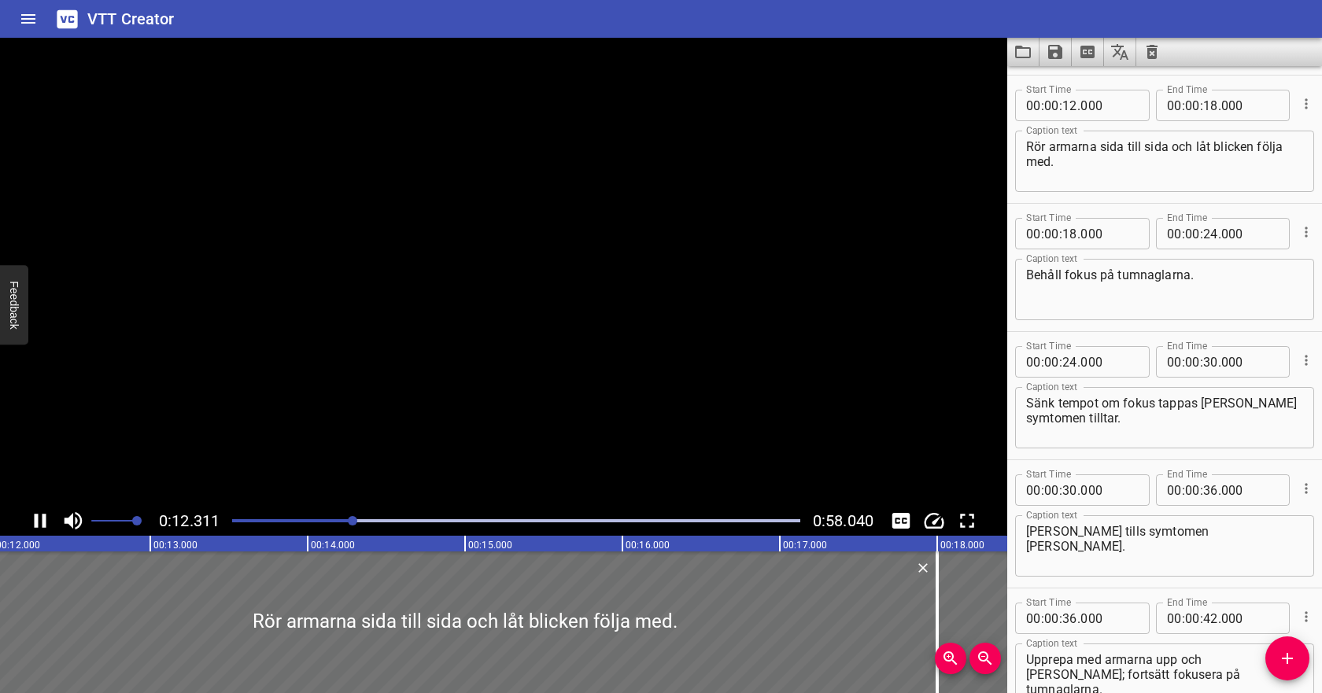
scroll to position [257, 0]
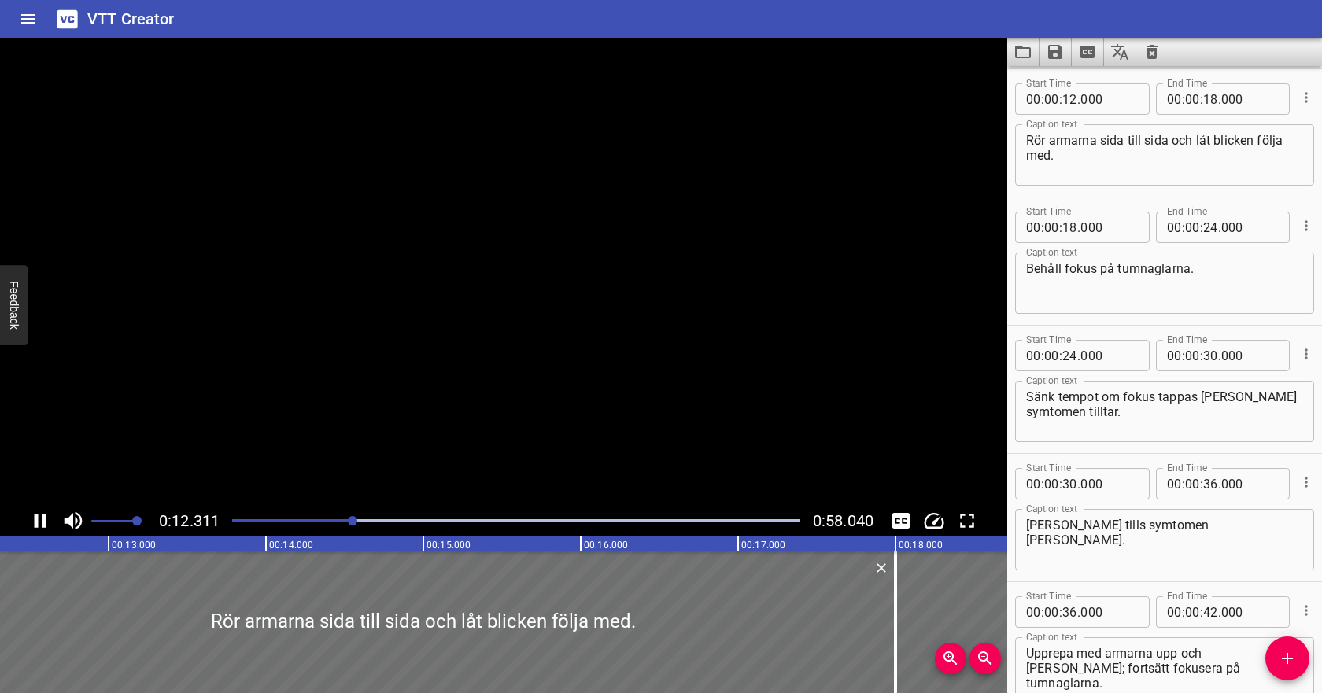
click at [38, 521] on icon "Play/Pause" at bounding box center [41, 521] width 12 height 14
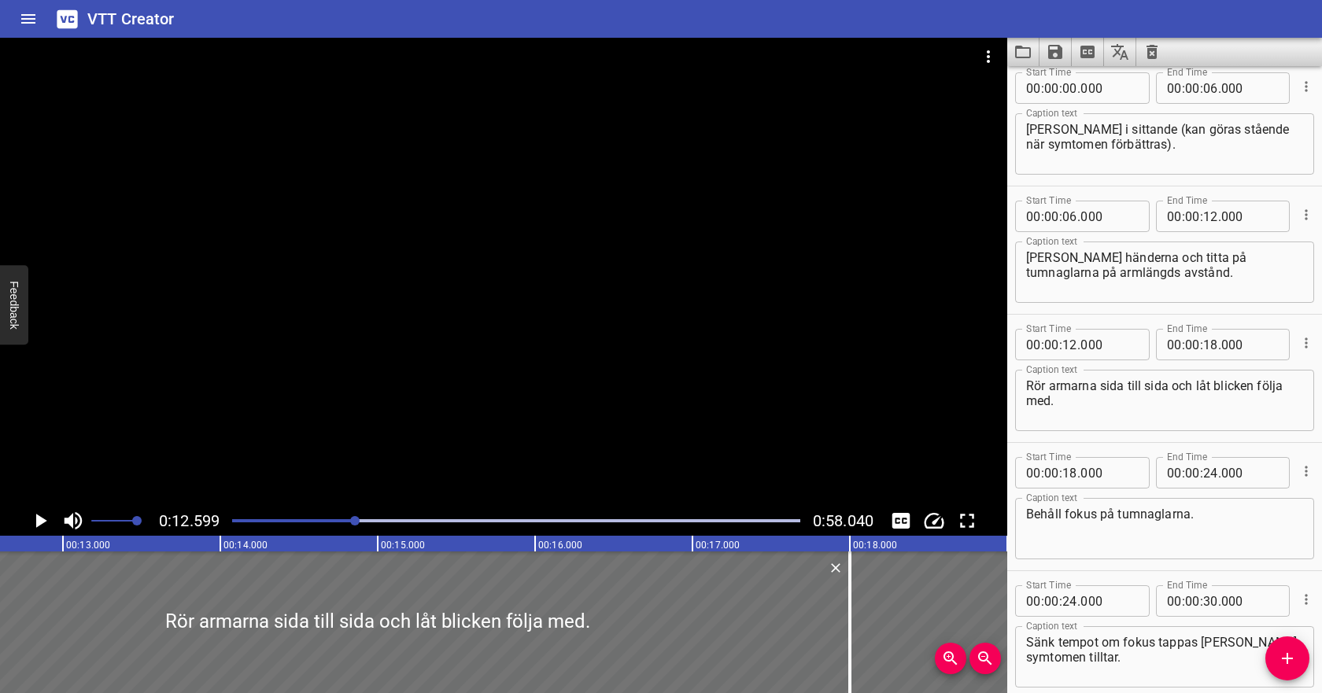
scroll to position [0, 0]
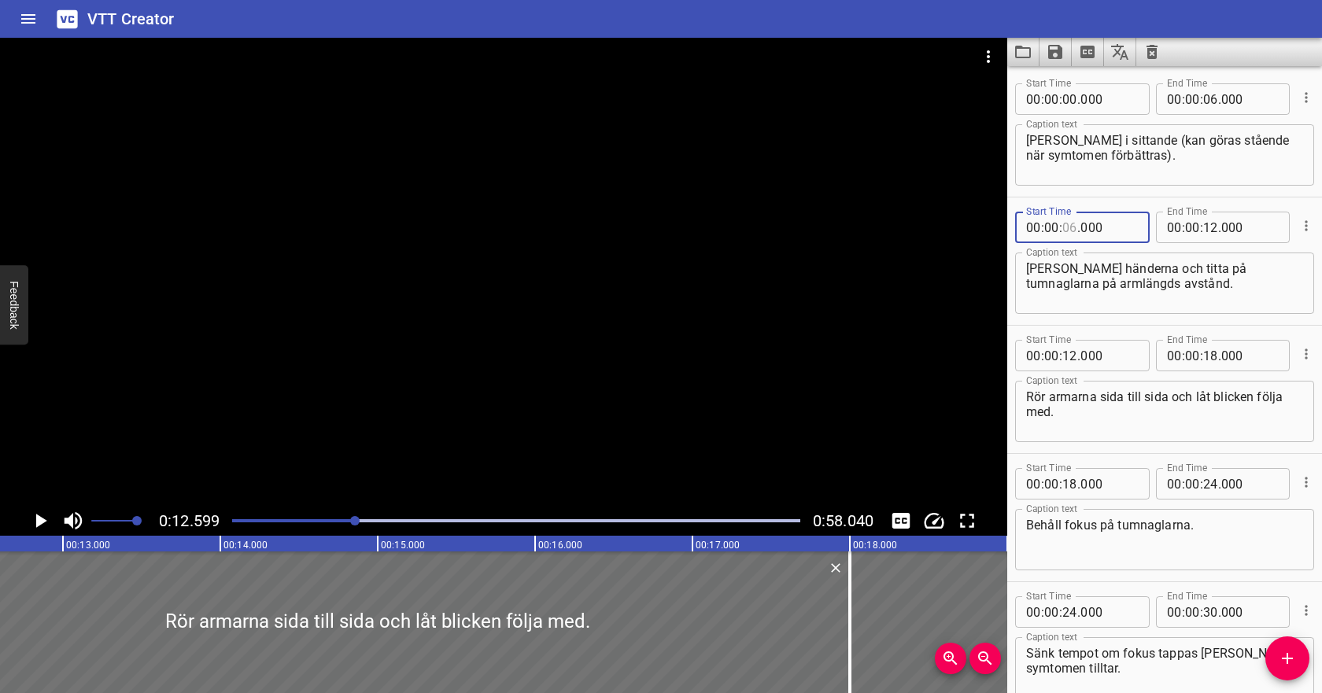
click at [1071, 226] on input "number" at bounding box center [1070, 227] width 15 height 31
click at [1212, 227] on input "number" at bounding box center [1210, 227] width 15 height 31
click at [1071, 356] on input "number" at bounding box center [1070, 355] width 15 height 31
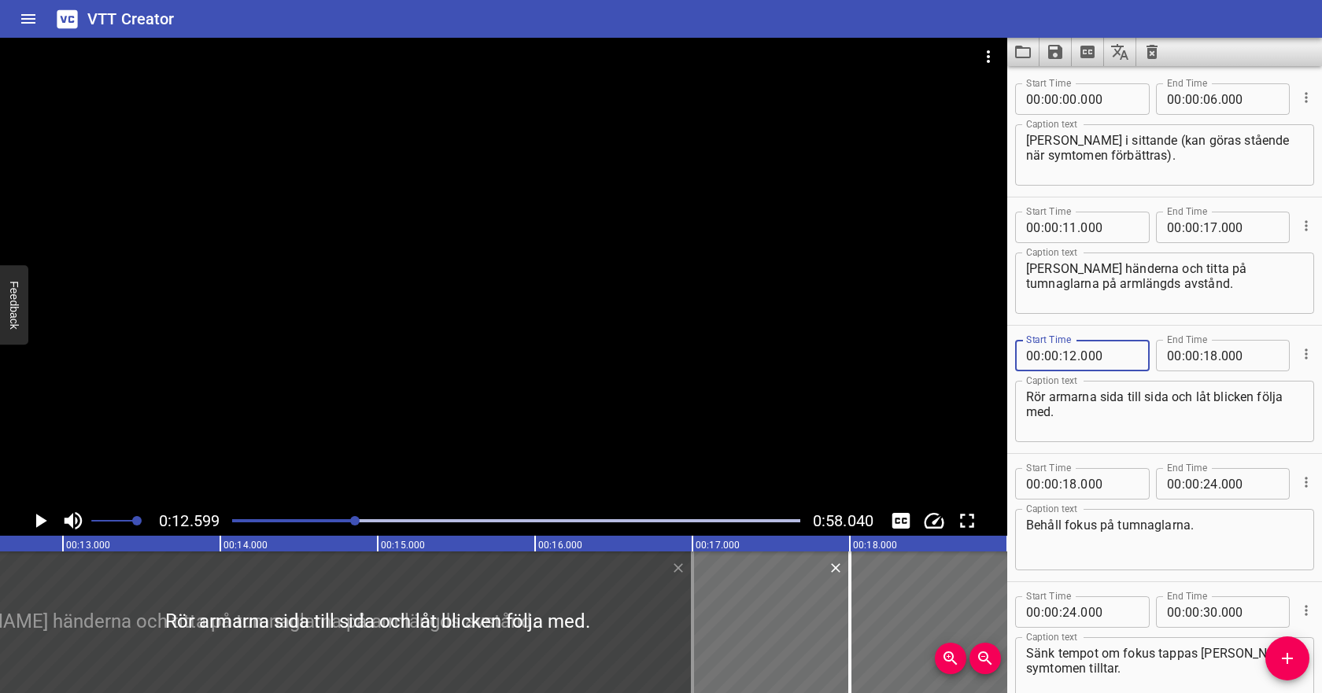
click at [39, 515] on icon "Play/Pause" at bounding box center [40, 521] width 24 height 24
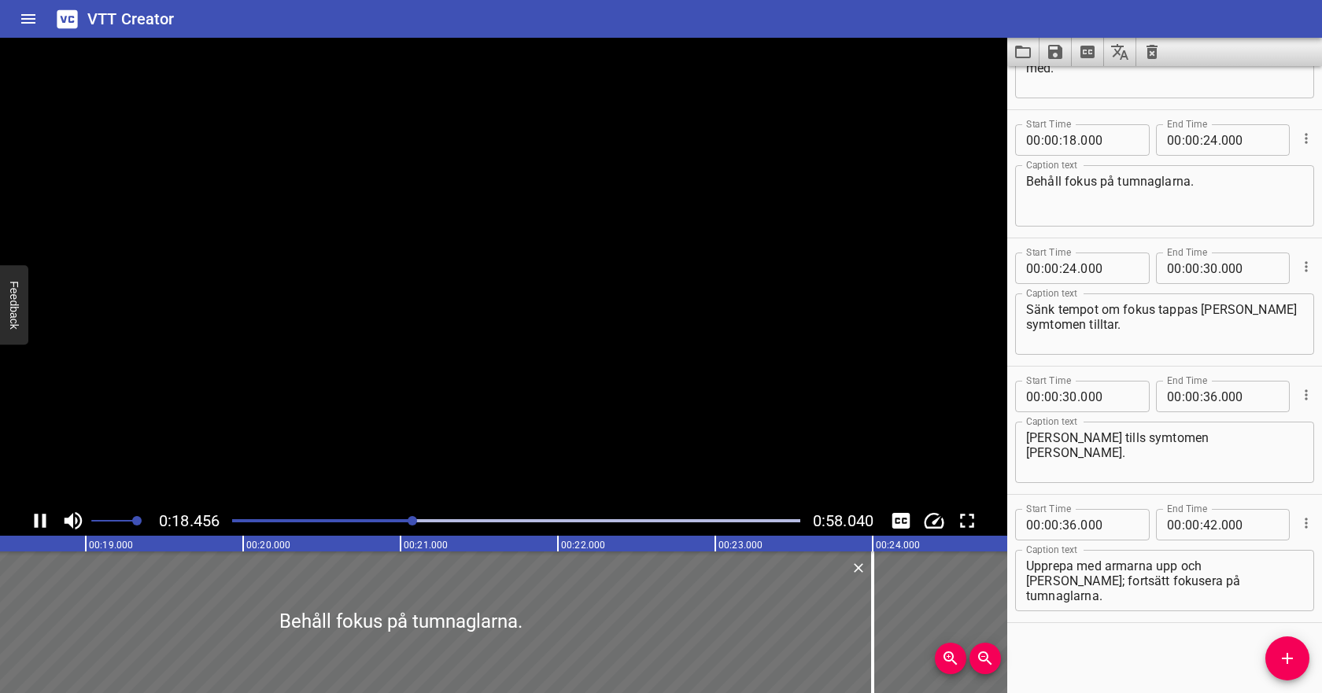
scroll to position [345, 0]
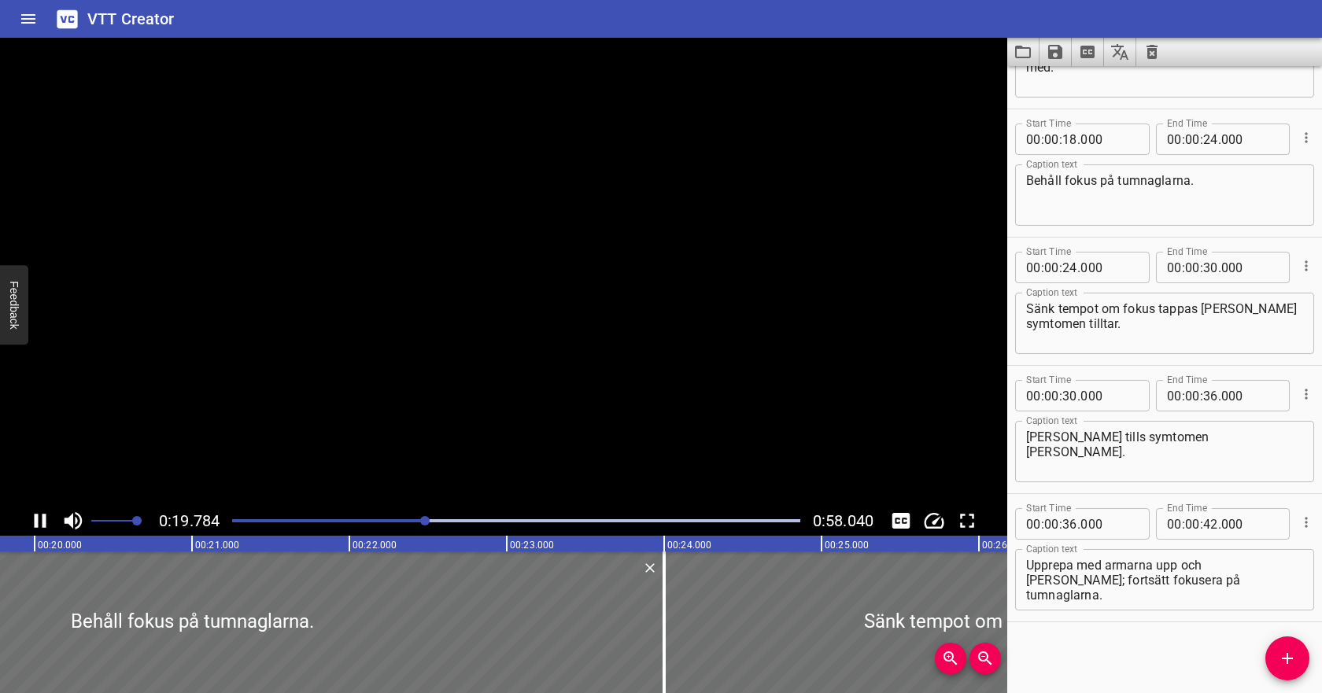
click at [39, 515] on icon "Play/Pause" at bounding box center [40, 521] width 24 height 24
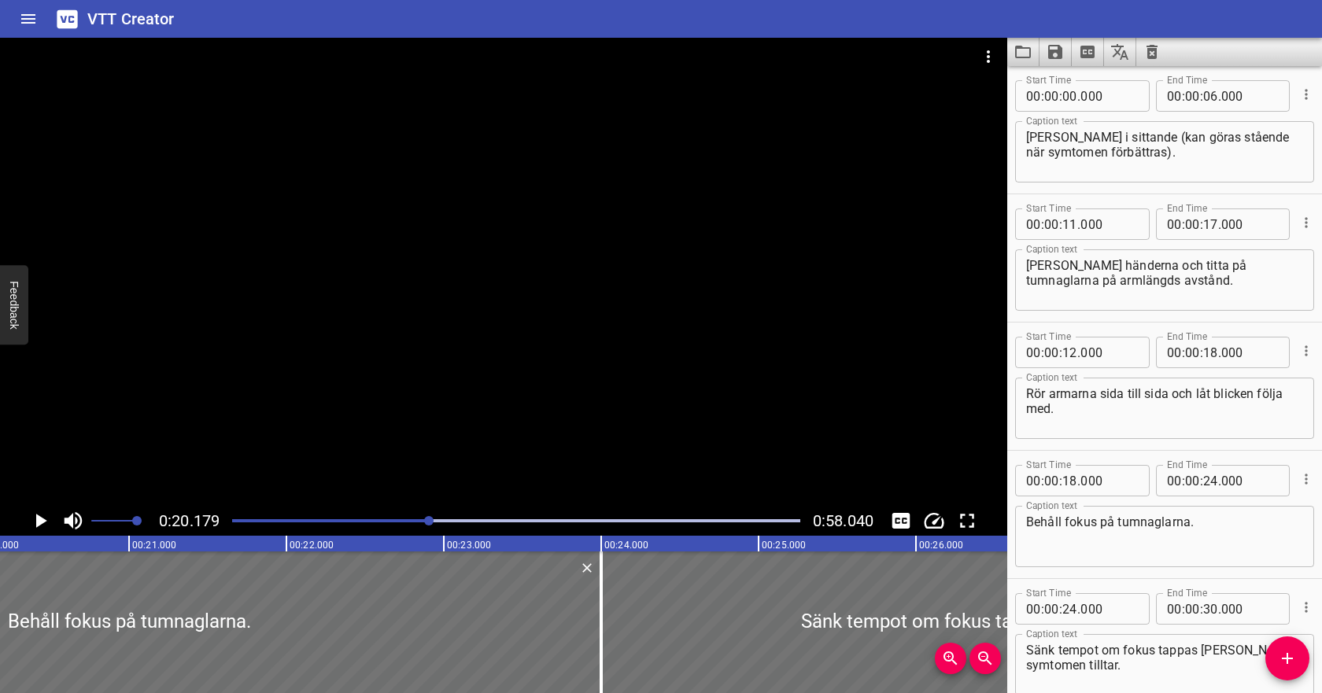
scroll to position [0, 0]
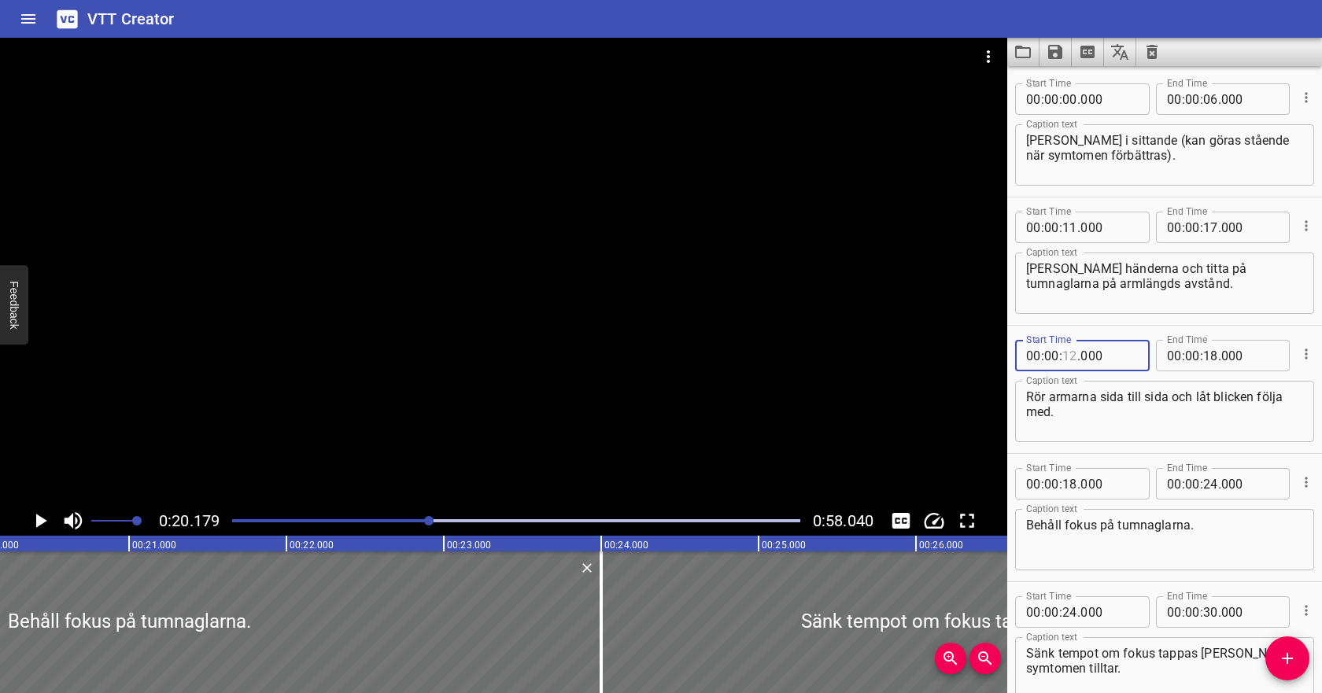
click at [1072, 353] on input "number" at bounding box center [1070, 355] width 15 height 31
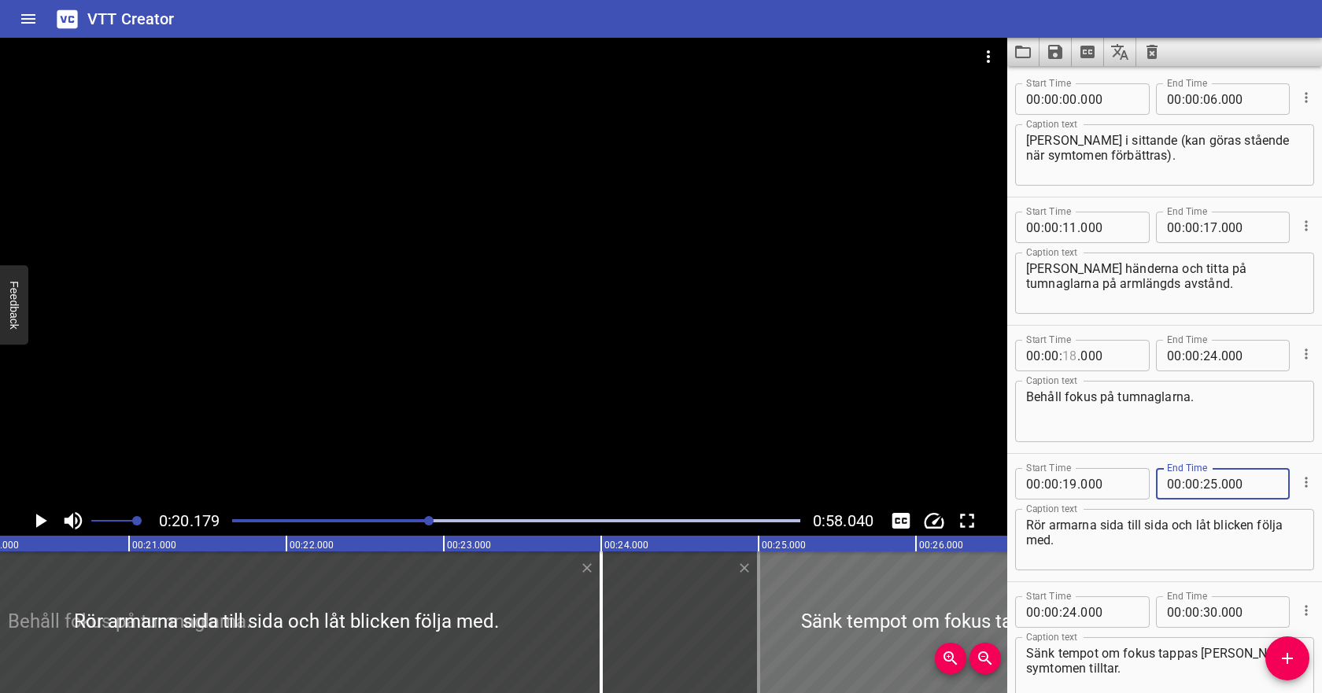
click at [1073, 353] on input "number" at bounding box center [1070, 355] width 15 height 31
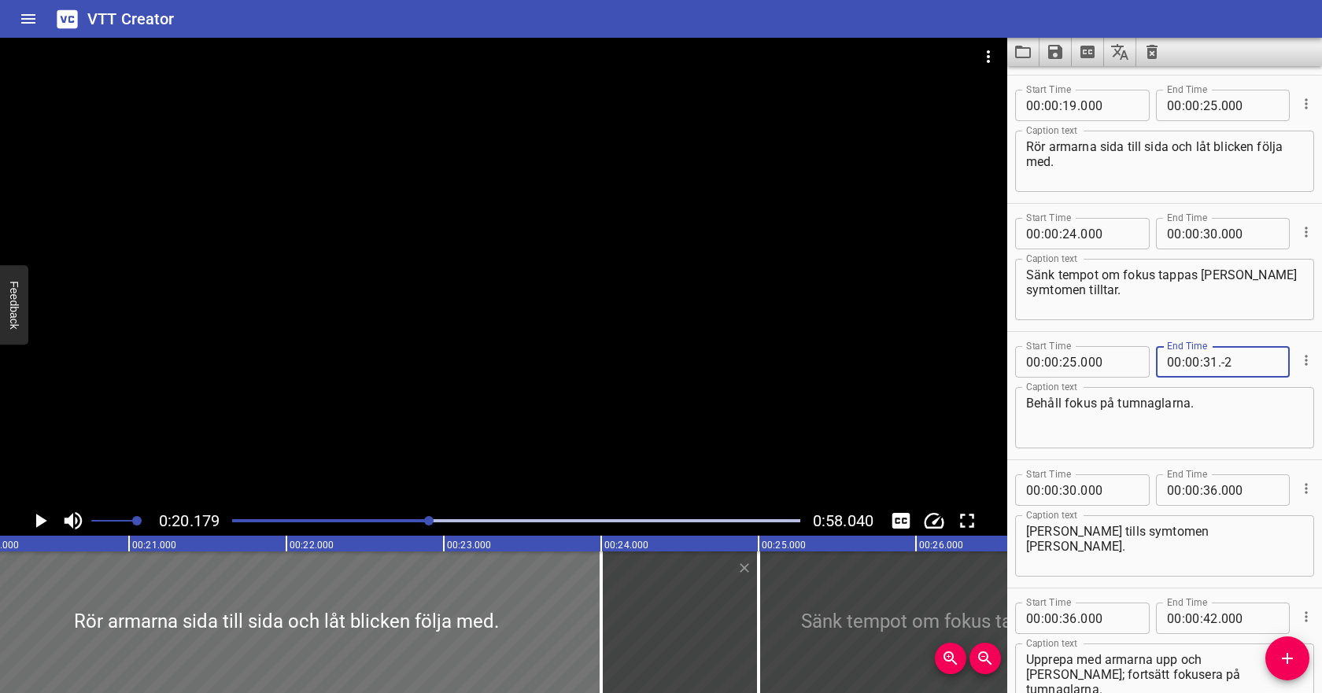
scroll to position [261, 0]
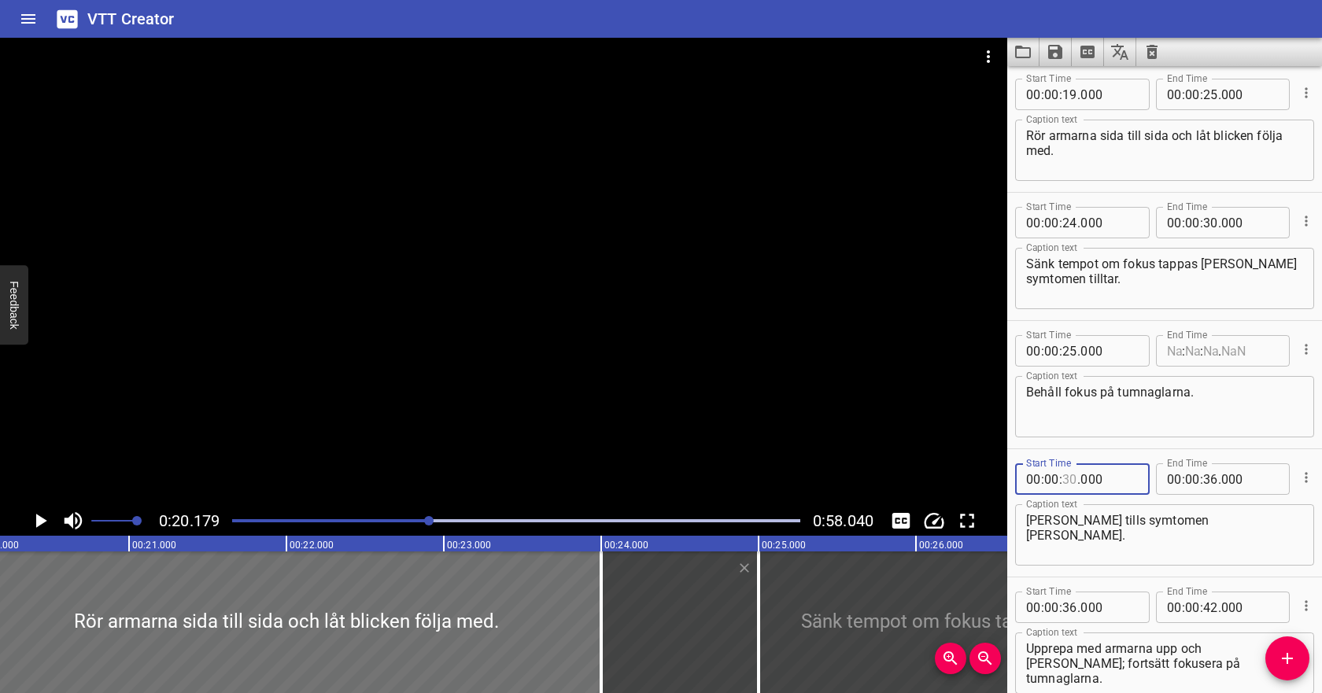
click at [1070, 477] on input "number" at bounding box center [1070, 479] width 15 height 31
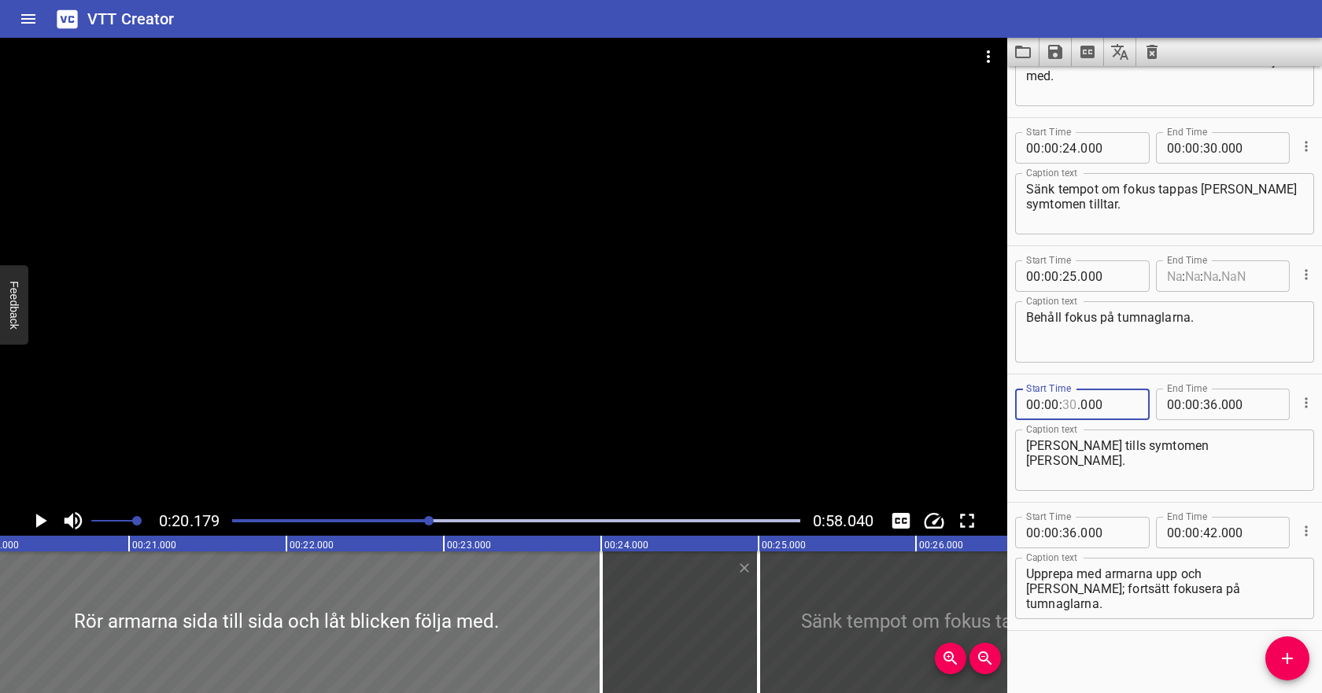
scroll to position [345, 0]
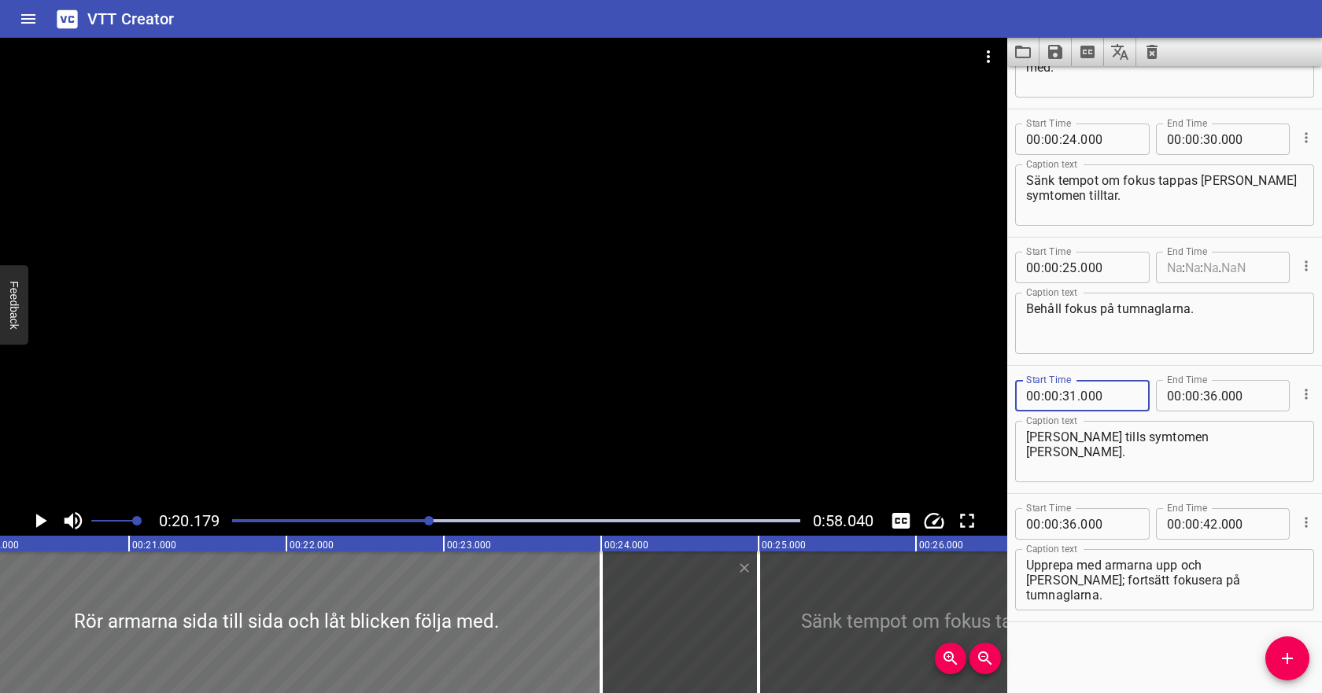
click at [1175, 268] on input "number" at bounding box center [1174, 267] width 15 height 31
click at [1196, 399] on input "number" at bounding box center [1192, 395] width 15 height 31
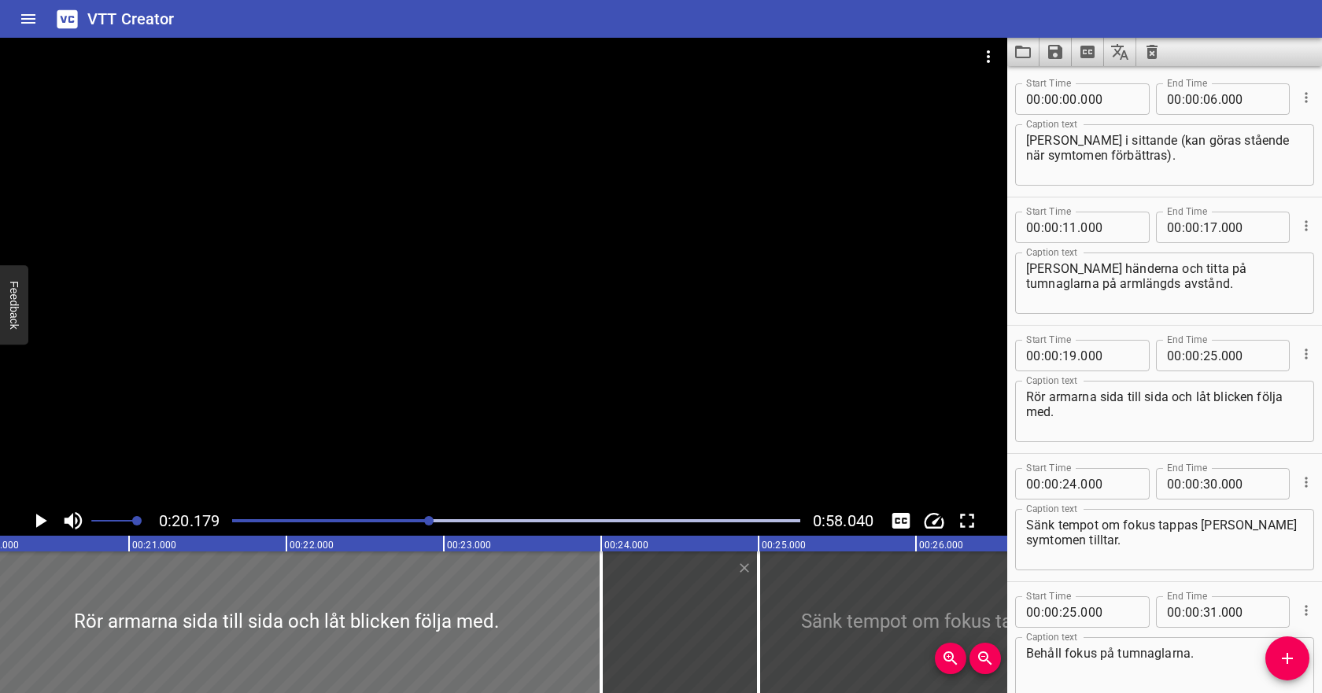
click at [349, 519] on div at bounding box center [516, 521] width 587 height 22
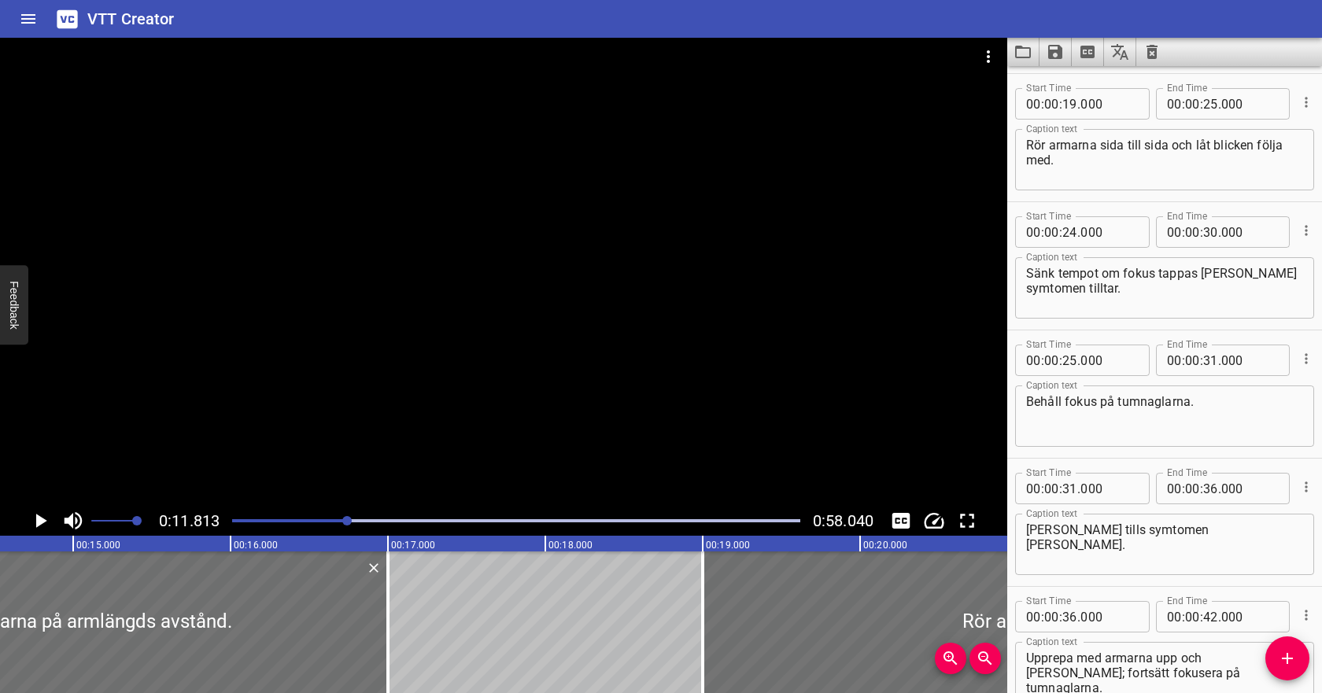
scroll to position [257, 0]
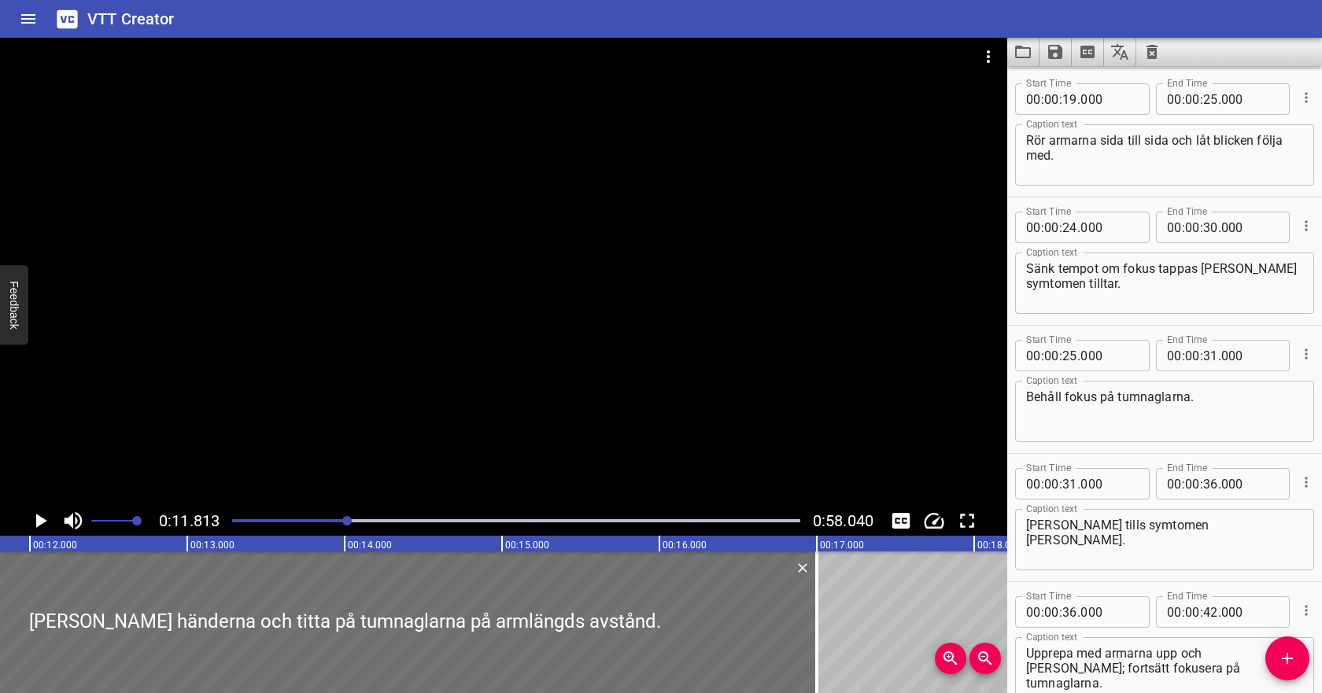
click at [41, 527] on icon "Play/Pause" at bounding box center [40, 521] width 24 height 24
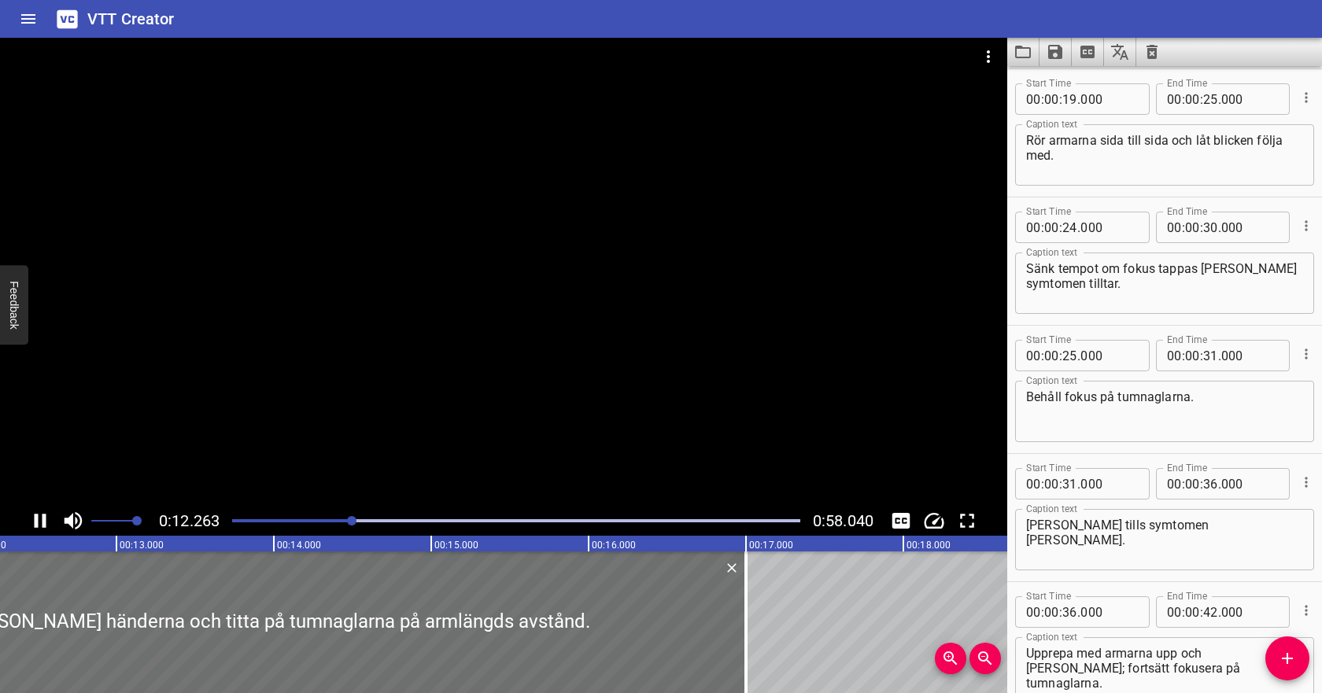
click at [297, 530] on div at bounding box center [516, 521] width 587 height 22
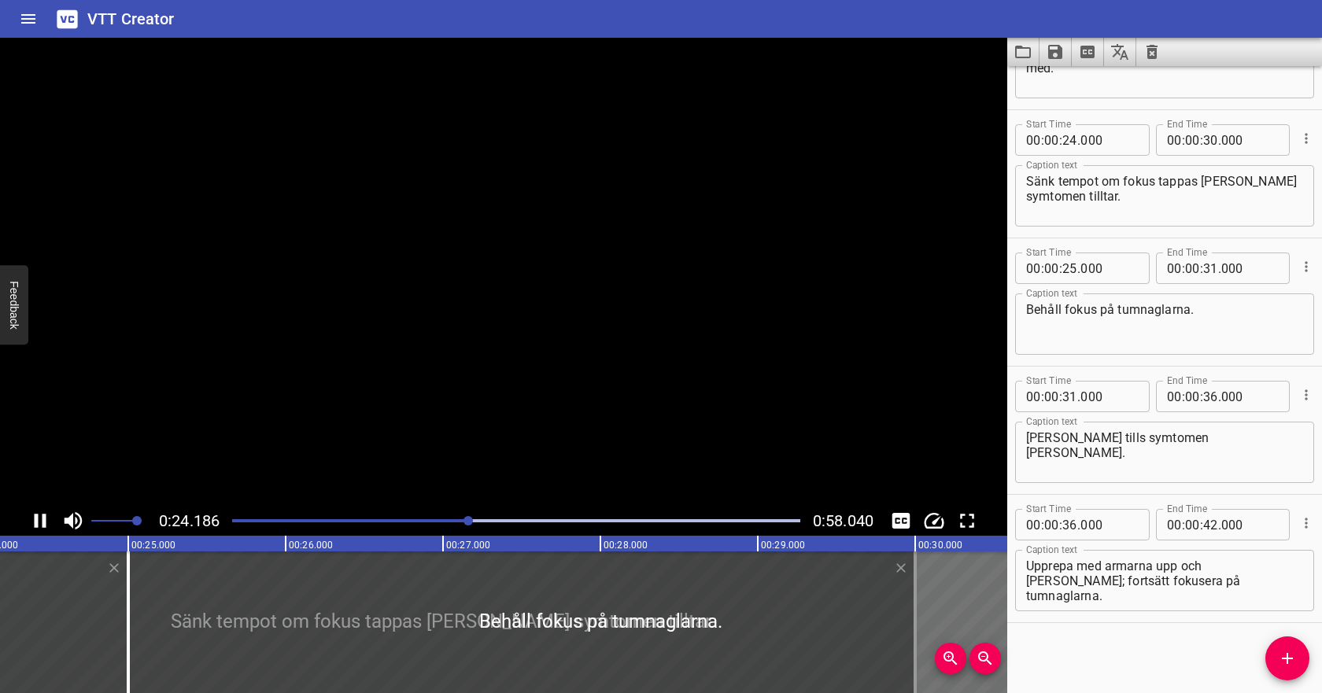
scroll to position [345, 0]
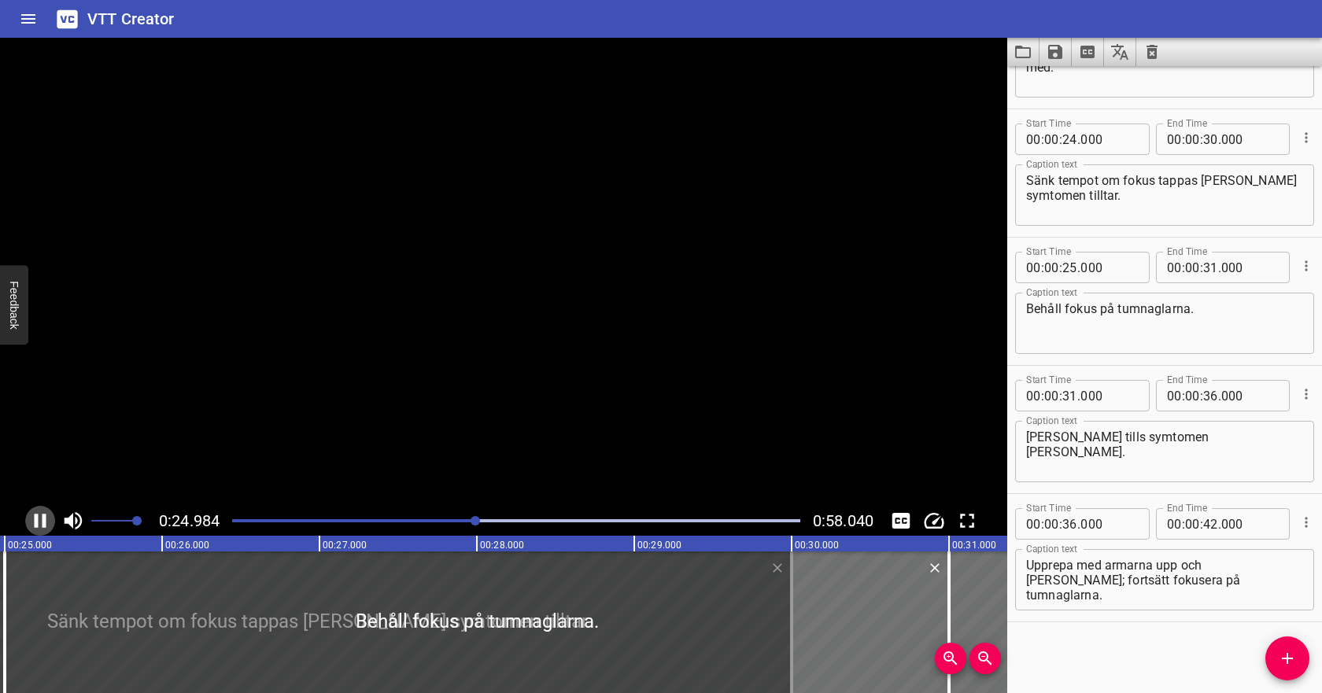
click at [37, 523] on icon "Play/Pause" at bounding box center [41, 521] width 12 height 14
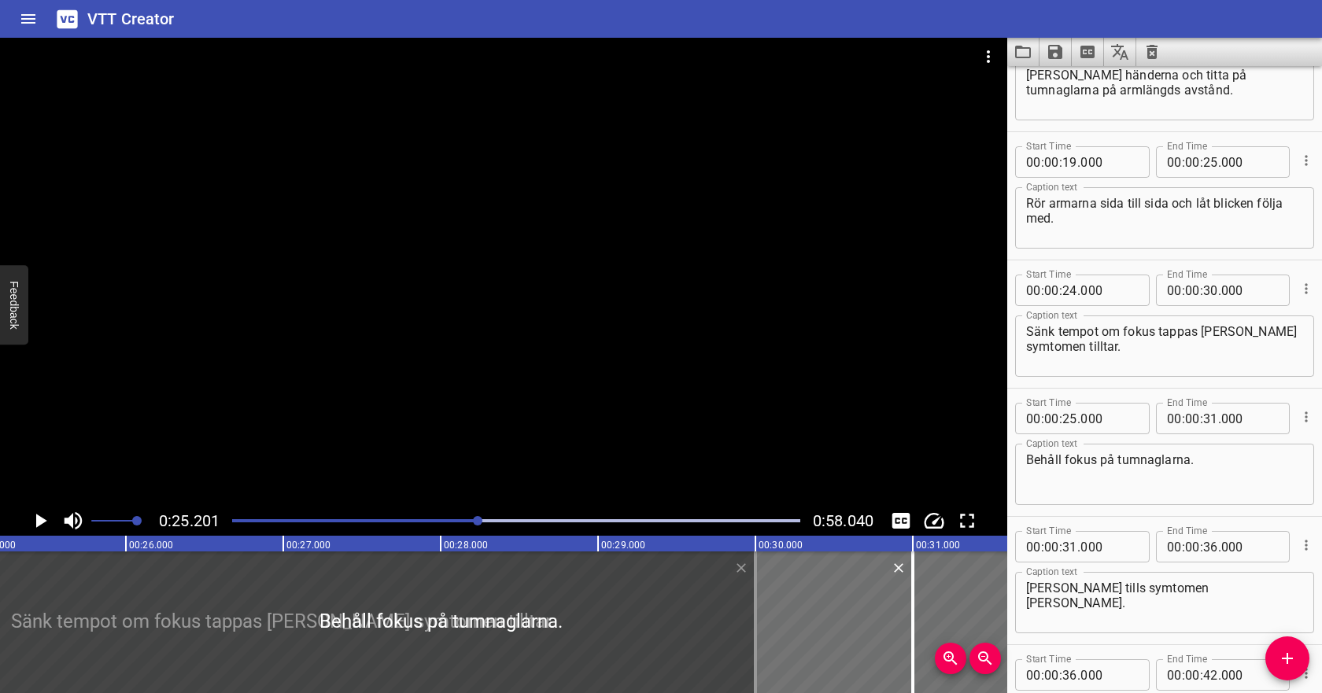
scroll to position [183, 0]
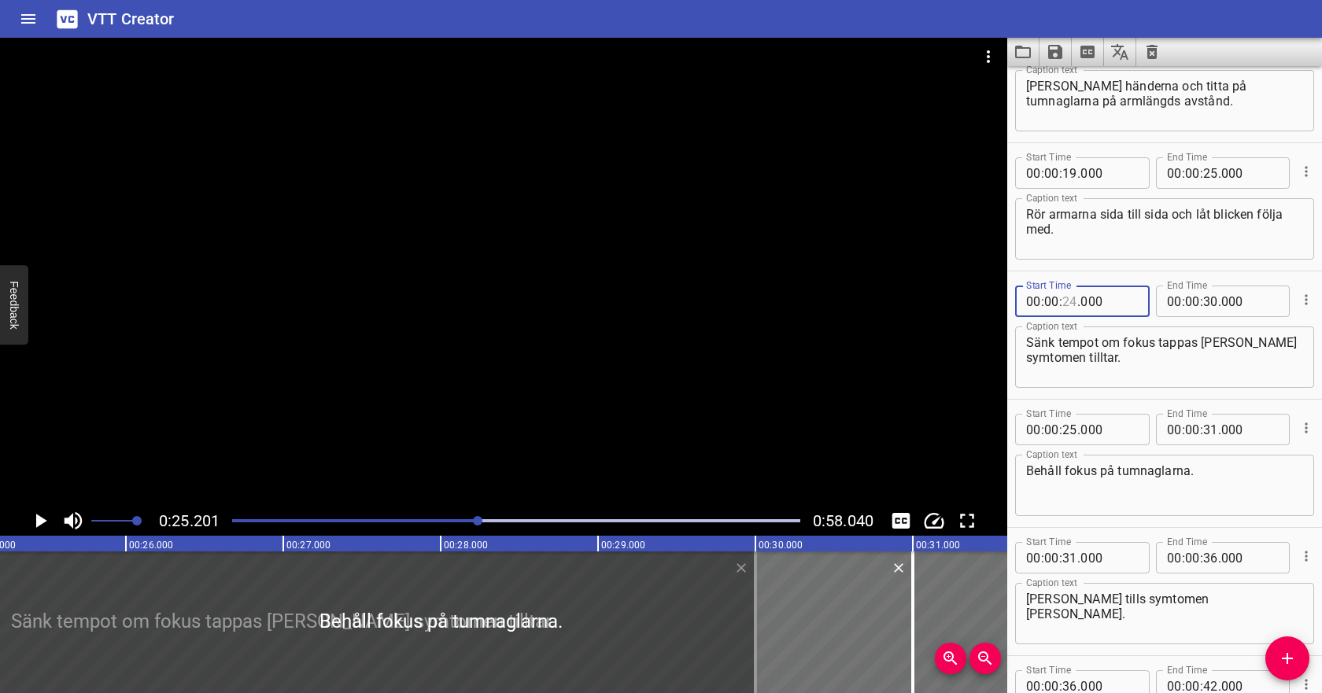
click at [1074, 309] on input "number" at bounding box center [1070, 301] width 15 height 31
click at [1211, 301] on input "number" at bounding box center [1210, 301] width 15 height 31
click at [1307, 428] on icon "Cue Options" at bounding box center [1306, 428] width 2 height 10
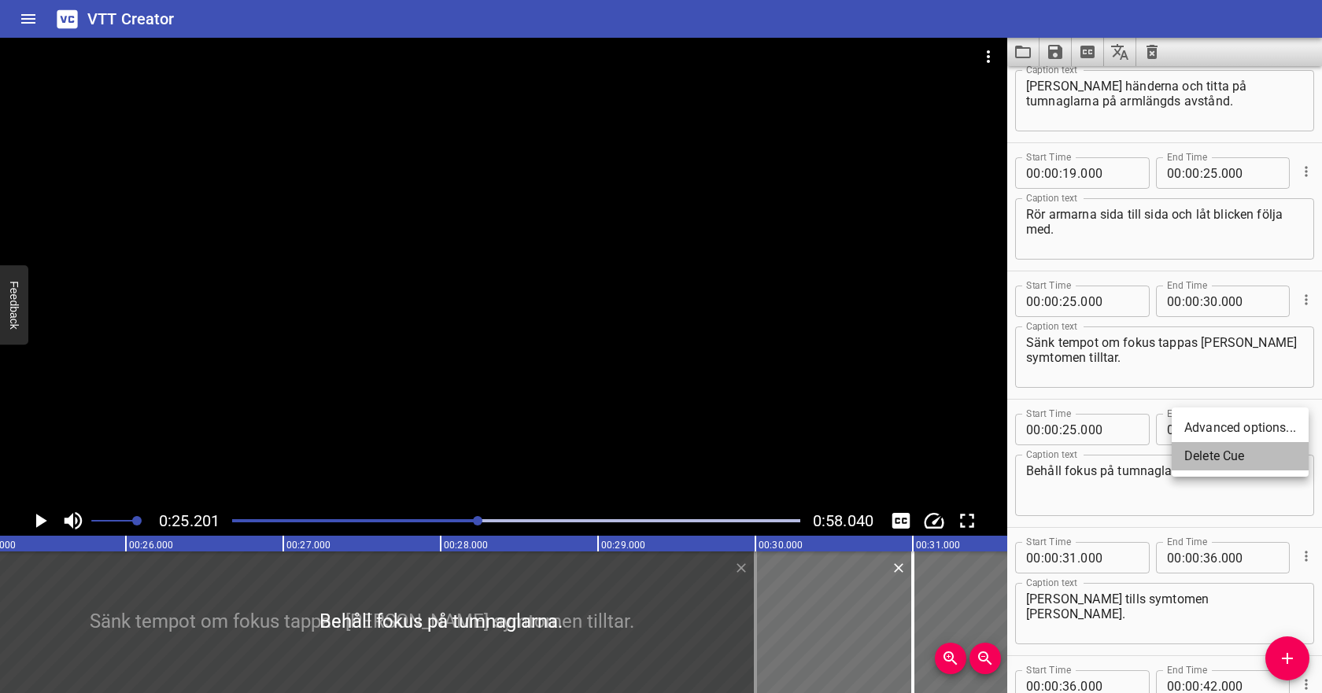
click at [1280, 450] on li "Delete Cue" at bounding box center [1240, 456] width 137 height 28
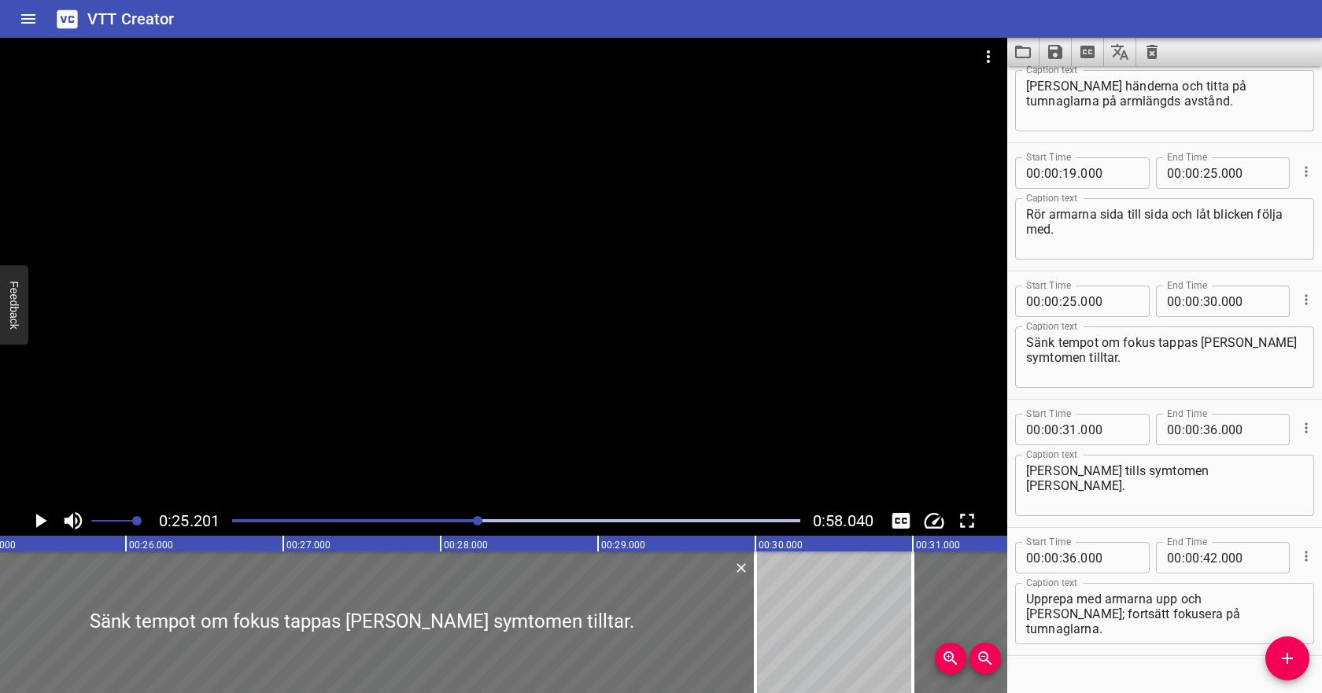
click at [43, 519] on icon "Play/Pause" at bounding box center [41, 521] width 11 height 14
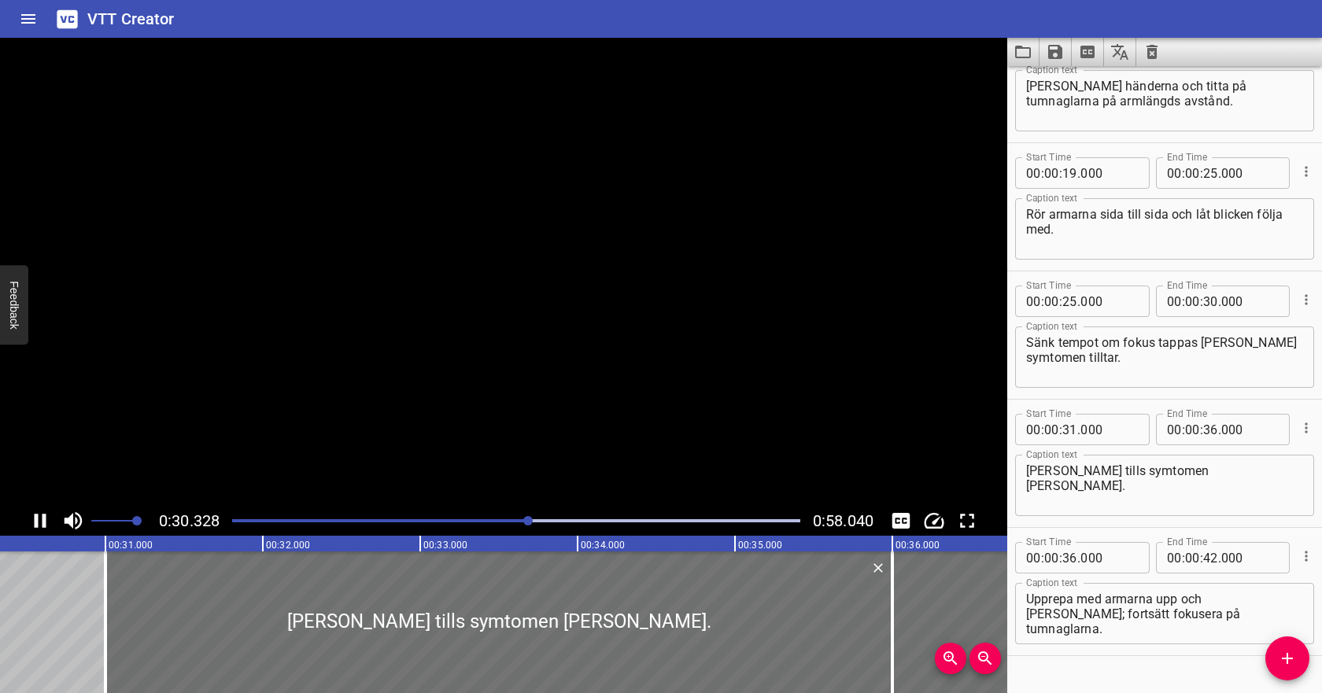
click at [43, 519] on icon "Play/Pause" at bounding box center [41, 521] width 12 height 14
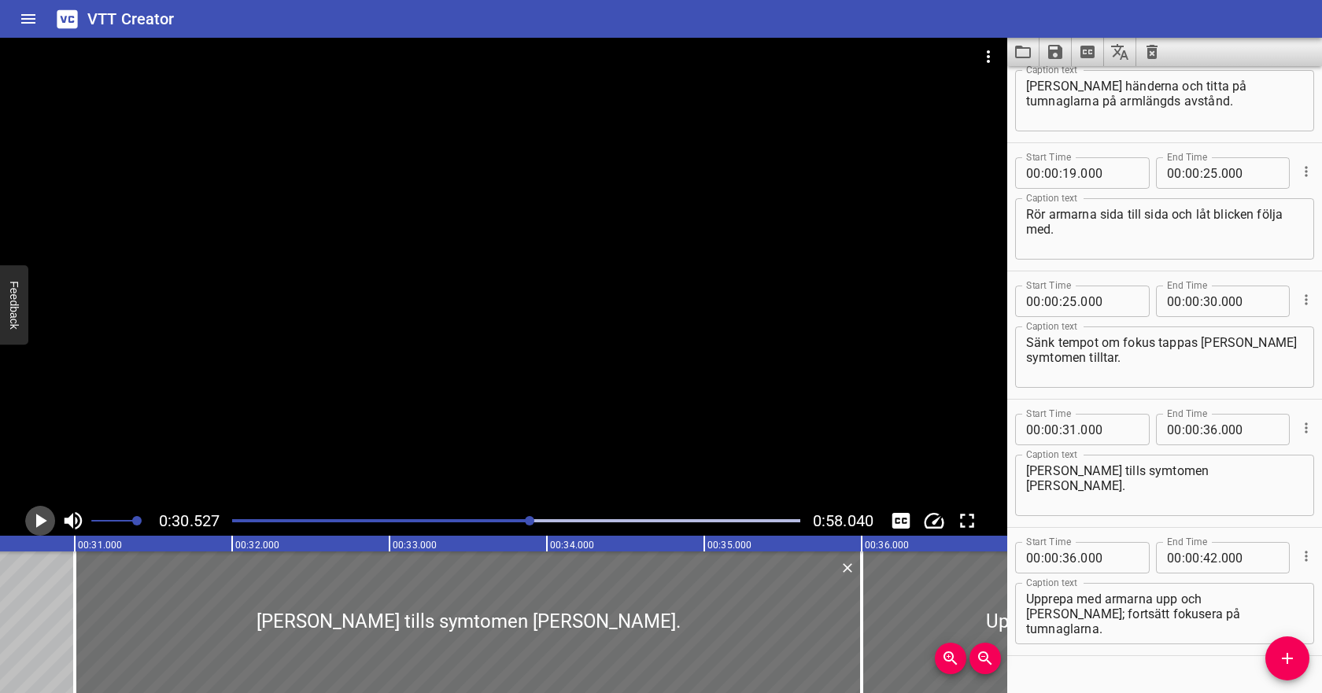
click at [38, 523] on icon "Play/Pause" at bounding box center [41, 521] width 11 height 14
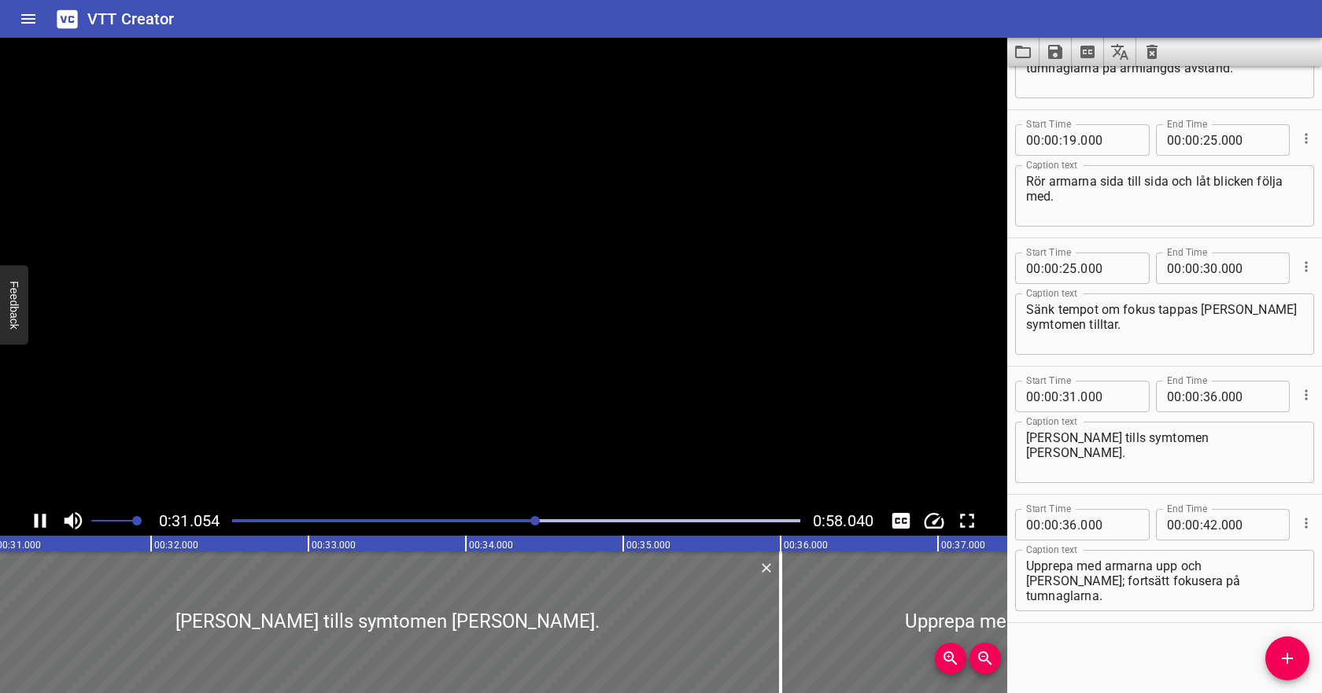
scroll to position [216, 0]
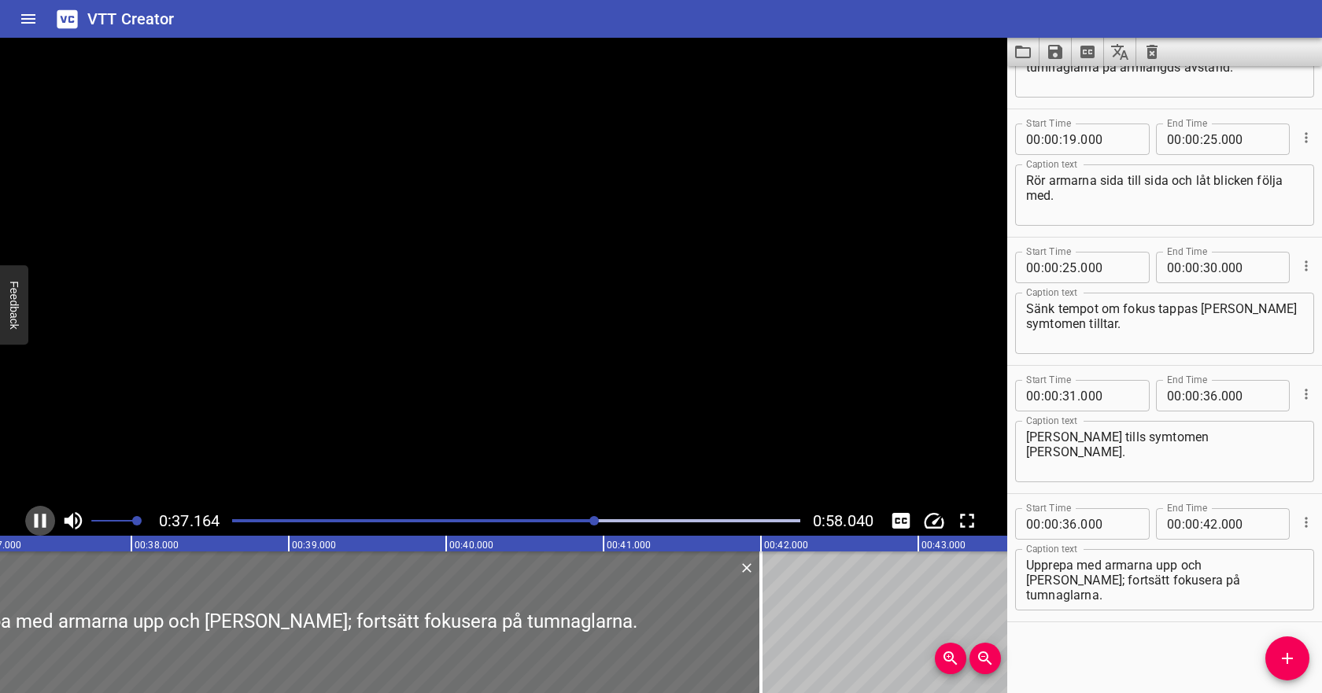
click at [38, 523] on icon "Play/Pause" at bounding box center [40, 521] width 24 height 24
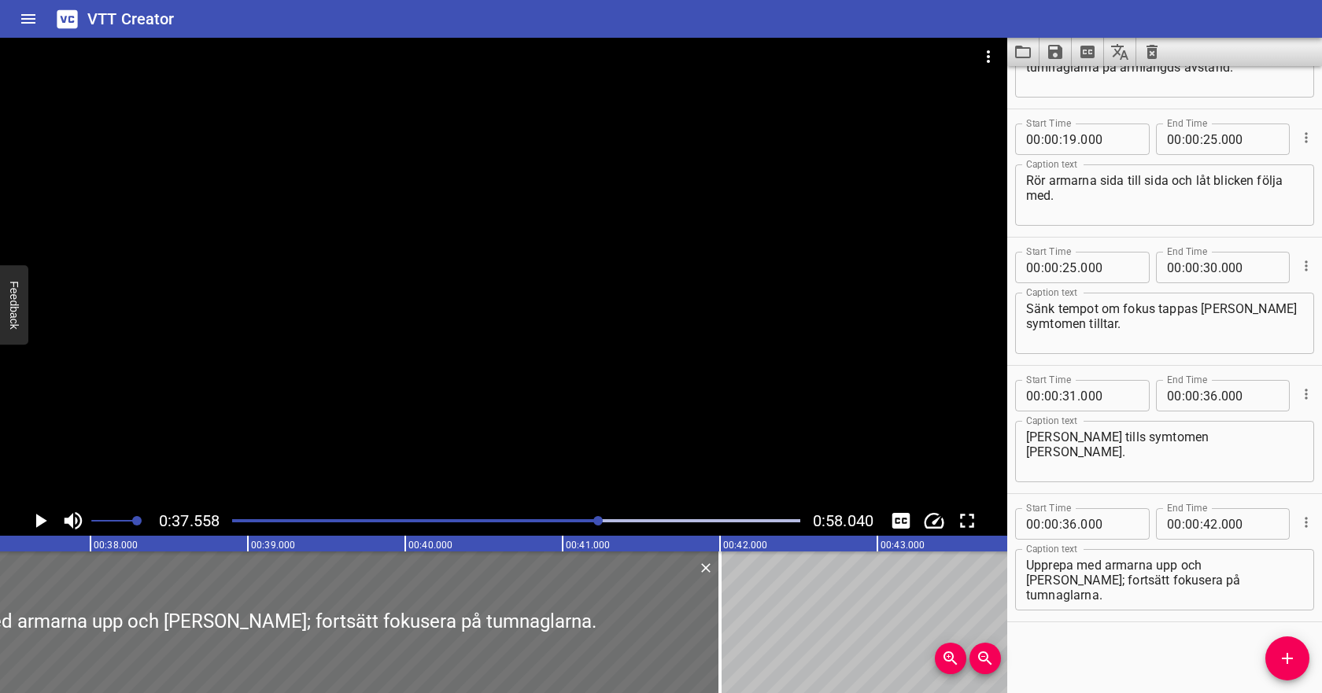
scroll to position [0, 5912]
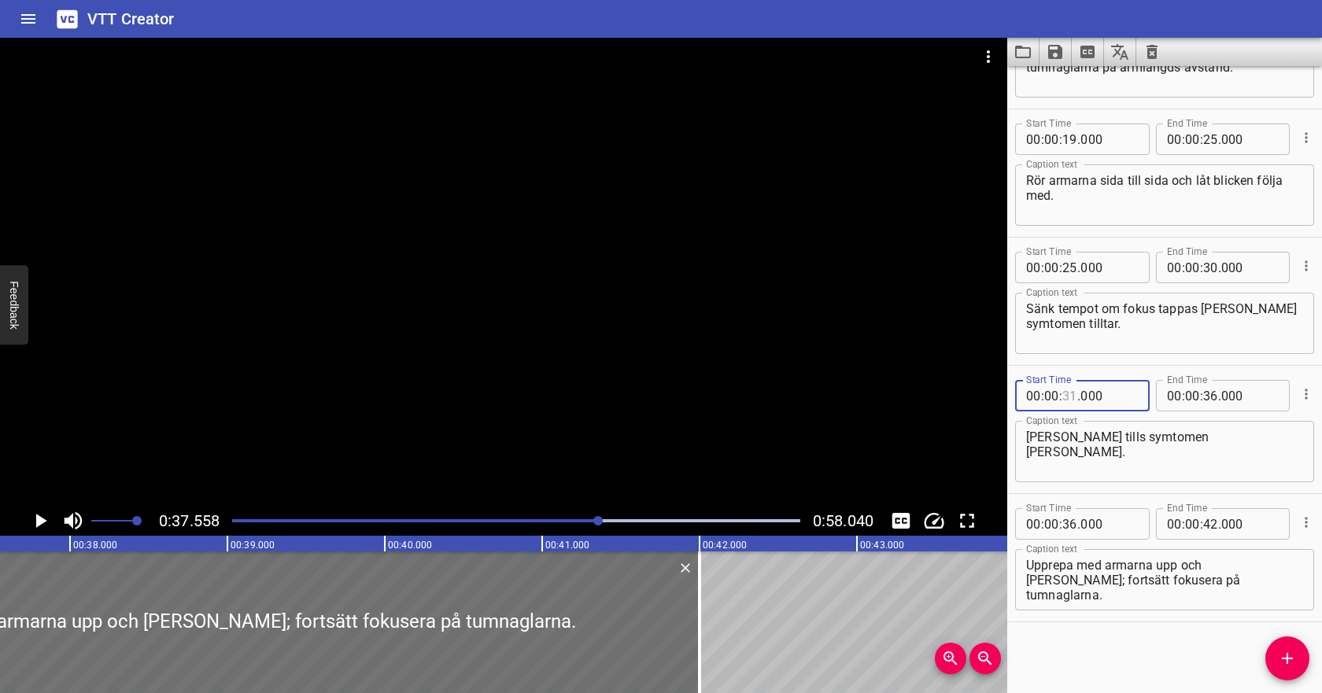
click at [1075, 397] on input "number" at bounding box center [1070, 395] width 15 height 31
click at [1210, 396] on input "number" at bounding box center [1210, 395] width 15 height 31
click at [1069, 523] on input "number" at bounding box center [1070, 523] width 15 height 31
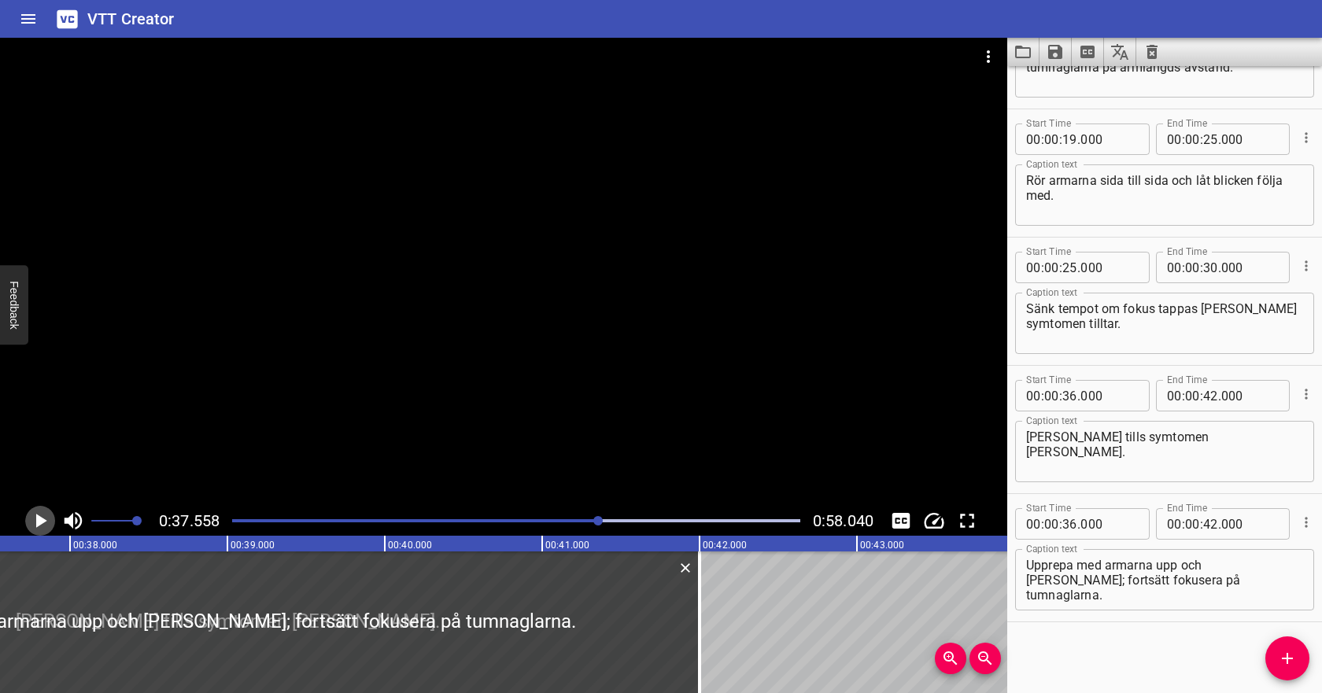
click at [29, 516] on icon "Play/Pause" at bounding box center [40, 521] width 24 height 24
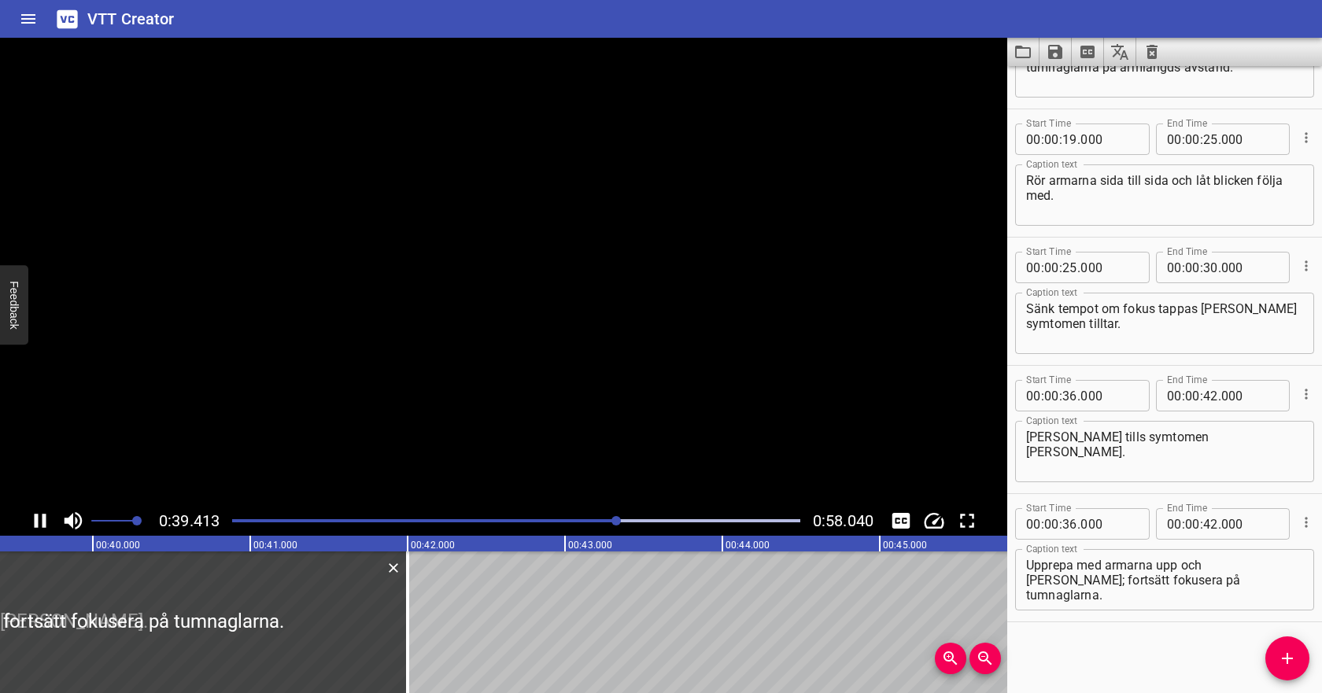
click at [35, 516] on icon "Play/Pause" at bounding box center [41, 521] width 12 height 14
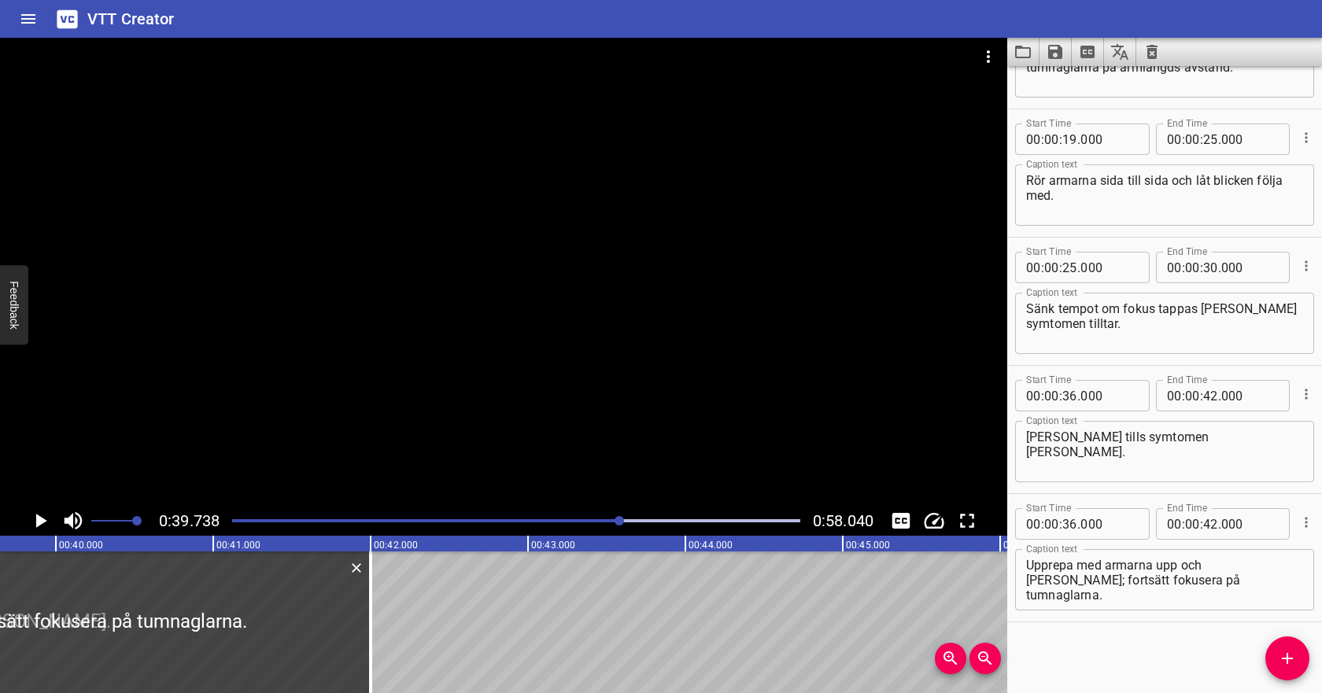
scroll to position [0, 6255]
click at [1074, 523] on input "number" at bounding box center [1070, 523] width 15 height 31
click at [1209, 527] on input "number" at bounding box center [1210, 523] width 15 height 31
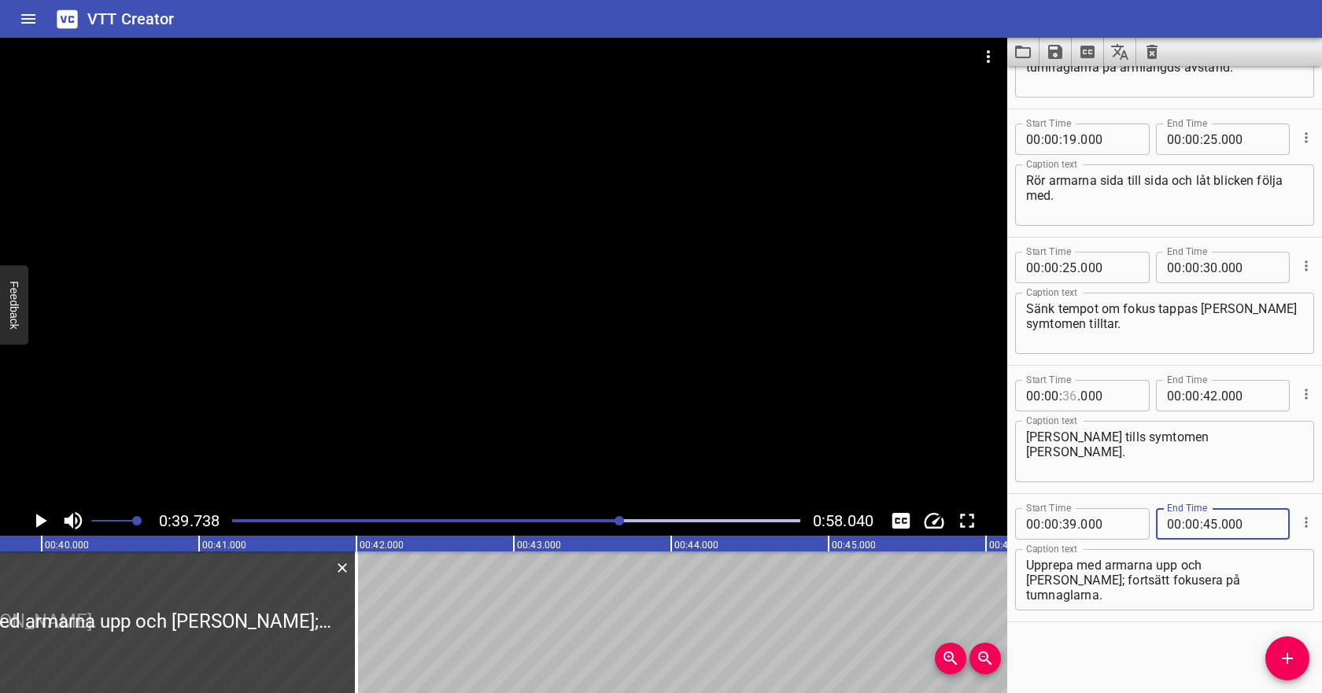
click at [1071, 394] on input "number" at bounding box center [1070, 395] width 15 height 31
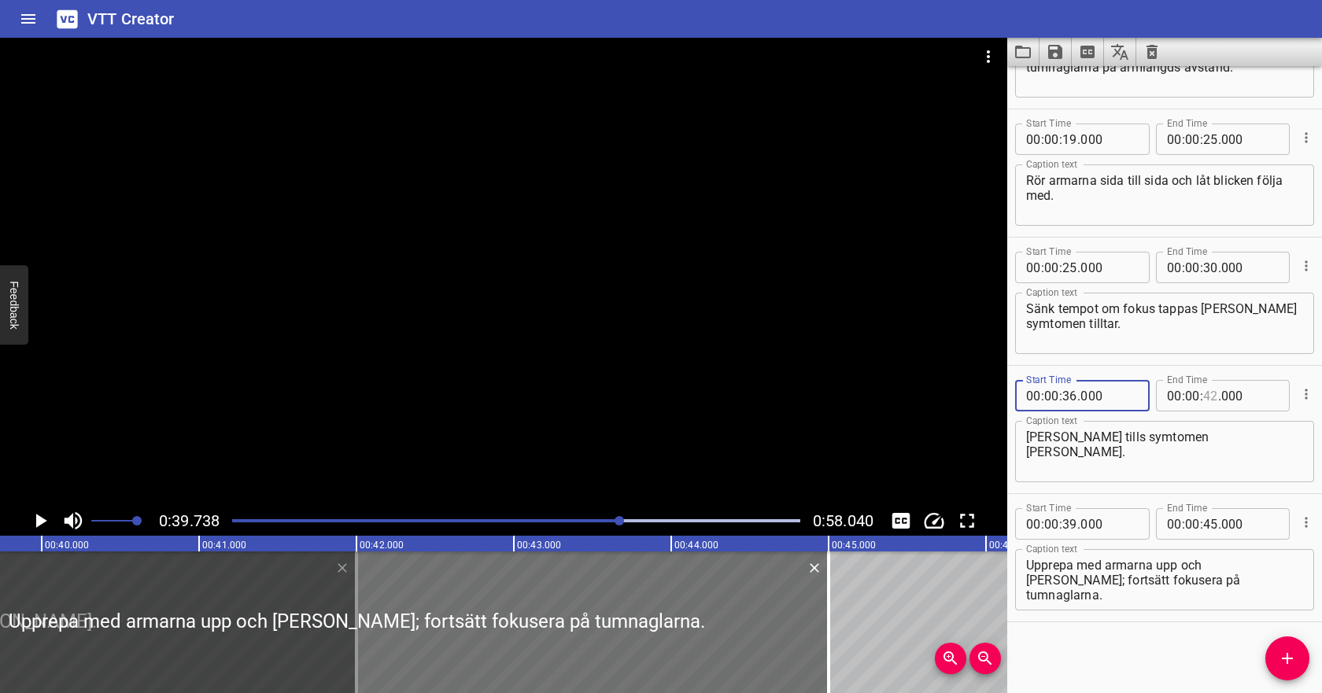
click at [1213, 396] on input "number" at bounding box center [1210, 395] width 15 height 31
click at [1074, 394] on input "number" at bounding box center [1070, 395] width 15 height 31
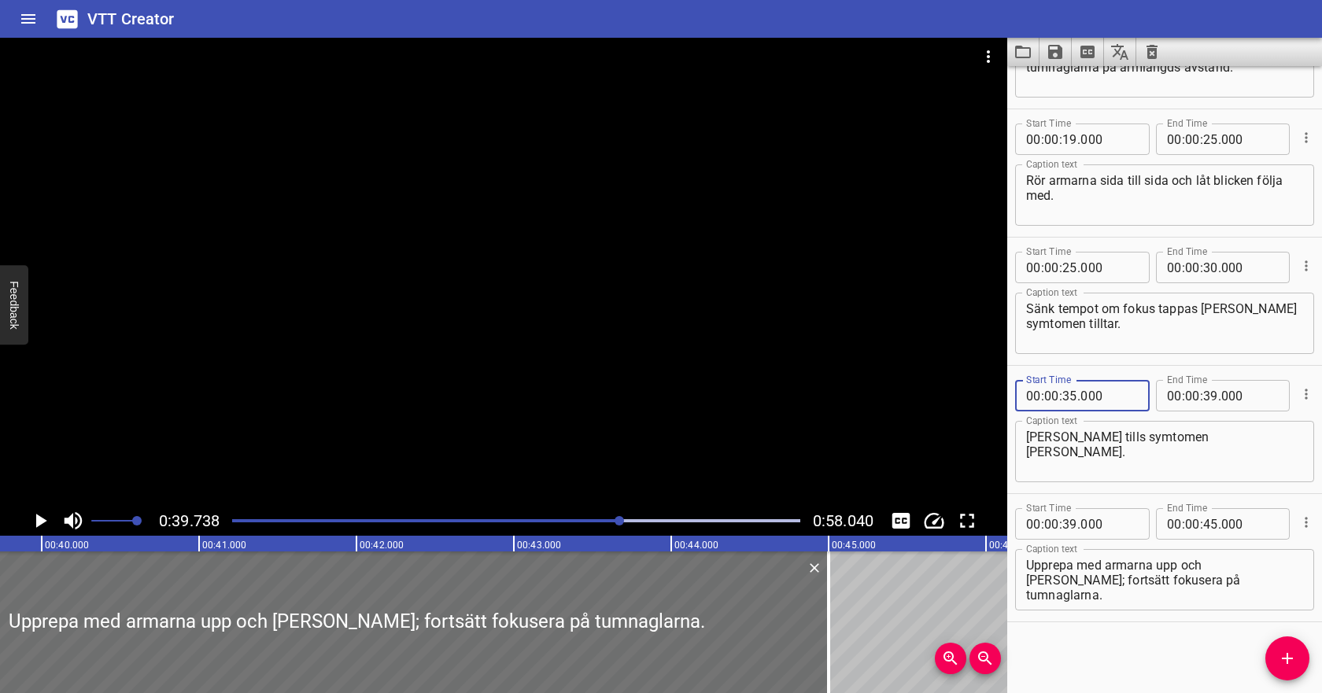
click at [1059, 452] on textarea "[PERSON_NAME] tills symtomen [PERSON_NAME]." at bounding box center [1164, 452] width 277 height 45
click at [554, 517] on div at bounding box center [516, 521] width 587 height 22
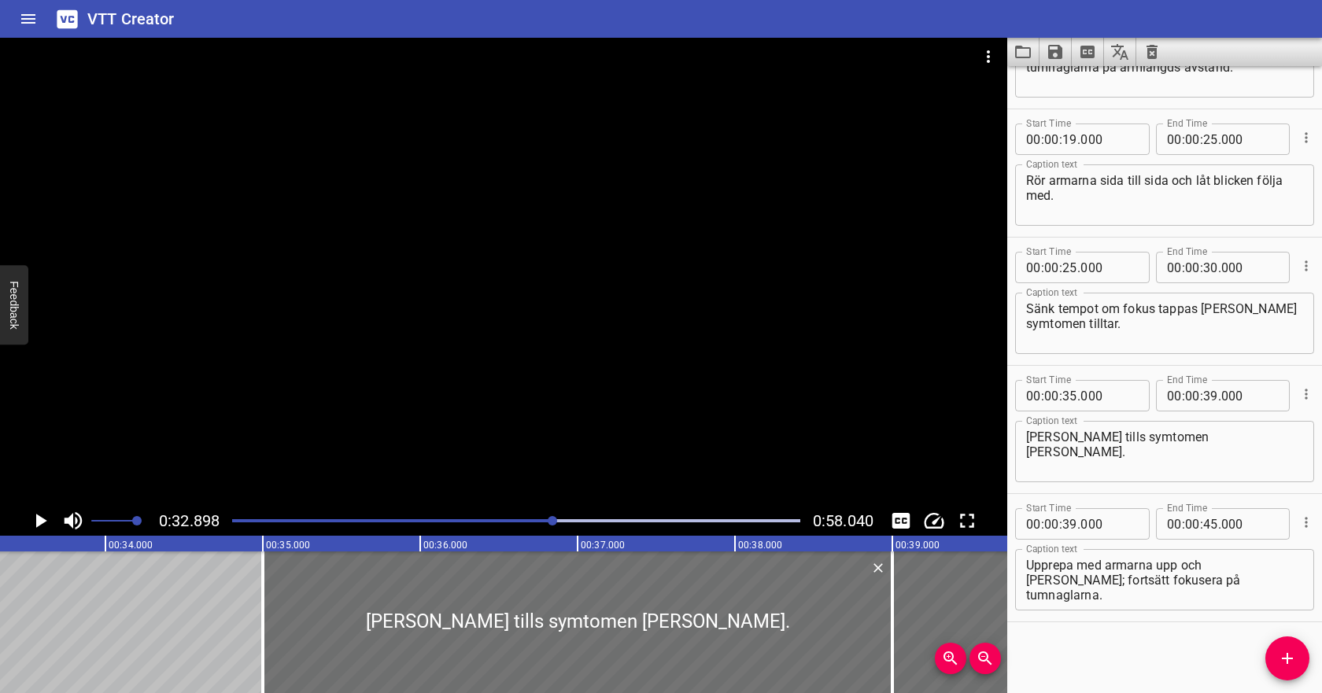
click at [531, 517] on div at bounding box center [516, 521] width 587 height 22
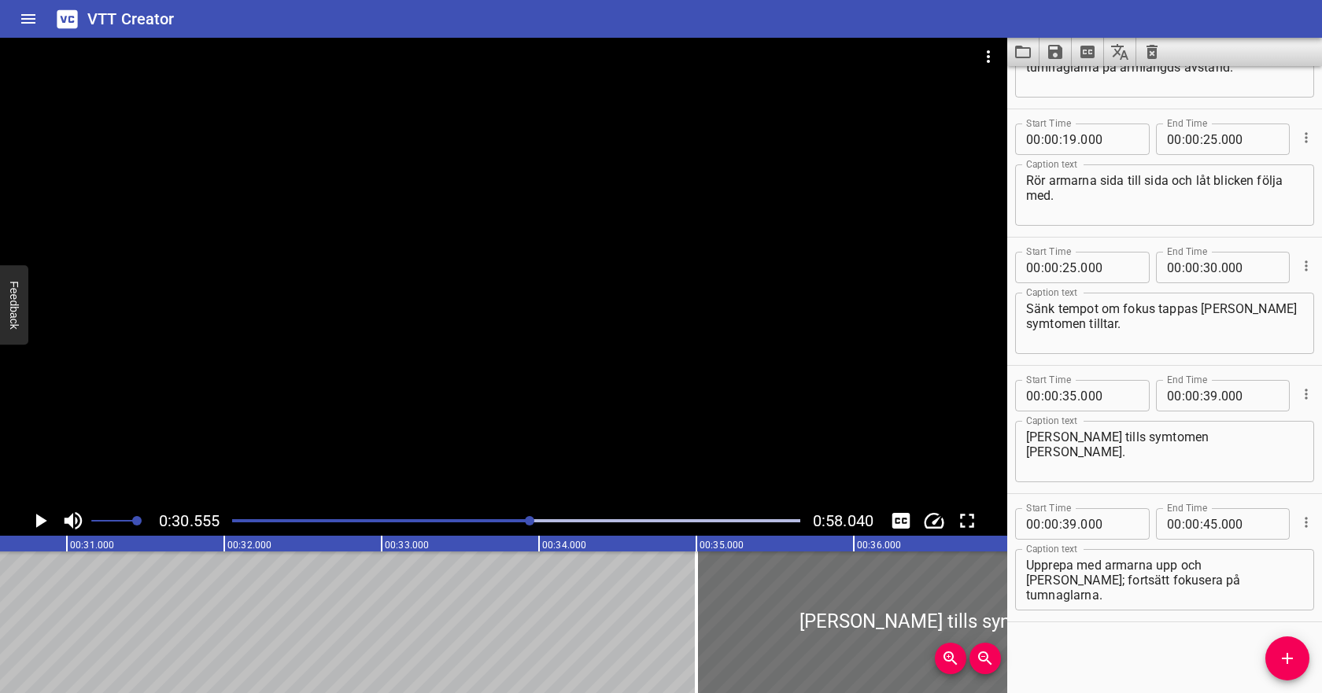
click at [509, 519] on div at bounding box center [516, 521] width 587 height 22
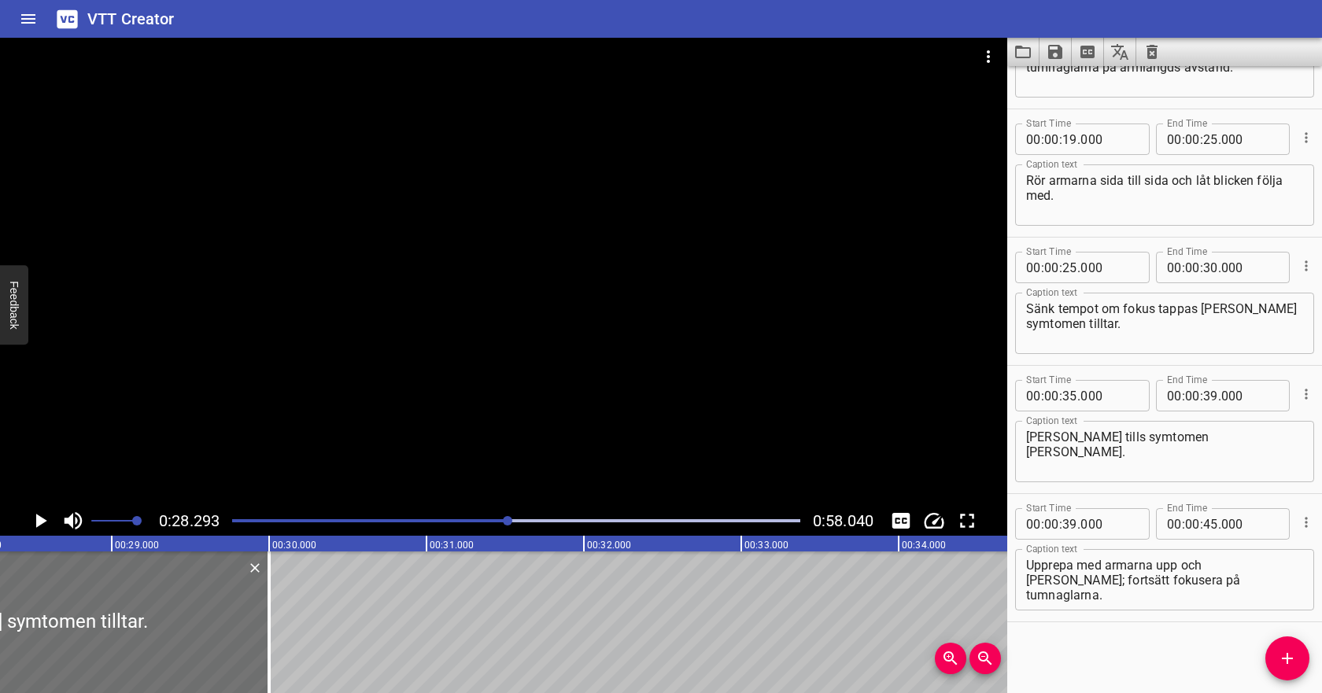
click at [532, 519] on div at bounding box center [516, 521] width 587 height 22
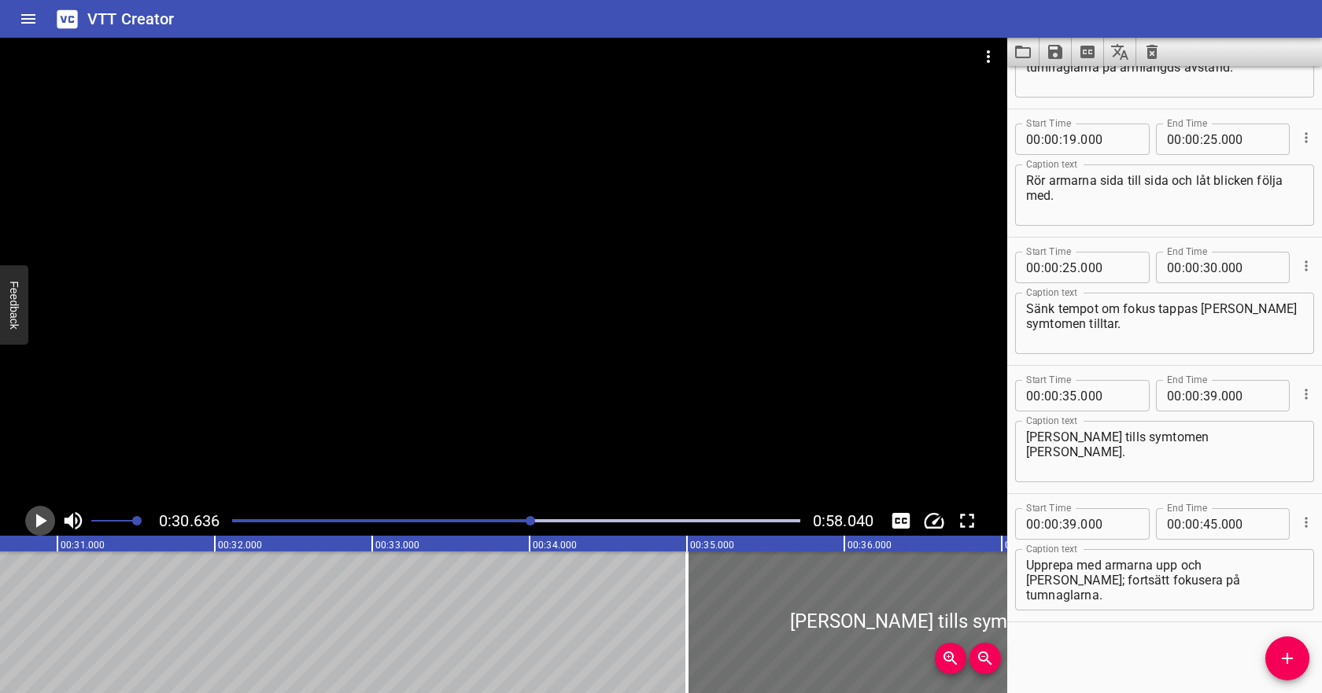
click at [44, 519] on icon "Play/Pause" at bounding box center [41, 521] width 11 height 14
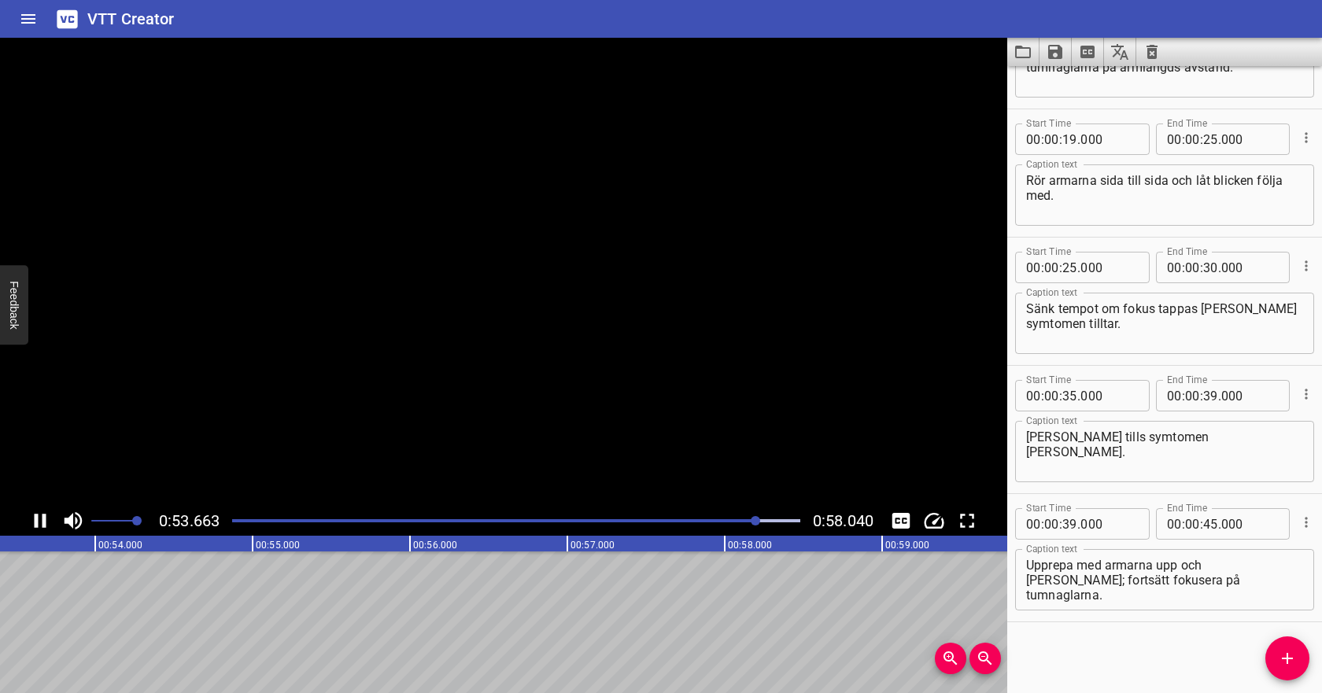
scroll to position [0, 8438]
click at [1059, 54] on icon "Save captions to file" at bounding box center [1055, 52] width 14 height 14
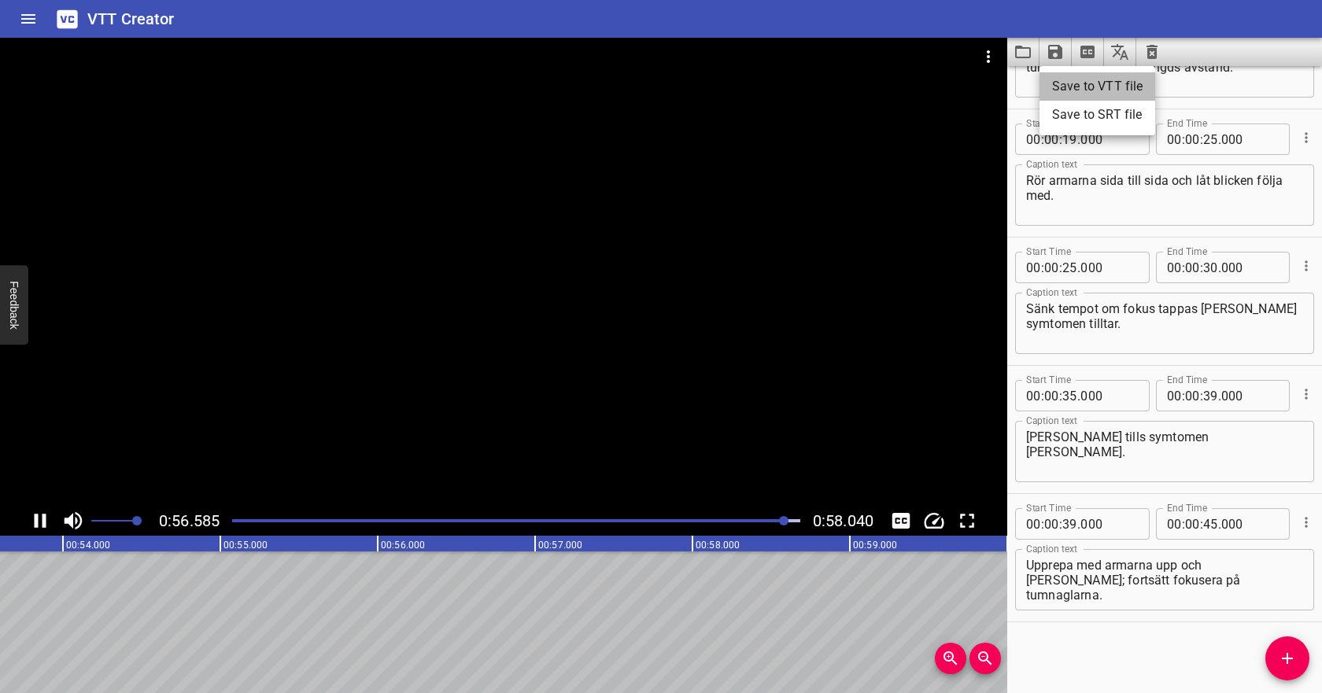
click at [1067, 87] on li "Save to VTT file" at bounding box center [1098, 86] width 116 height 28
click at [984, 54] on icon "Video Options" at bounding box center [988, 56] width 19 height 19
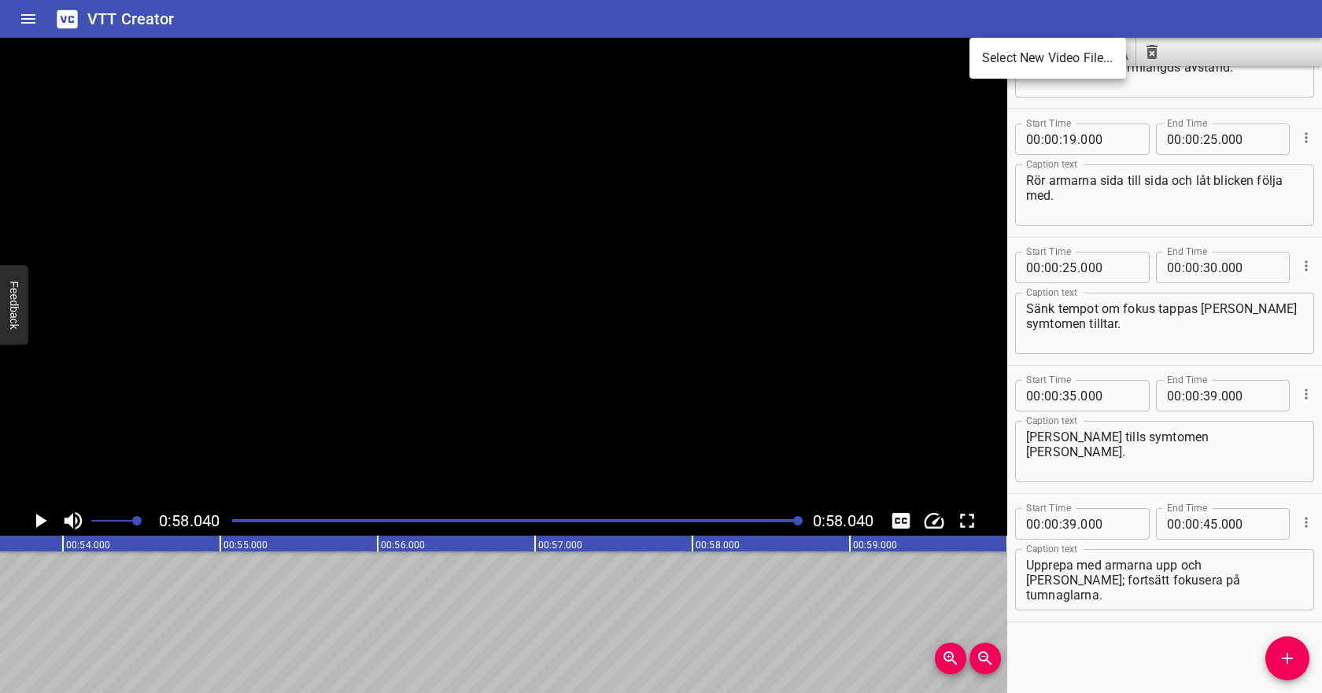
click at [986, 65] on li "Select New Video File..." at bounding box center [1048, 58] width 157 height 28
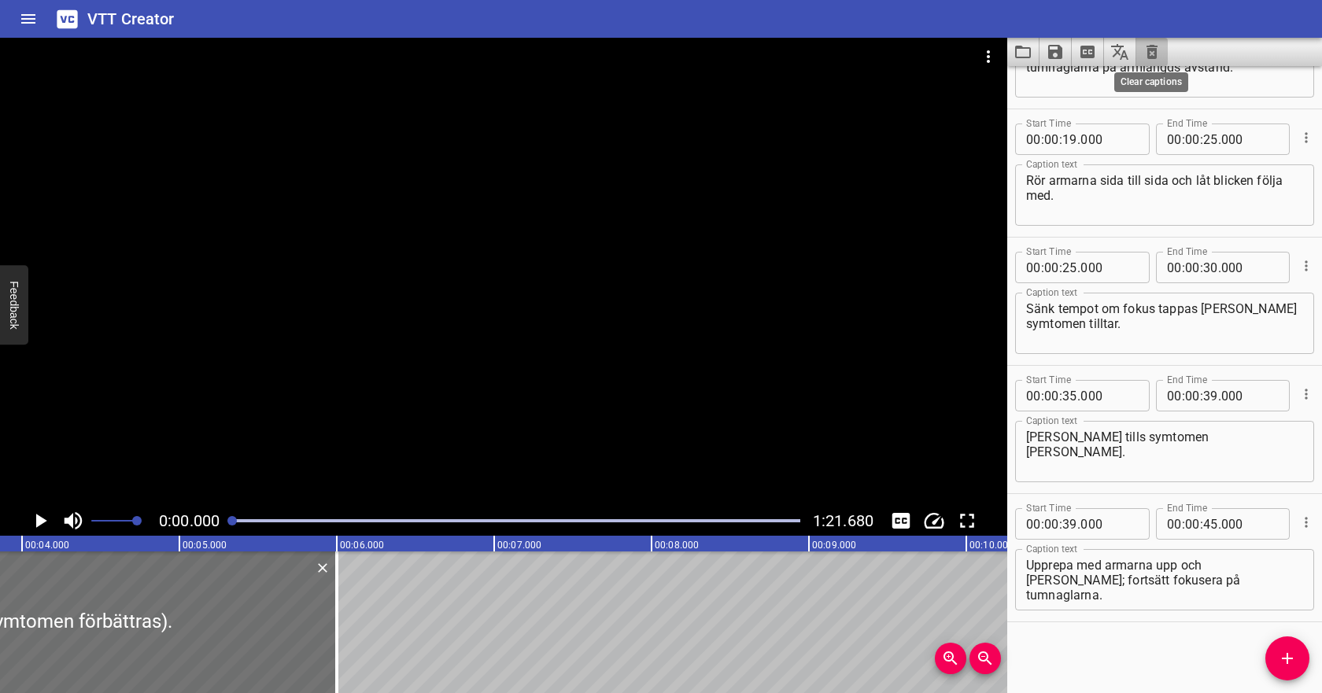
click at [1146, 55] on icon "Clear captions" at bounding box center [1152, 52] width 19 height 19
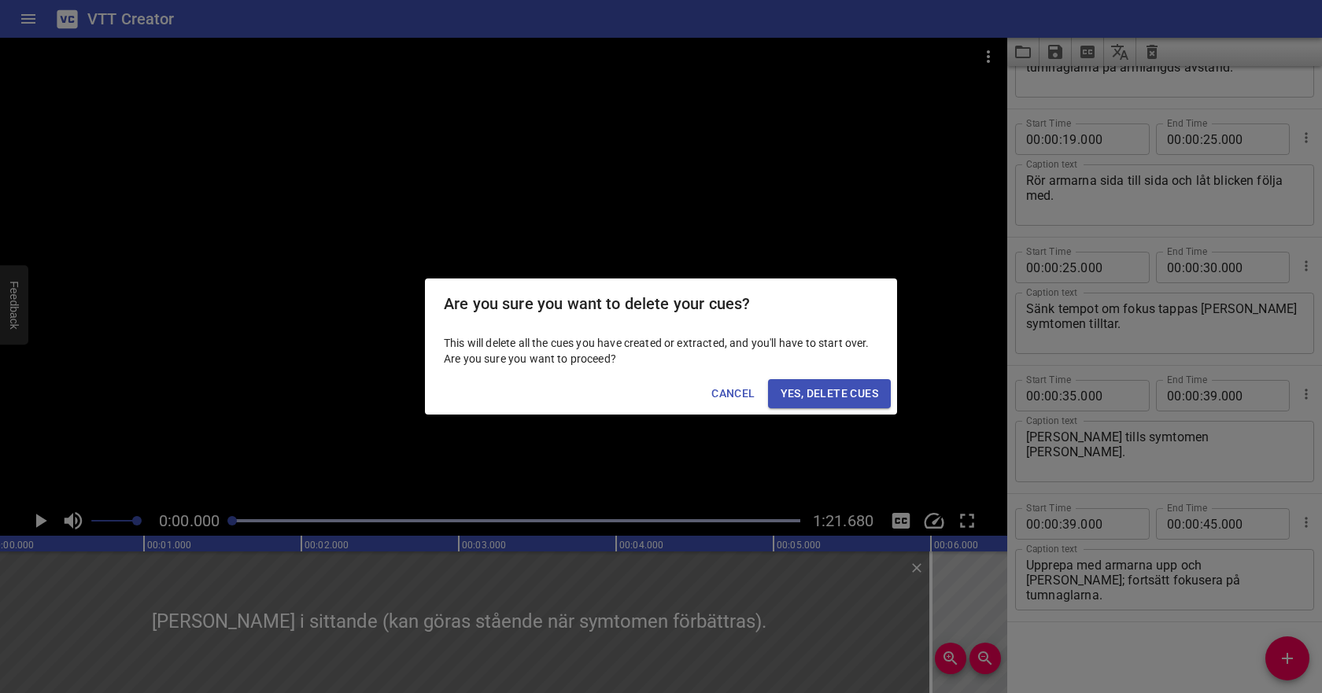
scroll to position [0, 0]
click at [815, 395] on span "Yes, Delete Cues" at bounding box center [830, 394] width 98 height 20
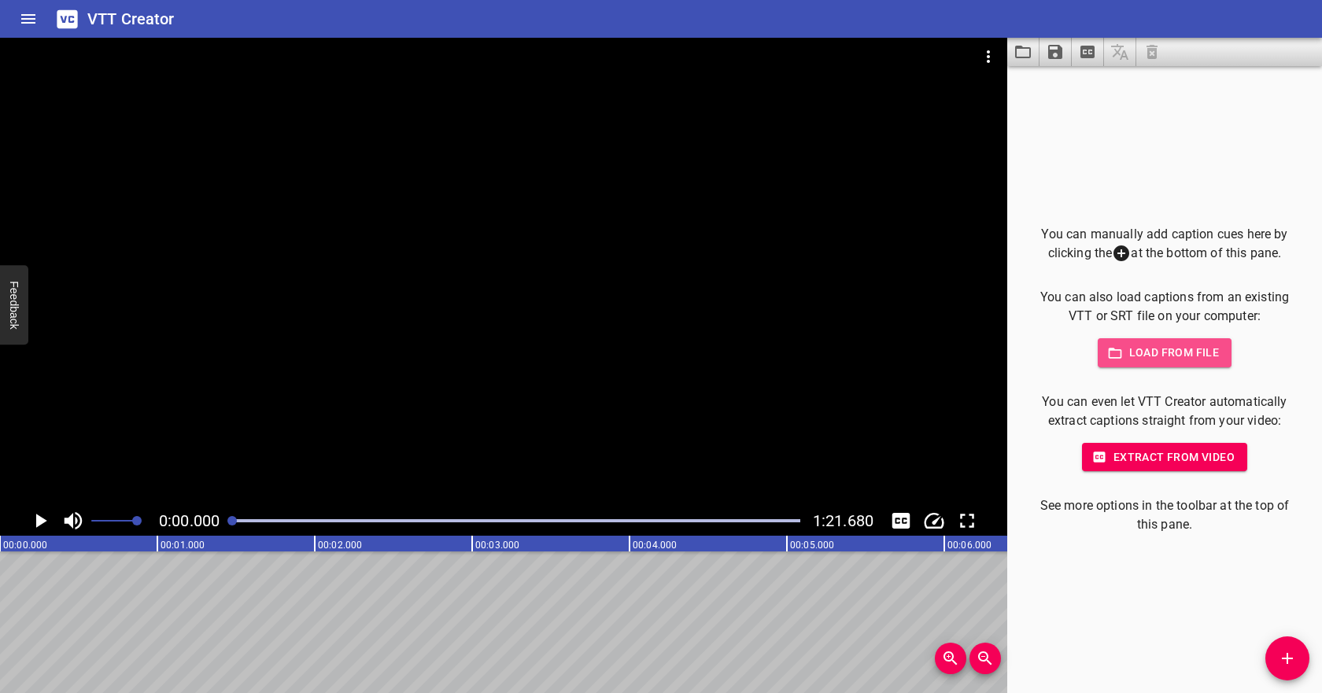
click at [1140, 352] on span "Load from file" at bounding box center [1165, 353] width 109 height 20
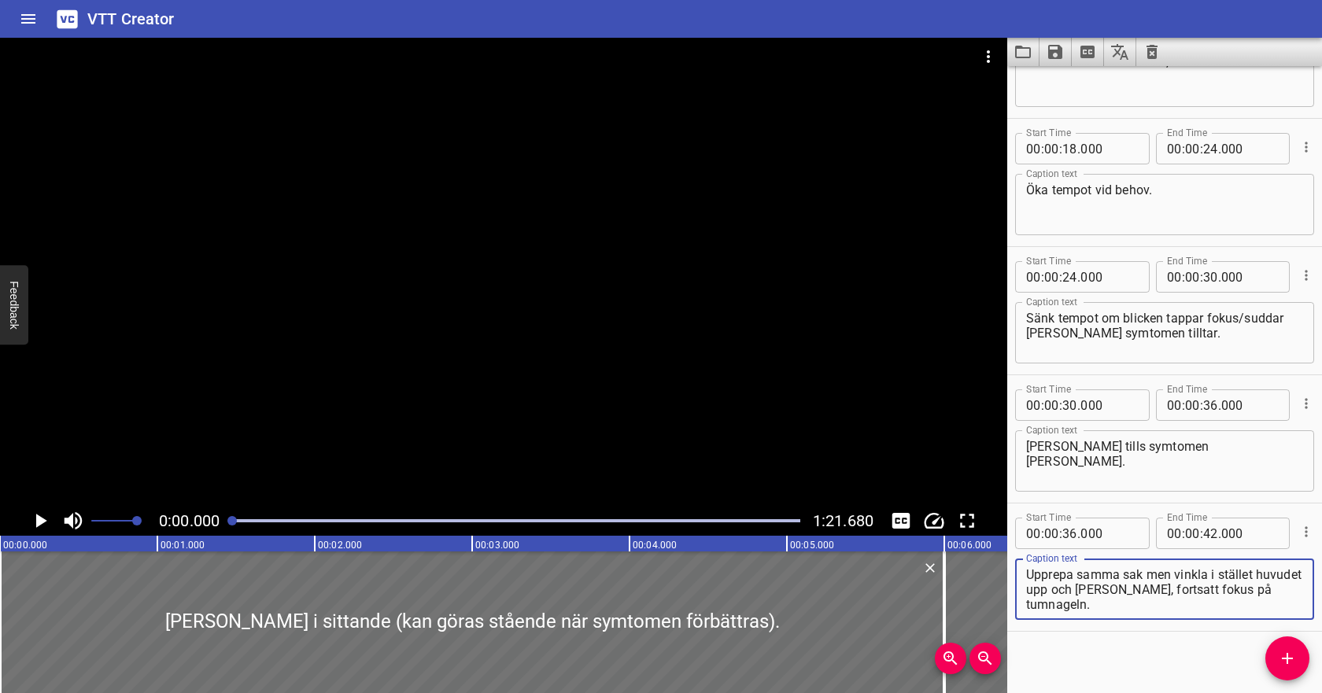
scroll to position [345, 0]
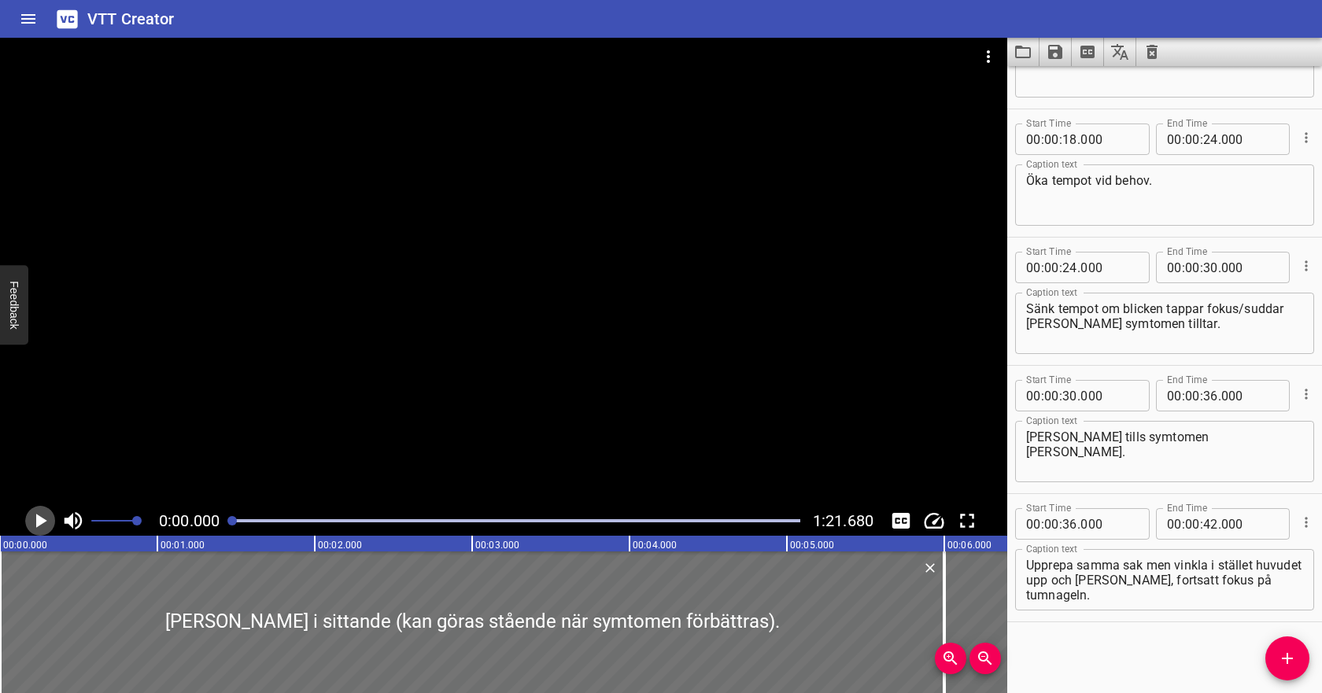
click at [25, 518] on button "Play/Pause" at bounding box center [40, 521] width 30 height 30
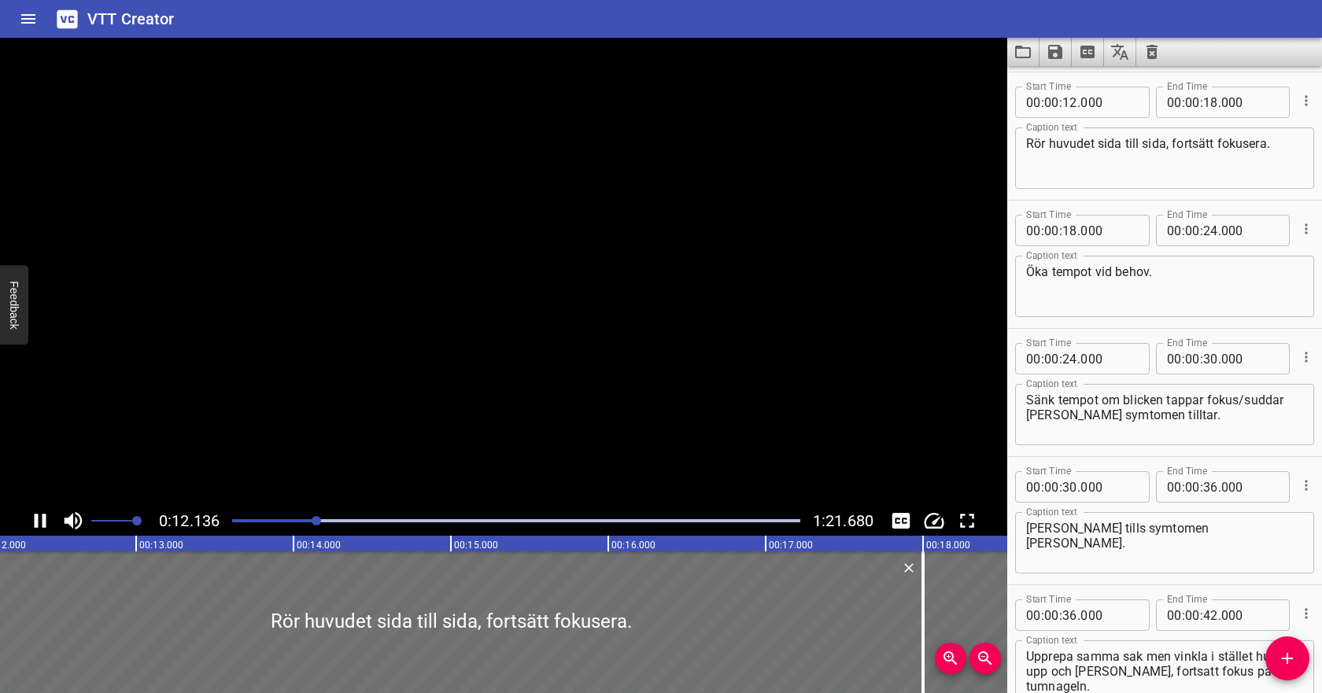
scroll to position [257, 0]
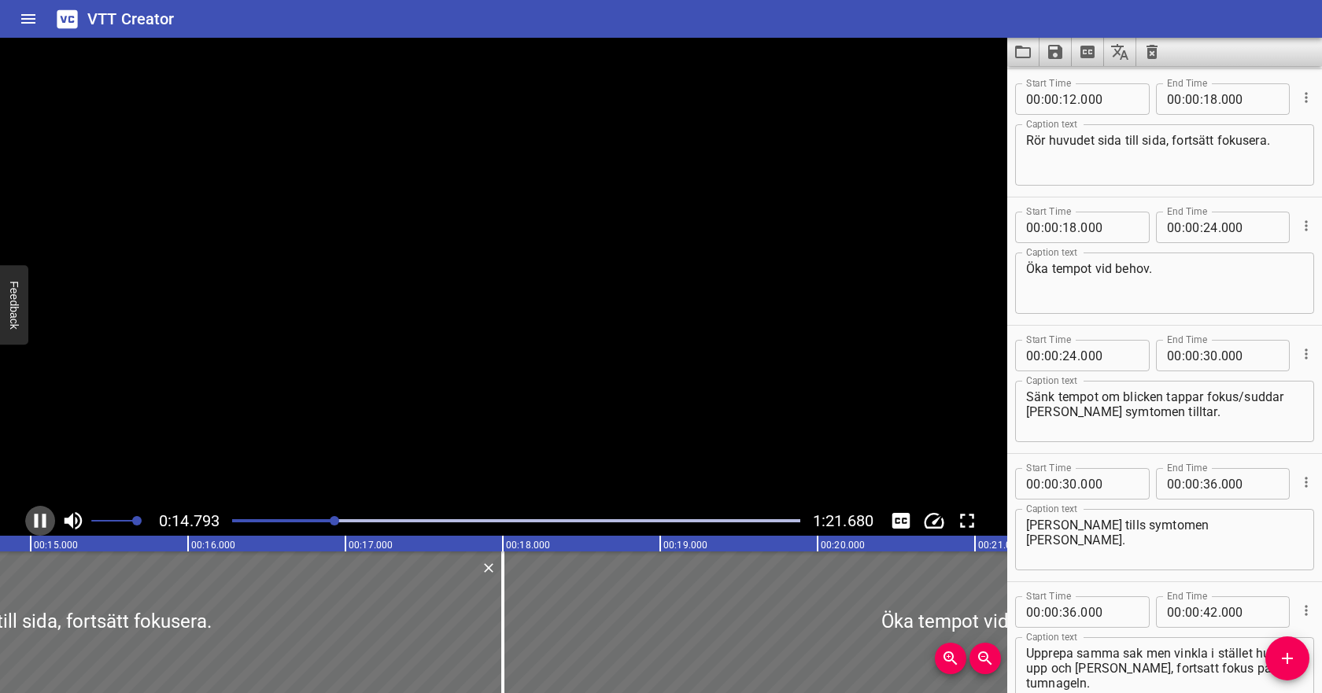
click at [45, 520] on icon "Play/Pause" at bounding box center [41, 521] width 12 height 14
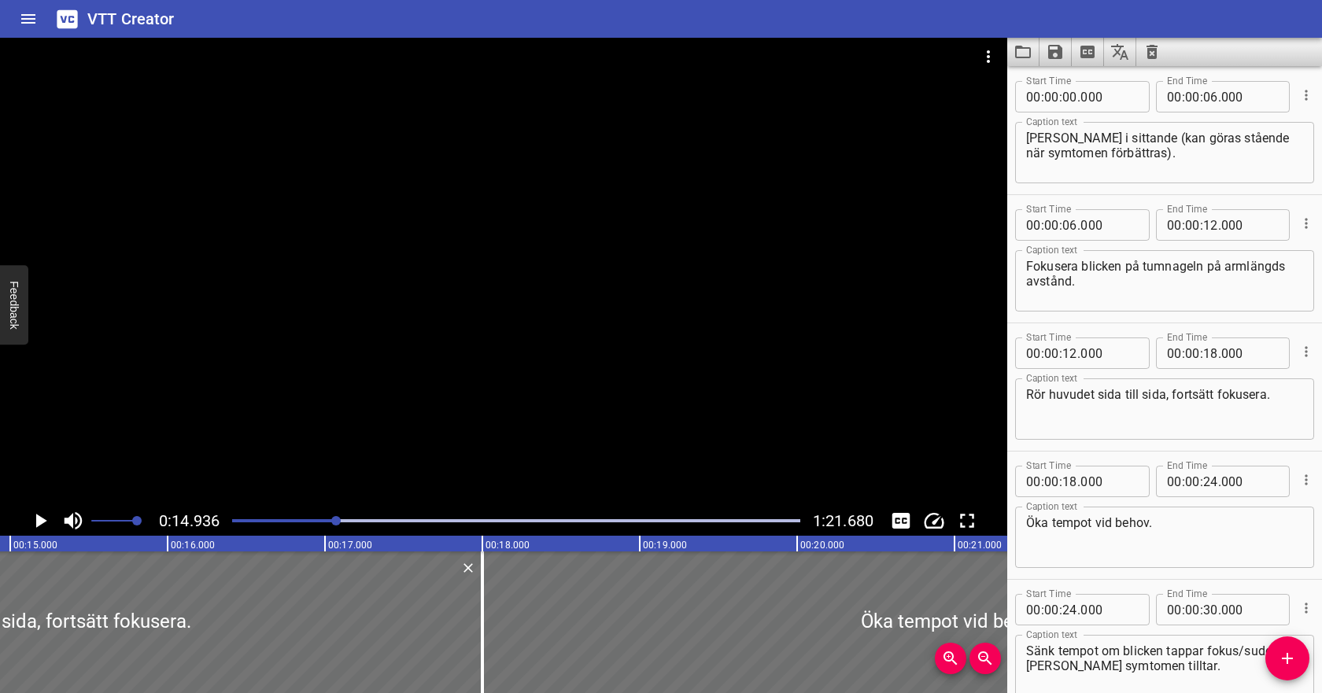
scroll to position [0, 0]
click at [1071, 226] on input "number" at bounding box center [1070, 227] width 15 height 31
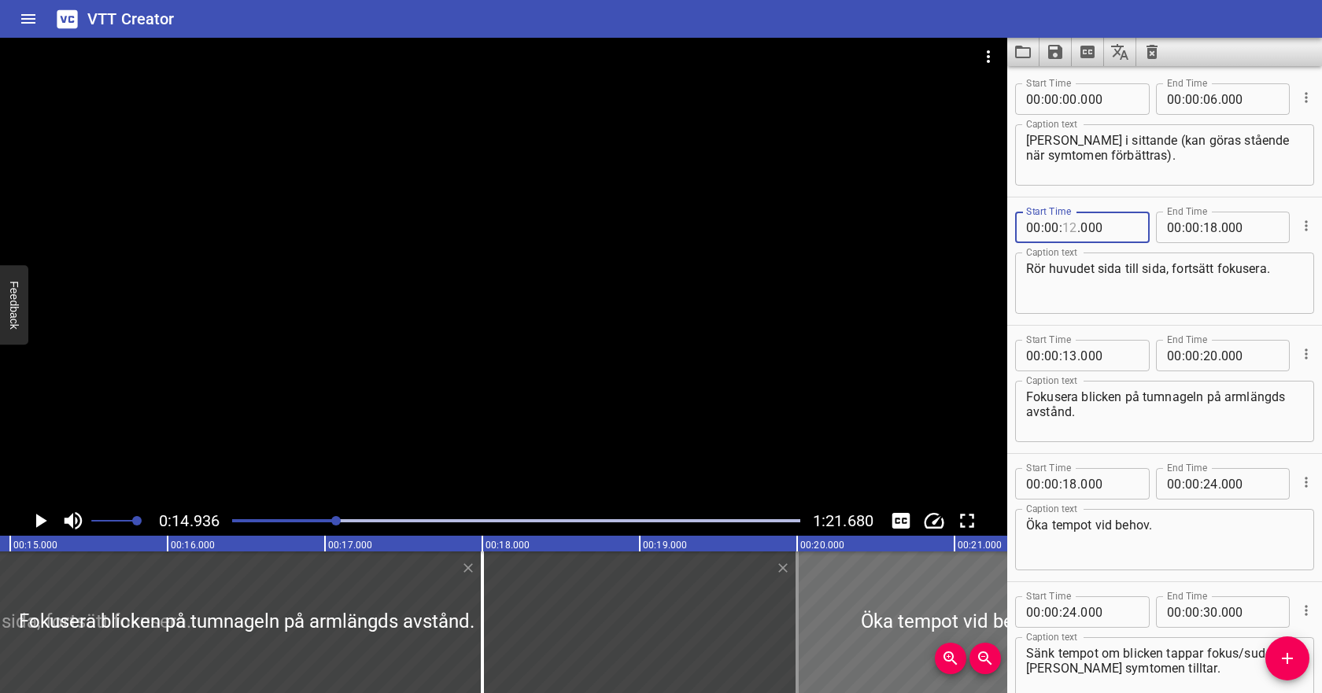
click at [1076, 224] on input "number" at bounding box center [1070, 227] width 15 height 31
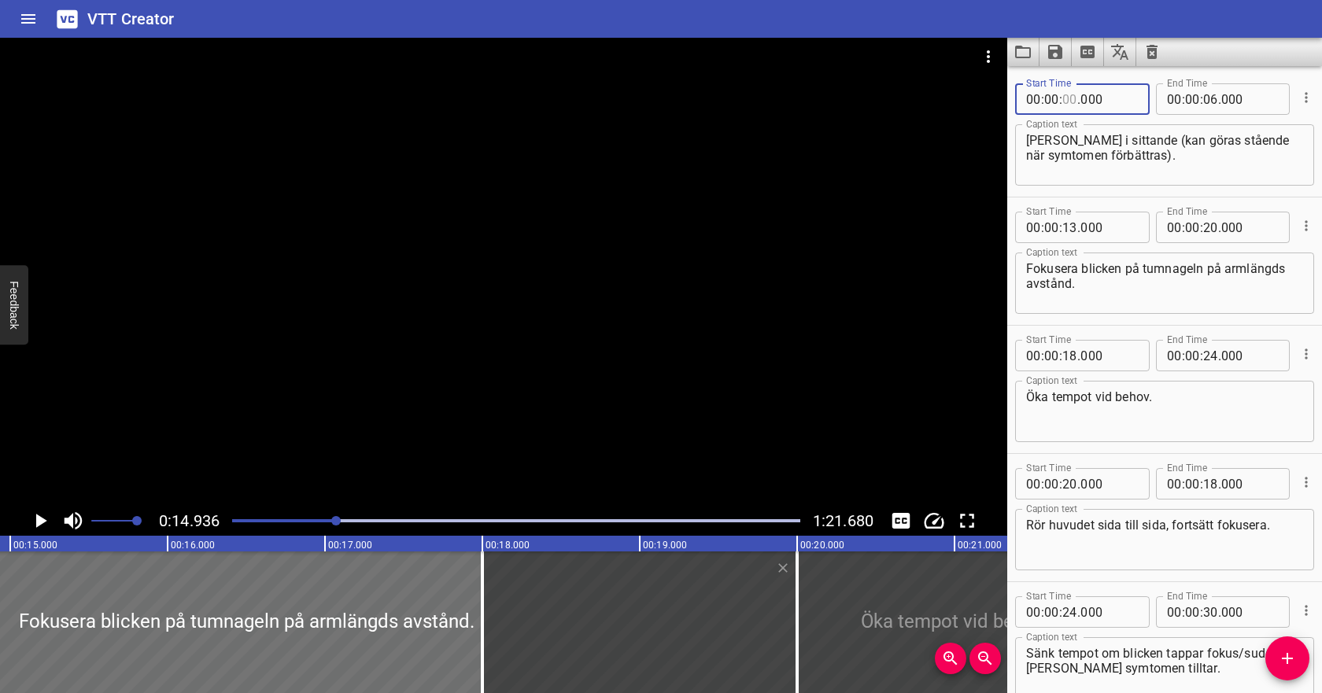
click at [1073, 100] on input "number" at bounding box center [1070, 98] width 15 height 31
click at [1211, 97] on input "number" at bounding box center [1210, 98] width 15 height 31
click at [564, 505] on div at bounding box center [503, 272] width 1007 height 468
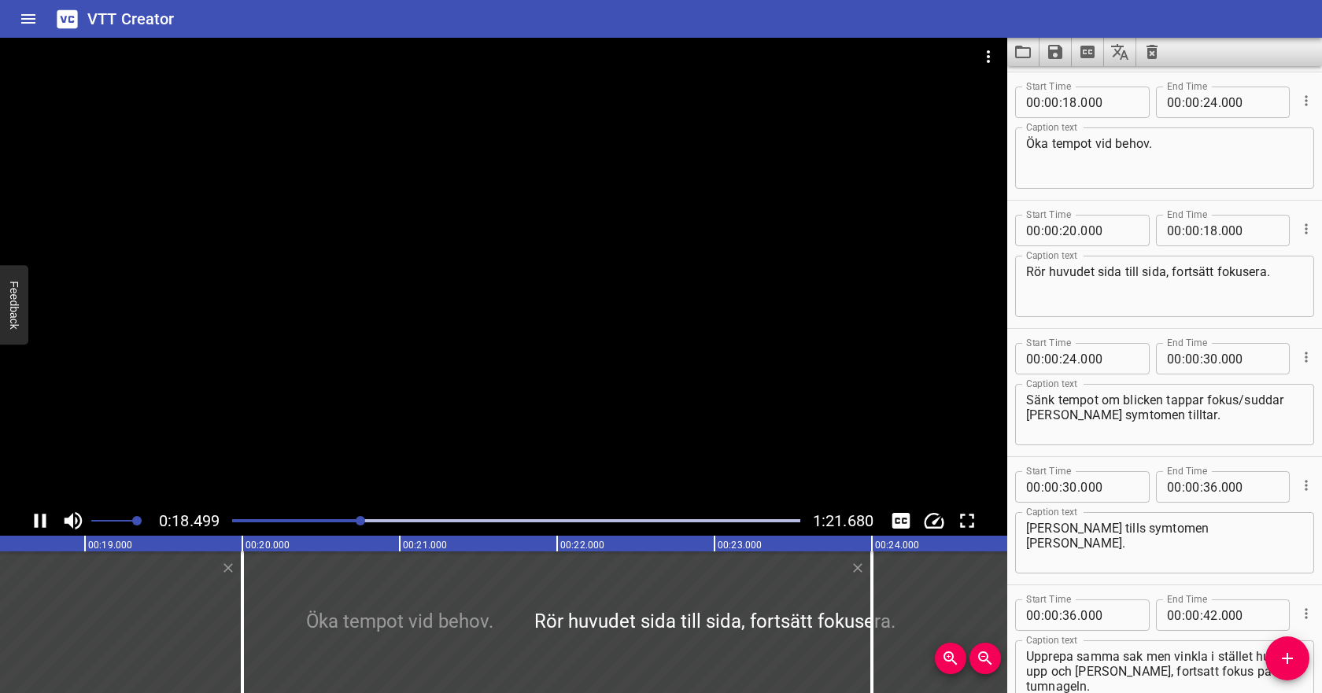
scroll to position [257, 0]
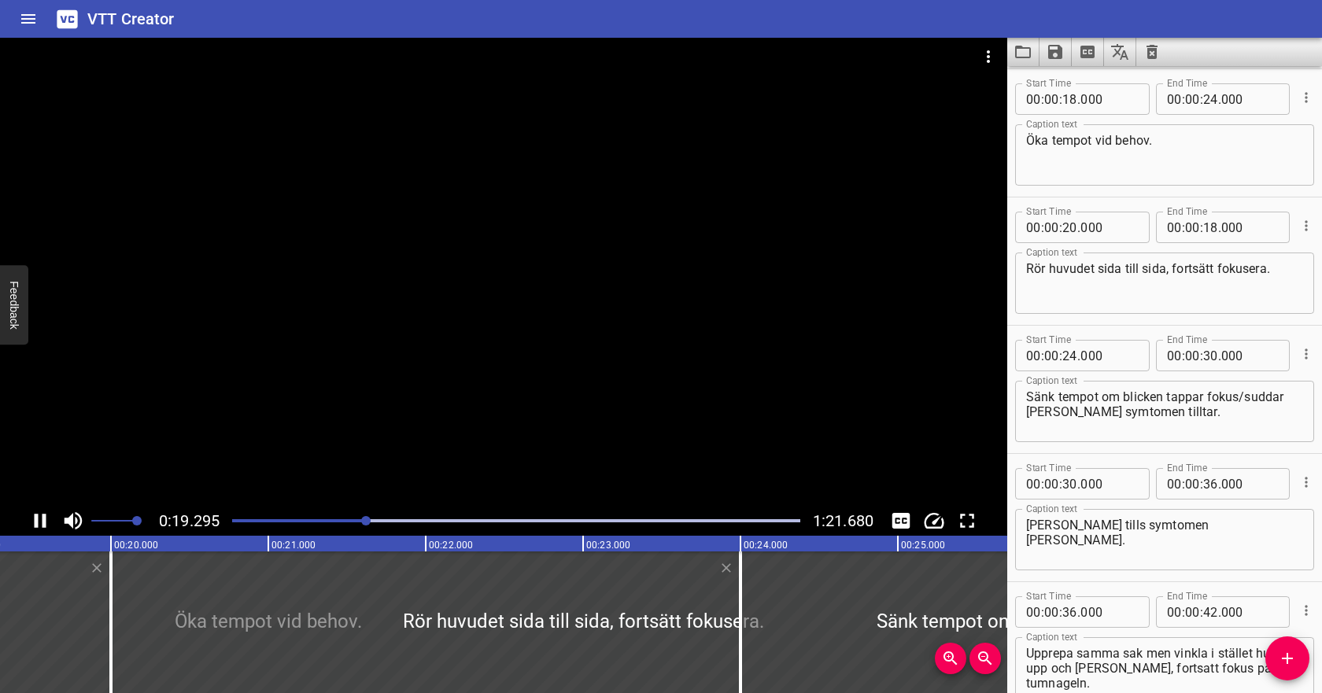
click at [46, 523] on icon "Play/Pause" at bounding box center [40, 521] width 24 height 24
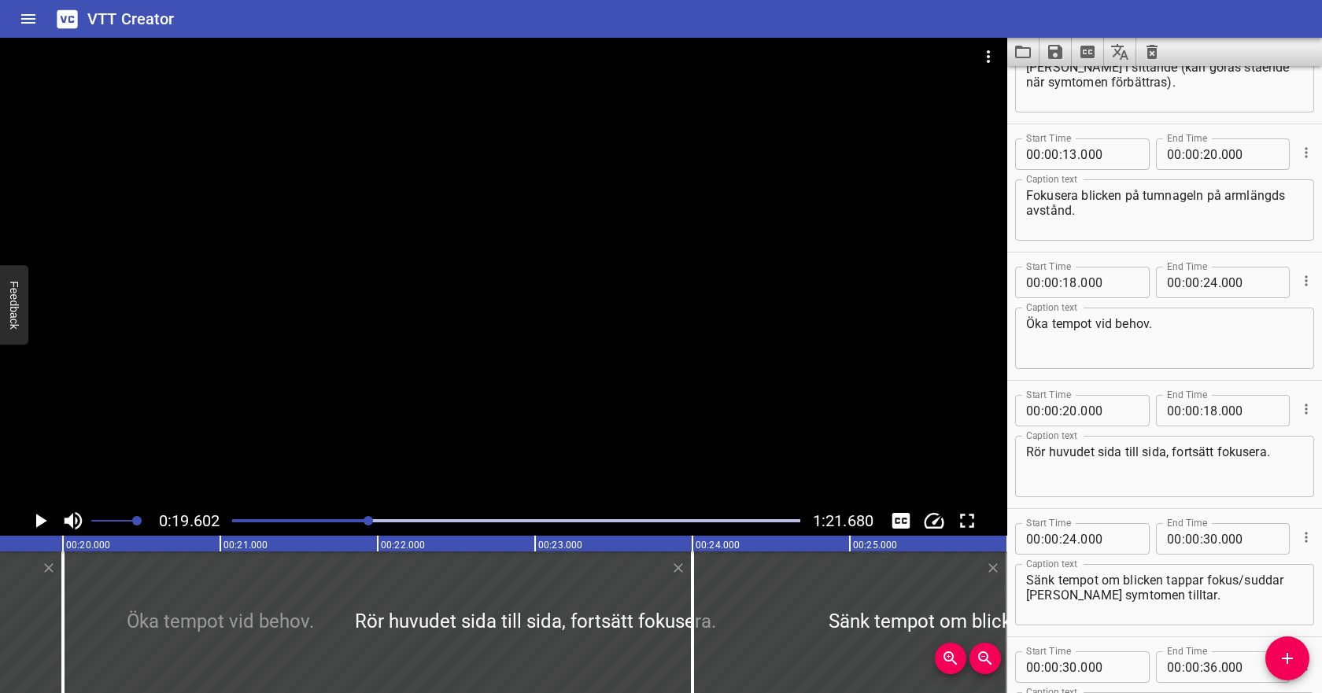
scroll to position [0, 0]
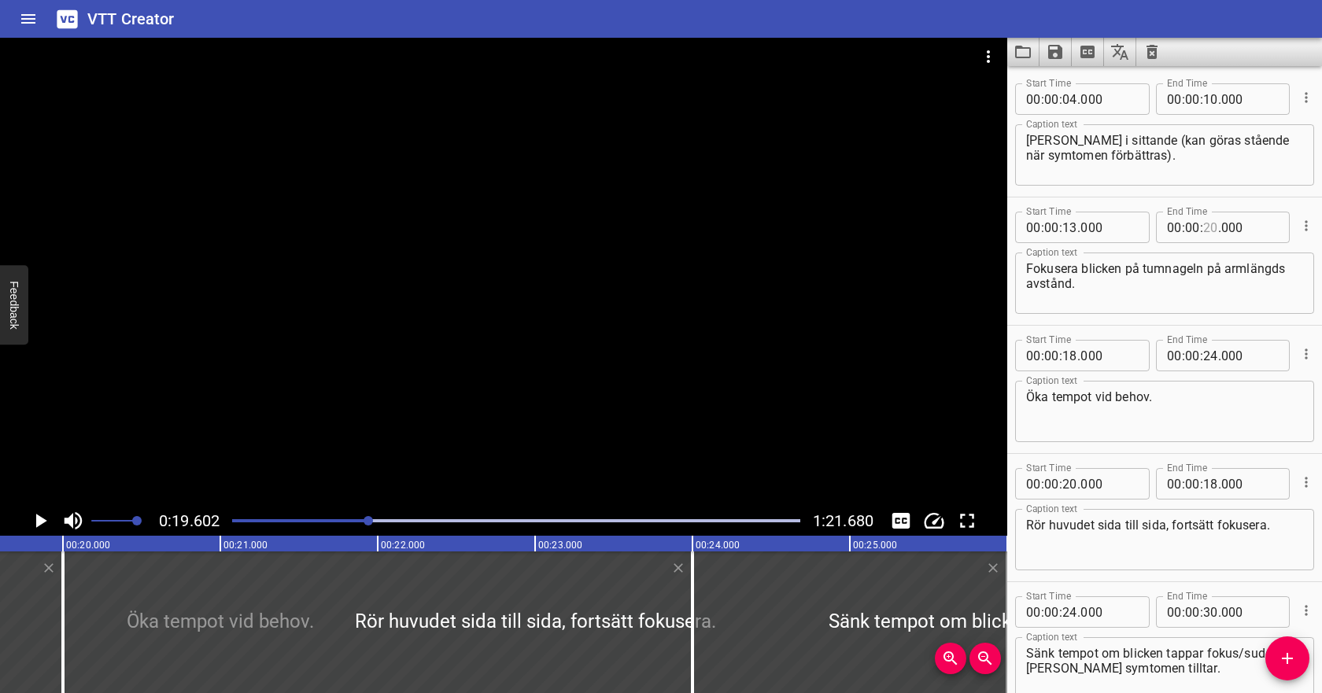
click at [1212, 227] on input "number" at bounding box center [1210, 227] width 15 height 31
click at [1202, 231] on span ":" at bounding box center [1201, 227] width 3 height 31
click at [1214, 226] on input "number" at bounding box center [1210, 227] width 15 height 31
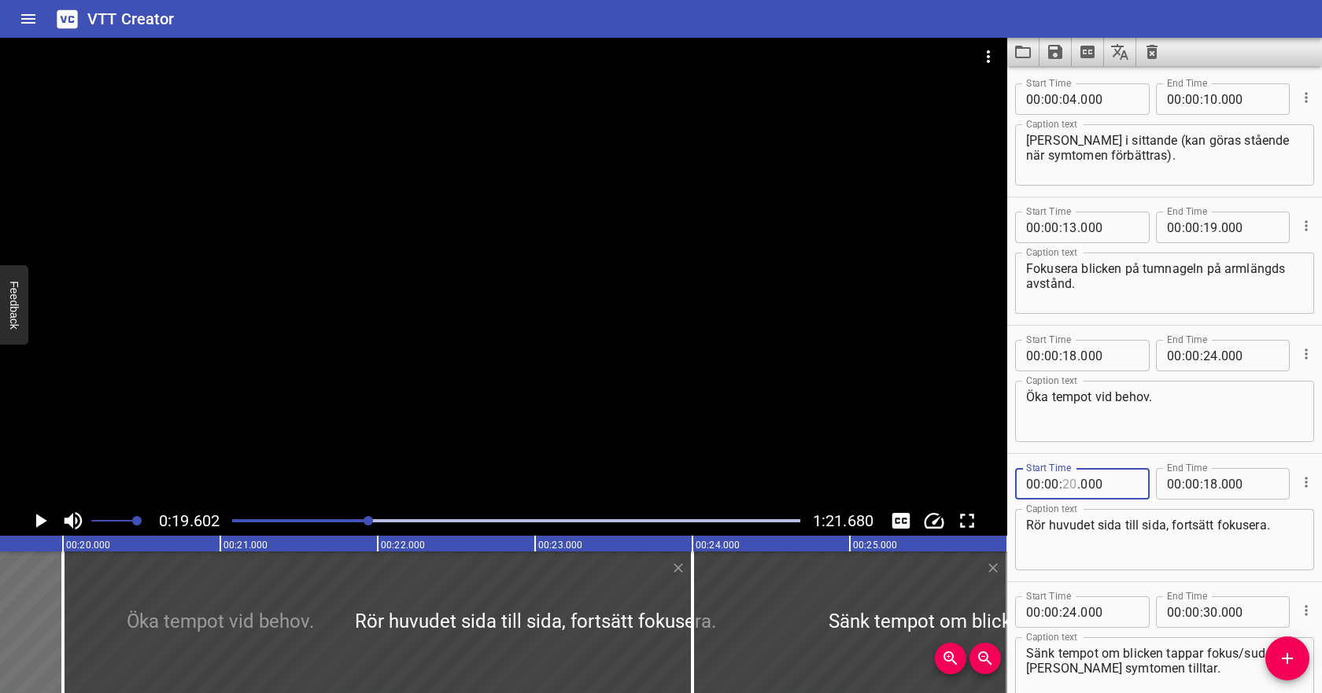
click at [1067, 488] on input "number" at bounding box center [1070, 483] width 15 height 31
click at [1212, 484] on input "number" at bounding box center [1210, 483] width 15 height 31
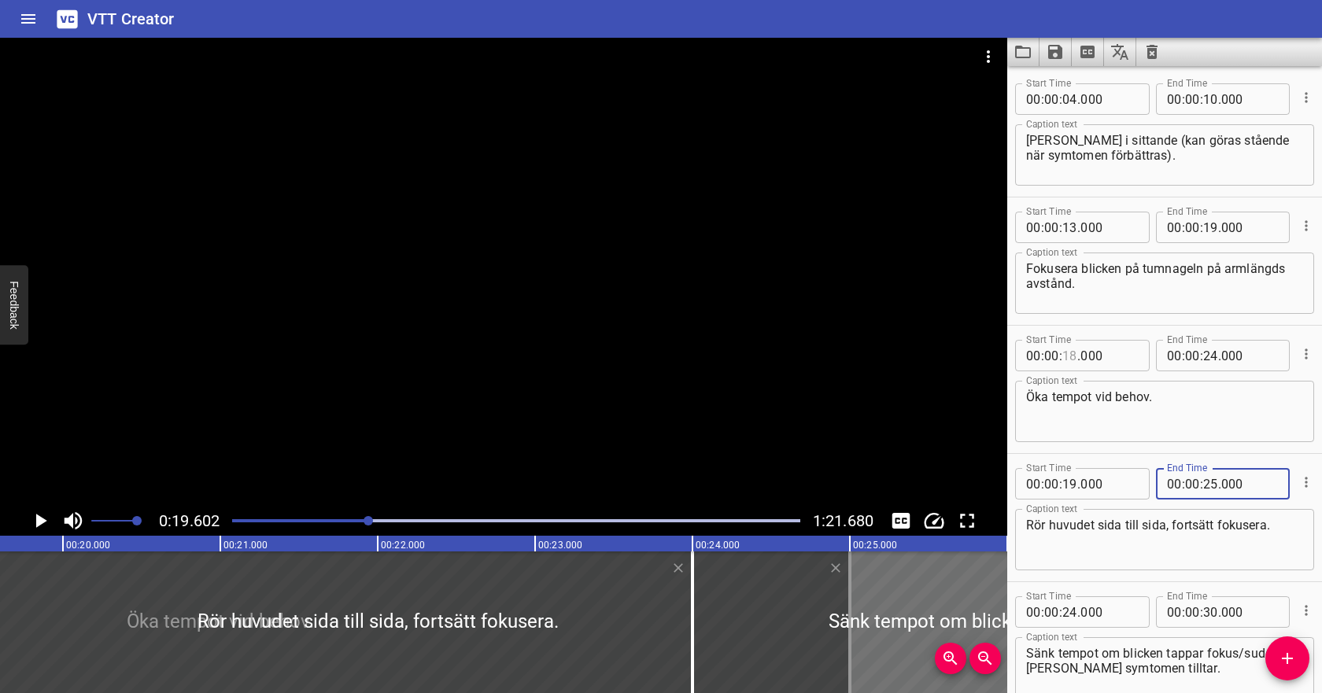
click at [1076, 357] on input "number" at bounding box center [1070, 355] width 15 height 31
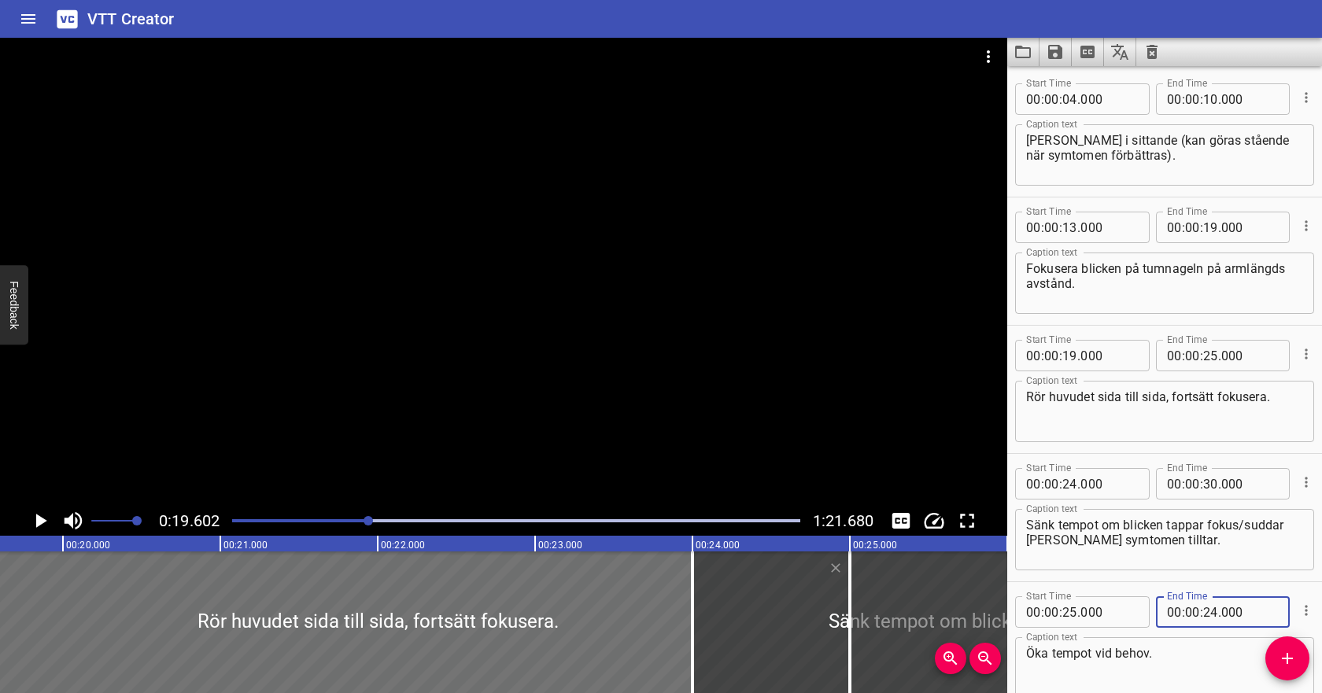
click at [46, 519] on icon "Play/Pause" at bounding box center [40, 521] width 24 height 24
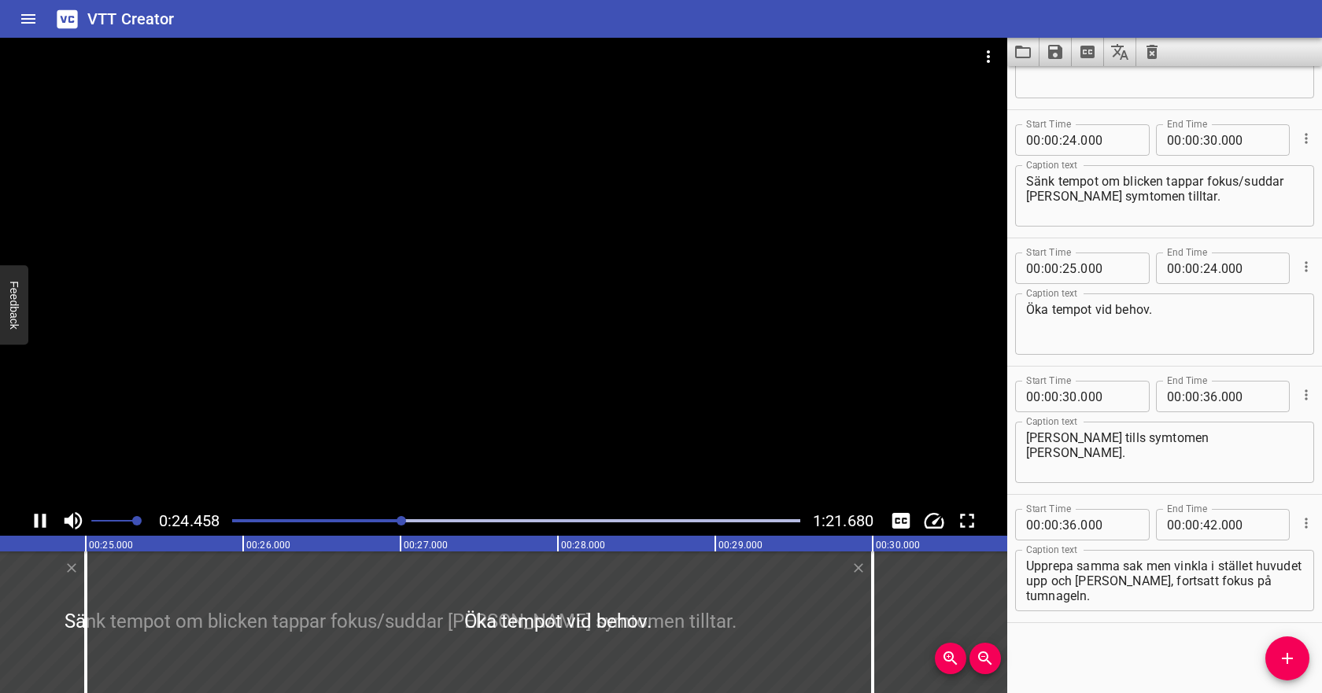
scroll to position [345, 0]
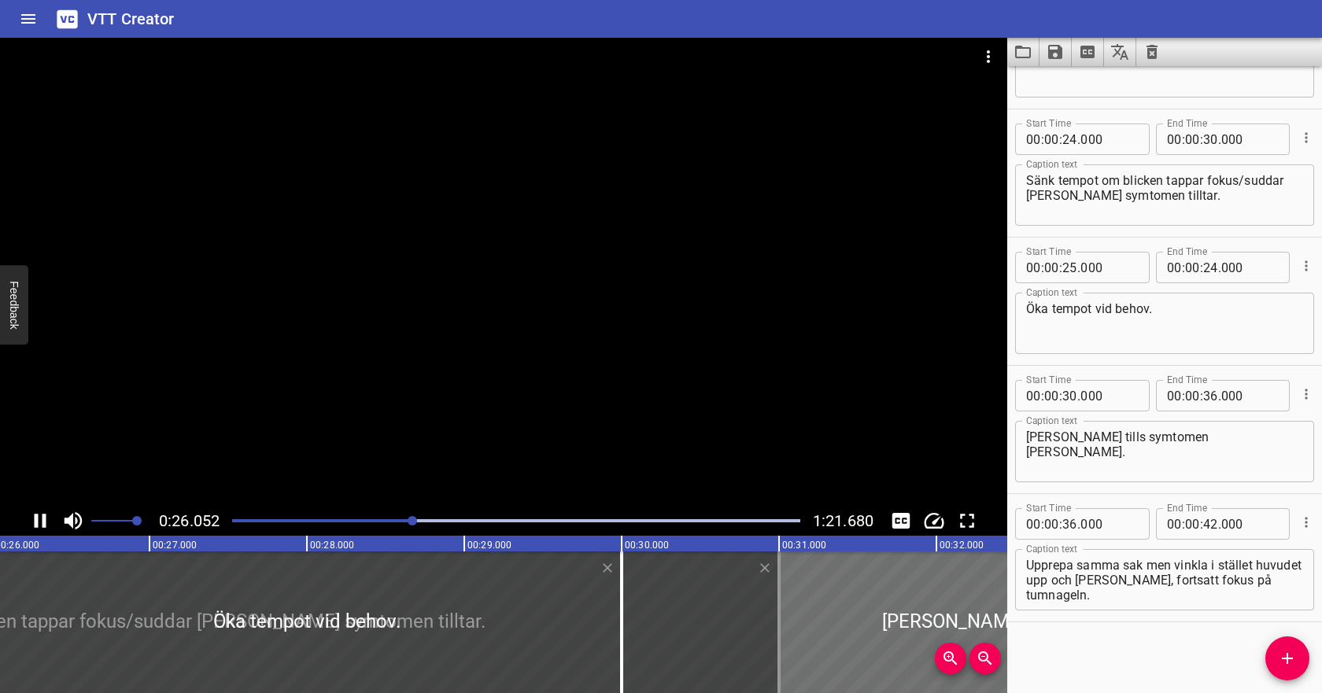
click at [44, 519] on icon "Play/Pause" at bounding box center [41, 521] width 12 height 14
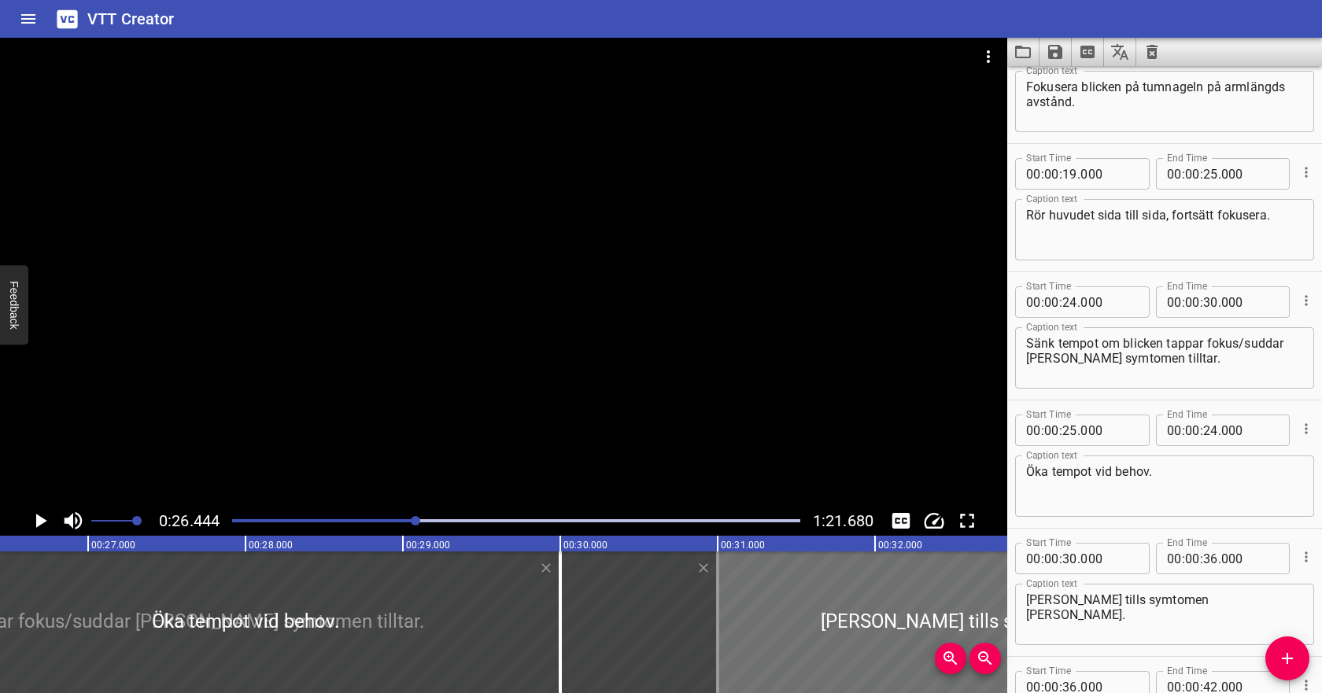
scroll to position [0, 0]
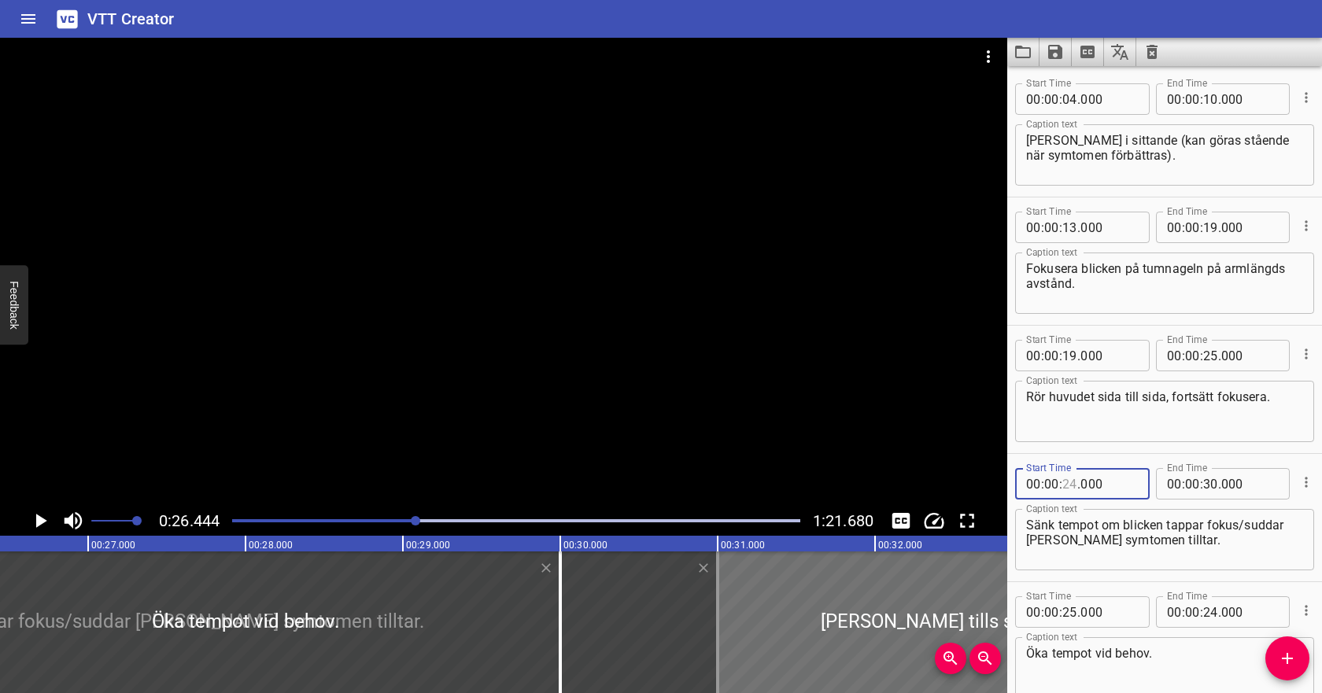
click at [1070, 482] on input "number" at bounding box center [1070, 483] width 15 height 31
click at [1211, 483] on input "number" at bounding box center [1210, 483] width 15 height 31
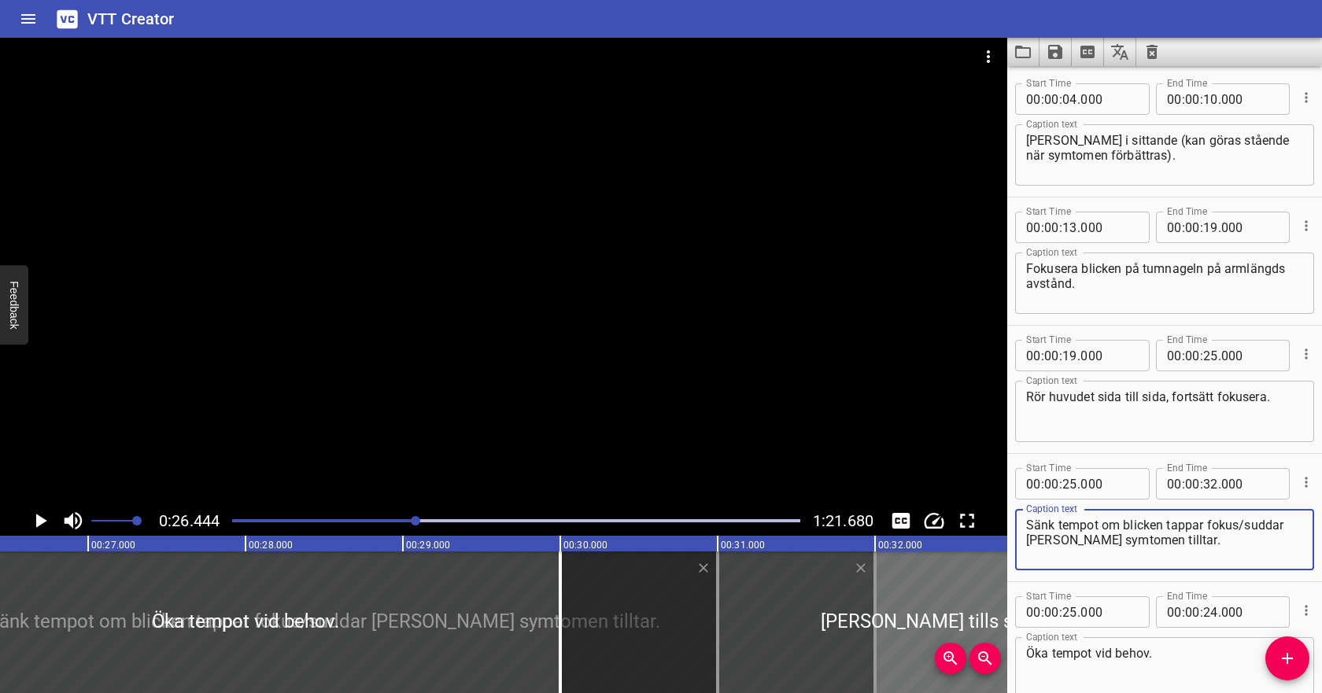
click at [1166, 545] on textarea "Sänk tempot om blicken tappar fokus/suddar [PERSON_NAME] symtomen tilltar." at bounding box center [1164, 540] width 277 height 45
click at [43, 521] on icon "Play/Pause" at bounding box center [41, 521] width 11 height 14
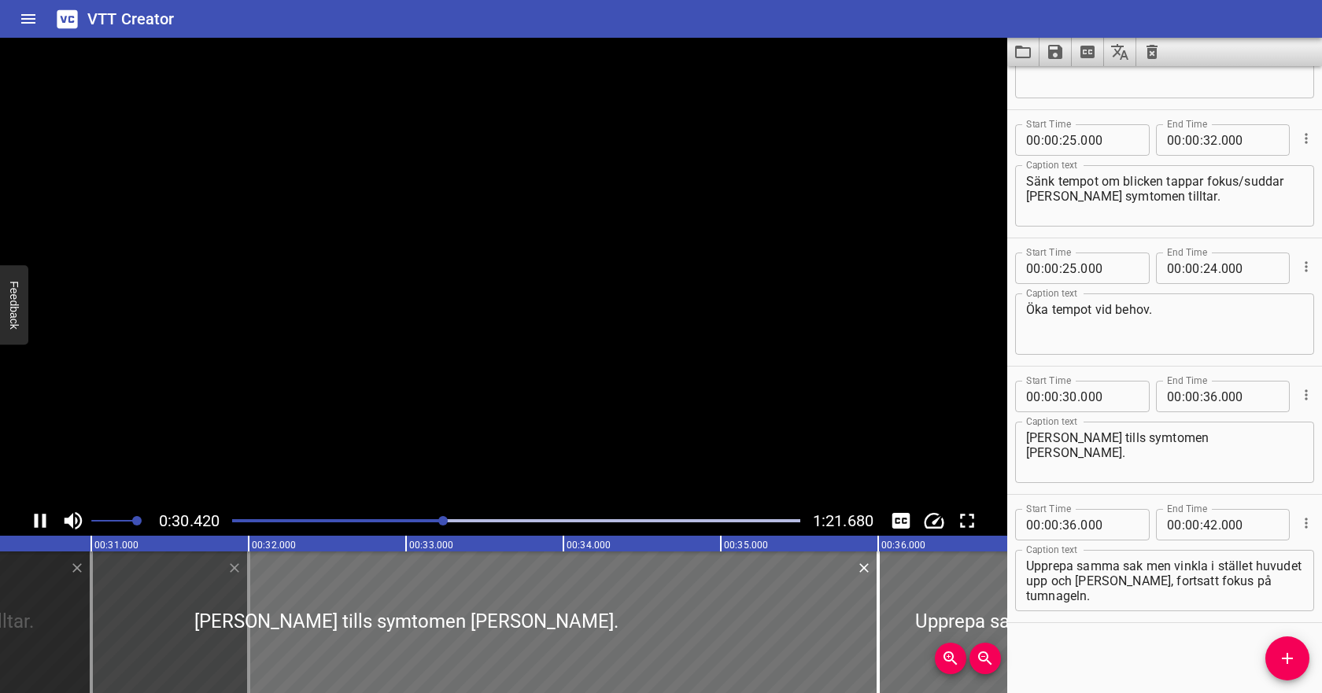
scroll to position [345, 0]
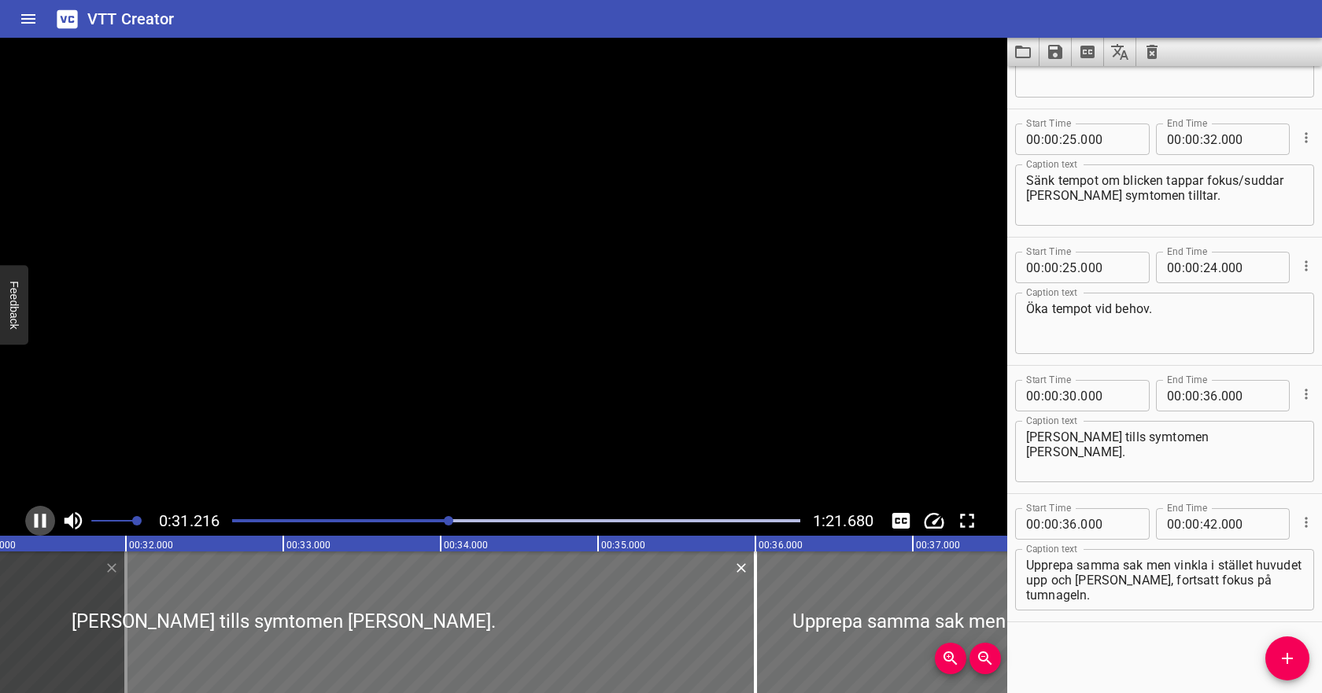
click at [43, 521] on icon "Play/Pause" at bounding box center [41, 521] width 12 height 14
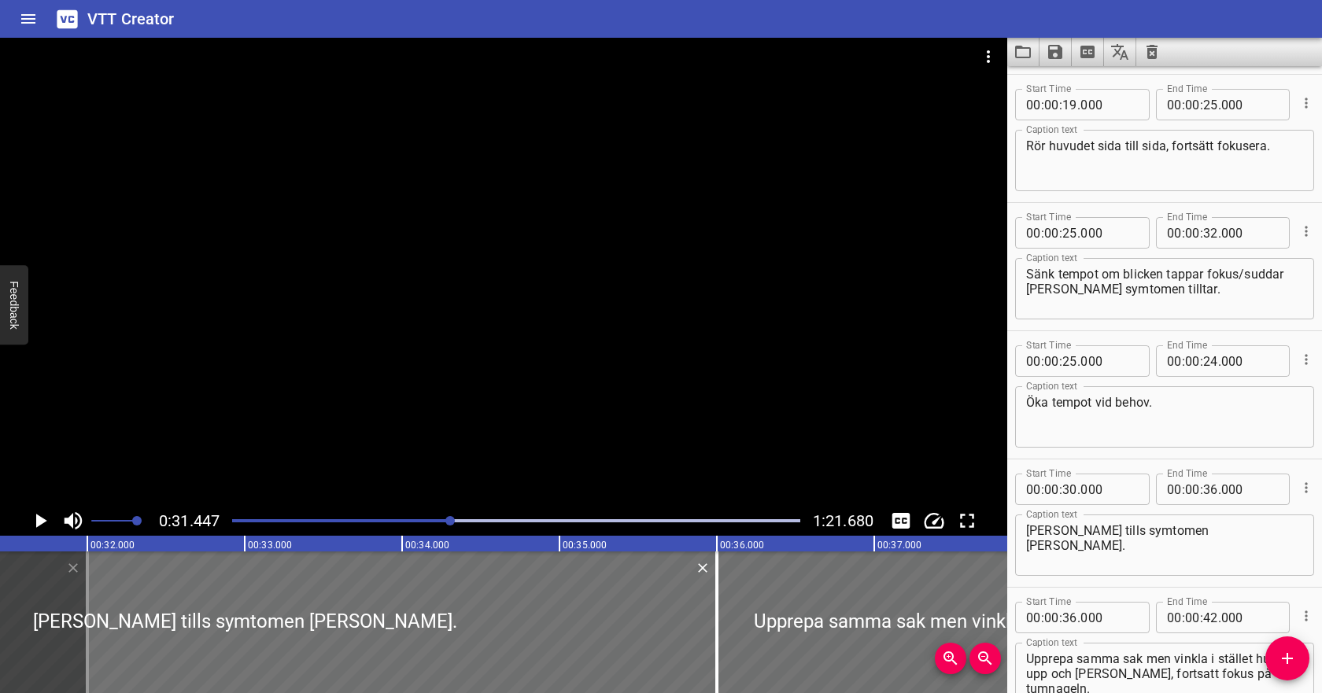
scroll to position [244, 0]
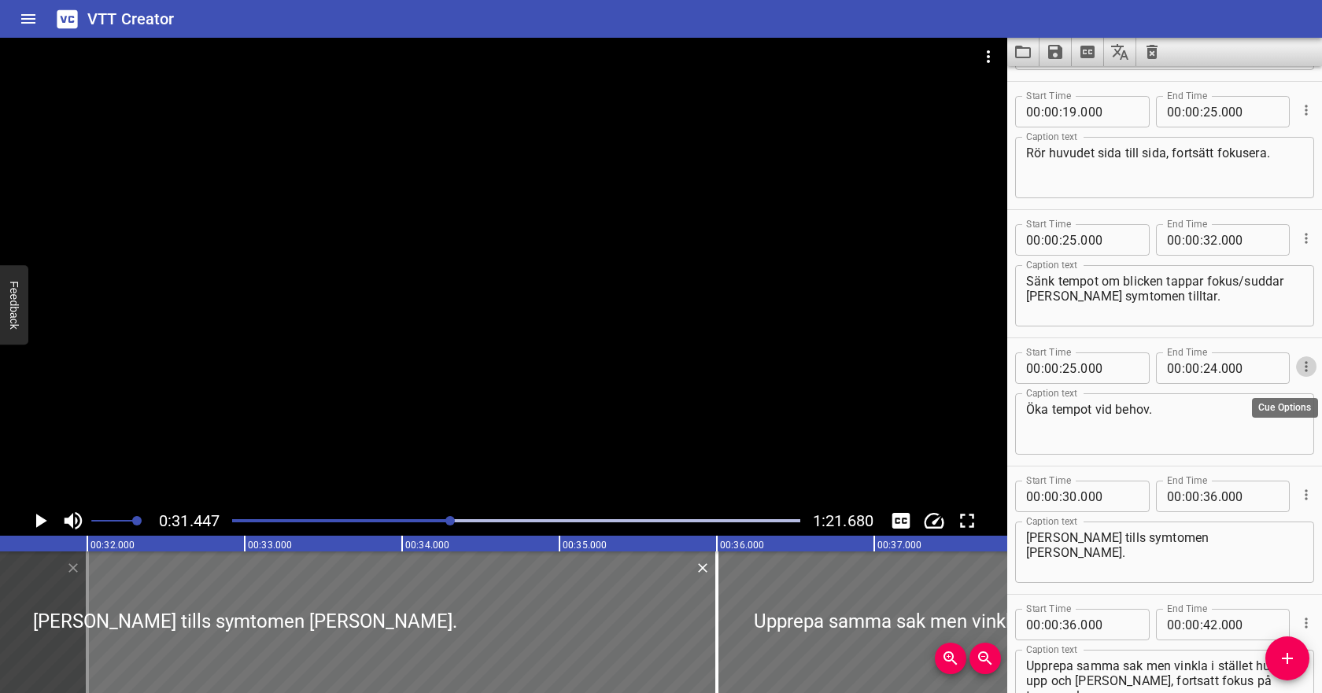
click at [1309, 366] on icon "Cue Options" at bounding box center [1307, 367] width 16 height 16
click at [1267, 392] on li "Delete Cue" at bounding box center [1240, 395] width 137 height 28
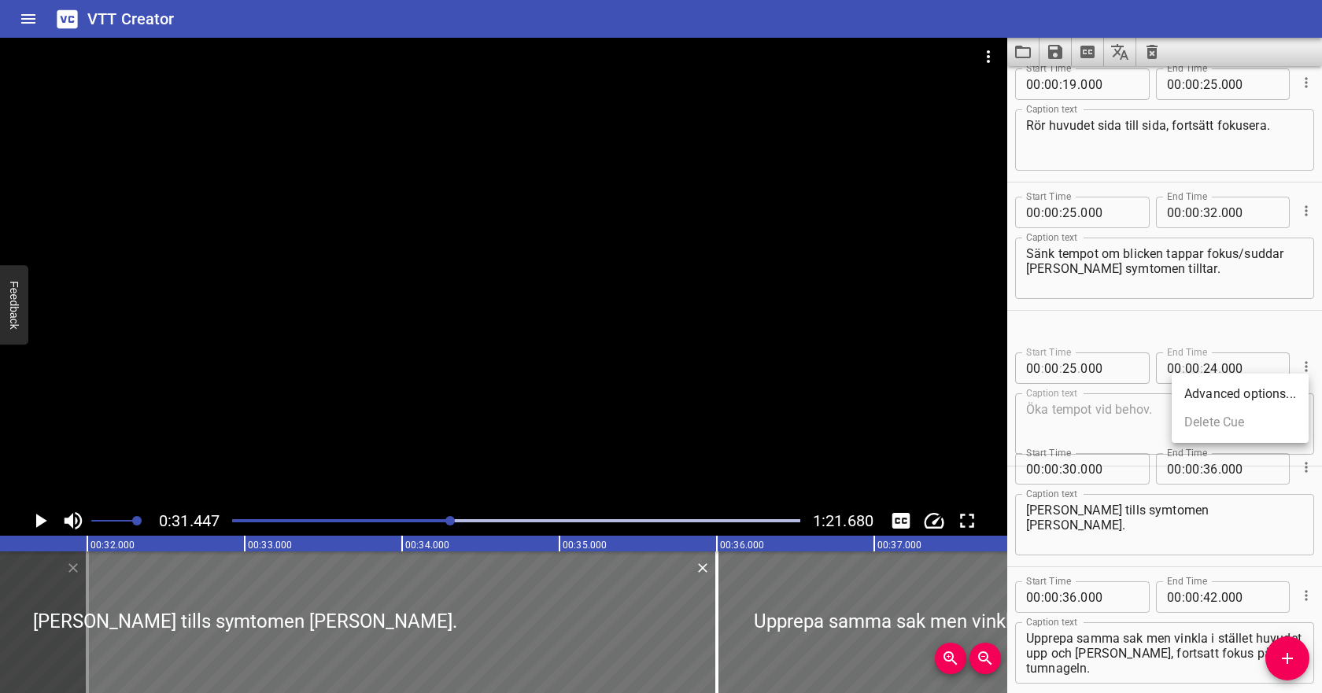
scroll to position [216, 0]
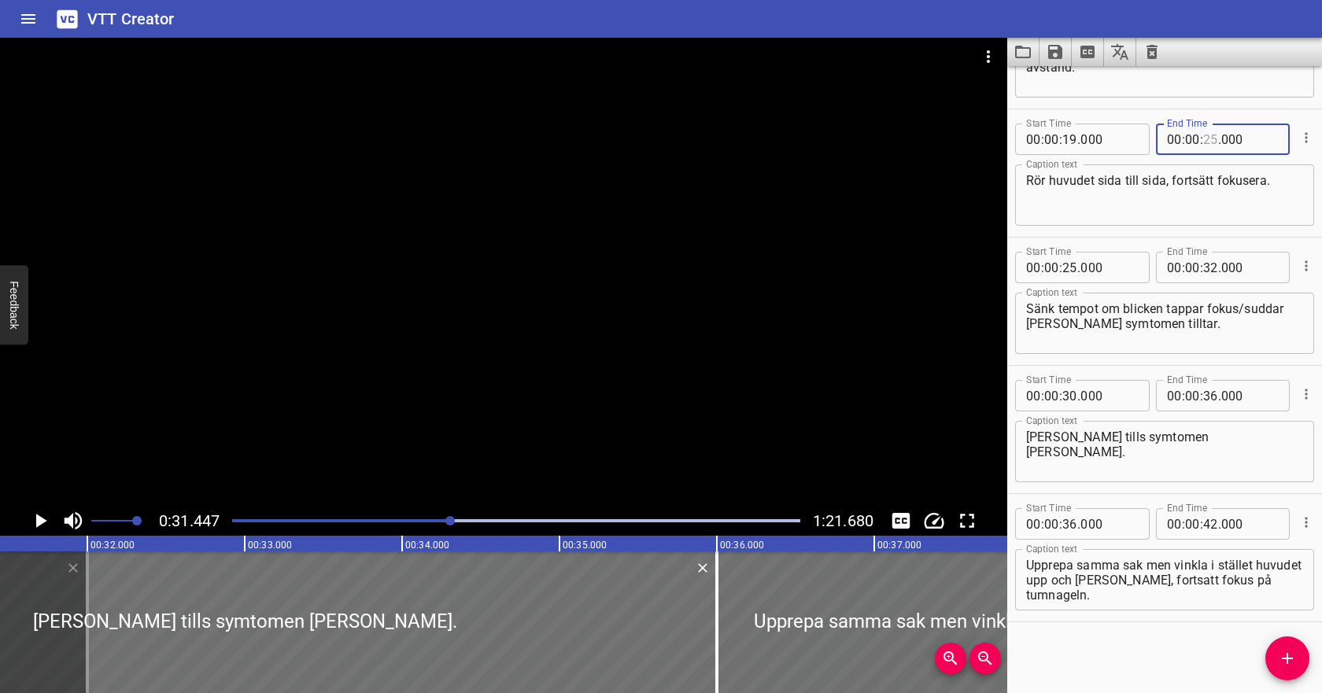
click at [1211, 137] on input "number" at bounding box center [1210, 139] width 15 height 31
click at [1067, 266] on input "number" at bounding box center [1070, 267] width 15 height 31
click at [1212, 266] on input "number" at bounding box center [1210, 267] width 15 height 31
click at [1071, 394] on input "number" at bounding box center [1070, 395] width 15 height 31
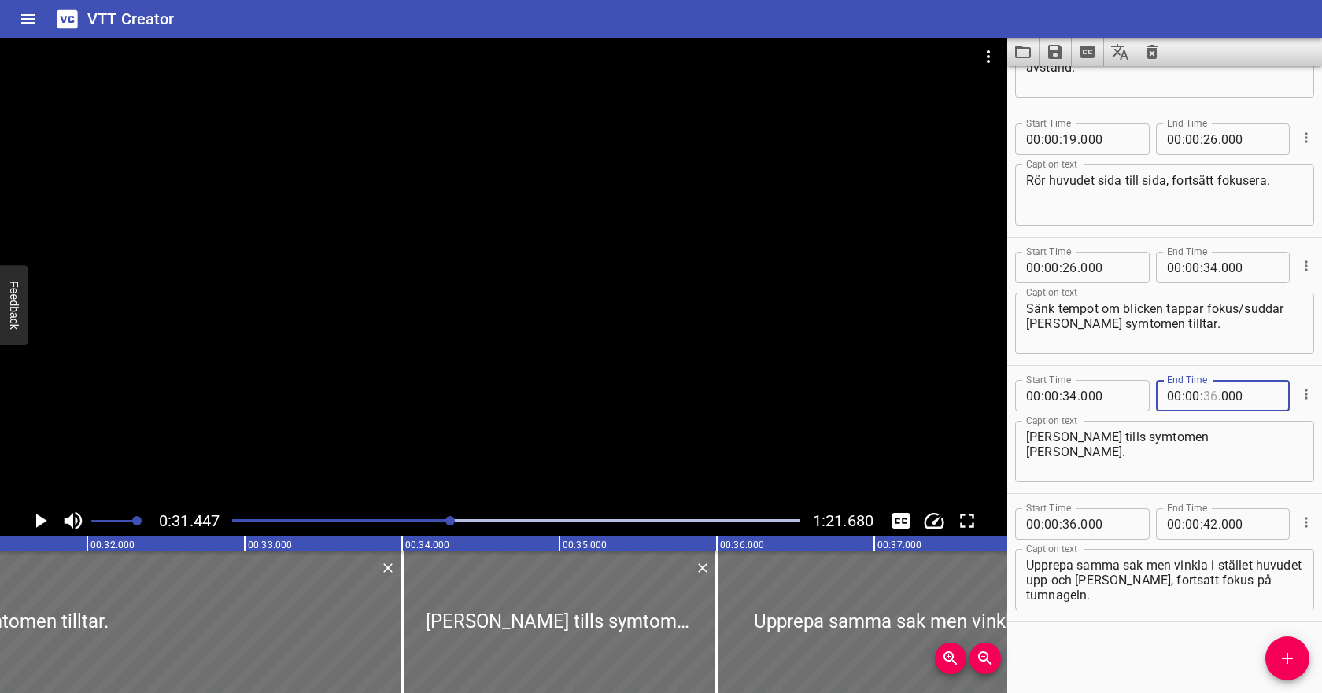
click at [1212, 396] on input "number" at bounding box center [1210, 395] width 15 height 31
click at [46, 516] on icon "Play/Pause" at bounding box center [40, 521] width 24 height 24
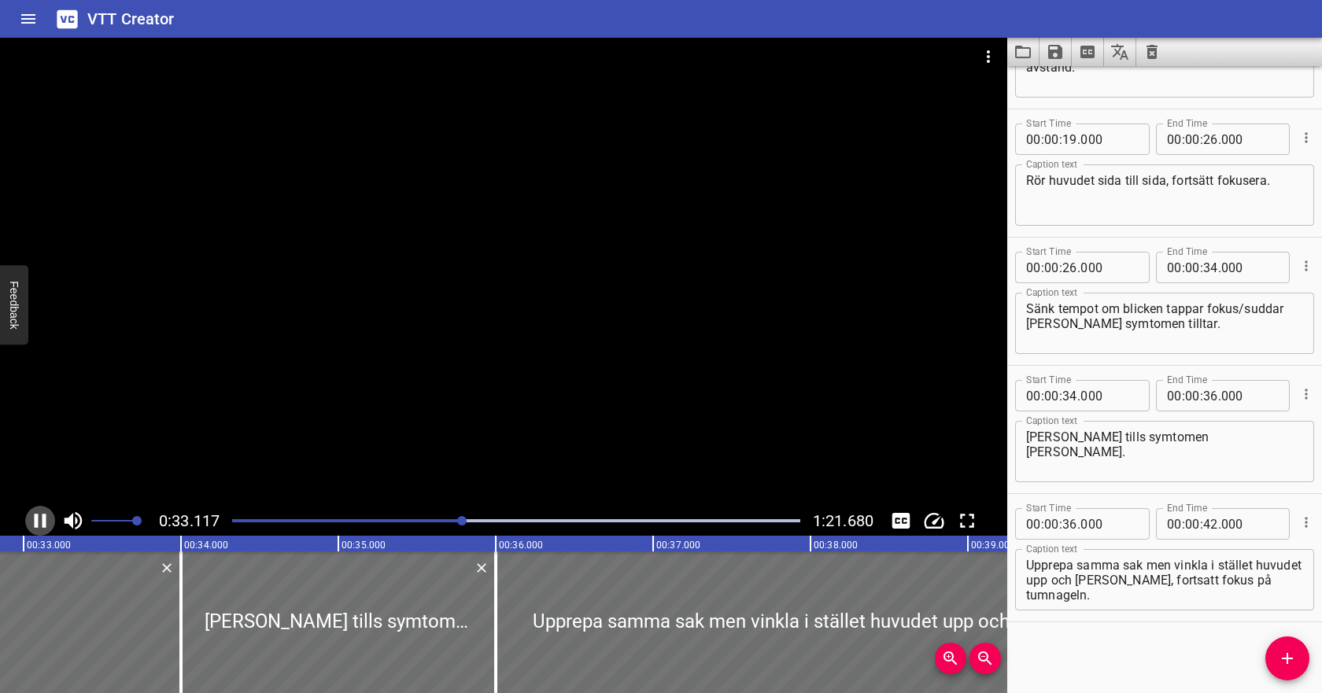
click at [46, 516] on icon "Play/Pause" at bounding box center [40, 521] width 24 height 24
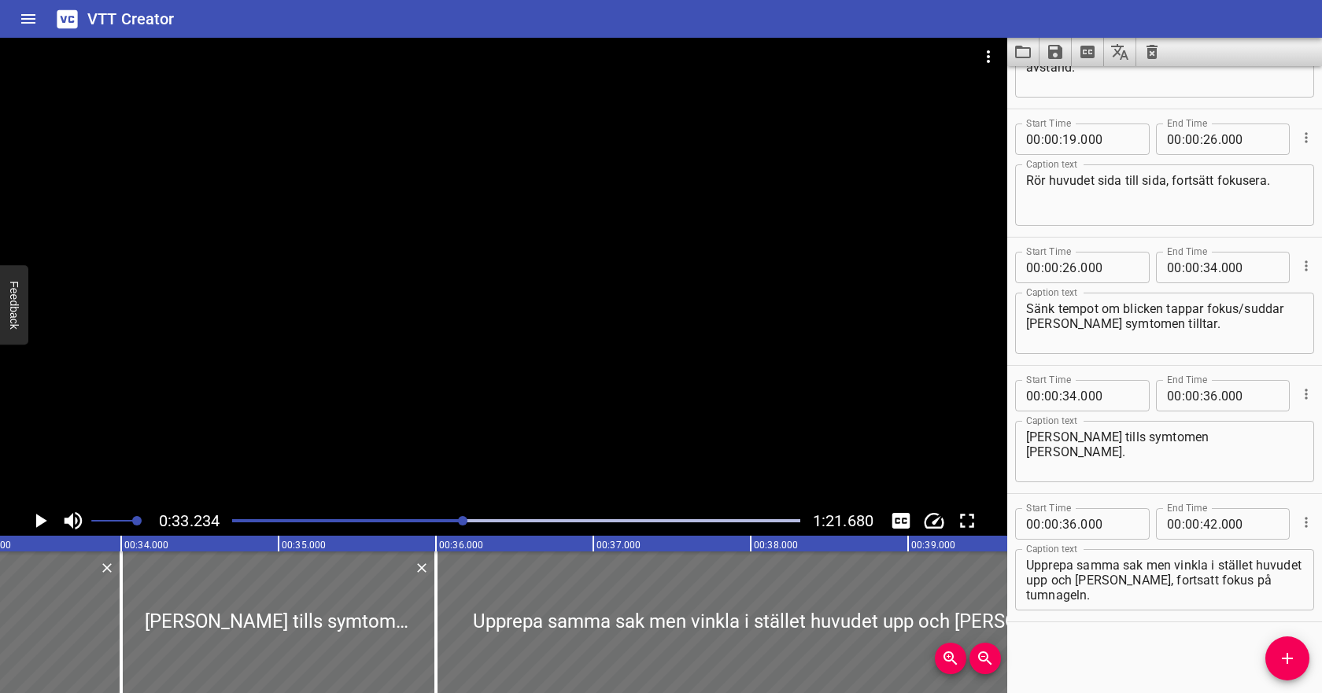
click at [48, 522] on icon "Play/Pause" at bounding box center [40, 521] width 24 height 24
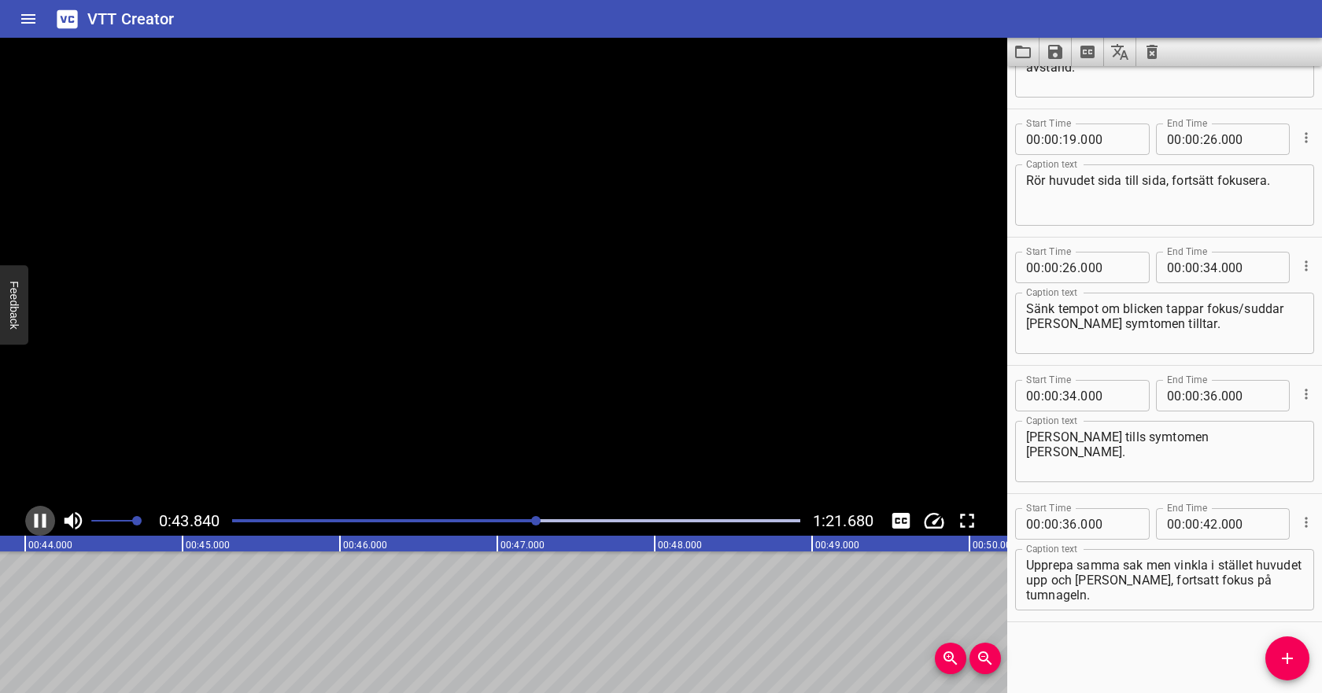
click at [48, 522] on icon "Play/Pause" at bounding box center [40, 521] width 24 height 24
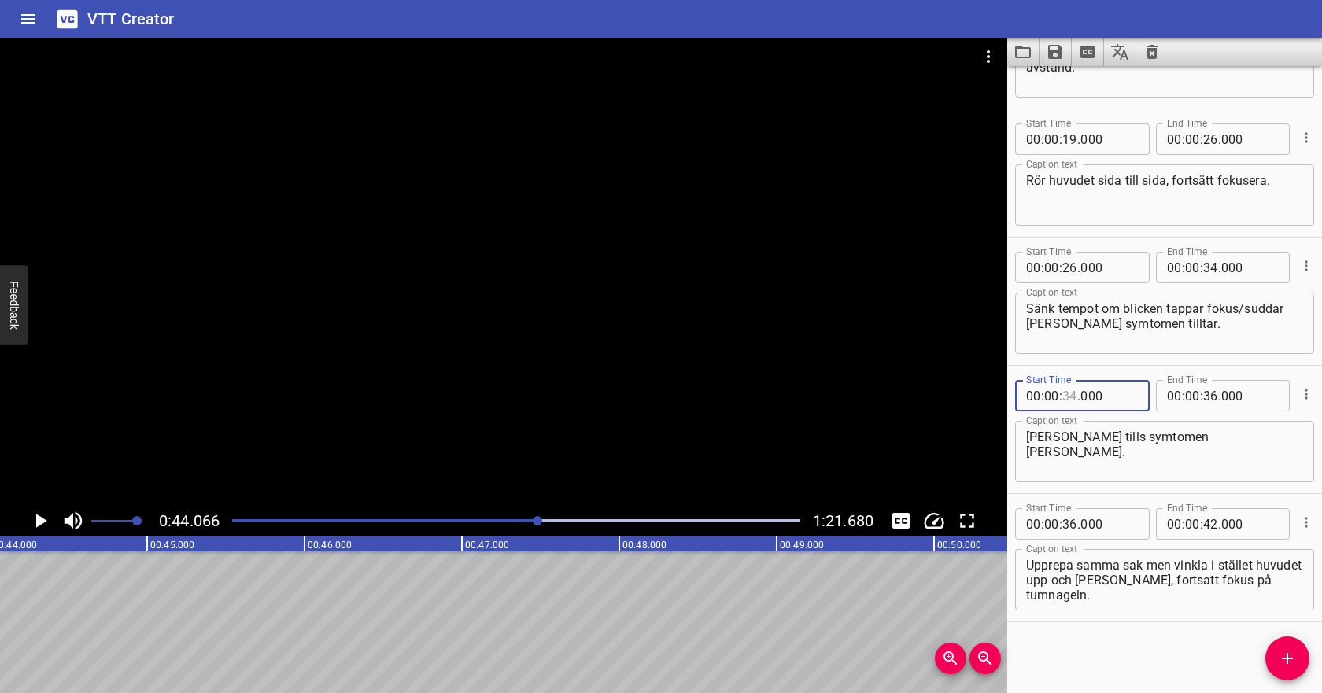
click at [1064, 401] on input "number" at bounding box center [1070, 395] width 15 height 31
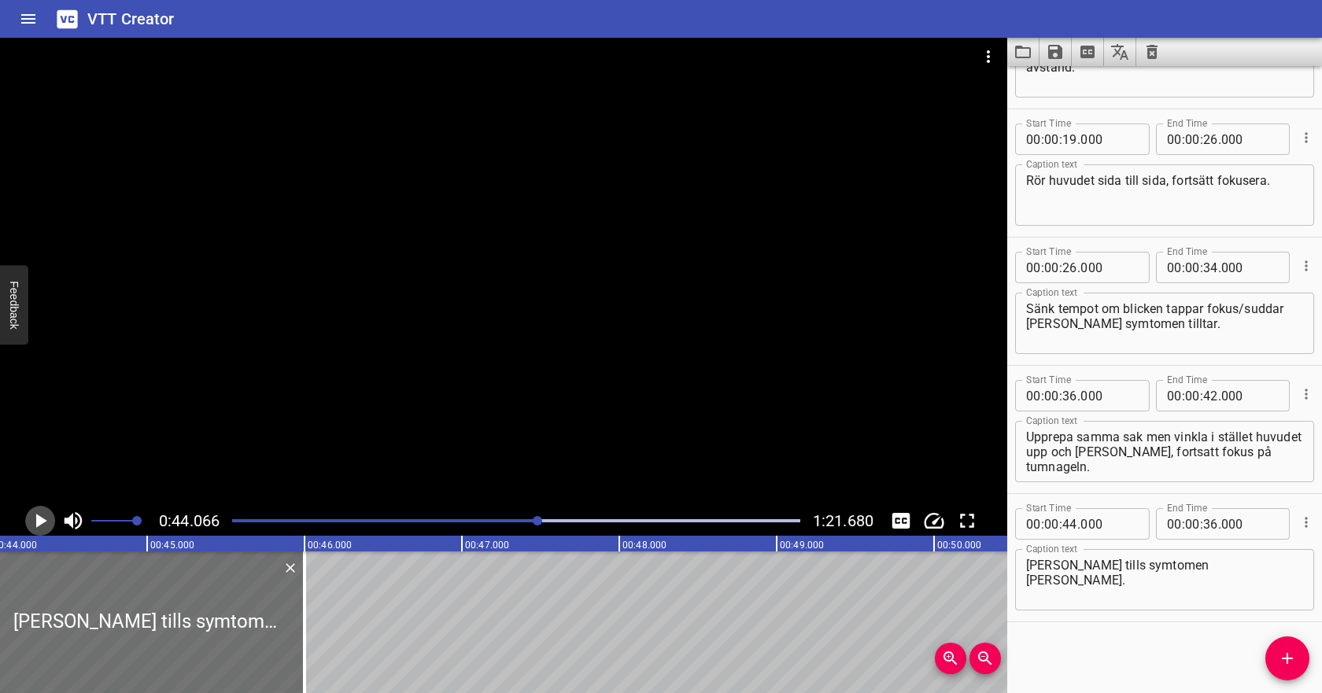
click at [50, 516] on icon "Play/Pause" at bounding box center [40, 521] width 24 height 24
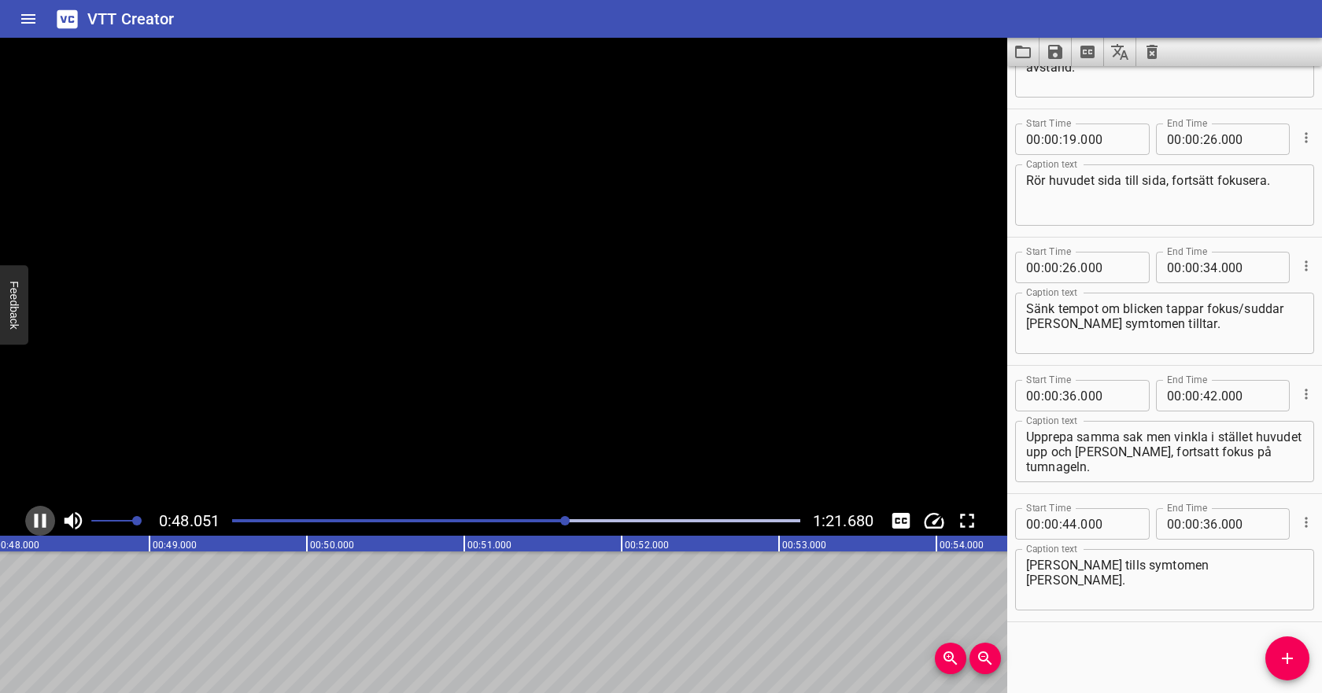
click at [50, 516] on icon "Play/Pause" at bounding box center [40, 521] width 24 height 24
click at [1211, 519] on input "number" at bounding box center [1210, 523] width 15 height 31
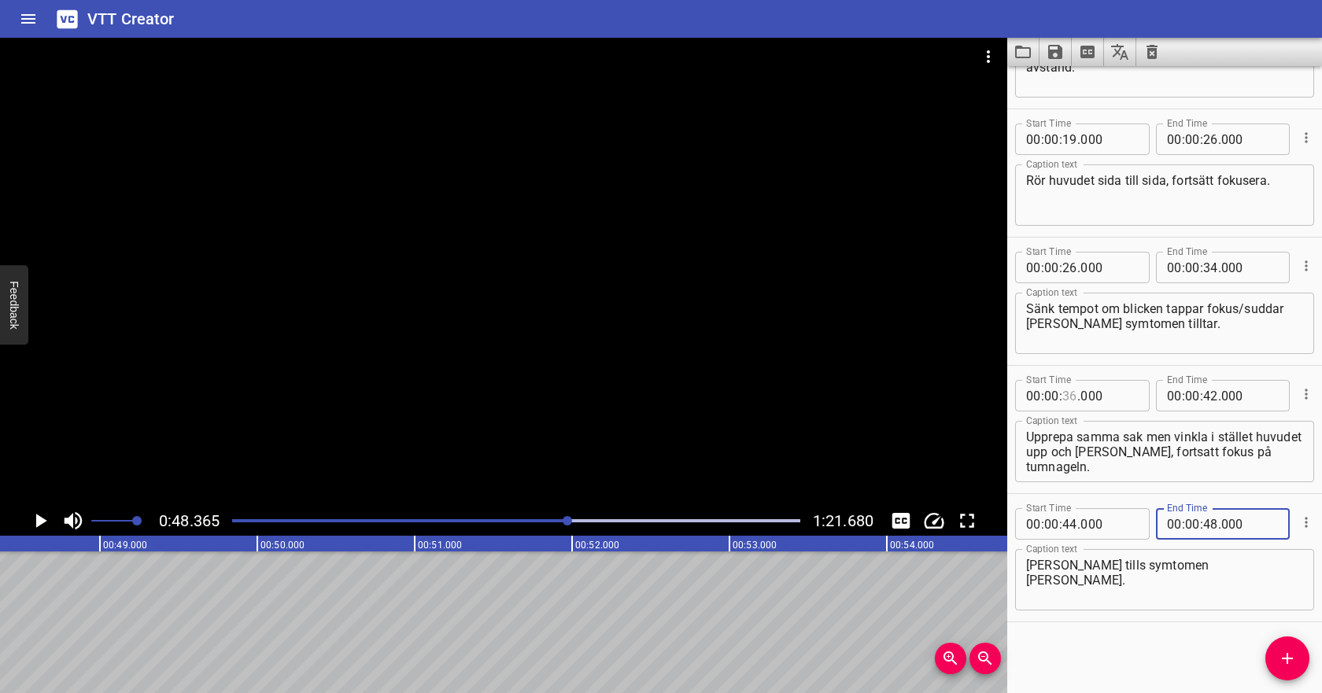
click at [1071, 398] on input "number" at bounding box center [1070, 395] width 15 height 31
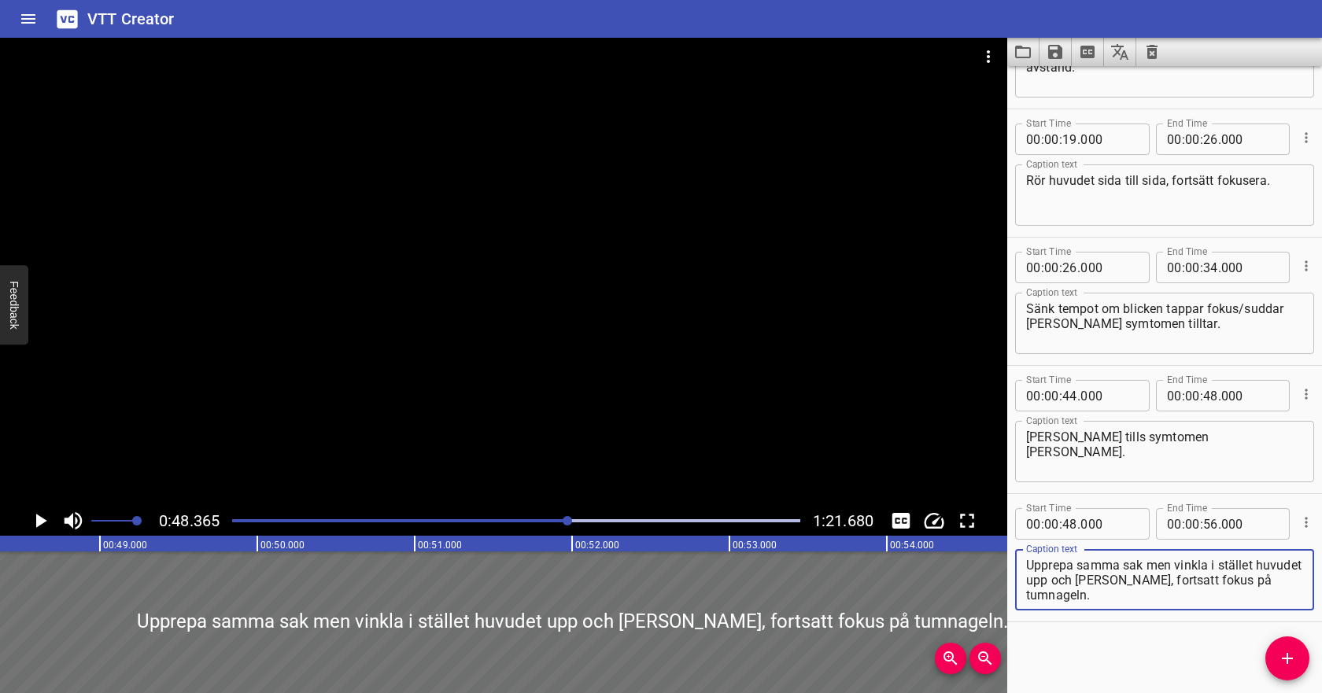
click at [1096, 577] on textarea "Upprepa samma sak men vinkla i stället huvudet upp och [PERSON_NAME], fortsatt …" at bounding box center [1164, 580] width 277 height 45
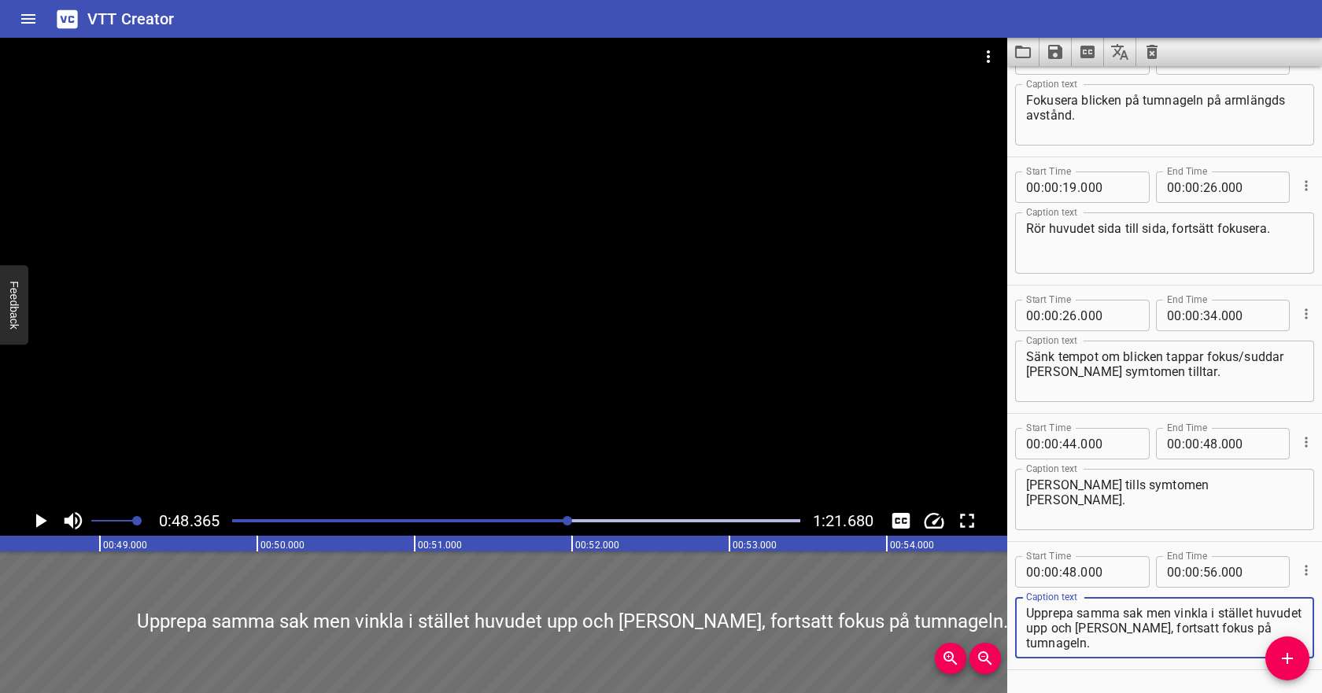
scroll to position [174, 0]
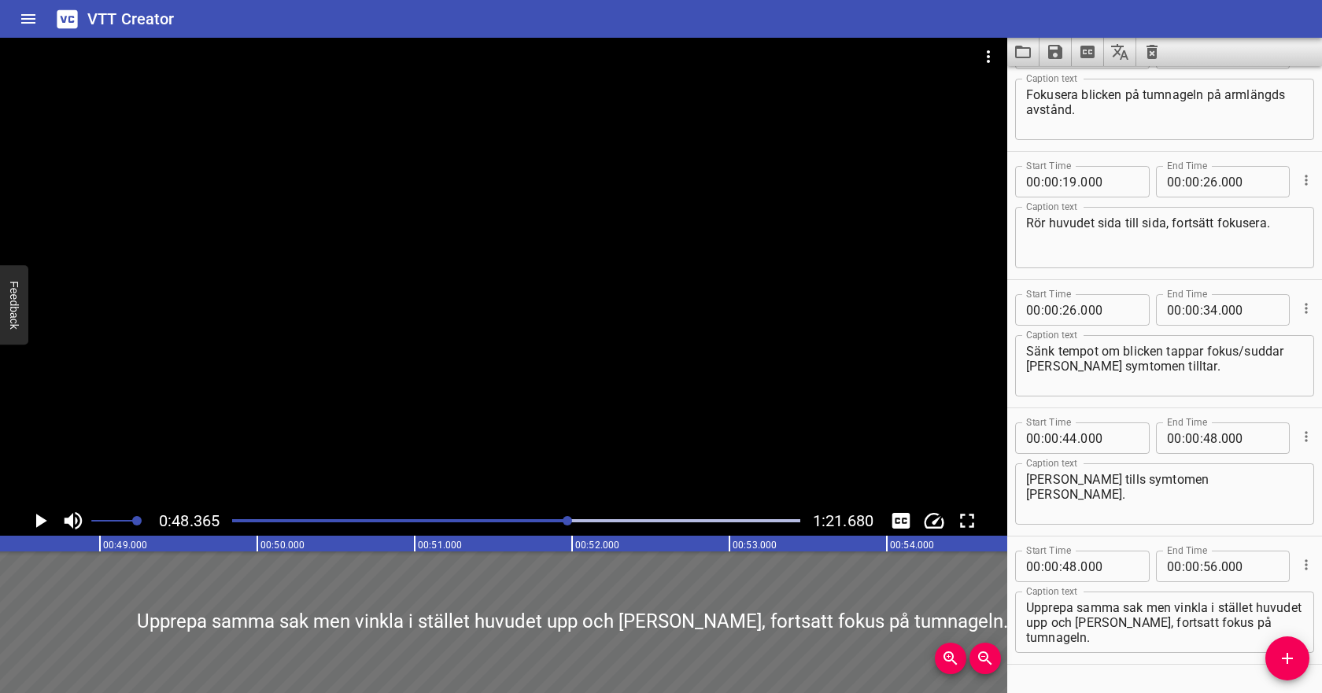
click at [416, 519] on div "Play progress" at bounding box center [285, 520] width 568 height 3
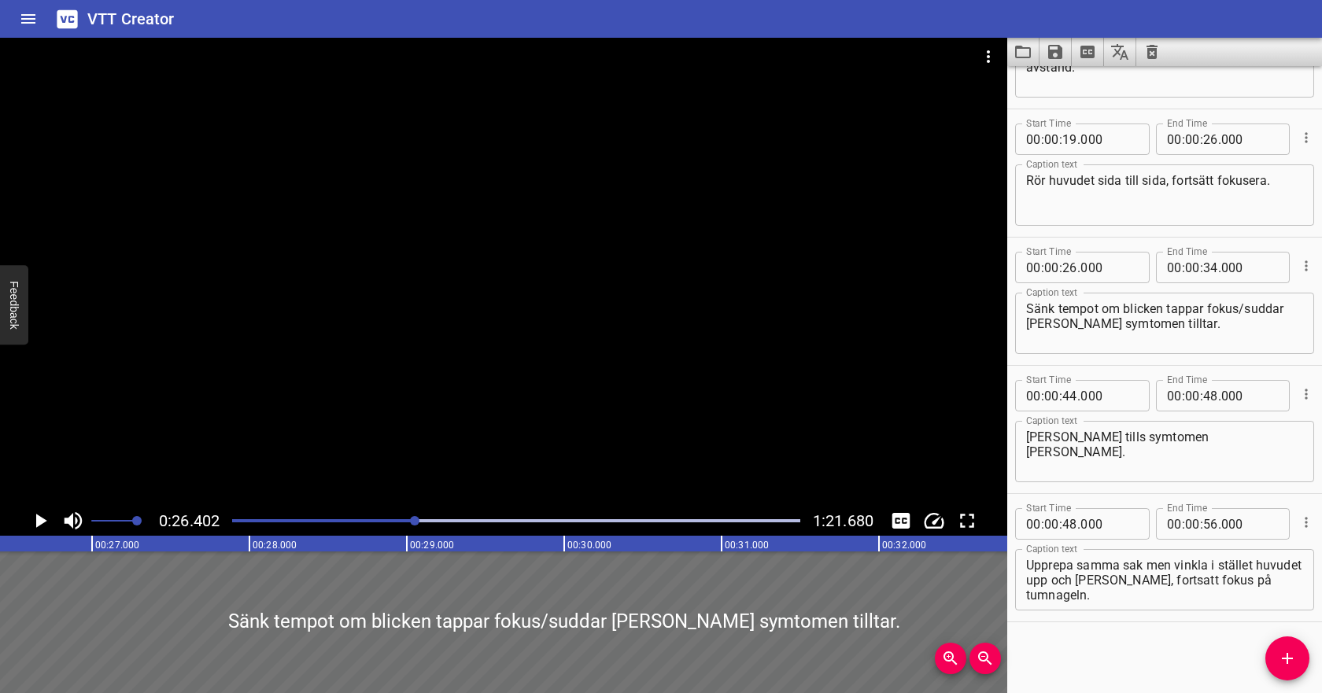
scroll to position [0, 4156]
click at [42, 521] on icon "Play/Pause" at bounding box center [41, 521] width 11 height 14
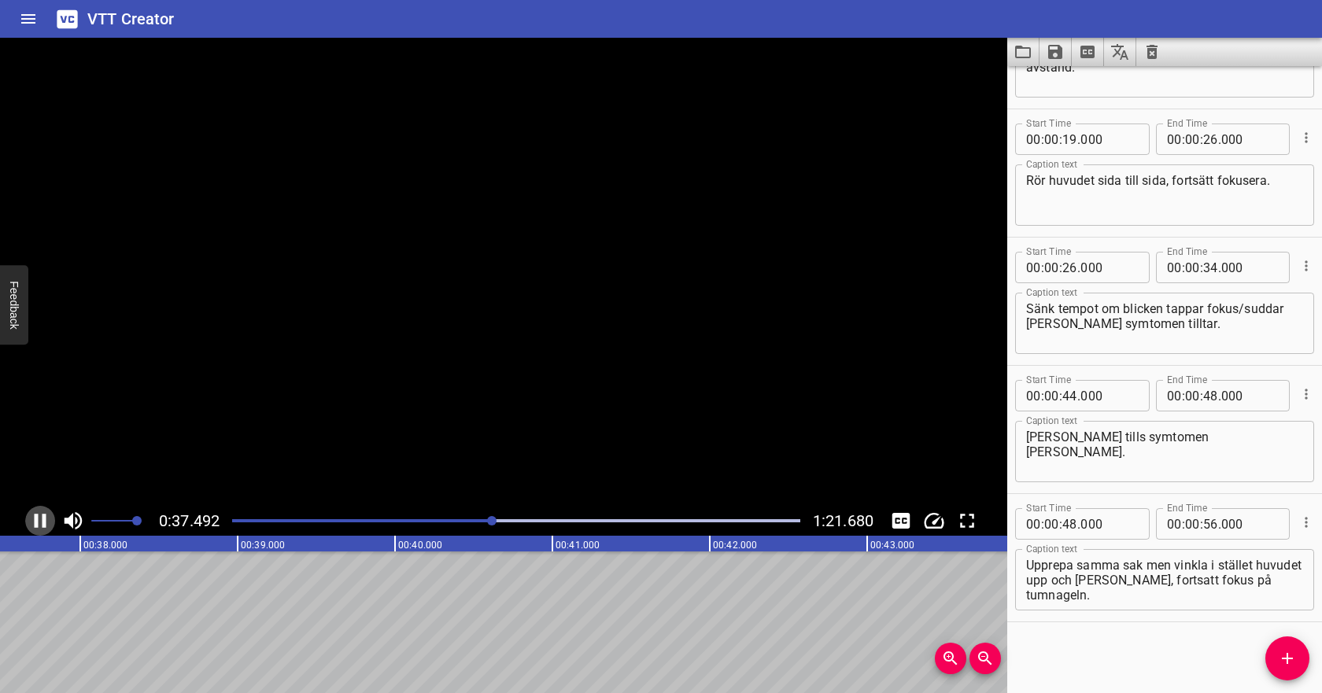
click at [42, 521] on icon "Play/Pause" at bounding box center [40, 521] width 24 height 24
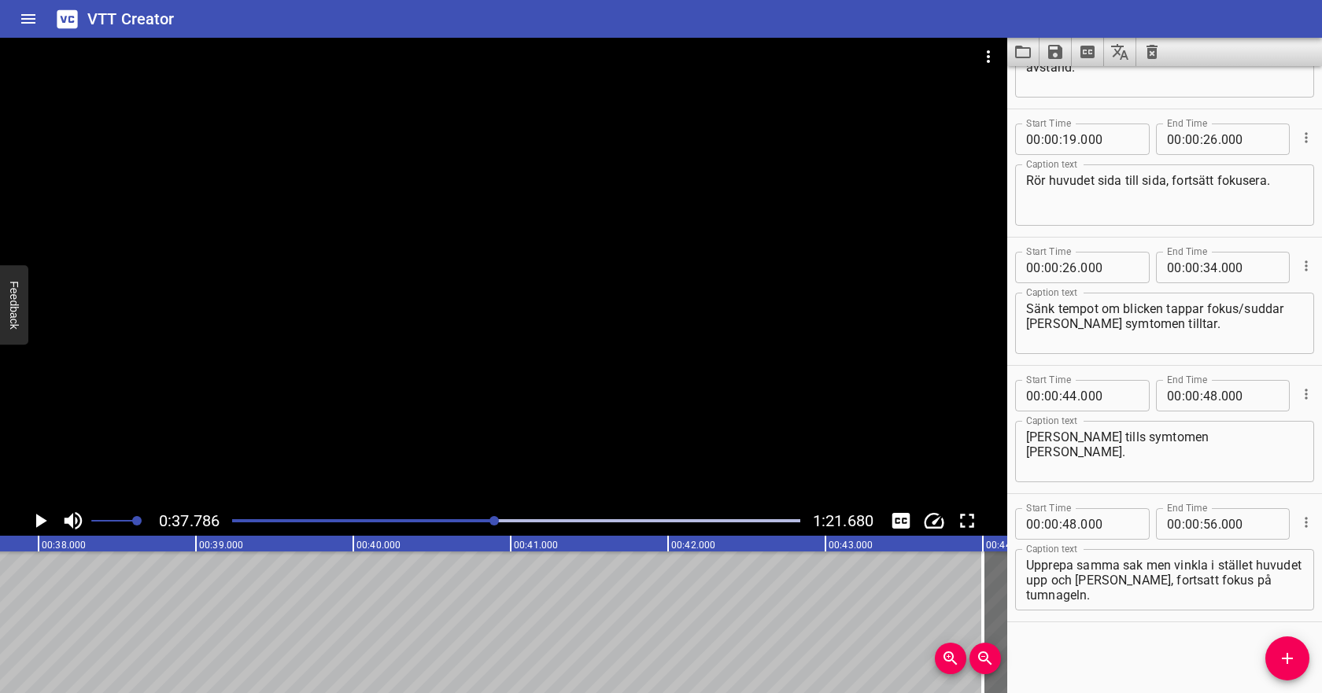
scroll to position [0, 5948]
click at [1286, 653] on icon "Add Cue" at bounding box center [1287, 658] width 19 height 19
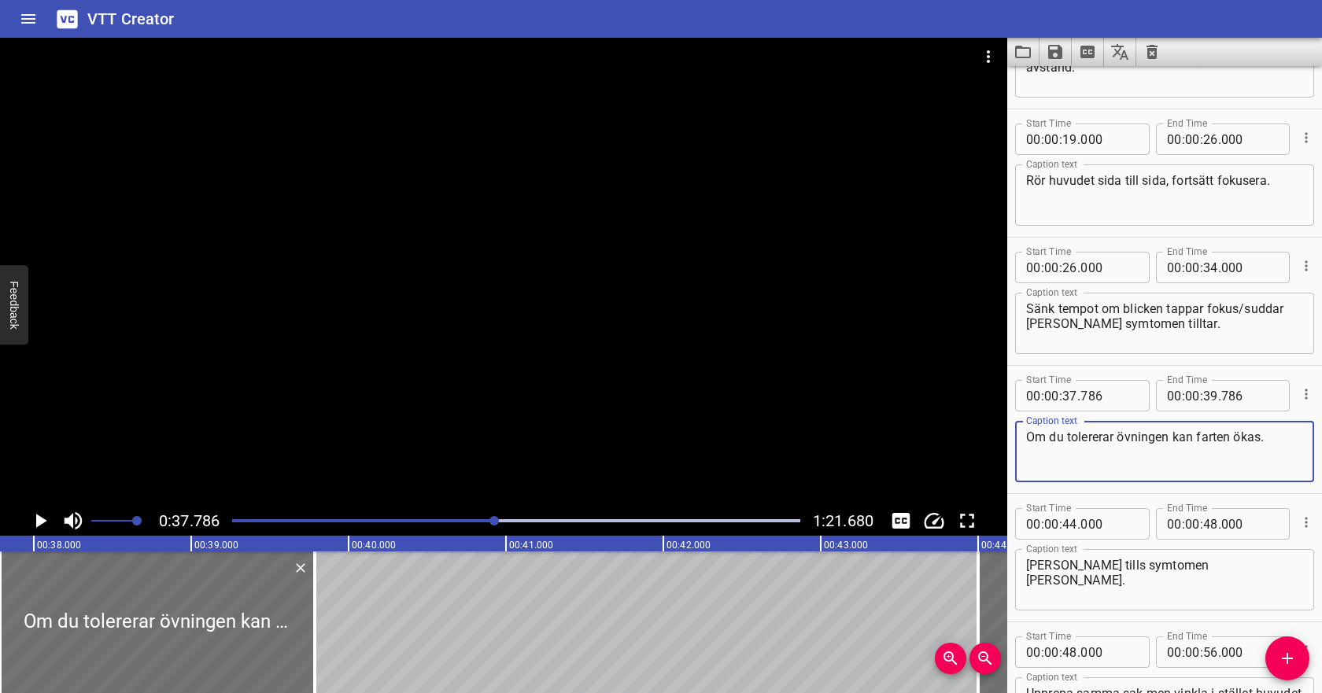
click at [1228, 431] on textarea "Om du tolererar övningen kan farten ökas." at bounding box center [1164, 452] width 277 height 45
click at [1266, 436] on textarea "Om du tolererar övningen kan tempot ökas." at bounding box center [1164, 452] width 277 height 45
click at [1196, 437] on textarea "Om du tolererar övningen kan tempot ökas." at bounding box center [1164, 452] width 277 height 45
click at [473, 515] on div at bounding box center [516, 521] width 587 height 22
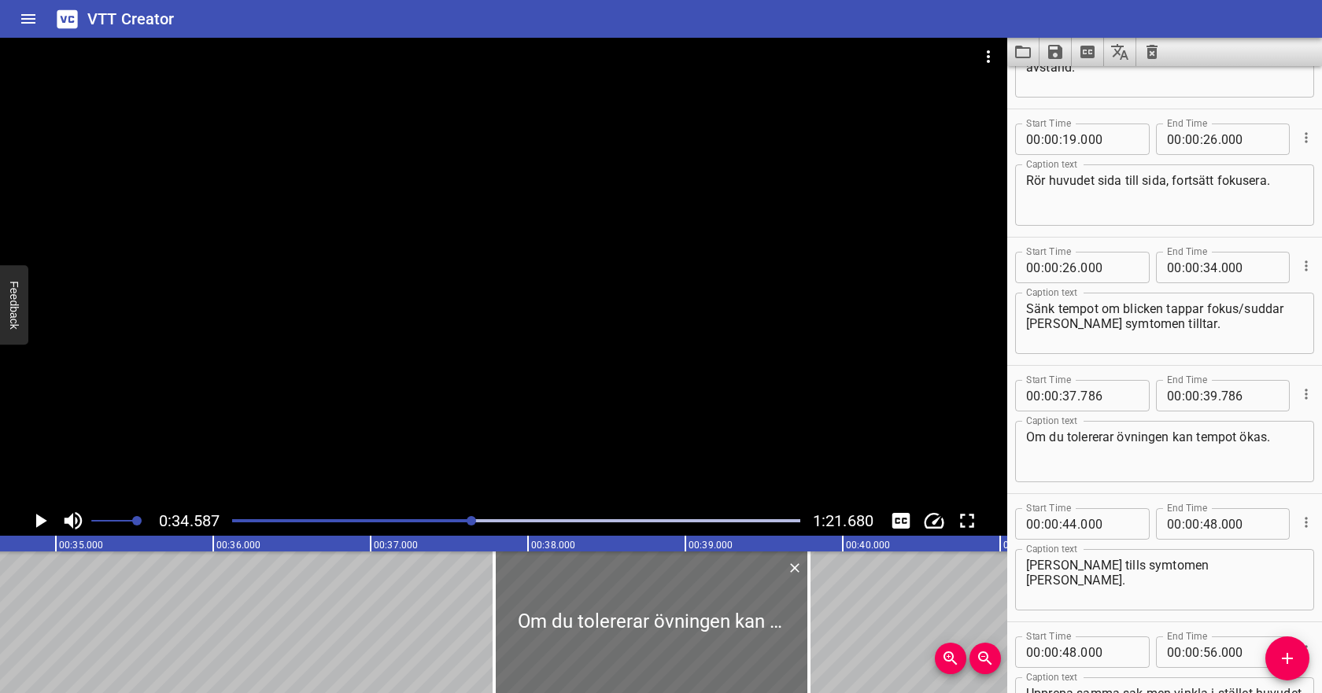
scroll to position [0, 5444]
click at [34, 516] on icon "Play/Pause" at bounding box center [40, 521] width 24 height 24
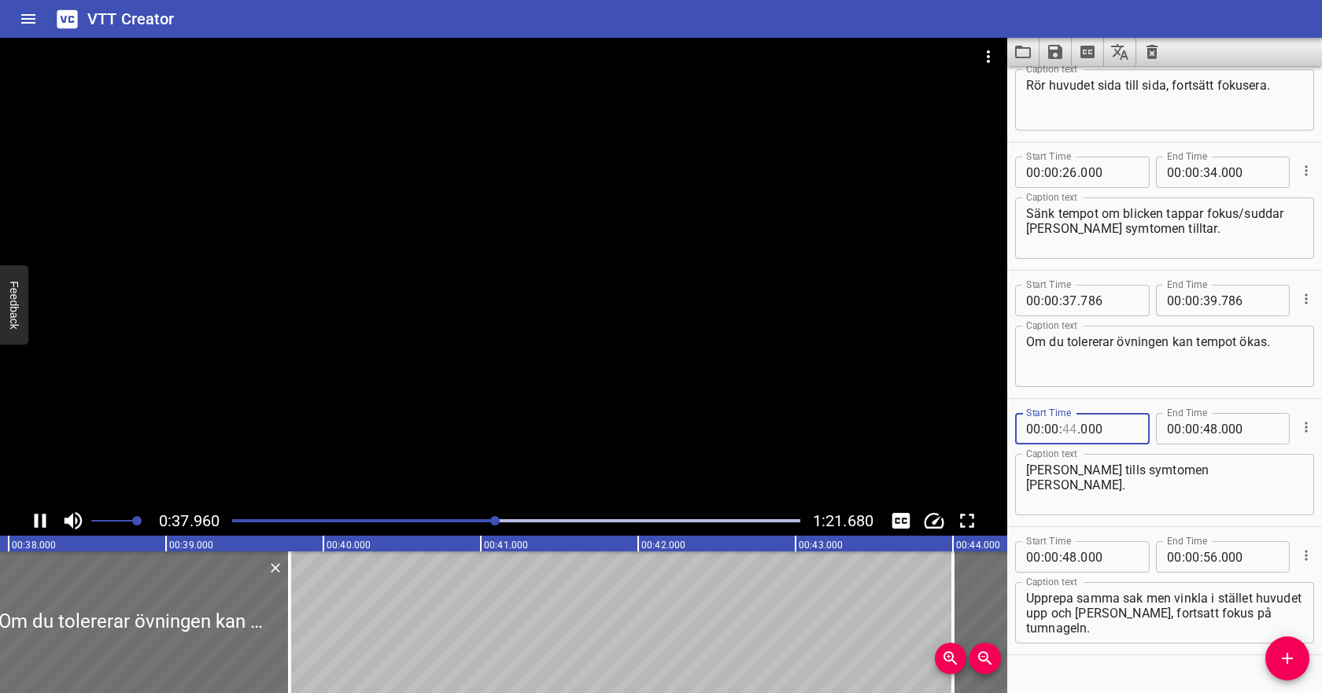
scroll to position [0, 5976]
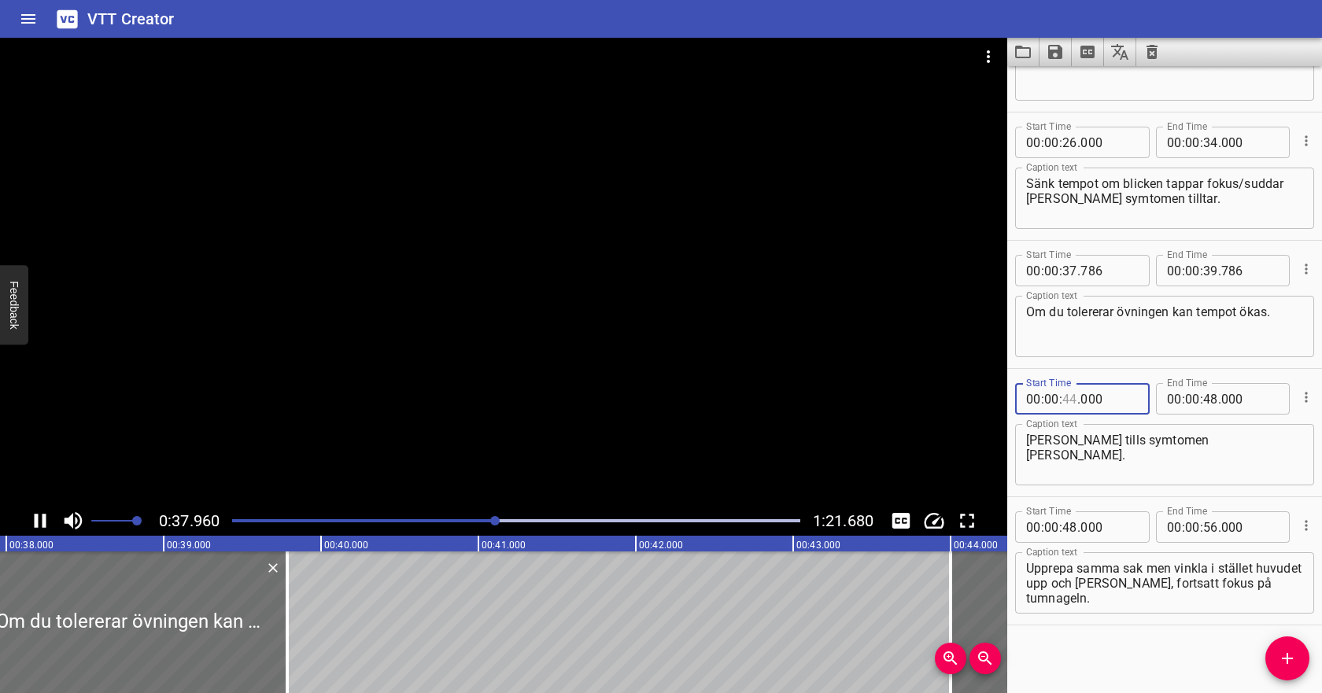
click at [1070, 395] on input "number" at bounding box center [1070, 398] width 15 height 31
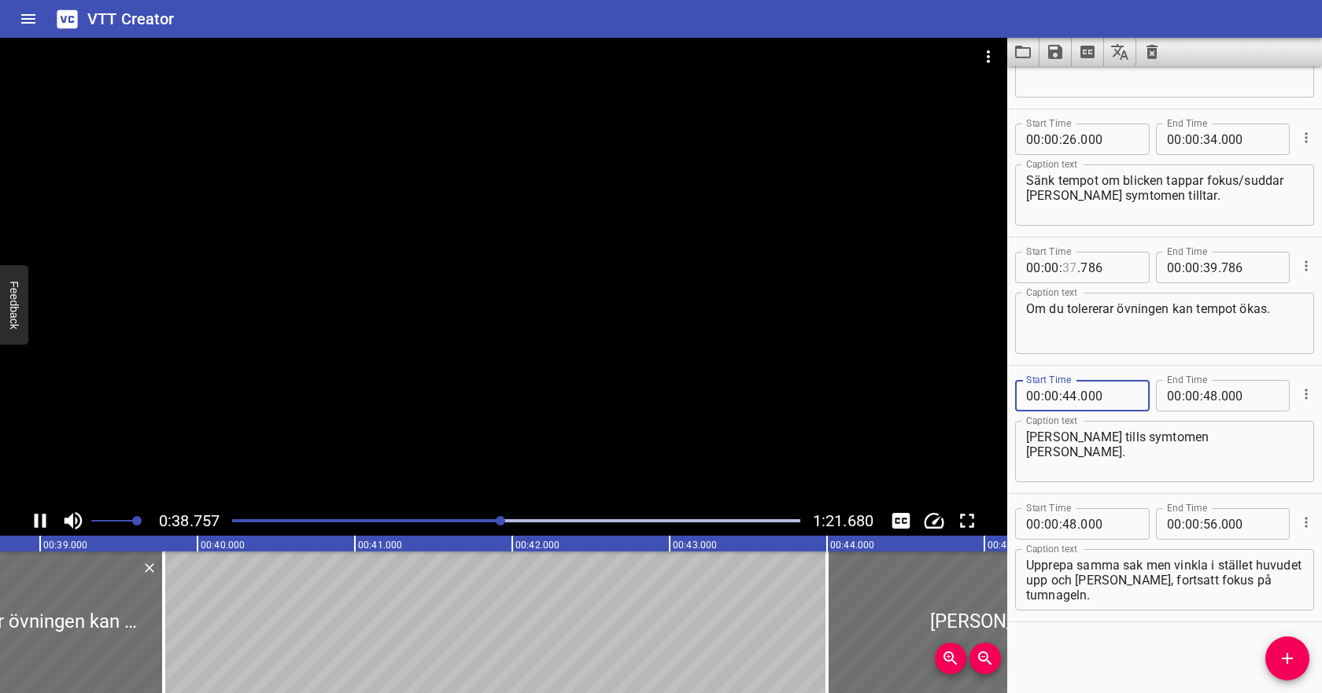
click at [1067, 274] on input "number" at bounding box center [1070, 267] width 15 height 31
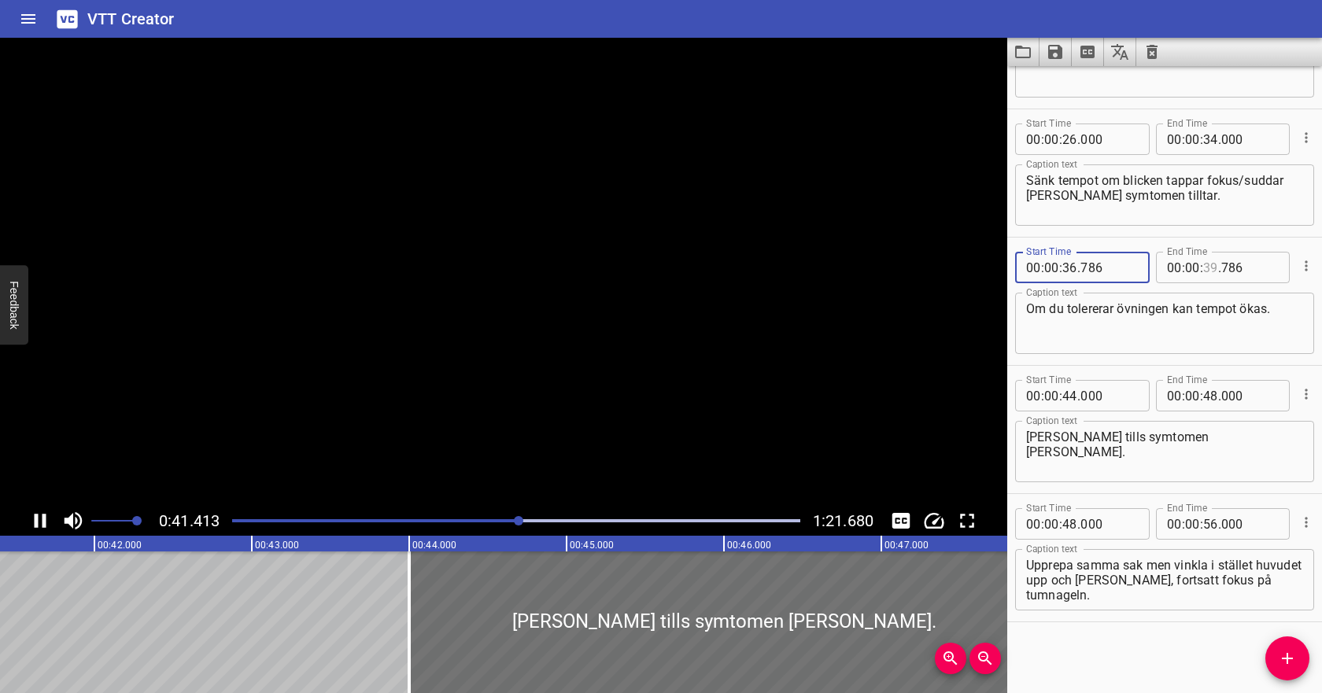
click at [1210, 269] on input "number" at bounding box center [1210, 267] width 15 height 31
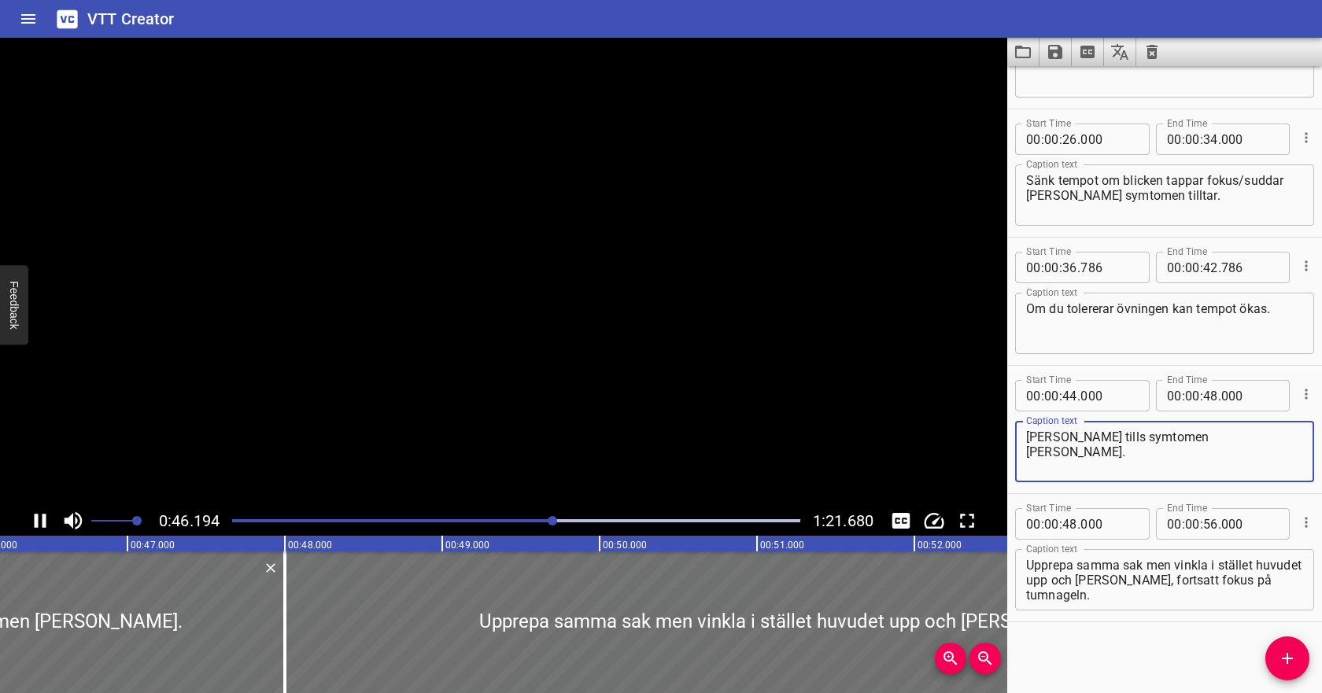
click at [1089, 447] on textarea "[PERSON_NAME] tills symtomen [PERSON_NAME]." at bounding box center [1164, 452] width 277 height 45
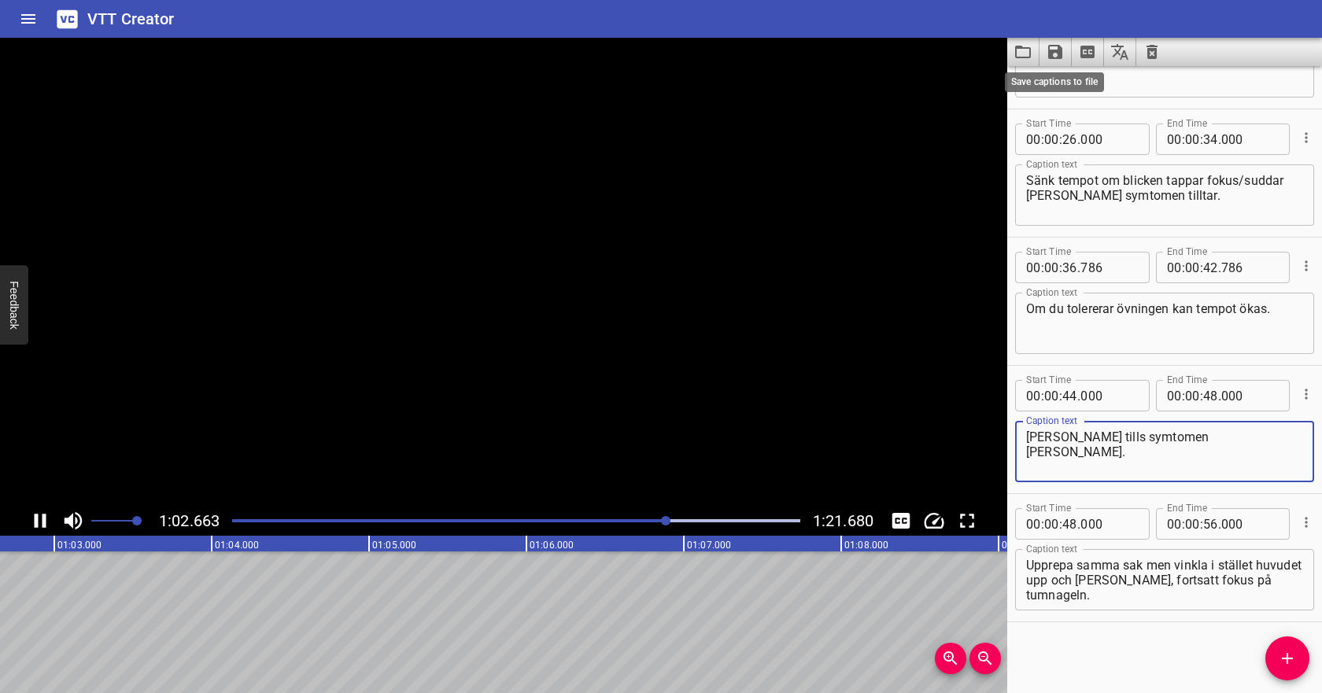
click at [1059, 59] on icon "Save captions to file" at bounding box center [1055, 52] width 19 height 19
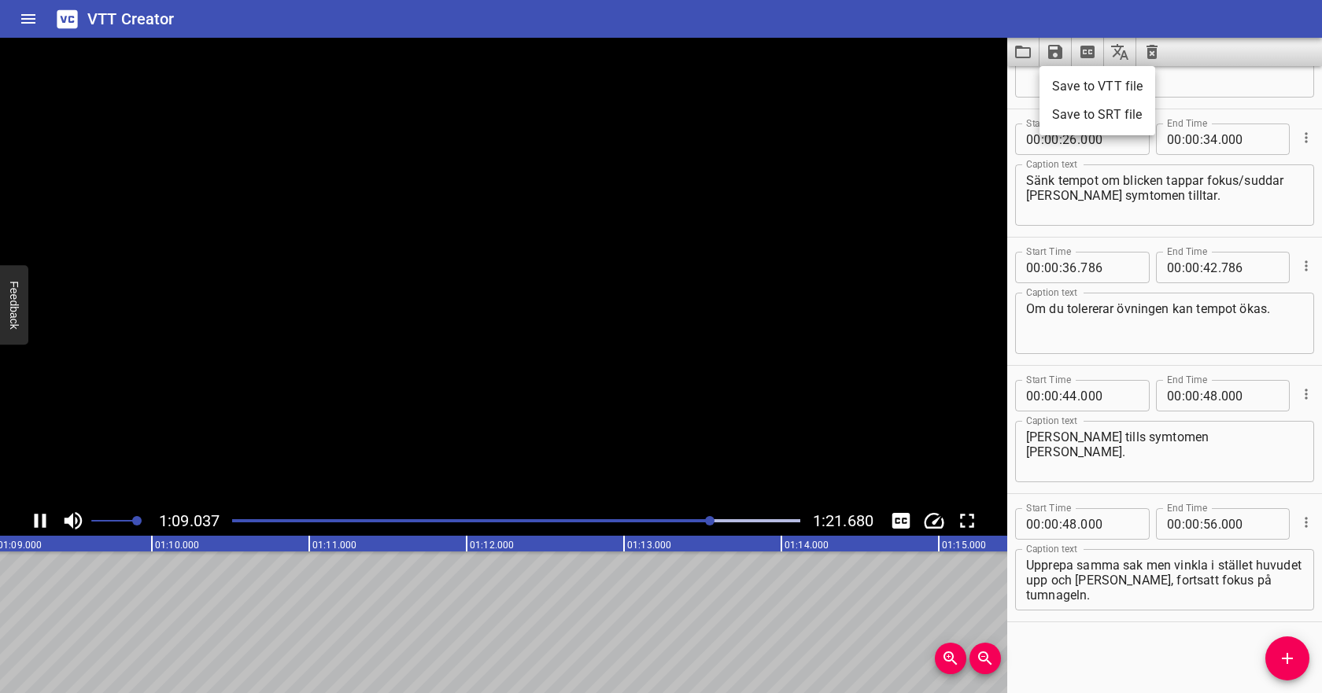
click at [1060, 86] on li "Save to VTT file" at bounding box center [1098, 86] width 116 height 28
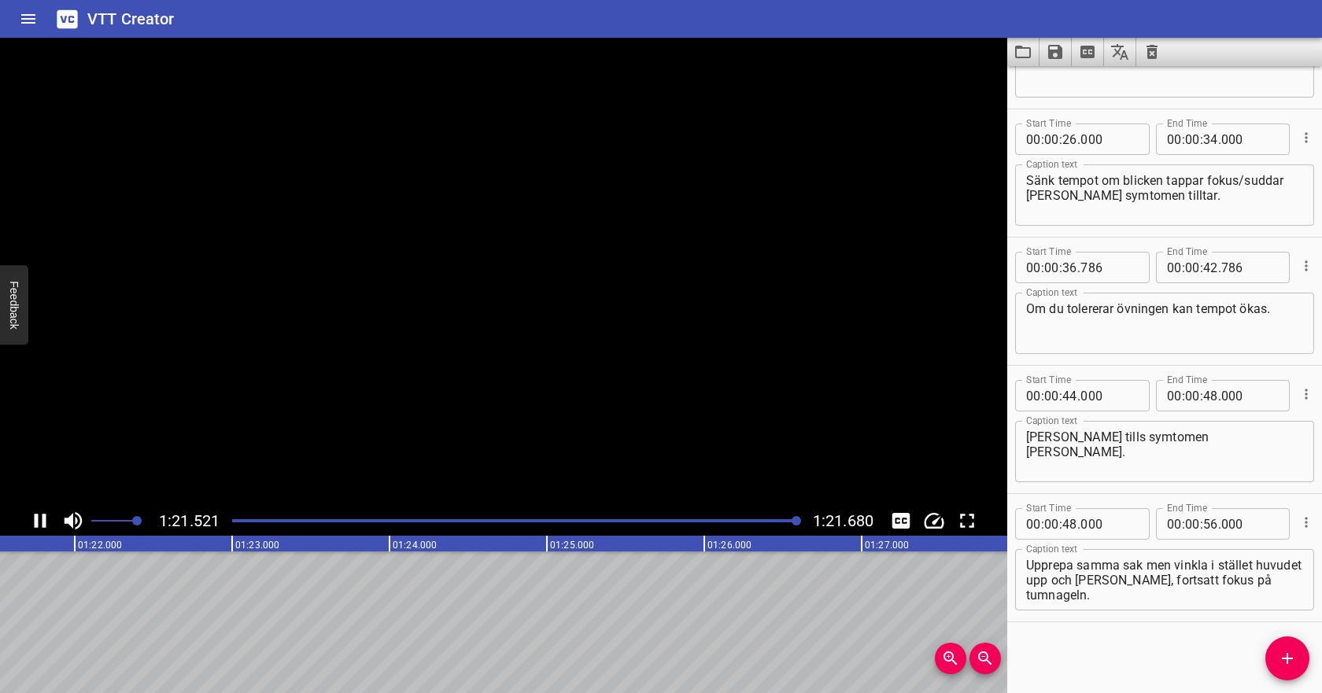
scroll to position [0, 12858]
click at [992, 59] on icon "Video Options" at bounding box center [988, 56] width 19 height 19
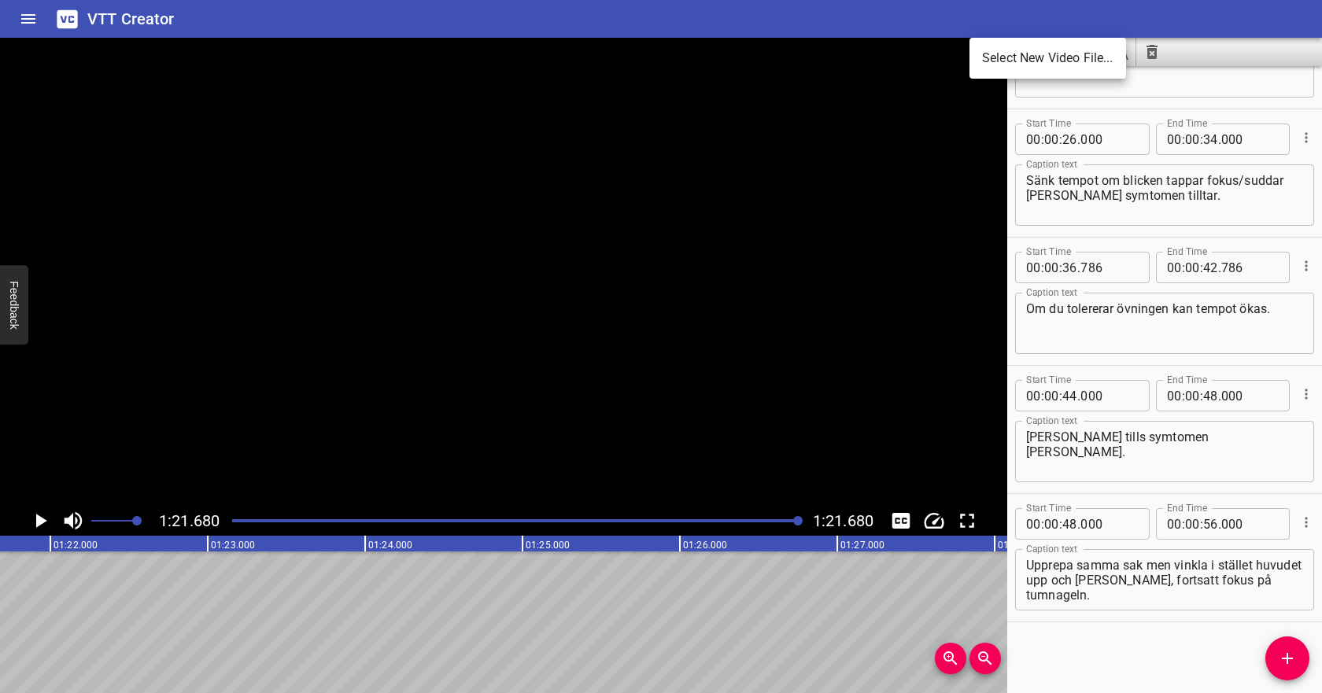
click at [998, 66] on li "Select New Video File..." at bounding box center [1048, 58] width 157 height 28
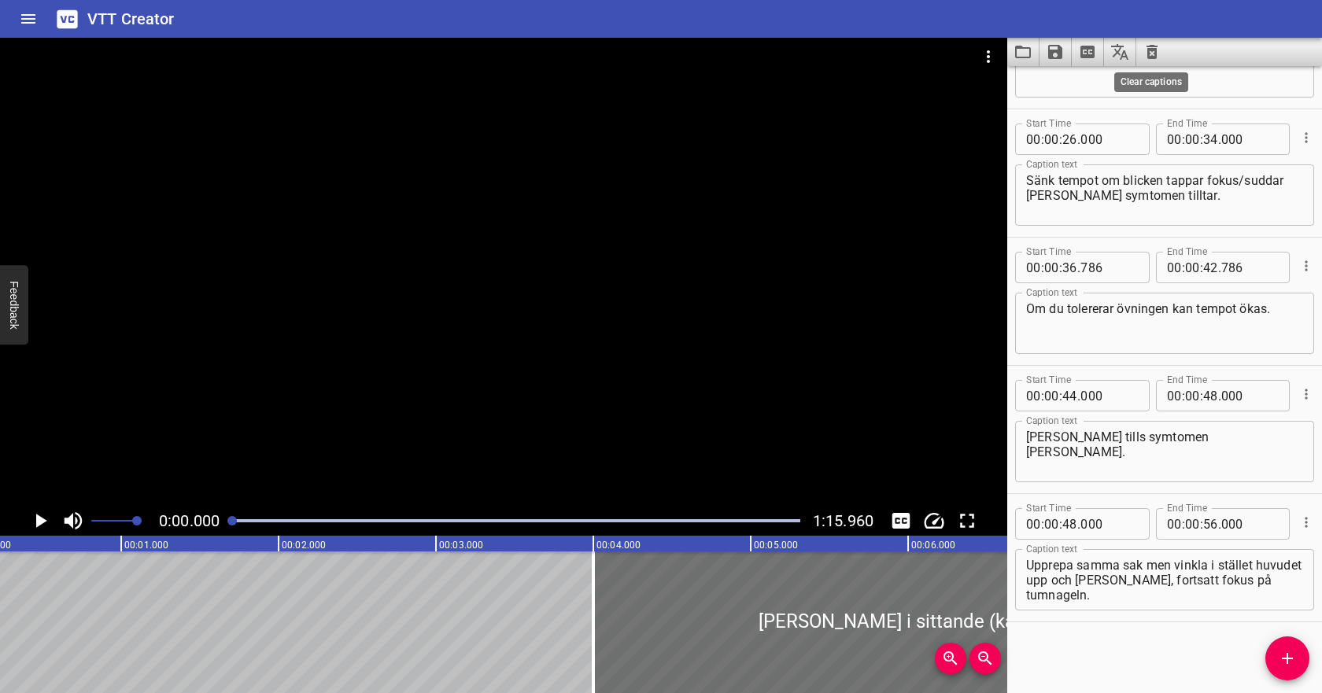
scroll to position [0, 0]
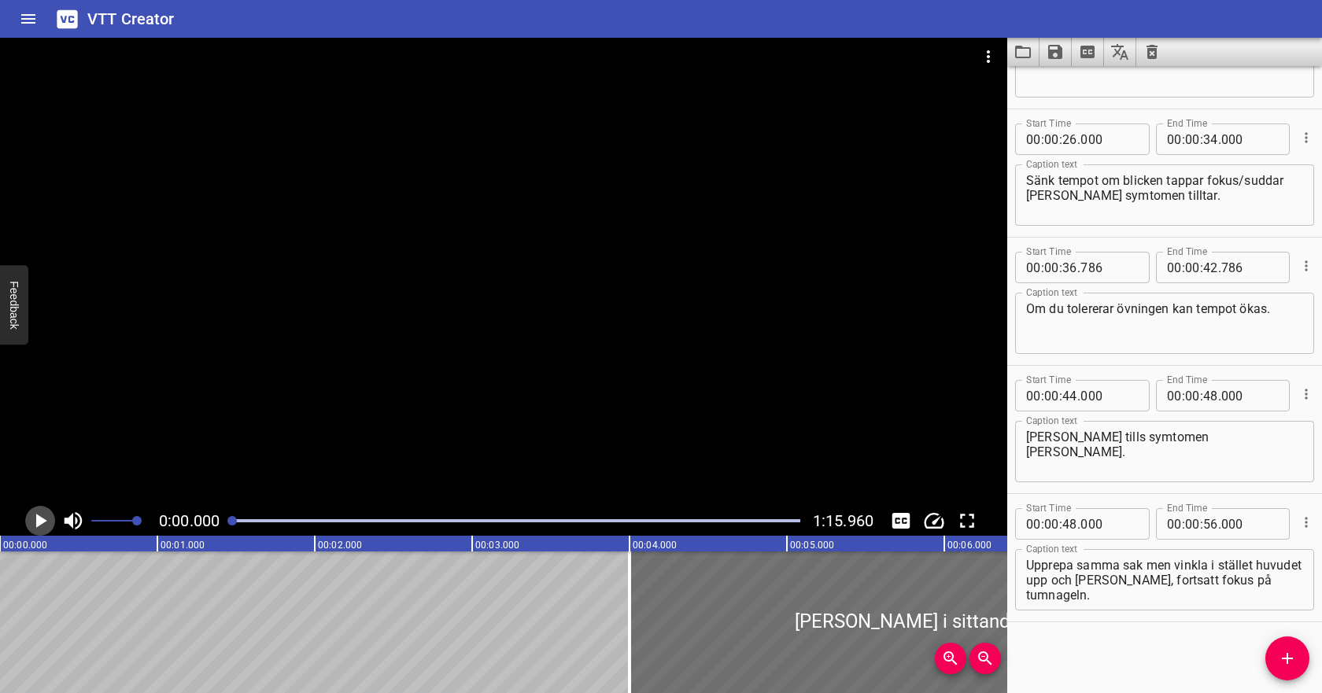
click at [46, 521] on icon "Play/Pause" at bounding box center [40, 521] width 24 height 24
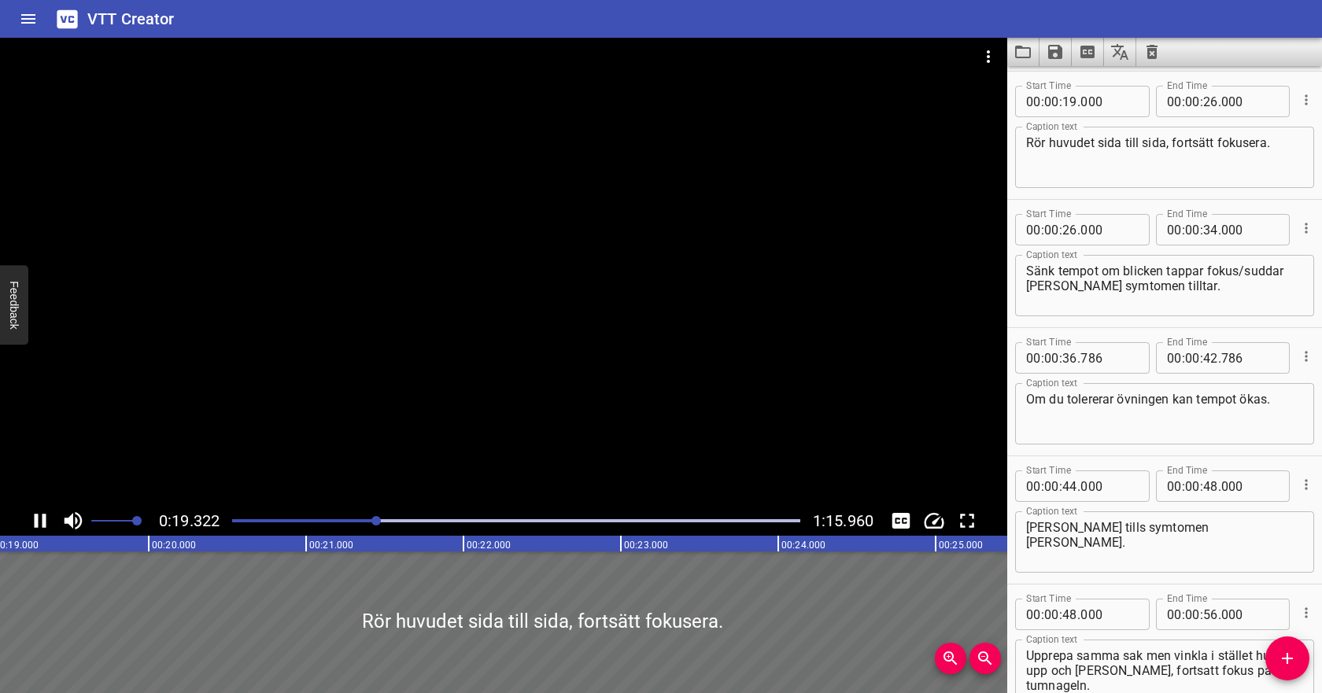
scroll to position [257, 0]
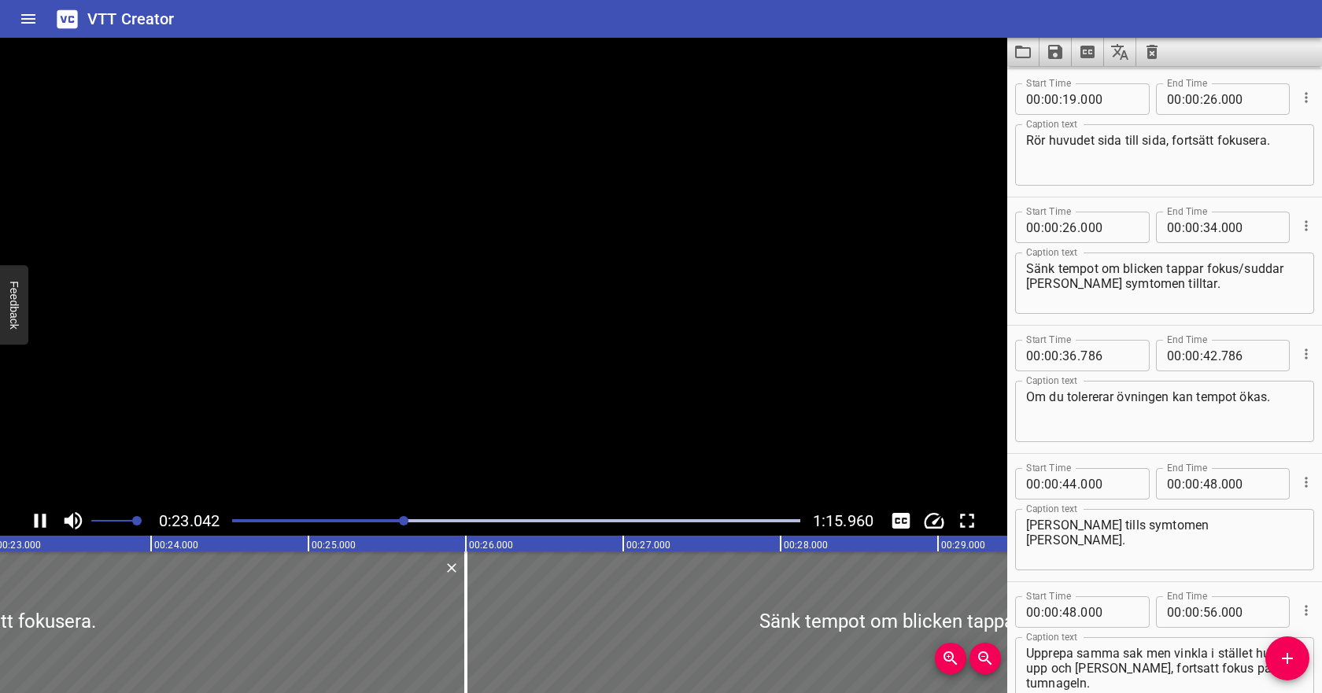
click at [46, 523] on icon "Play/Pause" at bounding box center [41, 521] width 12 height 14
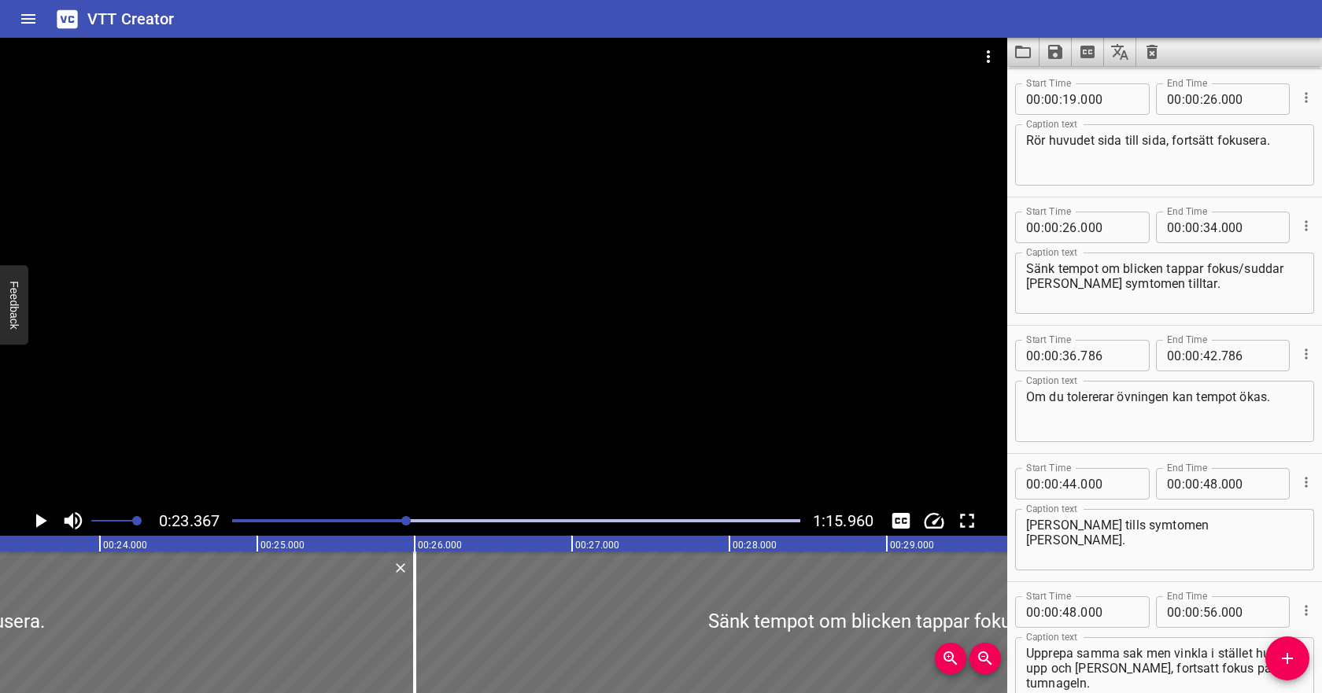
click at [1155, 54] on icon "Clear captions" at bounding box center [1152, 52] width 11 height 14
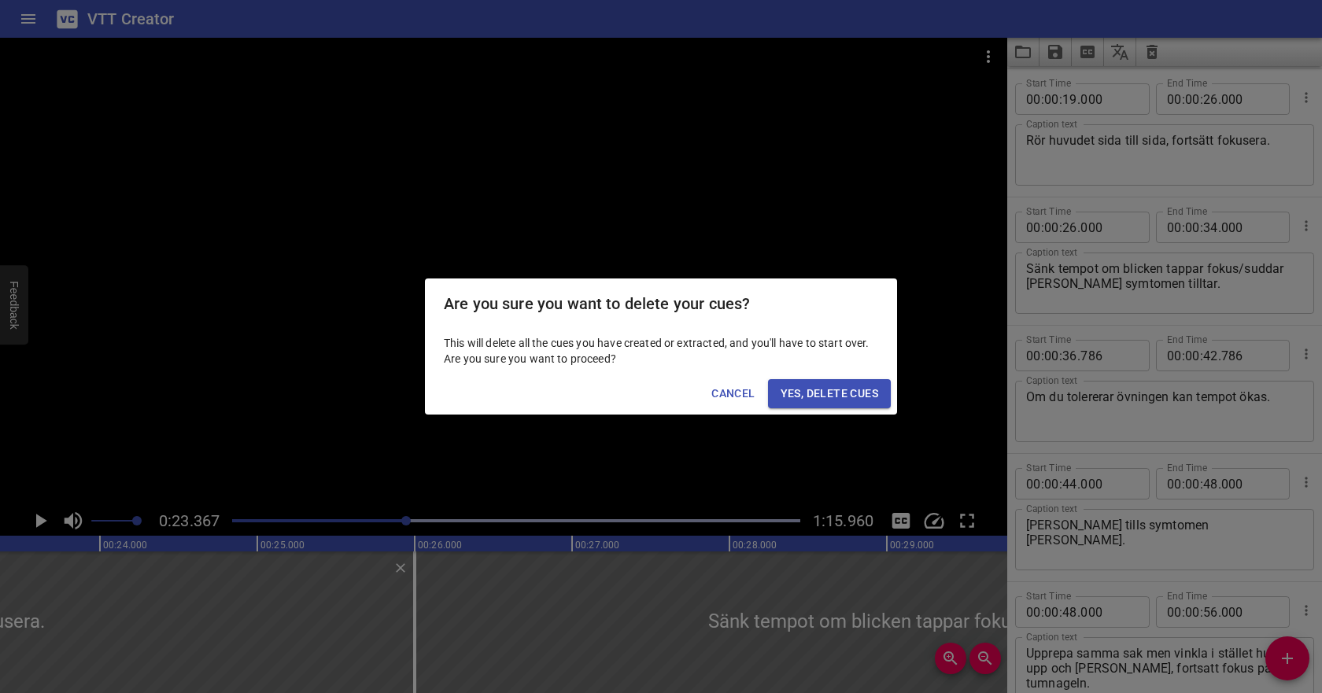
click at [832, 396] on span "Yes, Delete Cues" at bounding box center [830, 394] width 98 height 20
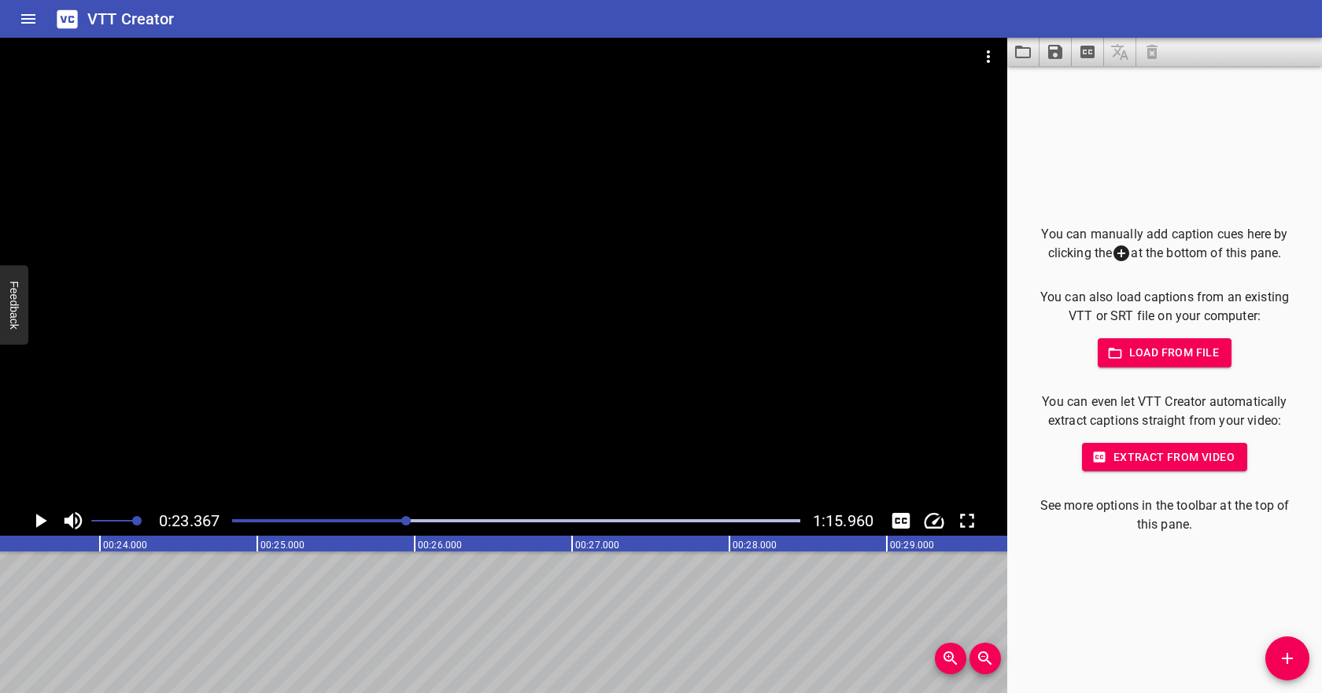
click at [1184, 355] on span "Load from file" at bounding box center [1165, 353] width 109 height 20
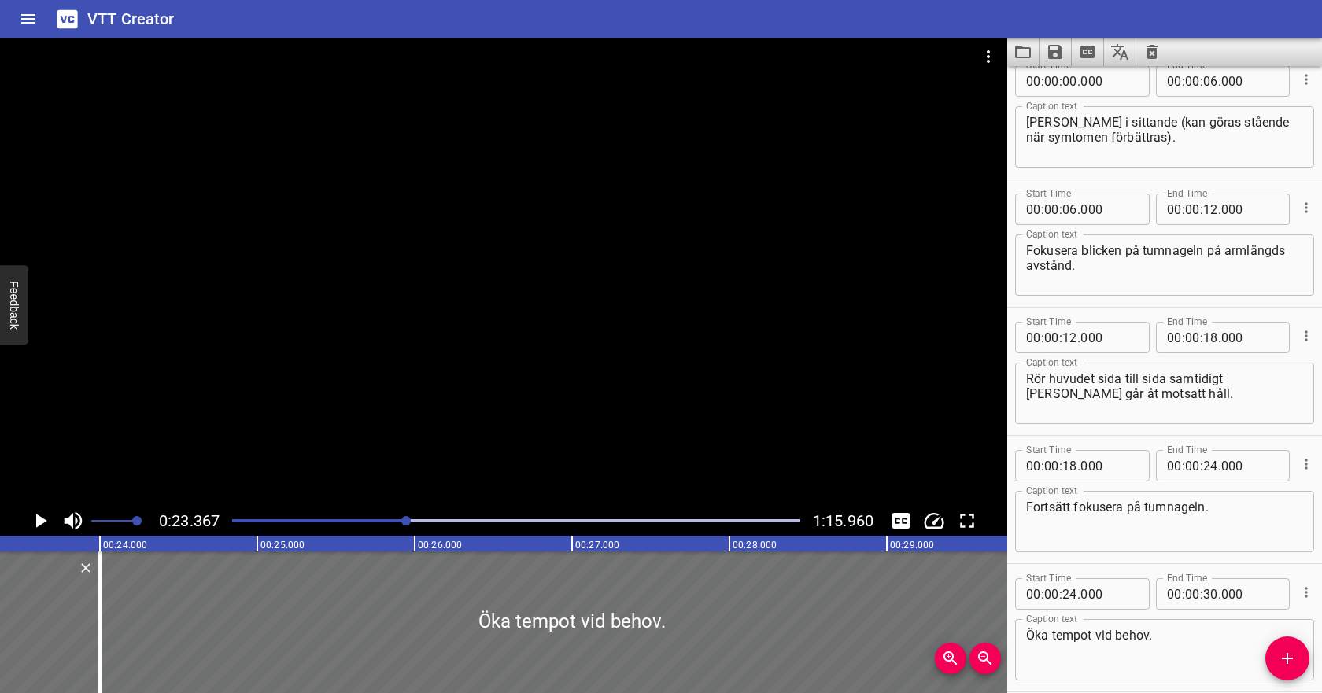
scroll to position [0, 0]
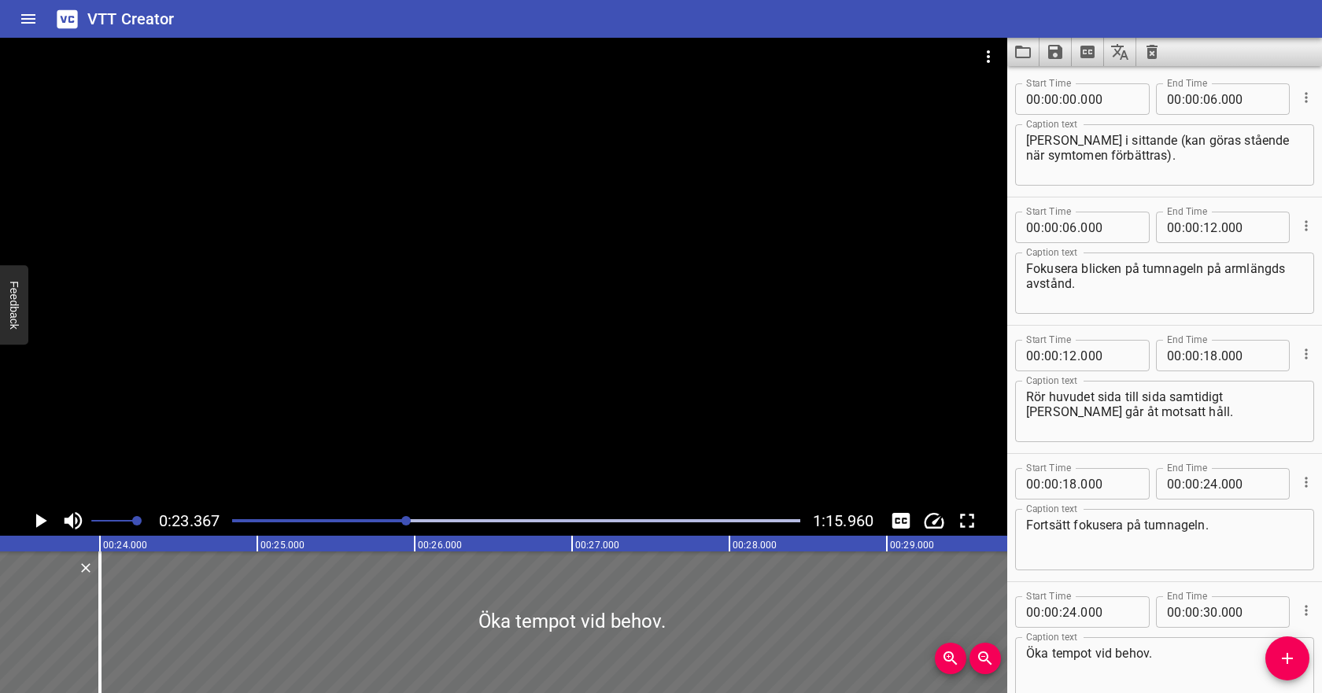
click at [274, 510] on div at bounding box center [516, 521] width 587 height 22
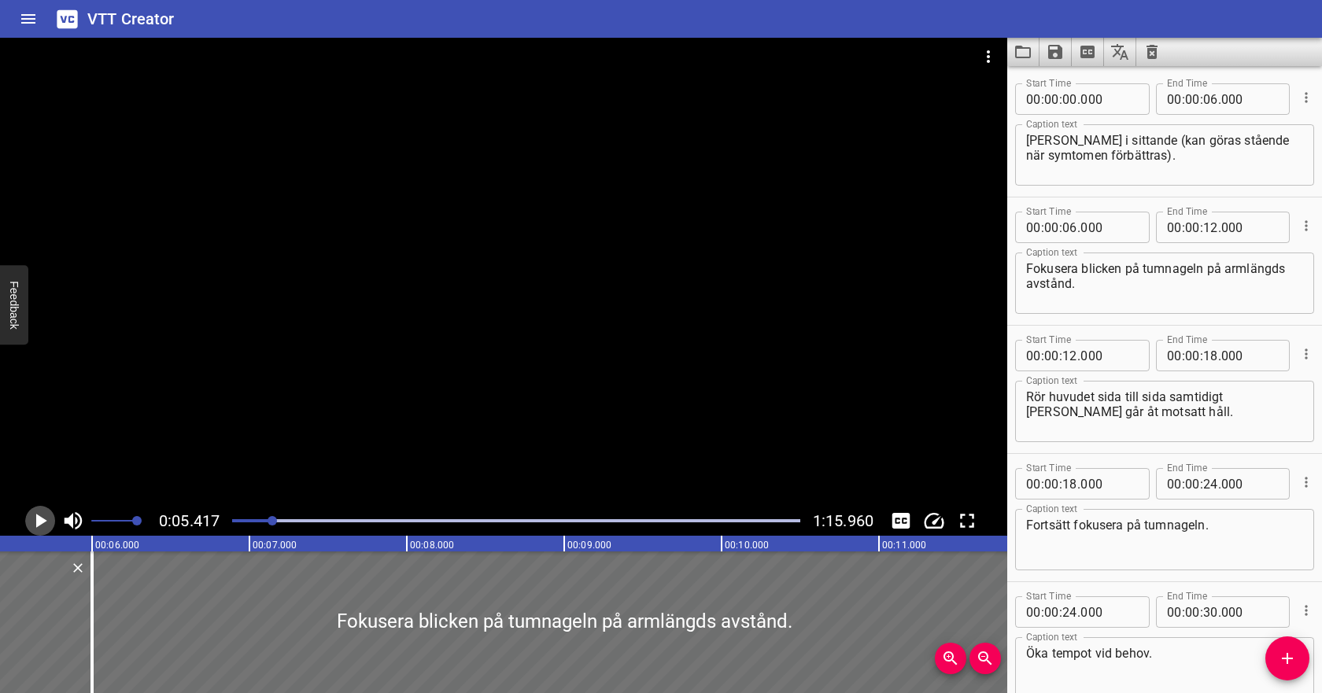
click at [39, 520] on icon "Play/Pause" at bounding box center [41, 521] width 11 height 14
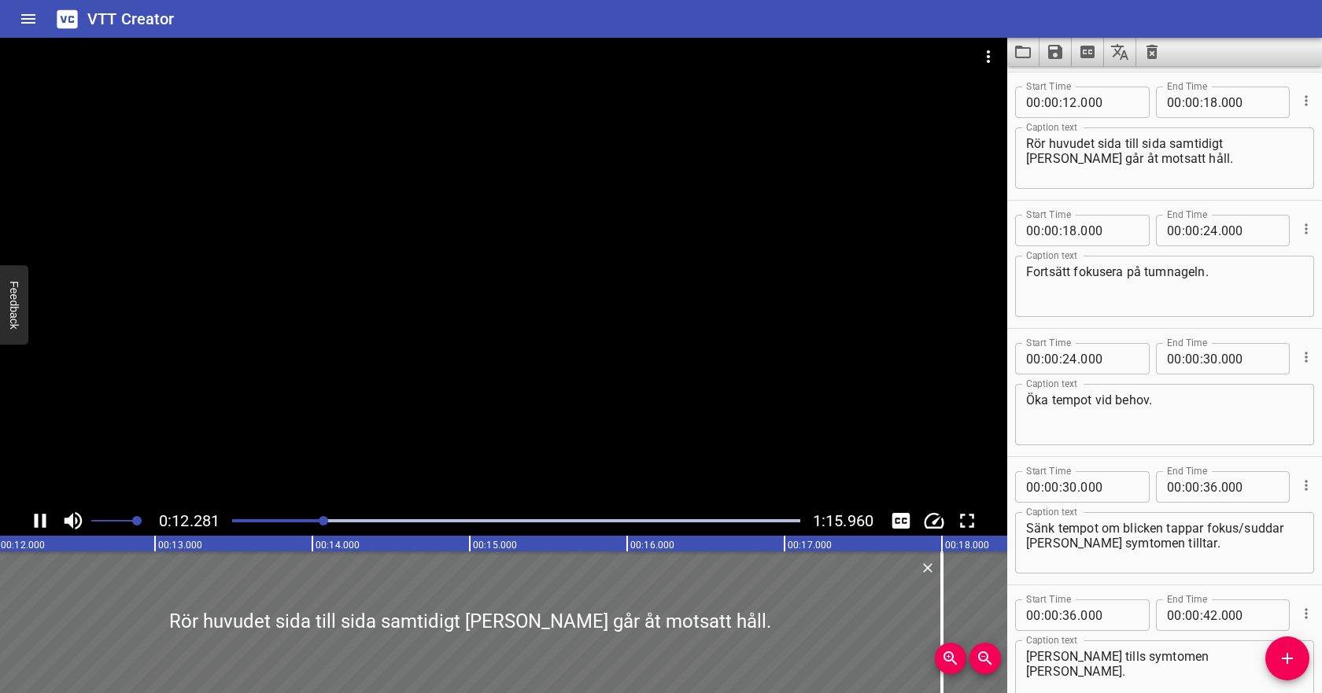
scroll to position [257, 0]
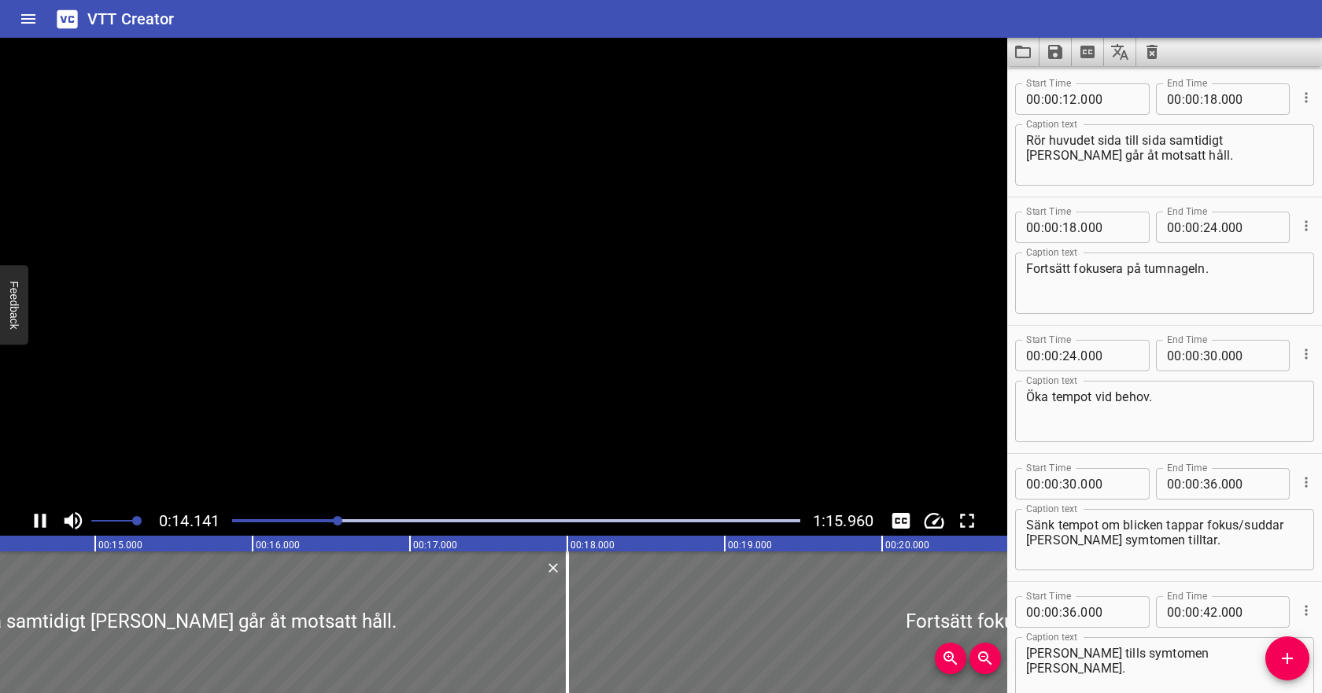
click at [40, 523] on icon "Play/Pause" at bounding box center [40, 521] width 24 height 24
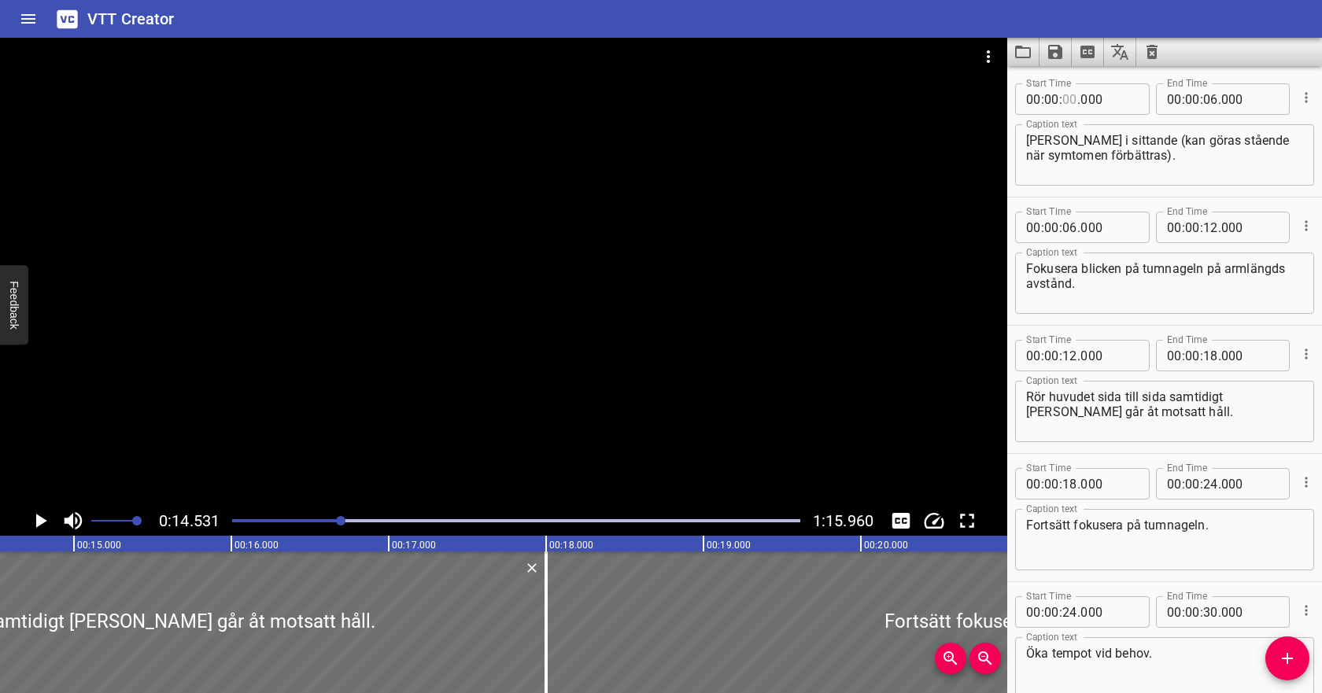
click at [1067, 105] on input "number" at bounding box center [1070, 98] width 15 height 31
click at [1070, 102] on input "number" at bounding box center [1070, 98] width 15 height 31
click at [1212, 94] on input "number" at bounding box center [1210, 98] width 15 height 31
click at [1072, 229] on input "number" at bounding box center [1070, 227] width 15 height 31
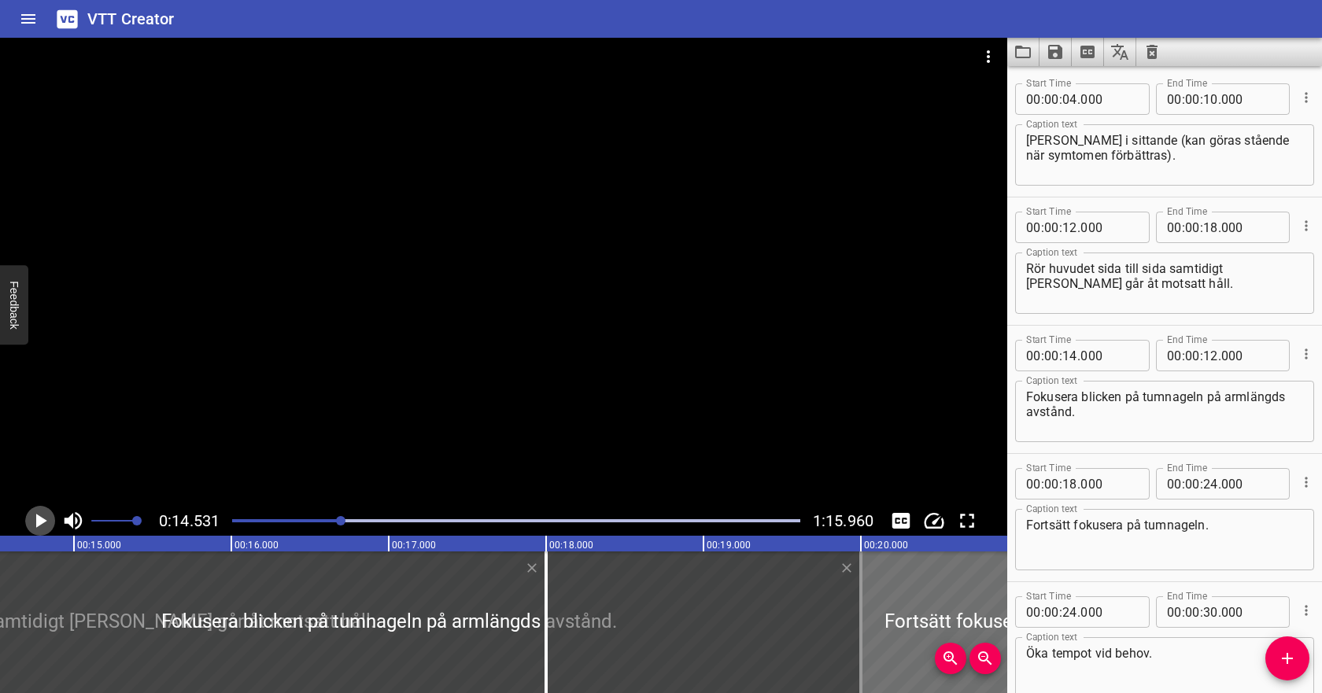
click at [44, 523] on icon "Play/Pause" at bounding box center [41, 521] width 11 height 14
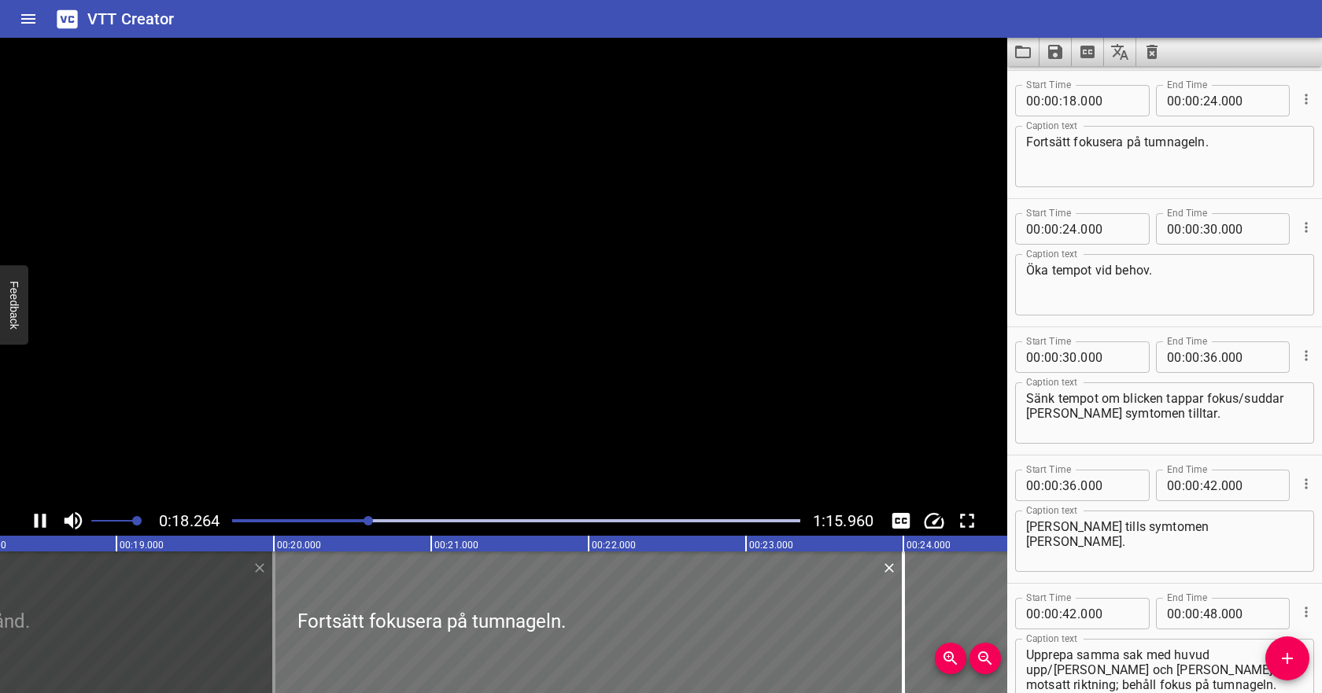
scroll to position [385, 0]
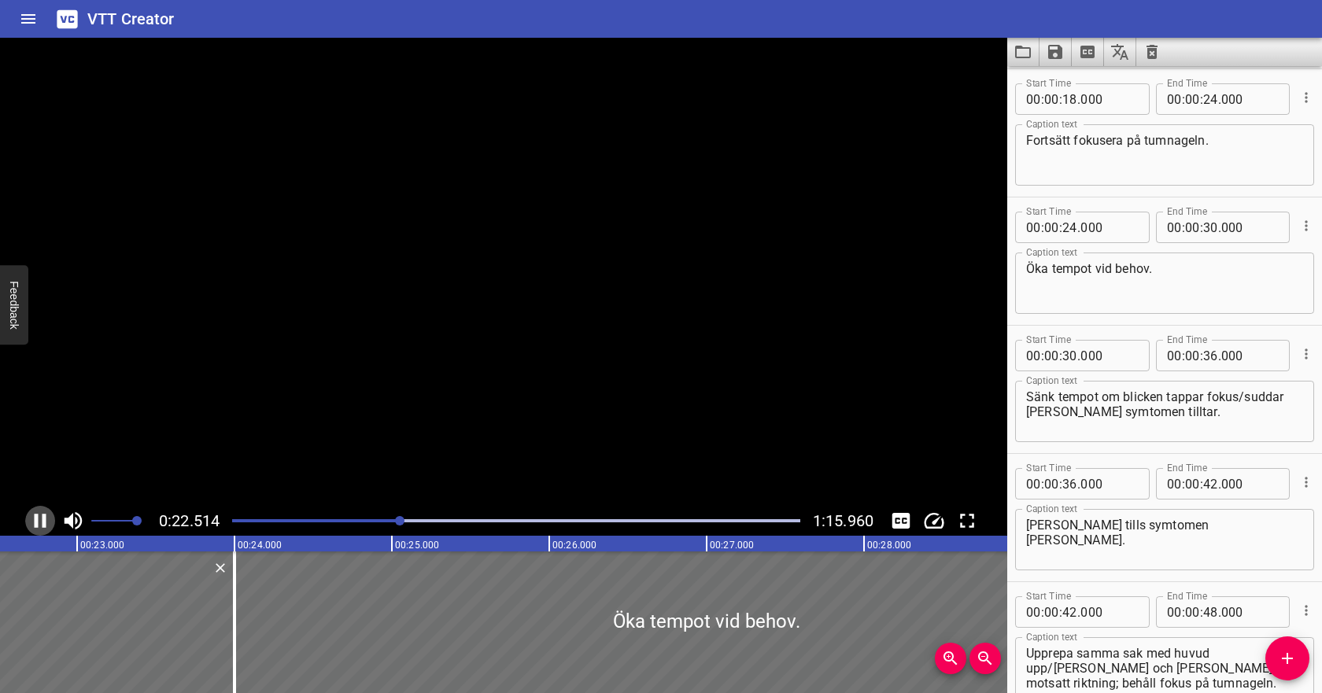
click at [44, 523] on icon "Play/Pause" at bounding box center [41, 521] width 12 height 14
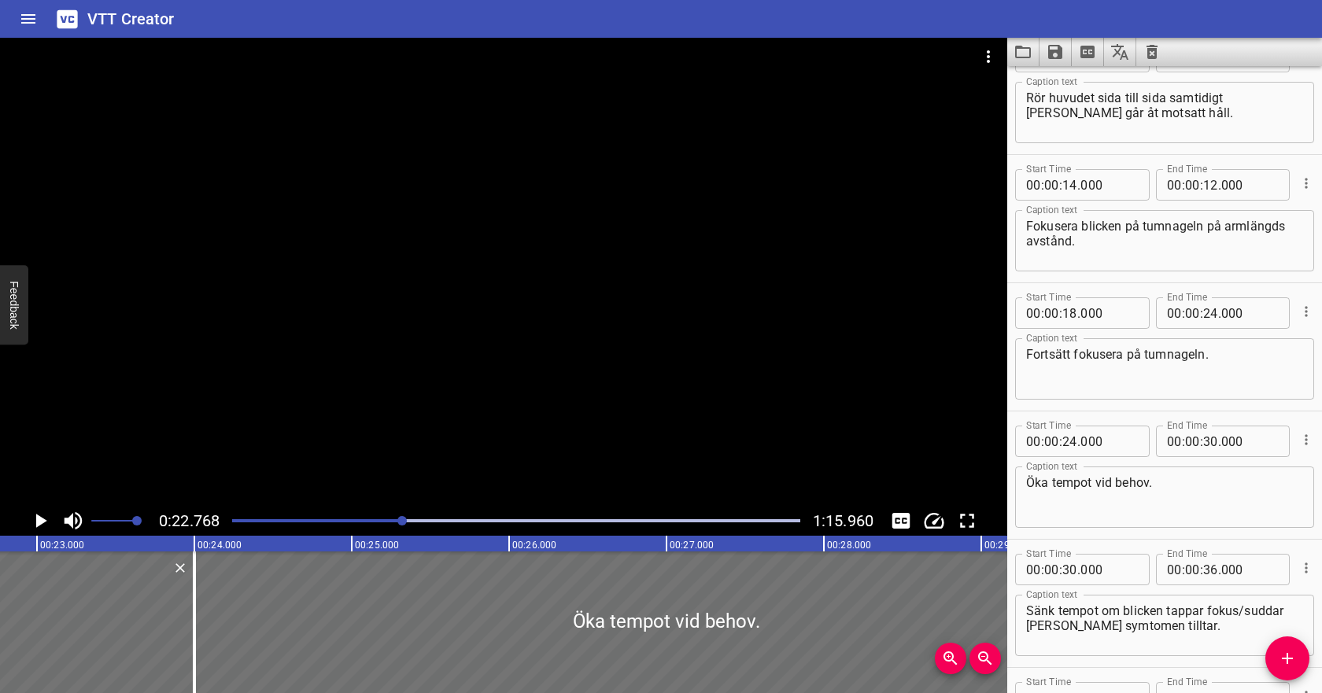
scroll to position [0, 0]
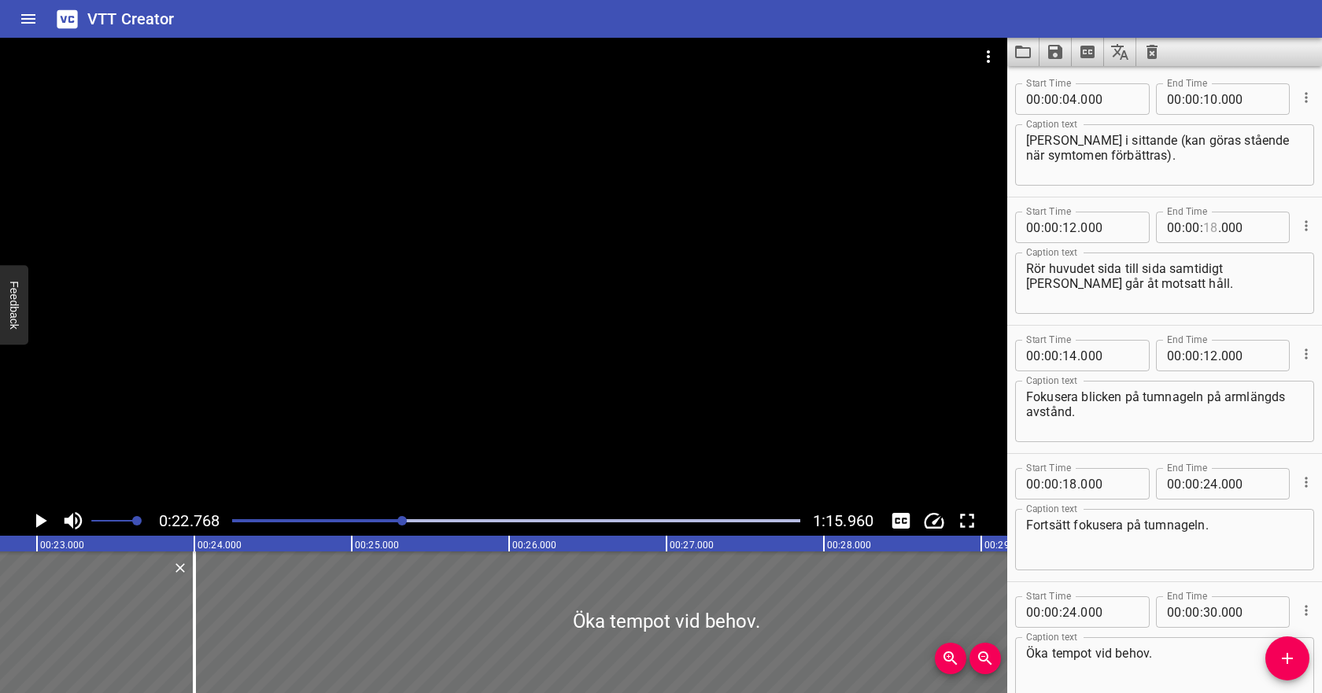
click at [1213, 227] on input "number" at bounding box center [1210, 227] width 15 height 31
click at [1069, 226] on input "number" at bounding box center [1070, 227] width 15 height 31
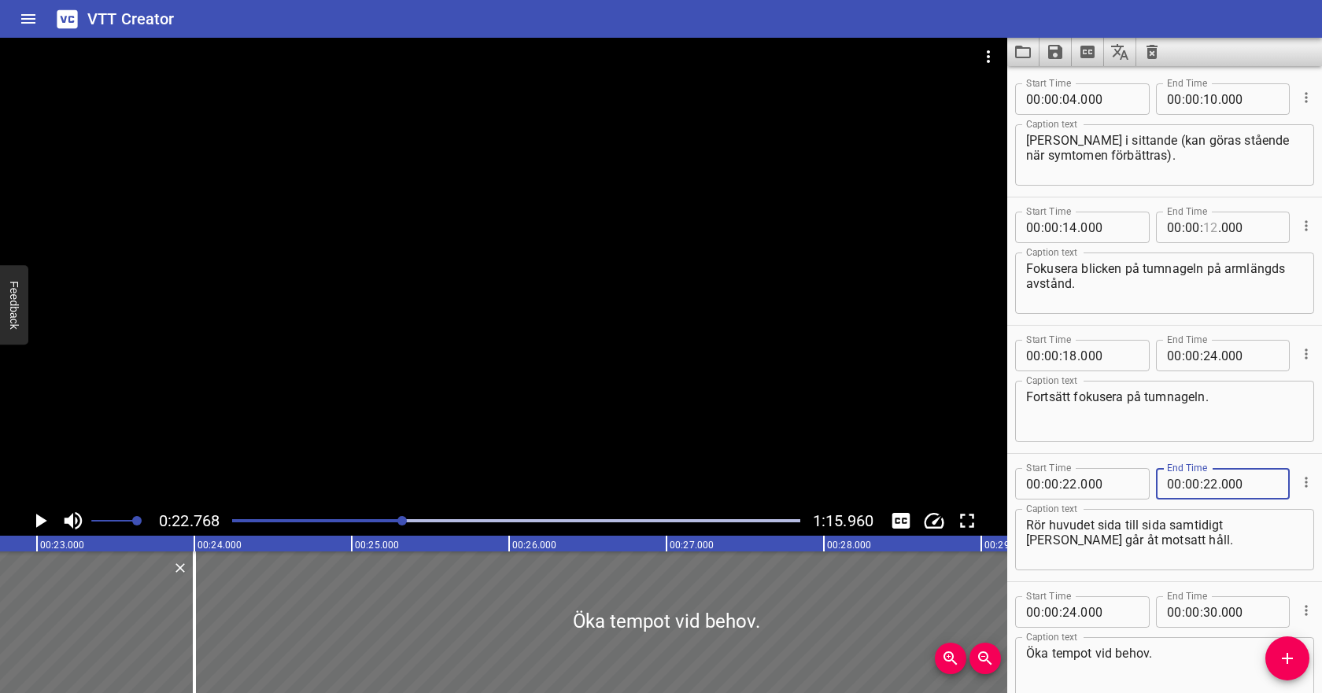
click at [1215, 231] on input "number" at bounding box center [1210, 227] width 15 height 31
click at [1073, 360] on input "number" at bounding box center [1070, 355] width 15 height 31
click at [1067, 358] on input "number" at bounding box center [1070, 355] width 15 height 31
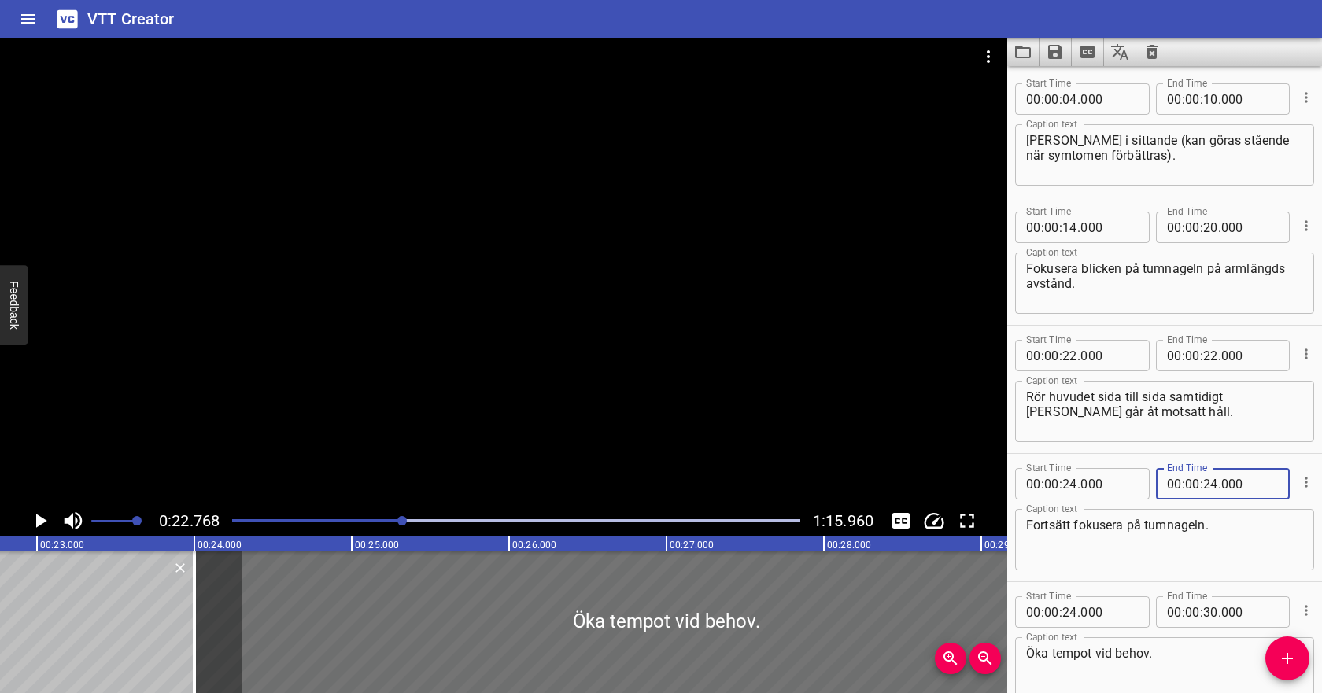
click at [46, 520] on icon "Play/Pause" at bounding box center [41, 521] width 11 height 14
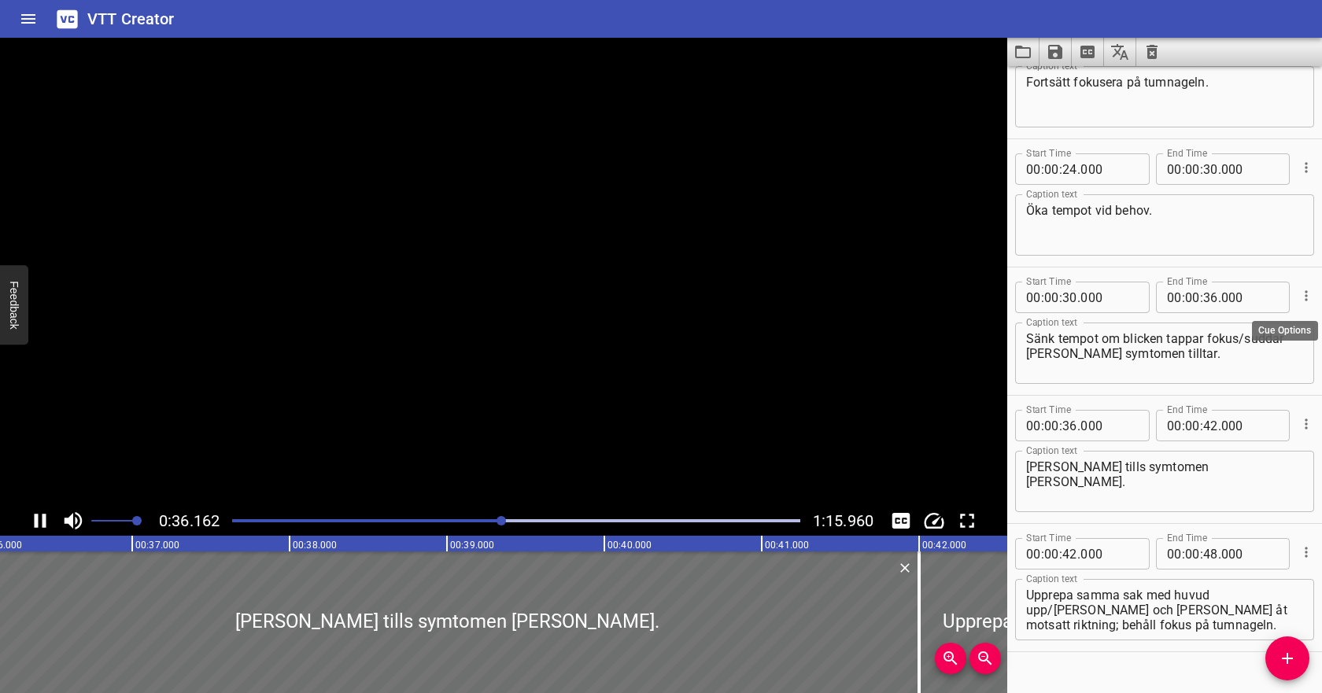
scroll to position [473, 0]
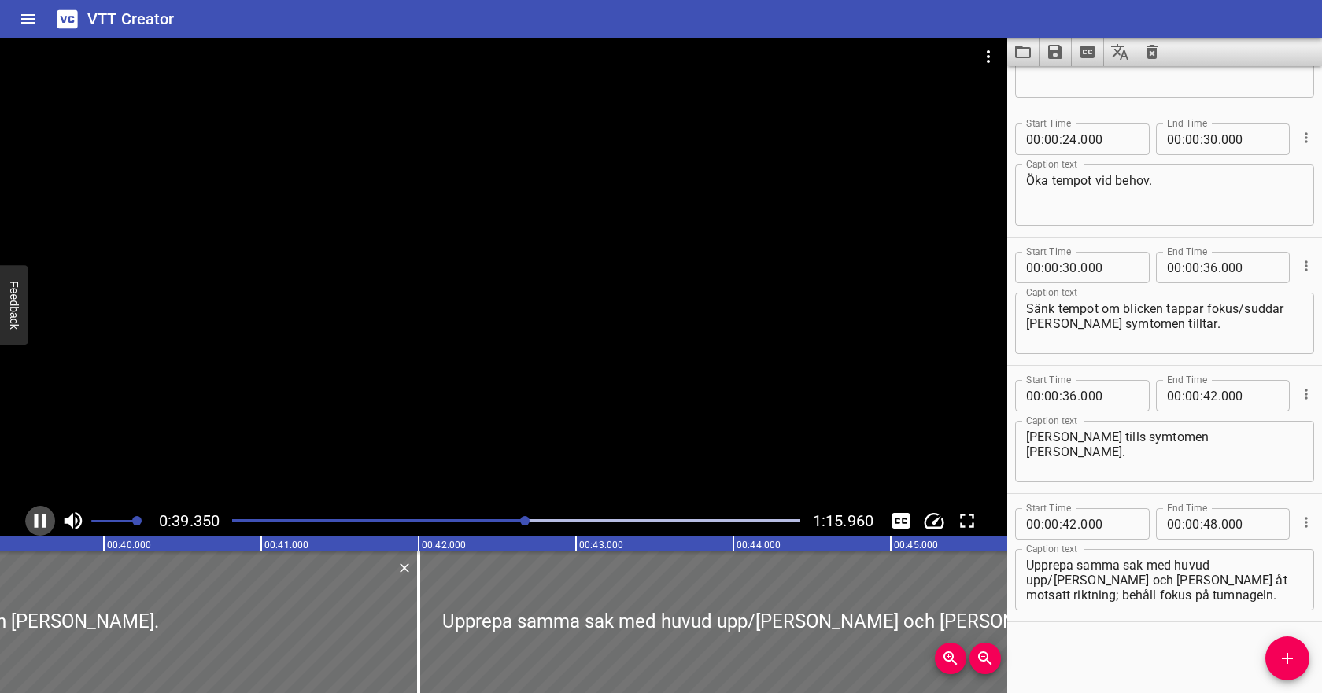
click at [39, 516] on icon "Play/Pause" at bounding box center [40, 521] width 24 height 24
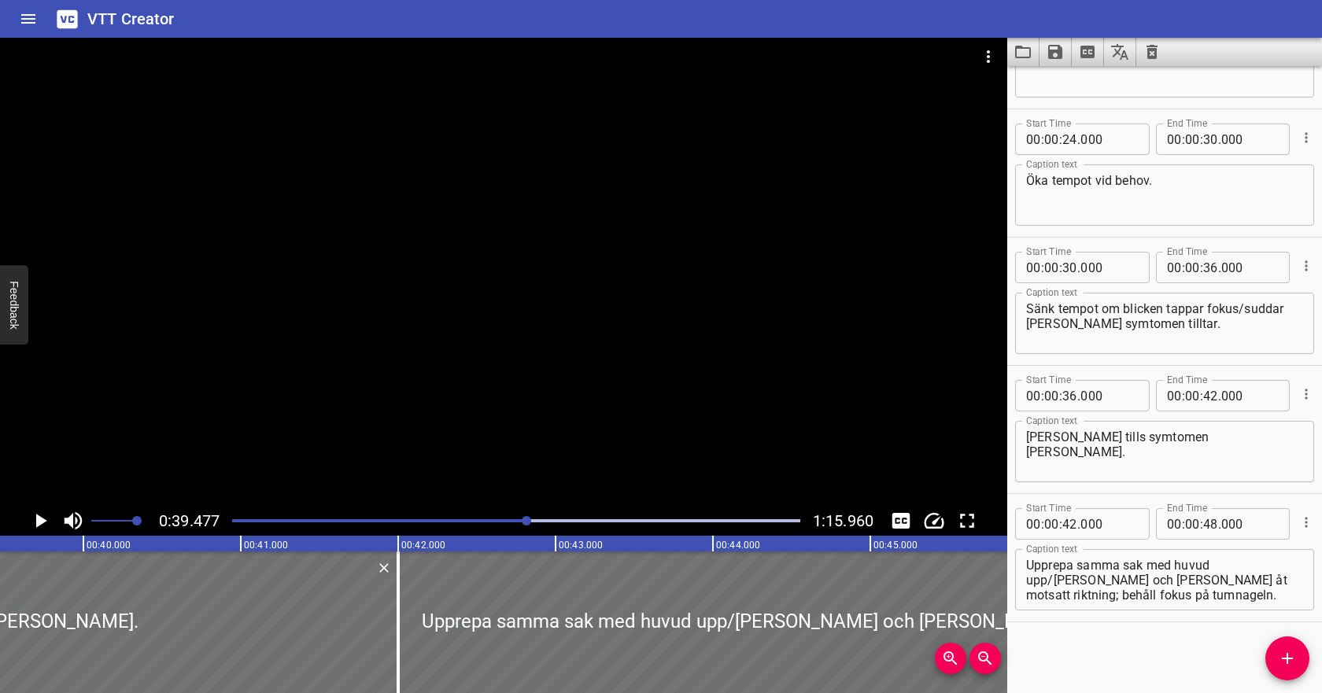
scroll to position [0, 6214]
click at [1070, 146] on input "number" at bounding box center [1070, 139] width 15 height 31
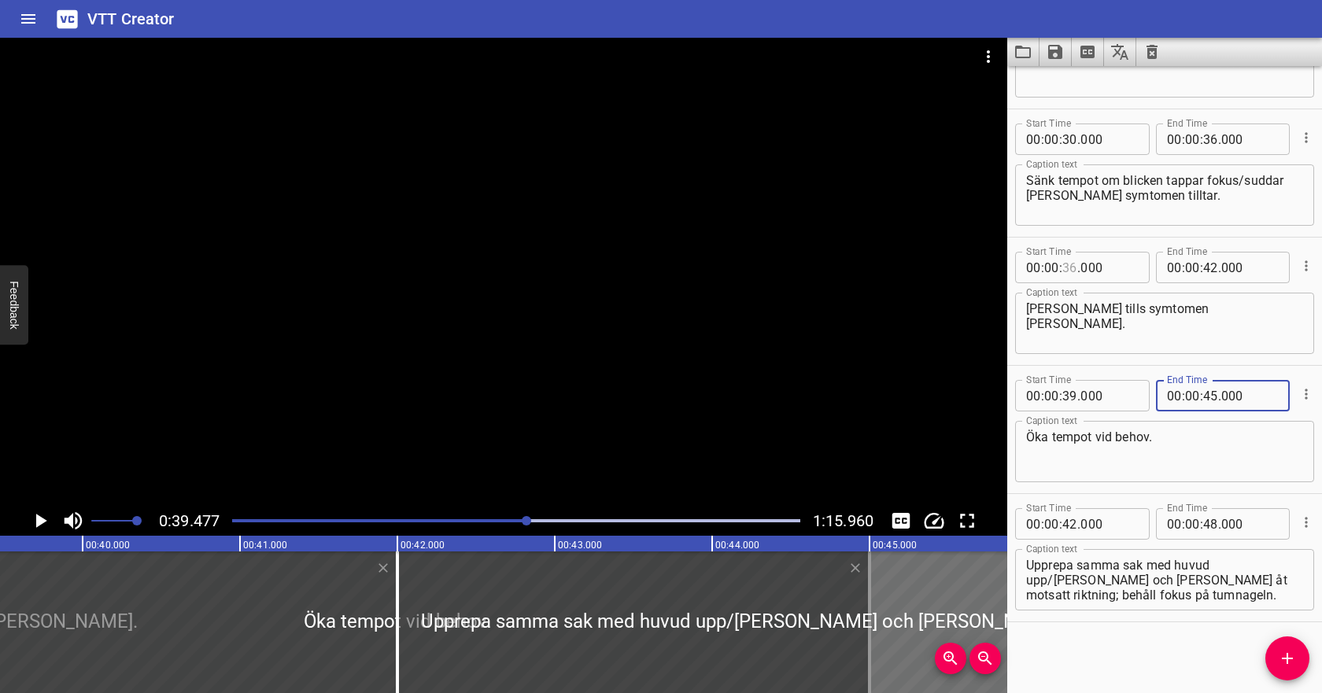
click at [1075, 272] on input "number" at bounding box center [1070, 267] width 15 height 31
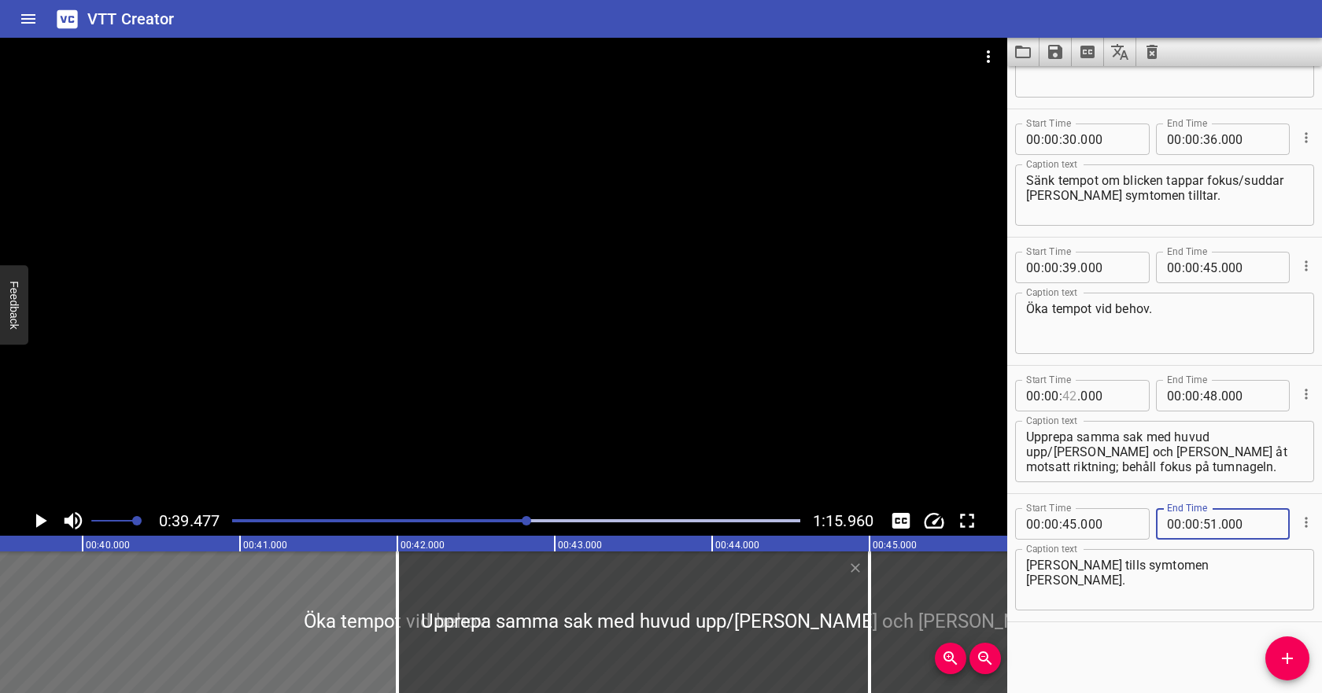
click at [1074, 398] on input "number" at bounding box center [1070, 395] width 15 height 31
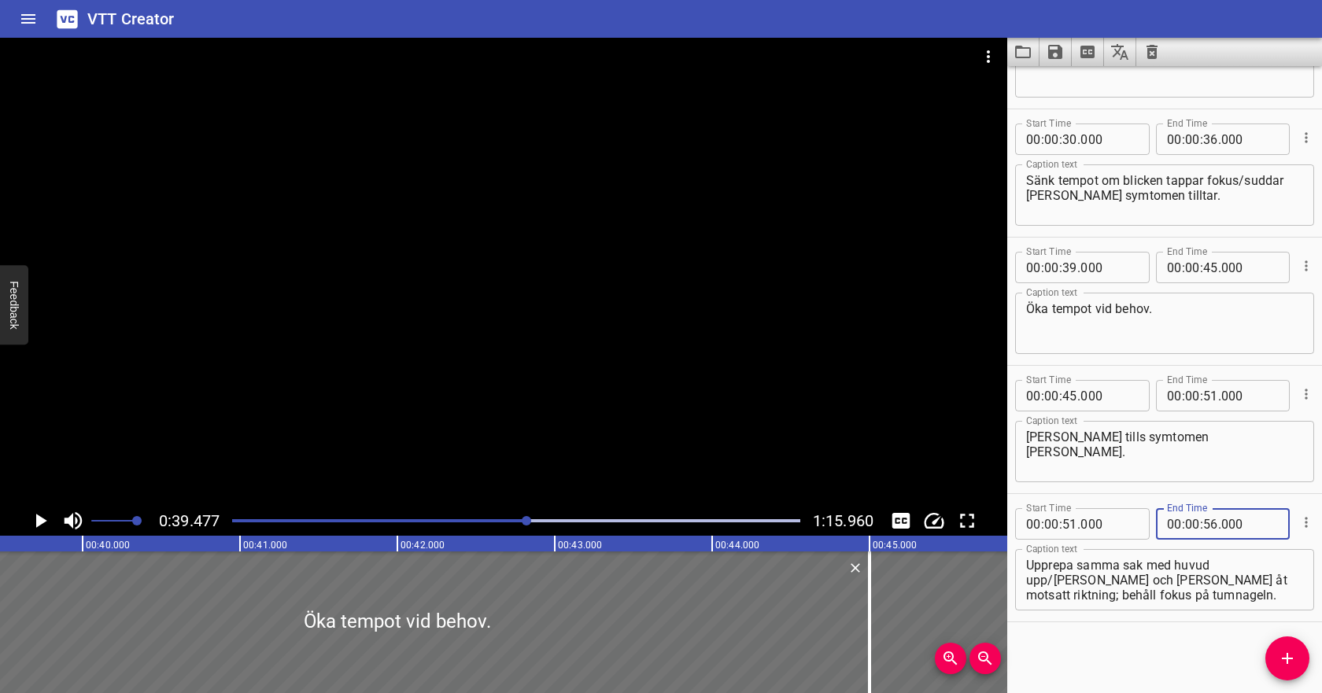
click at [1142, 590] on textarea "Upprepa samma sak med huvud upp/[PERSON_NAME] och [PERSON_NAME] åt motsatt rikt…" at bounding box center [1164, 580] width 277 height 45
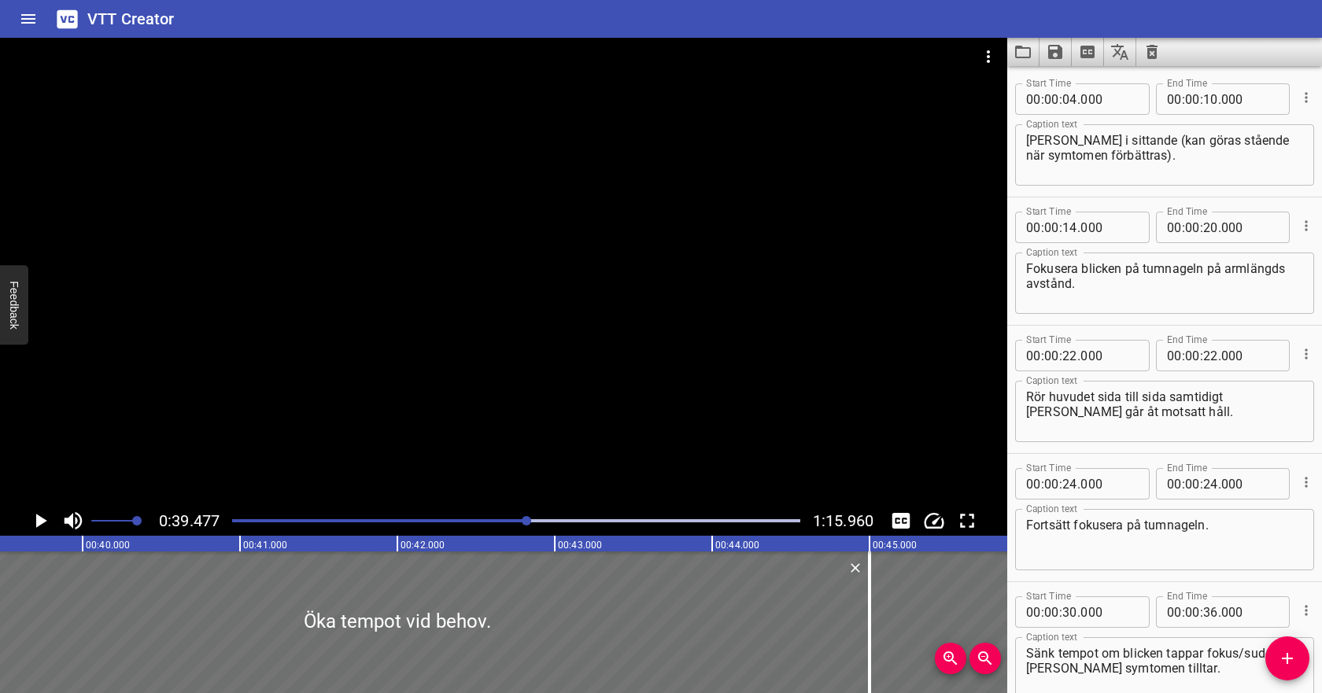
click at [394, 517] on div at bounding box center [516, 521] width 587 height 22
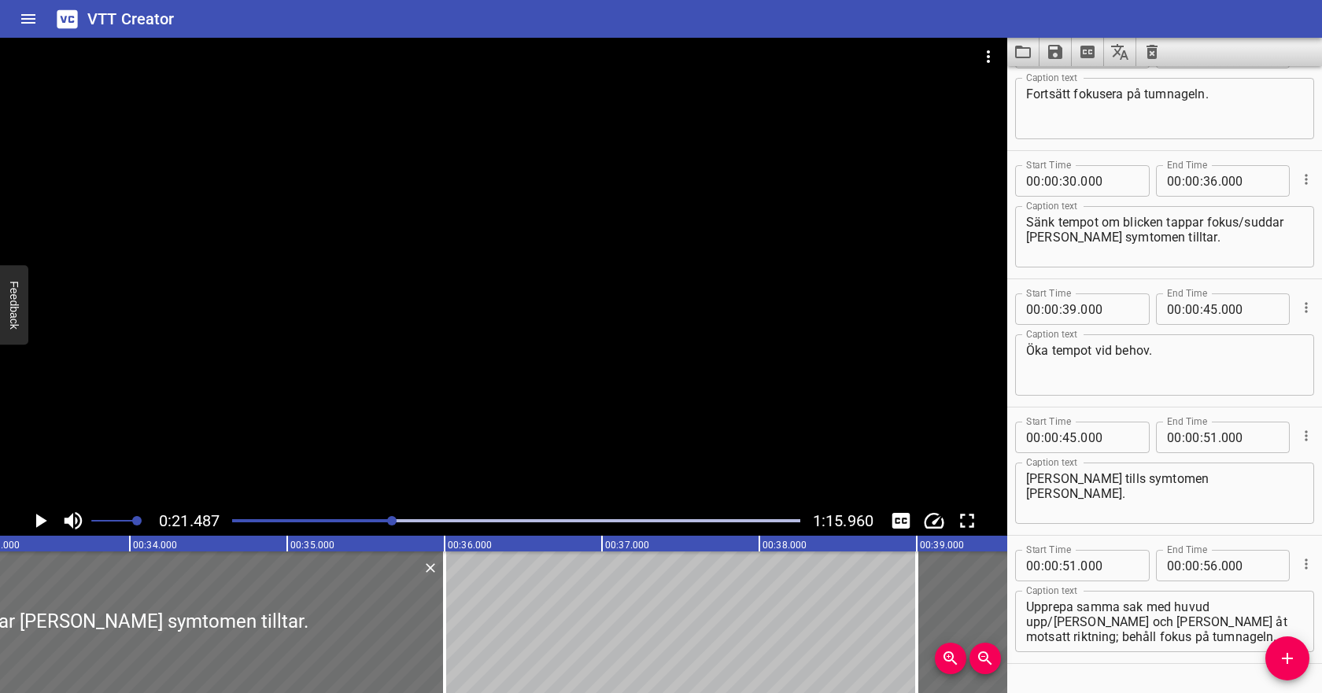
scroll to position [464, 0]
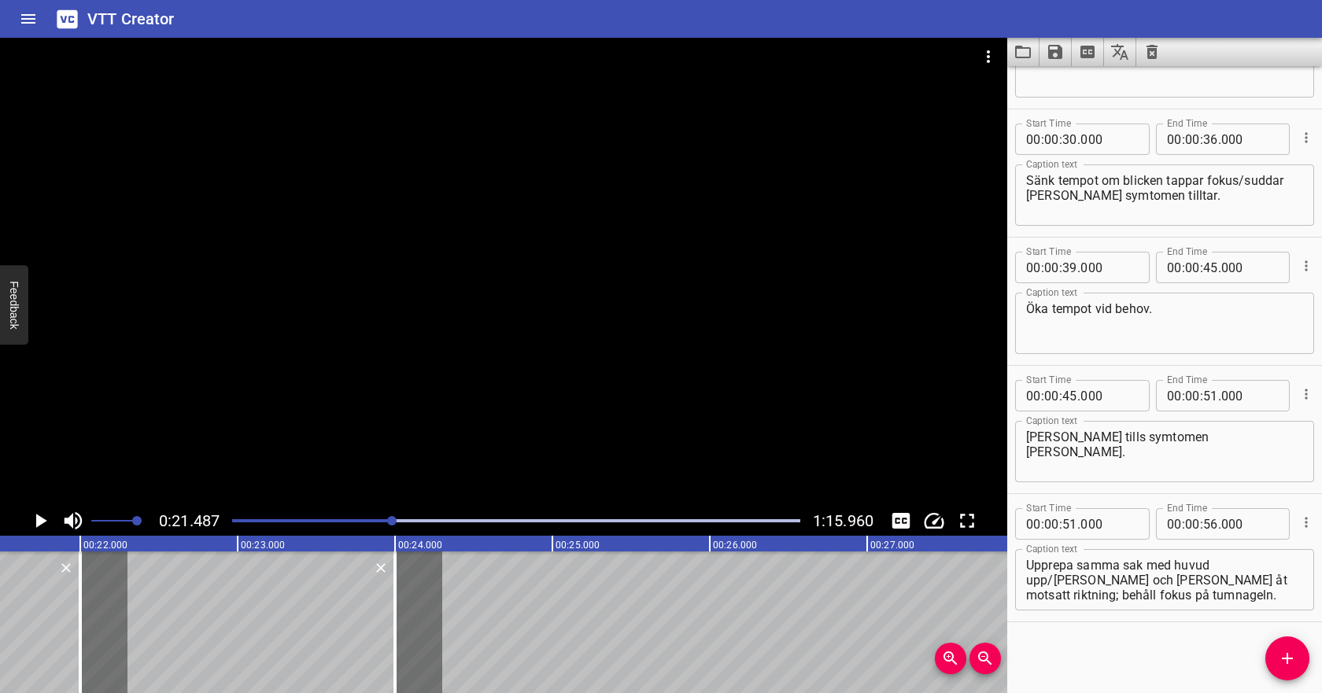
click at [344, 524] on div at bounding box center [516, 521] width 587 height 22
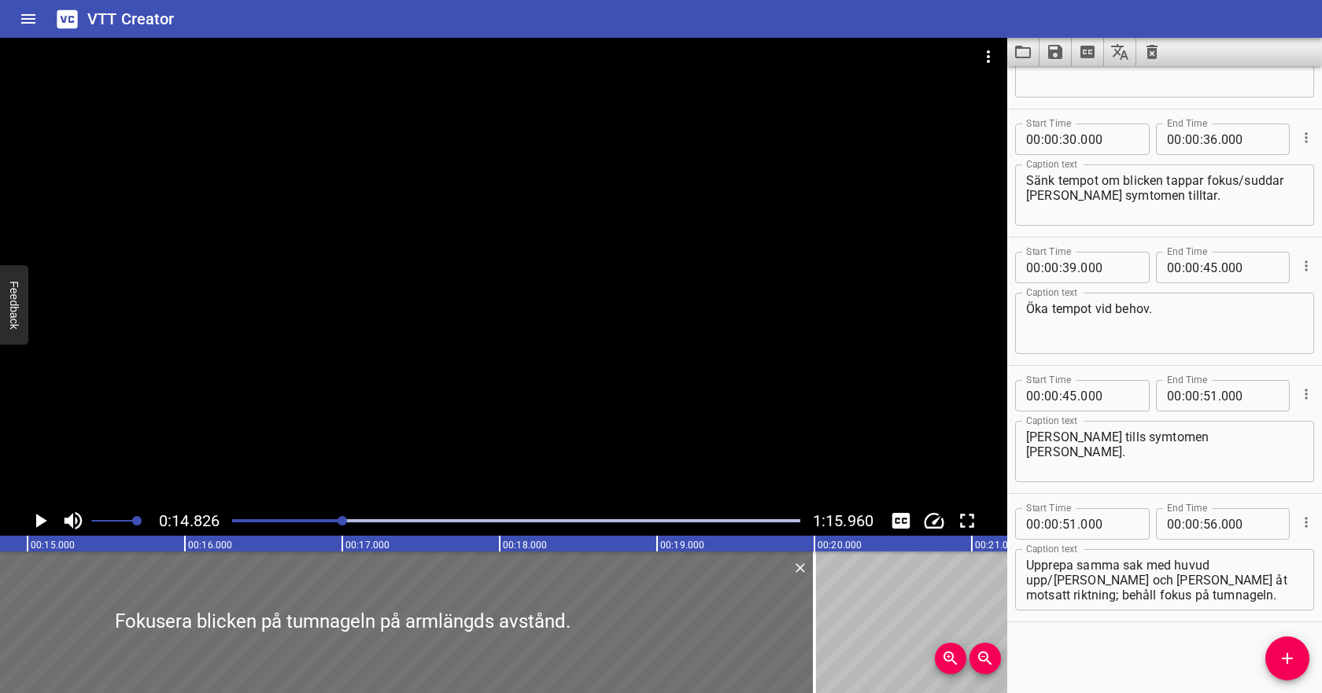
click at [47, 517] on icon "Play/Pause" at bounding box center [40, 521] width 24 height 24
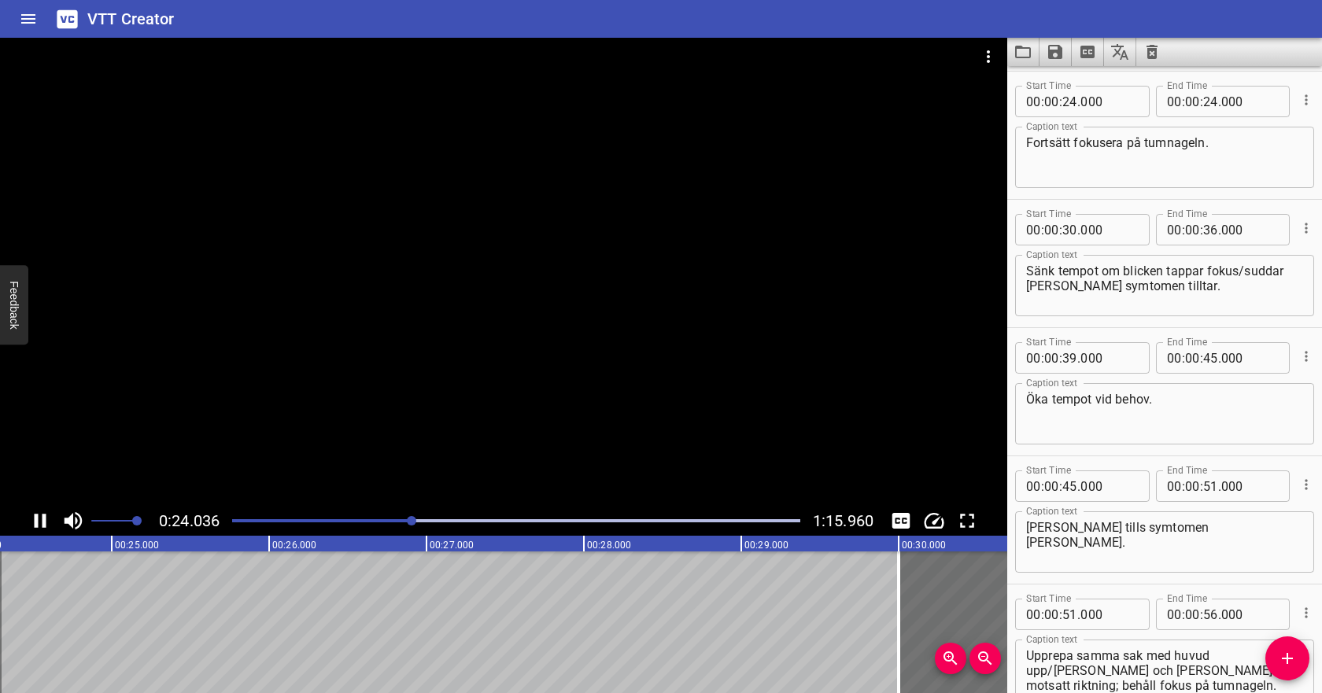
click at [52, 513] on button "Play/Pause" at bounding box center [40, 521] width 30 height 30
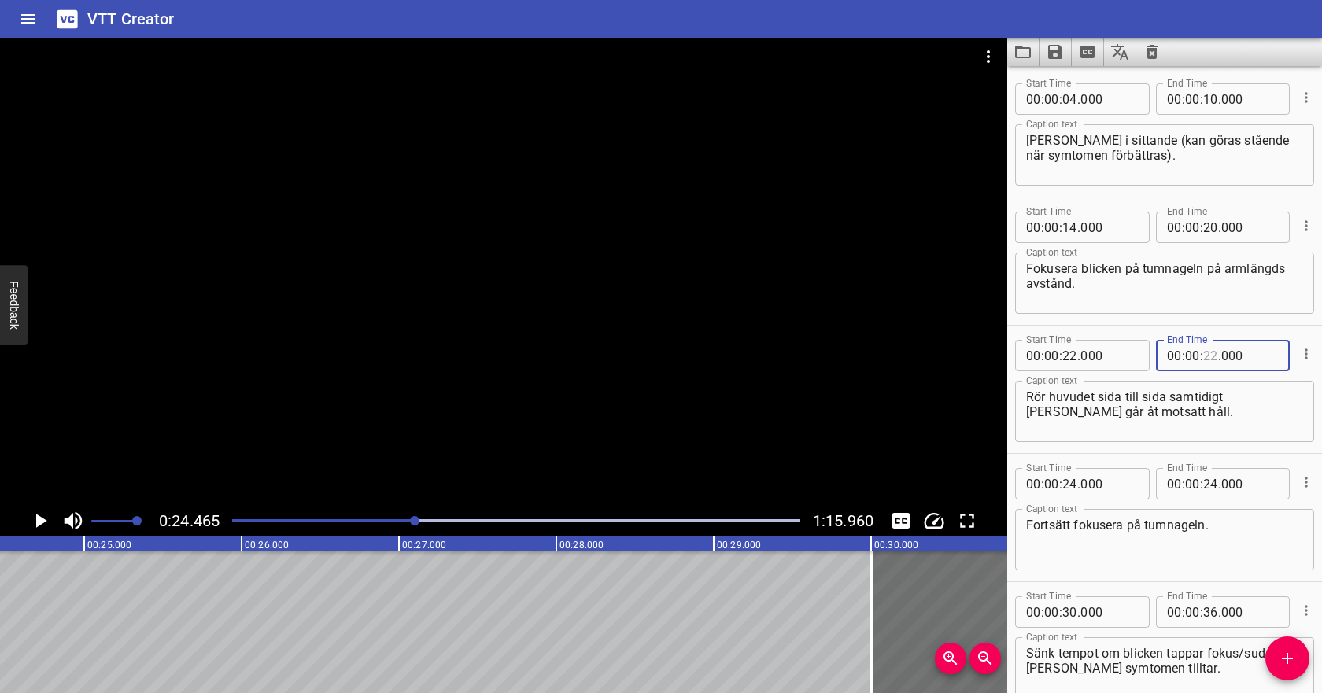
click at [1212, 356] on input "number" at bounding box center [1210, 355] width 15 height 31
click at [1314, 486] on icon "Cue Options" at bounding box center [1307, 483] width 16 height 16
click at [1264, 505] on li "Delete Cue" at bounding box center [1240, 511] width 137 height 28
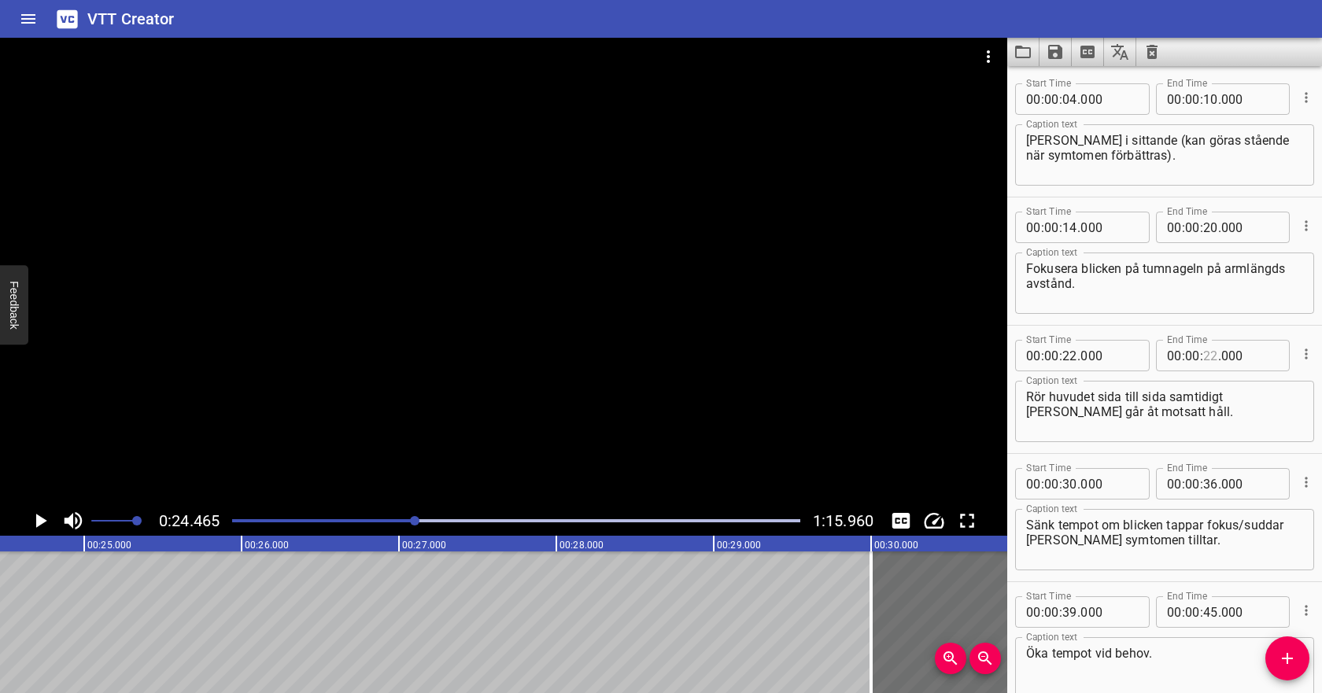
click at [1213, 360] on input "number" at bounding box center [1210, 355] width 15 height 31
click at [381, 519] on div "Play progress" at bounding box center [131, 520] width 568 height 3
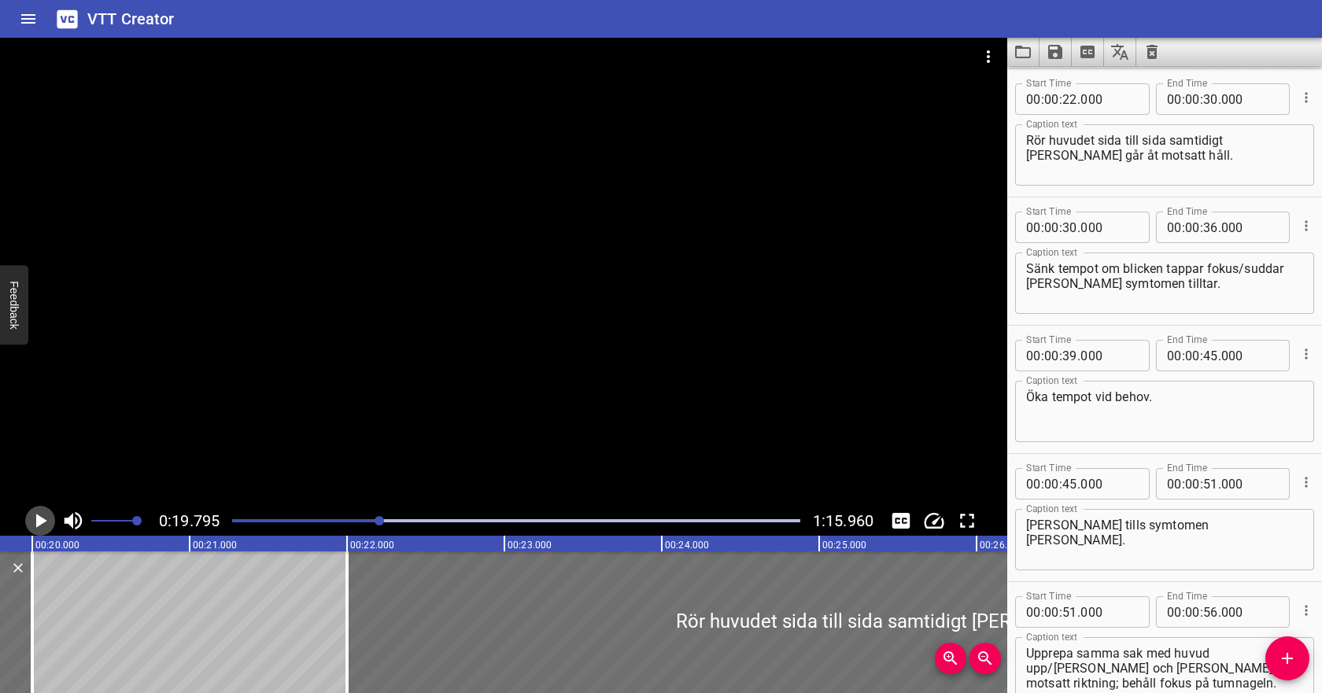
click at [36, 519] on icon "Play/Pause" at bounding box center [41, 521] width 11 height 14
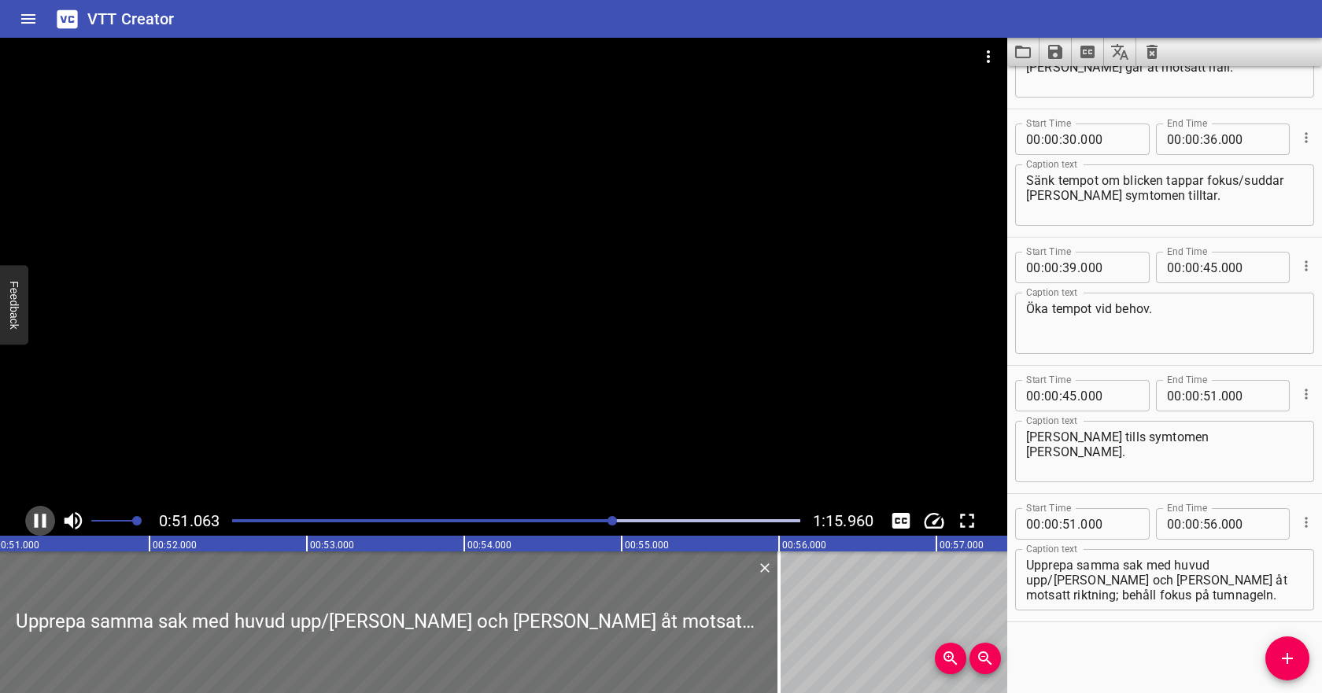
click at [36, 519] on icon "Play/Pause" at bounding box center [41, 521] width 12 height 14
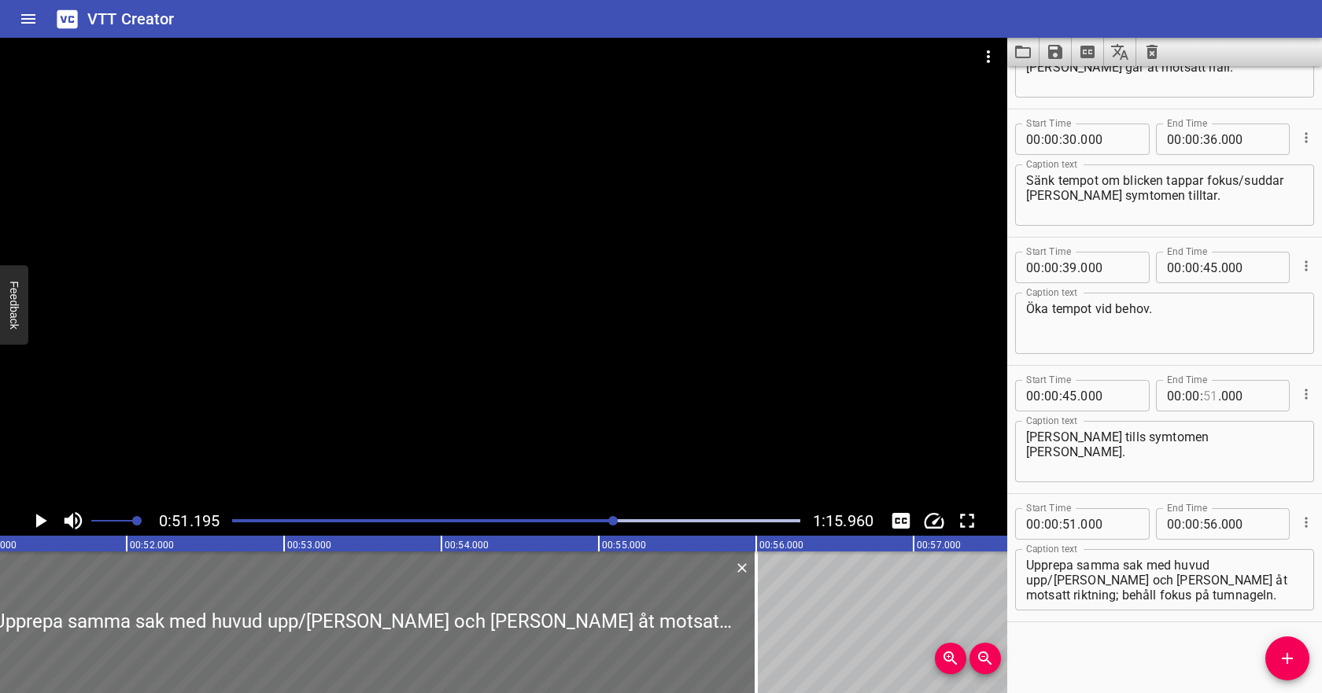
click at [1204, 399] on input "number" at bounding box center [1210, 395] width 15 height 31
click at [1071, 527] on input "number" at bounding box center [1070, 523] width 15 height 31
click at [1169, 579] on textarea "Upprepa samma sak med huvud upp/[PERSON_NAME] och [PERSON_NAME] åt motsatt rikt…" at bounding box center [1164, 580] width 277 height 45
click at [43, 519] on icon "Play/Pause" at bounding box center [41, 521] width 11 height 14
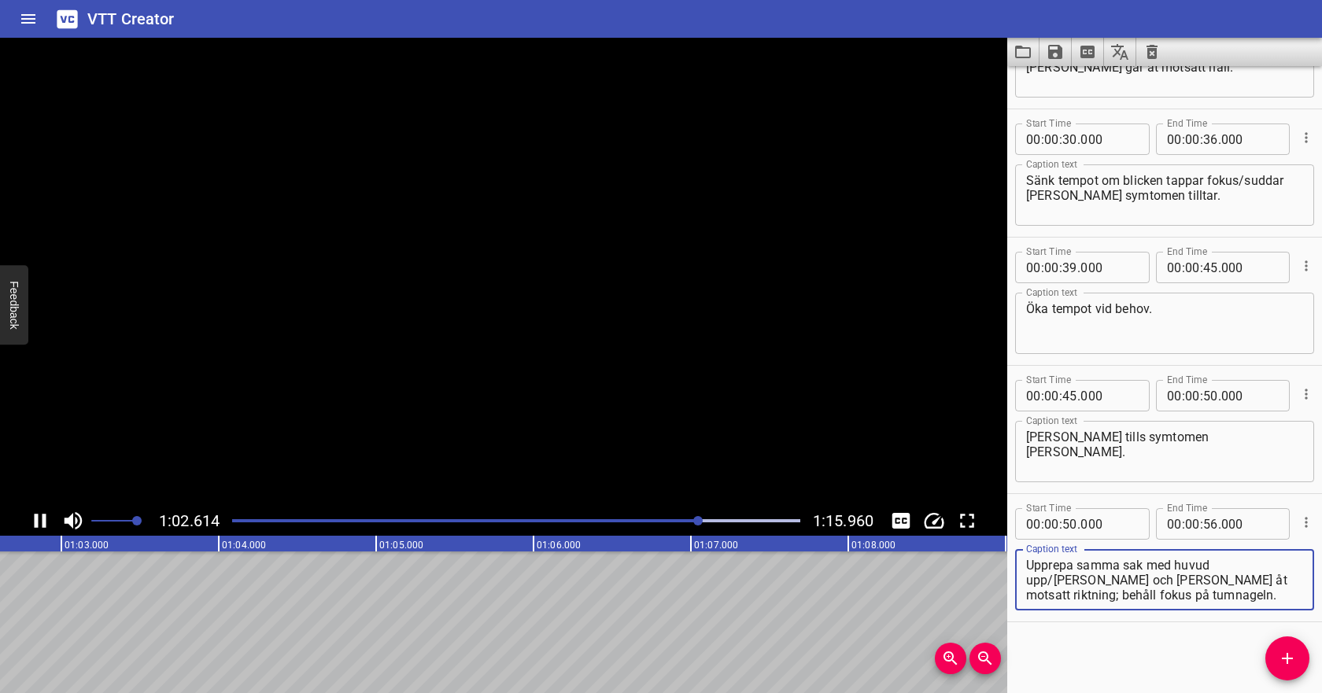
drag, startPoint x: 1177, startPoint y: 582, endPoint x: 1192, endPoint y: 612, distance: 32.7
click at [1192, 612] on div "Caption text Upprepa samma sak med huvud upp/[PERSON_NAME] och [PERSON_NAME] åt…" at bounding box center [1164, 578] width 299 height 71
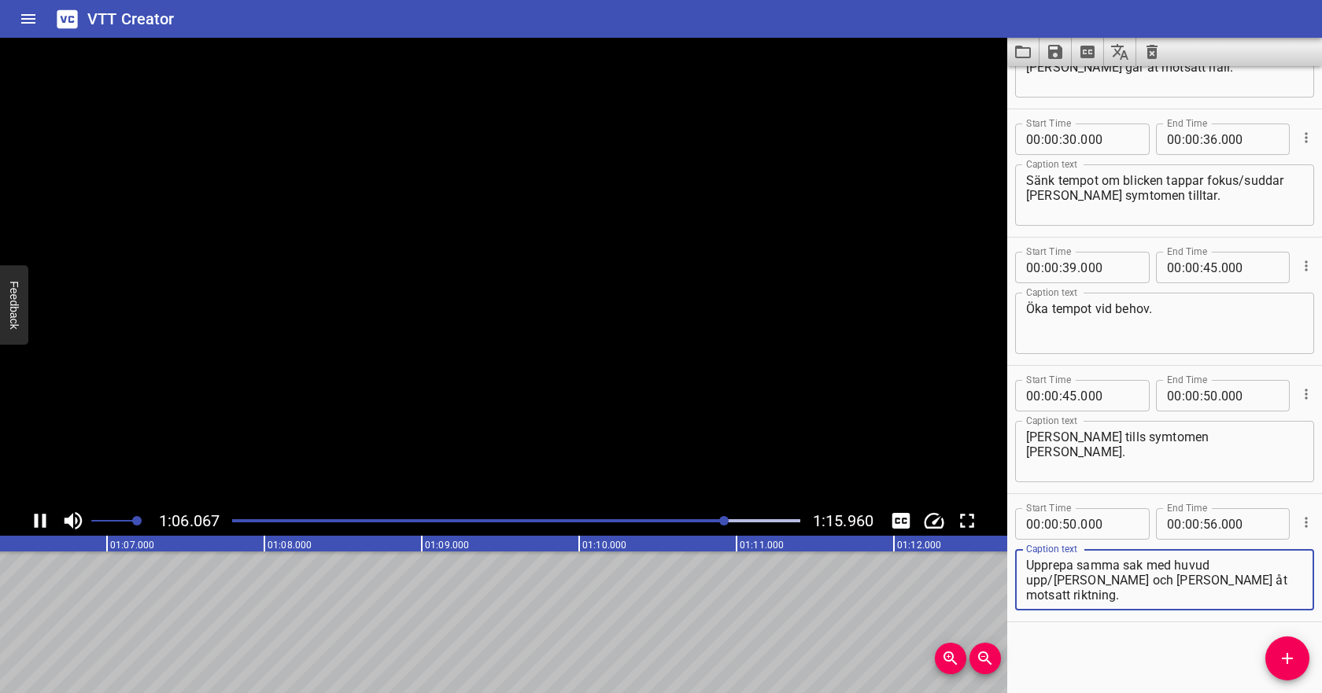
click at [1285, 656] on icon "Add Cue" at bounding box center [1287, 658] width 19 height 19
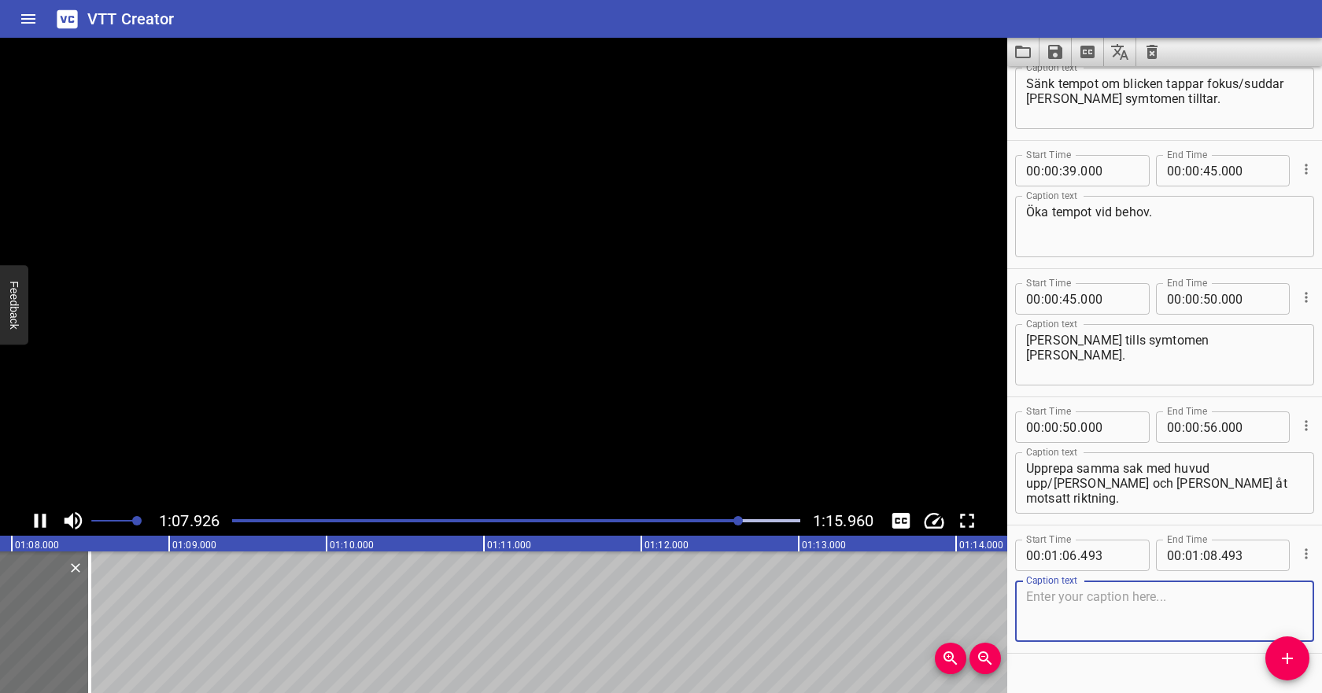
scroll to position [473, 0]
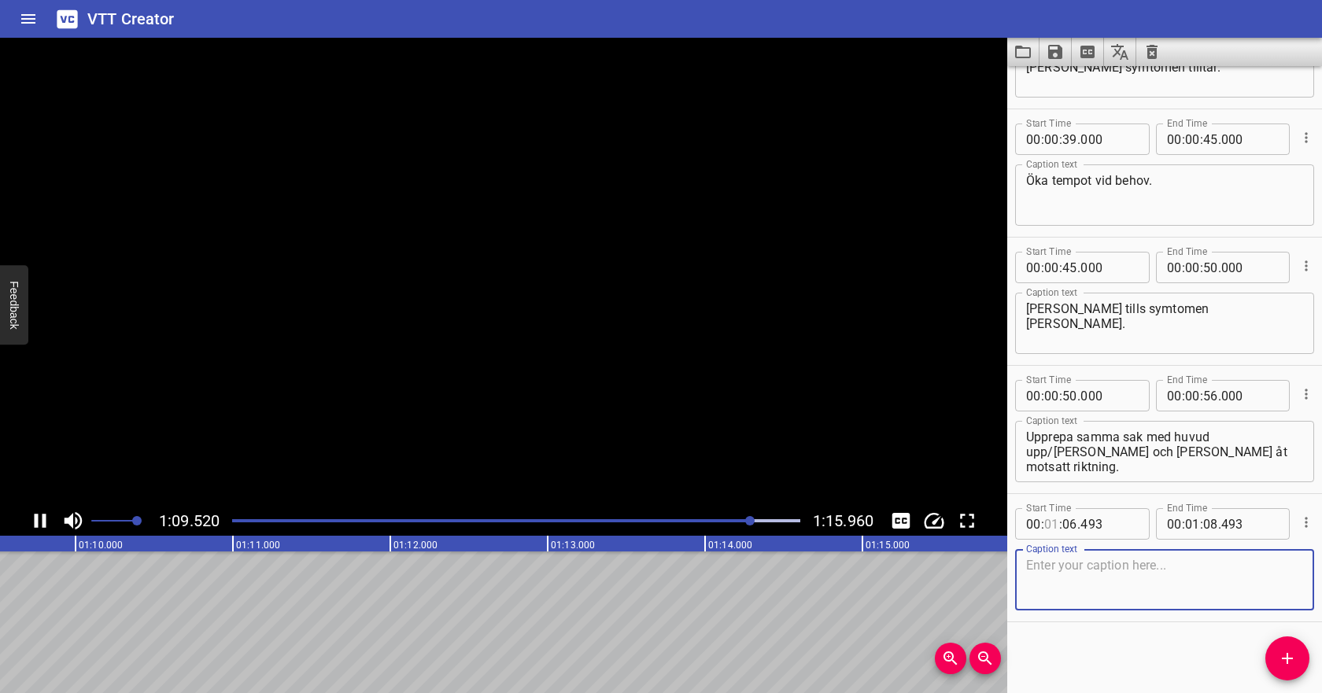
click at [1050, 530] on input "number" at bounding box center [1051, 523] width 15 height 31
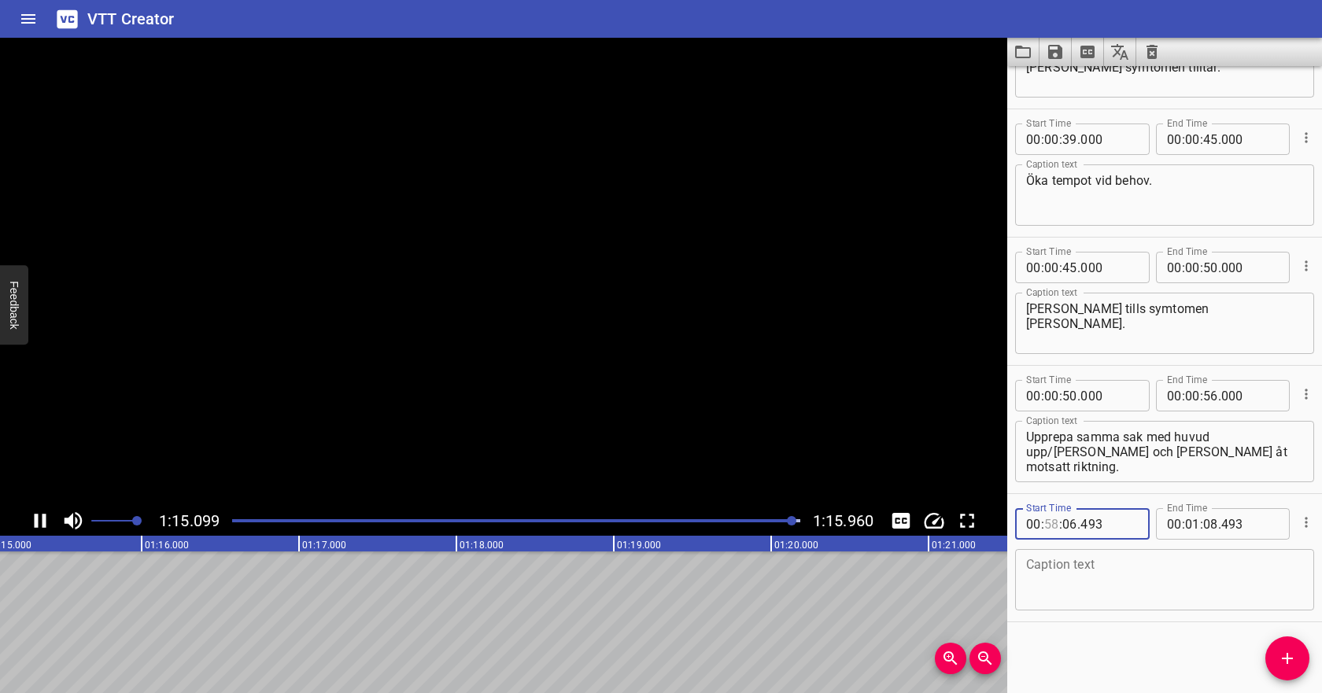
click at [1055, 523] on input "number" at bounding box center [1051, 523] width 15 height 31
click at [1214, 525] on input "number" at bounding box center [1210, 523] width 15 height 31
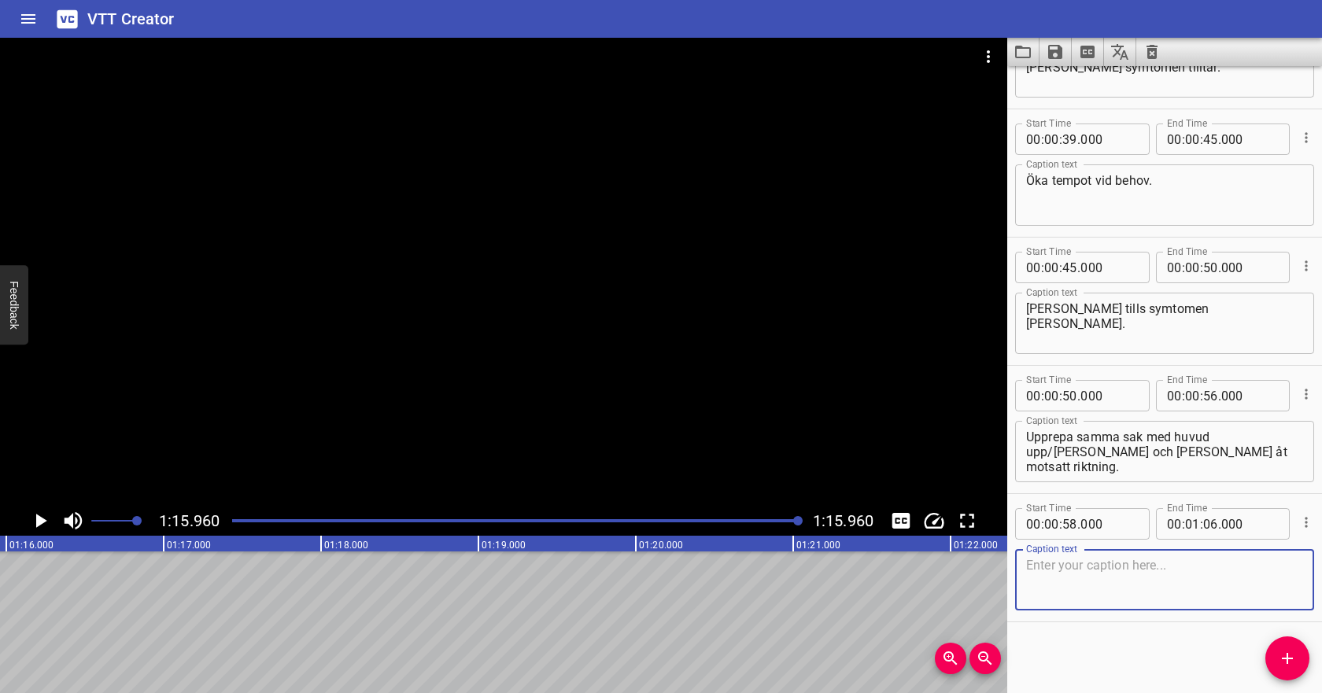
click at [1207, 560] on textarea at bounding box center [1164, 580] width 277 height 45
paste textarea "behåll fokus på tumnageln."
click at [719, 520] on div "Play progress" at bounding box center [516, 520] width 568 height 3
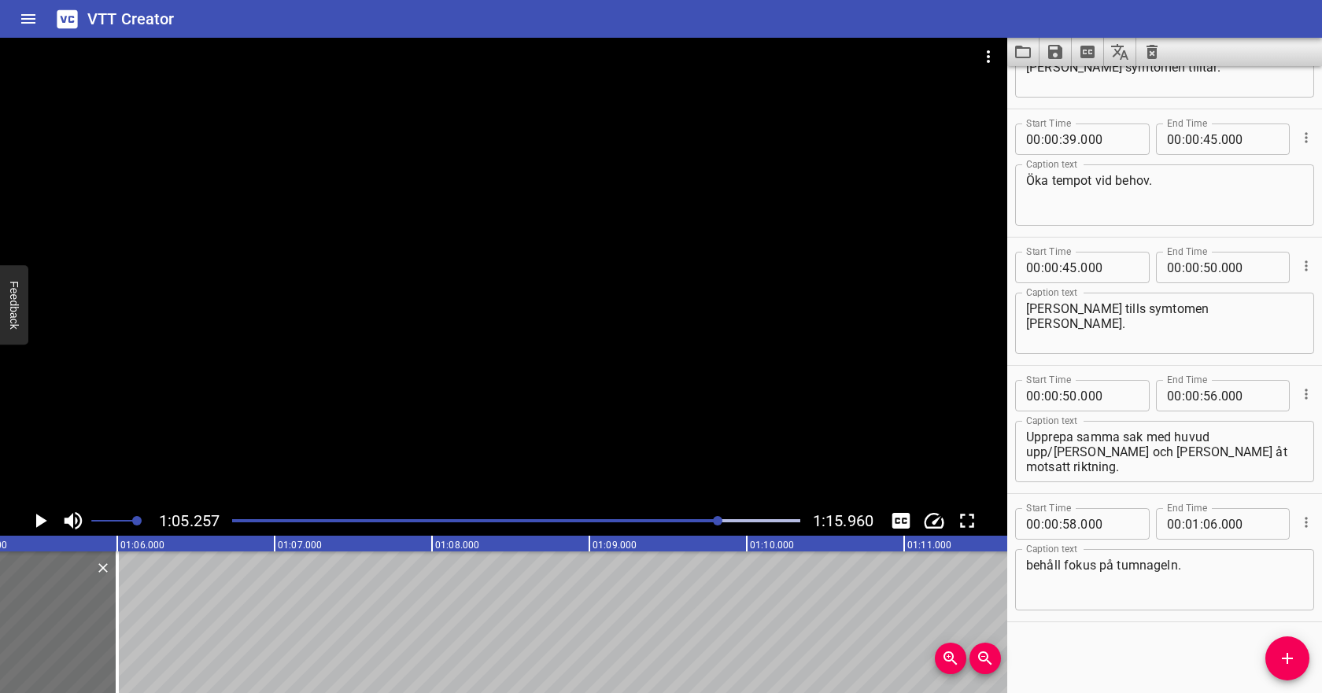
click at [741, 521] on div "Play progress" at bounding box center [516, 520] width 568 height 3
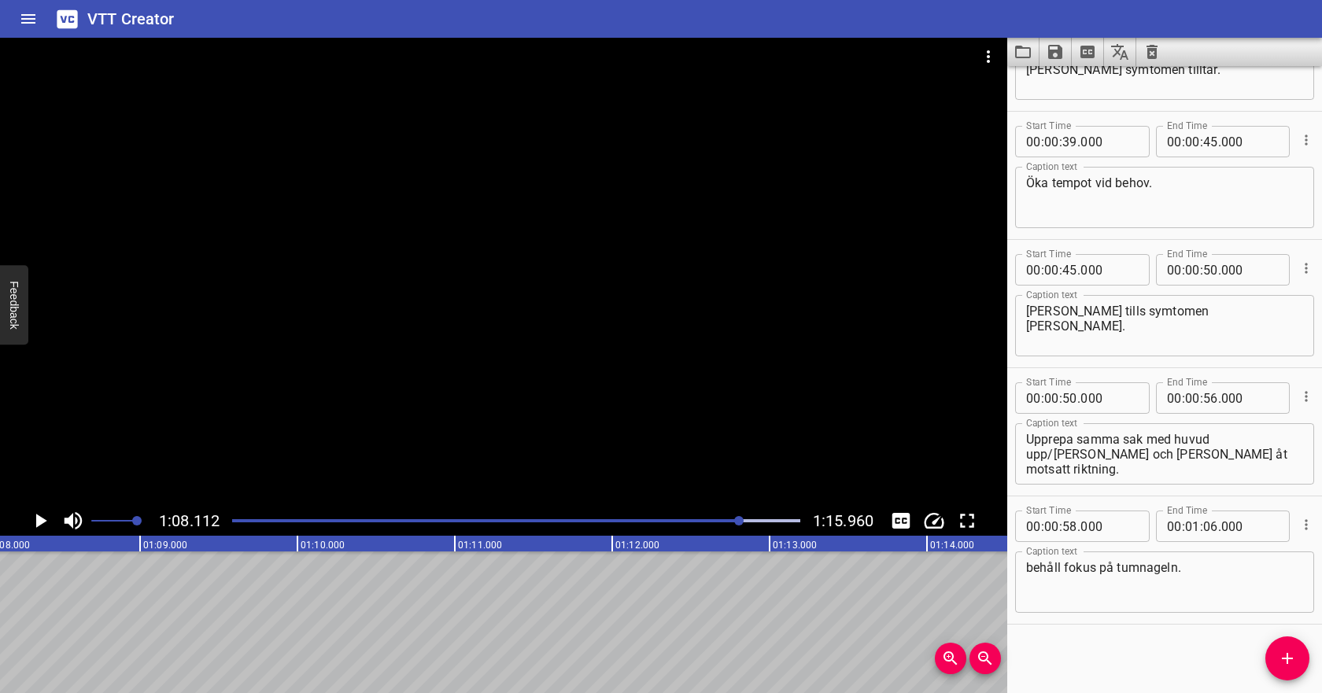
scroll to position [473, 0]
click at [1077, 565] on textarea "behåll fokus på tumnageln." at bounding box center [1164, 580] width 277 height 45
click at [1035, 564] on textarea "behåll fokus på tumnageln." at bounding box center [1164, 580] width 277 height 45
click at [1209, 566] on textarea "Behåll fokus på tumnageln." at bounding box center [1164, 580] width 277 height 45
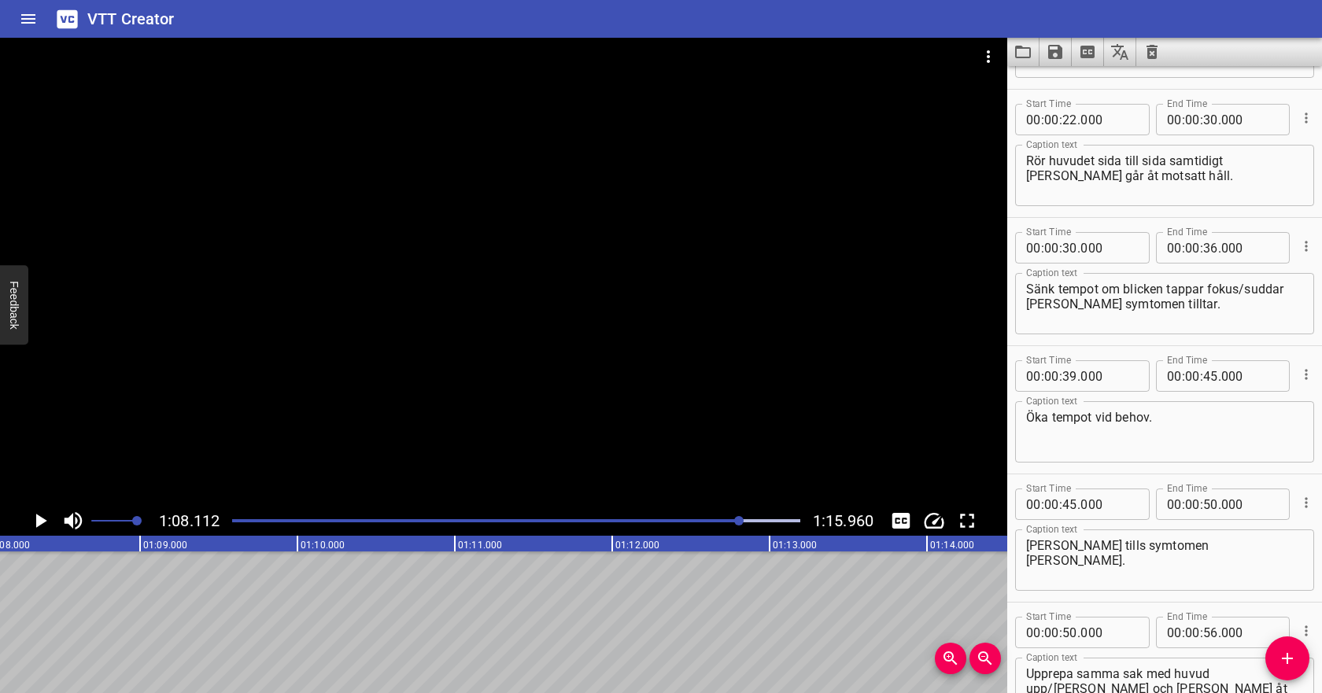
scroll to position [0, 0]
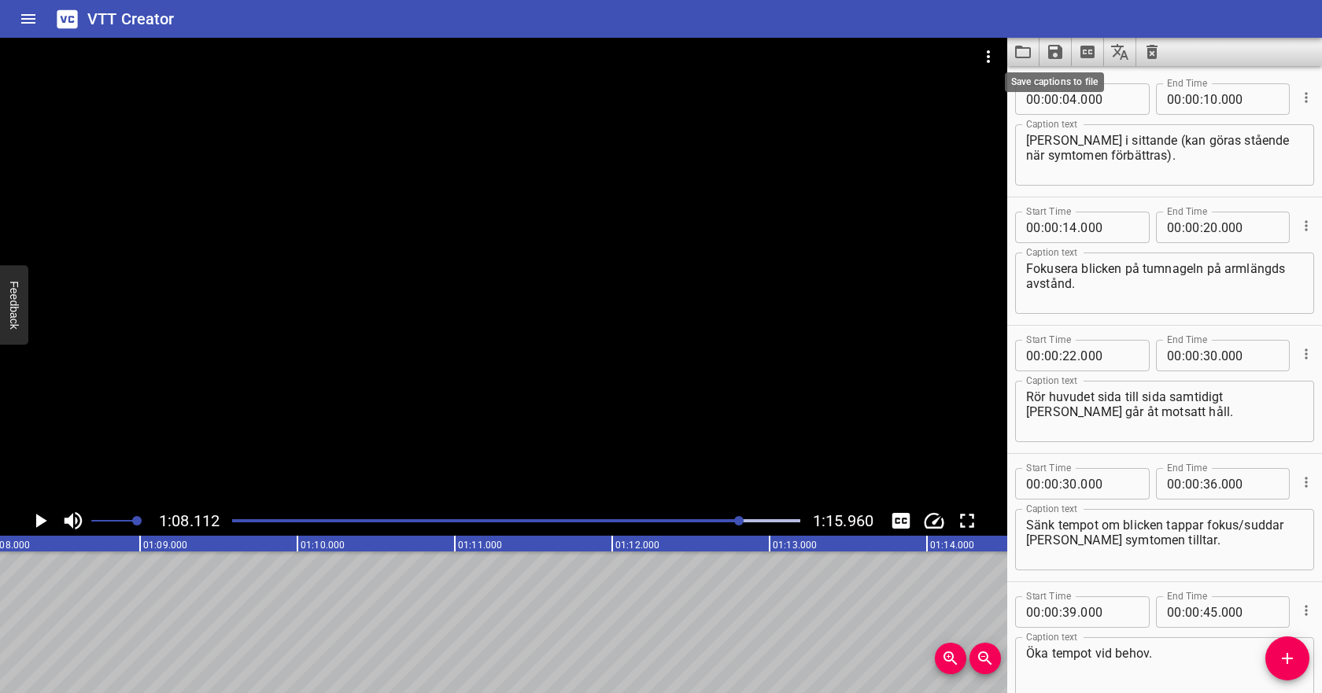
click at [1055, 55] on icon "Save captions to file" at bounding box center [1055, 52] width 19 height 19
click at [1070, 83] on li "Save to VTT file" at bounding box center [1098, 86] width 116 height 28
click at [986, 56] on icon "Video Options" at bounding box center [988, 56] width 19 height 19
click at [991, 61] on li "Select New Video File..." at bounding box center [1048, 58] width 157 height 28
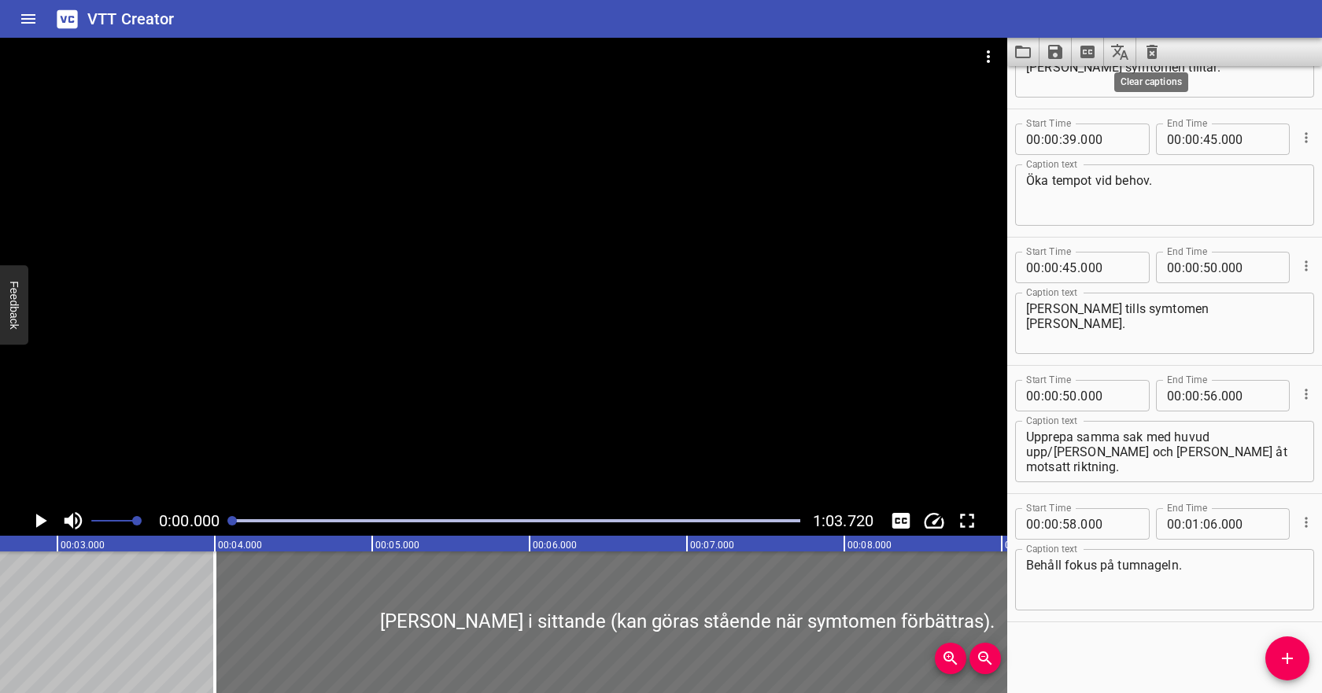
scroll to position [0, 112]
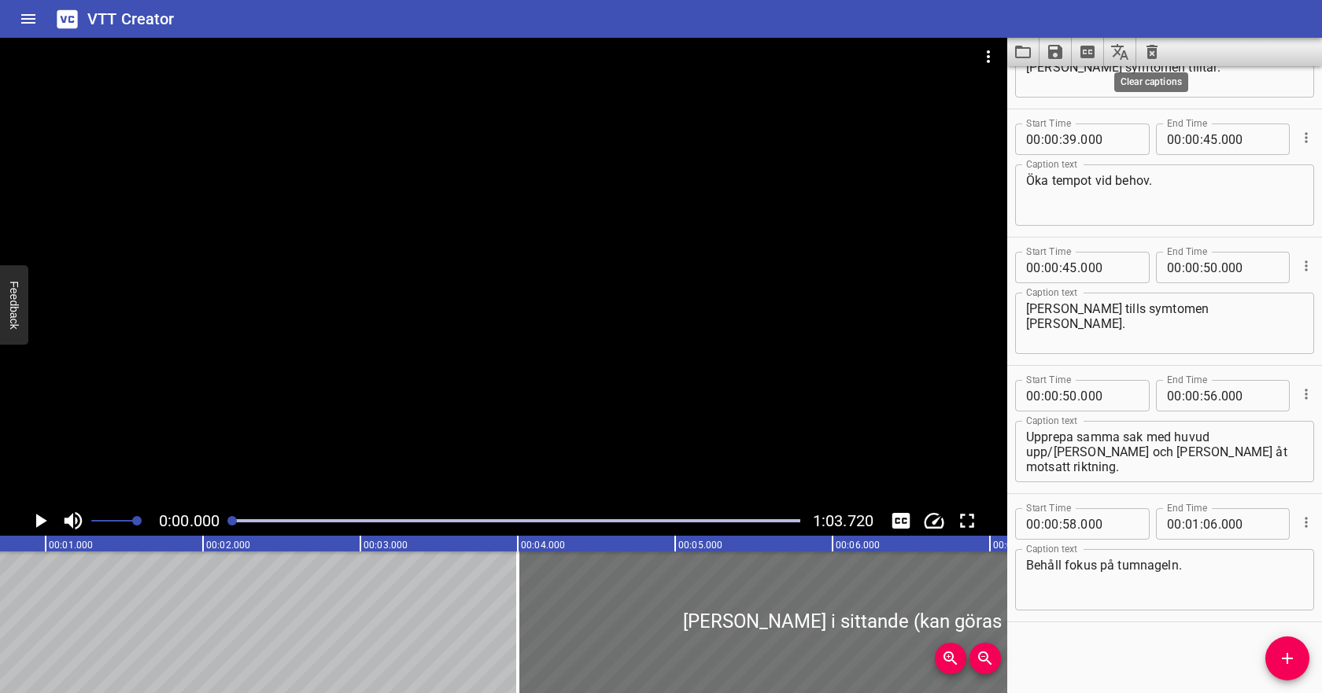
click at [1148, 51] on icon "Clear captions" at bounding box center [1152, 52] width 11 height 14
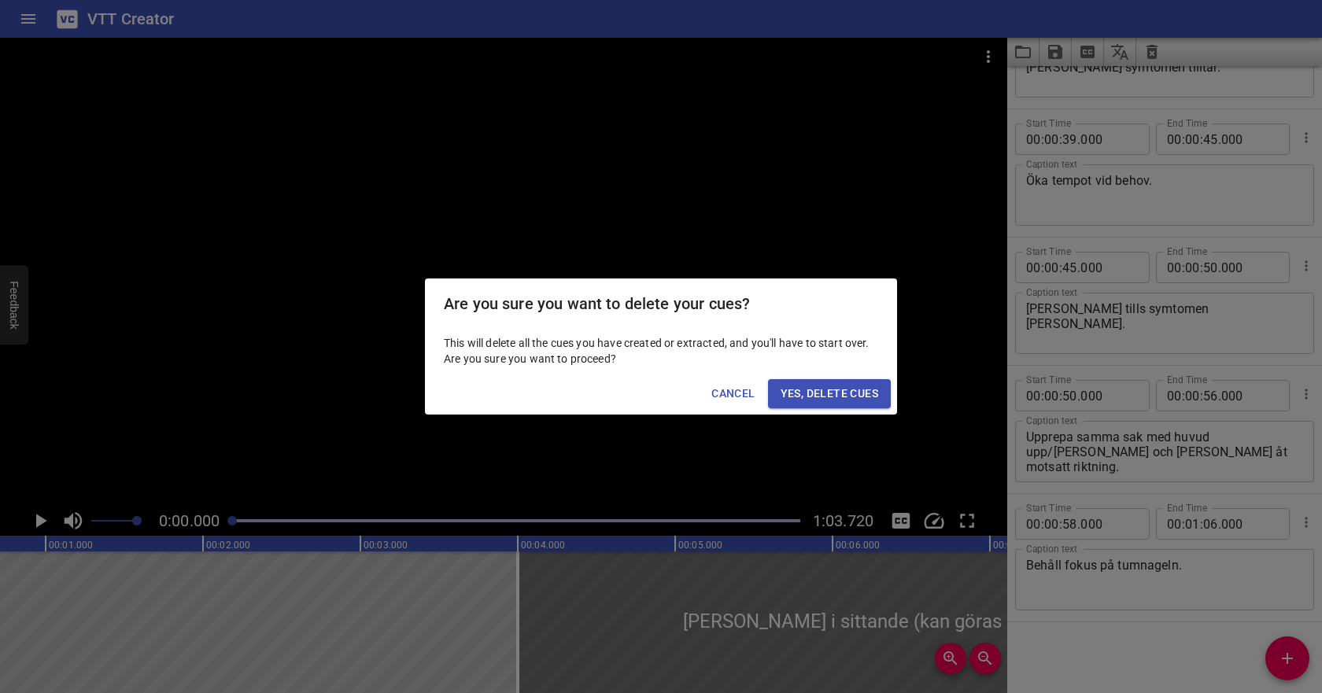
scroll to position [0, 0]
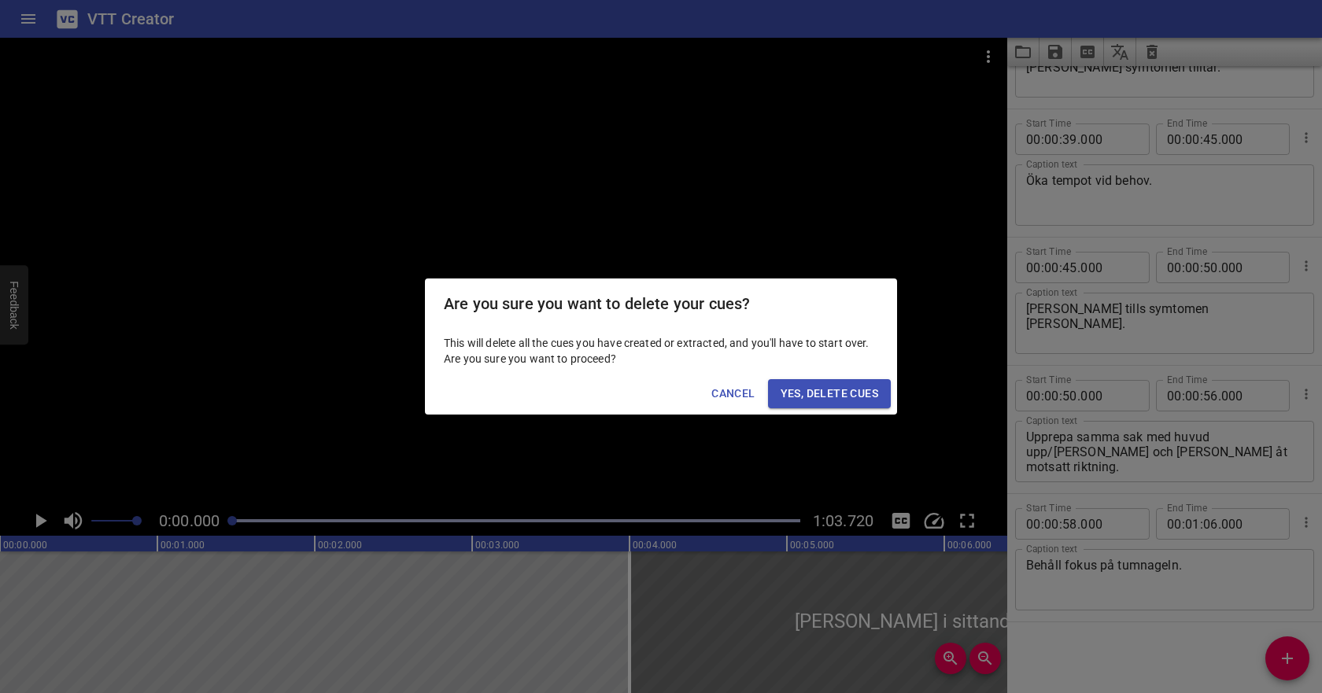
click at [798, 403] on span "Yes, Delete Cues" at bounding box center [830, 394] width 98 height 20
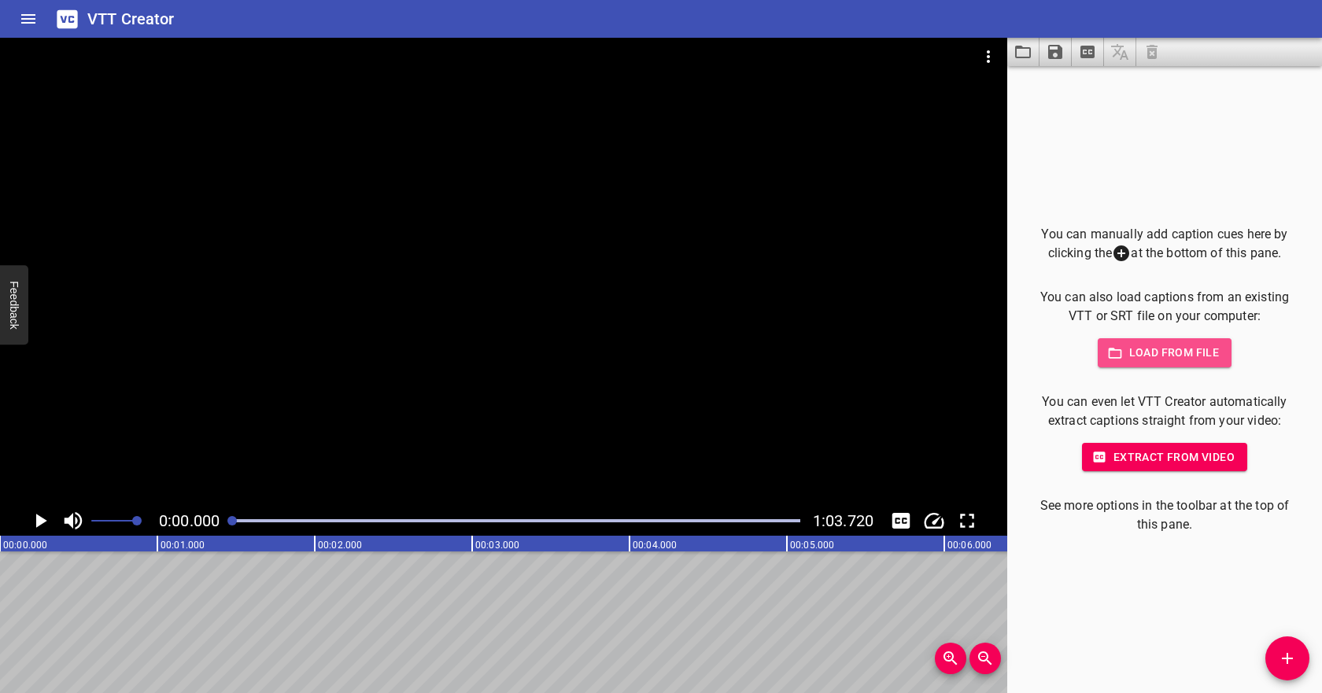
click at [1137, 351] on span "Load from file" at bounding box center [1165, 353] width 109 height 20
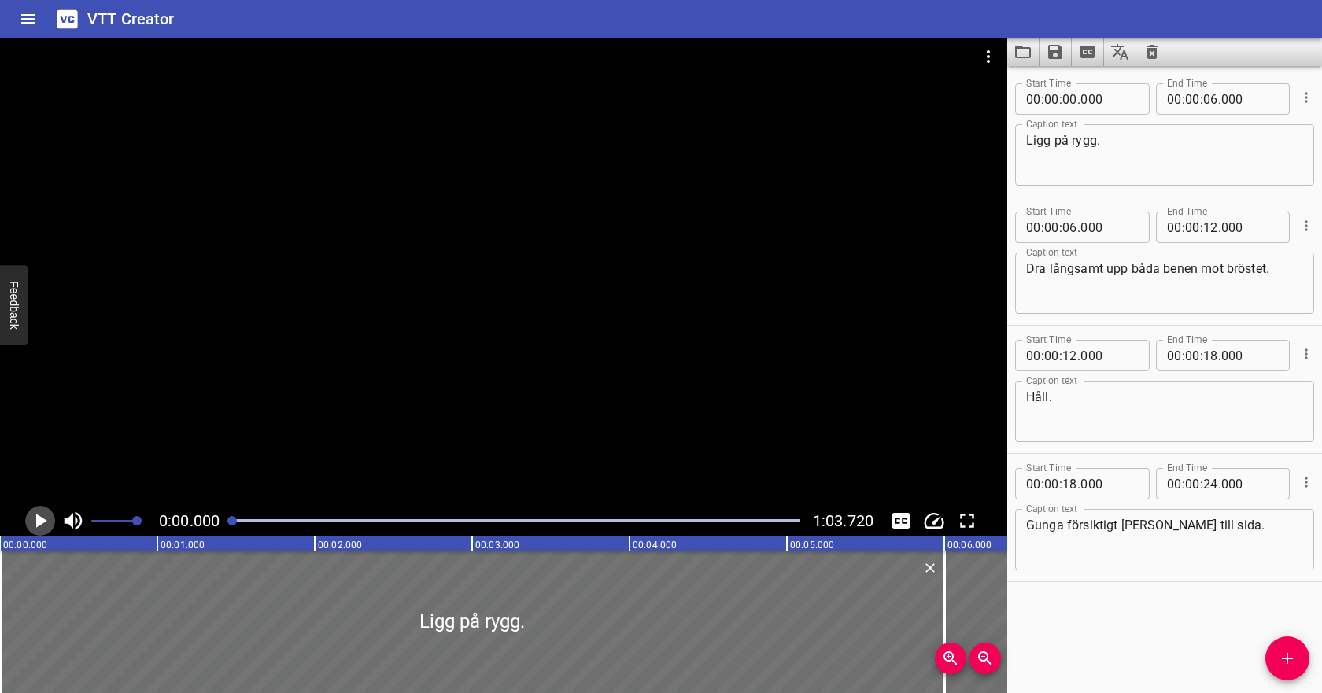
click at [34, 528] on icon "Play/Pause" at bounding box center [40, 521] width 24 height 24
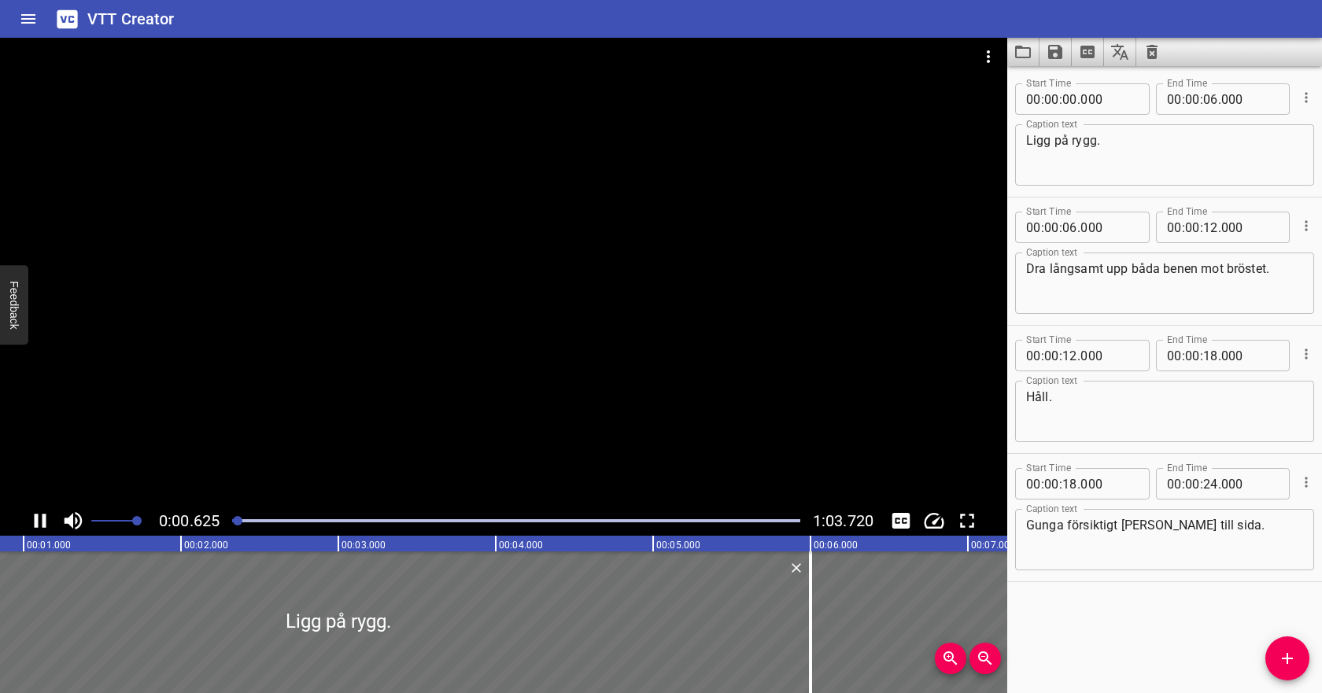
click at [322, 520] on div "Play progress" at bounding box center [516, 520] width 568 height 3
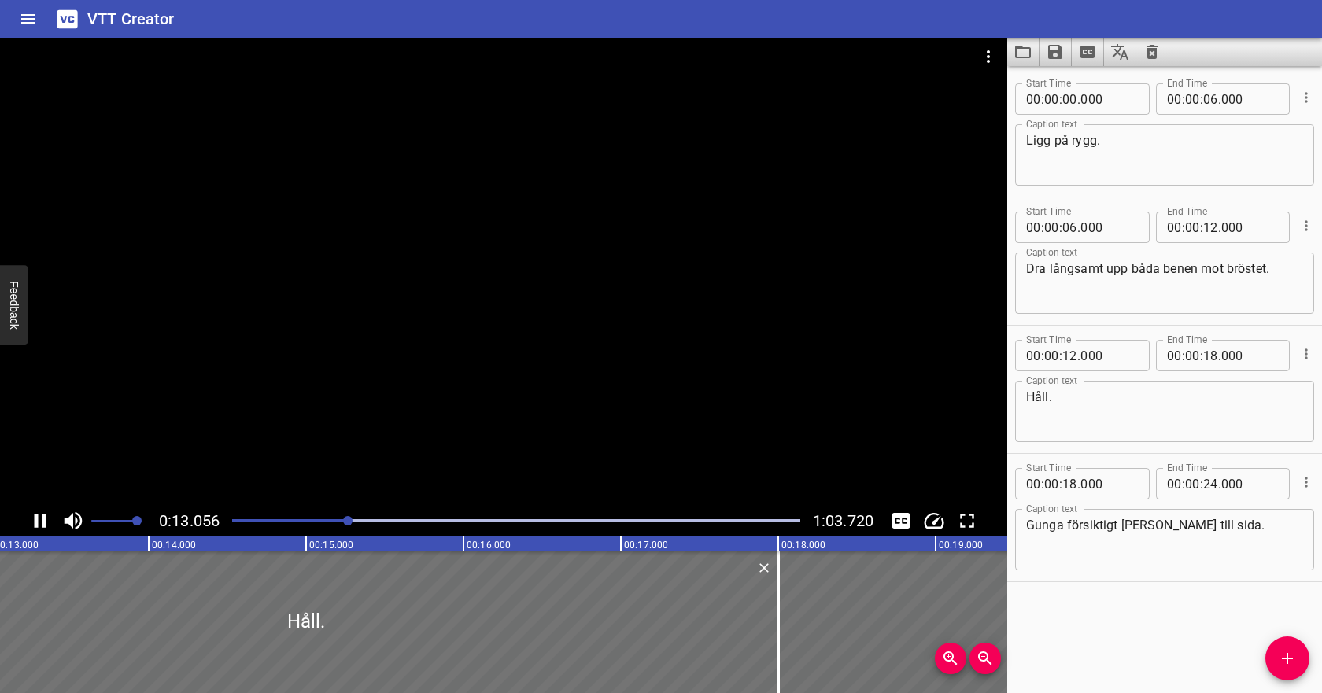
click at [44, 519] on icon "Play/Pause" at bounding box center [41, 521] width 12 height 14
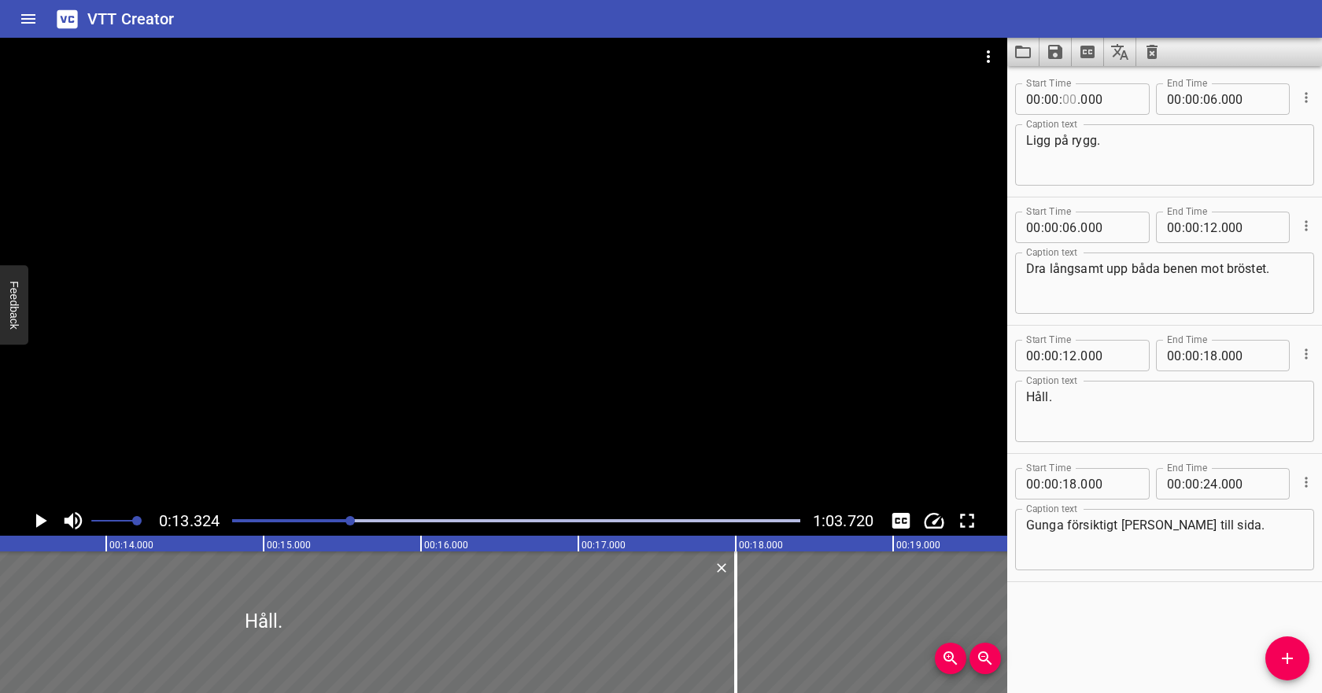
click at [1070, 105] on input "number" at bounding box center [1070, 98] width 15 height 31
click at [1070, 102] on input "number" at bounding box center [1070, 98] width 15 height 31
click at [1210, 102] on input "number" at bounding box center [1210, 98] width 15 height 31
click at [1072, 234] on input "number" at bounding box center [1070, 227] width 15 height 31
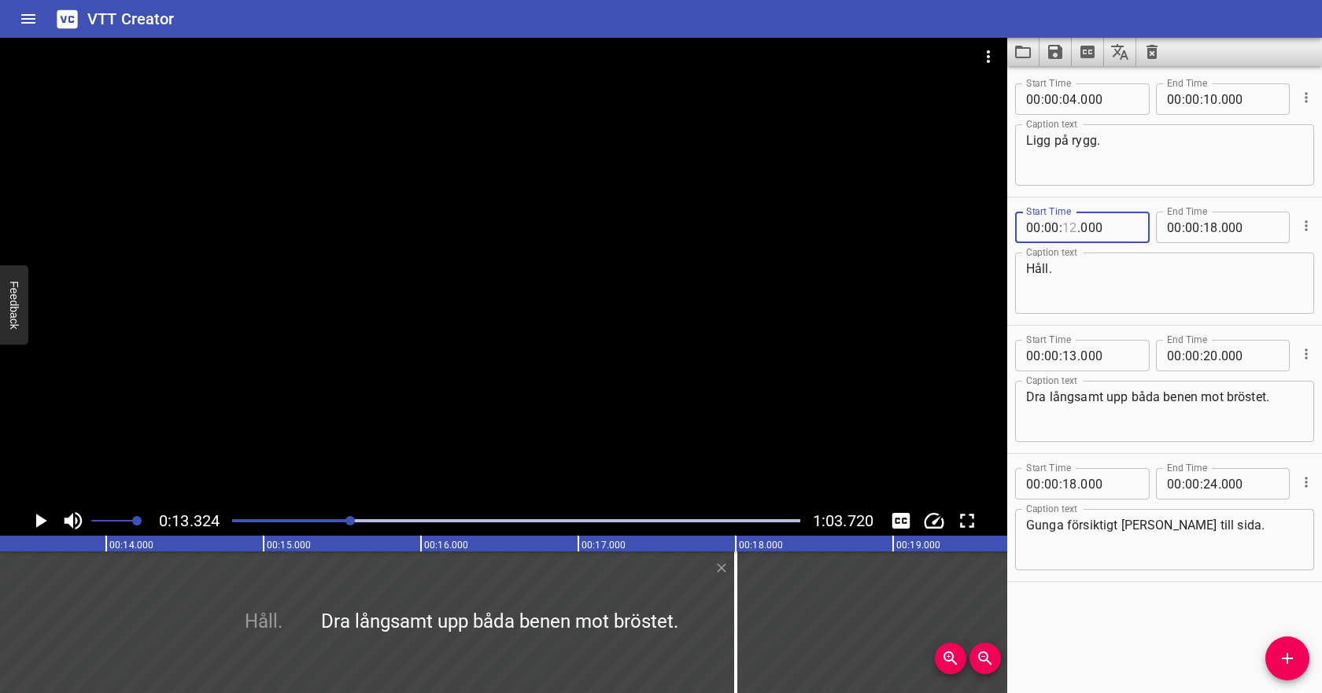
click at [1073, 232] on input "number" at bounding box center [1070, 227] width 15 height 31
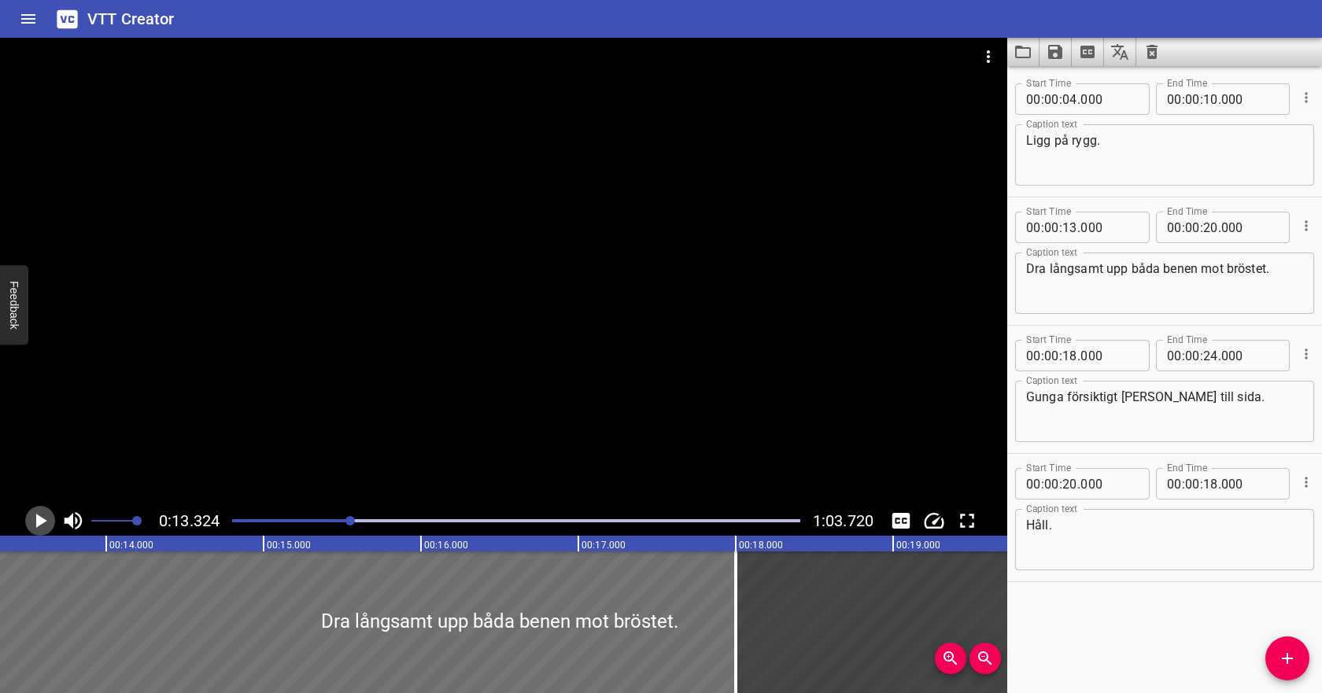
click at [35, 516] on icon "Play/Pause" at bounding box center [40, 521] width 24 height 24
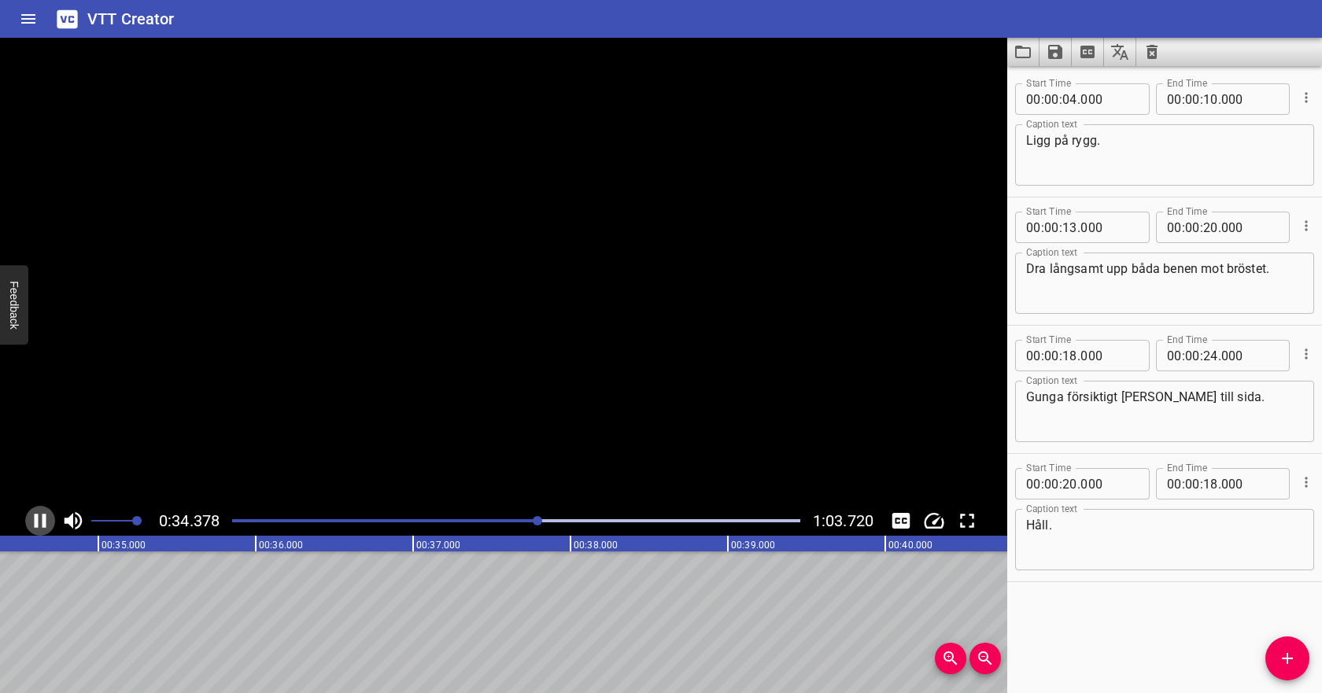
click at [43, 518] on icon "Play/Pause" at bounding box center [41, 521] width 12 height 14
click at [1068, 353] on input "number" at bounding box center [1070, 355] width 15 height 31
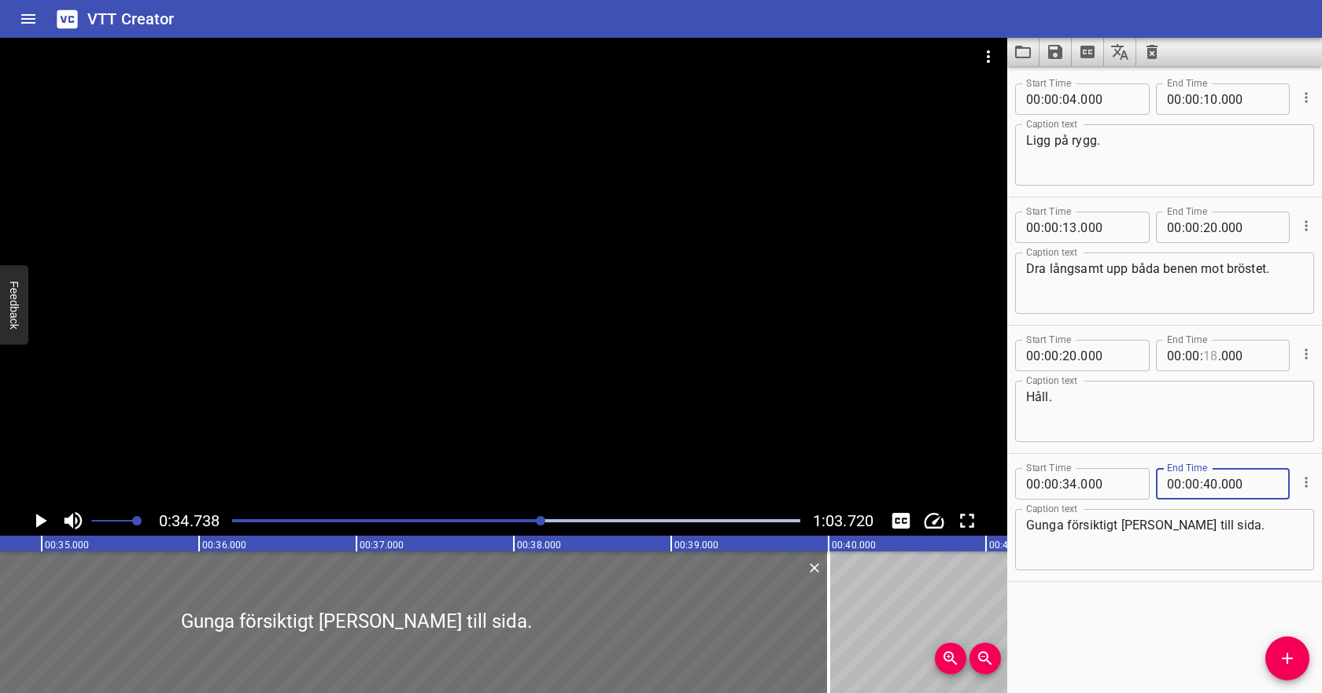
click at [1216, 359] on input "number" at bounding box center [1210, 355] width 15 height 31
click at [1149, 416] on textarea "Håll." at bounding box center [1164, 412] width 277 height 45
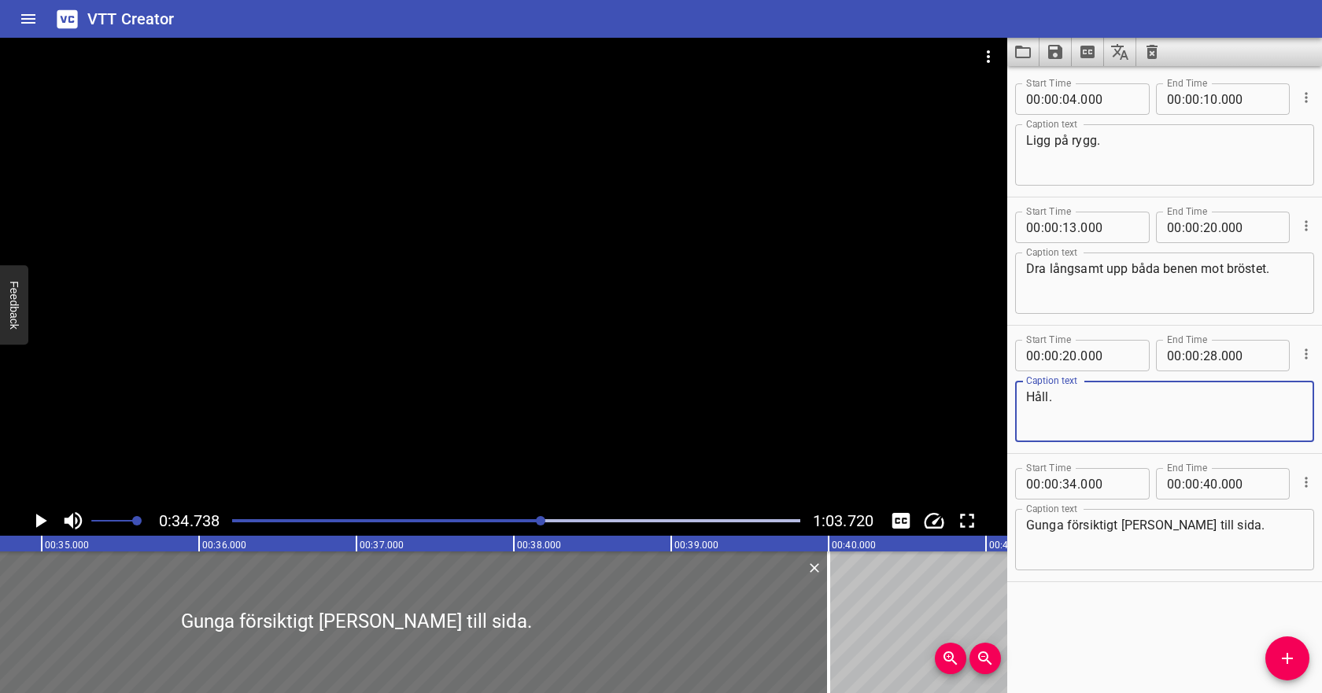
click at [457, 519] on div "Play progress" at bounding box center [258, 520] width 568 height 3
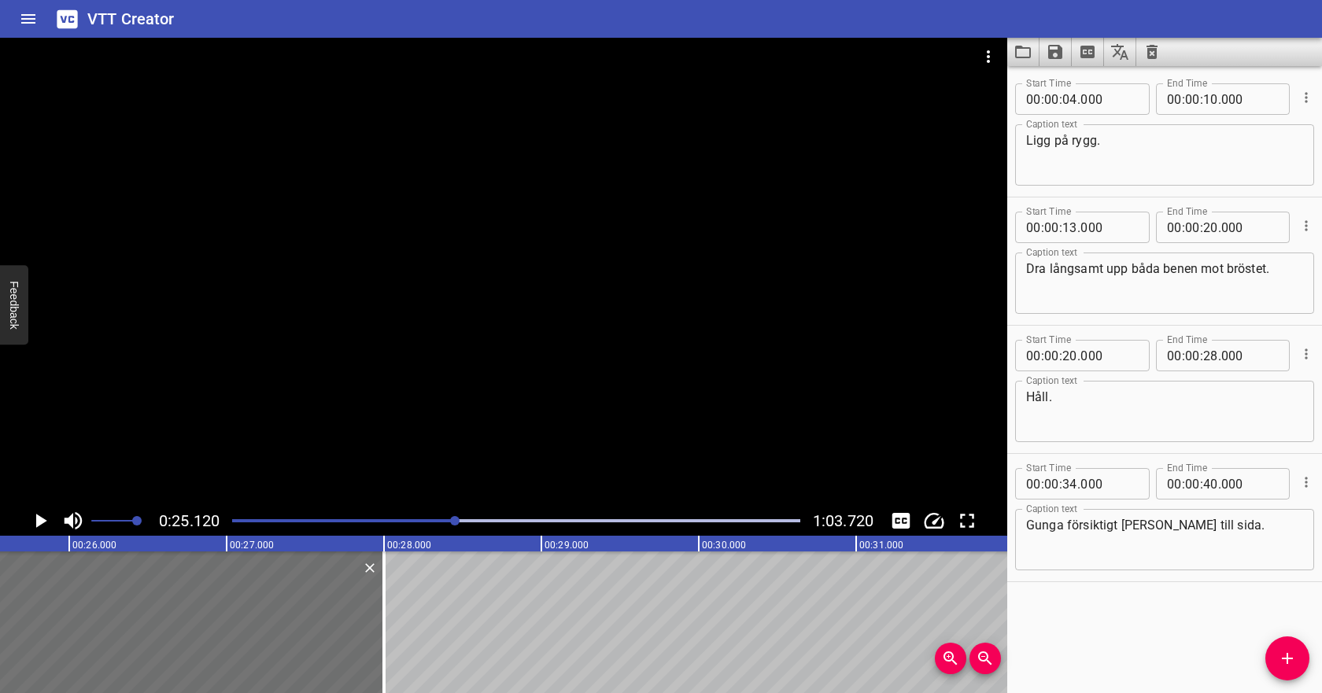
click at [512, 519] on div at bounding box center [516, 521] width 587 height 22
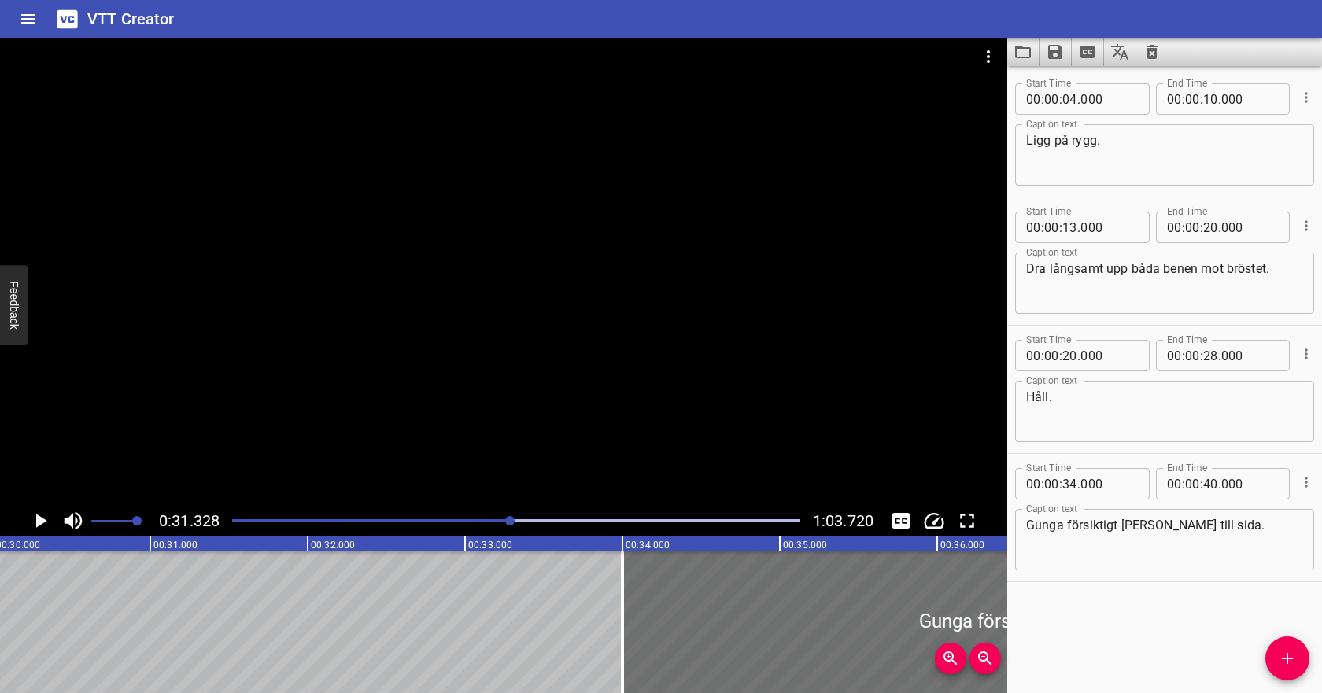
click at [582, 514] on div at bounding box center [516, 521] width 587 height 22
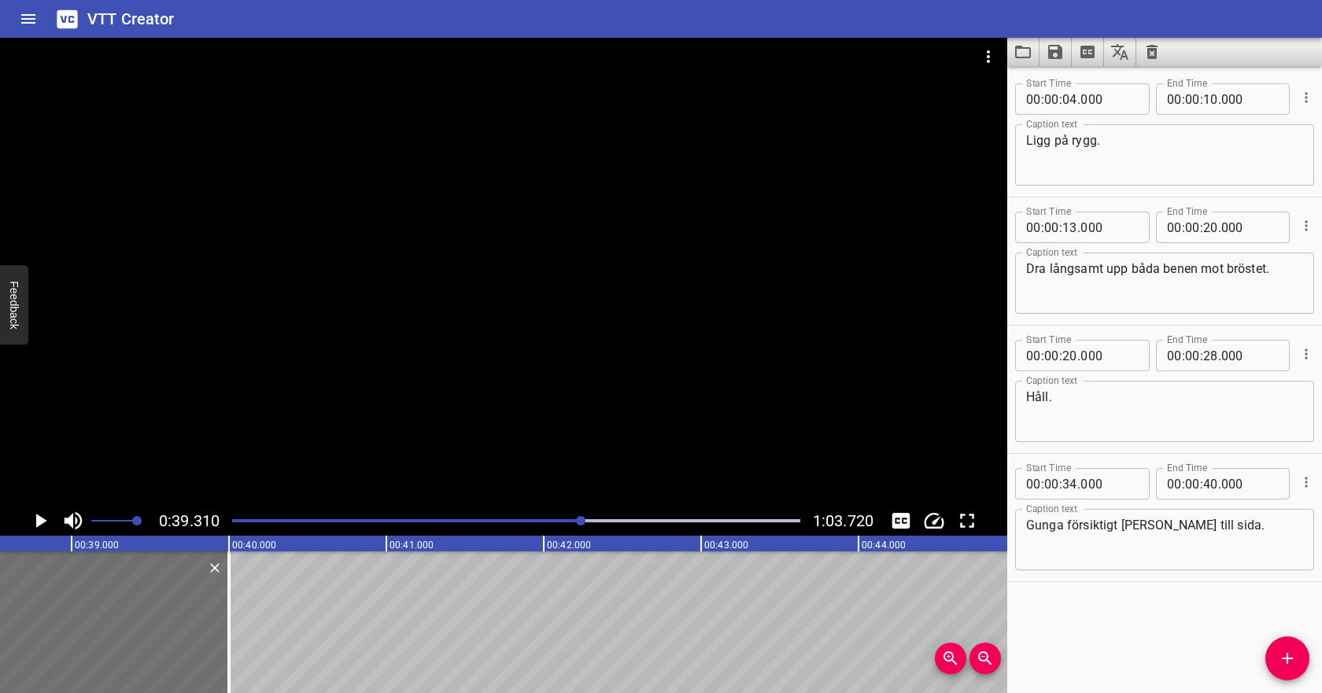
click at [629, 516] on div at bounding box center [516, 521] width 587 height 22
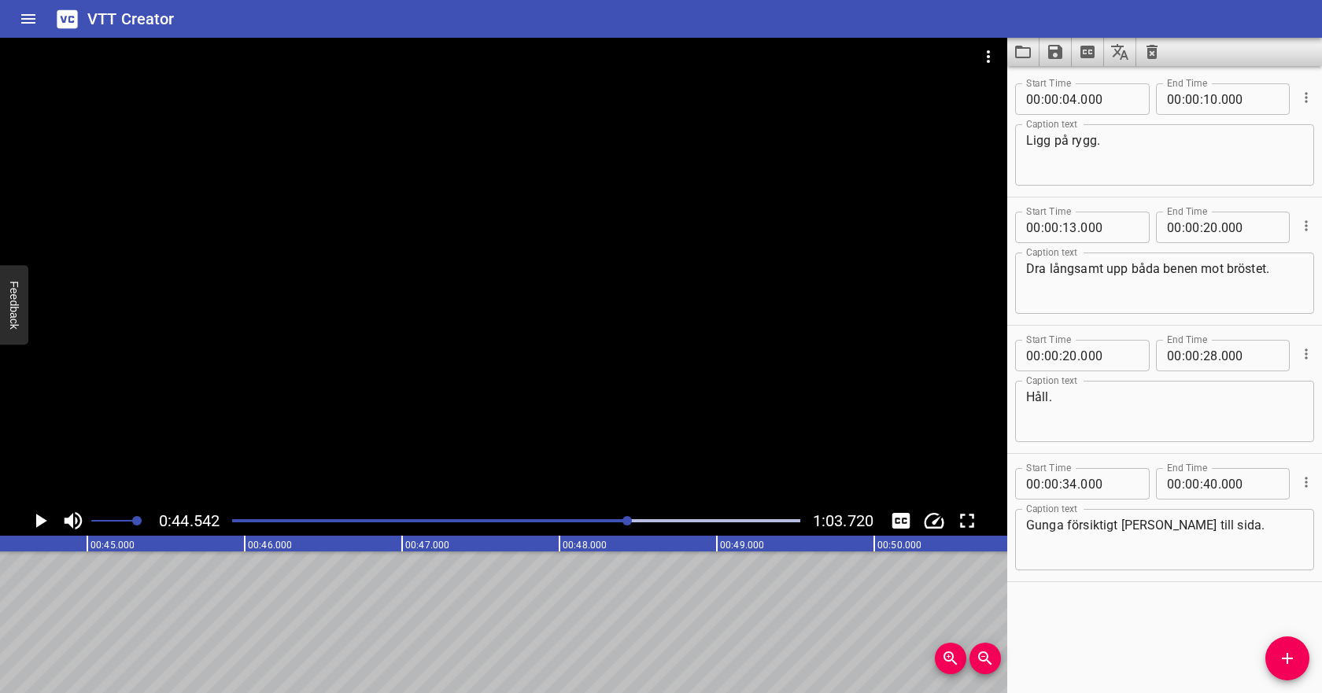
click at [668, 517] on div at bounding box center [516, 521] width 587 height 22
click at [701, 518] on div at bounding box center [516, 521] width 587 height 22
click at [1056, 46] on icon "Save captions to file" at bounding box center [1055, 52] width 19 height 19
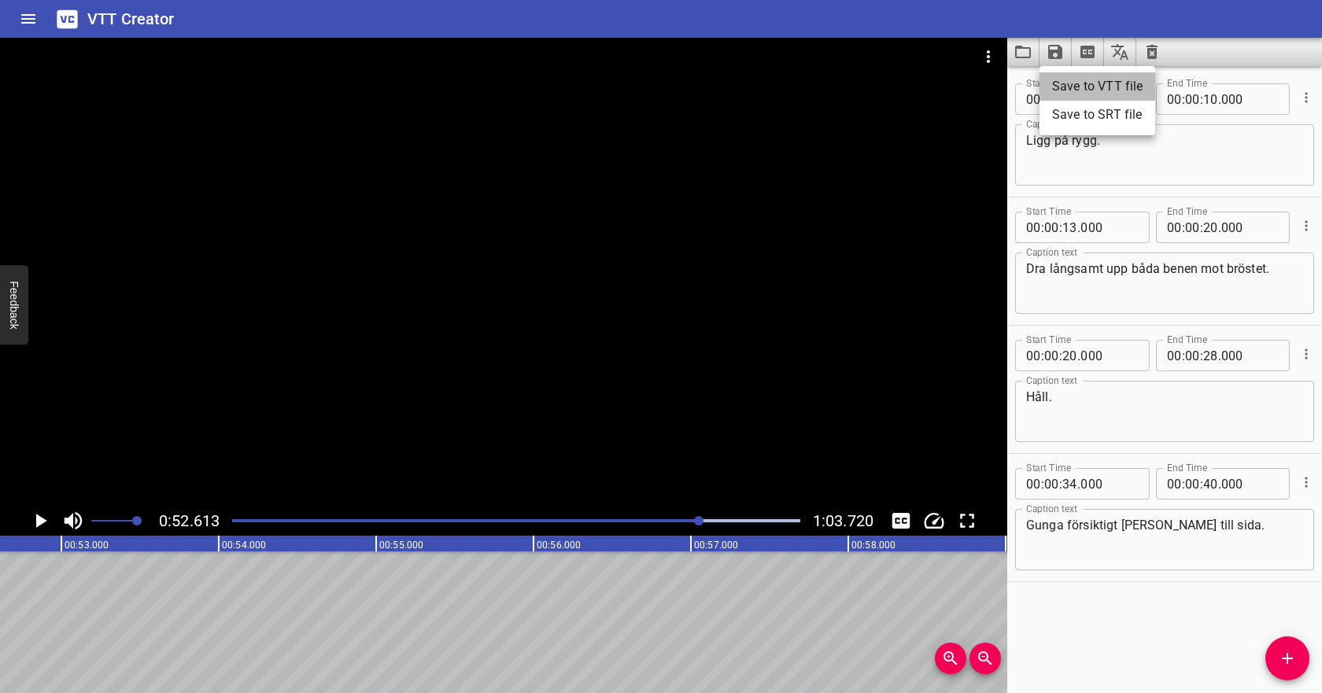
click at [1064, 81] on li "Save to VTT file" at bounding box center [1098, 86] width 116 height 28
